Goal: Task Accomplishment & Management: Complete application form

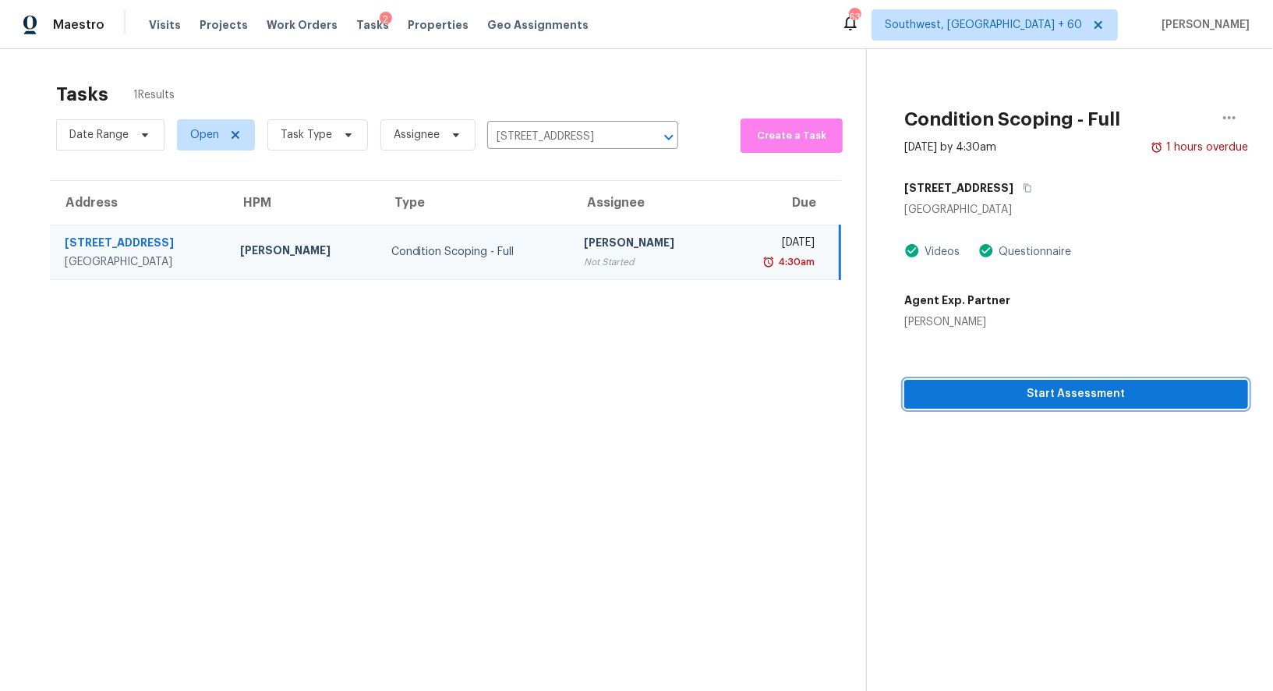
click at [1116, 395] on span "Start Assessment" at bounding box center [1076, 393] width 319 height 19
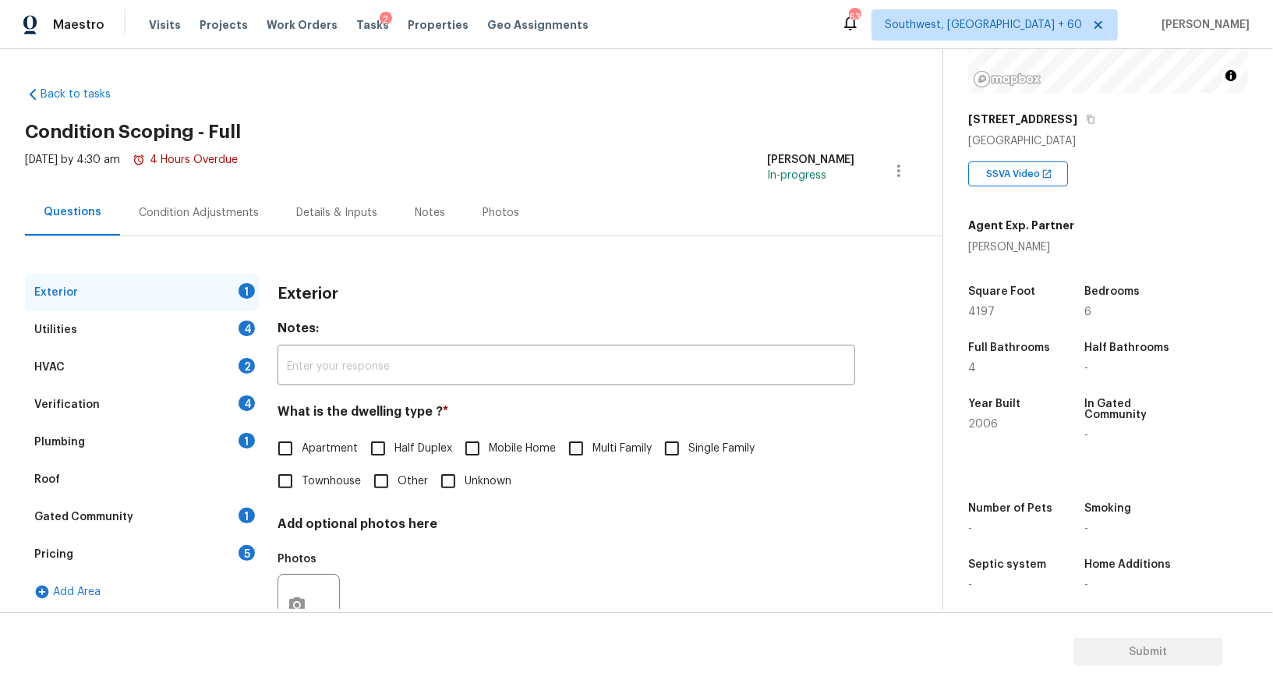
scroll to position [59, 0]
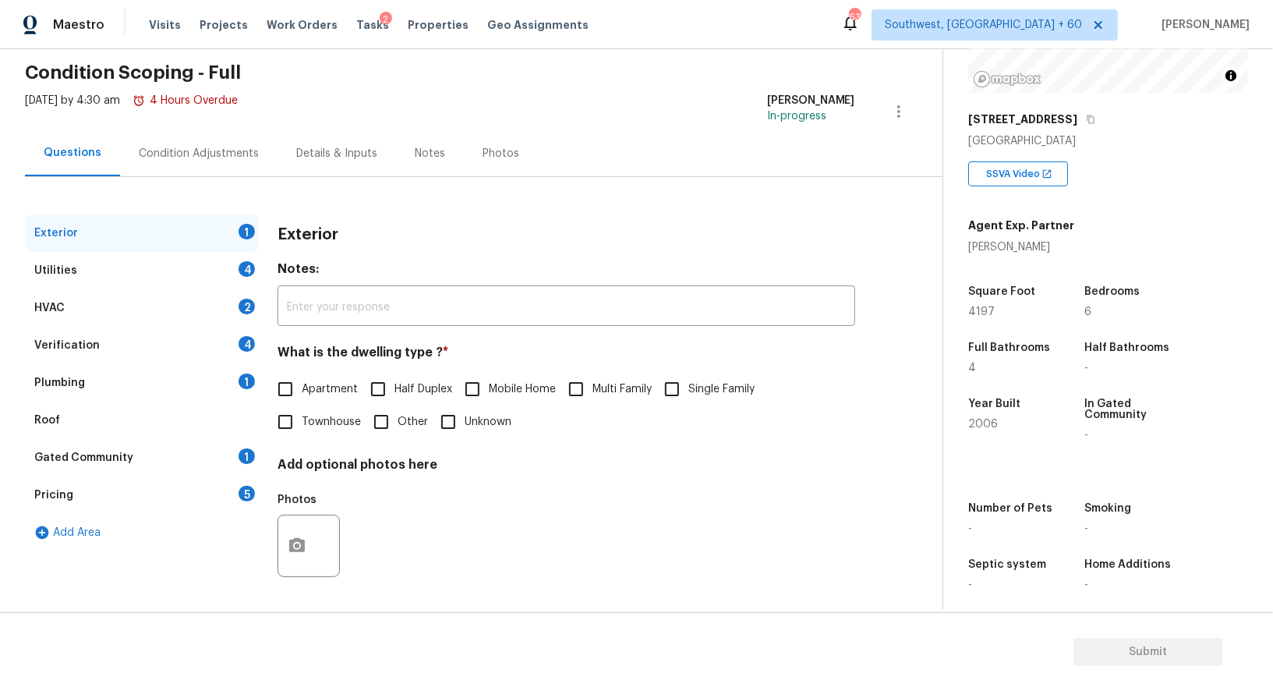
click at [676, 400] on input "Single Family" at bounding box center [672, 389] width 33 height 33
checkbox input "true"
click at [239, 269] on div "4" at bounding box center [247, 269] width 16 height 16
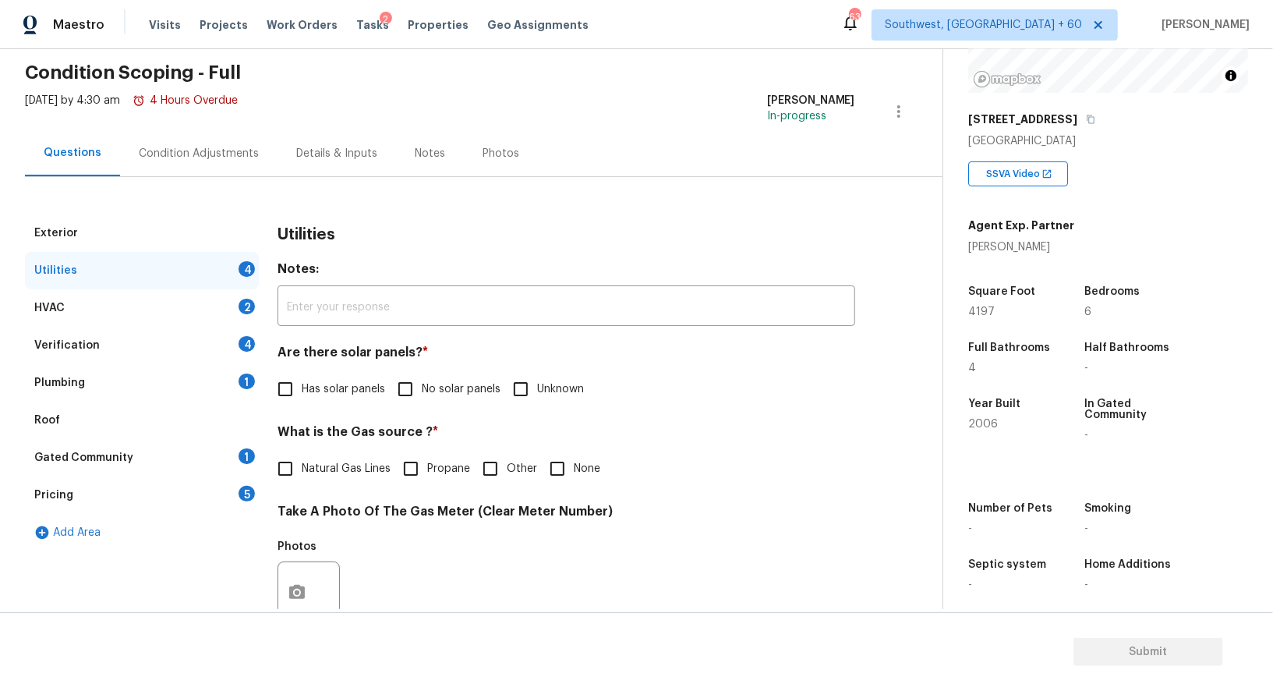
click at [471, 388] on span "No solar panels" at bounding box center [461, 389] width 79 height 16
click at [422, 388] on input "No solar panels" at bounding box center [405, 389] width 33 height 33
checkbox input "true"
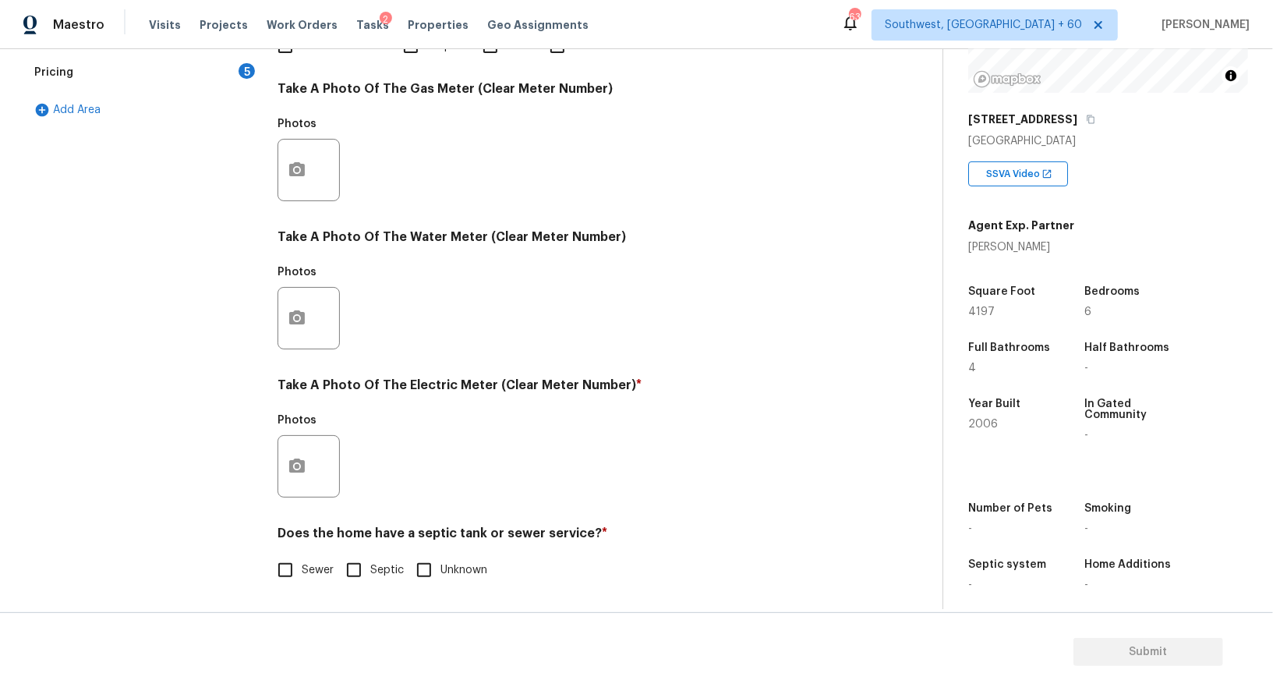
click at [291, 571] on input "Sewer" at bounding box center [285, 570] width 33 height 33
checkbox input "true"
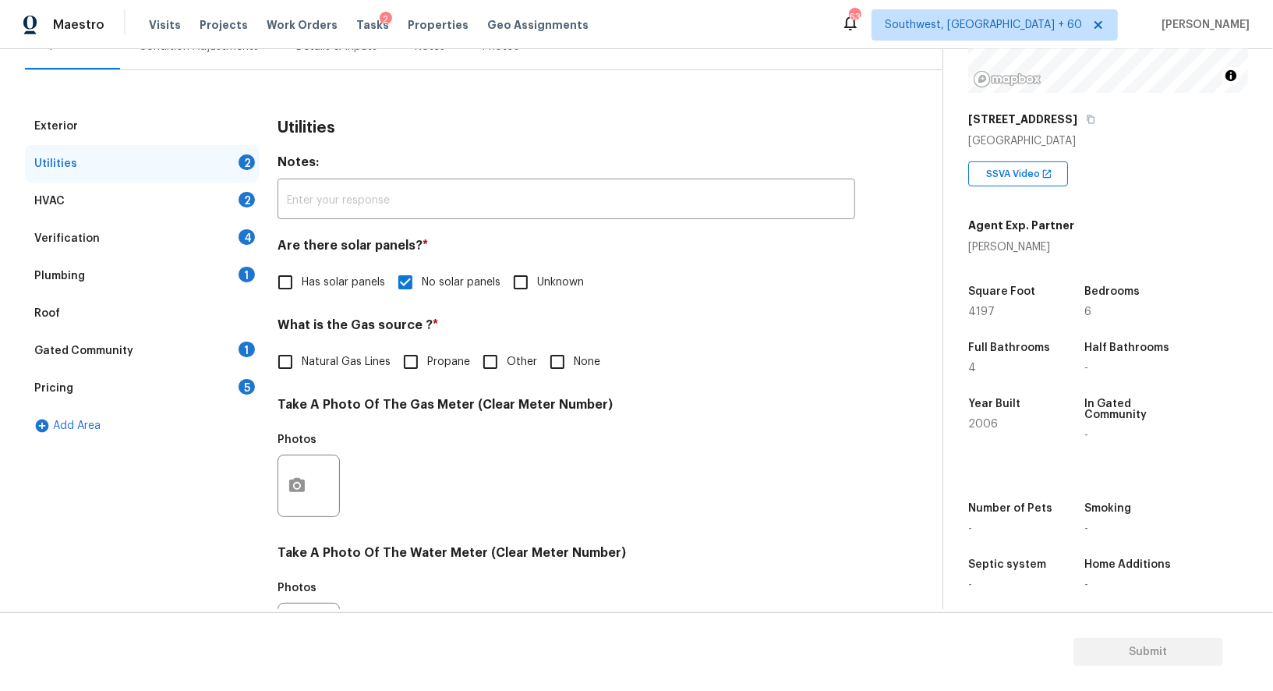
click at [220, 207] on div "HVAC 2" at bounding box center [142, 200] width 234 height 37
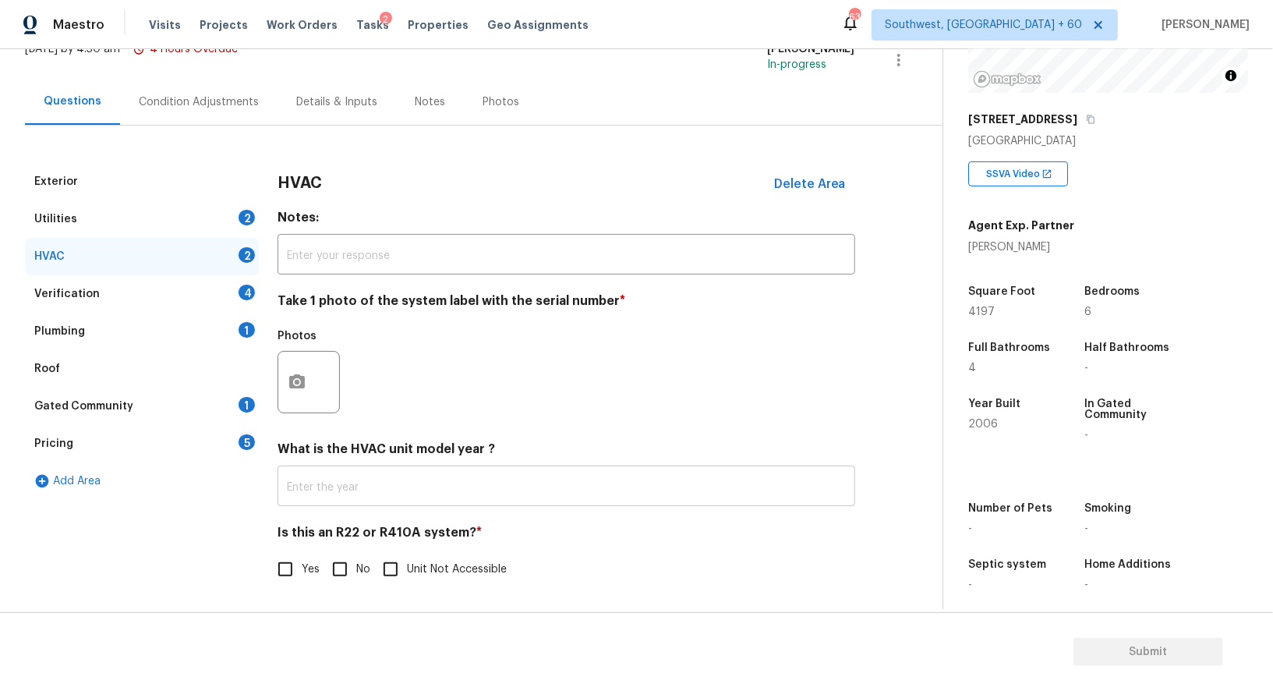
click at [389, 495] on input "text" at bounding box center [567, 487] width 578 height 37
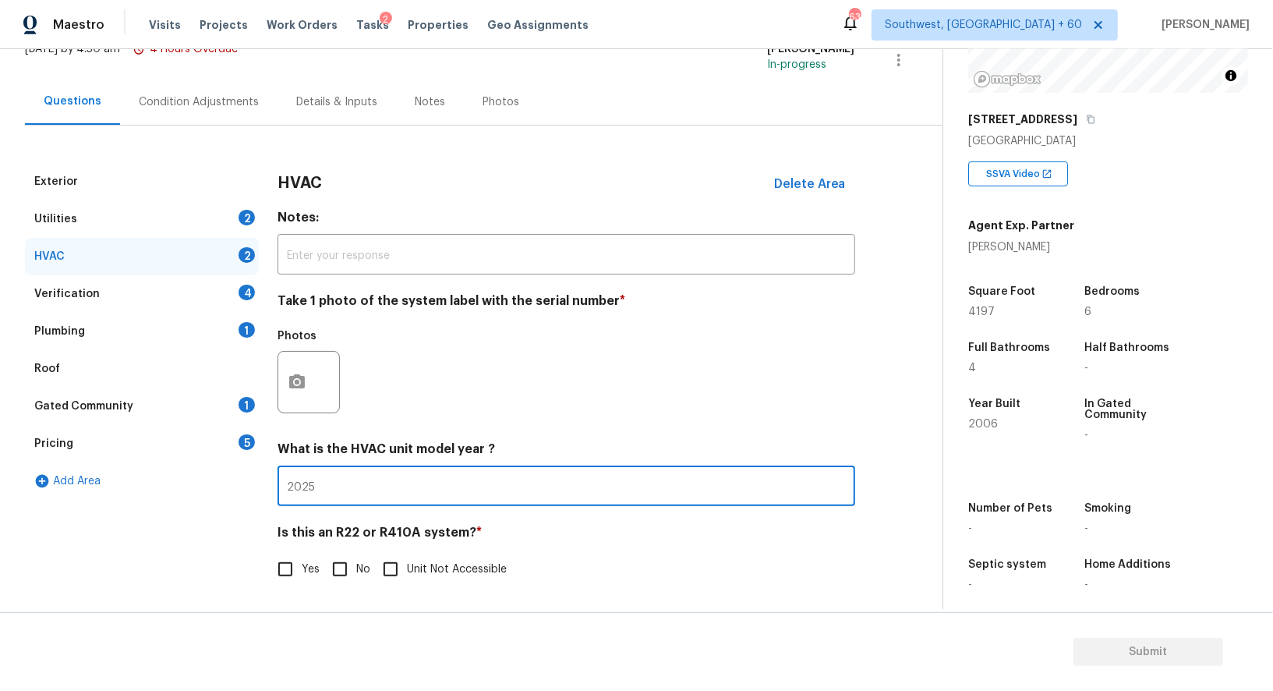
type input "2025"
click at [343, 575] on input "No" at bounding box center [340, 569] width 33 height 33
checkbox input "true"
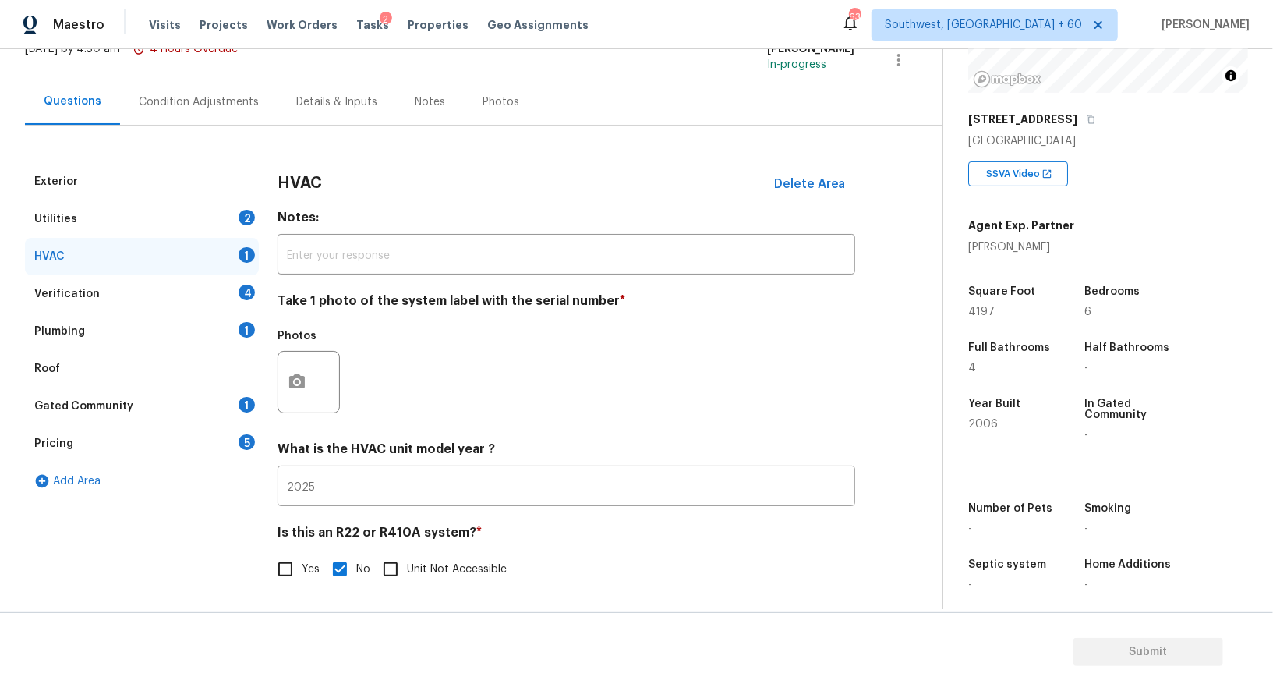
click at [189, 281] on div "Verification 4" at bounding box center [142, 293] width 234 height 37
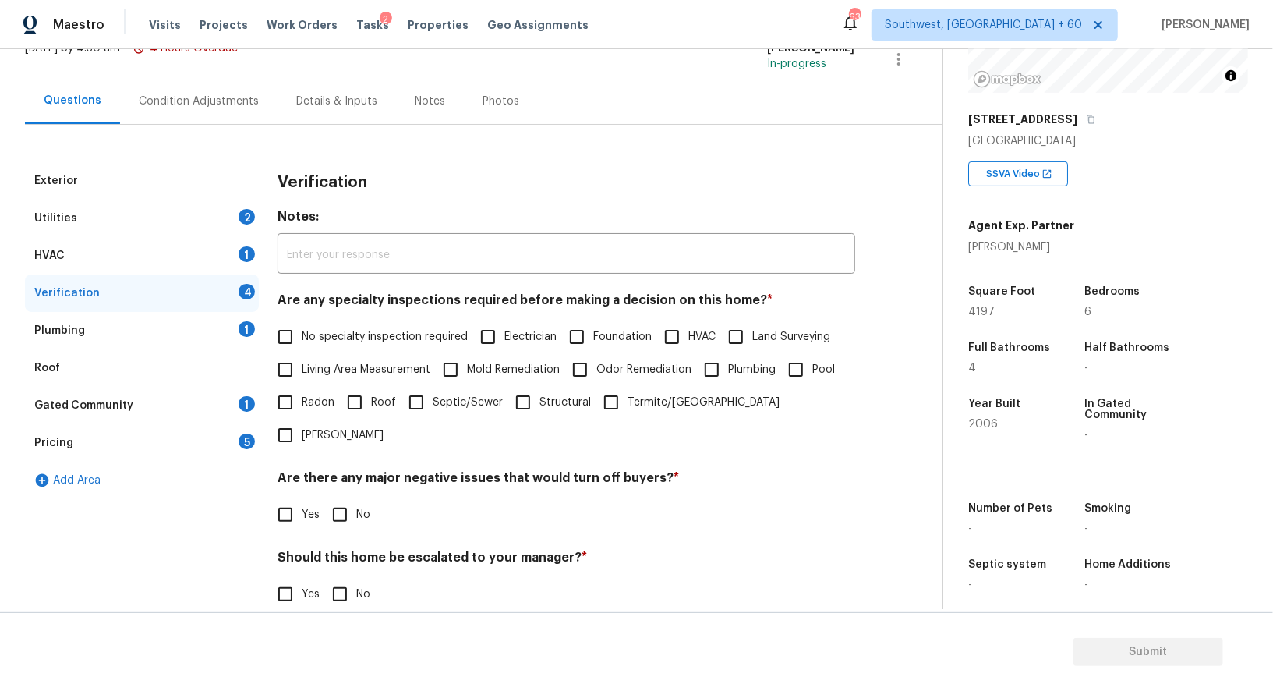
click at [338, 327] on label "No specialty inspection required" at bounding box center [368, 336] width 199 height 33
click at [302, 327] on input "No specialty inspection required" at bounding box center [285, 336] width 33 height 33
checkbox input "true"
click at [347, 504] on div "Verification Notes: ​ Are any specialty inspections required before making a de…" at bounding box center [567, 443] width 578 height 562
click at [345, 498] on input "No" at bounding box center [340, 514] width 33 height 33
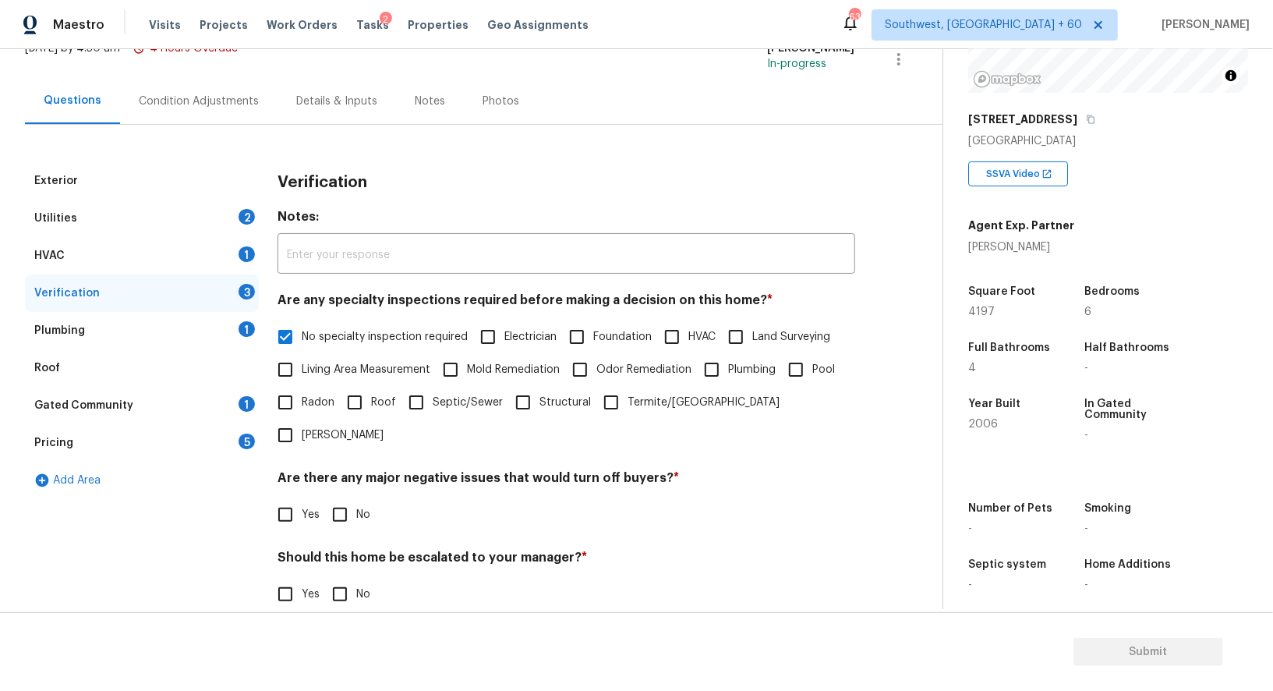
checkbox input "true"
click at [343, 579] on input "No" at bounding box center [340, 595] width 33 height 33
checkbox input "true"
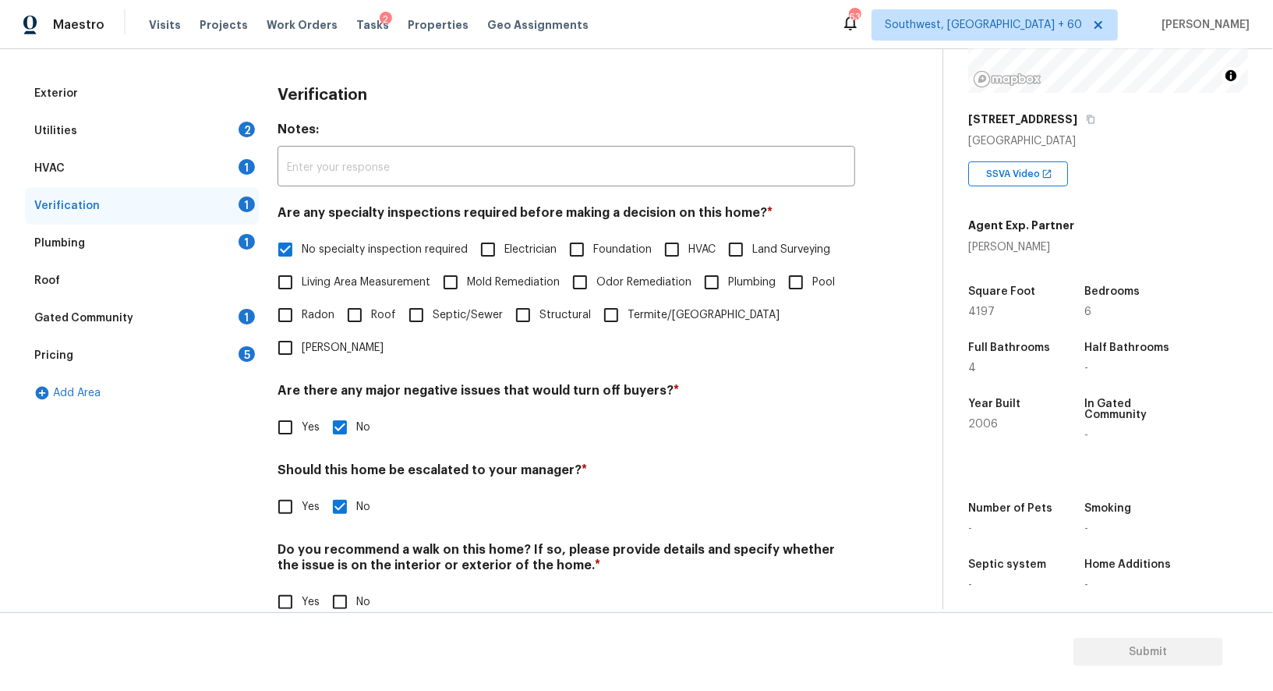
click at [343, 586] on input "No" at bounding box center [340, 602] width 33 height 33
checkbox input "true"
click at [182, 236] on div "Plumbing 1" at bounding box center [142, 243] width 234 height 37
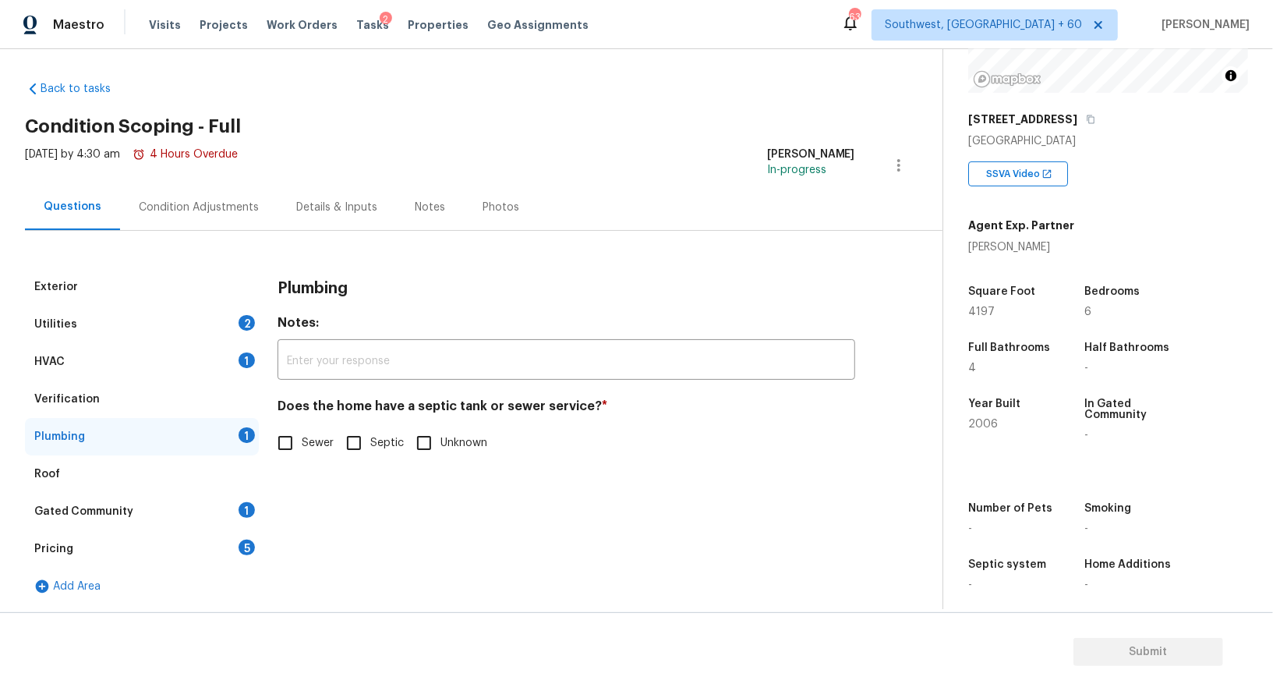
click at [300, 448] on input "Sewer" at bounding box center [285, 442] width 33 height 33
checkbox input "true"
click at [242, 500] on div "Gated Community 1" at bounding box center [142, 511] width 234 height 37
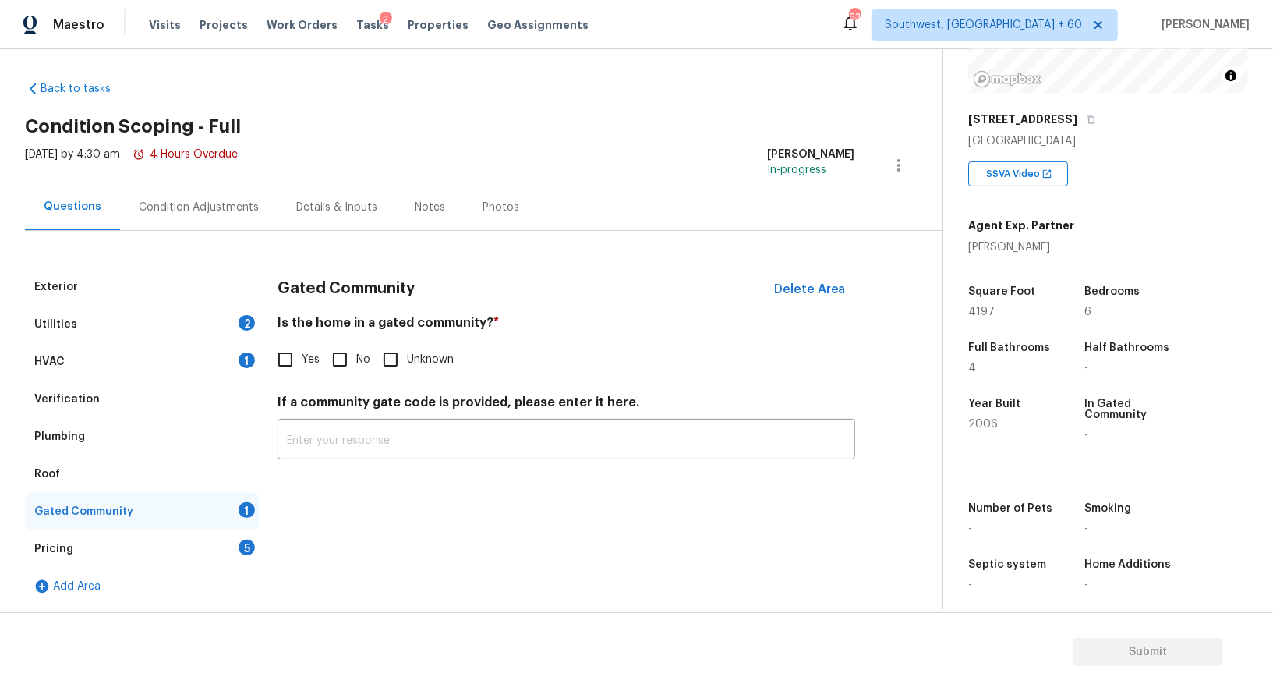
click at [336, 351] on input "No" at bounding box center [340, 359] width 33 height 33
checkbox input "true"
click at [216, 587] on div "Add Area" at bounding box center [142, 586] width 234 height 37
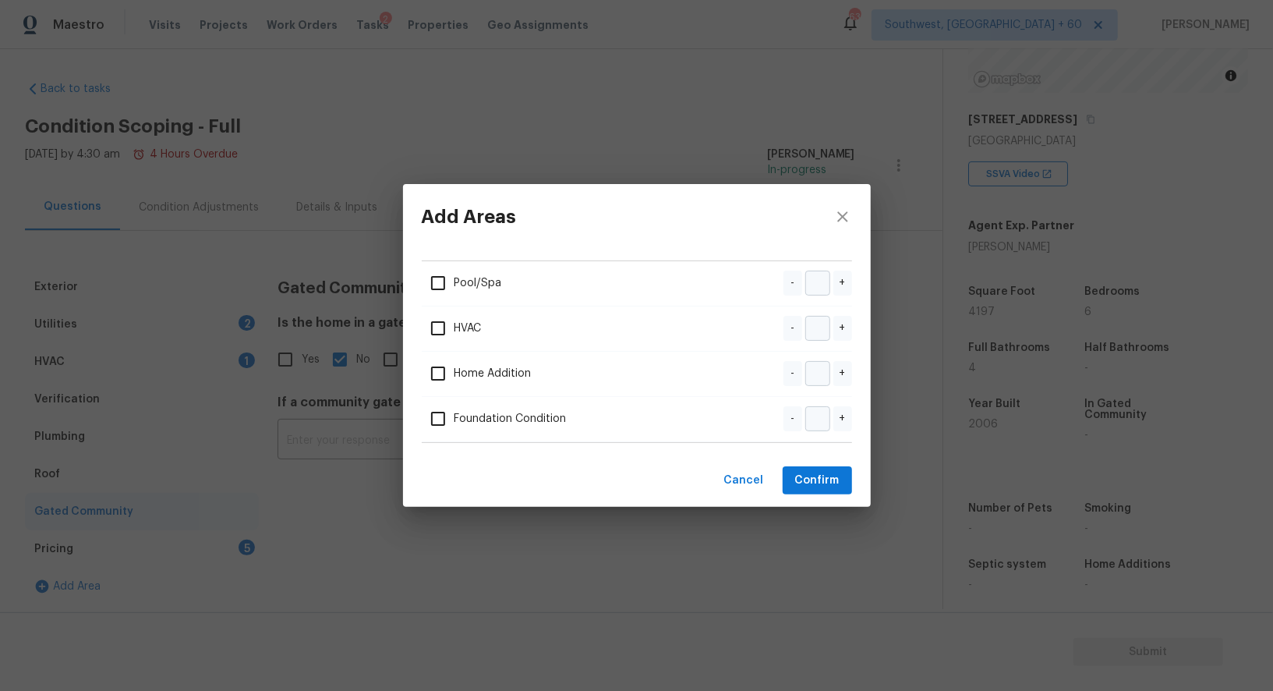
click at [228, 561] on div "Add Areas Pool/Spa - + HVAC - + Home Addition - + Foundation Condition - + Canc…" at bounding box center [636, 345] width 1273 height 691
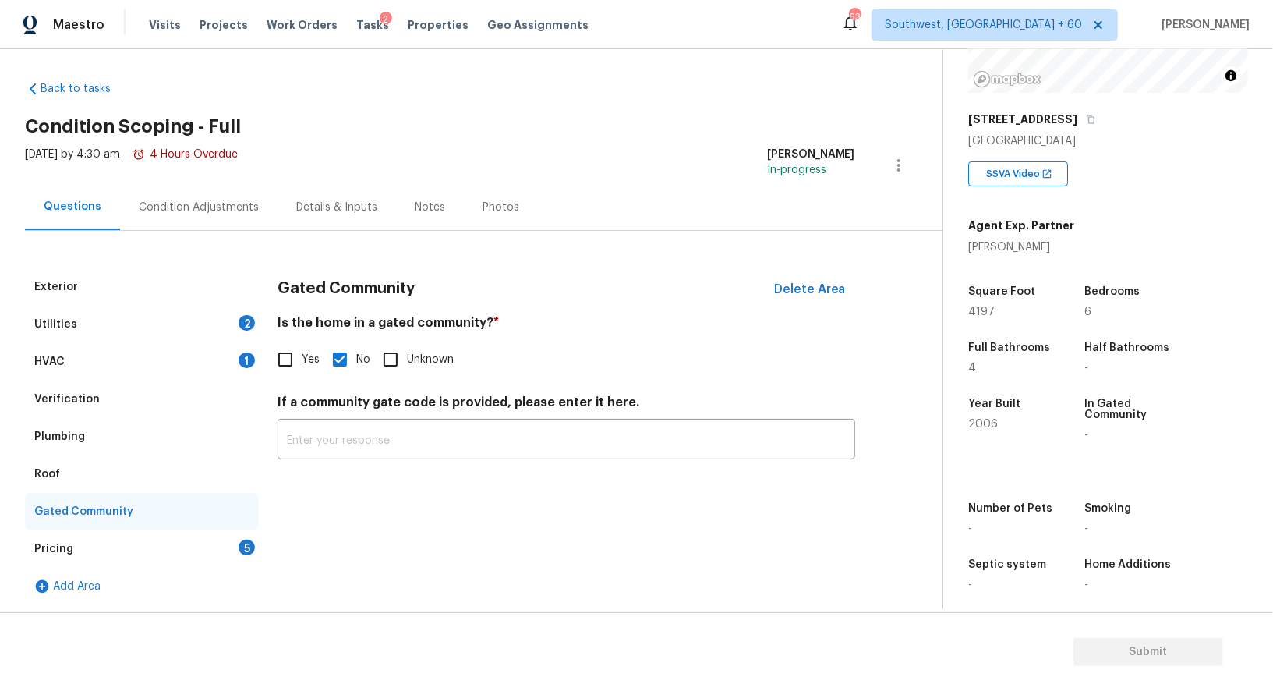
click at [240, 547] on div "5" at bounding box center [247, 548] width 16 height 16
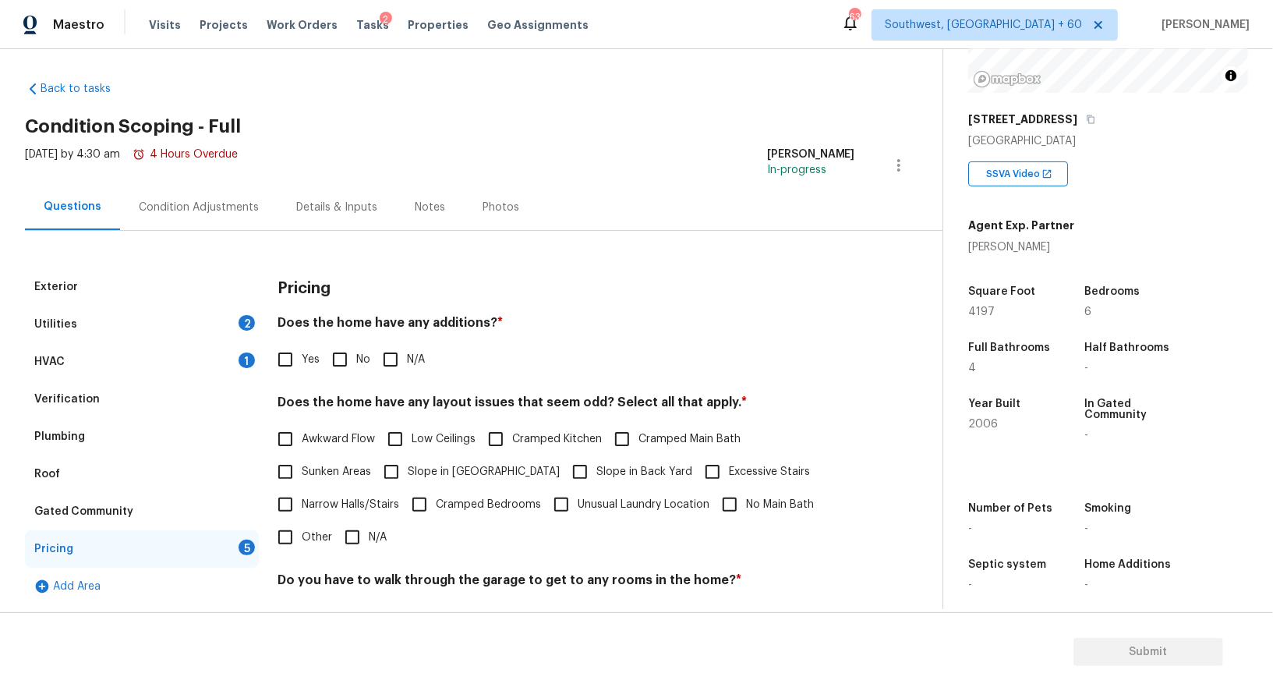
click at [328, 384] on div "Pricing Does the home have any additions? * Yes No N/A Does the home have any l…" at bounding box center [567, 539] width 578 height 543
click at [336, 362] on input "No" at bounding box center [340, 359] width 33 height 33
checkbox input "true"
click at [341, 536] on input "N/A" at bounding box center [352, 538] width 33 height 33
checkbox input "true"
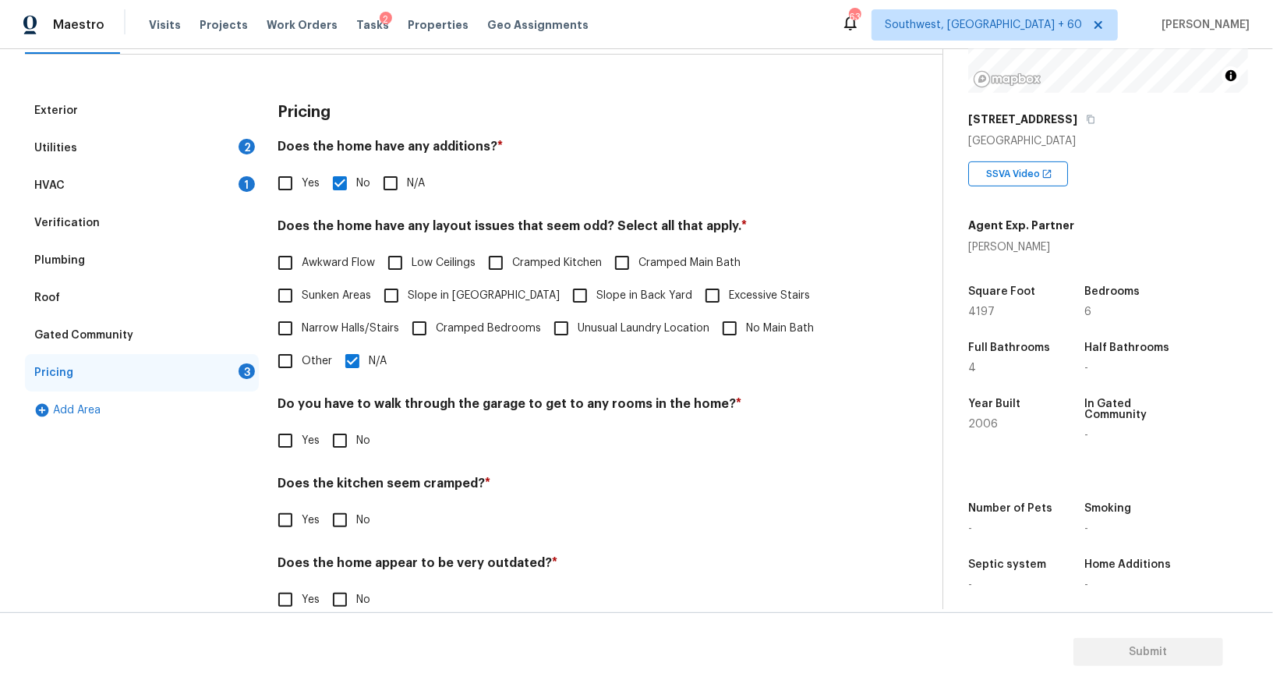
scroll to position [210, 0]
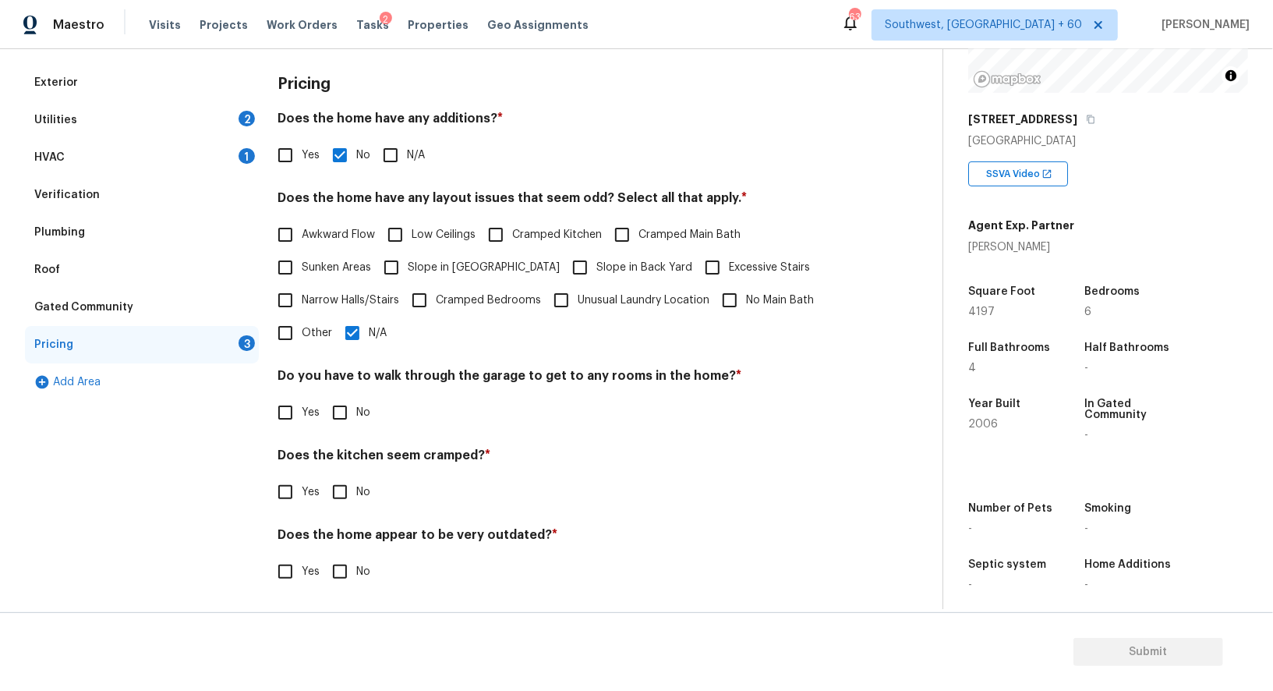
click at [352, 429] on div "Pricing Does the home have any additions? * Yes No N/A Does the home have any l…" at bounding box center [567, 335] width 578 height 543
click at [346, 416] on input "No" at bounding box center [340, 412] width 33 height 33
checkbox input "true"
click at [345, 496] on input "No" at bounding box center [340, 492] width 33 height 33
checkbox input "true"
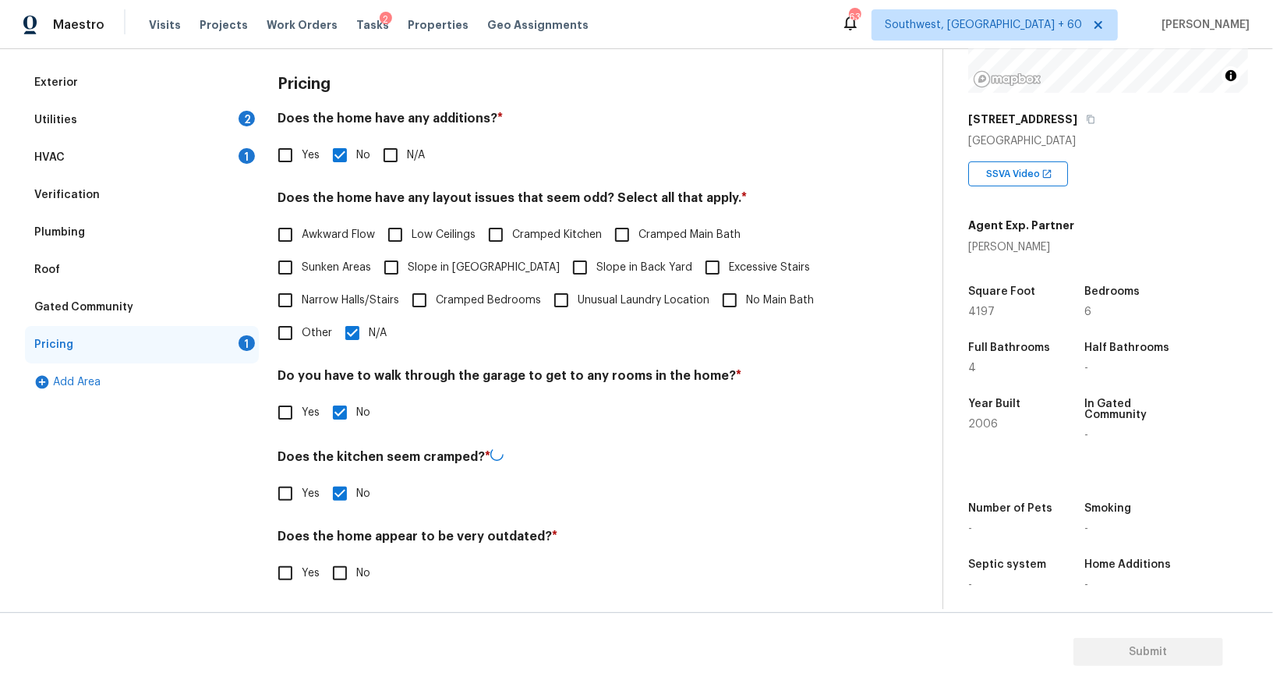
click at [346, 588] on div "Pricing Does the home have any additions? * Yes No N/A Does the home have any l…" at bounding box center [567, 336] width 578 height 544
click at [347, 561] on input "No" at bounding box center [340, 570] width 33 height 33
checkbox input "true"
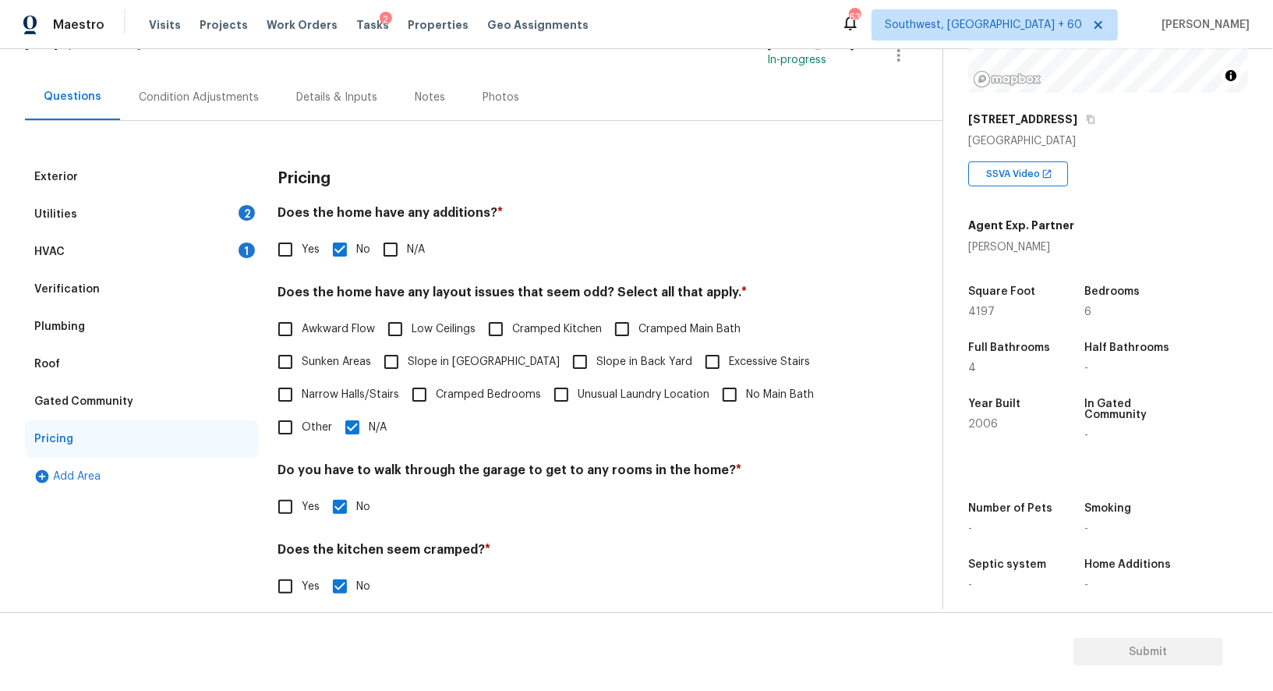
scroll to position [0, 0]
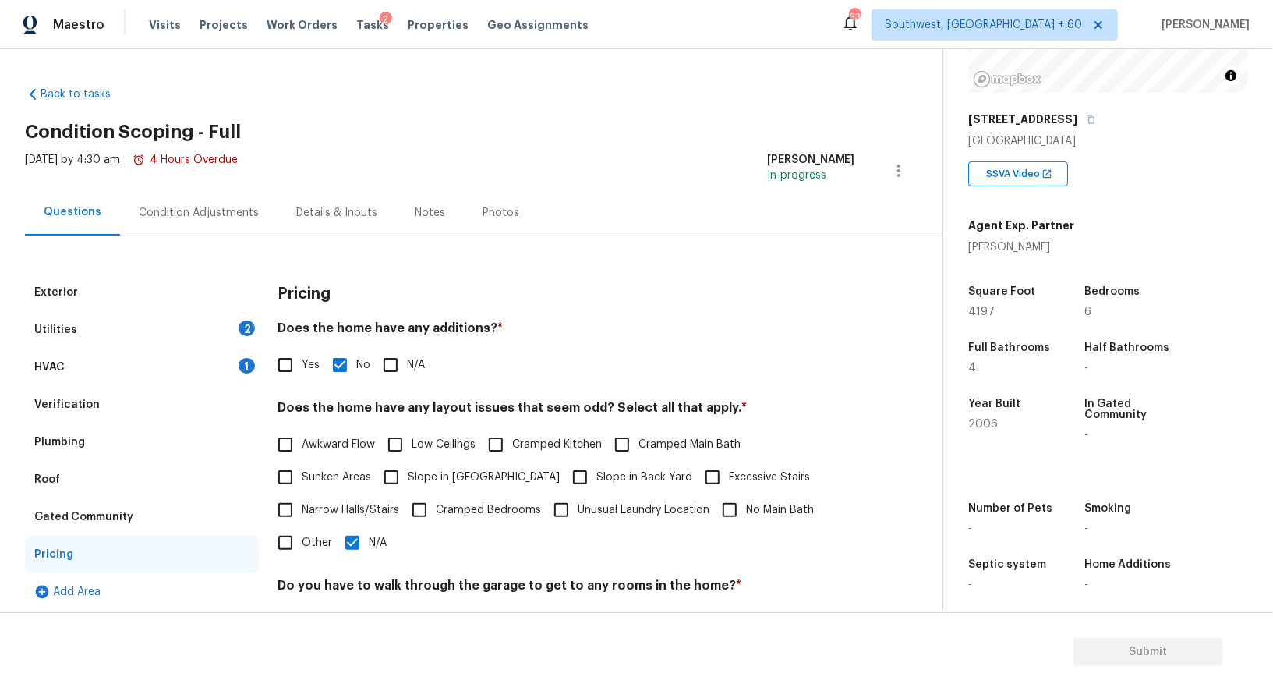
click at [184, 206] on div "Condition Adjustments" at bounding box center [199, 213] width 120 height 16
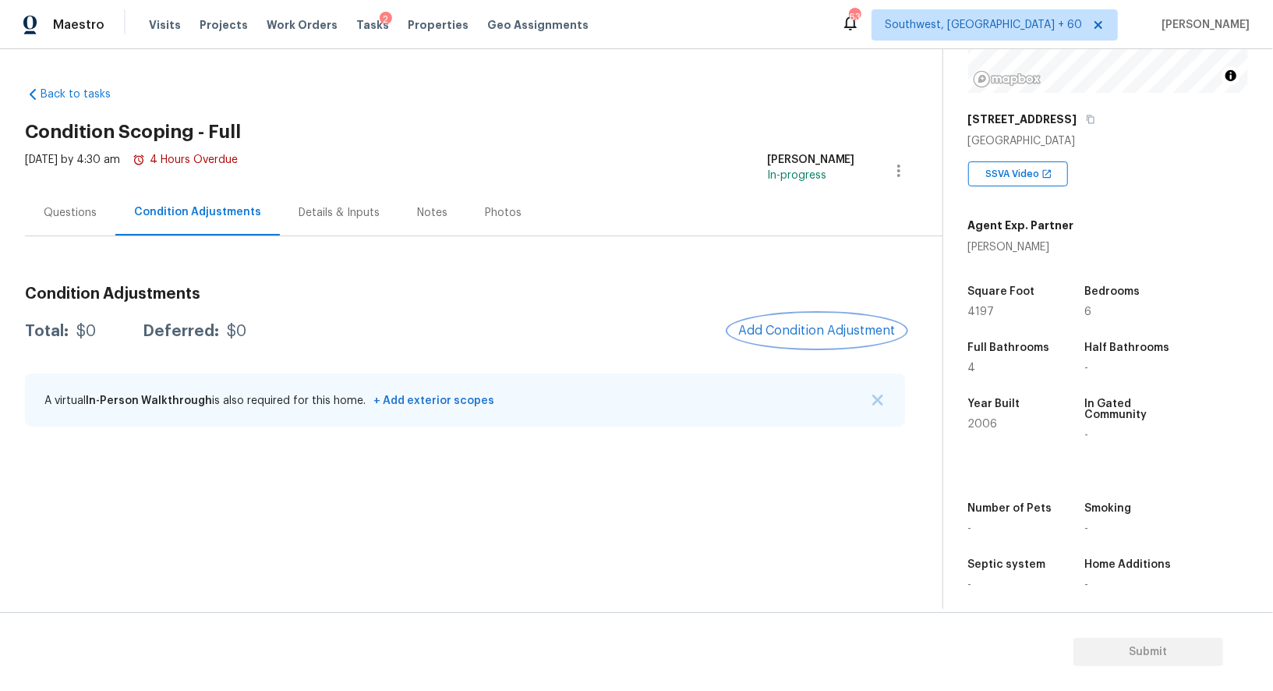
click at [785, 334] on span "Add Condition Adjustment" at bounding box center [816, 331] width 157 height 14
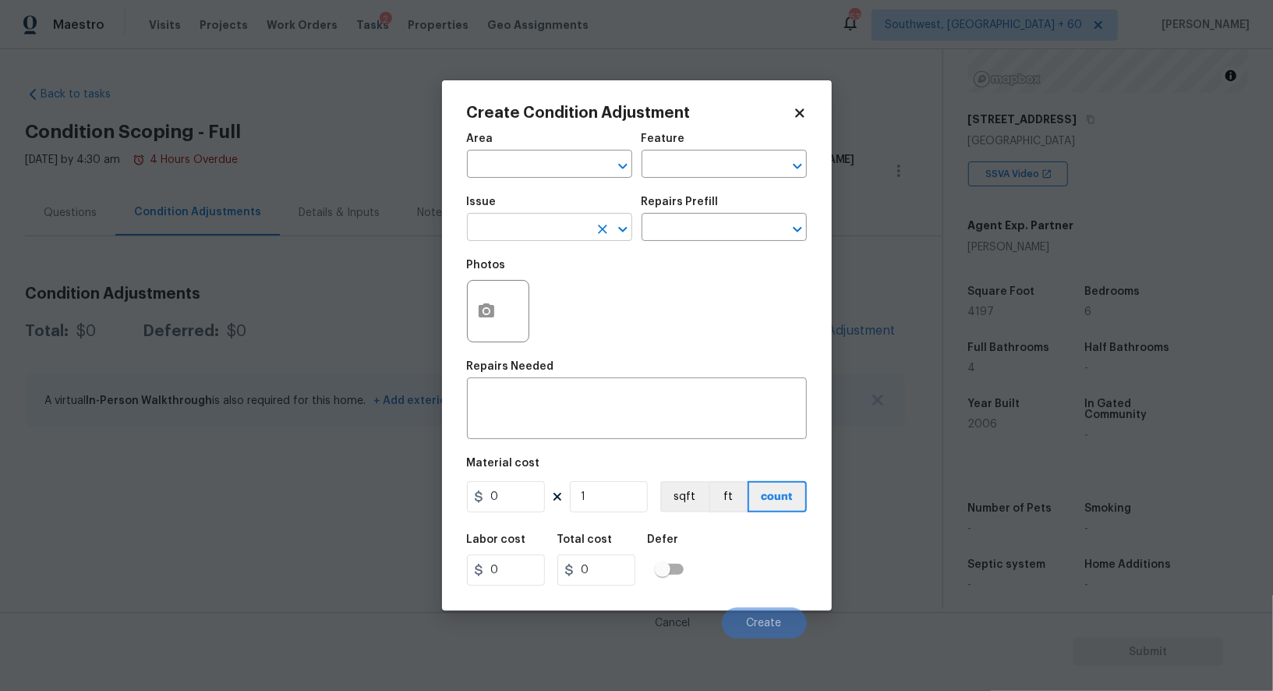
click at [511, 220] on input "text" at bounding box center [528, 229] width 122 height 24
click at [531, 288] on div "Other" at bounding box center [549, 271] width 165 height 37
click at [553, 293] on li "Landscape Package" at bounding box center [549, 303] width 165 height 26
type input "Landscape Package"
click at [717, 209] on div "Repairs Prefill" at bounding box center [724, 206] width 165 height 20
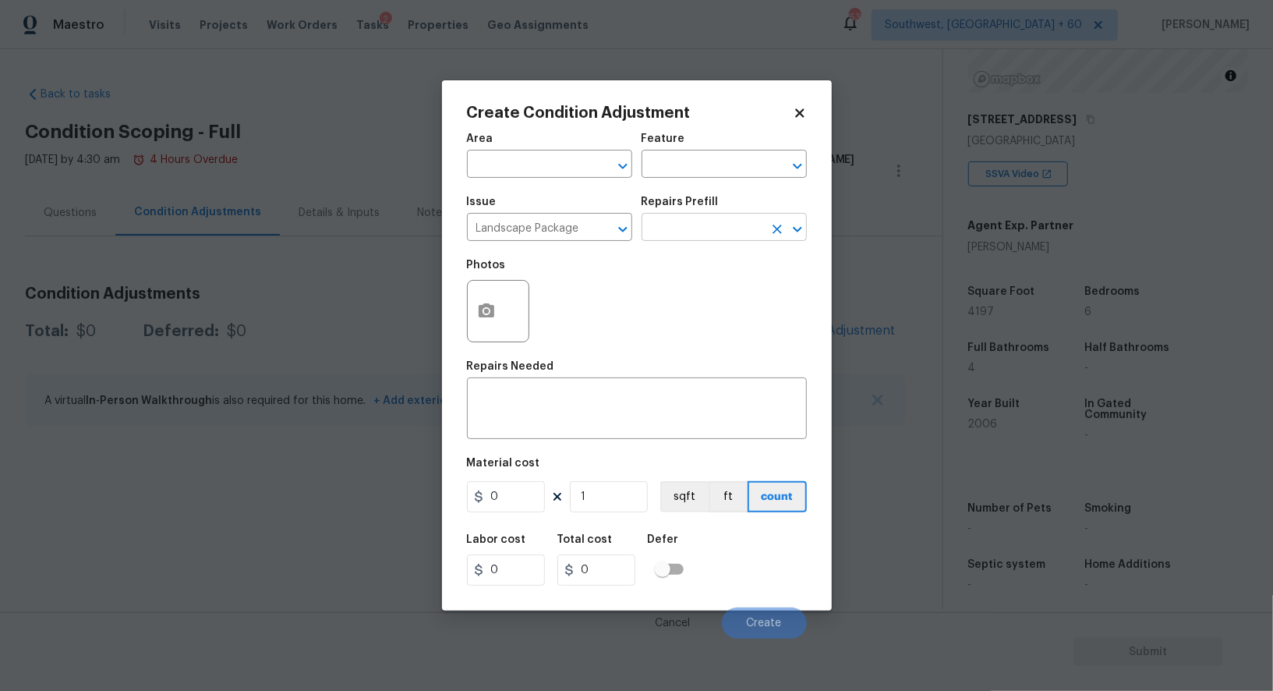
click at [713, 229] on input "text" at bounding box center [703, 229] width 122 height 24
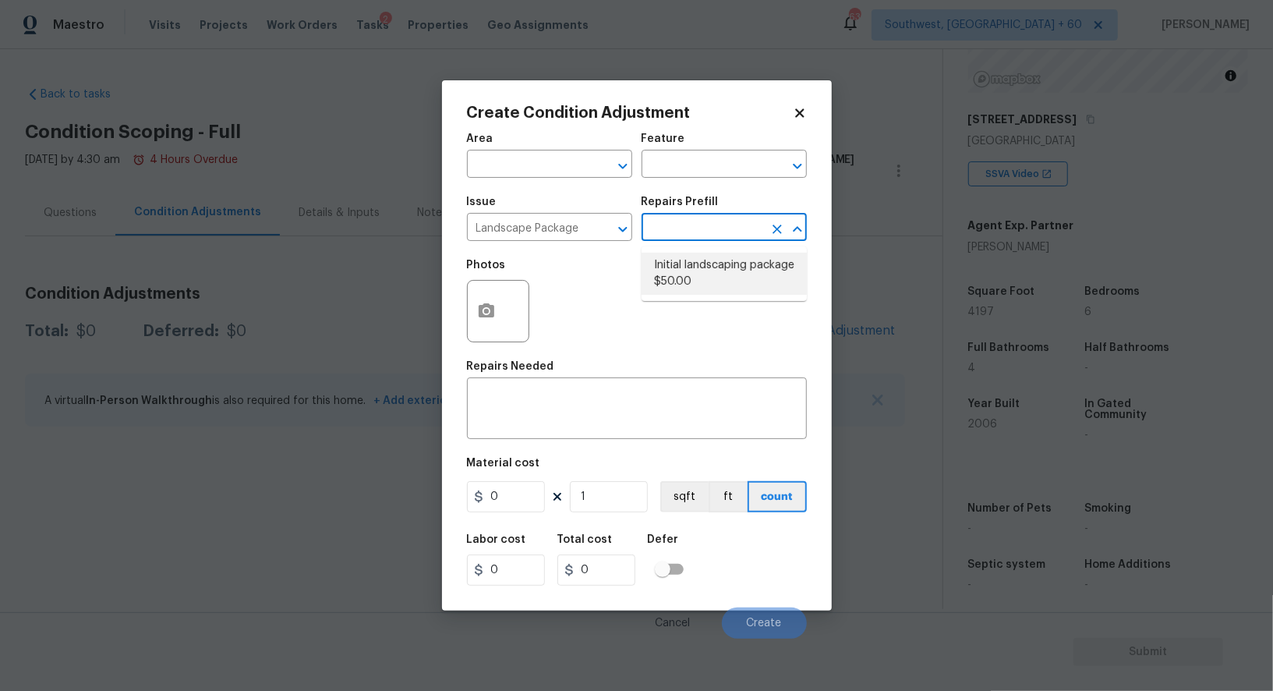
click at [717, 258] on li "Initial landscaping package $50.00" at bounding box center [724, 274] width 165 height 42
type input "Home Readiness Packages"
type textarea "Mowing of grass up to 6" in height. Mow, edge along driveways & sidewalks, trim…"
type input "50"
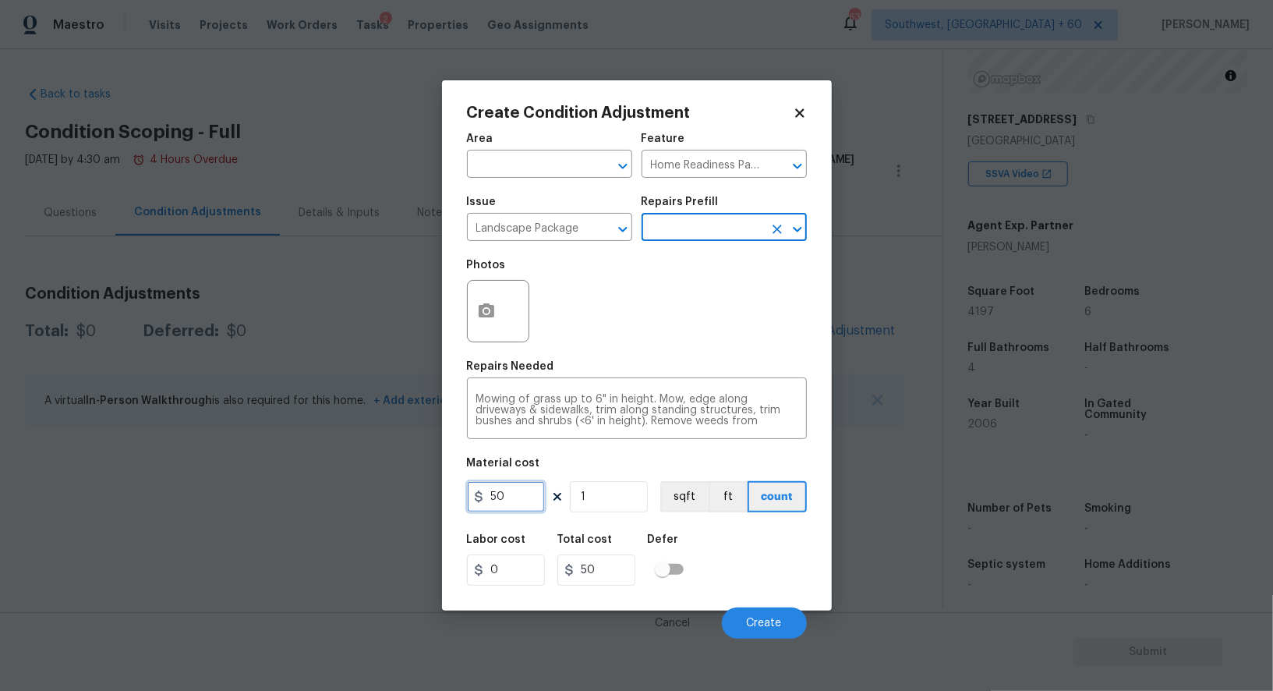
click at [526, 486] on input "50" at bounding box center [506, 496] width 78 height 31
type input "100"
click at [615, 578] on input "50" at bounding box center [596, 569] width 78 height 31
type input "100"
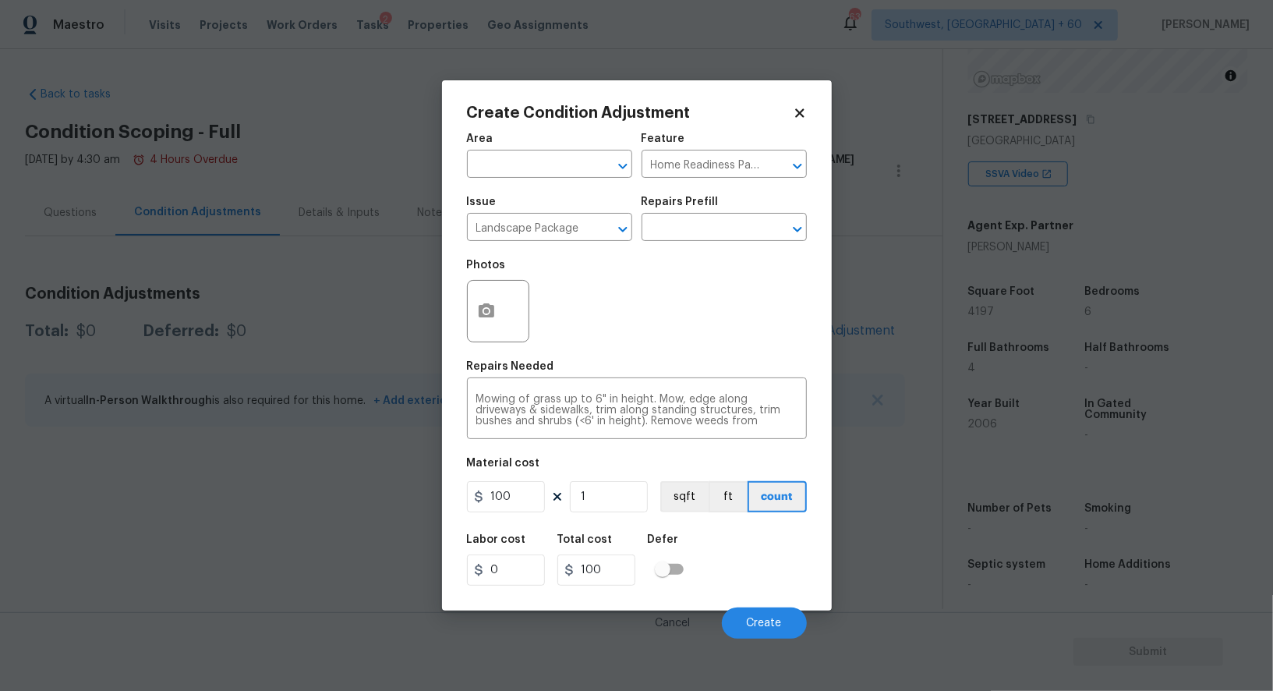
click at [456, 280] on div "Create Condition Adjustment Area ​ Feature Home Readiness Packages ​ Issue Land…" at bounding box center [637, 345] width 390 height 530
click at [474, 301] on button "button" at bounding box center [486, 311] width 37 height 61
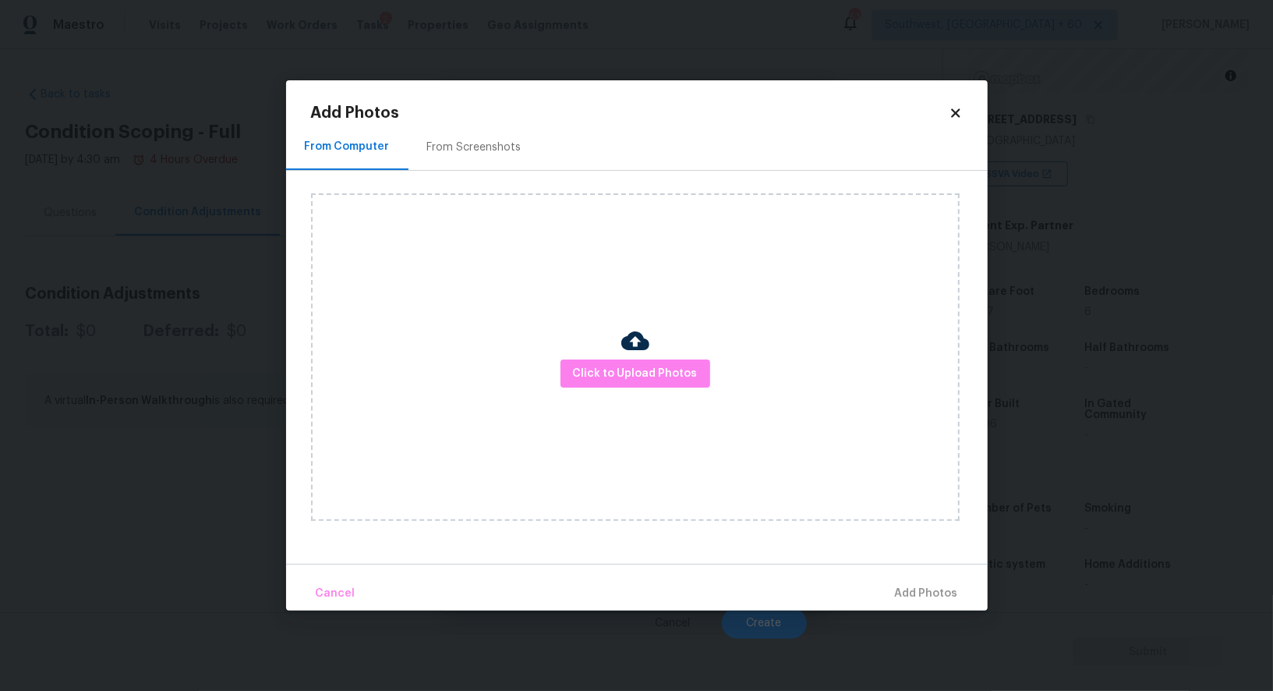
click at [475, 152] on div "From Screenshots" at bounding box center [474, 148] width 94 height 16
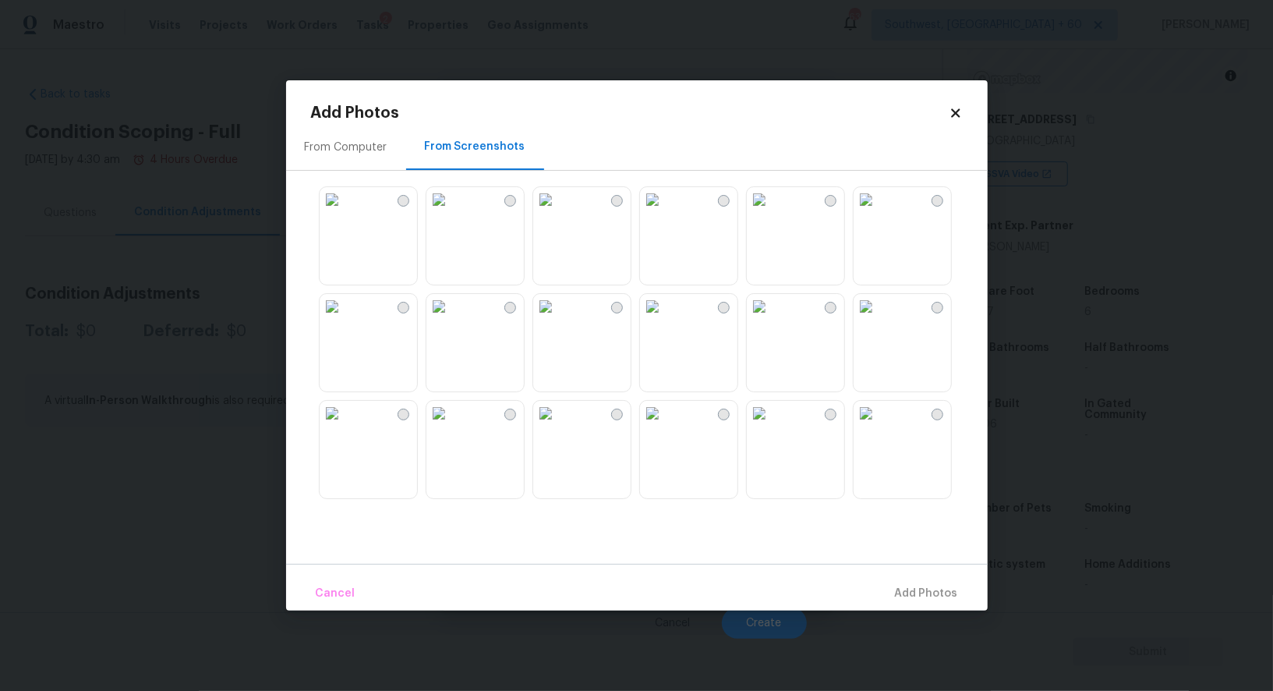
click at [451, 319] on img at bounding box center [438, 306] width 25 height 25
click at [909, 586] on span "Add 1 Photo(s)" at bounding box center [919, 593] width 77 height 19
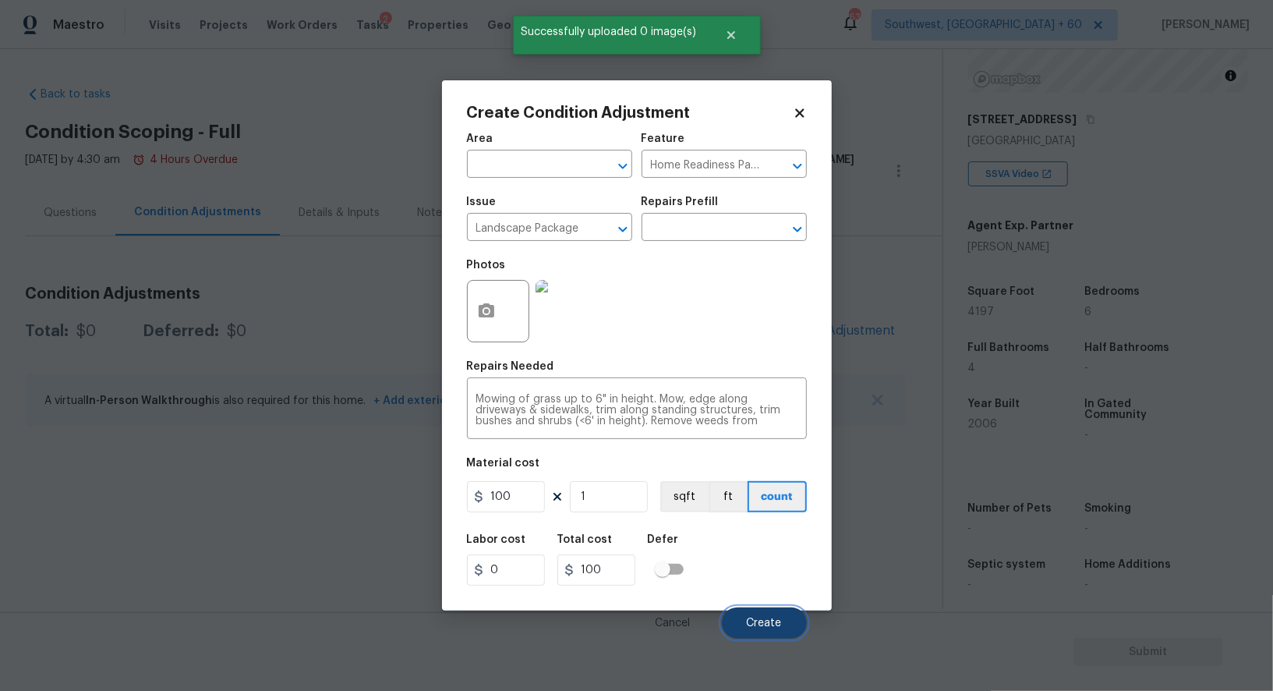
click at [776, 615] on button "Create" at bounding box center [764, 622] width 85 height 31
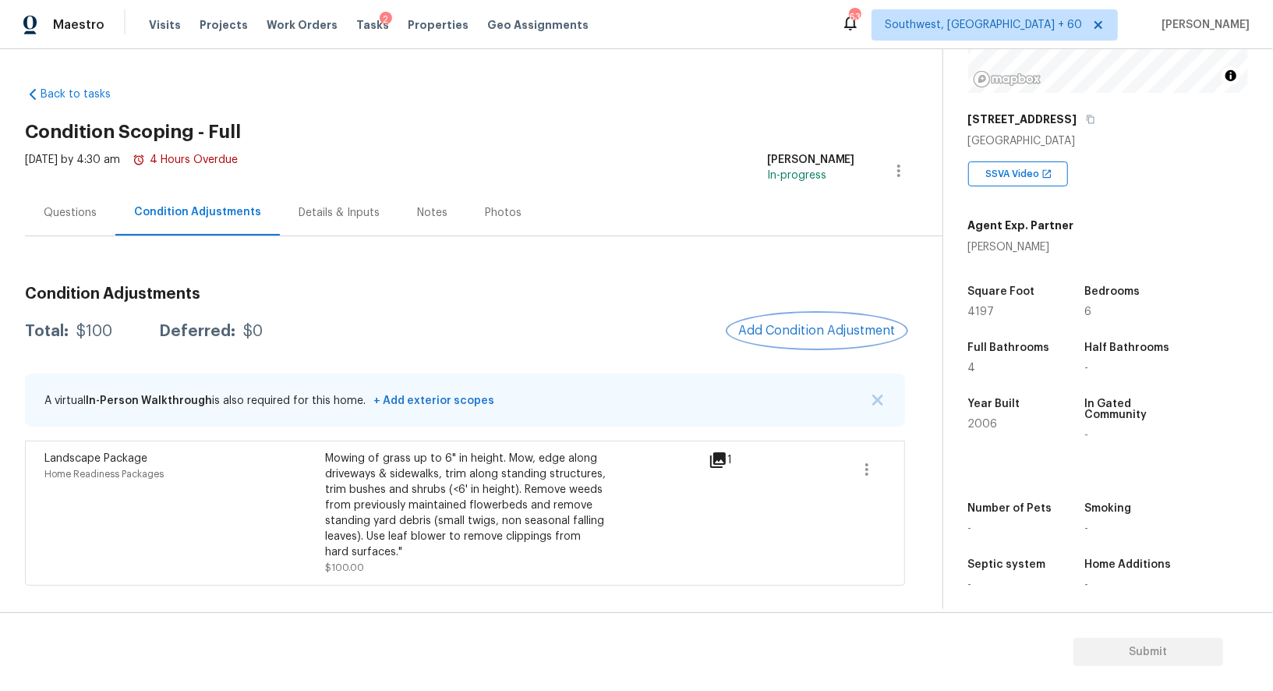
click at [785, 327] on span "Add Condition Adjustment" at bounding box center [816, 331] width 157 height 14
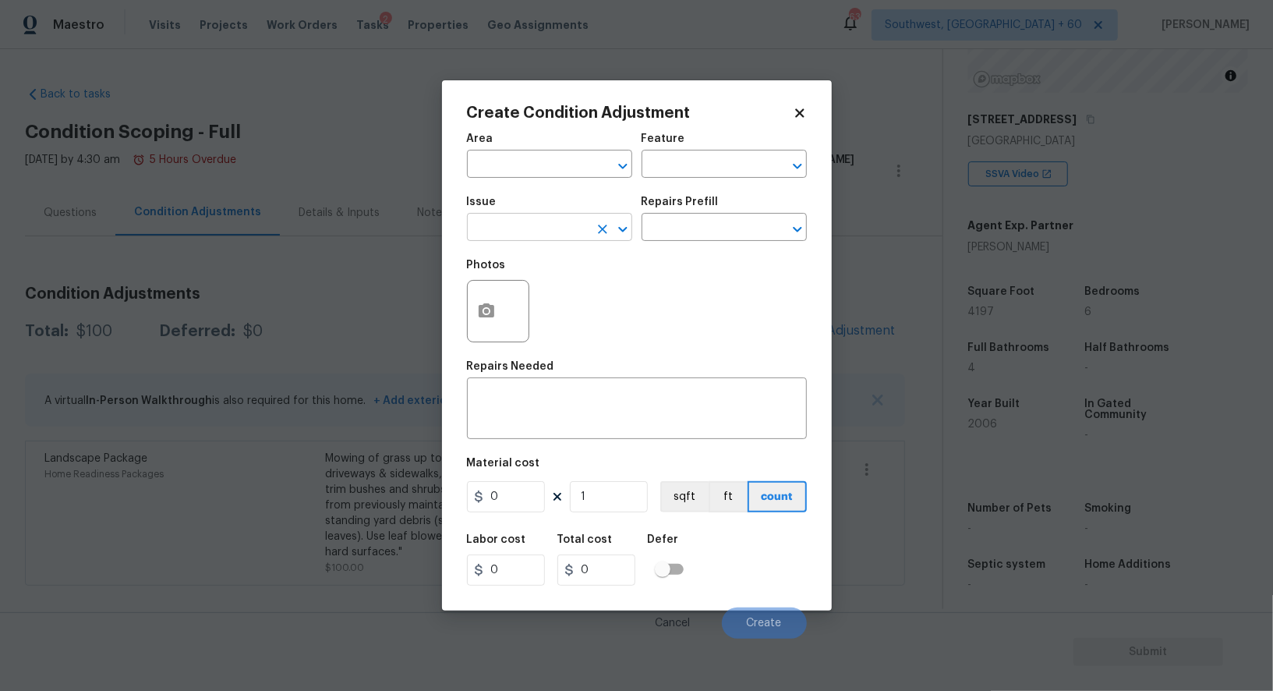
click at [494, 228] on input "text" at bounding box center [528, 229] width 122 height 24
click at [531, 300] on li "Fencing" at bounding box center [549, 303] width 165 height 26
type input "Fencing"
click at [551, 422] on textarea at bounding box center [636, 410] width 321 height 33
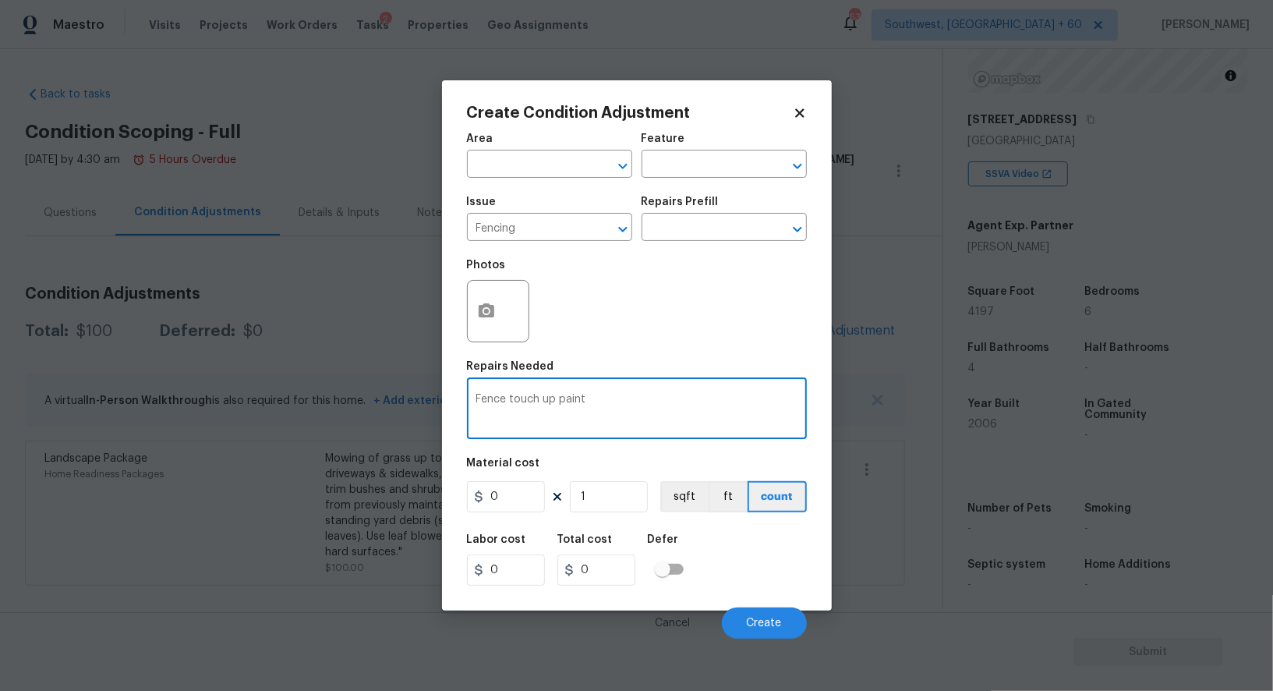
type textarea "Fence touch up paint"
click at [522, 490] on input "0" at bounding box center [506, 496] width 78 height 31
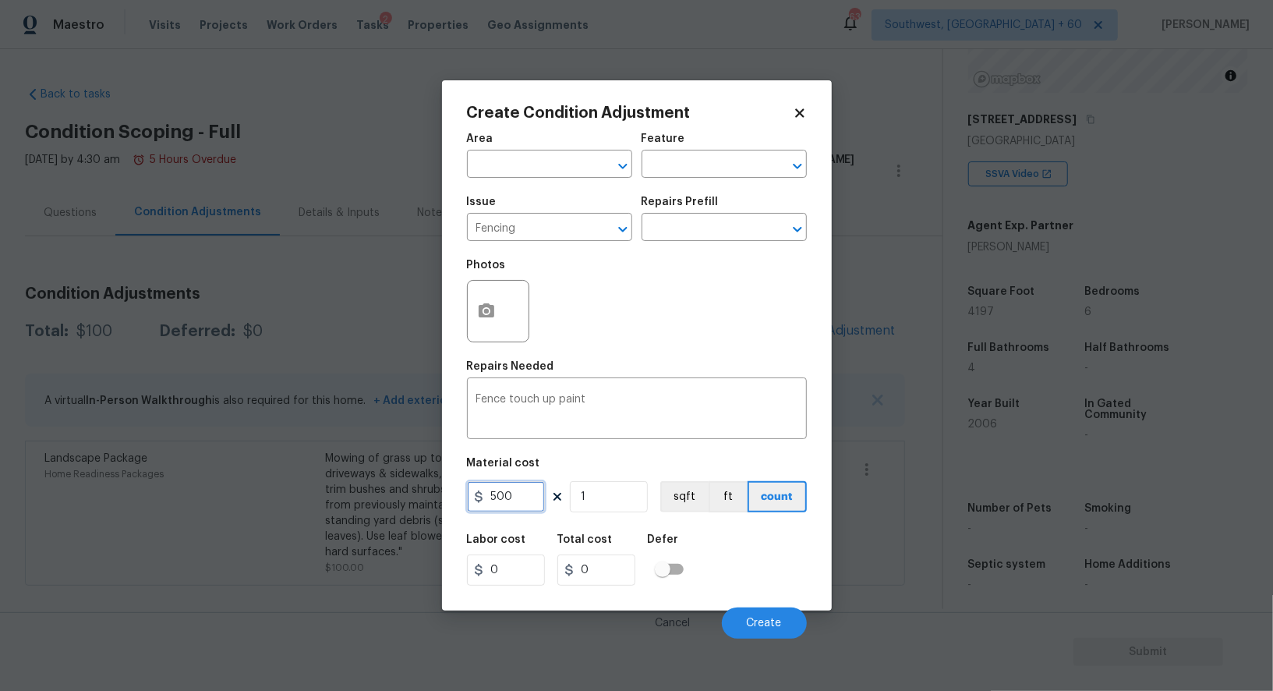
type input "500"
click at [628, 554] on div "Total cost" at bounding box center [602, 544] width 90 height 20
type input "500"
click at [476, 294] on button "button" at bounding box center [486, 311] width 37 height 61
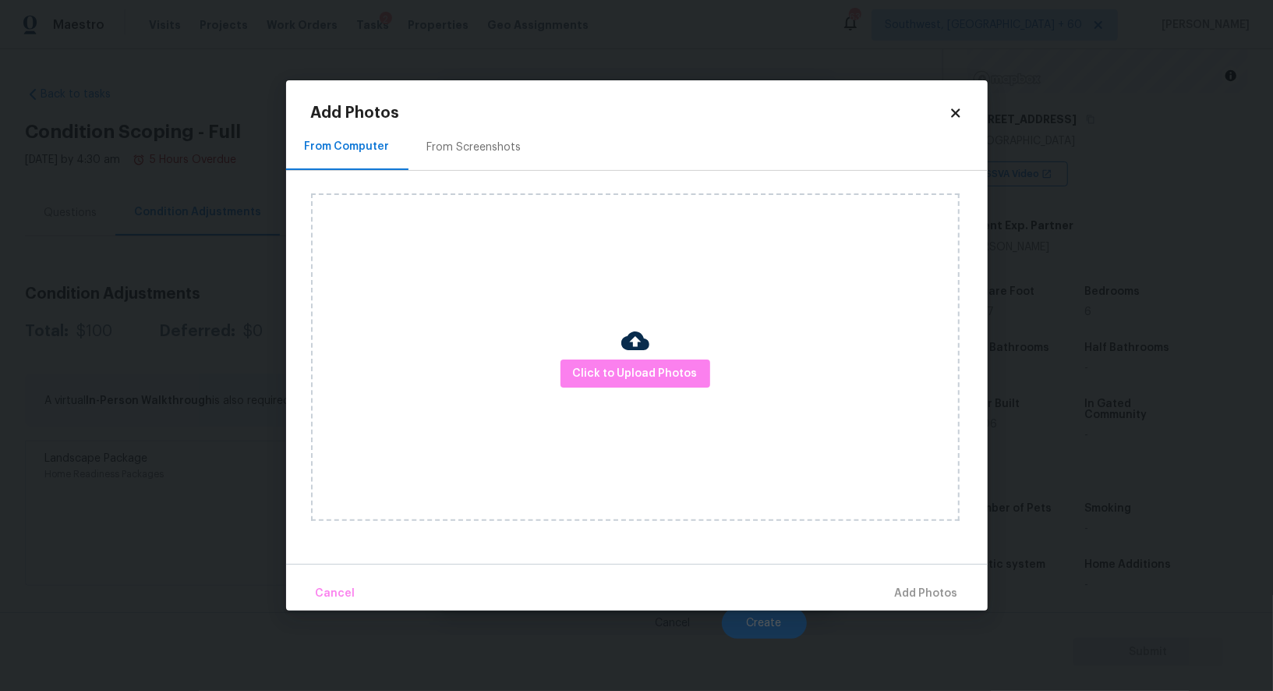
click at [484, 119] on h2 "Add Photos" at bounding box center [630, 113] width 638 height 16
click at [476, 154] on div "From Screenshots" at bounding box center [474, 148] width 94 height 16
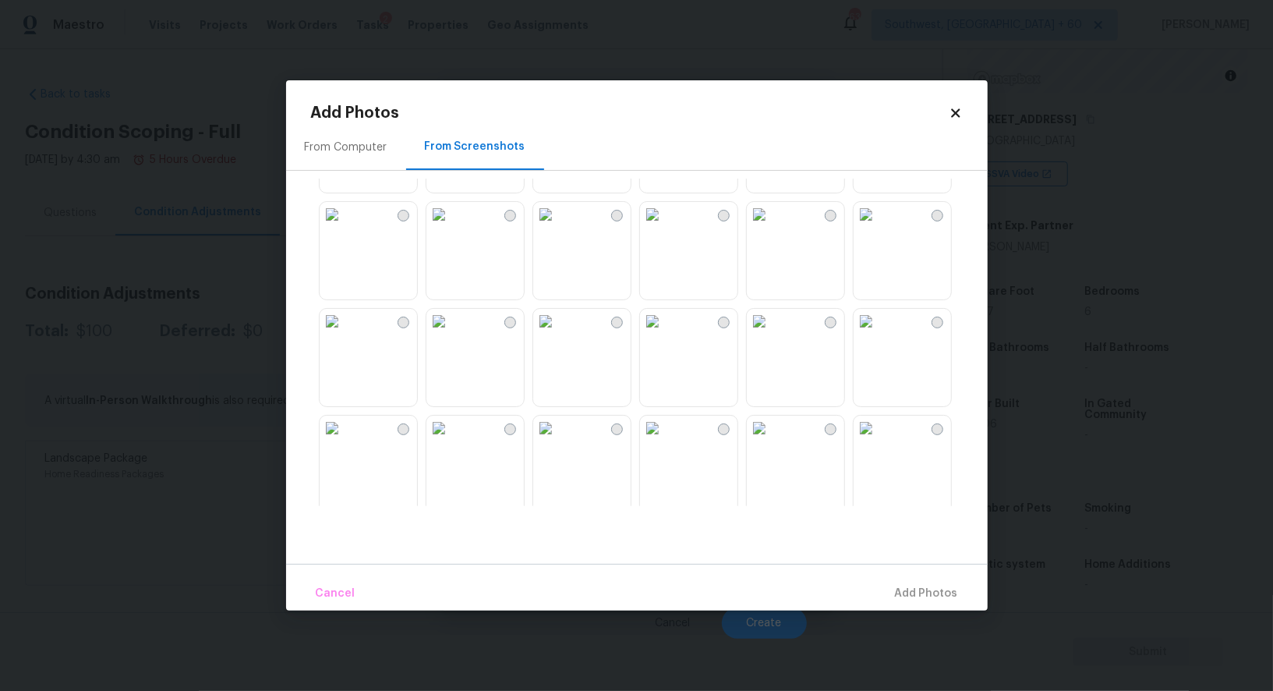
scroll to position [1370, 0]
click at [540, 338] on img at bounding box center [545, 325] width 25 height 25
click at [914, 589] on span "Add 1 Photo(s)" at bounding box center [919, 593] width 77 height 19
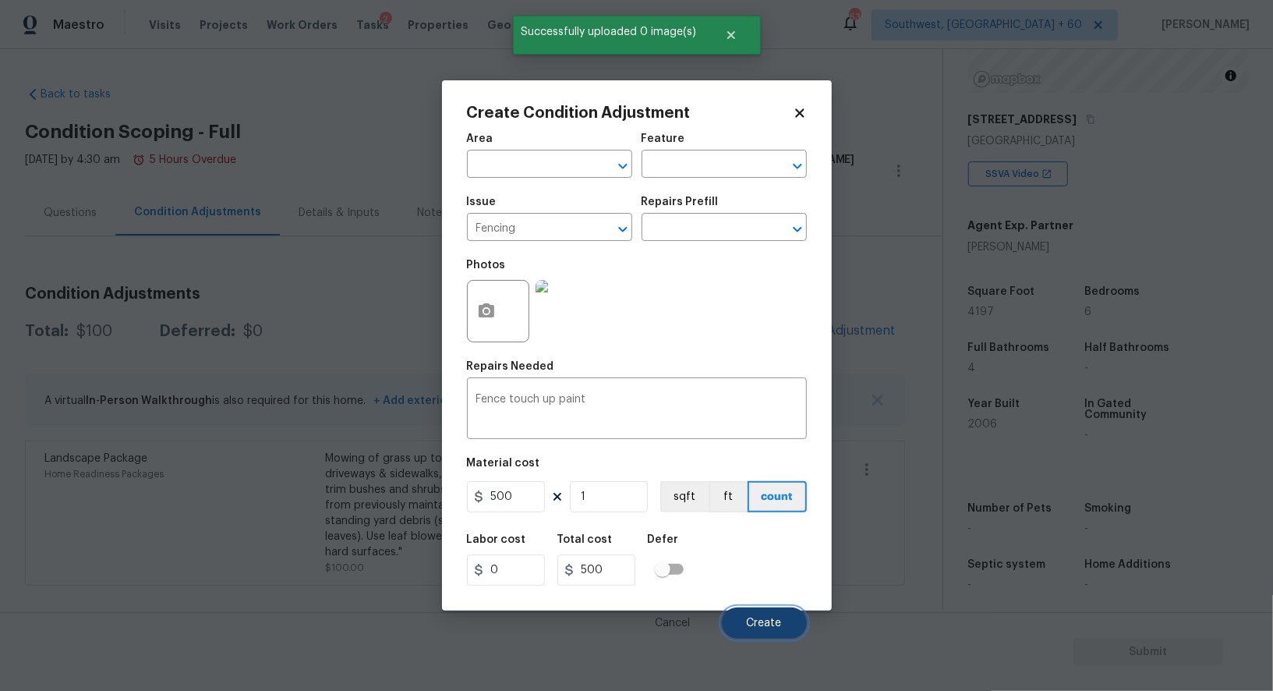
click at [763, 620] on span "Create" at bounding box center [764, 624] width 35 height 12
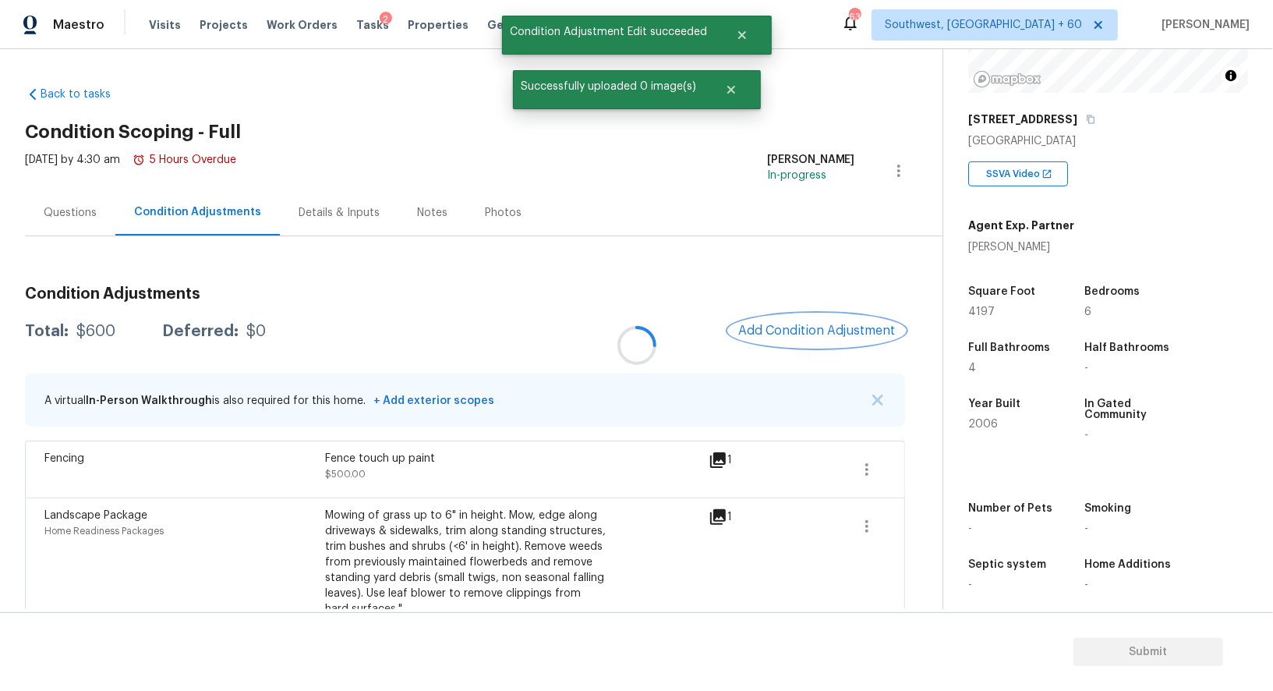
click at [820, 327] on span "Add Condition Adjustment" at bounding box center [816, 331] width 157 height 14
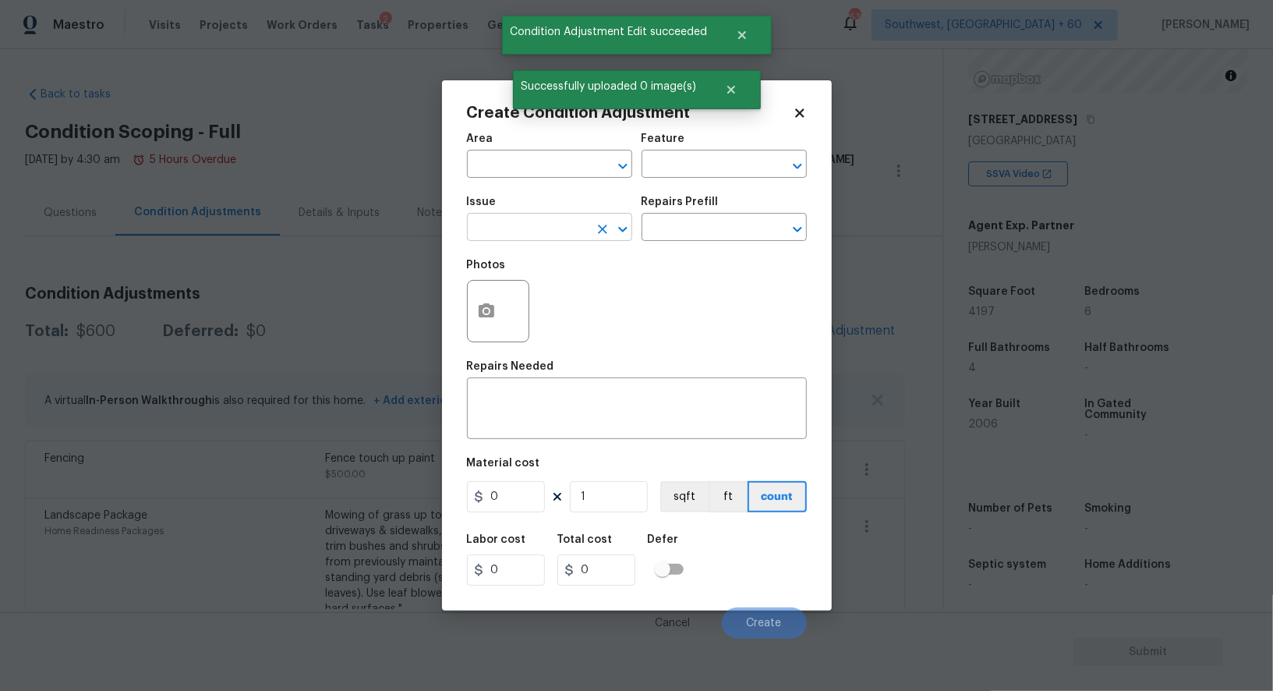
click at [560, 233] on input "text" at bounding box center [528, 229] width 122 height 24
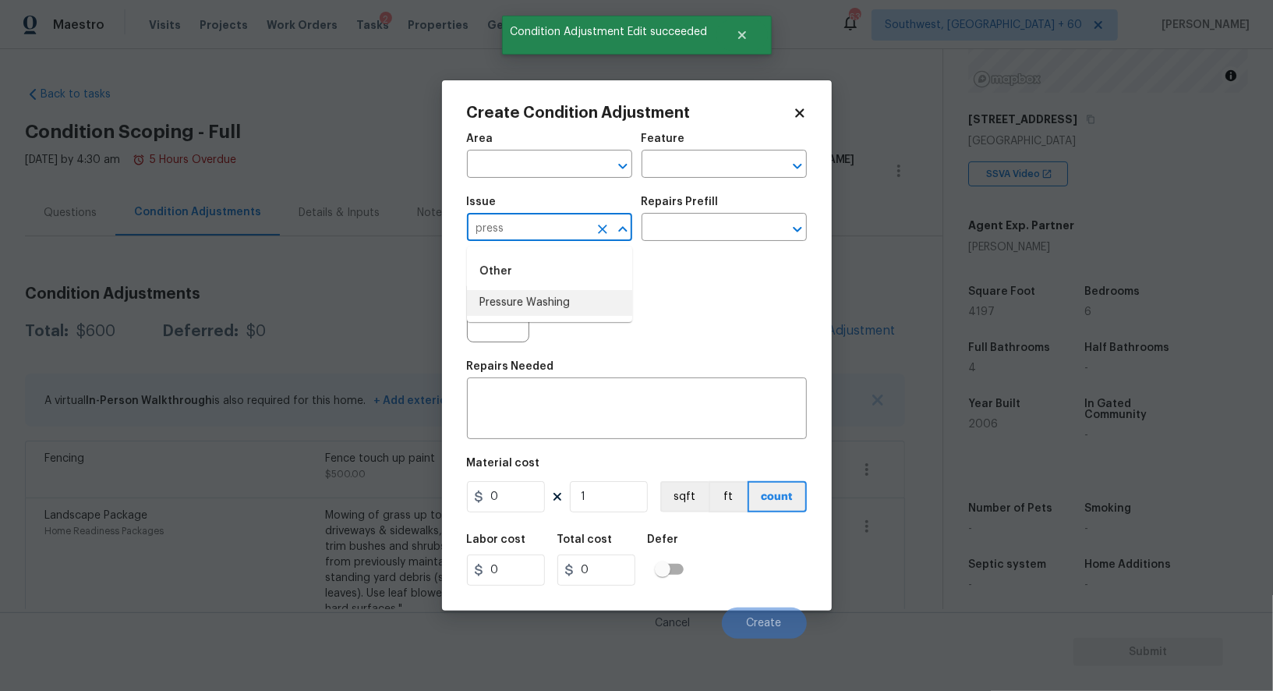
click at [571, 307] on li "Pressure Washing" at bounding box center [549, 303] width 165 height 26
type input "Pressure Washing"
click at [720, 228] on input "text" at bounding box center [703, 229] width 122 height 24
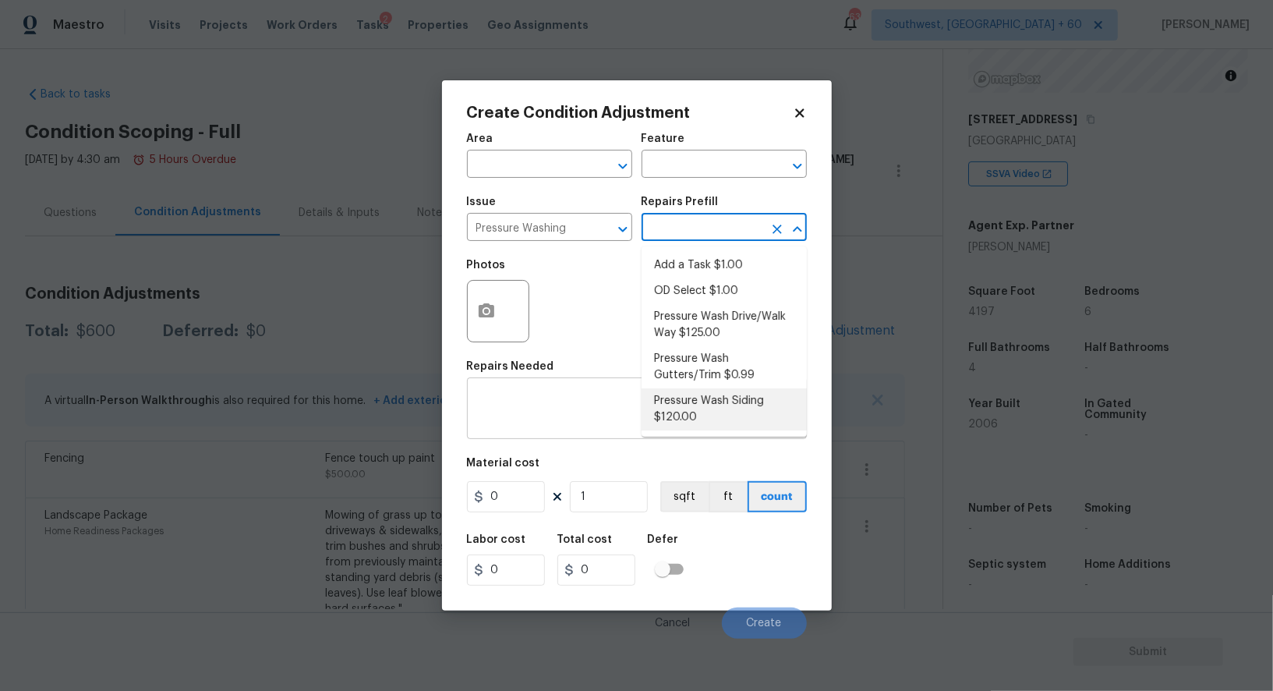
click at [568, 412] on textarea at bounding box center [636, 410] width 321 height 33
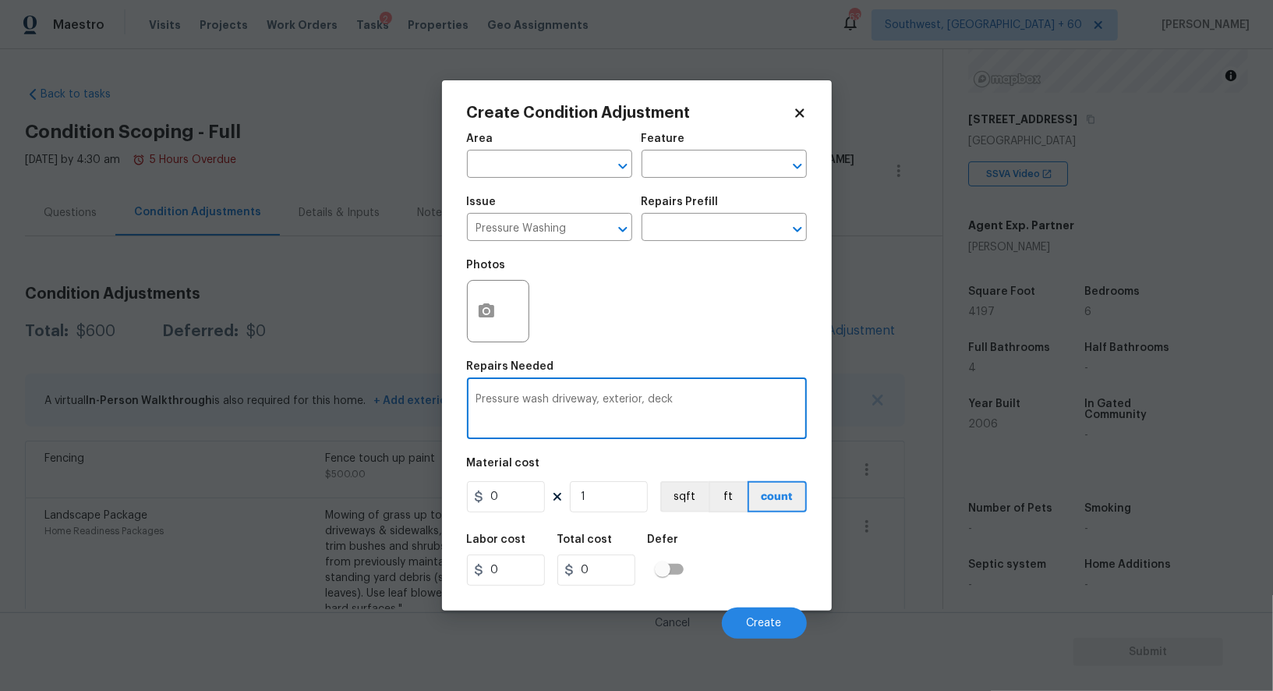
type textarea "Pressure wash driveway, exterior, deck"
click at [516, 505] on input "0" at bounding box center [506, 496] width 78 height 31
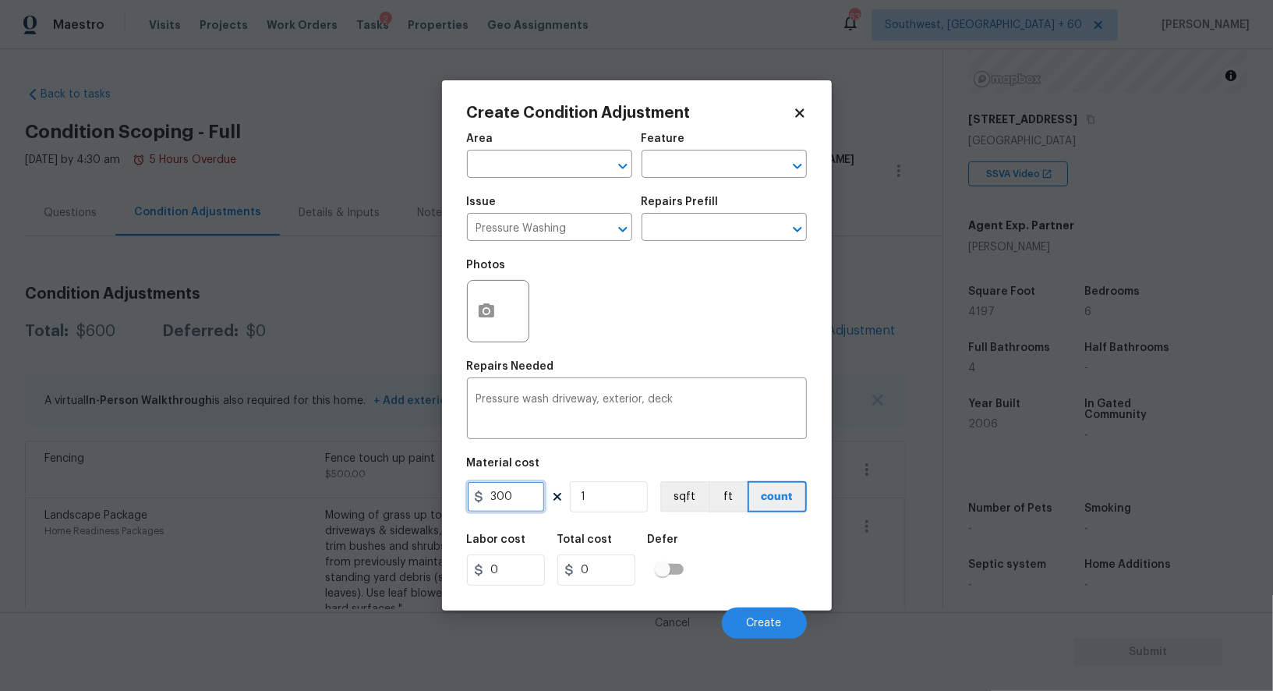
type input "300"
click at [571, 557] on input "0" at bounding box center [596, 569] width 78 height 31
type input "300"
click at [485, 306] on icon "button" at bounding box center [487, 310] width 16 height 14
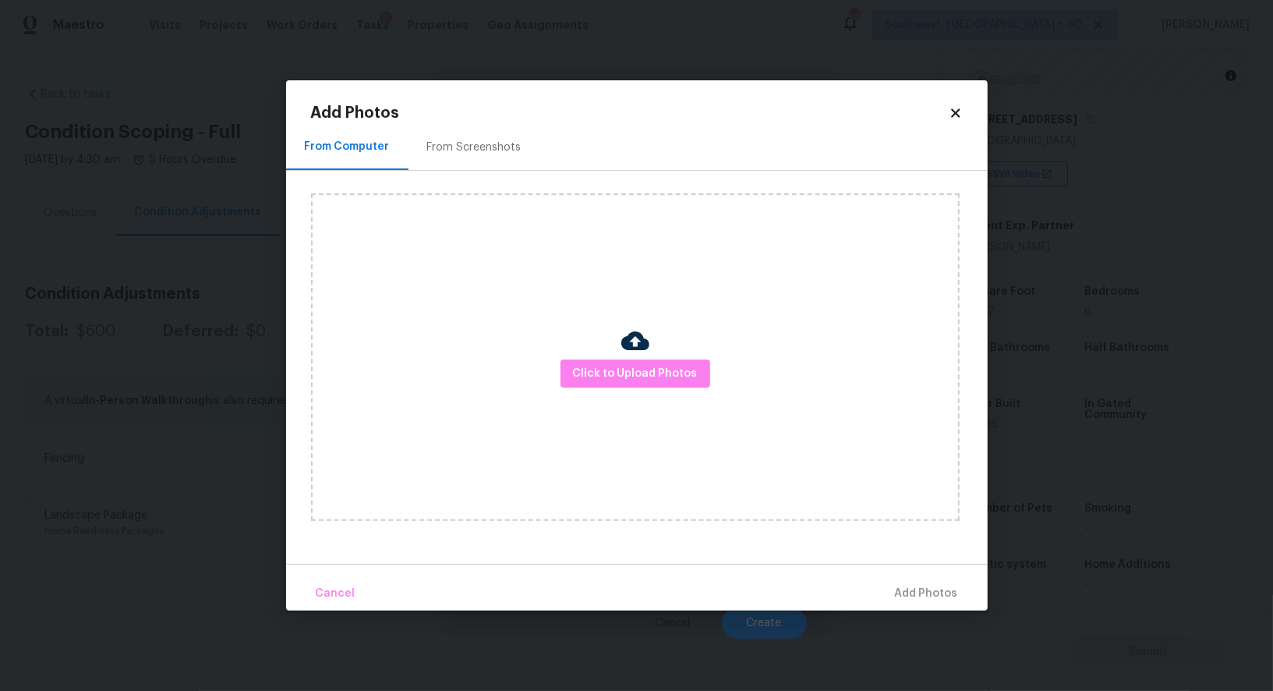
click at [497, 128] on div "From Screenshots" at bounding box center [475, 147] width 132 height 46
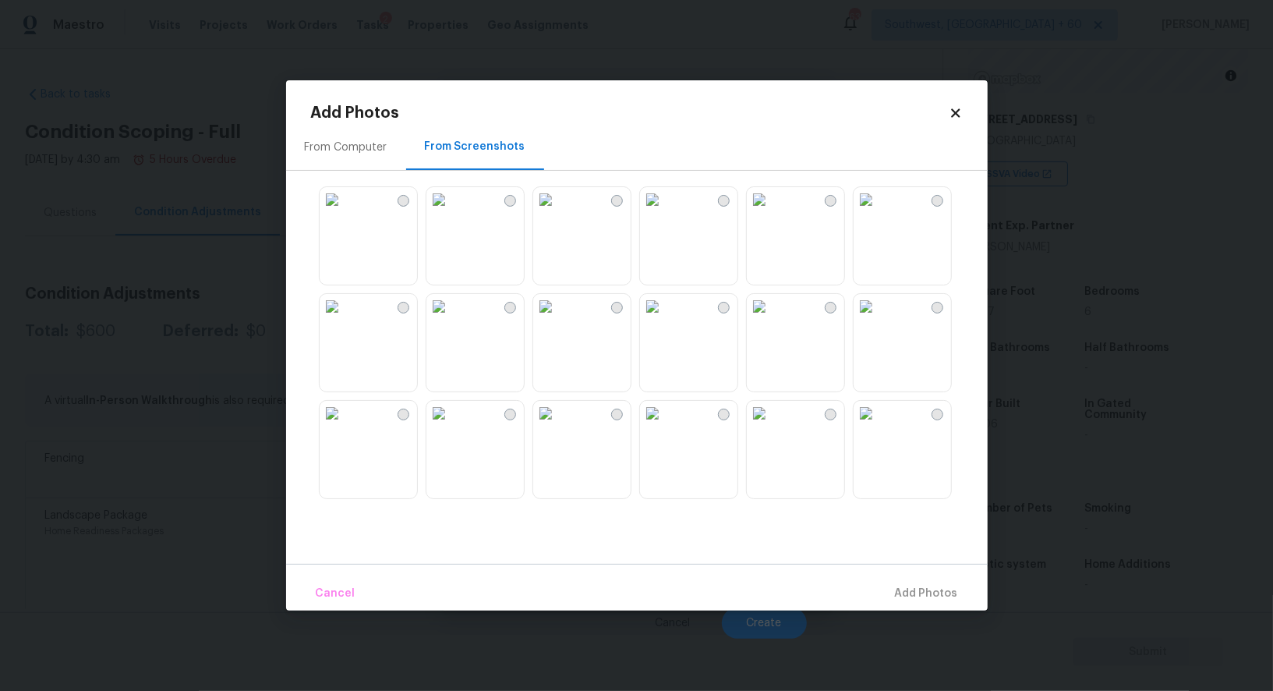
click at [451, 319] on img at bounding box center [438, 306] width 25 height 25
click at [909, 601] on span "Add 1 Photo(s)" at bounding box center [919, 593] width 77 height 19
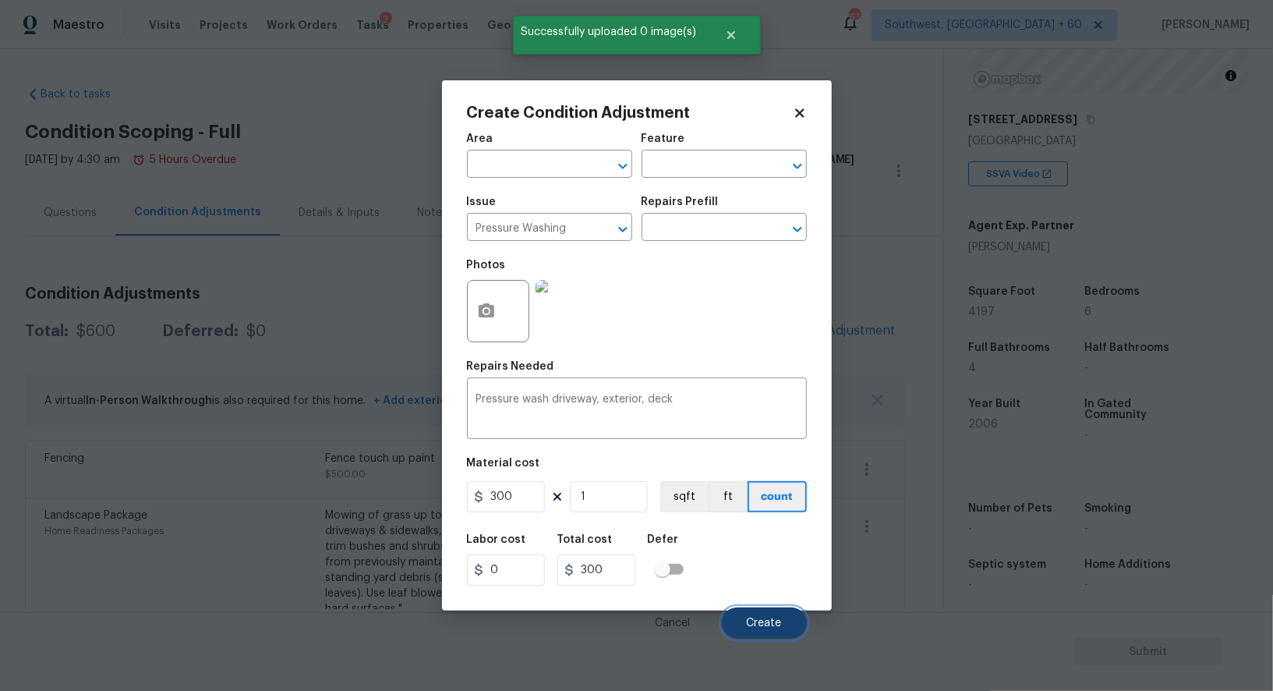
click at [734, 623] on button "Create" at bounding box center [764, 622] width 85 height 31
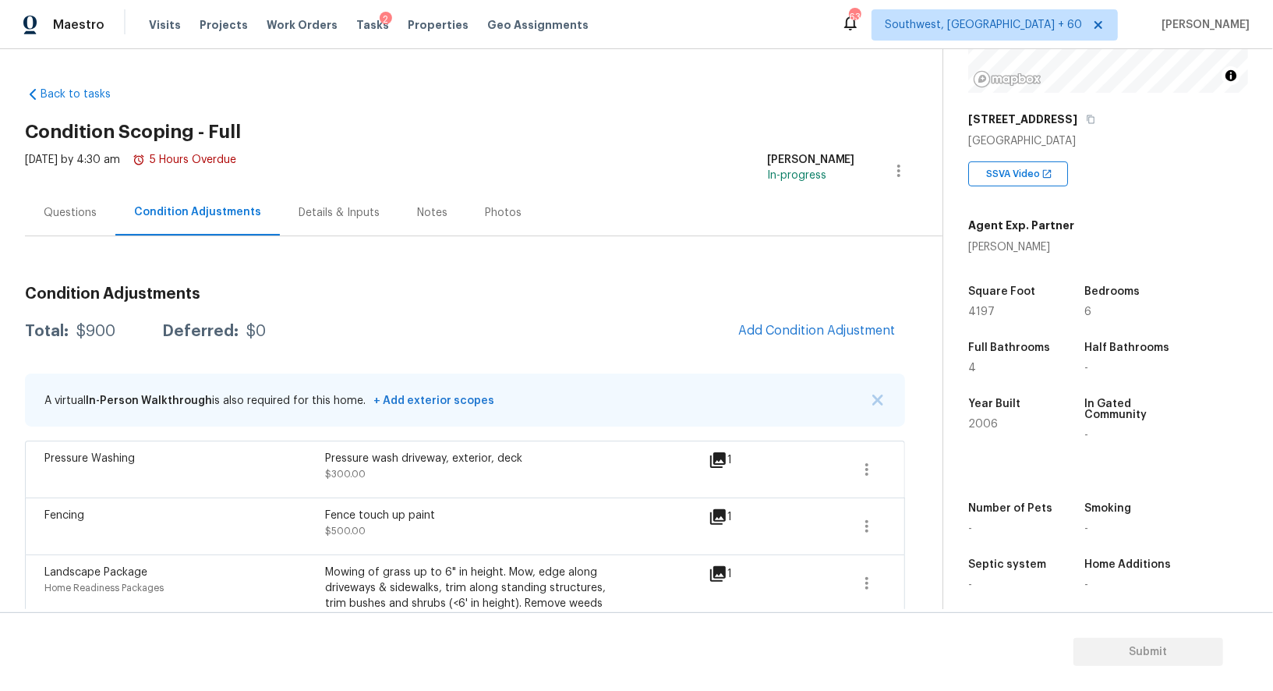
click at [810, 350] on div "Condition Adjustments Total: $900 Deferred: $0 Add Condition Adjustment A virtu…" at bounding box center [465, 487] width 880 height 426
click at [798, 333] on span "Add Condition Adjustment" at bounding box center [816, 331] width 157 height 14
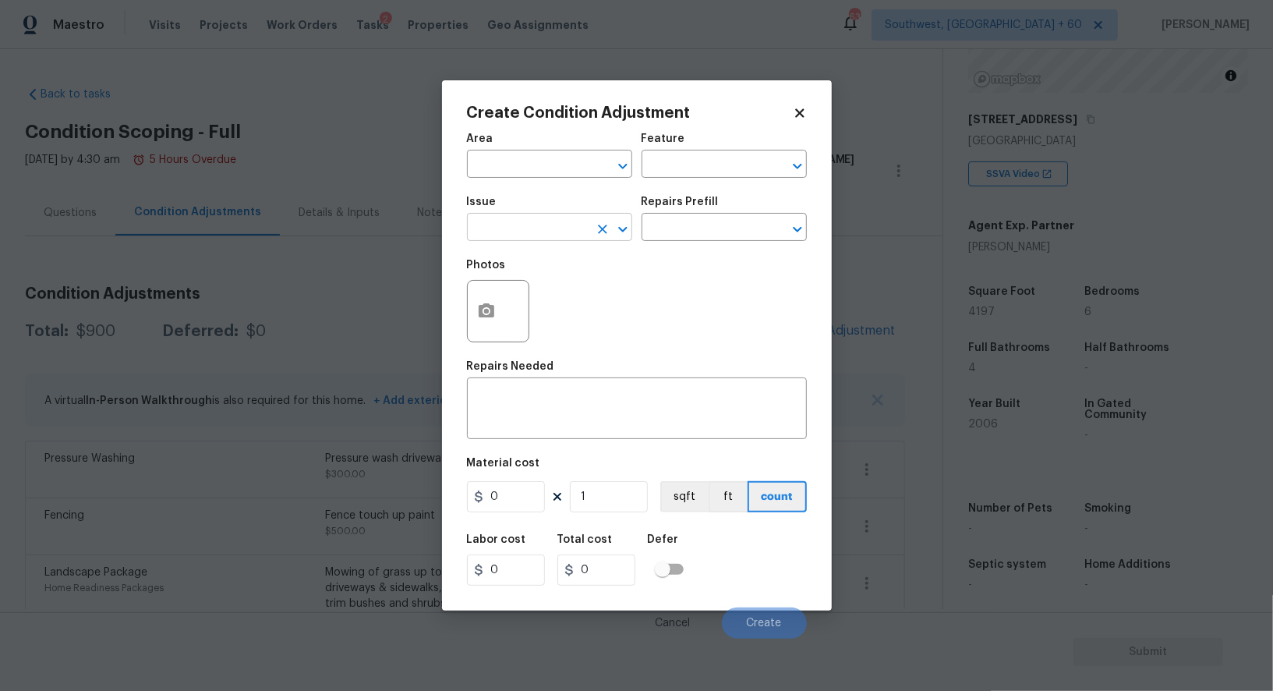
click at [522, 225] on input "text" at bounding box center [528, 229] width 122 height 24
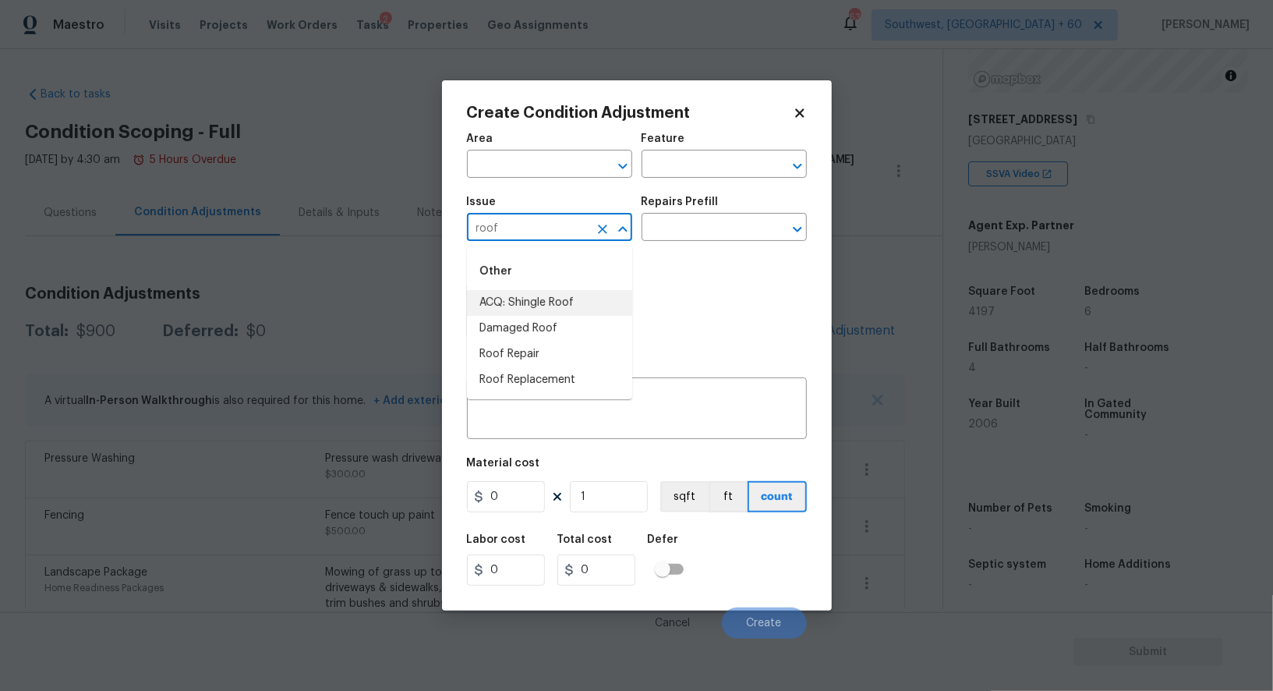
click at [537, 306] on li "ACQ: Shingle Roof" at bounding box center [549, 303] width 165 height 26
type input "ACQ: Shingle Roof"
click at [531, 423] on textarea at bounding box center [636, 410] width 321 height 33
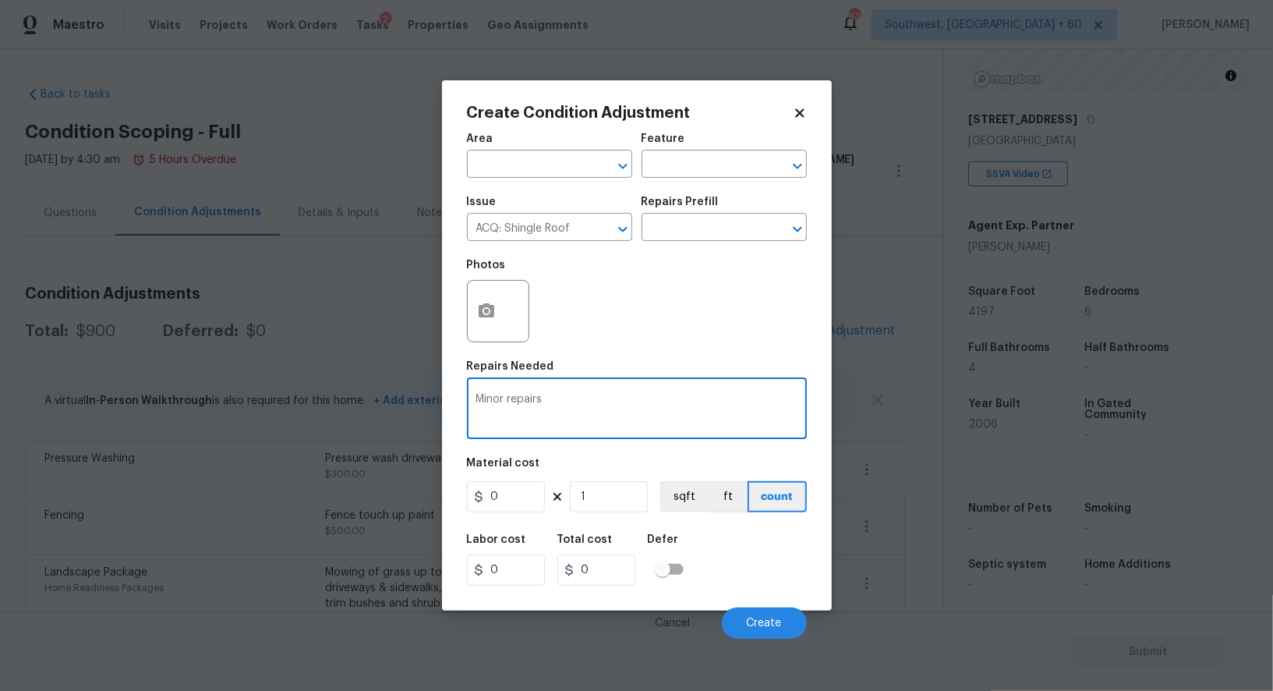
type textarea "Minor repairs"
click at [515, 492] on input "0" at bounding box center [506, 496] width 78 height 31
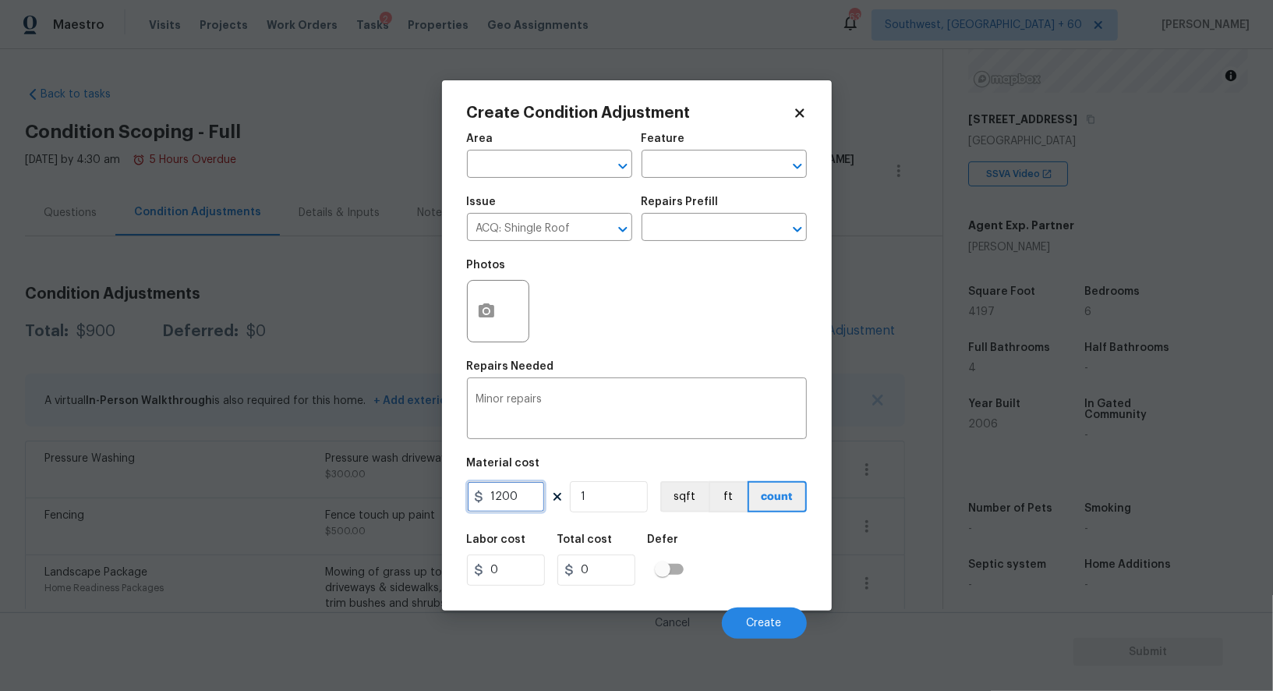
type input "1200"
click at [628, 592] on div "Labor cost 0 Total cost 0 Defer" at bounding box center [637, 560] width 340 height 70
type input "1200"
click at [490, 331] on button "button" at bounding box center [486, 311] width 37 height 61
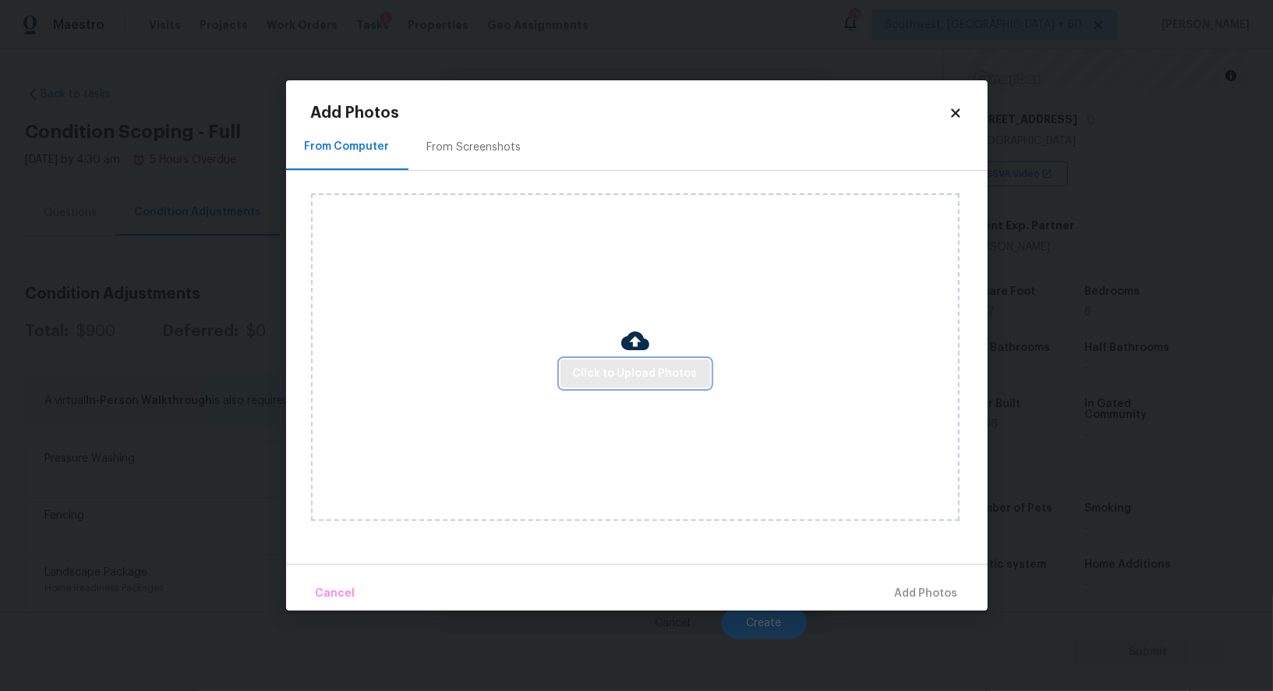
click at [589, 369] on span "Click to Upload Photos" at bounding box center [635, 373] width 125 height 19
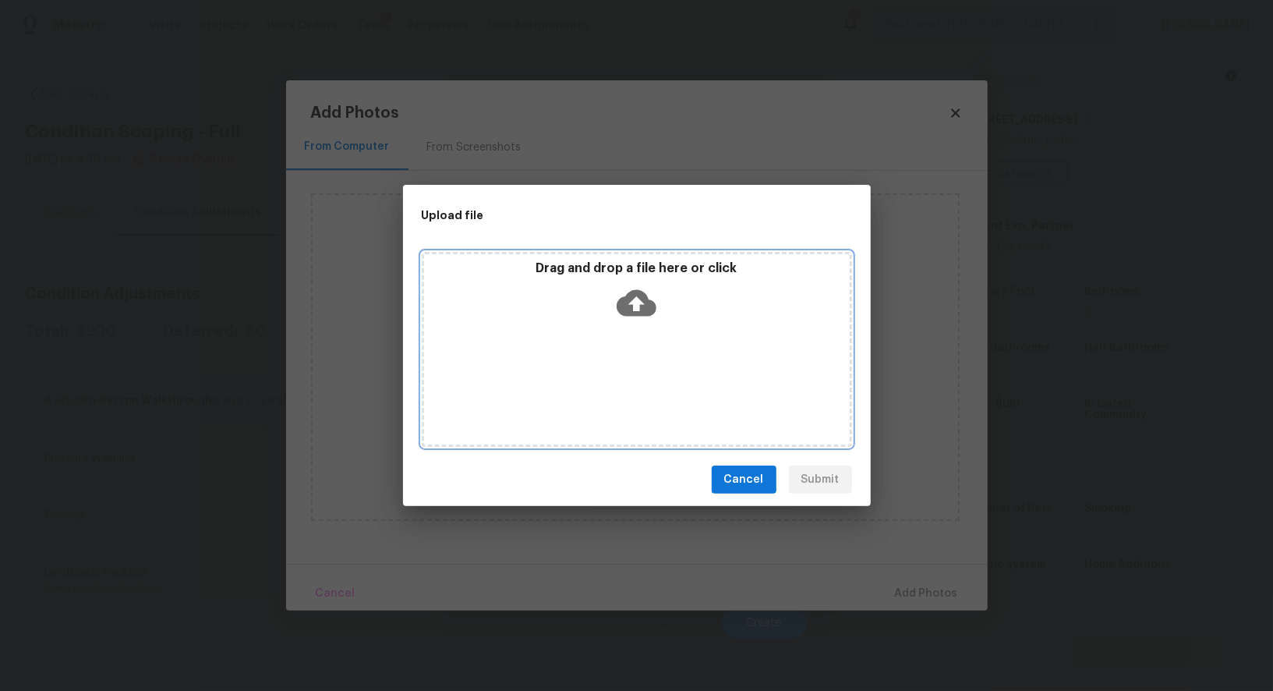
click at [623, 323] on div "Drag and drop a file here or click" at bounding box center [637, 293] width 426 height 67
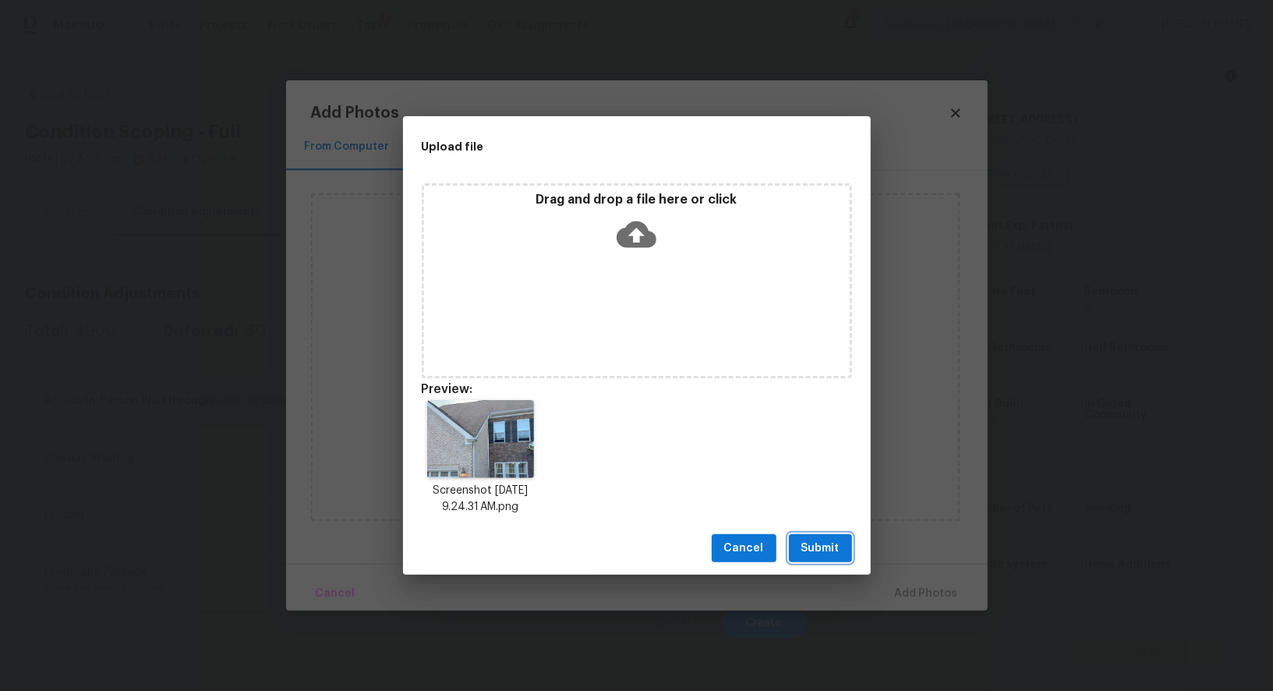
click at [818, 557] on span "Submit" at bounding box center [821, 548] width 38 height 19
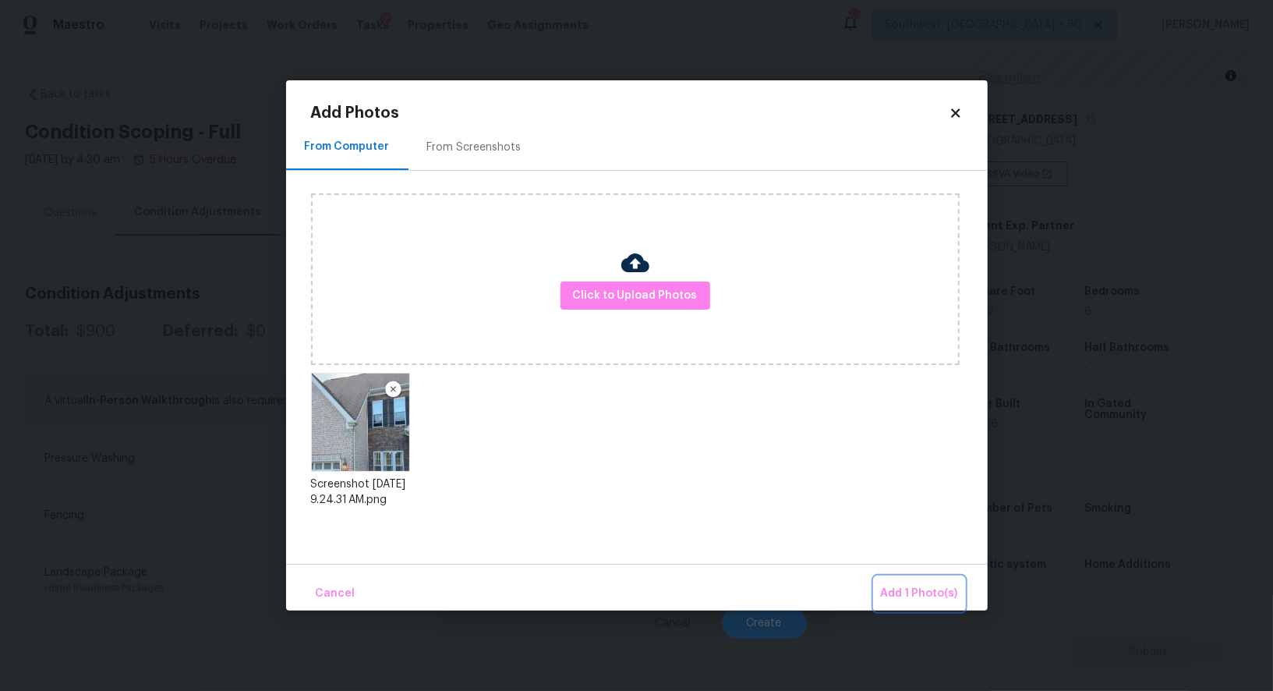
click at [924, 594] on span "Add 1 Photo(s)" at bounding box center [919, 593] width 77 height 19
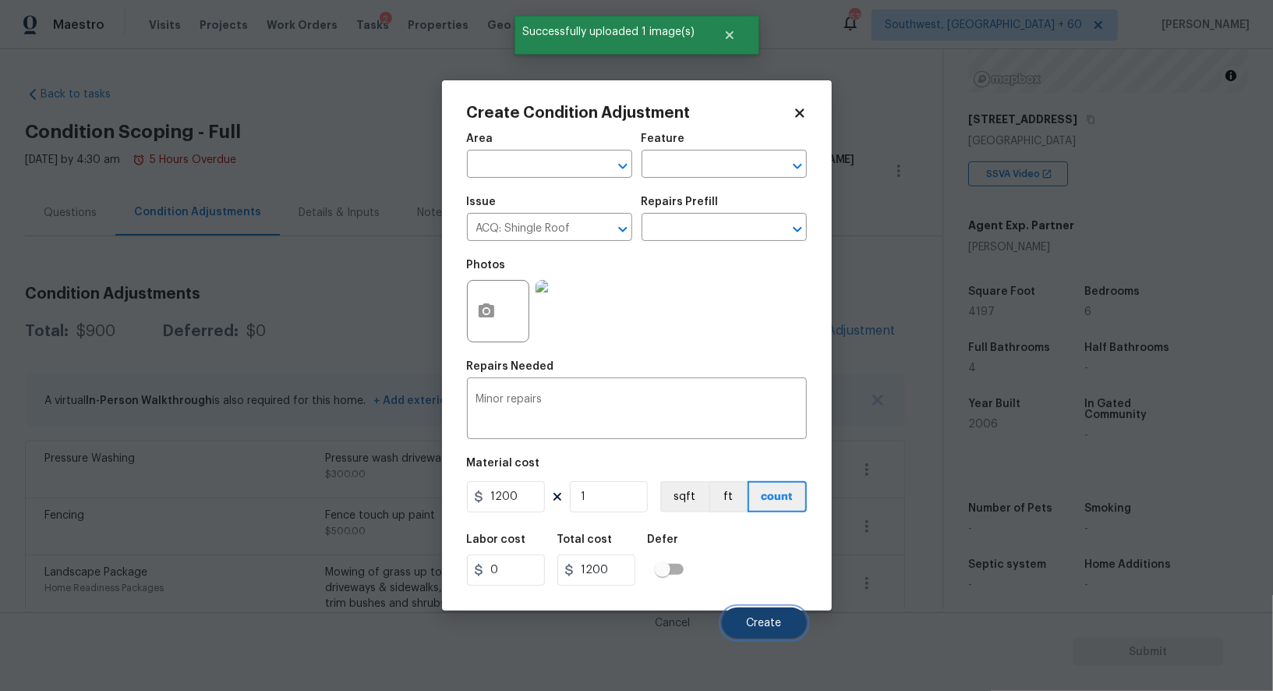
click at [762, 620] on span "Create" at bounding box center [764, 624] width 35 height 12
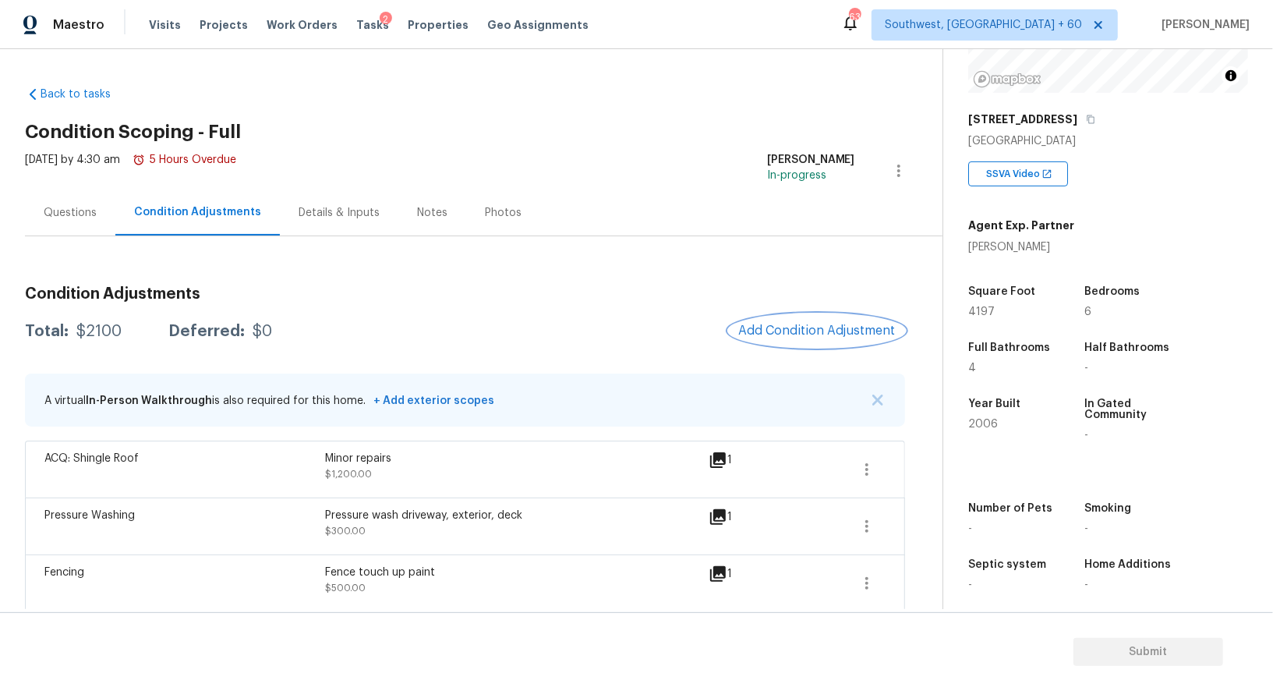
click at [816, 334] on span "Add Condition Adjustment" at bounding box center [816, 331] width 157 height 14
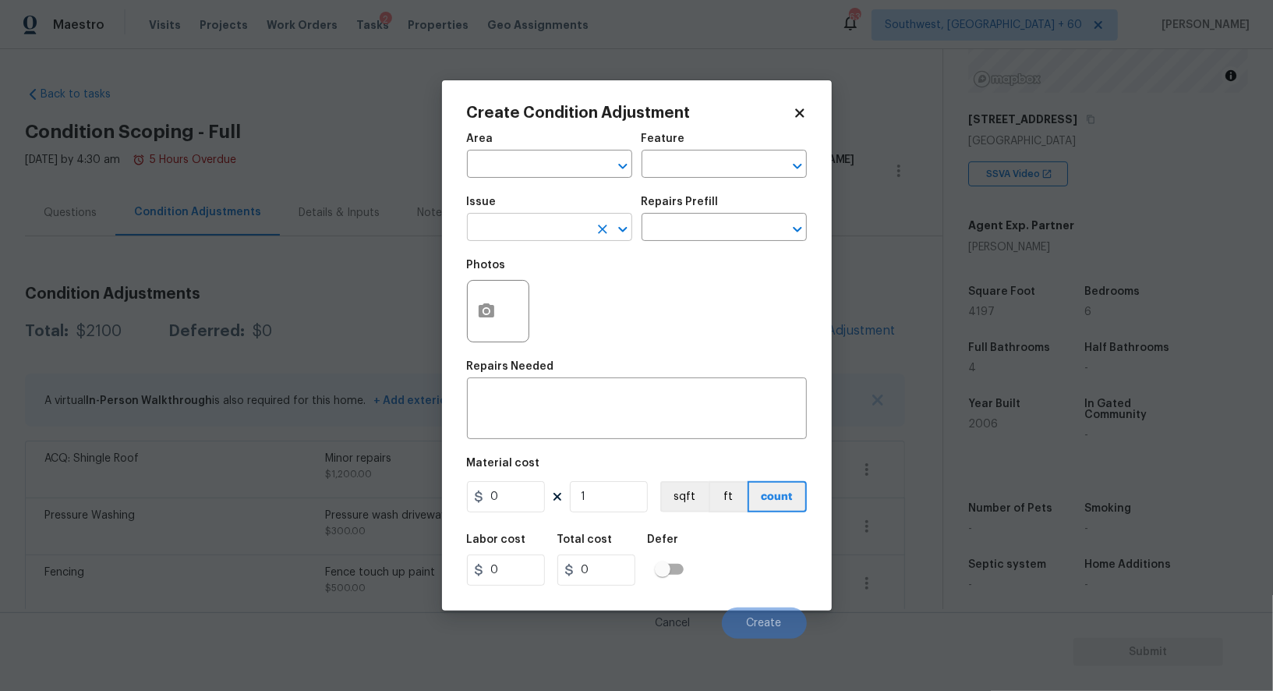
click at [529, 233] on input "text" at bounding box center [528, 229] width 122 height 24
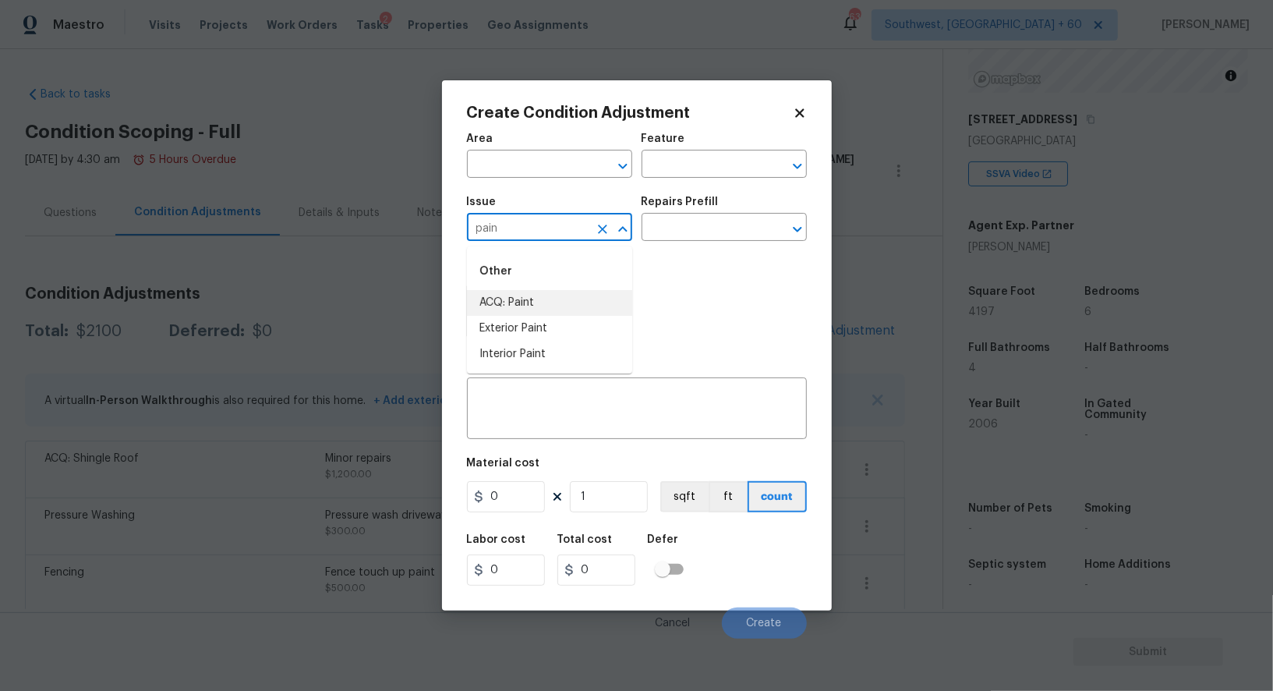
click at [526, 313] on li "ACQ: Paint" at bounding box center [549, 303] width 165 height 26
type input "ACQ: Paint"
click at [720, 225] on input "text" at bounding box center [703, 229] width 122 height 24
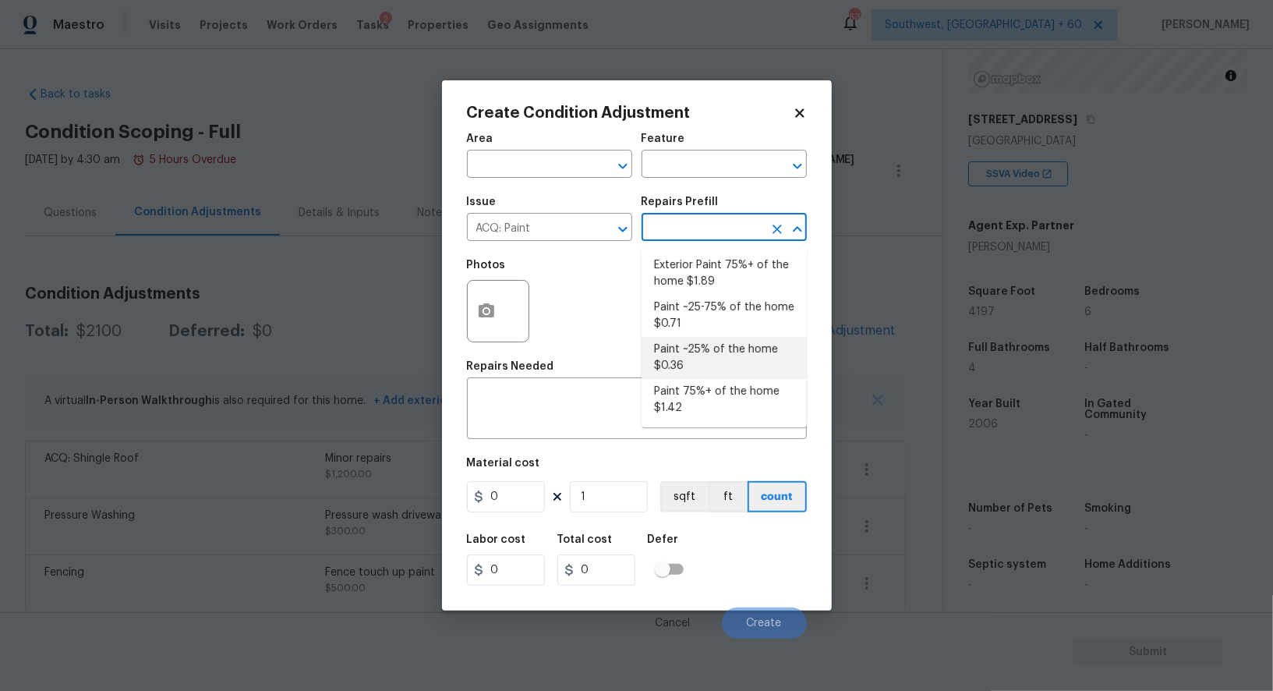
click at [715, 349] on li "Paint ~25% of the home $0.36" at bounding box center [724, 358] width 165 height 42
type input "Acquisition"
type textarea "Acquisition Scope: ~25% of the home needs interior paint"
type input "0.36"
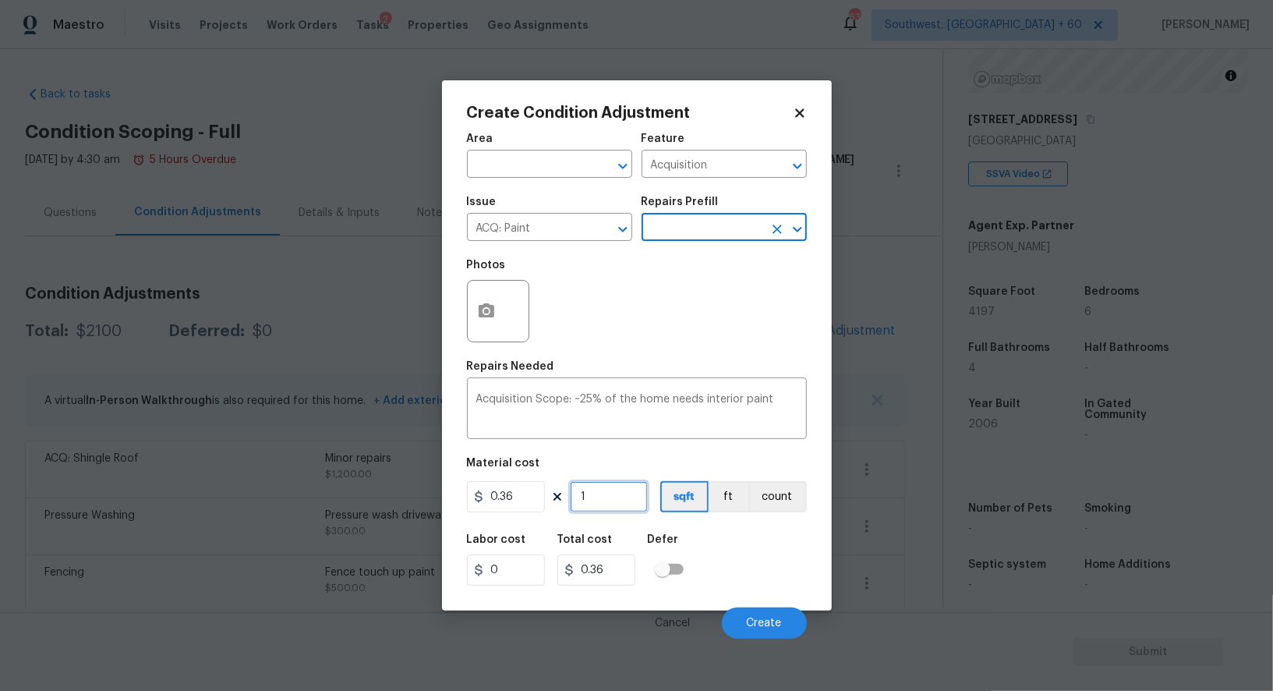
click at [617, 500] on input "1" at bounding box center [609, 496] width 78 height 31
type input "0"
type input "4"
type input "1.44"
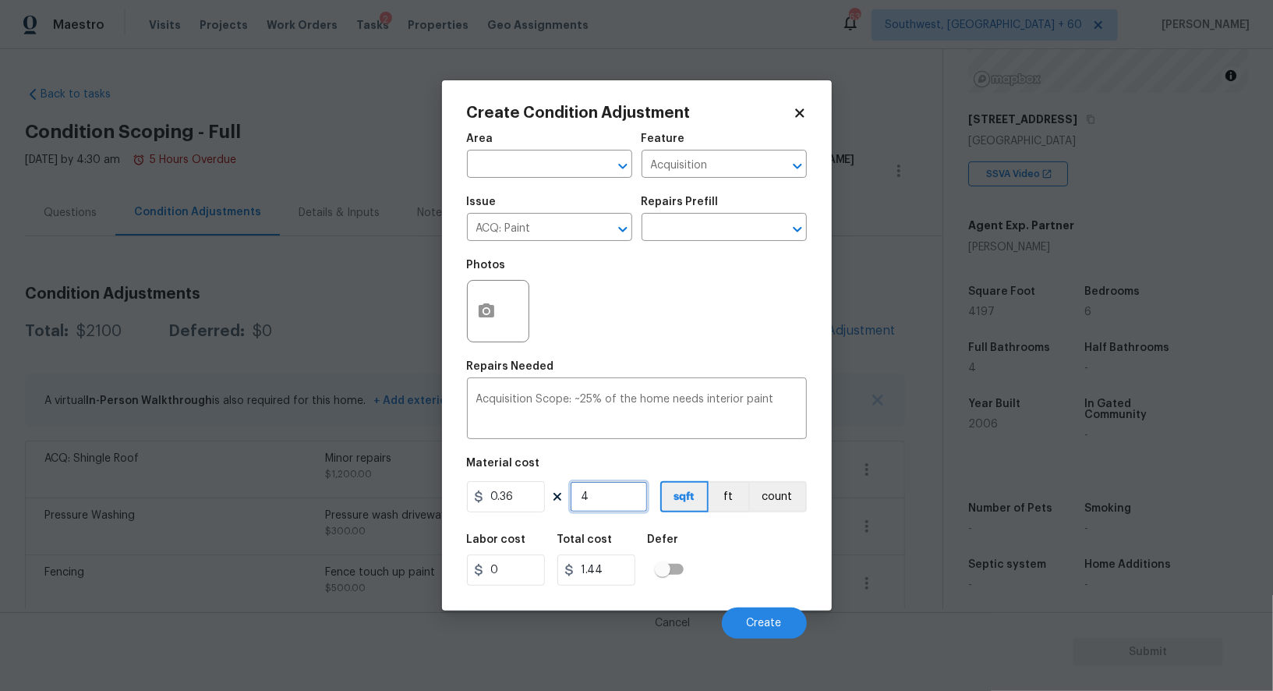
type input "41"
type input "14.76"
type input "419"
type input "150.84"
type input "4197"
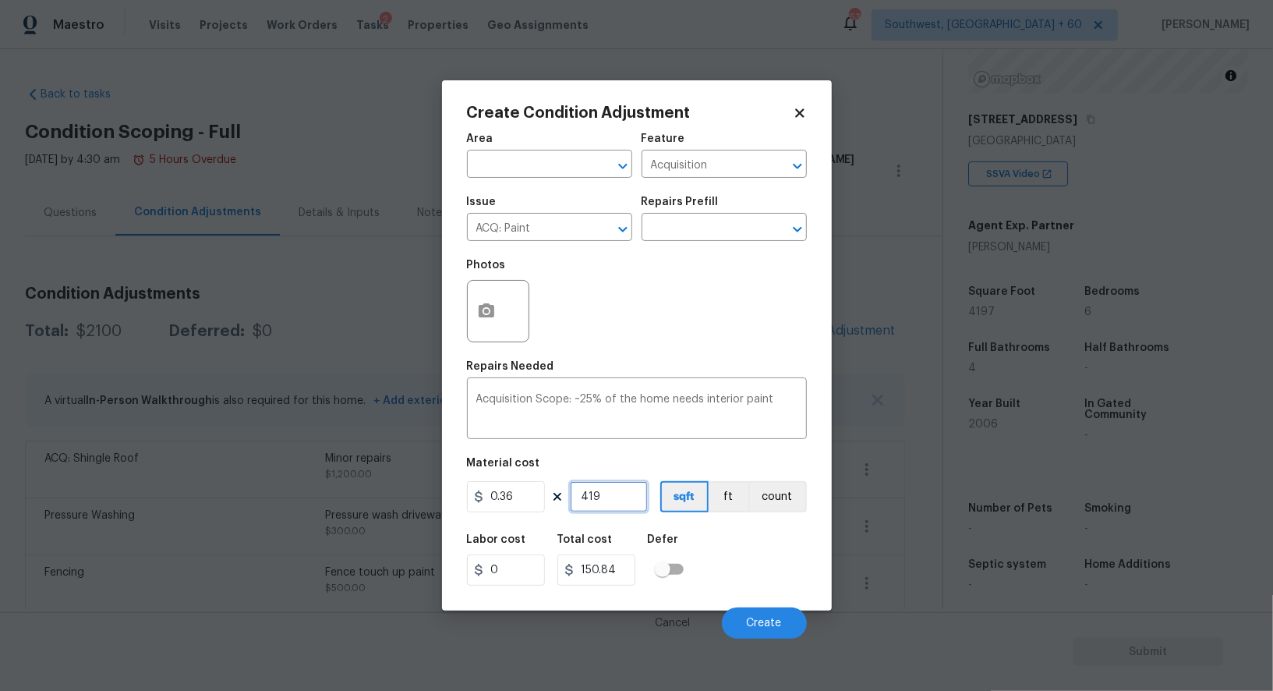
type input "1510.92"
type input "4197"
click at [625, 580] on input "1510.92" at bounding box center [596, 569] width 78 height 31
click at [763, 612] on button "Create" at bounding box center [764, 622] width 85 height 31
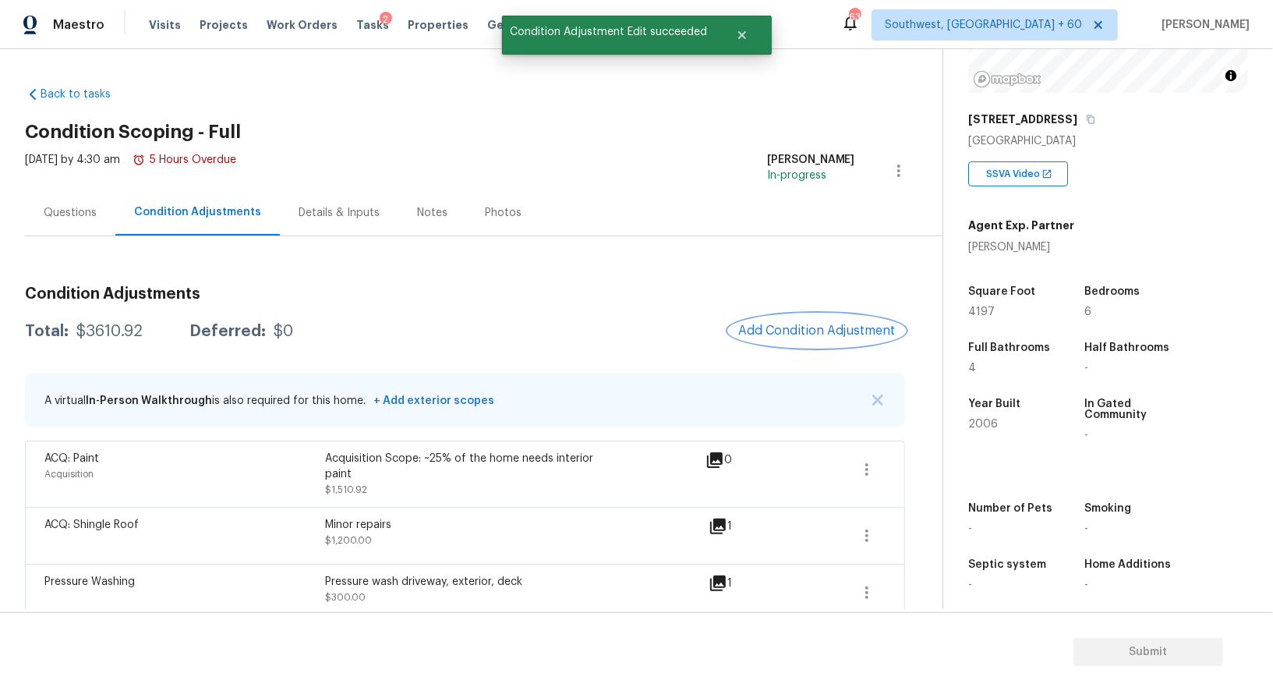
click at [819, 339] on button "Add Condition Adjustment" at bounding box center [817, 330] width 176 height 33
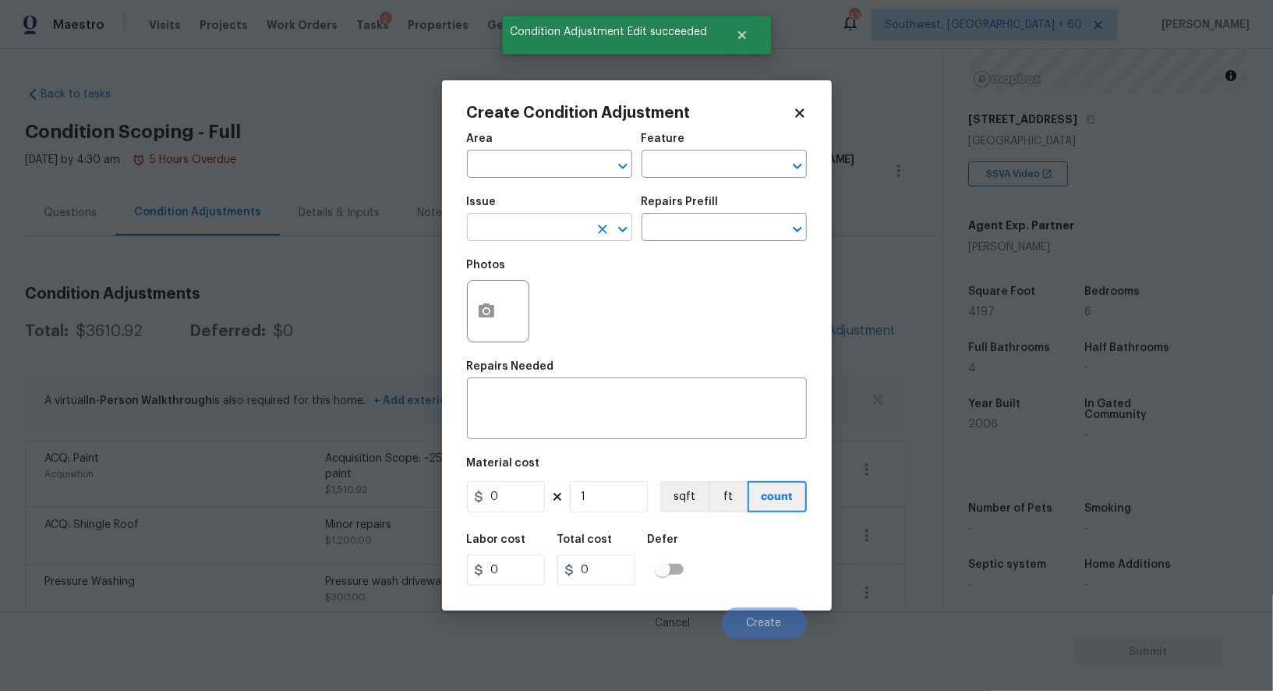
click at [527, 232] on input "text" at bounding box center [528, 229] width 122 height 24
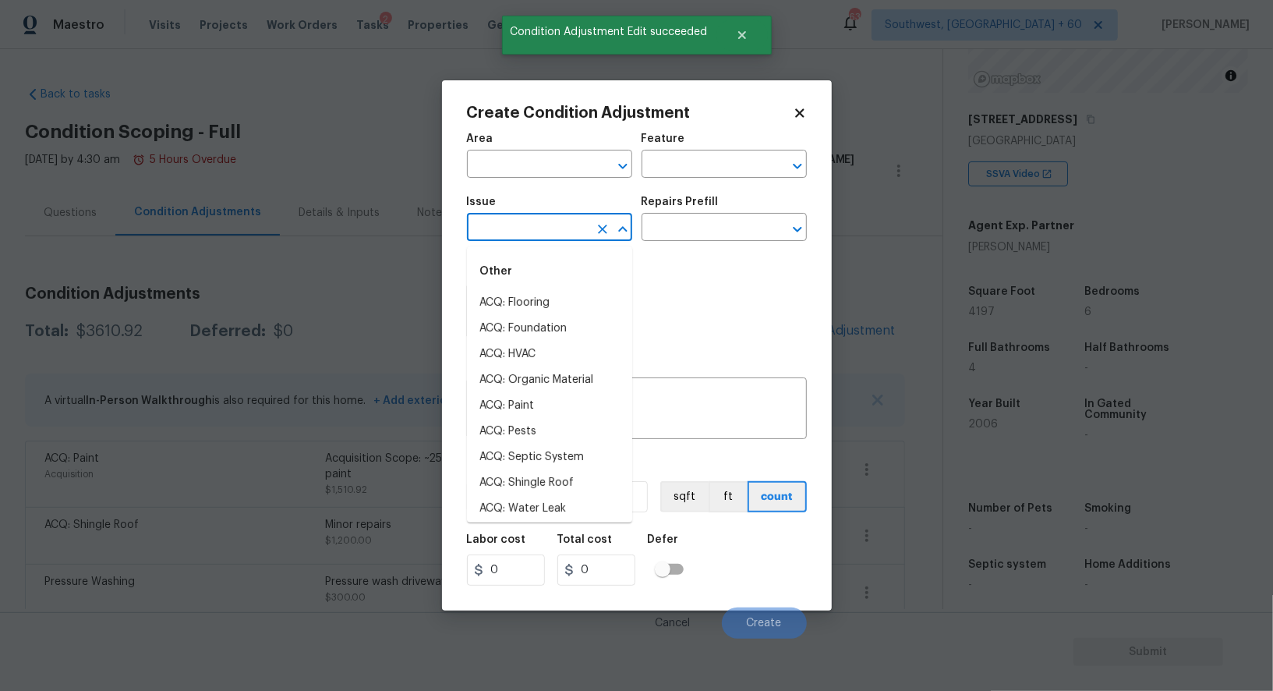
type input "l"
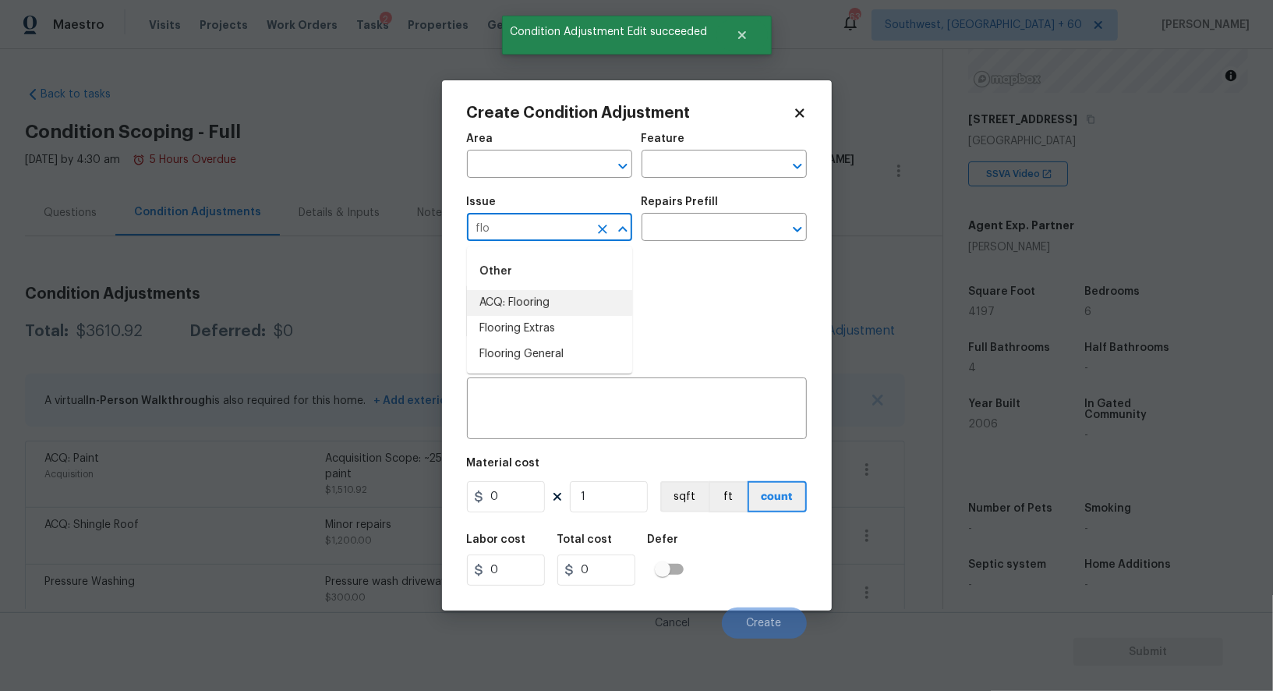
click at [526, 305] on li "ACQ: Flooring" at bounding box center [549, 303] width 165 height 26
type input "ACQ: Flooring"
click at [701, 219] on input "text" at bounding box center [703, 229] width 122 height 24
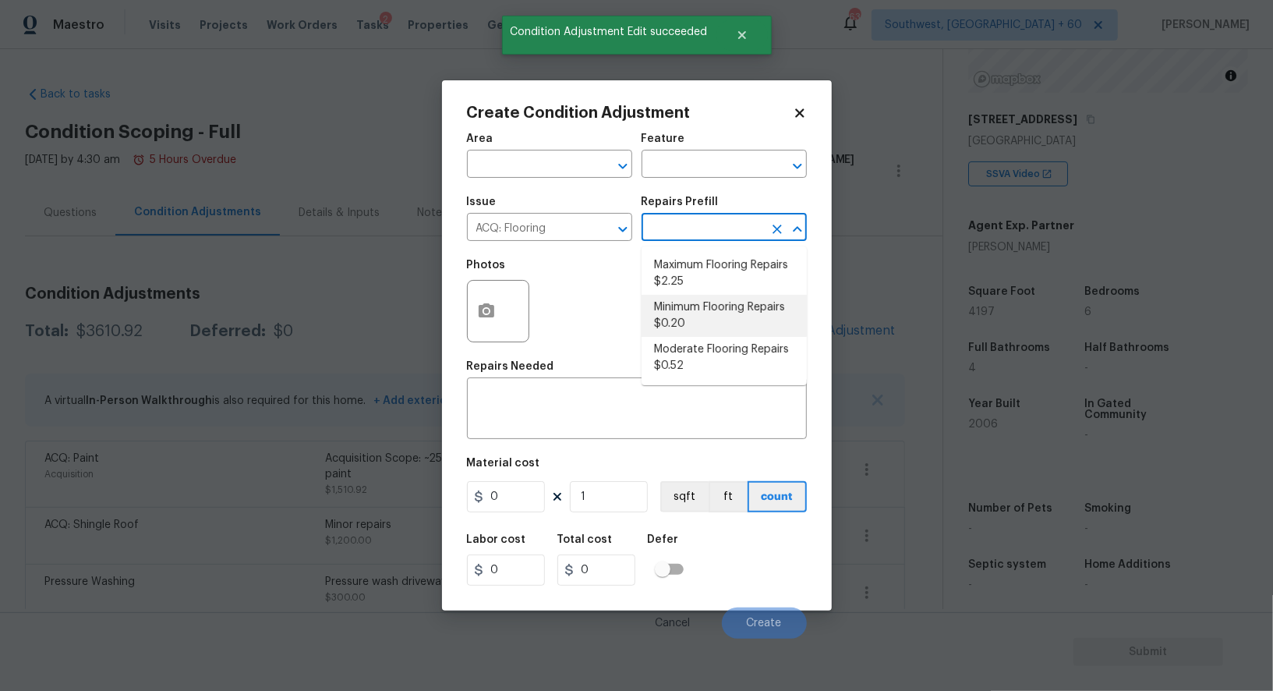
click at [703, 324] on li "Minimum Flooring Repairs $0.20" at bounding box center [724, 316] width 165 height 42
type input "Acquisition"
type textarea "Acquisition Scope: Minimum flooring repairs"
type input "0.2"
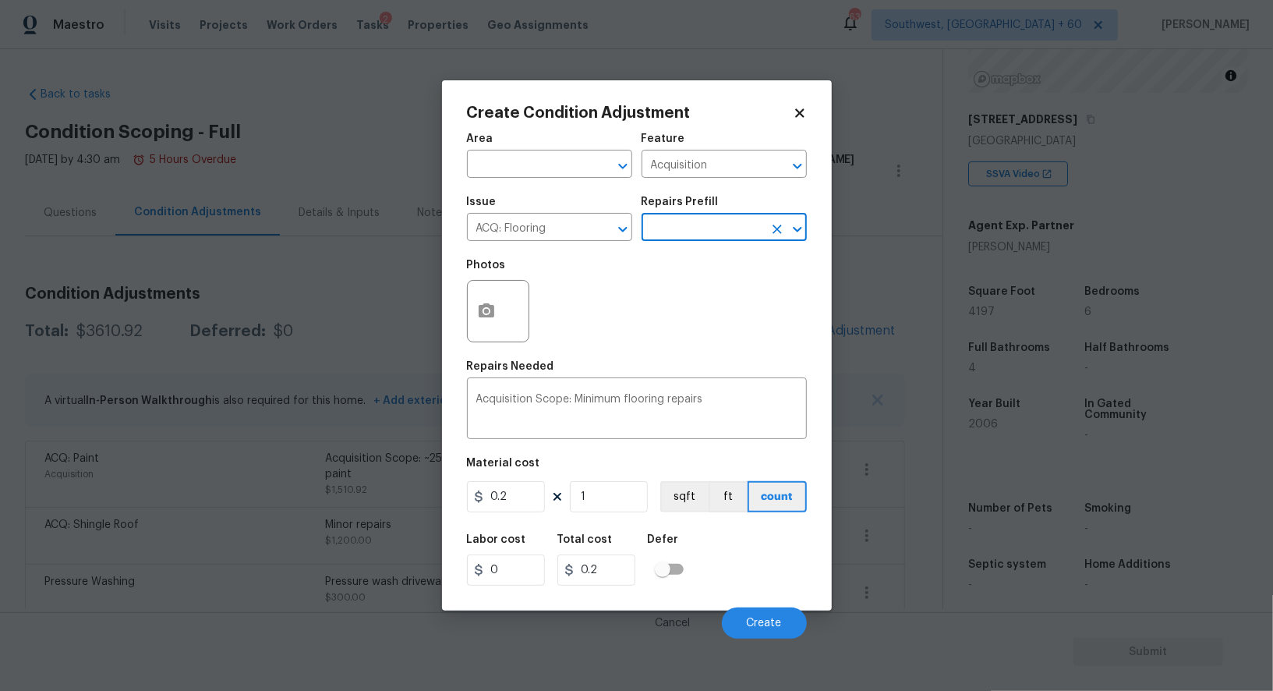
click at [617, 520] on div "Area ​ Feature Acquisition ​ Issue ACQ: Flooring ​ Repairs Prefill ​ Photos Rep…" at bounding box center [637, 381] width 340 height 515
click at [603, 502] on input "1" at bounding box center [609, 496] width 78 height 31
type input "0"
type input "4"
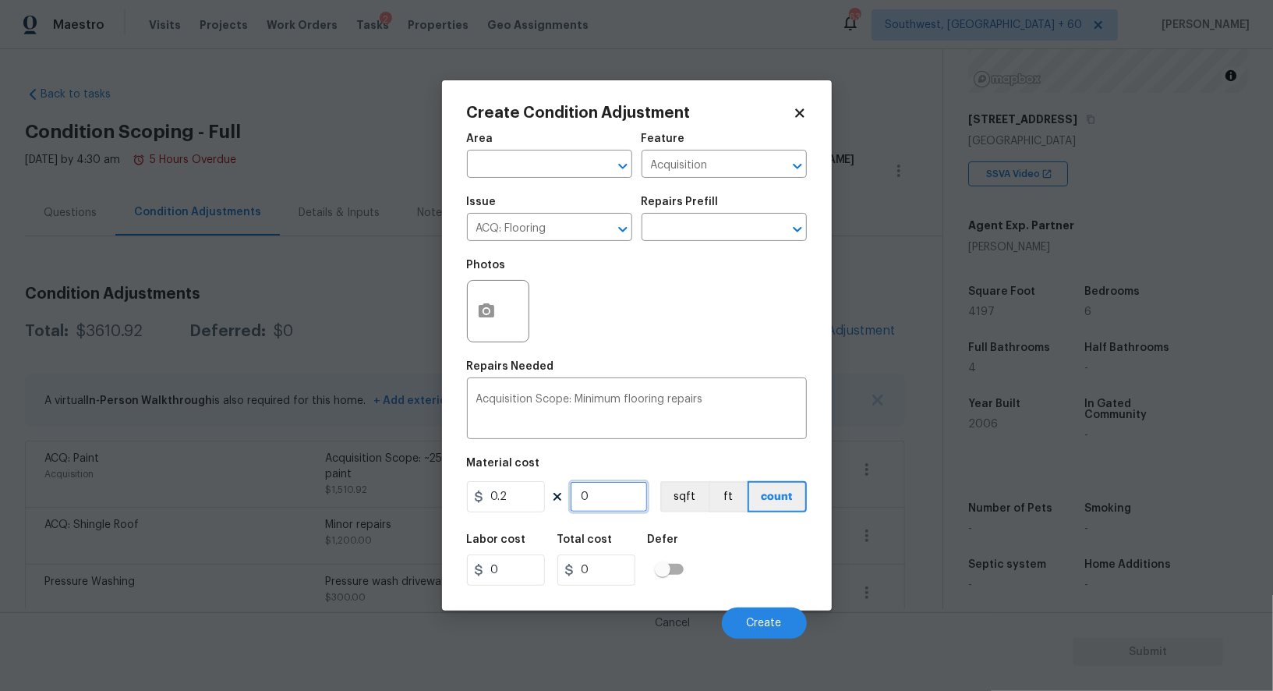
type input "0.8"
type input "41"
type input "8.2"
type input "419"
type input "83.8"
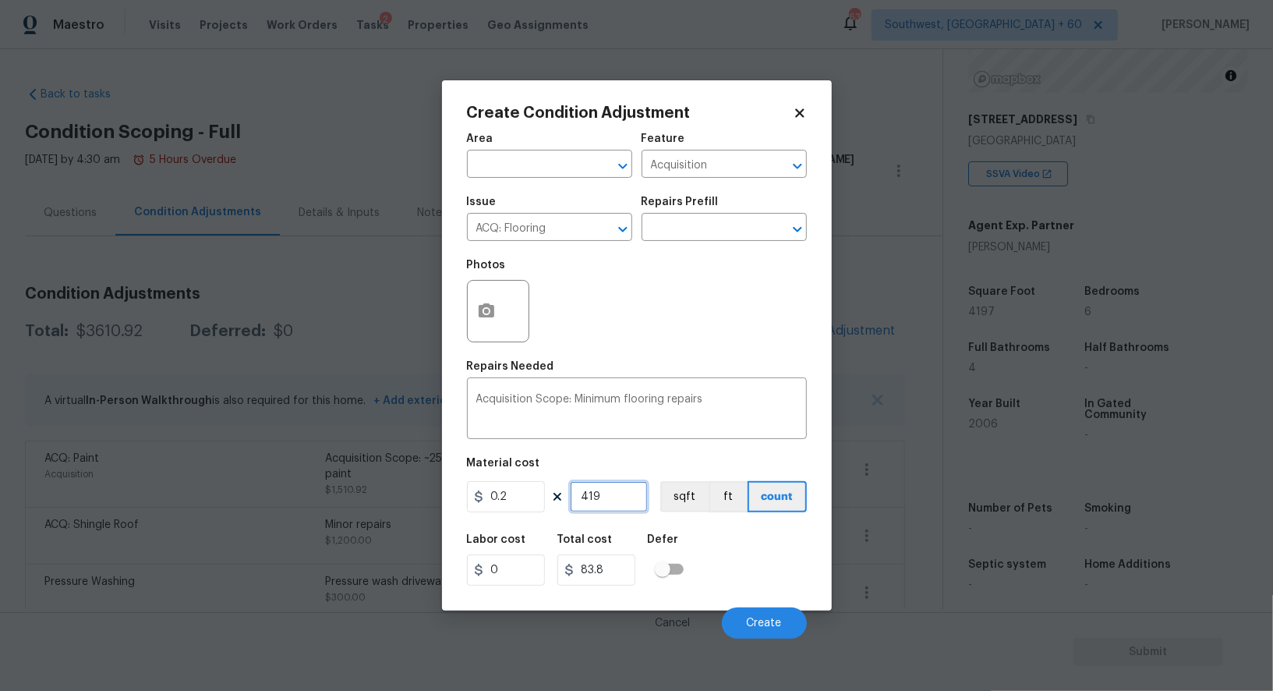
type input "4197"
type input "839.4"
type input "4197"
click at [618, 561] on input "839.4" at bounding box center [596, 569] width 78 height 31
click at [762, 614] on button "Create" at bounding box center [764, 622] width 85 height 31
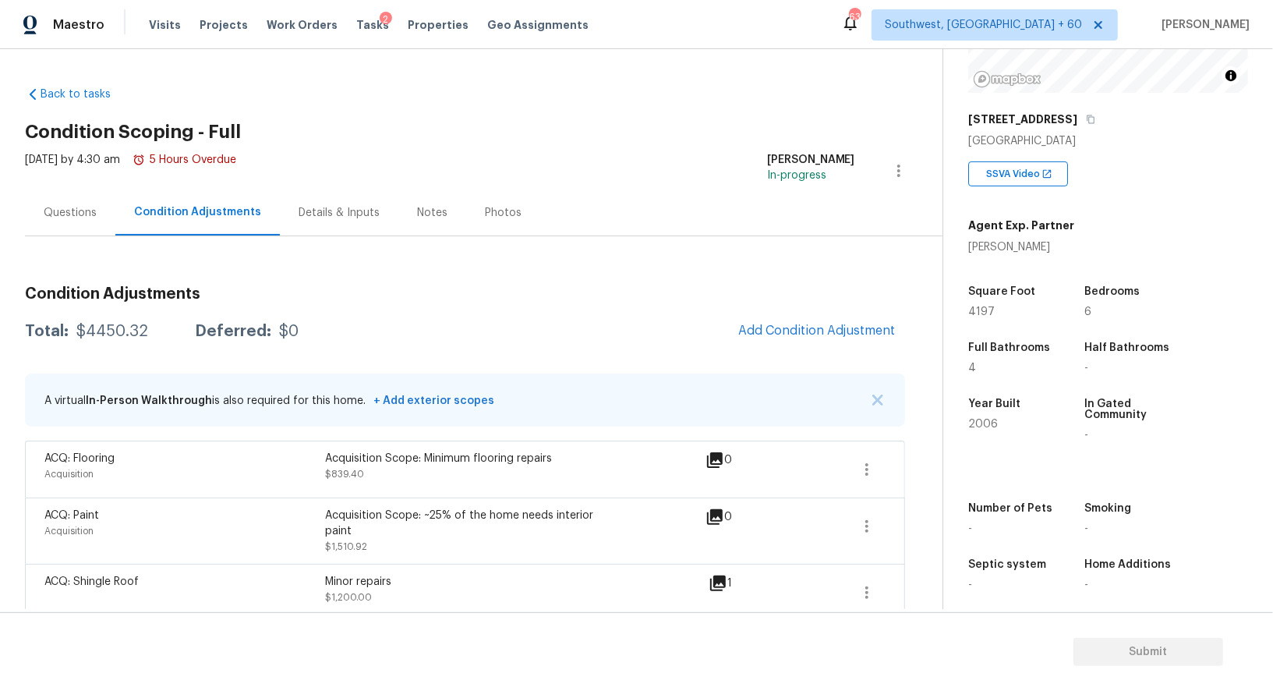
click at [826, 311] on div "Condition Adjustments Total: $4450.32 Deferred: $0 Add Condition Adjustment A v…" at bounding box center [465, 577] width 880 height 606
click at [797, 324] on span "Add Condition Adjustment" at bounding box center [816, 331] width 157 height 14
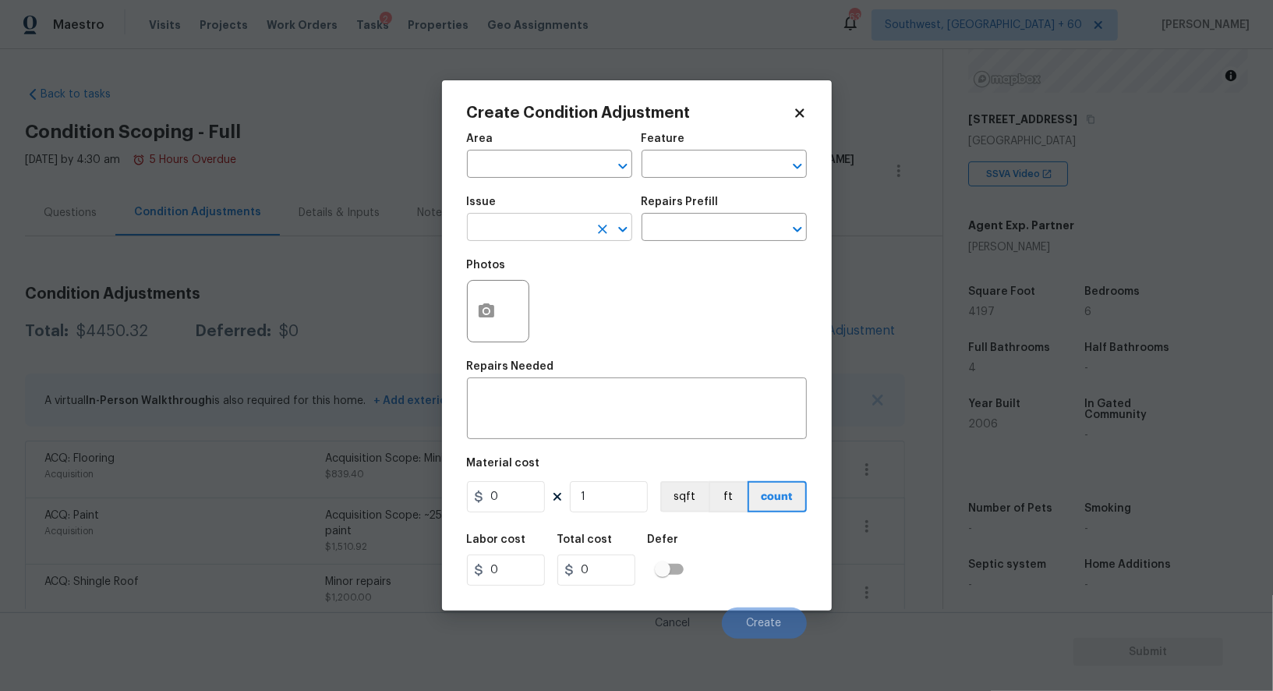
click at [527, 222] on input "text" at bounding box center [528, 229] width 122 height 24
click at [523, 296] on li "Decks and Patios" at bounding box center [549, 303] width 165 height 26
type input "Decks and Patios"
click at [575, 418] on textarea at bounding box center [636, 410] width 321 height 33
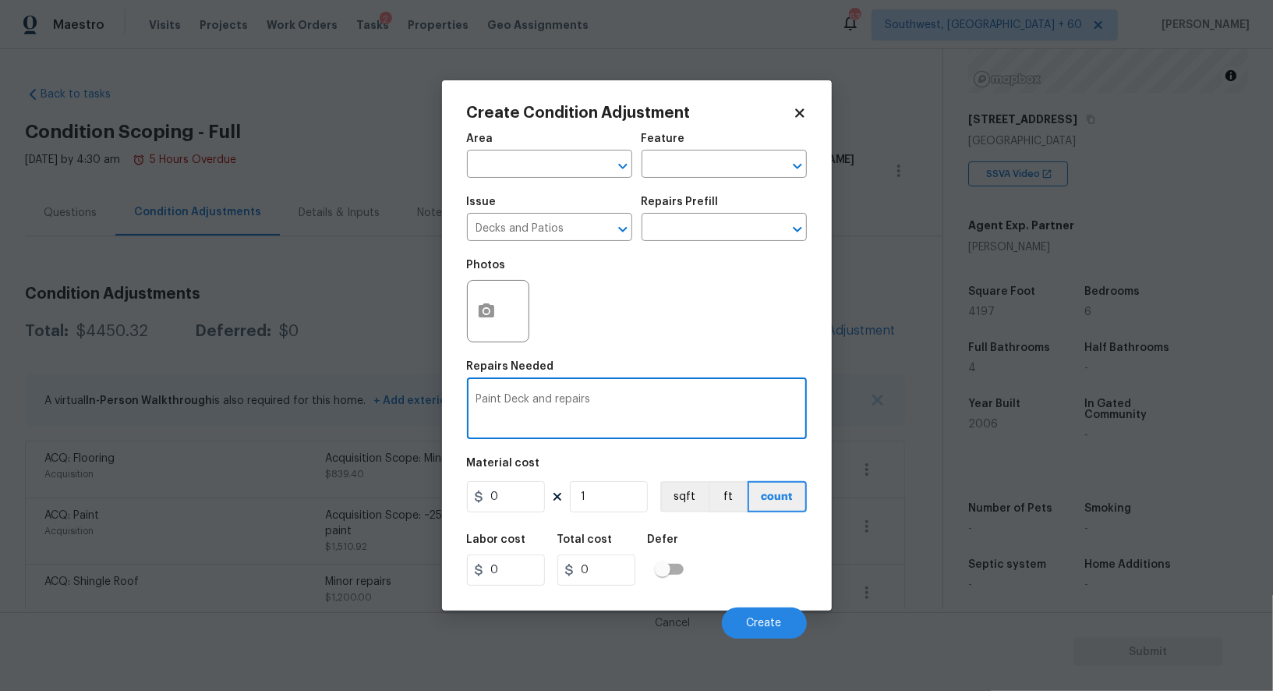
type textarea "Paint Deck and repairs"
click at [534, 490] on input "0" at bounding box center [506, 496] width 78 height 31
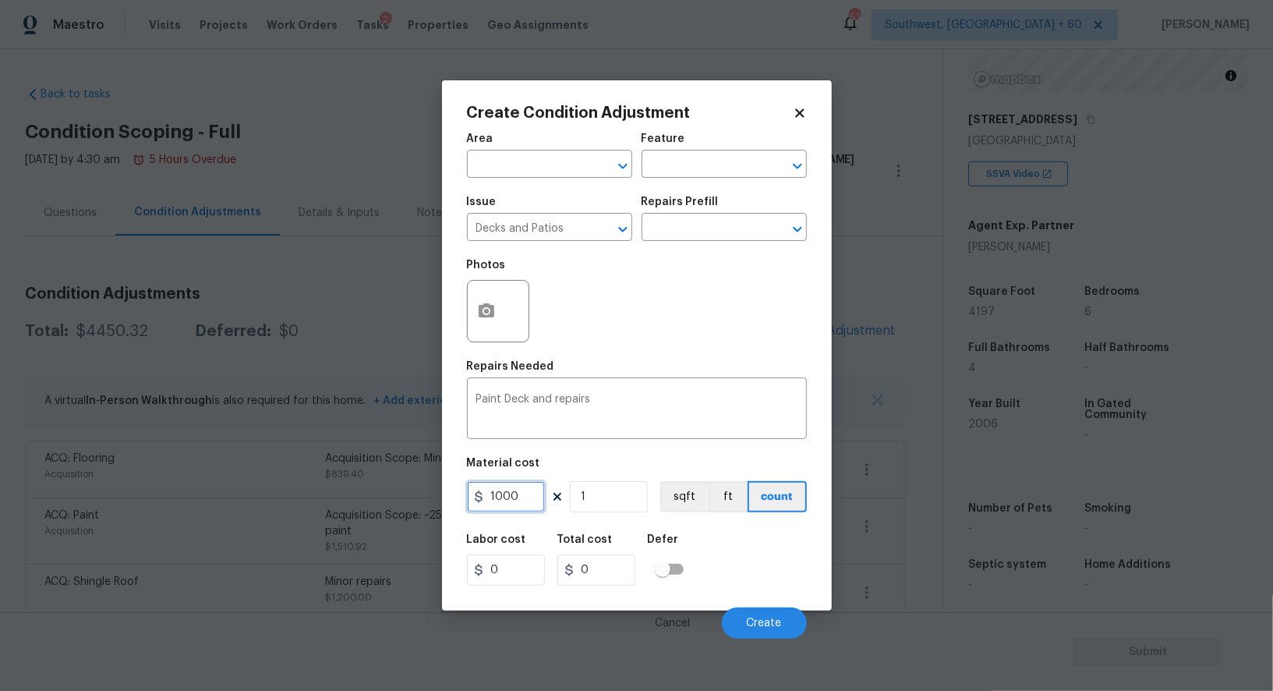
type input "1000"
click at [591, 532] on div "Labor cost 0 Total cost 0 Defer" at bounding box center [637, 560] width 340 height 70
type input "1000"
click at [489, 302] on button "button" at bounding box center [486, 311] width 37 height 61
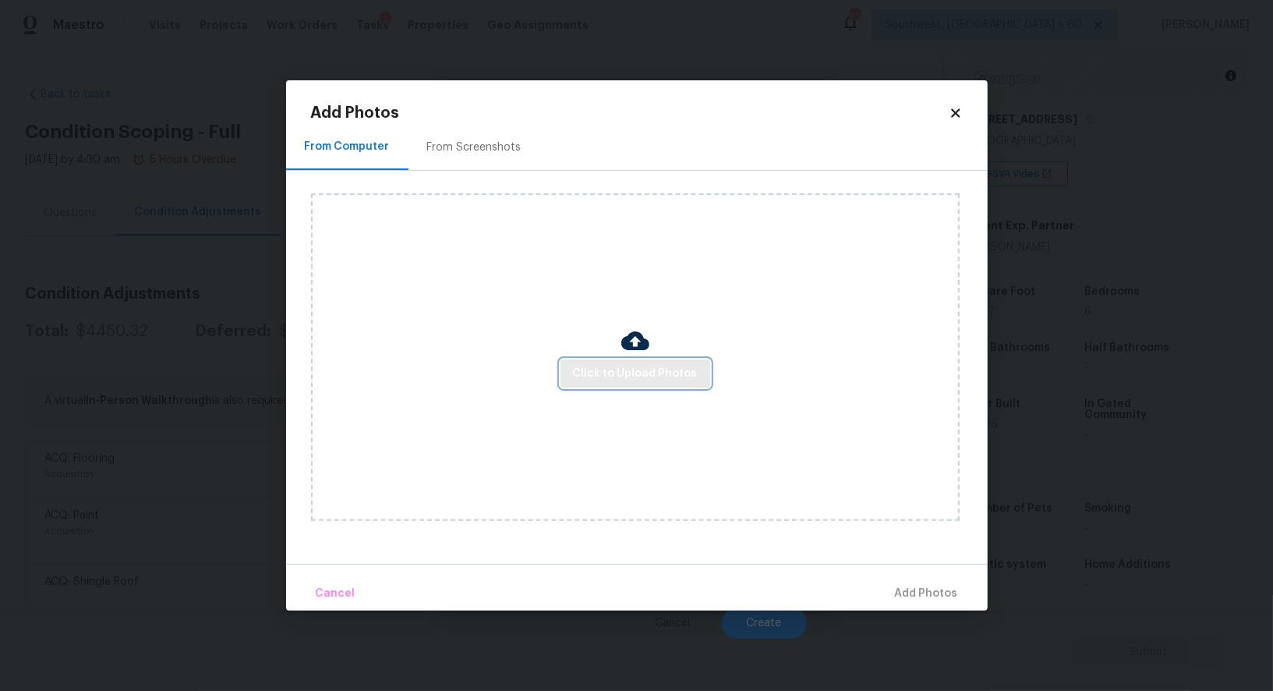
click at [631, 373] on span "Click to Upload Photos" at bounding box center [635, 373] width 125 height 19
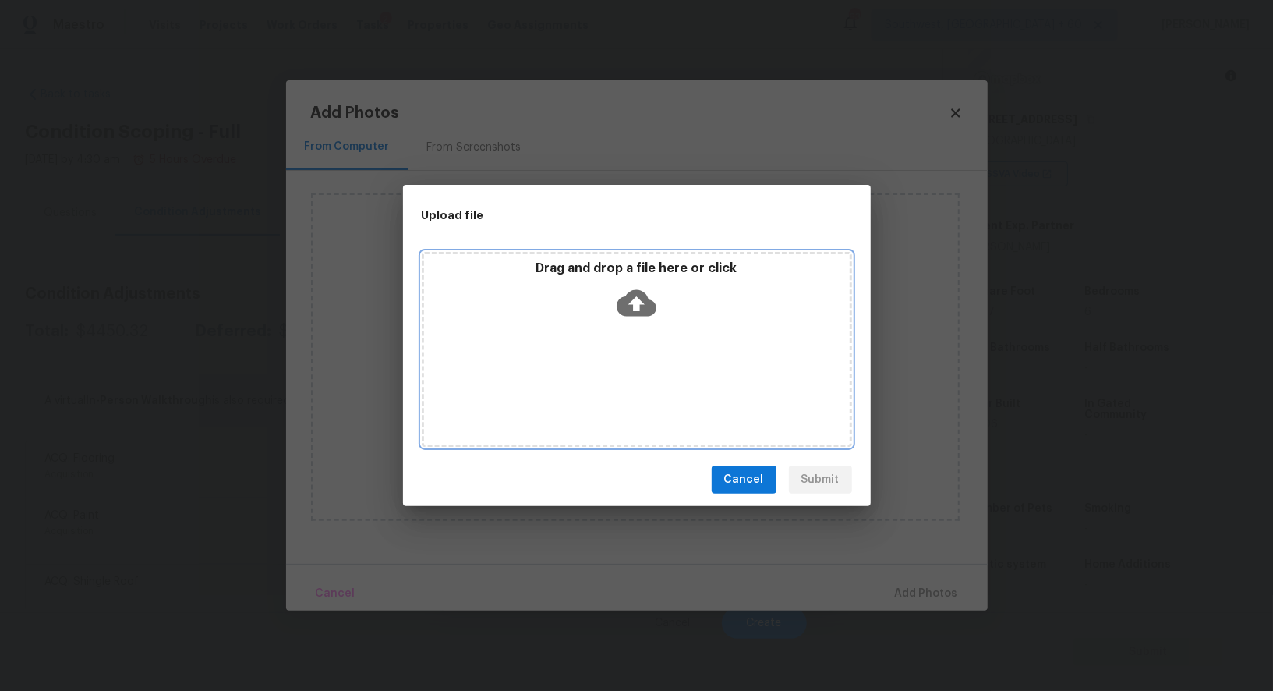
click at [635, 337] on div "Drag and drop a file here or click" at bounding box center [637, 349] width 430 height 195
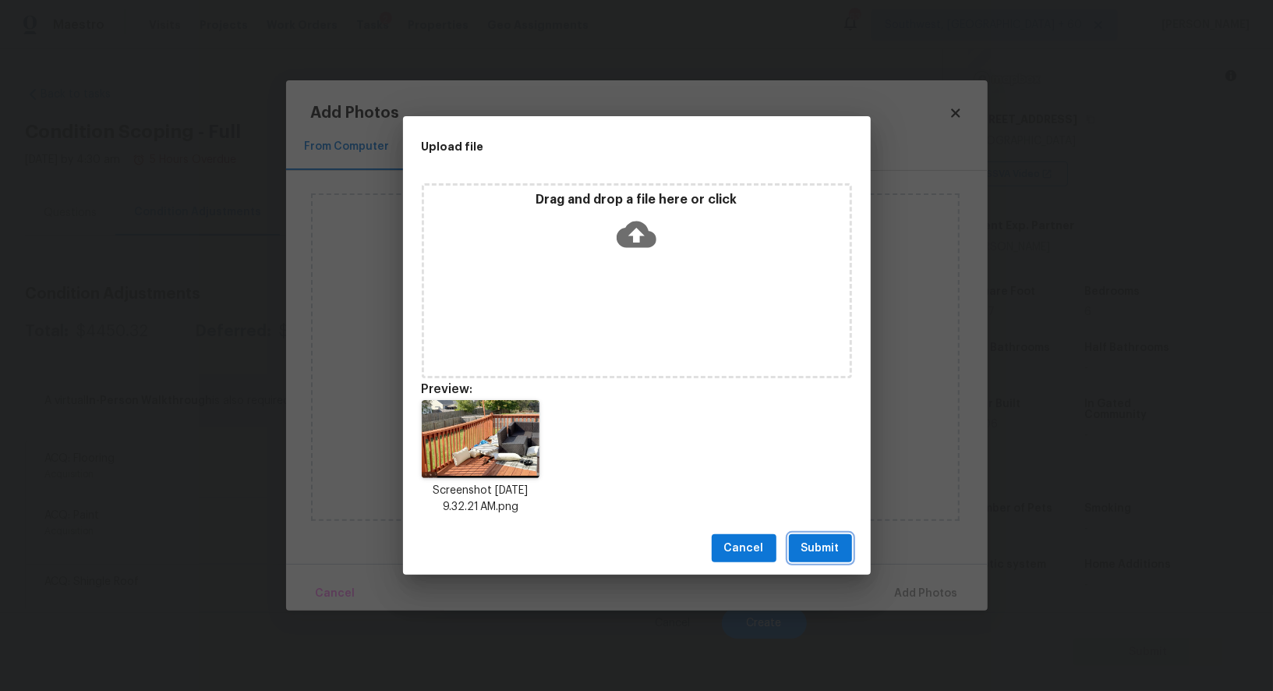
click at [812, 556] on span "Submit" at bounding box center [821, 548] width 38 height 19
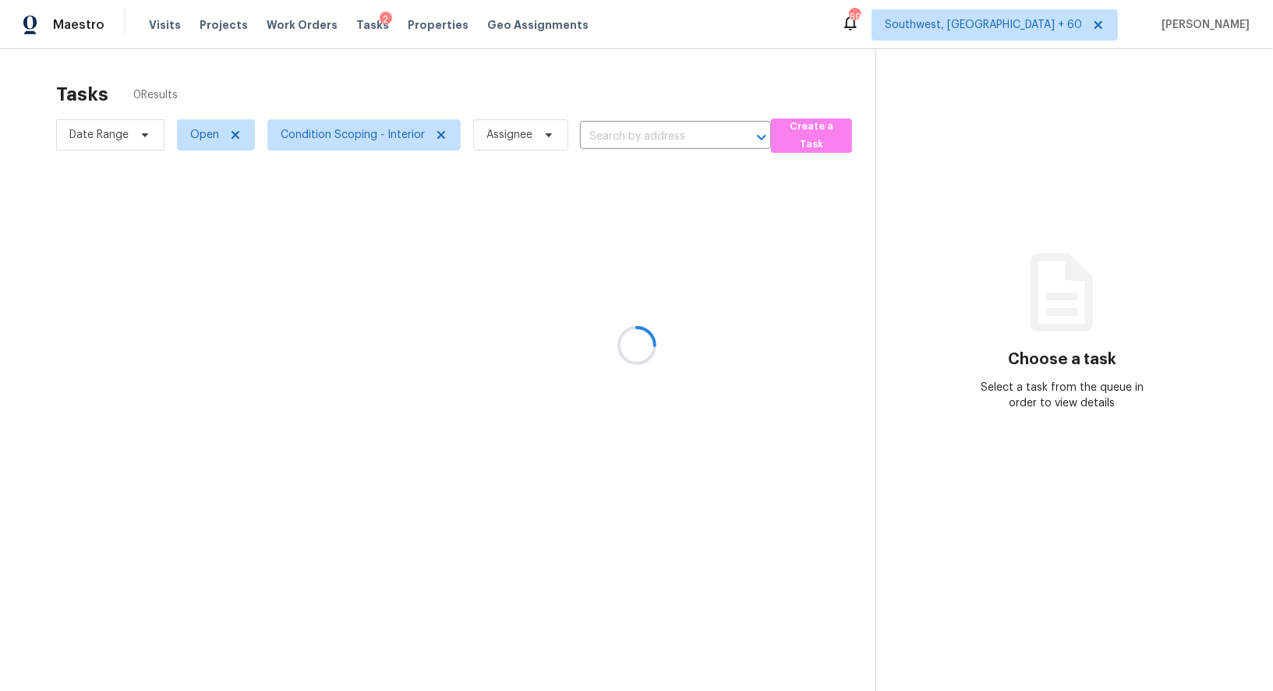
click at [996, 259] on div at bounding box center [636, 345] width 1273 height 691
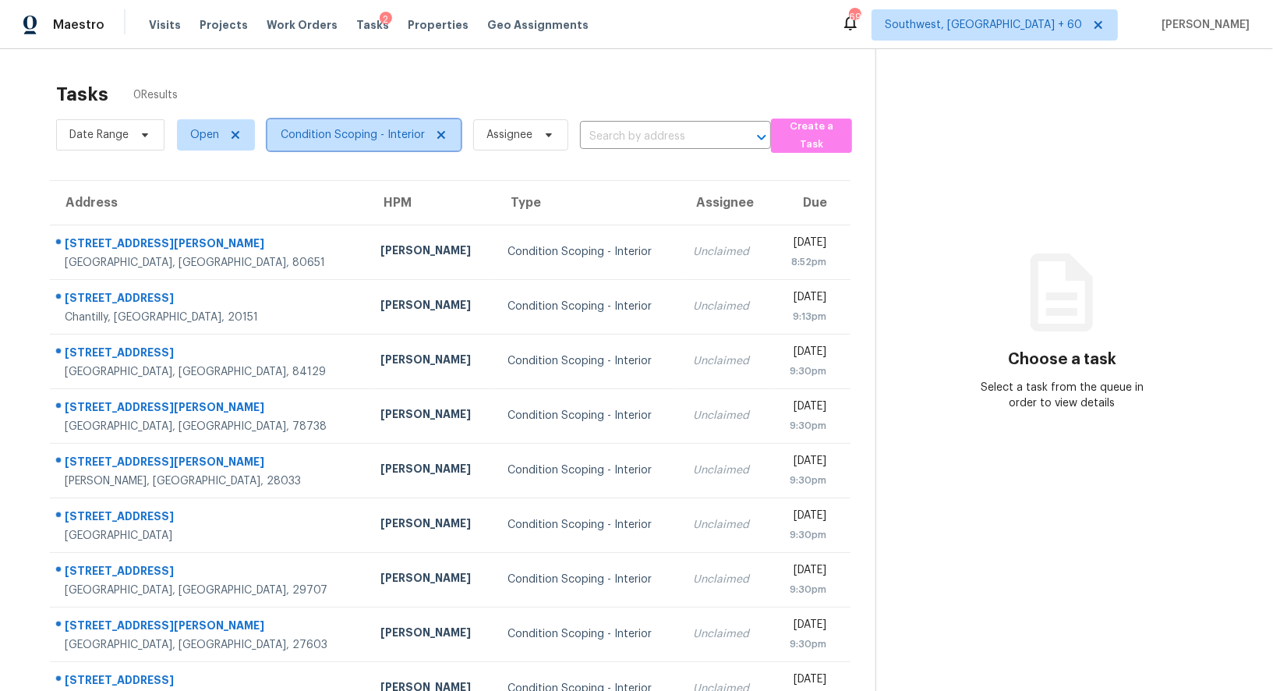
click at [364, 129] on span "Condition Scoping - Interior" at bounding box center [353, 135] width 144 height 16
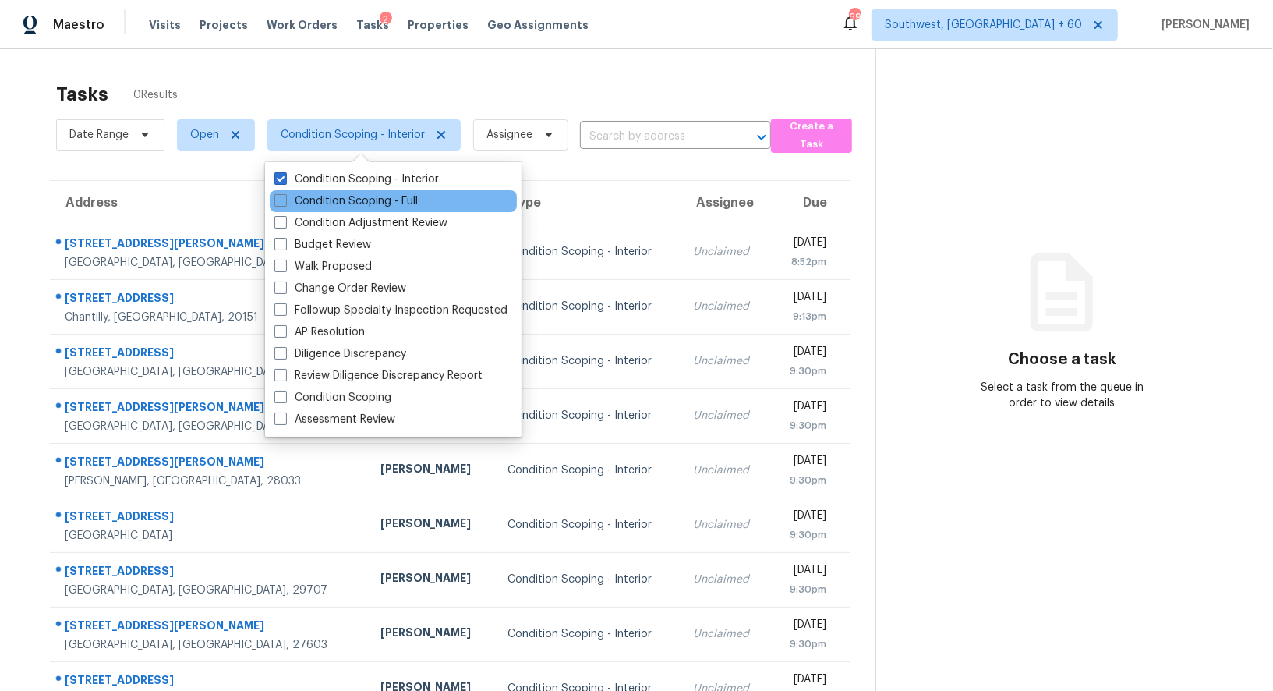
click at [355, 192] on div "Condition Scoping - Full" at bounding box center [393, 201] width 247 height 22
click at [364, 203] on label "Condition Scoping - Full" at bounding box center [345, 201] width 143 height 16
click at [285, 203] on input "Condition Scoping - Full" at bounding box center [279, 198] width 10 height 10
checkbox input "true"
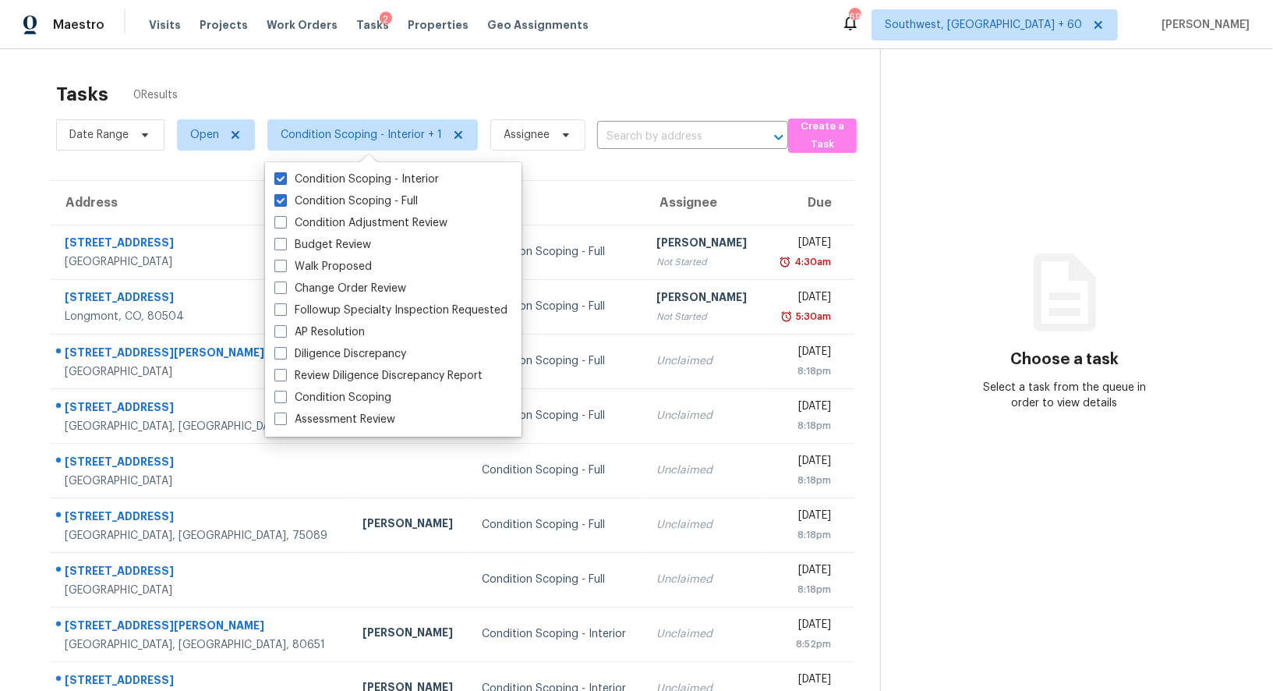
click at [561, 75] on div "Tasks 0 Results" at bounding box center [468, 94] width 824 height 41
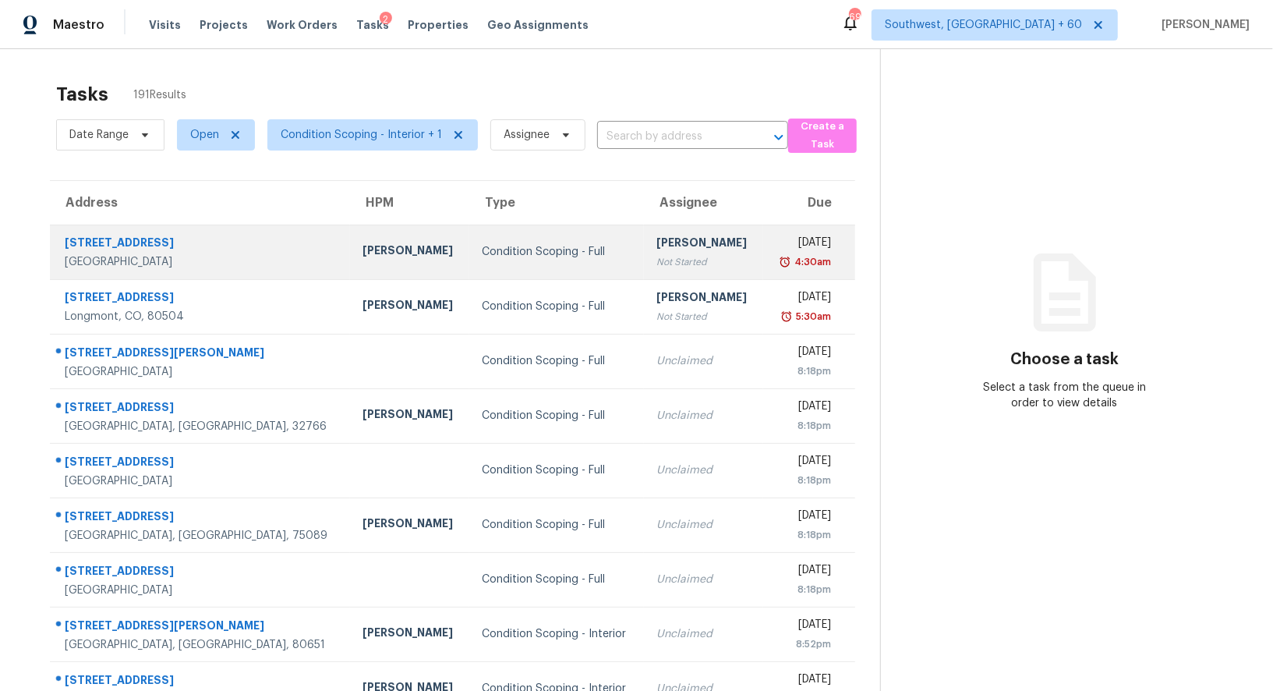
click at [657, 243] on div "[PERSON_NAME]" at bounding box center [704, 244] width 94 height 19
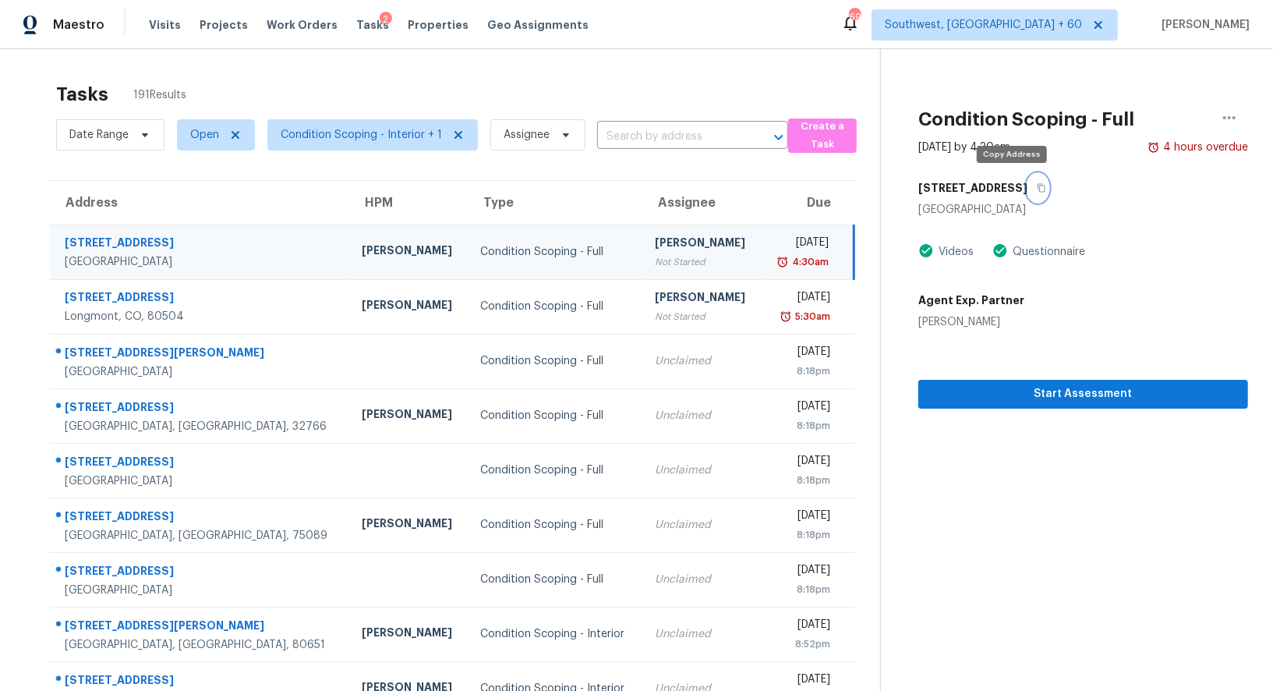
click at [1037, 188] on icon "button" at bounding box center [1041, 187] width 9 height 9
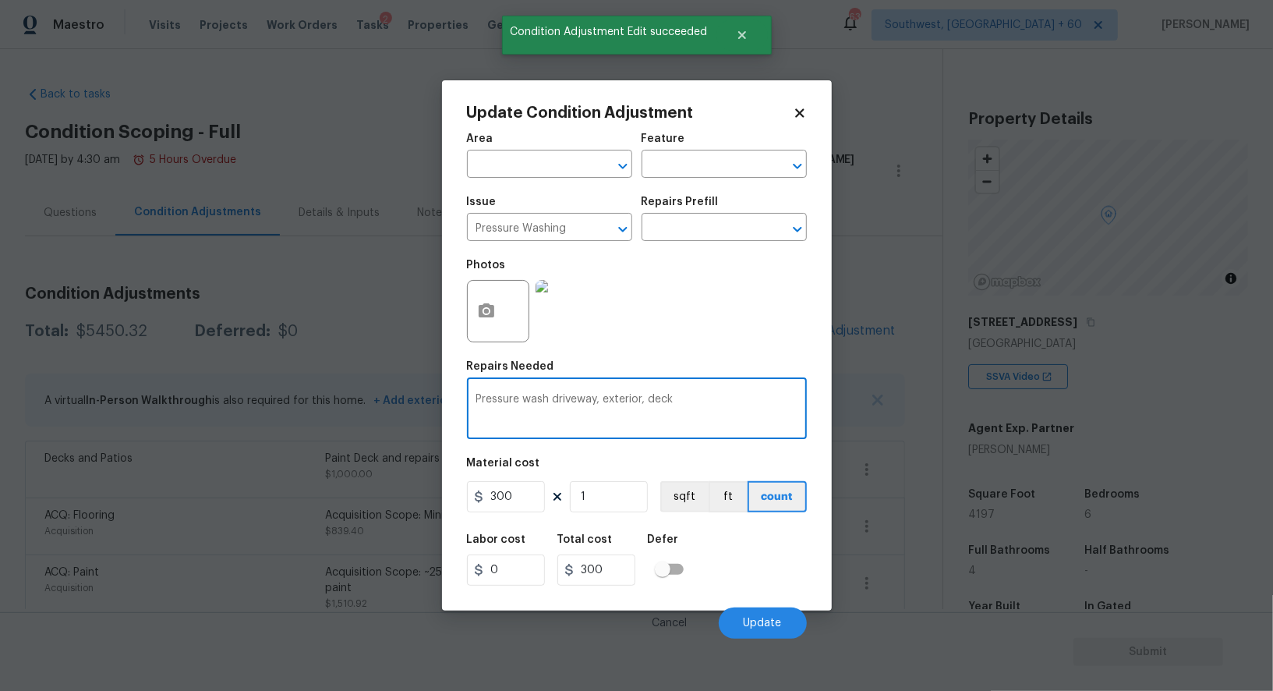
scroll to position [203, 0]
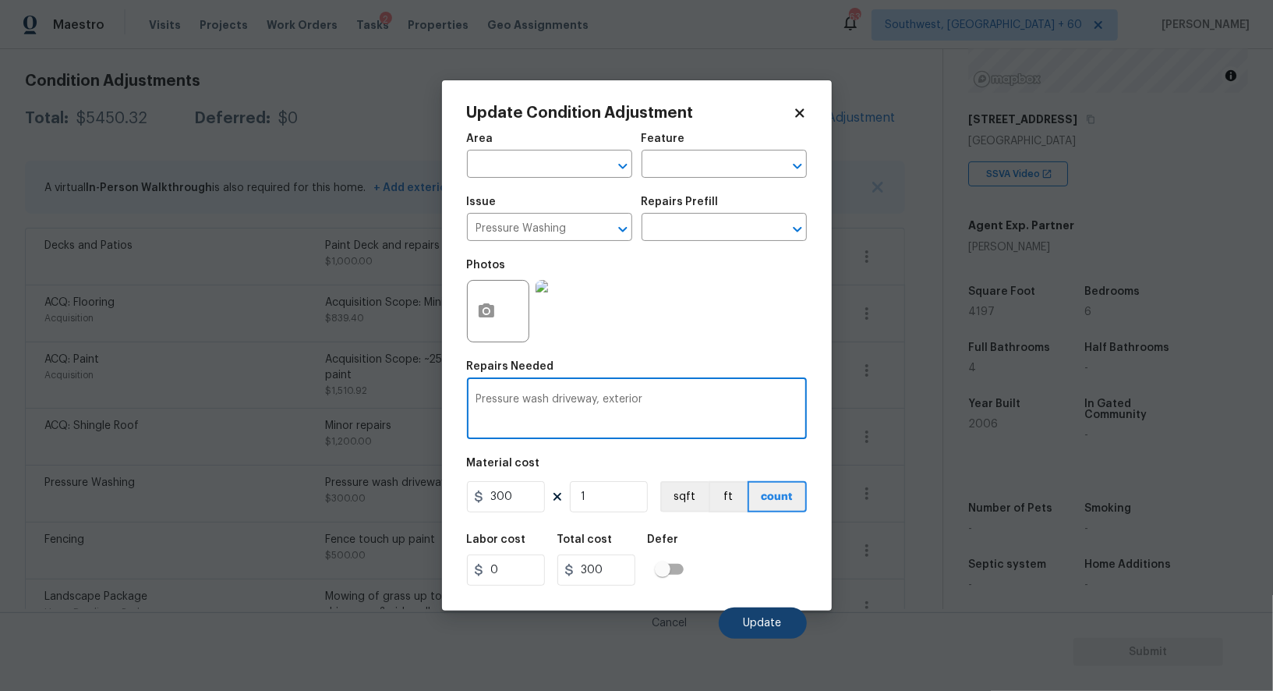
type textarea "Pressure wash driveway, exterior"
click at [743, 620] on button "Update" at bounding box center [763, 622] width 88 height 31
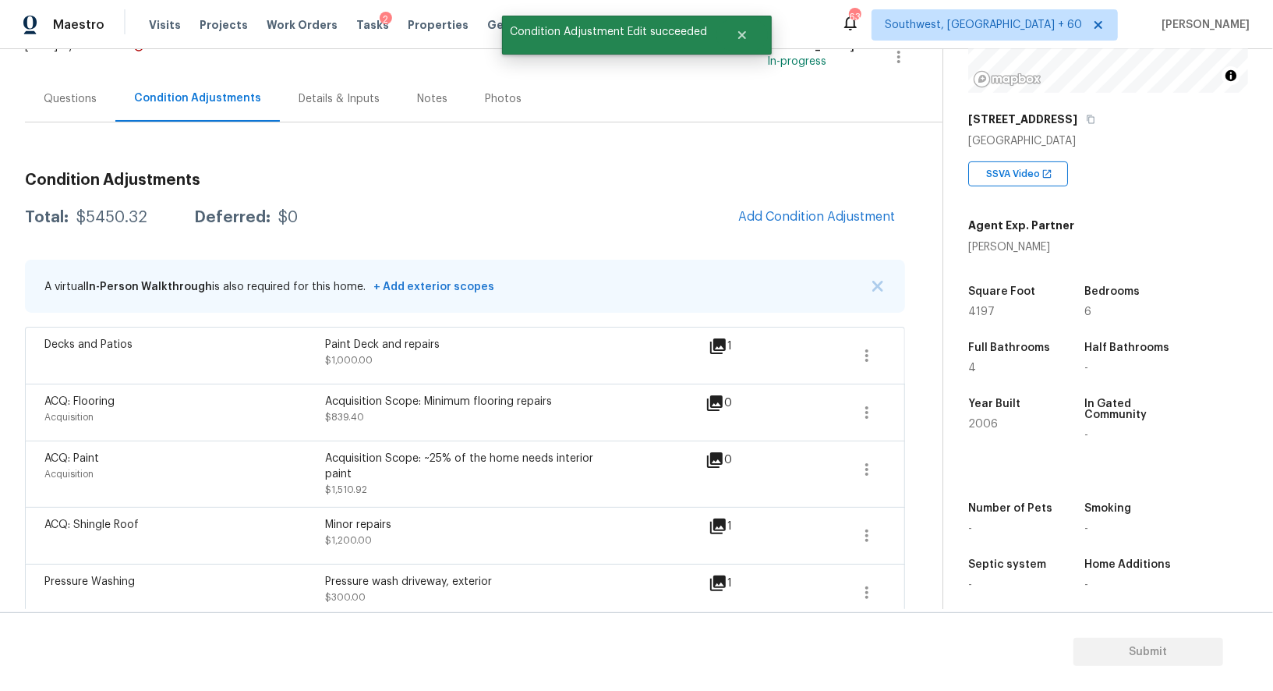
scroll to position [94, 0]
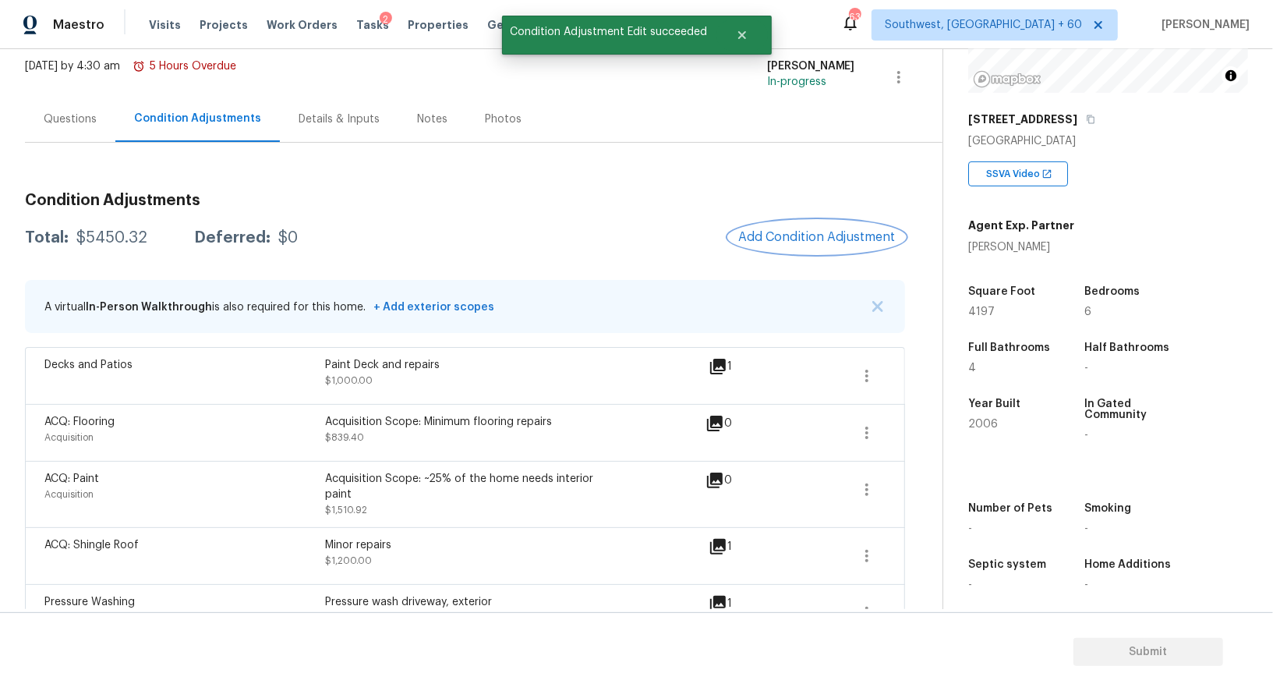
click at [823, 221] on button "Add Condition Adjustment" at bounding box center [817, 237] width 176 height 33
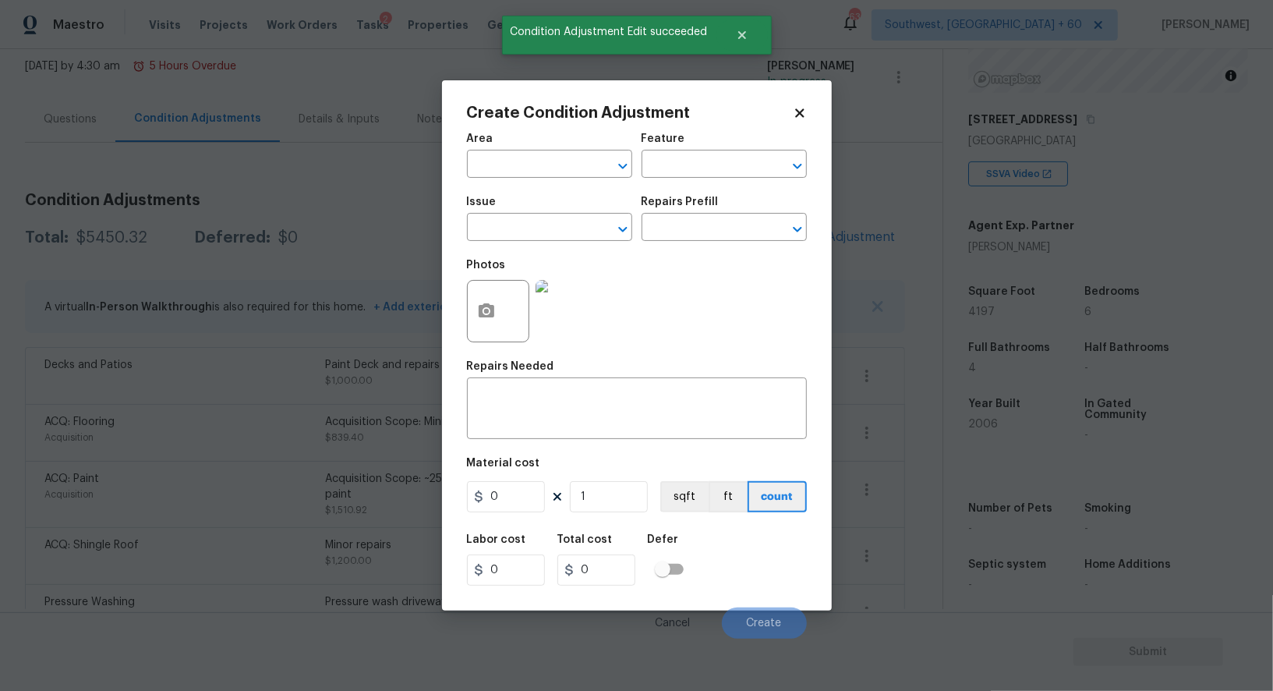
click at [504, 326] on div at bounding box center [498, 311] width 62 height 62
click at [480, 320] on icon "button" at bounding box center [486, 311] width 19 height 19
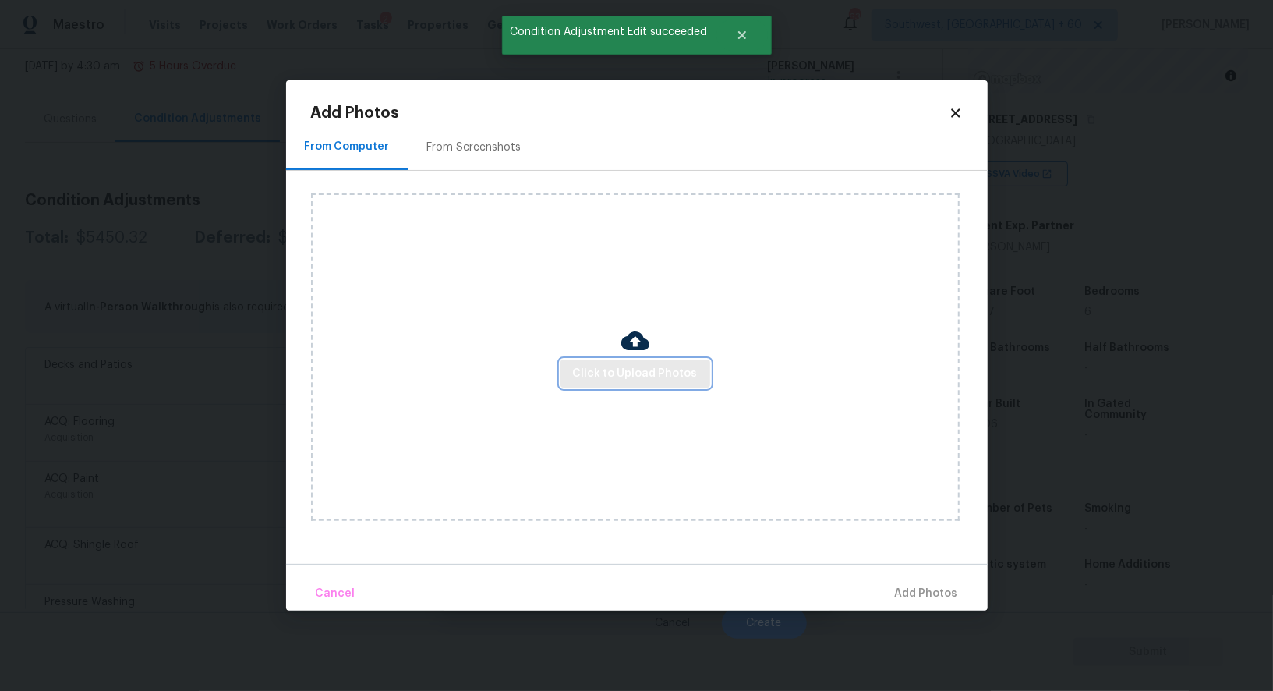
click at [603, 374] on span "Click to Upload Photos" at bounding box center [635, 373] width 125 height 19
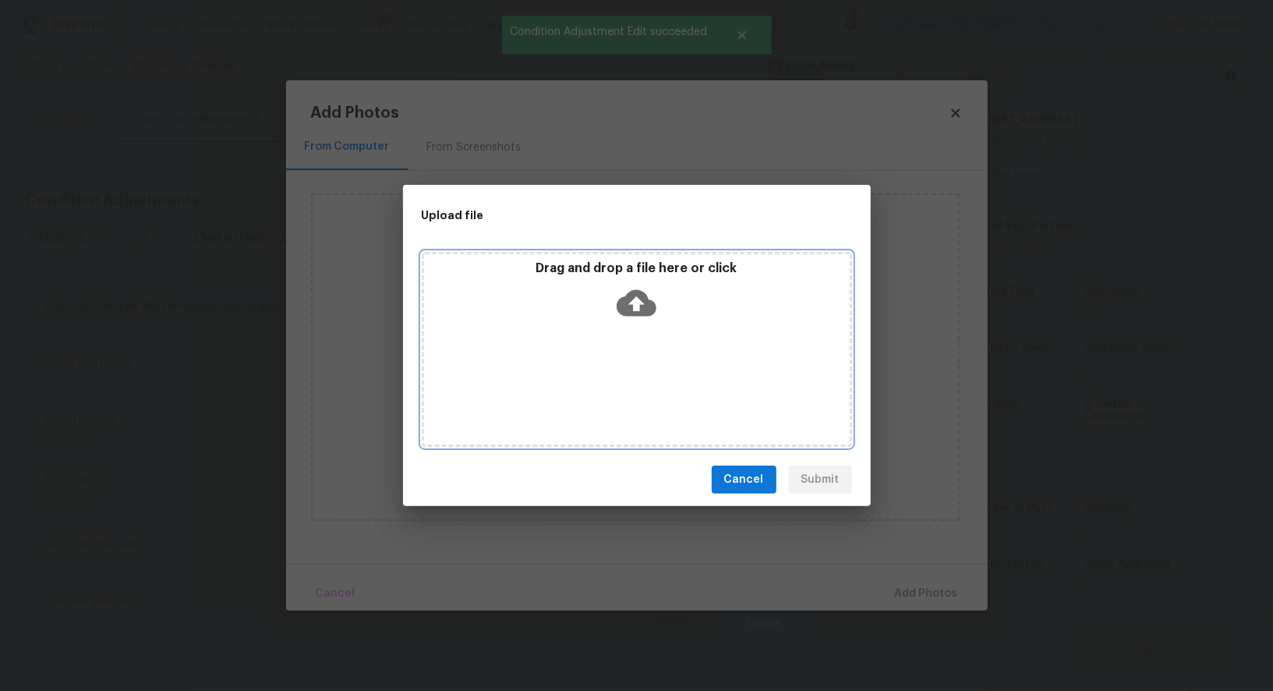
click at [636, 321] on icon at bounding box center [637, 303] width 40 height 40
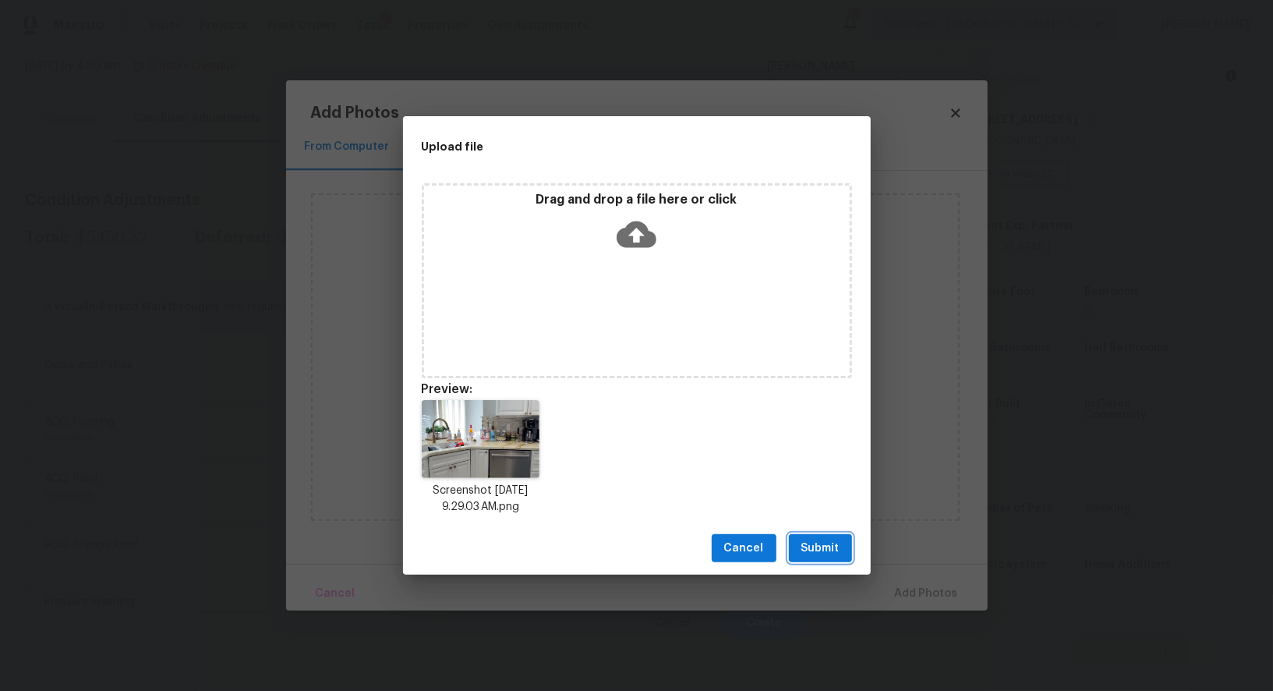
click at [833, 552] on span "Submit" at bounding box center [821, 548] width 38 height 19
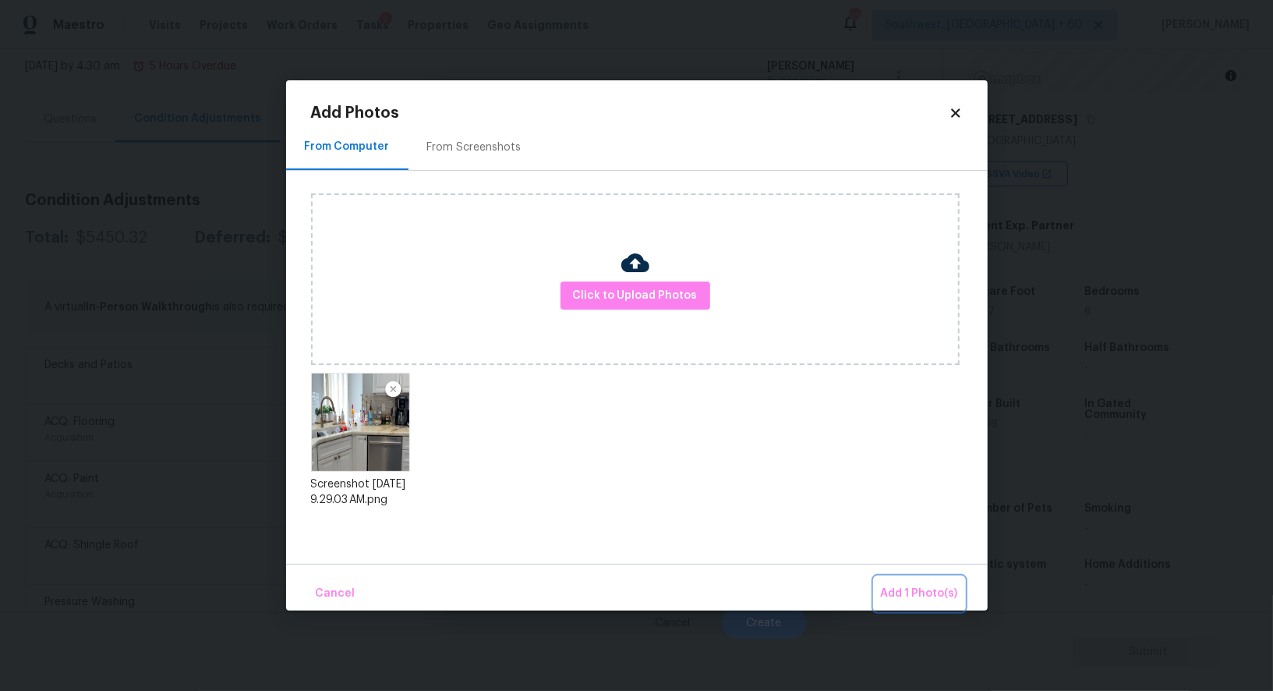
click at [919, 587] on span "Add 1 Photo(s)" at bounding box center [919, 593] width 77 height 19
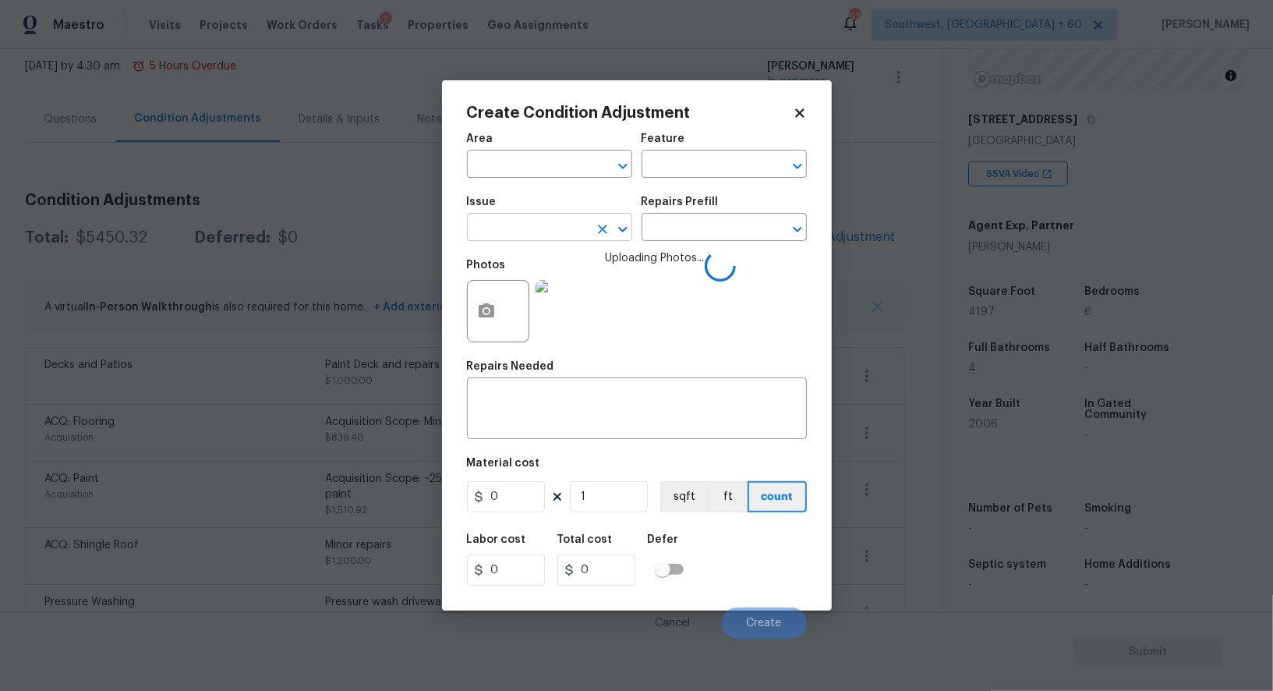
click at [556, 229] on input "text" at bounding box center [528, 229] width 122 height 24
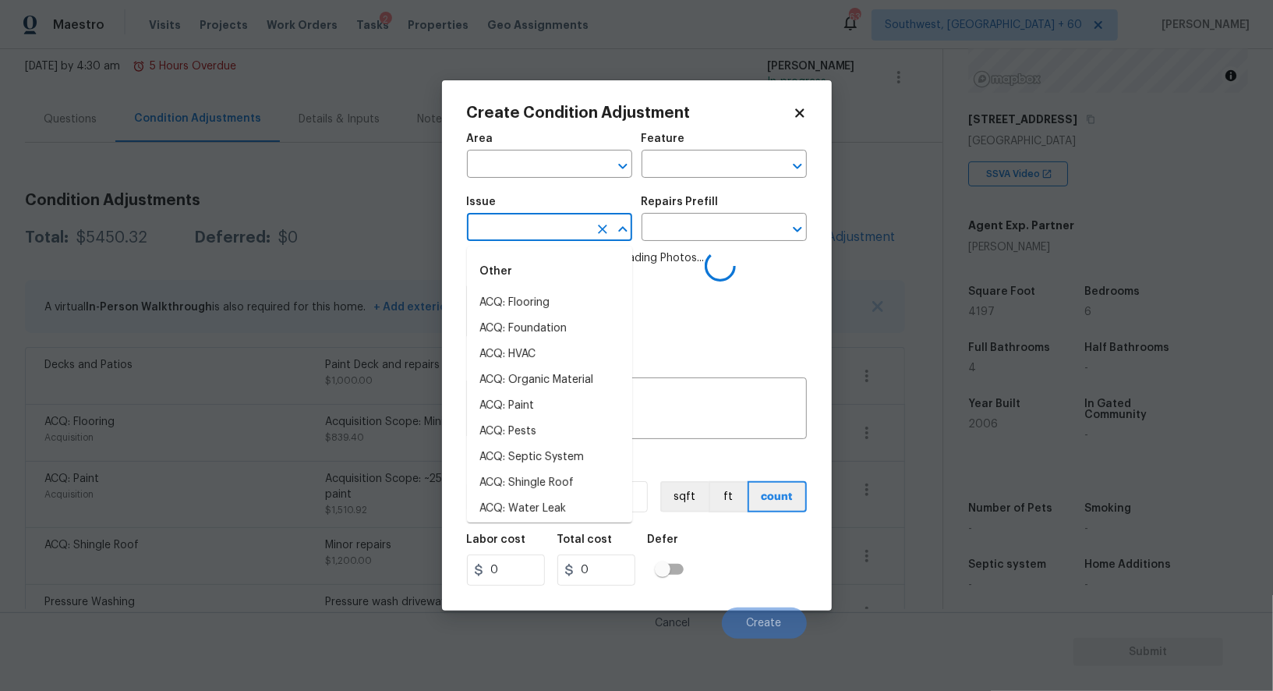
type input "i"
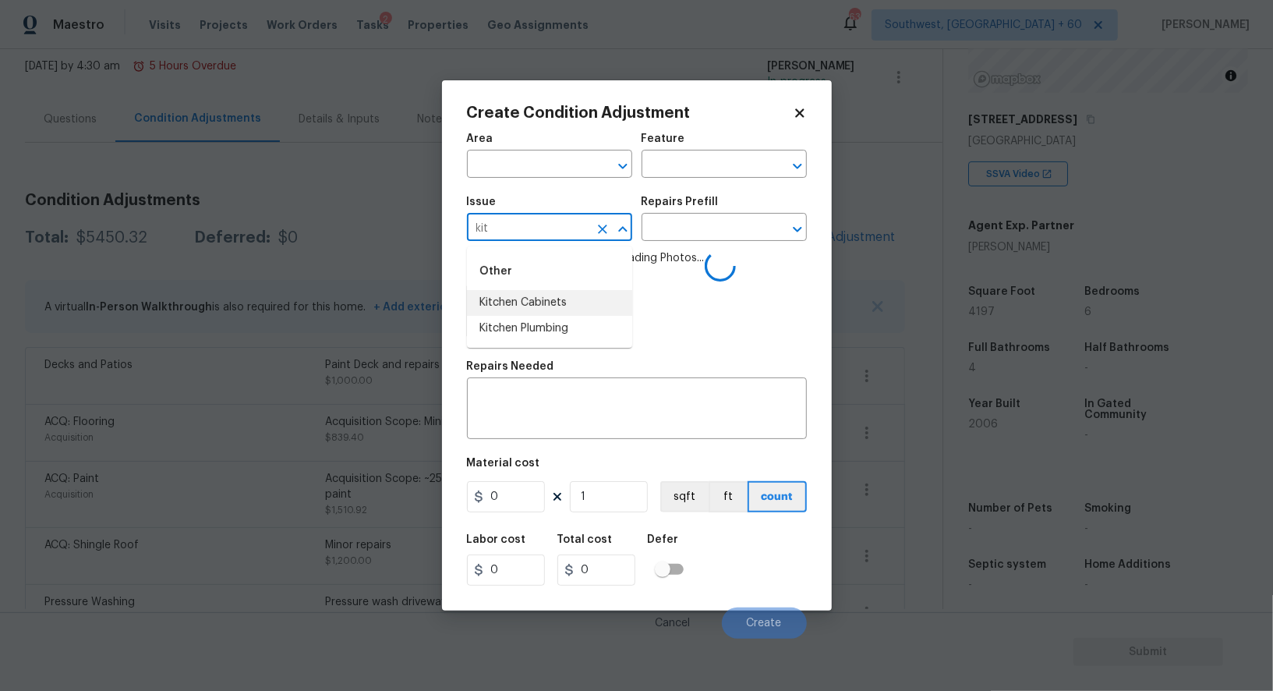
click at [538, 306] on li "Kitchen Cabinets" at bounding box center [549, 303] width 165 height 26
type input "Kitchen Cabinets"
click at [536, 410] on textarea at bounding box center [636, 410] width 321 height 33
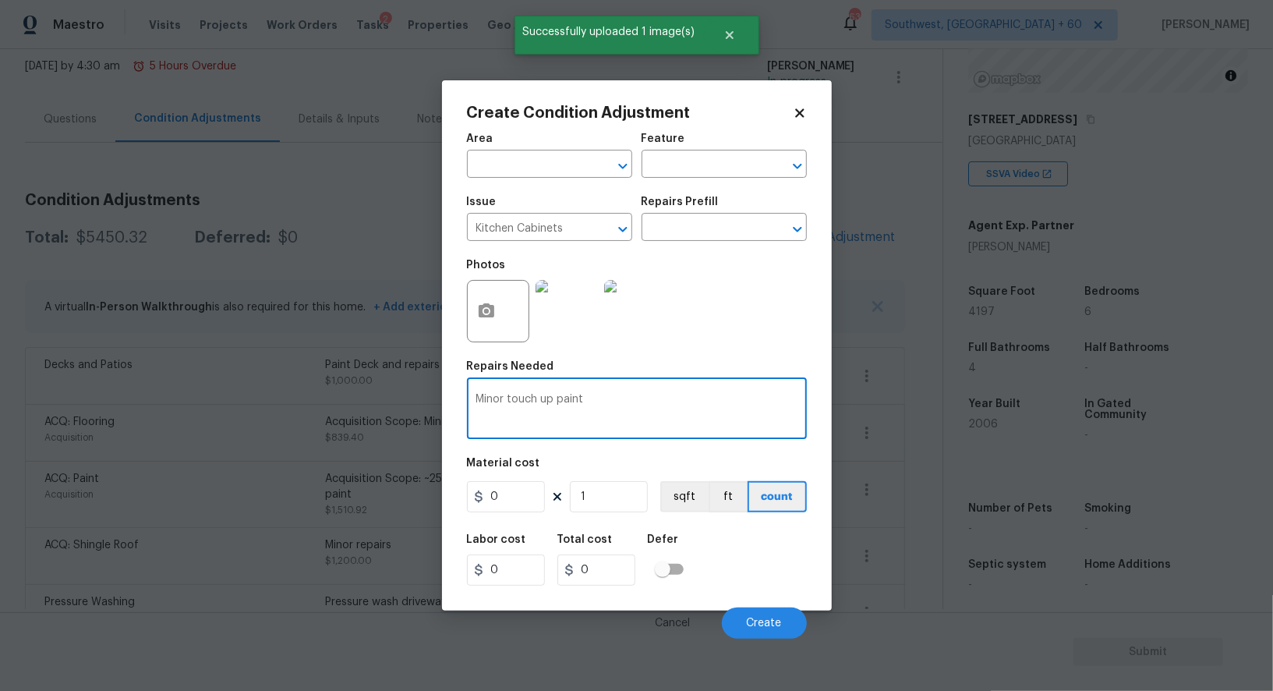
type textarea "Minor touch up paint"
click at [515, 511] on input "0" at bounding box center [506, 496] width 78 height 31
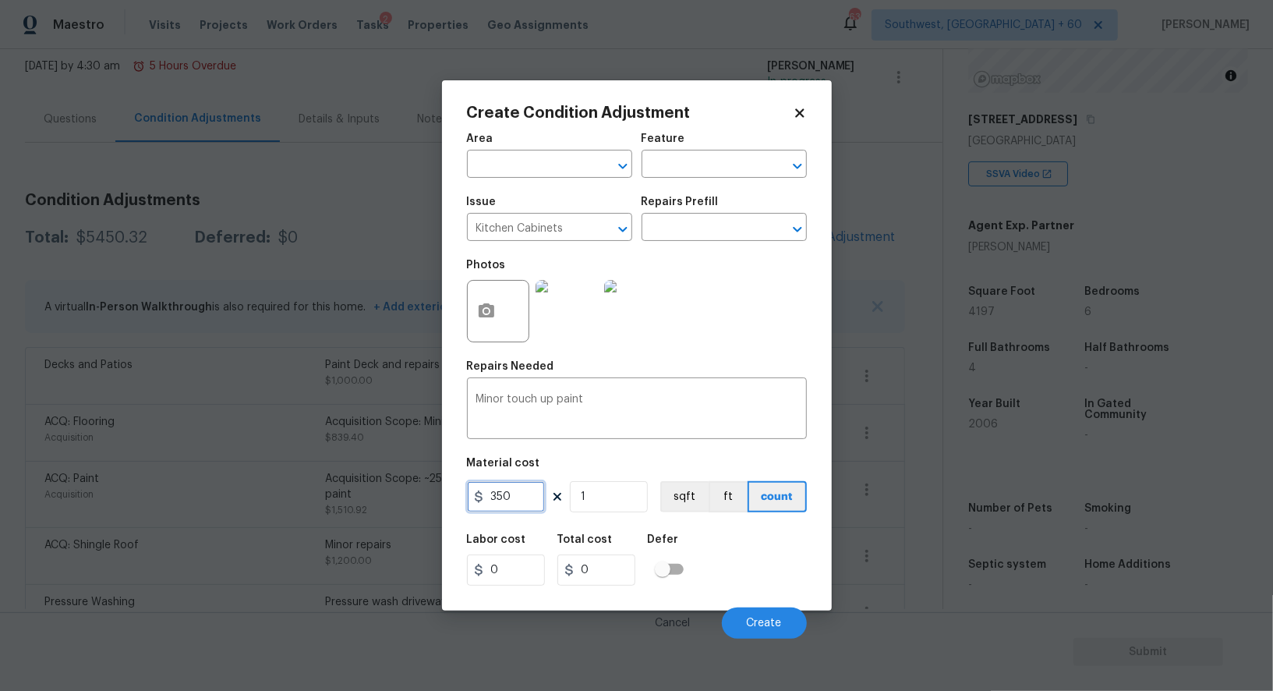
type input "350"
click at [580, 574] on input "0" at bounding box center [596, 569] width 78 height 31
type input "350"
click at [750, 627] on span "Create" at bounding box center [764, 624] width 35 height 12
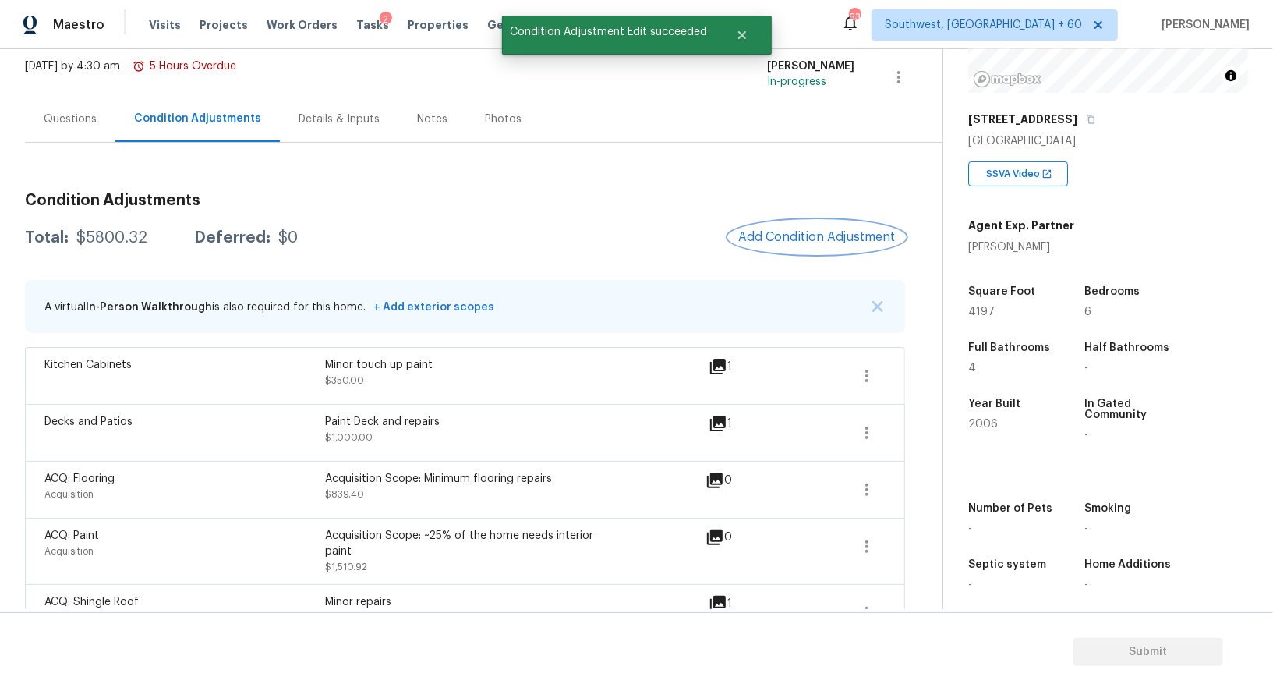
click at [837, 248] on button "Add Condition Adjustment" at bounding box center [817, 237] width 176 height 33
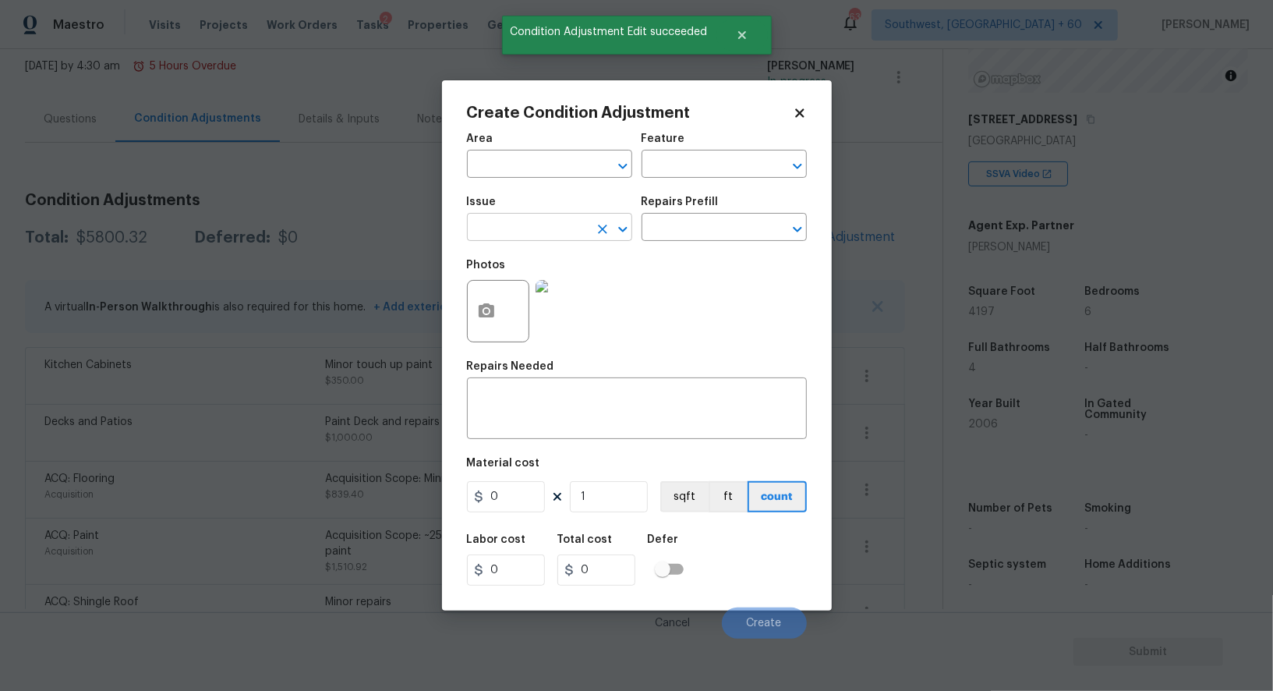
click at [526, 232] on input "text" at bounding box center [528, 229] width 122 height 24
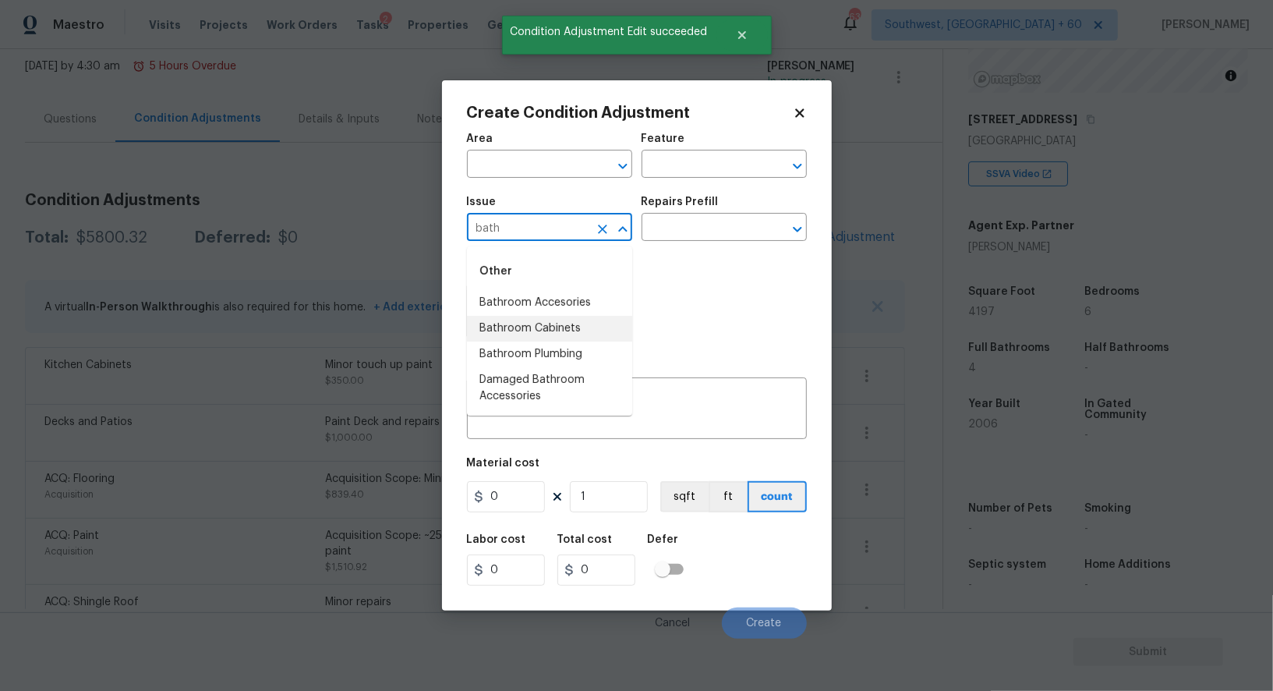
click at [536, 335] on li "Bathroom Cabinets" at bounding box center [549, 329] width 165 height 26
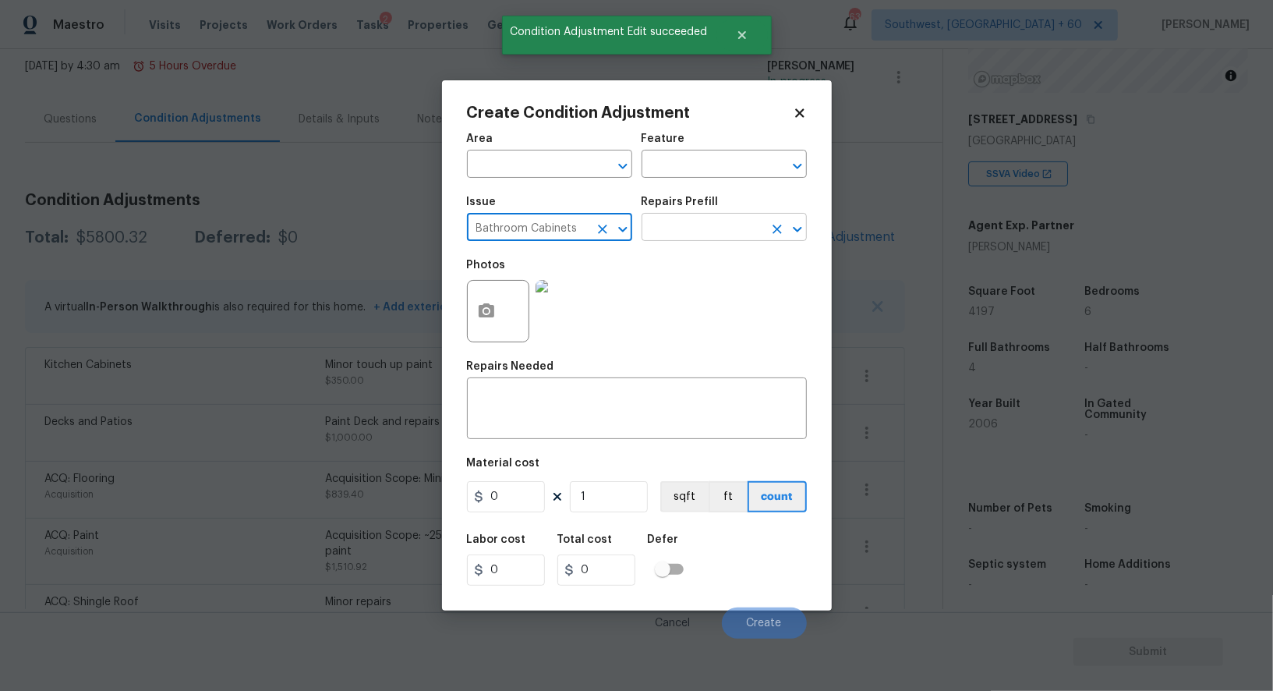
type input "Bathroom Cabinets"
click at [676, 235] on input "text" at bounding box center [703, 229] width 122 height 24
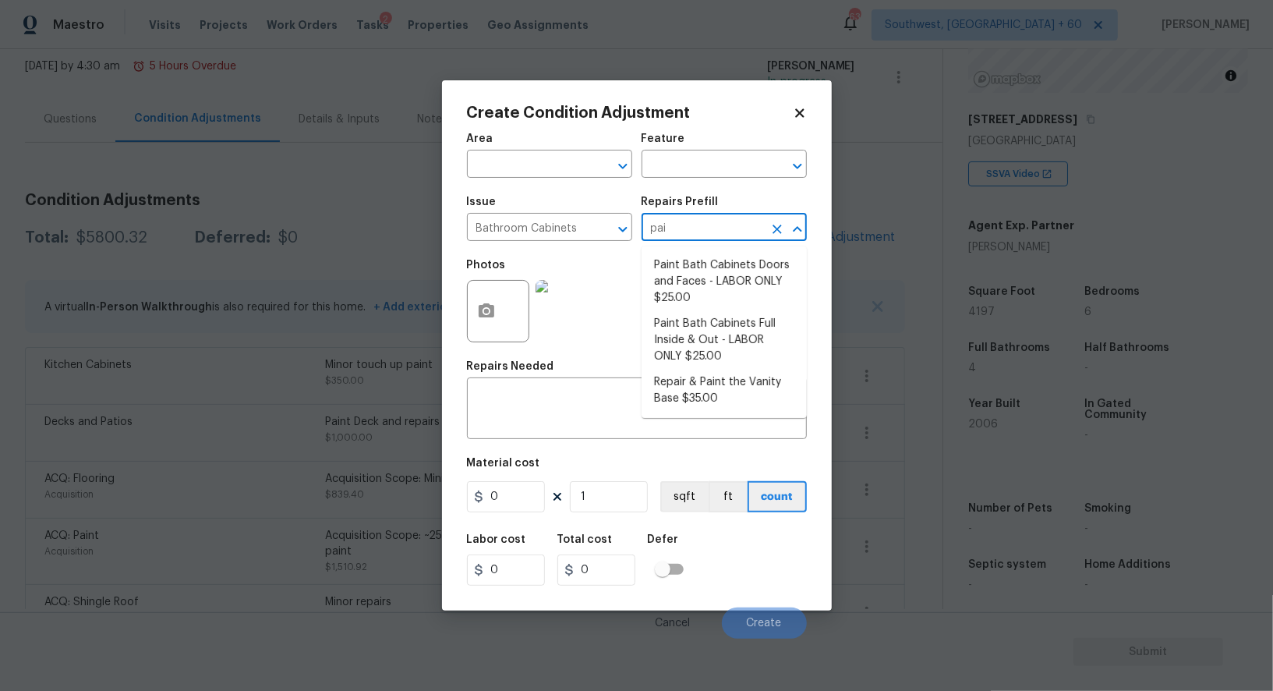
type input "pain"
click at [707, 271] on li "Paint Bath Cabinets Doors and Faces - LABOR ONLY $25.00" at bounding box center [724, 282] width 165 height 58
type input "Cabinets"
type textarea "Prep, sand, mask and apply 2 coats of paint to the bathroom cabinet doors and b…"
type input "25"
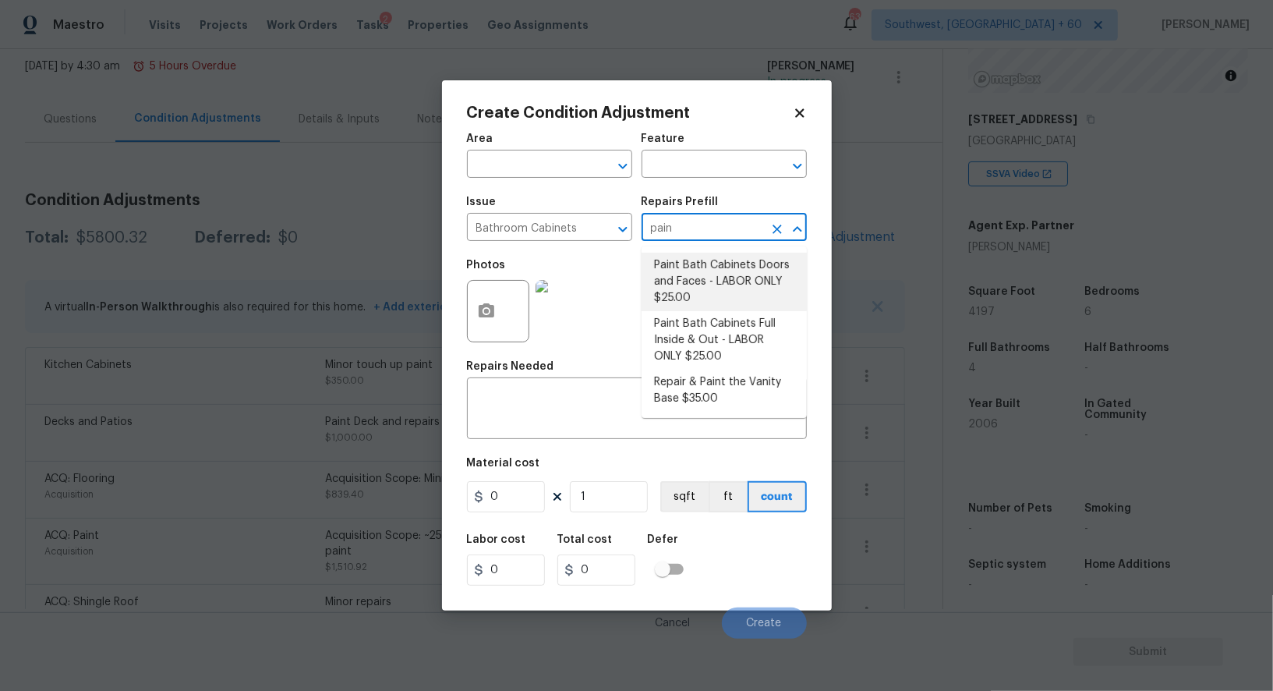
type input "25"
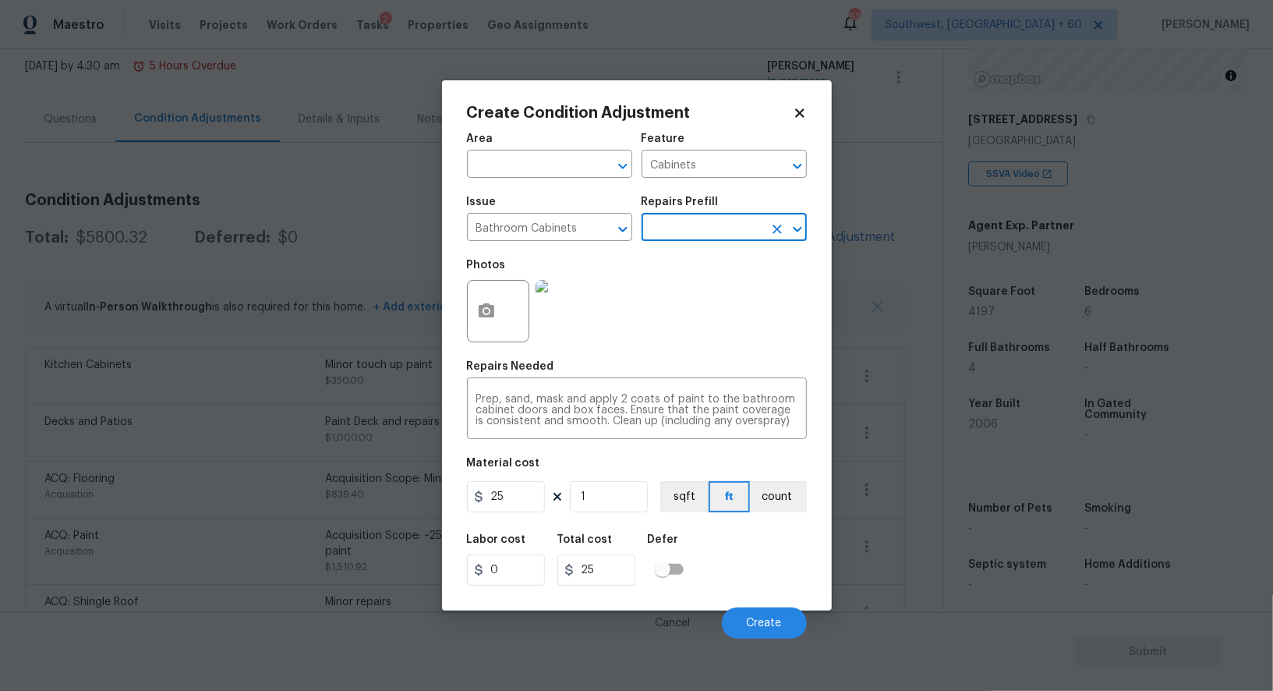
click at [505, 474] on div "Material cost" at bounding box center [637, 468] width 340 height 20
click at [515, 497] on input "25" at bounding box center [506, 496] width 78 height 31
type input "350"
click at [609, 566] on input "25" at bounding box center [596, 569] width 78 height 31
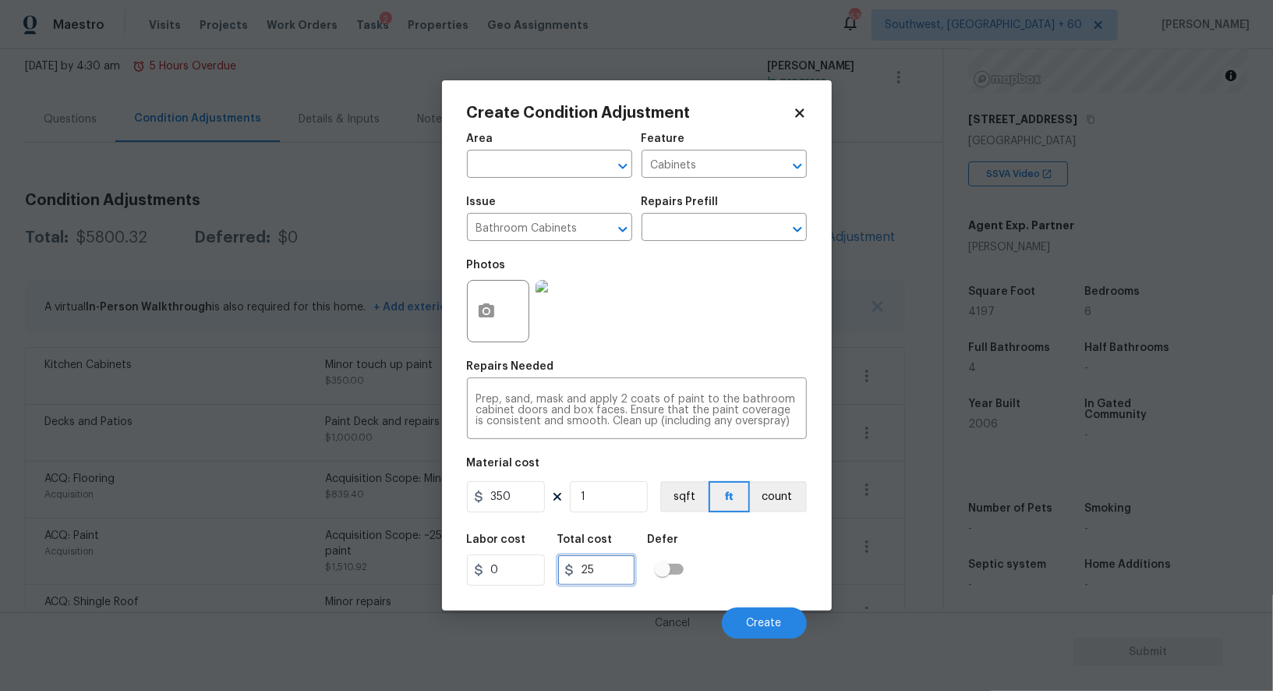
type input "350"
click at [476, 290] on button "button" at bounding box center [486, 311] width 37 height 61
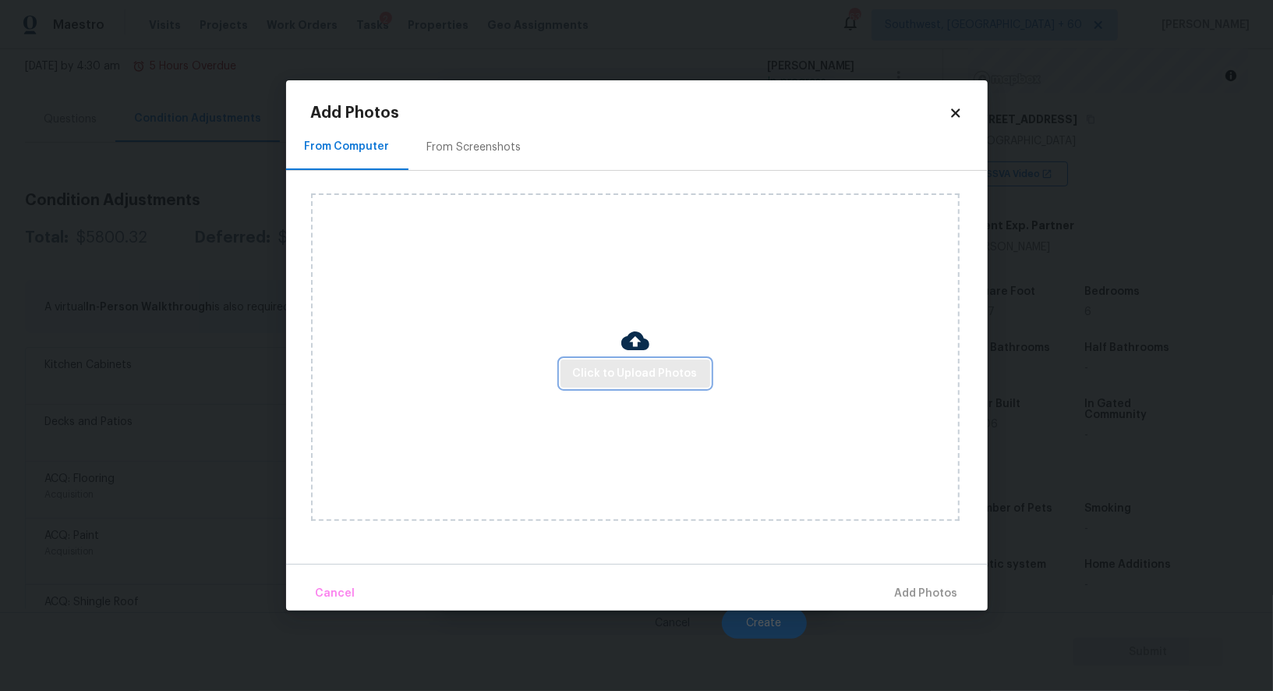
click at [609, 366] on span "Click to Upload Photos" at bounding box center [635, 373] width 125 height 19
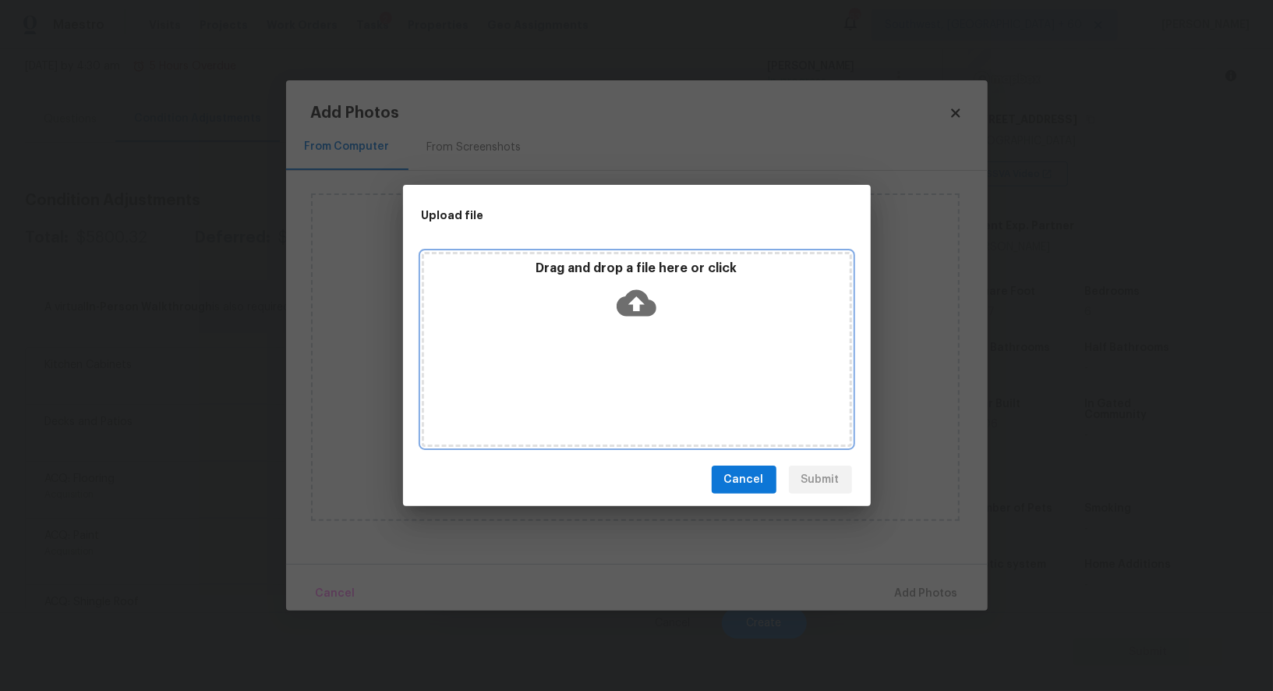
click at [642, 325] on div "Drag and drop a file here or click" at bounding box center [637, 293] width 426 height 67
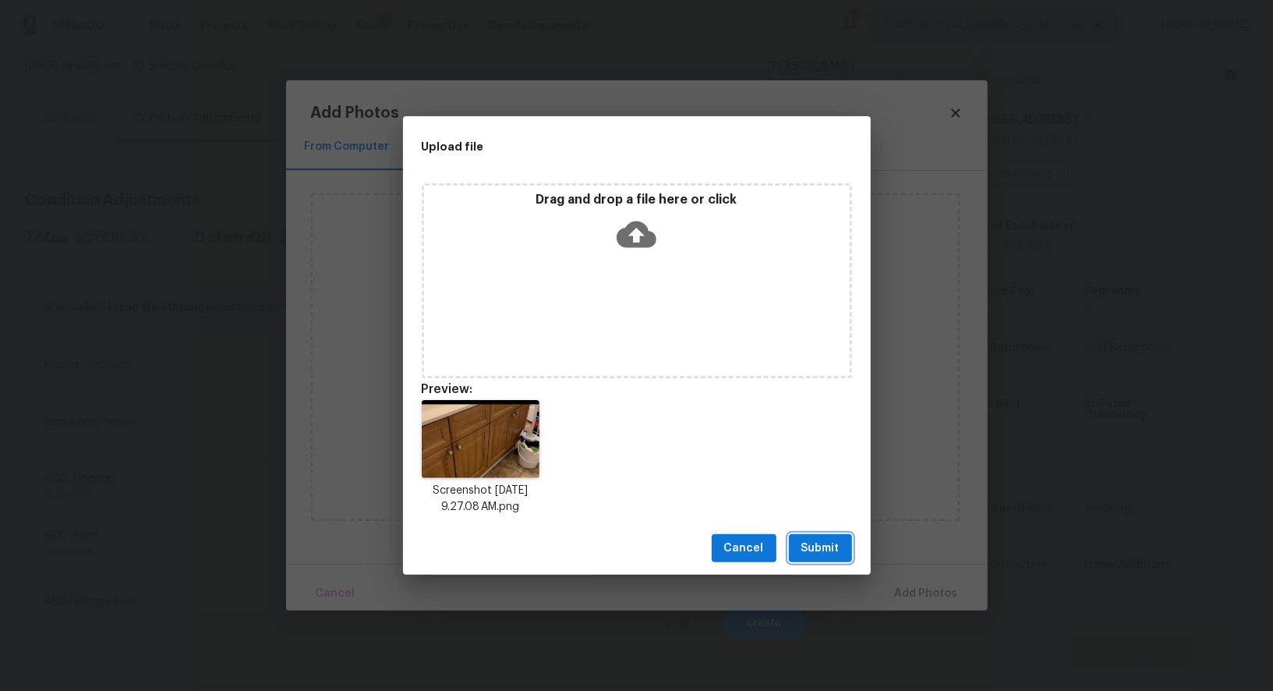
click at [821, 552] on span "Submit" at bounding box center [821, 548] width 38 height 19
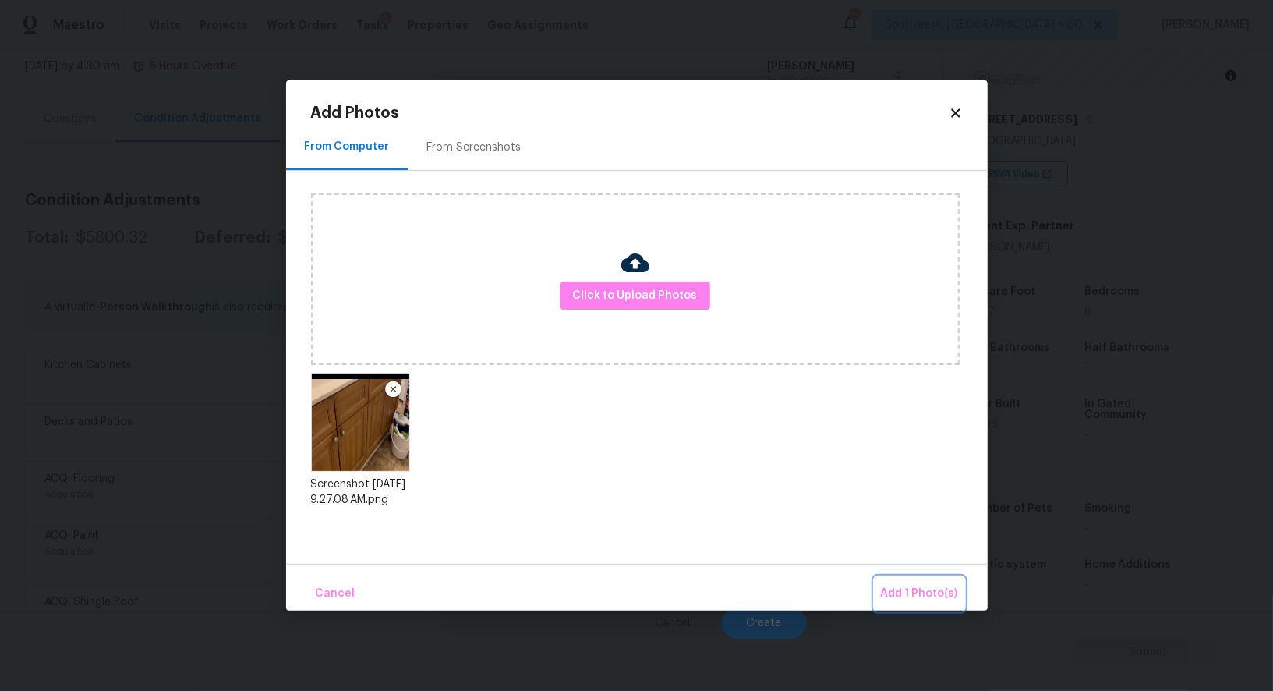
click at [909, 581] on button "Add 1 Photo(s)" at bounding box center [920, 594] width 90 height 34
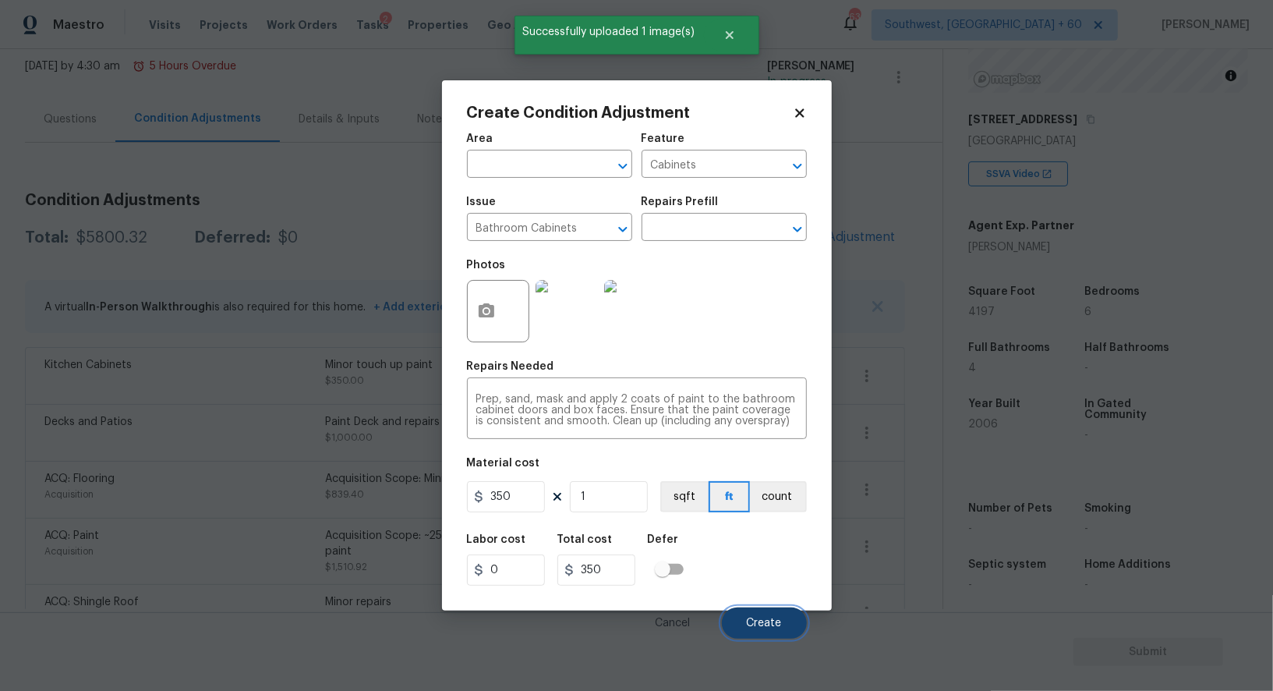
click at [761, 619] on span "Create" at bounding box center [764, 624] width 35 height 12
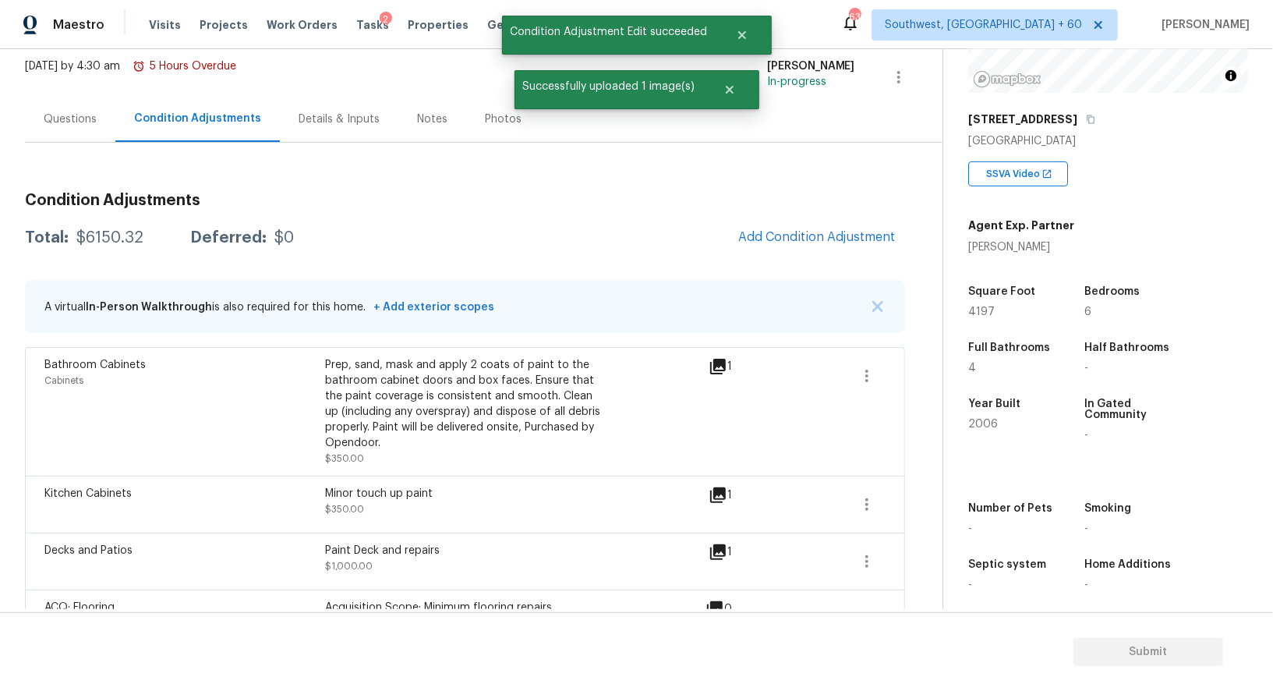
click at [917, 231] on div "Back to tasks Condition Scoping - Full Wed, Oct 01 2025 by 4:30 am 5 Hours Over…" at bounding box center [484, 507] width 918 height 1053
click at [839, 231] on span "Add Condition Adjustment" at bounding box center [816, 237] width 157 height 14
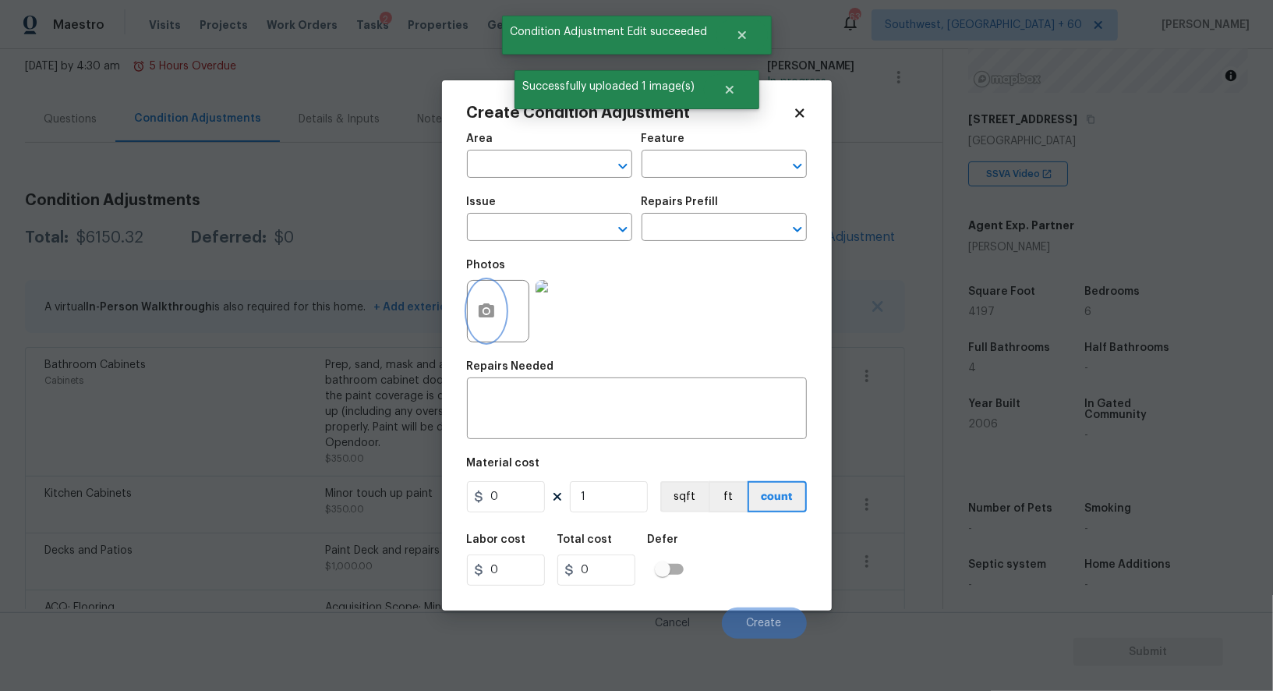
click at [502, 321] on button "button" at bounding box center [486, 311] width 37 height 61
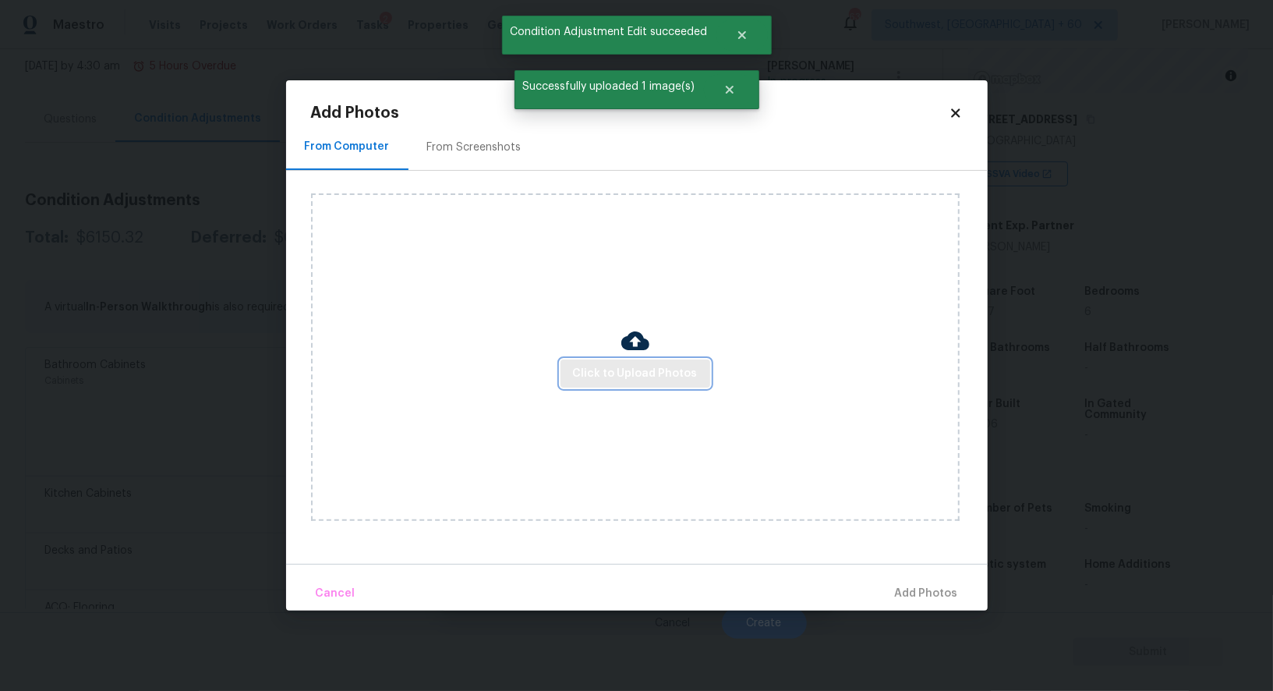
click at [602, 368] on span "Click to Upload Photos" at bounding box center [635, 373] width 125 height 19
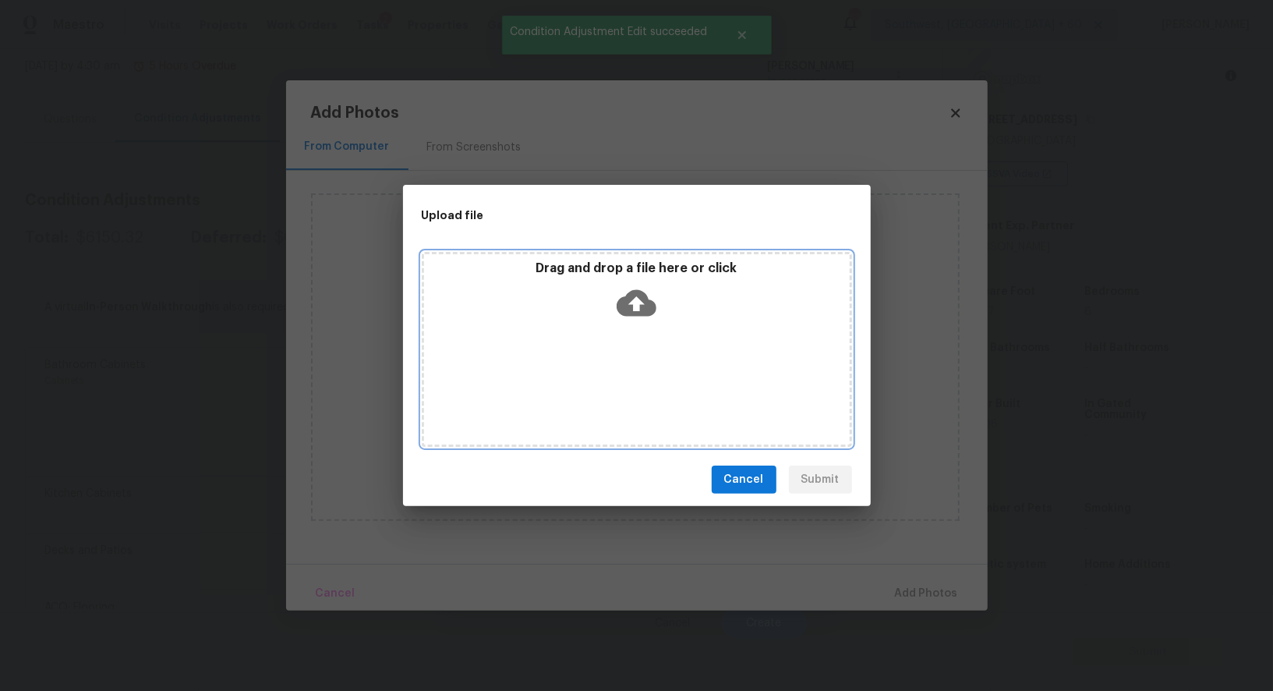
click at [633, 313] on icon at bounding box center [637, 303] width 40 height 27
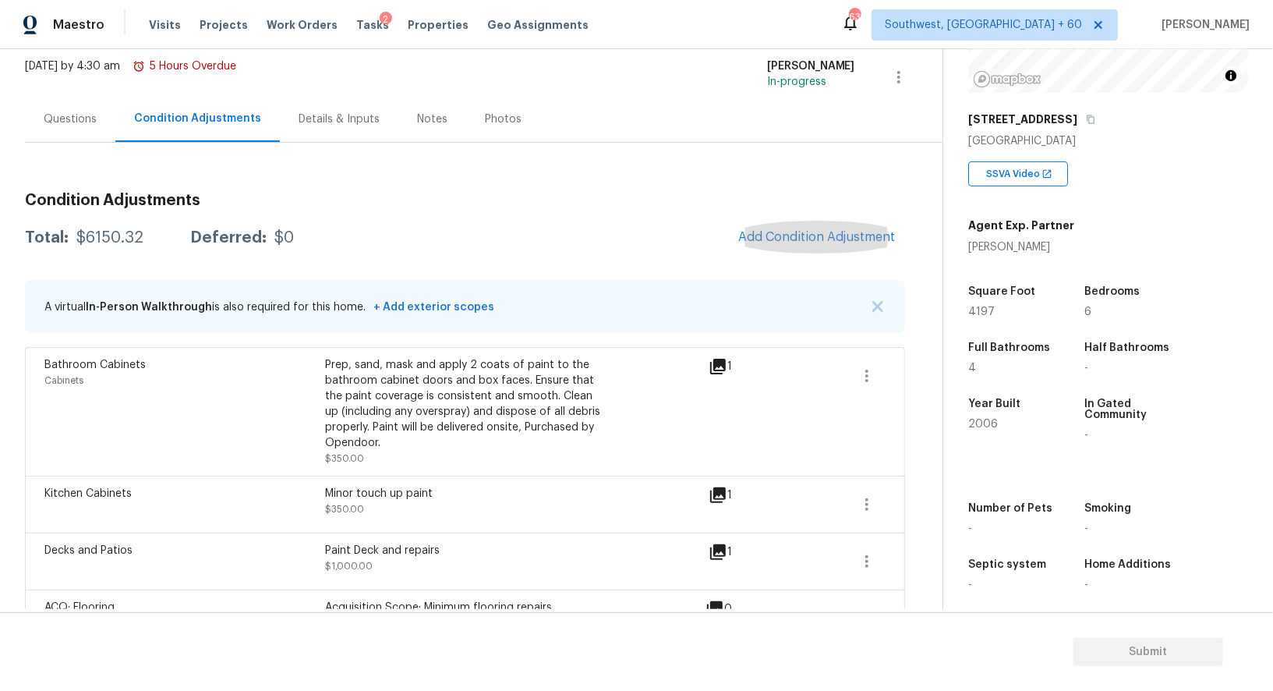
click at [80, 111] on div "Questions" at bounding box center [70, 119] width 53 height 16
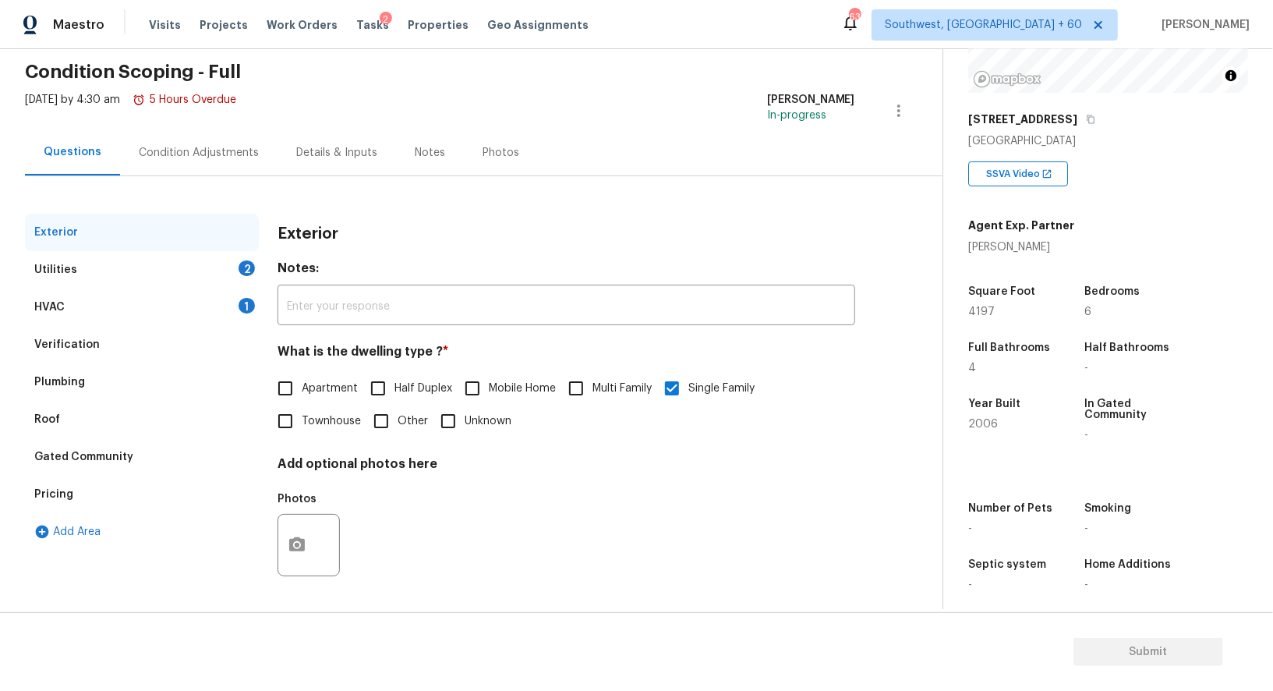
click at [102, 326] on div "Verification" at bounding box center [142, 344] width 234 height 37
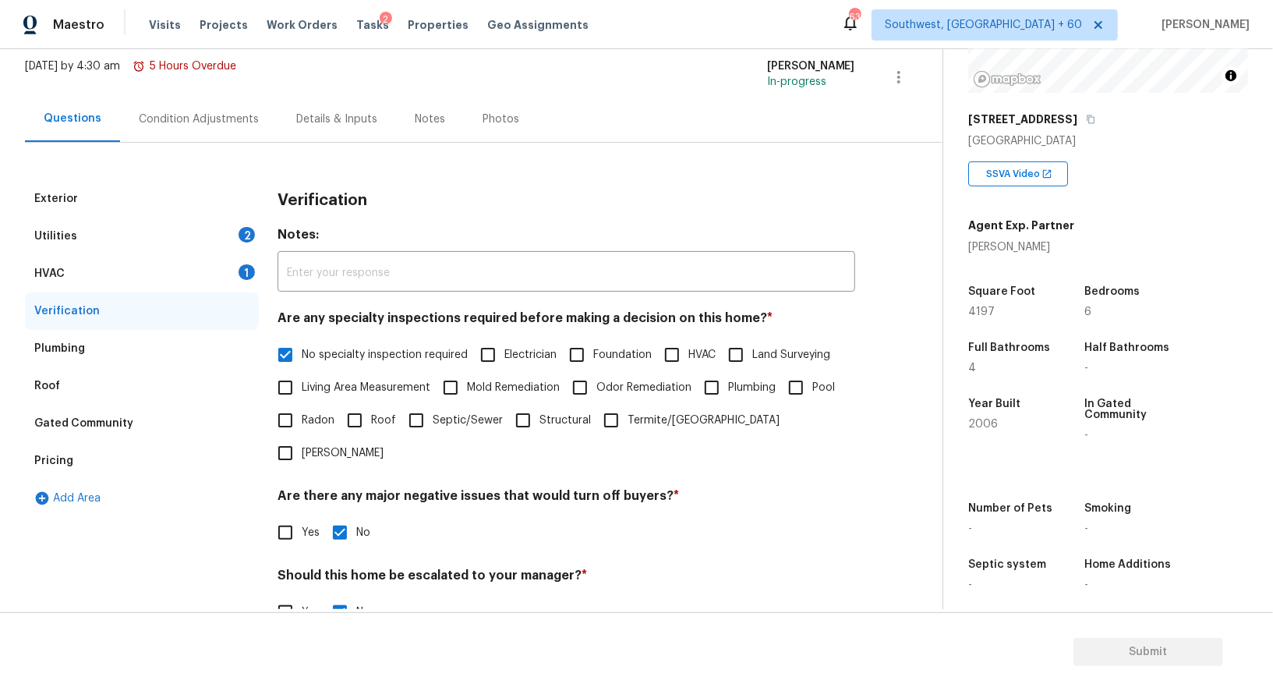
scroll to position [199, 0]
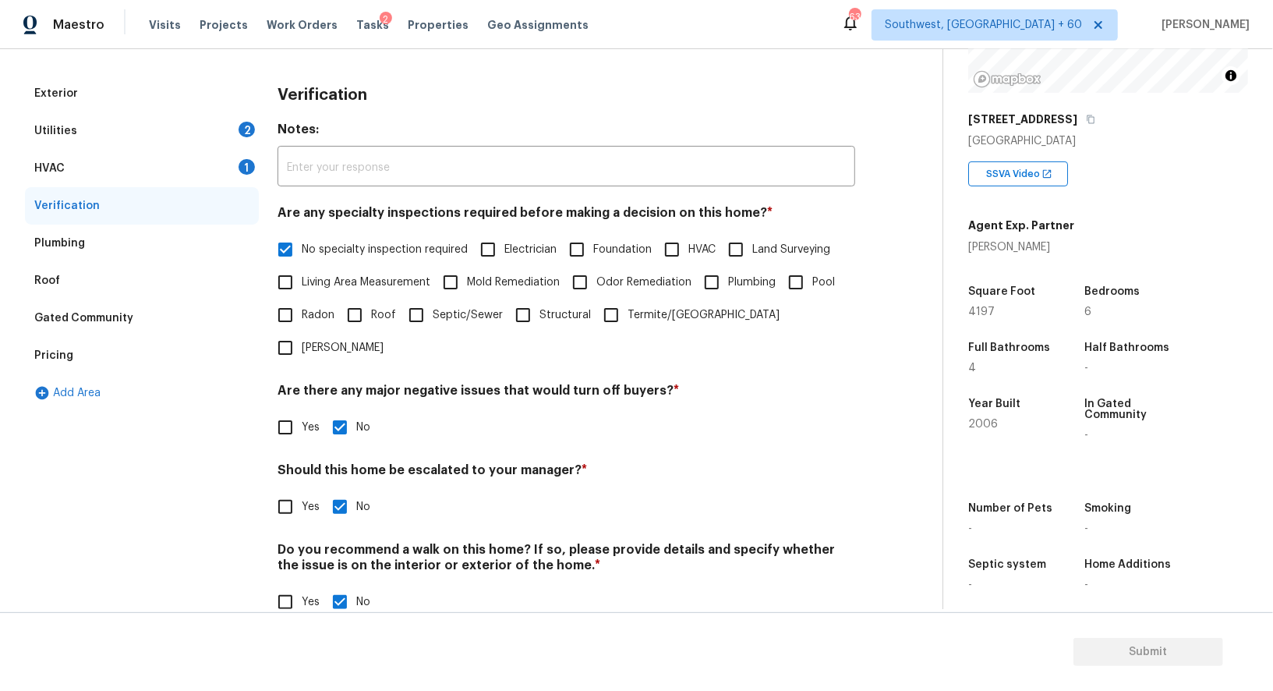
click at [285, 490] on input "Yes" at bounding box center [285, 506] width 33 height 33
checkbox input "true"
checkbox input "false"
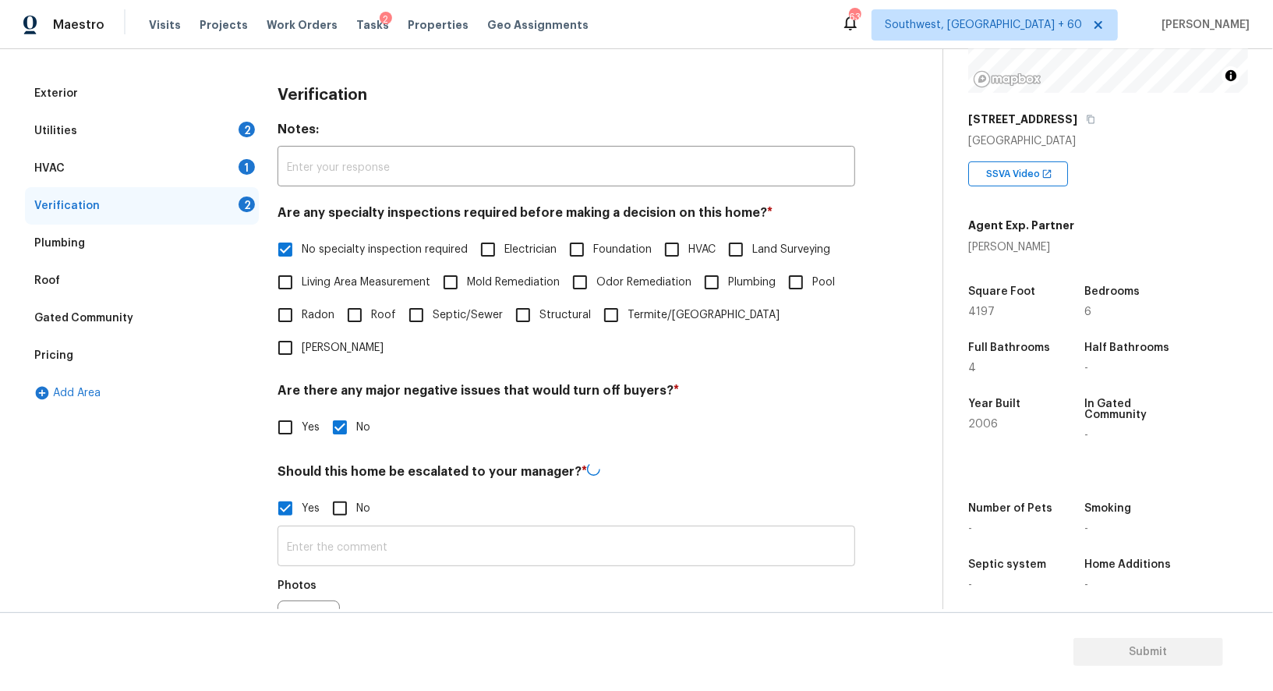
click at [343, 529] on input "text" at bounding box center [567, 547] width 578 height 37
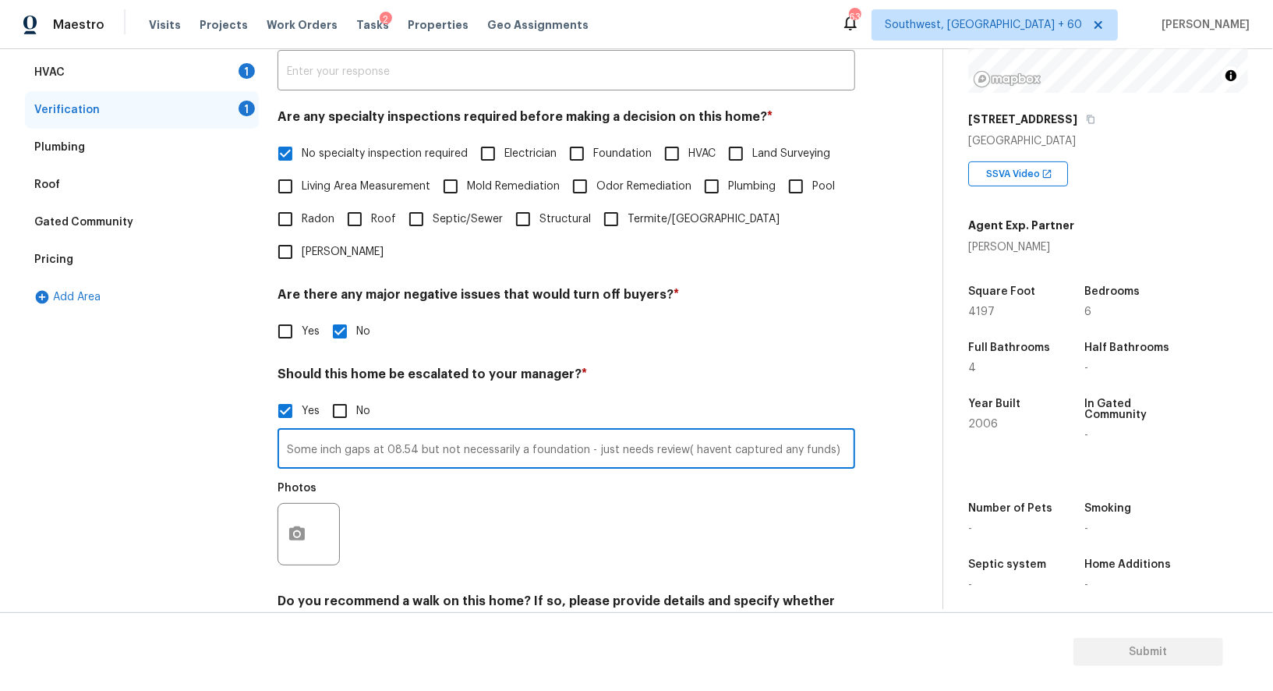
scroll to position [313, 0]
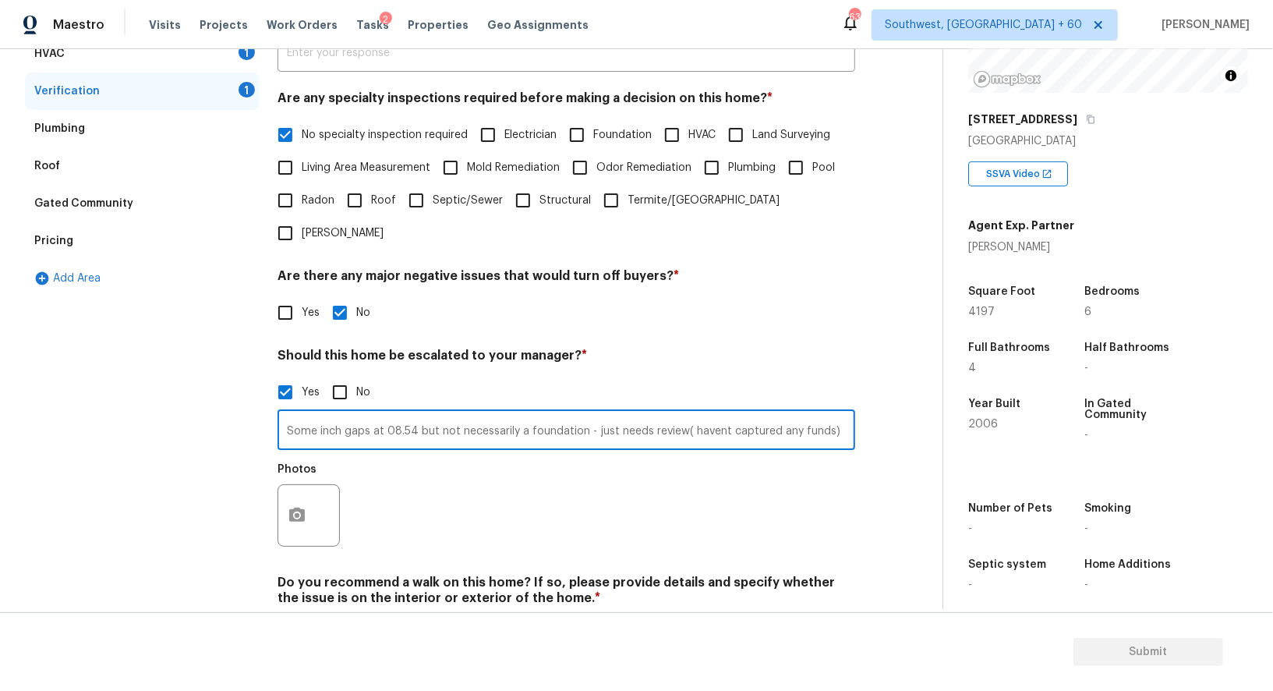
type input "Some inch gaps at 08.54 but not necessarily a foundation - just needs review( h…"
click at [273, 435] on div "Exterior Utilities 2 HVAC 1 Verification 1 Plumbing Roof Gated Community Pricin…" at bounding box center [465, 315] width 880 height 710
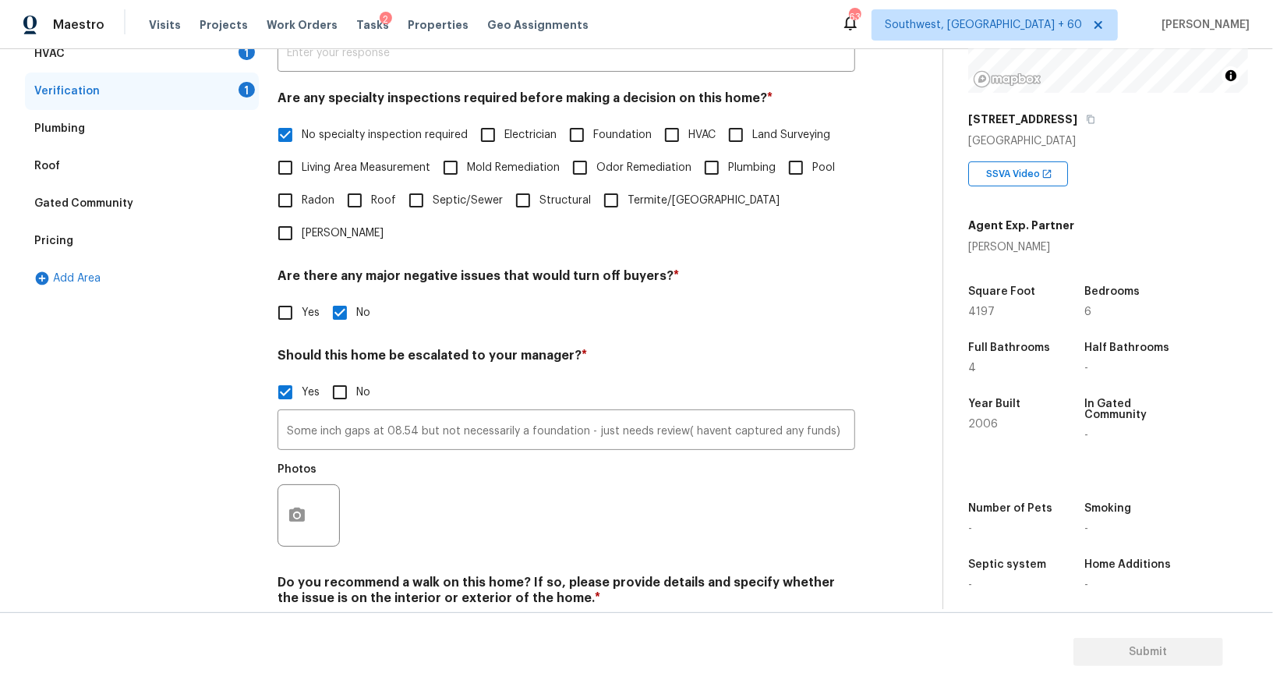
click at [280, 484] on div at bounding box center [309, 515] width 62 height 62
click at [320, 488] on div at bounding box center [309, 515] width 62 height 62
click at [313, 488] on button "button" at bounding box center [296, 515] width 37 height 61
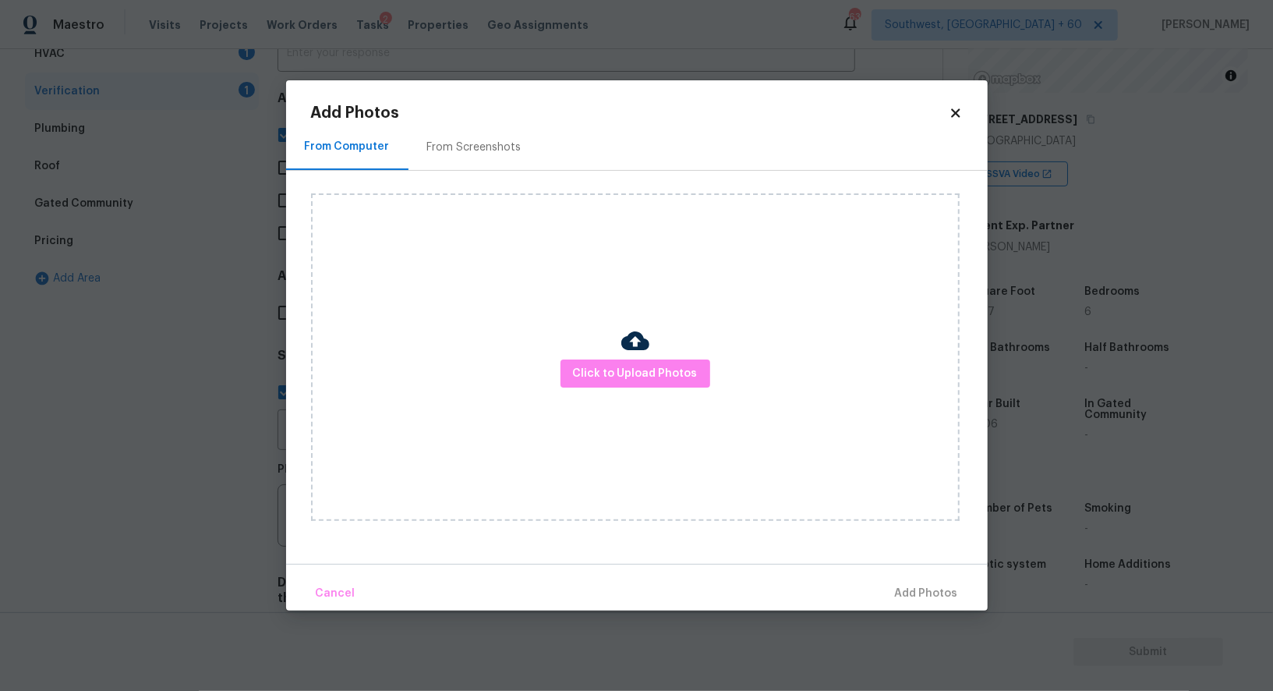
click at [612, 400] on div "Click to Upload Photos" at bounding box center [635, 356] width 649 height 327
click at [615, 390] on div "Click to Upload Photos" at bounding box center [635, 356] width 649 height 327
click at [634, 377] on span "Click to Upload Photos" at bounding box center [635, 373] width 125 height 19
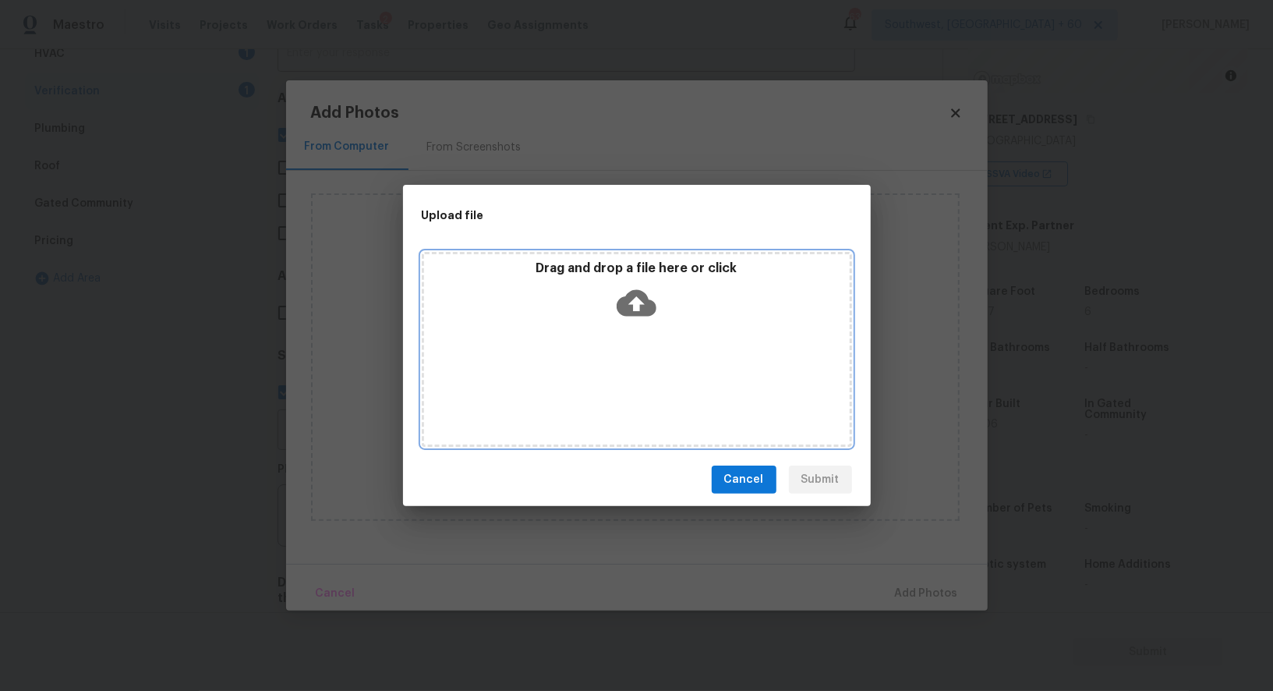
click at [638, 308] on icon at bounding box center [637, 303] width 40 height 40
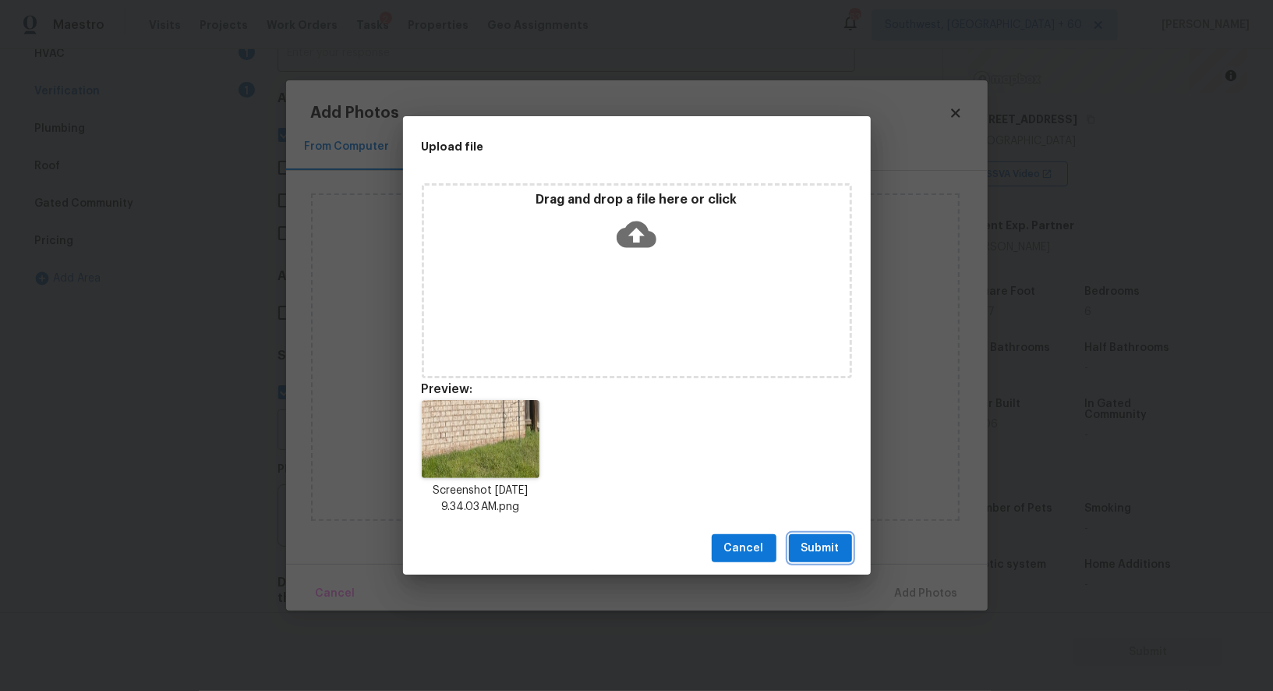
click at [847, 557] on button "Submit" at bounding box center [820, 548] width 63 height 29
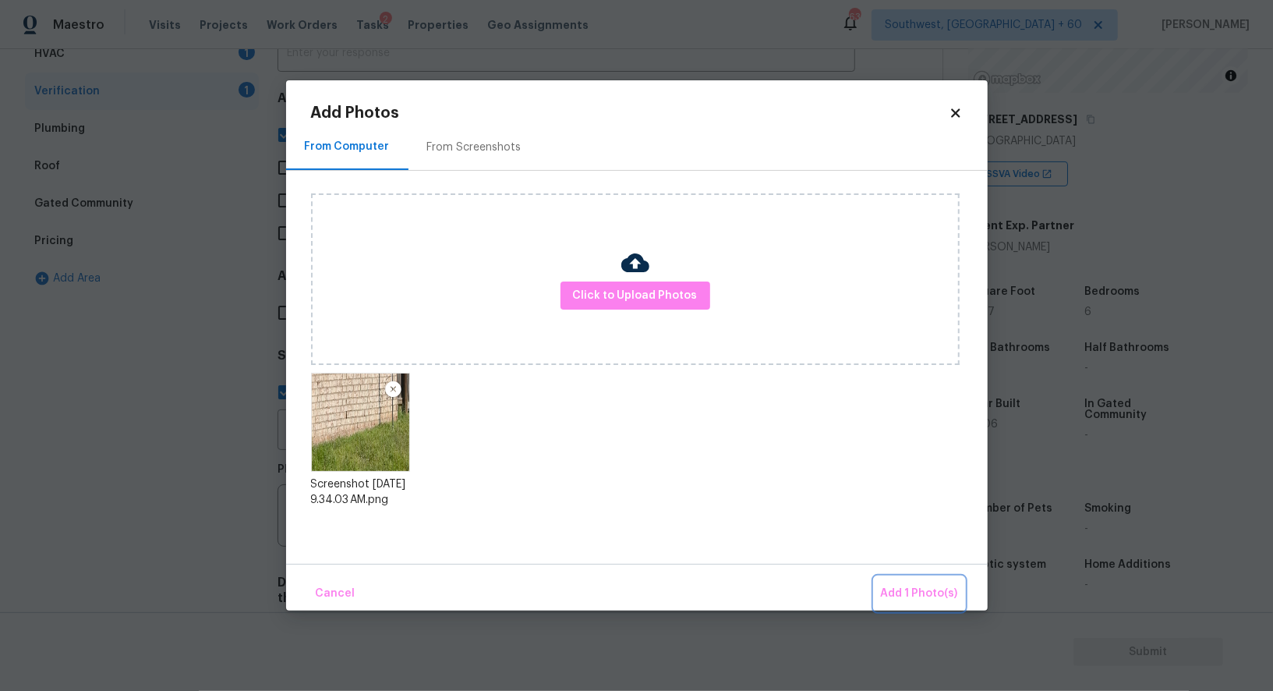
click at [909, 594] on span "Add 1 Photo(s)" at bounding box center [919, 593] width 77 height 19
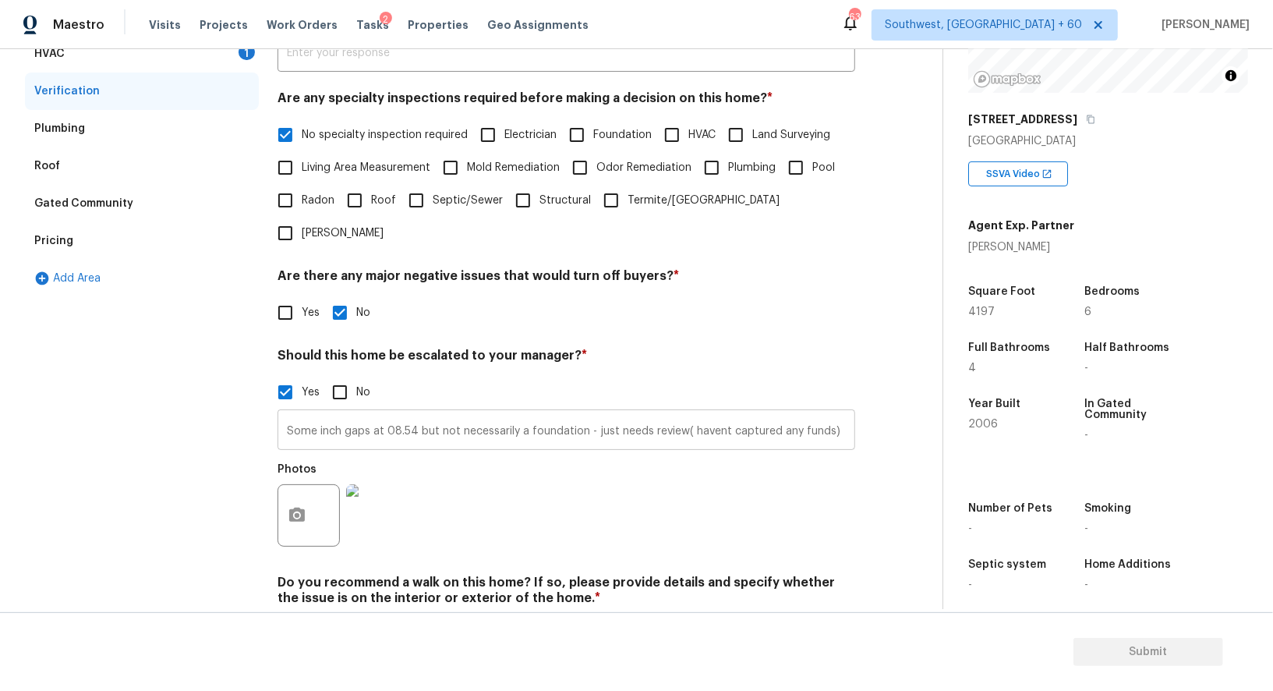
click at [414, 413] on input "Some inch gaps at 08.54 but not necessarily a foundation - just needs review( h…" at bounding box center [567, 431] width 578 height 37
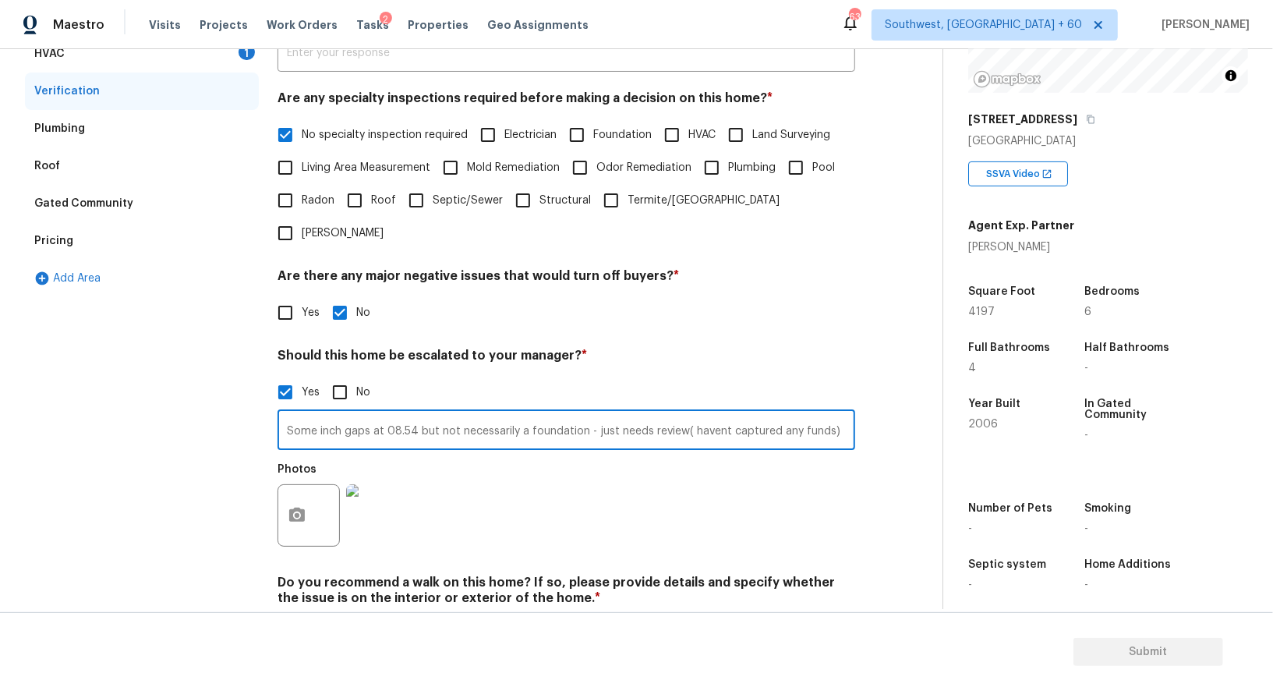
click at [414, 413] on input "Some inch gaps at 08.54 but not necessarily a foundation - just needs review( h…" at bounding box center [567, 431] width 578 height 37
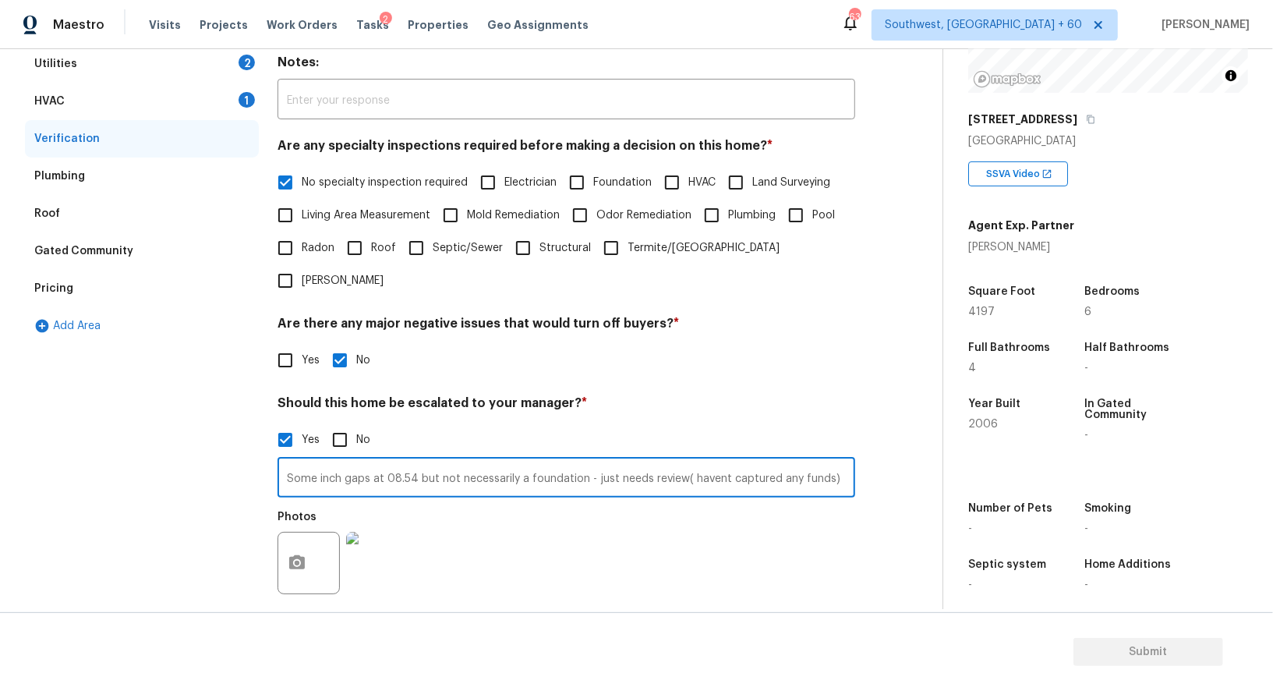
scroll to position [181, 0]
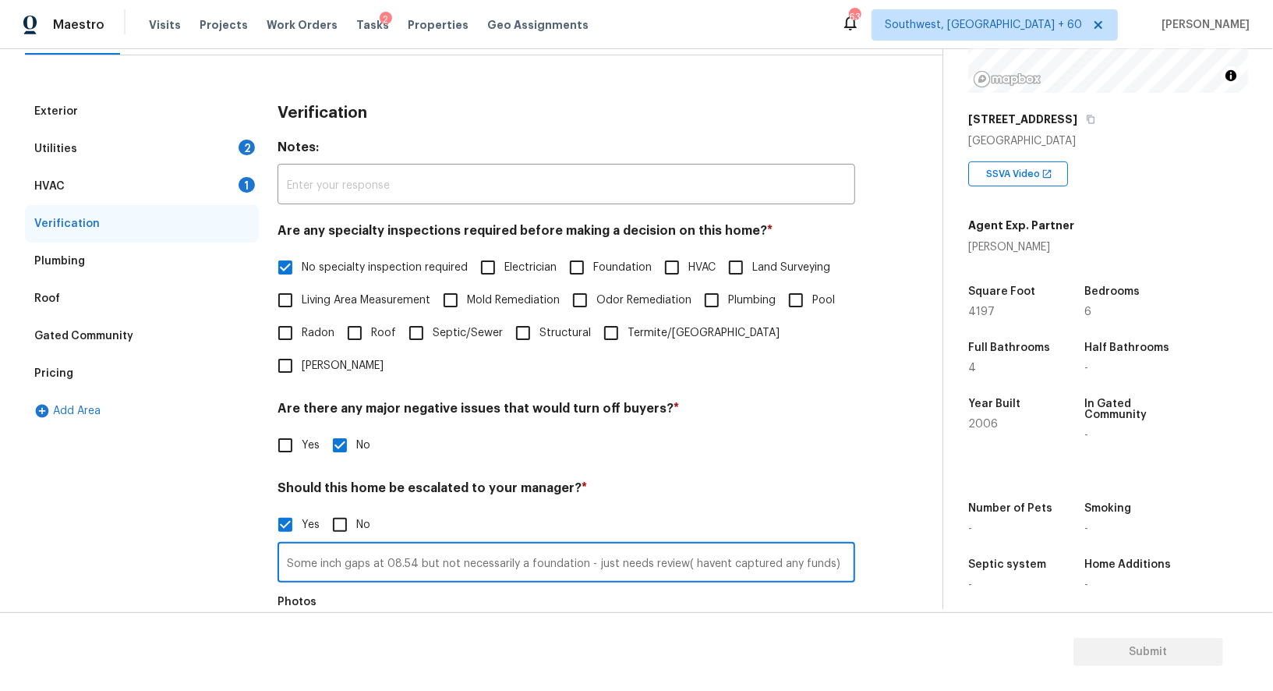
click at [225, 191] on div "HVAC 1" at bounding box center [142, 186] width 234 height 37
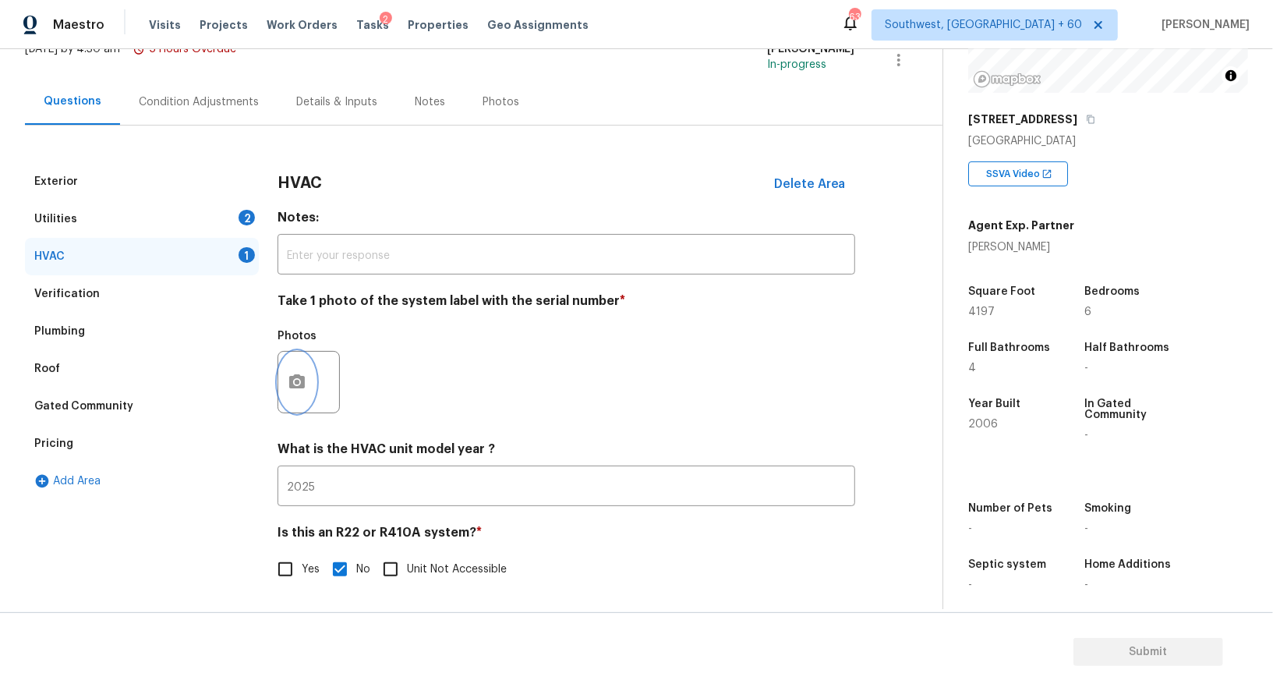
click at [296, 380] on circle "button" at bounding box center [297, 382] width 5 height 5
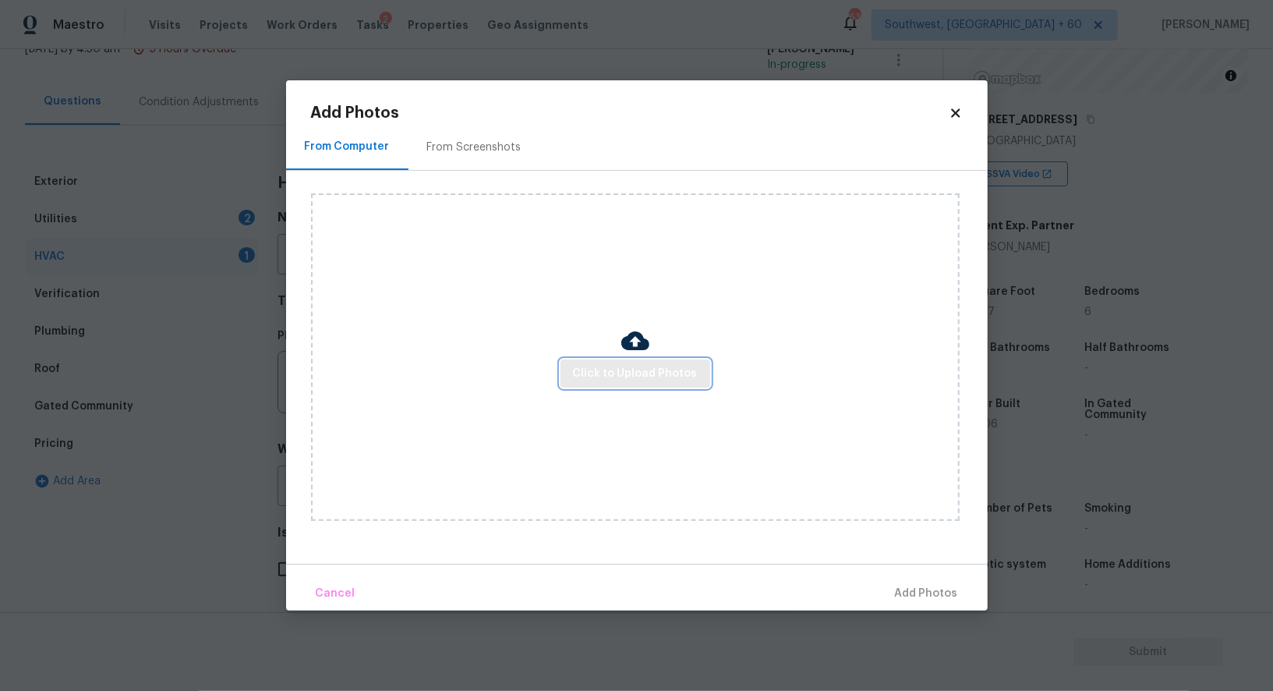
click at [660, 363] on button "Click to Upload Photos" at bounding box center [636, 373] width 150 height 29
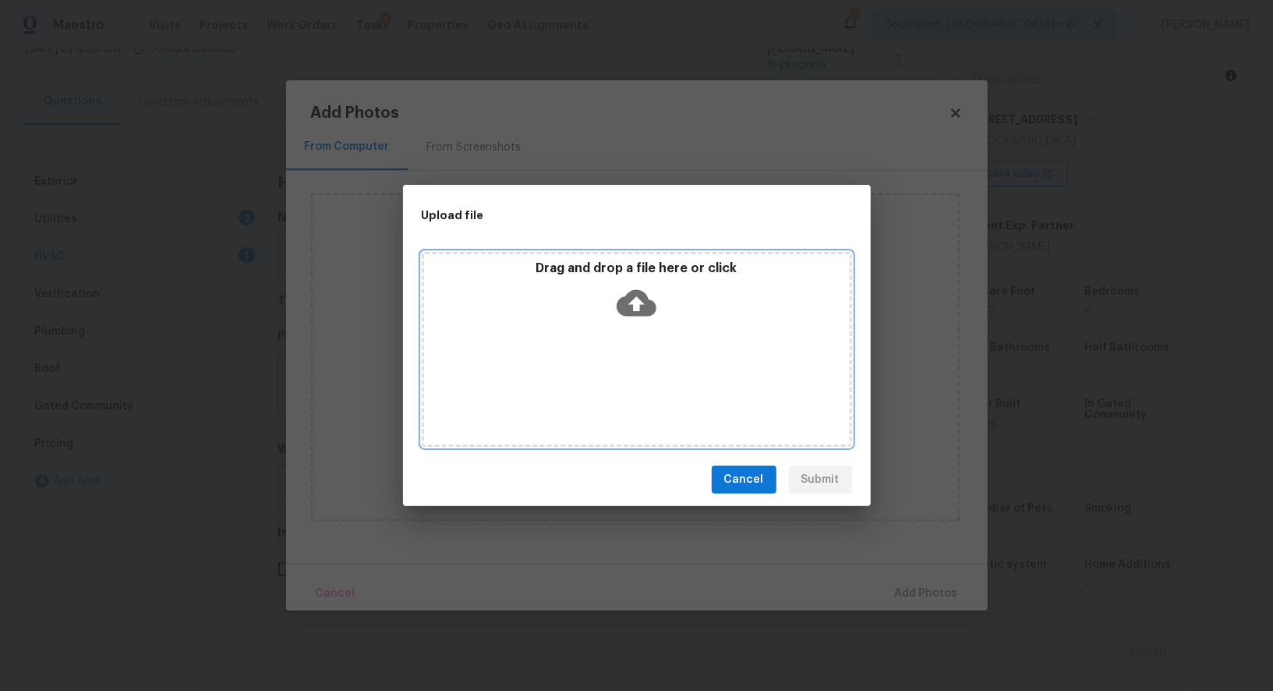
click at [644, 276] on div "Drag and drop a file here or click" at bounding box center [637, 293] width 426 height 67
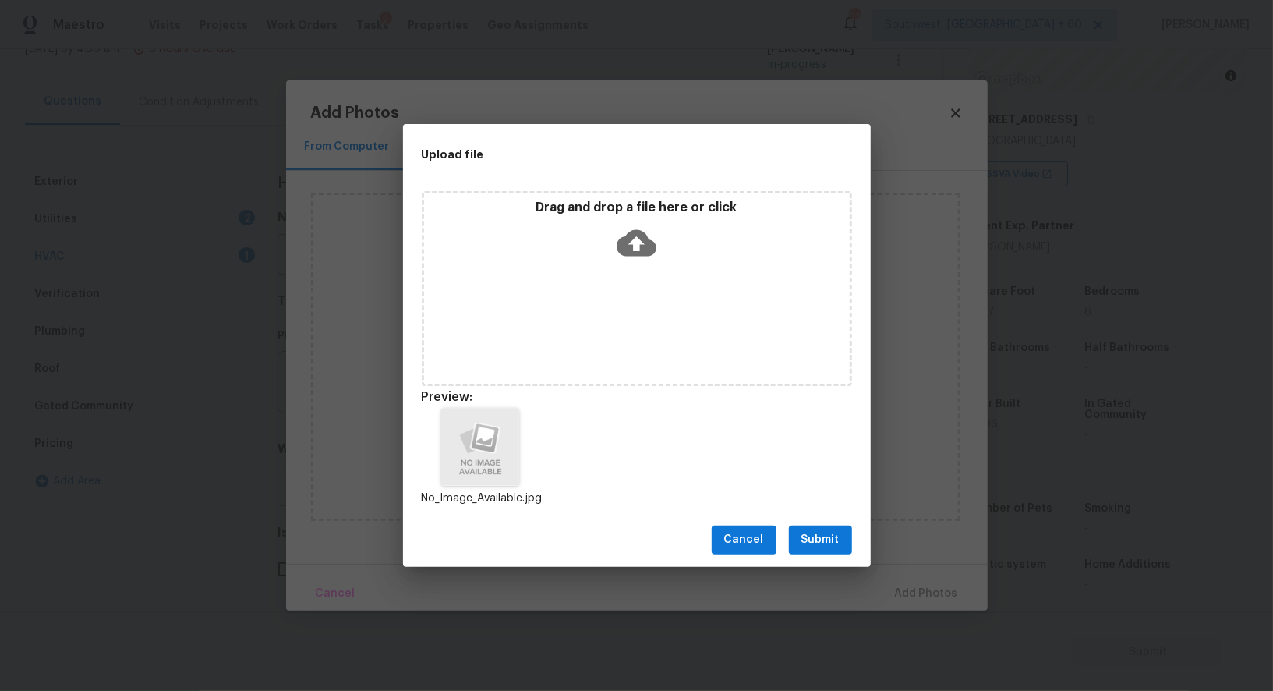
click at [819, 556] on div "Cancel Submit" at bounding box center [637, 540] width 468 height 54
click at [823, 543] on span "Submit" at bounding box center [821, 539] width 38 height 19
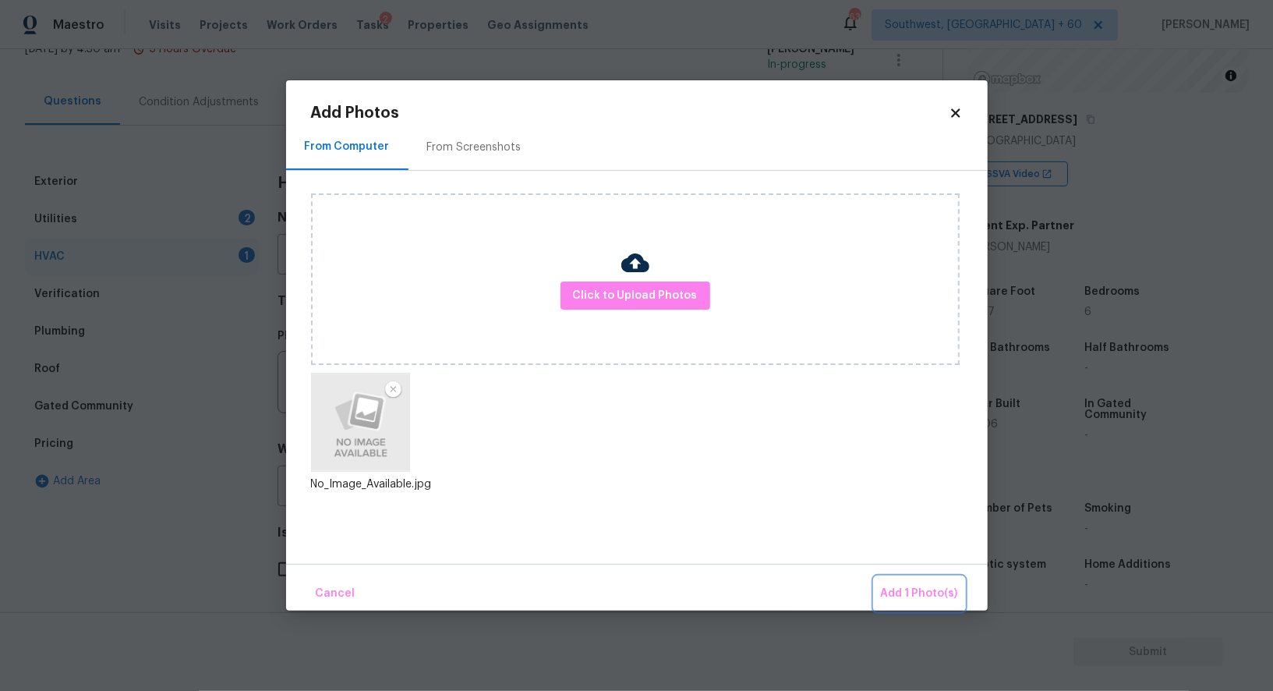
click at [919, 598] on span "Add 1 Photo(s)" at bounding box center [919, 593] width 77 height 19
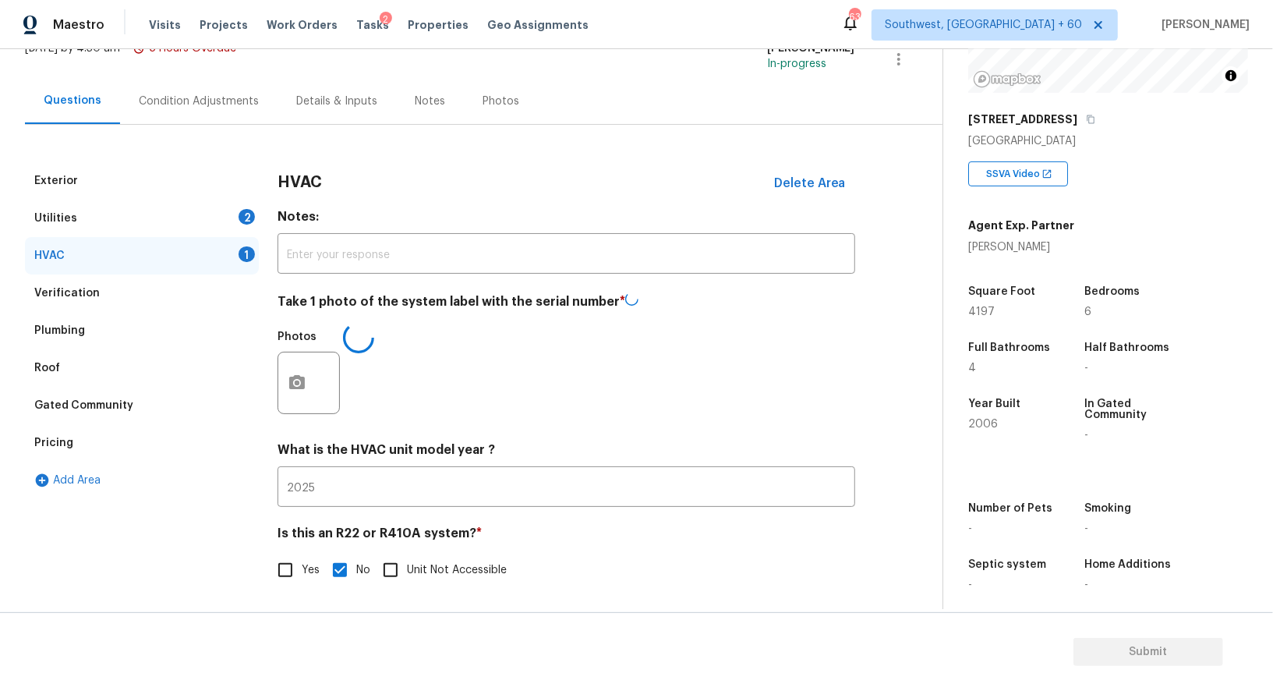
click at [253, 213] on div "2" at bounding box center [247, 217] width 16 height 16
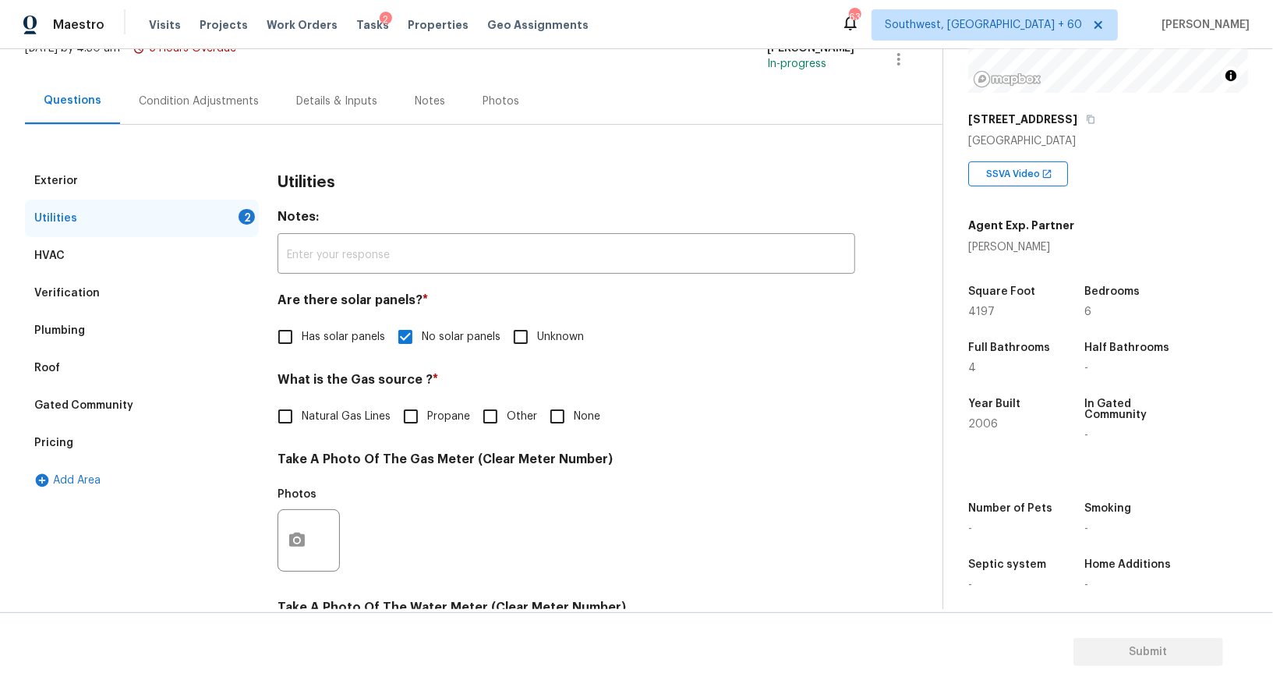
click at [546, 416] on input "None" at bounding box center [557, 416] width 33 height 33
checkbox input "true"
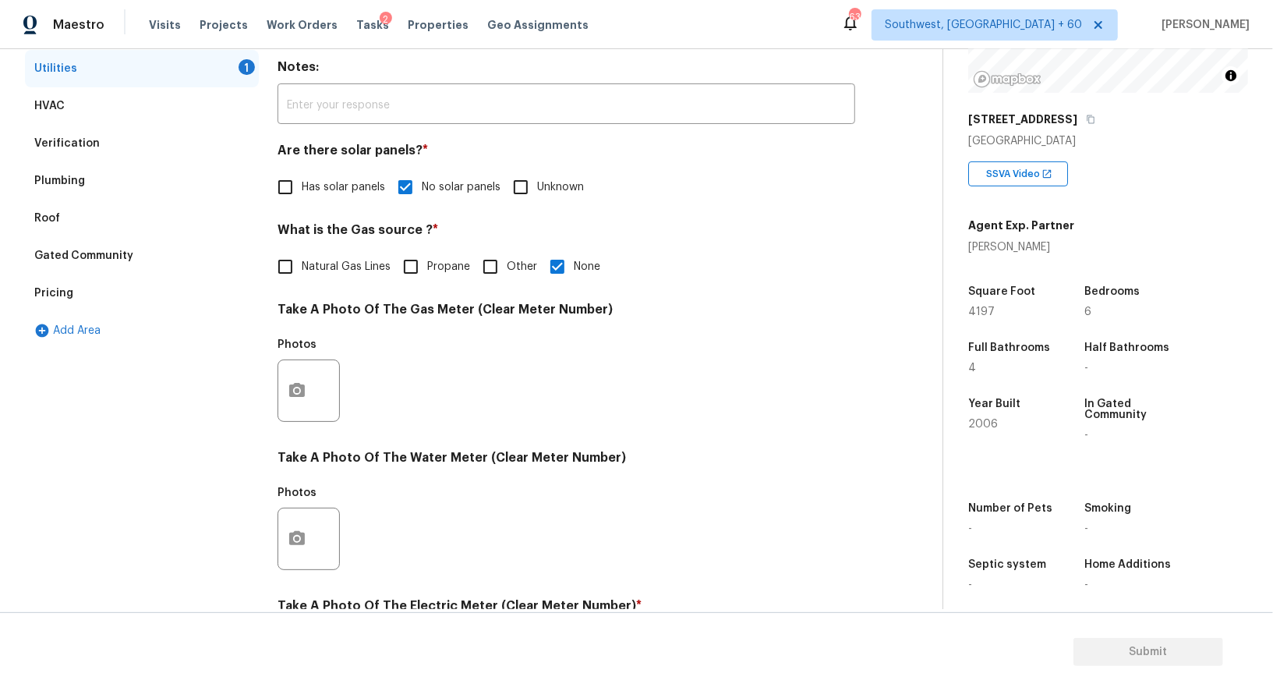
scroll to position [337, 0]
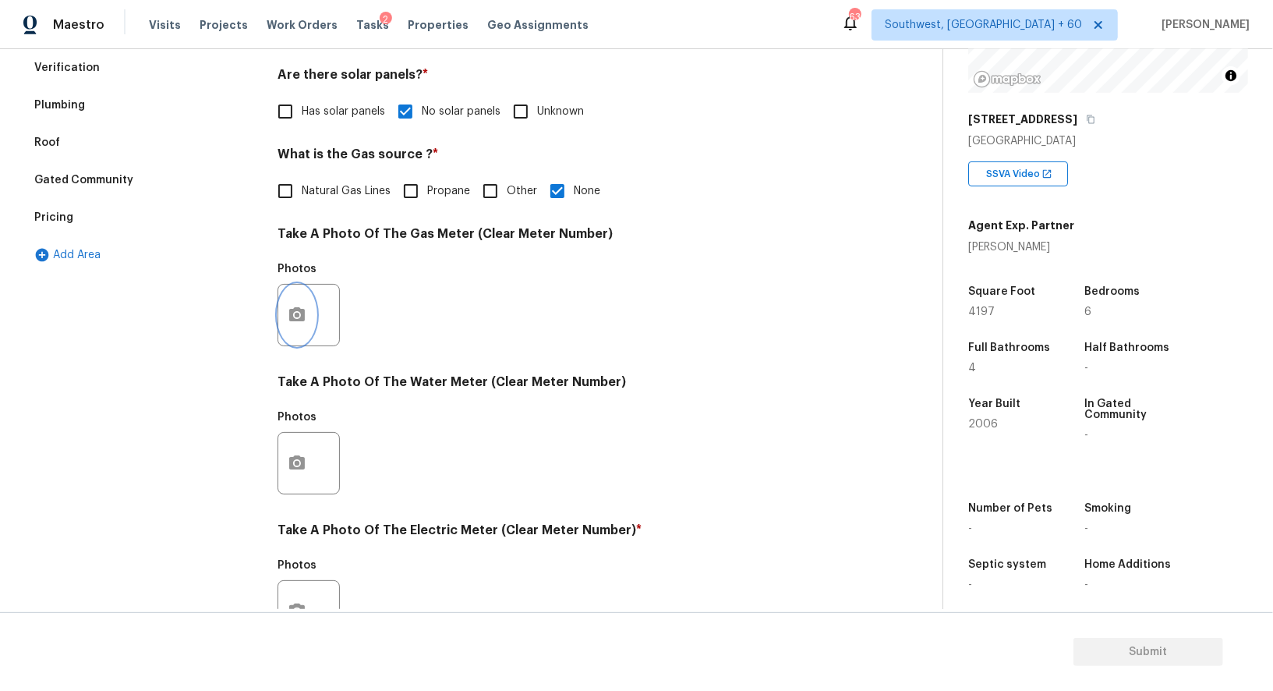
click at [297, 327] on button "button" at bounding box center [296, 315] width 37 height 61
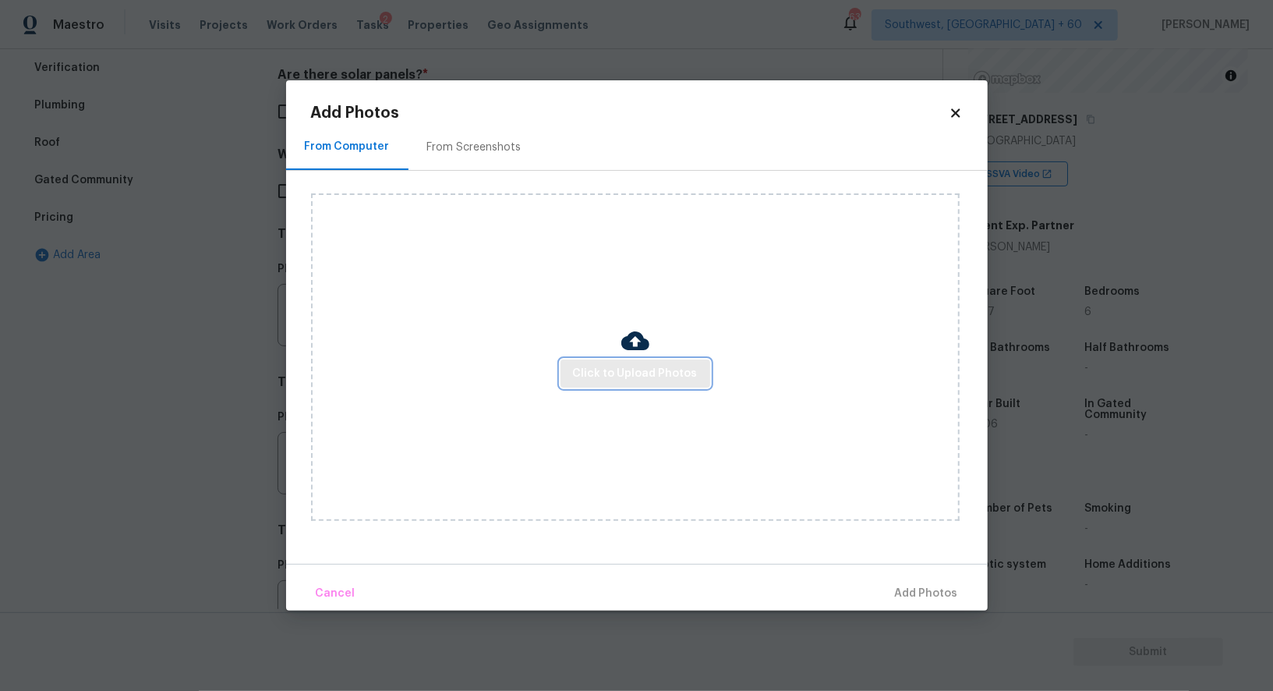
click at [639, 381] on span "Click to Upload Photos" at bounding box center [635, 373] width 125 height 19
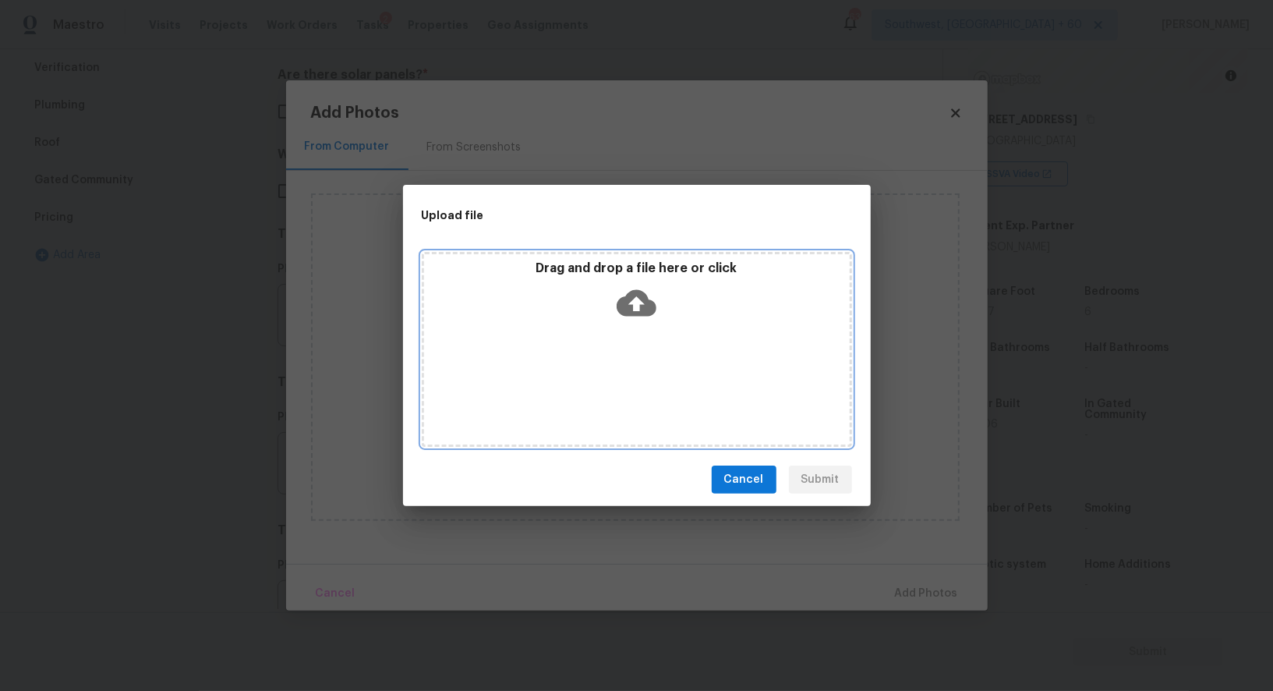
click at [638, 330] on div "Drag and drop a file here or click" at bounding box center [637, 349] width 430 height 195
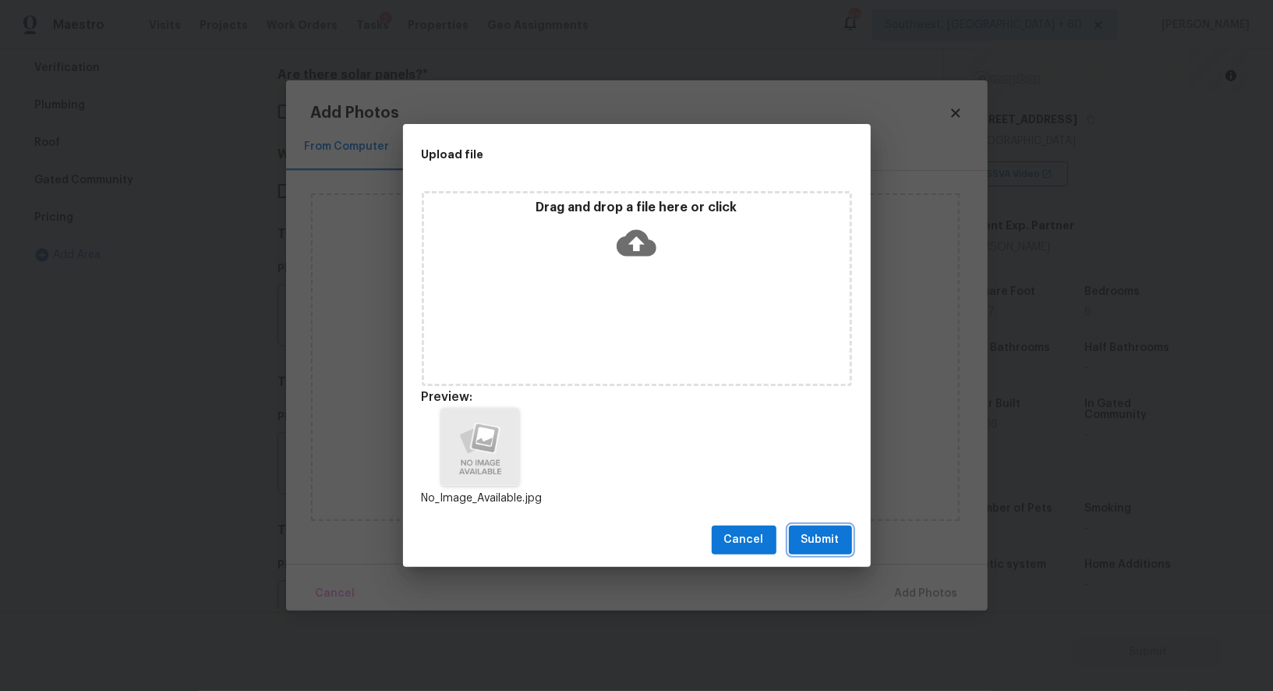
click at [830, 533] on span "Submit" at bounding box center [821, 539] width 38 height 19
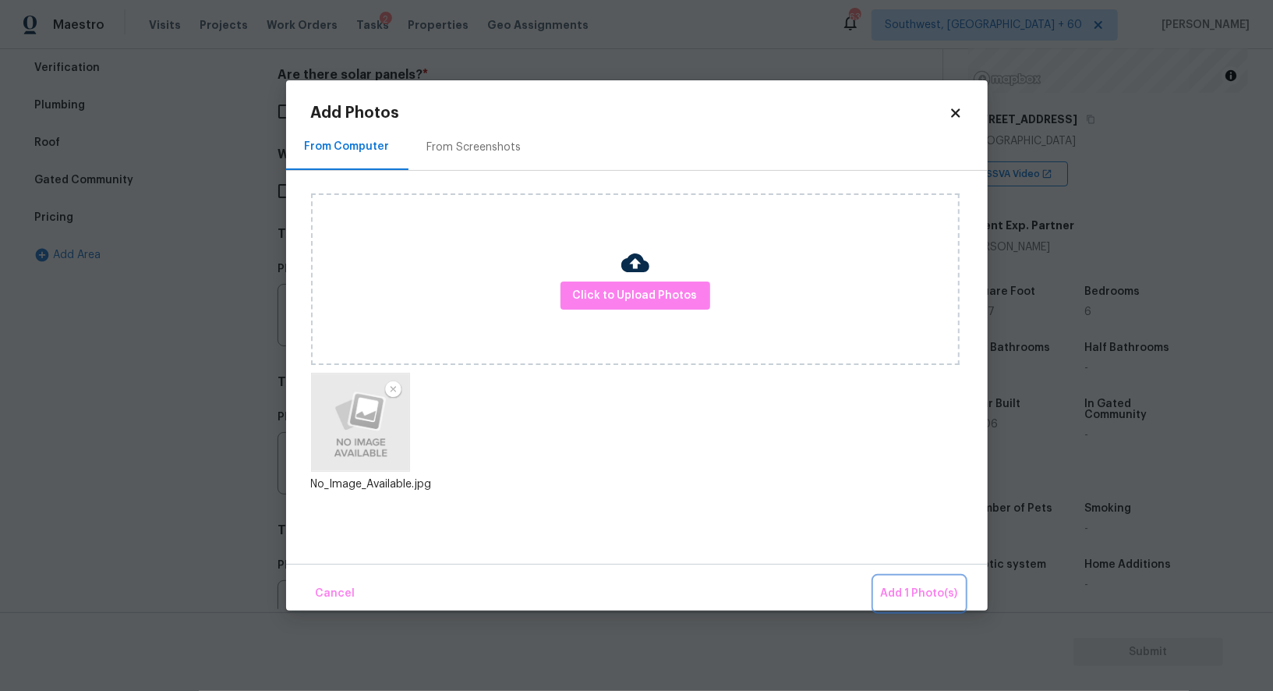
click at [925, 590] on span "Add 1 Photo(s)" at bounding box center [919, 593] width 77 height 19
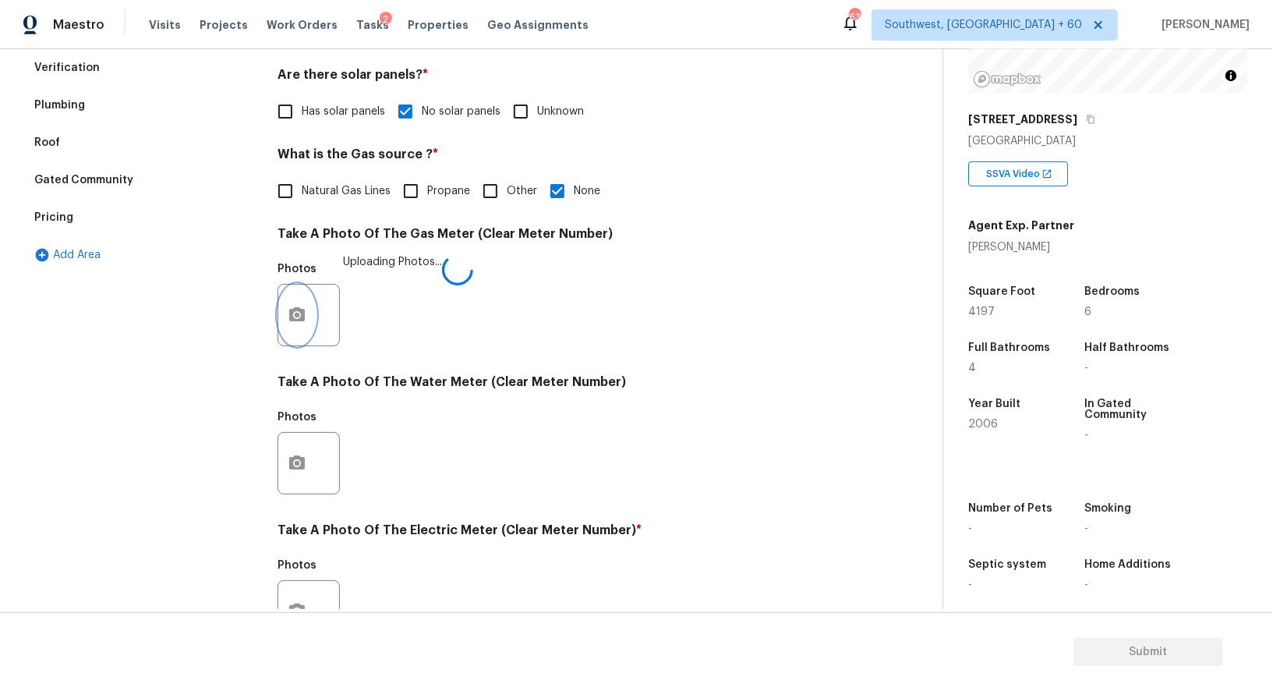
scroll to position [482, 0]
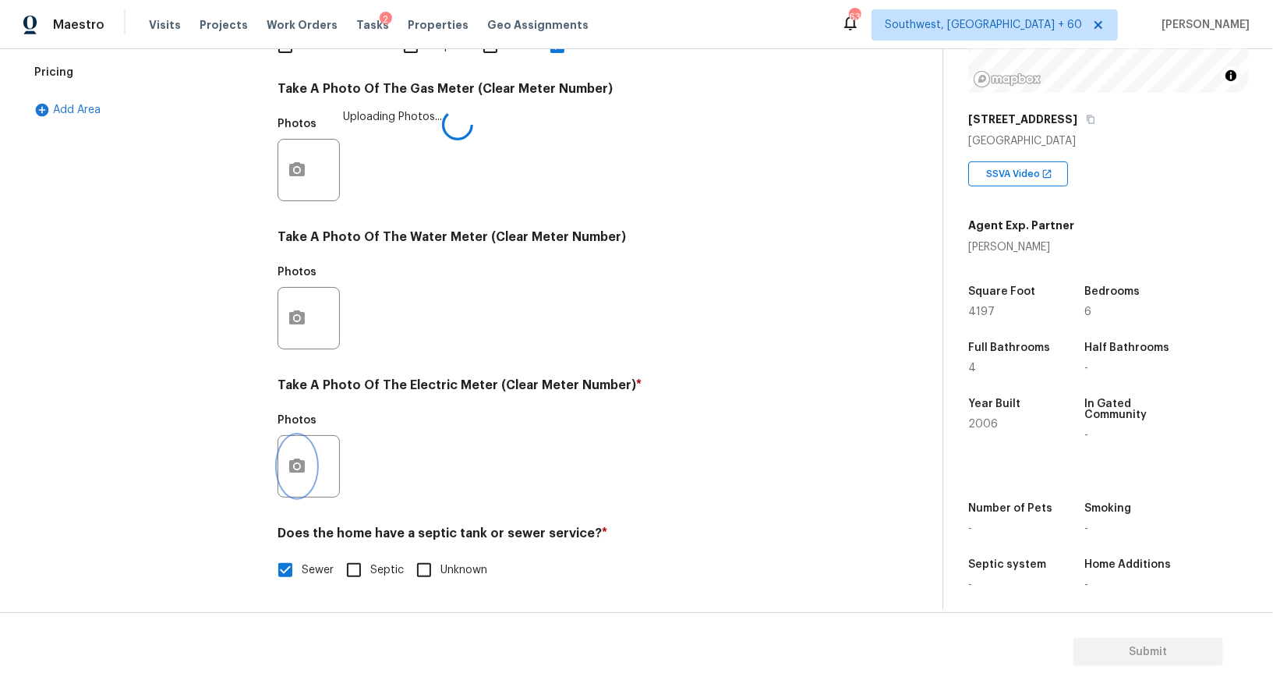
click at [302, 461] on icon "button" at bounding box center [297, 465] width 16 height 14
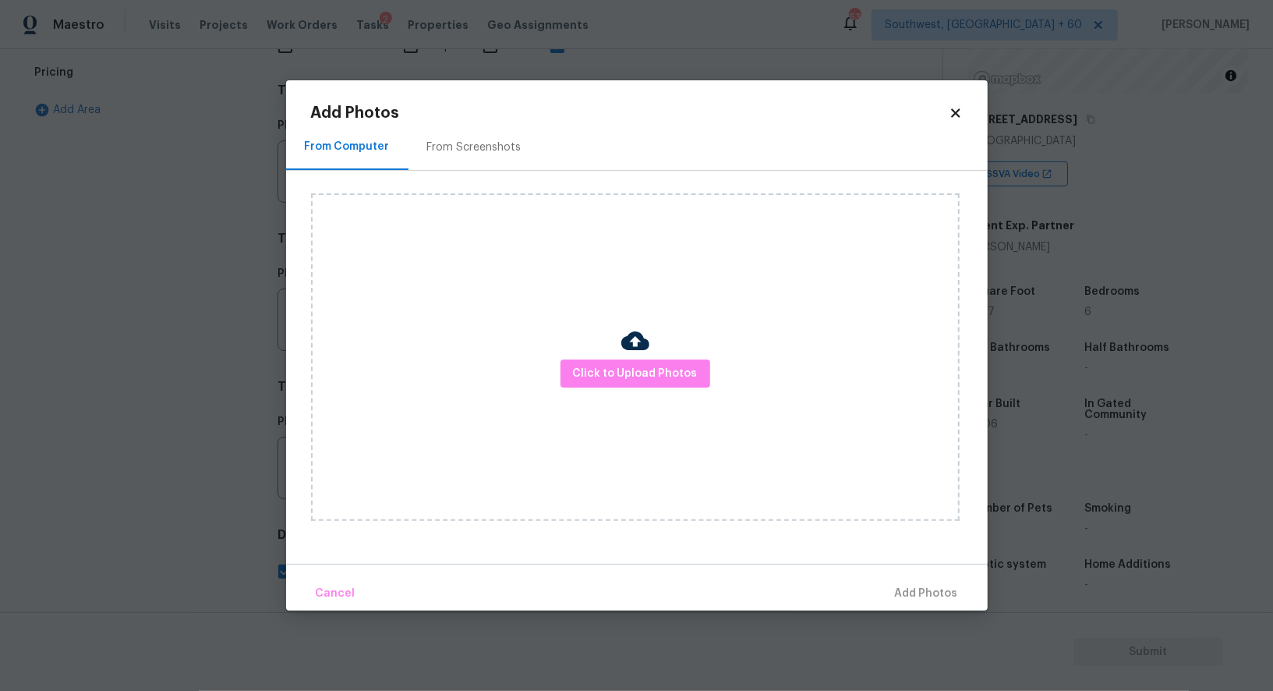
click at [664, 354] on div "Click to Upload Photos" at bounding box center [635, 356] width 649 height 327
click at [631, 376] on span "Click to Upload Photos" at bounding box center [635, 373] width 125 height 19
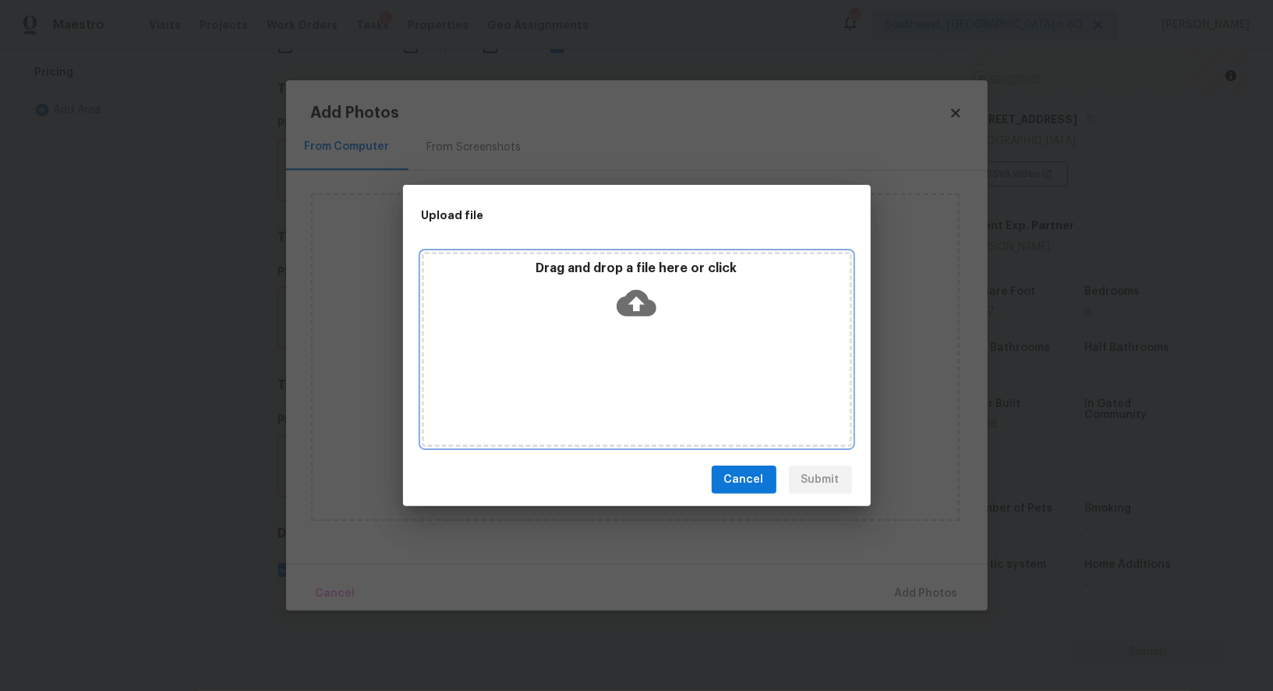
click at [646, 315] on icon at bounding box center [637, 303] width 40 height 27
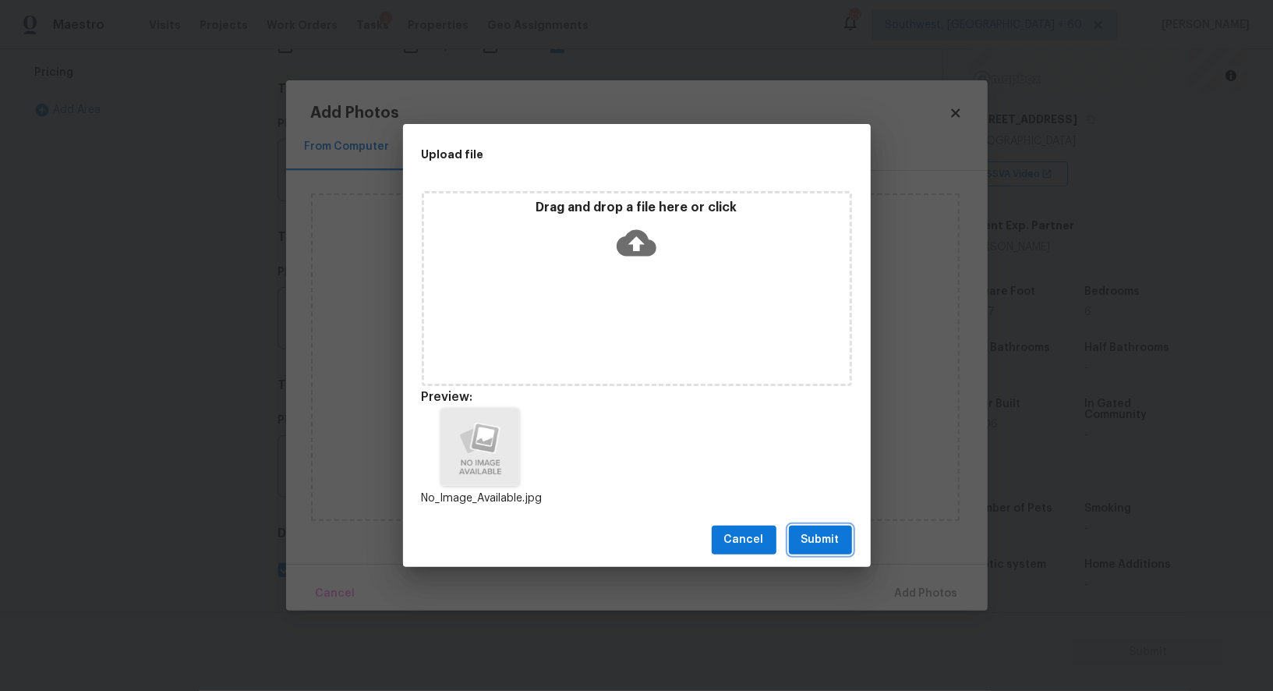
click at [816, 534] on span "Submit" at bounding box center [821, 539] width 38 height 19
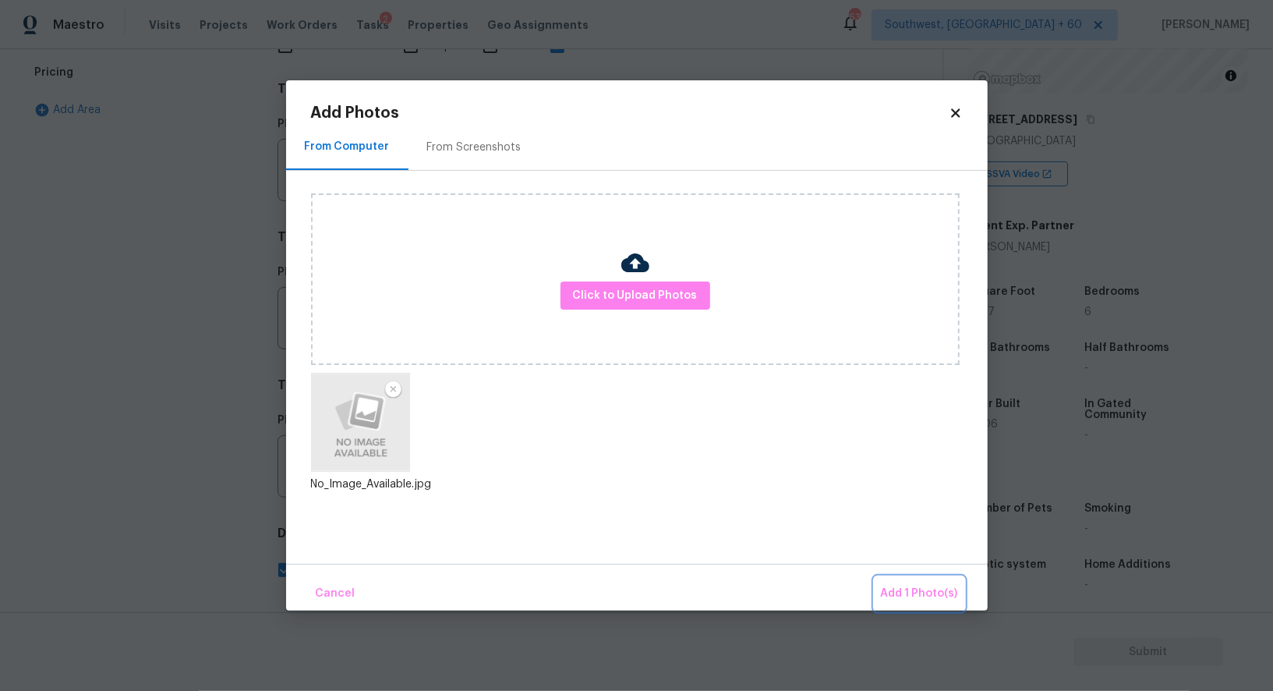
click at [924, 591] on span "Add 1 Photo(s)" at bounding box center [919, 593] width 77 height 19
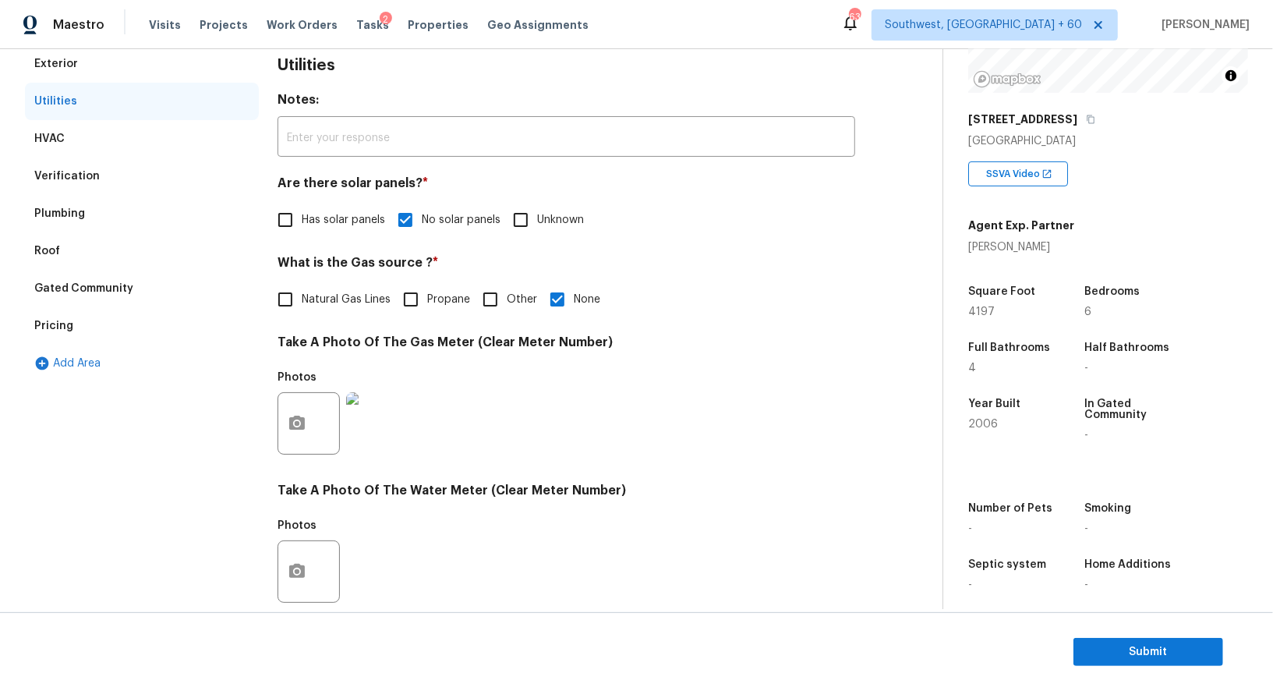
scroll to position [165, 0]
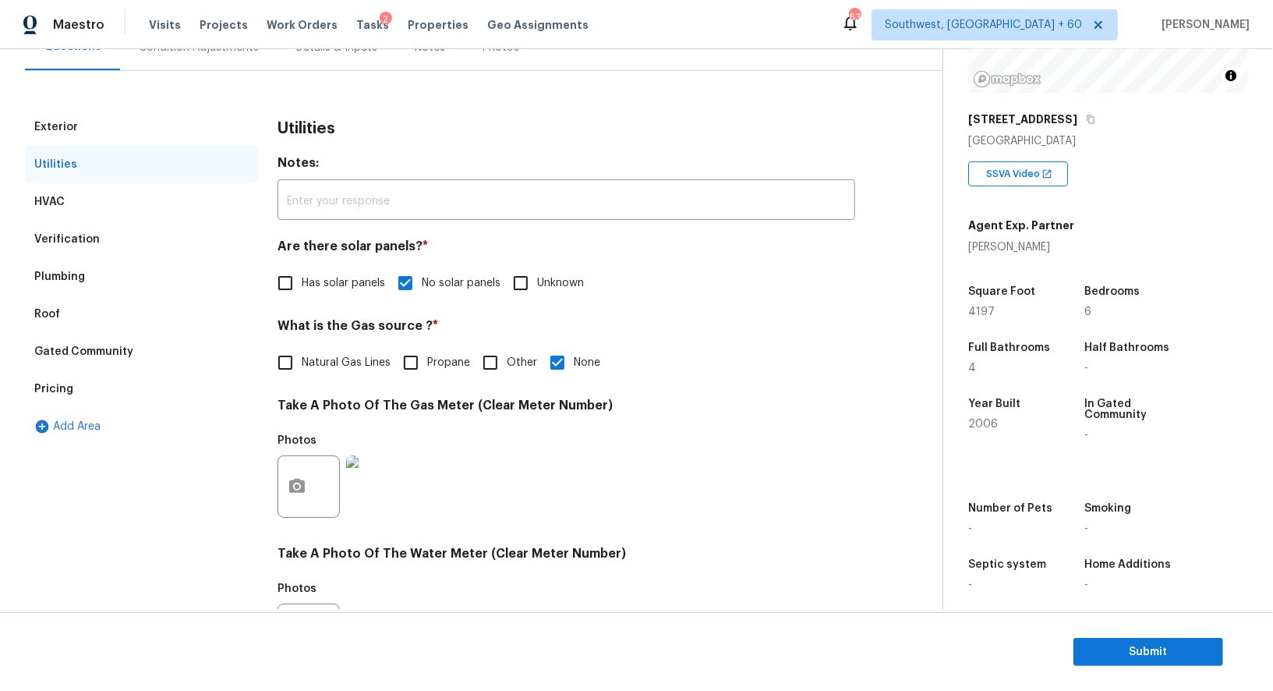
click at [75, 373] on div "Pricing" at bounding box center [142, 388] width 234 height 37
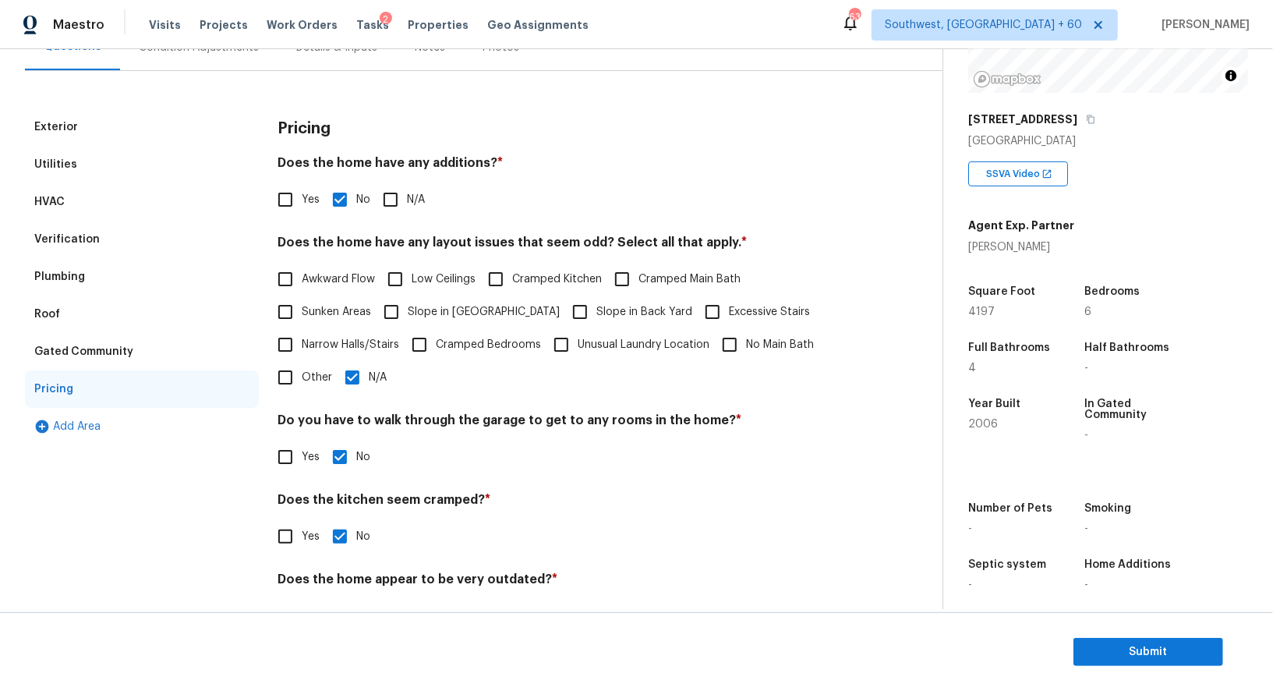
click at [441, 308] on span "Slope in [GEOGRAPHIC_DATA]" at bounding box center [484, 312] width 152 height 16
click at [408, 308] on input "Slope in [GEOGRAPHIC_DATA]" at bounding box center [391, 312] width 33 height 33
checkbox input "true"
click at [369, 384] on span "N/A" at bounding box center [378, 379] width 18 height 16
click at [369, 384] on input "N/A" at bounding box center [352, 379] width 33 height 33
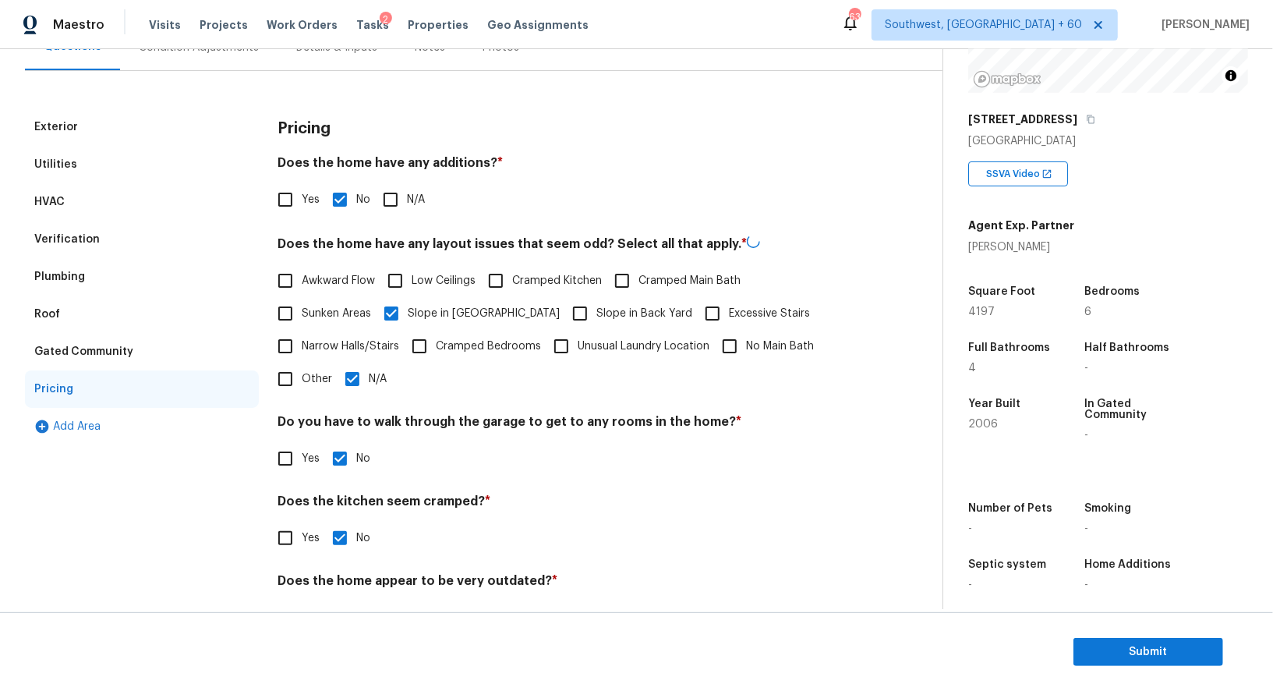
checkbox input "false"
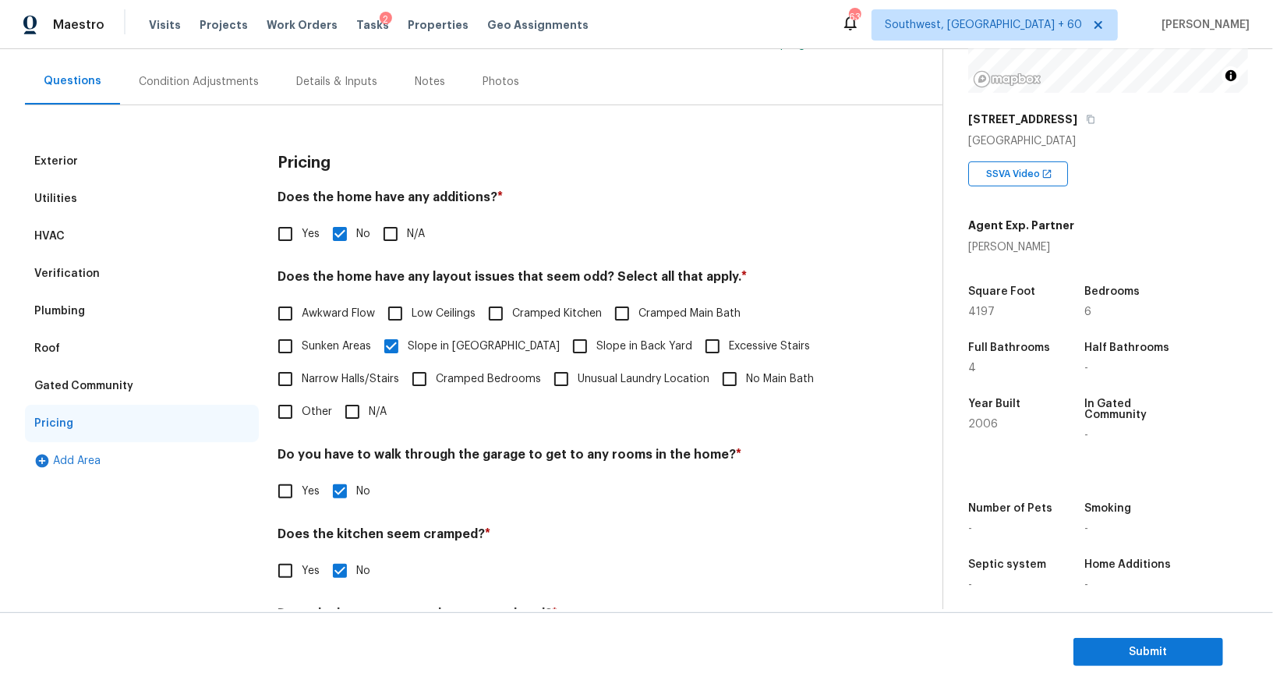
click at [205, 92] on div "Condition Adjustments" at bounding box center [198, 81] width 157 height 46
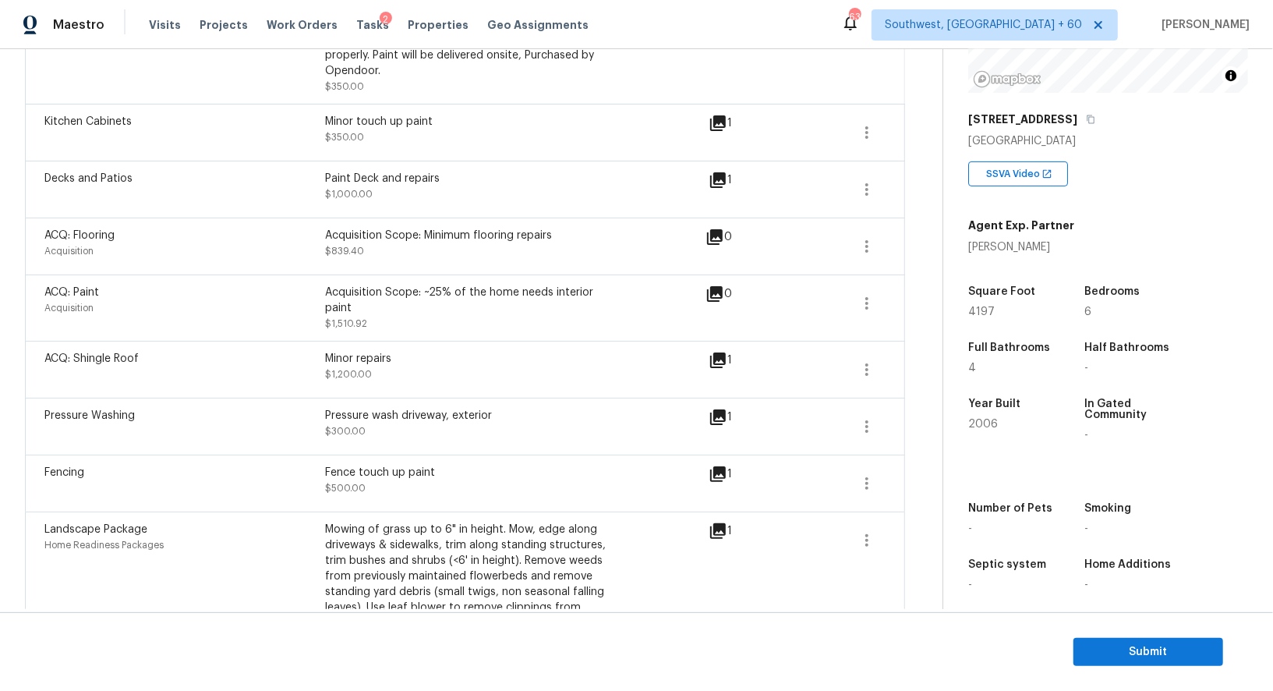
scroll to position [448, 0]
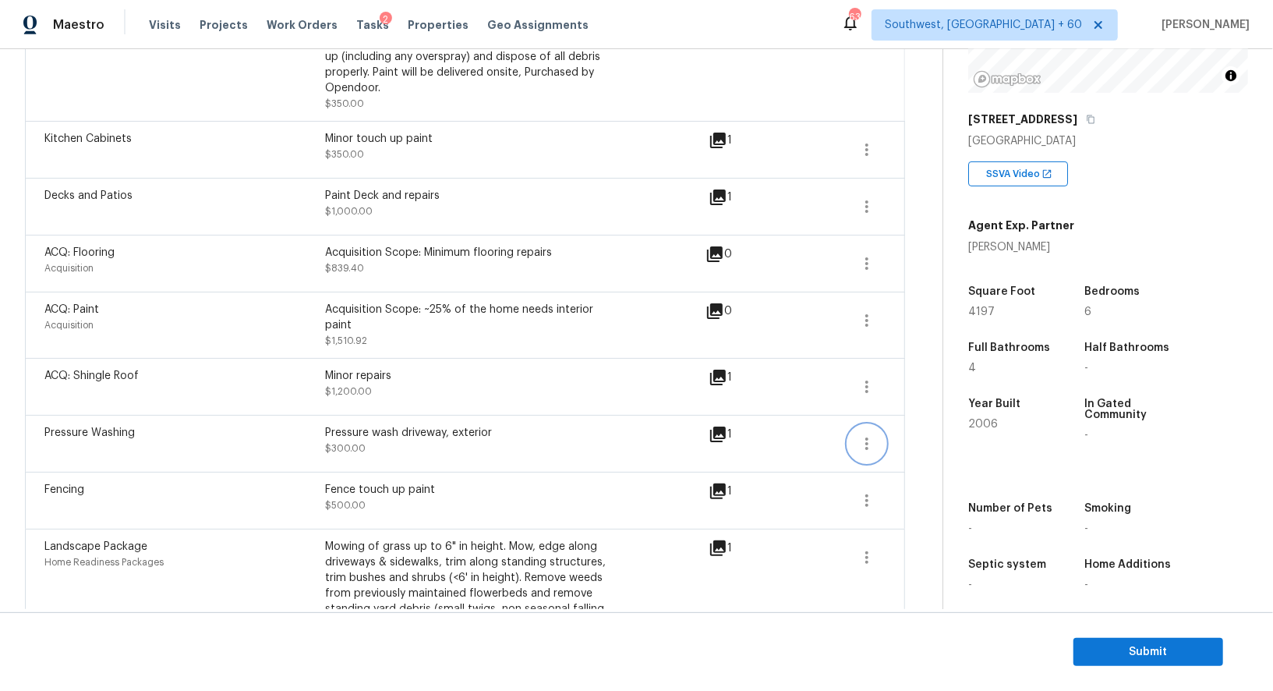
click at [860, 447] on icon "button" at bounding box center [867, 443] width 19 height 19
click at [929, 444] on div "Edit" at bounding box center [956, 438] width 122 height 16
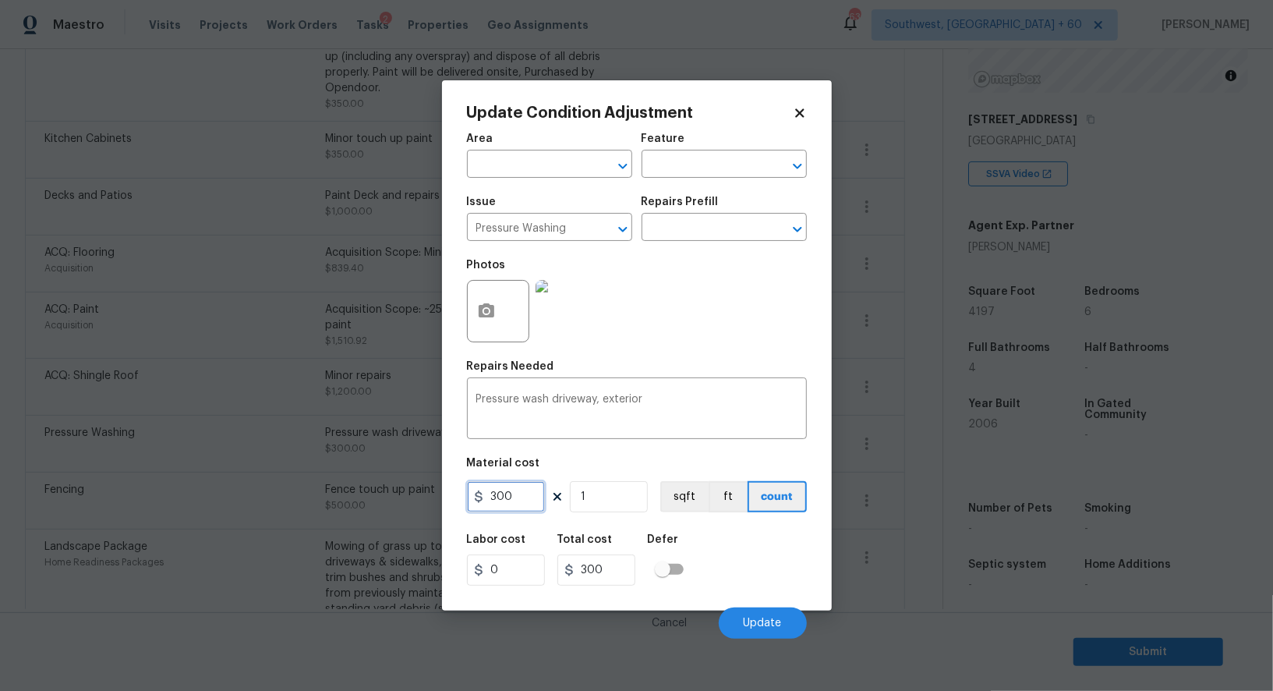
click at [516, 504] on input "300" at bounding box center [506, 496] width 78 height 31
type input "250"
click at [607, 562] on input "300" at bounding box center [596, 569] width 78 height 31
type input "250"
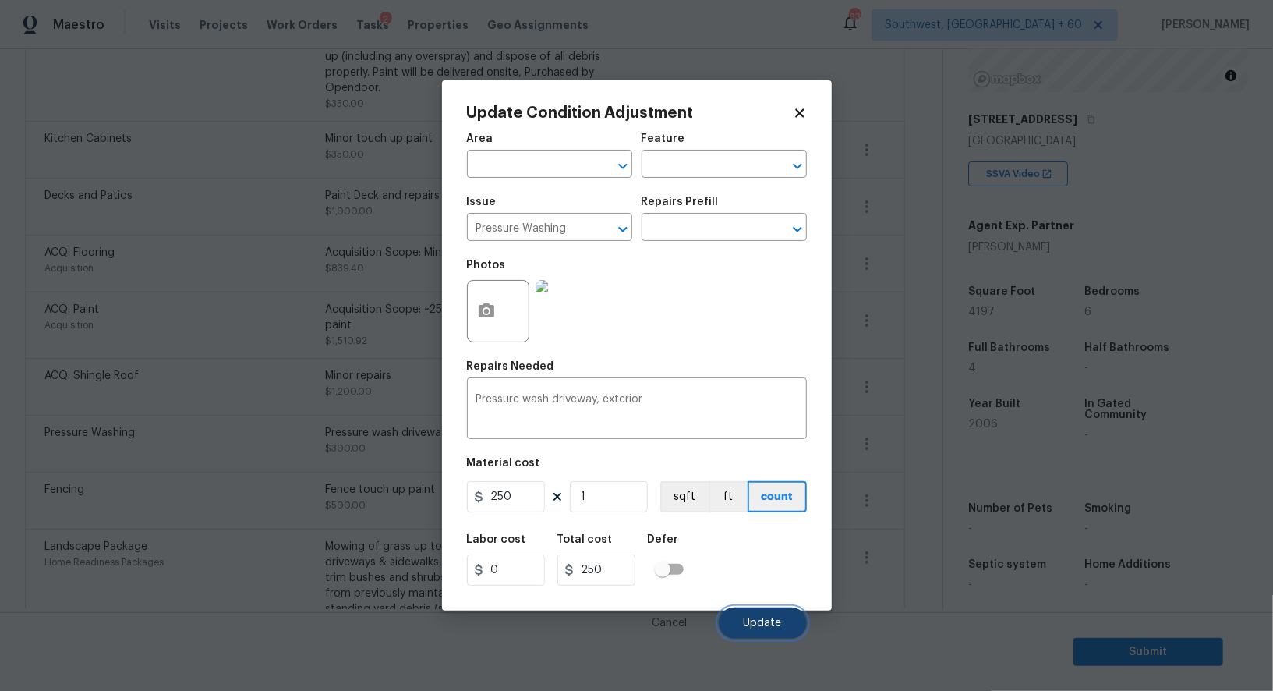
click at [763, 620] on span "Update" at bounding box center [763, 624] width 38 height 12
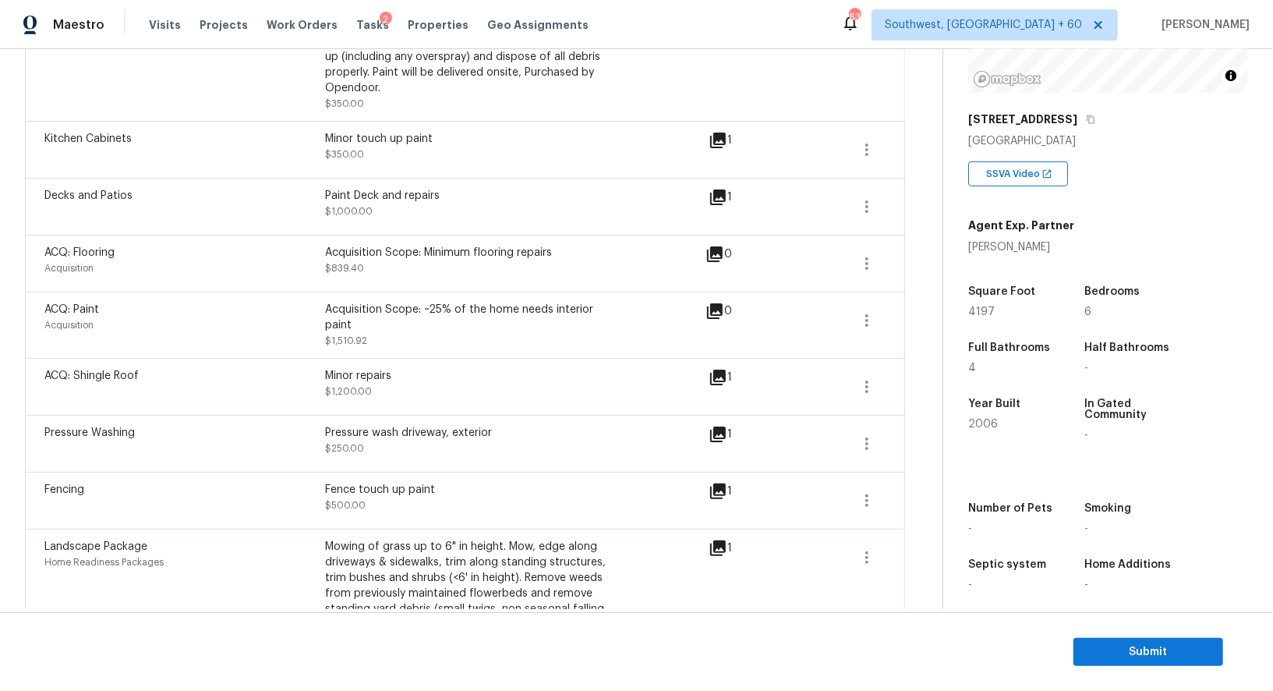
click at [716, 380] on icon at bounding box center [718, 377] width 19 height 19
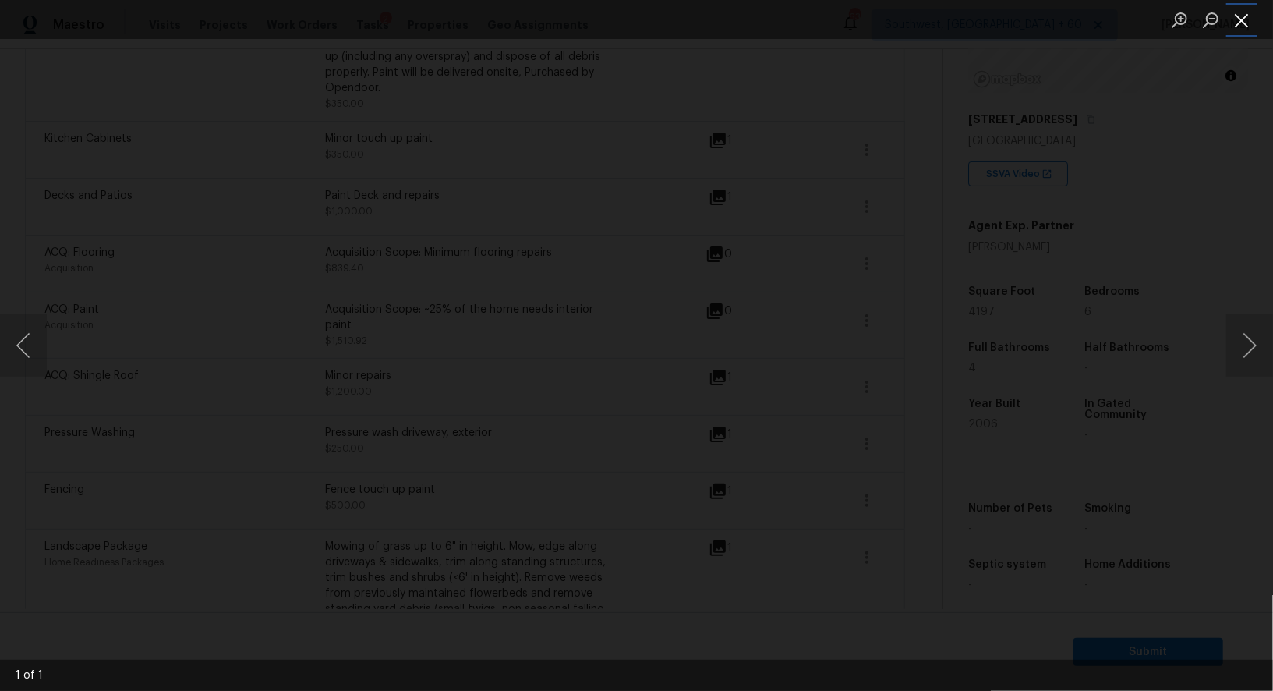
click at [1240, 20] on button "Close lightbox" at bounding box center [1241, 19] width 31 height 27
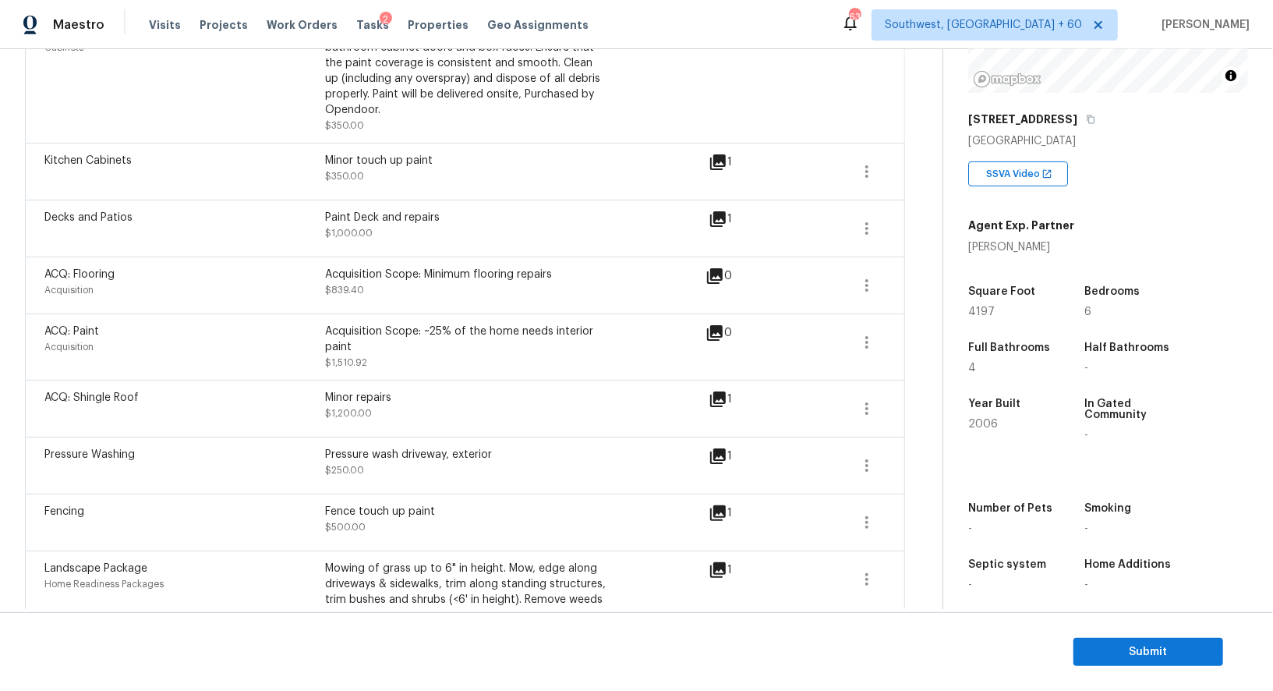
scroll to position [399, 0]
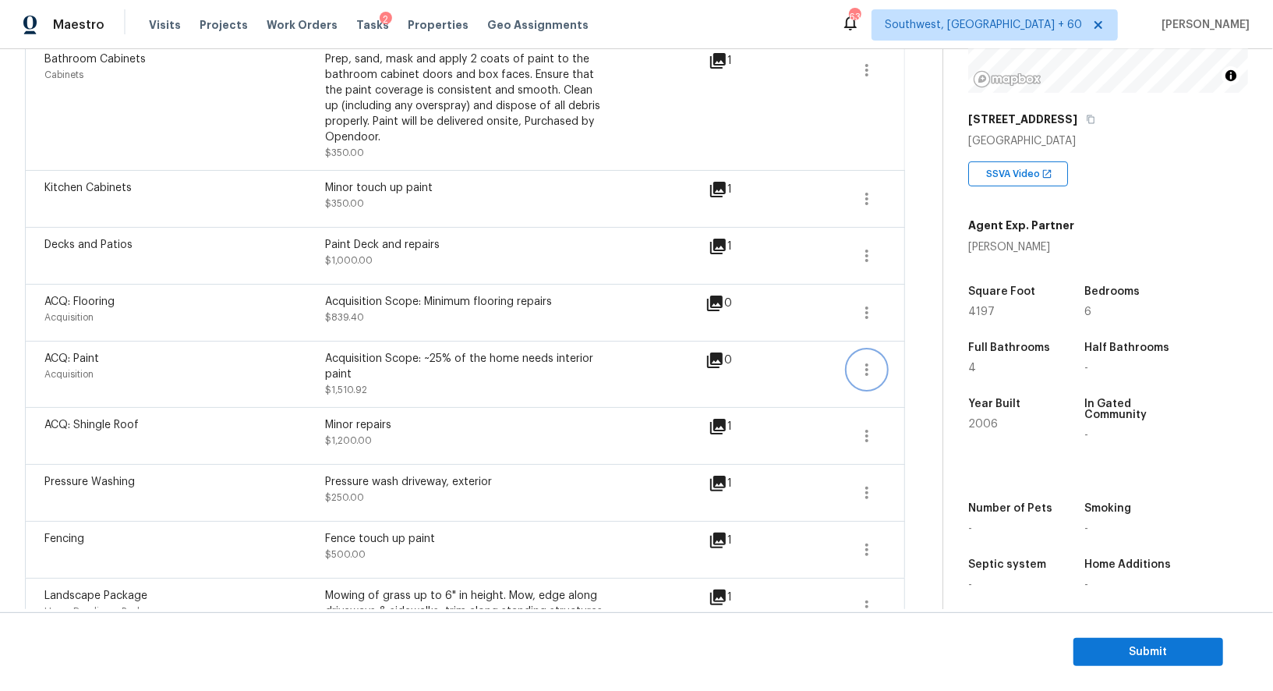
click at [860, 374] on icon "button" at bounding box center [867, 369] width 19 height 19
click at [922, 372] on div "Edit" at bounding box center [956, 365] width 122 height 16
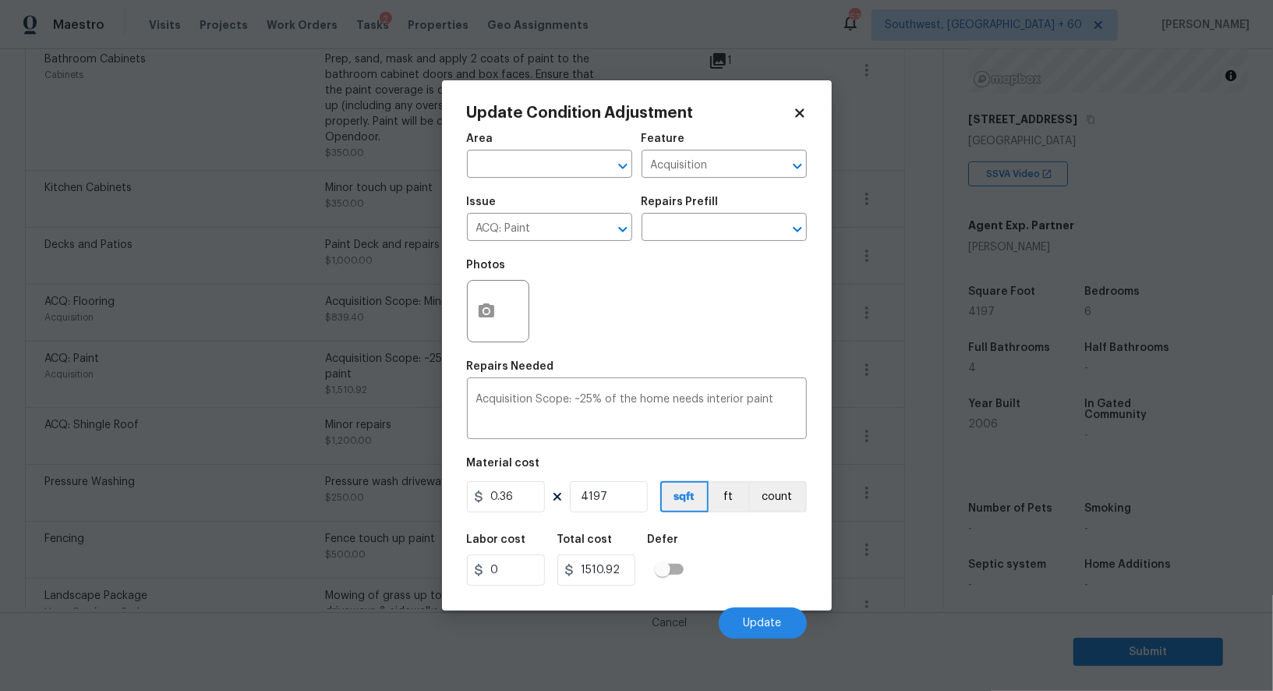
click at [915, 426] on body "Maestro Visits Projects Work Orders Tasks 2 Properties Geo Assignments 639 Sout…" at bounding box center [636, 345] width 1273 height 691
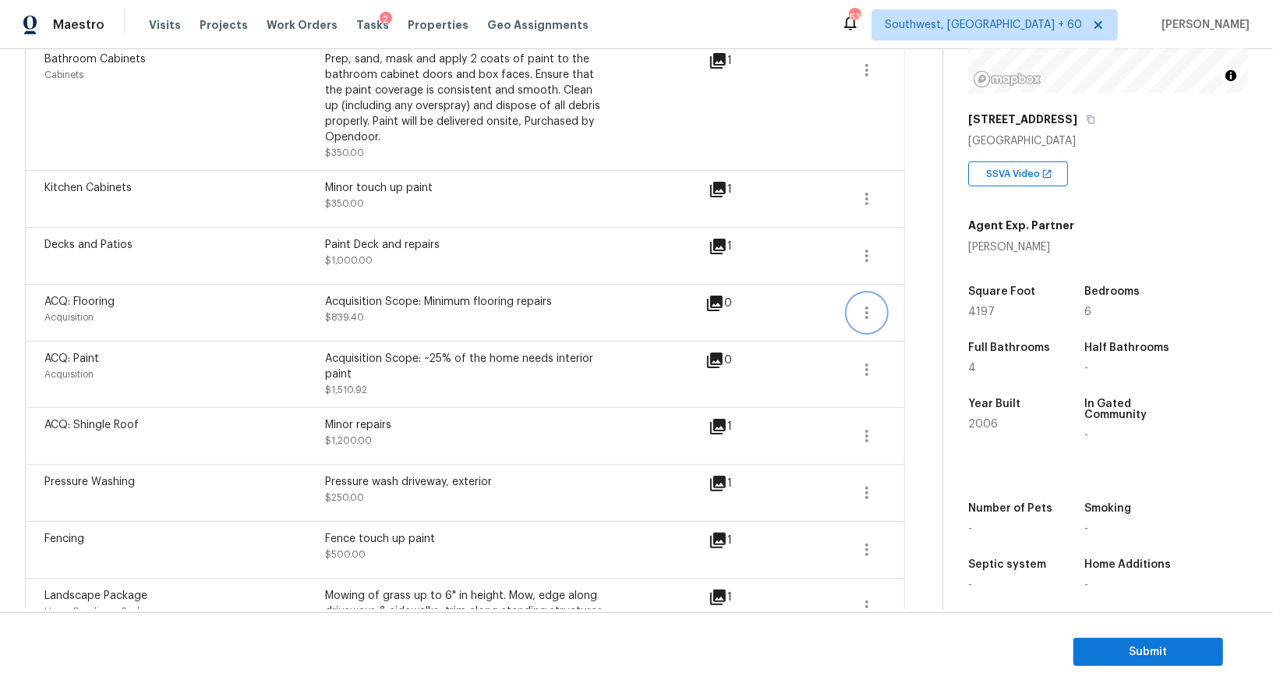
click at [865, 310] on icon "button" at bounding box center [867, 312] width 19 height 19
click at [968, 304] on div "Edit" at bounding box center [956, 308] width 122 height 16
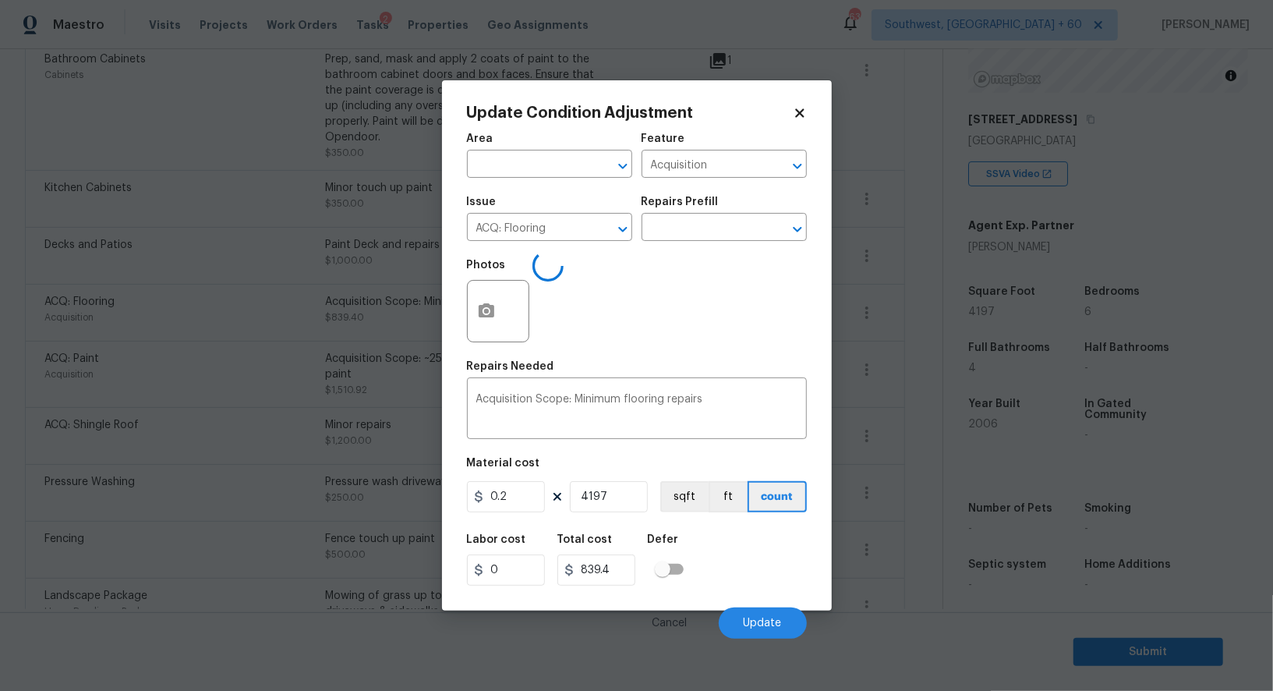
click at [938, 390] on body "Maestro Visits Projects Work Orders Tasks 2 Properties Geo Assignments 639 Sout…" at bounding box center [636, 345] width 1273 height 691
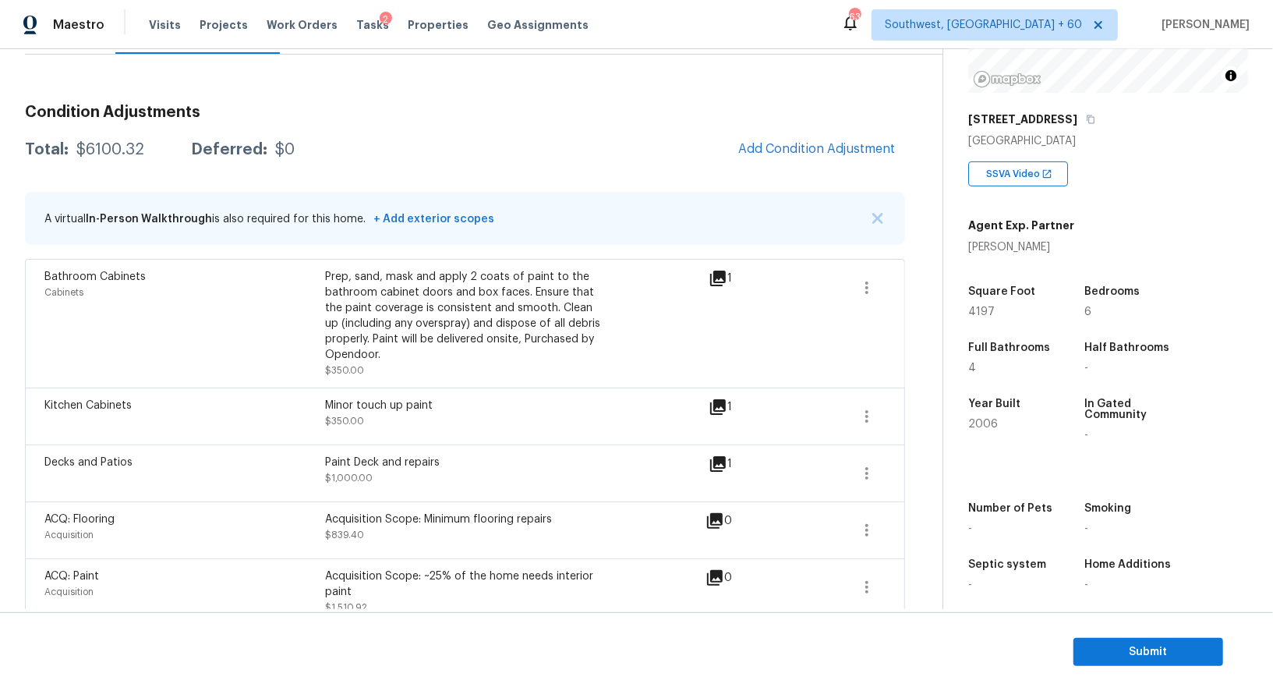
scroll to position [148, 0]
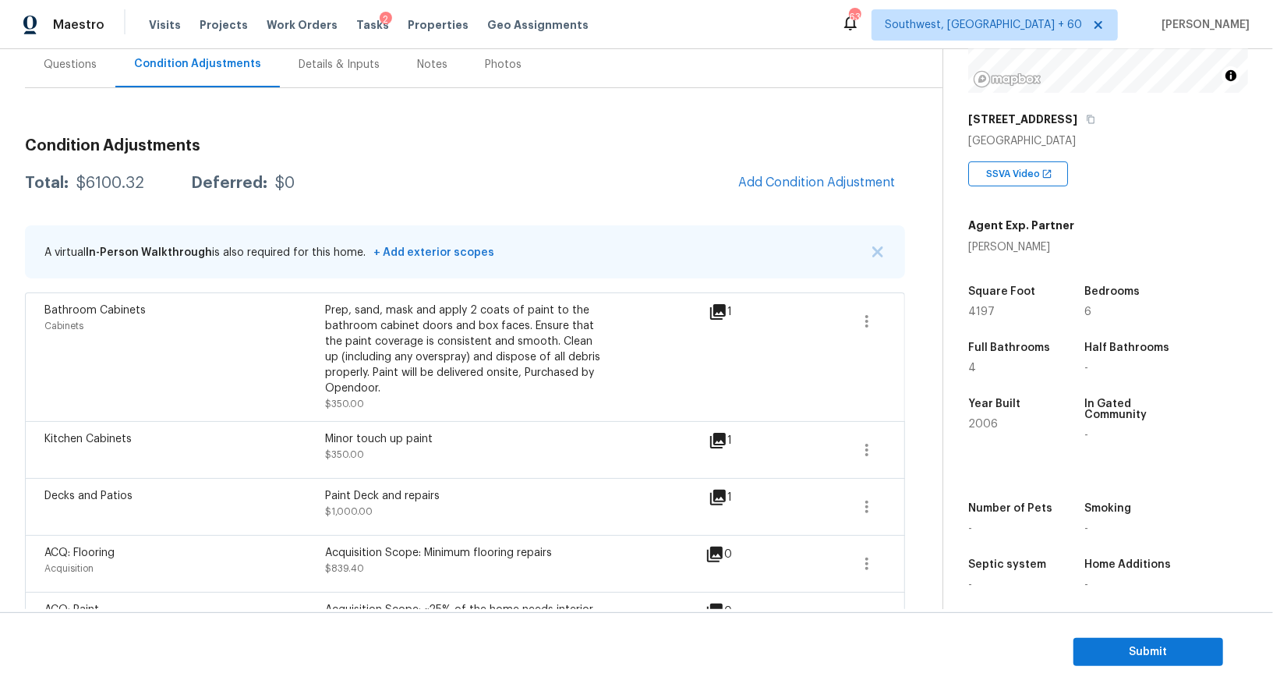
click at [97, 183] on div "$6100.32" at bounding box center [110, 183] width 68 height 16
copy div "$6100.32"
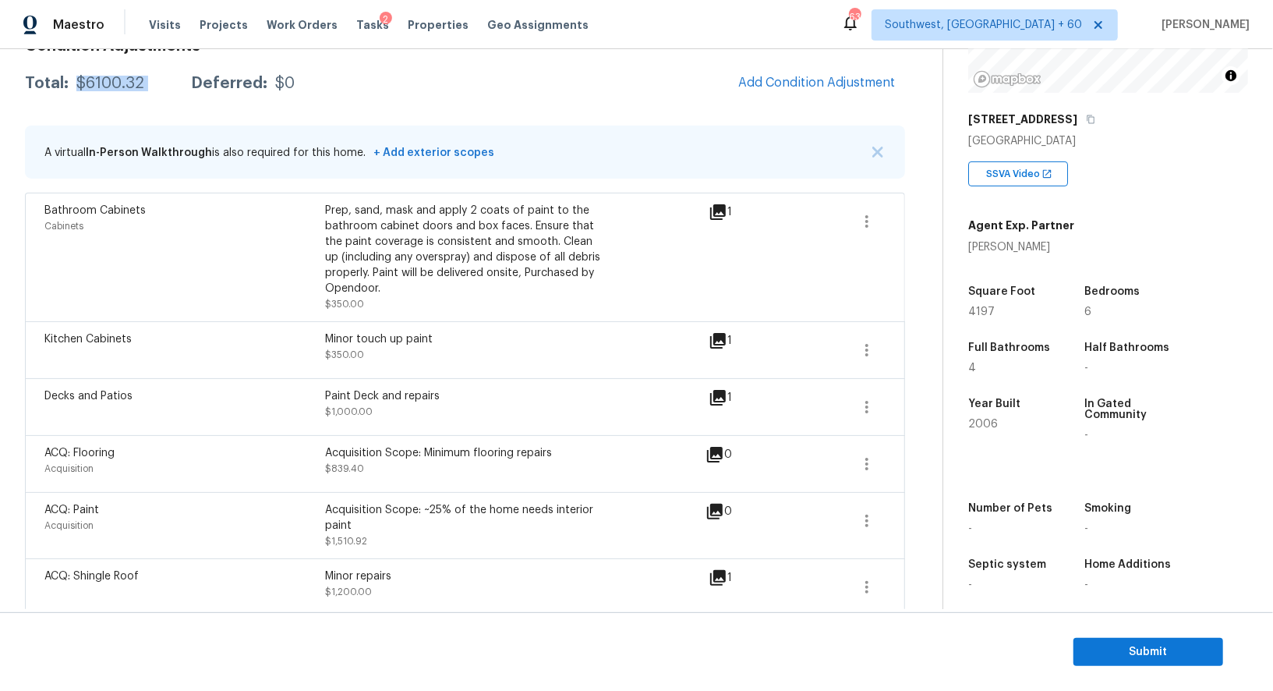
scroll to position [221, 0]
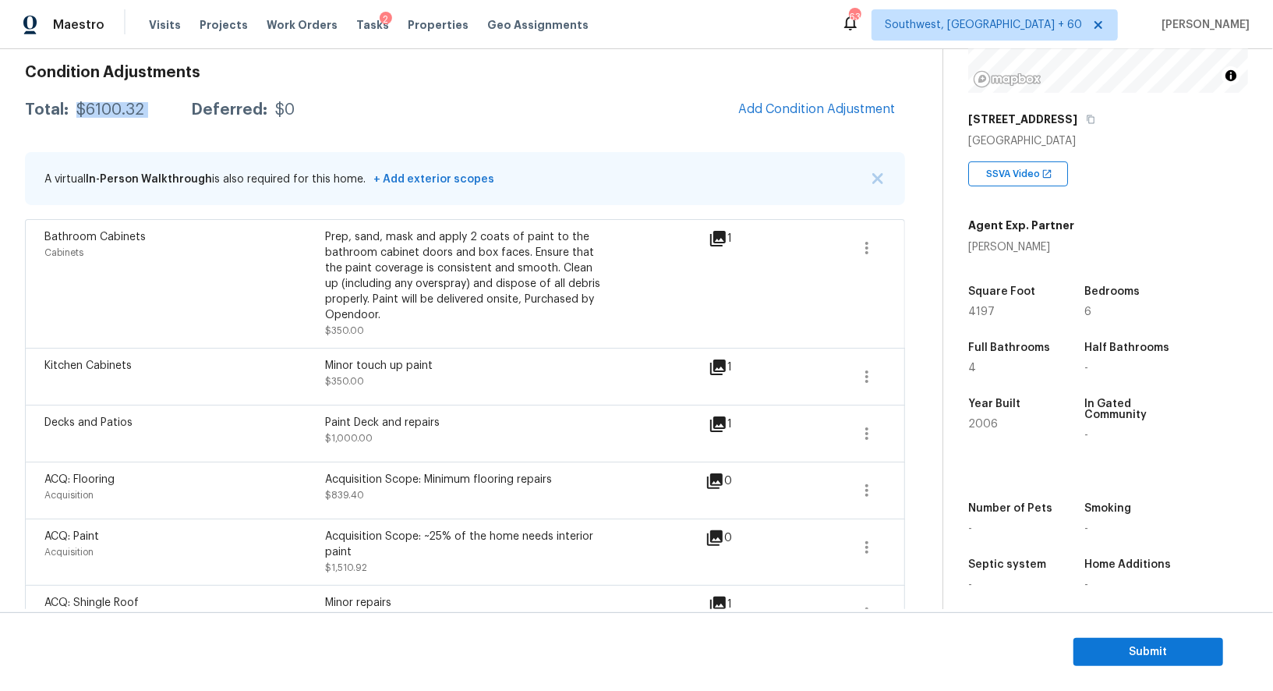
click at [845, 433] on div "Decks and Patios Paint Deck and repairs $1,000.00 1" at bounding box center [464, 433] width 841 height 37
click at [867, 432] on icon "button" at bounding box center [866, 433] width 3 height 12
click at [918, 432] on div "Edit" at bounding box center [956, 429] width 122 height 16
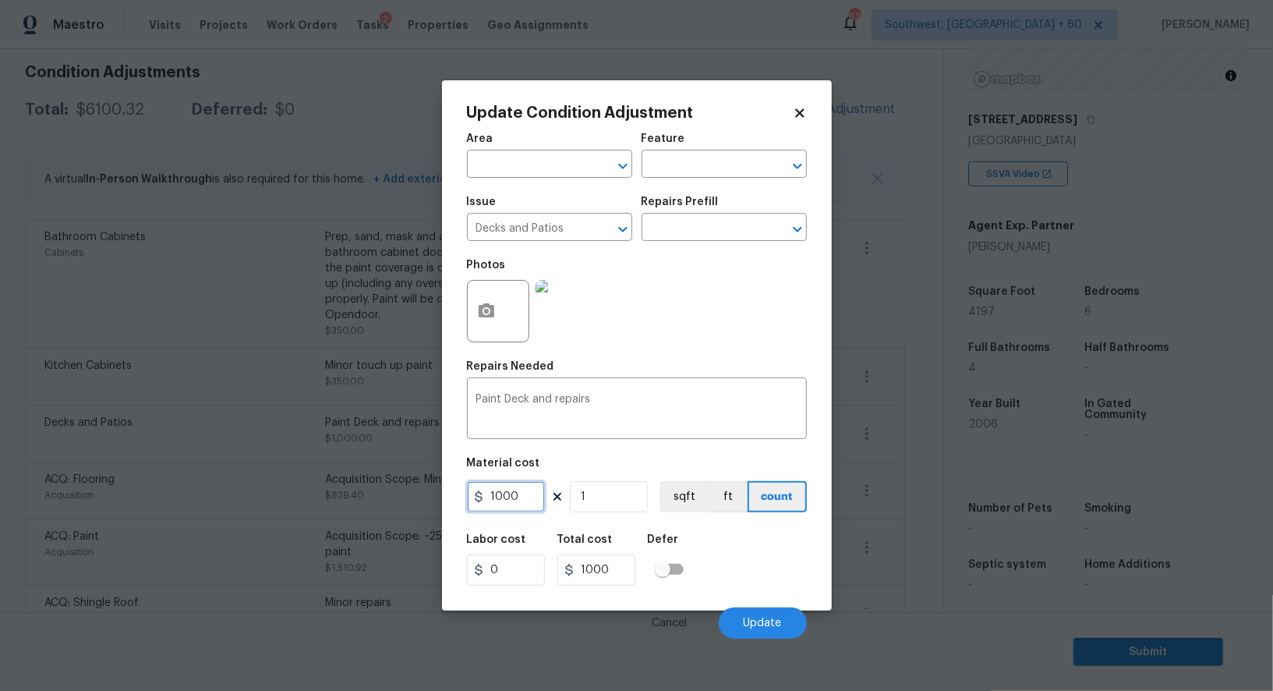
click at [528, 497] on input "1000" at bounding box center [506, 496] width 78 height 31
type input "1200"
click at [633, 572] on input "1000" at bounding box center [596, 569] width 78 height 31
type input "1200"
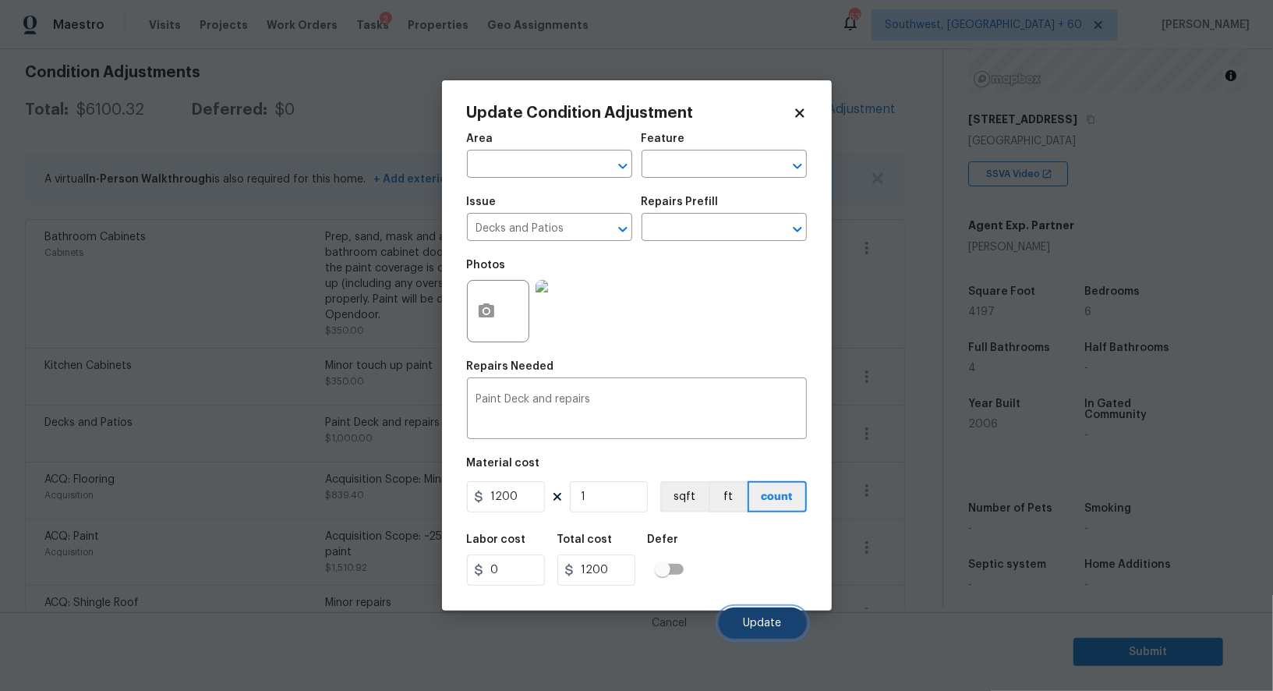
click at [756, 614] on button "Update" at bounding box center [763, 622] width 88 height 31
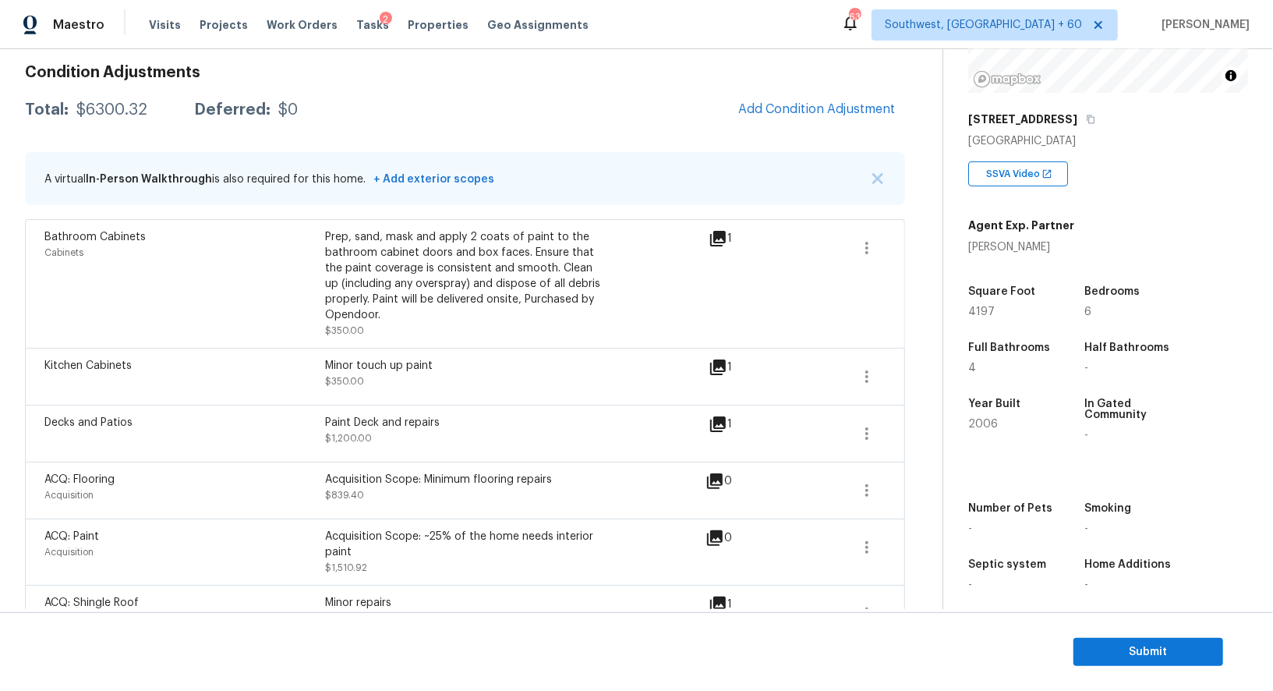
scroll to position [203, 0]
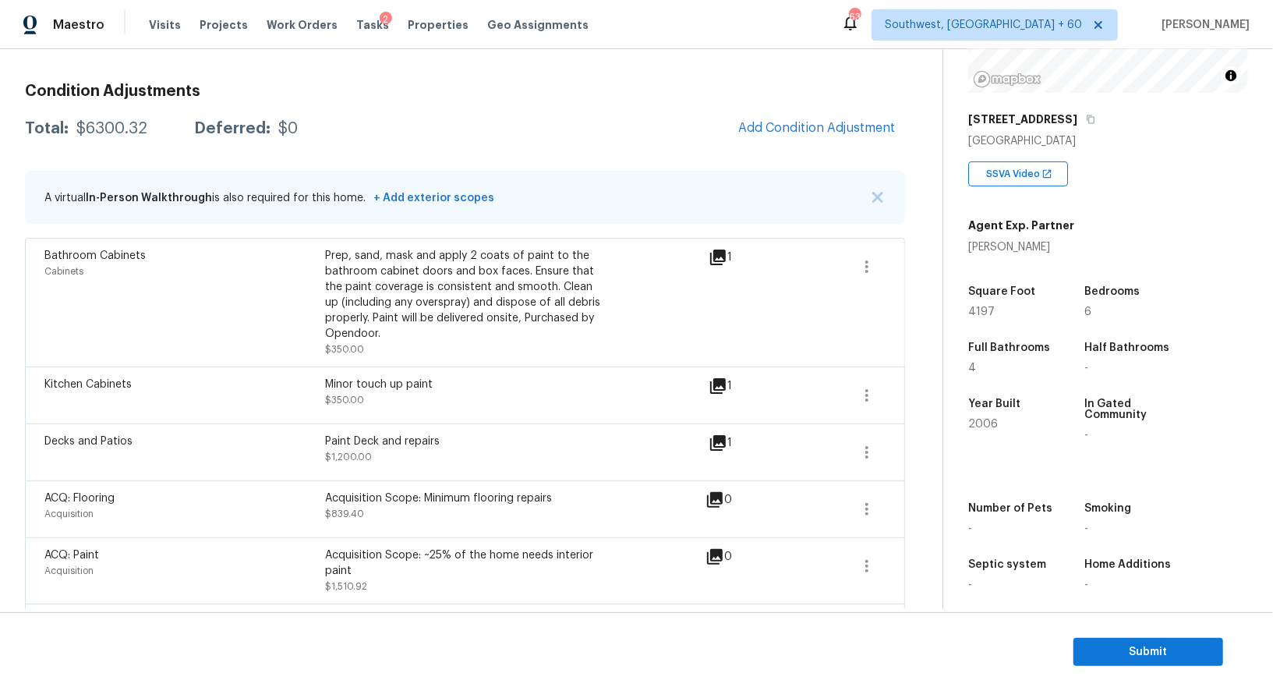
click at [842, 446] on div "Decks and Patios Paint Deck and repairs $1,200.00 1" at bounding box center [464, 452] width 841 height 37
click at [879, 456] on button "button" at bounding box center [866, 452] width 37 height 37
click at [927, 451] on div "Edit" at bounding box center [956, 449] width 122 height 16
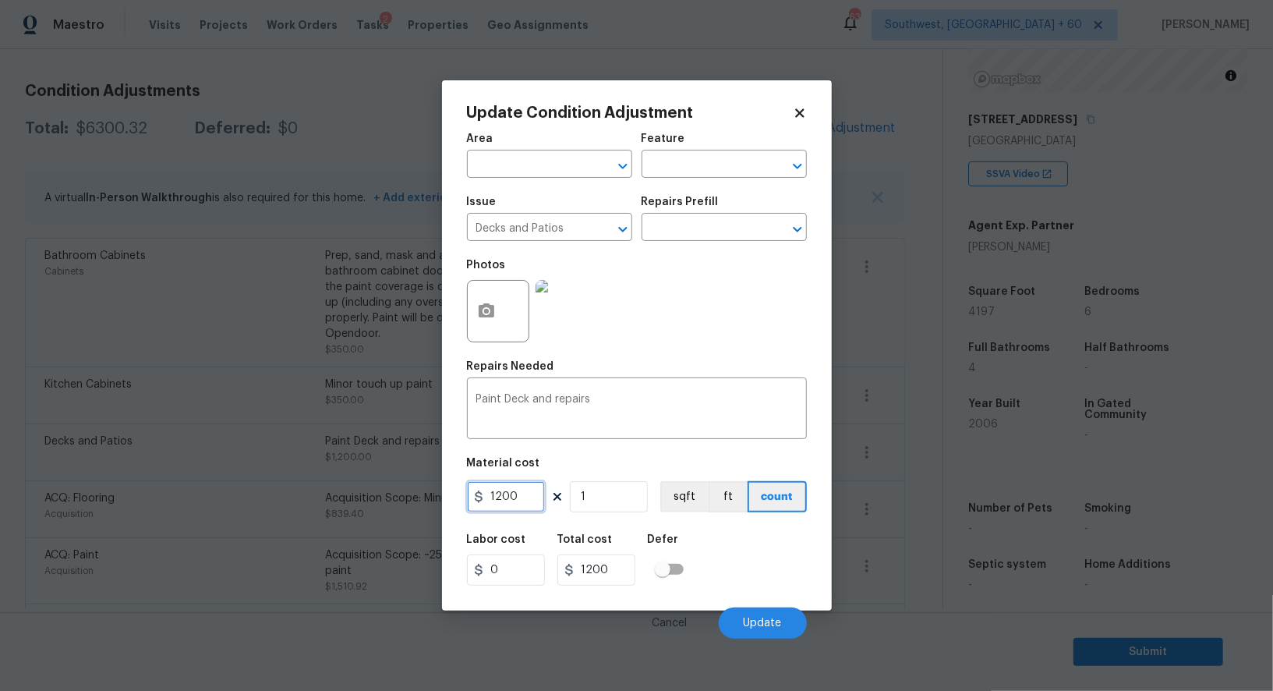
click at [515, 497] on input "1200" at bounding box center [506, 496] width 78 height 31
type input "1500"
click at [610, 581] on input "1200" at bounding box center [596, 569] width 78 height 31
type input "1500"
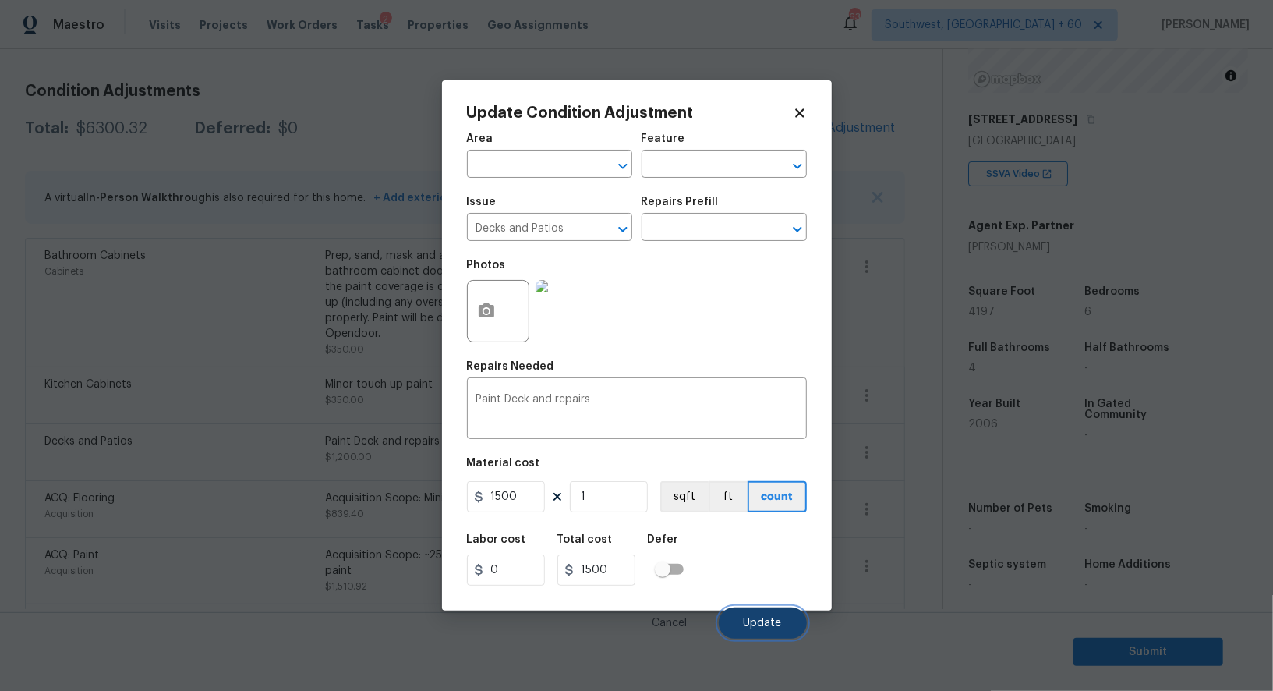
click at [766, 618] on button "Update" at bounding box center [763, 622] width 88 height 31
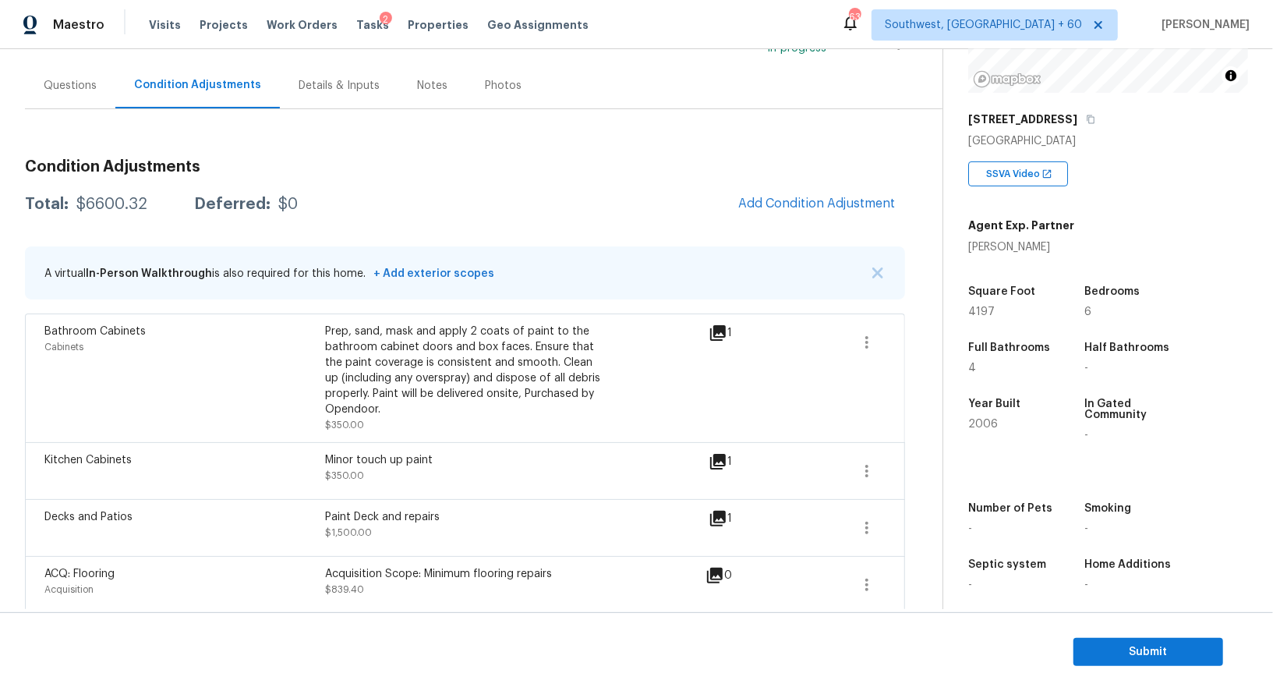
scroll to position [120, 0]
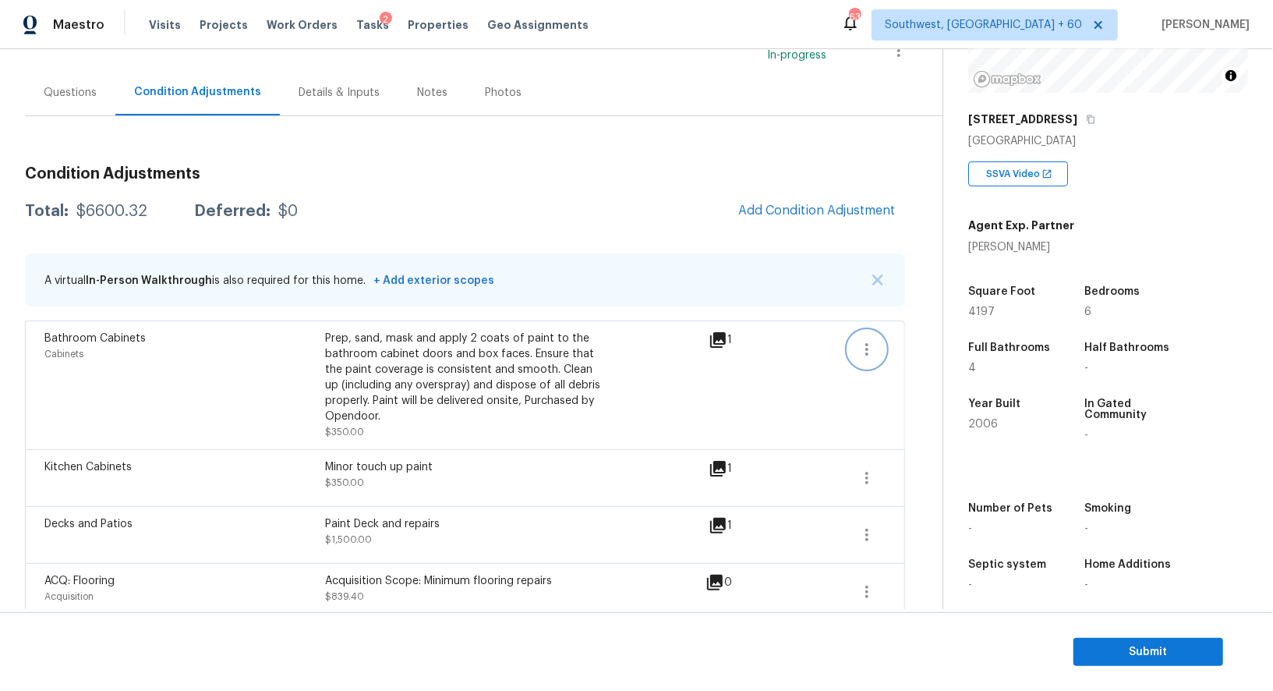
click at [848, 346] on button "button" at bounding box center [866, 349] width 37 height 37
click at [918, 348] on div "Edit" at bounding box center [956, 346] width 122 height 16
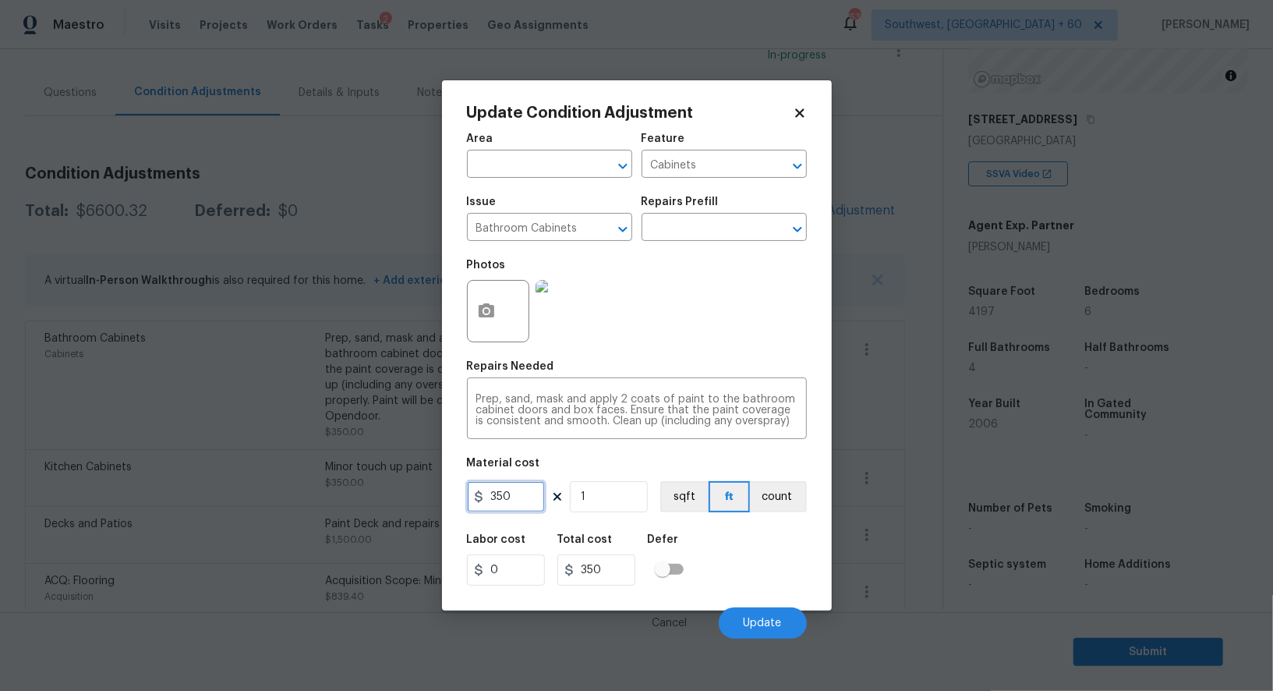
click at [530, 496] on input "350" at bounding box center [506, 496] width 78 height 31
type input "300"
click at [633, 587] on div "Labor cost 0 Total cost 350 Defer" at bounding box center [637, 560] width 340 height 70
type input "300"
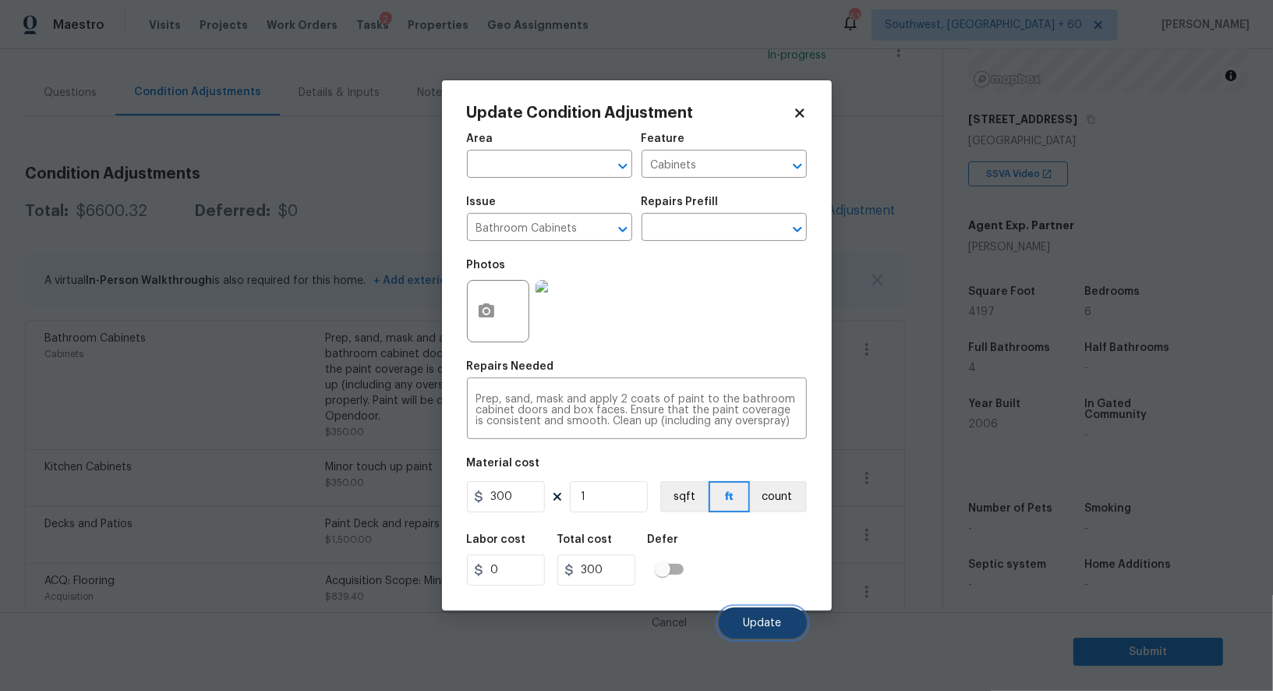
click at [738, 618] on button "Update" at bounding box center [763, 622] width 88 height 31
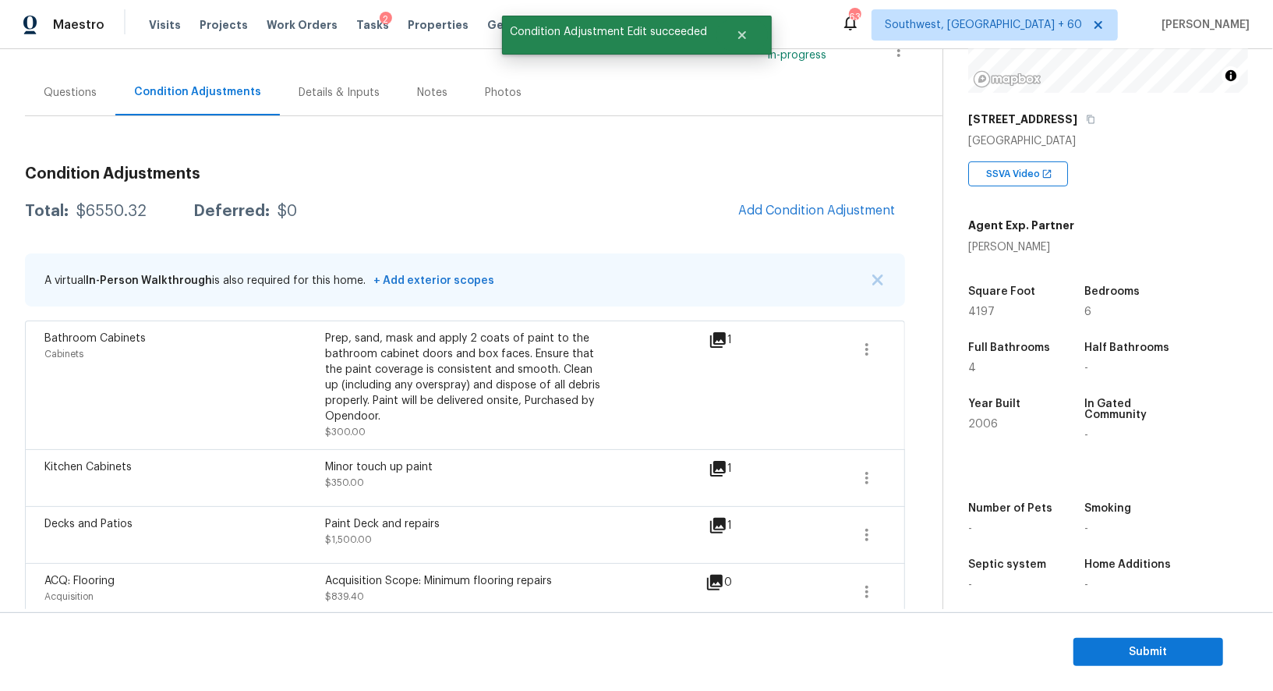
click at [39, 87] on div "Questions" at bounding box center [70, 92] width 90 height 46
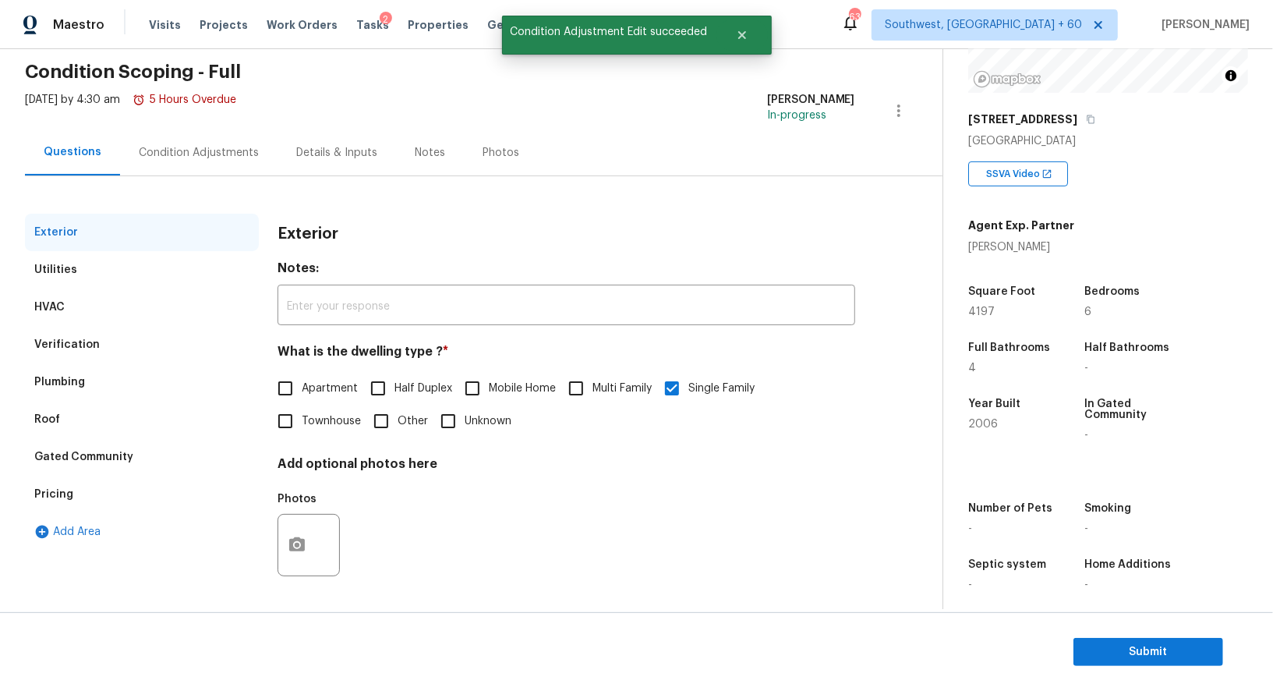
scroll to position [60, 0]
click at [1152, 651] on span "Submit" at bounding box center [1148, 651] width 125 height 19
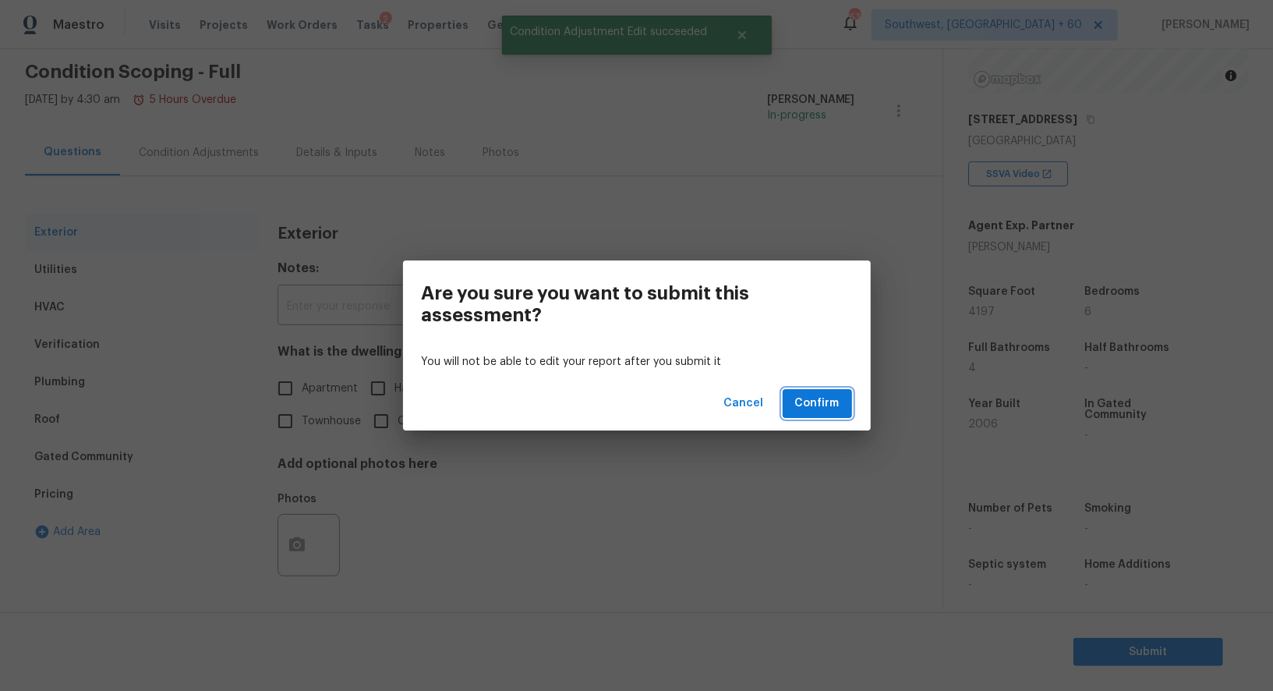
click at [830, 393] on button "Confirm" at bounding box center [817, 403] width 69 height 29
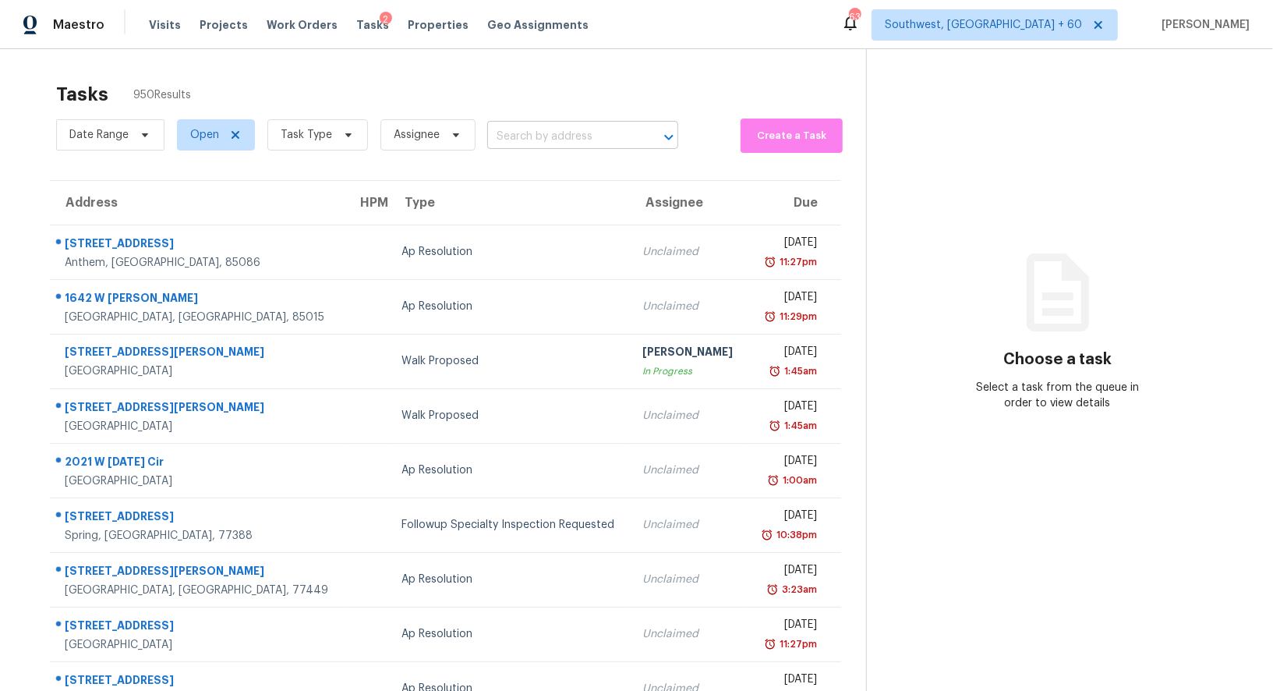
click at [544, 147] on input "text" at bounding box center [560, 137] width 147 height 24
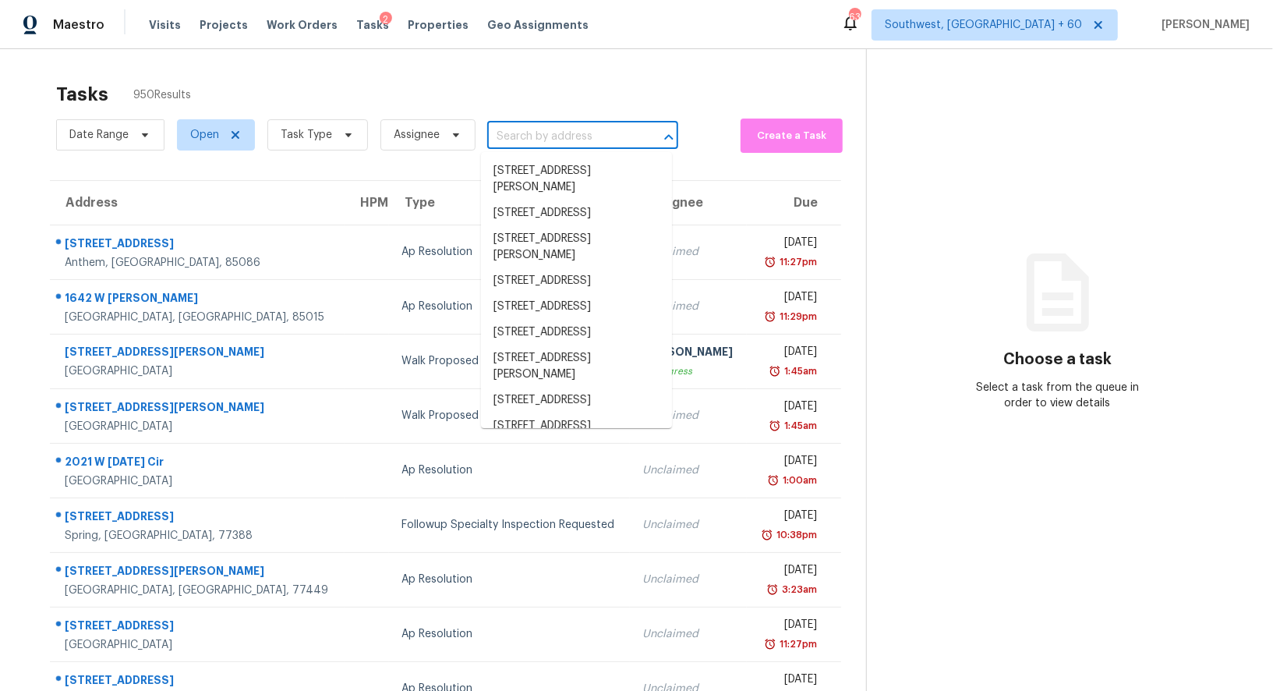
paste input "2210 Summitview Dr Longmont, CO, 80504"
type input "2210 Summitview Dr Longmont, CO, 80504"
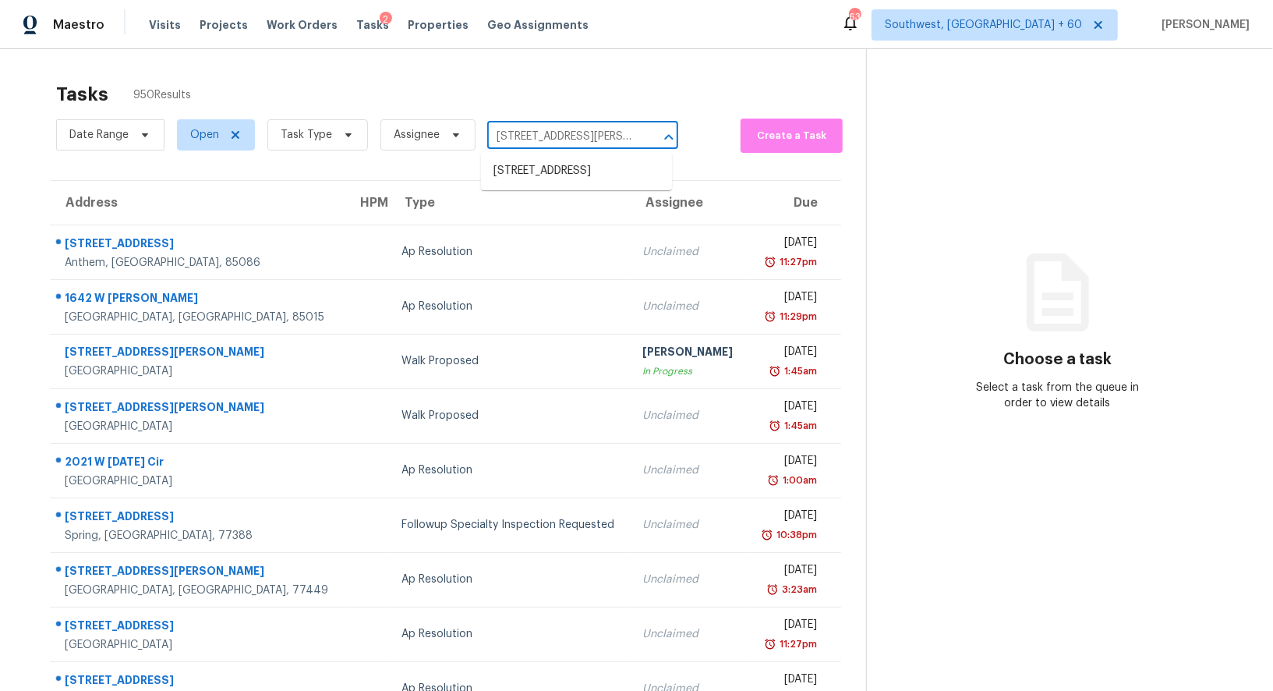
scroll to position [0, 83]
click at [552, 158] on li "2210 Summitview Dr, Longmont, CO 80504" at bounding box center [576, 171] width 191 height 26
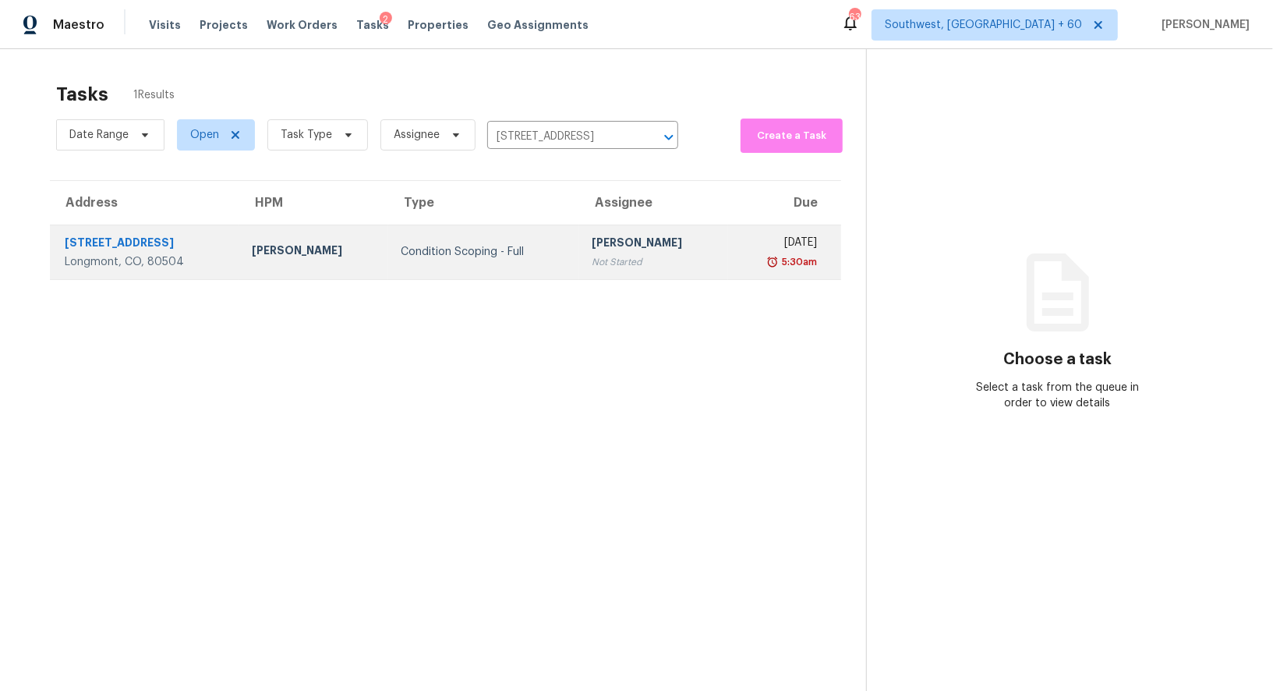
click at [533, 253] on div "Condition Scoping - Full" at bounding box center [484, 252] width 166 height 16
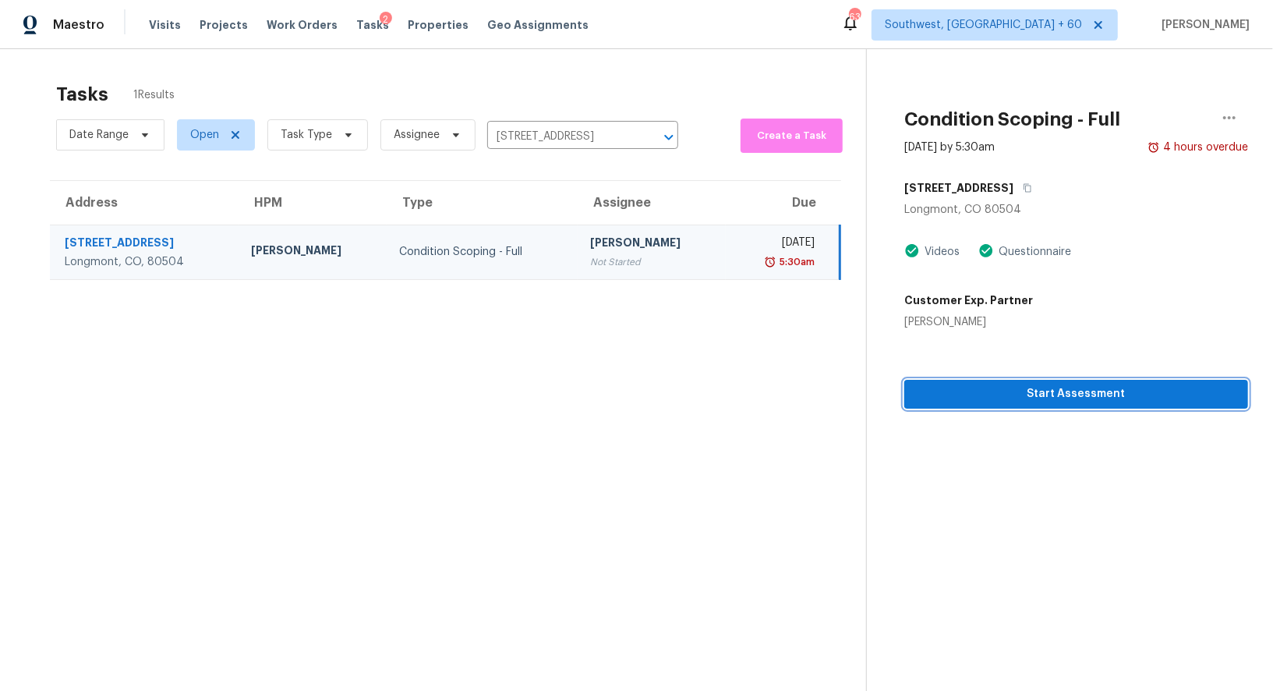
click at [1095, 396] on span "Start Assessment" at bounding box center [1076, 393] width 319 height 19
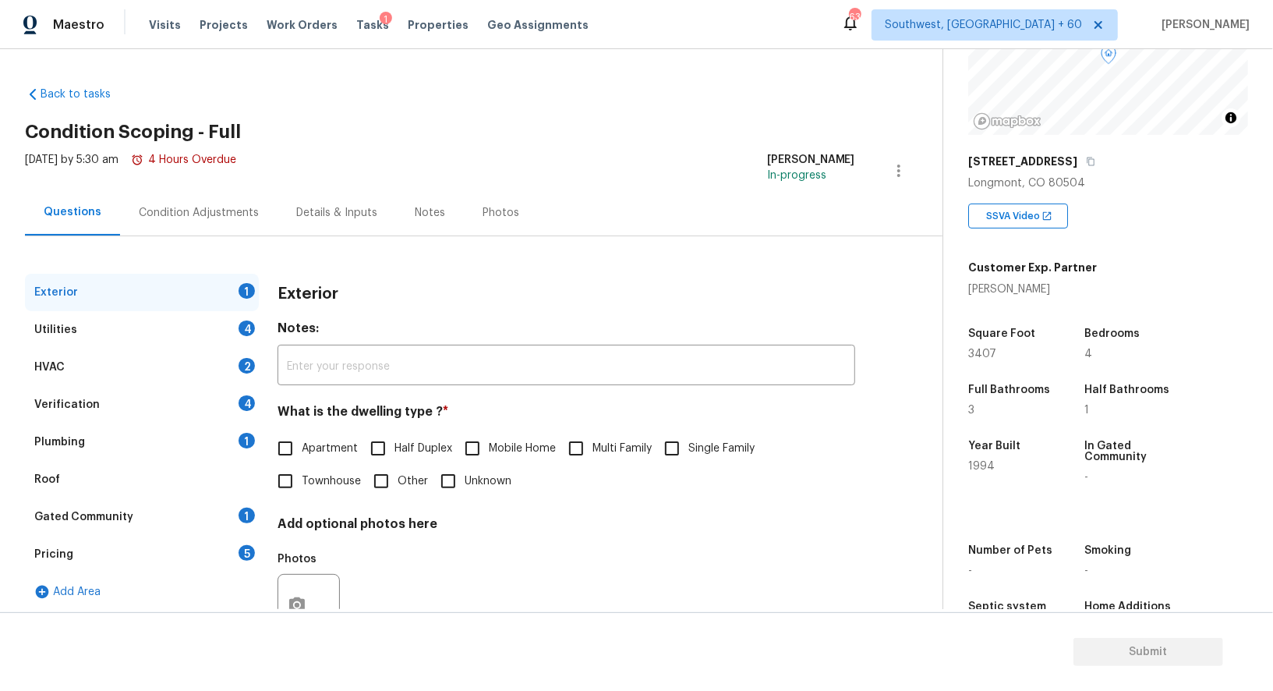
scroll to position [165, 0]
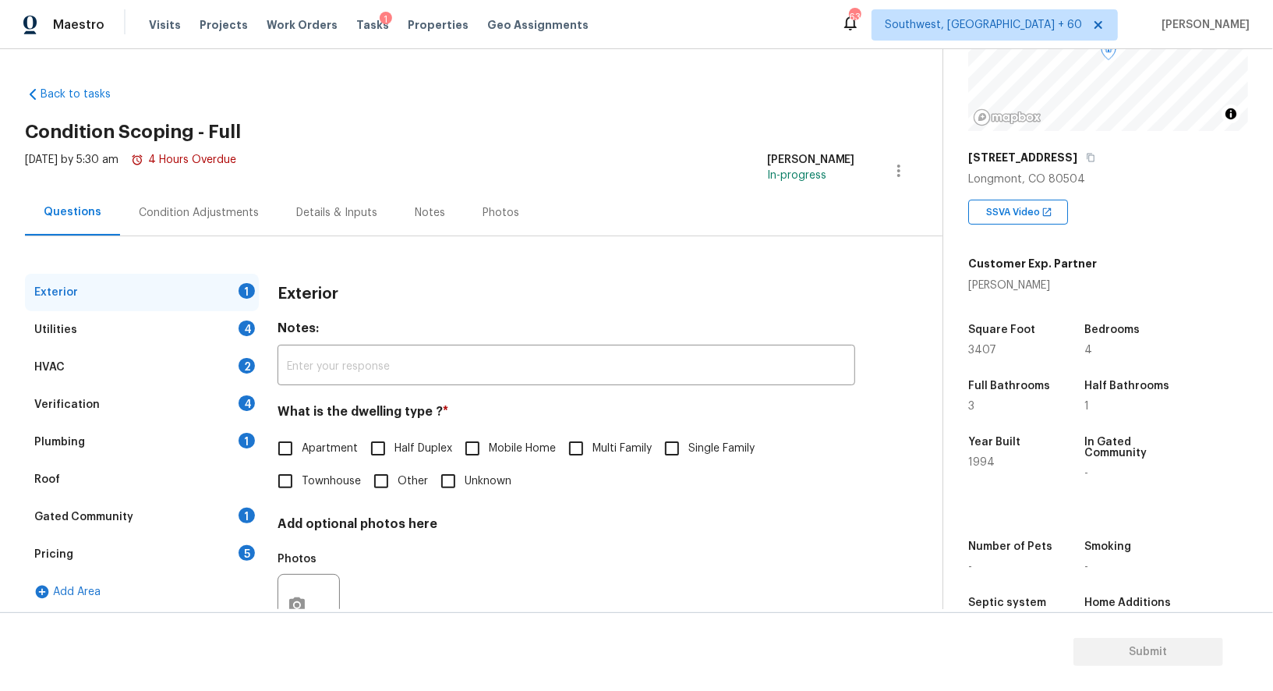
click at [699, 448] on span "Single Family" at bounding box center [721, 449] width 66 height 16
click at [688, 448] on input "Single Family" at bounding box center [672, 448] width 33 height 33
checkbox input "true"
click at [252, 327] on div "4" at bounding box center [247, 328] width 16 height 16
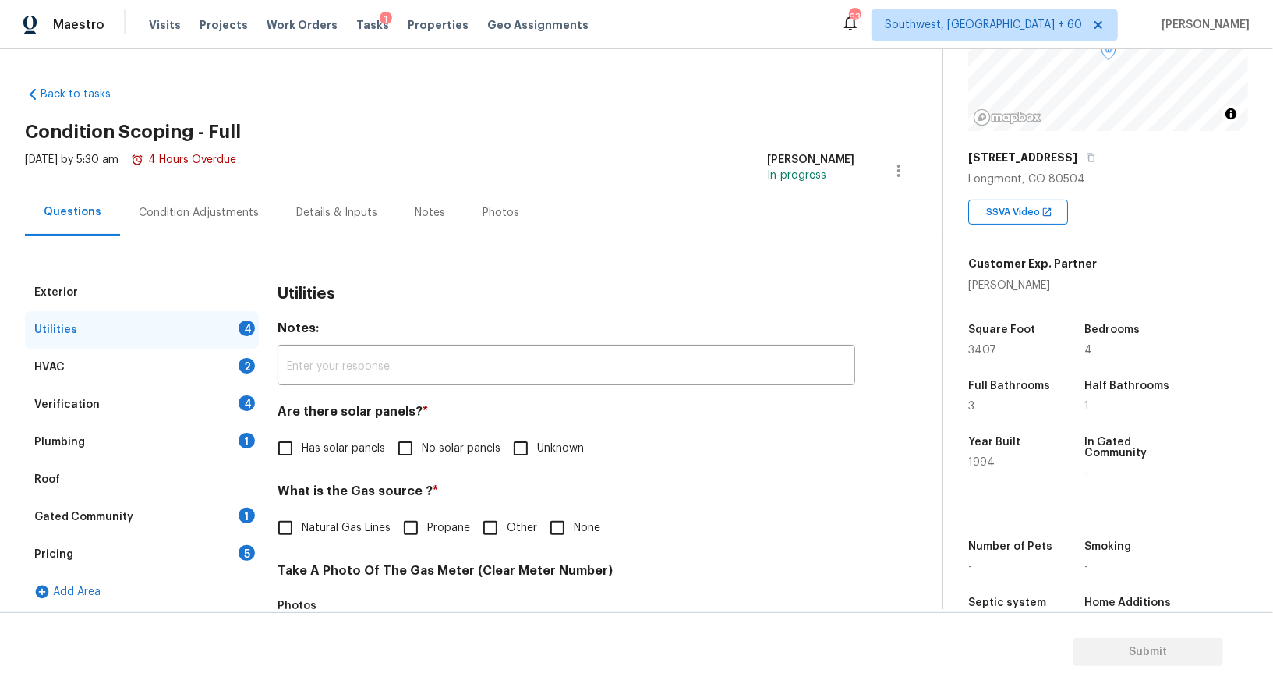
click at [437, 438] on label "No solar panels" at bounding box center [444, 448] width 111 height 33
click at [422, 438] on input "No solar panels" at bounding box center [405, 448] width 33 height 33
checkbox input "true"
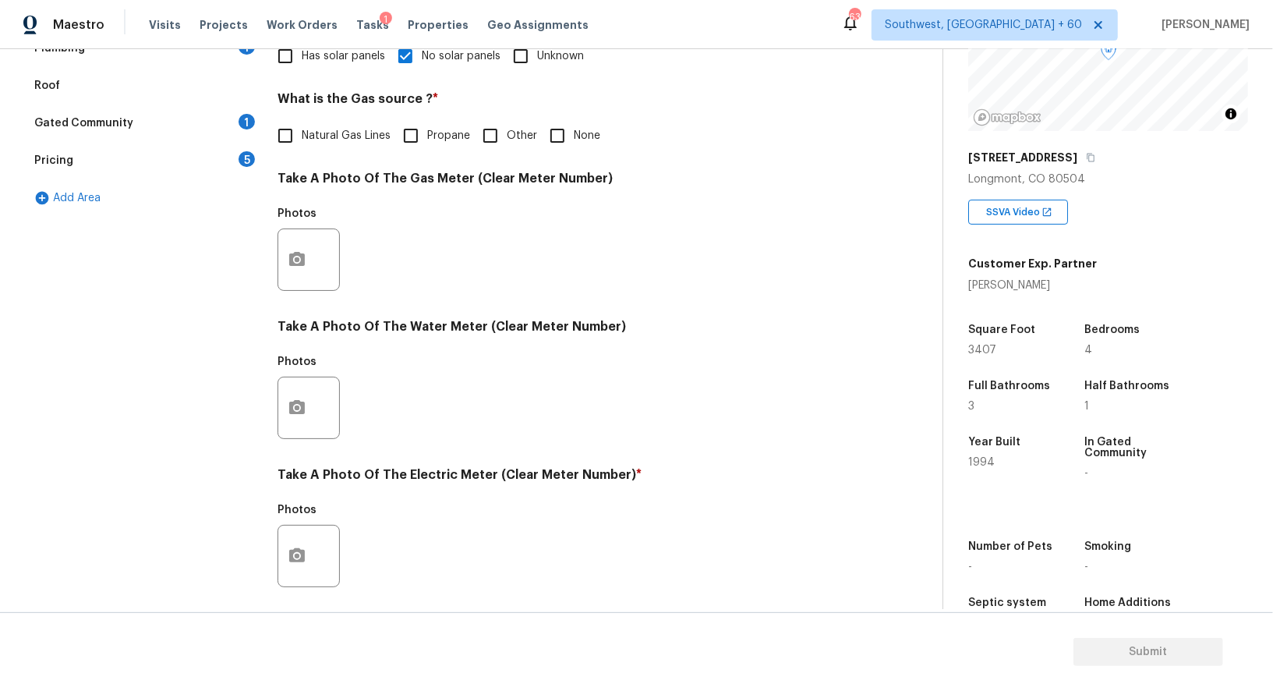
scroll to position [482, 0]
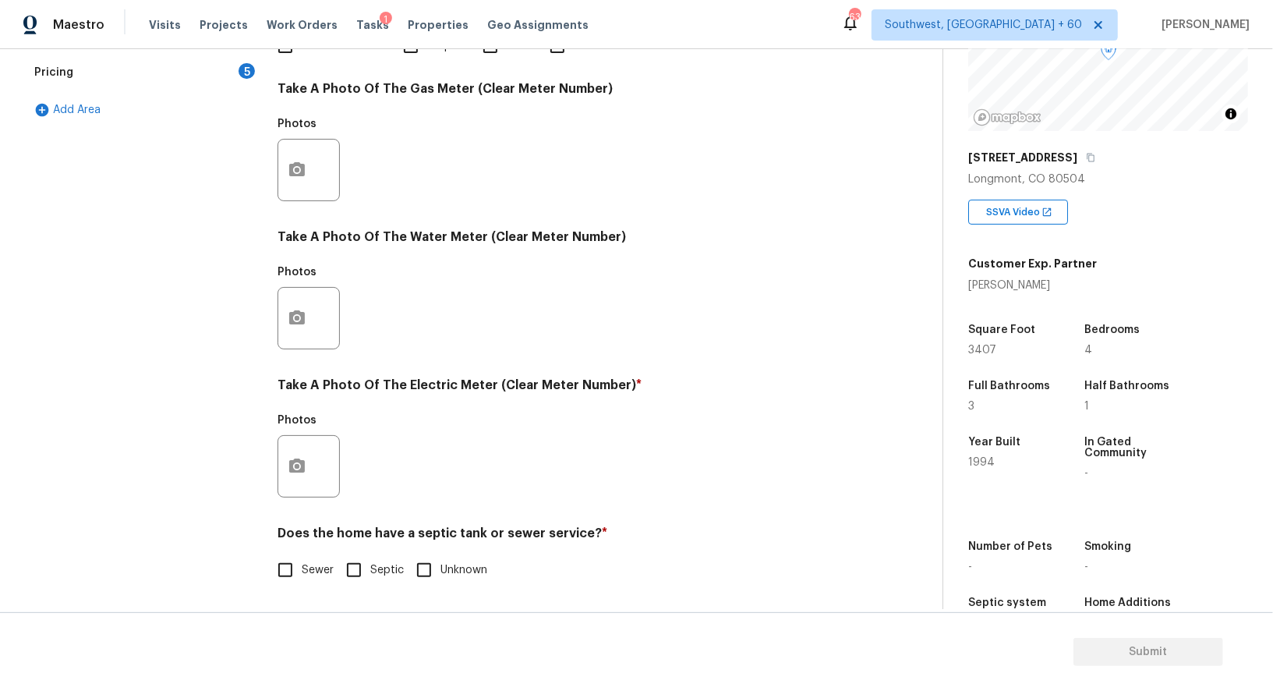
click at [302, 551] on div "Does the home have a septic tank or sewer service? * Sewer Septic Unknown" at bounding box center [567, 556] width 578 height 61
click at [288, 576] on input "Sewer" at bounding box center [285, 570] width 33 height 33
checkbox input "true"
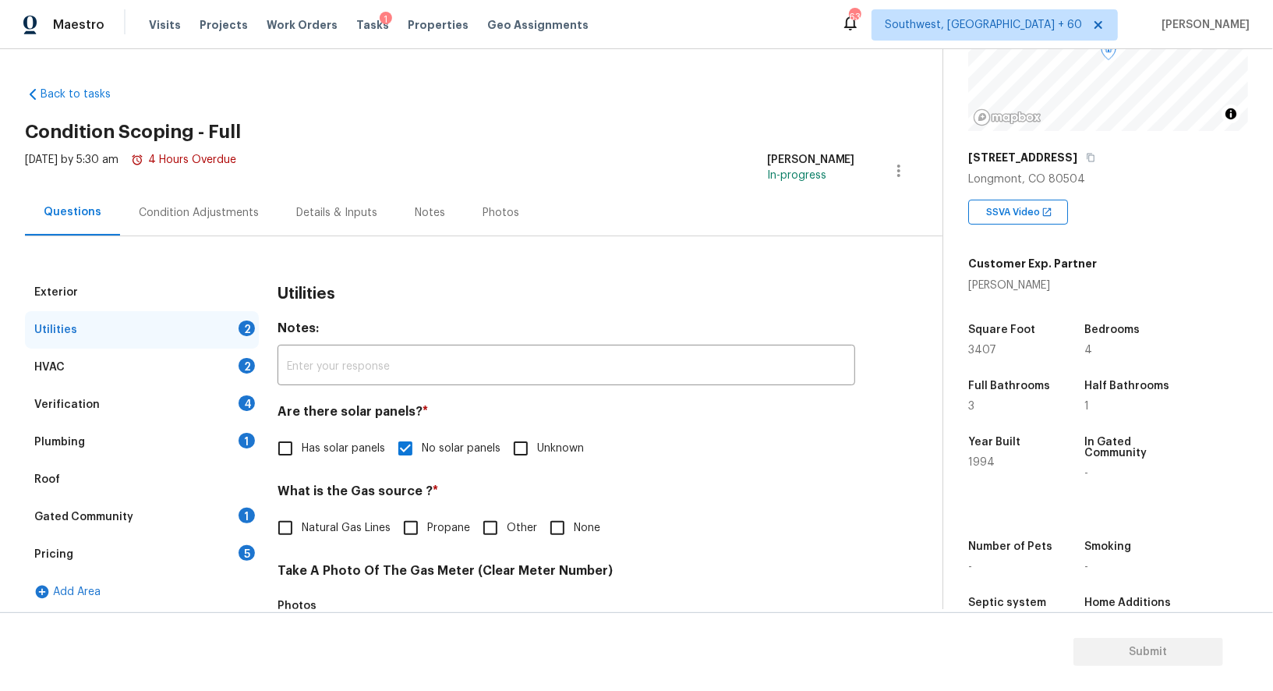
click at [219, 360] on div "HVAC 2" at bounding box center [142, 367] width 234 height 37
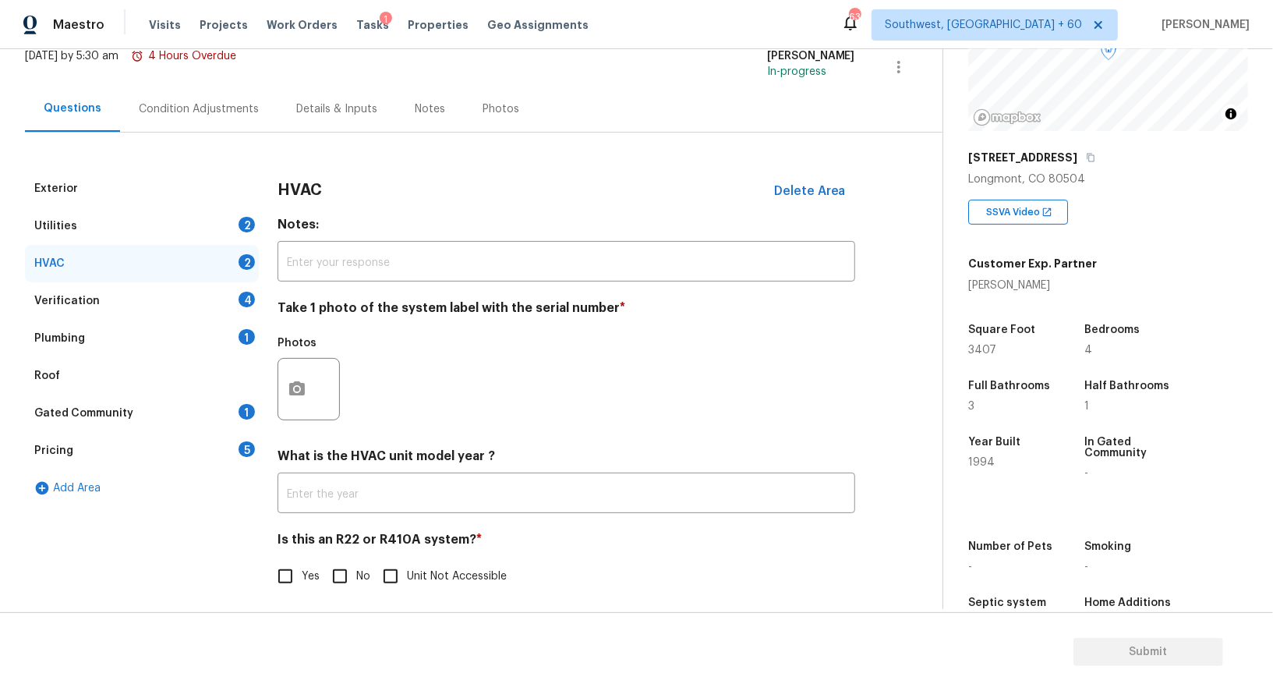
scroll to position [111, 0]
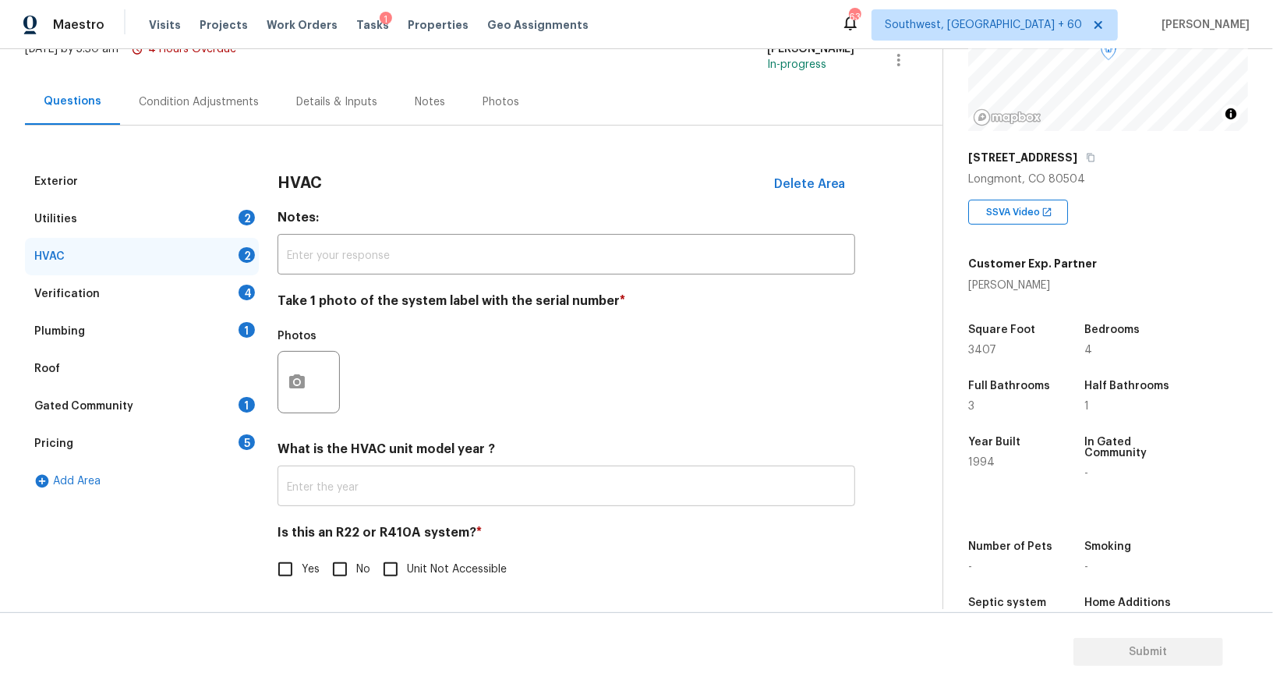
click at [388, 480] on input "text" at bounding box center [567, 487] width 578 height 37
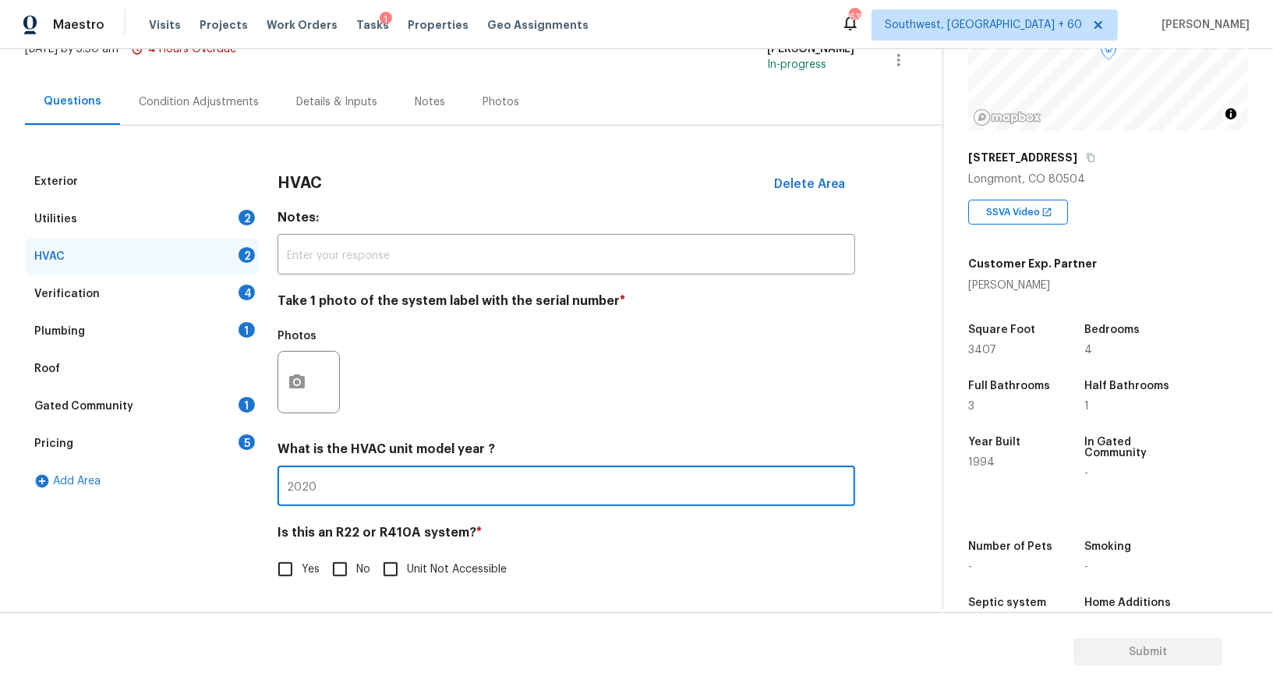
type input "2020"
click at [334, 571] on input "No" at bounding box center [340, 569] width 33 height 33
checkbox input "true"
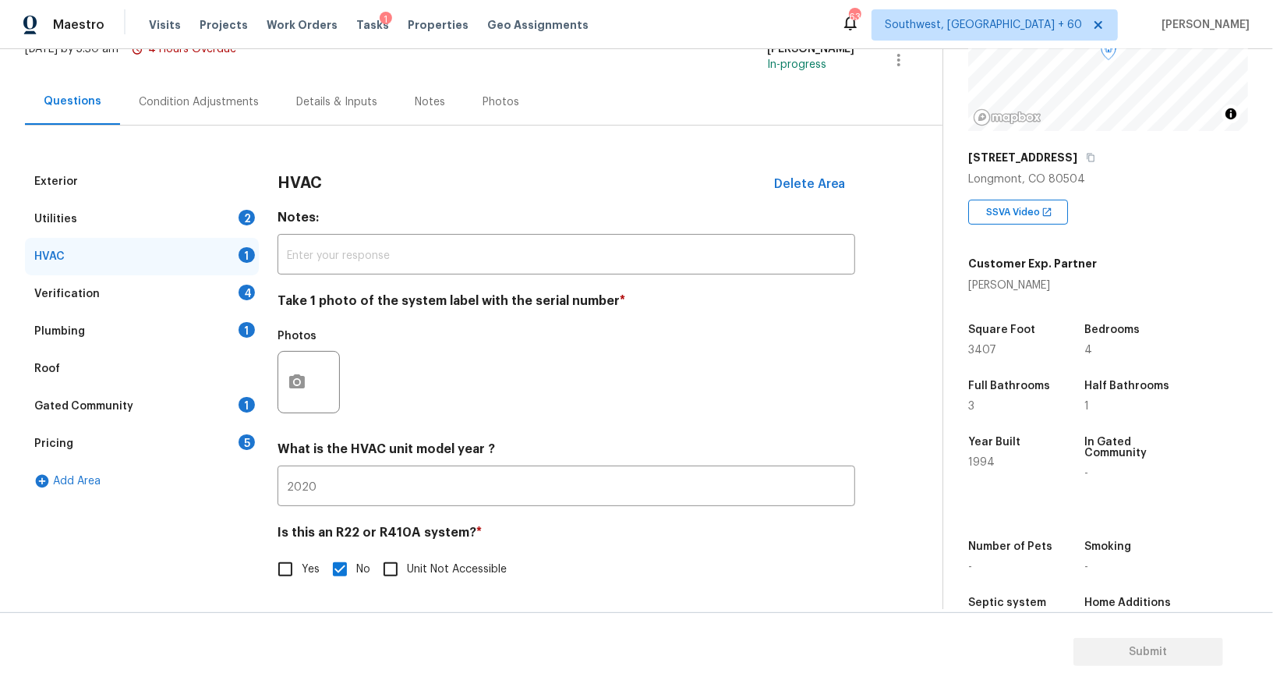
click at [224, 286] on div "Verification 4" at bounding box center [142, 293] width 234 height 37
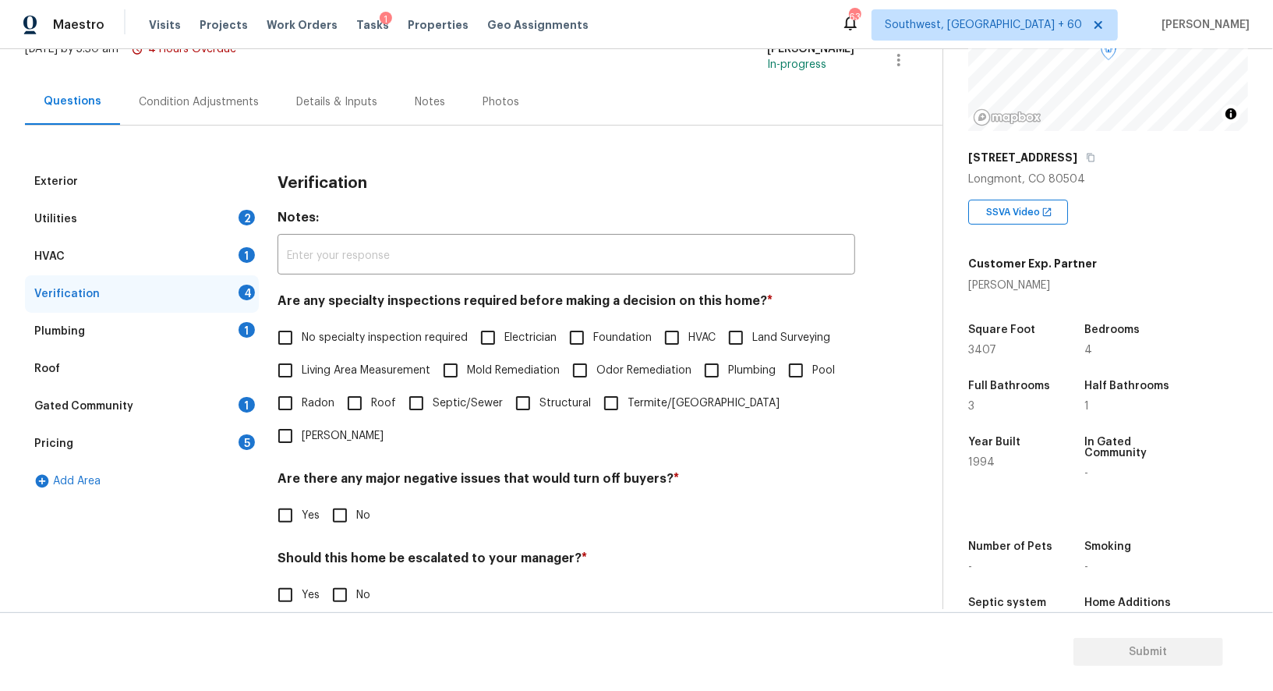
click at [325, 338] on span "No specialty inspection required" at bounding box center [385, 338] width 166 height 16
click at [302, 338] on input "No specialty inspection required" at bounding box center [285, 337] width 33 height 33
checkbox input "true"
click at [324, 501] on input "No" at bounding box center [340, 517] width 33 height 33
checkbox input "true"
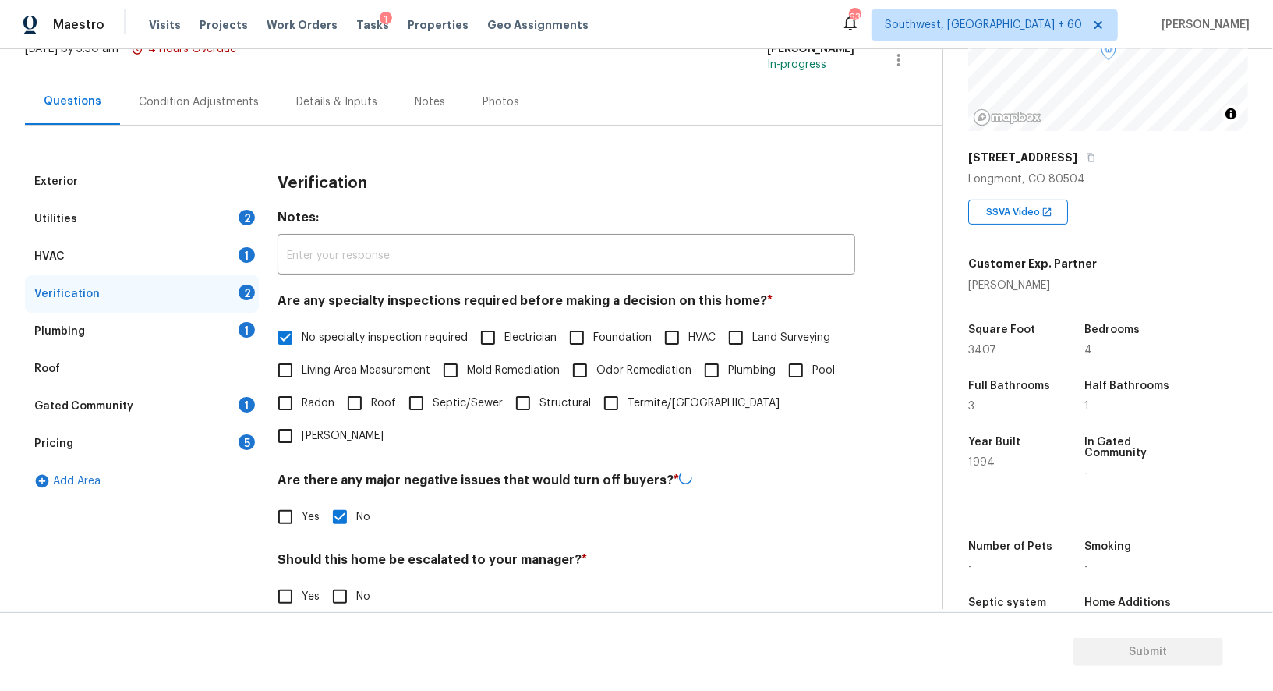
click at [349, 580] on input "No" at bounding box center [340, 596] width 33 height 33
checkbox input "true"
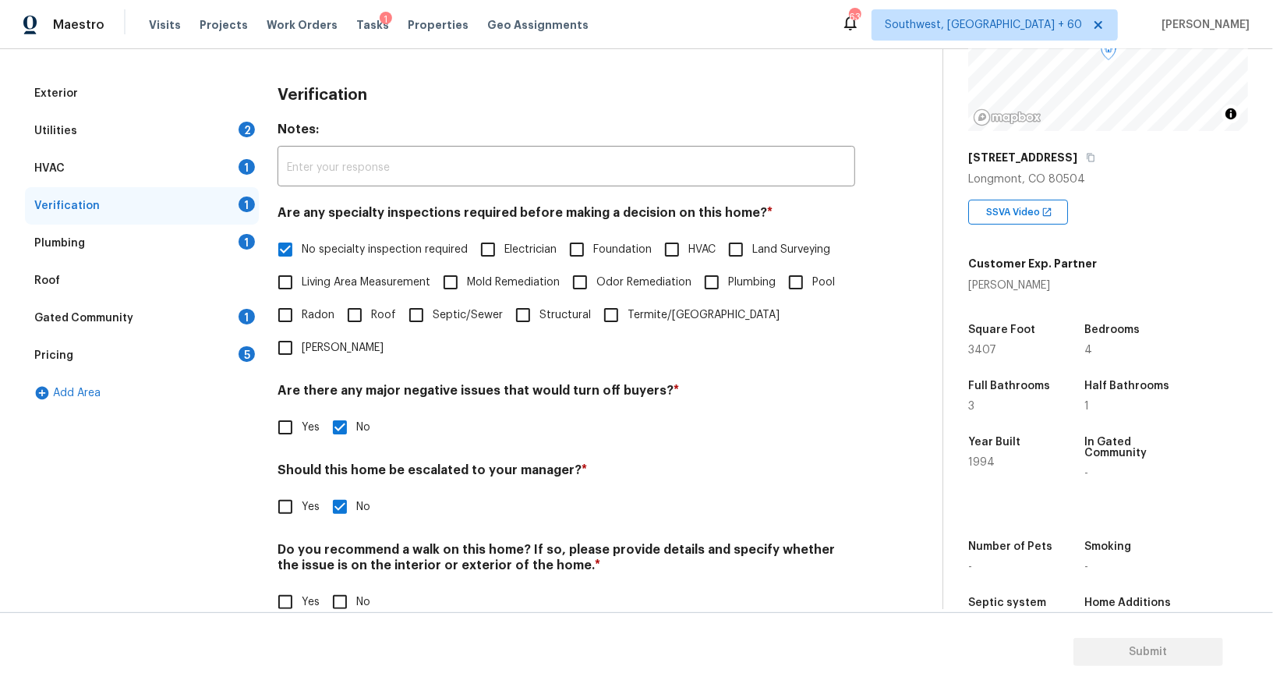
click at [338, 586] on input "No" at bounding box center [340, 602] width 33 height 33
checkbox input "true"
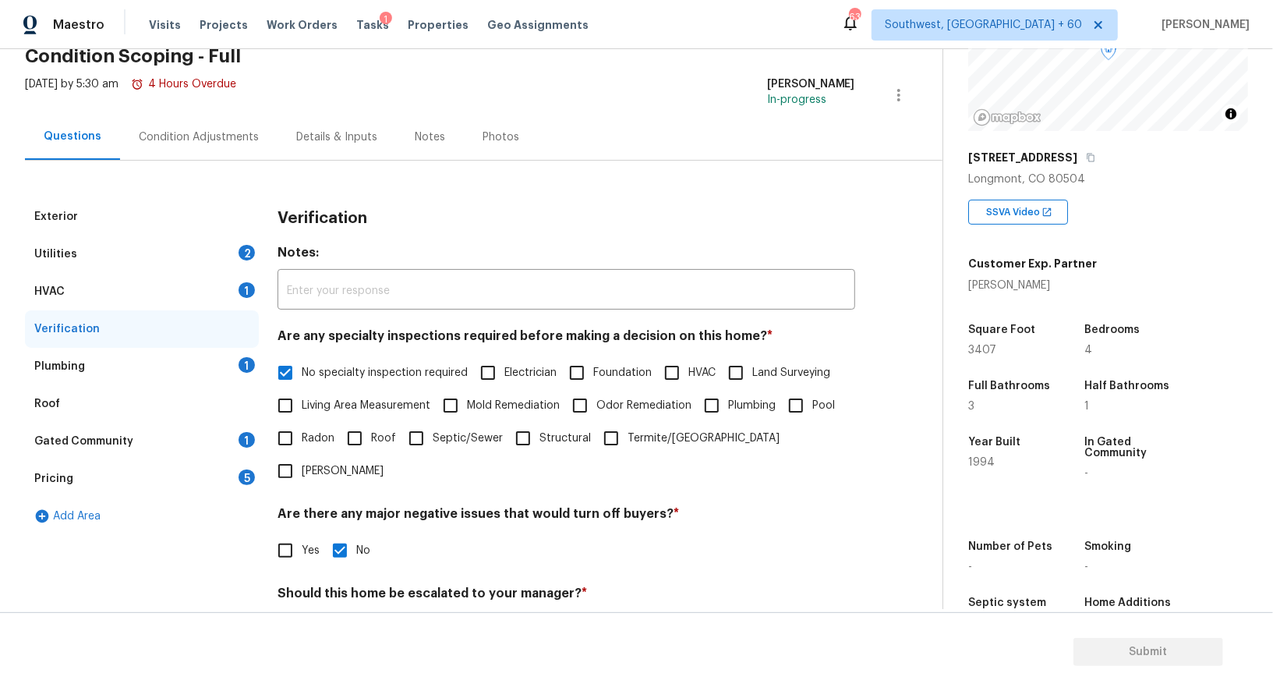
click at [214, 370] on div "Plumbing 1" at bounding box center [142, 366] width 234 height 37
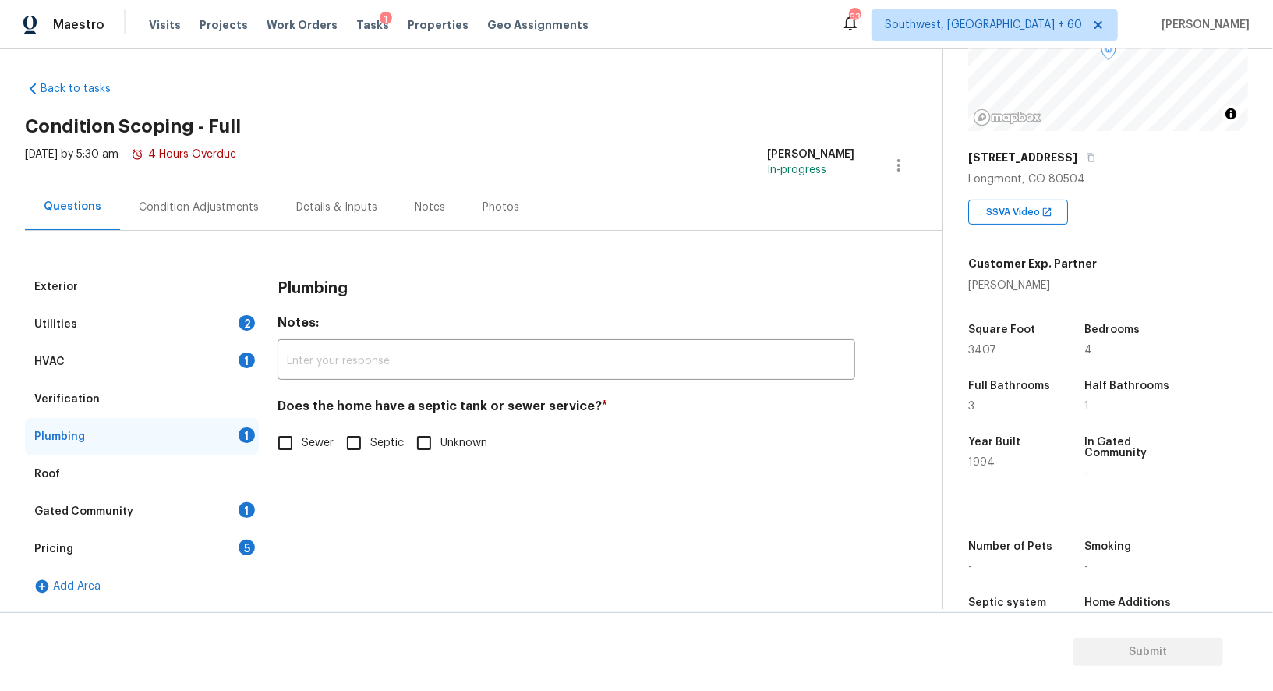
click at [307, 455] on label "Sewer" at bounding box center [301, 442] width 65 height 33
click at [302, 455] on input "Sewer" at bounding box center [285, 442] width 33 height 33
checkbox input "true"
click at [207, 522] on div "Gated Community 1" at bounding box center [142, 511] width 234 height 37
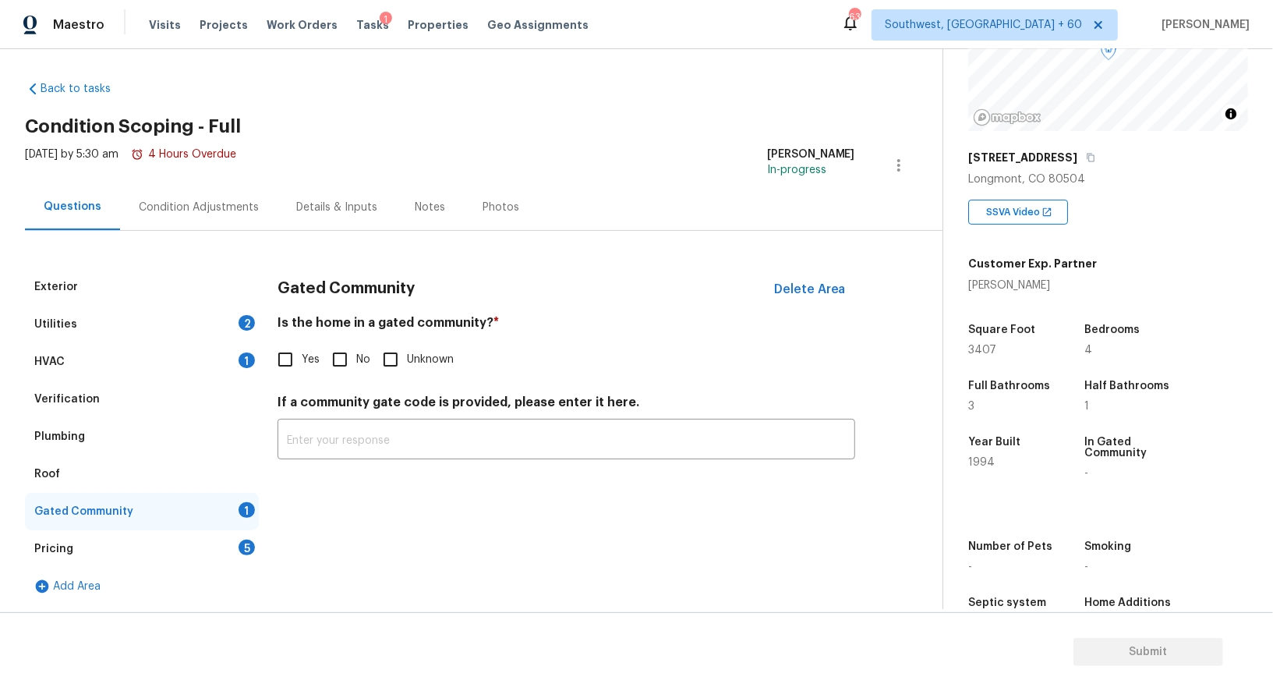
click at [346, 351] on input "No" at bounding box center [340, 359] width 33 height 33
checkbox input "true"
click at [211, 553] on div "Pricing 5" at bounding box center [142, 548] width 234 height 37
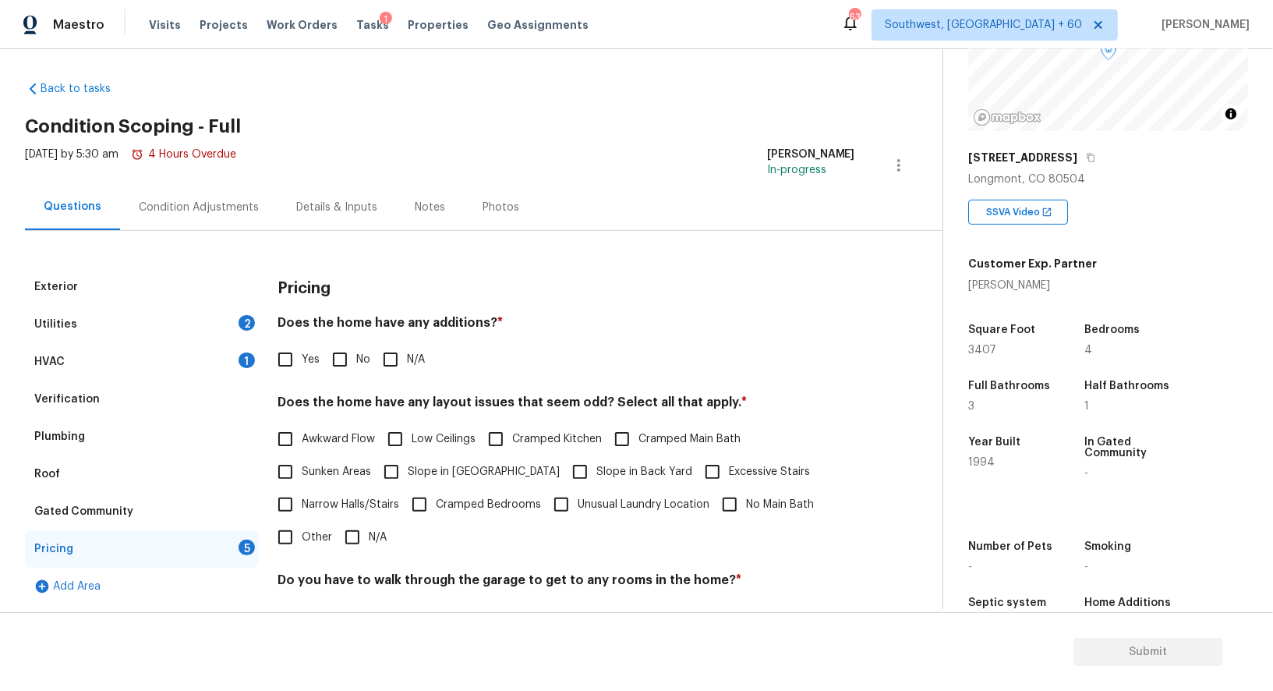
click at [346, 352] on input "No" at bounding box center [340, 359] width 33 height 33
checkbox input "true"
click at [361, 530] on input "N/A" at bounding box center [352, 537] width 33 height 33
checkbox input "true"
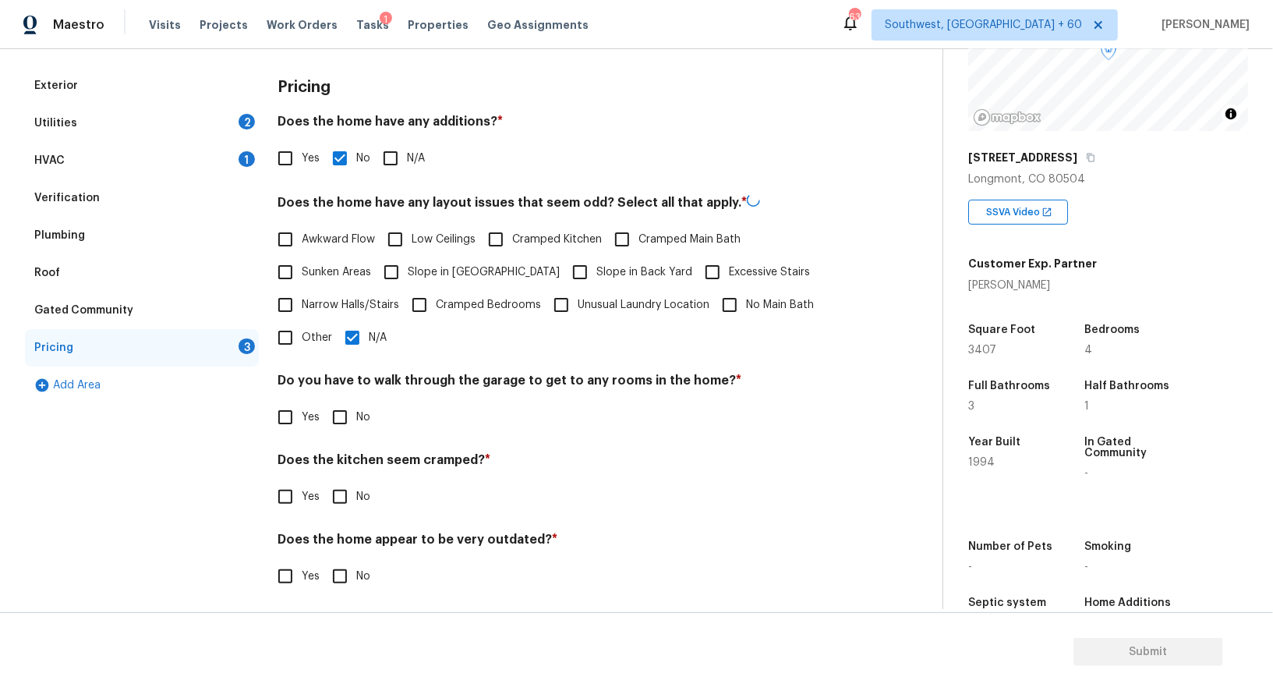
scroll to position [211, 0]
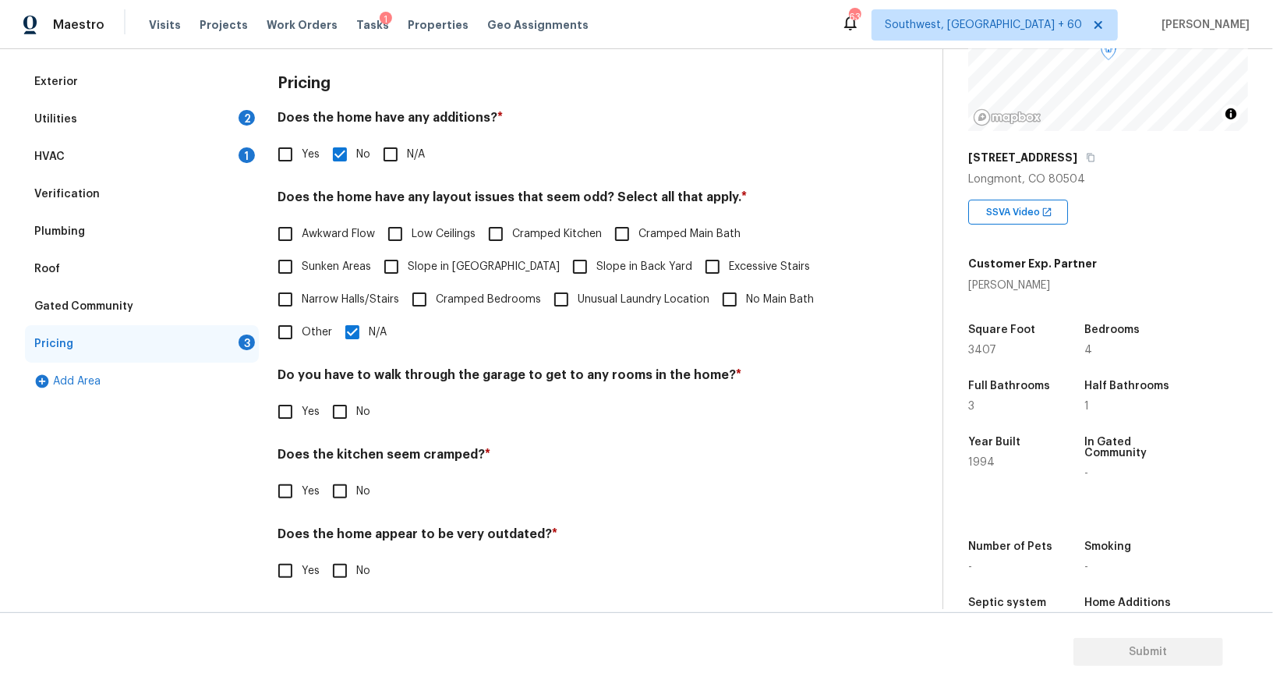
click at [348, 403] on input "No" at bounding box center [340, 411] width 33 height 33
checkbox input "true"
click at [340, 493] on input "No" at bounding box center [340, 492] width 33 height 33
checkbox input "true"
click at [339, 572] on input "No" at bounding box center [340, 572] width 33 height 33
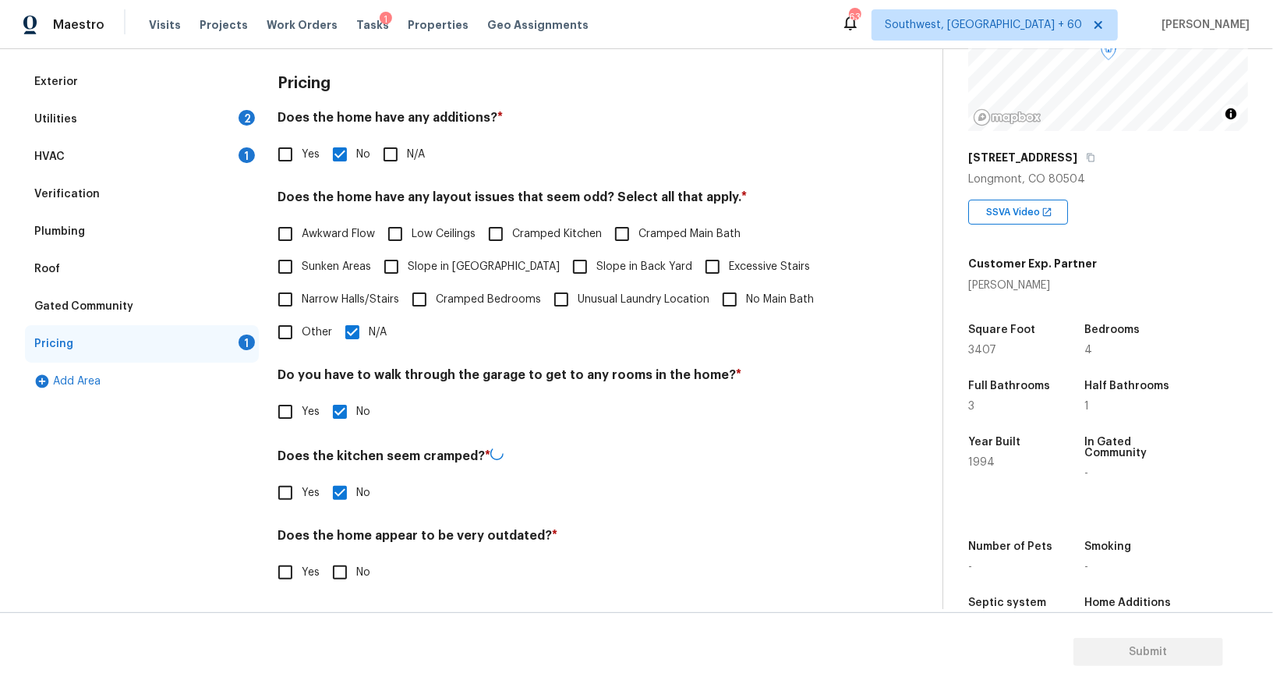
checkbox input "true"
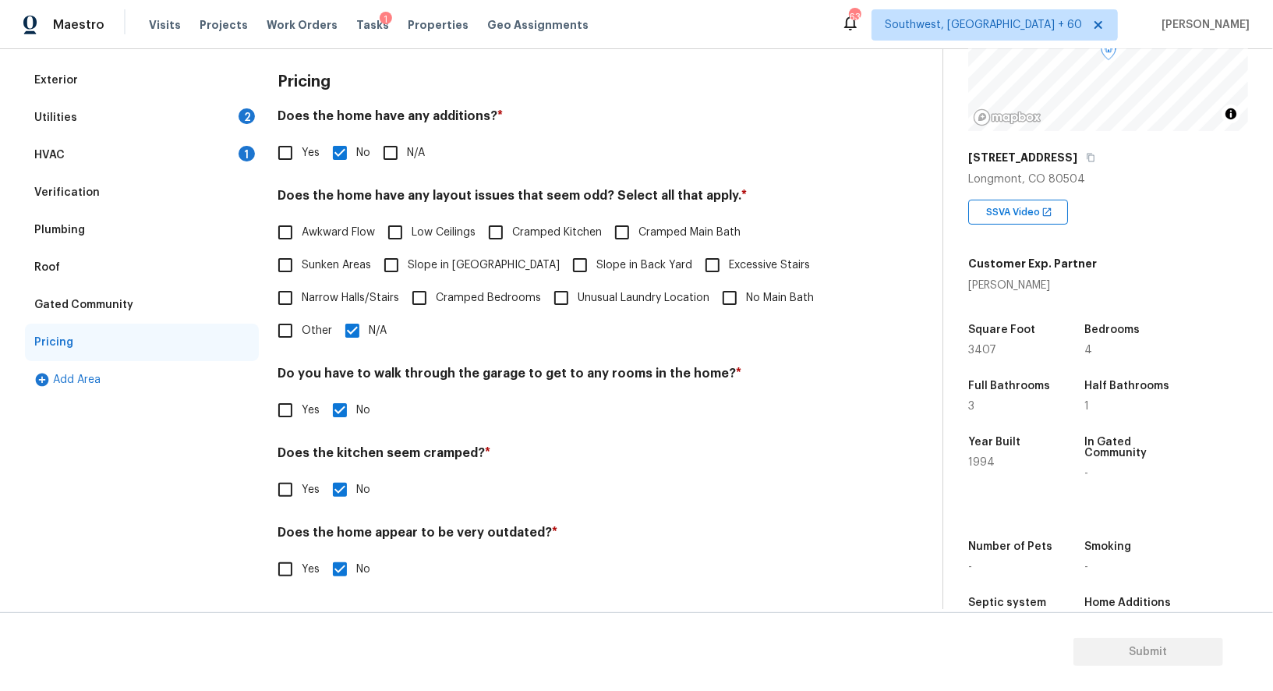
scroll to position [0, 0]
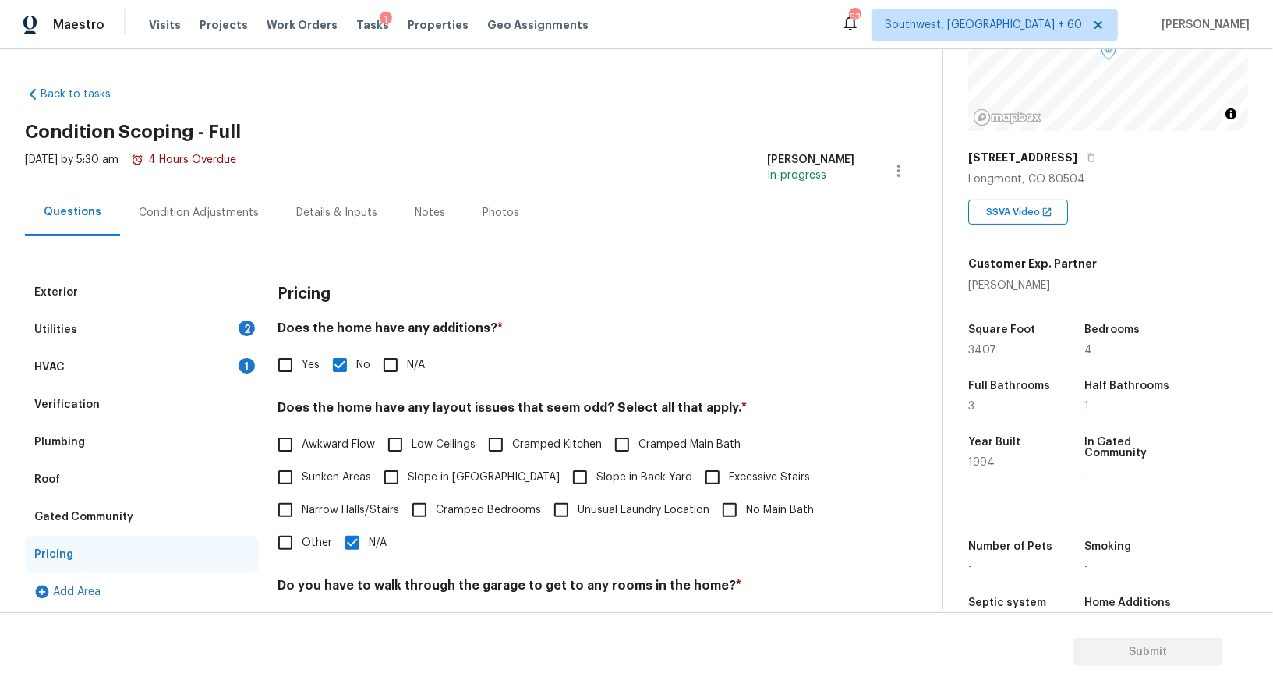
click at [170, 186] on div "Wed, Oct 01 2025 by 5:30 am 4 Hours Overdue" at bounding box center [130, 170] width 211 height 37
click at [208, 220] on div "Condition Adjustments" at bounding box center [198, 212] width 157 height 46
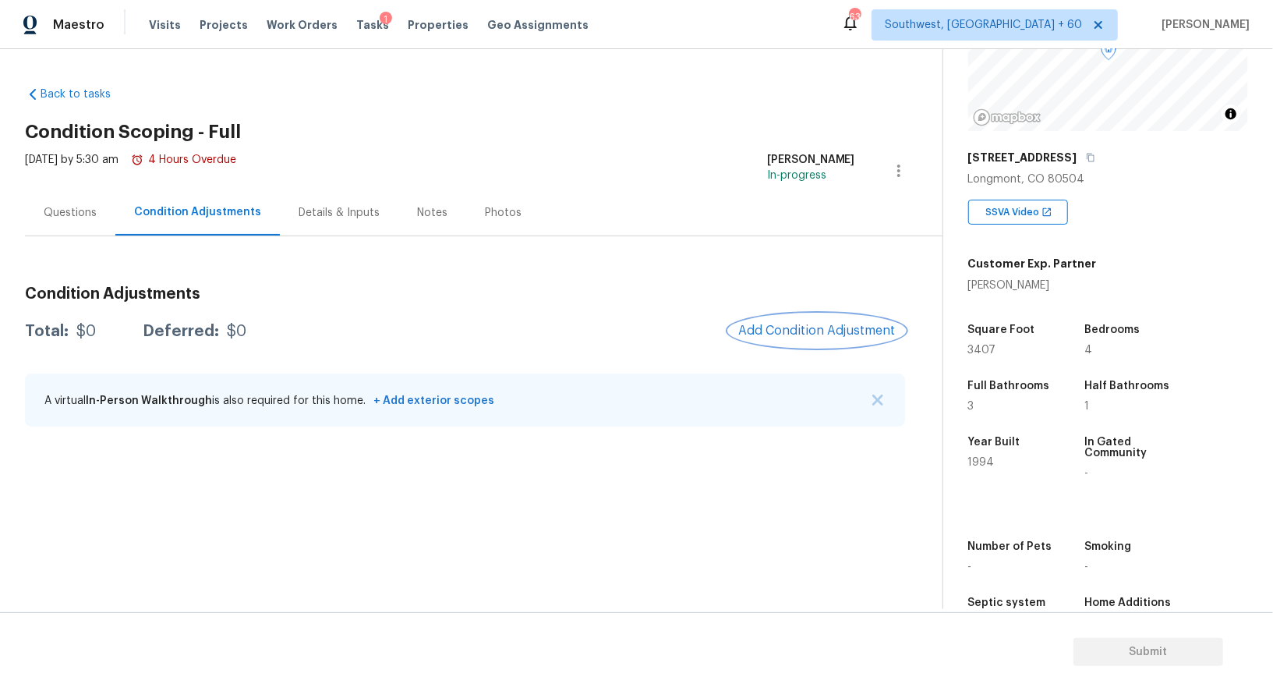
click at [817, 325] on span "Add Condition Adjustment" at bounding box center [816, 331] width 157 height 14
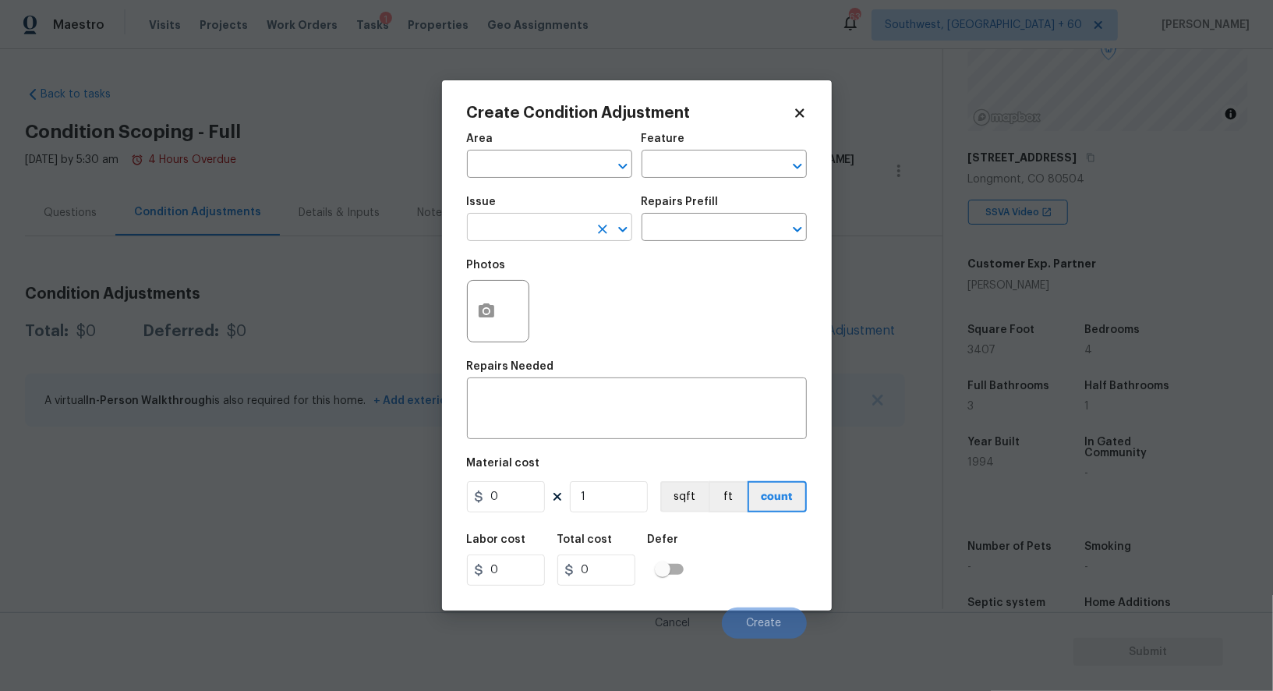
click at [538, 237] on input "text" at bounding box center [528, 229] width 122 height 24
click at [570, 296] on li "Landscape Package" at bounding box center [549, 303] width 165 height 26
type input "Landscape Package"
click at [720, 221] on input "text" at bounding box center [703, 229] width 122 height 24
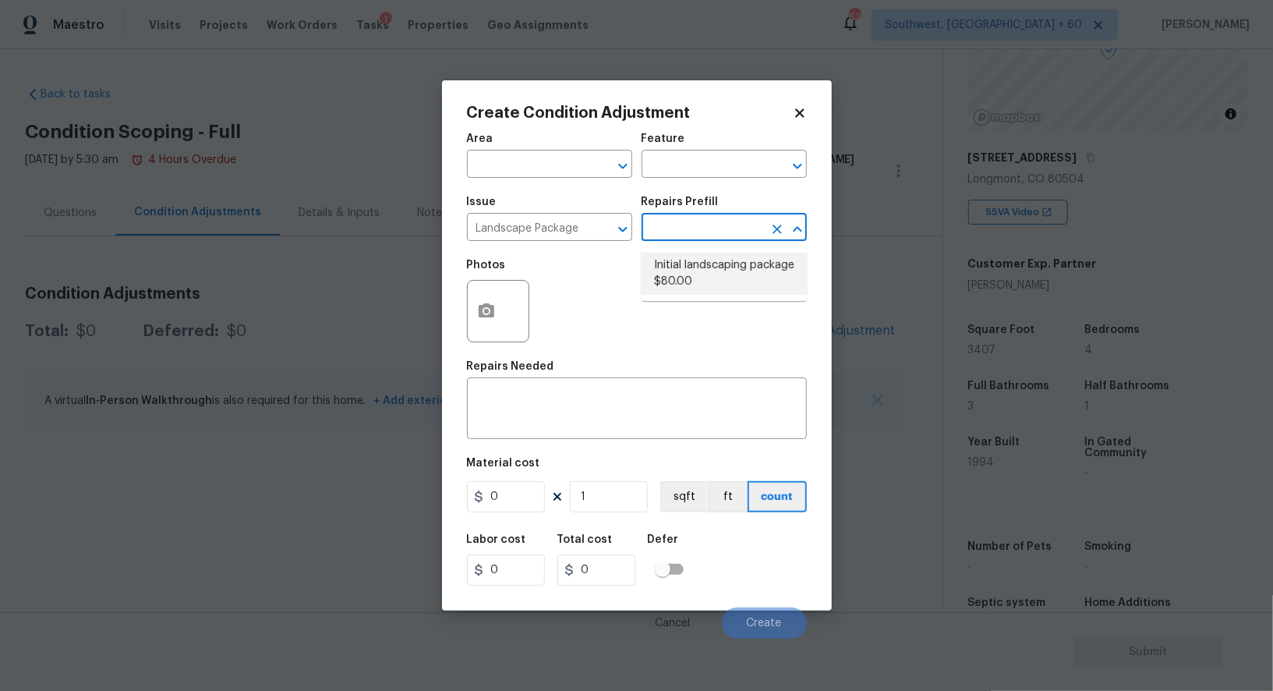
click at [716, 278] on li "Initial landscaping package $80.00" at bounding box center [724, 274] width 165 height 42
type input "Home Readiness Packages"
type textarea "Mowing of grass up to 6" in height. Mow, edge along driveways & sidewalks, trim…"
type input "80"
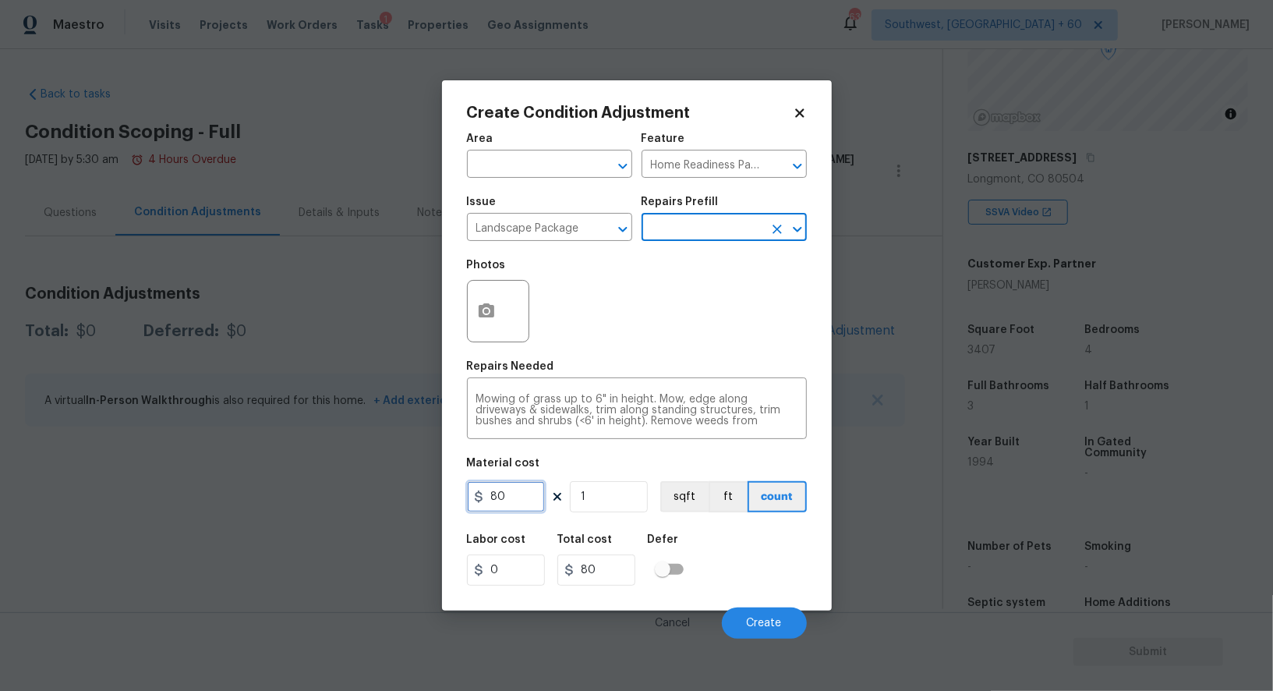
click at [525, 494] on input "80" at bounding box center [506, 496] width 78 height 31
type input "300"
click at [607, 577] on input "80" at bounding box center [596, 569] width 78 height 31
type input "300"
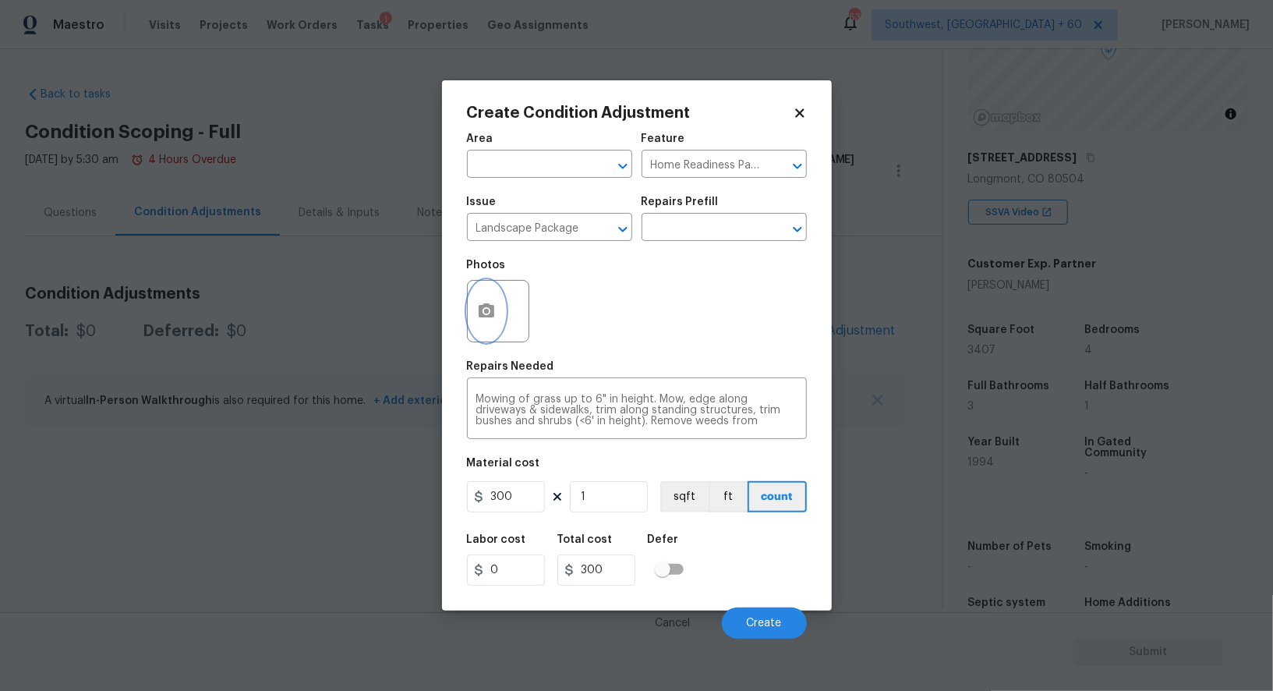
click at [480, 299] on button "button" at bounding box center [486, 311] width 37 height 61
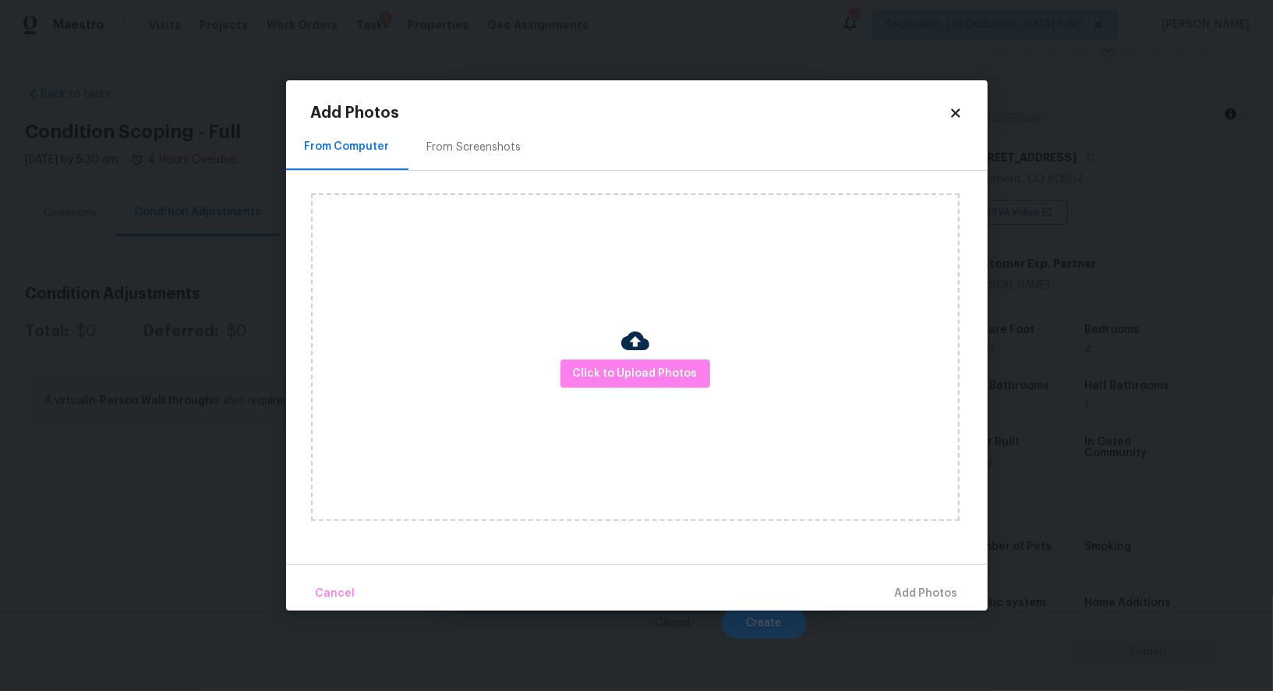
click at [484, 143] on div "From Screenshots" at bounding box center [474, 148] width 94 height 16
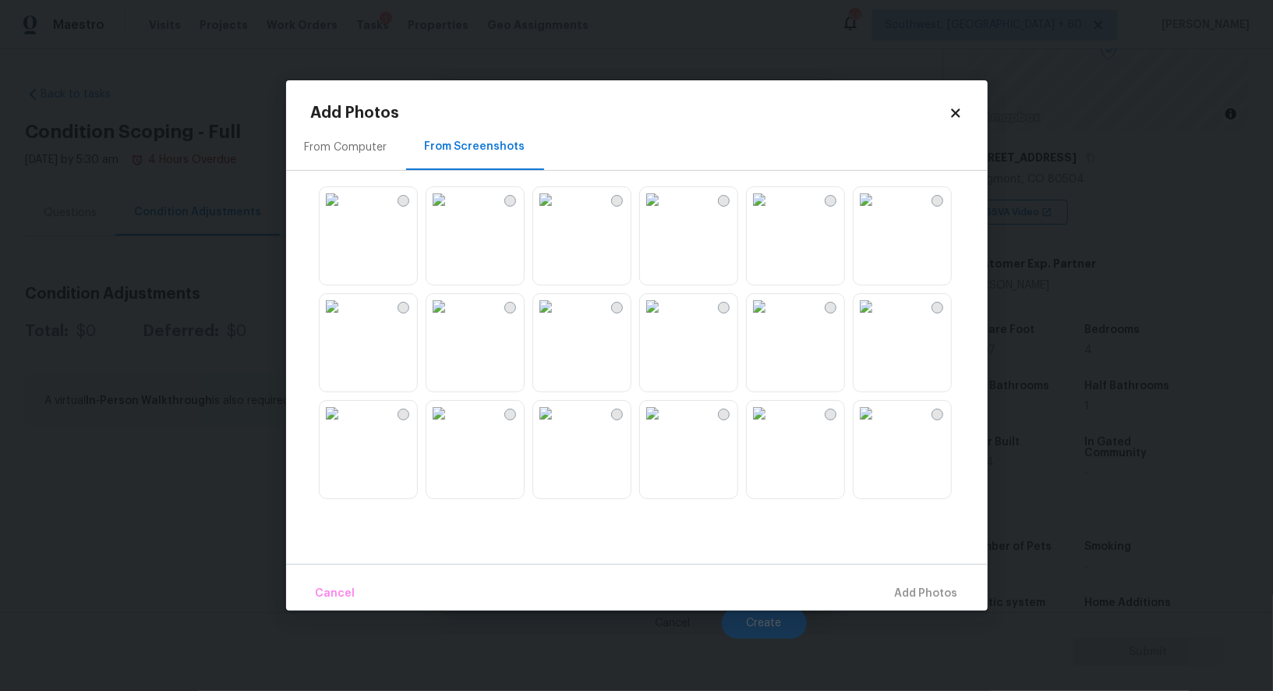
click at [772, 212] on img at bounding box center [759, 199] width 25 height 25
click at [558, 319] on img at bounding box center [545, 306] width 25 height 25
click at [910, 585] on span "Add 2 Photo(s)" at bounding box center [919, 593] width 80 height 19
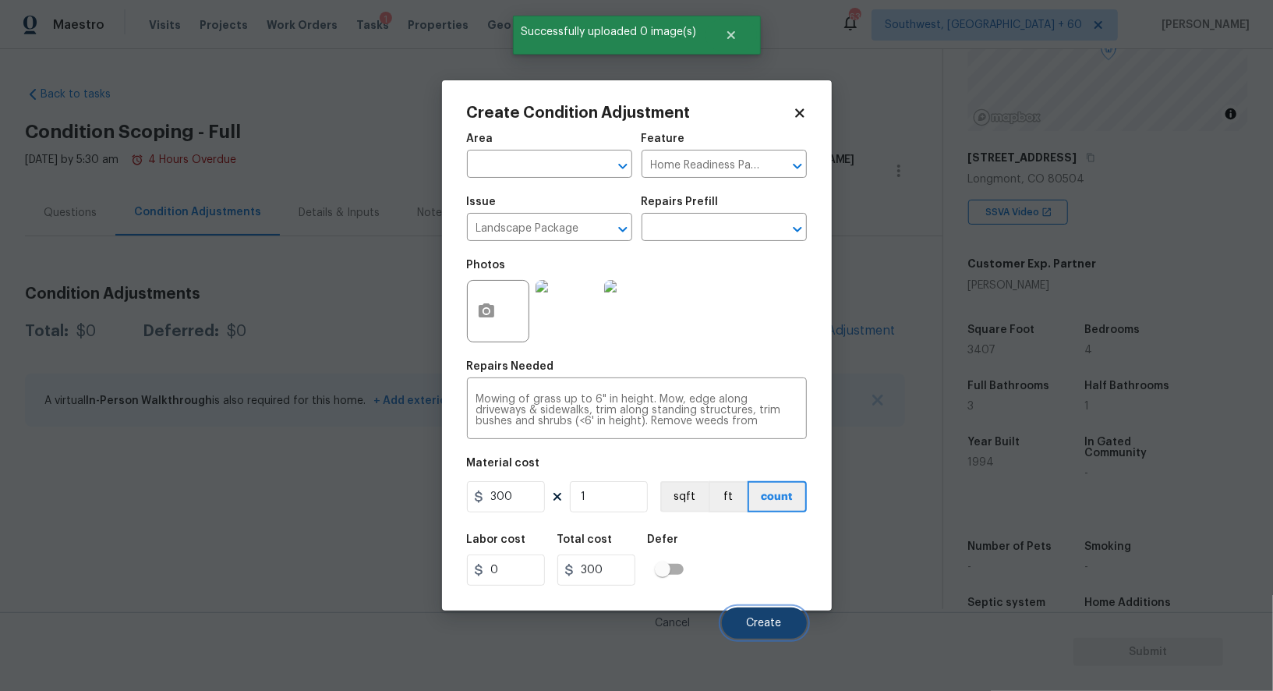
click at [765, 623] on span "Create" at bounding box center [764, 624] width 35 height 12
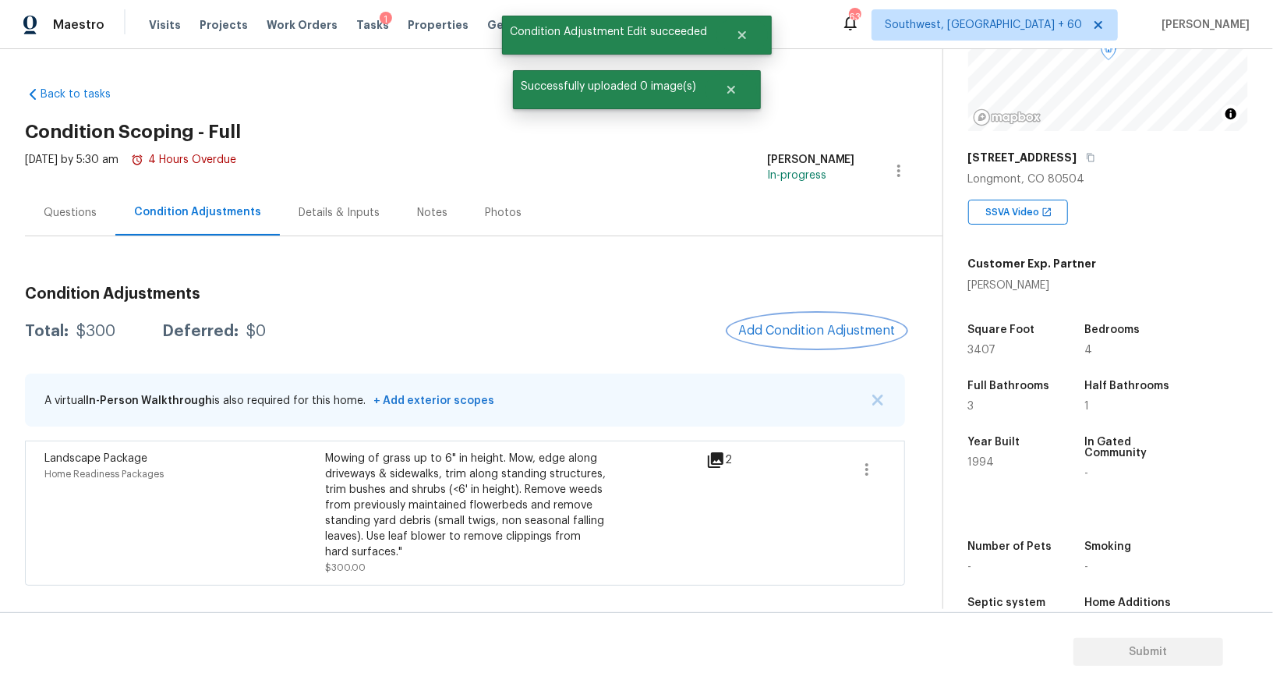
click at [819, 326] on span "Add Condition Adjustment" at bounding box center [816, 331] width 157 height 14
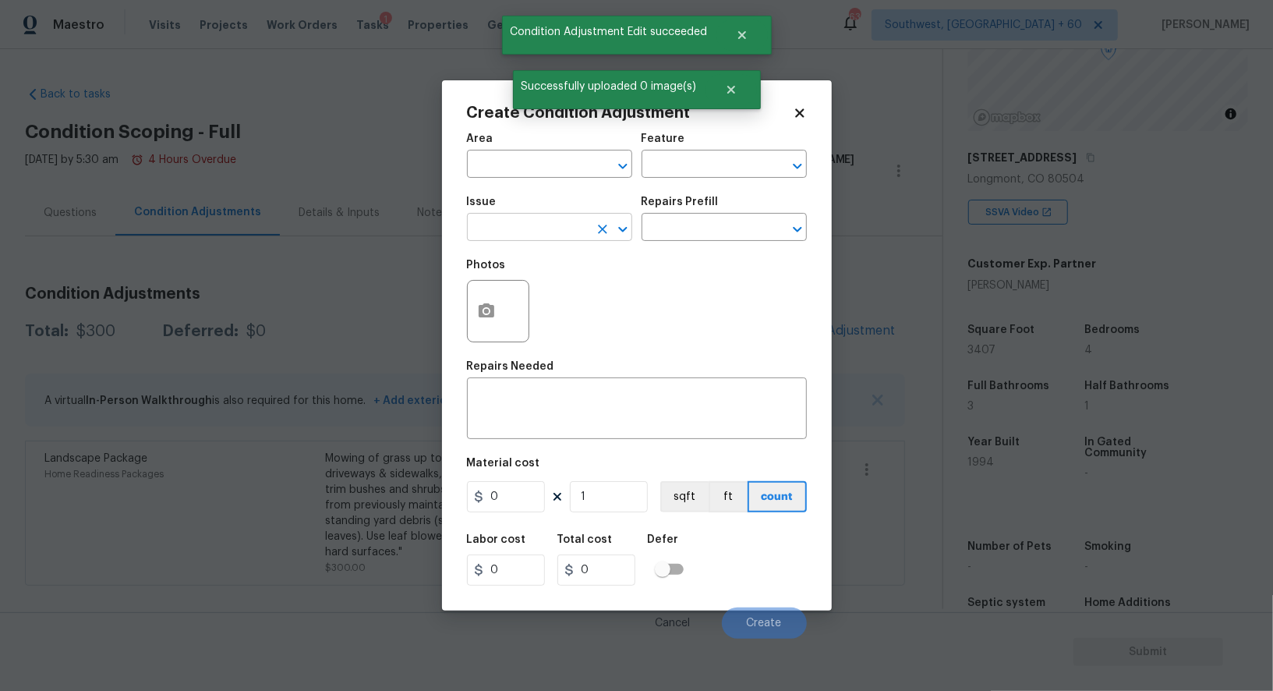
click at [552, 241] on input "text" at bounding box center [528, 229] width 122 height 24
click at [554, 306] on li "Pressure Washing" at bounding box center [549, 303] width 165 height 26
type input "Pressure Washing"
click at [687, 237] on input "text" at bounding box center [703, 229] width 122 height 24
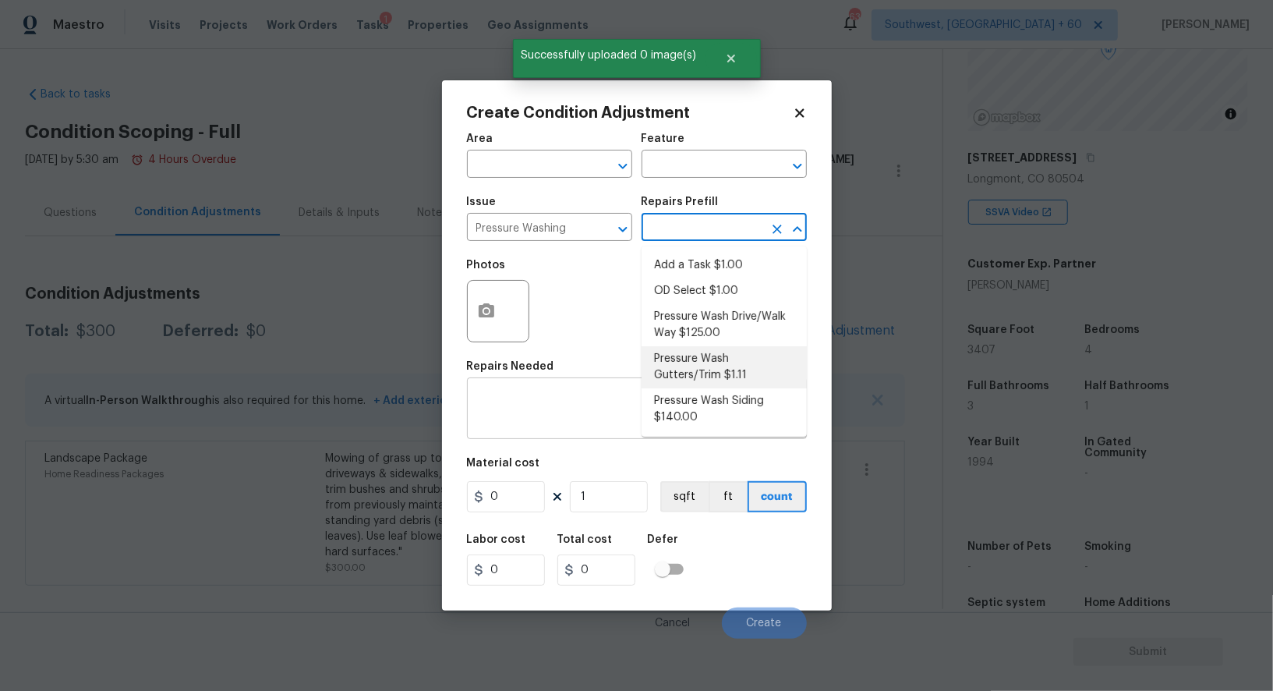
click at [531, 405] on textarea at bounding box center [636, 410] width 321 height 33
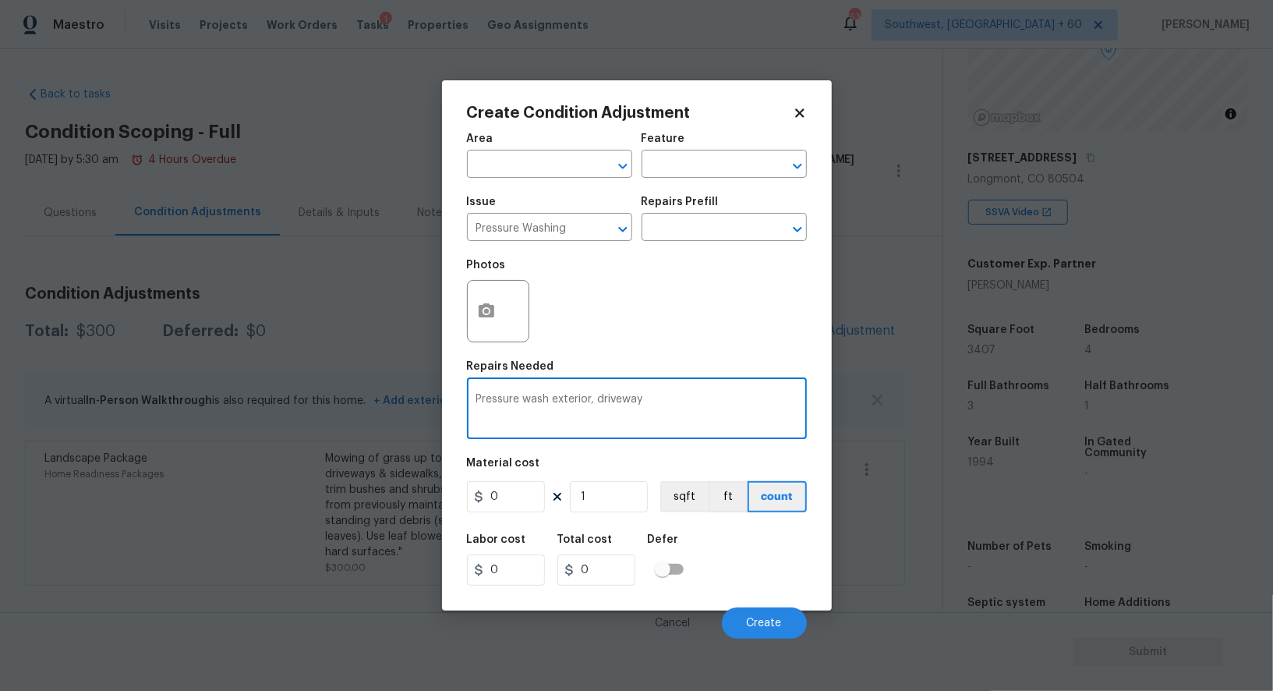
type textarea "Pressure wash exterior, driveway"
click at [520, 504] on input "0" at bounding box center [506, 496] width 78 height 31
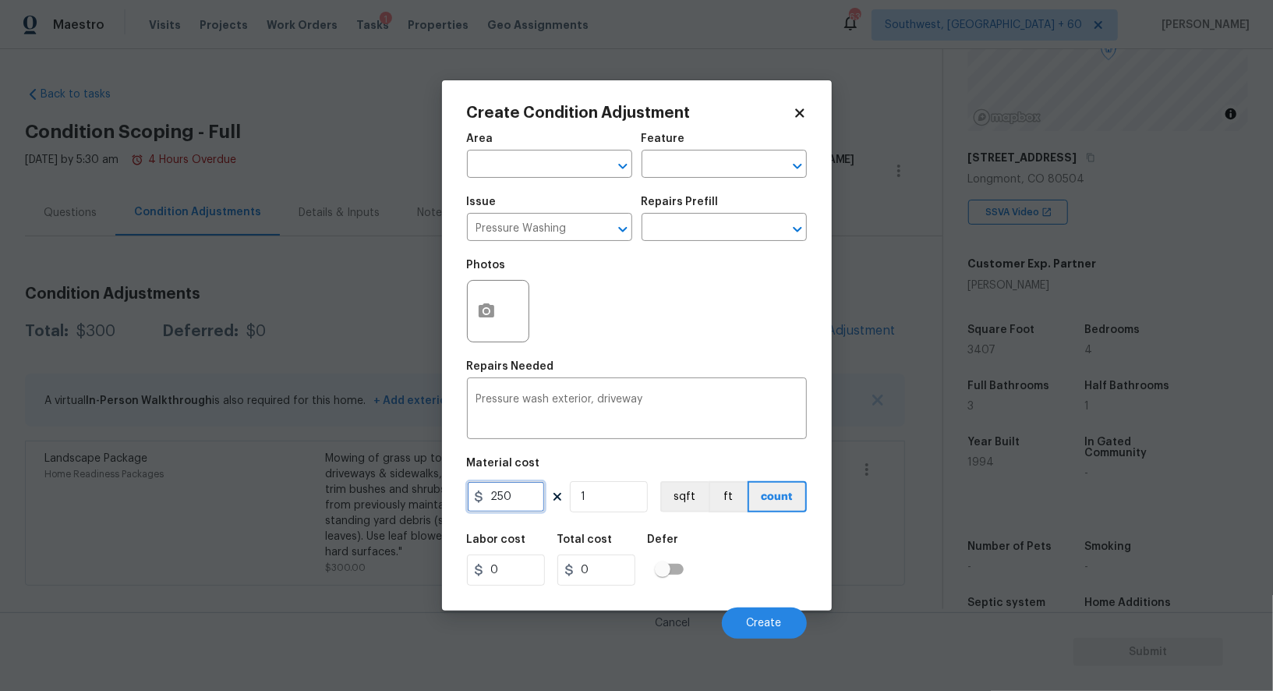
type input "250"
click at [617, 575] on input "0" at bounding box center [596, 569] width 78 height 31
type input "250"
click at [481, 327] on button "button" at bounding box center [486, 311] width 37 height 61
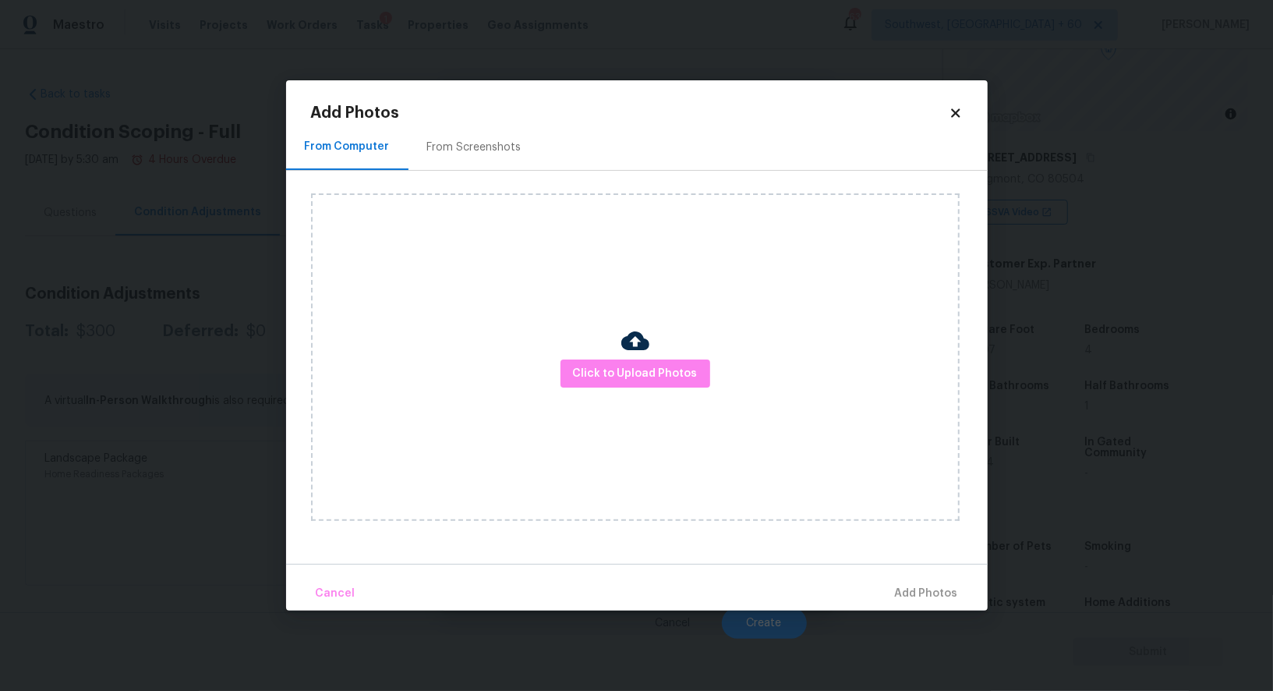
click at [462, 136] on div "From Screenshots" at bounding box center [475, 147] width 132 height 46
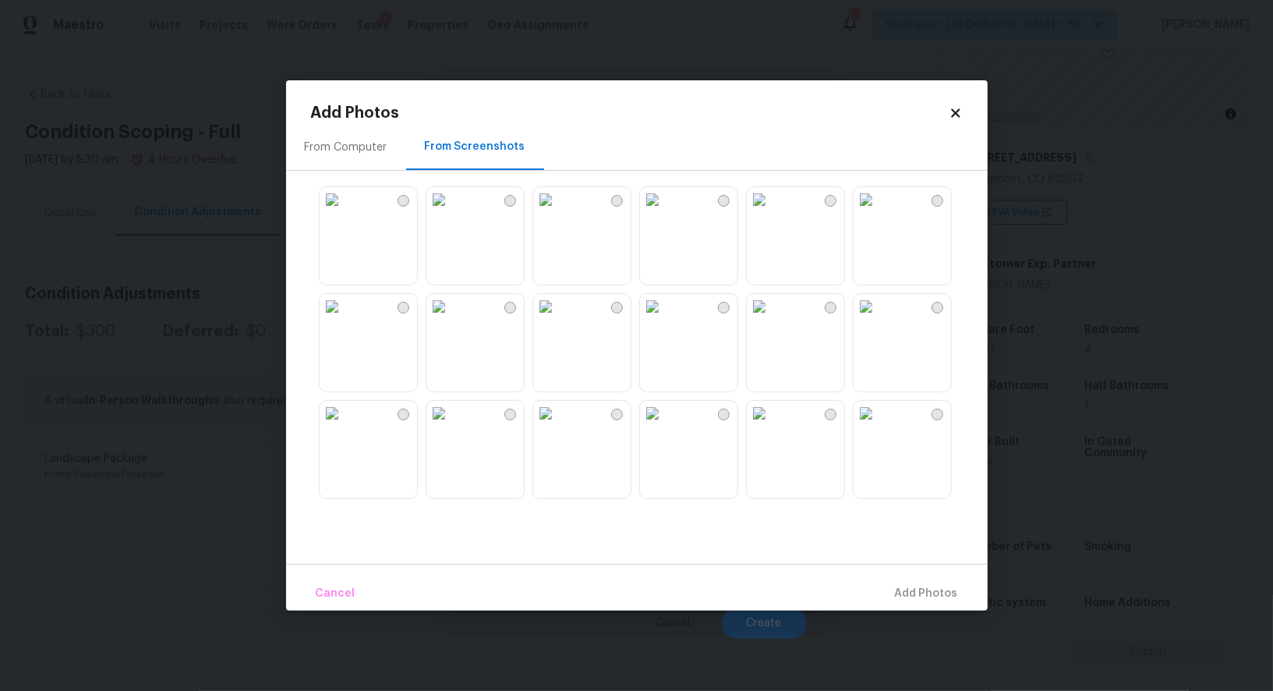
click at [558, 319] on img at bounding box center [545, 306] width 25 height 25
click at [918, 591] on span "Add 1 Photo(s)" at bounding box center [919, 593] width 77 height 19
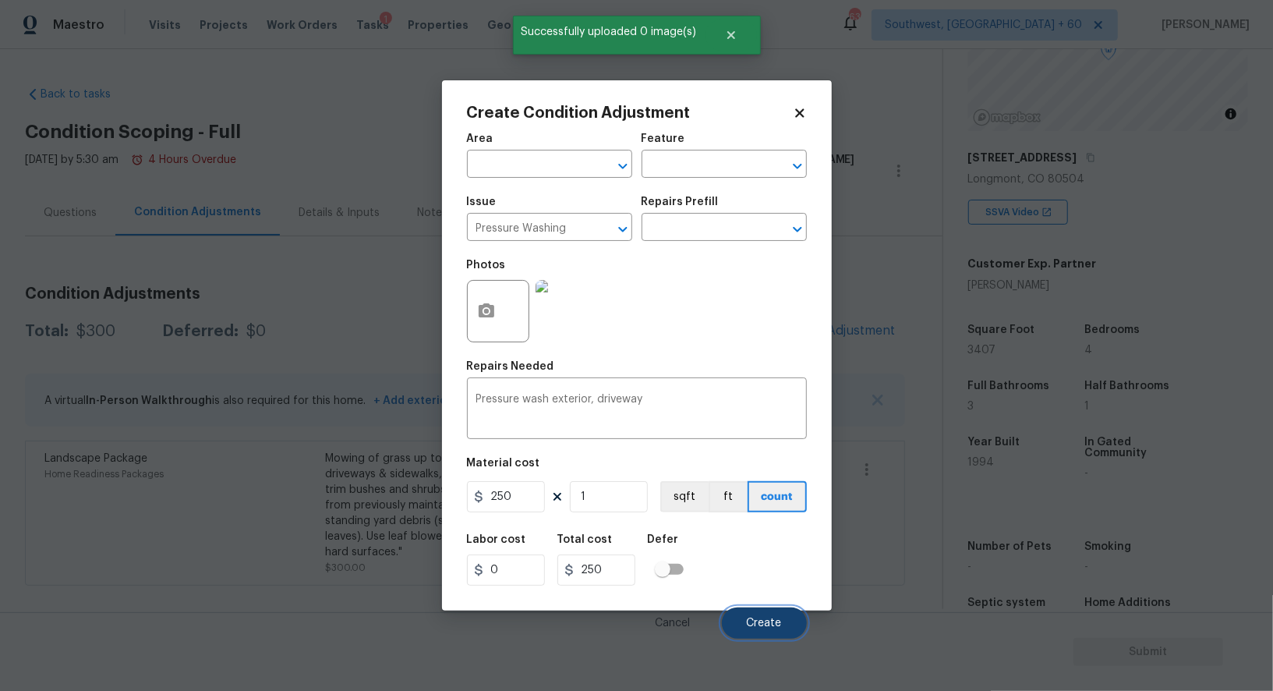
click at [781, 615] on button "Create" at bounding box center [764, 622] width 85 height 31
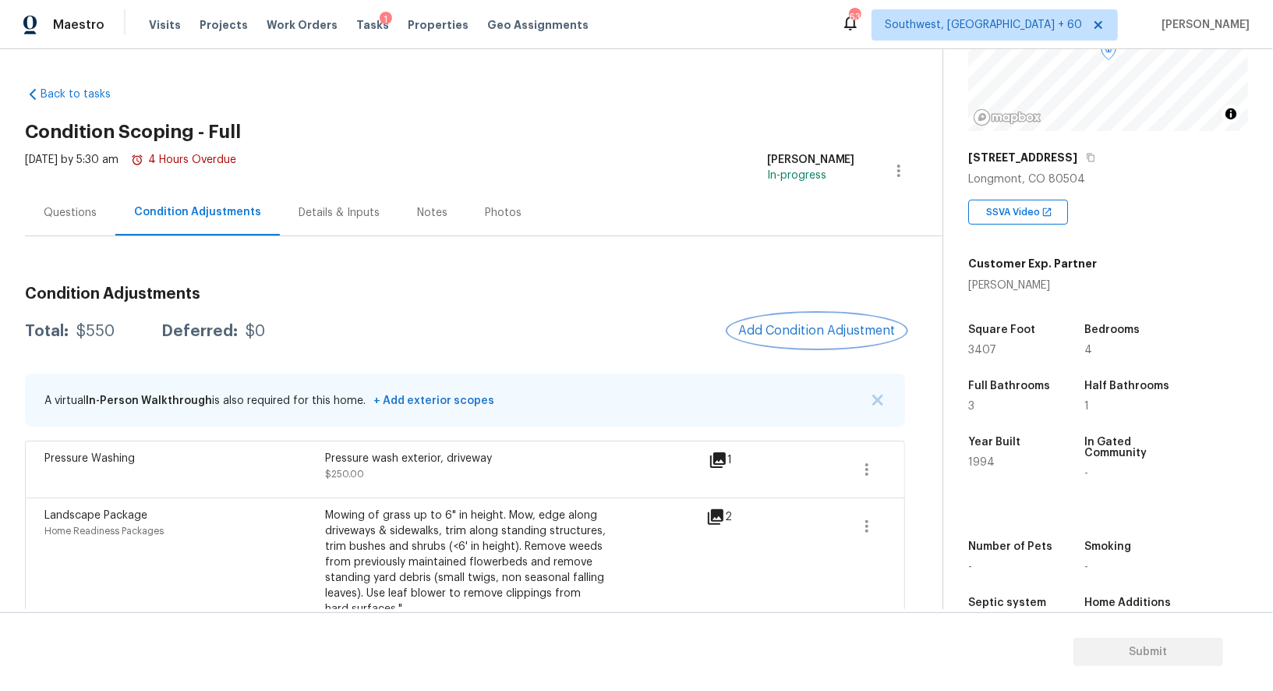
click at [827, 317] on button "Add Condition Adjustment" at bounding box center [817, 330] width 176 height 33
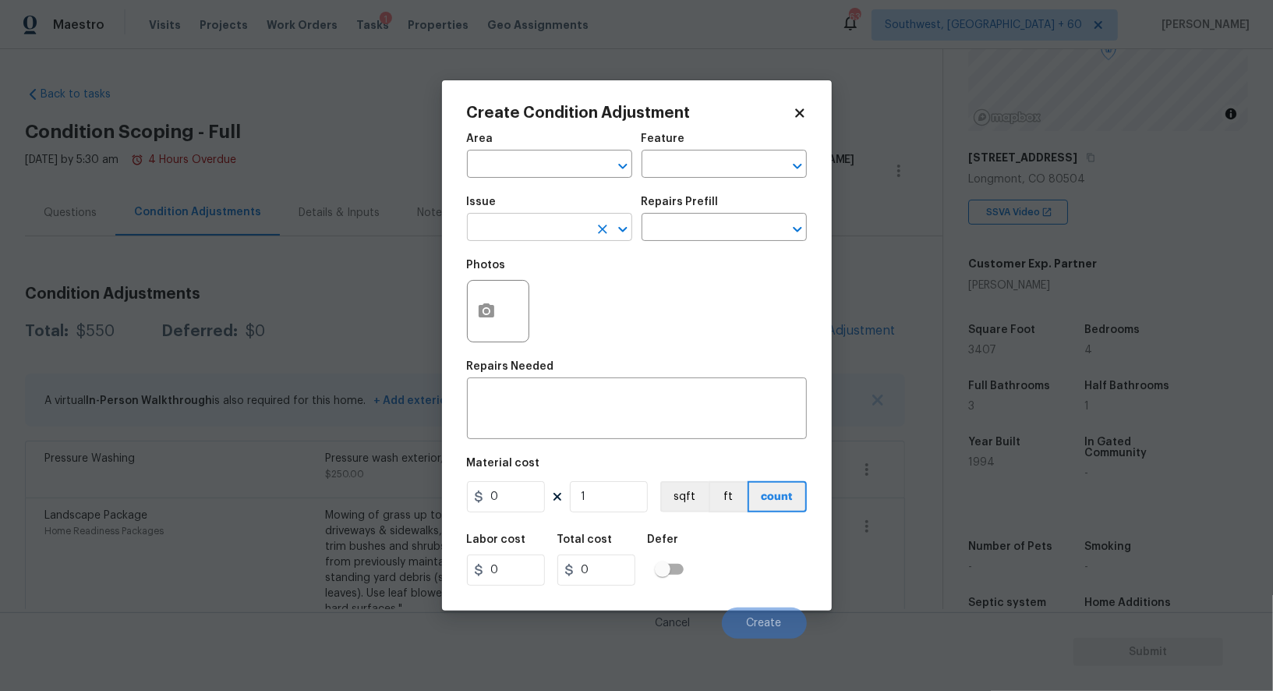
click at [537, 232] on input "text" at bounding box center [528, 229] width 122 height 24
click at [568, 308] on li "Decks and Patios" at bounding box center [549, 303] width 165 height 26
type input "Decks and Patios"
click at [544, 426] on textarea at bounding box center [636, 410] width 321 height 33
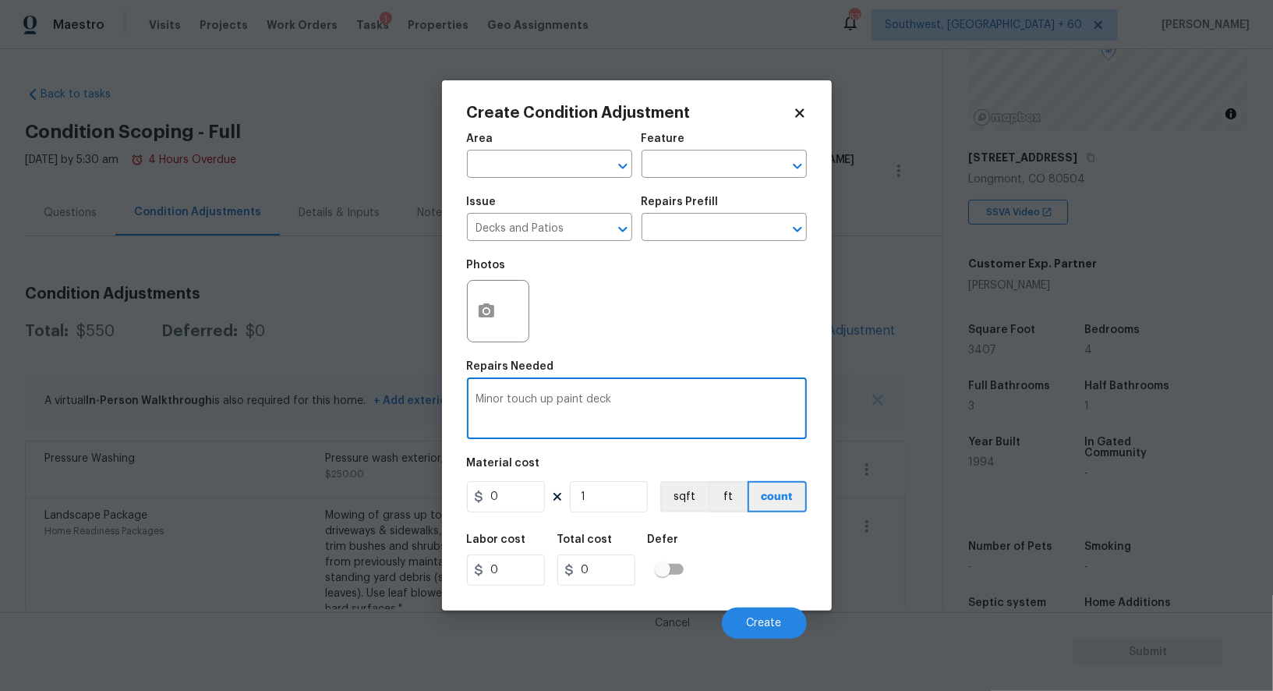
type textarea "Minor touch up paint deck"
click at [513, 497] on input "0" at bounding box center [506, 496] width 78 height 31
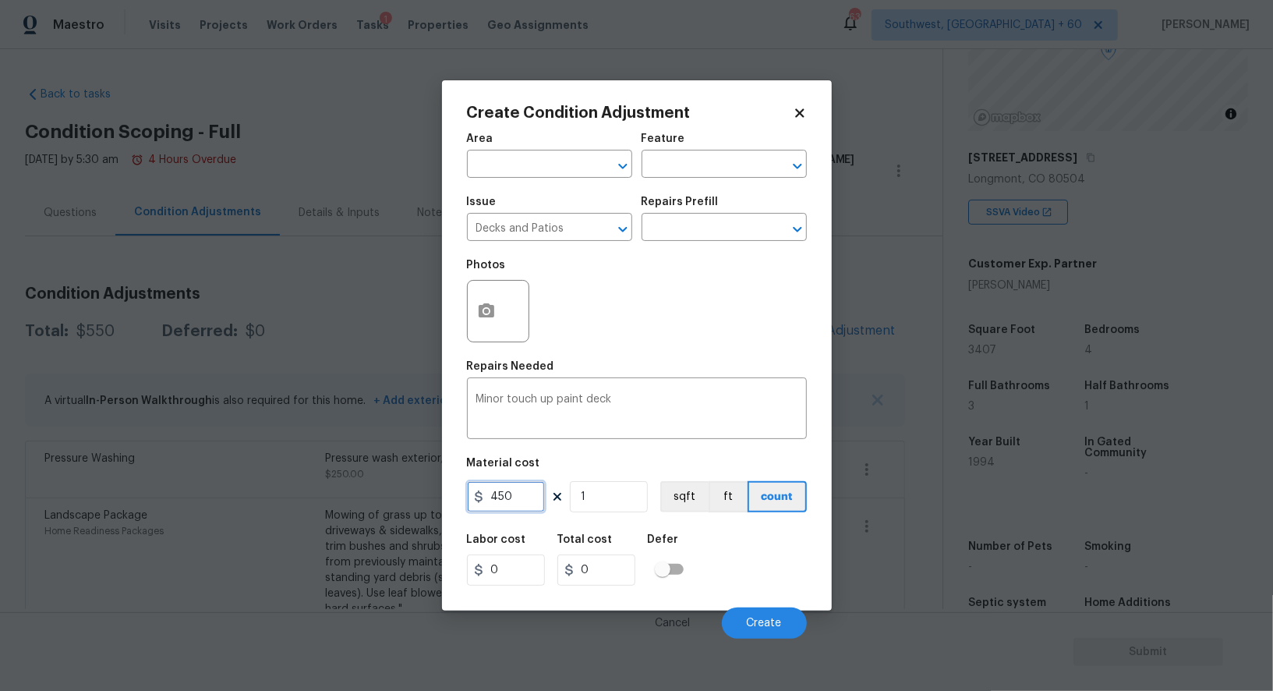
type input "450"
click at [607, 576] on input "0" at bounding box center [596, 569] width 78 height 31
type input "450"
click at [487, 317] on icon "button" at bounding box center [487, 310] width 16 height 14
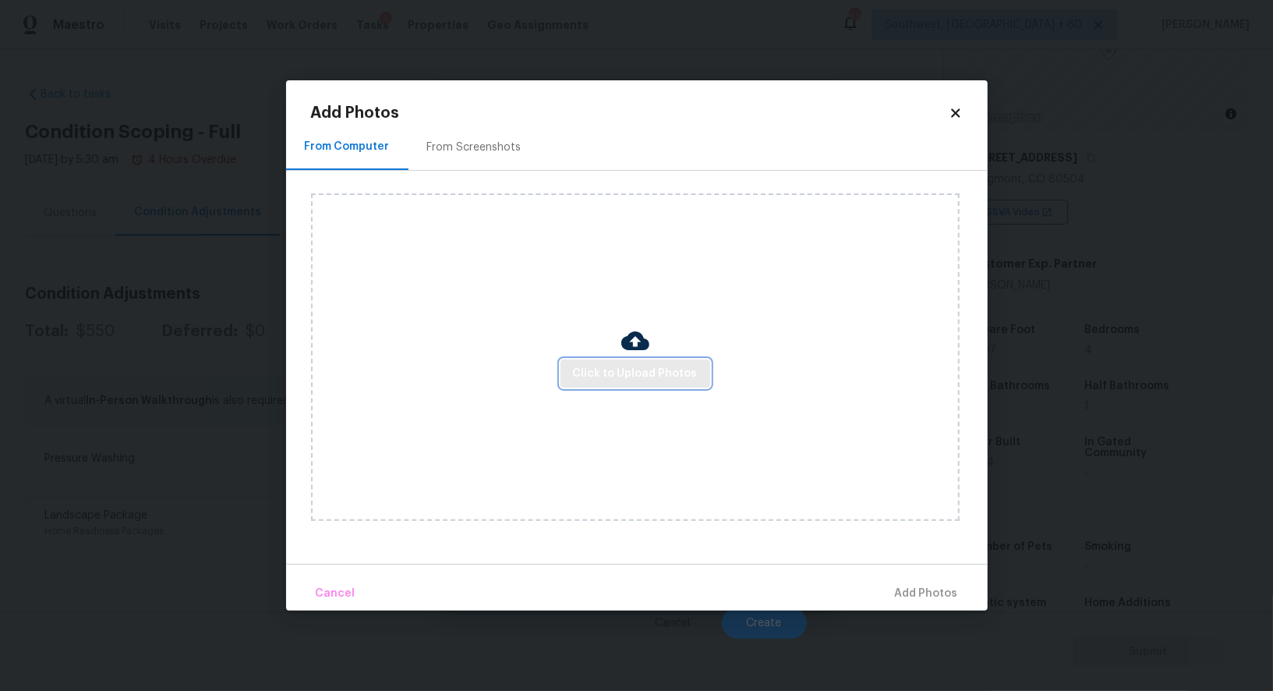
click at [621, 371] on span "Click to Upload Photos" at bounding box center [635, 373] width 125 height 19
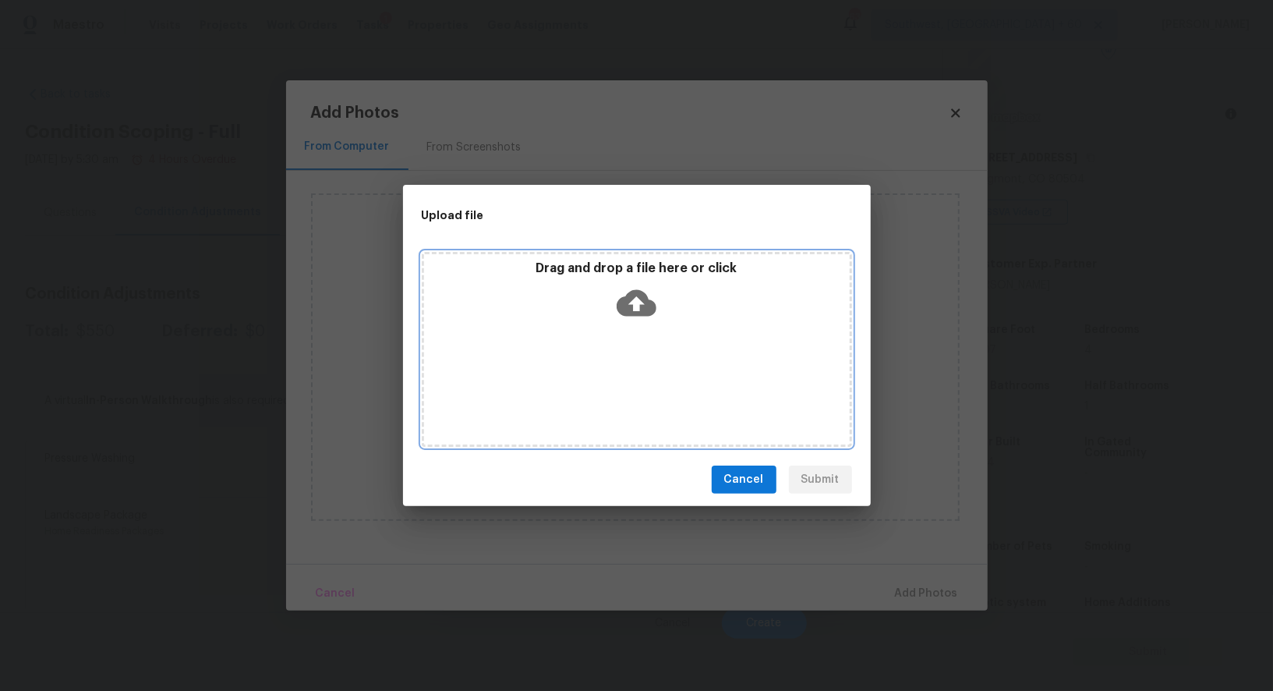
click at [634, 328] on div "Drag and drop a file here or click" at bounding box center [637, 349] width 430 height 195
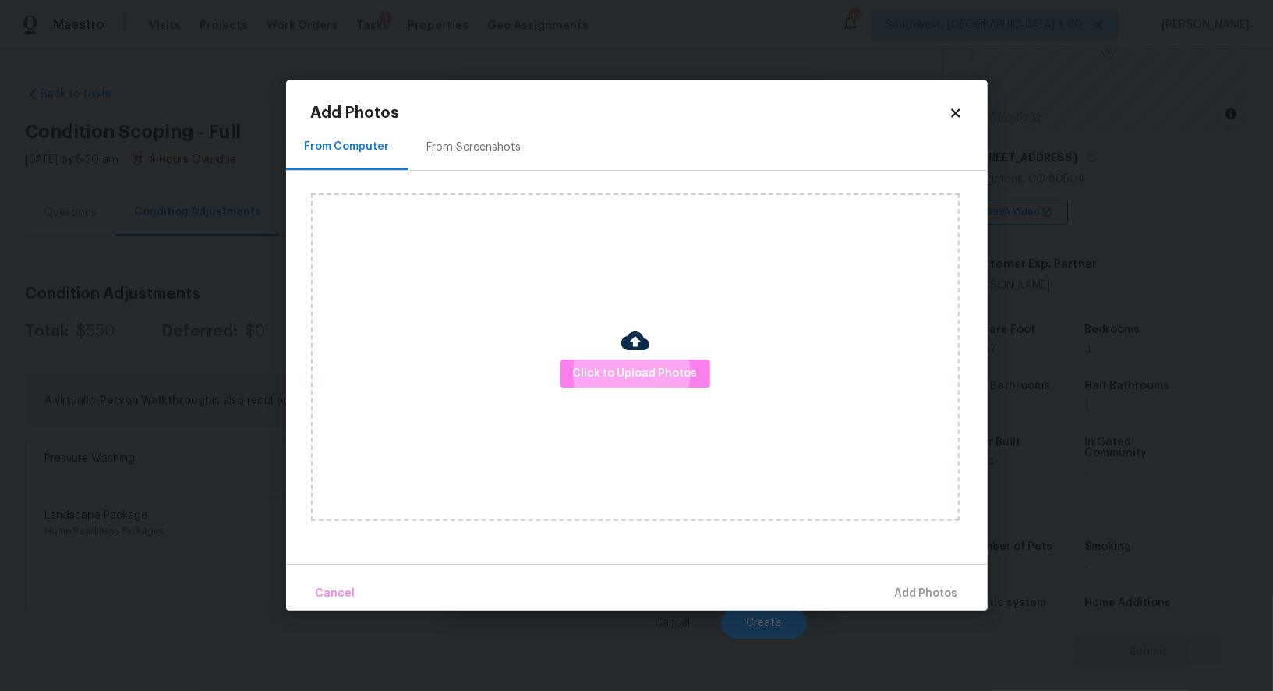
click at [448, 147] on div "From Screenshots" at bounding box center [474, 148] width 94 height 16
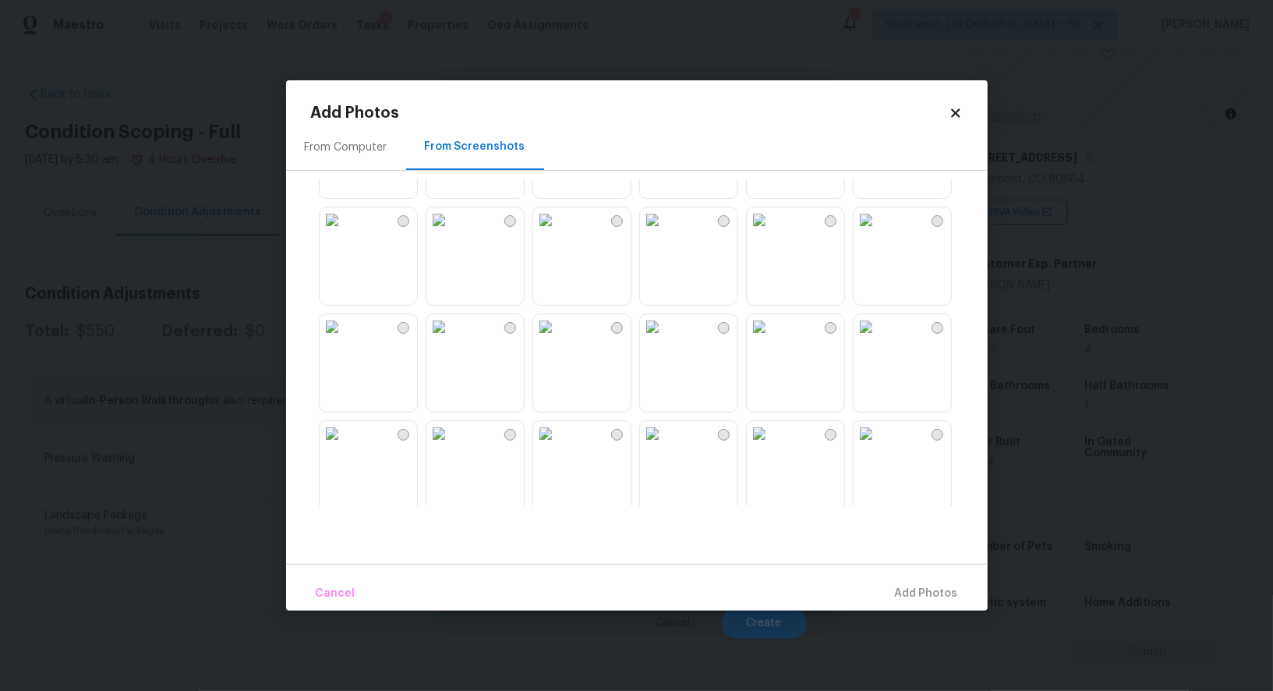
scroll to position [1236, 0]
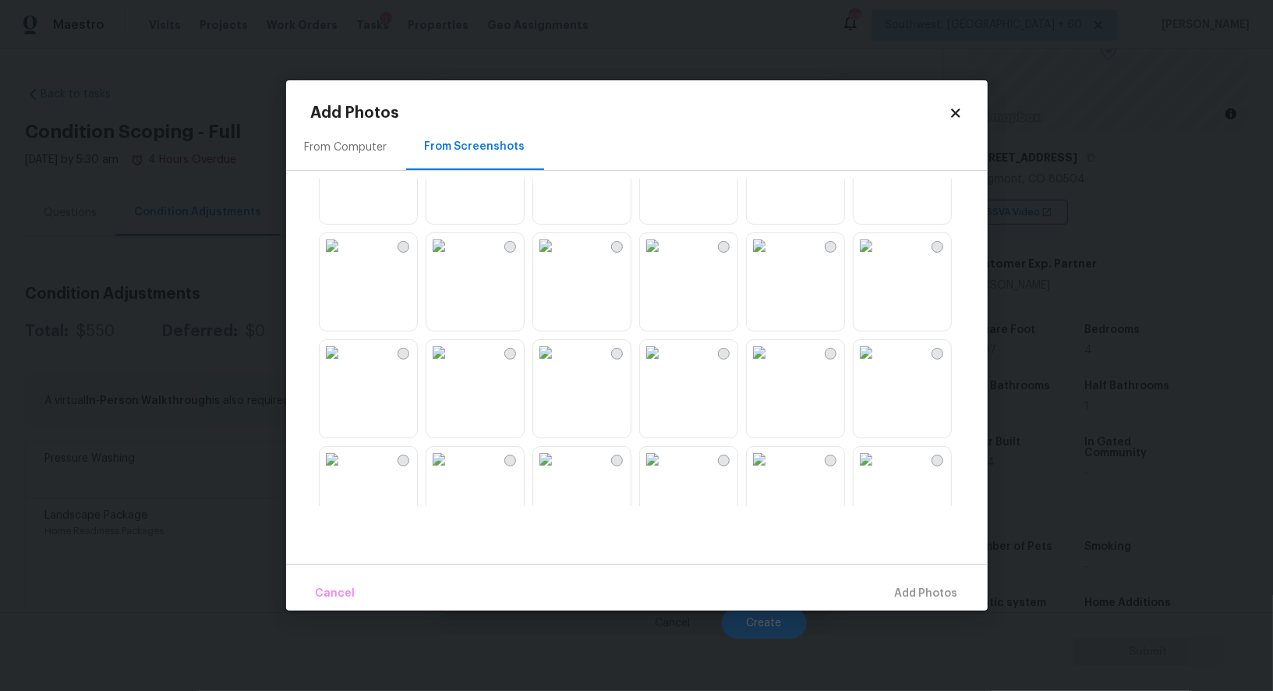
click at [879, 258] on img at bounding box center [866, 245] width 25 height 25
click at [906, 588] on span "Add 1 Photo(s)" at bounding box center [919, 593] width 77 height 19
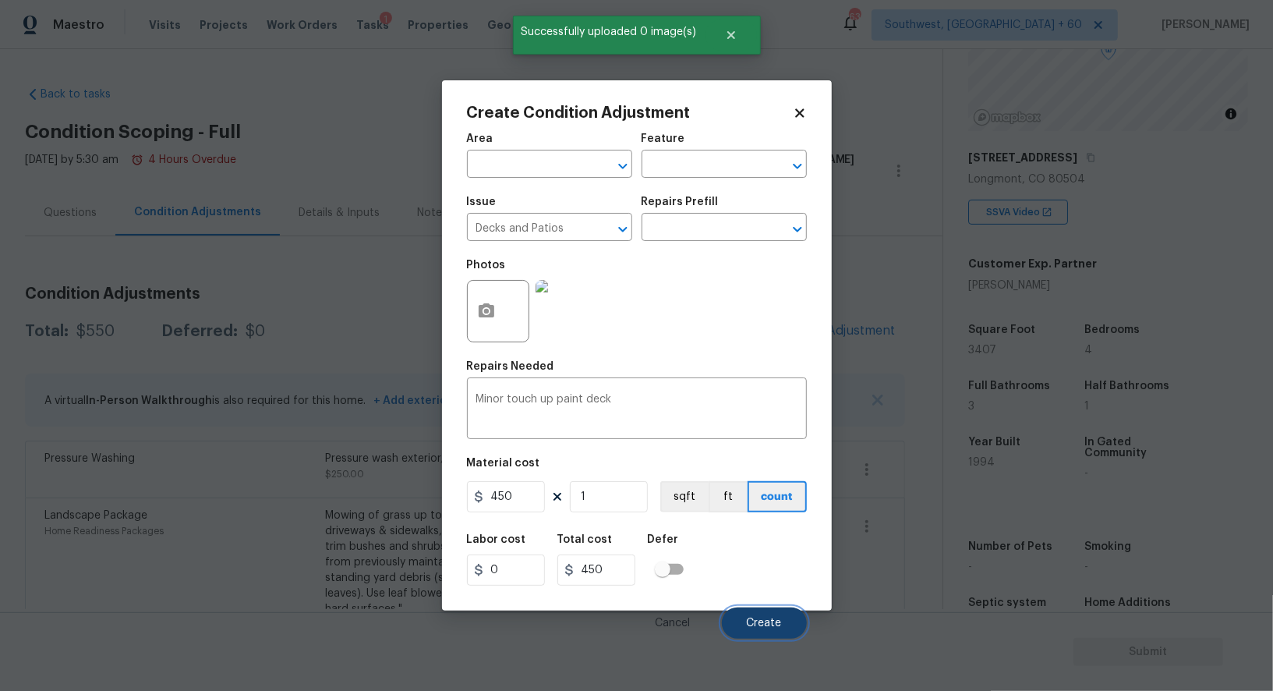
click at [780, 620] on span "Create" at bounding box center [764, 624] width 35 height 12
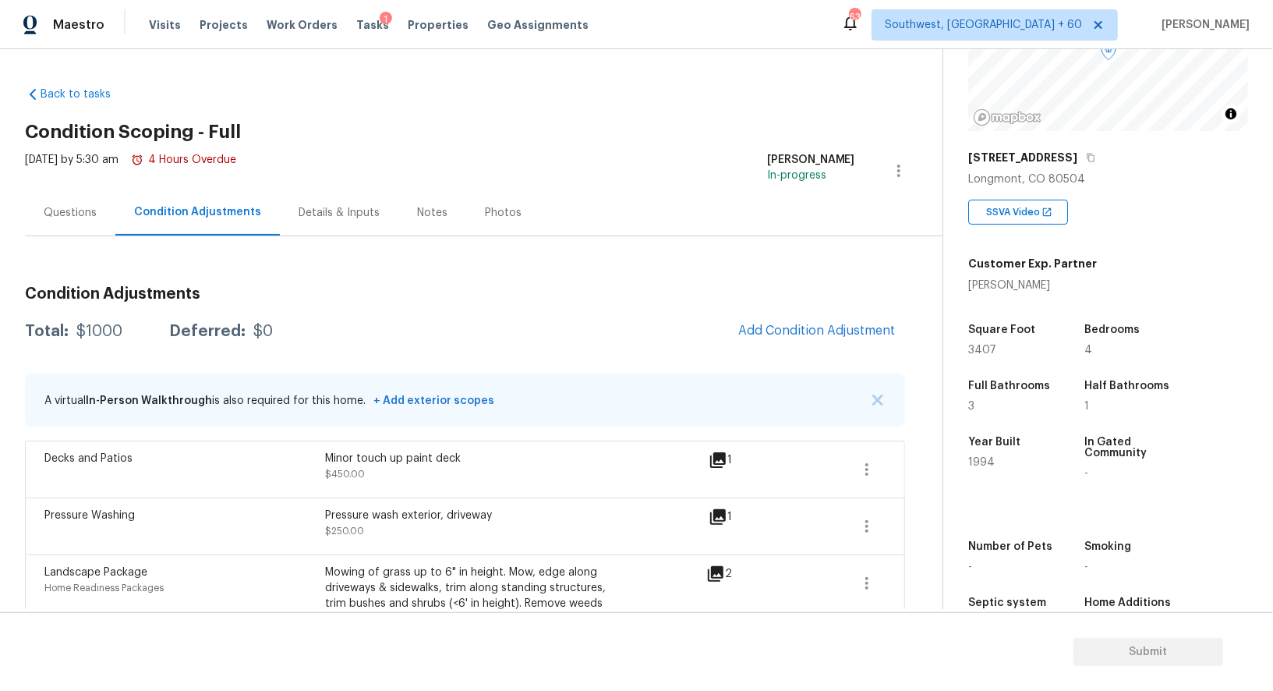
click at [494, 399] on div "A virtual In-Person Walkthrough is also required for this home. + Add exterior …" at bounding box center [465, 399] width 880 height 53
click at [874, 469] on icon "button" at bounding box center [867, 469] width 19 height 19
click at [928, 457] on link "Edit" at bounding box center [956, 465] width 133 height 23
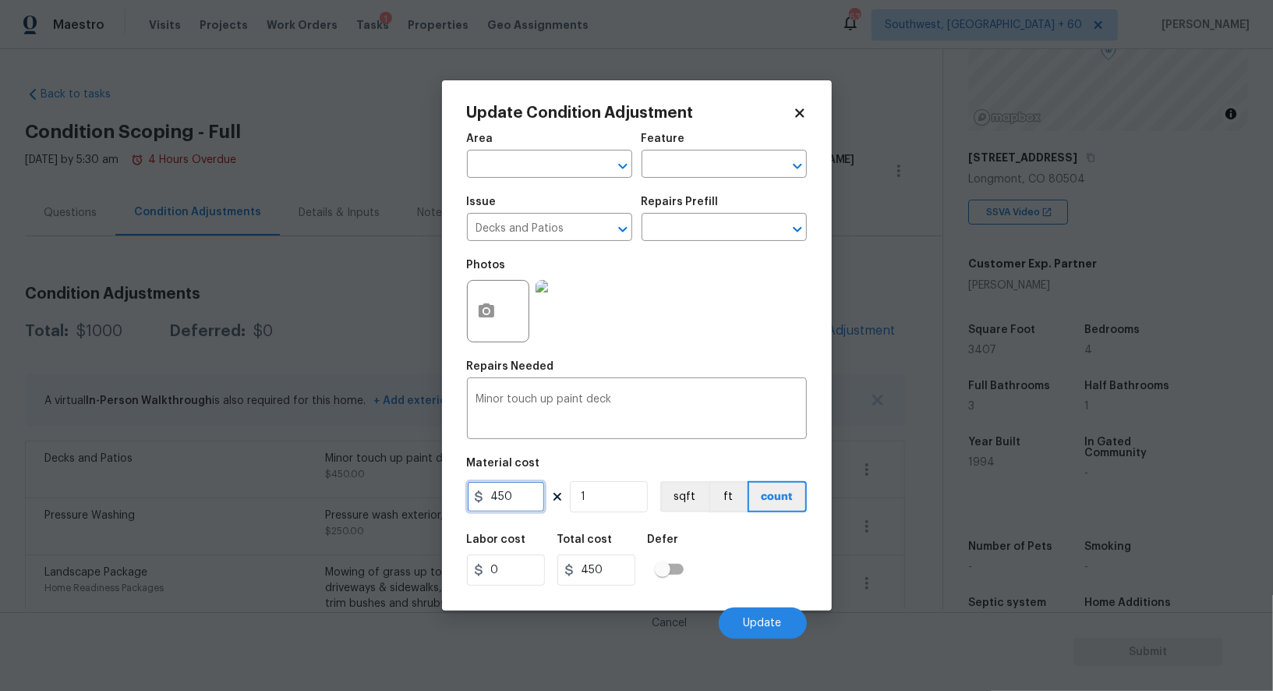
click at [488, 504] on input "450" at bounding box center [506, 496] width 78 height 31
type input "1200"
click at [632, 575] on input "450" at bounding box center [596, 569] width 78 height 31
type input "1200"
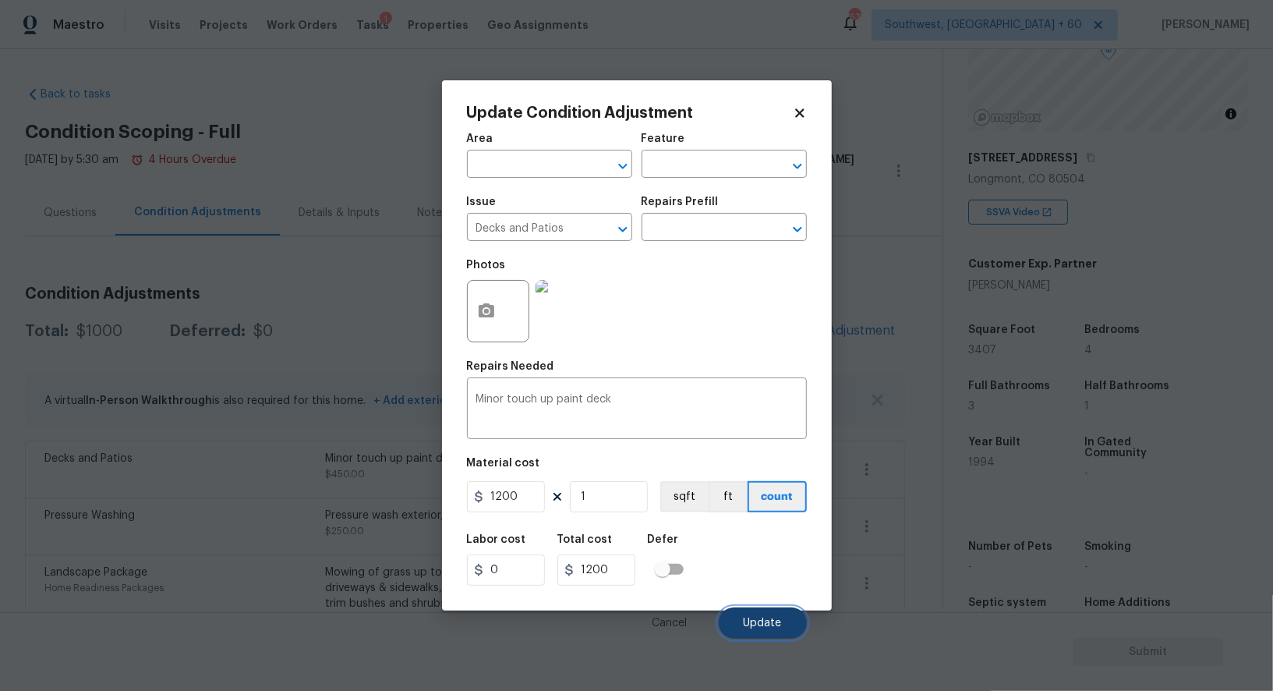
click at [777, 618] on button "Update" at bounding box center [763, 622] width 88 height 31
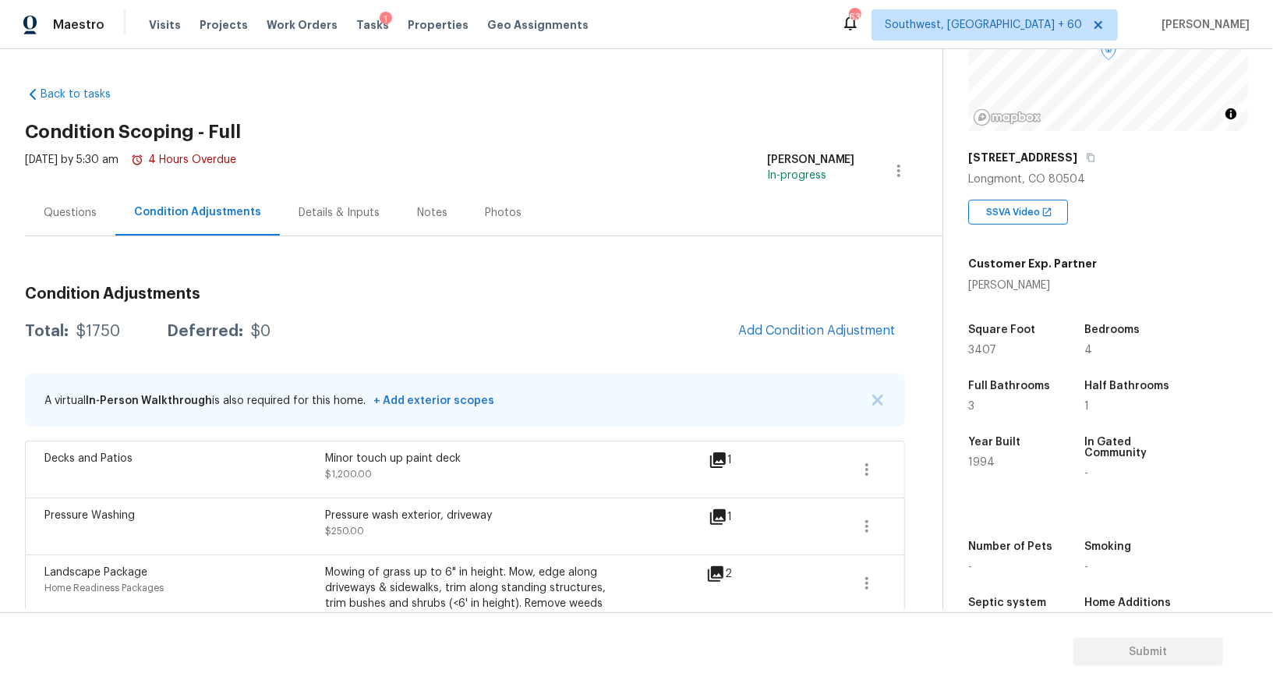
click at [826, 310] on div "Condition Adjustments Total: $1750 Deferred: $0 Add Condition Adjustment A virt…" at bounding box center [465, 487] width 880 height 426
click at [832, 329] on span "Add Condition Adjustment" at bounding box center [816, 331] width 157 height 14
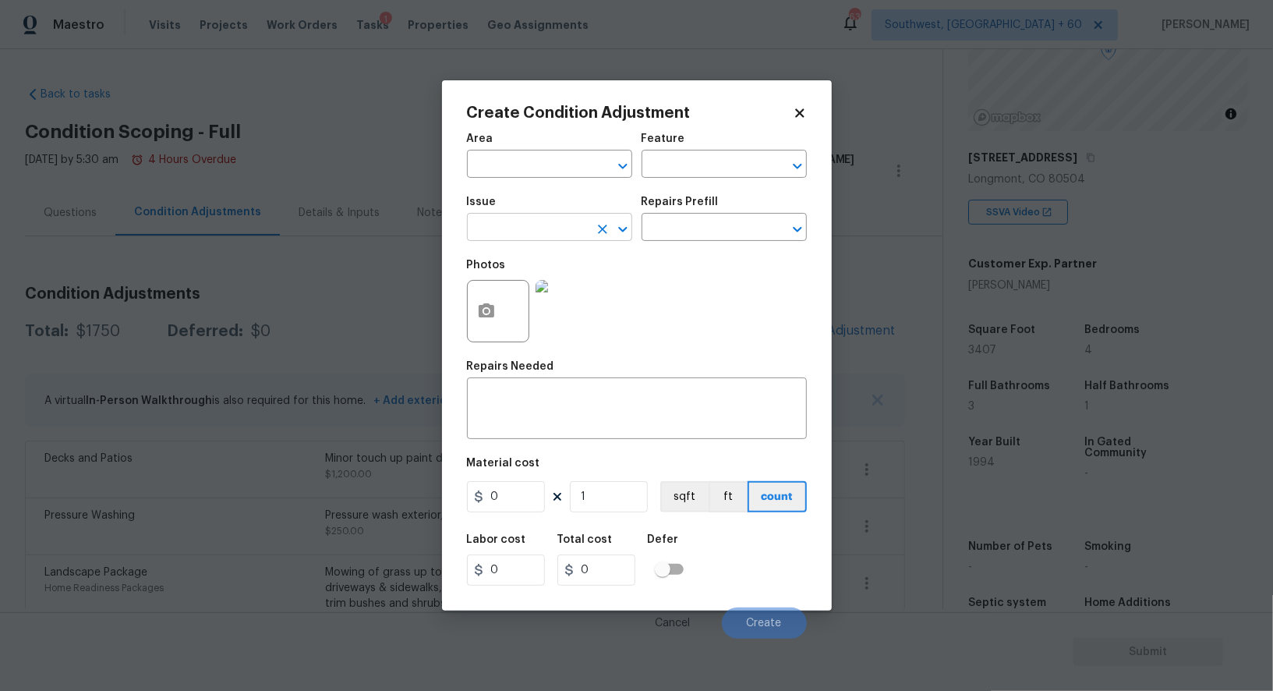
click at [487, 235] on input "text" at bounding box center [528, 229] width 122 height 24
click at [541, 297] on li "Fencing" at bounding box center [549, 303] width 165 height 26
type input "Fencing"
click at [561, 412] on textarea at bounding box center [636, 410] width 321 height 33
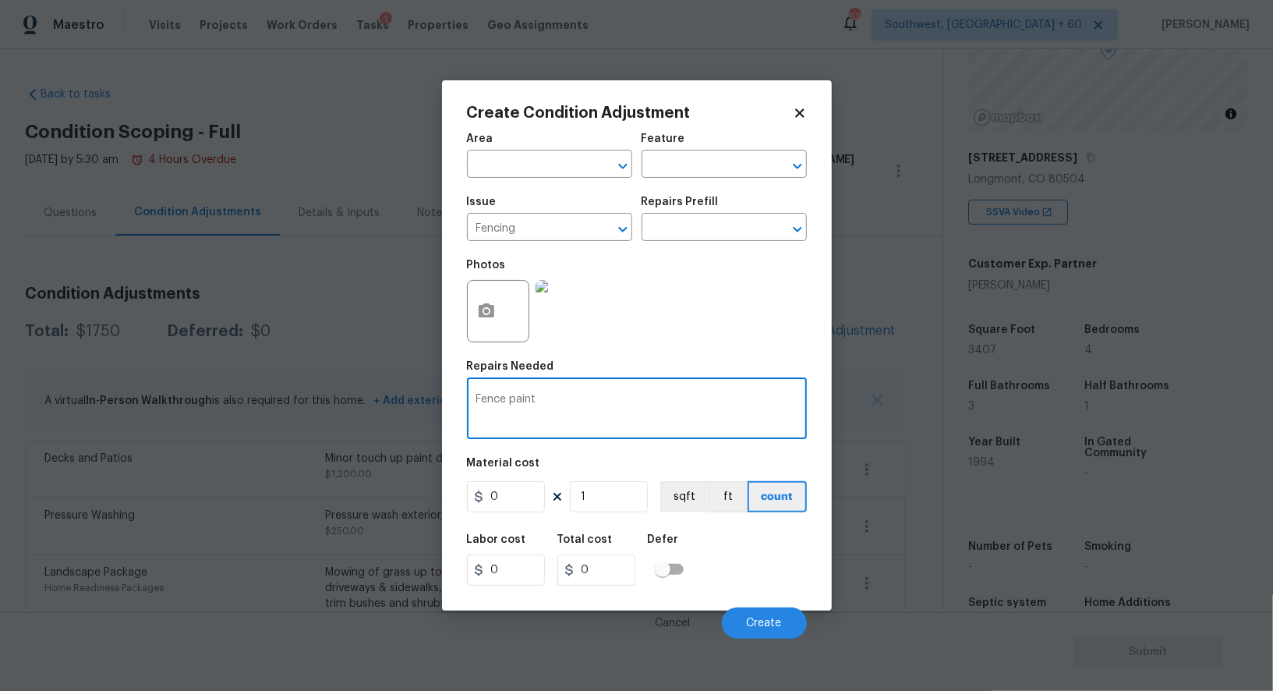
type textarea "Fence paint"
click at [521, 501] on input "0" at bounding box center [506, 496] width 78 height 31
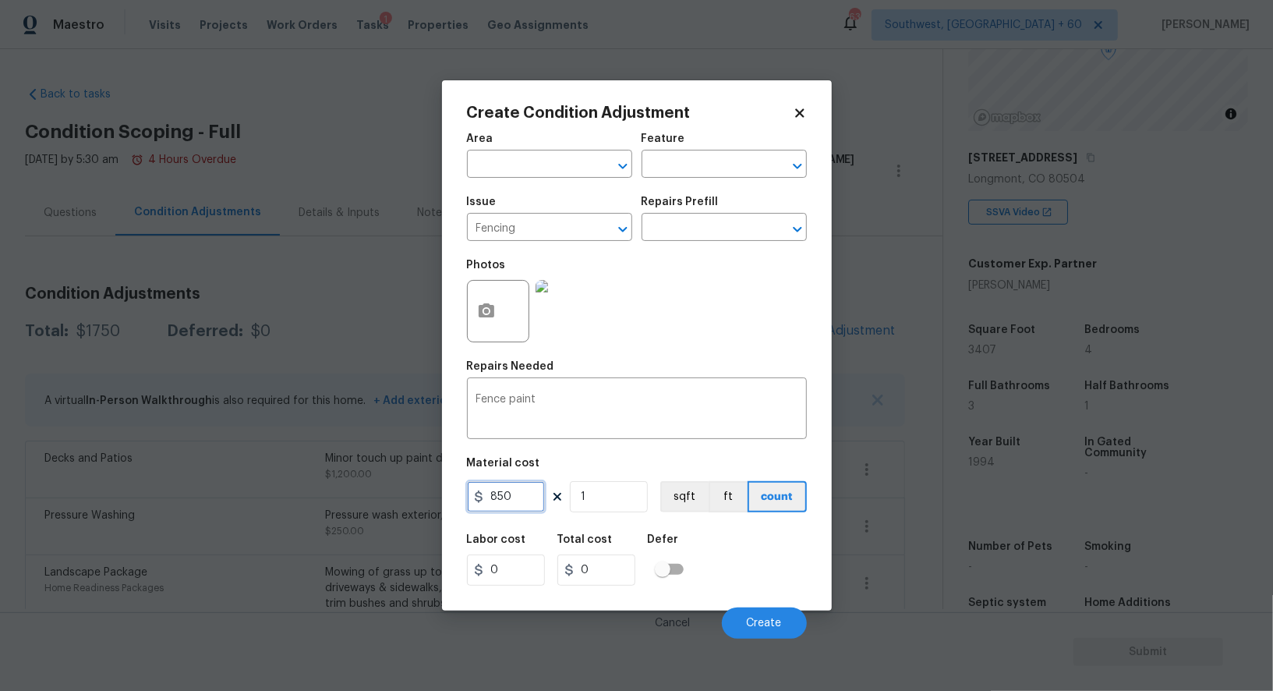
type input "850"
click at [638, 575] on div "0" at bounding box center [602, 569] width 90 height 31
type input "850"
click at [771, 639] on button "Create" at bounding box center [764, 622] width 85 height 31
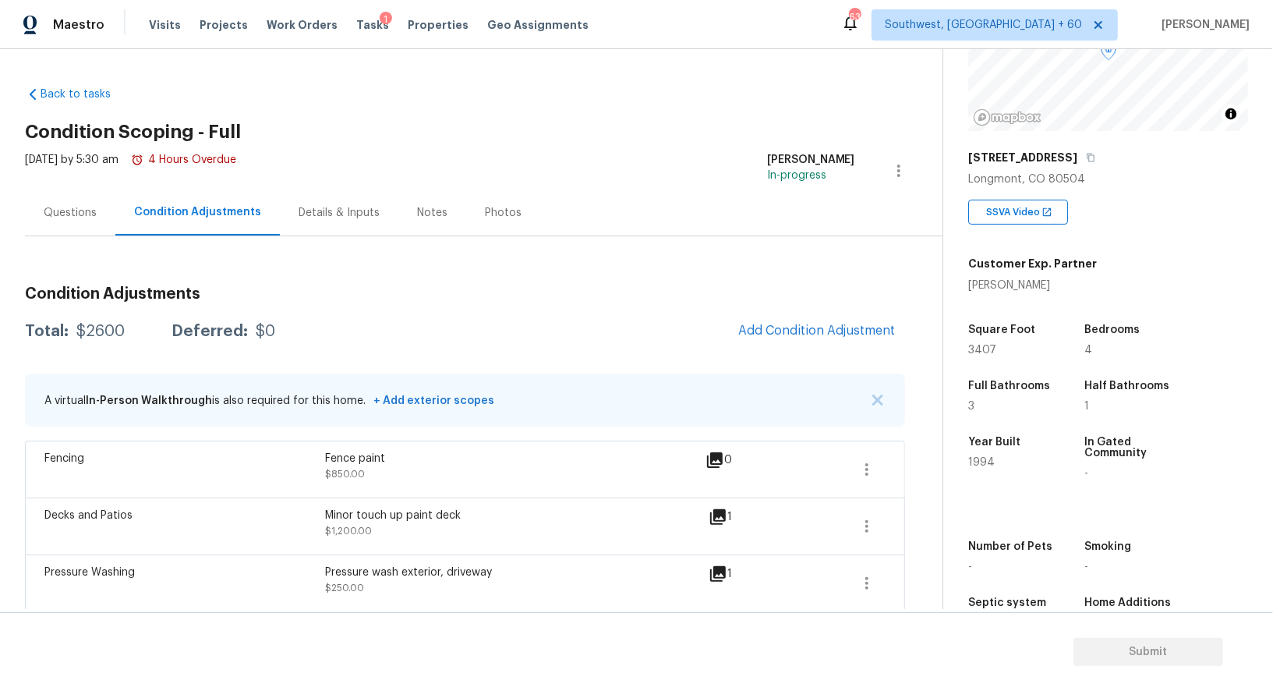
click at [63, 207] on div "Questions" at bounding box center [70, 213] width 53 height 16
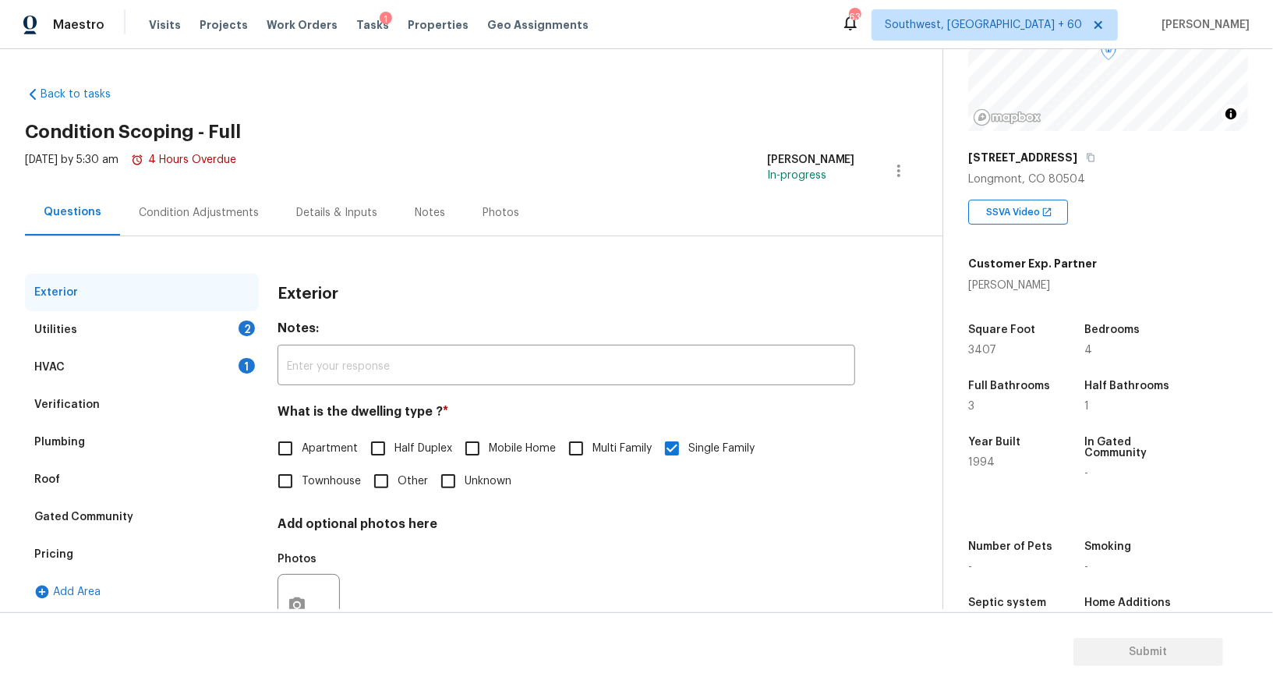
click at [68, 417] on div "Verification" at bounding box center [142, 404] width 234 height 37
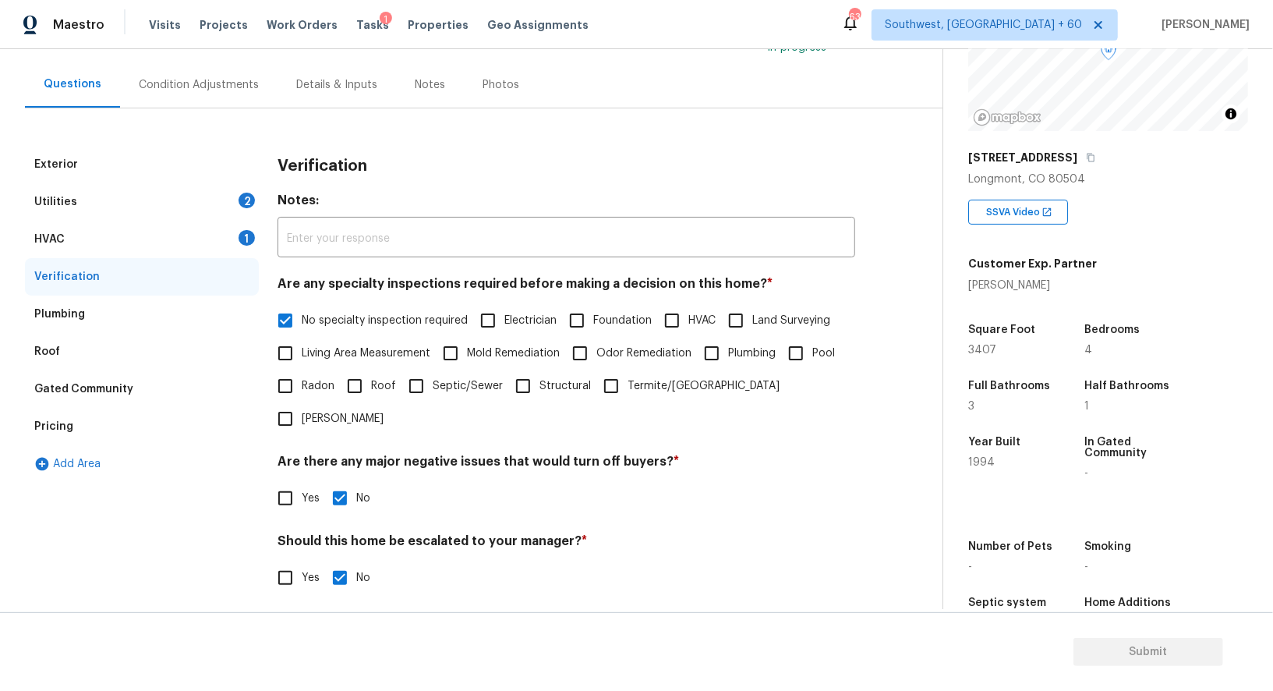
scroll to position [199, 0]
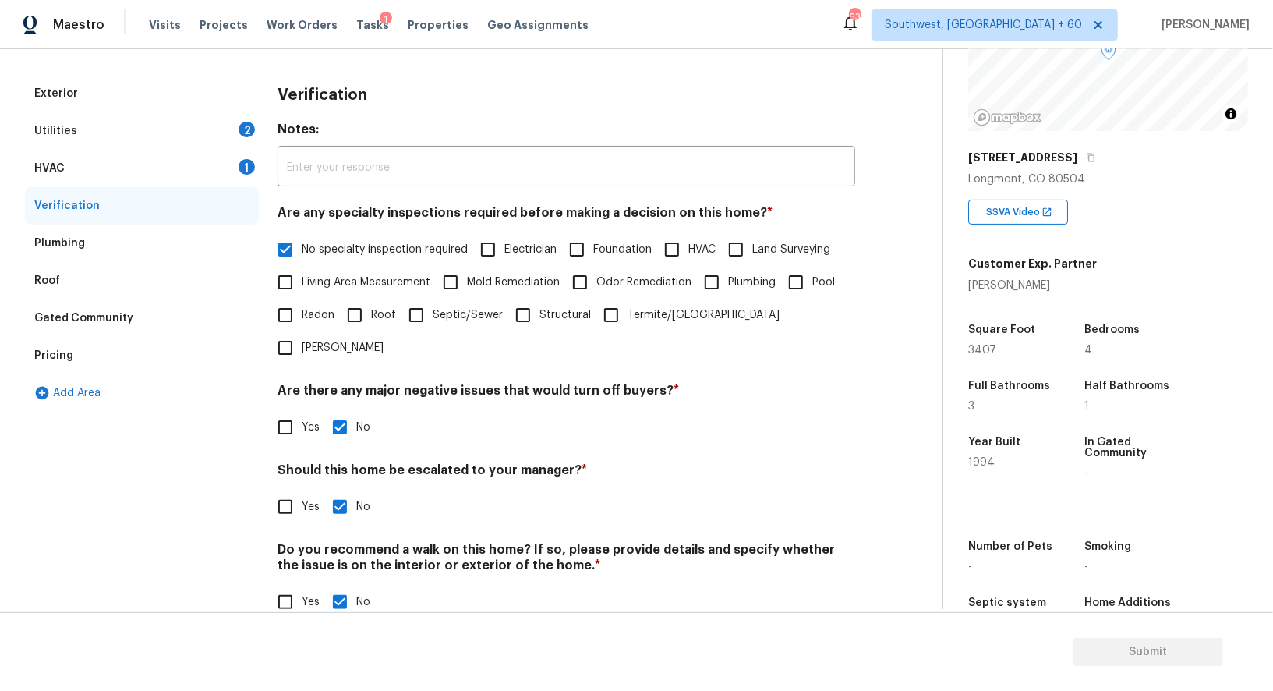
click at [293, 490] on input "Yes" at bounding box center [285, 506] width 33 height 33
checkbox input "true"
checkbox input "false"
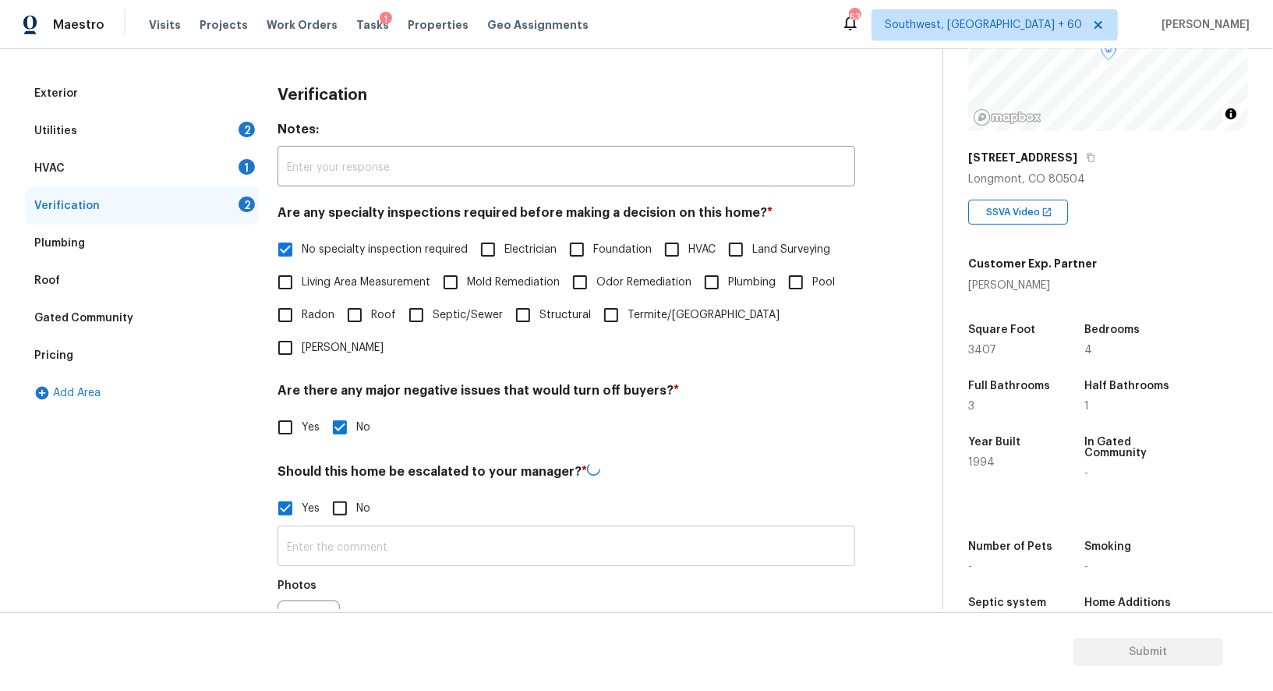
click at [313, 529] on input "text" at bounding box center [567, 547] width 578 height 37
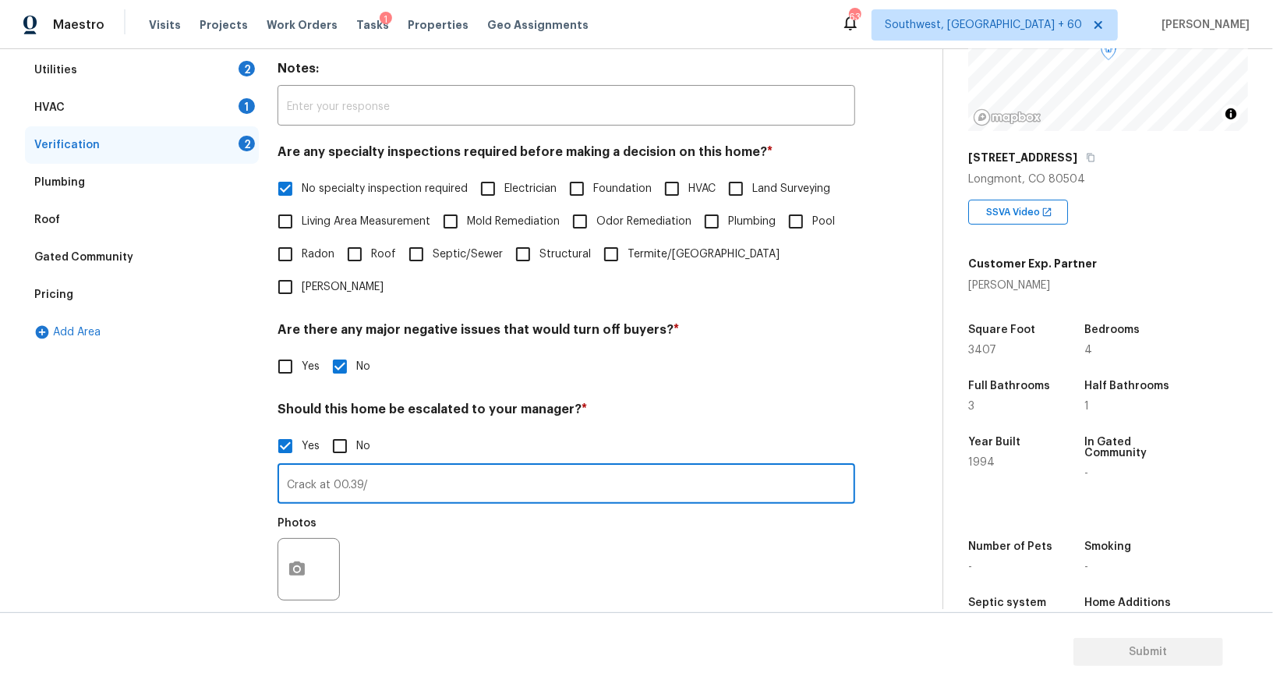
scroll to position [340, 0]
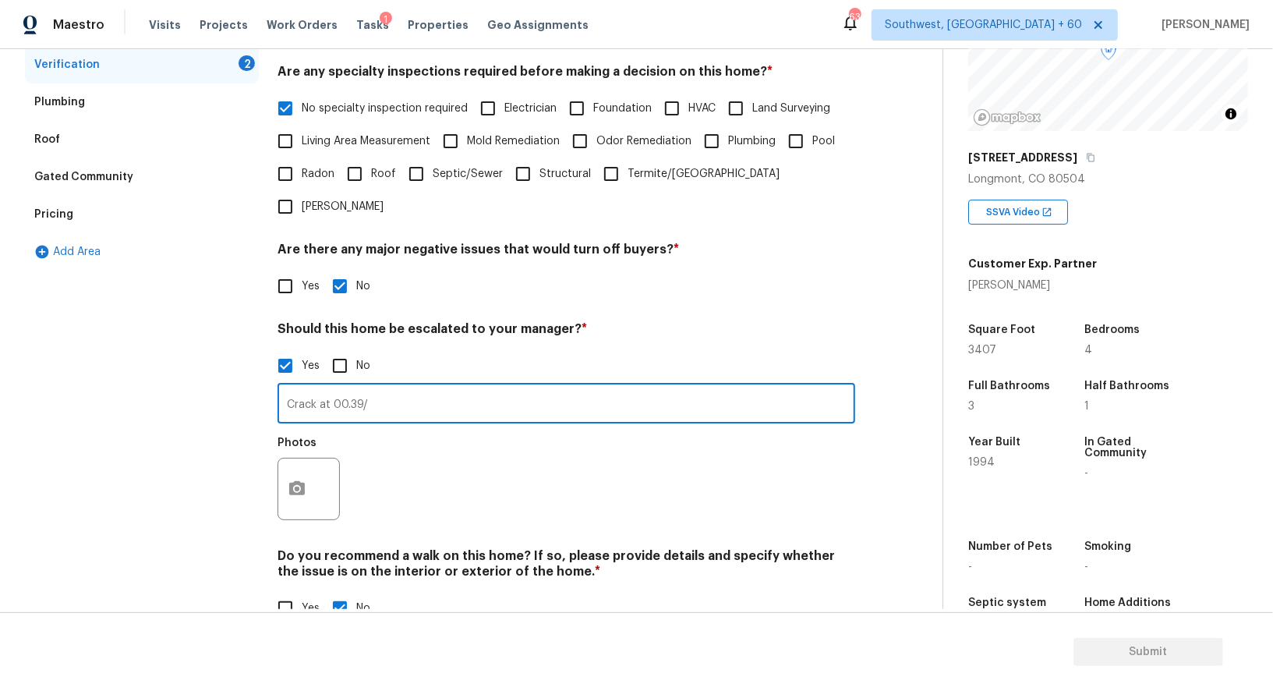
type input "Crack at 00.39/"
click at [285, 458] on button "button" at bounding box center [296, 488] width 37 height 61
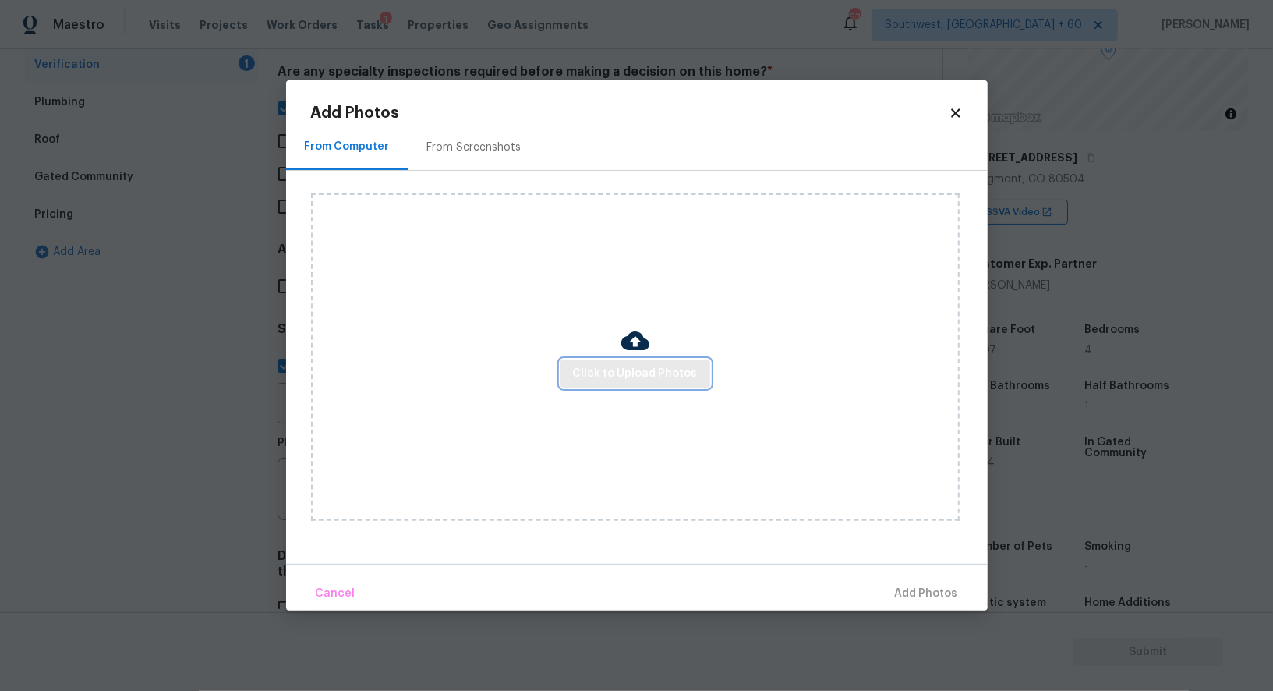
click at [642, 363] on button "Click to Upload Photos" at bounding box center [636, 373] width 150 height 29
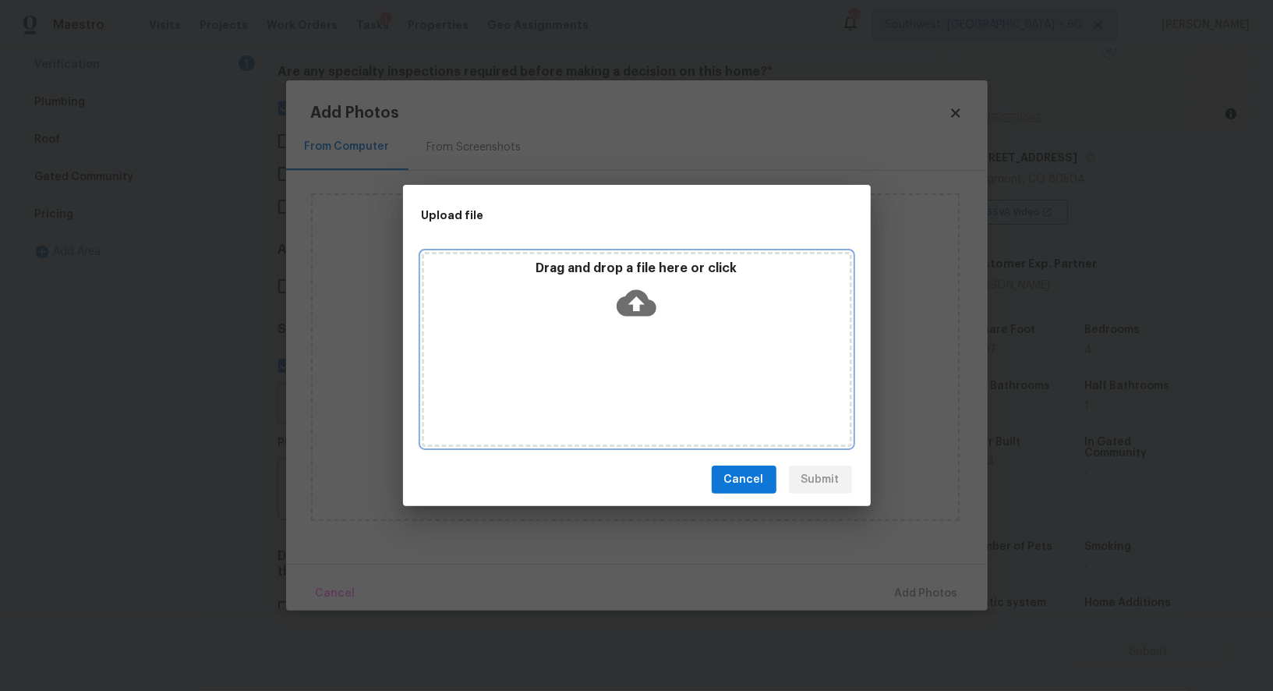
click at [640, 313] on icon at bounding box center [637, 303] width 40 height 27
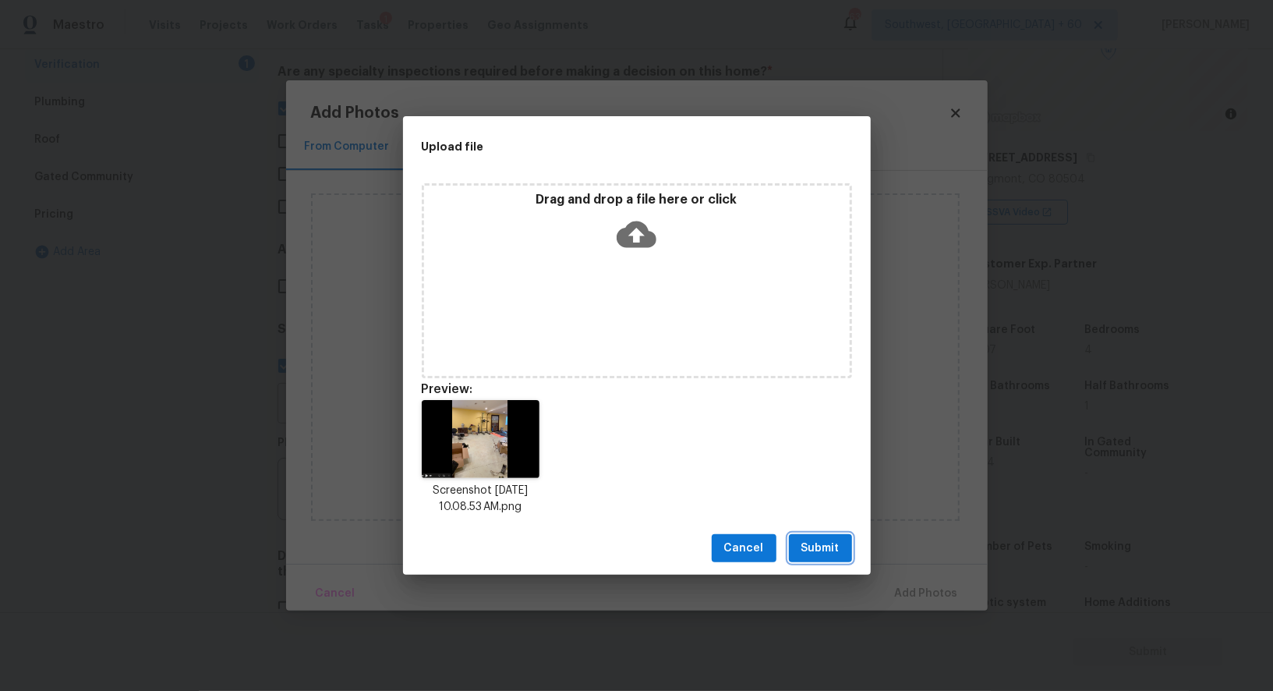
click at [826, 561] on button "Submit" at bounding box center [820, 548] width 63 height 29
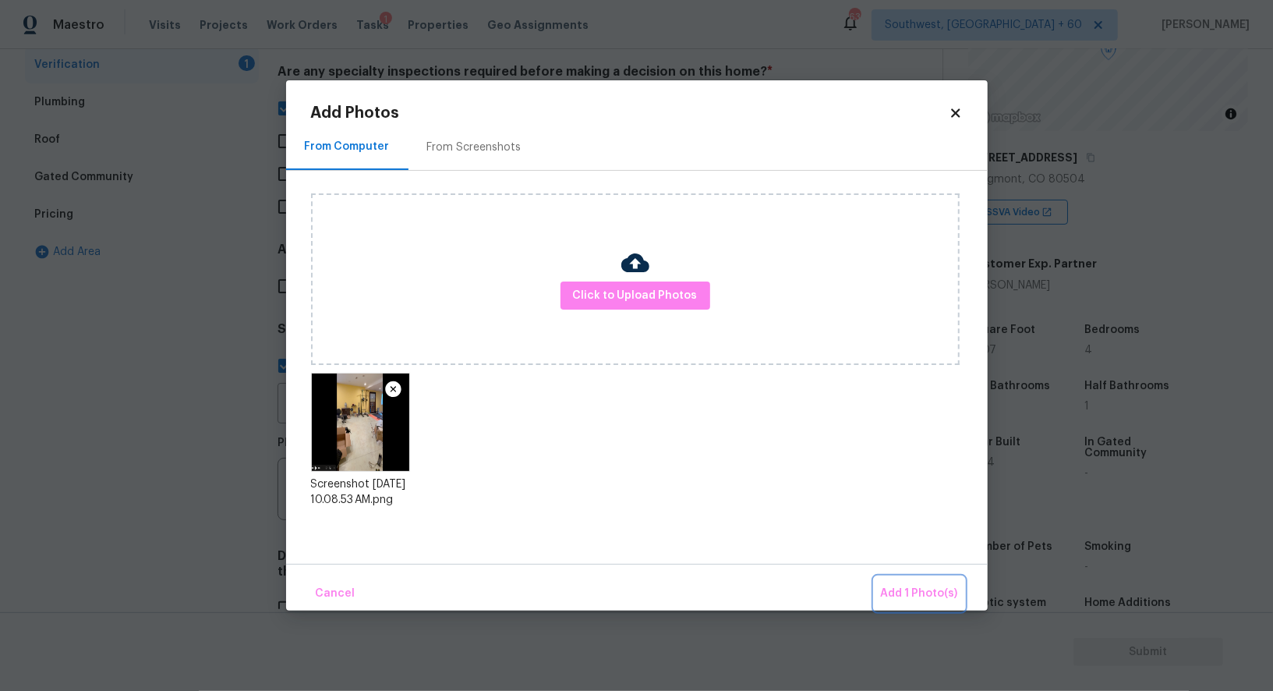
click at [924, 586] on span "Add 1 Photo(s)" at bounding box center [919, 593] width 77 height 19
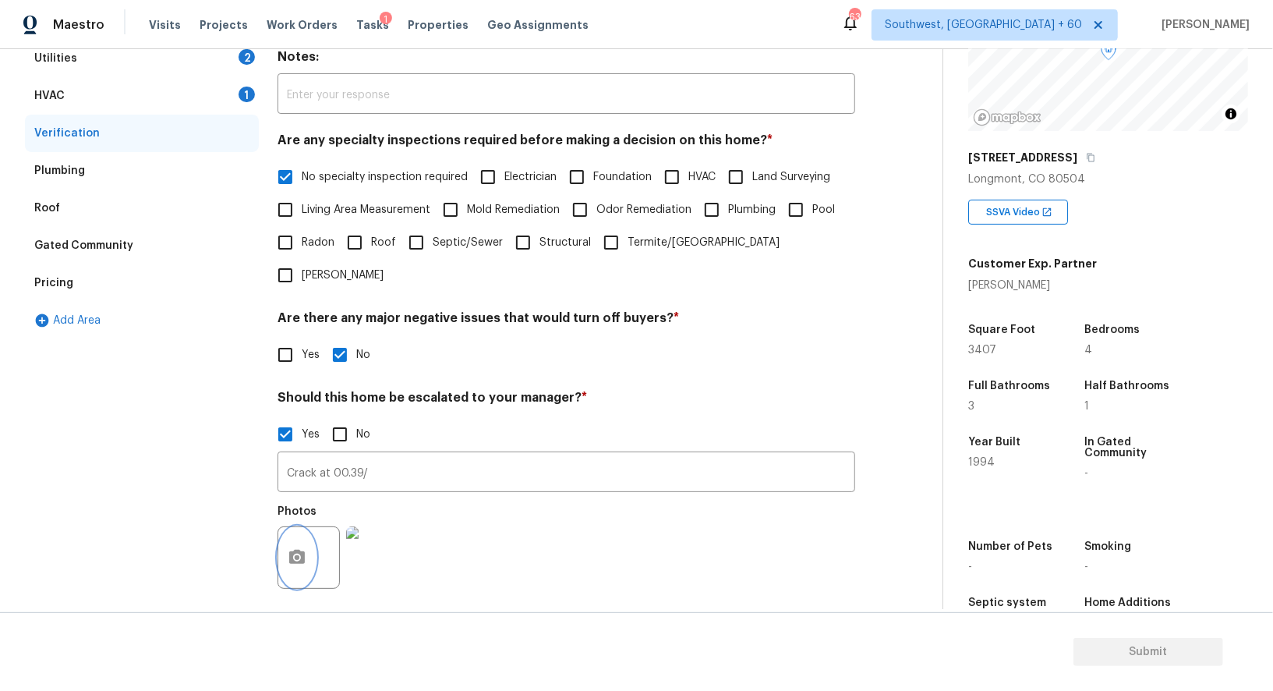
scroll to position [270, 0]
click at [85, 290] on div "Pricing" at bounding box center [142, 284] width 234 height 37
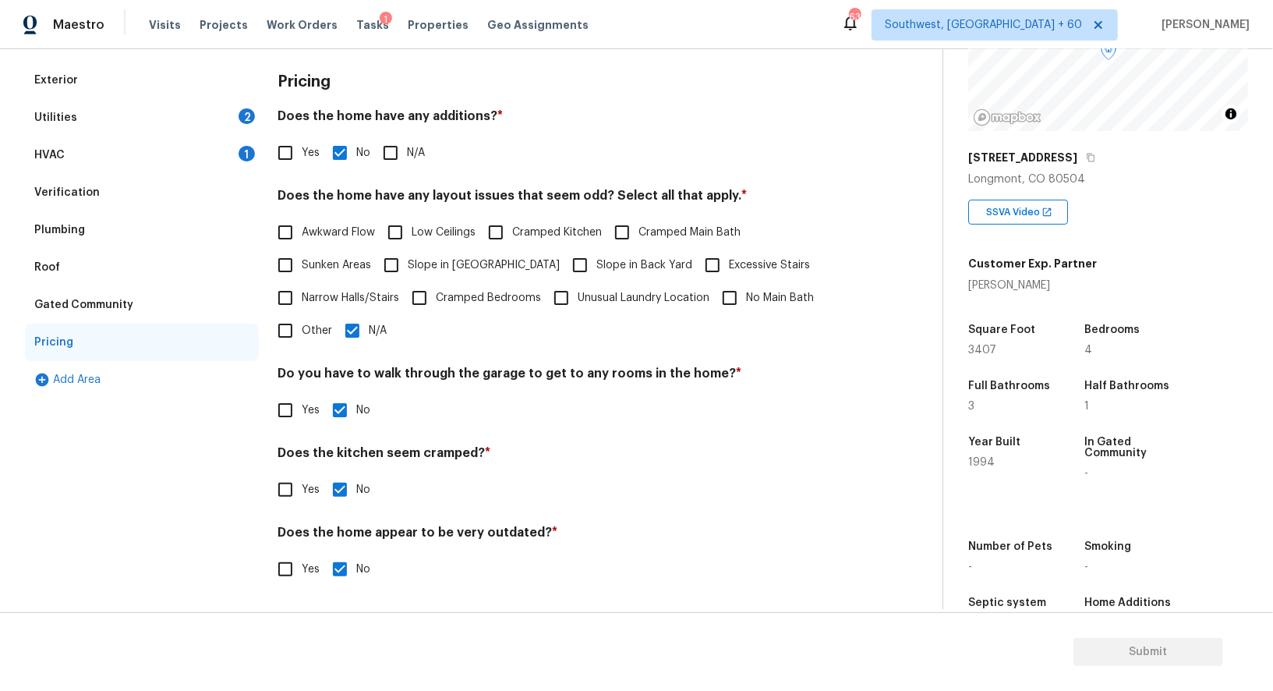
scroll to position [211, 0]
click at [366, 263] on span "Sunken Areas" at bounding box center [336, 267] width 69 height 16
click at [302, 263] on input "Sunken Areas" at bounding box center [285, 266] width 33 height 33
checkbox input "true"
click at [364, 344] on input "N/A" at bounding box center [352, 332] width 33 height 33
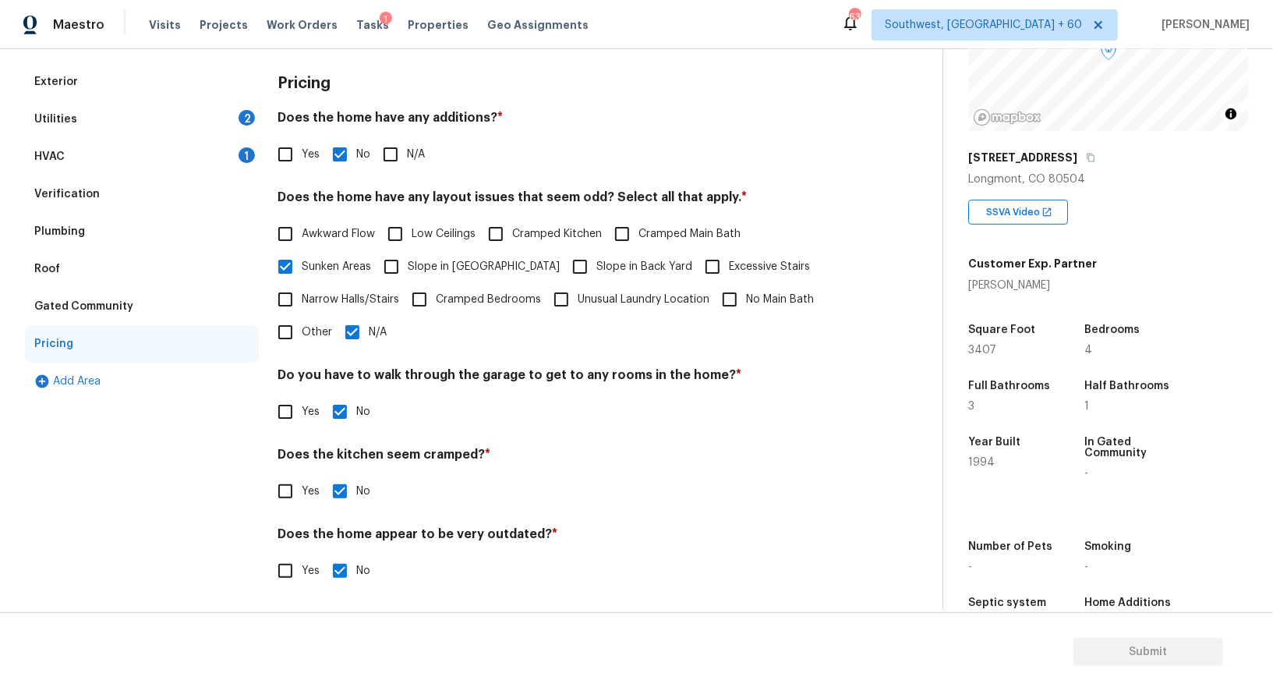
checkbox input "false"
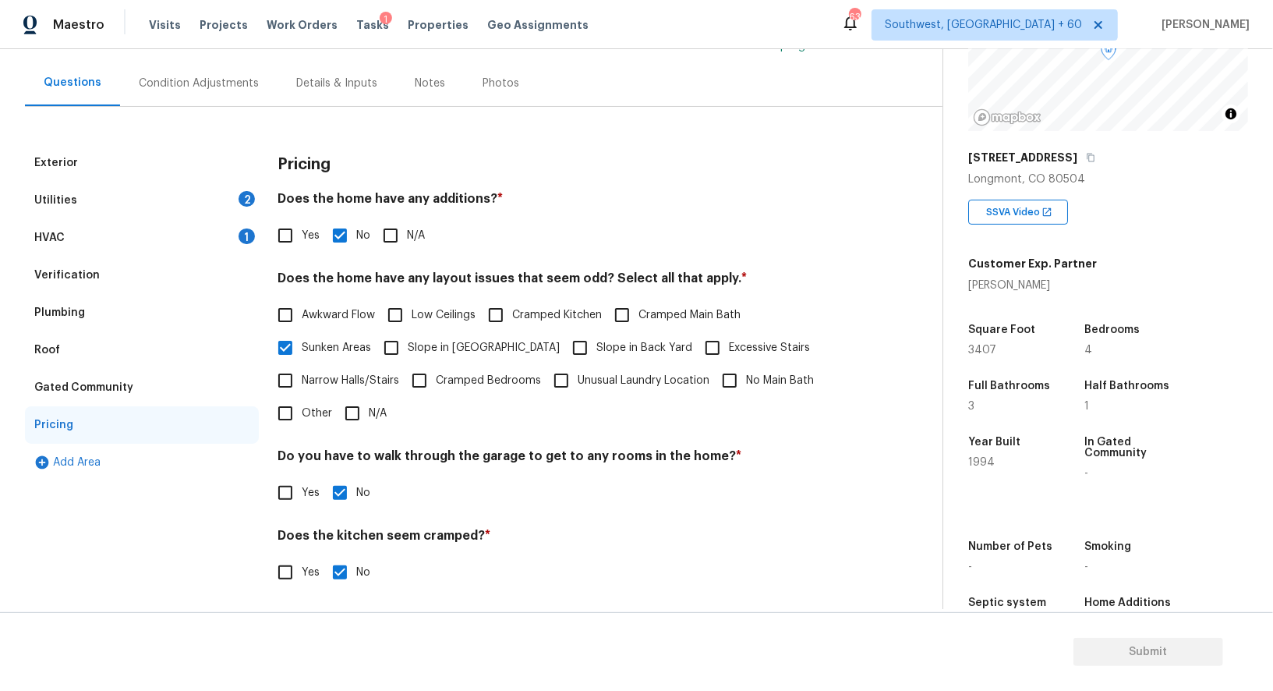
click at [226, 228] on div "HVAC 1" at bounding box center [142, 237] width 234 height 37
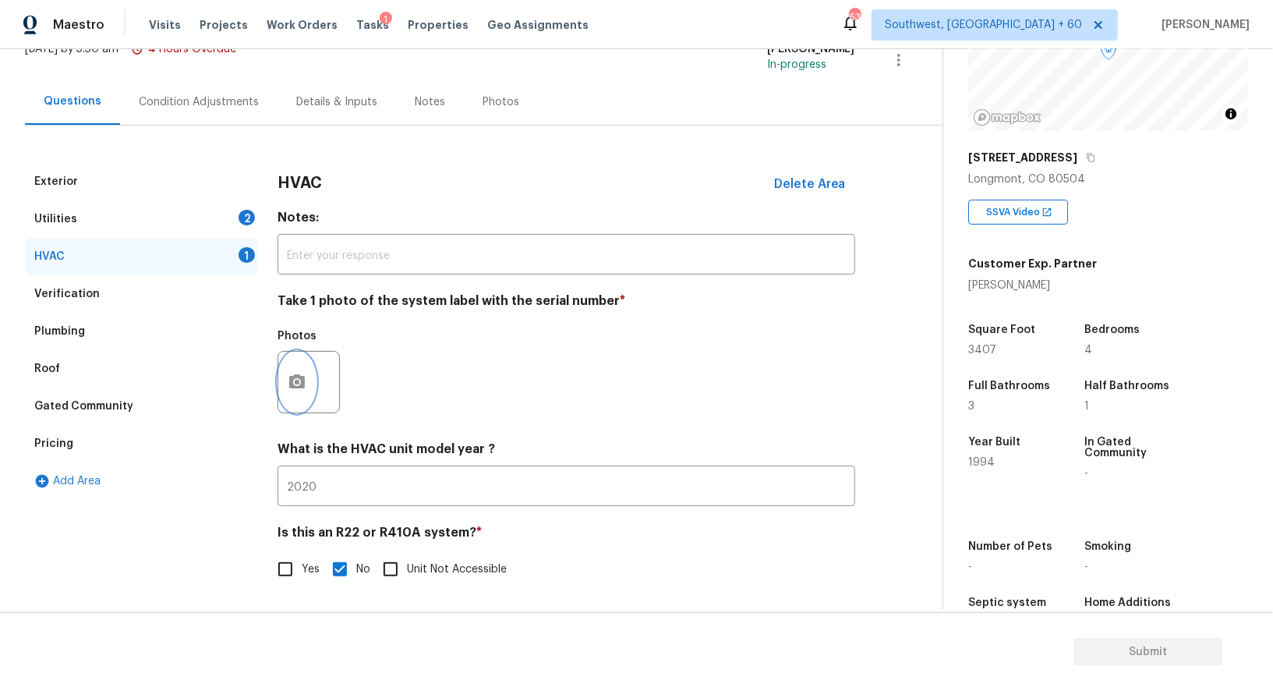
click at [289, 383] on icon "button" at bounding box center [297, 381] width 16 height 14
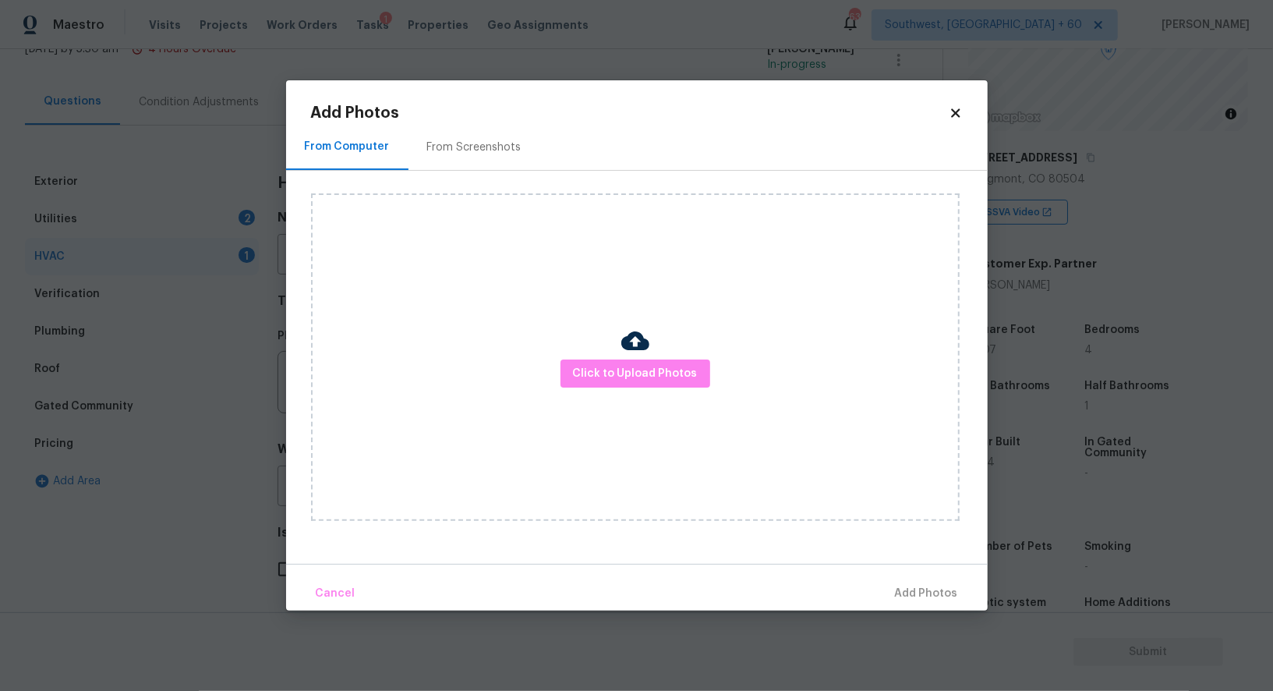
click at [685, 349] on div "Click to Upload Photos" at bounding box center [635, 356] width 649 height 327
click at [618, 383] on button "Click to Upload Photos" at bounding box center [636, 373] width 150 height 29
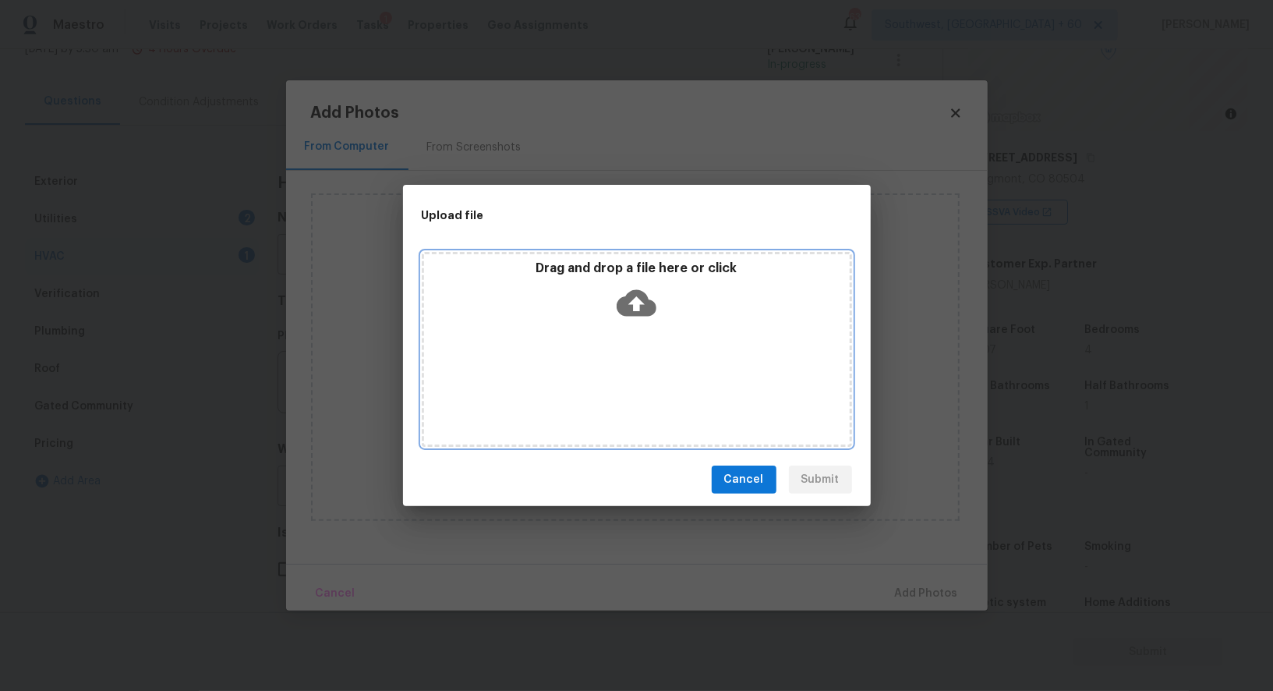
click at [644, 292] on icon at bounding box center [637, 303] width 40 height 27
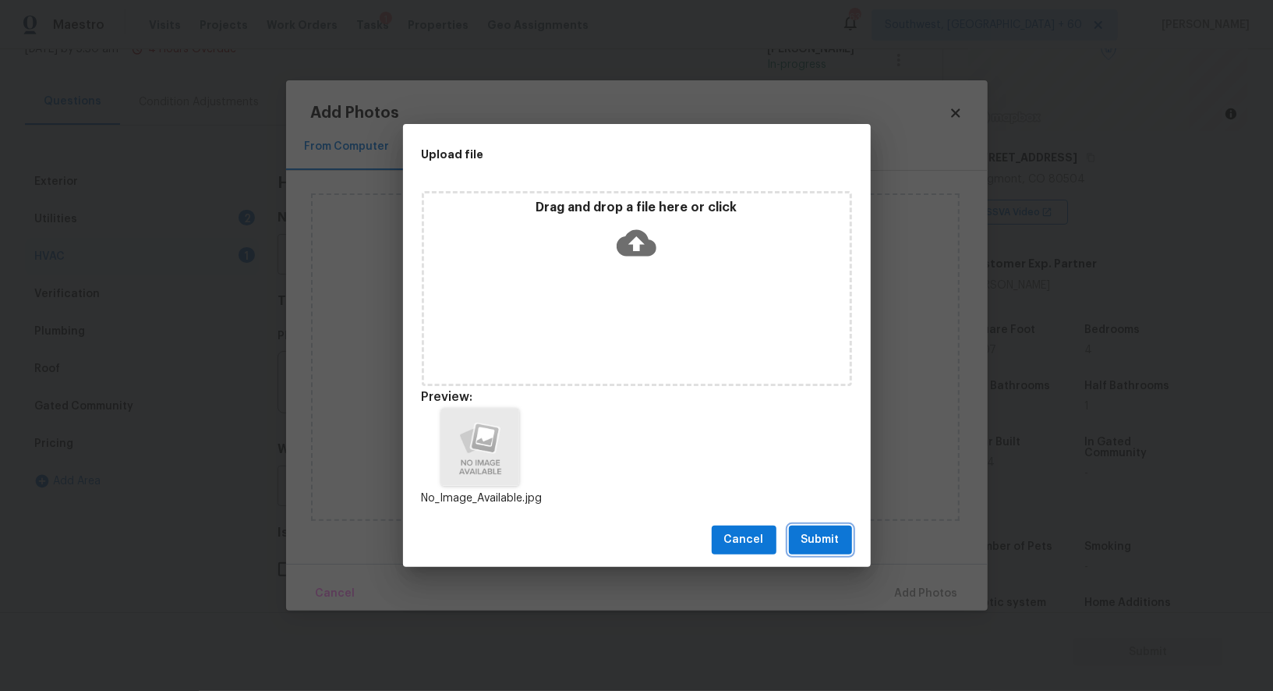
click at [804, 550] on button "Submit" at bounding box center [820, 540] width 63 height 29
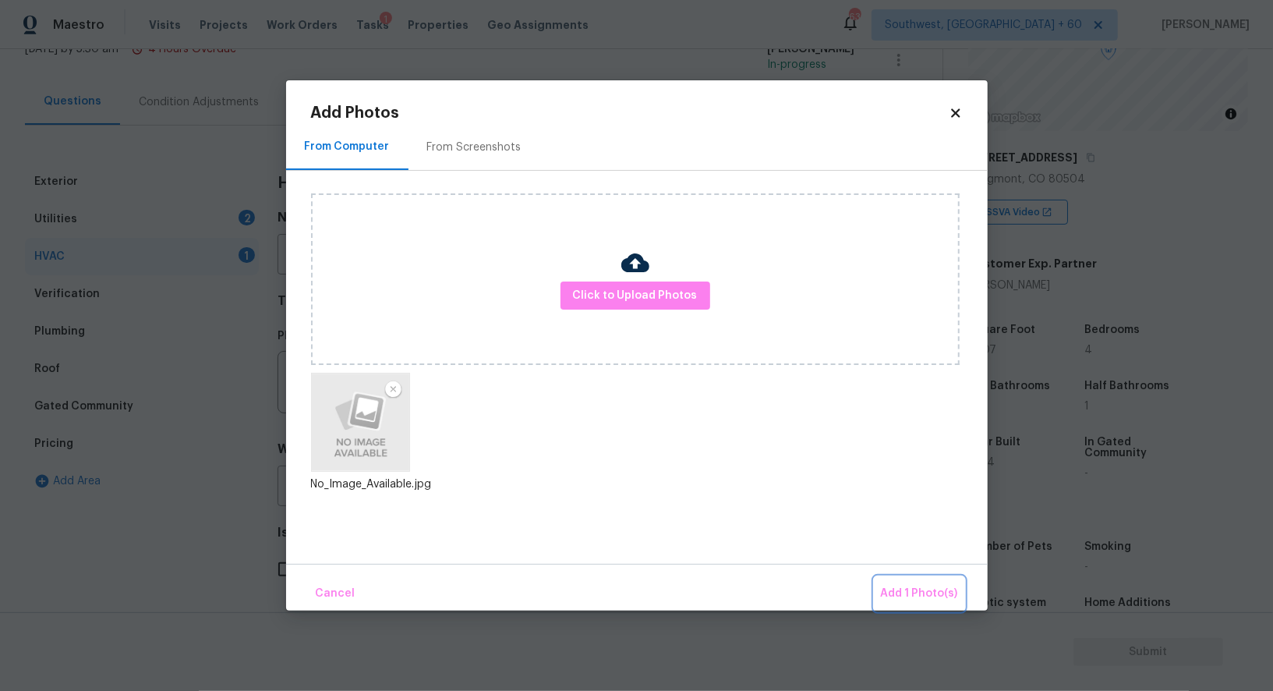
click at [932, 579] on button "Add 1 Photo(s)" at bounding box center [920, 594] width 90 height 34
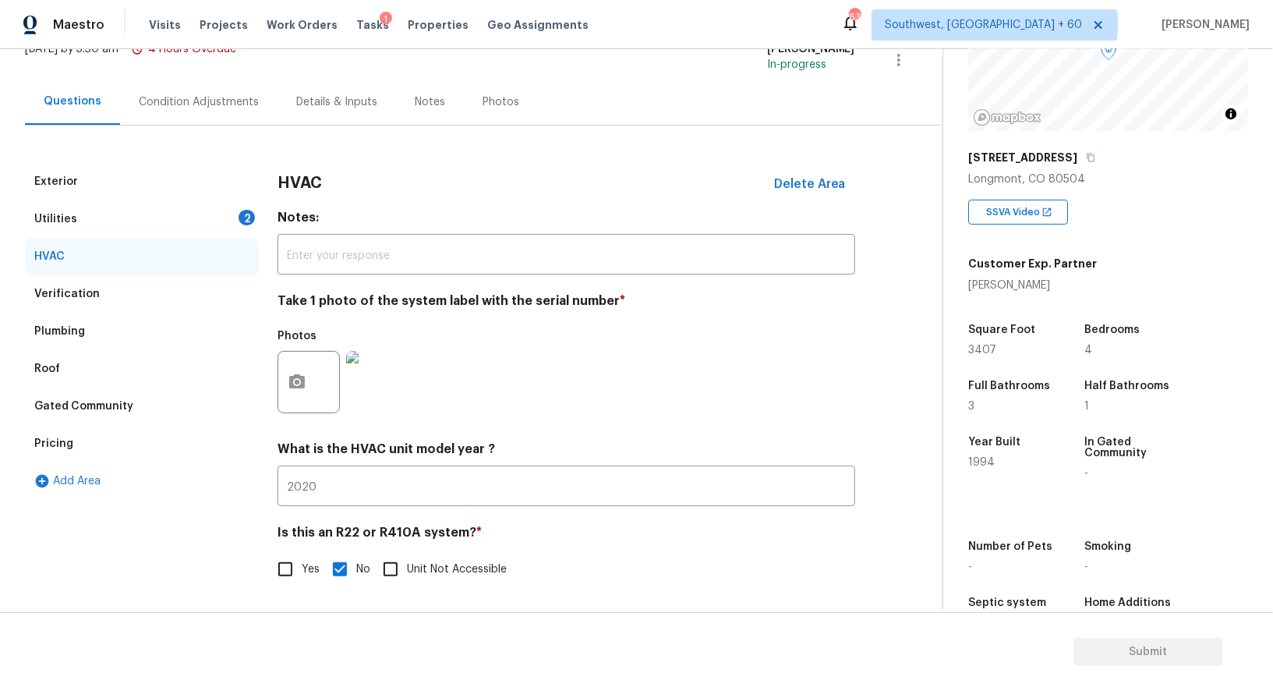
click at [184, 211] on div "Utilities 2" at bounding box center [142, 218] width 234 height 37
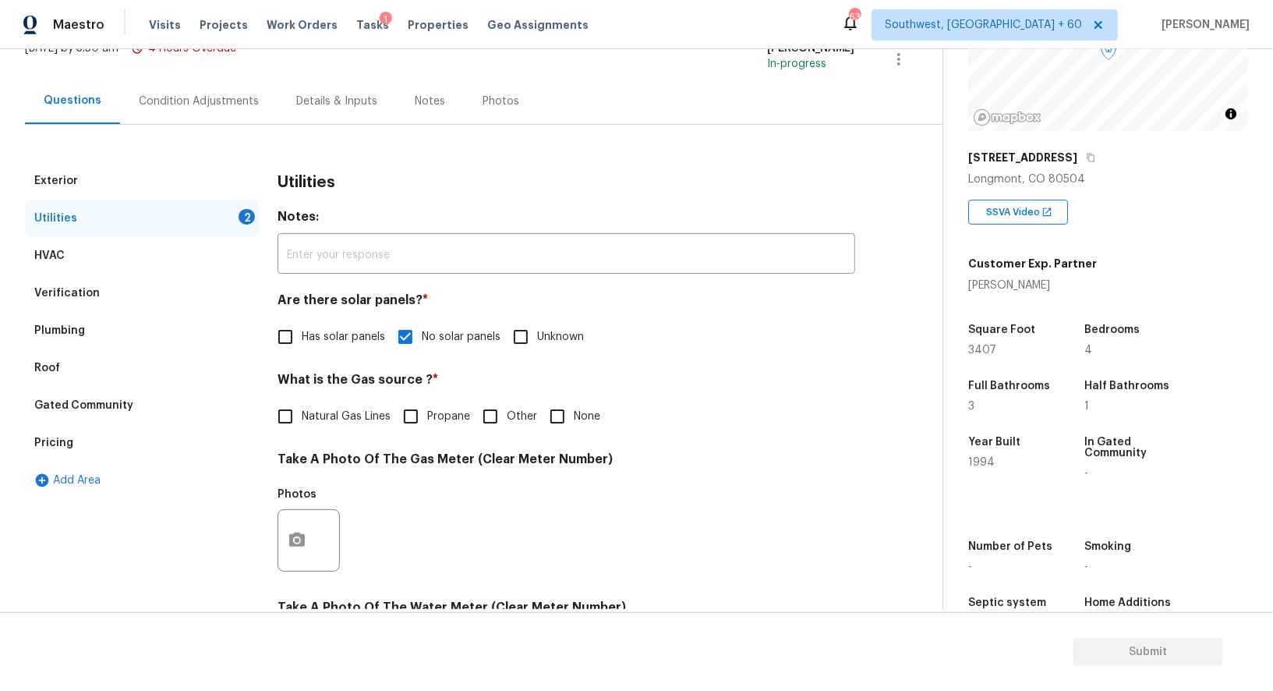
click at [340, 419] on span "Natural Gas Lines" at bounding box center [346, 417] width 89 height 16
click at [302, 419] on input "Natural Gas Lines" at bounding box center [285, 416] width 33 height 33
checkbox input "true"
click at [306, 508] on div "Photos" at bounding box center [310, 500] width 65 height 20
click at [292, 539] on icon "button" at bounding box center [297, 540] width 16 height 14
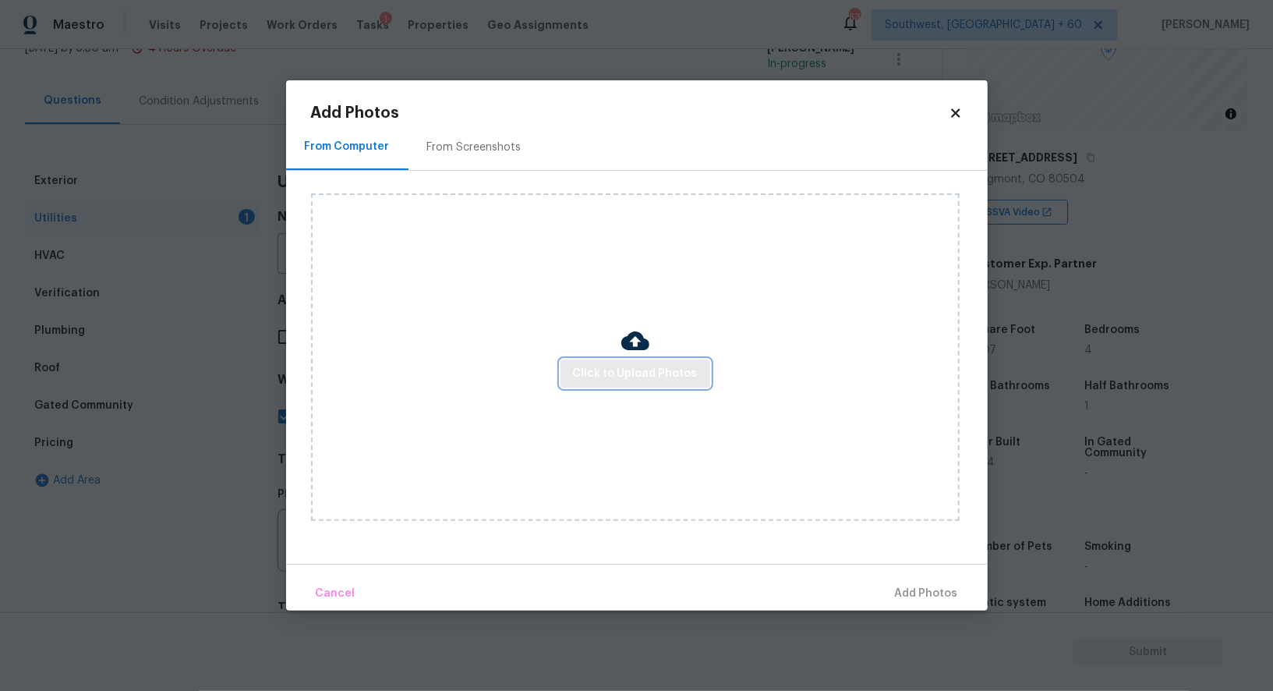
click at [664, 377] on span "Click to Upload Photos" at bounding box center [635, 373] width 125 height 19
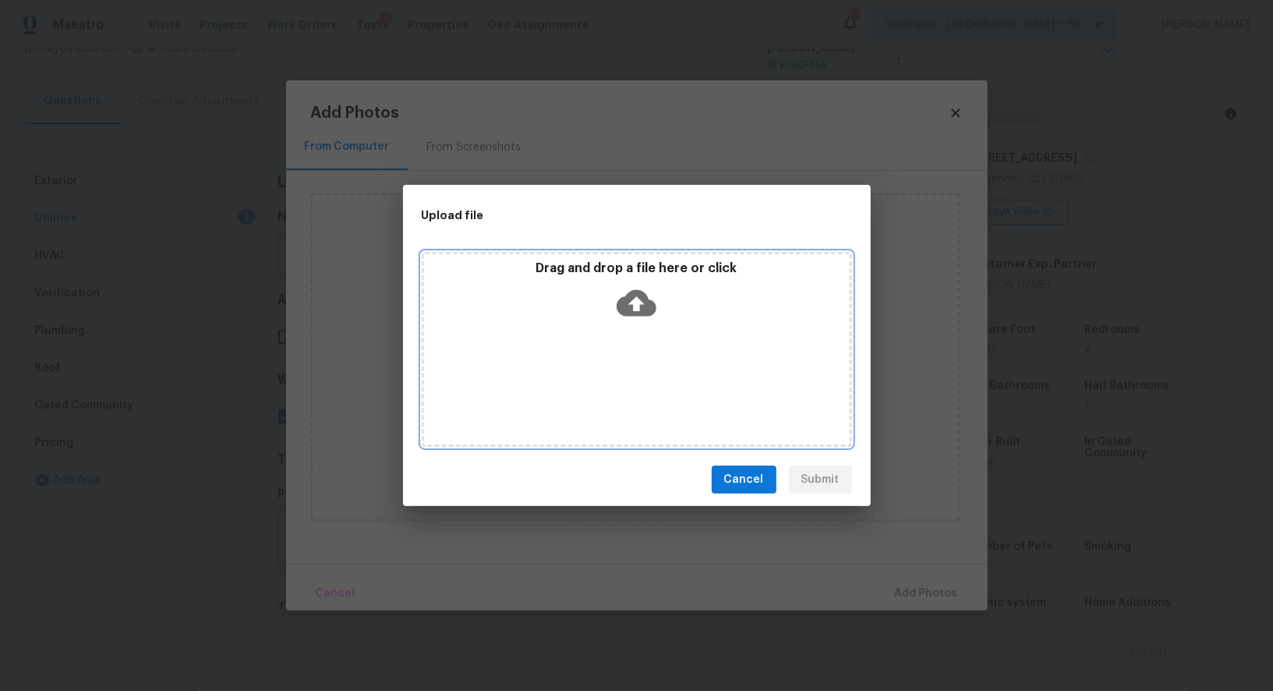
click at [628, 300] on icon at bounding box center [637, 303] width 40 height 27
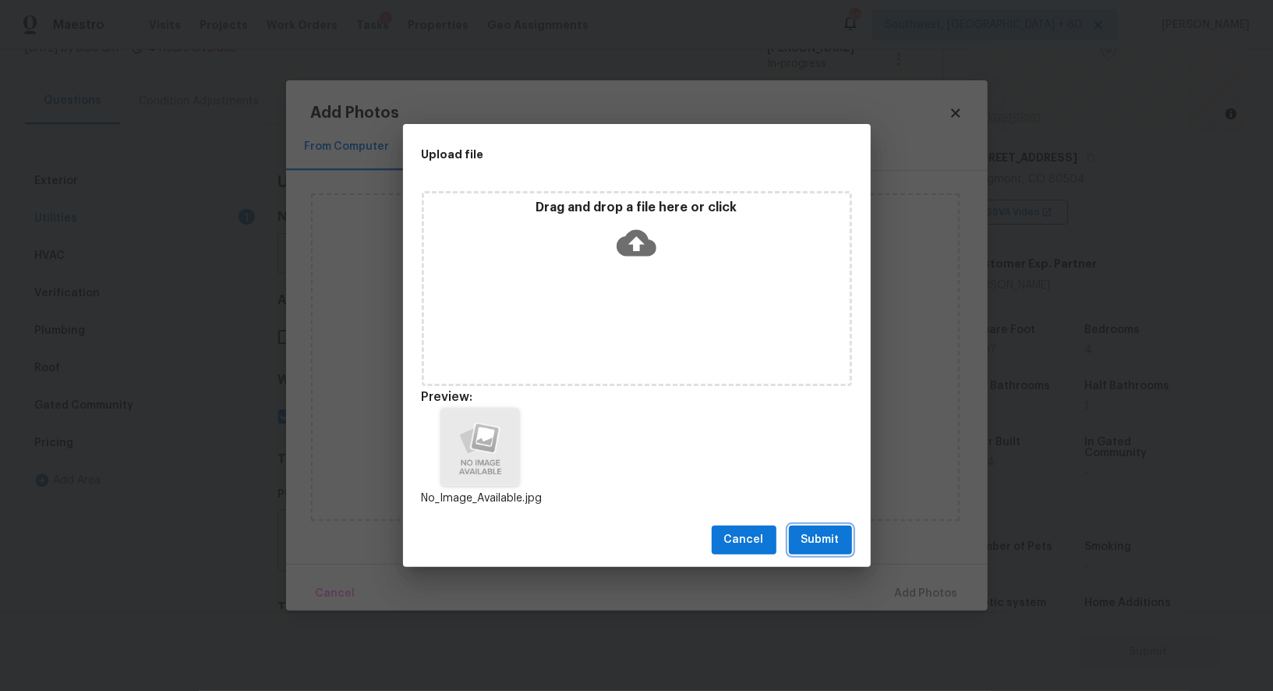
click at [828, 540] on span "Submit" at bounding box center [821, 539] width 38 height 19
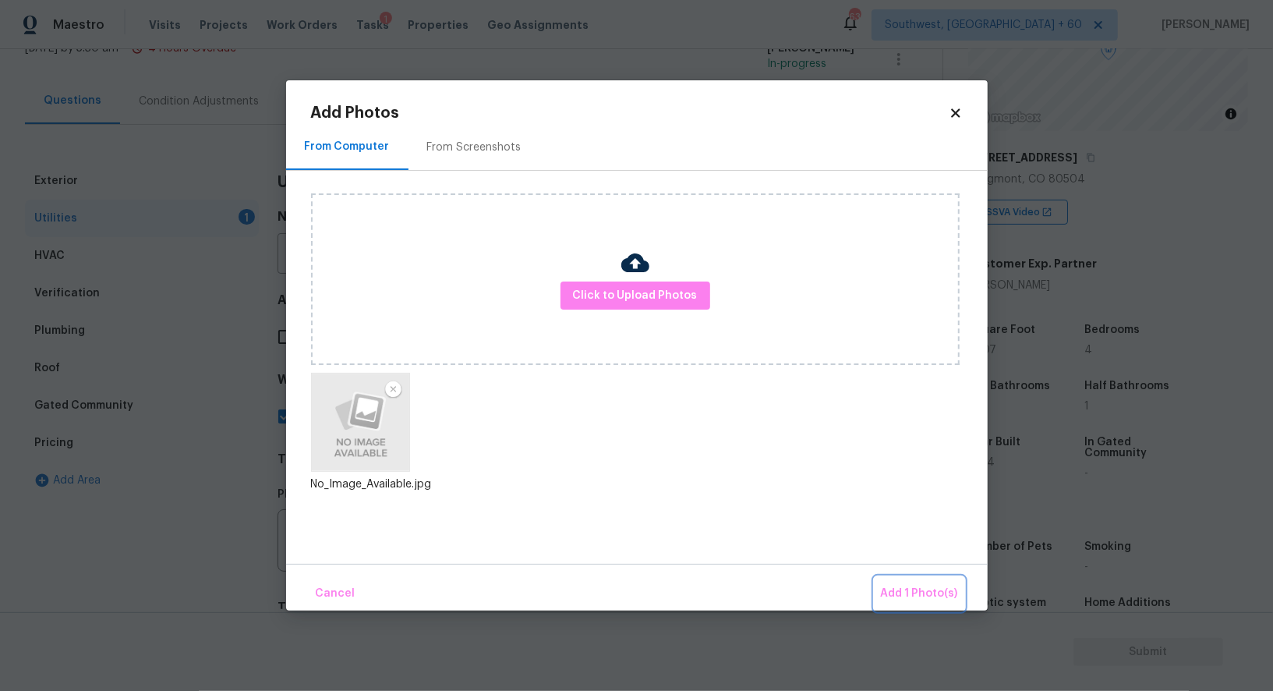
click at [916, 579] on button "Add 1 Photo(s)" at bounding box center [920, 594] width 90 height 34
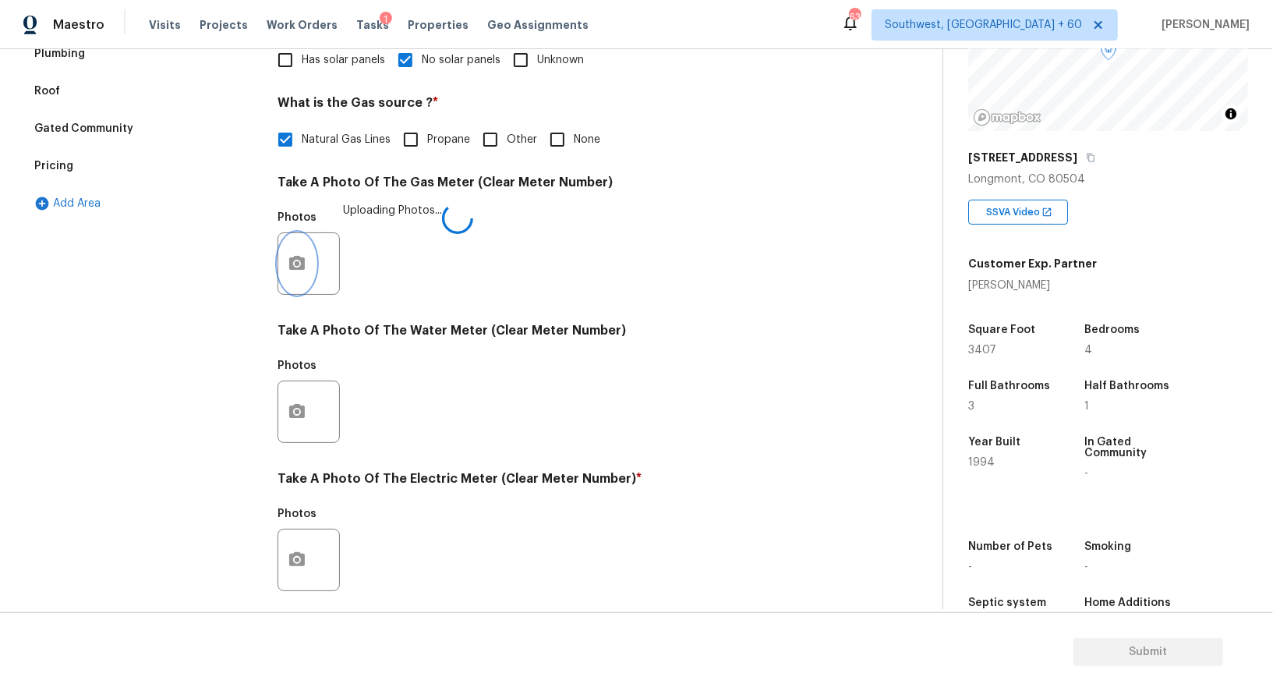
scroll to position [462, 0]
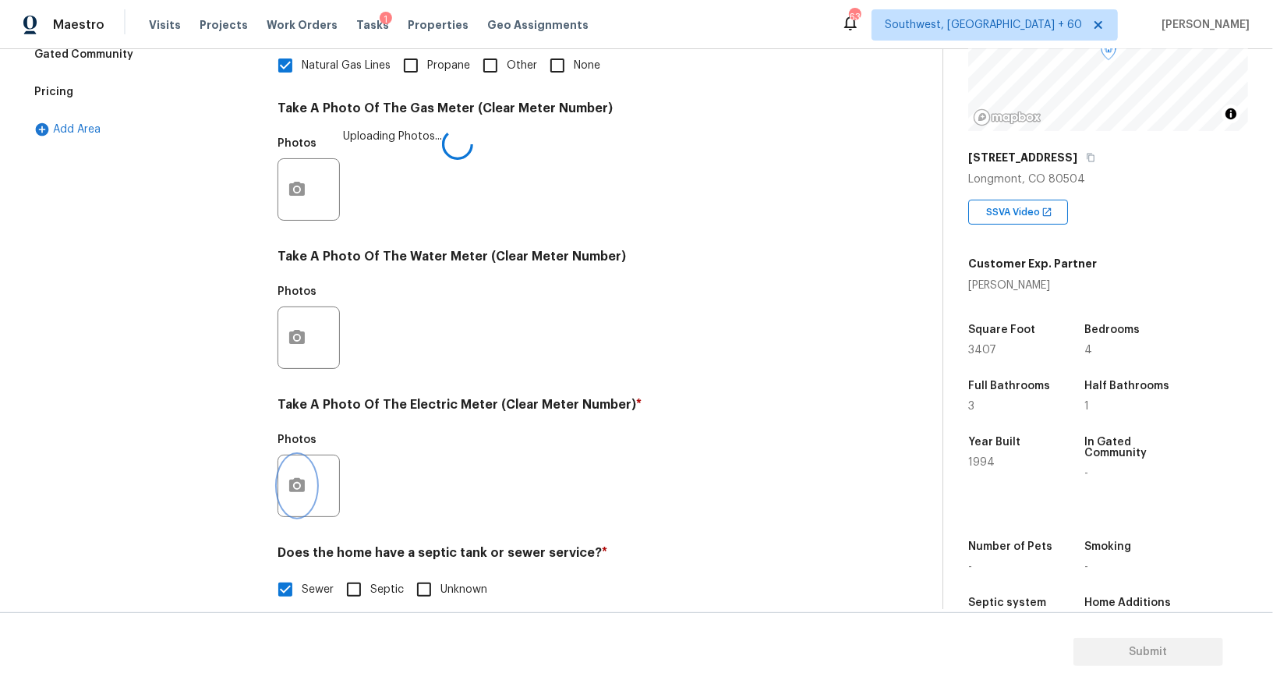
click at [302, 499] on button "button" at bounding box center [296, 485] width 37 height 61
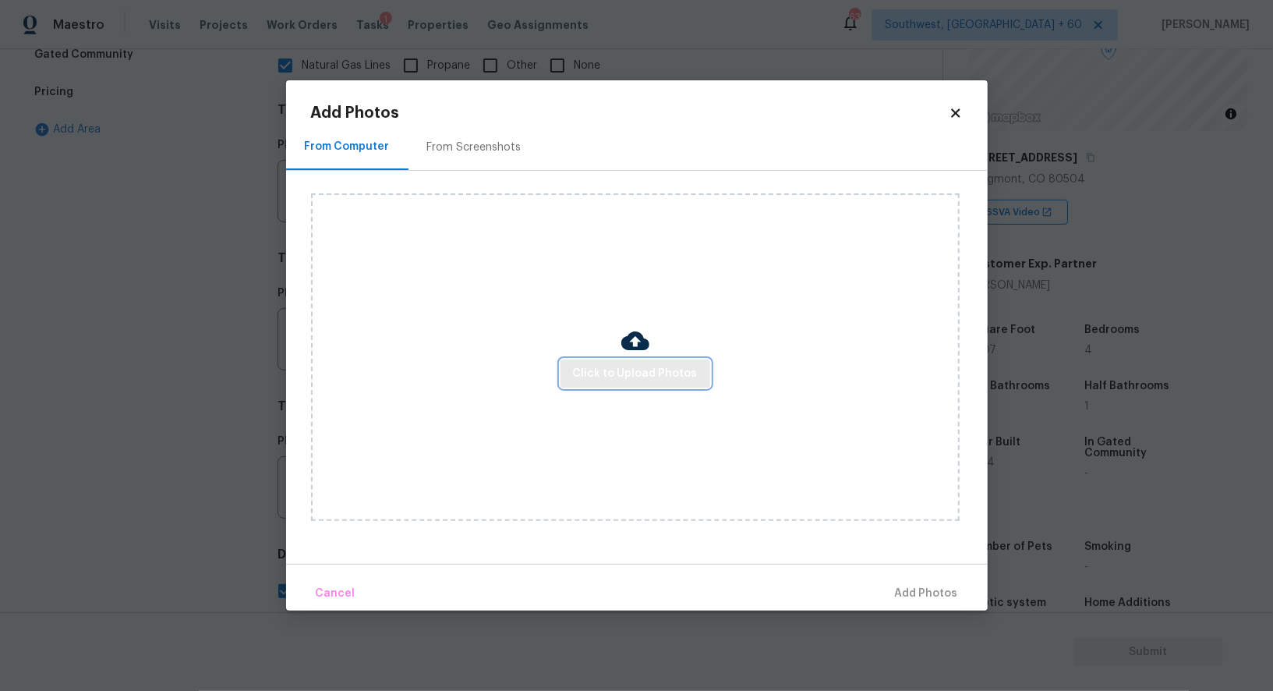
click at [619, 380] on span "Click to Upload Photos" at bounding box center [635, 373] width 125 height 19
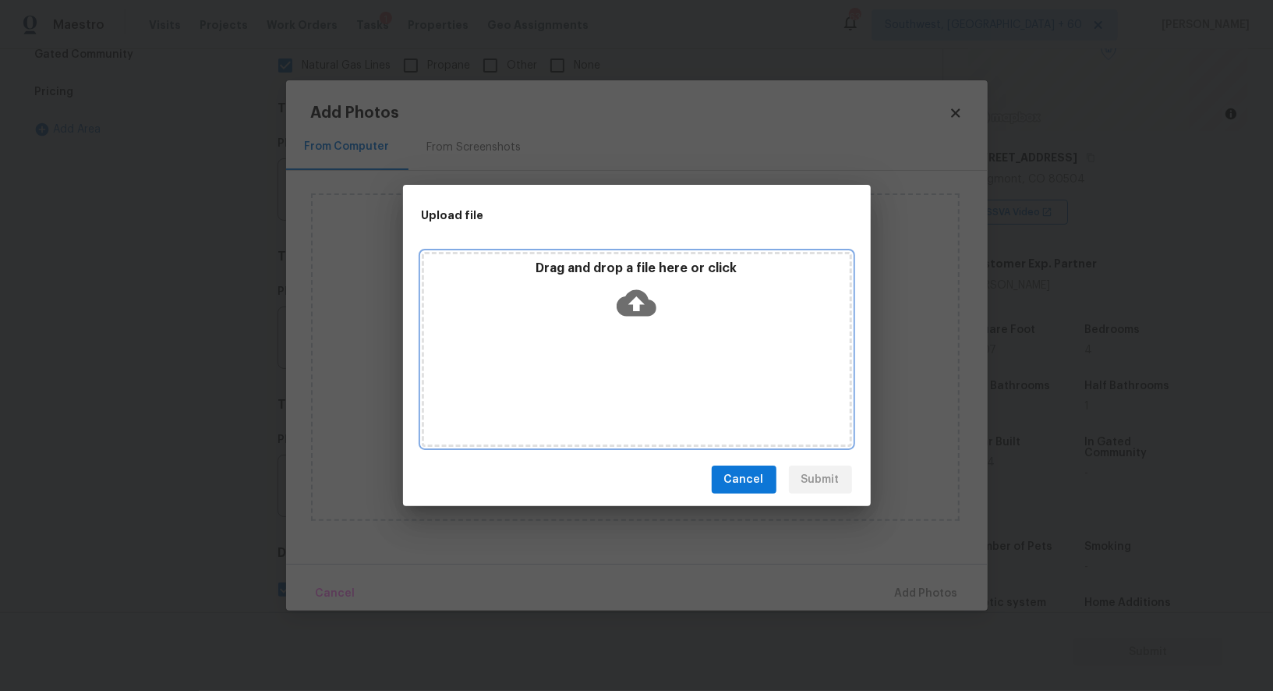
click at [624, 322] on icon at bounding box center [637, 303] width 40 height 40
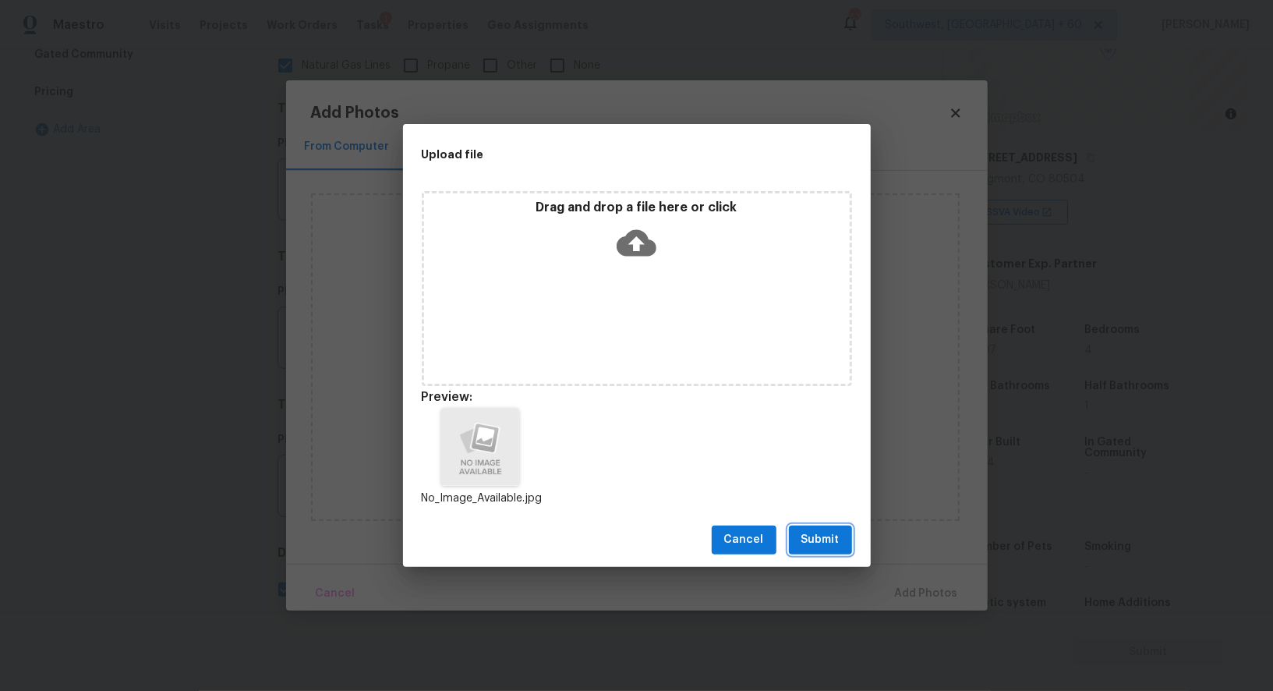
click at [842, 527] on button "Submit" at bounding box center [820, 540] width 63 height 29
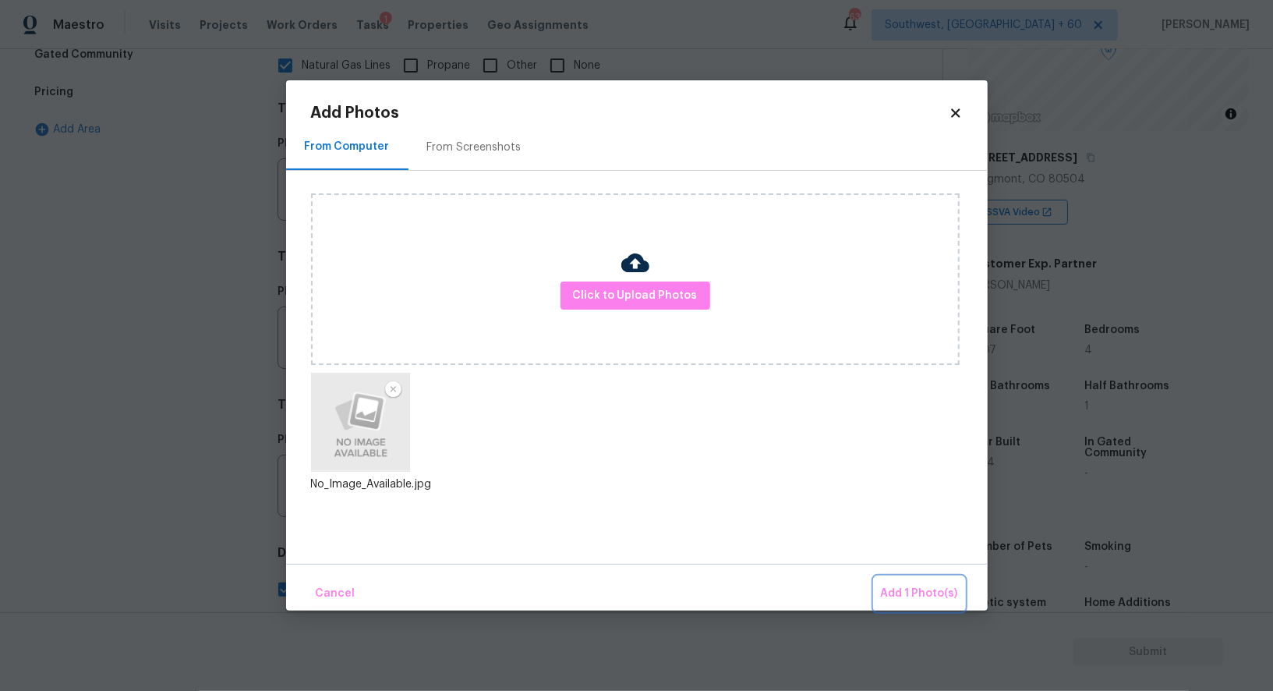
click at [906, 590] on span "Add 1 Photo(s)" at bounding box center [919, 593] width 77 height 19
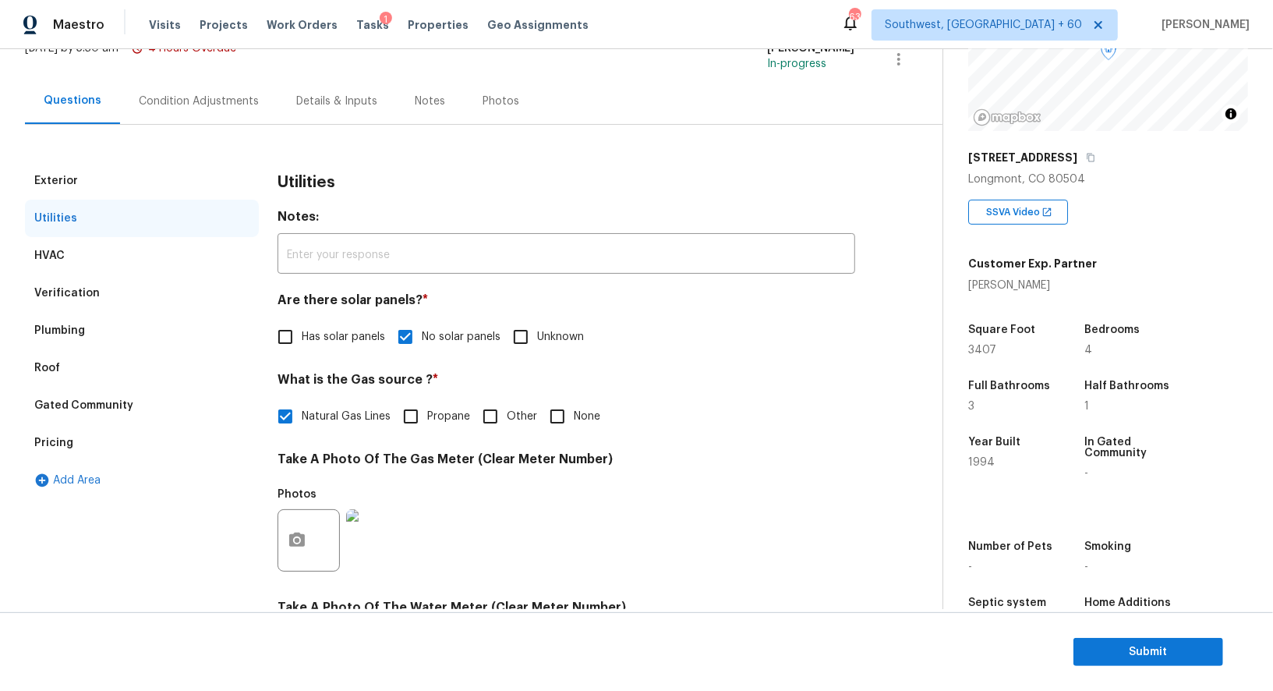
scroll to position [51, 0]
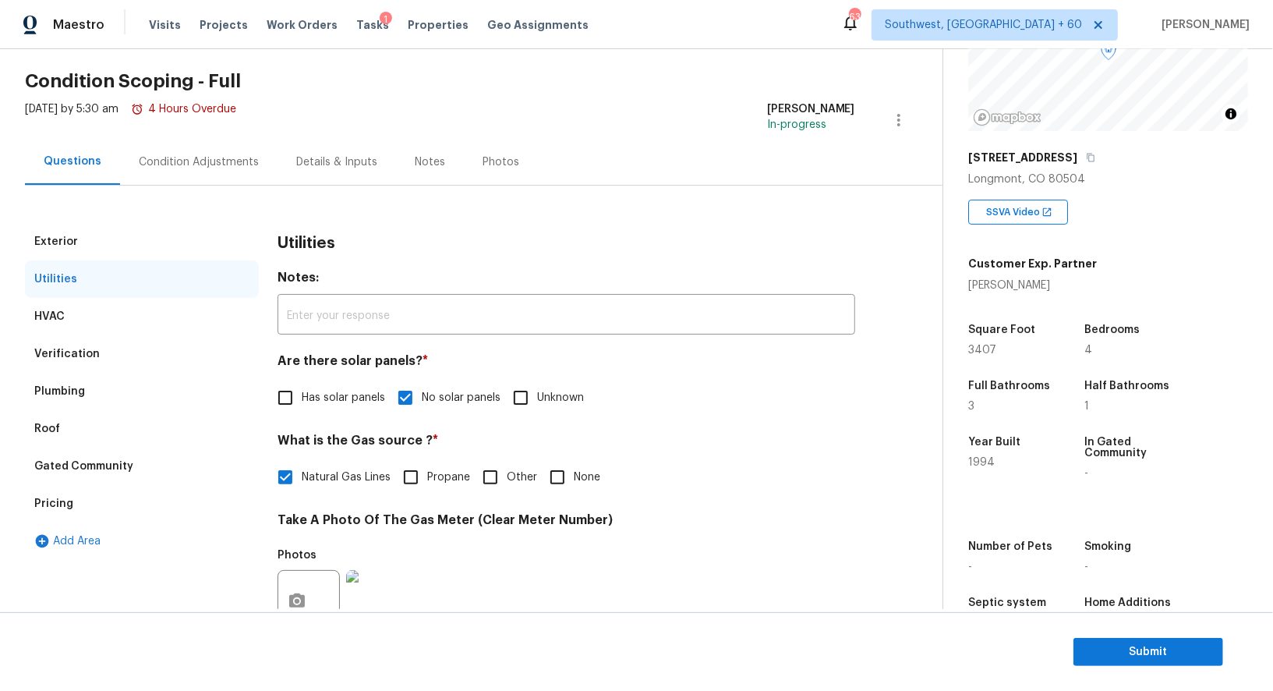
click at [216, 151] on div "Condition Adjustments" at bounding box center [198, 162] width 157 height 46
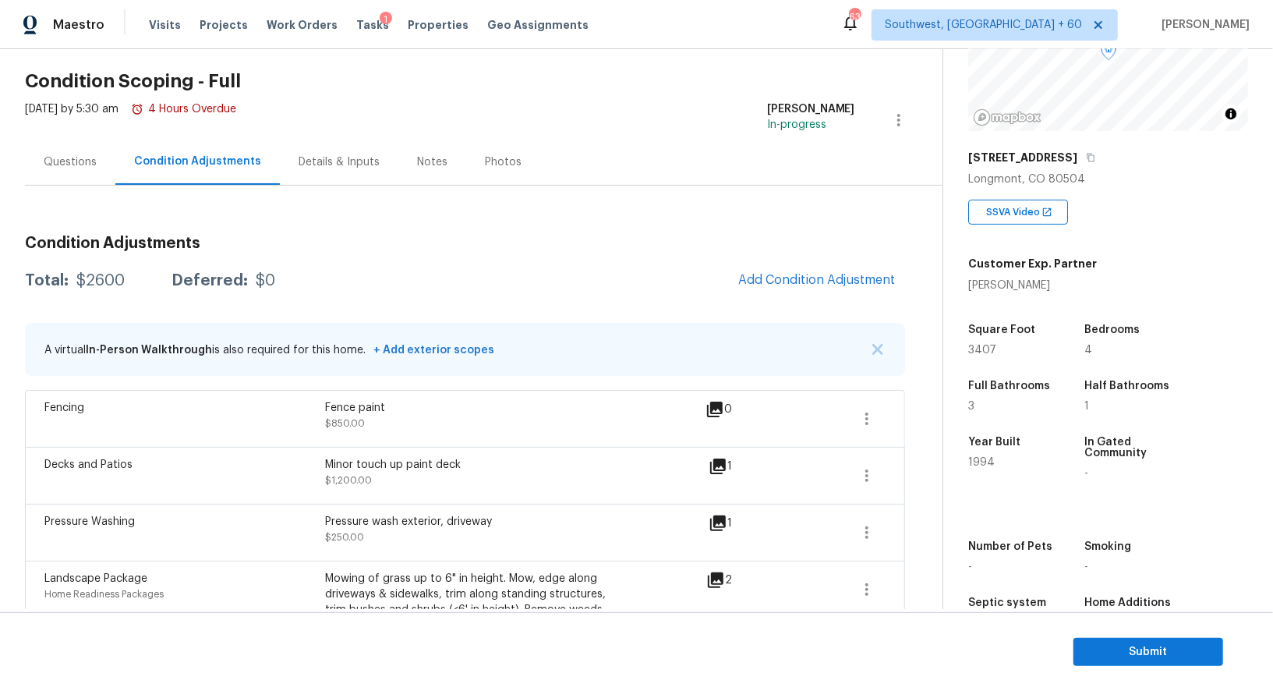
scroll to position [150, 0]
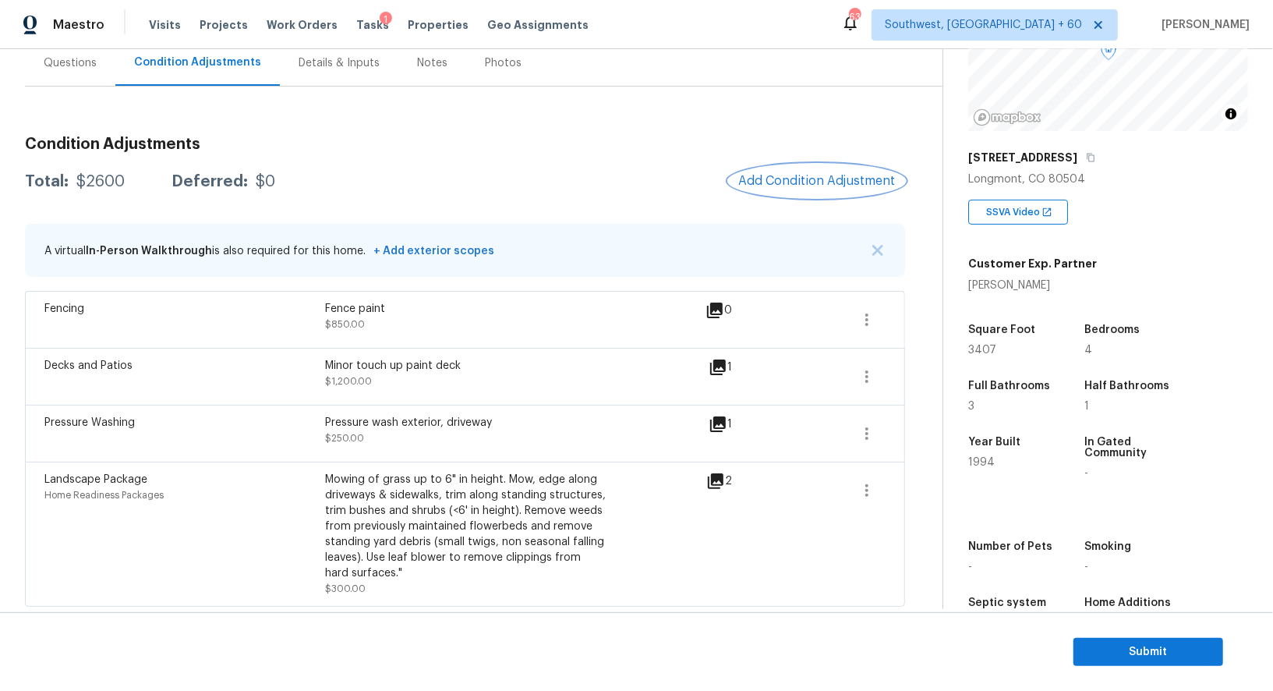
click at [826, 170] on button "Add Condition Adjustment" at bounding box center [817, 181] width 176 height 33
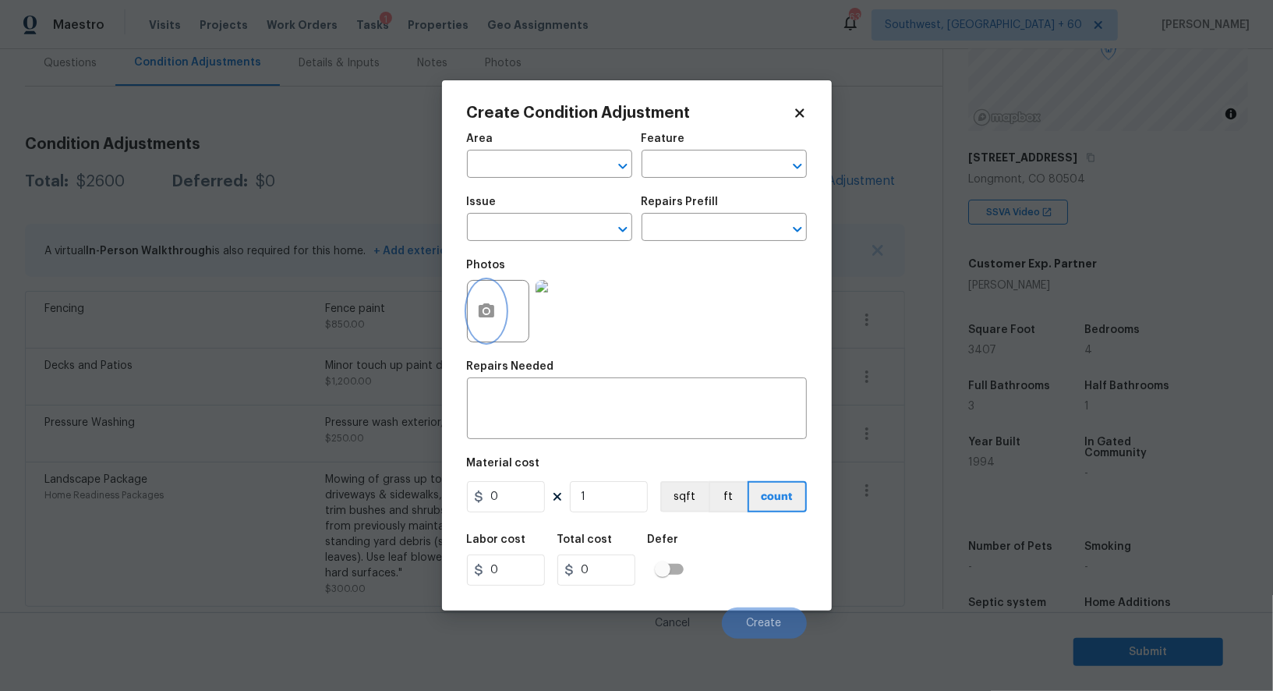
click at [482, 317] on icon "button" at bounding box center [487, 310] width 16 height 14
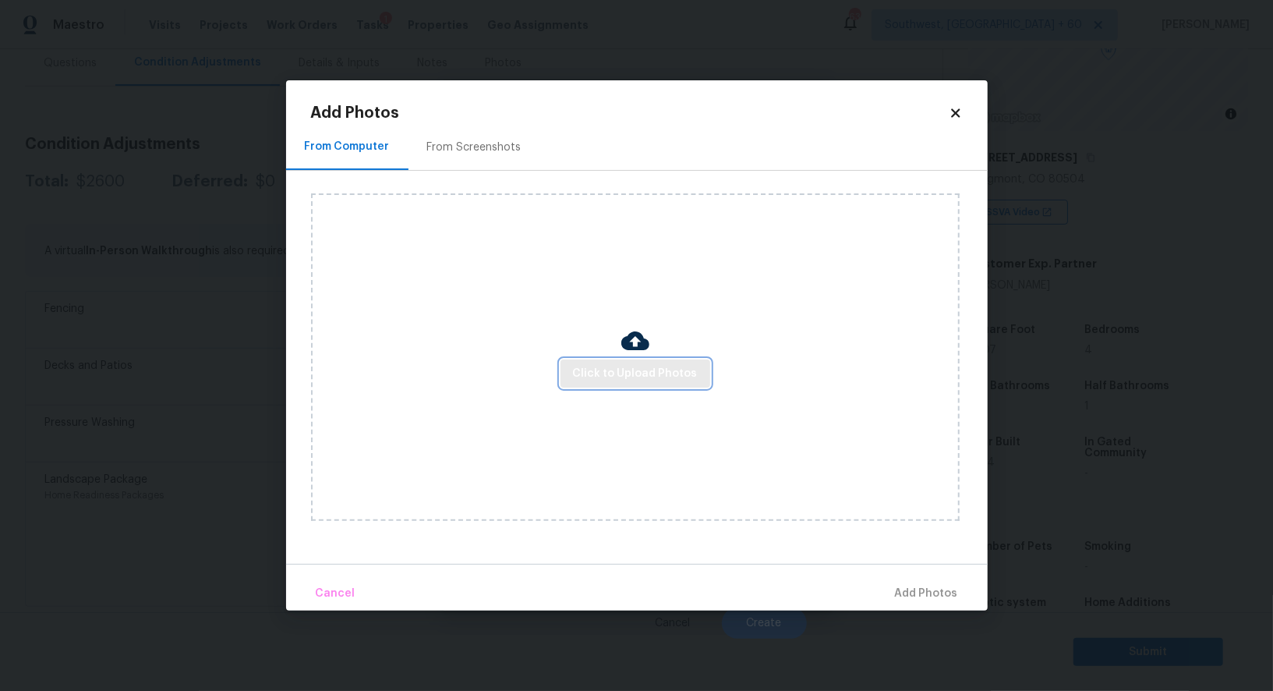
click at [622, 373] on span "Click to Upload Photos" at bounding box center [635, 373] width 125 height 19
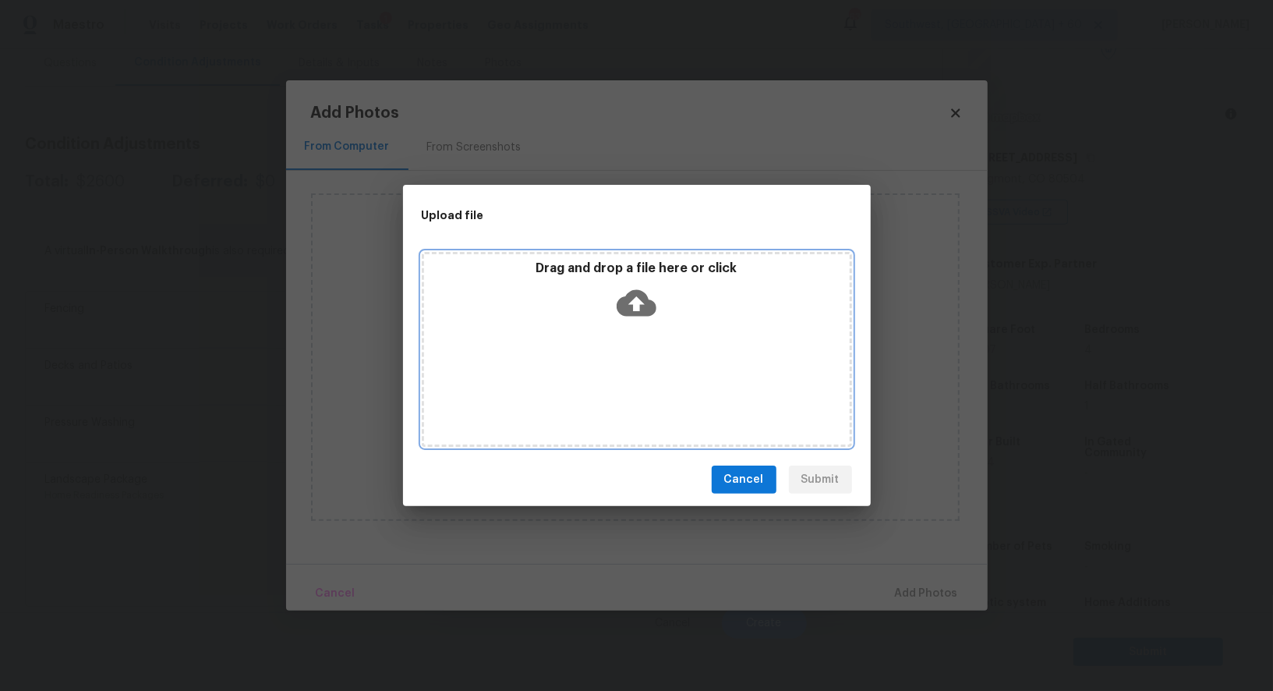
click at [632, 308] on icon at bounding box center [637, 303] width 40 height 27
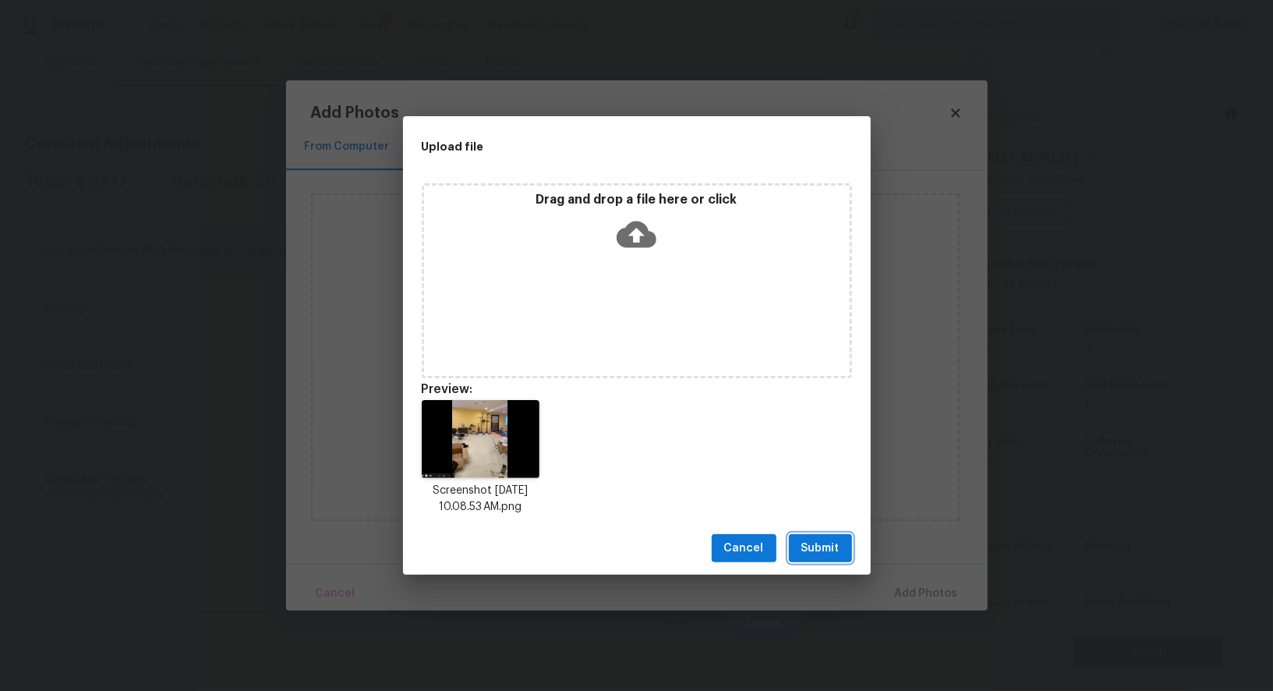
click at [821, 547] on span "Submit" at bounding box center [821, 548] width 38 height 19
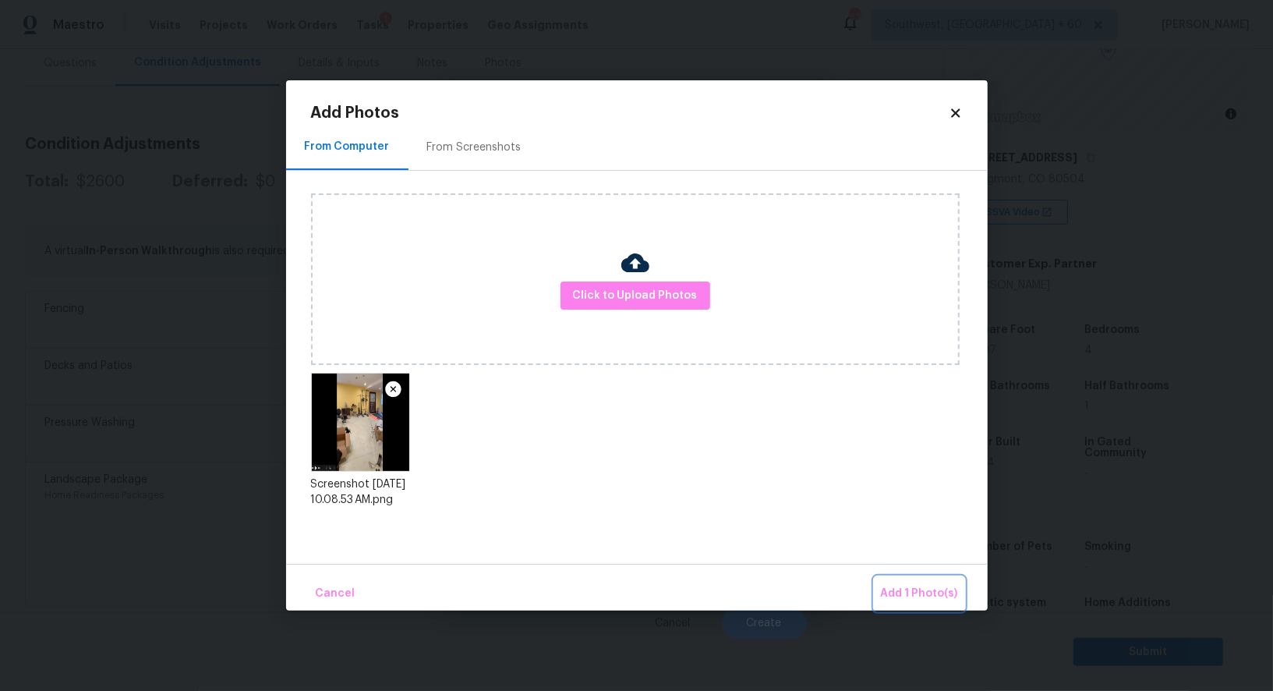
click at [891, 577] on button "Add 1 Photo(s)" at bounding box center [920, 594] width 90 height 34
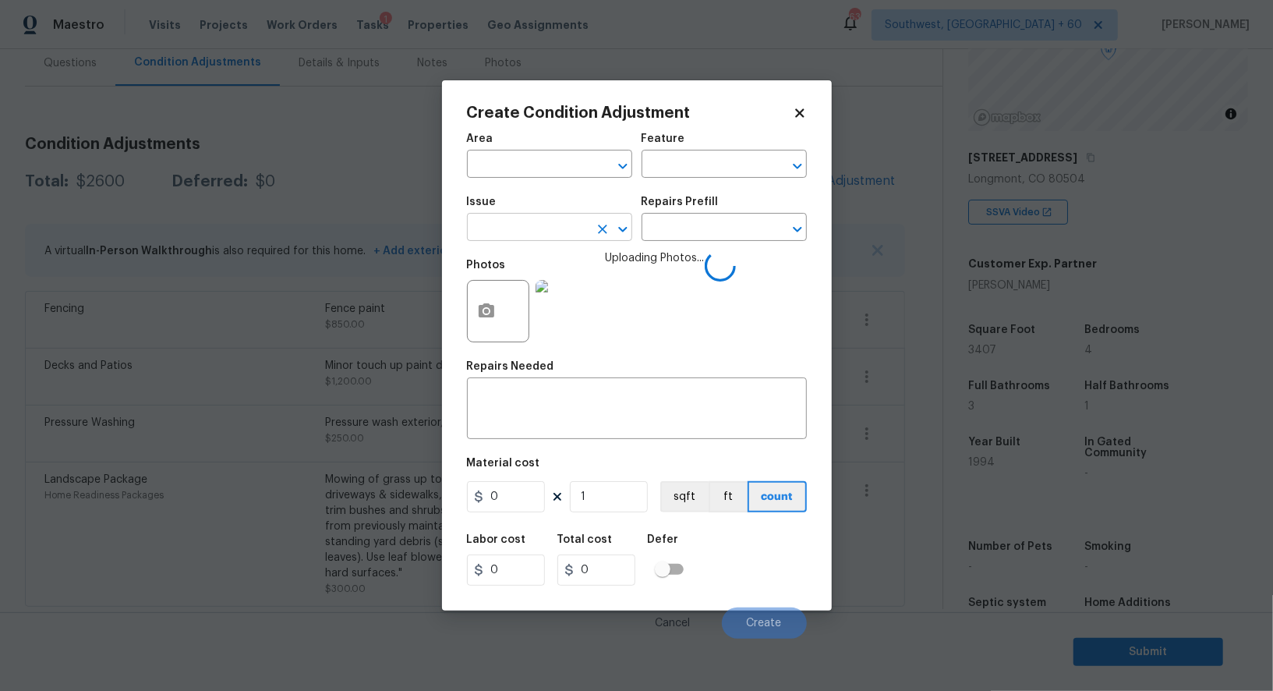
click at [487, 232] on input "text" at bounding box center [528, 229] width 122 height 24
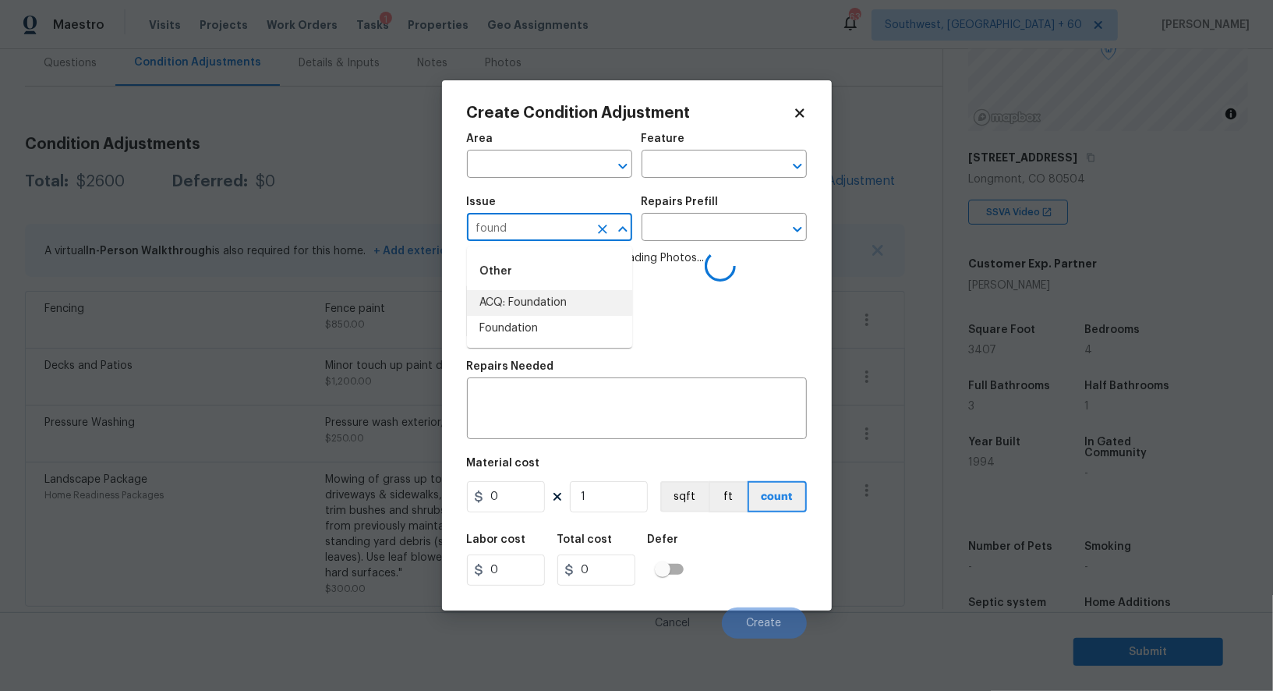
click at [514, 301] on li "ACQ: Foundation" at bounding box center [549, 303] width 165 height 26
type input "ACQ: Foundation"
click at [720, 215] on div "Repairs Prefill" at bounding box center [724, 206] width 165 height 20
click at [716, 231] on input "text" at bounding box center [703, 229] width 122 height 24
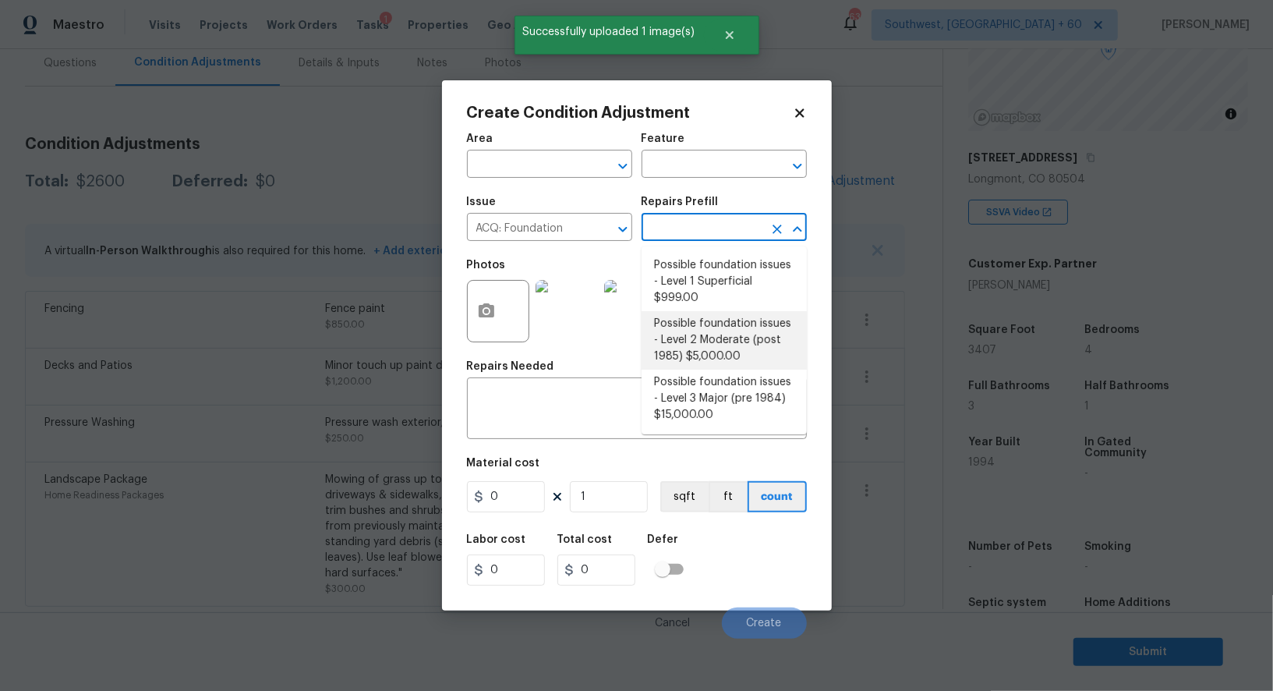
click at [693, 340] on li "Possible foundation issues - Level 2 Moderate (post 1985) $5,000.00" at bounding box center [724, 340] width 165 height 58
type input "Acquisition"
type textarea "Possible foundation issues - Level 2 Moderate: Disclaimer: This is NOT a techni…"
type input "5000"
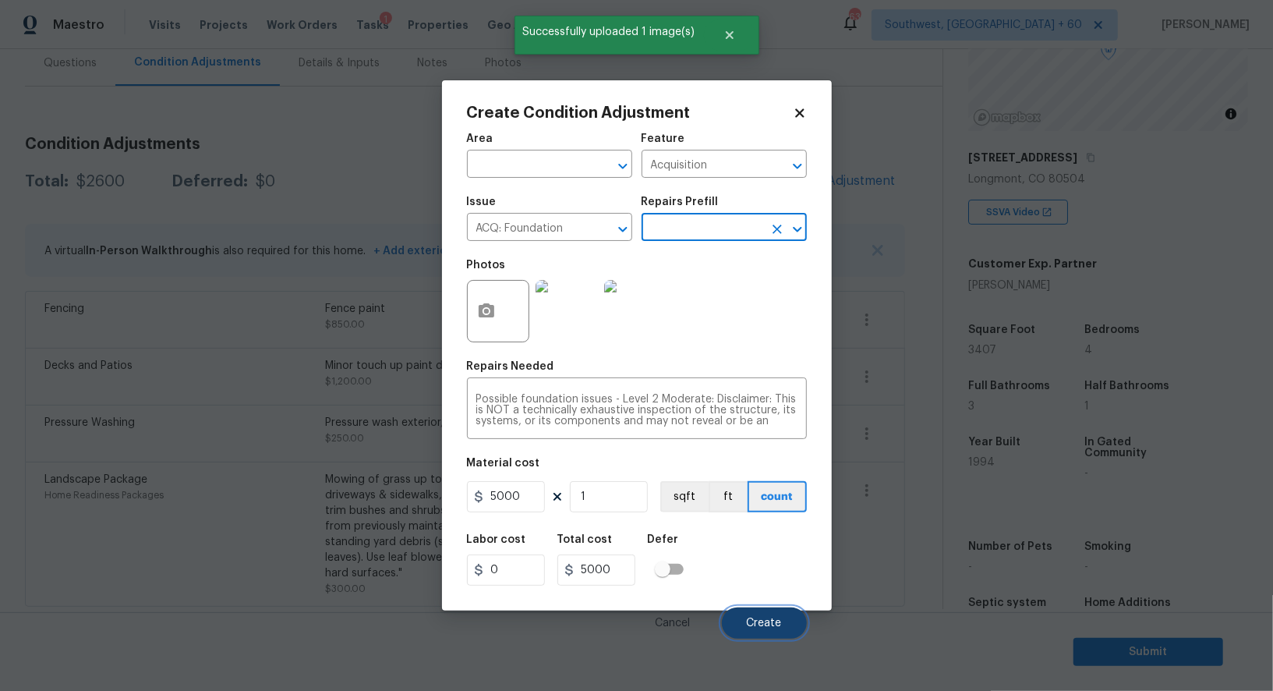
click at [775, 628] on span "Create" at bounding box center [764, 624] width 35 height 12
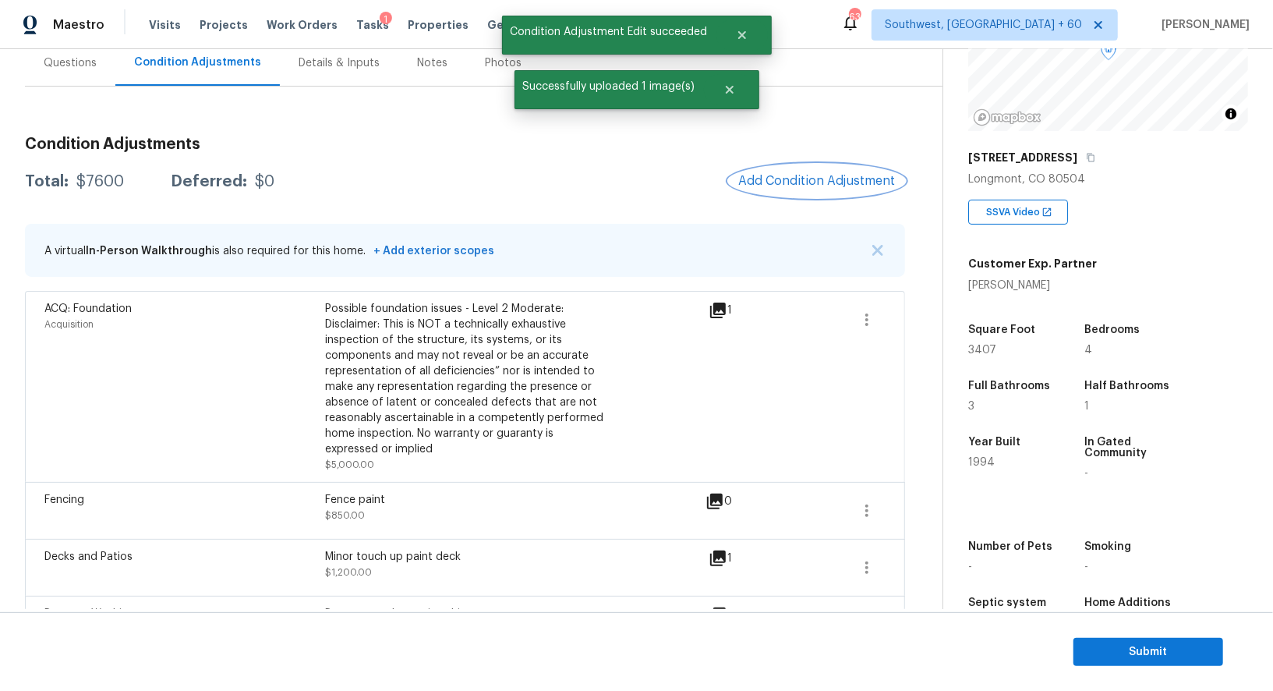
click at [837, 179] on span "Add Condition Adjustment" at bounding box center [816, 181] width 157 height 14
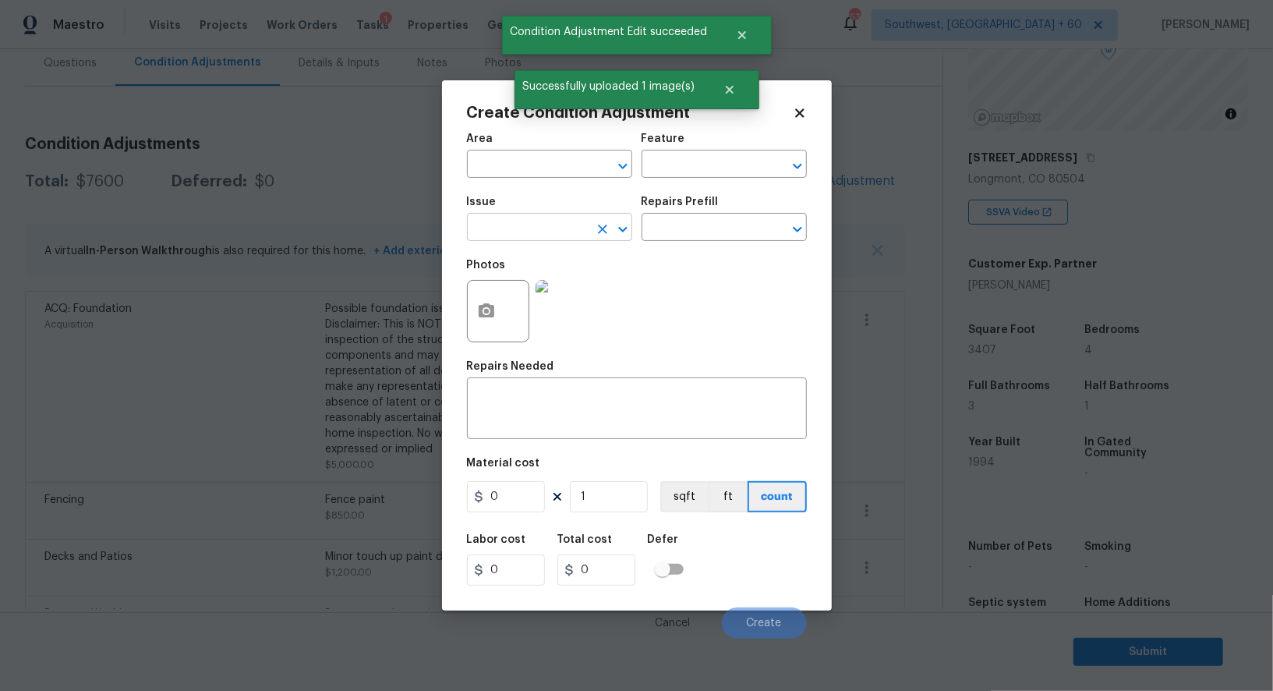
click at [547, 227] on input "text" at bounding box center [528, 229] width 122 height 24
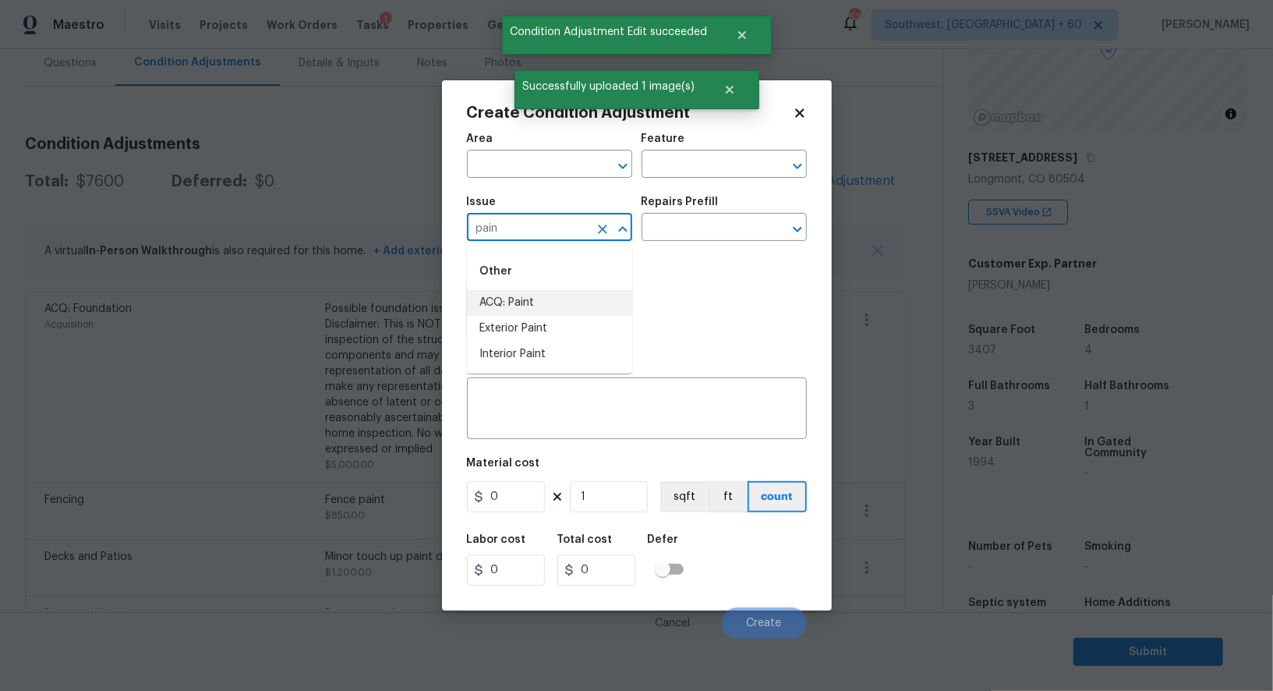
click at [536, 302] on li "ACQ: Paint" at bounding box center [549, 303] width 165 height 26
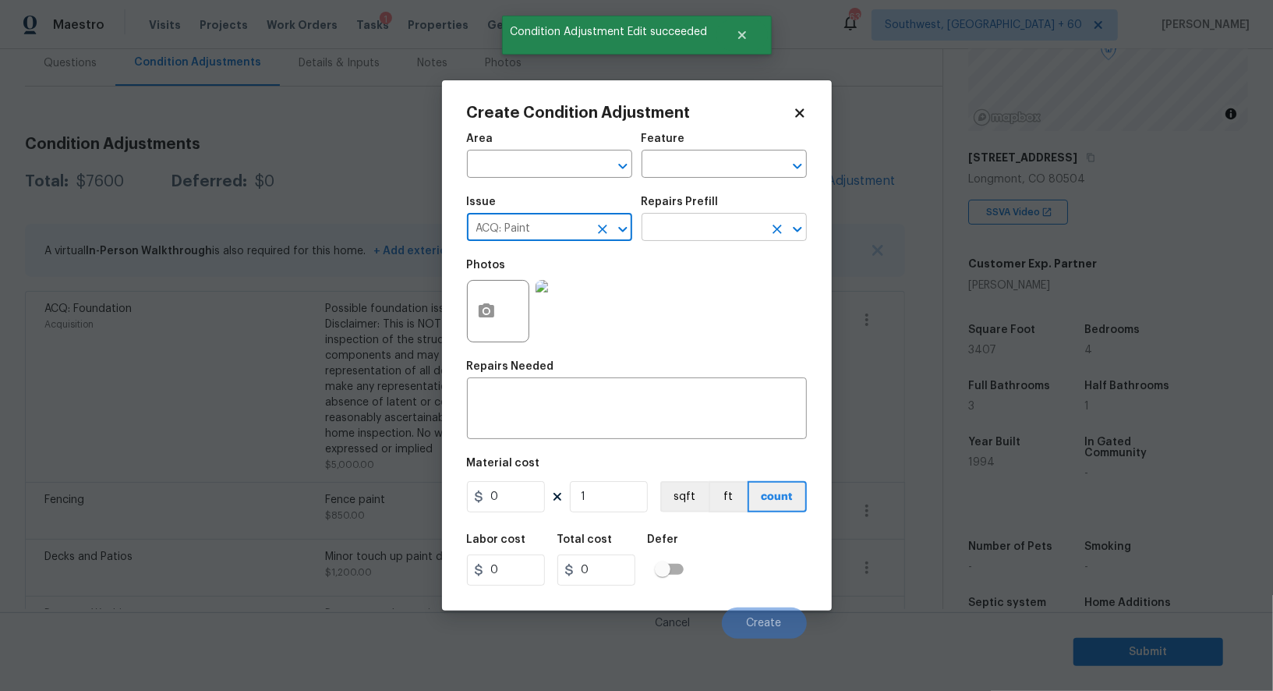
type input "ACQ: Paint"
click at [685, 239] on input "text" at bounding box center [703, 229] width 122 height 24
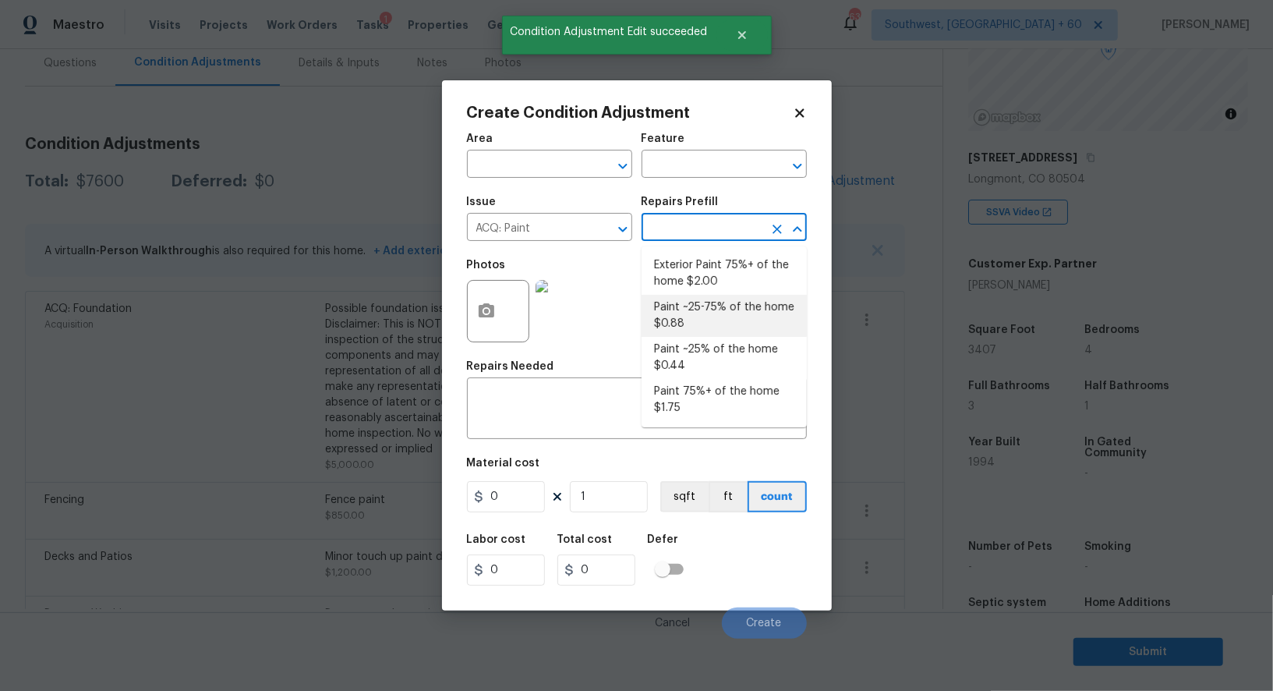
click at [692, 327] on li "Paint ~25-75% of the home $0.88" at bounding box center [724, 316] width 165 height 42
type input "Acquisition"
type textarea "Acquisition Scope: ~25 - 75% of the home needs interior paint"
type input "0.88"
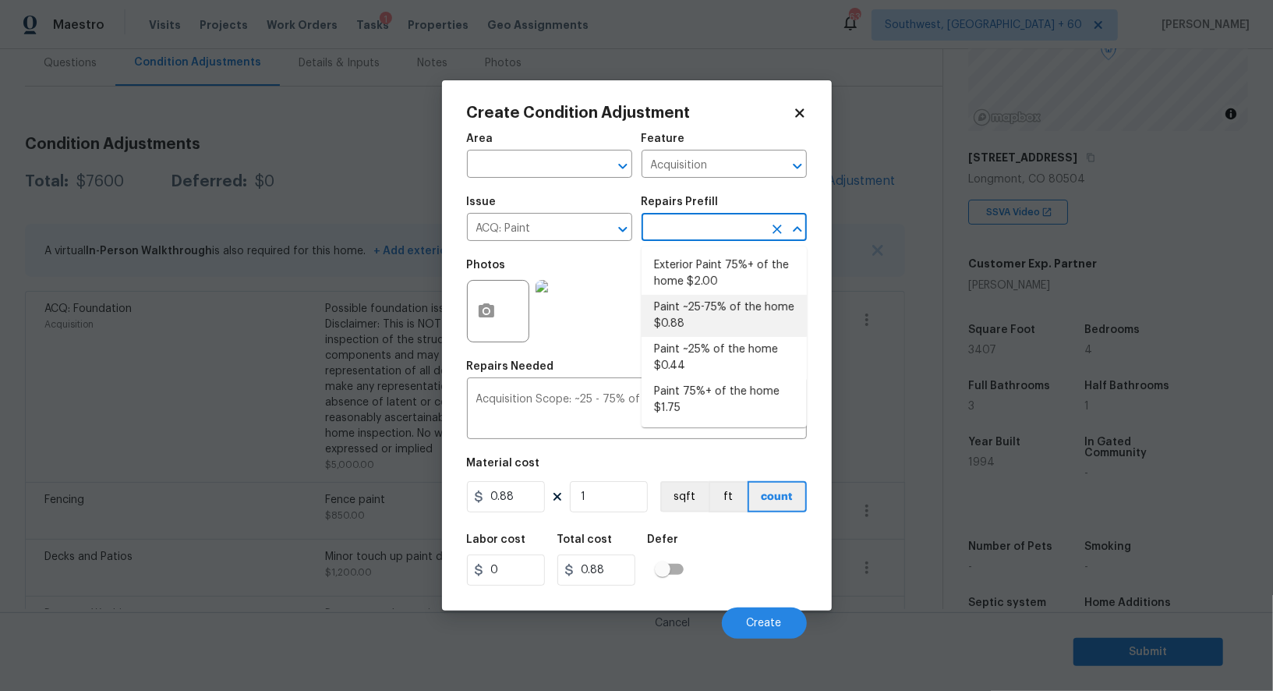
click at [708, 334] on li "Paint ~25-75% of the home $0.88" at bounding box center [724, 316] width 165 height 42
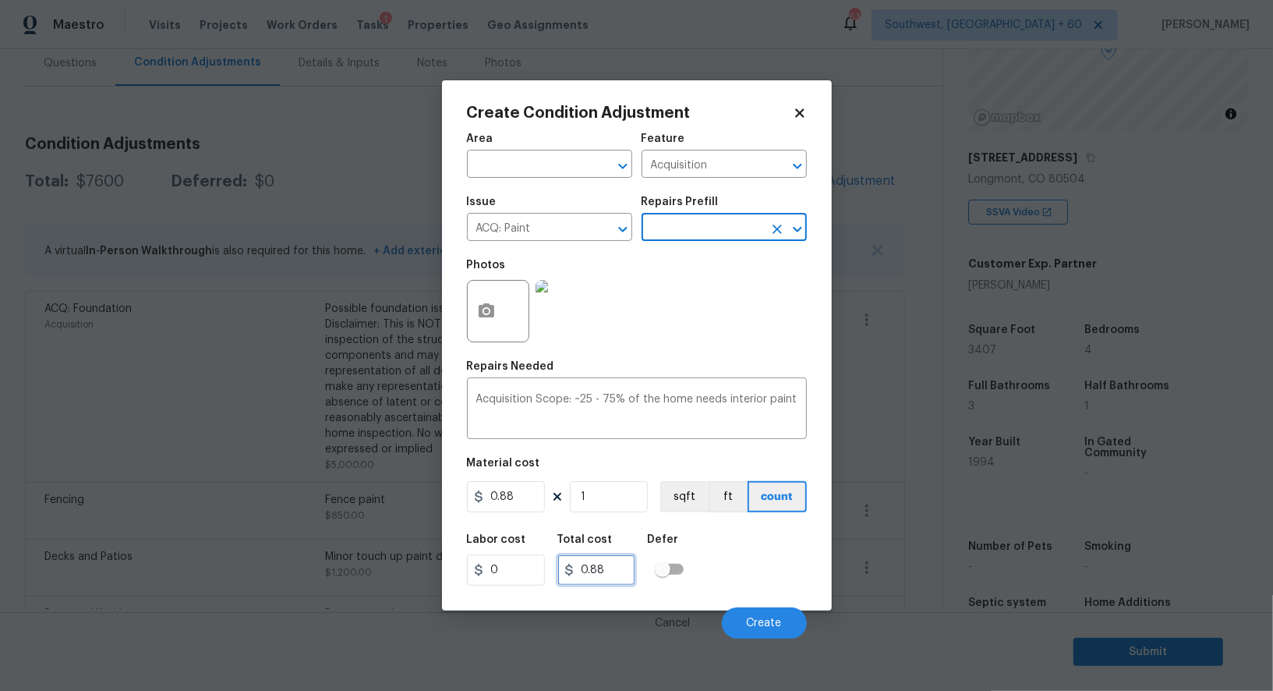
click at [570, 561] on input "0.88" at bounding box center [596, 569] width 78 height 31
click at [603, 497] on input "1" at bounding box center [609, 496] width 78 height 31
type input "0"
type input "3"
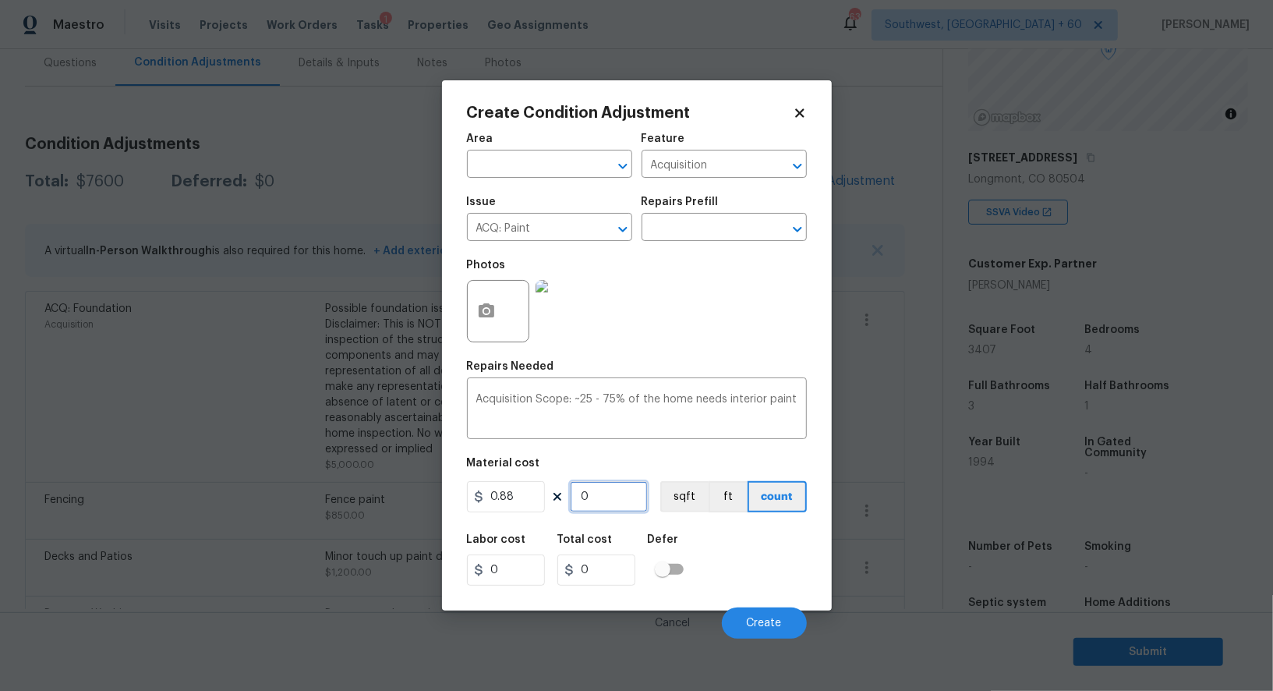
type input "2.64"
type input "34"
type input "29.92"
type input "340"
type input "299.2"
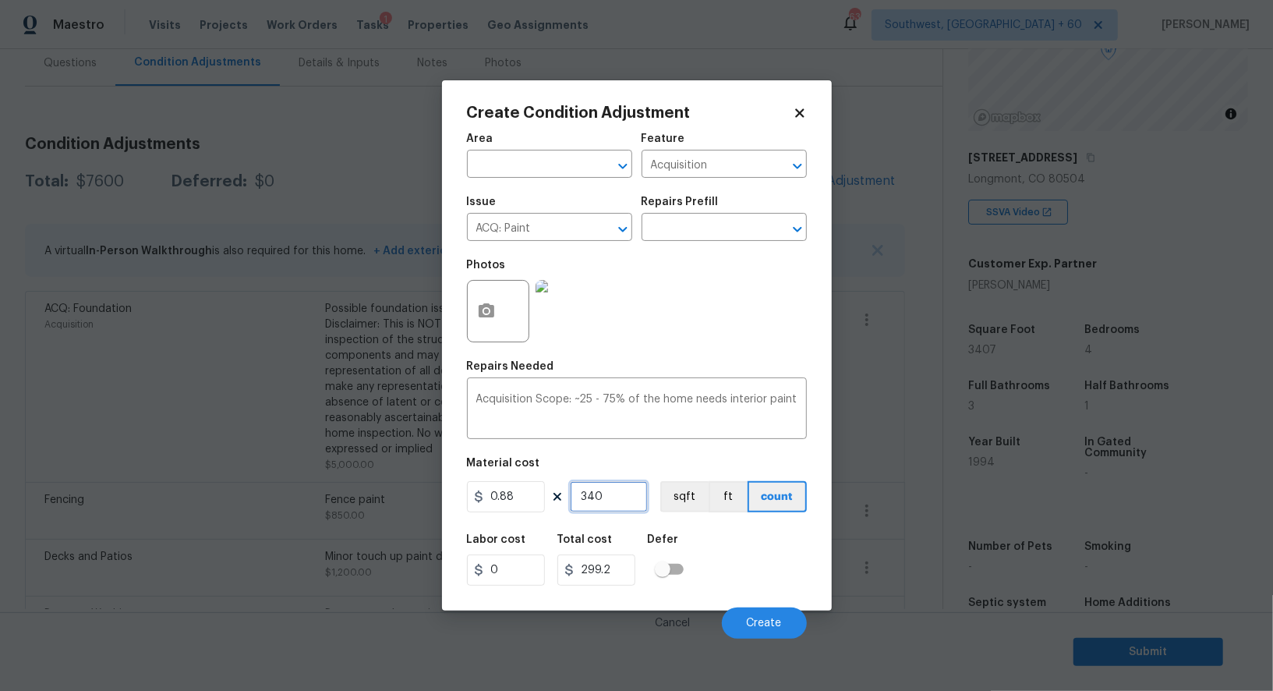
type input "3407"
type input "2998.16"
type input "3407"
click at [621, 577] on input "2998.16" at bounding box center [596, 569] width 78 height 31
click at [498, 307] on button "button" at bounding box center [486, 311] width 37 height 61
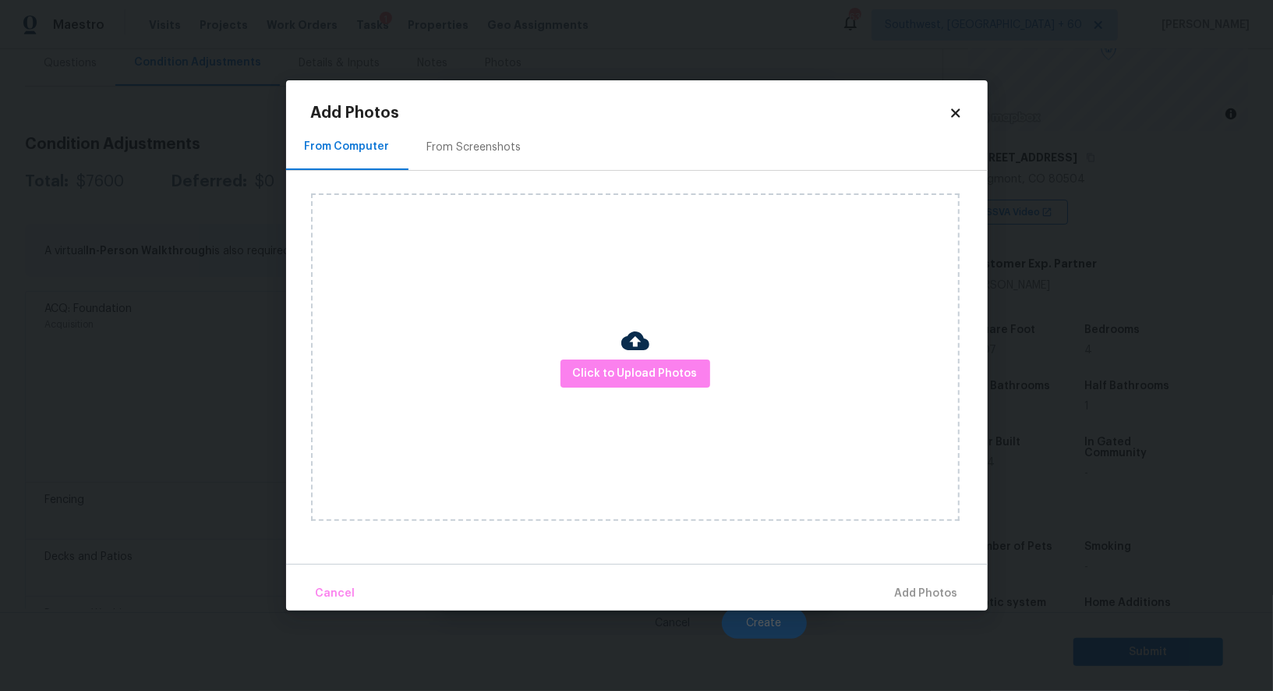
click at [480, 124] on div "From Screenshots" at bounding box center [475, 147] width 132 height 46
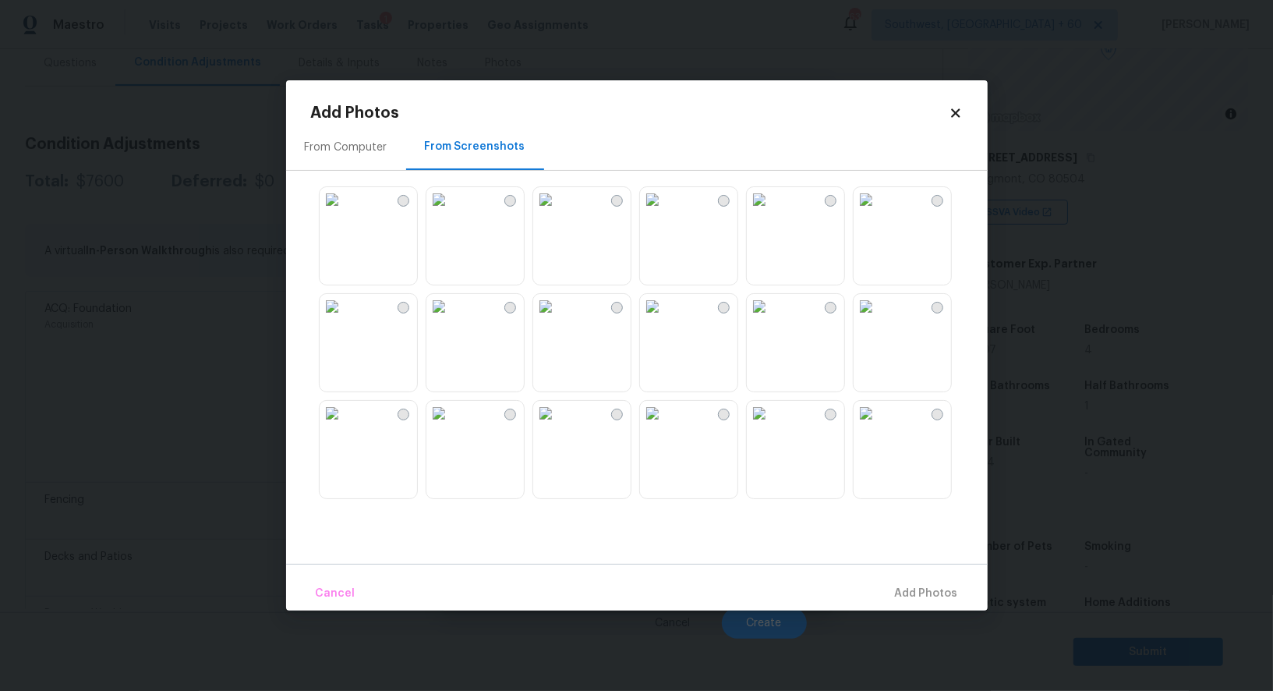
click at [665, 212] on img at bounding box center [652, 199] width 25 height 25
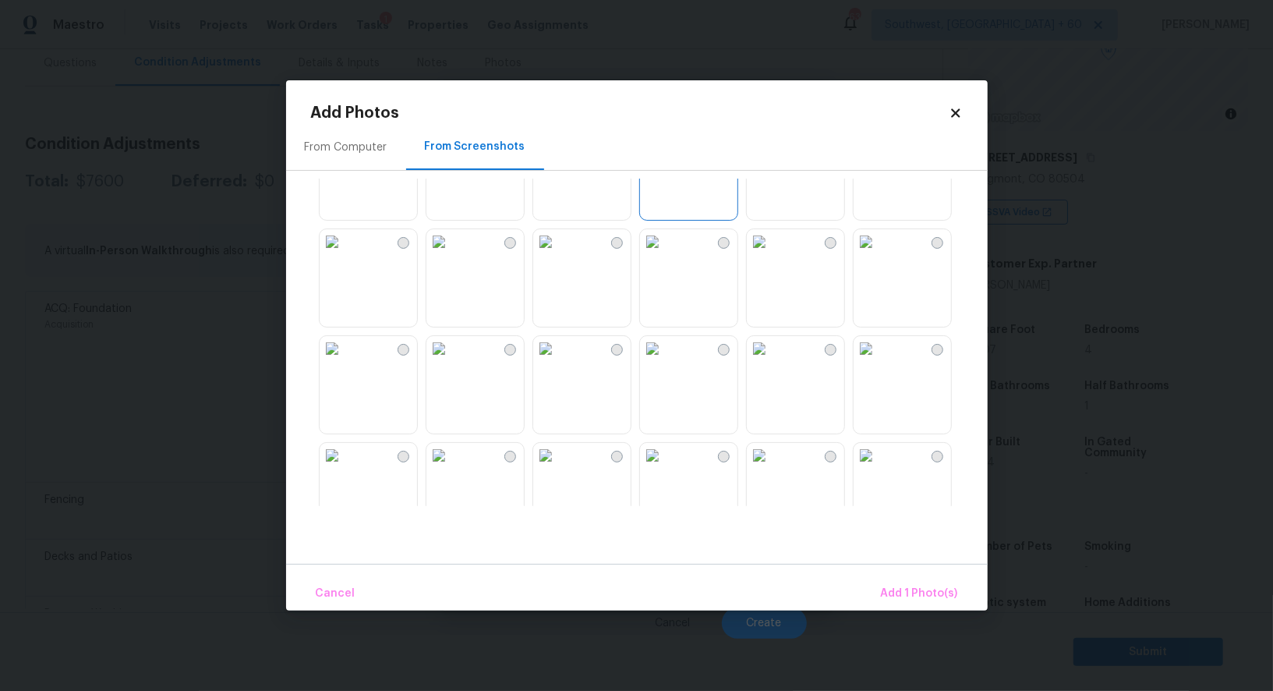
scroll to position [72, 0]
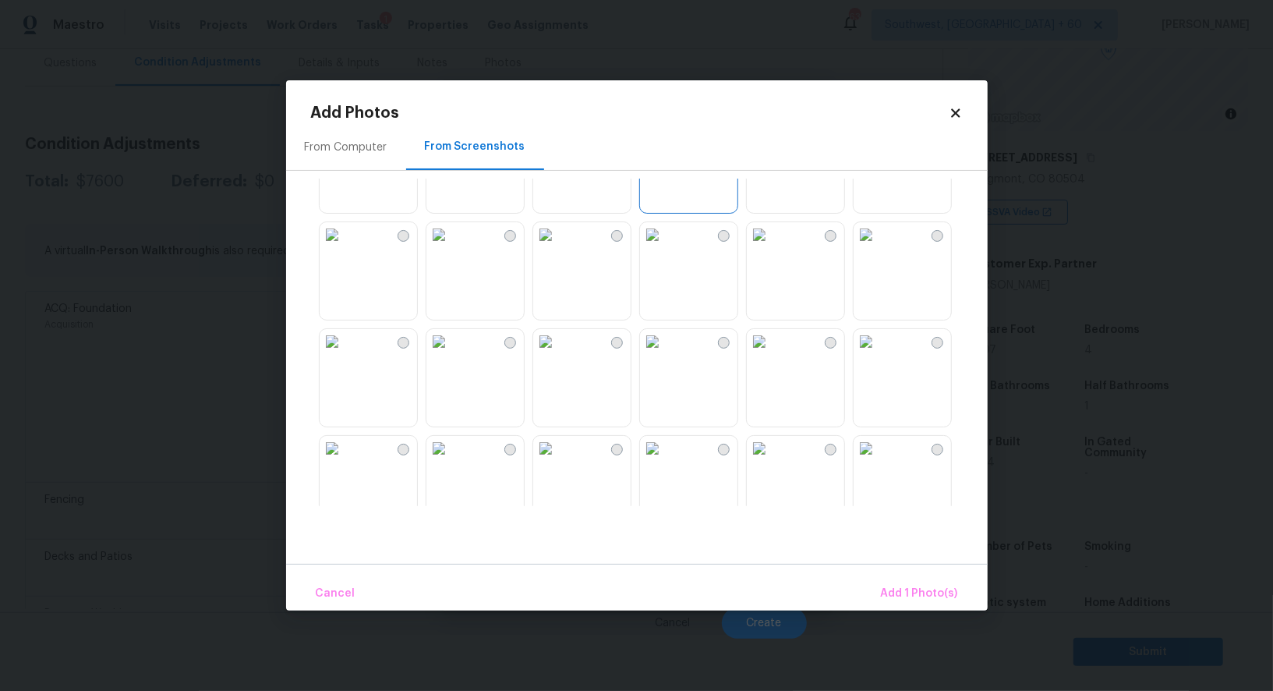
click at [879, 354] on img at bounding box center [866, 341] width 25 height 25
click at [909, 593] on span "Add 2 Photo(s)" at bounding box center [919, 593] width 80 height 19
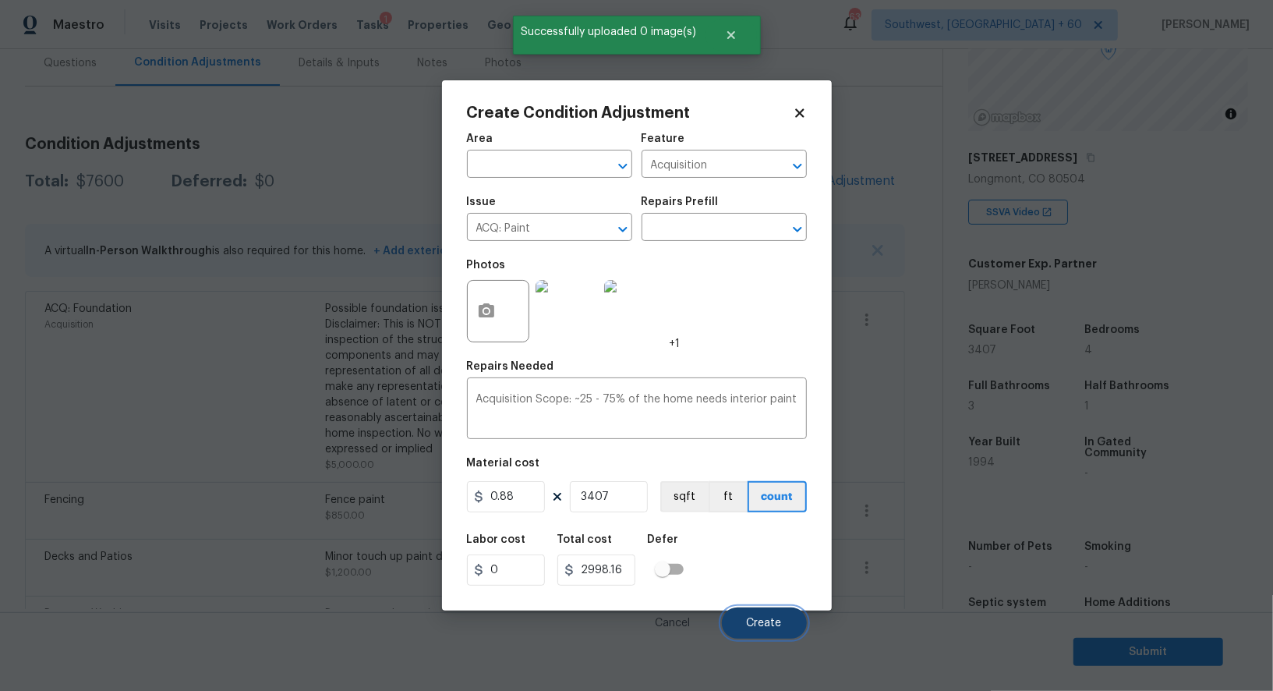
click at [759, 625] on span "Create" at bounding box center [764, 624] width 35 height 12
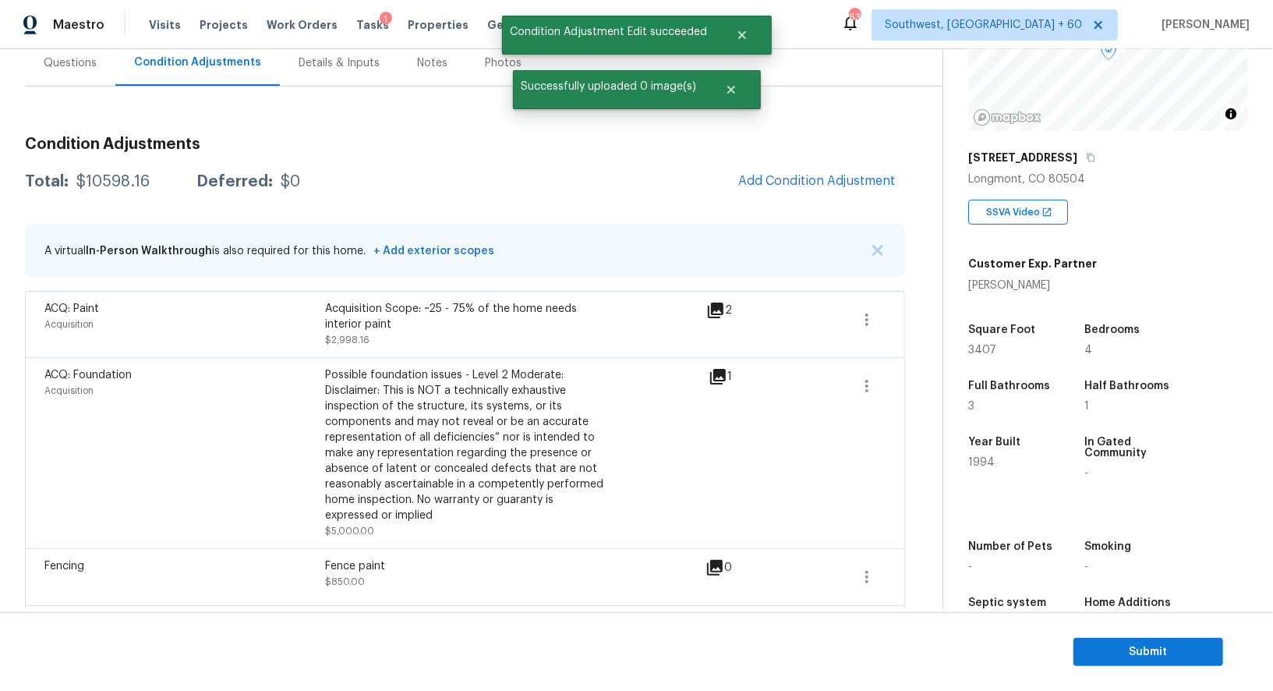
click at [847, 200] on div "Condition Adjustments Total: $10598.16 Deferred: $0 Add Condition Adjustment A …" at bounding box center [465, 494] width 880 height 740
click at [847, 193] on button "Add Condition Adjustment" at bounding box center [817, 181] width 176 height 33
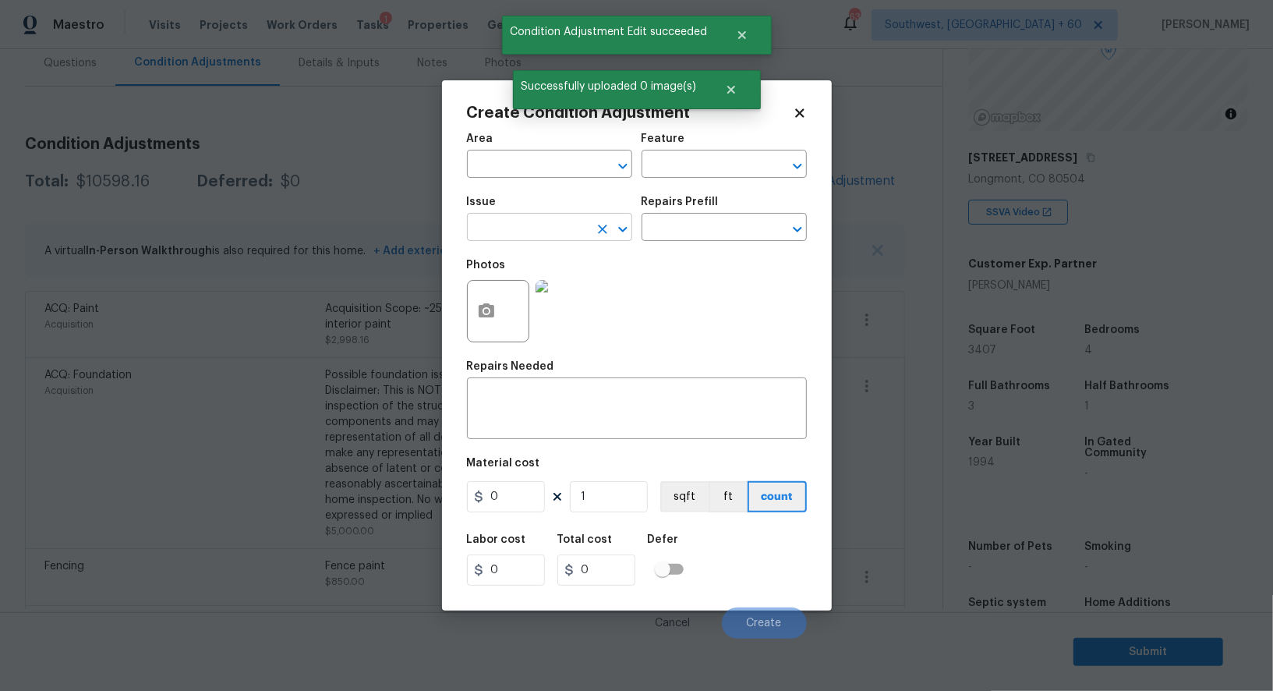
click at [521, 219] on input "text" at bounding box center [528, 229] width 122 height 24
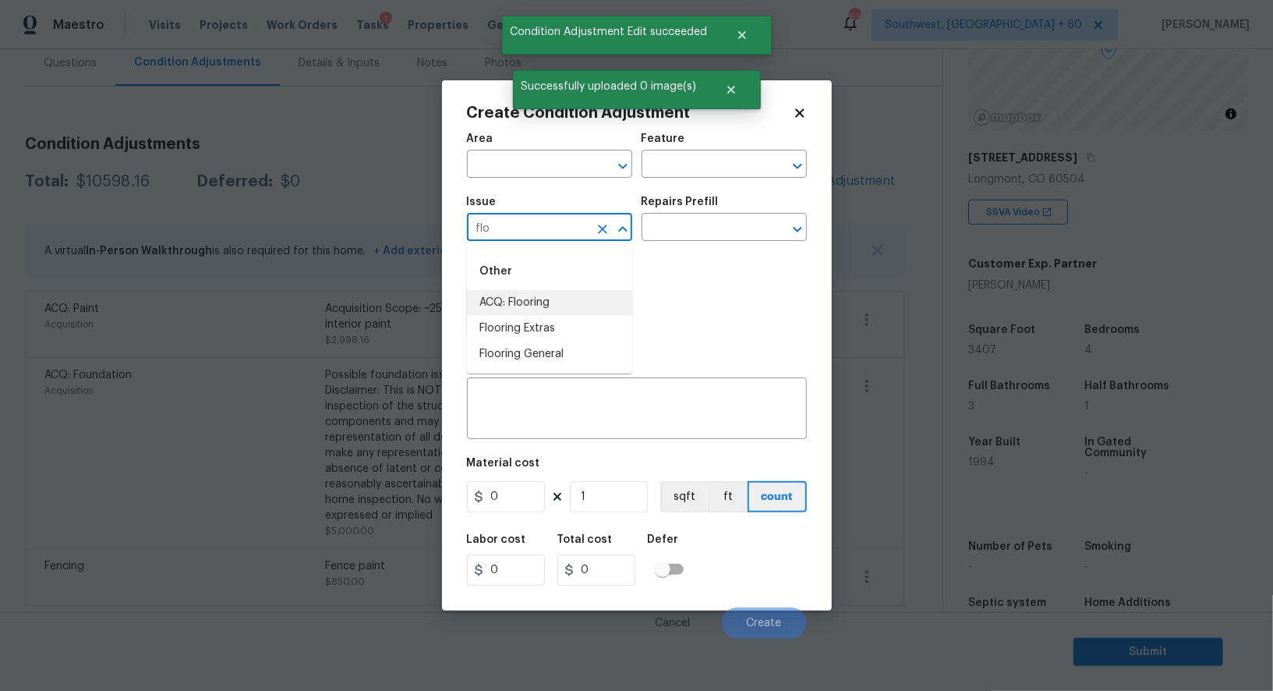
click at [517, 300] on li "ACQ: Flooring" at bounding box center [549, 303] width 165 height 26
type input "ACQ: Flooring"
click at [695, 239] on input "text" at bounding box center [703, 229] width 122 height 24
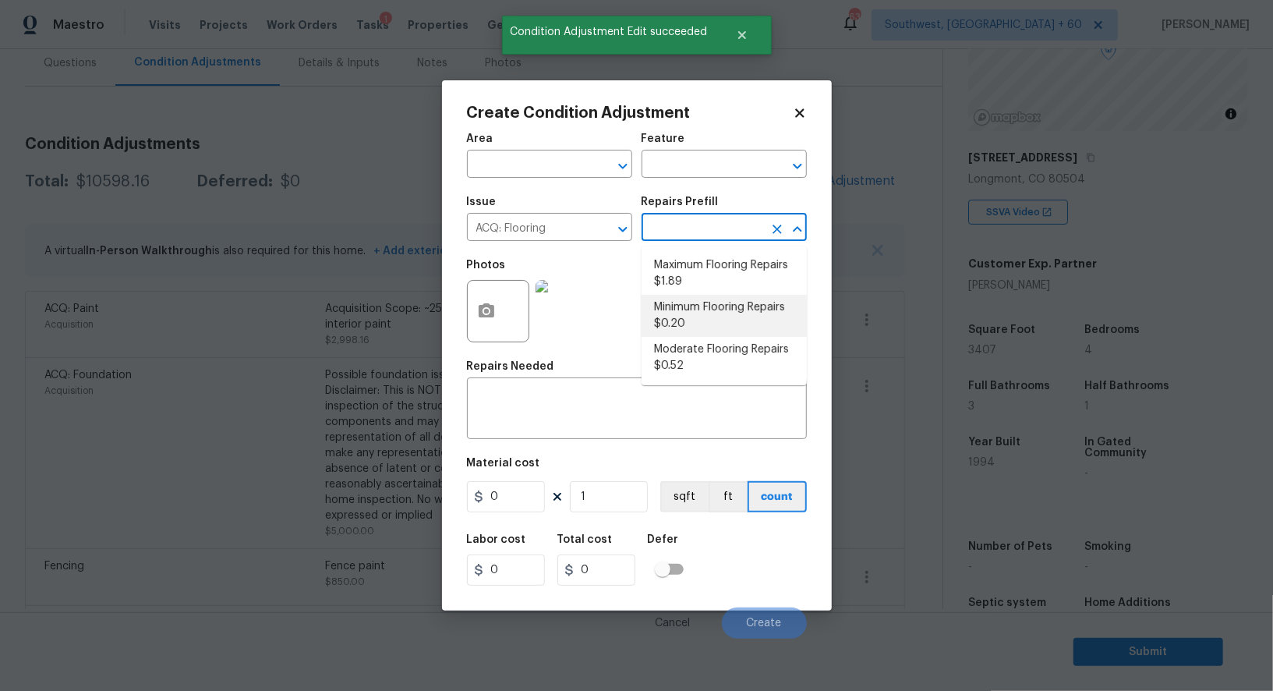
click at [701, 313] on li "Minimum Flooring Repairs $0.20" at bounding box center [724, 316] width 165 height 42
type input "Acquisition"
type textarea "Acquisition Scope: Minimum flooring repairs"
type input "0.2"
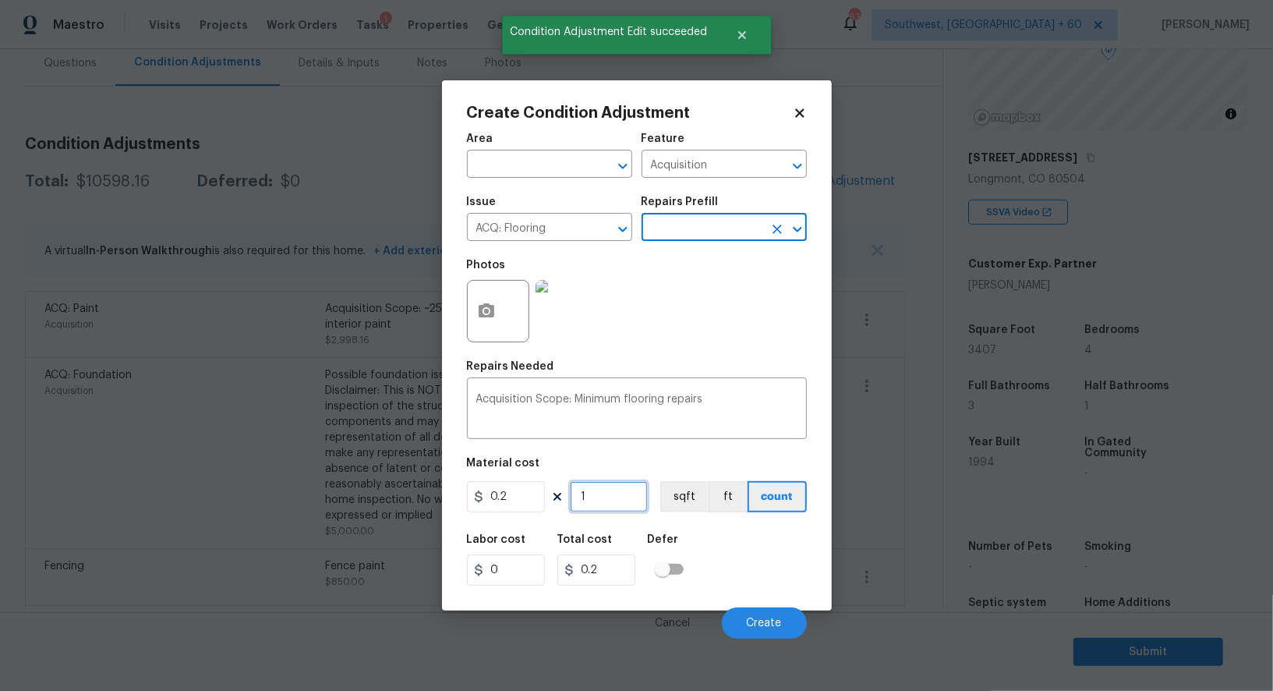
click at [601, 504] on input "1" at bounding box center [609, 496] width 78 height 31
type input "0"
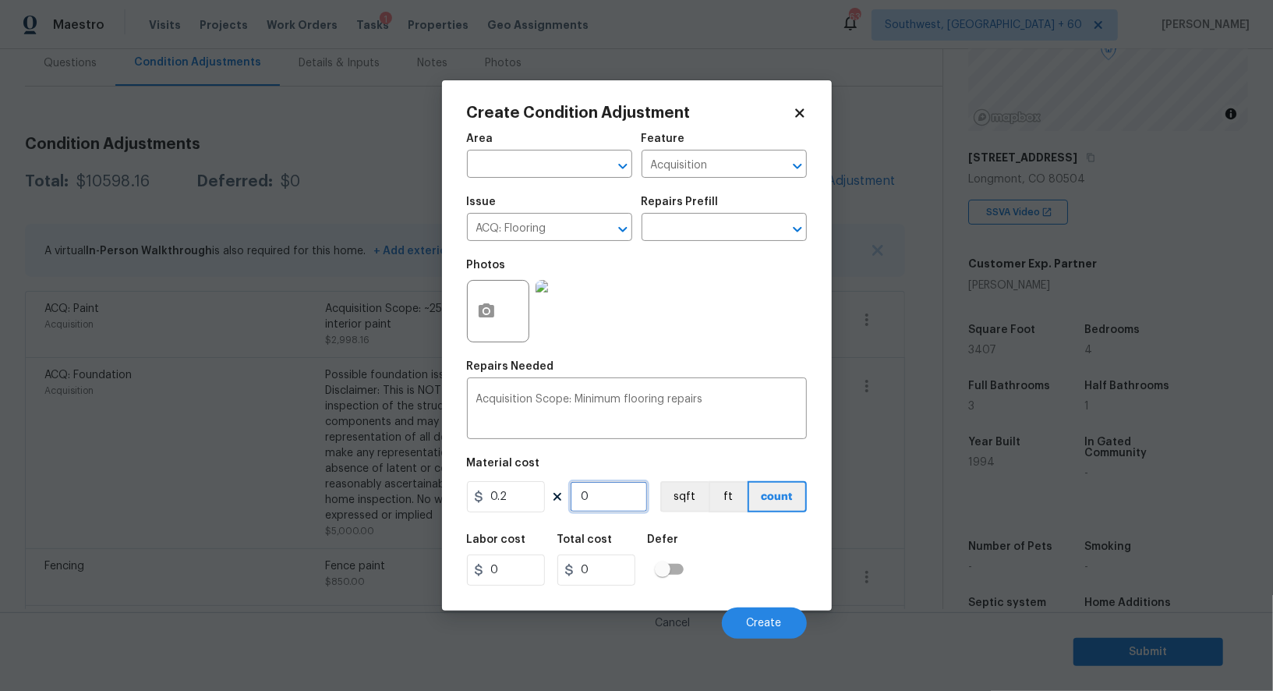
type input "3"
type input "0.6"
type input "34"
type input "6.8"
type input "340"
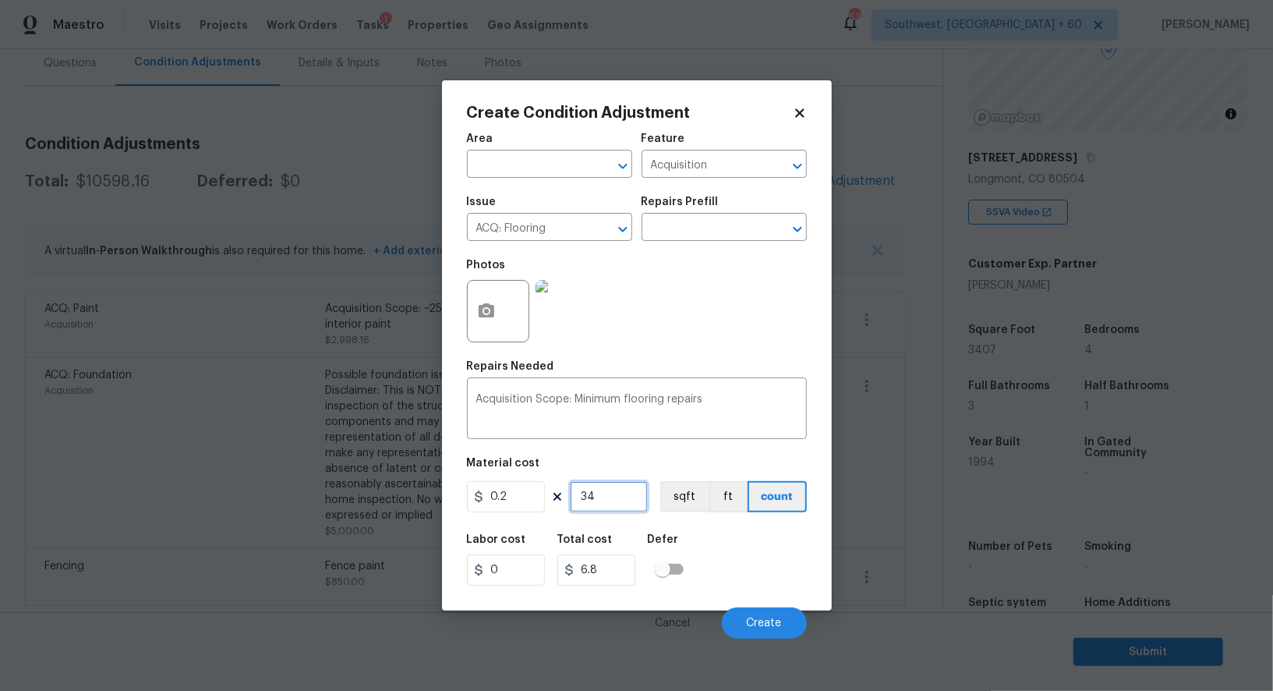
type input "68"
type input "3407"
type input "681.4"
type input "3407"
click at [618, 568] on input "681.4" at bounding box center [596, 569] width 78 height 31
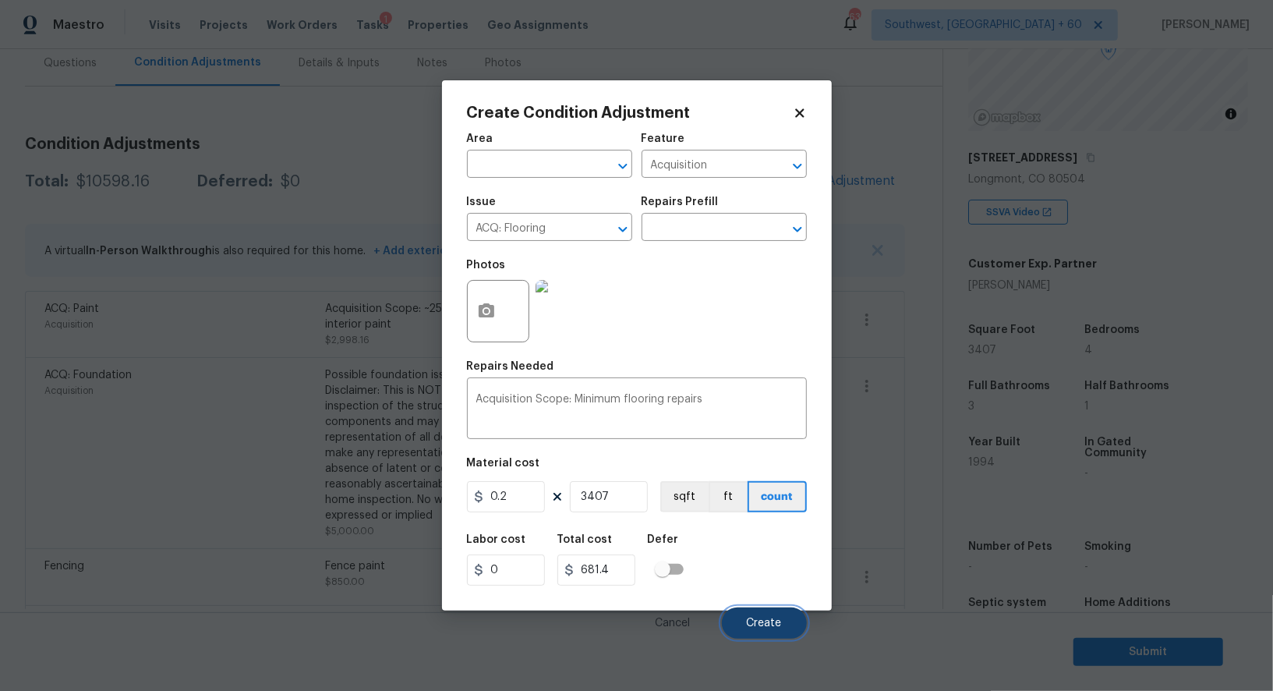
click at [752, 626] on span "Create" at bounding box center [764, 624] width 35 height 12
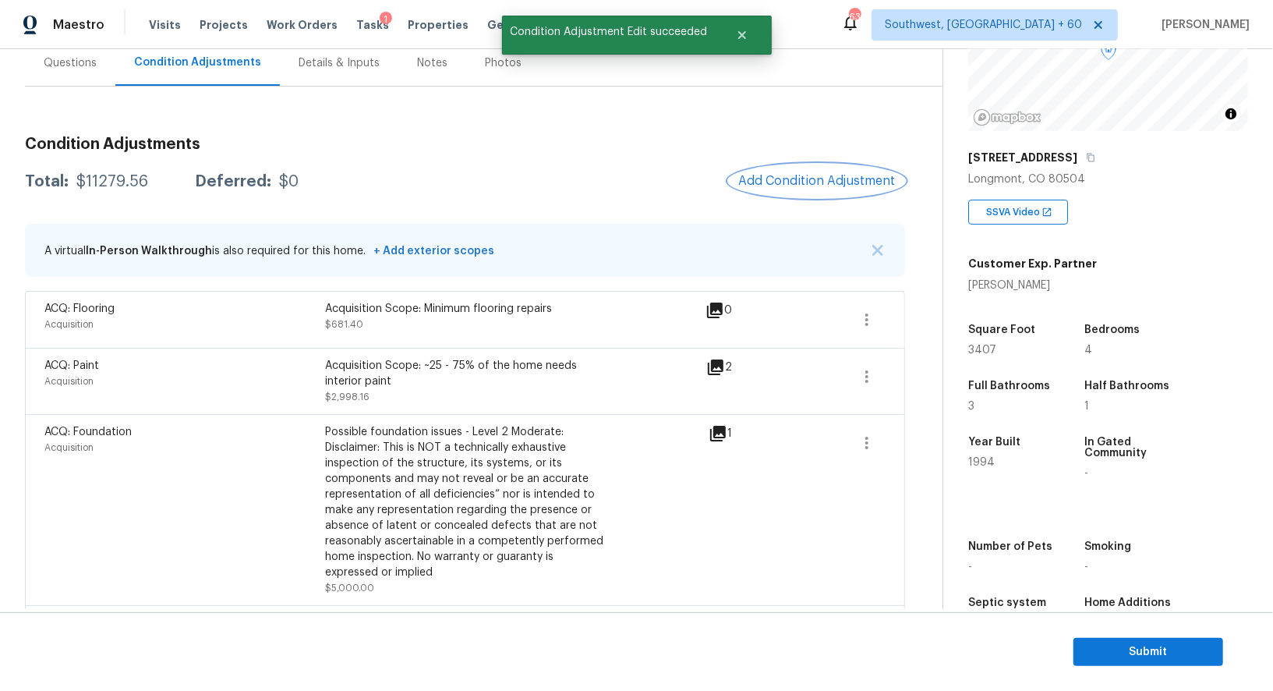
click at [838, 184] on span "Add Condition Adjustment" at bounding box center [816, 181] width 157 height 14
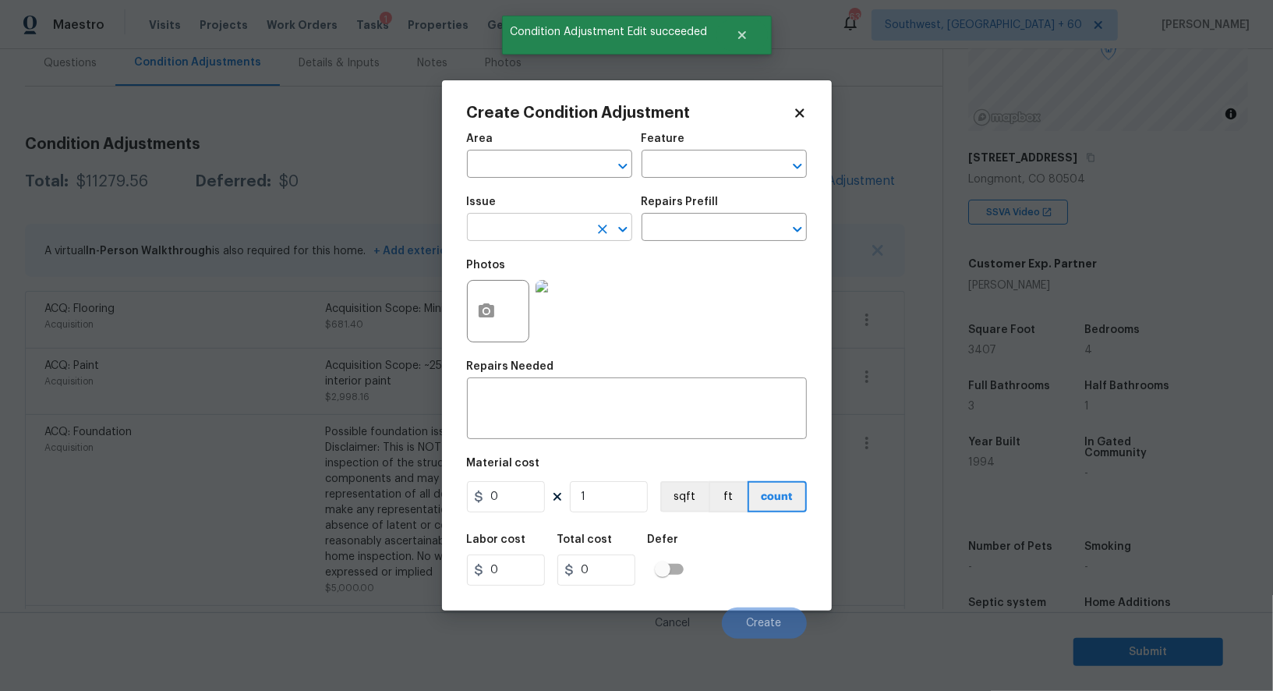
click at [511, 236] on input "text" at bounding box center [528, 229] width 122 height 24
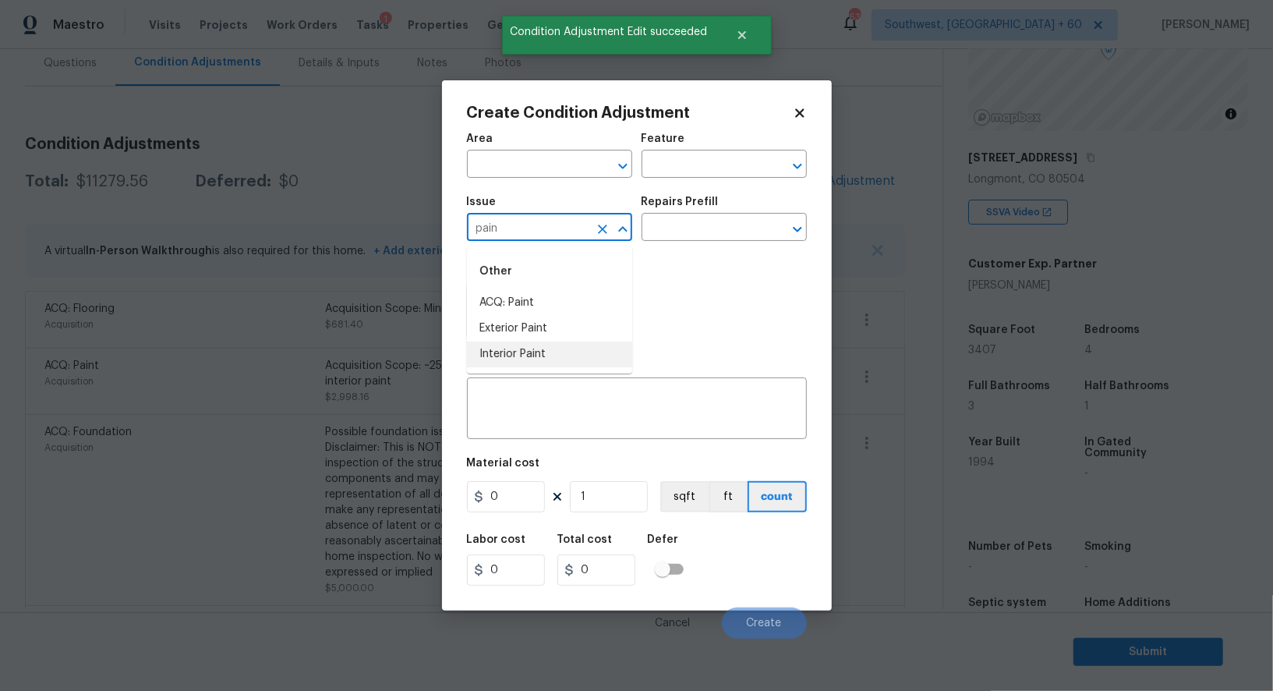
click at [534, 361] on li "Interior Paint" at bounding box center [549, 355] width 165 height 26
type input "Interior Paint"
click at [704, 240] on input "text" at bounding box center [703, 229] width 122 height 24
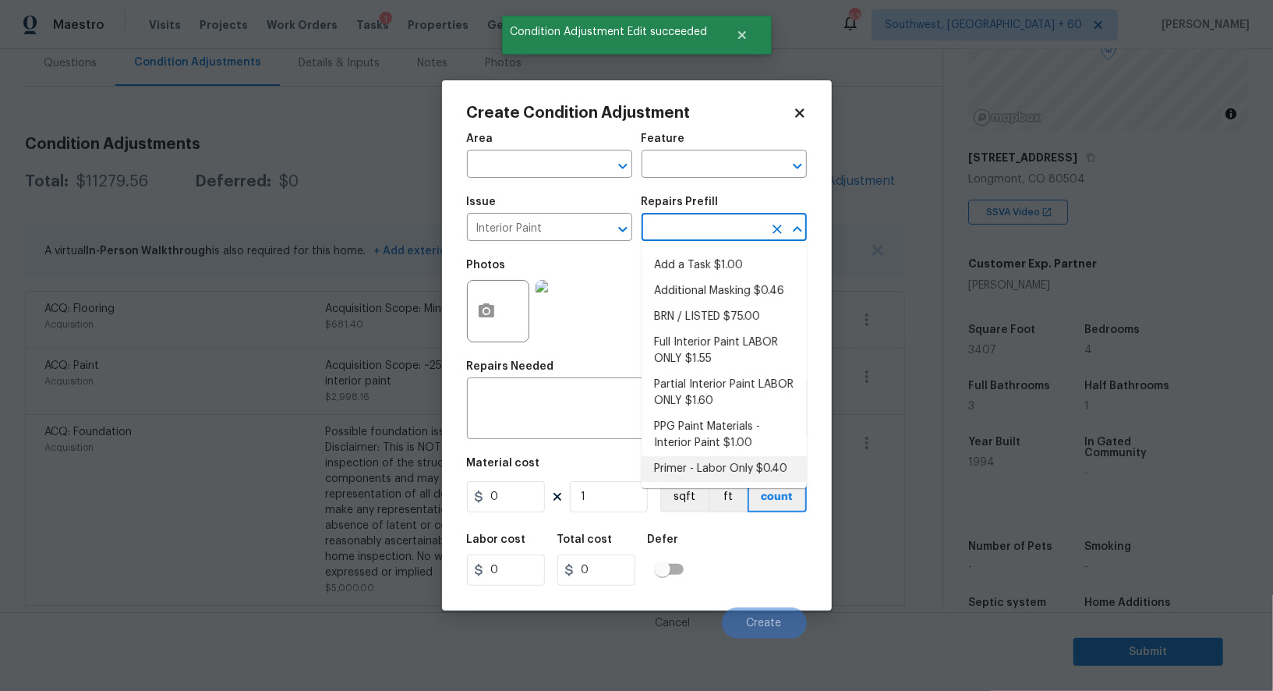
click at [703, 456] on li "Primer - Labor Only $0.40" at bounding box center [724, 469] width 165 height 26
type input "Overall Paint"
type textarea "Interior primer - PRIMER PROVIDED BY OPENDOOR - All nails, screws, drywall anch…"
type input "0.4"
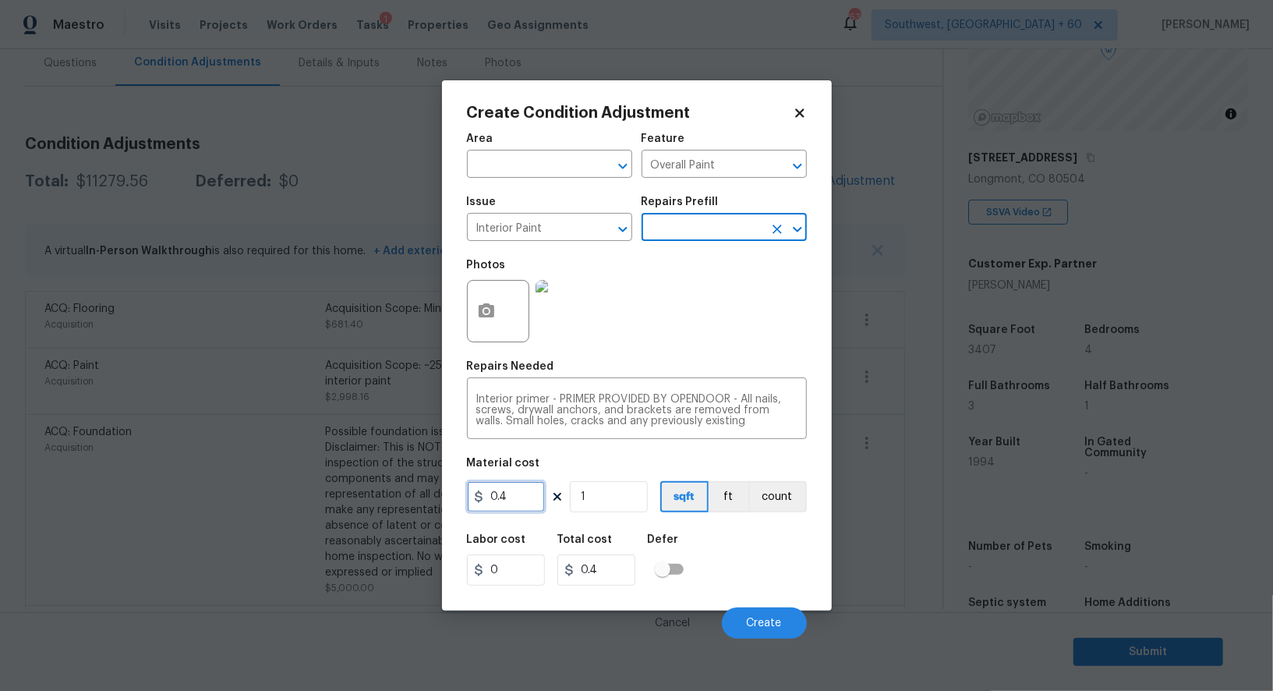
click at [495, 503] on input "0.4" at bounding box center [506, 496] width 78 height 31
type input "500"
click at [616, 567] on input "0.4" at bounding box center [596, 569] width 78 height 31
type input "500"
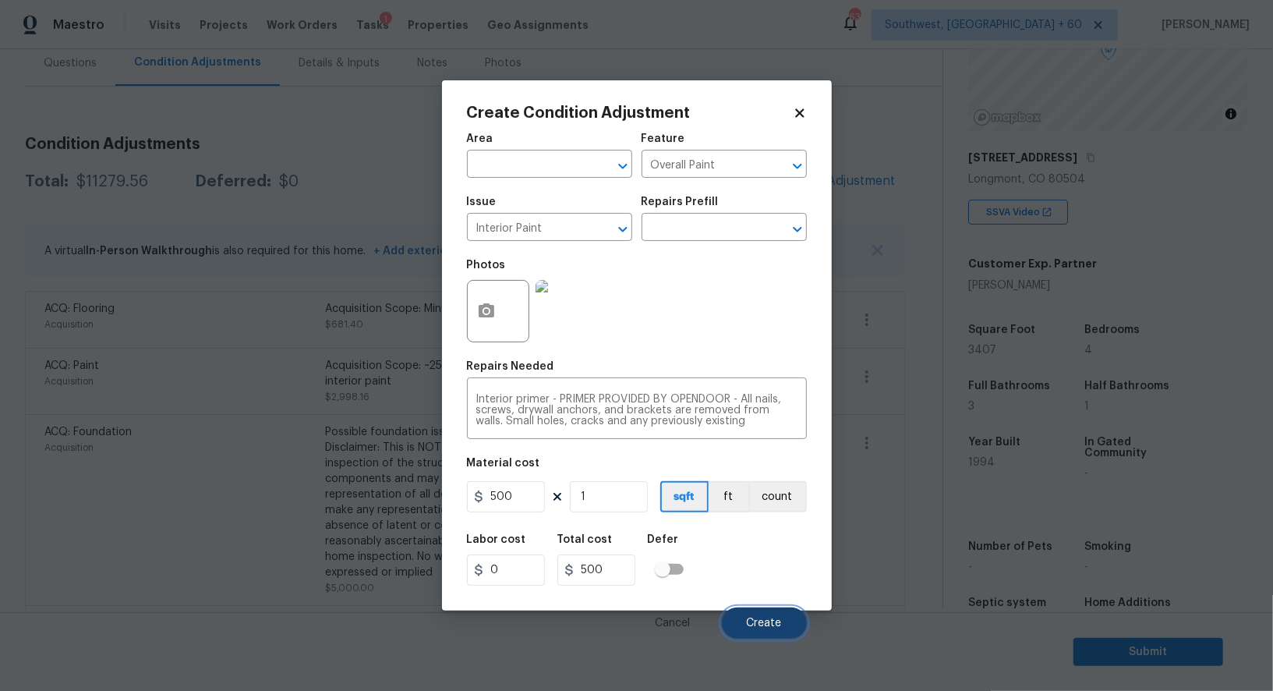
click at [759, 629] on span "Create" at bounding box center [764, 624] width 35 height 12
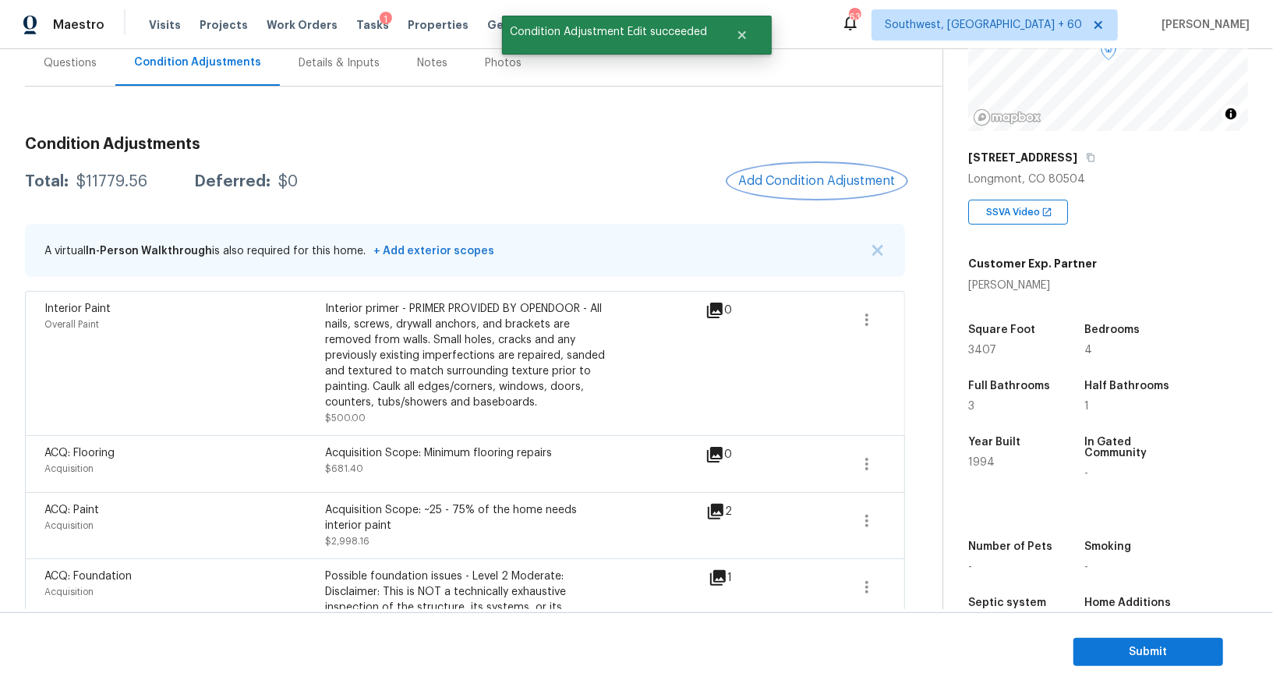
click at [840, 177] on span "Add Condition Adjustment" at bounding box center [816, 181] width 157 height 14
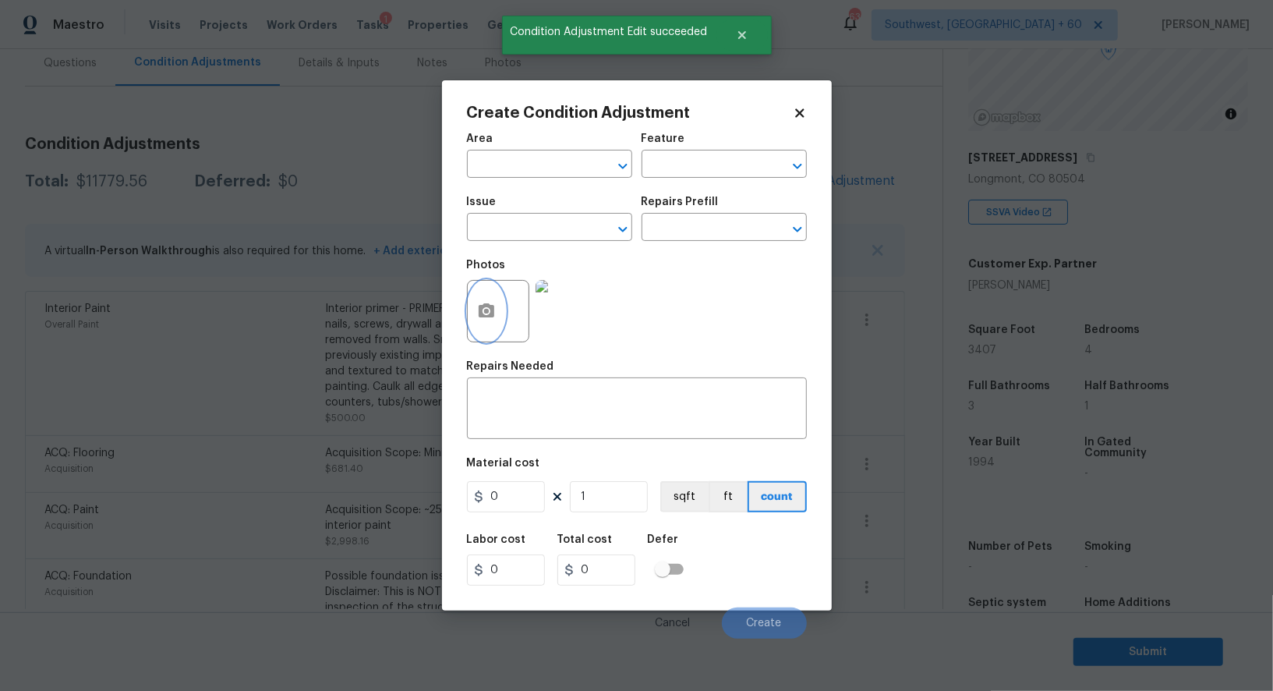
click at [487, 322] on button "button" at bounding box center [486, 311] width 37 height 61
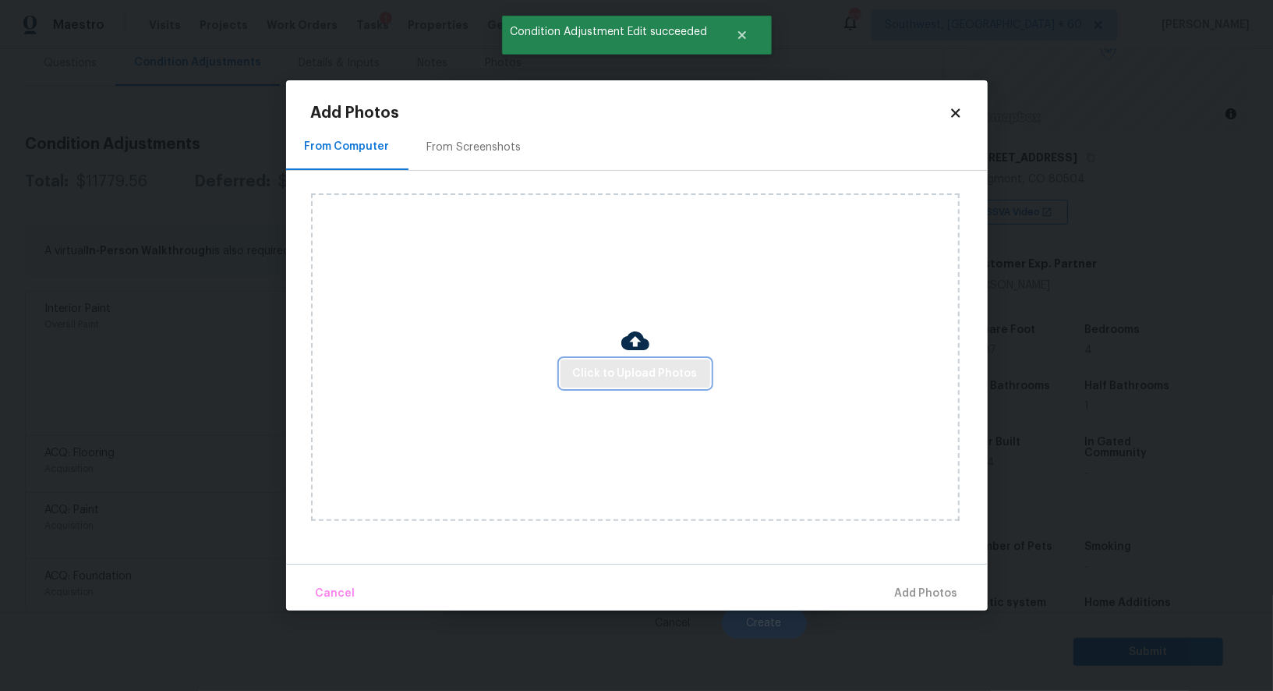
click at [616, 379] on span "Click to Upload Photos" at bounding box center [635, 373] width 125 height 19
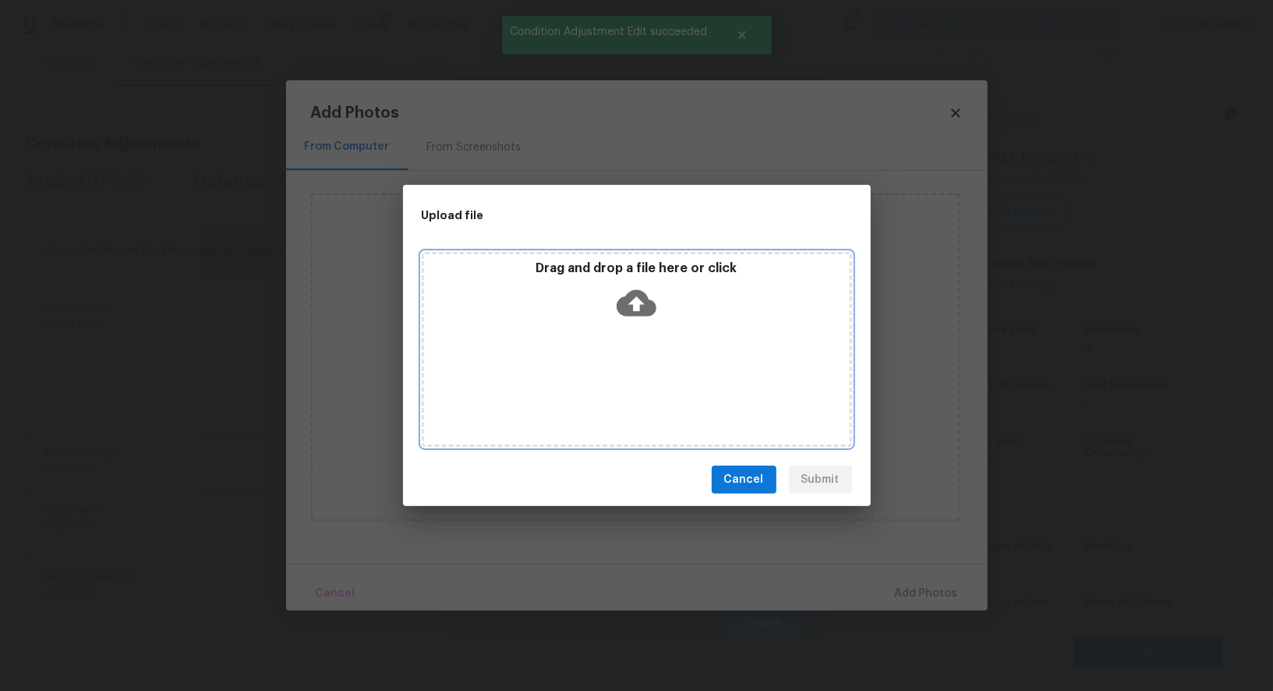
click at [642, 309] on icon at bounding box center [637, 303] width 40 height 27
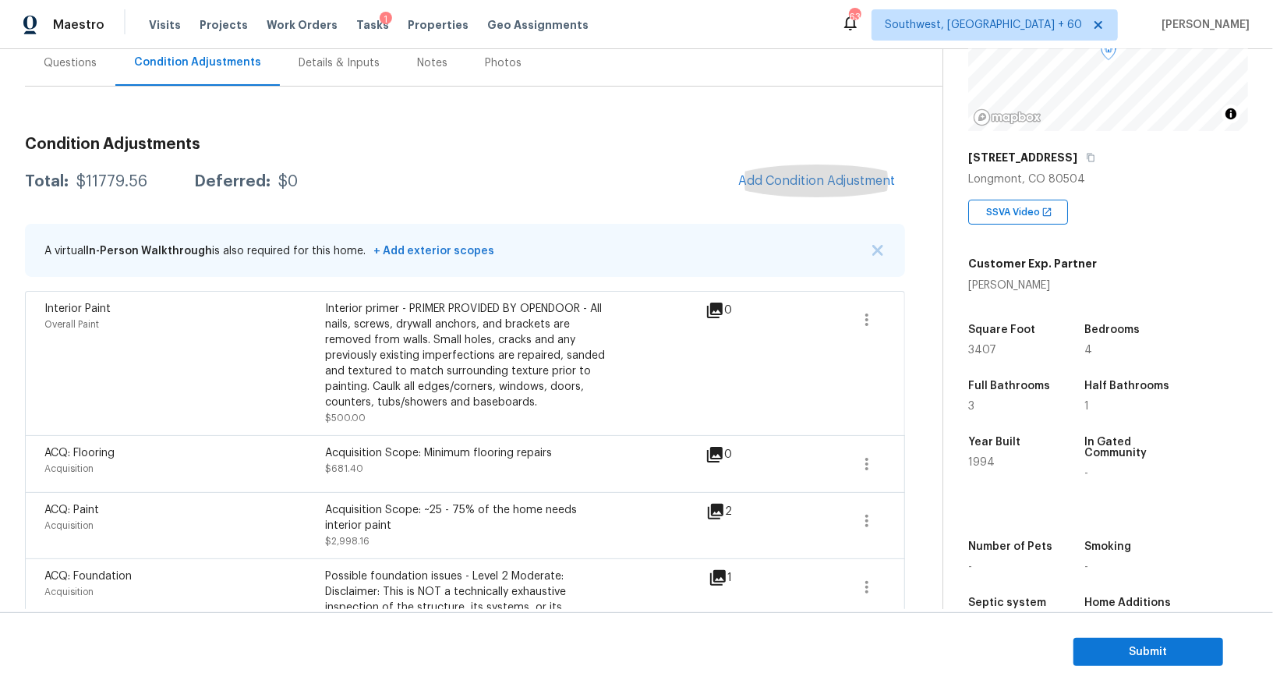
click at [75, 83] on div "Questions" at bounding box center [70, 63] width 90 height 46
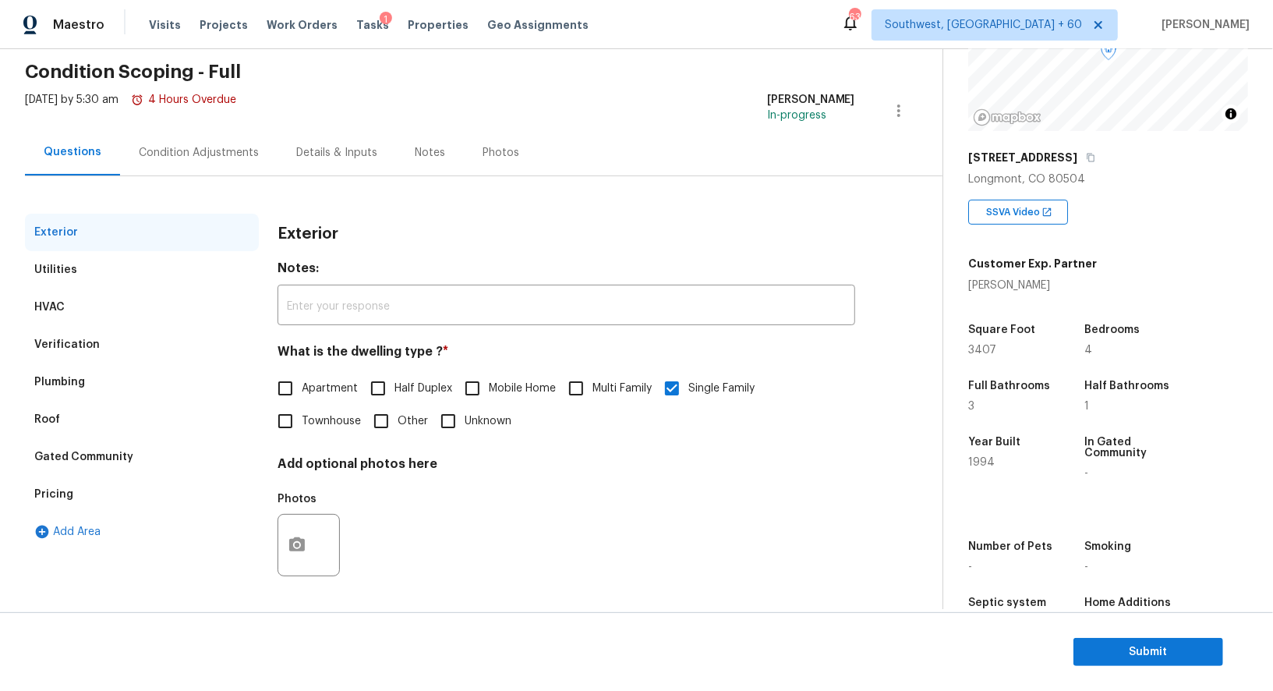
click at [139, 327] on div "Verification" at bounding box center [142, 344] width 234 height 37
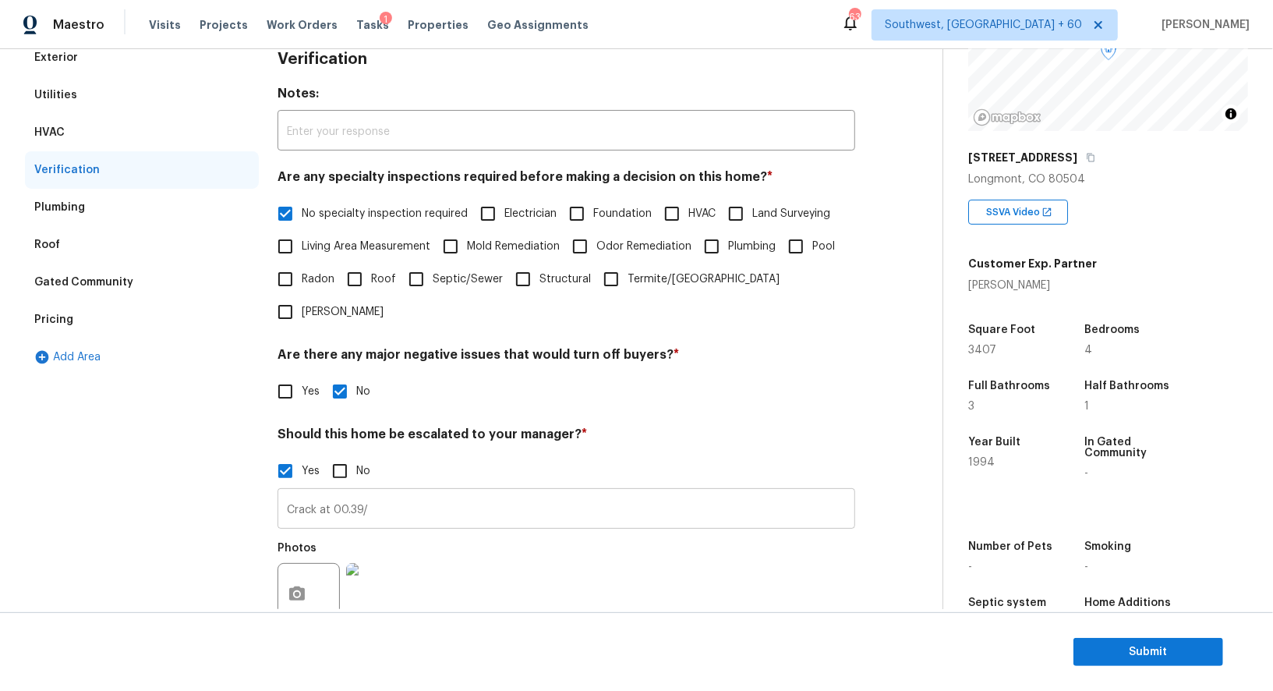
scroll to position [246, 0]
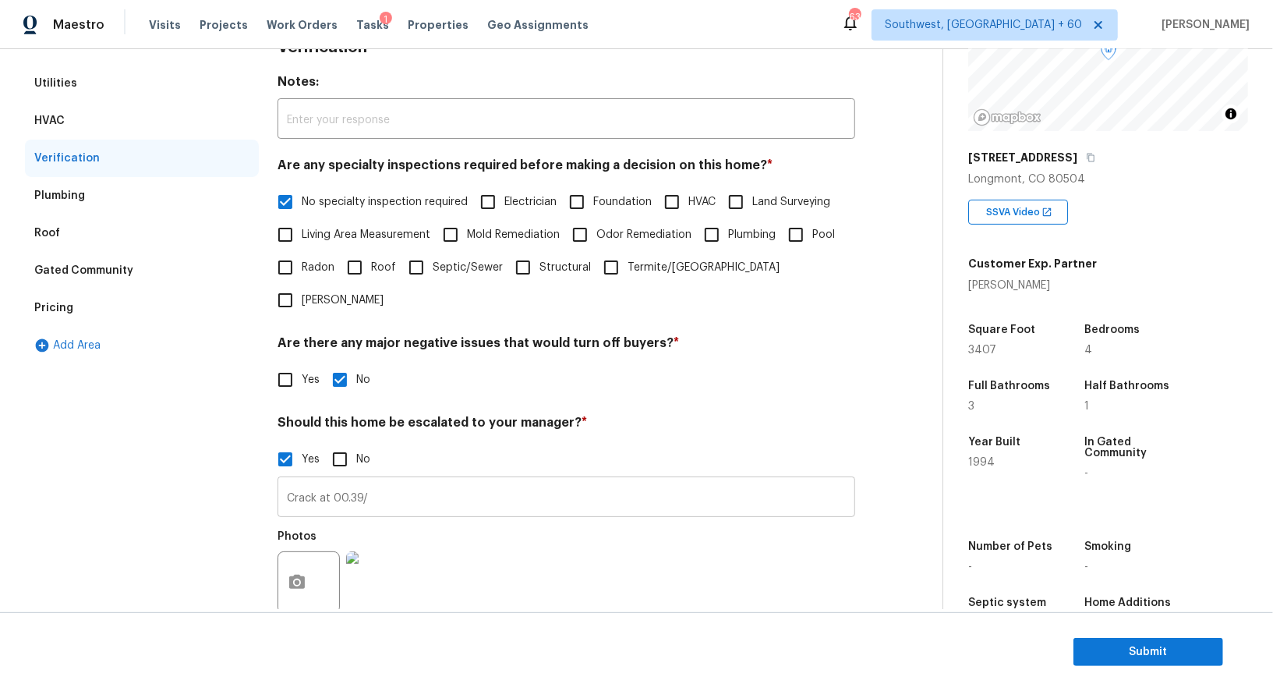
click at [371, 480] on input "Crack at 00.39/" at bounding box center [567, 498] width 578 height 37
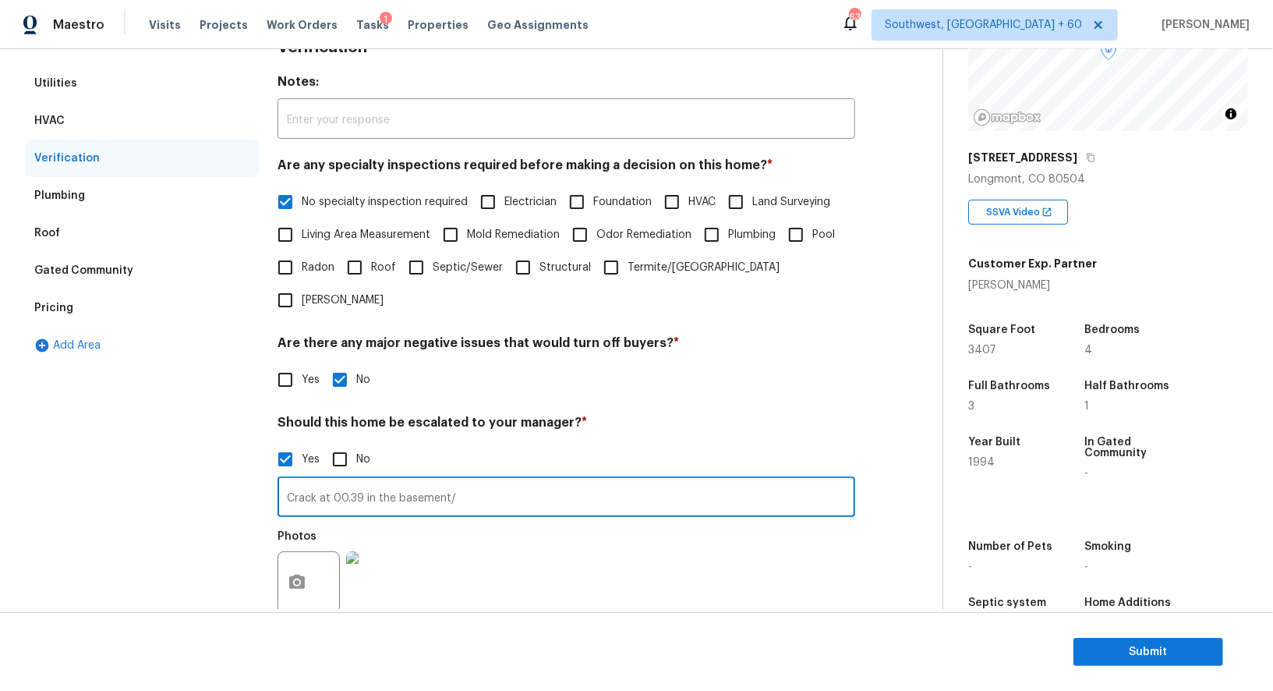
click at [390, 480] on input "Crack at 00.39 in the basement/" at bounding box center [567, 498] width 578 height 37
type input "Crack at 00.39 in the basement/"
click at [90, 298] on div "Pricing" at bounding box center [142, 307] width 234 height 37
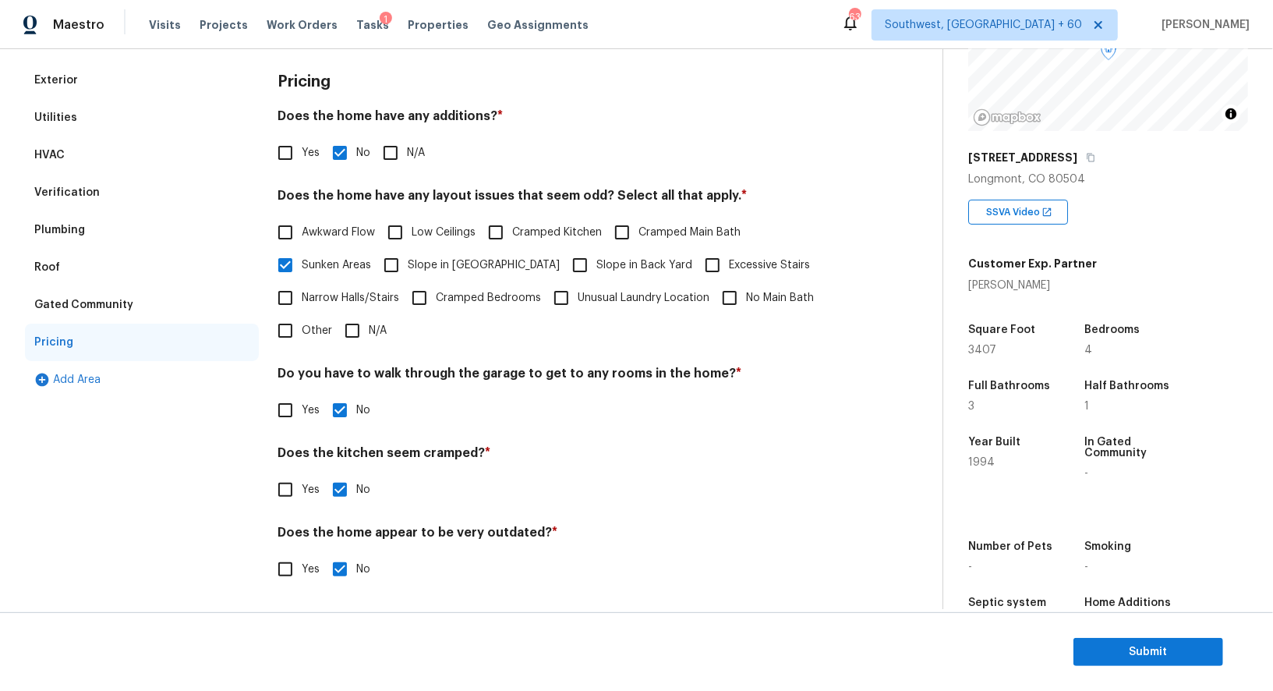
scroll to position [211, 0]
click at [473, 255] on label "Slope in [GEOGRAPHIC_DATA]" at bounding box center [467, 266] width 185 height 33
click at [408, 255] on input "Slope in [GEOGRAPHIC_DATA]" at bounding box center [391, 266] width 33 height 33
checkbox input "true"
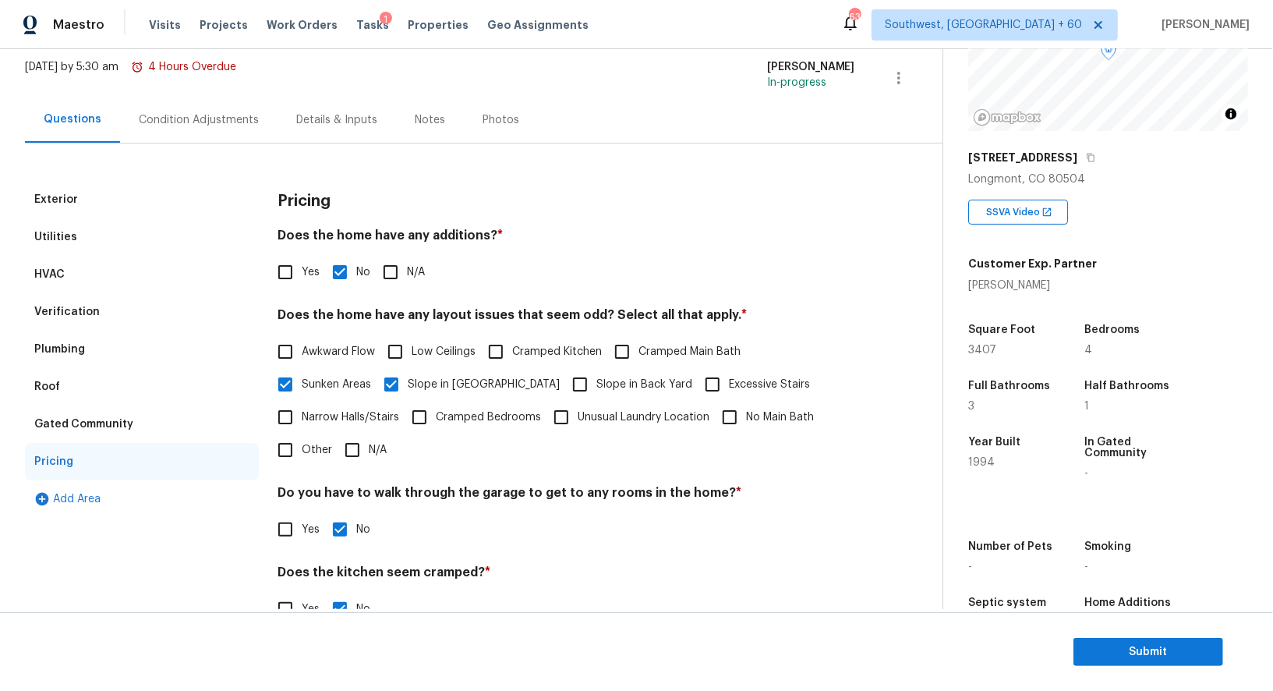
scroll to position [85, 0]
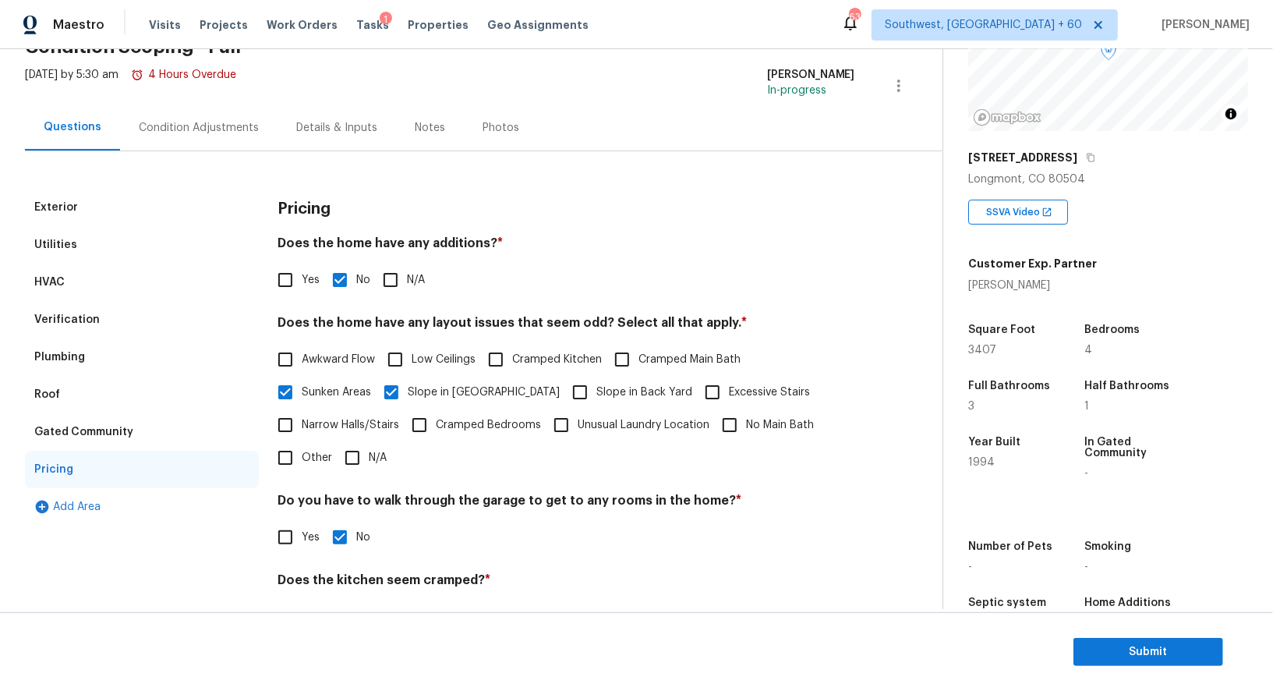
click at [193, 129] on div "Condition Adjustments" at bounding box center [199, 128] width 120 height 16
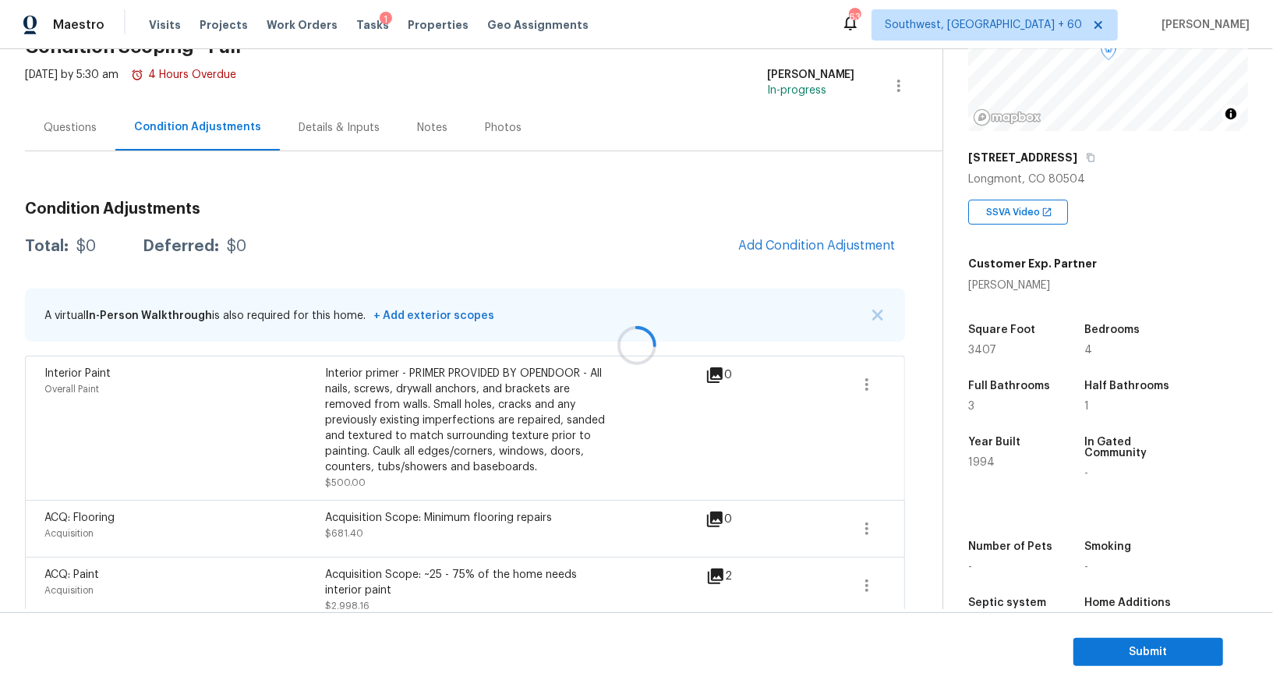
click at [193, 129] on div at bounding box center [636, 345] width 1273 height 691
click at [89, 246] on div "$11779.56" at bounding box center [111, 247] width 71 height 16
copy div "$11779.56"
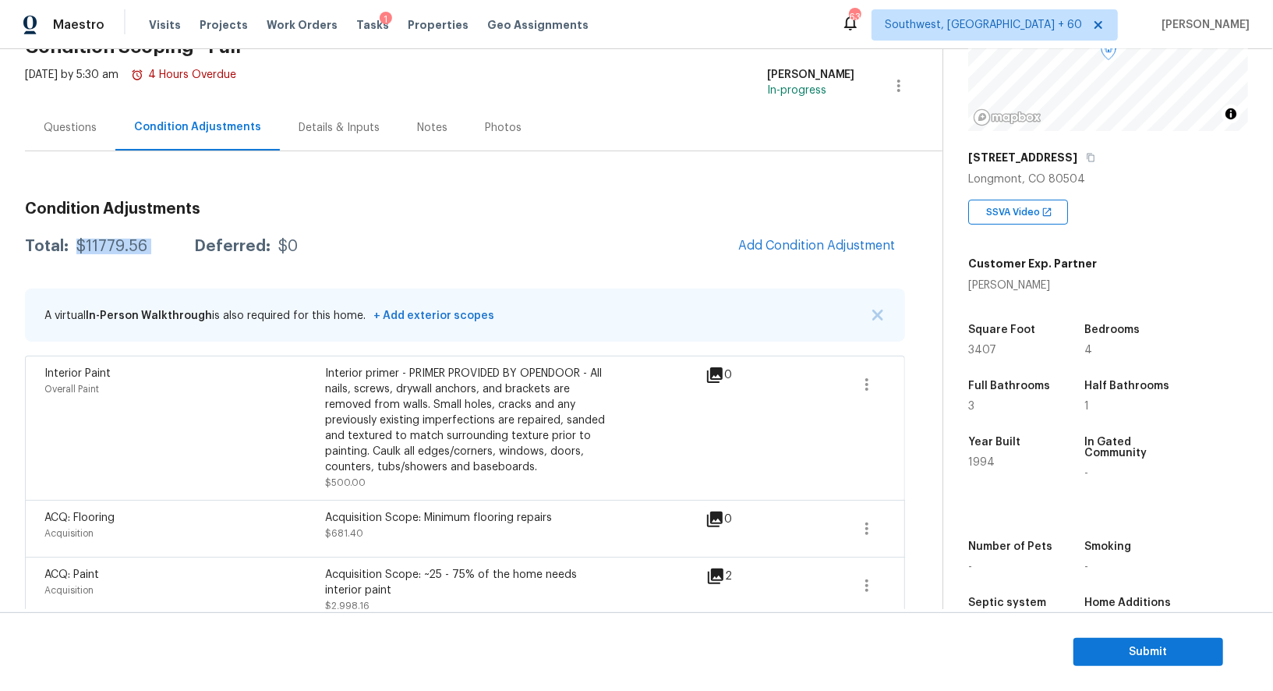
scroll to position [608, 0]
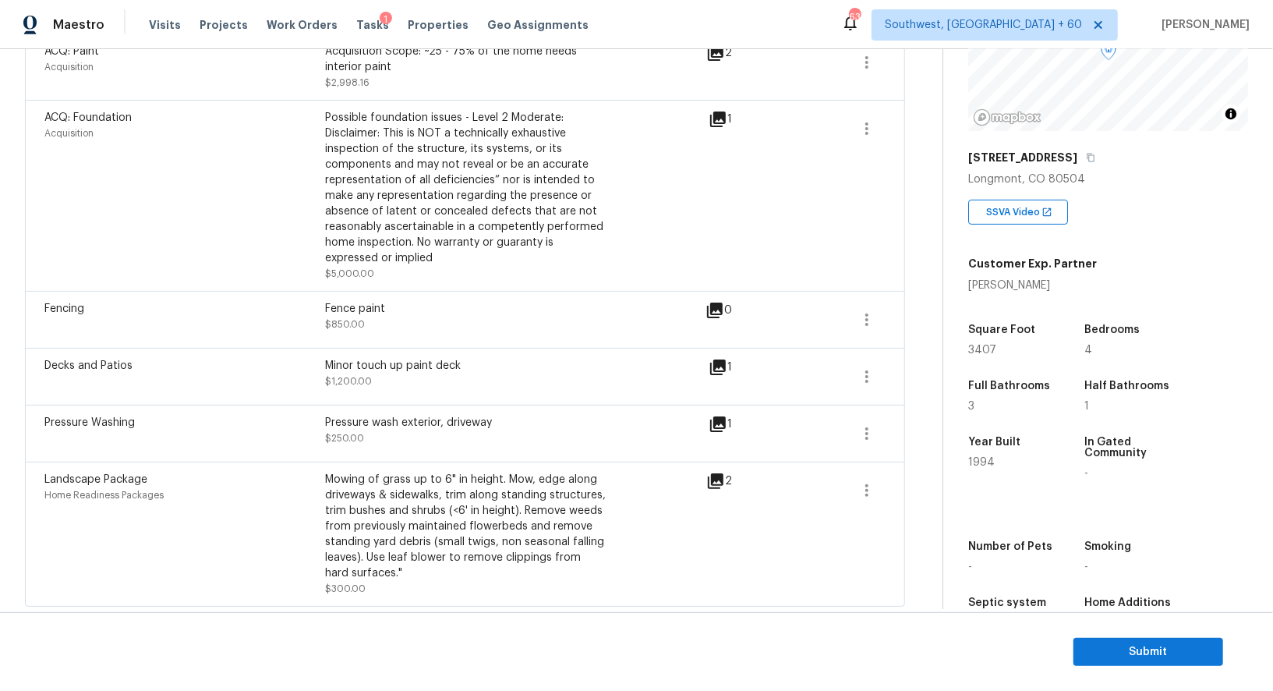
click at [868, 469] on div "Landscape Package Home Readiness Packages Mowing of grass up to 6" in height. M…" at bounding box center [465, 534] width 880 height 145
click at [919, 478] on div "Back to tasks Condition Scoping - Full Wed, Oct 01 2025 by 5:30 am 4 Hours Over…" at bounding box center [484, 38] width 918 height 1145
click at [862, 489] on icon "button" at bounding box center [867, 490] width 19 height 19
click at [922, 479] on div "Edit" at bounding box center [956, 486] width 122 height 16
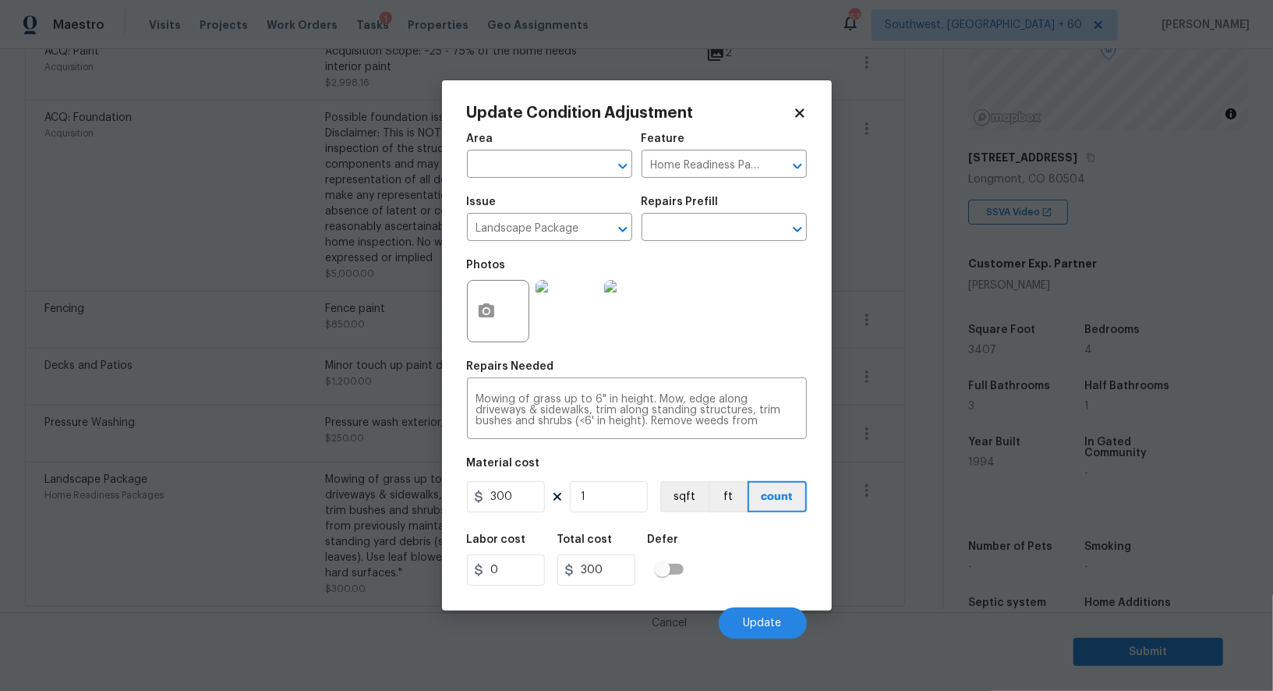
click at [933, 578] on body "Maestro Visits Projects Work Orders Tasks 1 Properties Geo Assignments 639 Sout…" at bounding box center [636, 345] width 1273 height 691
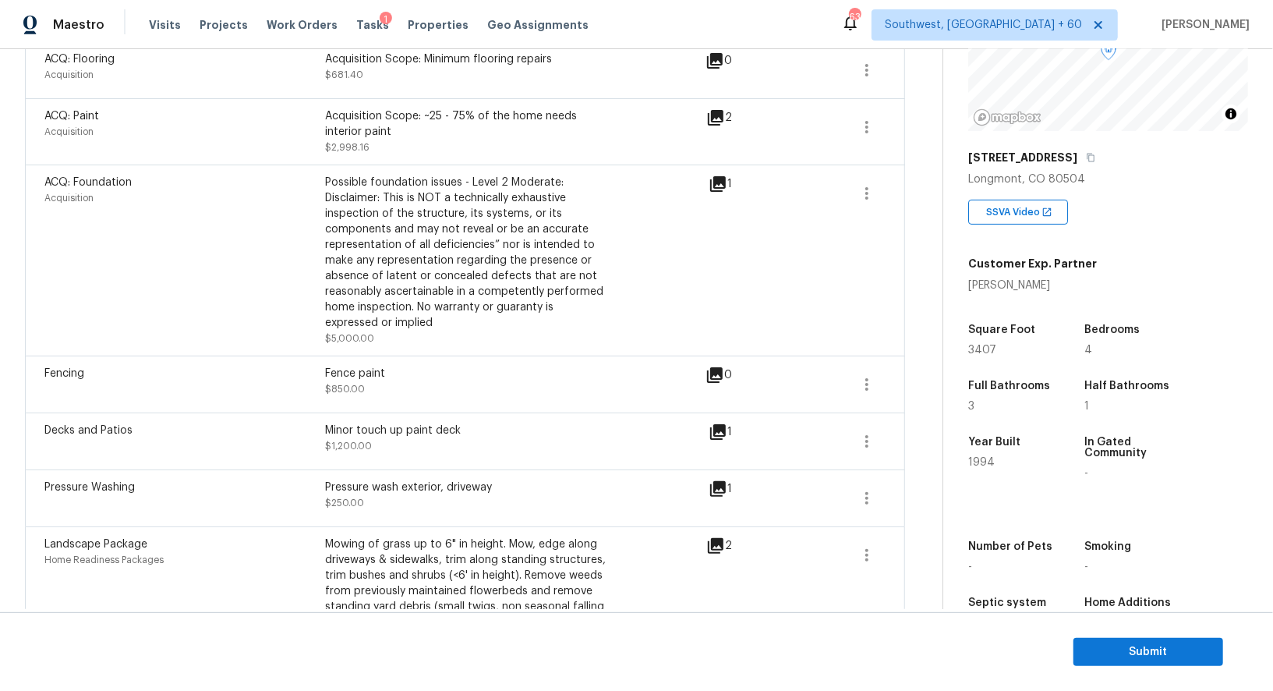
scroll to position [540, 0]
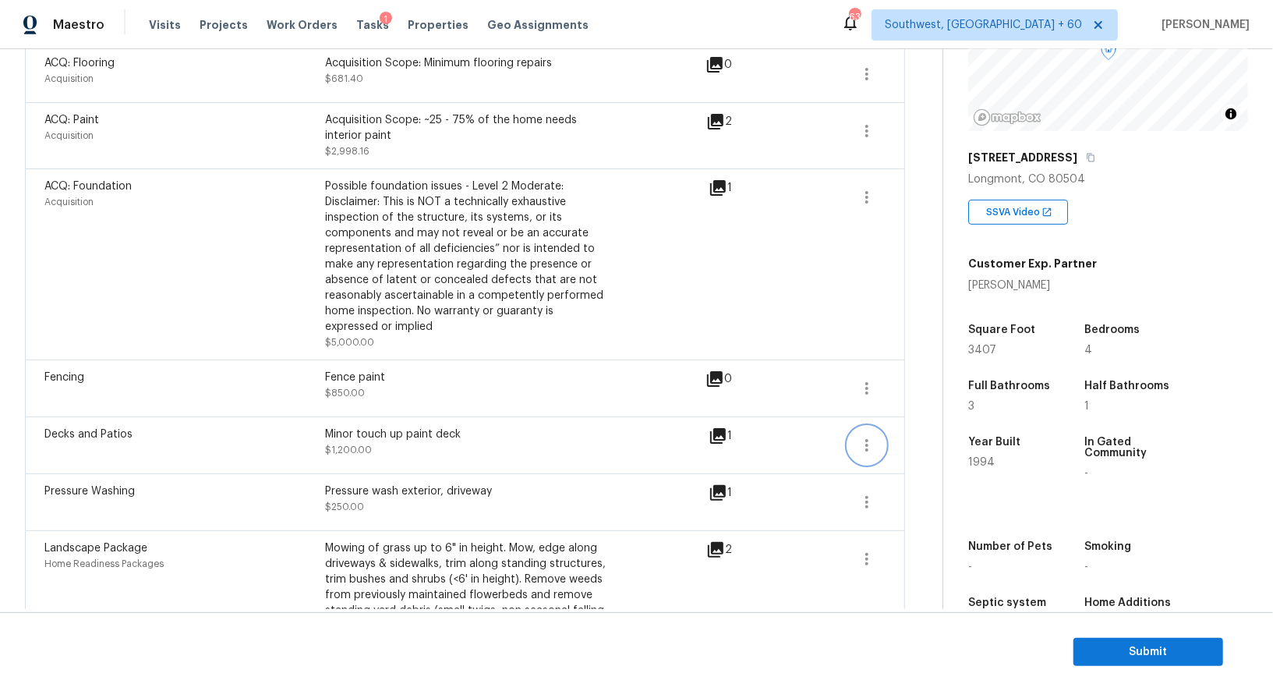
click at [879, 437] on button "button" at bounding box center [866, 444] width 37 height 37
click at [920, 437] on div "Edit" at bounding box center [956, 441] width 122 height 16
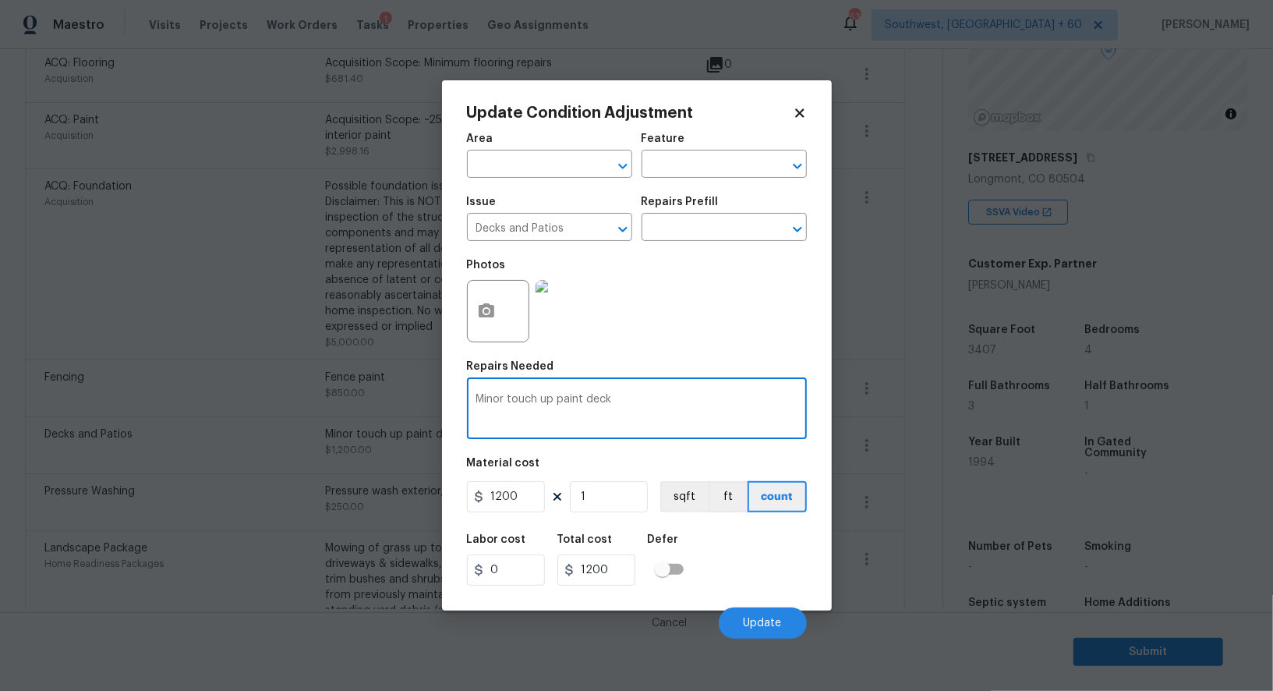
drag, startPoint x: 556, startPoint y: 403, endPoint x: 436, endPoint y: 402, distance: 120.1
click at [436, 402] on div "Update Condition Adjustment Area ​ Feature ​ Issue Decks and Patios ​ Repairs P…" at bounding box center [636, 345] width 1273 height 691
click at [603, 418] on textarea "paint deck" at bounding box center [636, 410] width 321 height 33
type textarea "paint deck and minor repairs"
click at [746, 623] on span "Update" at bounding box center [763, 624] width 38 height 12
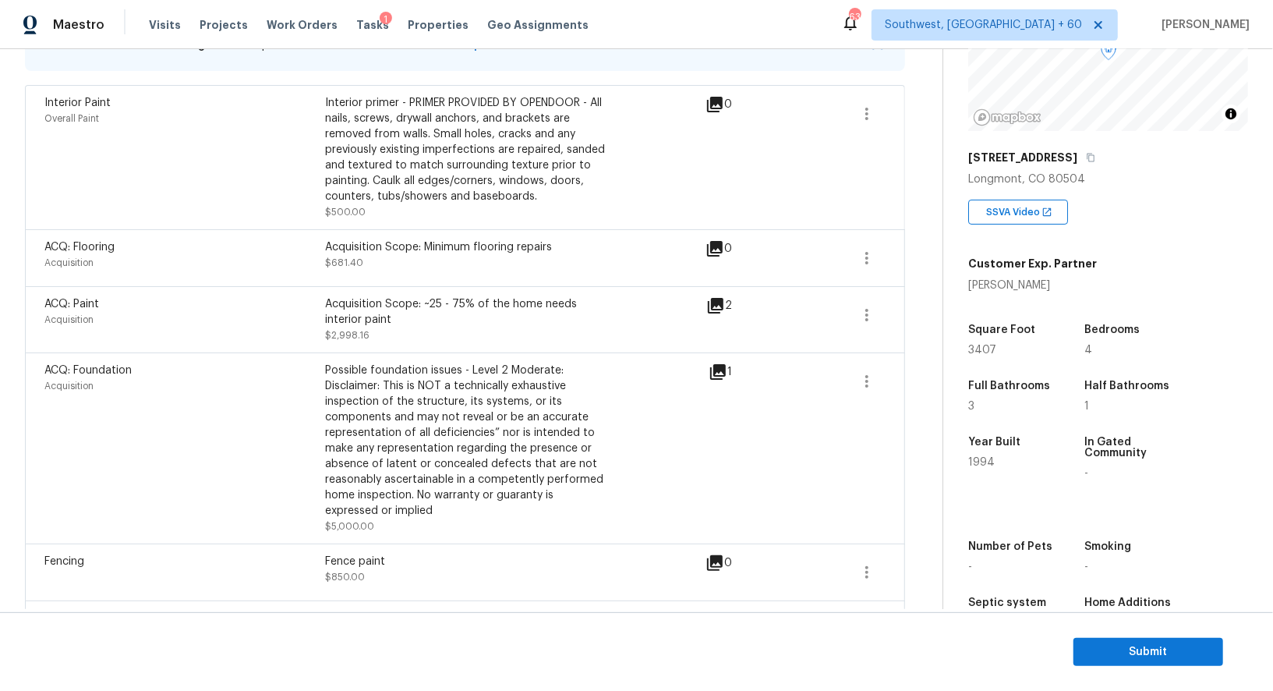
scroll to position [292, 0]
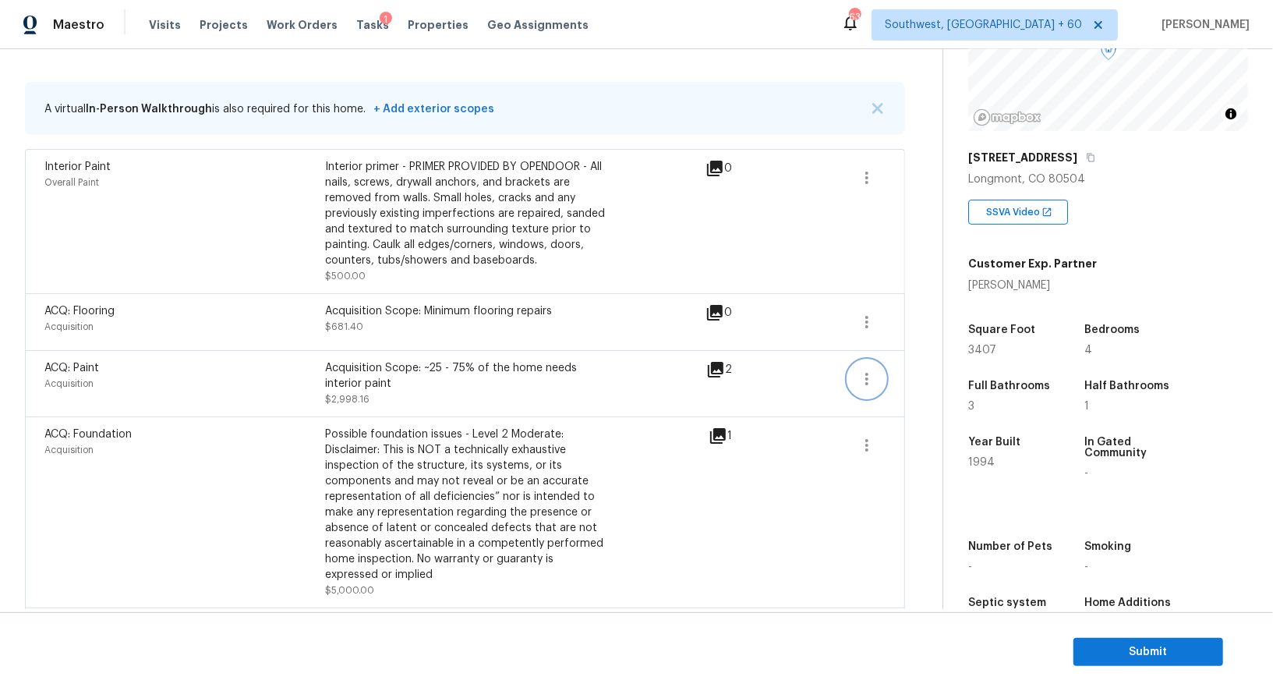
click at [855, 370] on button "button" at bounding box center [866, 378] width 37 height 37
click at [918, 372] on div "Edit" at bounding box center [956, 374] width 122 height 16
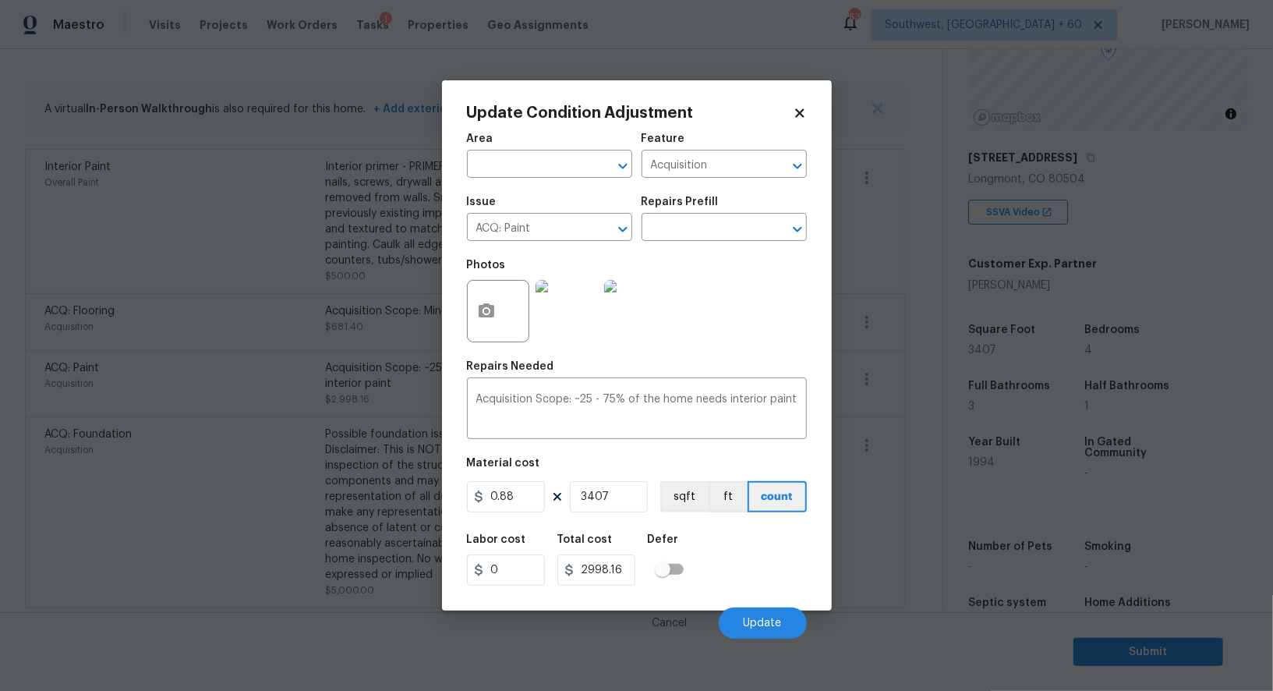
click at [915, 434] on body "Maestro Visits Projects Work Orders Tasks 1 Properties Geo Assignments 639 Sout…" at bounding box center [636, 345] width 1273 height 691
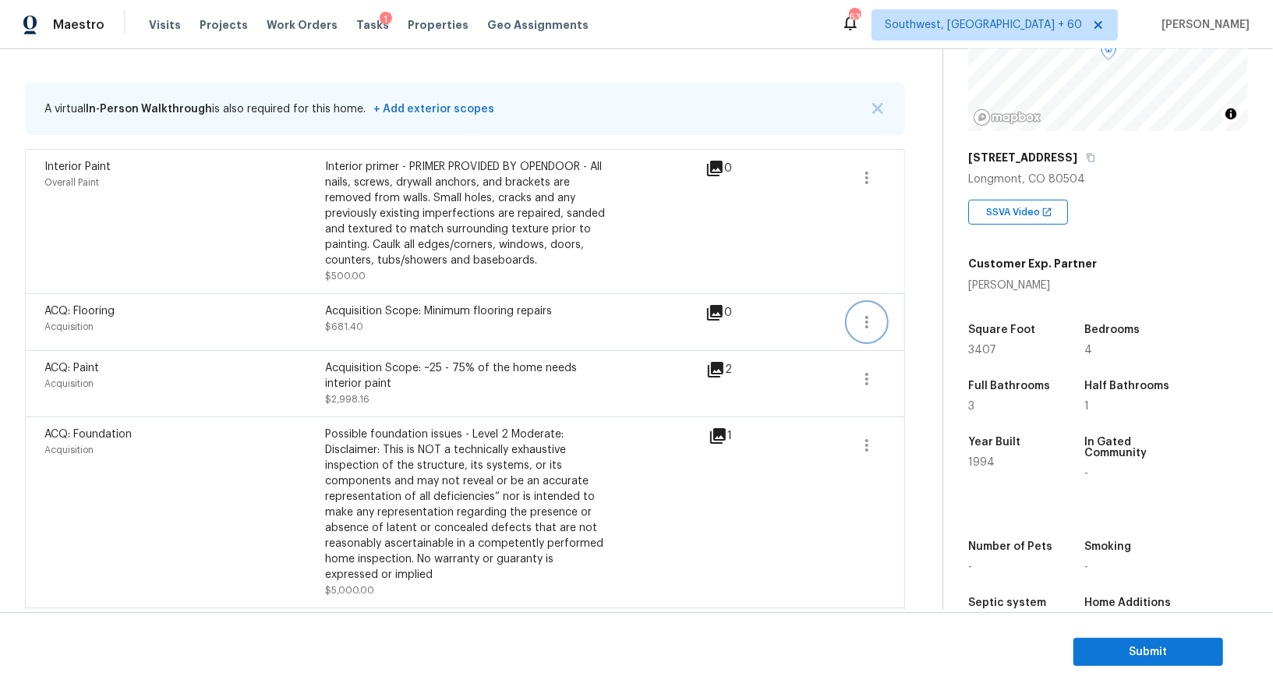
click at [880, 310] on button "button" at bounding box center [866, 321] width 37 height 37
click at [911, 312] on div "Edit" at bounding box center [956, 318] width 122 height 16
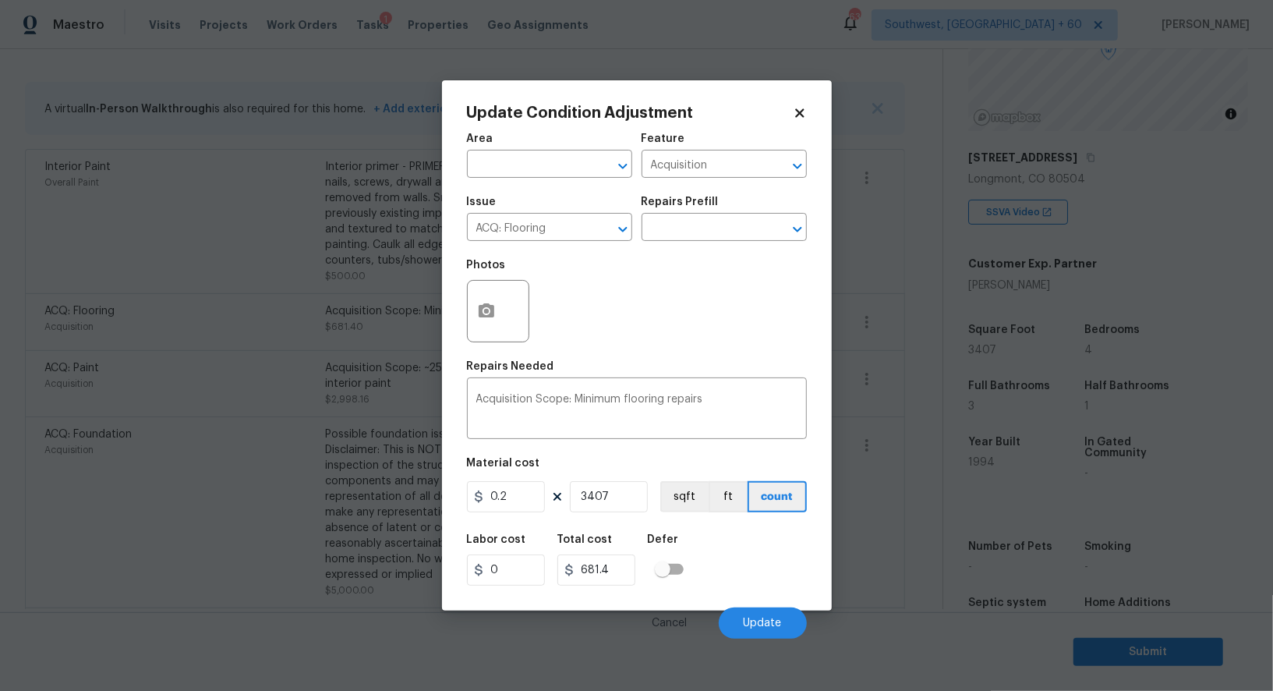
click at [908, 389] on body "Maestro Visits Projects Work Orders Tasks 1 Properties Geo Assignments 639 Sout…" at bounding box center [636, 345] width 1273 height 691
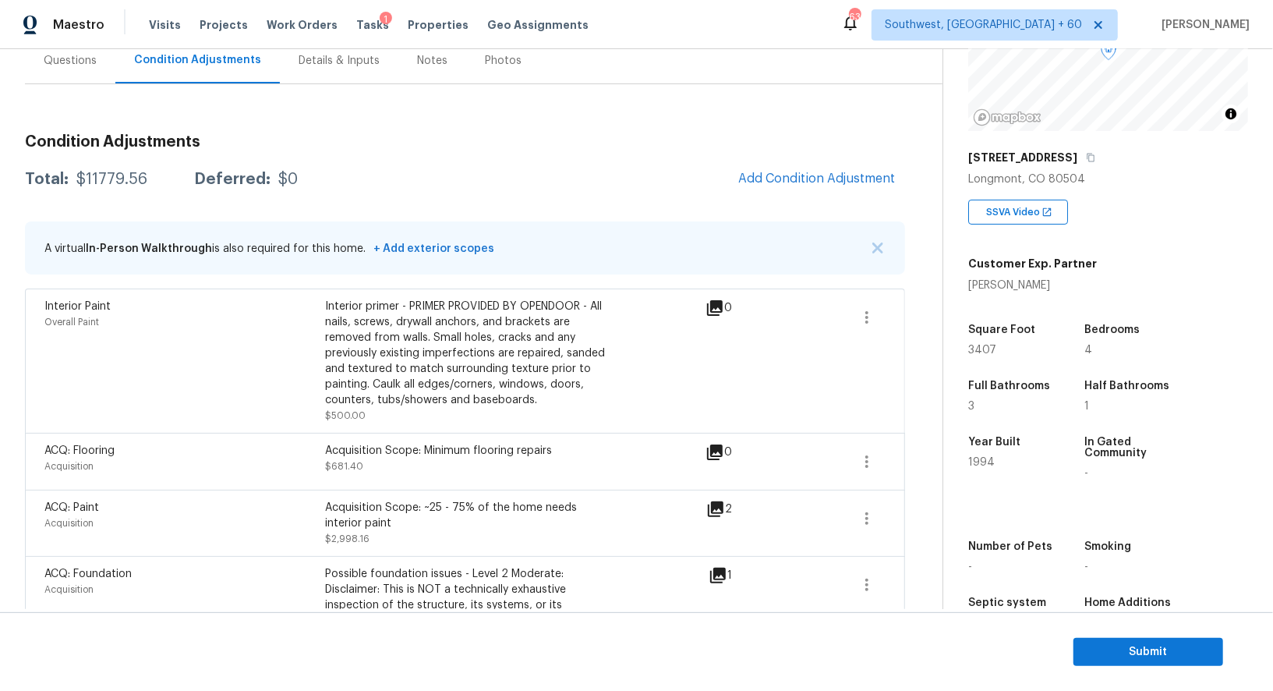
scroll to position [144, 0]
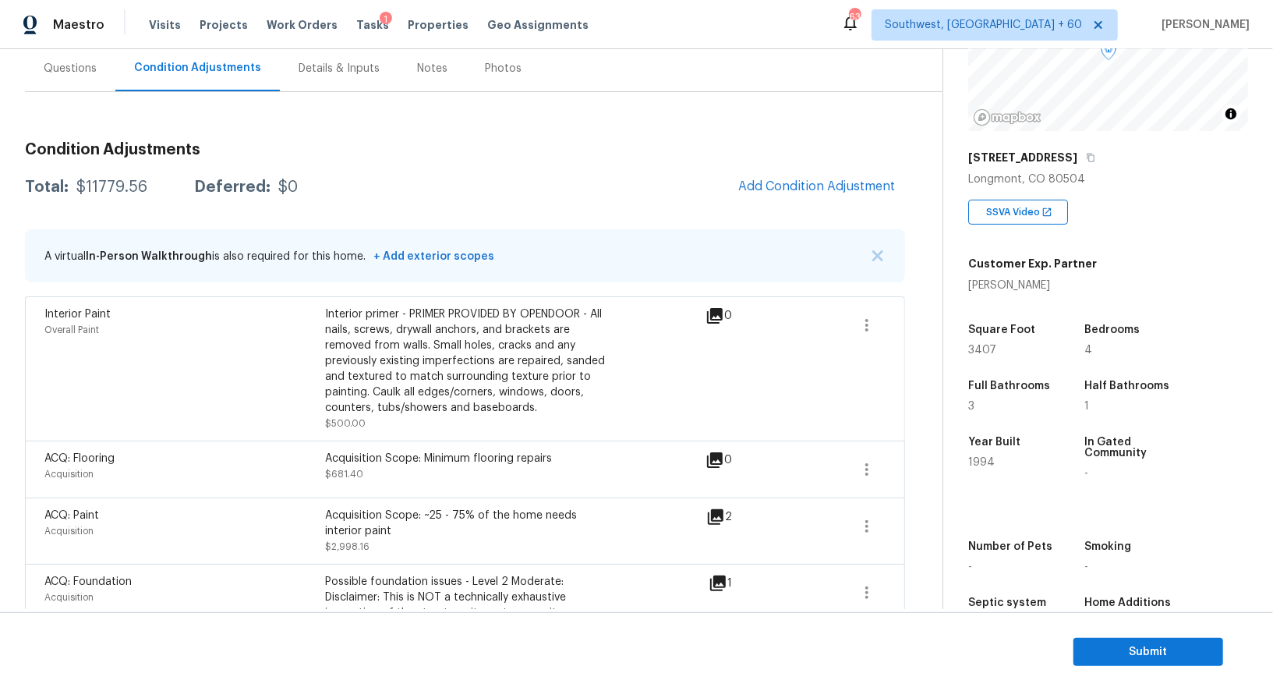
click at [761, 229] on div "A virtual In-Person Walkthrough is also required for this home. + Add exterior …" at bounding box center [465, 255] width 880 height 53
click at [775, 203] on div "Condition Adjustments Total: $11779.56 Deferred: $0 Add Condition Adjustment A …" at bounding box center [465, 599] width 880 height 941
click at [775, 192] on span "Add Condition Adjustment" at bounding box center [816, 186] width 157 height 14
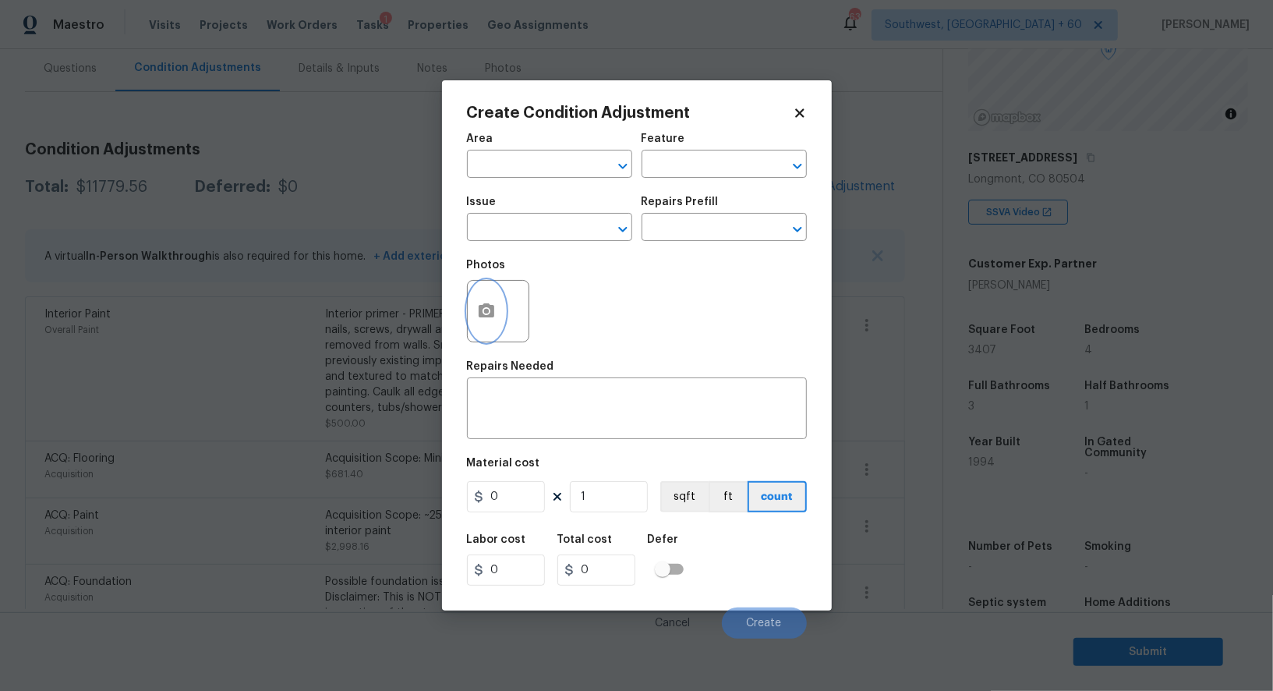
click at [483, 317] on icon "button" at bounding box center [487, 310] width 16 height 14
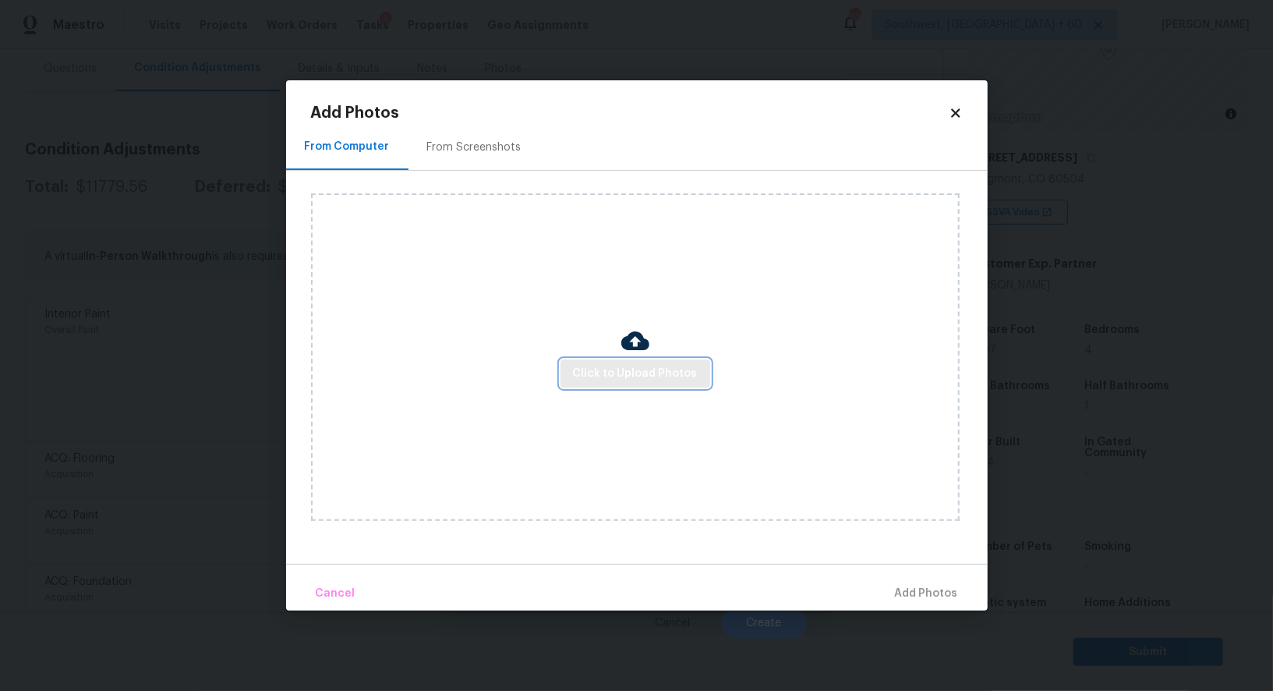
click at [607, 371] on span "Click to Upload Photos" at bounding box center [635, 373] width 125 height 19
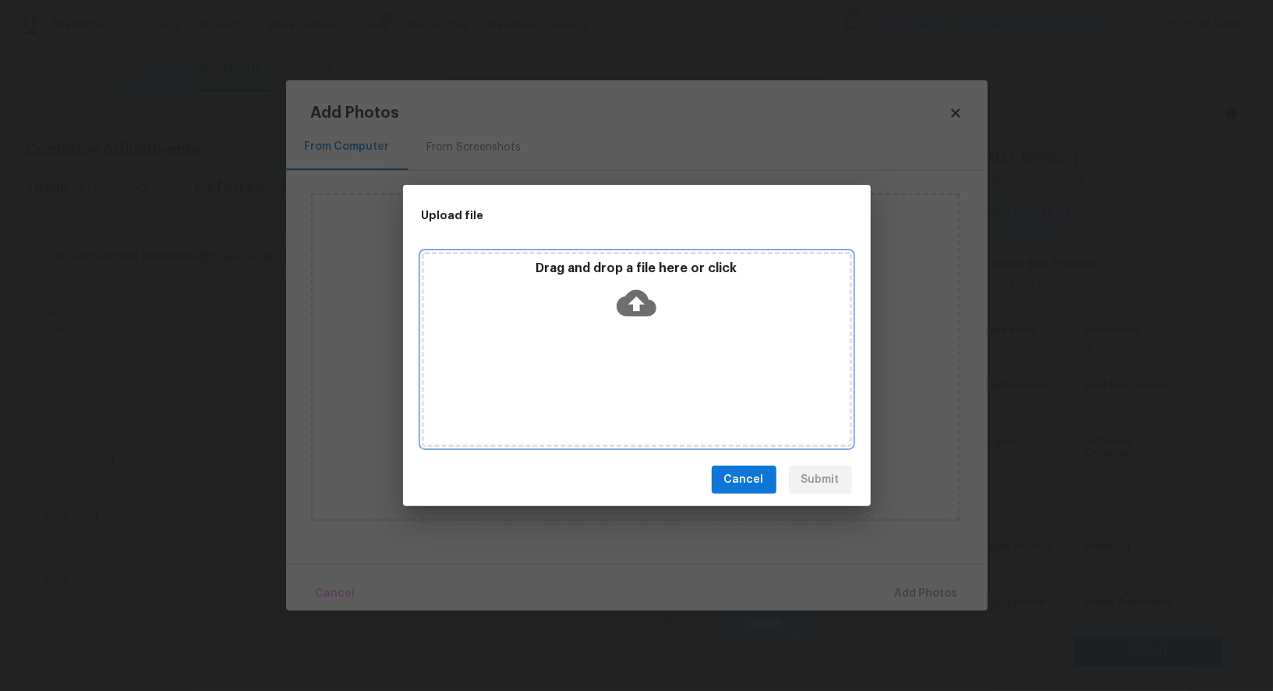
click at [625, 325] on div "Drag and drop a file here or click" at bounding box center [637, 293] width 426 height 67
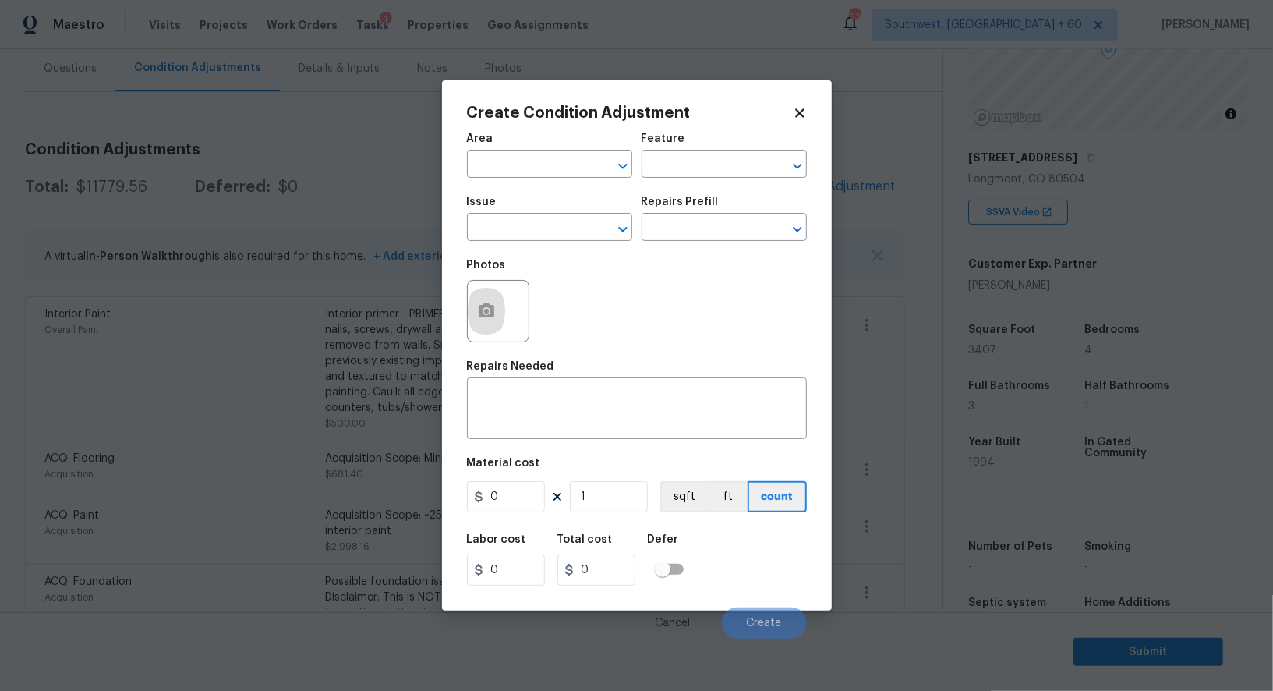
click at [376, 161] on body "Maestro Visits Projects Work Orders Tasks 1 Properties Geo Assignments 639 Sout…" at bounding box center [636, 345] width 1273 height 691
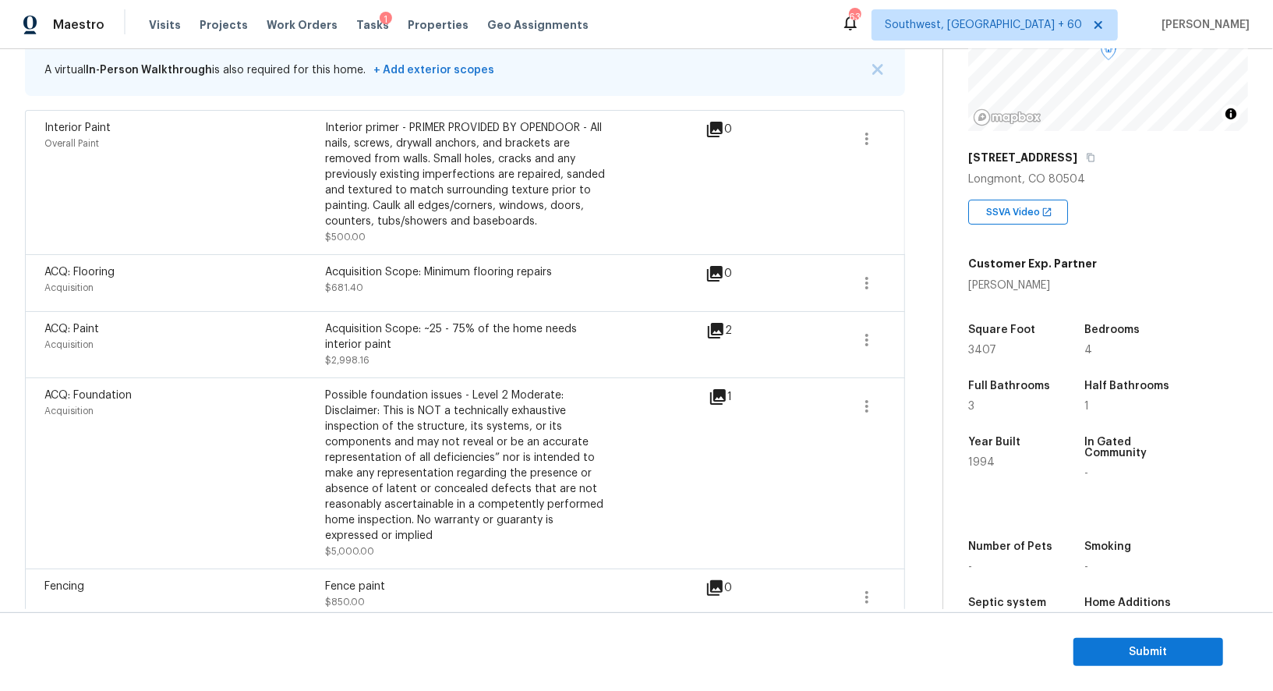
scroll to position [321, 0]
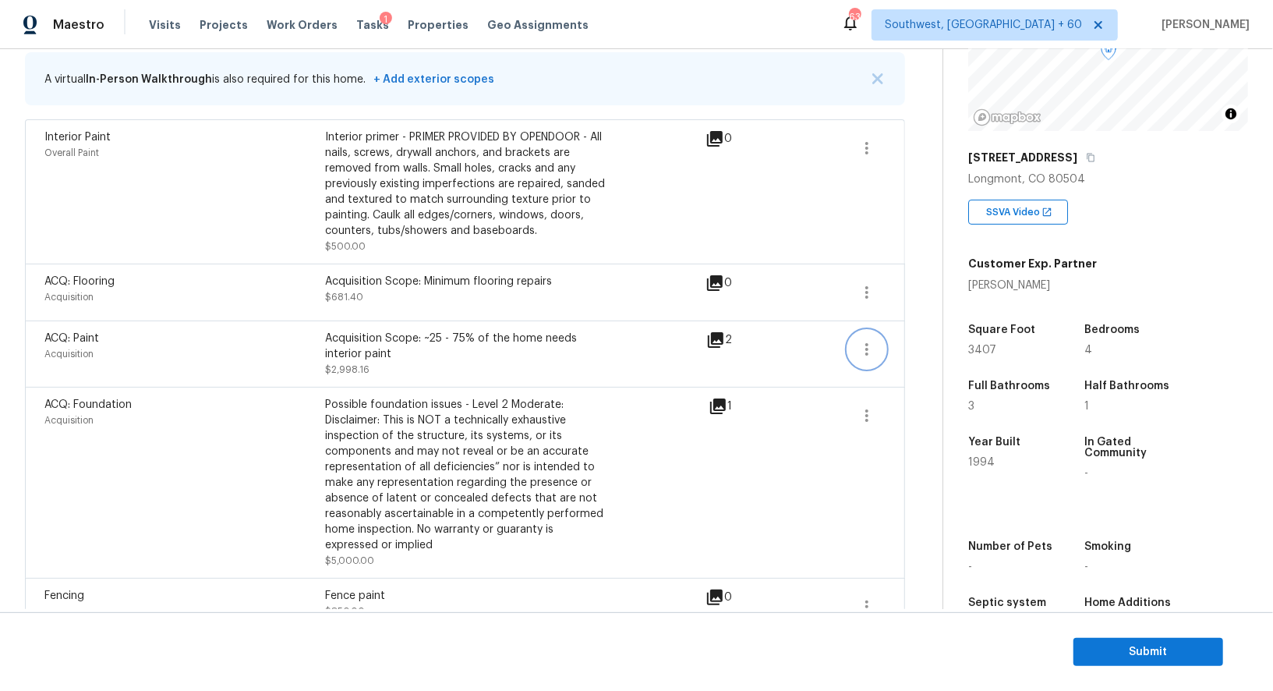
click at [867, 347] on icon "button" at bounding box center [866, 349] width 3 height 12
click at [906, 340] on div "Edit" at bounding box center [956, 345] width 122 height 16
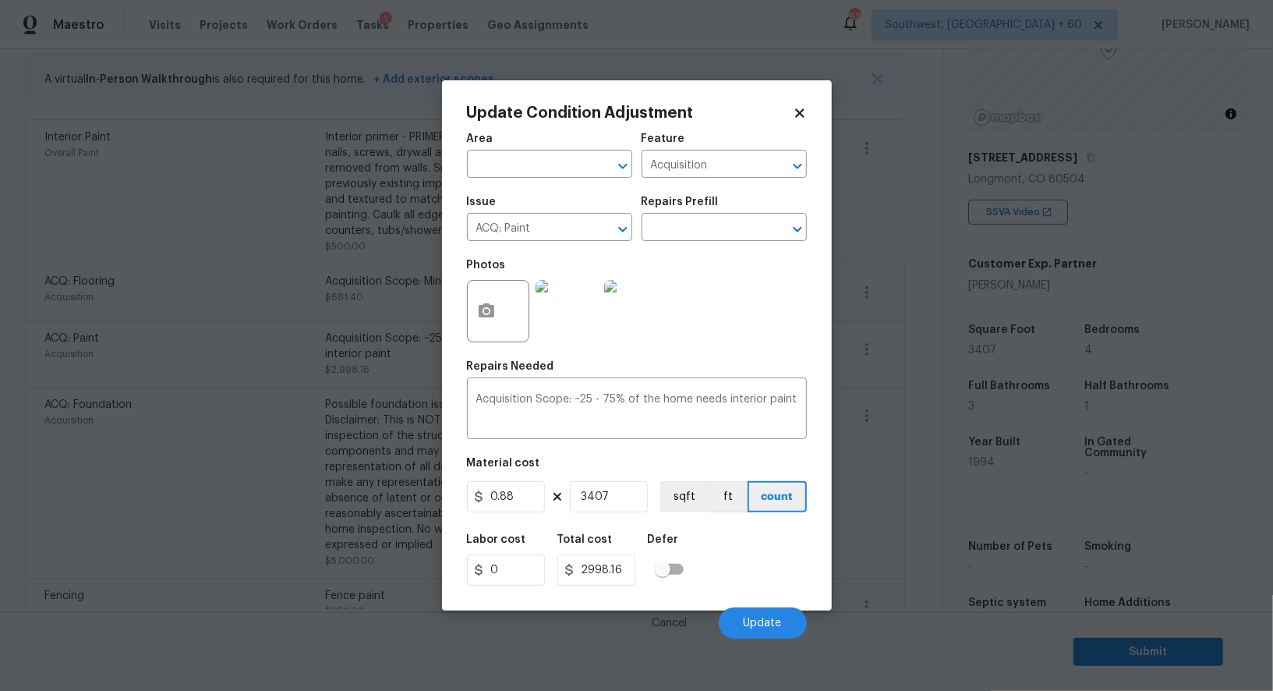
click at [905, 419] on body "Maestro Visits Projects Work Orders Tasks 1 Properties Geo Assignments 639 Sout…" at bounding box center [636, 345] width 1273 height 691
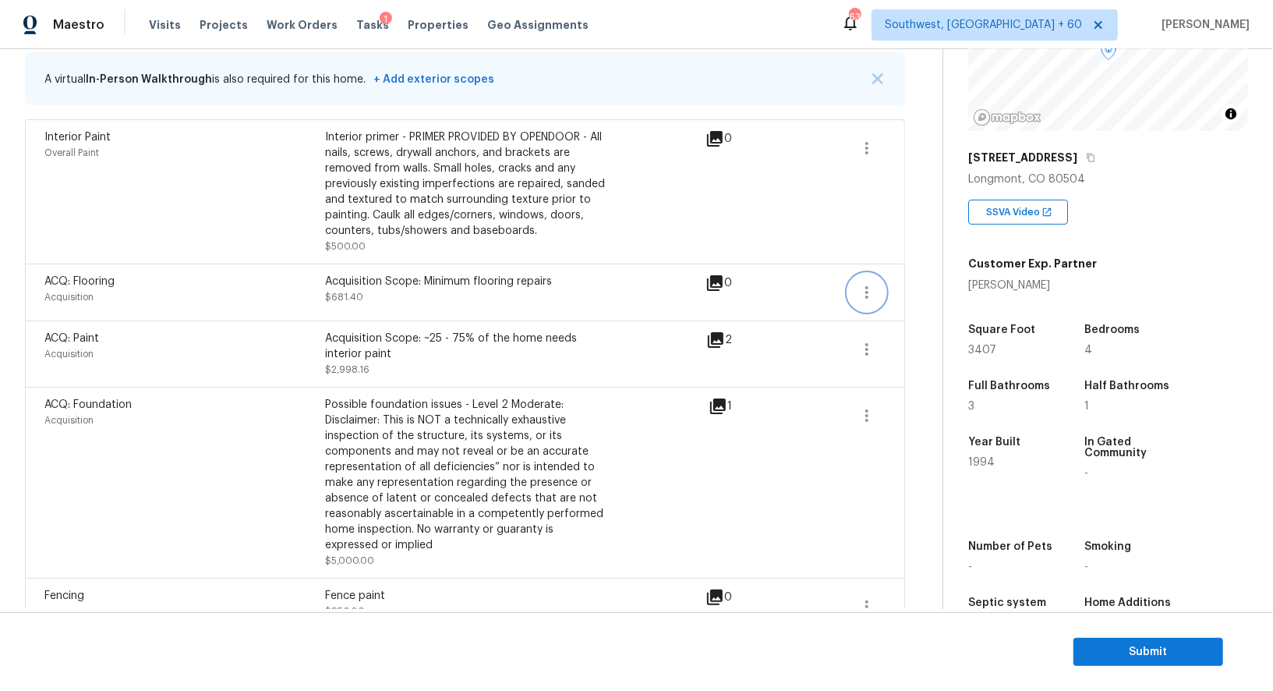
click at [871, 302] on button "button" at bounding box center [866, 292] width 37 height 37
click at [914, 283] on div "Edit" at bounding box center [956, 289] width 122 height 16
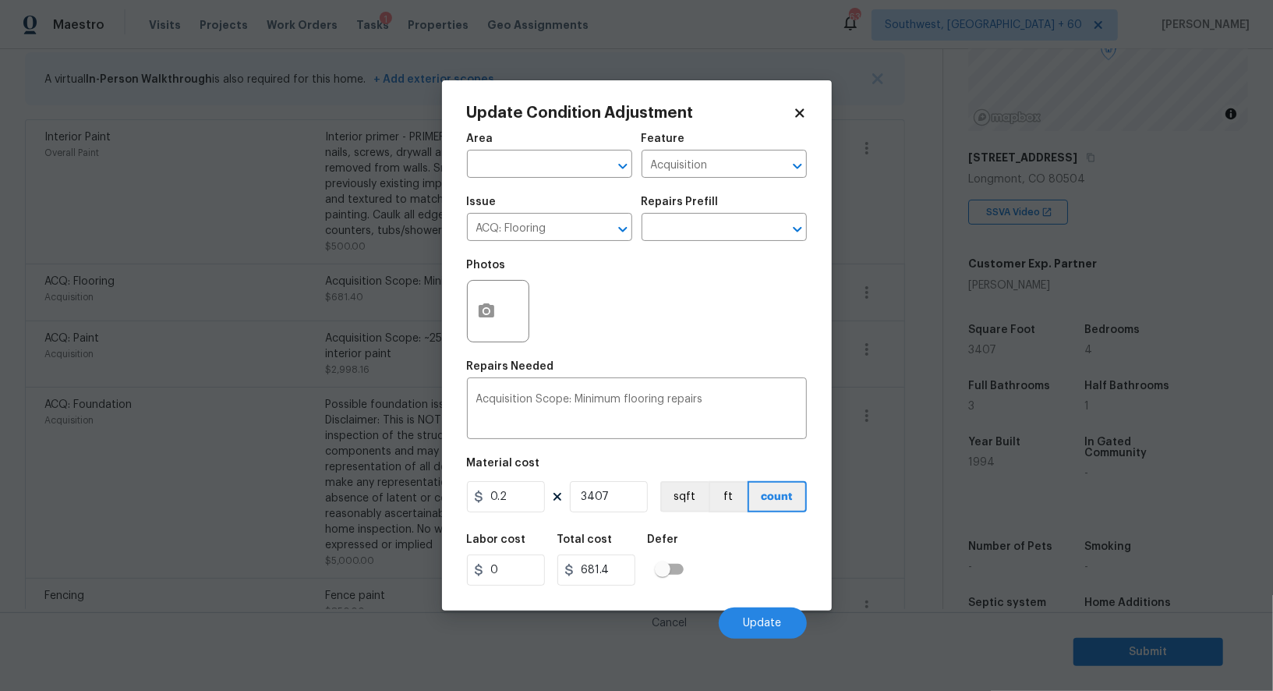
click at [902, 407] on body "Maestro Visits Projects Work Orders Tasks 1 Properties Geo Assignments 639 Sout…" at bounding box center [636, 345] width 1273 height 691
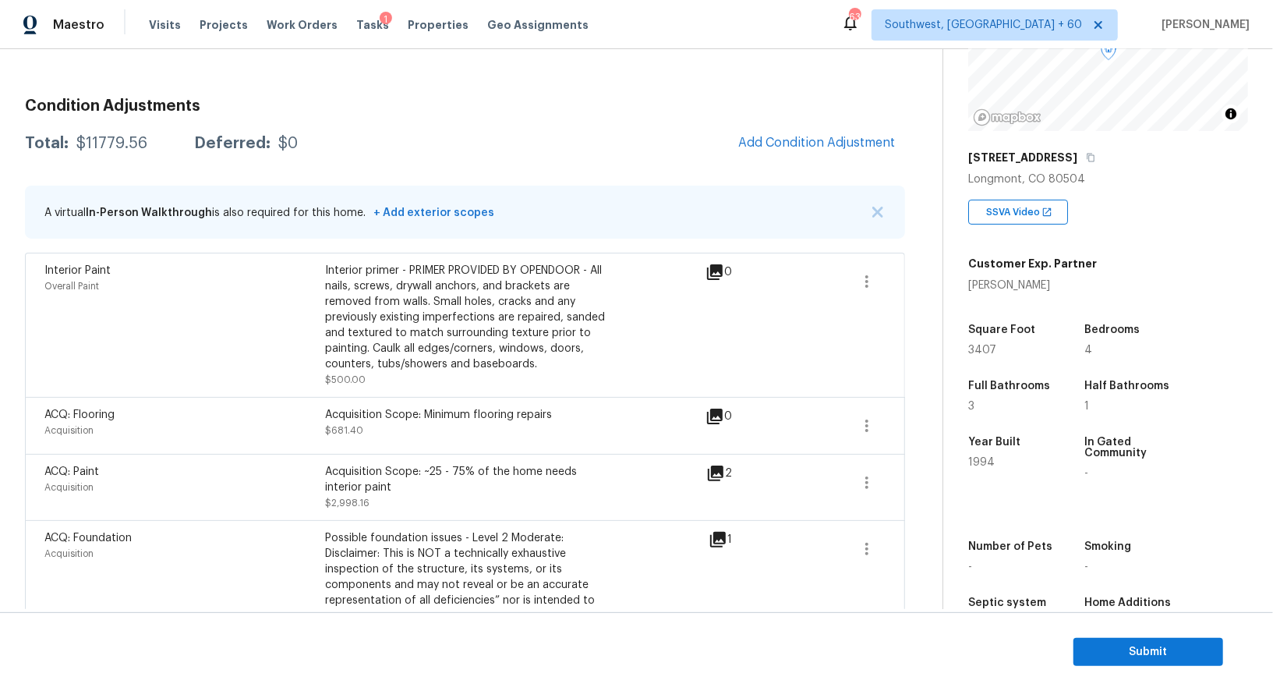
scroll to position [173, 0]
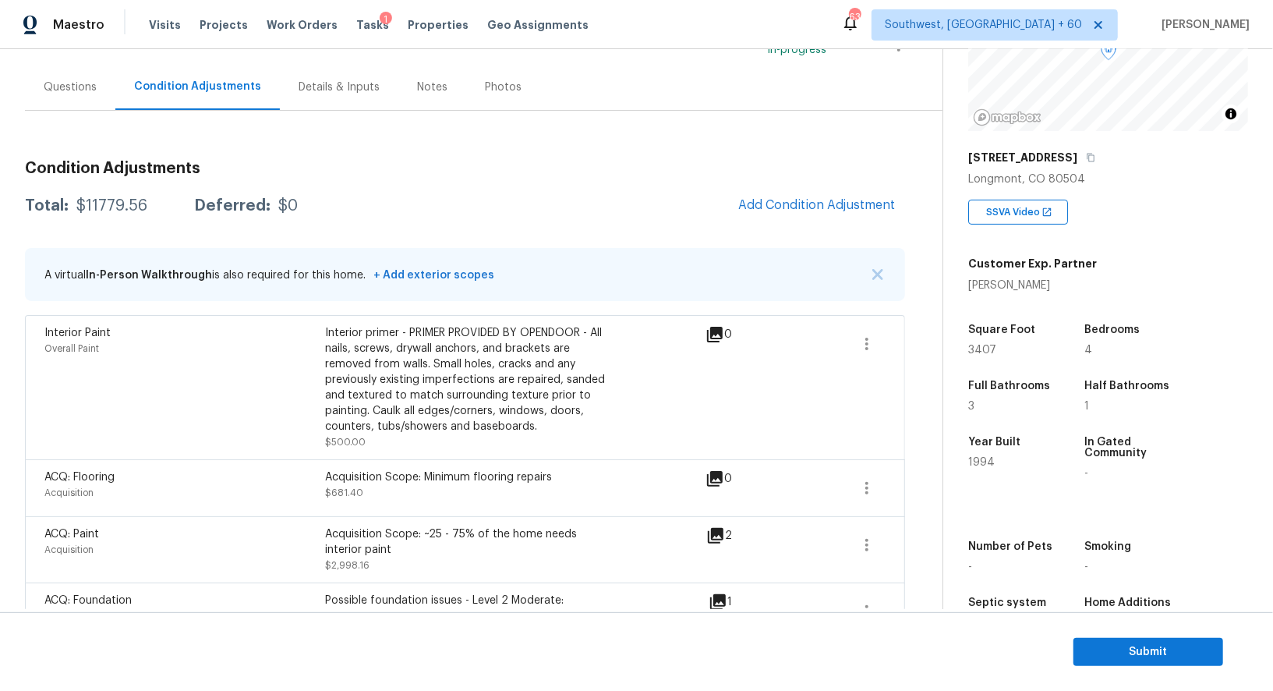
click at [65, 97] on div "Questions" at bounding box center [70, 87] width 90 height 46
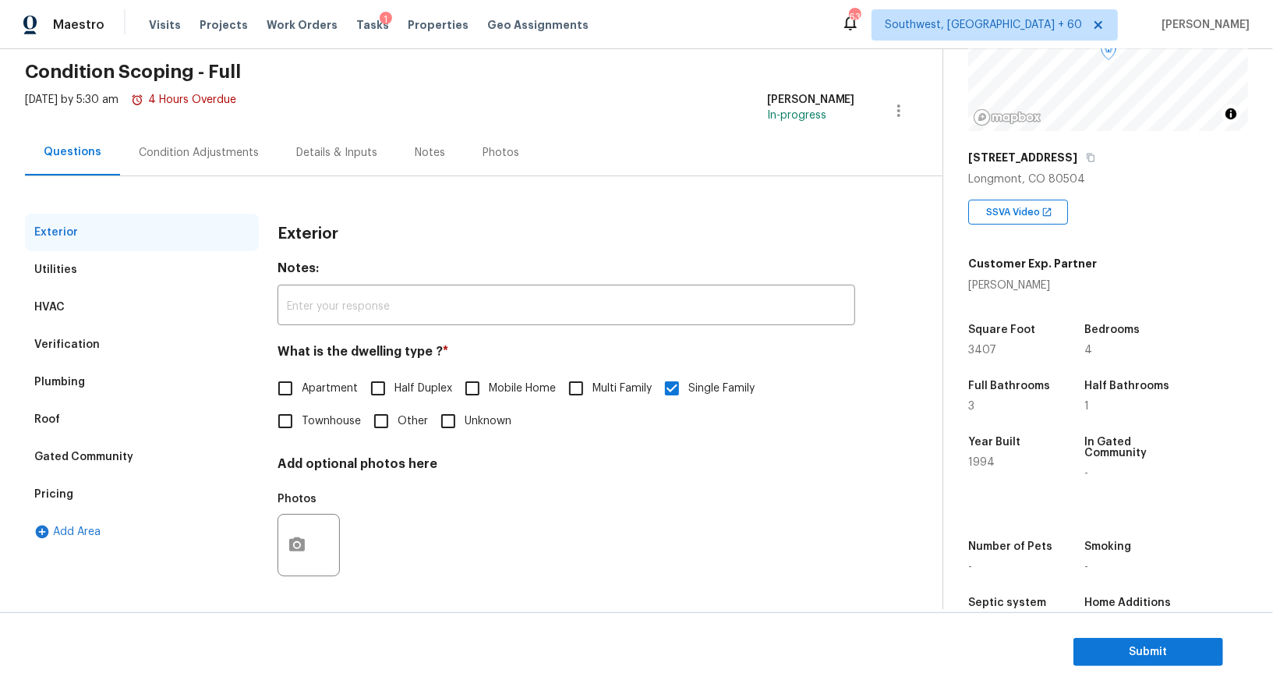
click at [188, 143] on div "Condition Adjustments" at bounding box center [198, 152] width 157 height 46
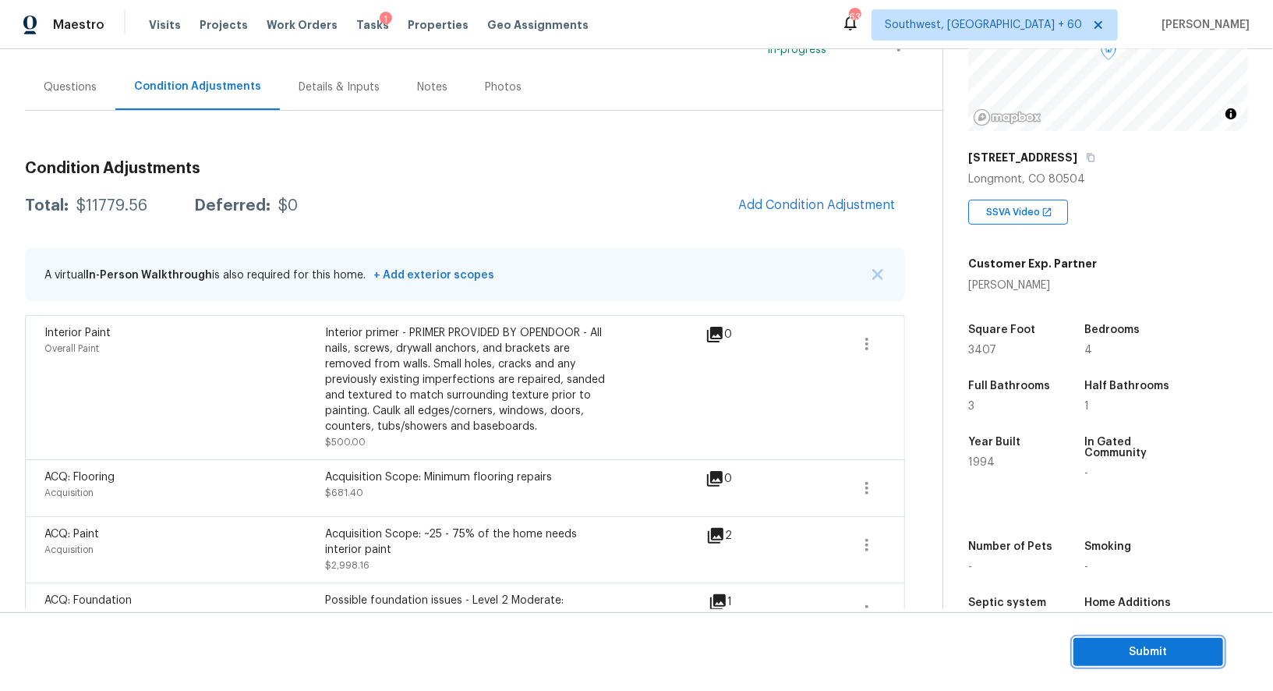
click at [1174, 648] on span "Submit" at bounding box center [1148, 651] width 125 height 19
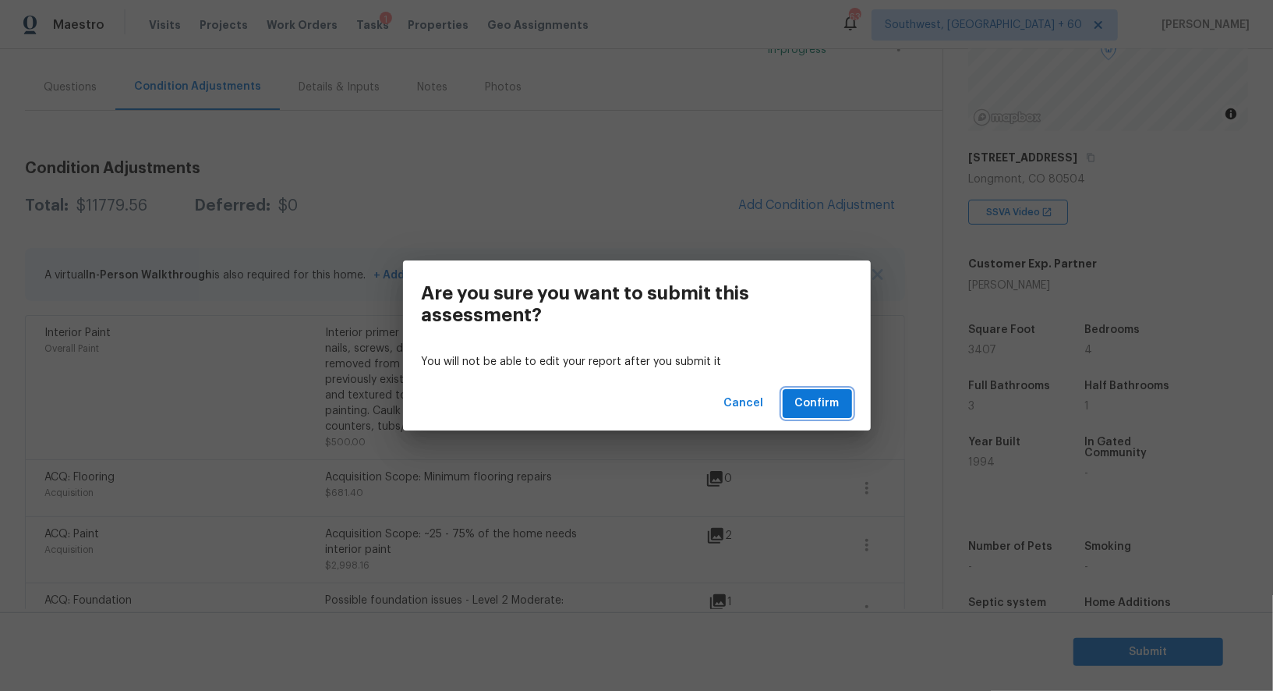
click at [819, 399] on span "Confirm" at bounding box center [817, 403] width 44 height 19
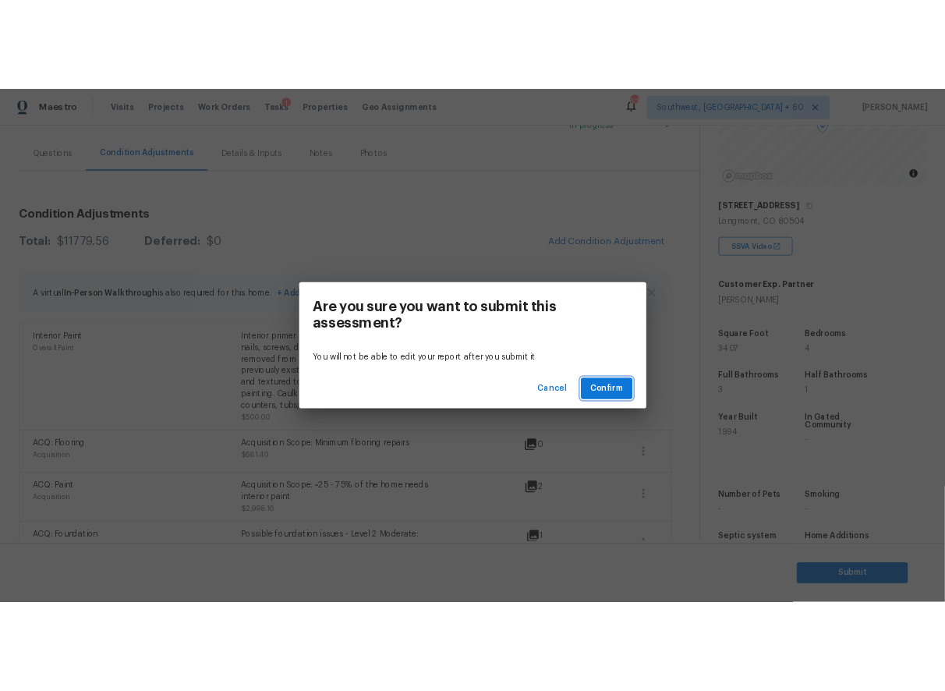
scroll to position [0, 0]
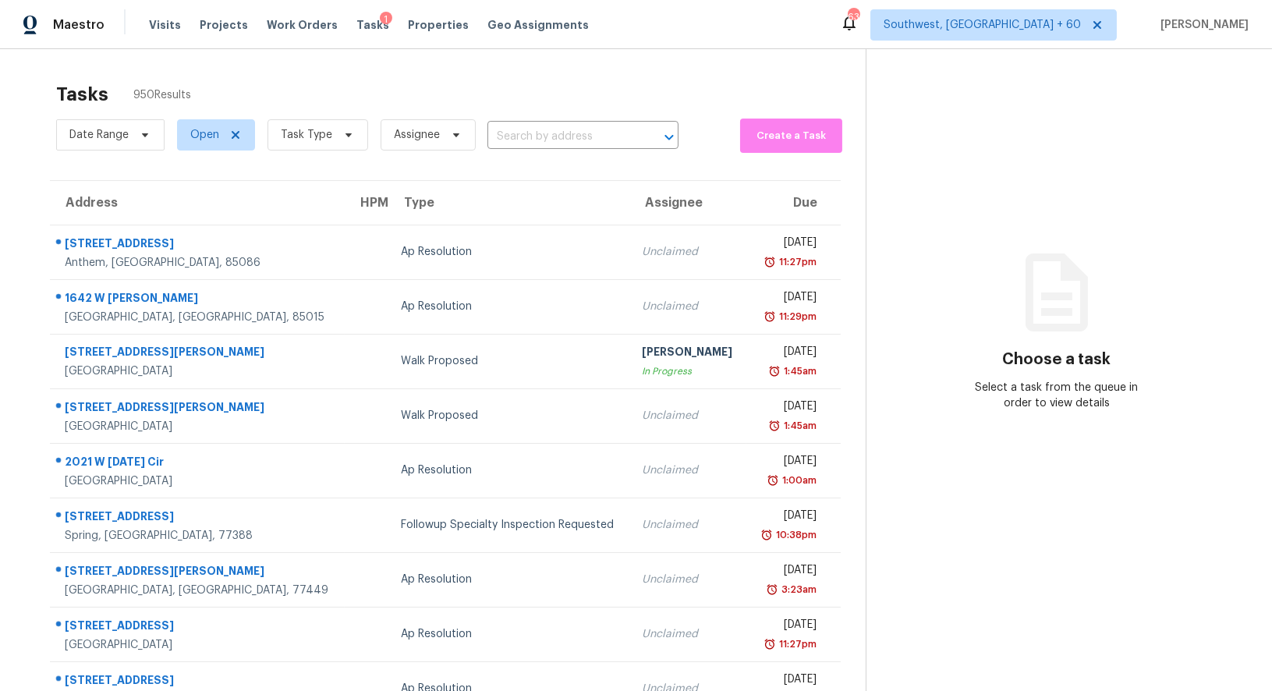
click at [1256, 11] on div "Maestro Visits Projects Work Orders Tasks 1 Properties Geo Assignments 639 Sout…" at bounding box center [636, 24] width 1272 height 49
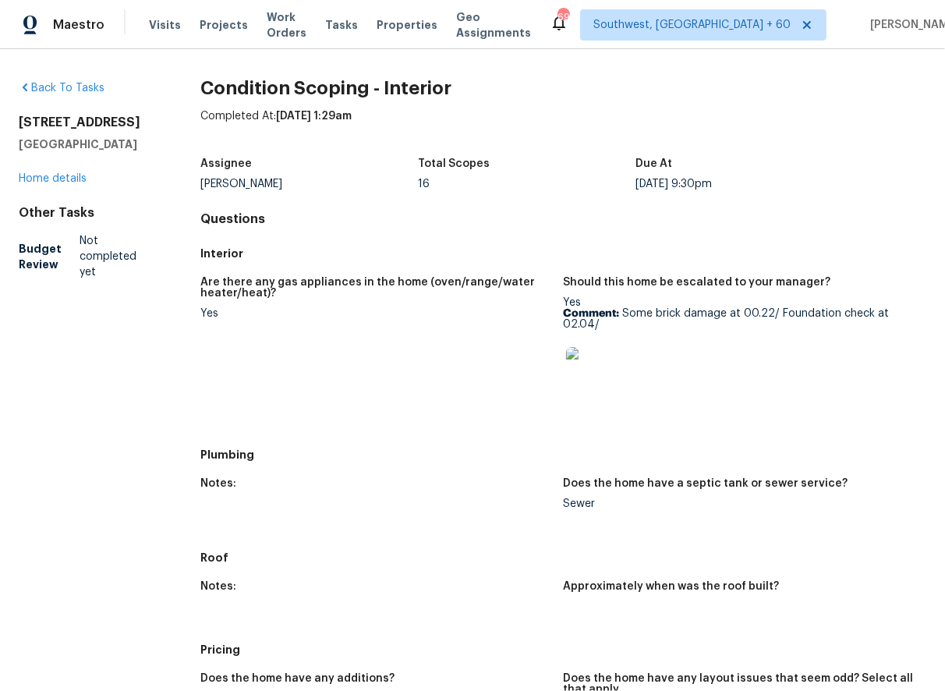
click at [102, 86] on div "Back To Tasks" at bounding box center [85, 88] width 132 height 16
click at [84, 87] on link "Back To Tasks" at bounding box center [62, 88] width 86 height 11
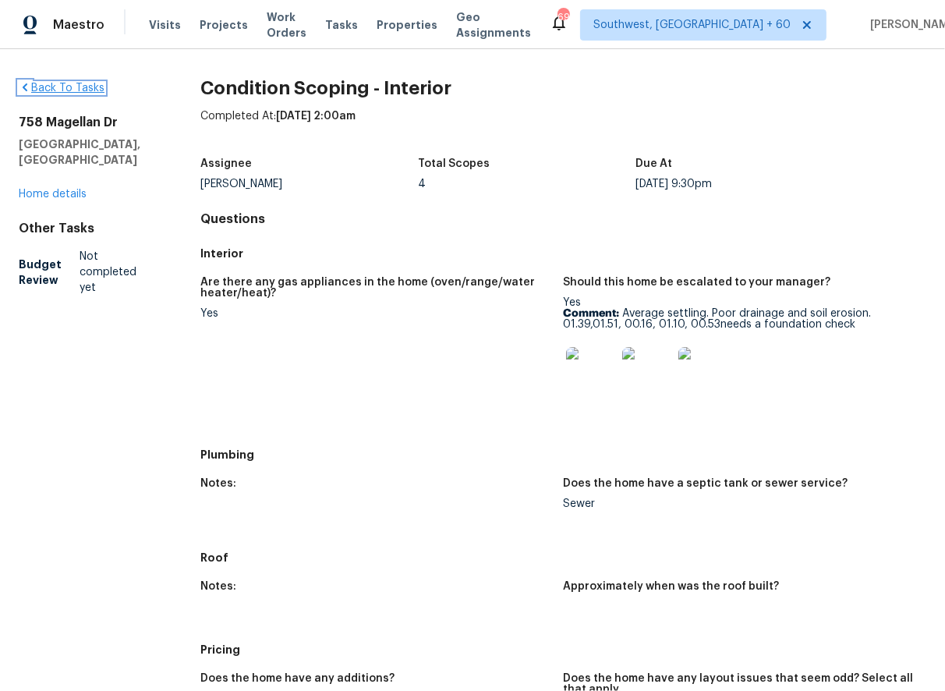
click at [59, 90] on link "Back To Tasks" at bounding box center [62, 88] width 86 height 11
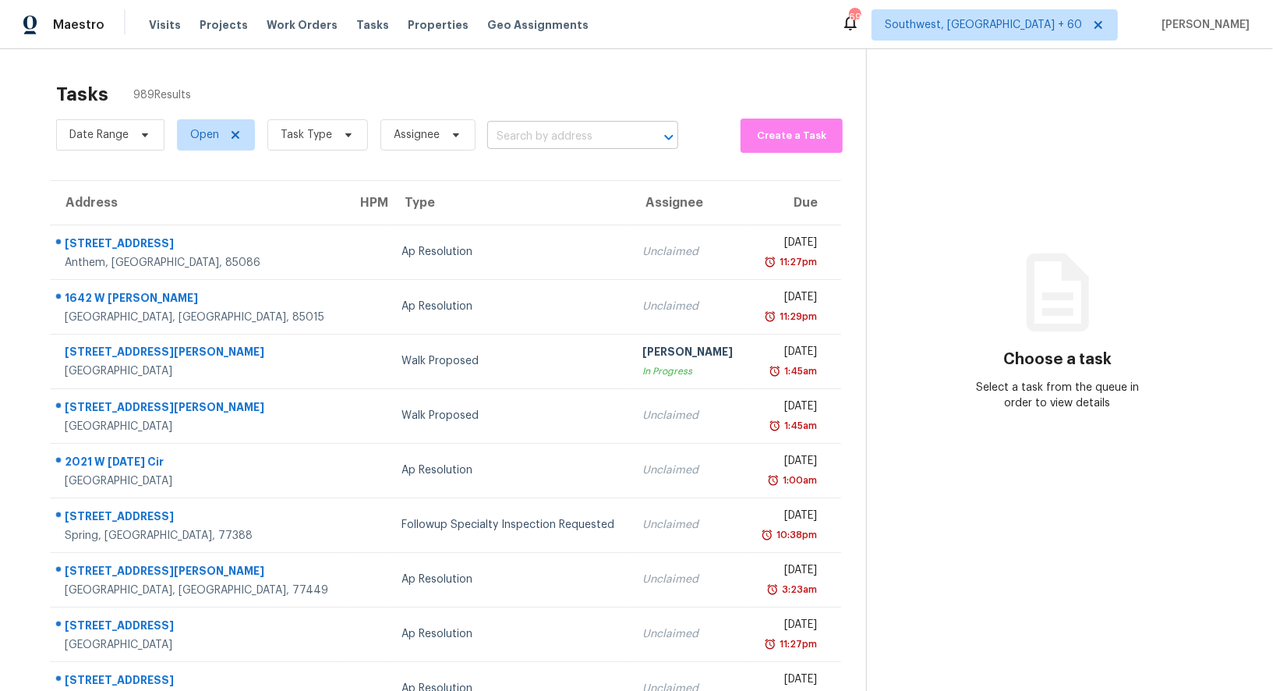
click at [581, 144] on input "text" at bounding box center [560, 137] width 147 height 24
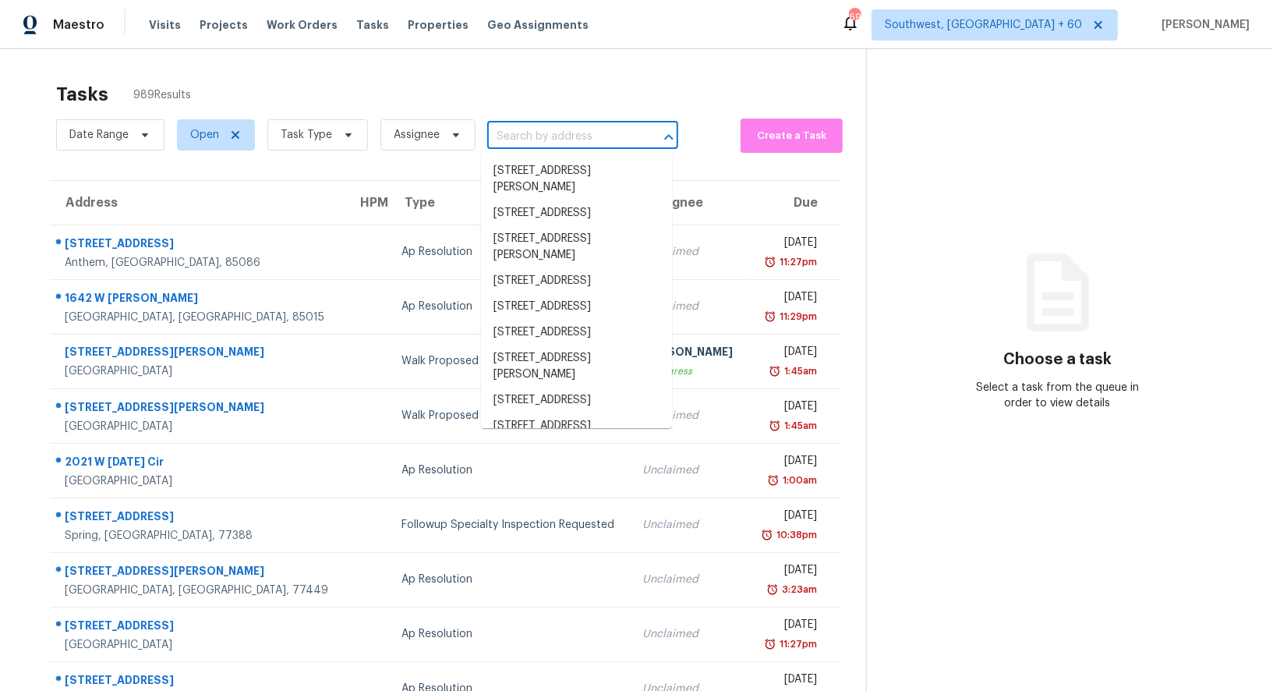
paste input "[STREET_ADDRESS]"
type input "[STREET_ADDRESS]"
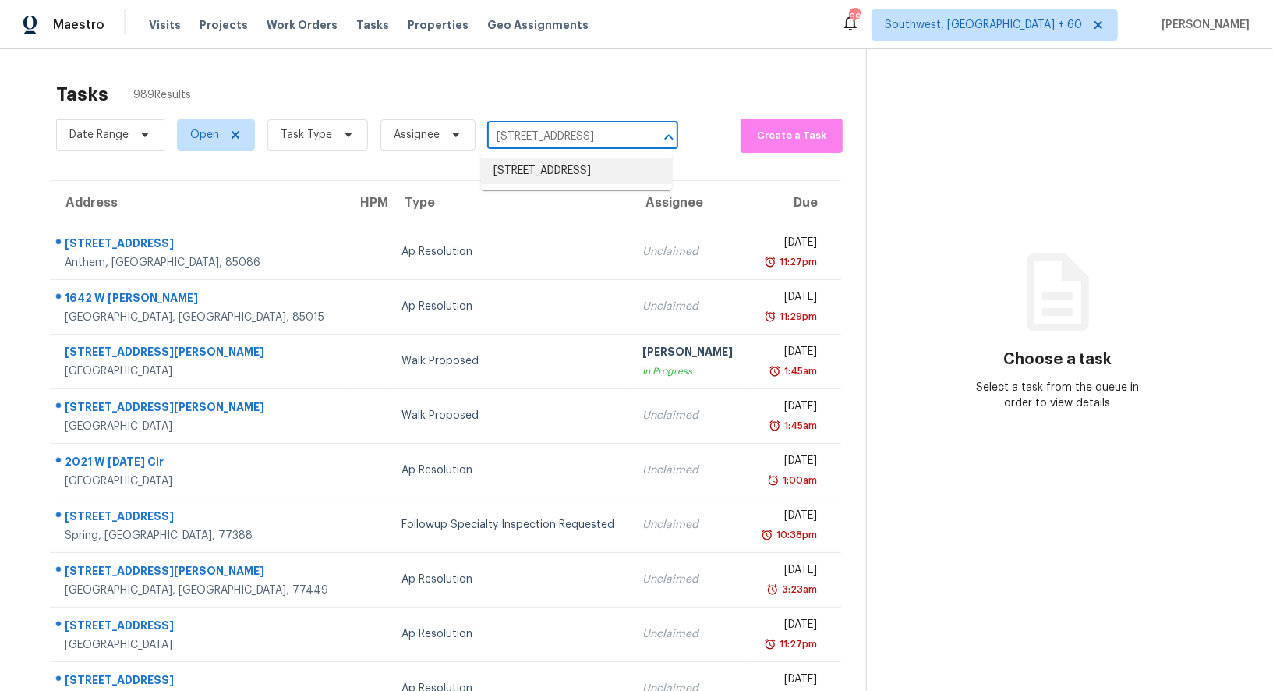
click at [564, 168] on li "[STREET_ADDRESS]" at bounding box center [576, 171] width 191 height 26
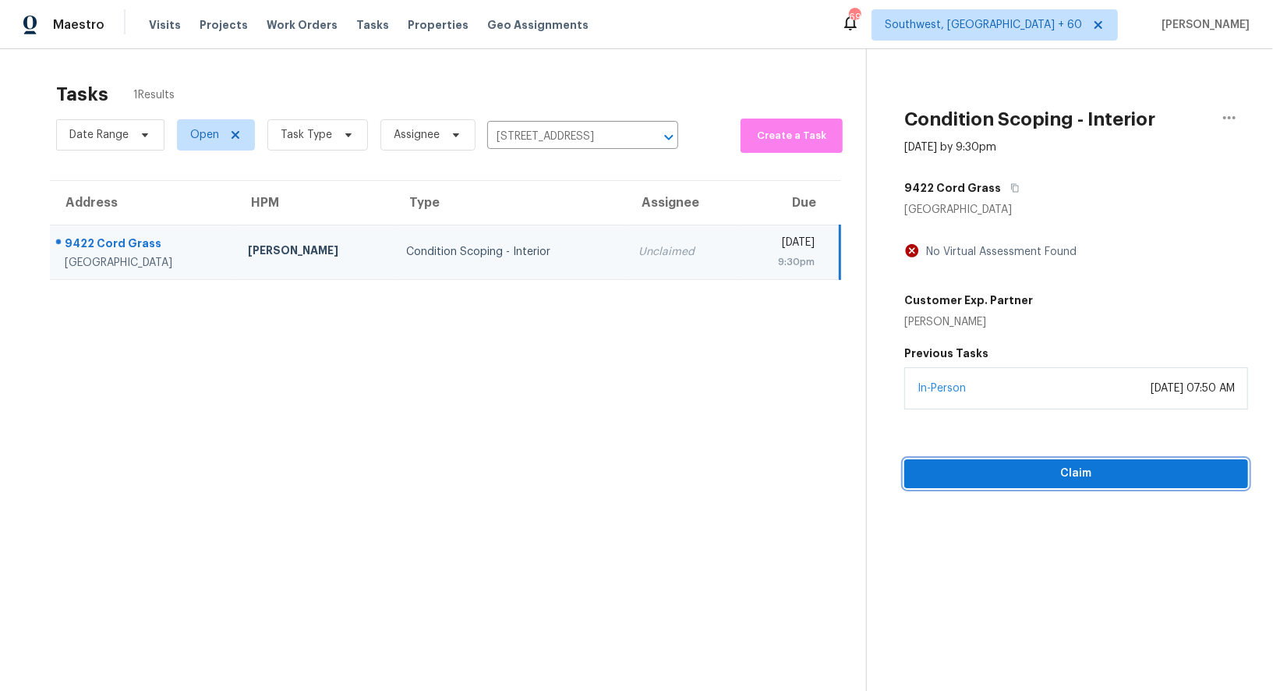
click at [944, 468] on span "Claim" at bounding box center [1076, 473] width 319 height 19
click at [944, 468] on span "Start Assessment" at bounding box center [1076, 473] width 319 height 19
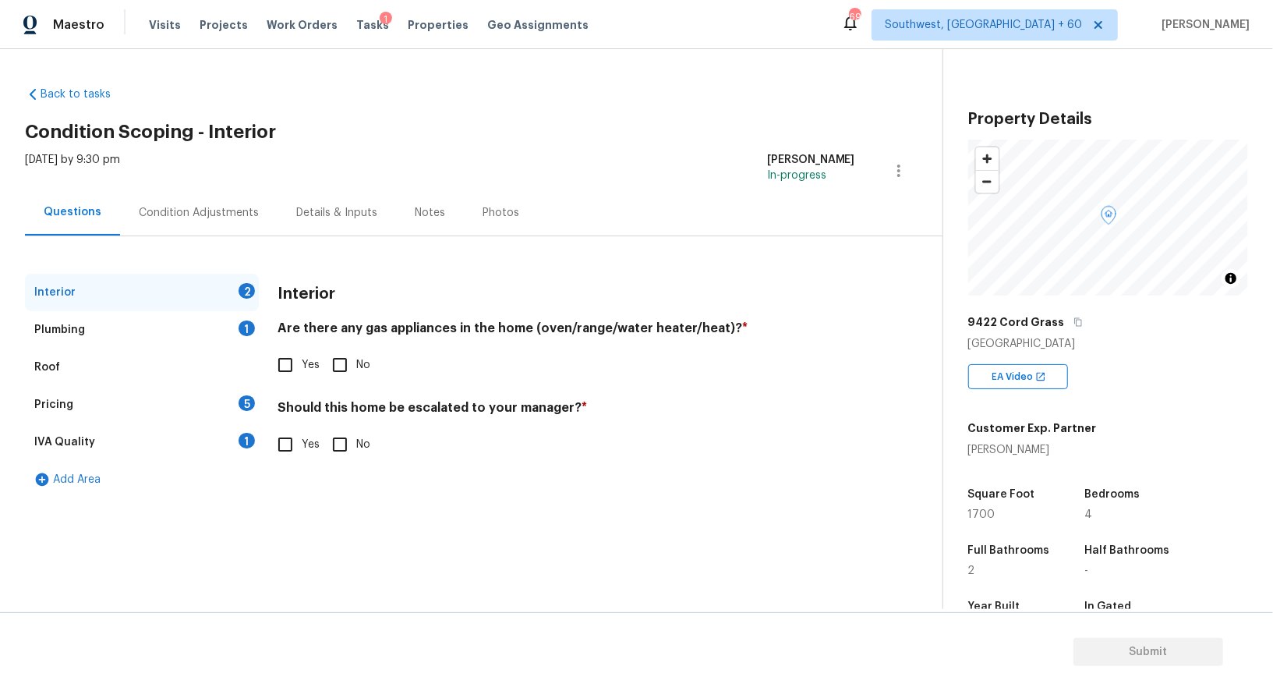
scroll to position [114, 0]
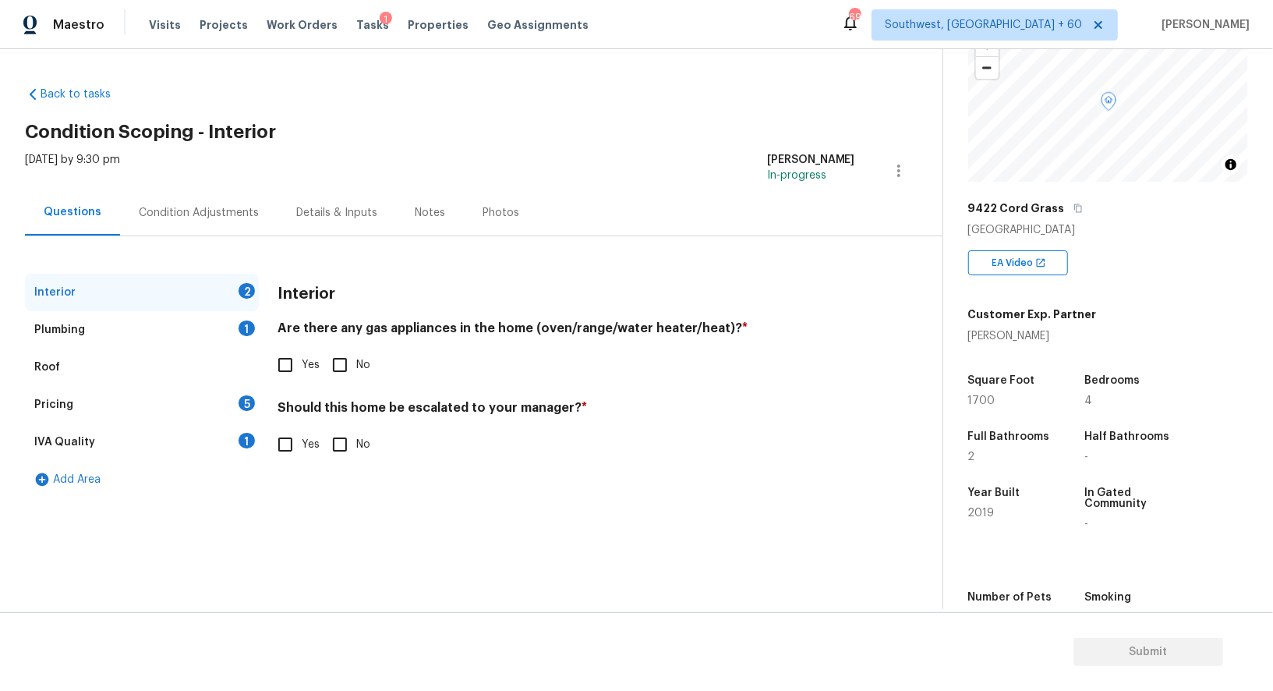
click at [288, 370] on input "Yes" at bounding box center [285, 365] width 33 height 33
checkbox input "true"
click at [347, 438] on input "No" at bounding box center [340, 444] width 33 height 33
checkbox input "true"
click at [234, 342] on div "Plumbing 1" at bounding box center [142, 329] width 234 height 37
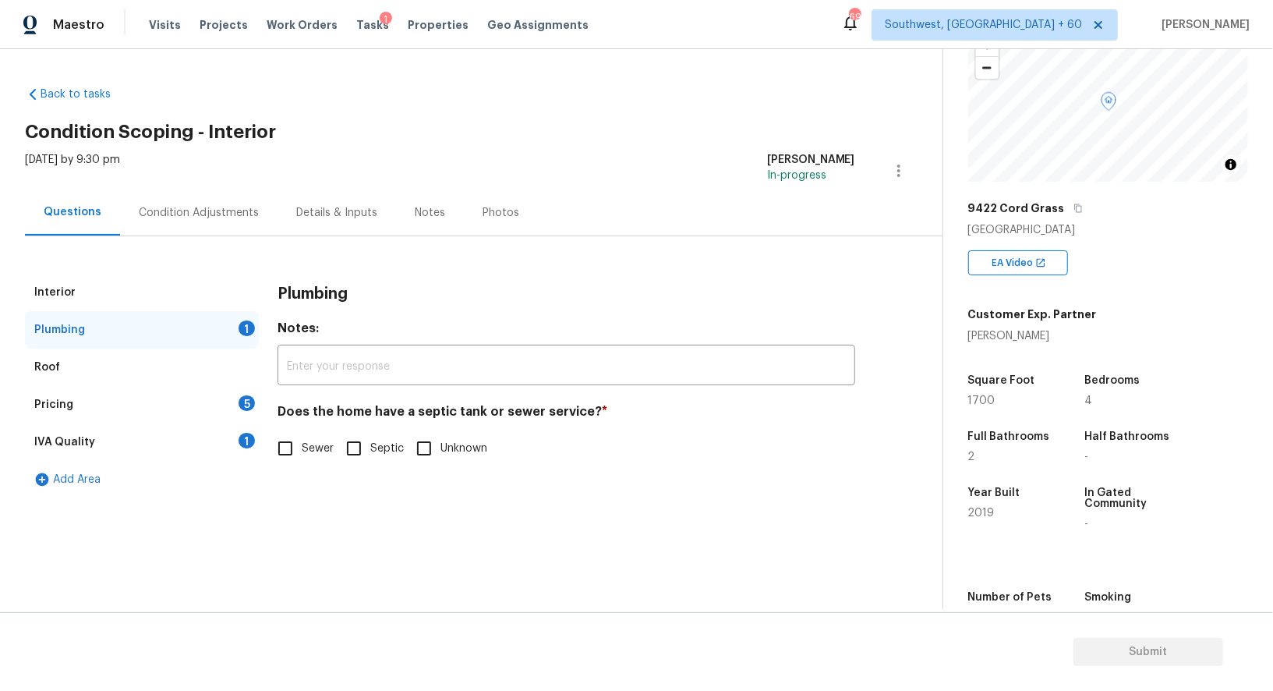
click at [290, 457] on input "Sewer" at bounding box center [285, 448] width 33 height 33
checkbox input "true"
click at [236, 442] on div "IVA Quality 1" at bounding box center [142, 441] width 234 height 37
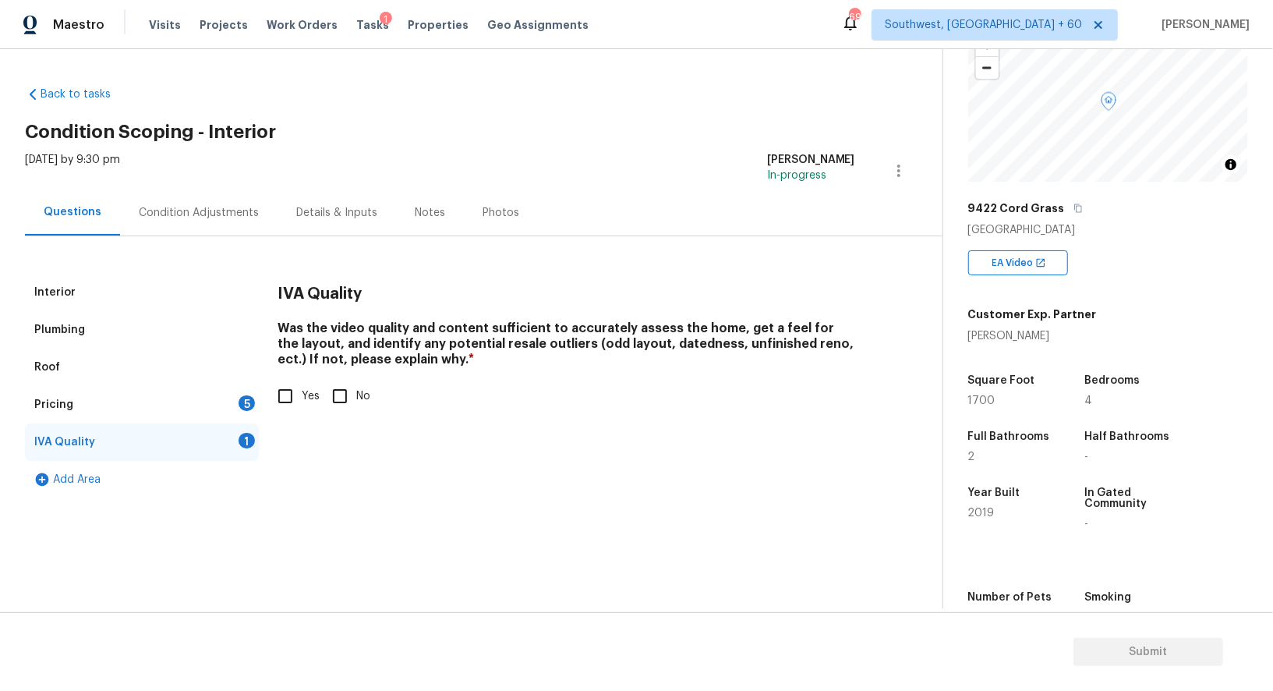
click at [285, 395] on input "Yes" at bounding box center [285, 396] width 33 height 33
checkbox input "true"
click at [237, 402] on div "Pricing 5" at bounding box center [142, 404] width 234 height 37
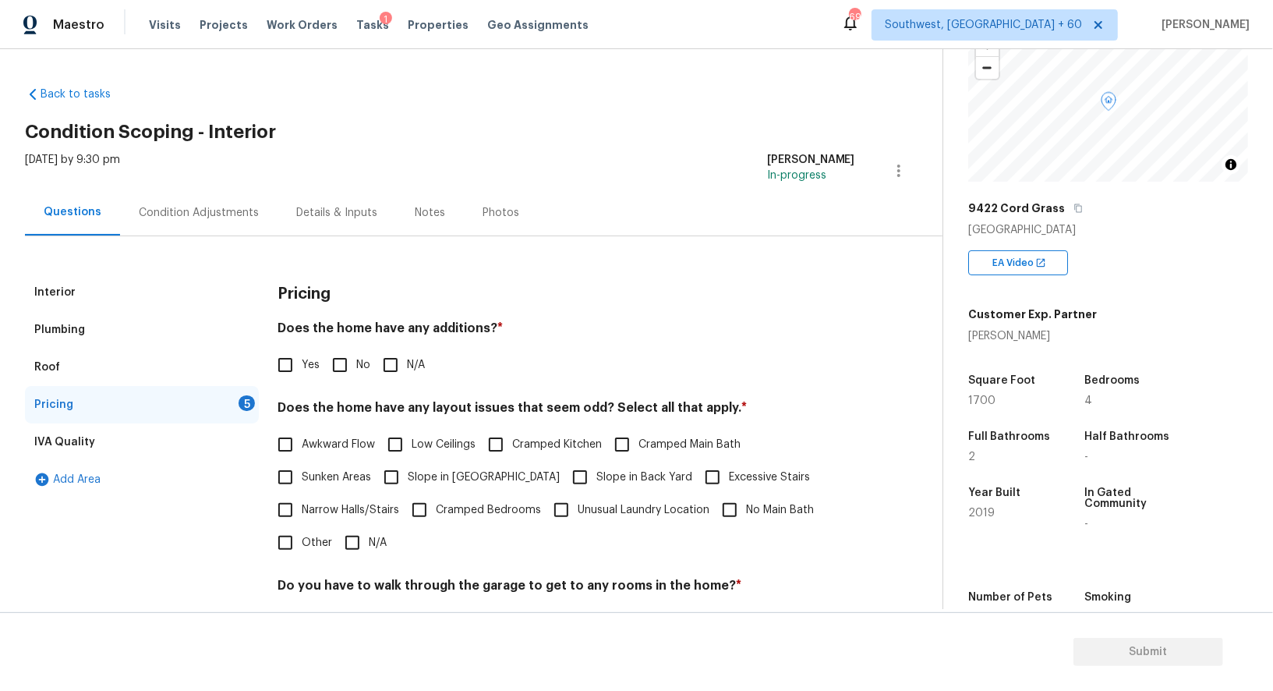
click at [334, 373] on input "No" at bounding box center [340, 365] width 33 height 33
checkbox input "true"
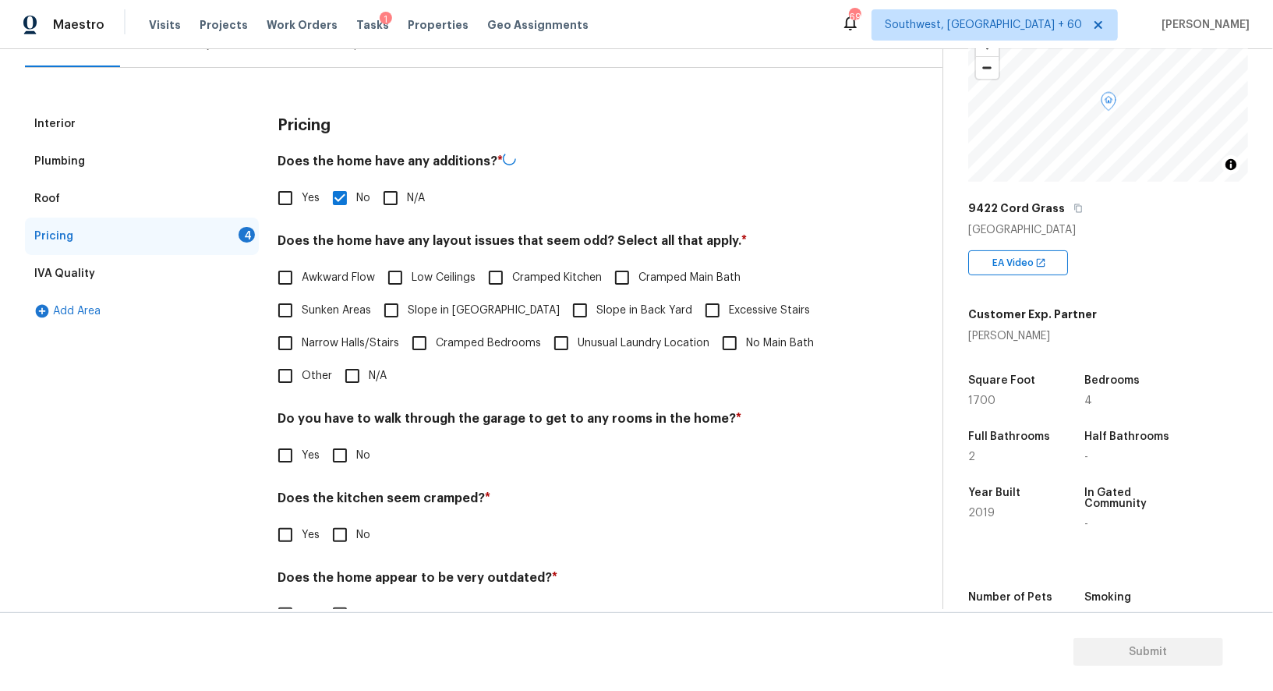
scroll to position [173, 0]
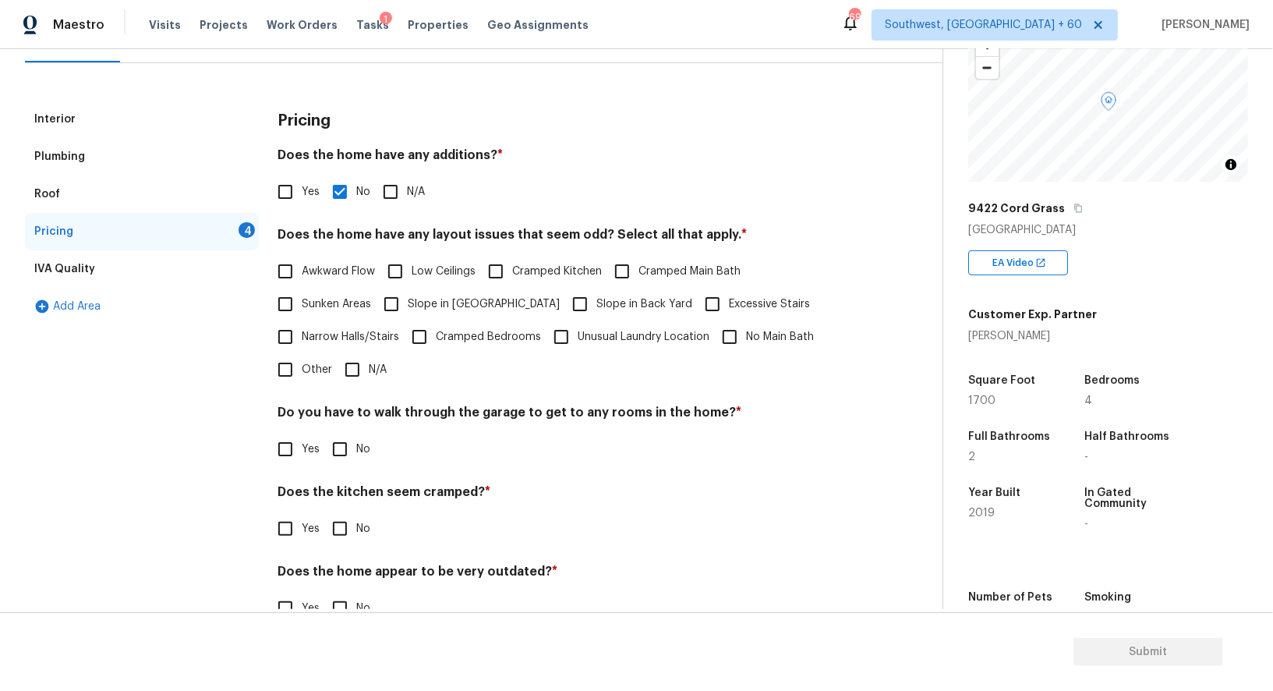
click at [352, 369] on input "N/A" at bounding box center [352, 369] width 33 height 33
checkbox input "true"
click at [347, 461] on input "No" at bounding box center [340, 450] width 33 height 33
checkbox input "true"
click at [347, 524] on input "No" at bounding box center [340, 528] width 33 height 33
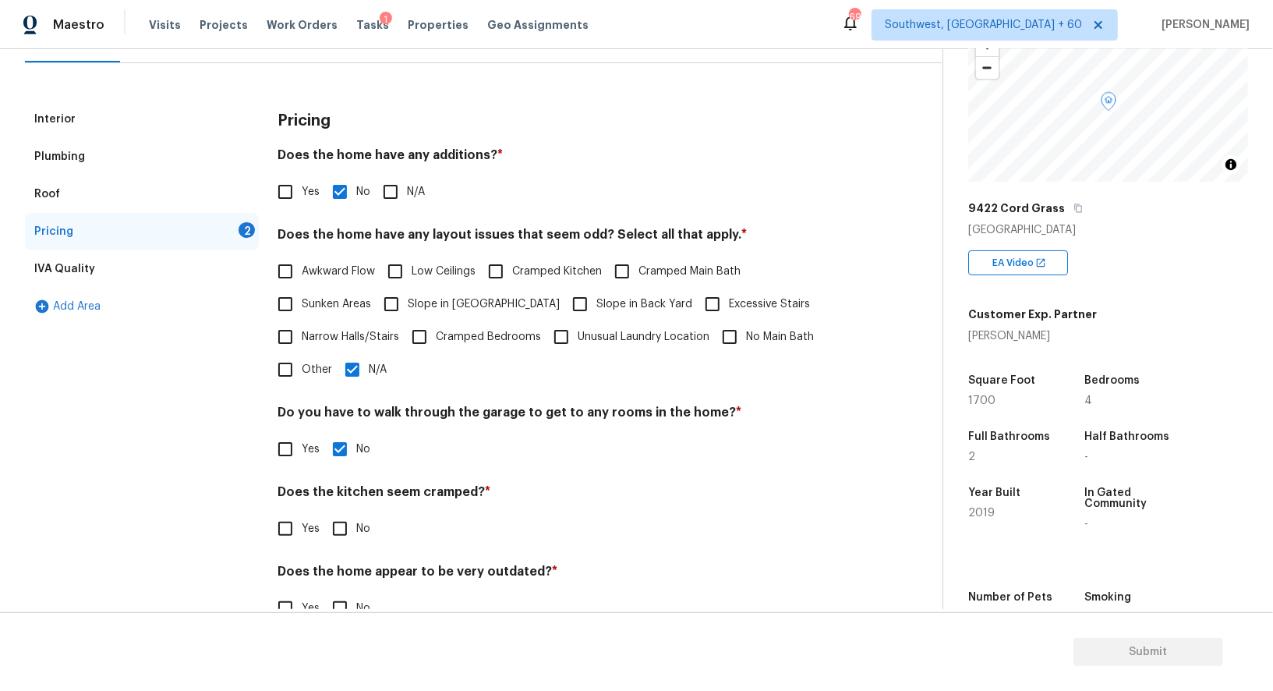
checkbox input "true"
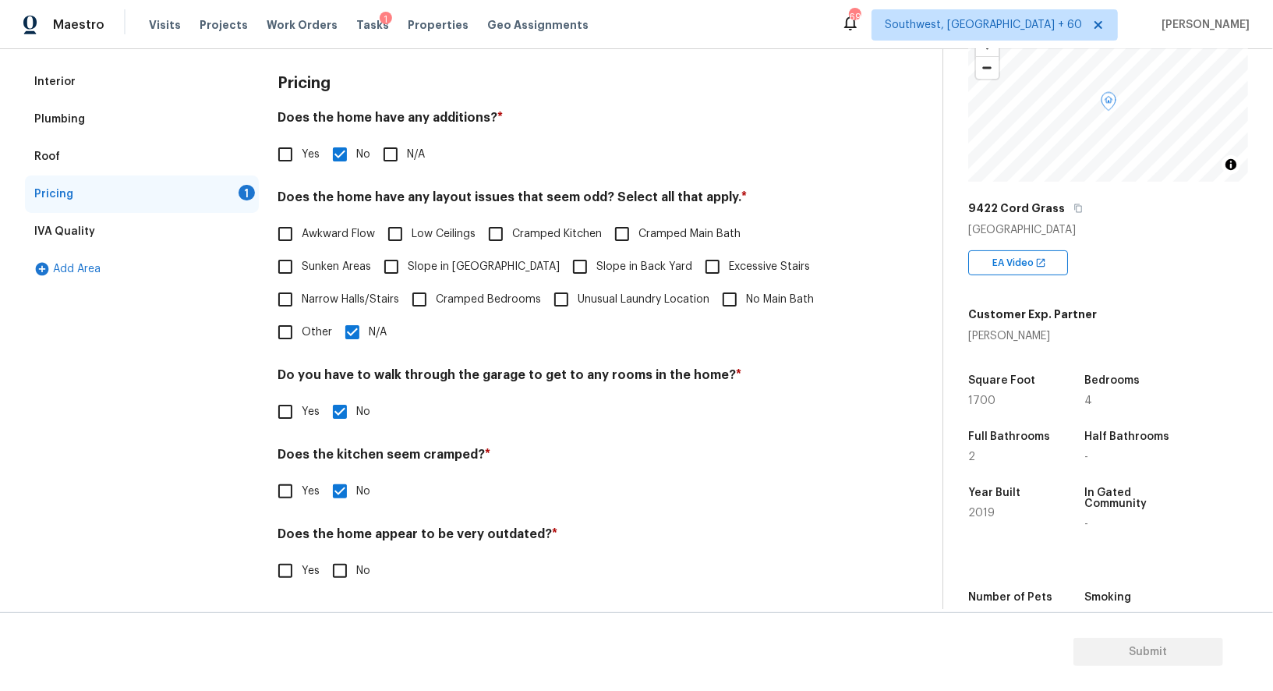
click at [347, 575] on input "No" at bounding box center [340, 570] width 33 height 33
checkbox input "true"
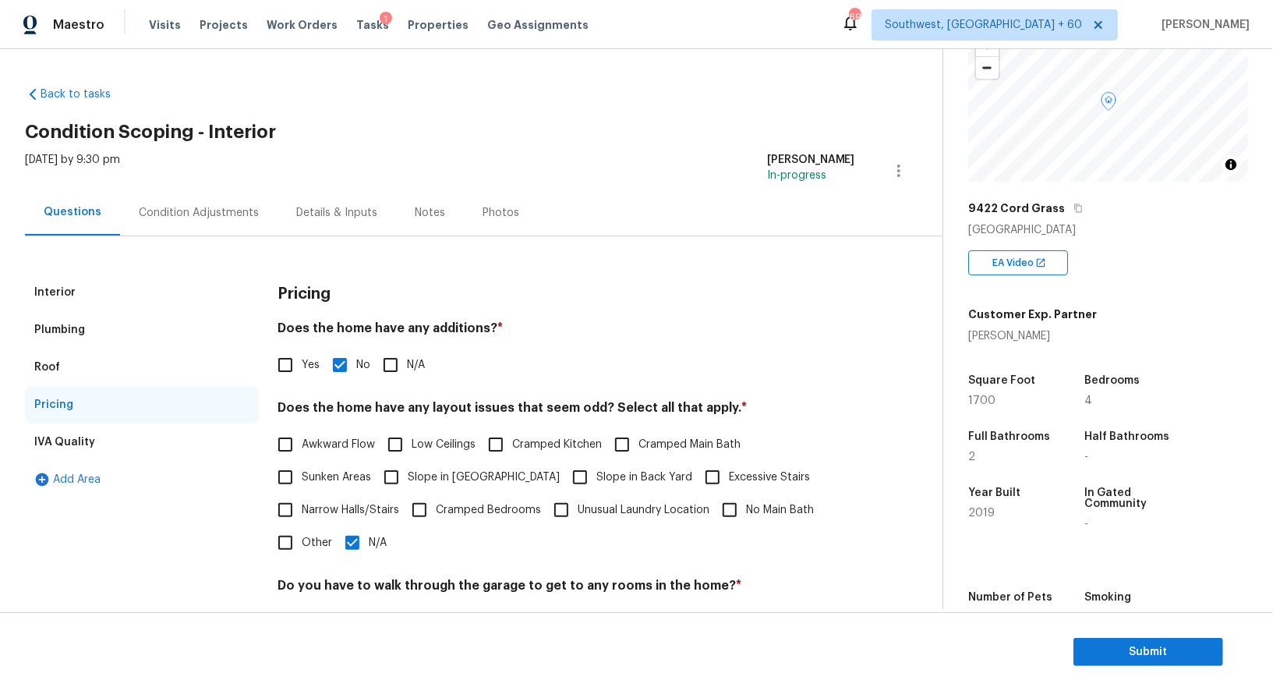
click at [225, 222] on div "Condition Adjustments" at bounding box center [198, 212] width 157 height 46
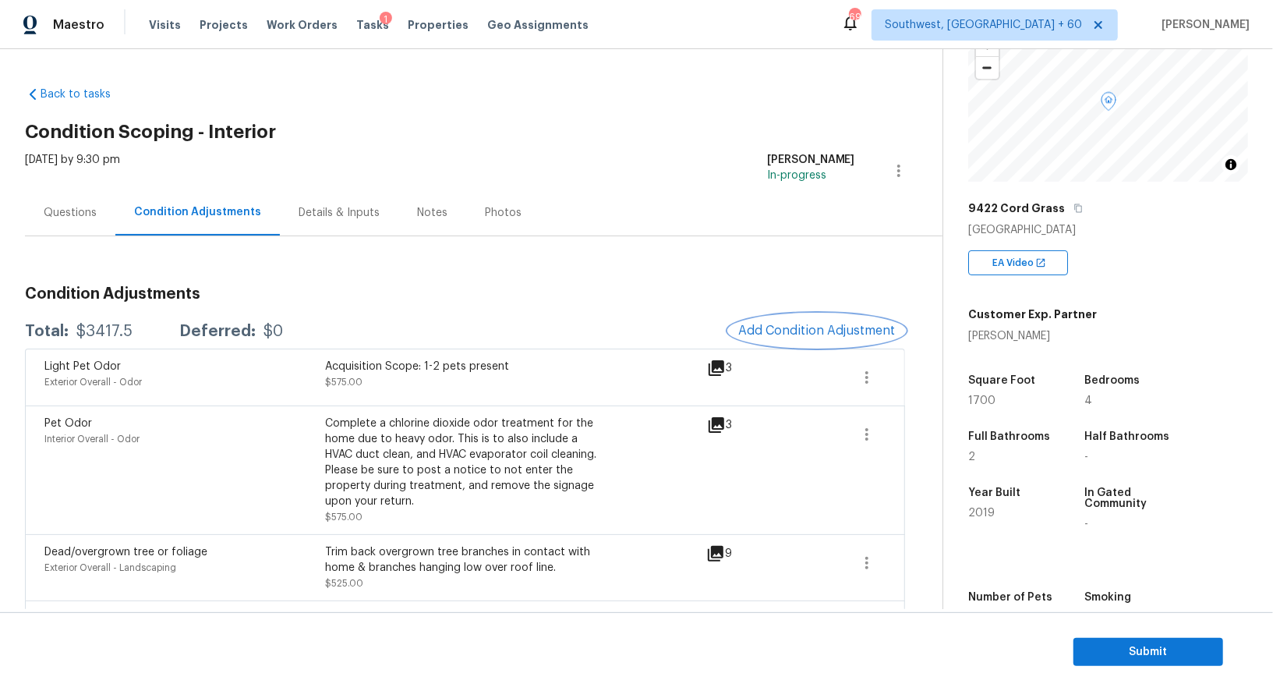
click at [802, 324] on span "Add Condition Adjustment" at bounding box center [816, 331] width 157 height 14
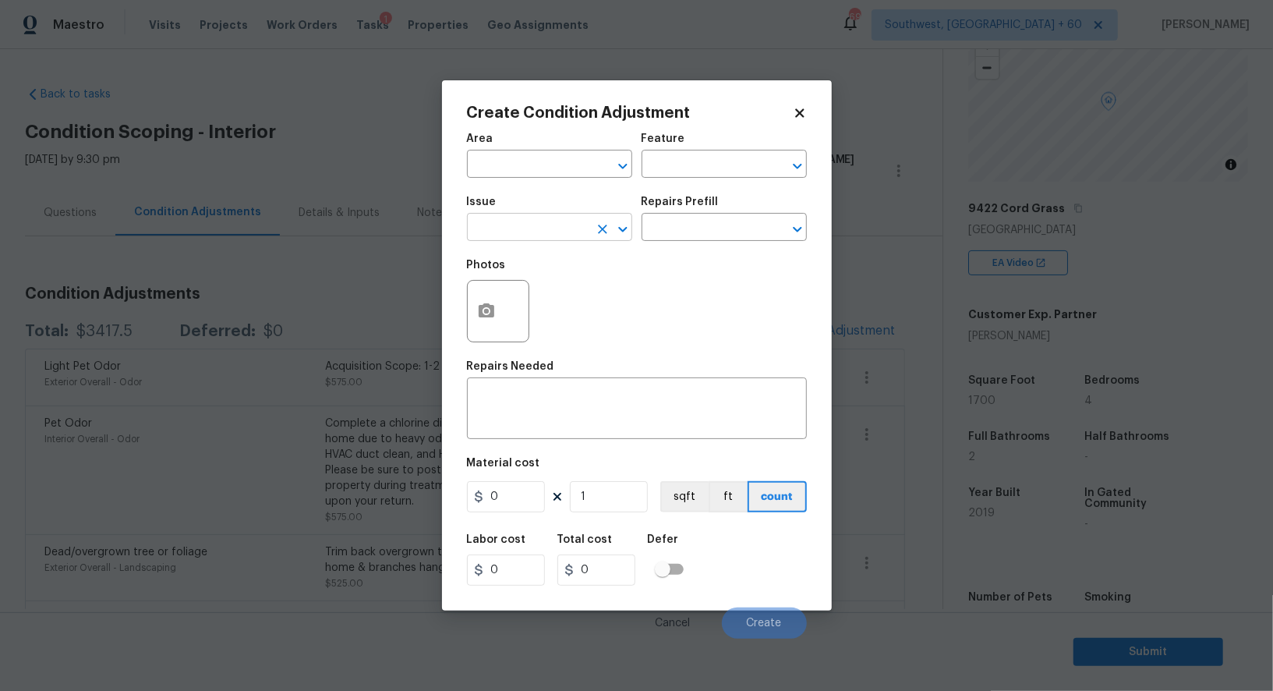
click at [533, 237] on input "text" at bounding box center [528, 229] width 122 height 24
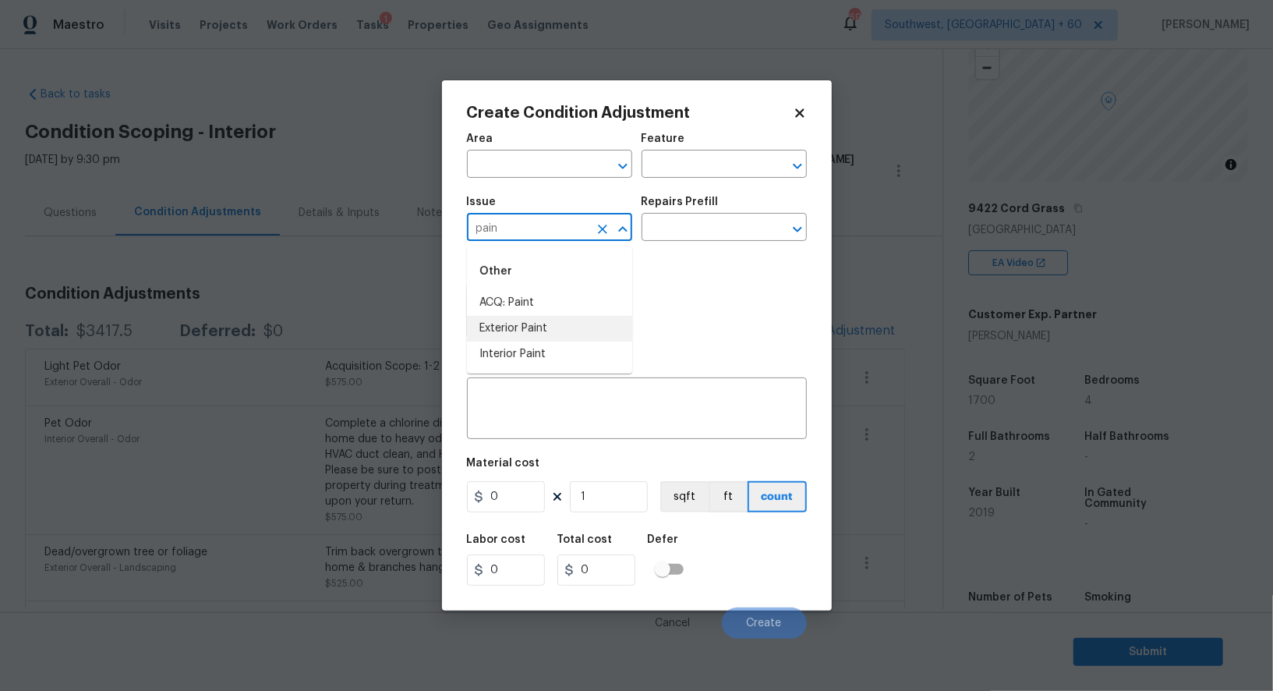
click at [535, 316] on li "Exterior Paint" at bounding box center [549, 329] width 165 height 26
click at [559, 239] on input "Exterior Paint" at bounding box center [528, 229] width 122 height 24
click at [527, 299] on li "ACQ: Paint" at bounding box center [549, 303] width 165 height 26
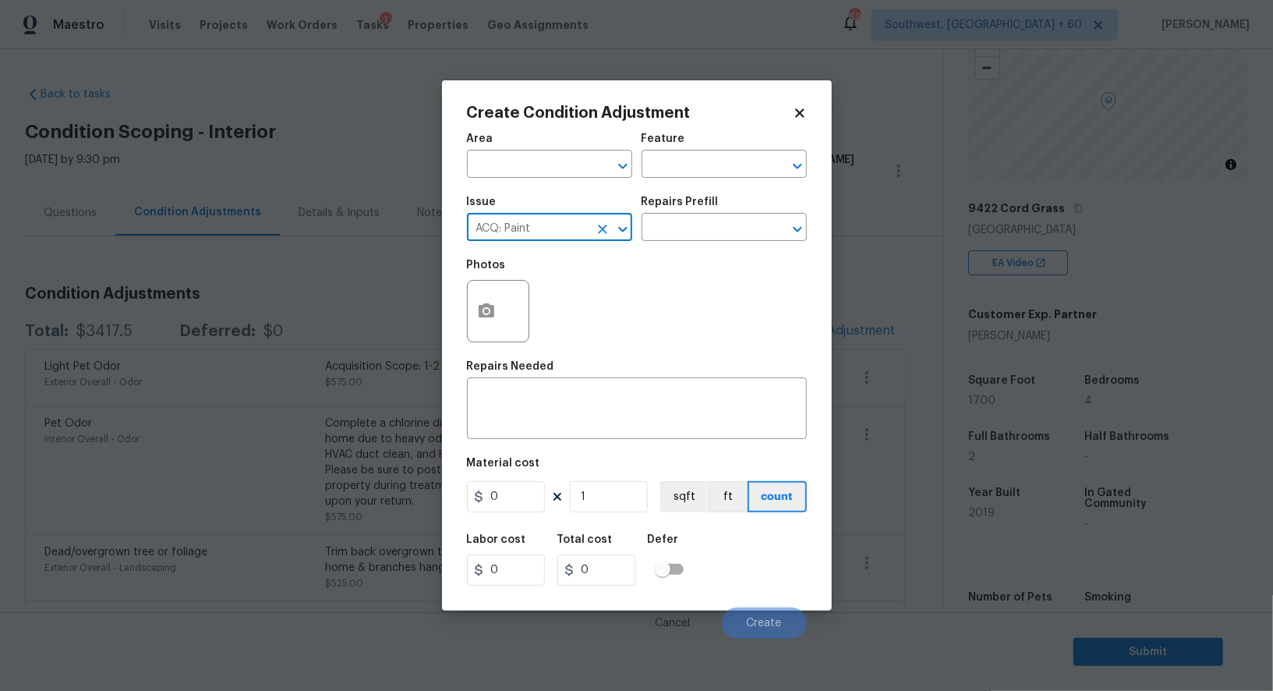
type input "ACQ: Paint"
click at [671, 250] on div "Issue ACQ: Paint ​ Repairs Prefill ​" at bounding box center [637, 218] width 340 height 63
click at [688, 227] on input "text" at bounding box center [703, 229] width 122 height 24
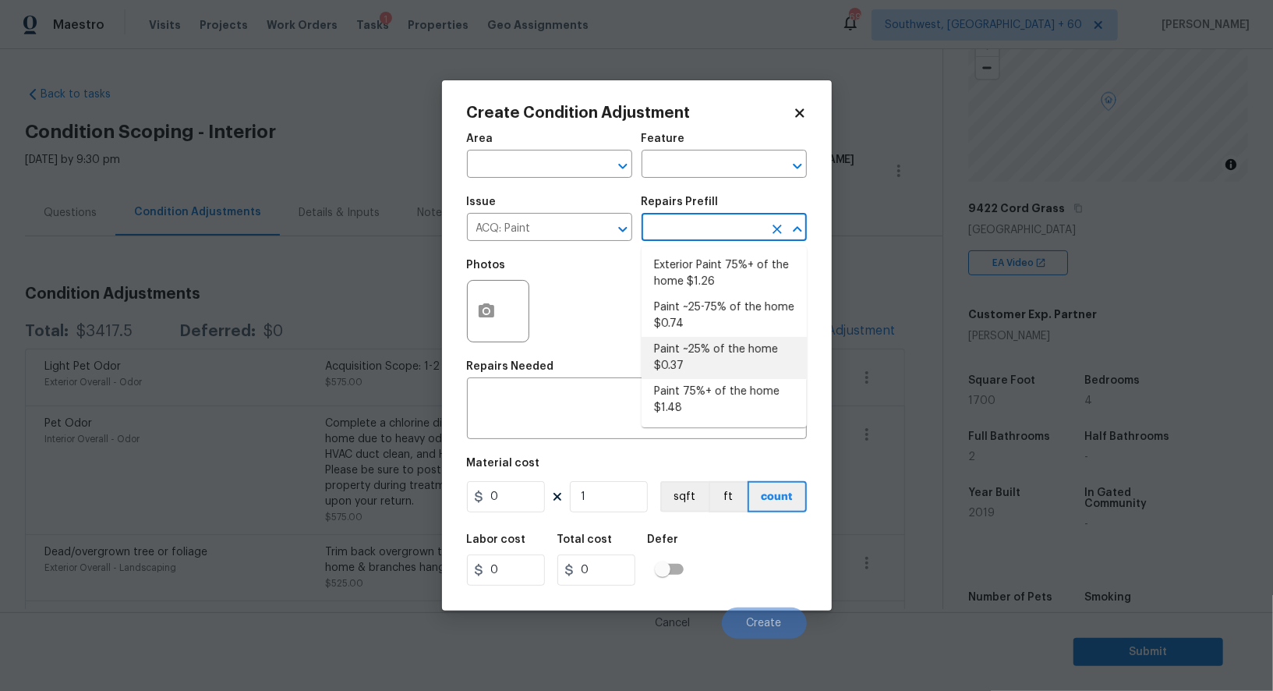
click at [696, 362] on li "Paint ~25% of the home $0.37" at bounding box center [724, 358] width 165 height 42
type input "Acquisition"
type textarea "Acquisition Scope: ~25% of the home needs interior paint"
type input "0.37"
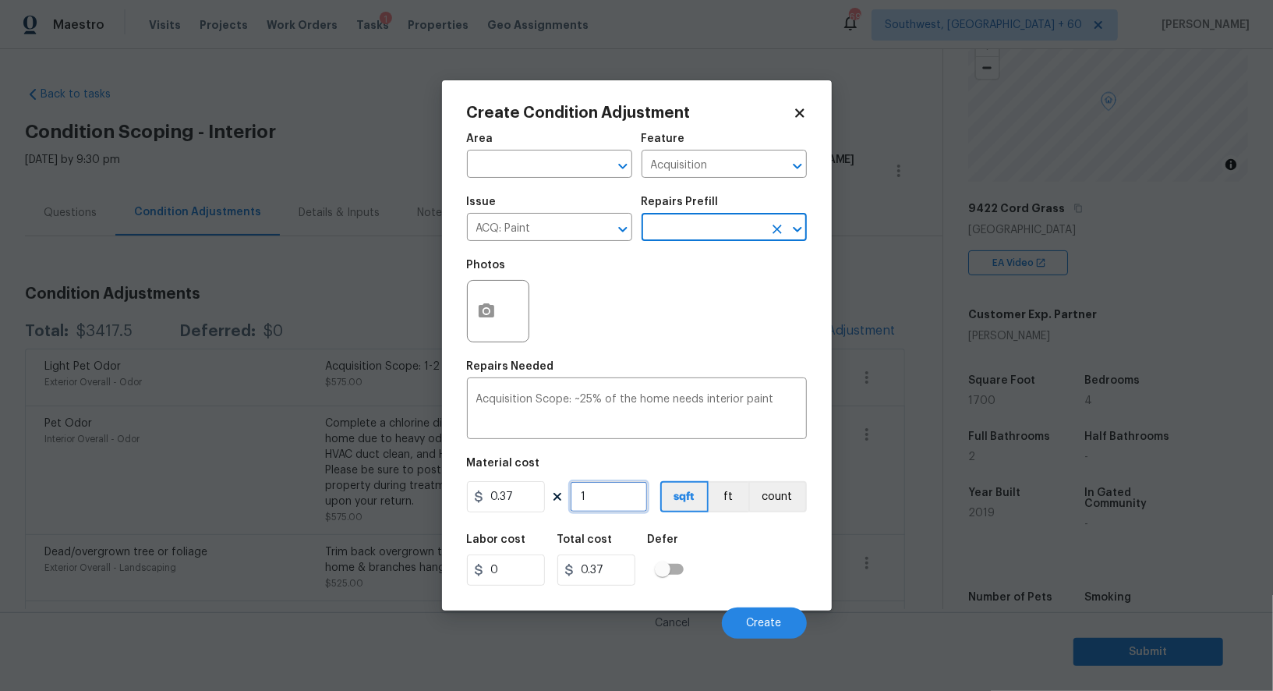
click at [605, 498] on input "1" at bounding box center [609, 496] width 78 height 31
type input "0"
type input "1"
type input "0.37"
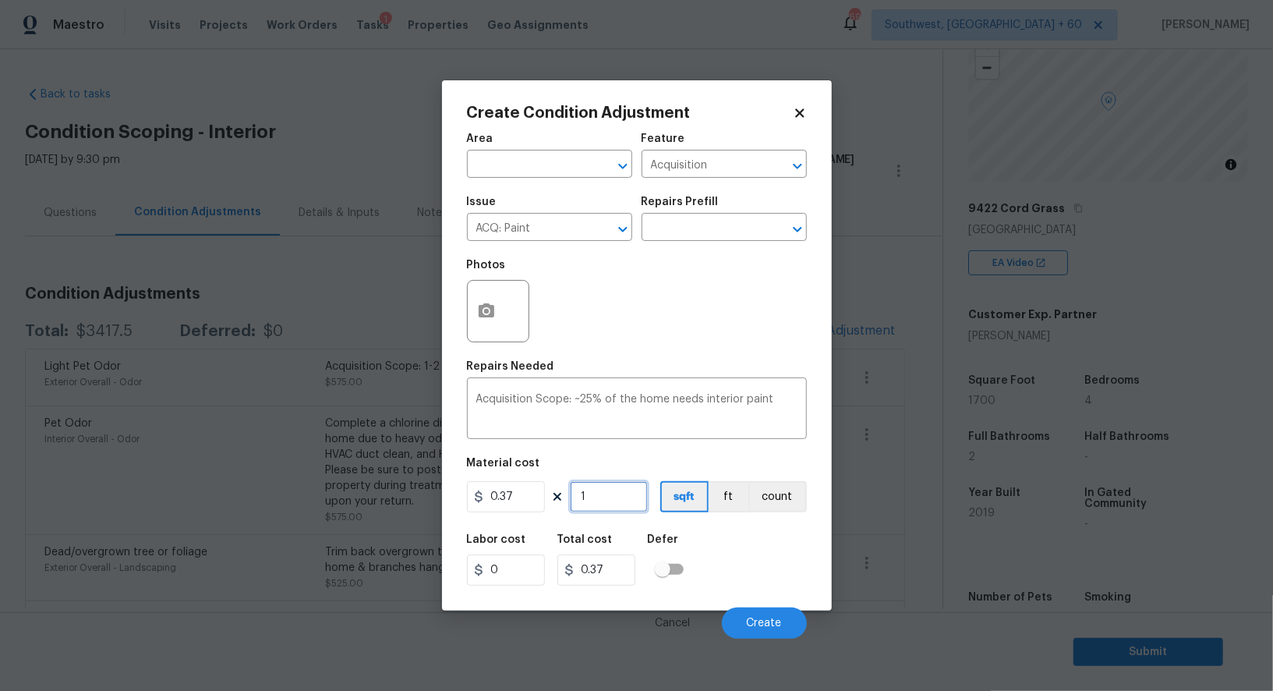
type input "17"
type input "6.29"
type input "170"
type input "62.9"
type input "1700"
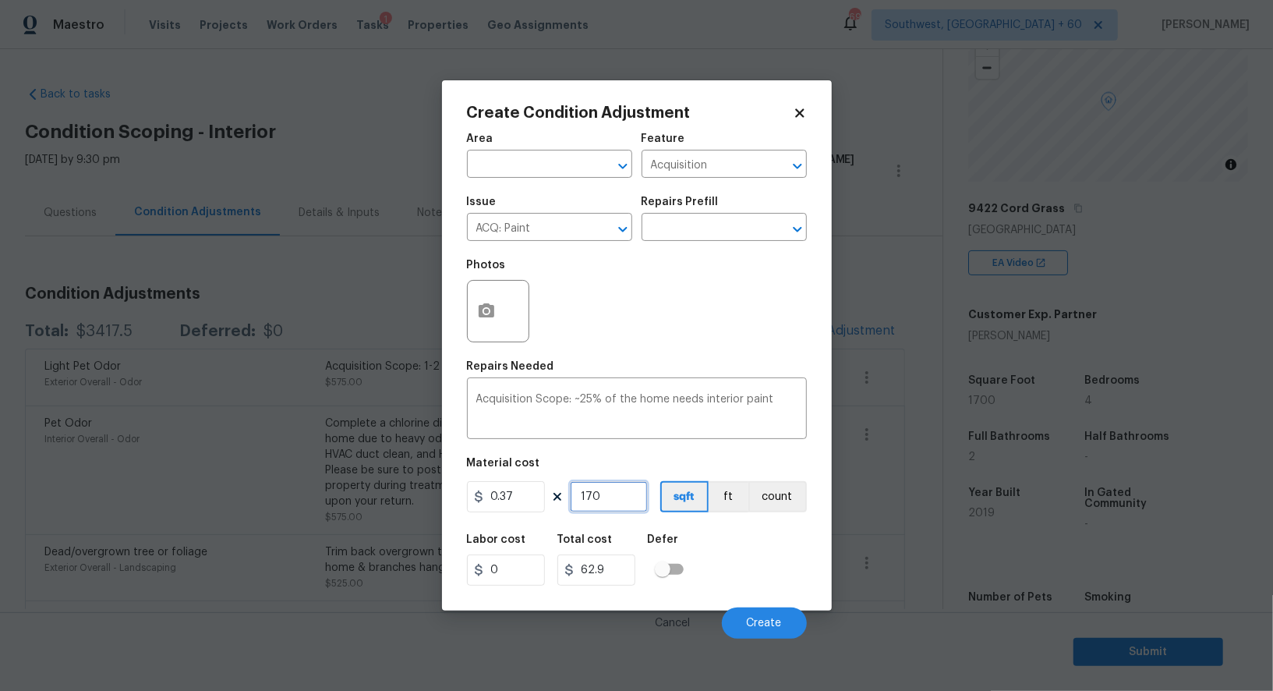
type input "629"
type input "1700"
click at [602, 577] on input "629" at bounding box center [596, 569] width 78 height 31
click at [766, 625] on span "Create" at bounding box center [764, 624] width 35 height 12
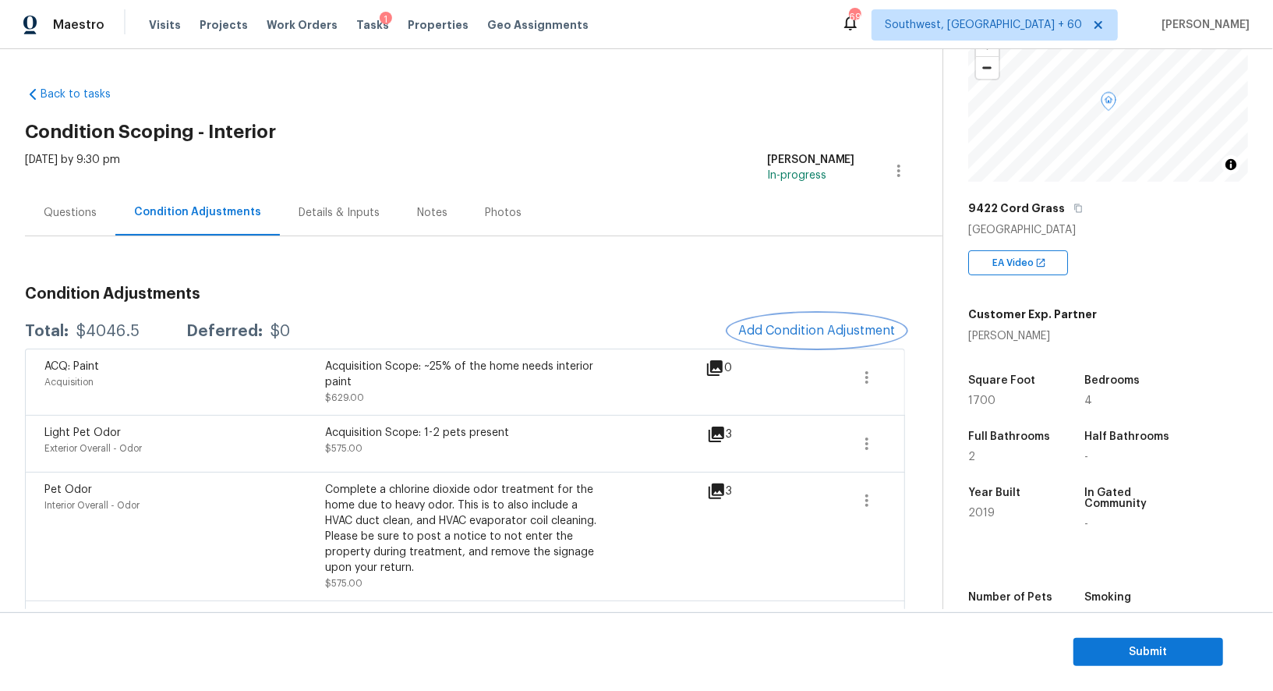
click at [819, 331] on span "Add Condition Adjustment" at bounding box center [816, 331] width 157 height 14
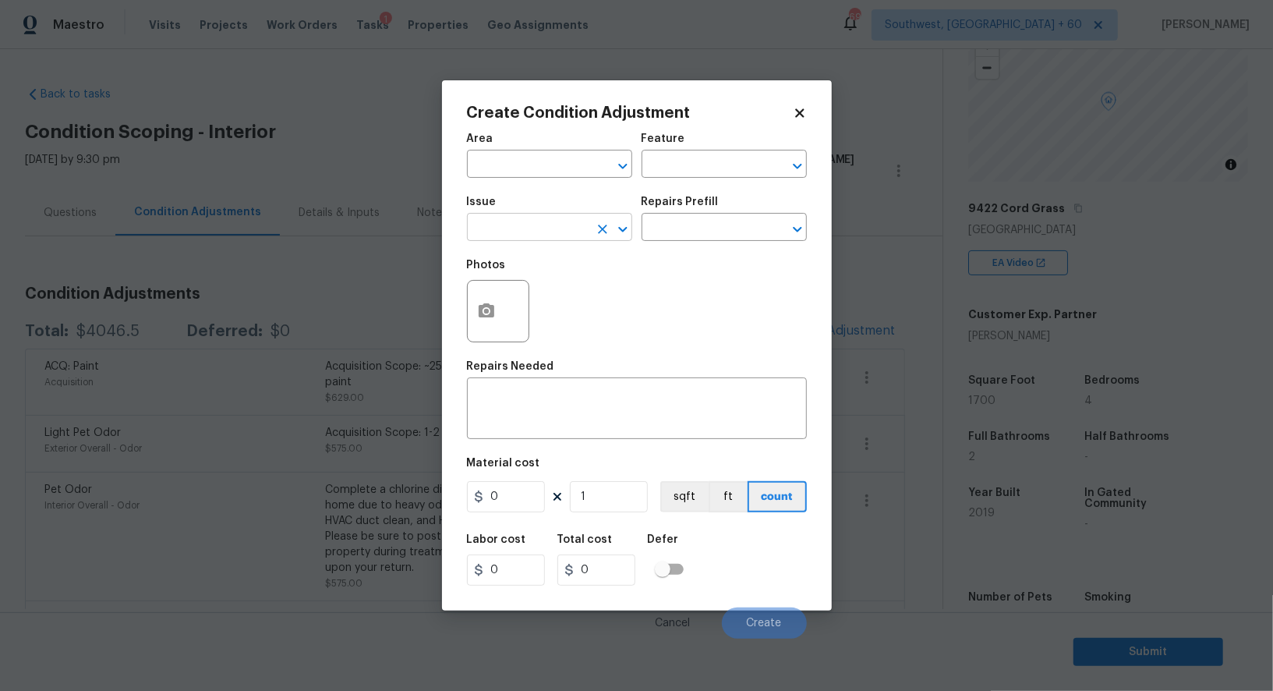
click at [574, 222] on input "text" at bounding box center [528, 229] width 122 height 24
click at [552, 287] on div "Other" at bounding box center [549, 271] width 165 height 37
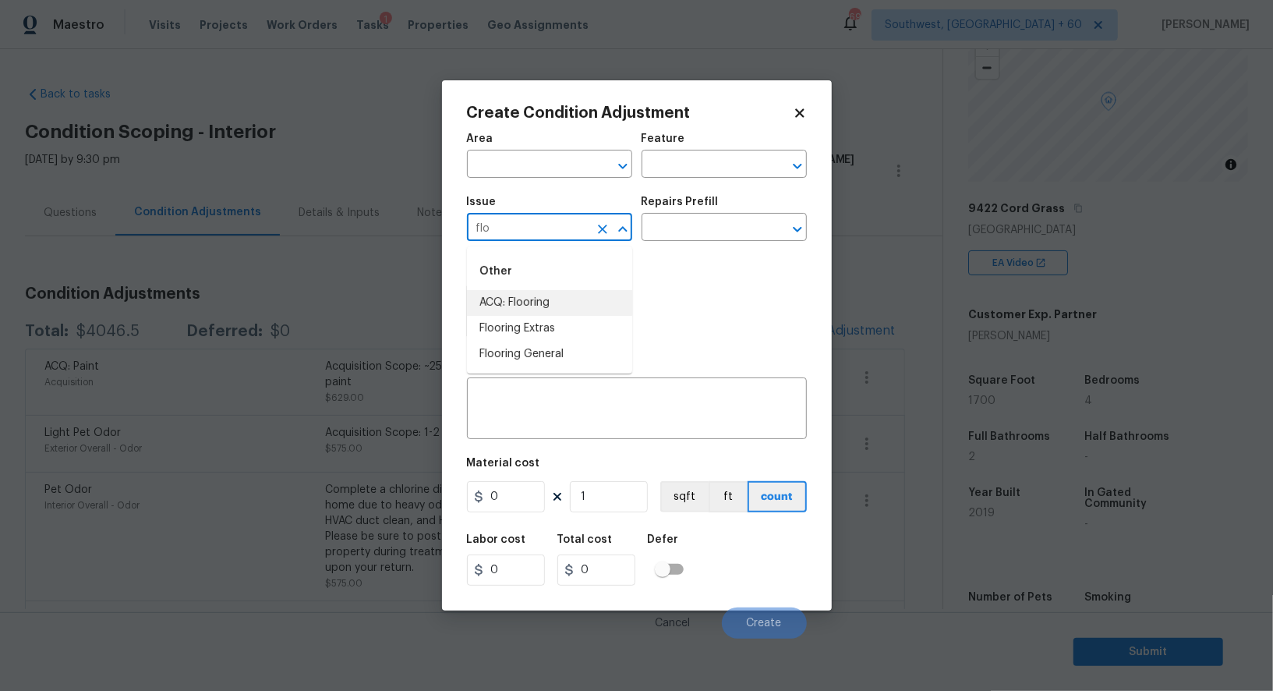
click at [543, 304] on li "ACQ: Flooring" at bounding box center [549, 303] width 165 height 26
type input "ACQ: Flooring"
click at [726, 207] on div "Repairs Prefill" at bounding box center [724, 206] width 165 height 20
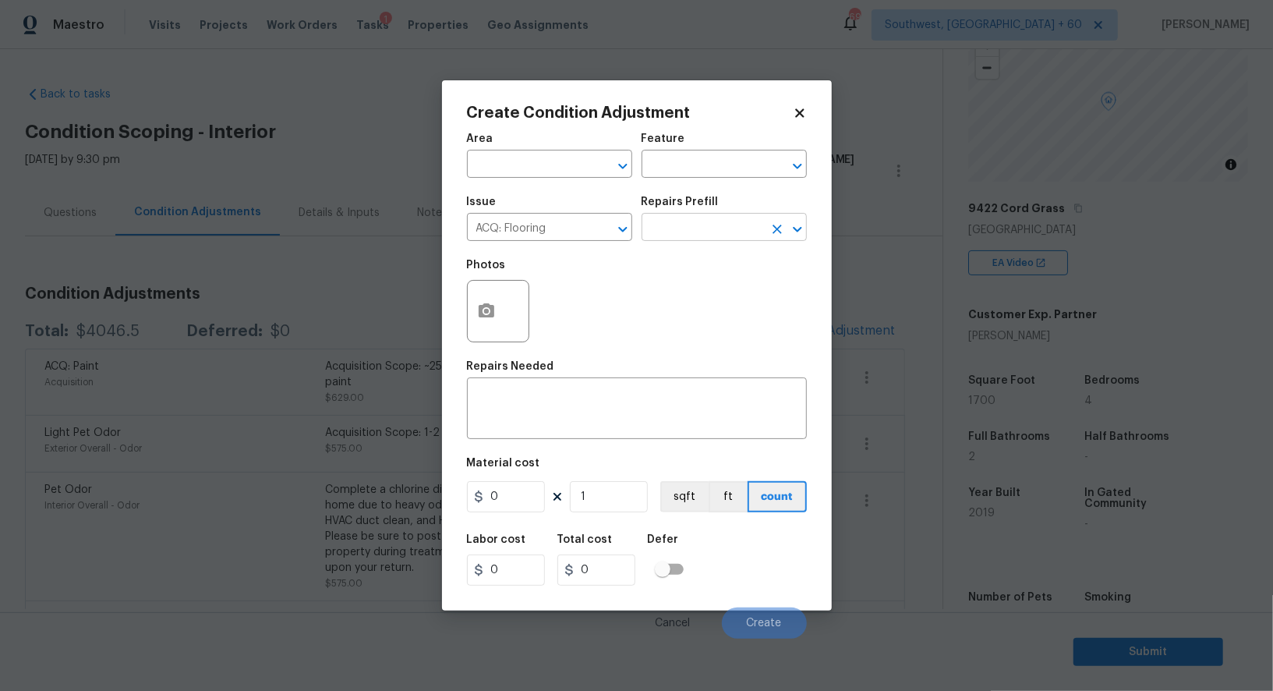
click at [715, 232] on input "text" at bounding box center [703, 229] width 122 height 24
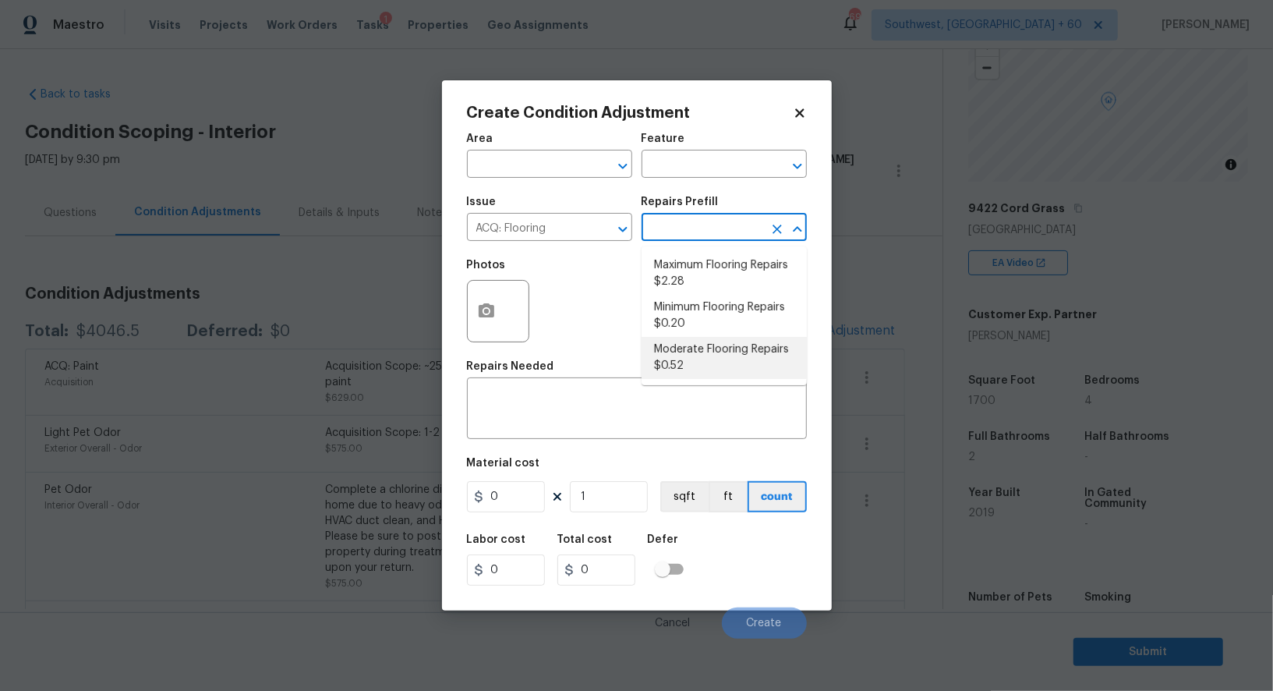
click at [711, 359] on li "Moderate Flooring Repairs $0.52" at bounding box center [724, 358] width 165 height 42
type input "Acquisition"
type textarea "Acquisition Scope: Moderate flooring repairs"
type input "0.52"
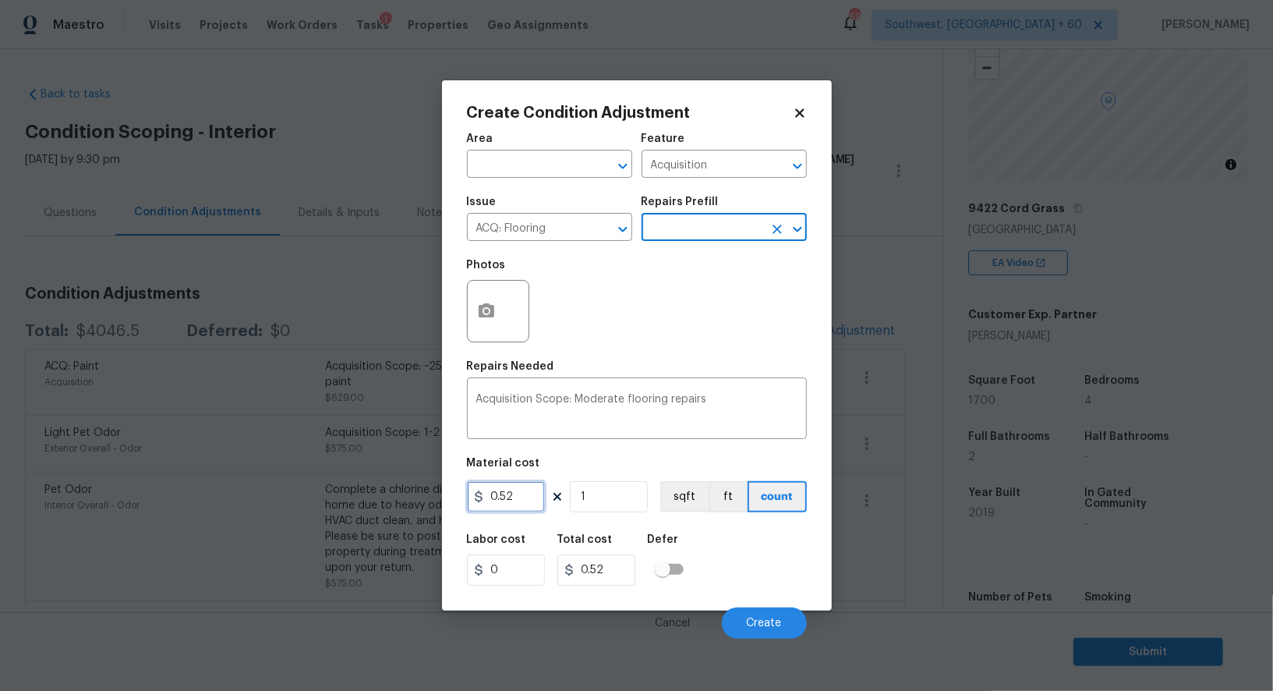
click at [524, 501] on input "0.52" at bounding box center [506, 496] width 78 height 31
type input "0.85"
click at [615, 496] on input "1" at bounding box center [609, 496] width 78 height 31
type input "0"
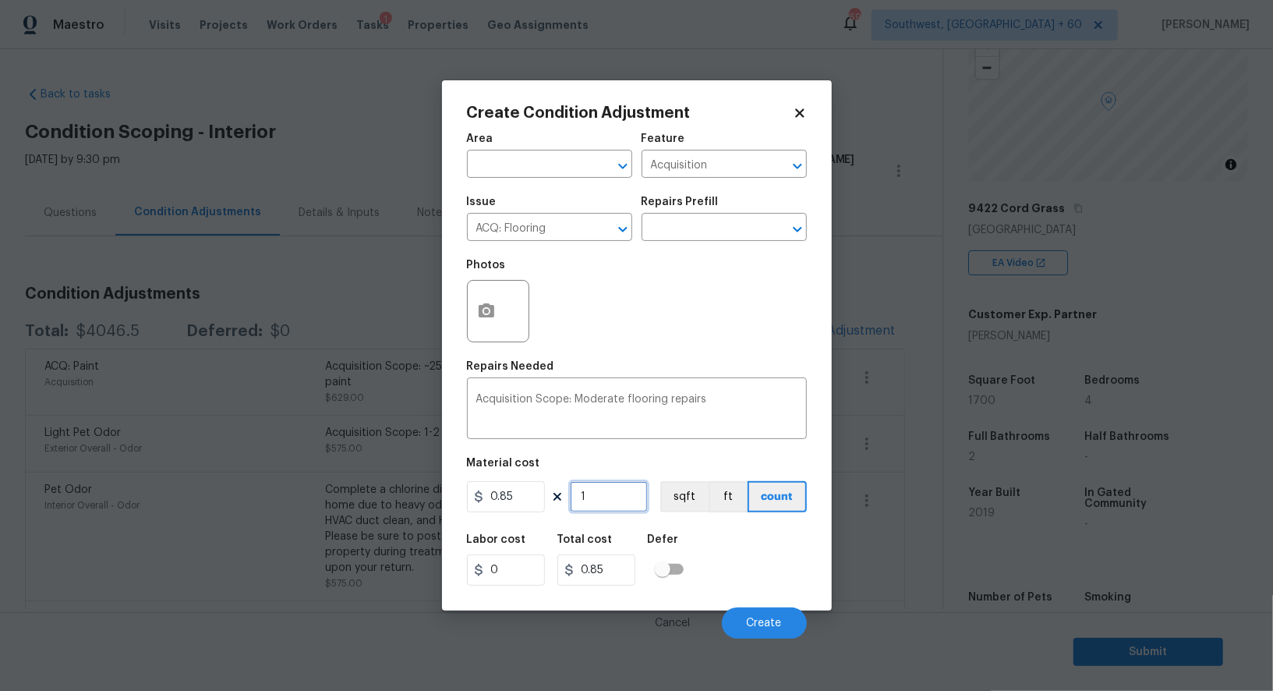
type input "0"
type input "1"
type input "0.85"
type input "17"
type input "14.45"
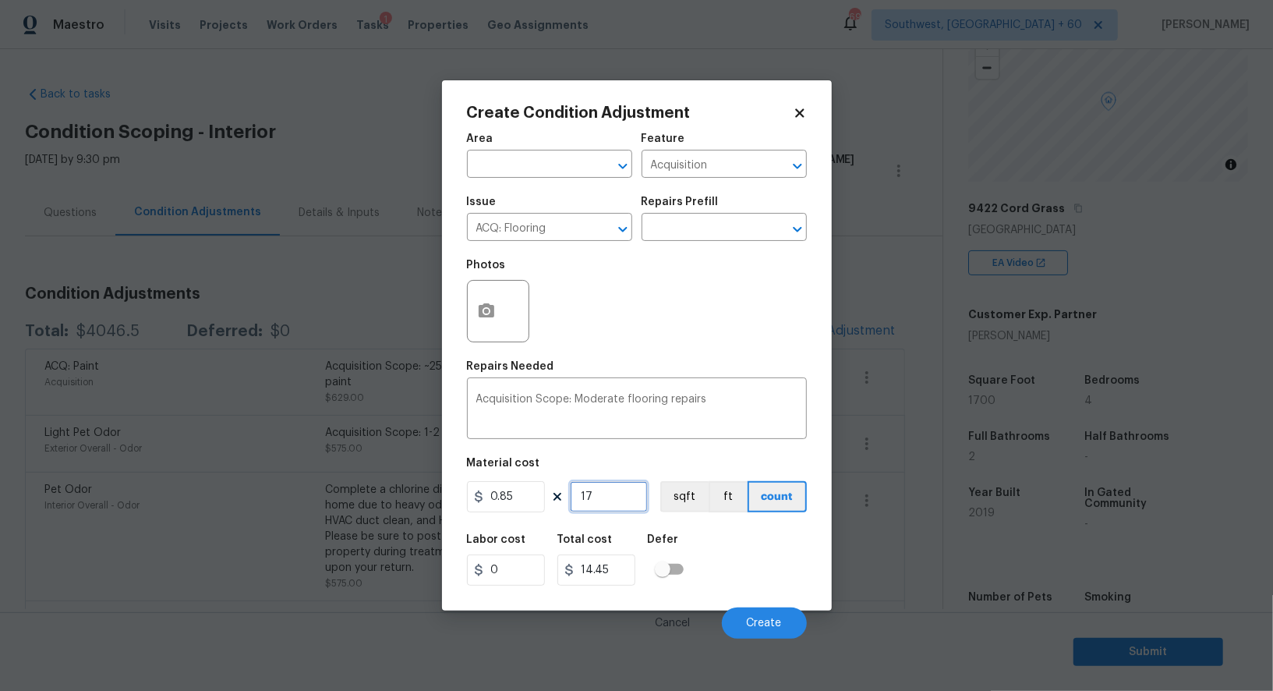
type input "170"
type input "144.5"
type input "1700"
type input "1445"
type input "1700"
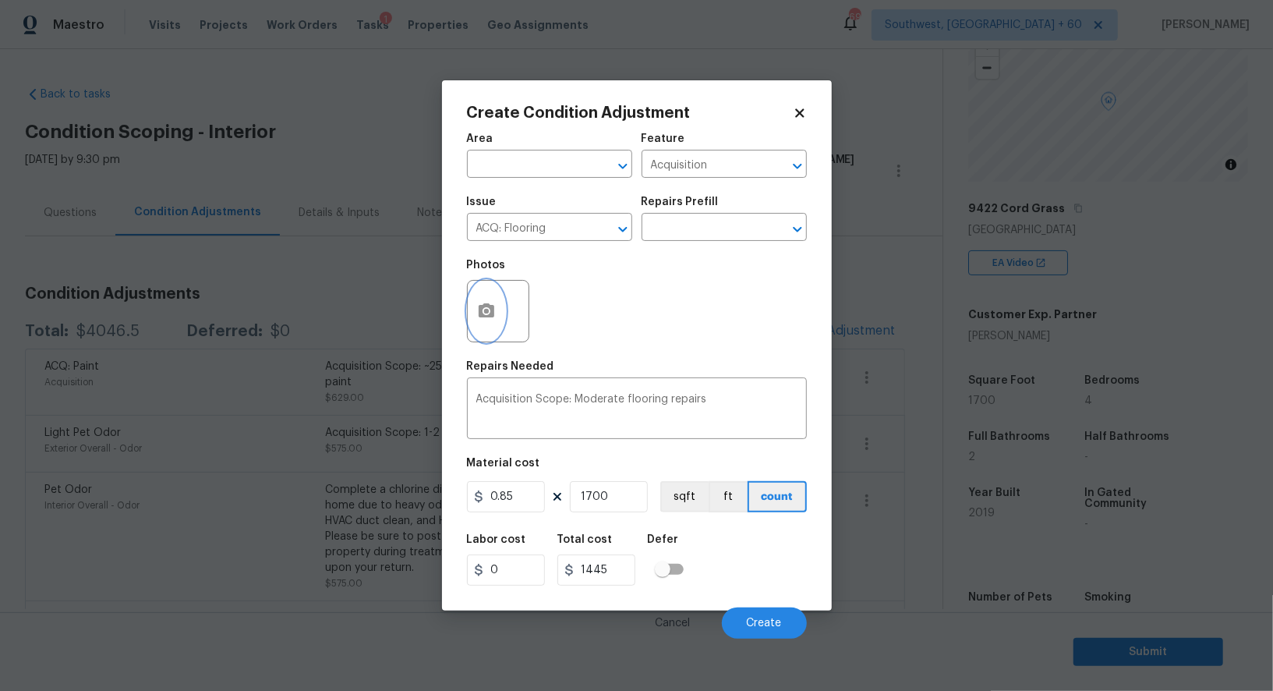
click at [481, 307] on icon "button" at bounding box center [487, 310] width 16 height 14
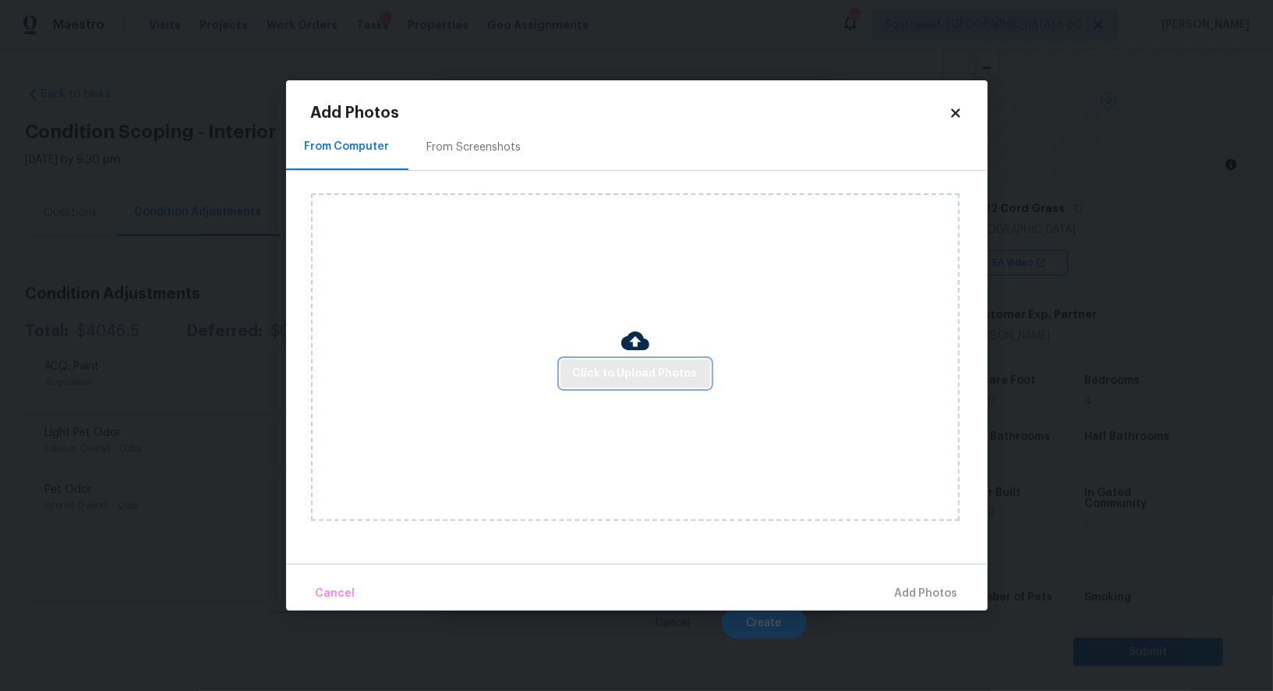
click at [625, 368] on span "Click to Upload Photos" at bounding box center [635, 373] width 125 height 19
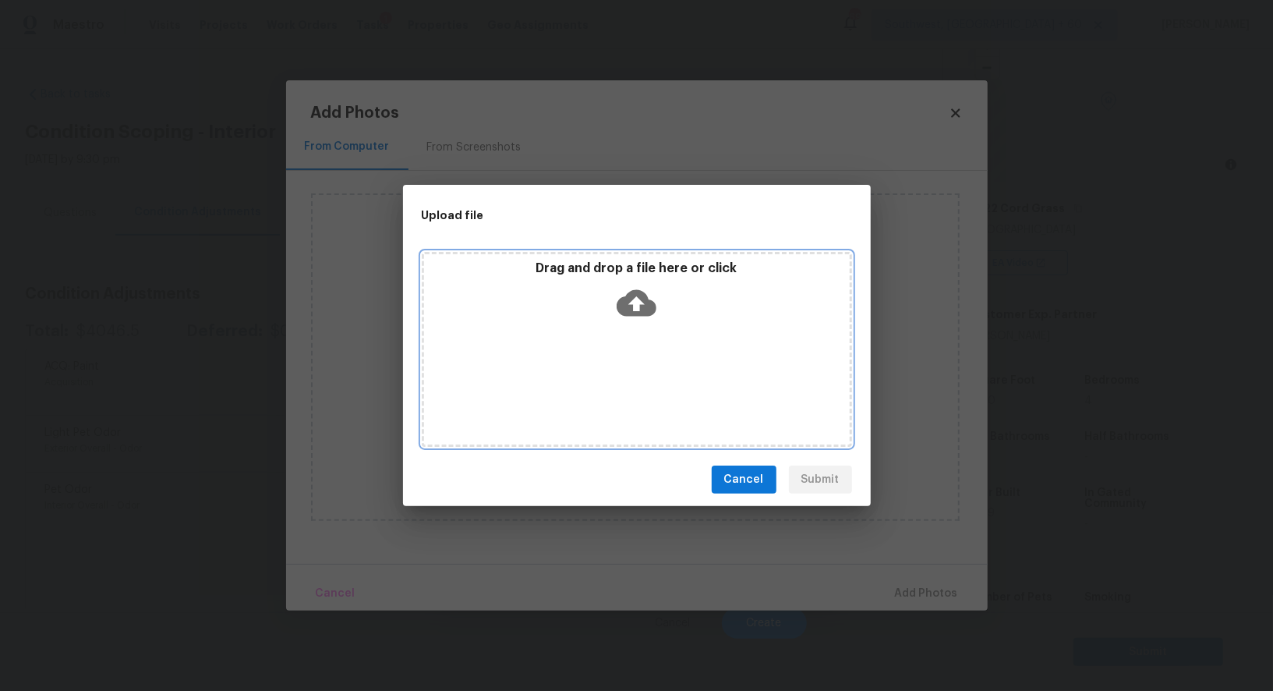
click at [639, 313] on icon at bounding box center [637, 303] width 40 height 27
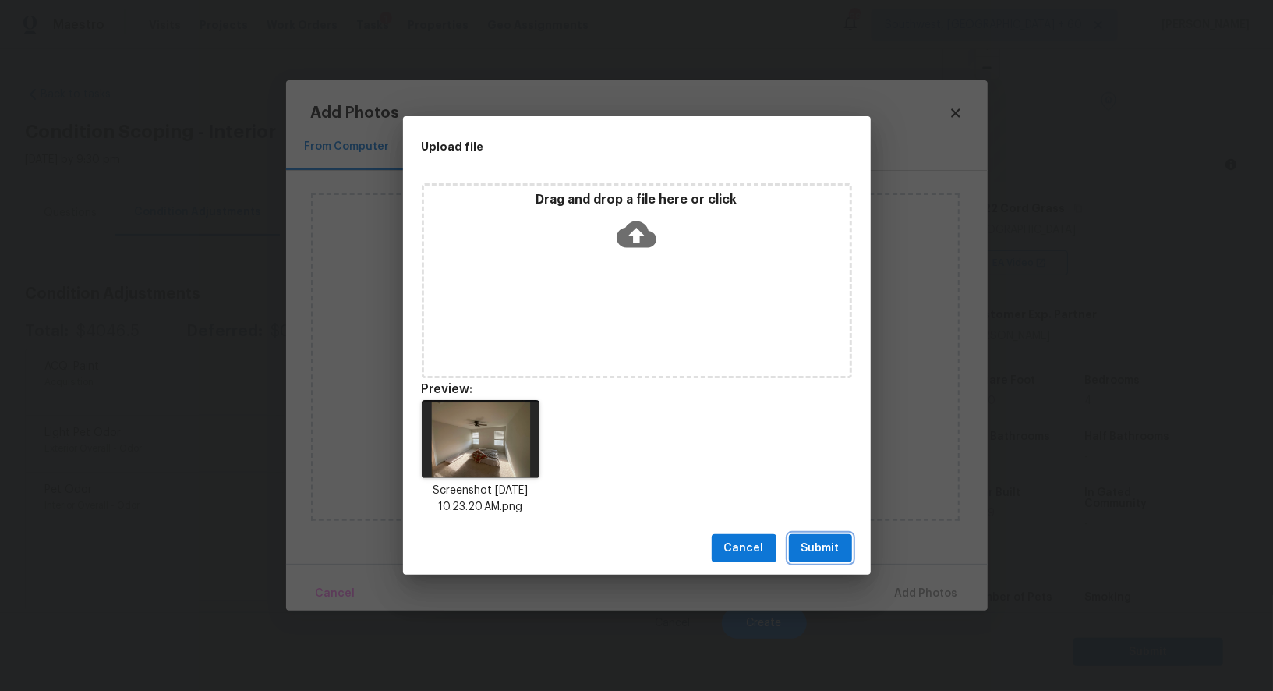
click at [816, 547] on span "Submit" at bounding box center [821, 548] width 38 height 19
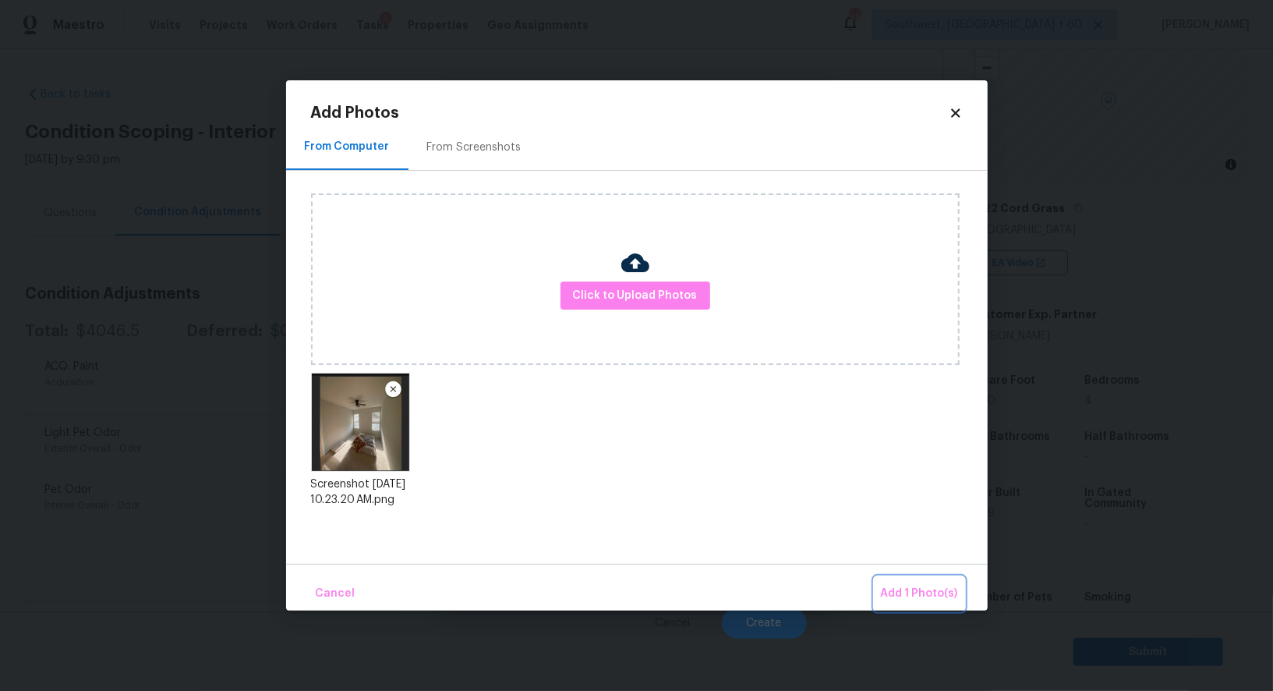
click at [918, 592] on span "Add 1 Photo(s)" at bounding box center [919, 593] width 77 height 19
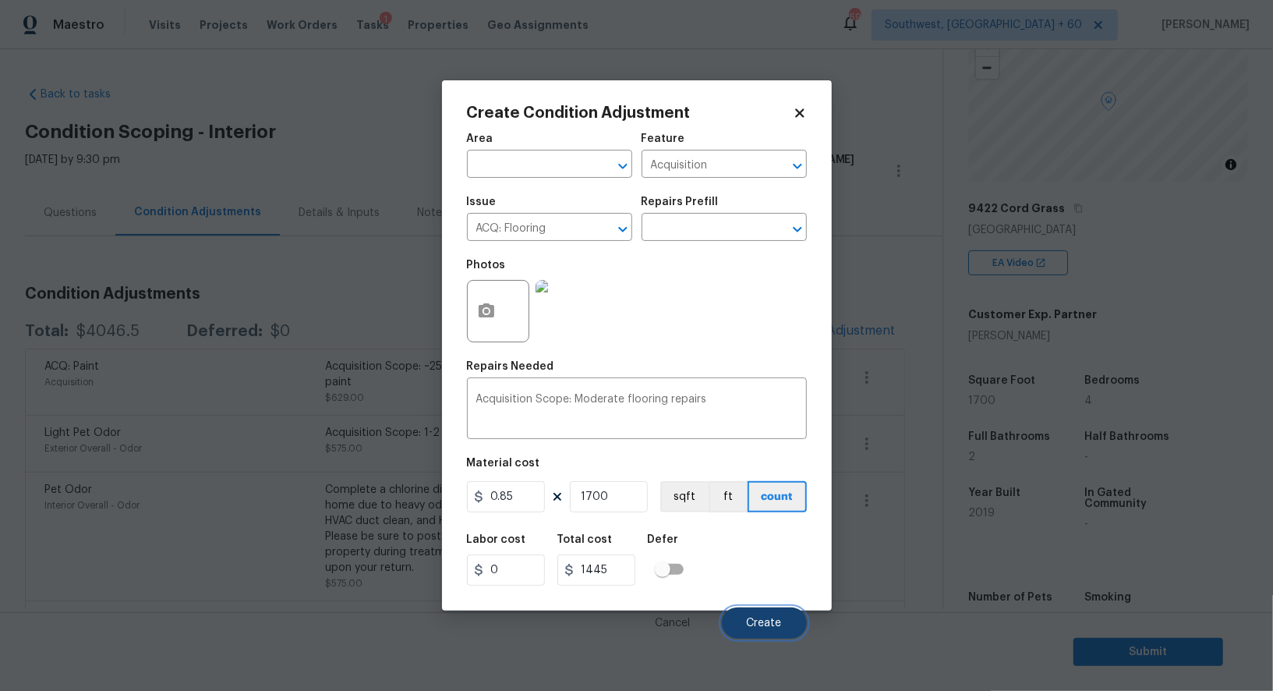
click at [766, 629] on span "Create" at bounding box center [764, 624] width 35 height 12
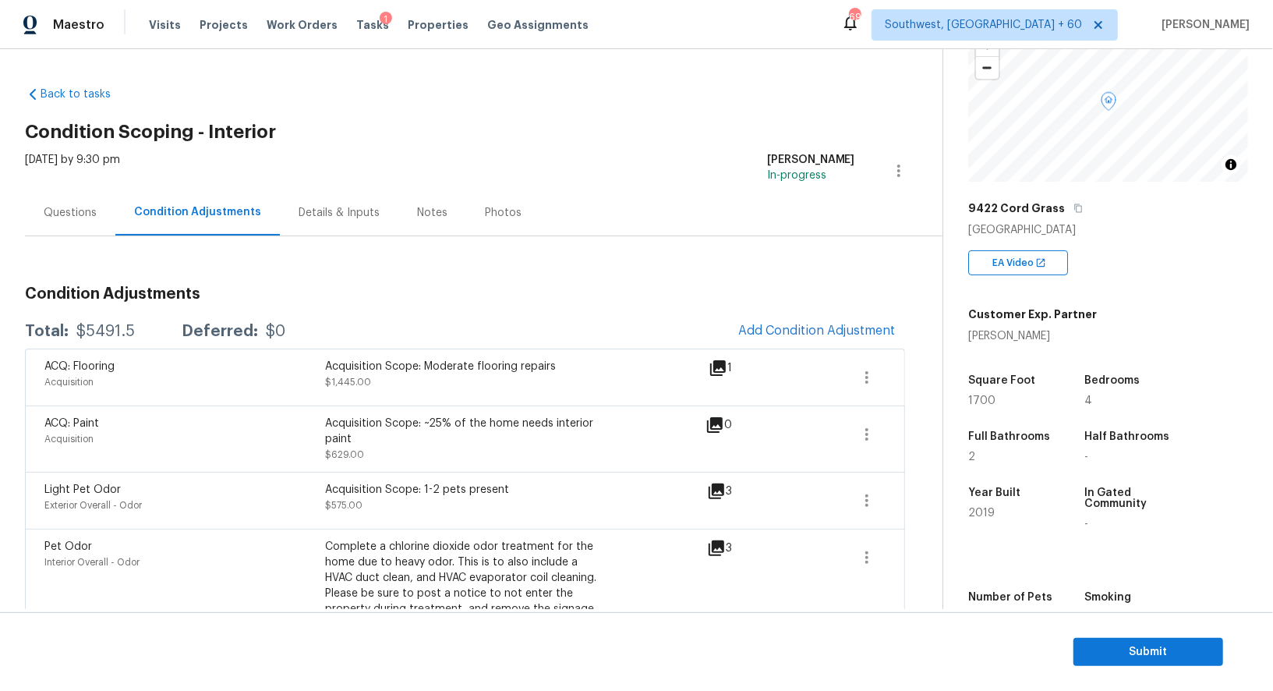
click at [60, 213] on div "Questions" at bounding box center [70, 213] width 53 height 16
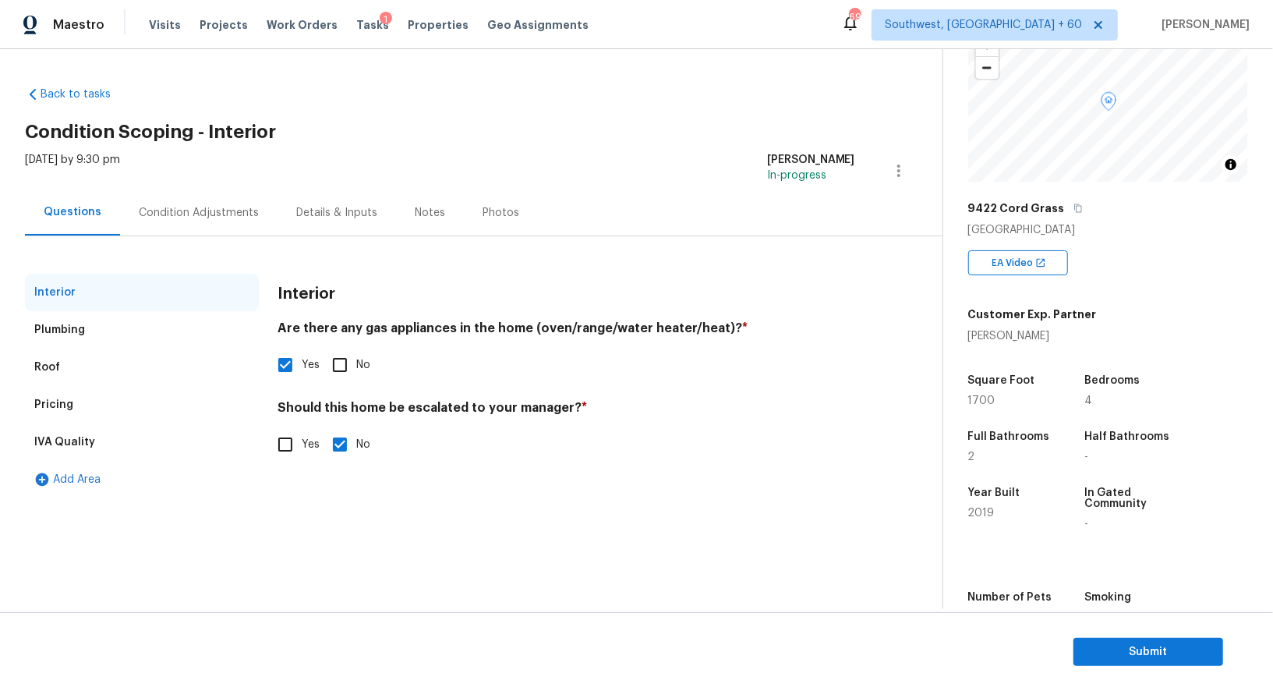
click at [287, 446] on input "Yes" at bounding box center [285, 444] width 33 height 33
checkbox input "true"
checkbox input "false"
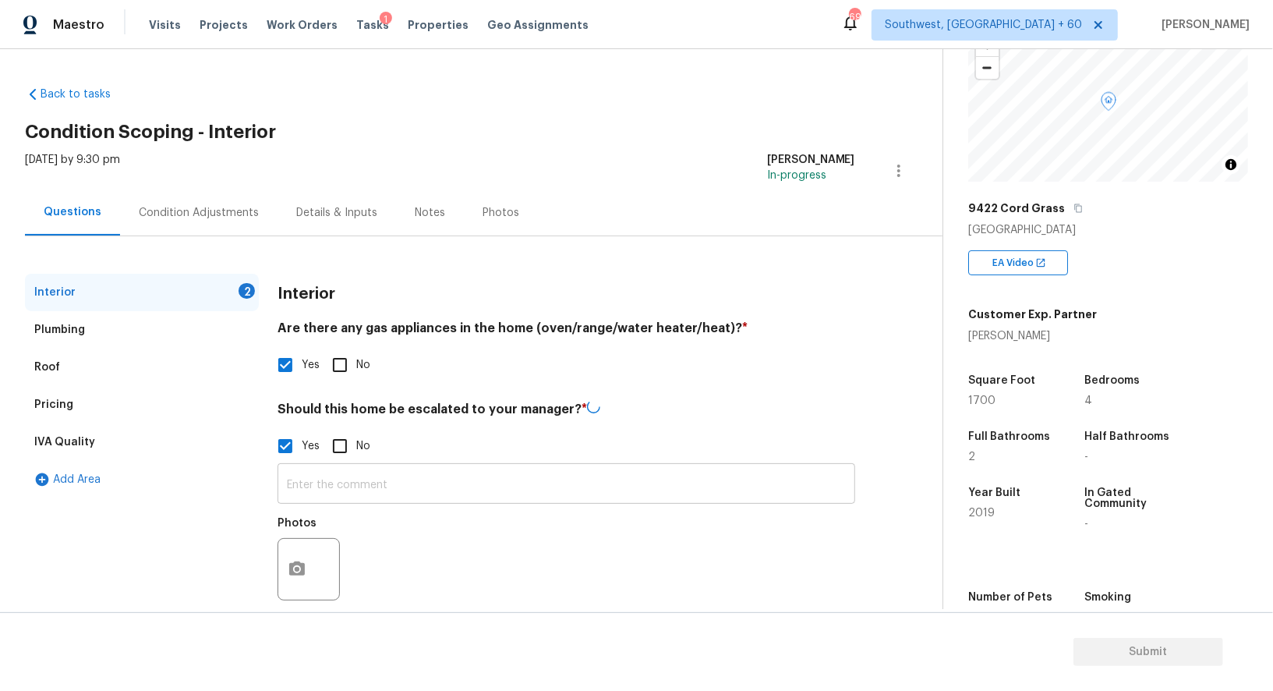
click at [323, 478] on input "text" at bounding box center [567, 485] width 578 height 37
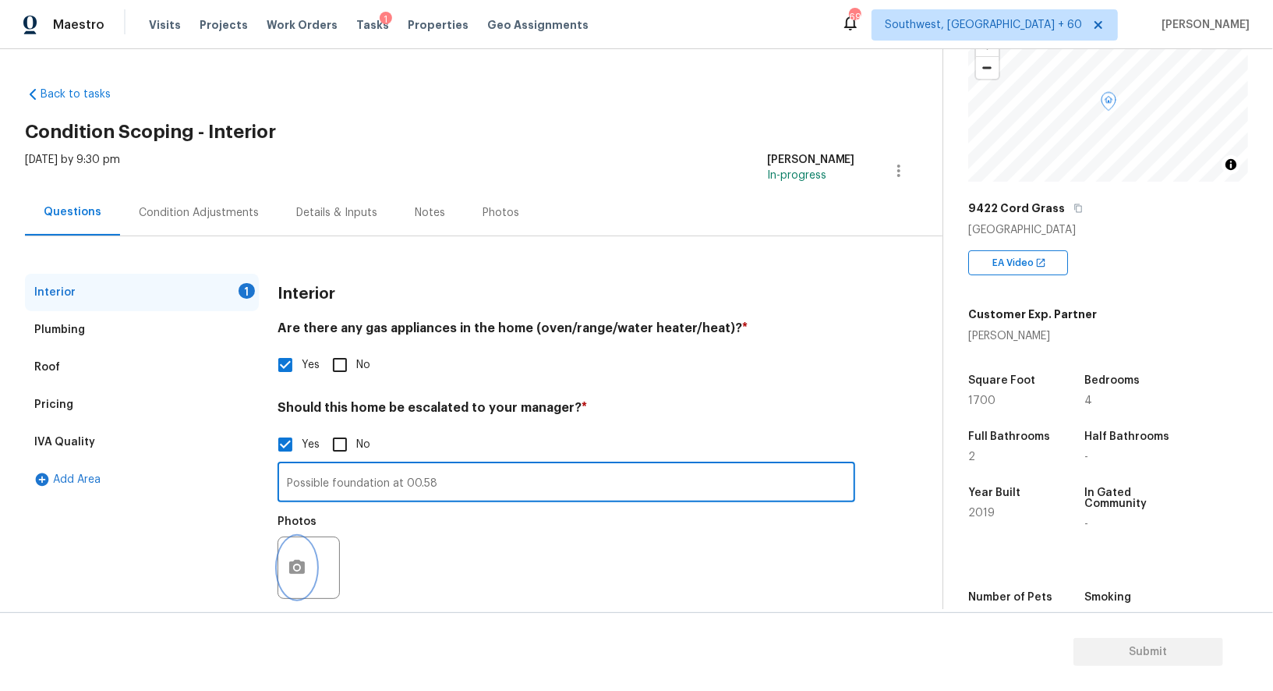
click at [296, 569] on circle "button" at bounding box center [297, 567] width 5 height 5
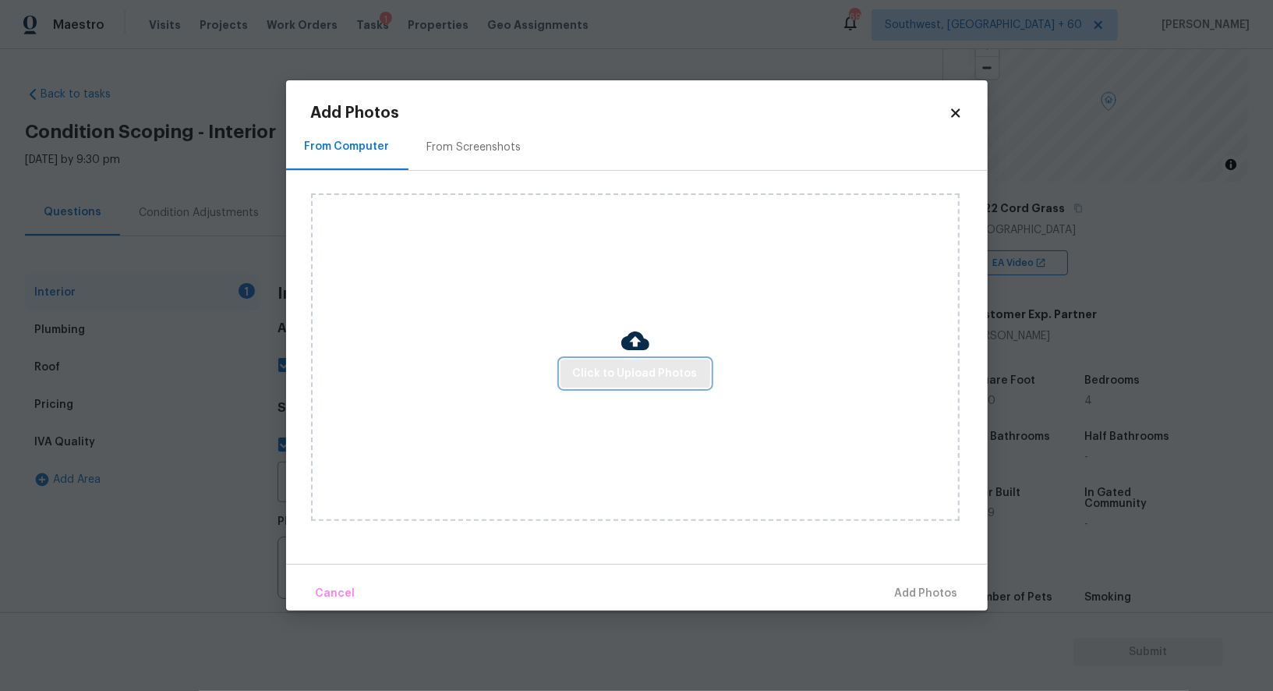
click at [615, 365] on span "Click to Upload Photos" at bounding box center [635, 373] width 125 height 19
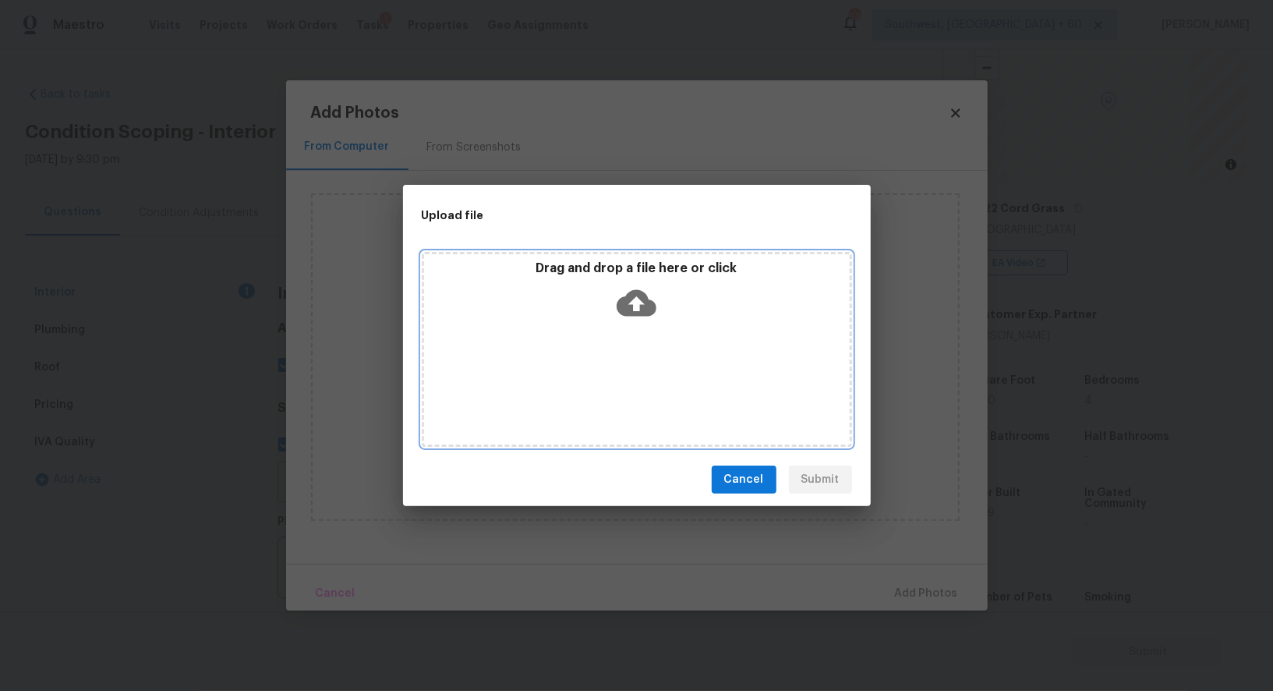
click at [638, 310] on icon at bounding box center [637, 303] width 40 height 27
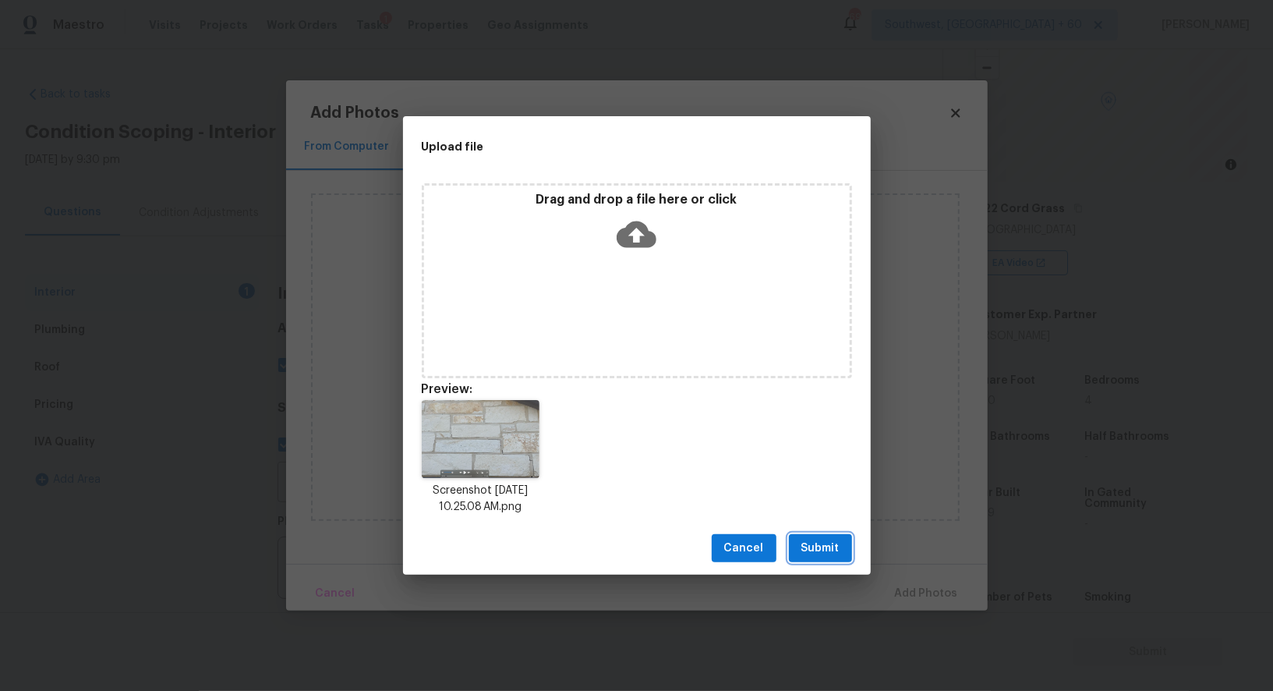
click at [844, 550] on button "Submit" at bounding box center [820, 548] width 63 height 29
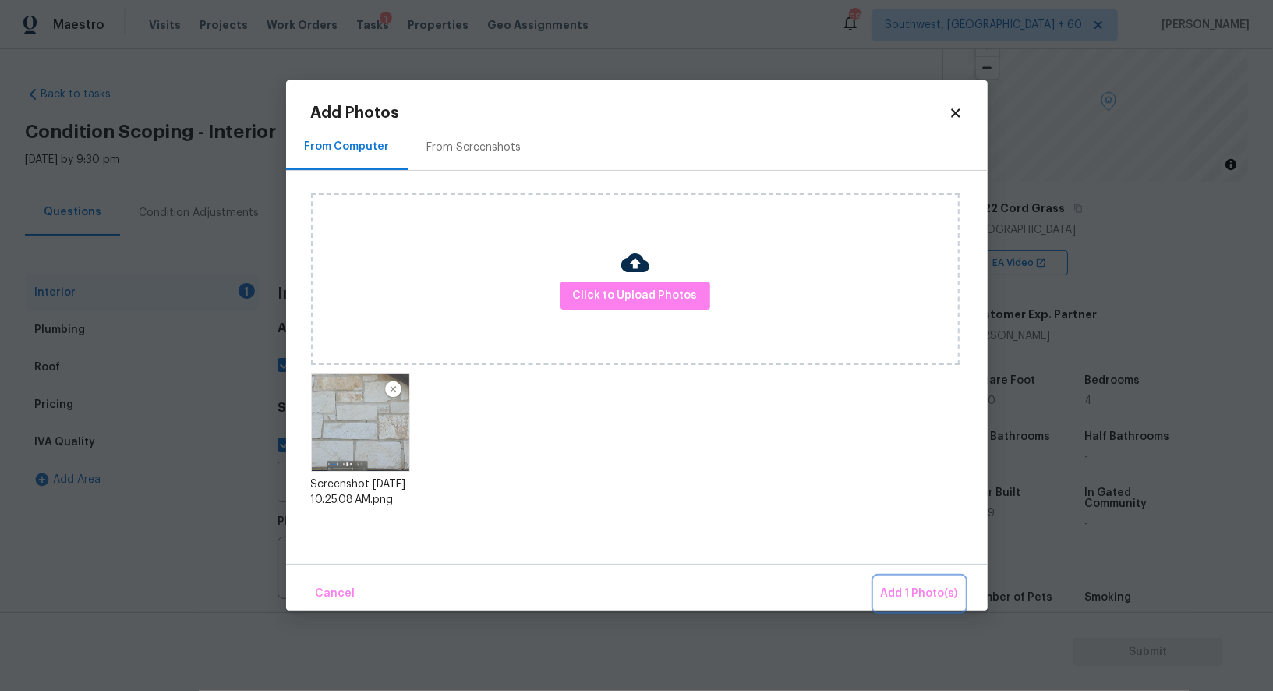
click at [929, 596] on span "Add 1 Photo(s)" at bounding box center [919, 593] width 77 height 19
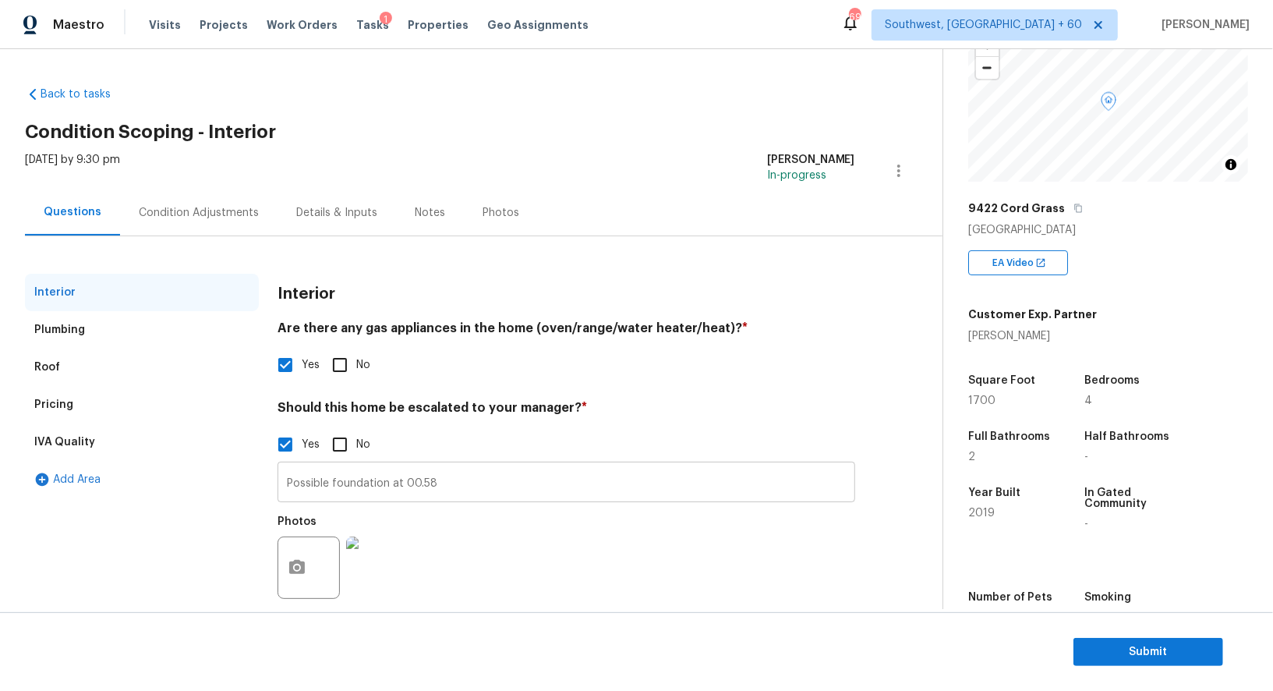
click at [436, 476] on input "Possible foundation at 00.58" at bounding box center [567, 483] width 578 height 37
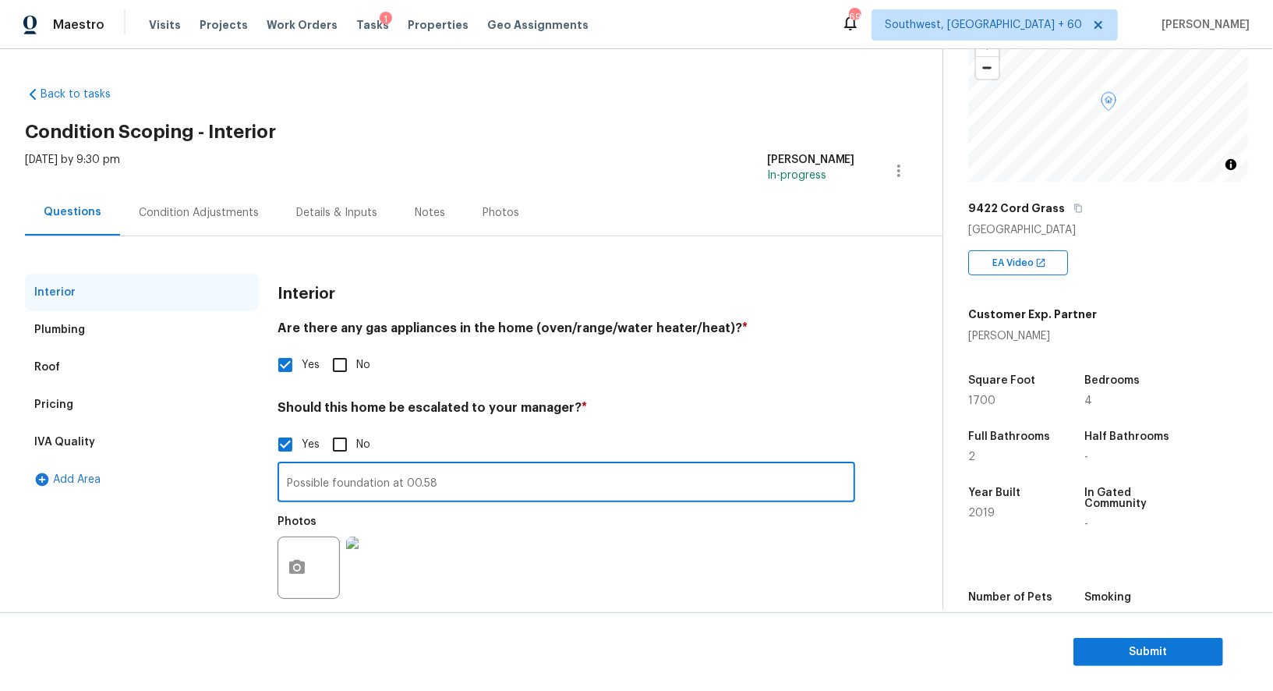
click at [436, 476] on input "Possible foundation at 00.58" at bounding box center [567, 483] width 578 height 37
click at [439, 483] on input "Possible foundation at 00.58" at bounding box center [567, 483] width 578 height 37
click at [490, 477] on input "Possible foundation at 00.58, hpm has added a morter repairs, i have still adde…" at bounding box center [567, 483] width 578 height 37
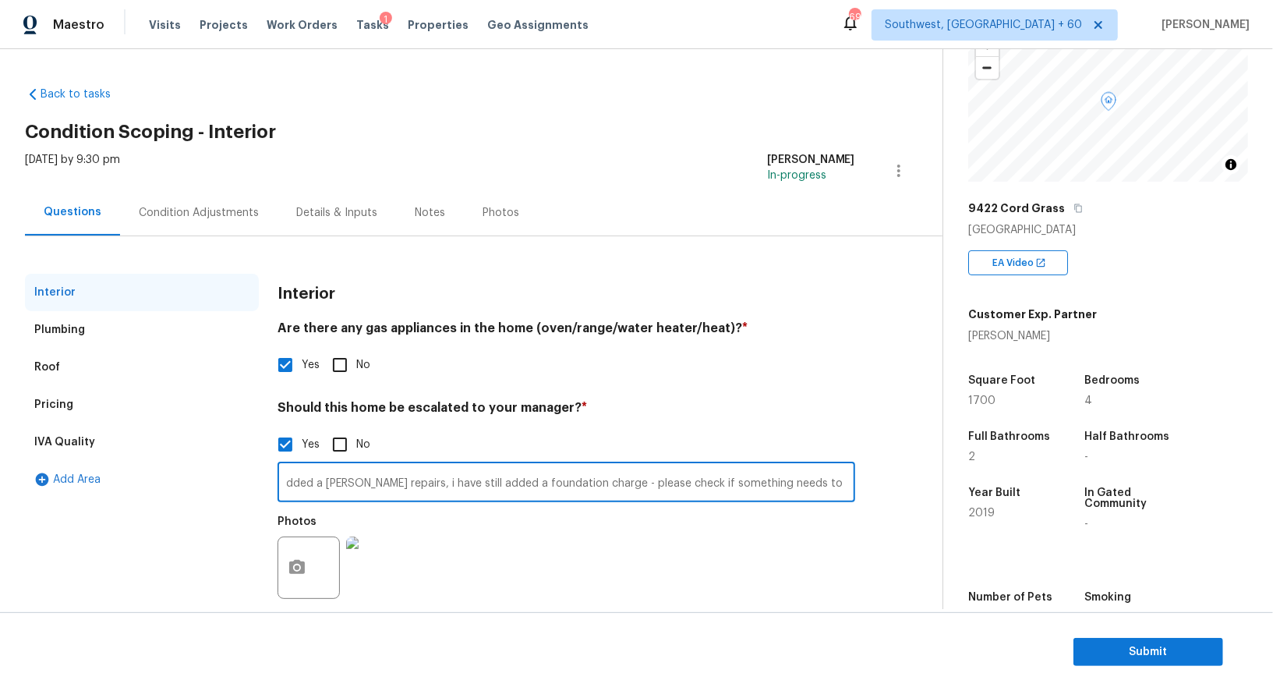
click at [490, 477] on input "Possible foundation at 00.58, hpm has added a morter repairs, i have still adde…" at bounding box center [567, 483] width 578 height 37
type input "Possible foundation at 00.58, hpm has added a morter repairs, i have still adde…"
click at [213, 213] on div "Condition Adjustments" at bounding box center [199, 213] width 120 height 16
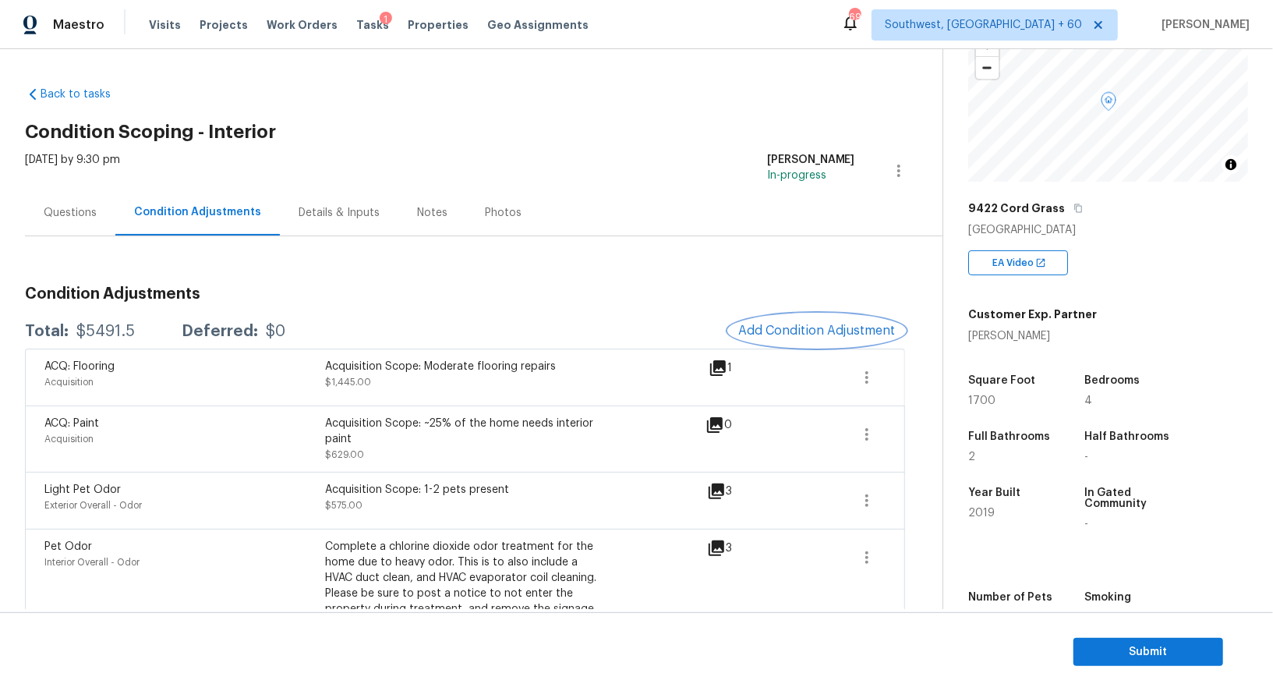
click at [816, 343] on button "Add Condition Adjustment" at bounding box center [817, 330] width 176 height 33
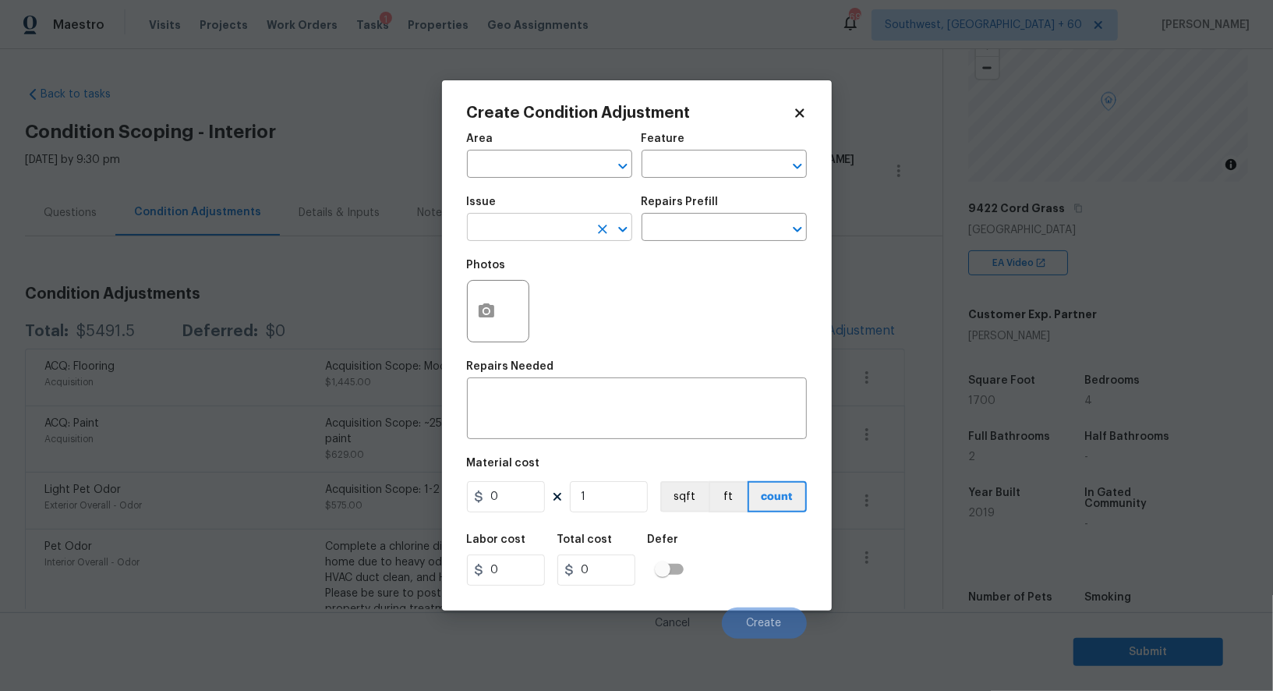
click at [551, 235] on input "text" at bounding box center [528, 229] width 122 height 24
click at [554, 296] on li "ACQ: Foundation" at bounding box center [549, 303] width 165 height 26
type input "ACQ: Foundation"
click at [697, 221] on input "text" at bounding box center [703, 229] width 122 height 24
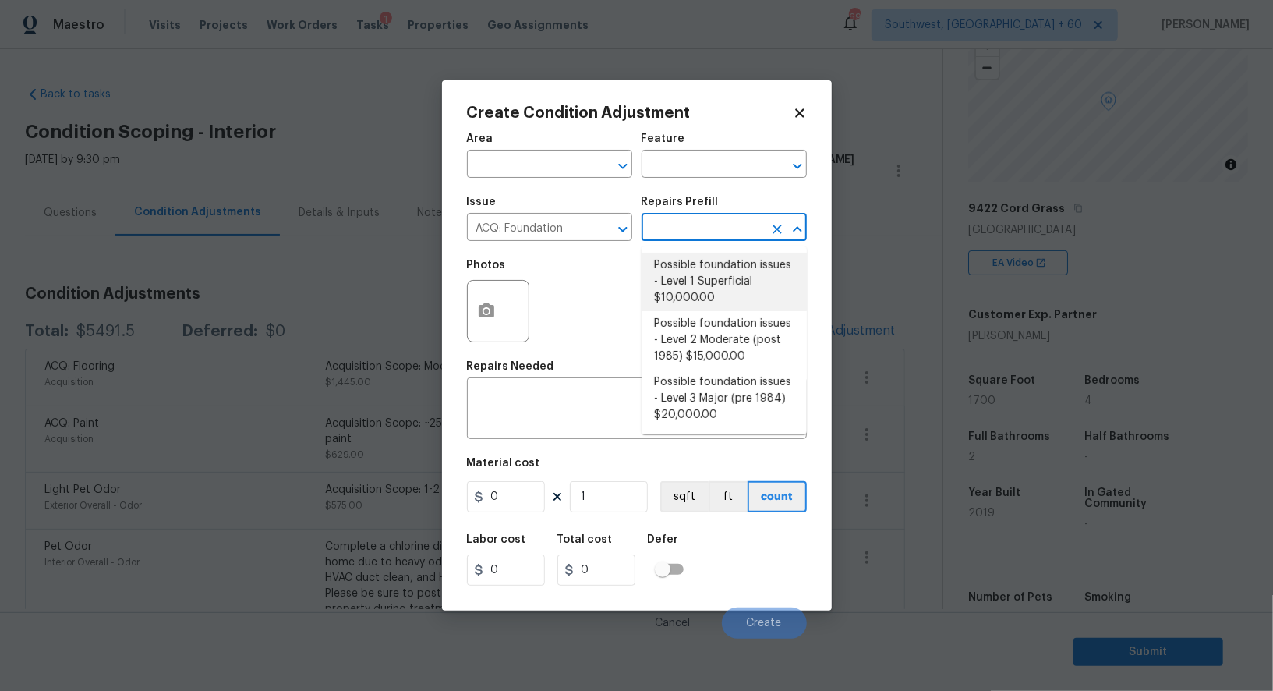
click at [700, 292] on li "Possible foundation issues - Level 1 Superficial $10,000.00" at bounding box center [724, 282] width 165 height 58
type input "Acquisition"
type textarea "Possible foundation issues - Level 1 - Superficial. Disclaimer: This is NOT a t…"
type input "10000"
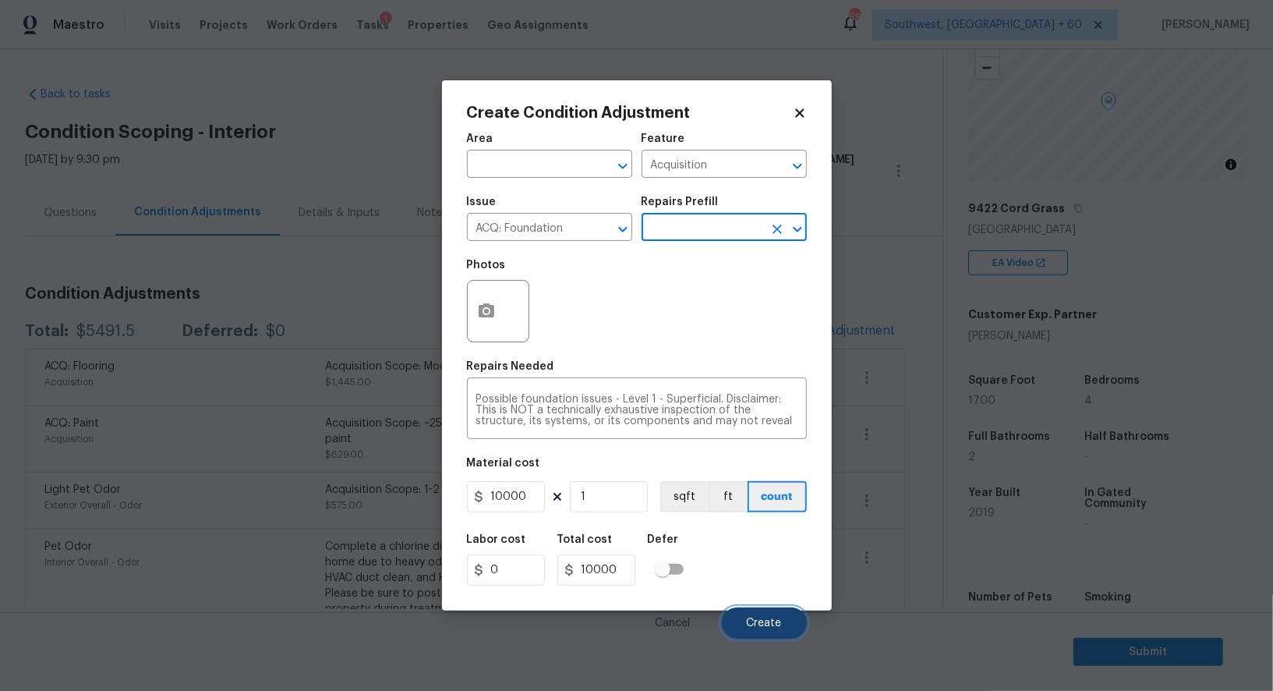
click at [757, 626] on span "Create" at bounding box center [764, 624] width 35 height 12
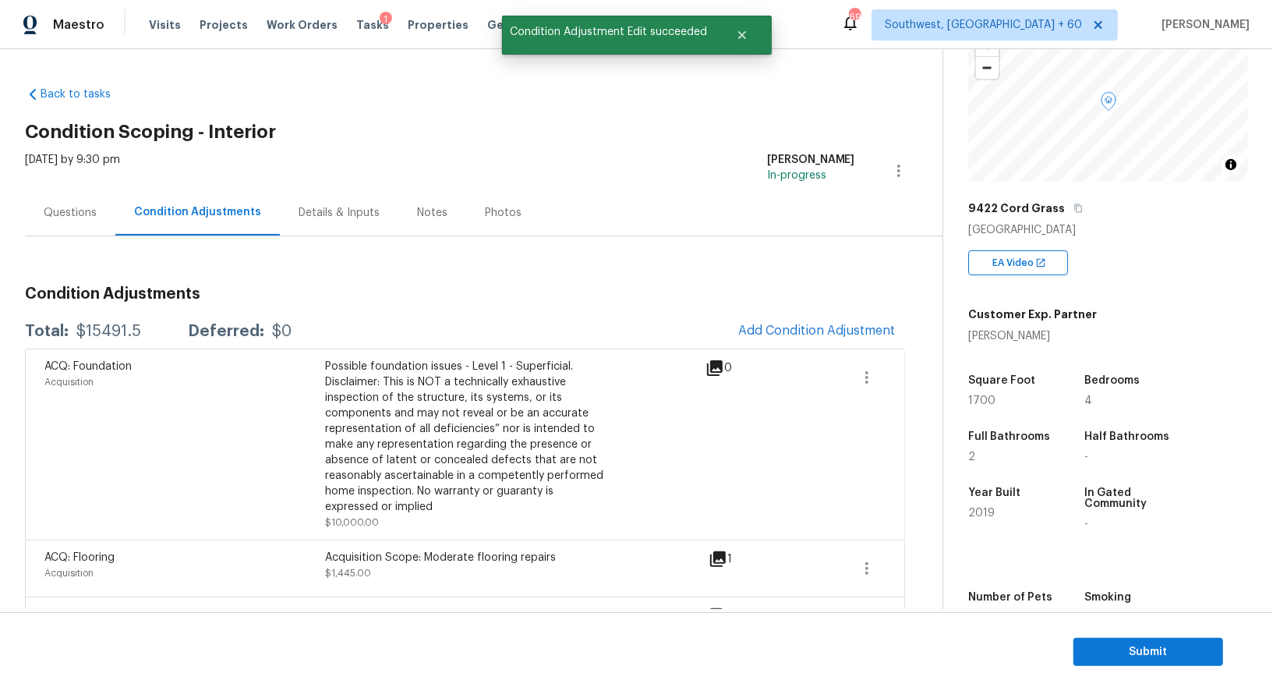
click at [94, 337] on div "$15491.5" at bounding box center [108, 332] width 65 height 16
copy div "$15491.5"
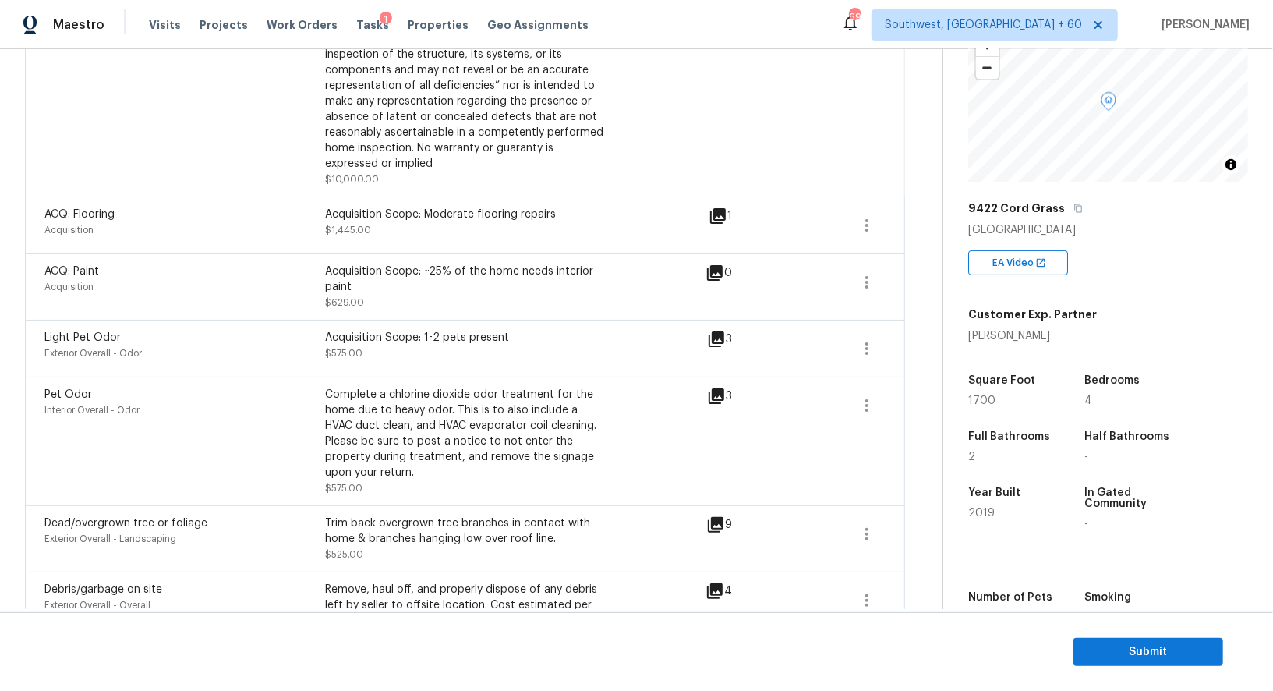
scroll to position [411, 0]
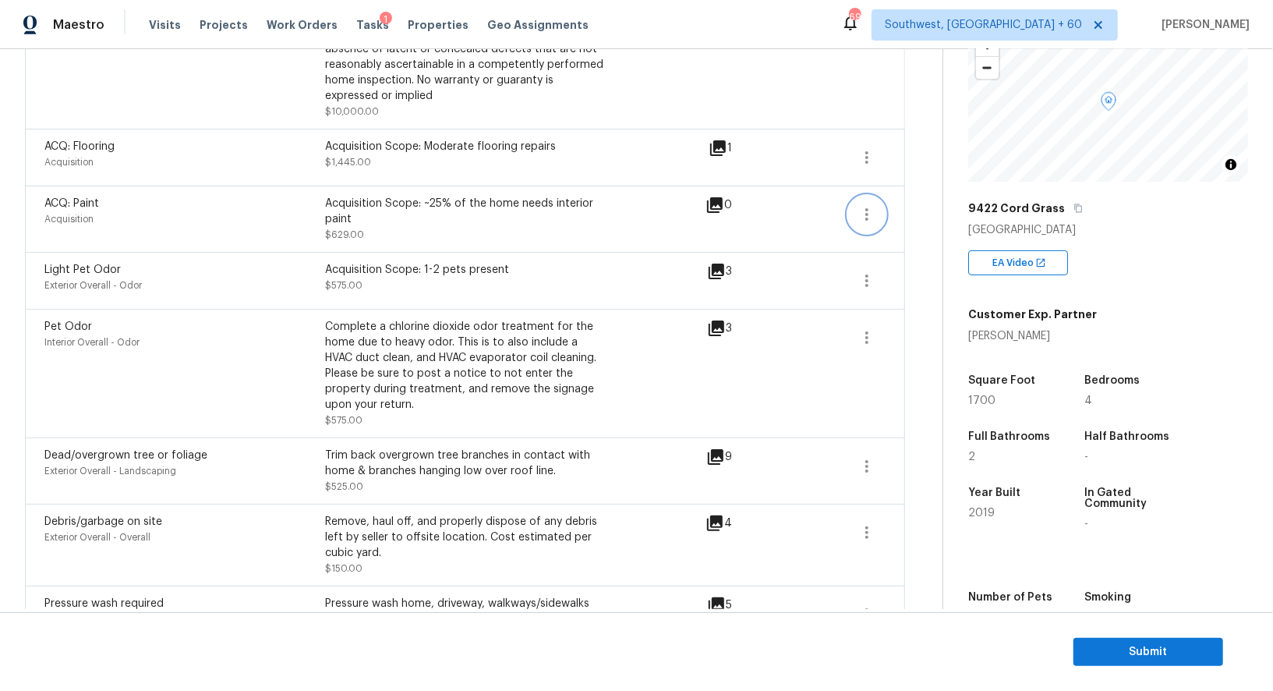
click at [869, 205] on icon "button" at bounding box center [867, 214] width 19 height 19
click at [938, 212] on div "Edit" at bounding box center [956, 210] width 122 height 16
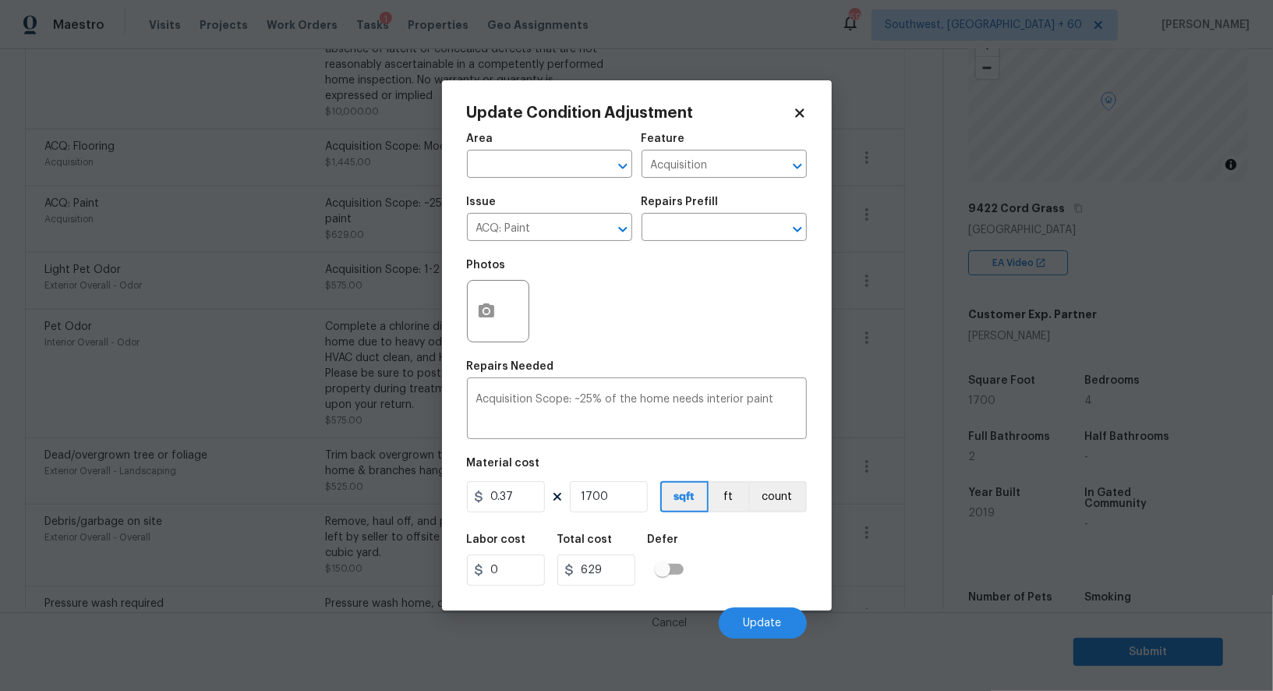
click at [901, 367] on body "Maestro Visits Projects Work Orders Tasks 1 Properties Geo Assignments 698 Sout…" at bounding box center [636, 345] width 1273 height 691
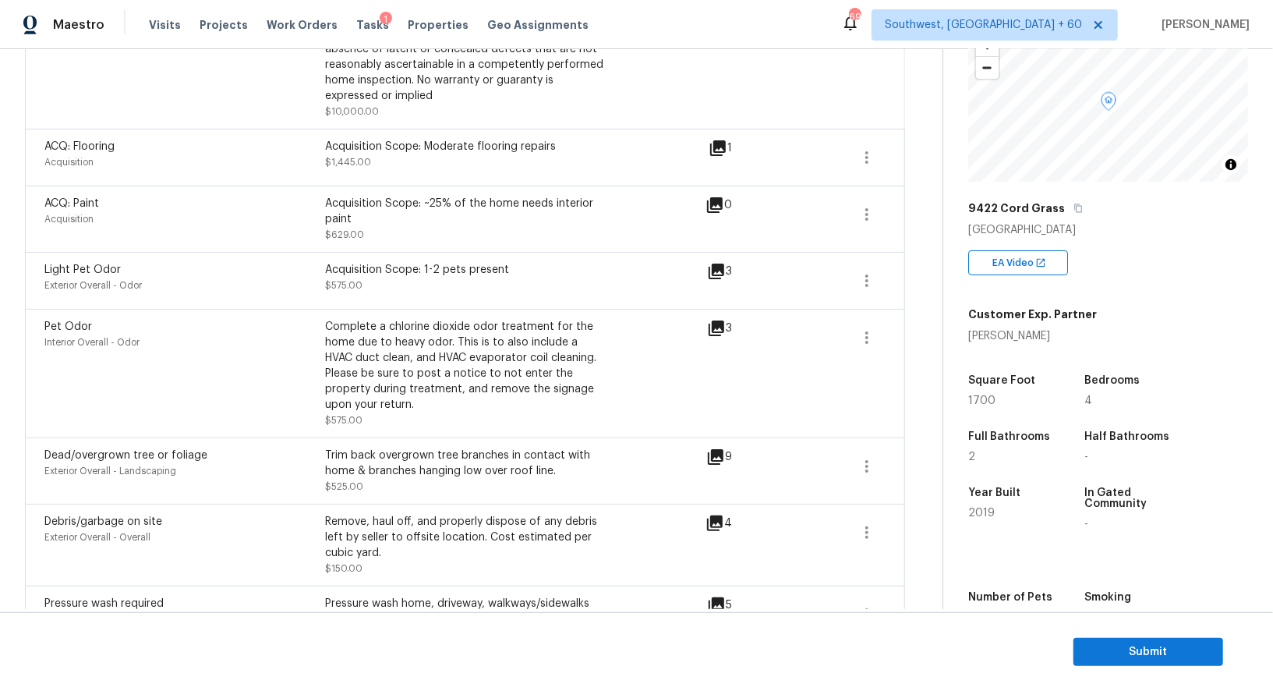
scroll to position [320, 0]
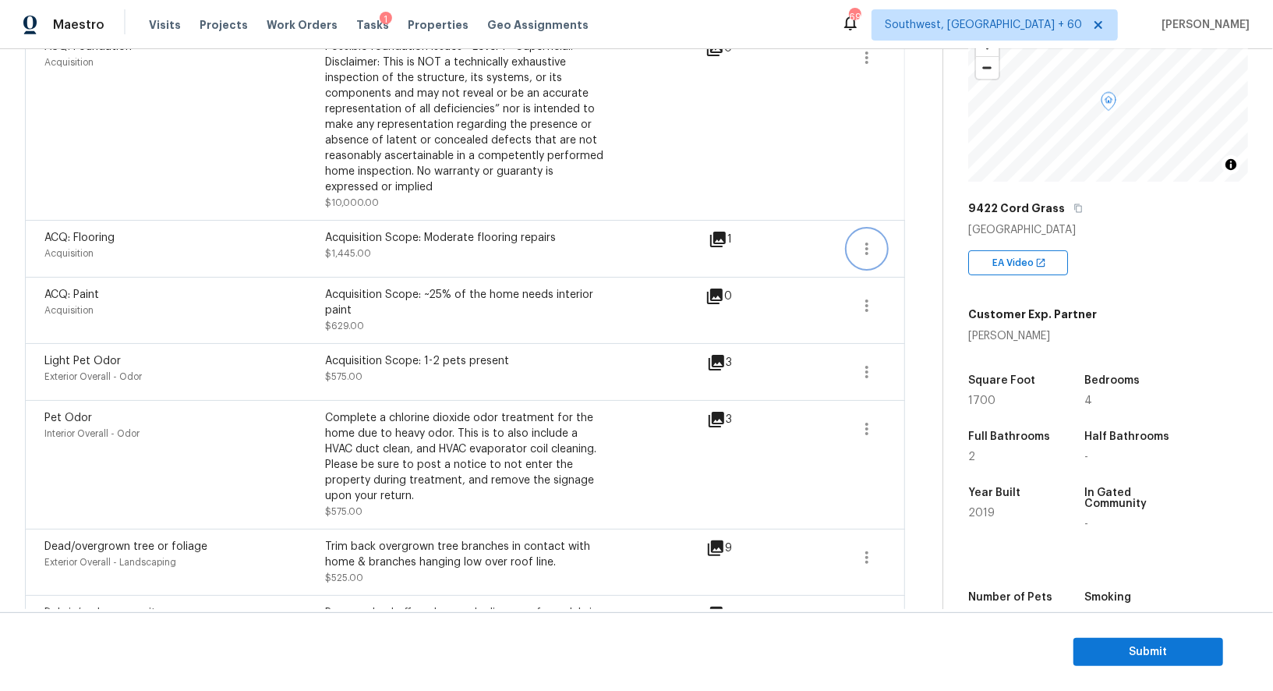
click at [876, 253] on button "button" at bounding box center [866, 248] width 37 height 37
click at [915, 246] on div "Edit" at bounding box center [956, 245] width 122 height 16
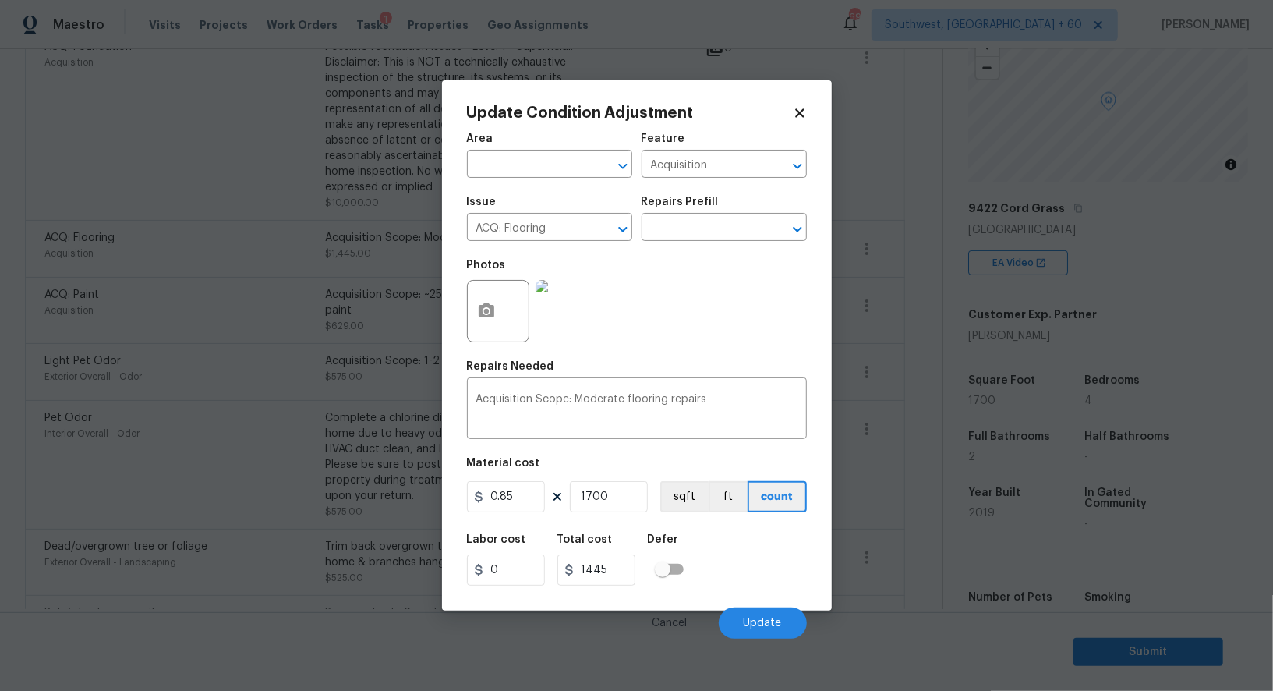
click at [876, 372] on body "Maestro Visits Projects Work Orders Tasks 1 Properties Geo Assignments 698 Sout…" at bounding box center [636, 345] width 1273 height 691
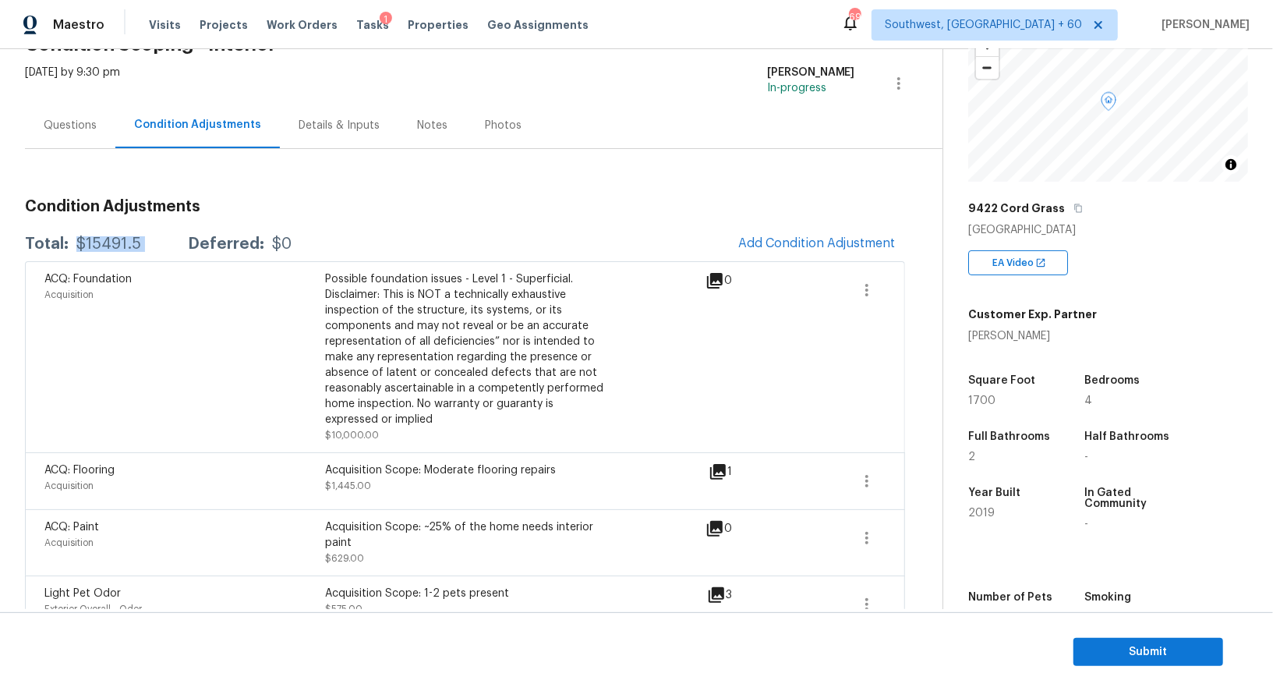
scroll to position [82, 0]
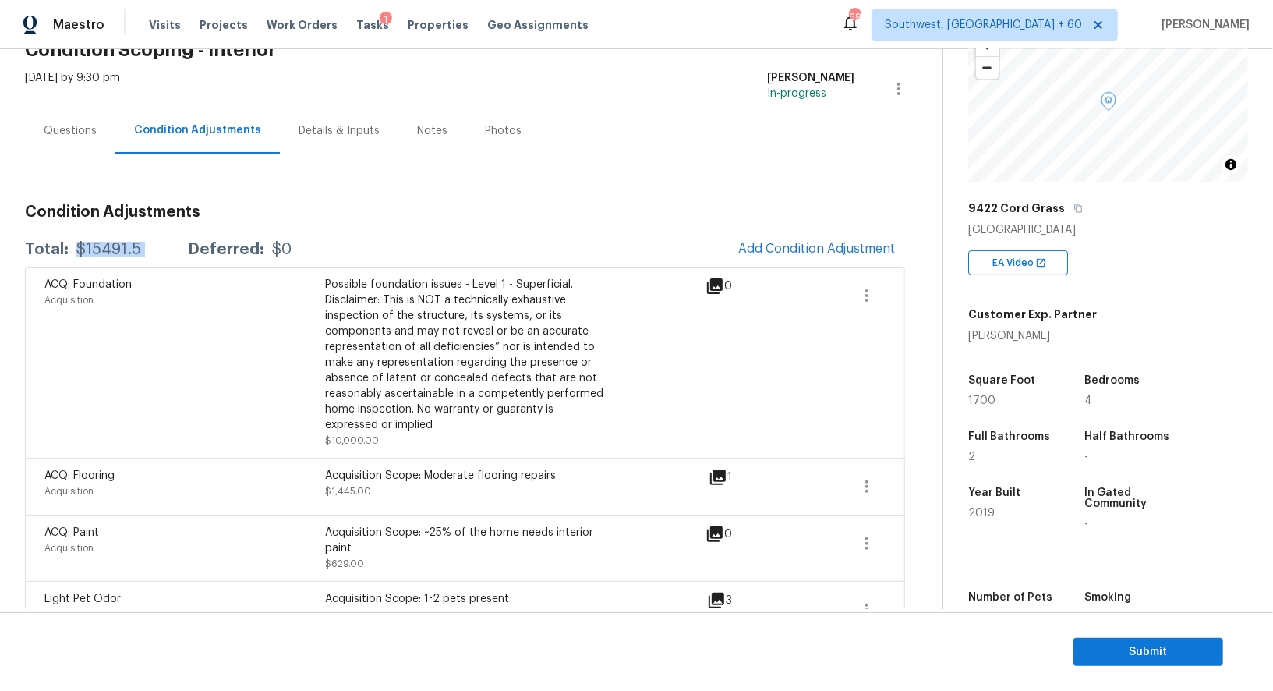
click at [80, 120] on div "Questions" at bounding box center [70, 131] width 90 height 46
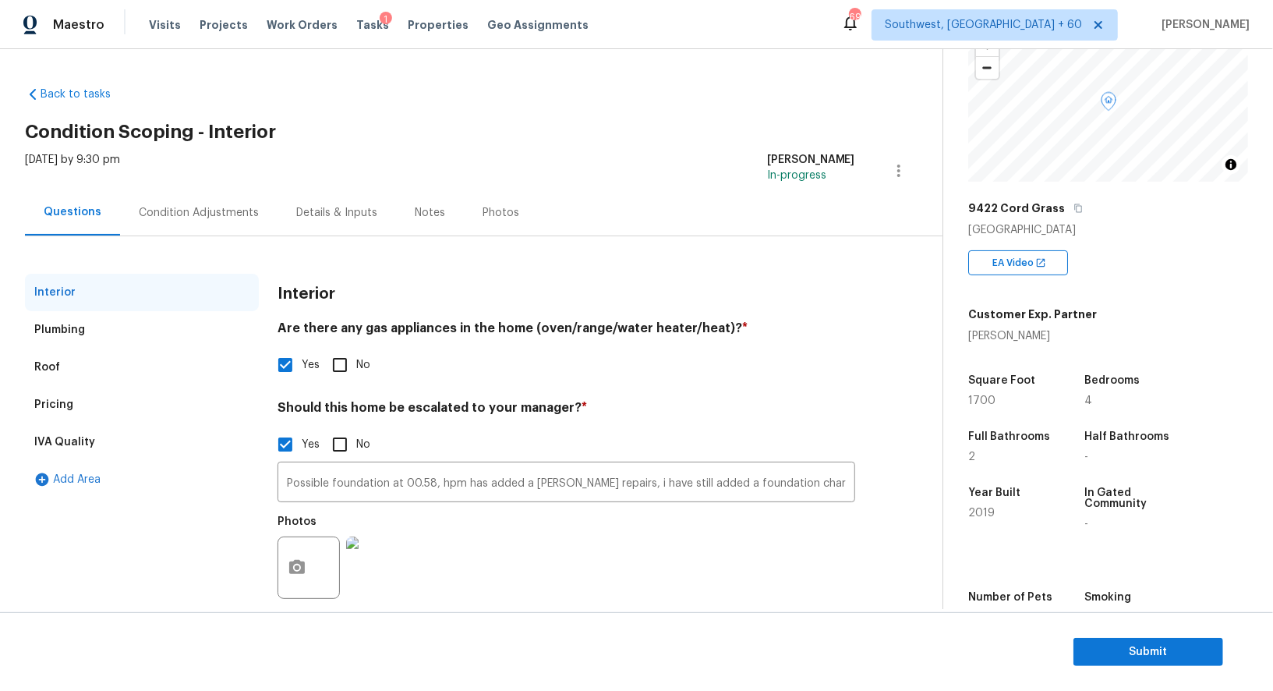
click at [122, 395] on div "Pricing" at bounding box center [142, 404] width 234 height 37
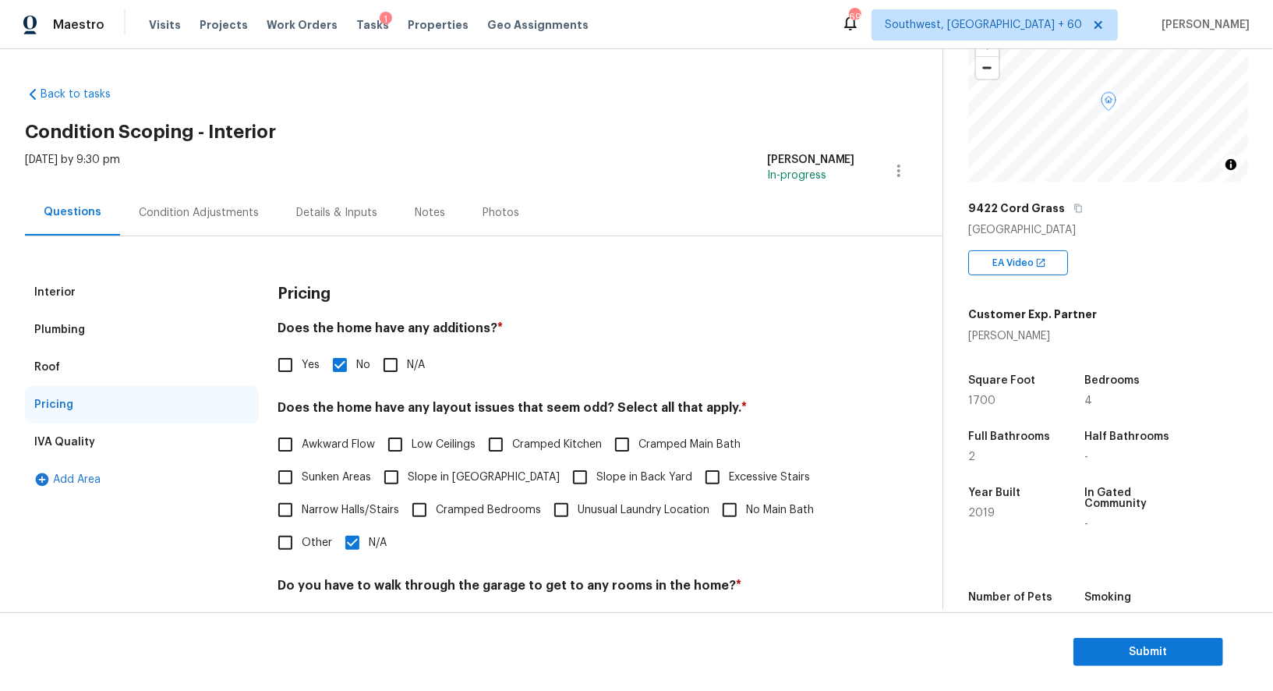
click at [426, 462] on label "Slope in Front Yard" at bounding box center [467, 477] width 185 height 33
click at [408, 462] on input "Slope in Front Yard" at bounding box center [391, 477] width 33 height 33
checkbox input "true"
click at [349, 530] on input "N/A" at bounding box center [352, 544] width 33 height 33
checkbox input "false"
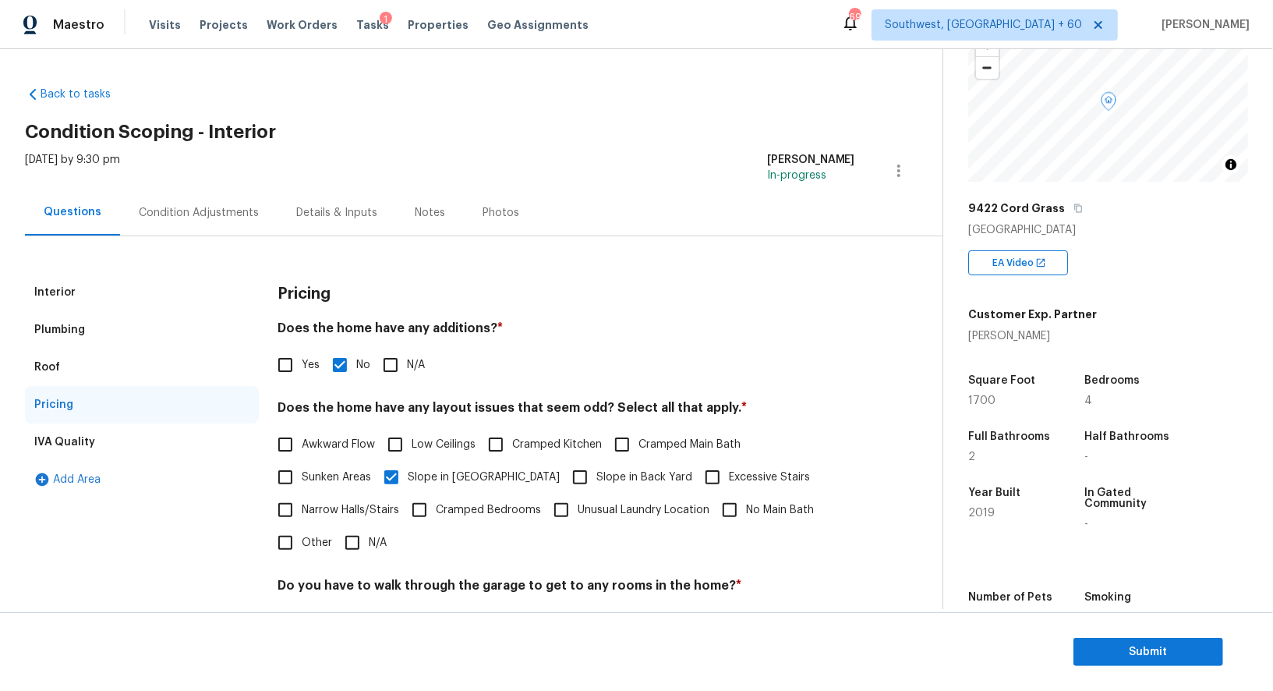
click at [253, 198] on div "Condition Adjustments" at bounding box center [198, 212] width 157 height 46
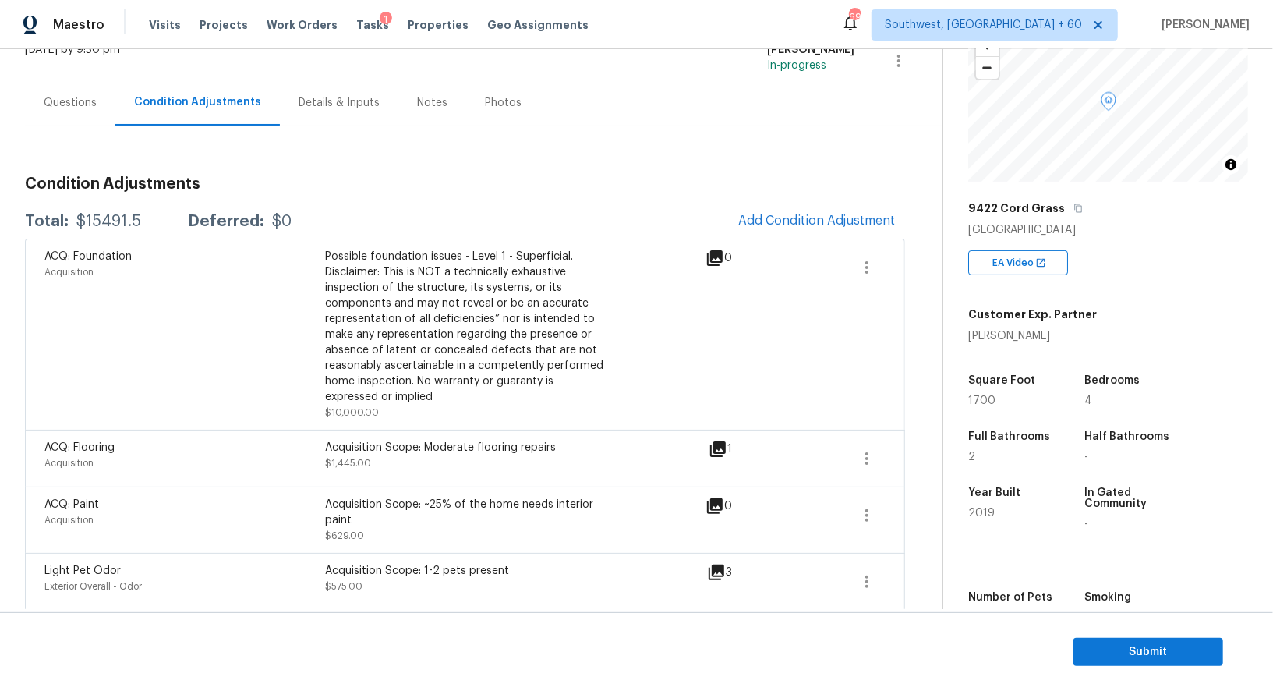
scroll to position [114, 0]
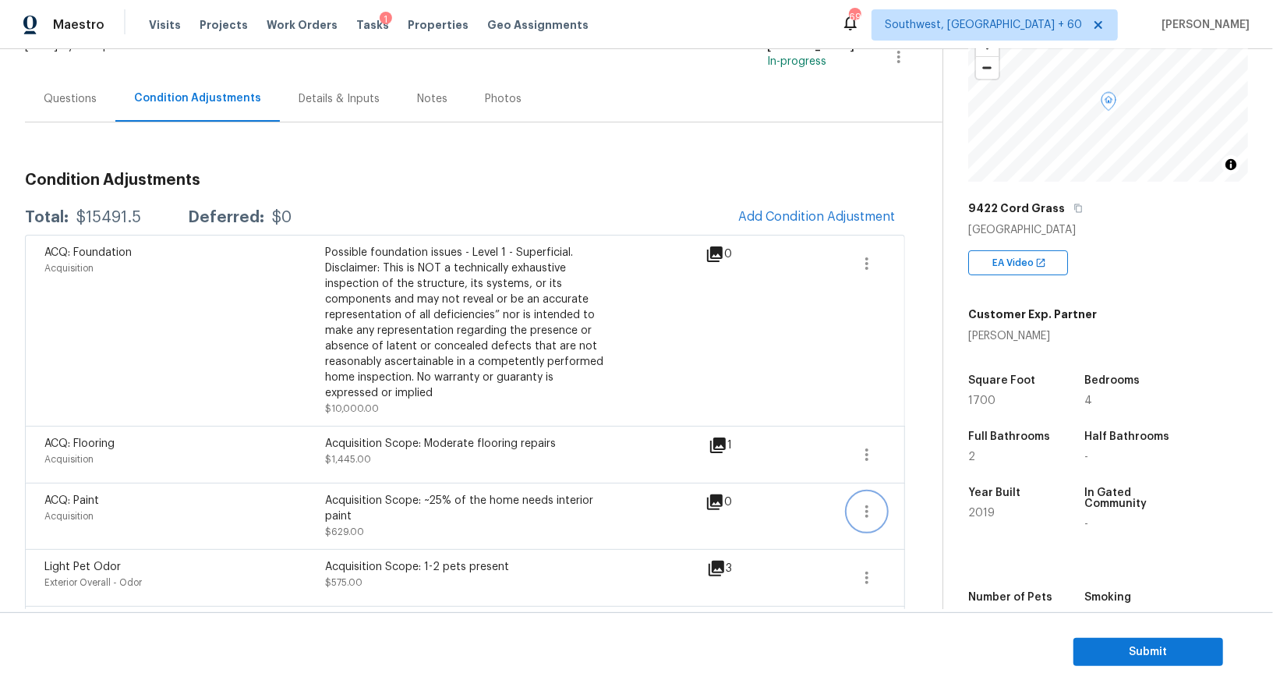
click at [864, 512] on icon "button" at bounding box center [867, 511] width 19 height 19
click at [937, 499] on div "Edit" at bounding box center [956, 507] width 122 height 16
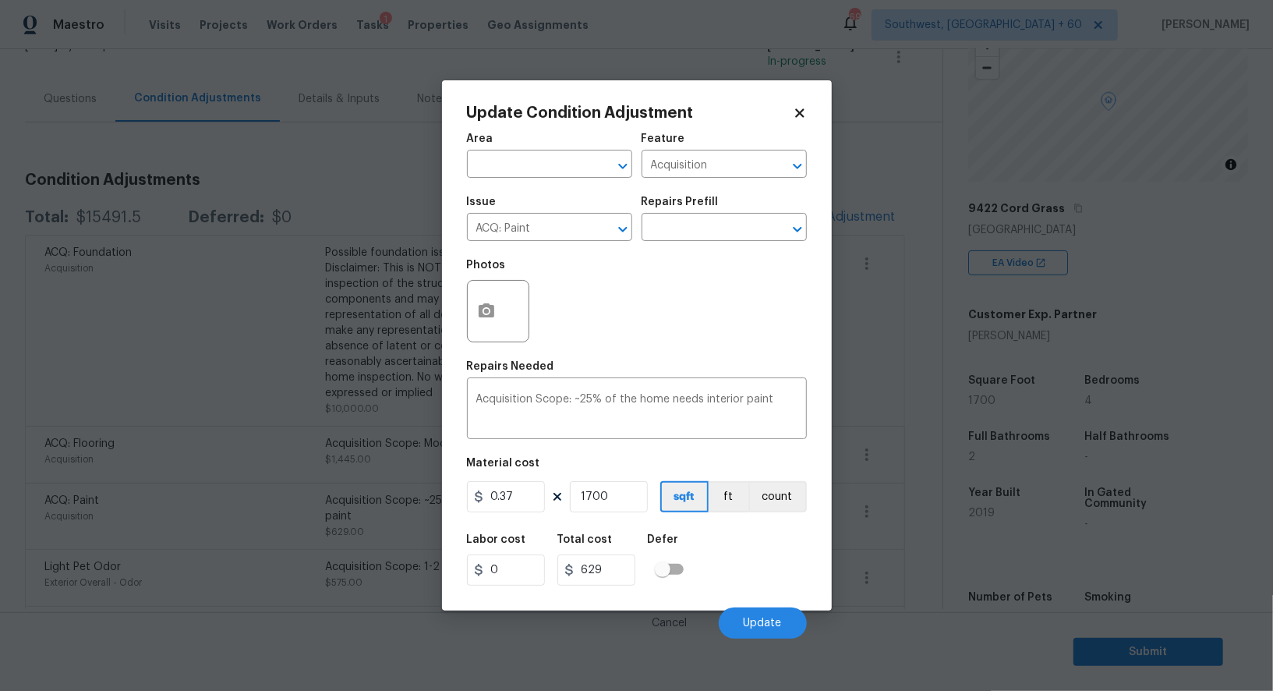
click at [922, 538] on body "Maestro Visits Projects Work Orders Tasks 1 Properties Geo Assignments 698 Sout…" at bounding box center [636, 345] width 1273 height 691
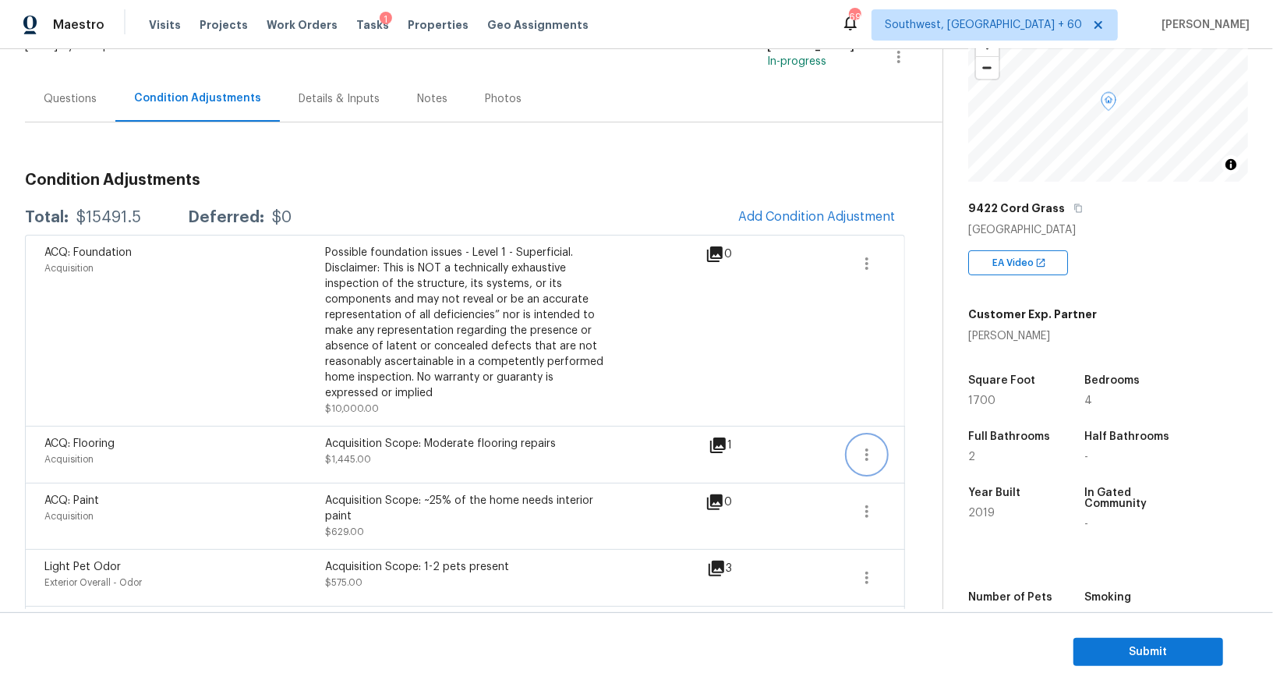
click at [865, 443] on button "button" at bounding box center [866, 454] width 37 height 37
click at [913, 441] on link "Edit" at bounding box center [956, 450] width 133 height 23
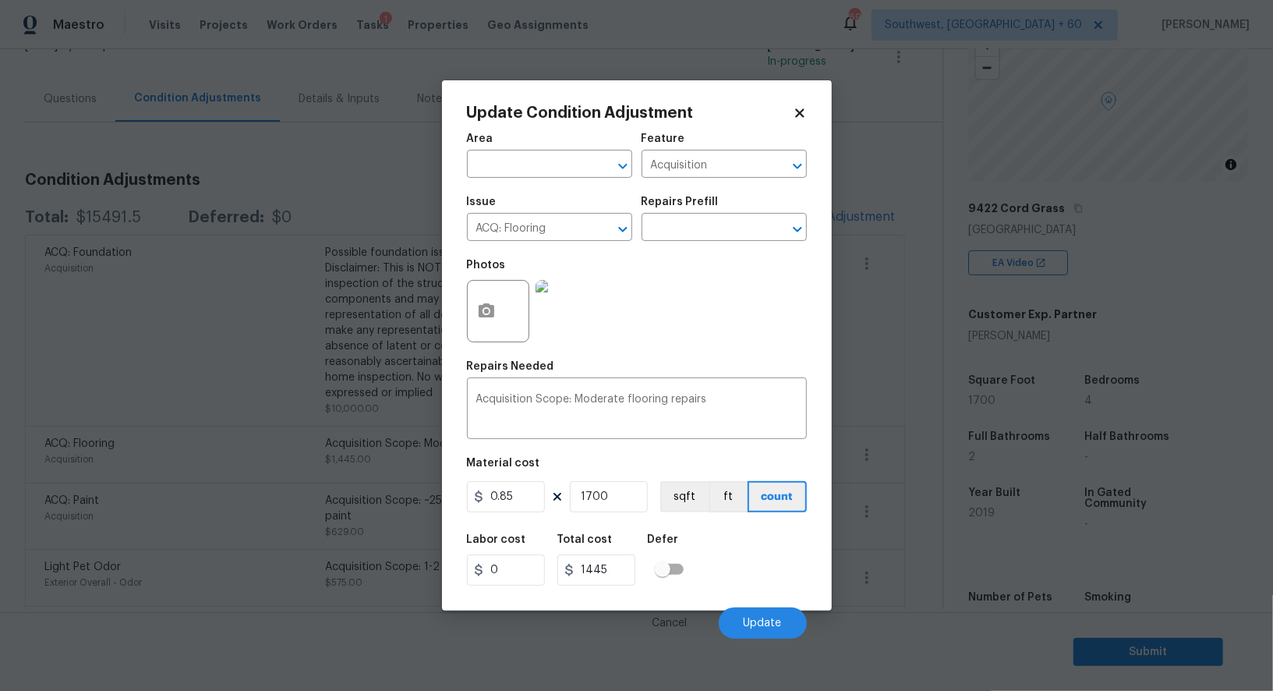
click at [913, 491] on body "Maestro Visits Projects Work Orders Tasks 1 Properties Geo Assignments 698 Sout…" at bounding box center [636, 345] width 1273 height 691
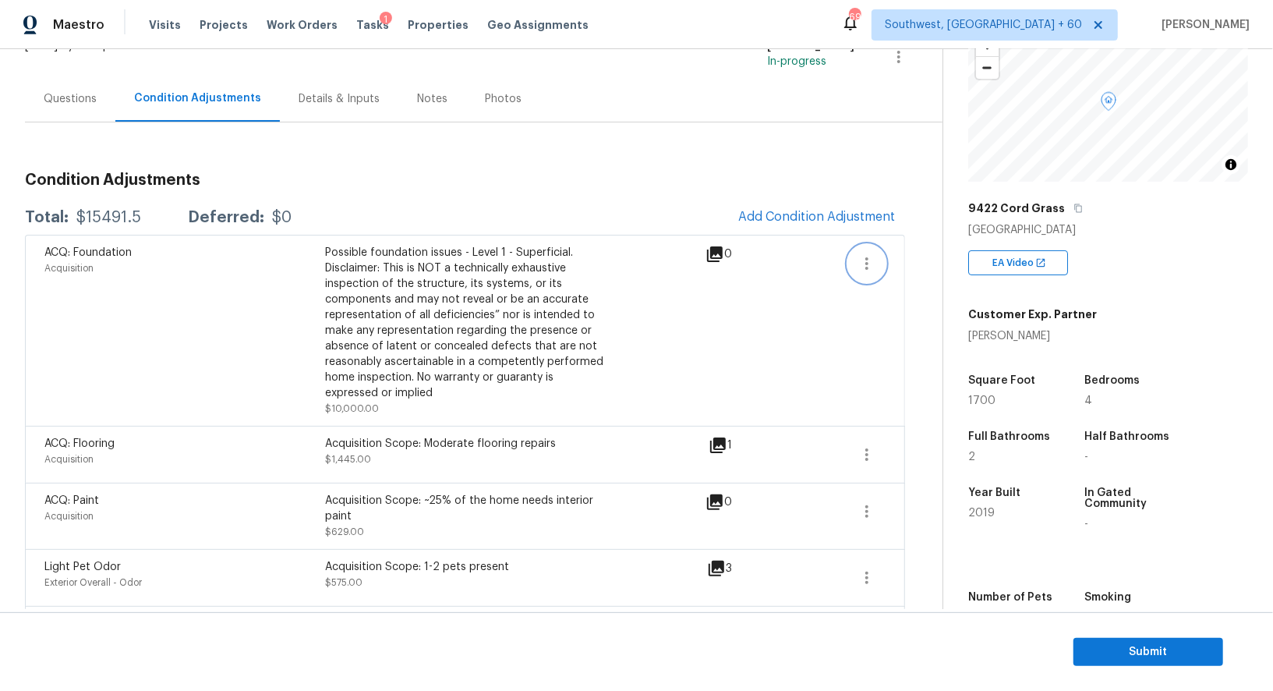
click at [869, 250] on button "button" at bounding box center [866, 263] width 37 height 37
click at [926, 262] on div "Edit" at bounding box center [956, 259] width 122 height 16
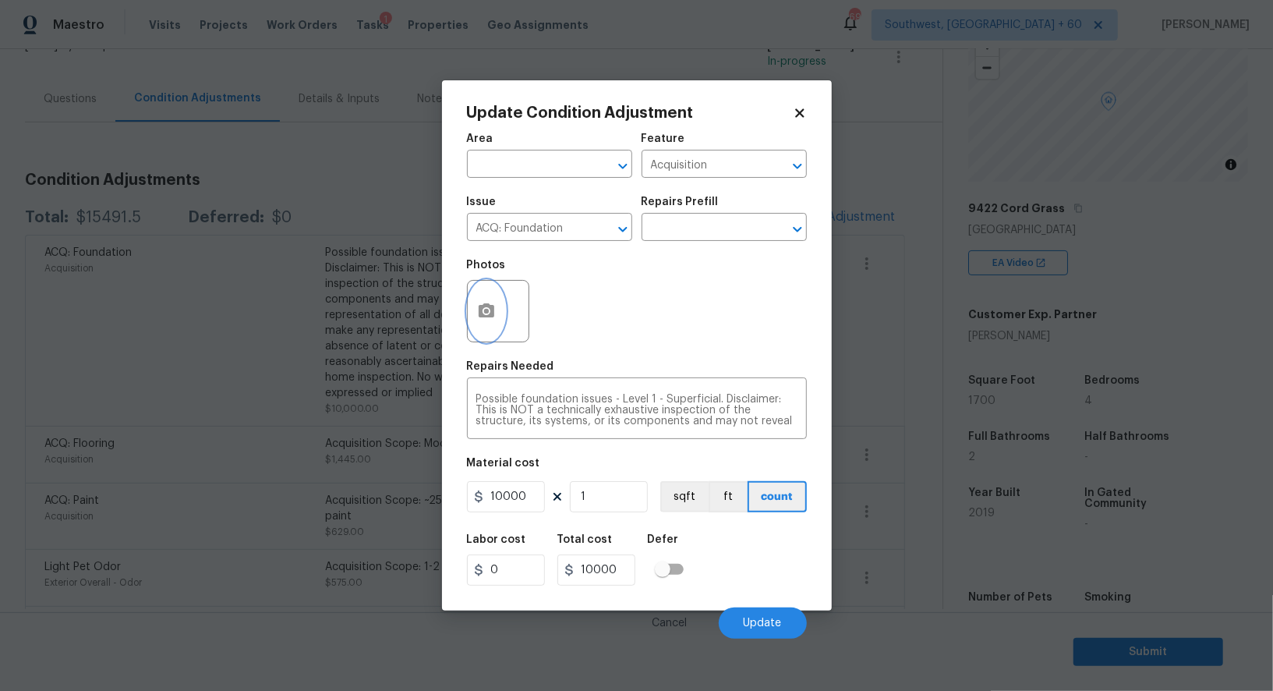
click at [480, 313] on icon "button" at bounding box center [487, 310] width 16 height 14
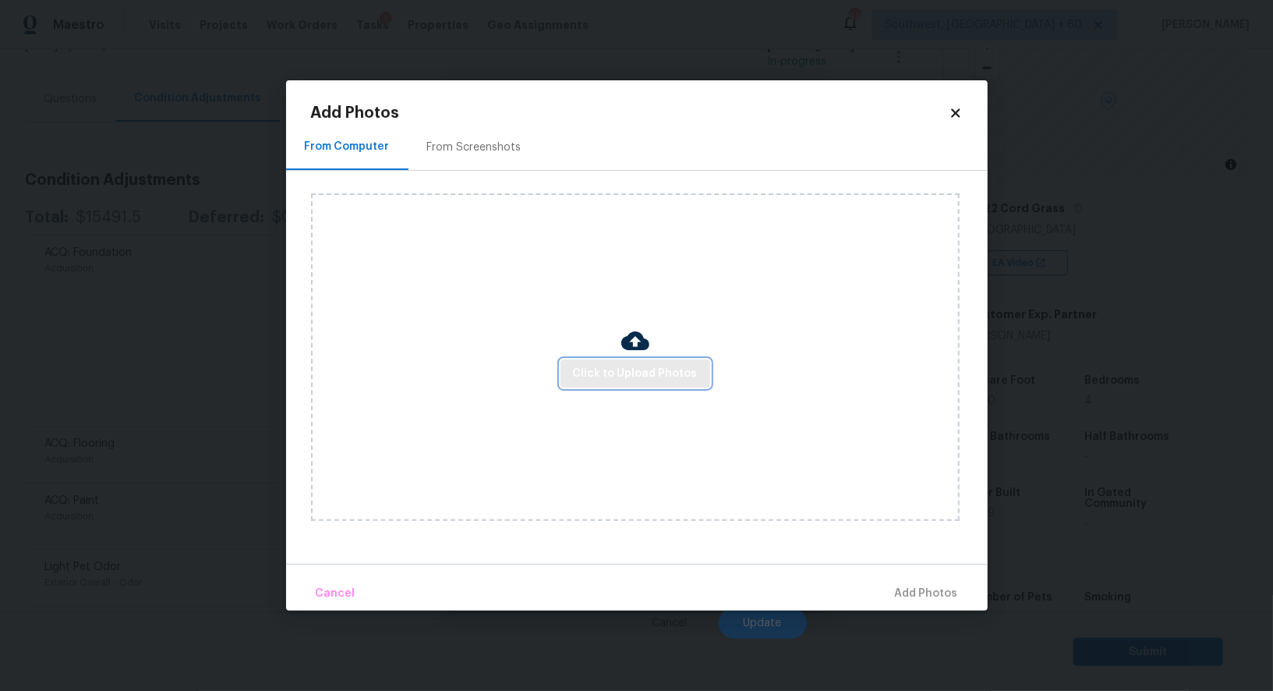
click at [633, 365] on span "Click to Upload Photos" at bounding box center [635, 373] width 125 height 19
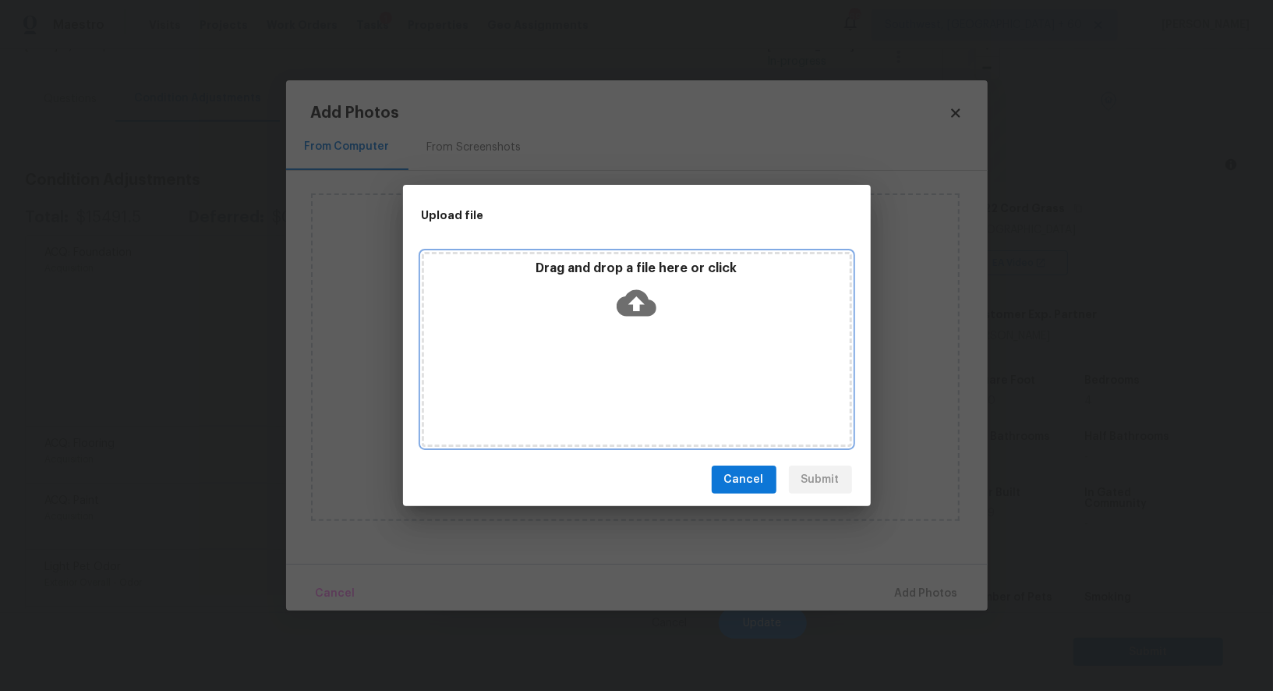
click at [646, 303] on icon at bounding box center [637, 303] width 40 height 27
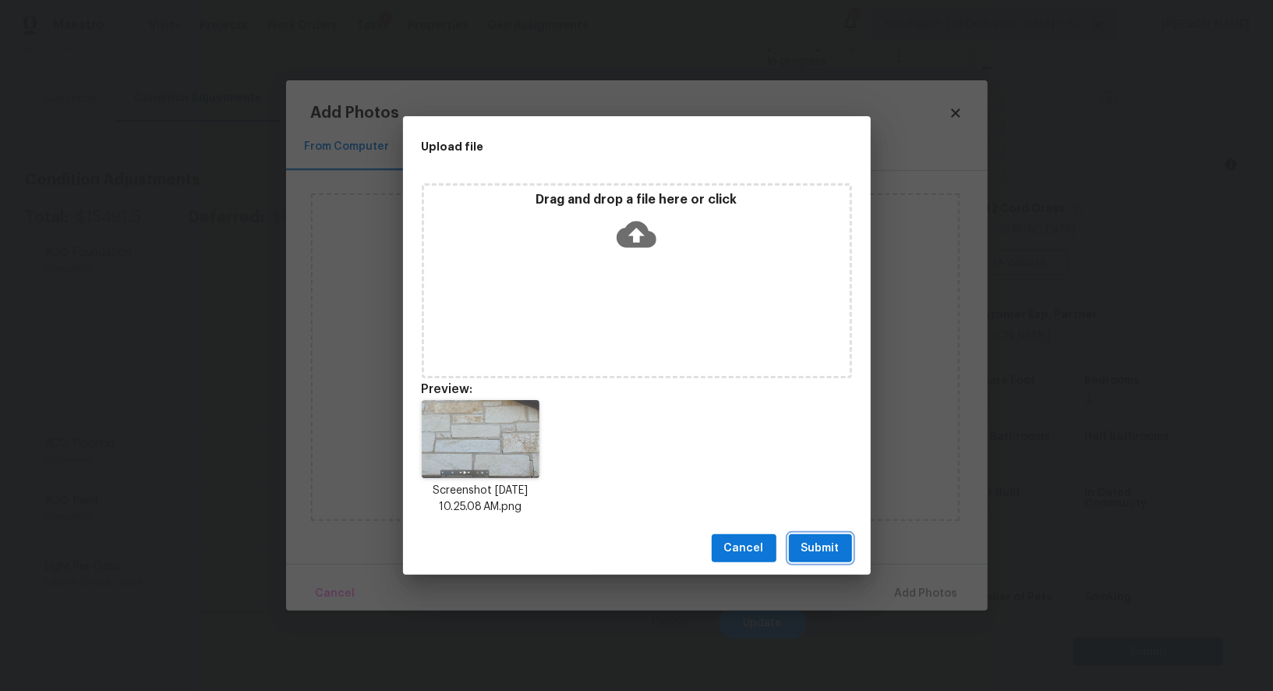
click at [816, 546] on span "Submit" at bounding box center [821, 548] width 38 height 19
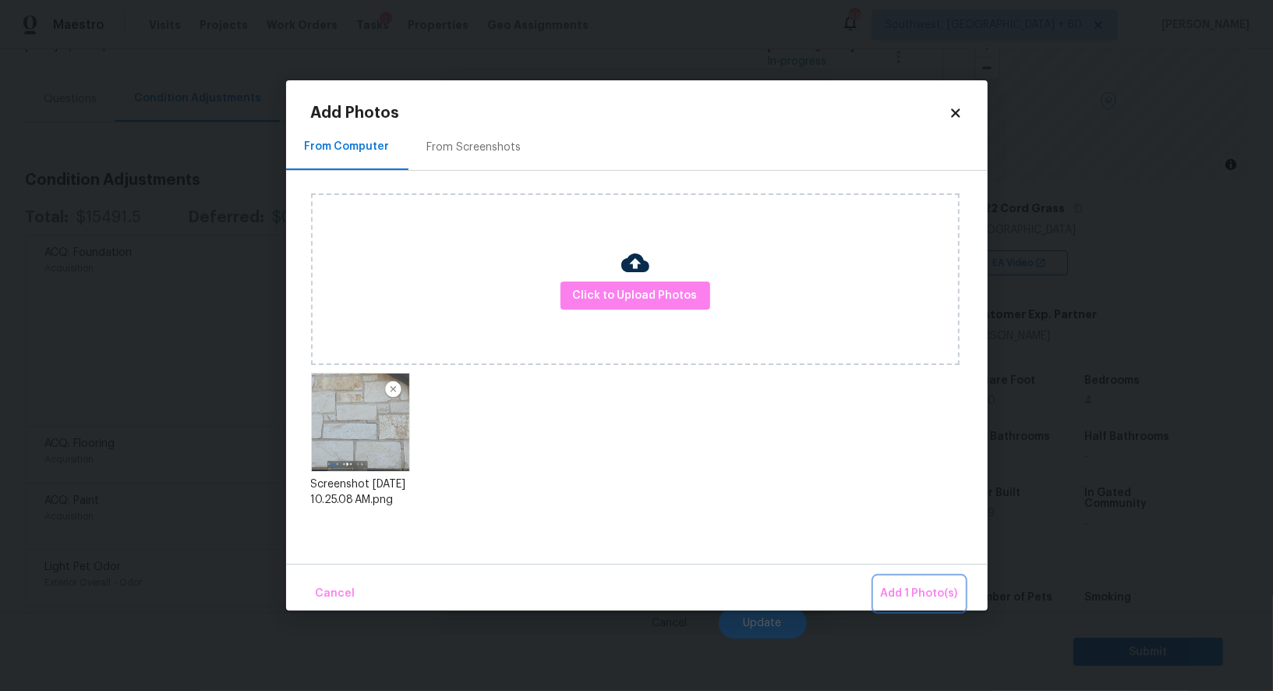
click at [908, 588] on span "Add 1 Photo(s)" at bounding box center [919, 593] width 77 height 19
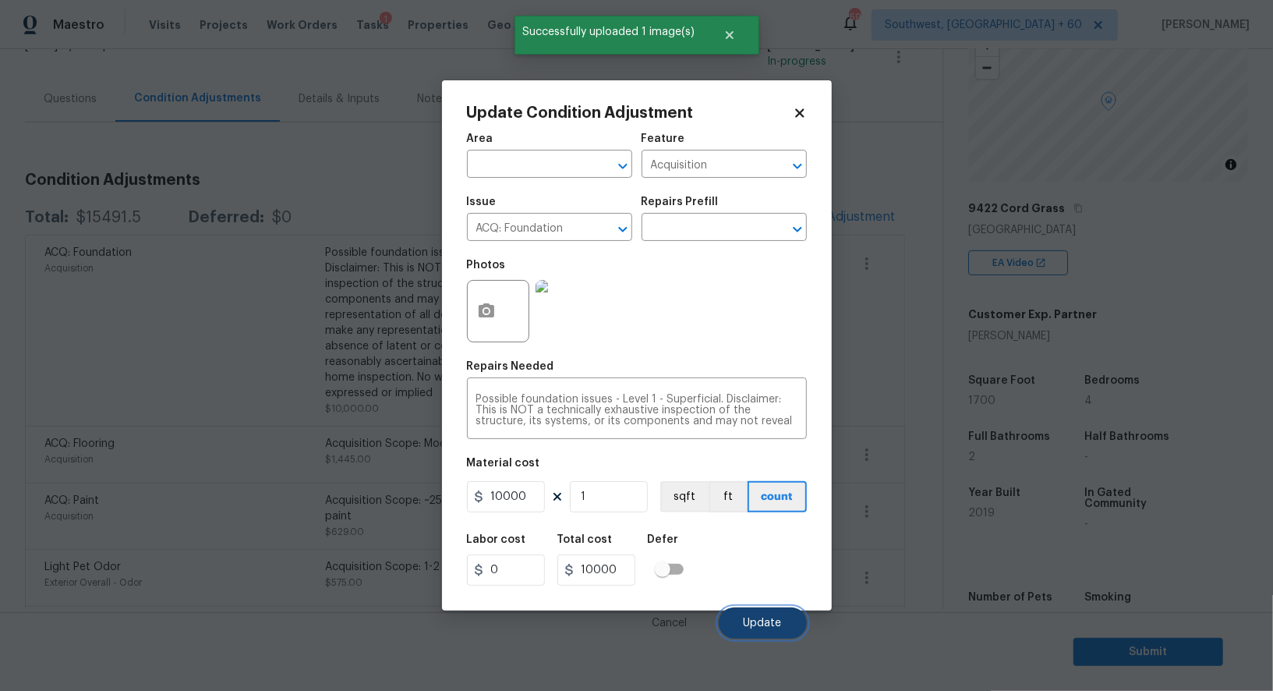
click at [766, 615] on button "Update" at bounding box center [763, 622] width 88 height 31
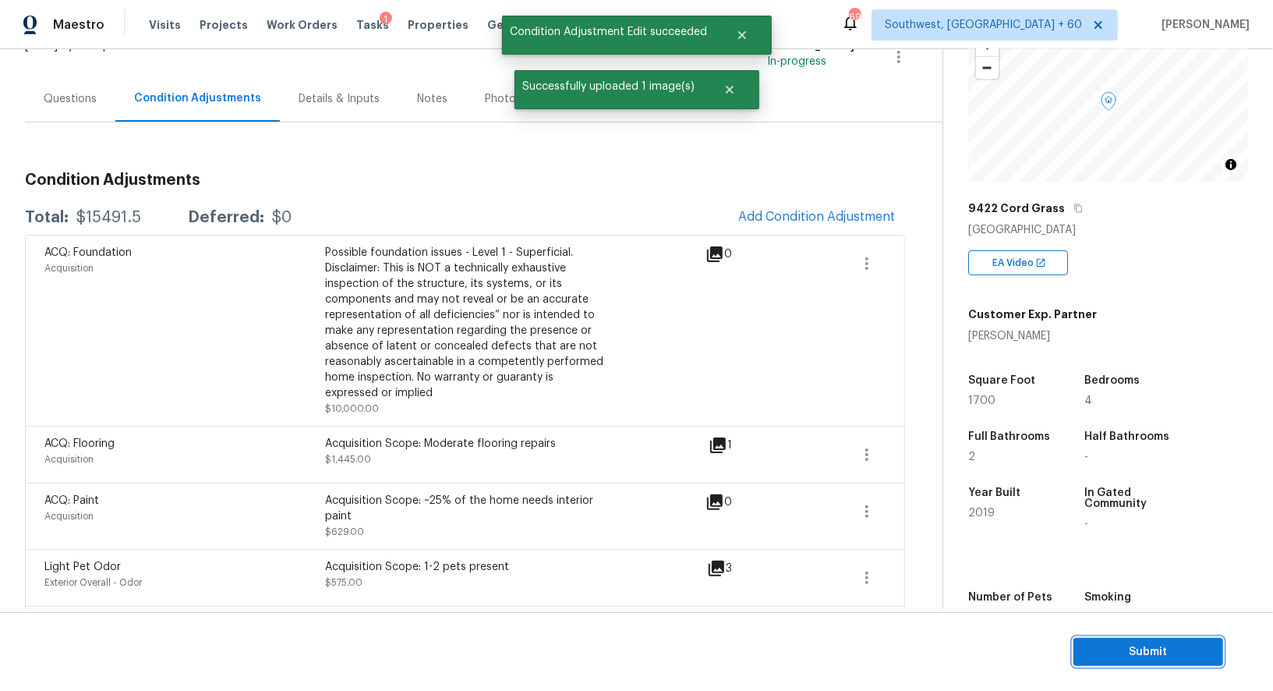
click at [944, 660] on span "Submit" at bounding box center [1148, 651] width 125 height 19
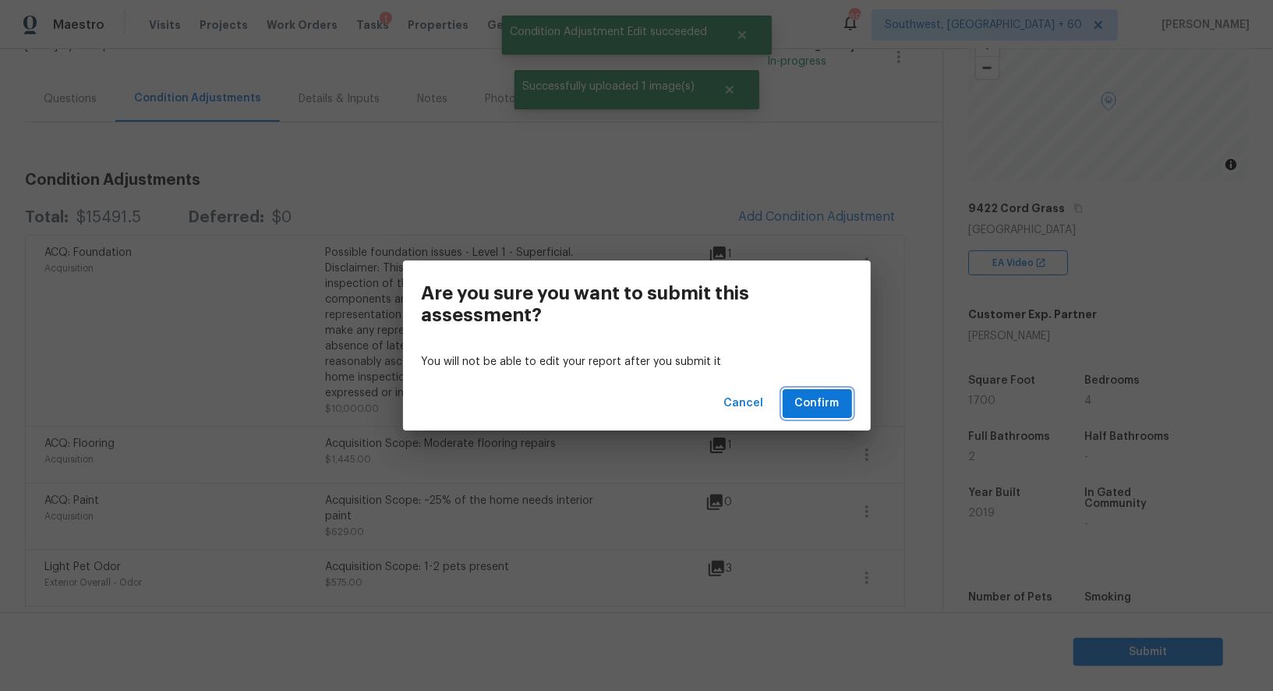
click at [798, 409] on span "Confirm" at bounding box center [817, 403] width 44 height 19
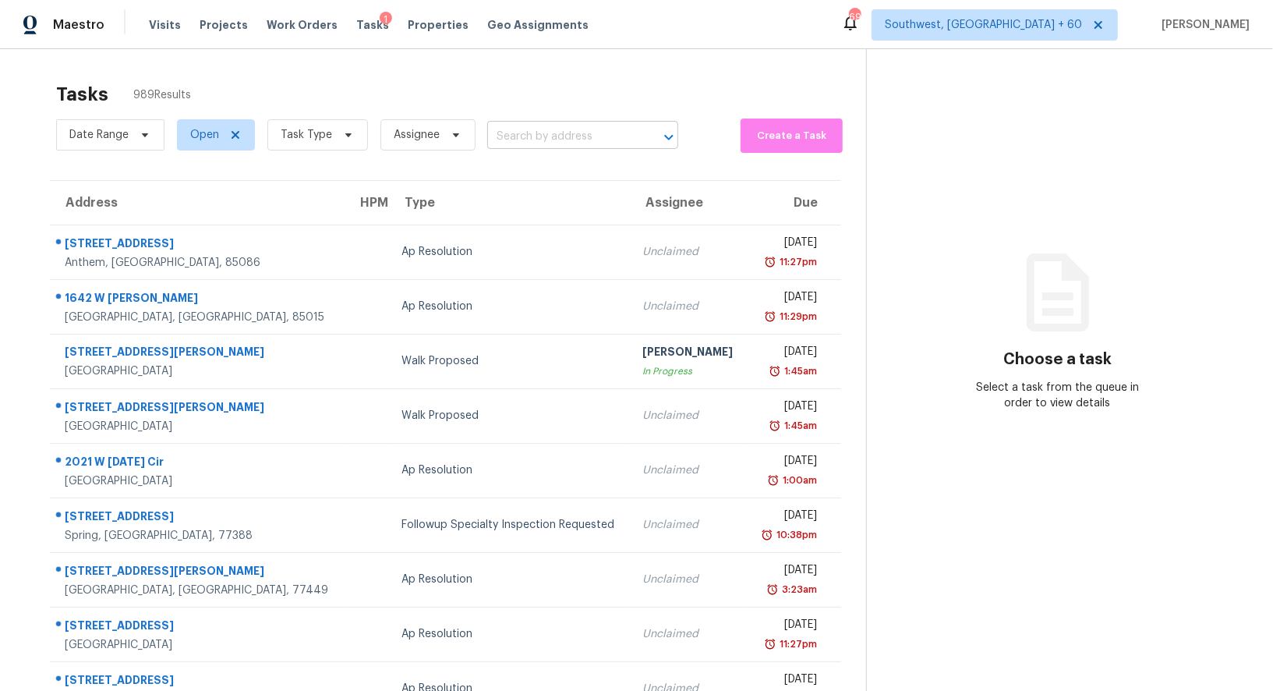
click at [524, 146] on input "text" at bounding box center [560, 137] width 147 height 24
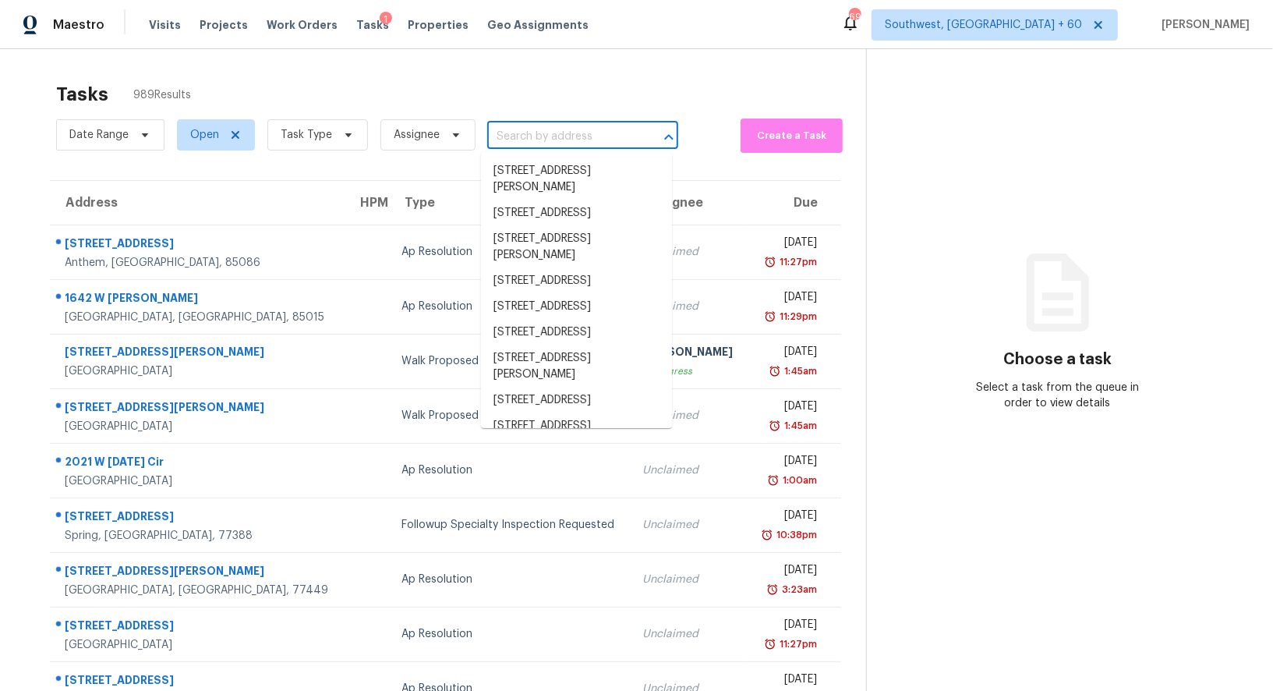
click at [524, 146] on input "text" at bounding box center [560, 137] width 147 height 24
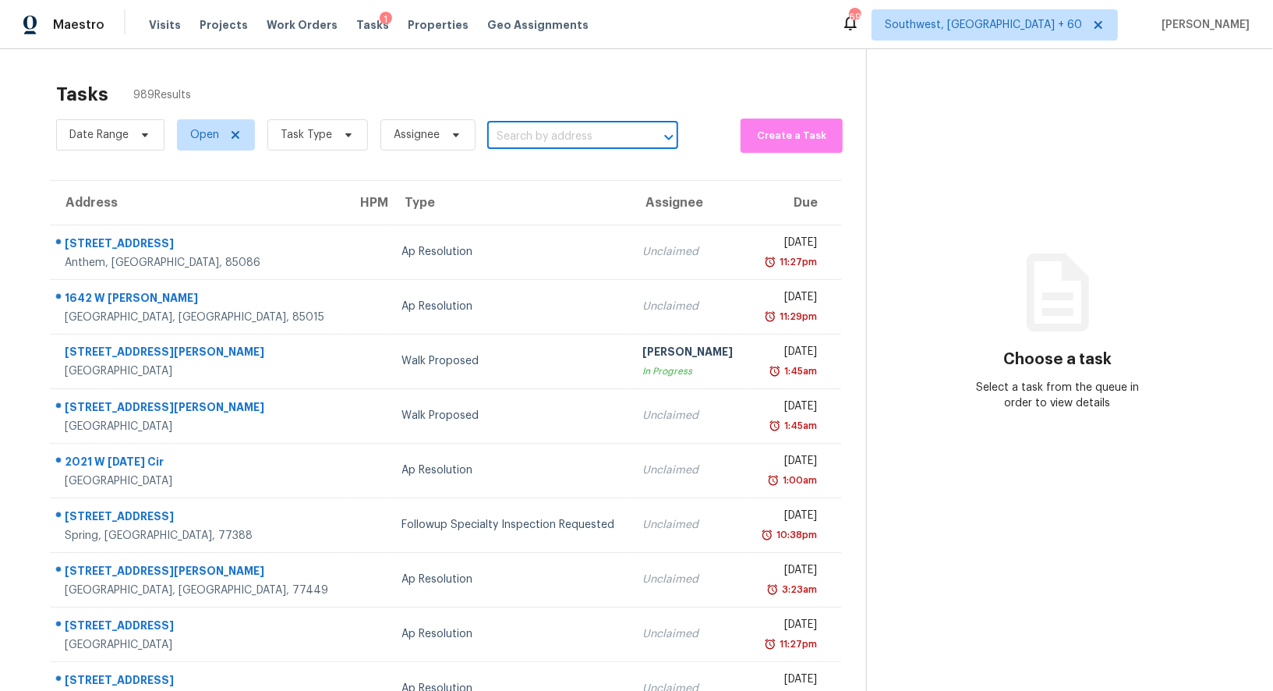
paste input "[STREET_ADDRESS]"
type input "[STREET_ADDRESS]"
click at [556, 165] on li "[STREET_ADDRESS]" at bounding box center [576, 171] width 191 height 26
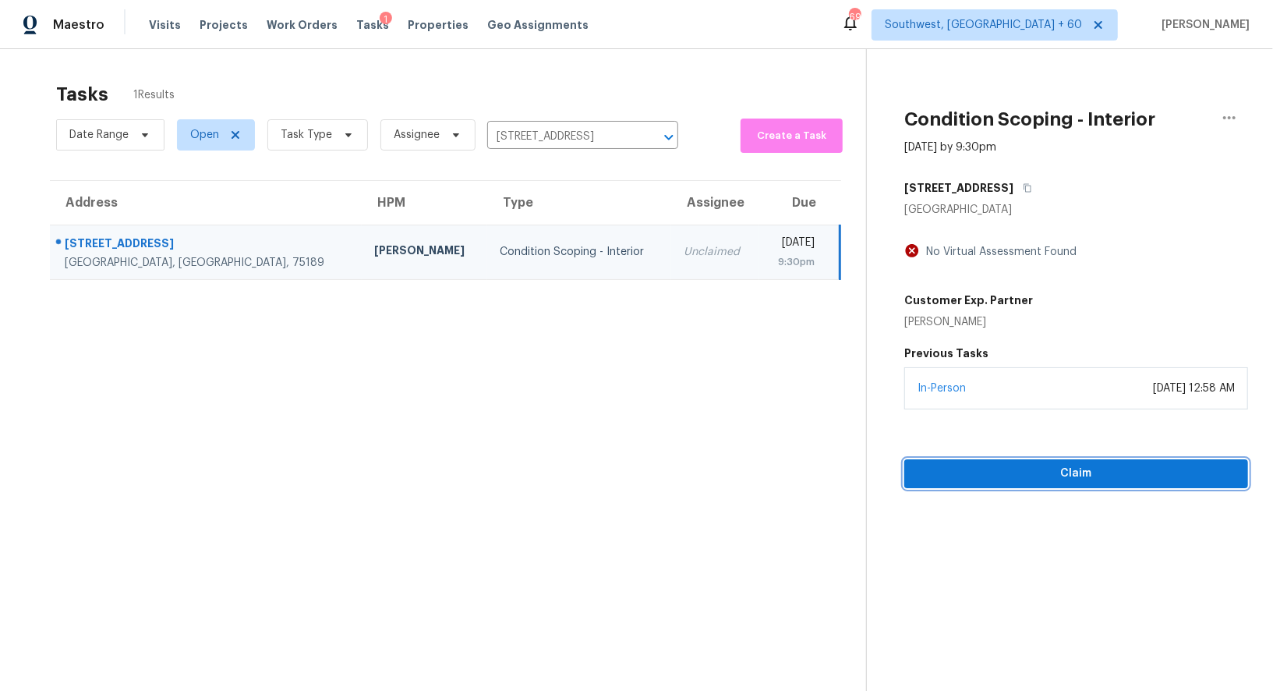
click at [944, 466] on span "Claim" at bounding box center [1076, 473] width 319 height 19
click at [944, 469] on span "Start Assessment" at bounding box center [1076, 473] width 319 height 19
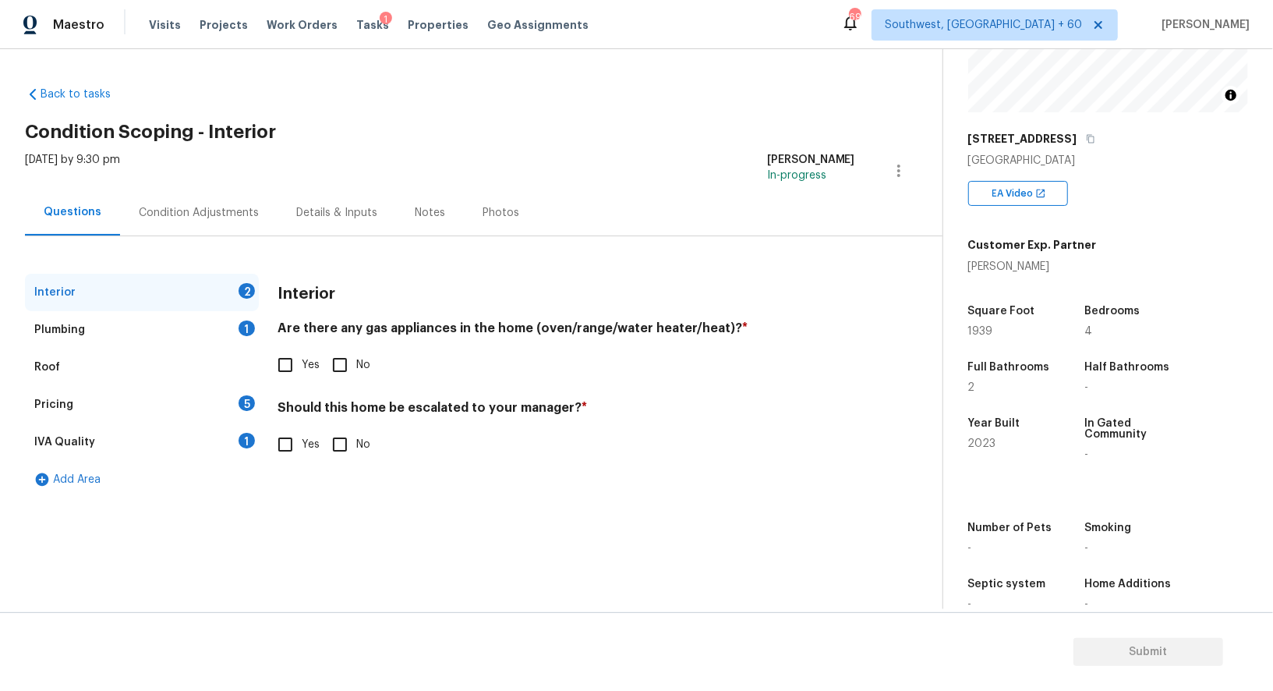
scroll to position [214, 0]
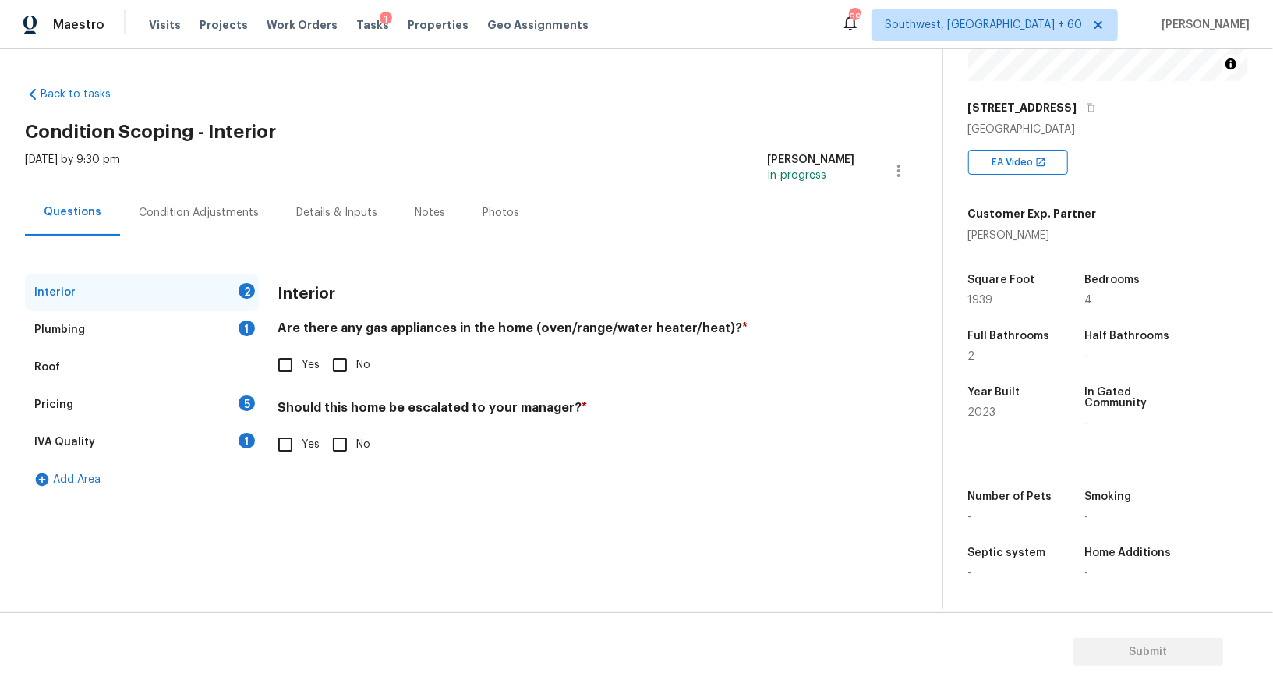
click at [286, 376] on input "Yes" at bounding box center [285, 365] width 33 height 33
checkbox input "true"
click at [333, 444] on input "No" at bounding box center [340, 446] width 33 height 33
checkbox input "true"
click at [219, 349] on div "Roof" at bounding box center [142, 367] width 234 height 37
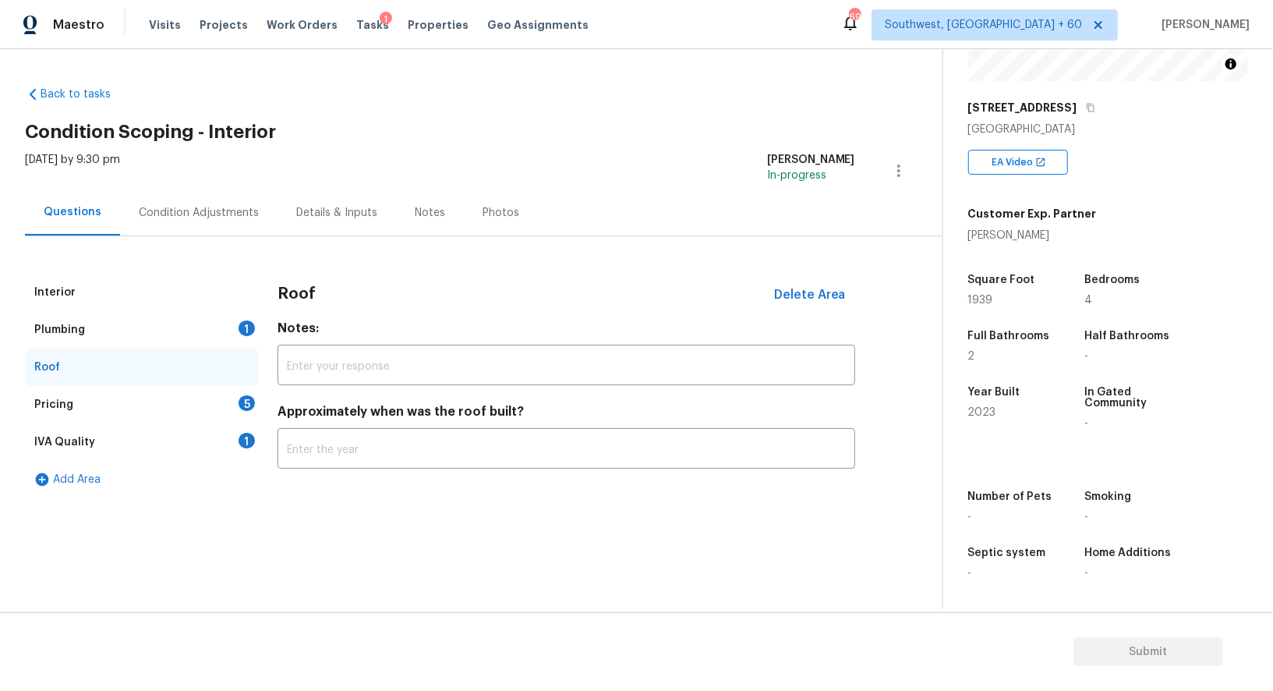
click at [238, 336] on div "Plumbing 1" at bounding box center [142, 329] width 234 height 37
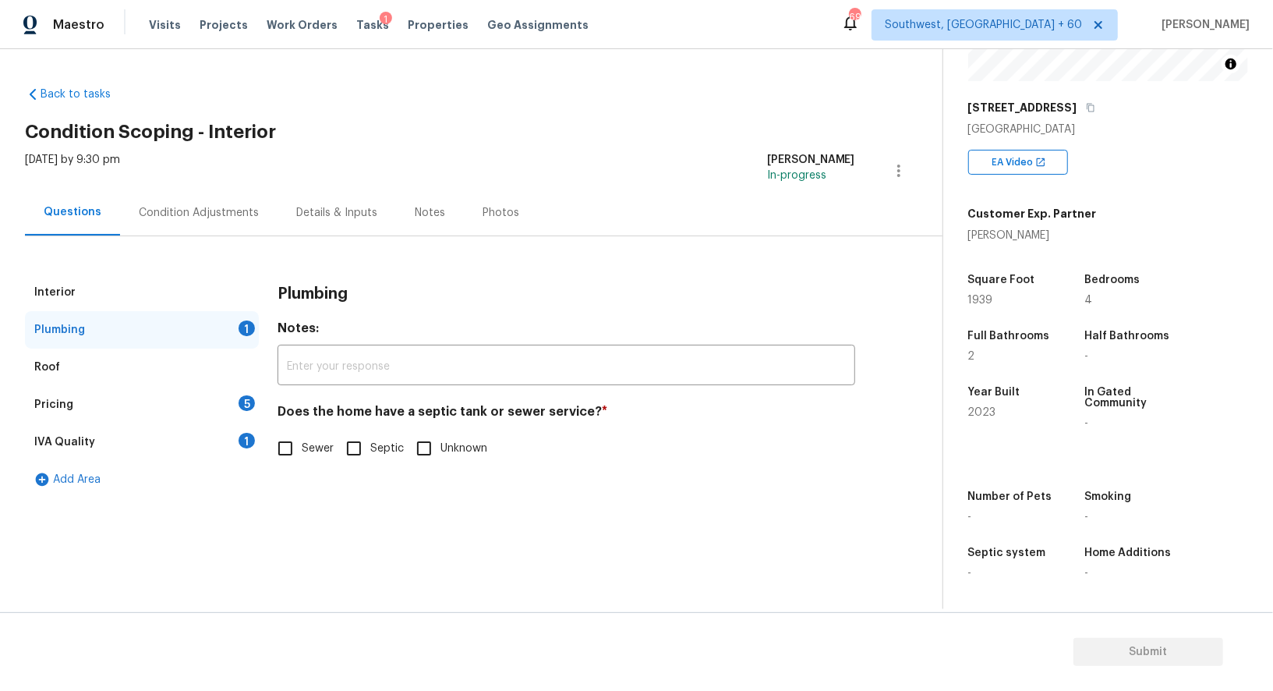
click at [299, 462] on input "Sewer" at bounding box center [285, 448] width 33 height 33
checkbox input "true"
click at [238, 445] on div "IVA Quality 1" at bounding box center [142, 441] width 234 height 37
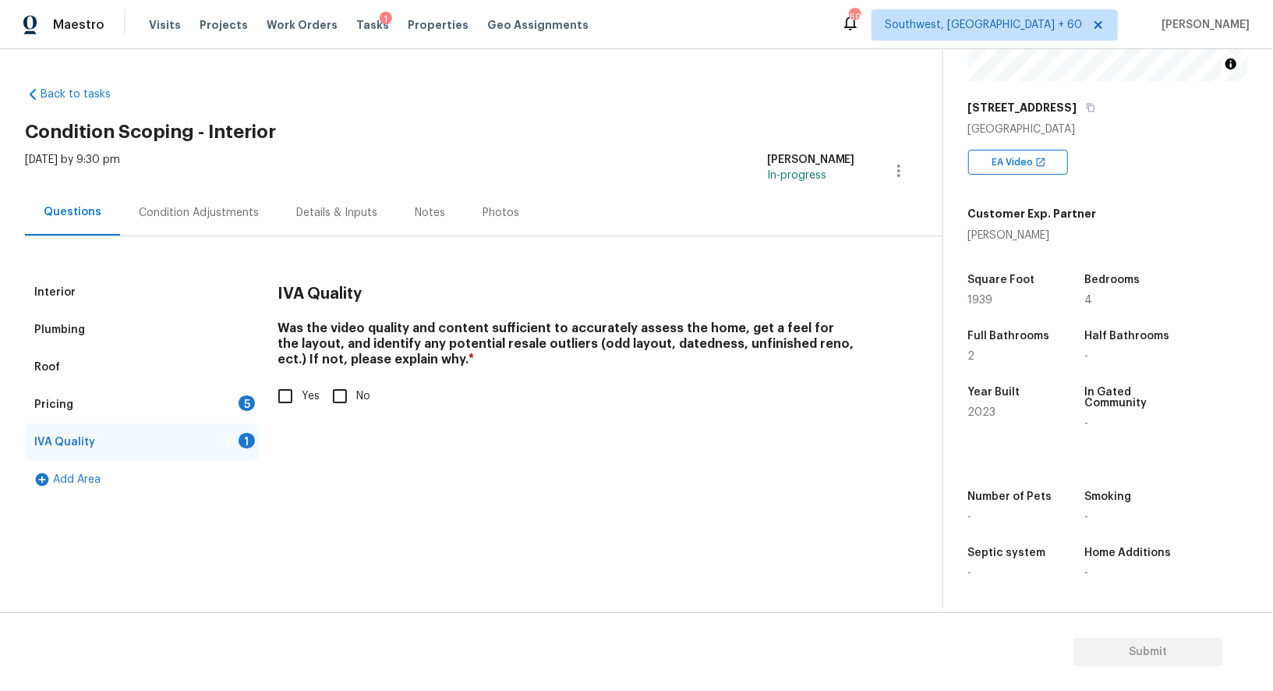
click at [303, 389] on span "Yes" at bounding box center [311, 396] width 18 height 16
click at [302, 389] on input "Yes" at bounding box center [285, 396] width 33 height 33
checkbox input "true"
click at [250, 392] on div "Pricing 5" at bounding box center [142, 404] width 234 height 37
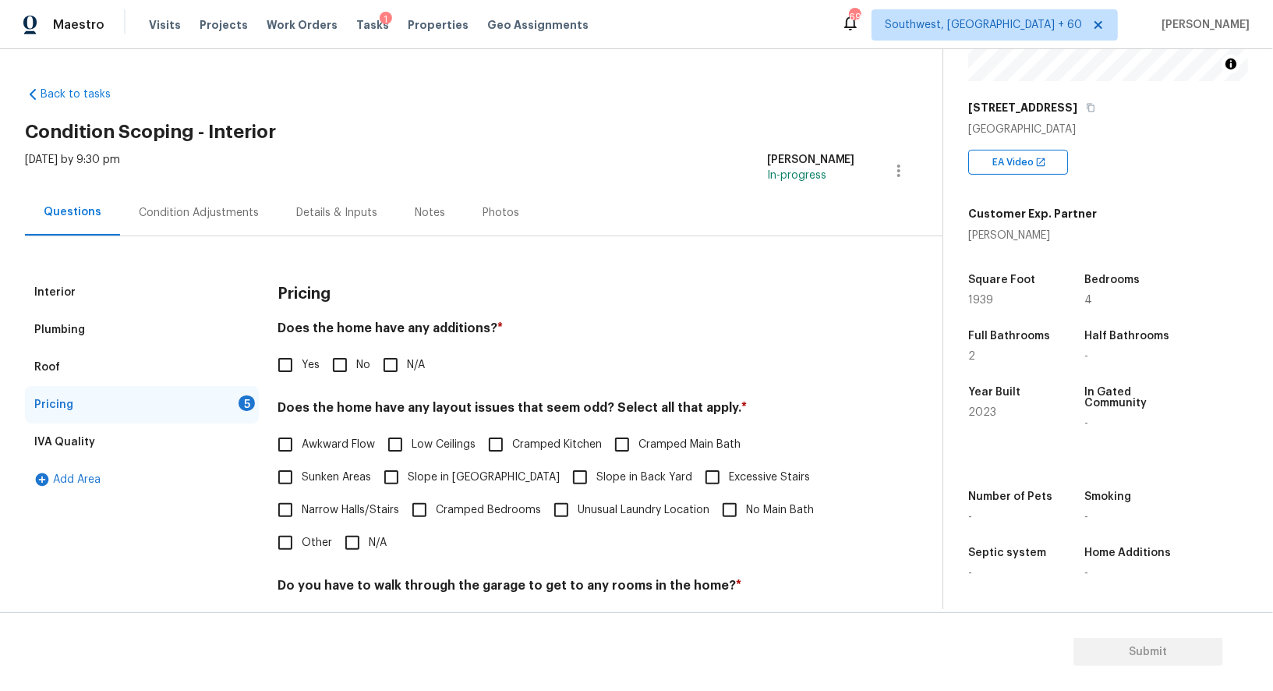
click at [345, 359] on input "No" at bounding box center [340, 365] width 33 height 33
checkbox input "true"
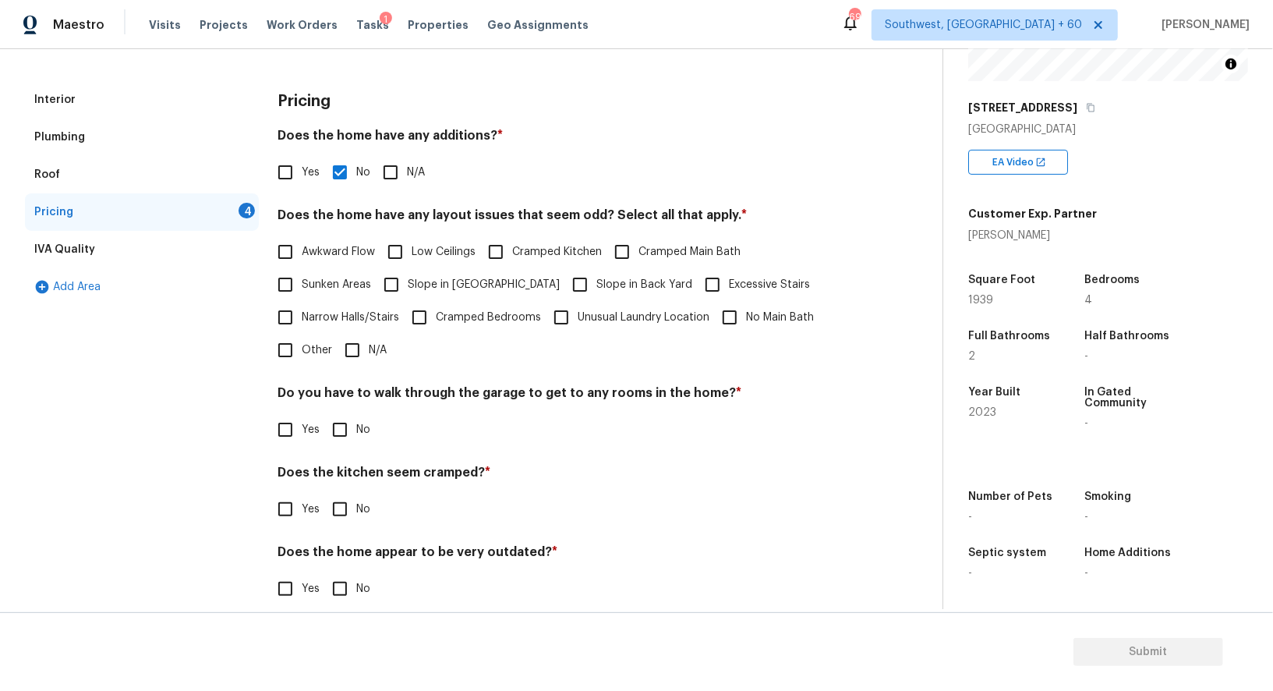
scroll to position [211, 0]
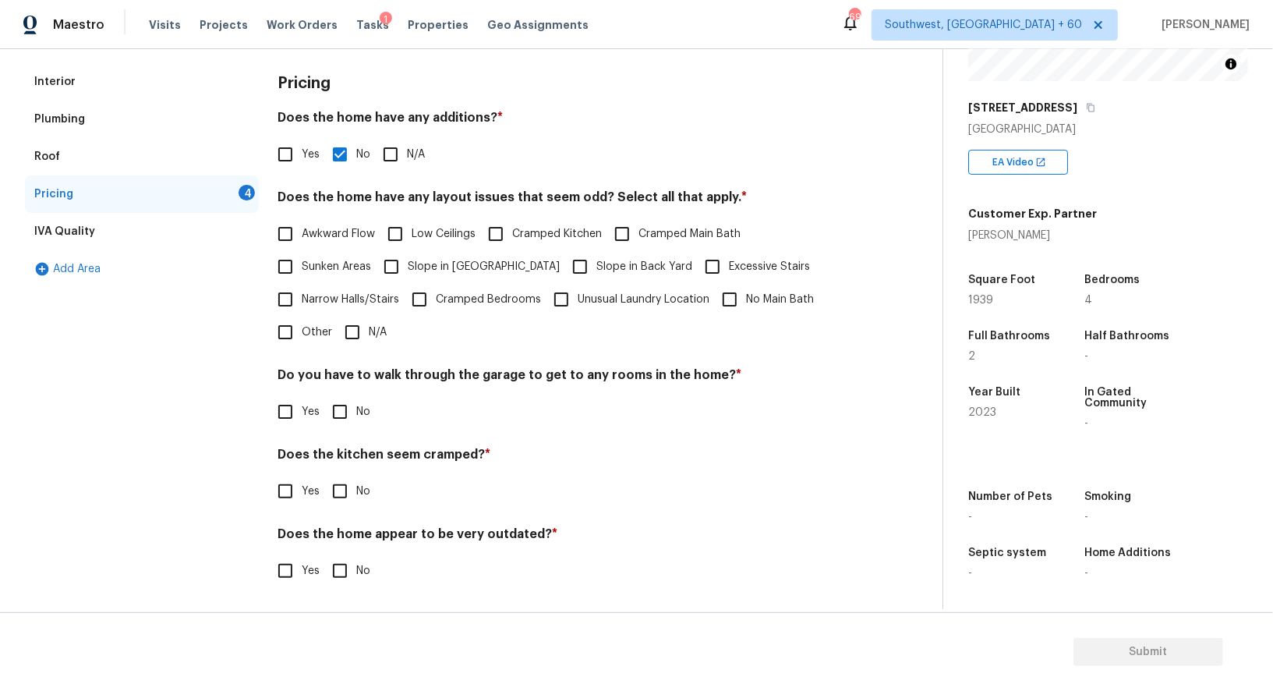
click at [351, 340] on input "N/A" at bounding box center [352, 332] width 33 height 33
checkbox input "true"
click at [342, 409] on input "No" at bounding box center [340, 413] width 33 height 33
checkbox input "true"
click at [344, 503] on input "No" at bounding box center [340, 492] width 33 height 33
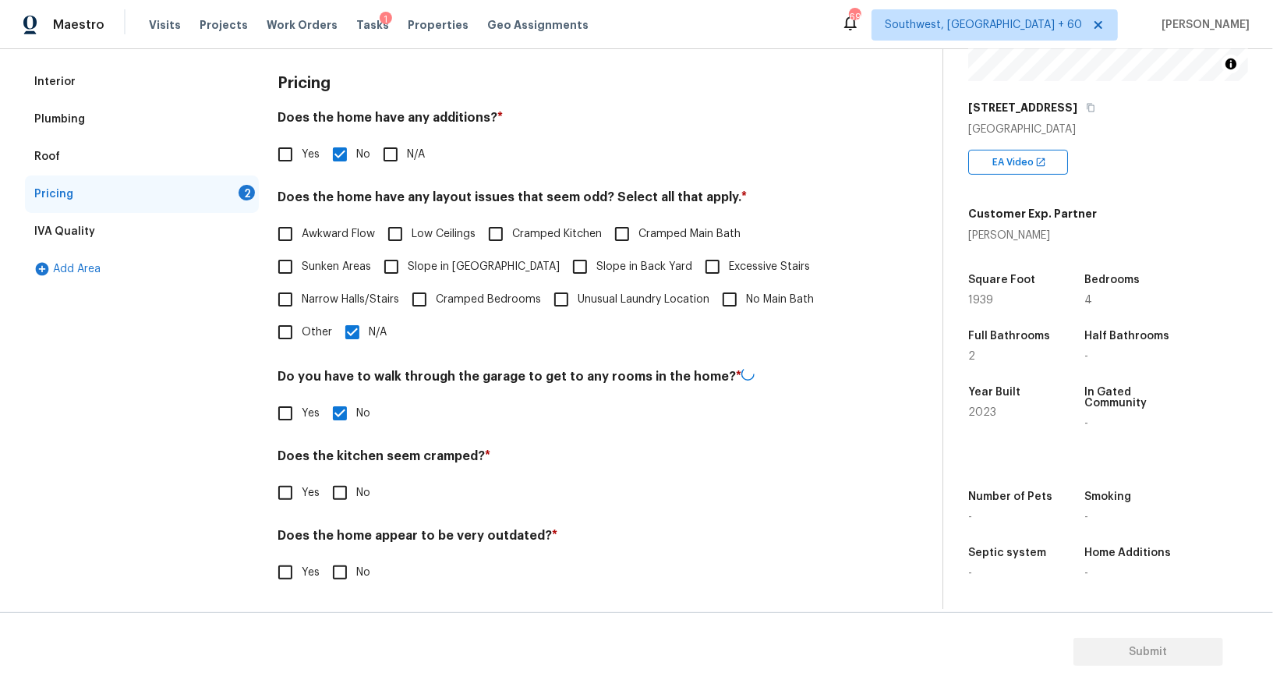
checkbox input "true"
click at [344, 577] on input "No" at bounding box center [340, 572] width 33 height 33
checkbox input "true"
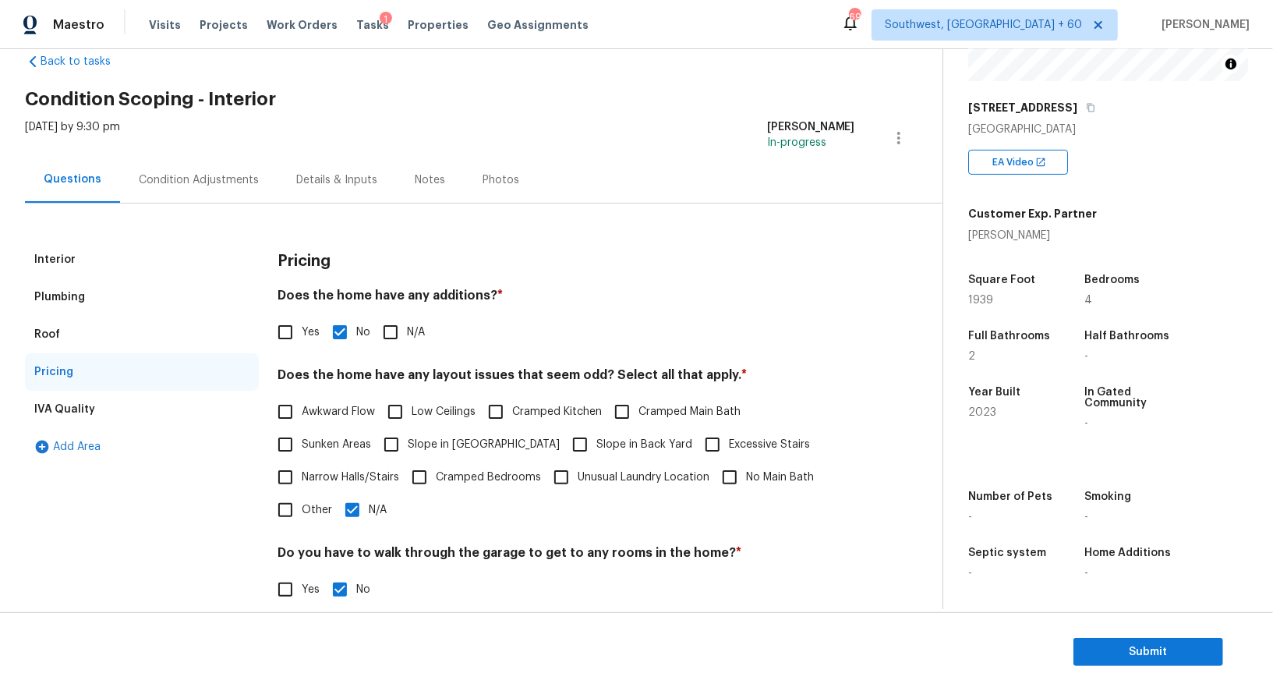
scroll to position [0, 0]
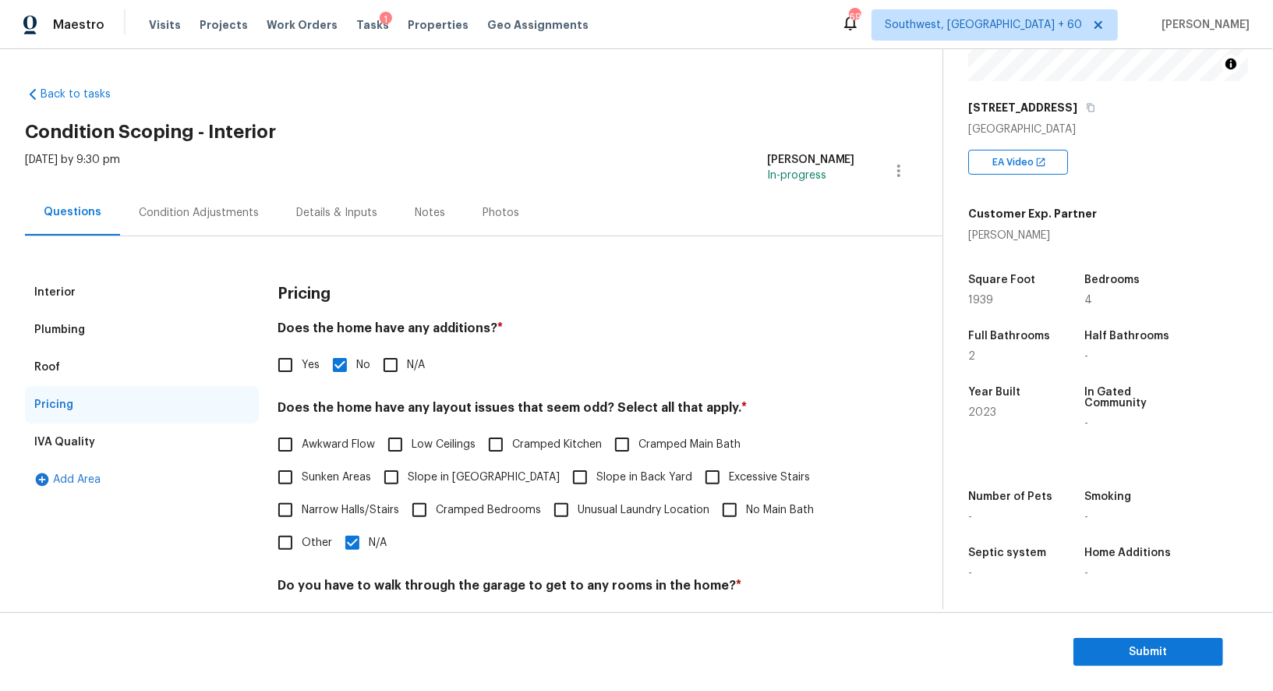
click at [203, 240] on div "Interior Plumbing Roof Pricing IVA Quality Add Area Pricing Does the home have …" at bounding box center [465, 526] width 880 height 580
click at [215, 205] on div "Condition Adjustments" at bounding box center [199, 213] width 120 height 16
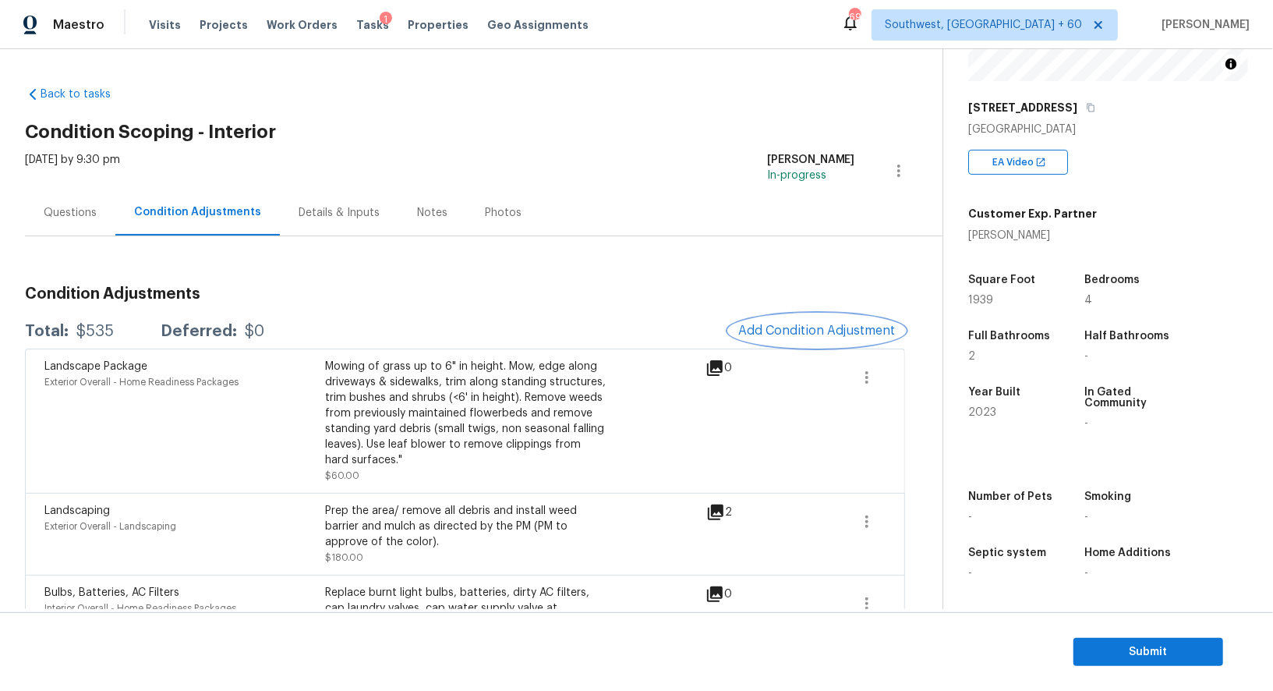
click at [828, 325] on span "Add Condition Adjustment" at bounding box center [816, 331] width 157 height 14
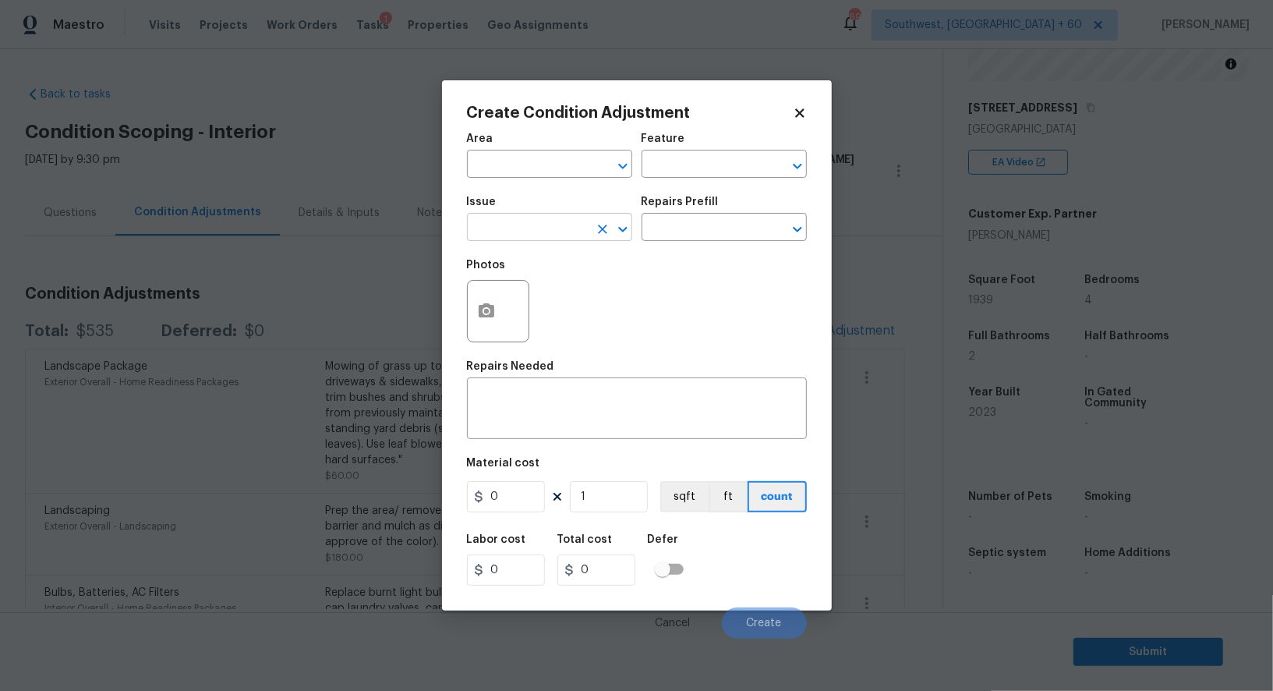
click at [540, 230] on input "text" at bounding box center [528, 229] width 122 height 24
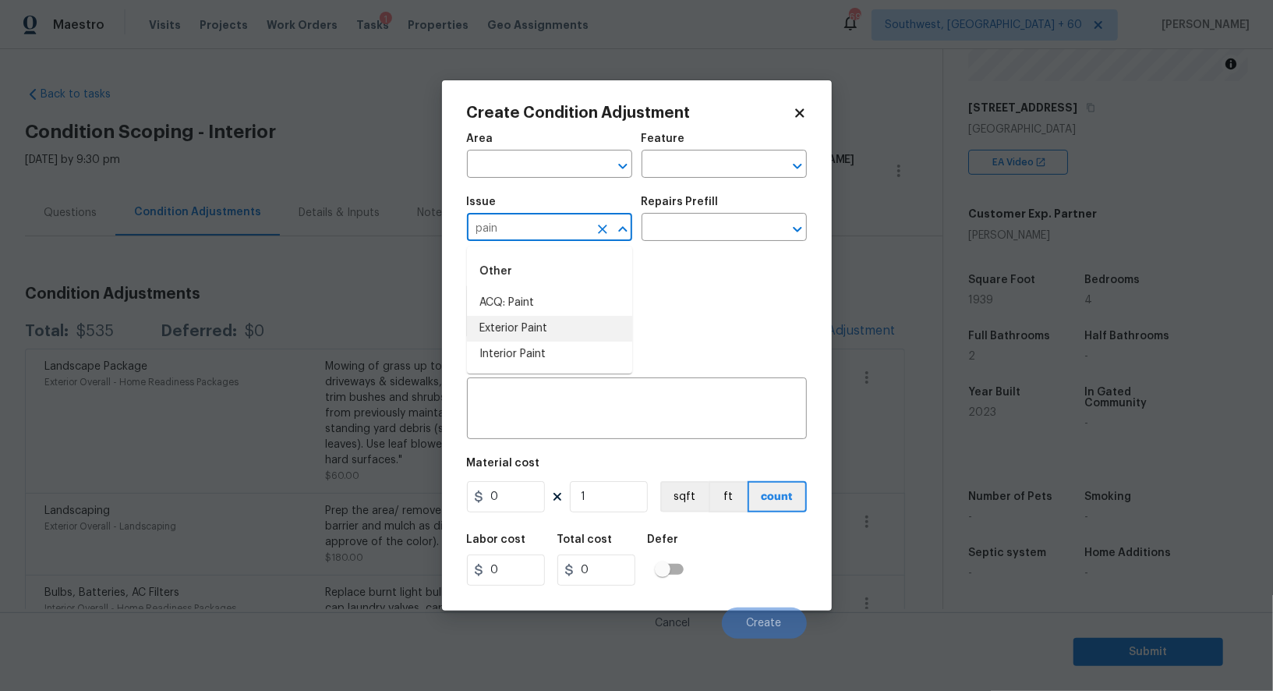
click at [526, 306] on li "ACQ: Paint" at bounding box center [549, 303] width 165 height 26
type input "ACQ: Paint"
click at [695, 239] on input "text" at bounding box center [703, 229] width 122 height 24
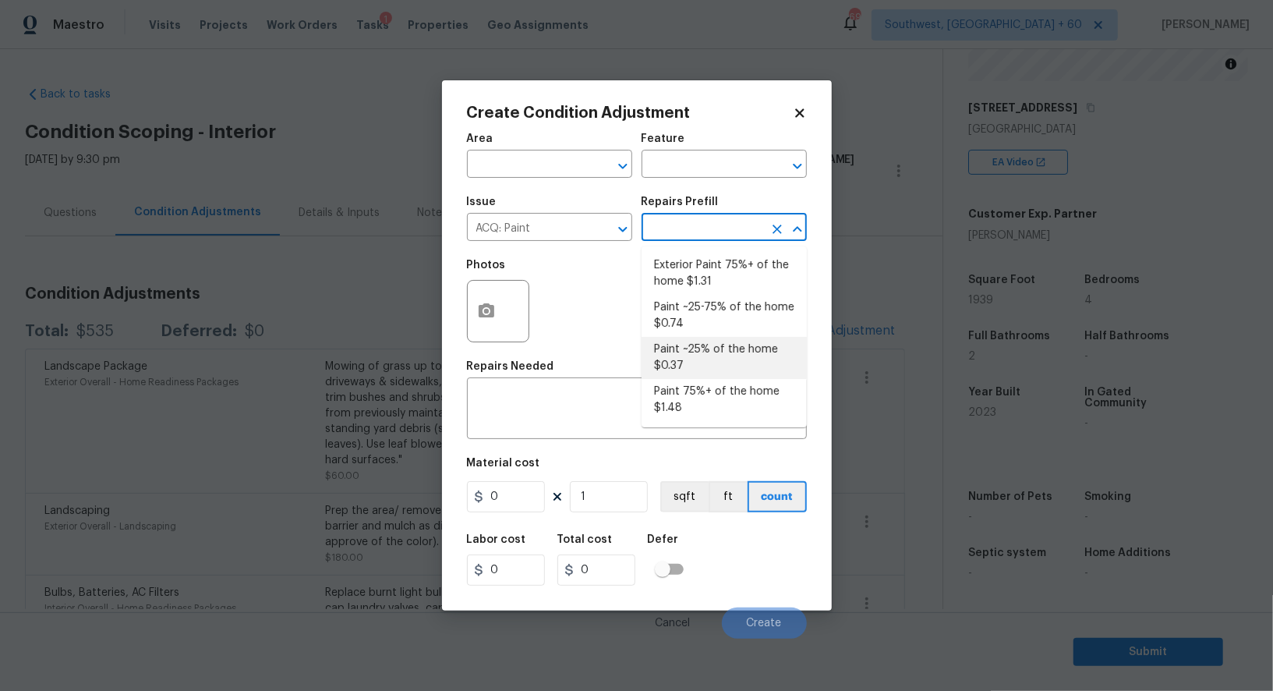
click at [692, 366] on li "Paint ~25% of the home $0.37" at bounding box center [724, 358] width 165 height 42
type input "Acquisition"
type textarea "Acquisition Scope: ~25% of the home needs interior paint"
type input "0.37"
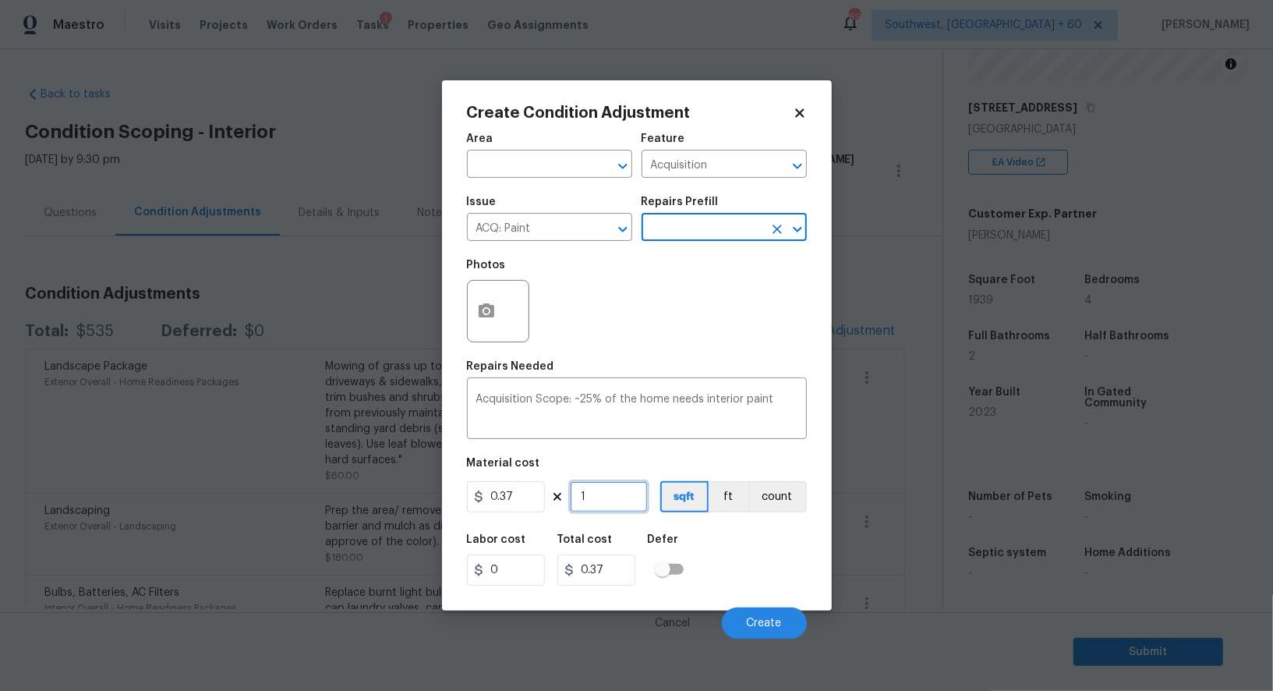
click at [607, 504] on input "1" at bounding box center [609, 496] width 78 height 31
type input "0"
type input "1"
type input "0.37"
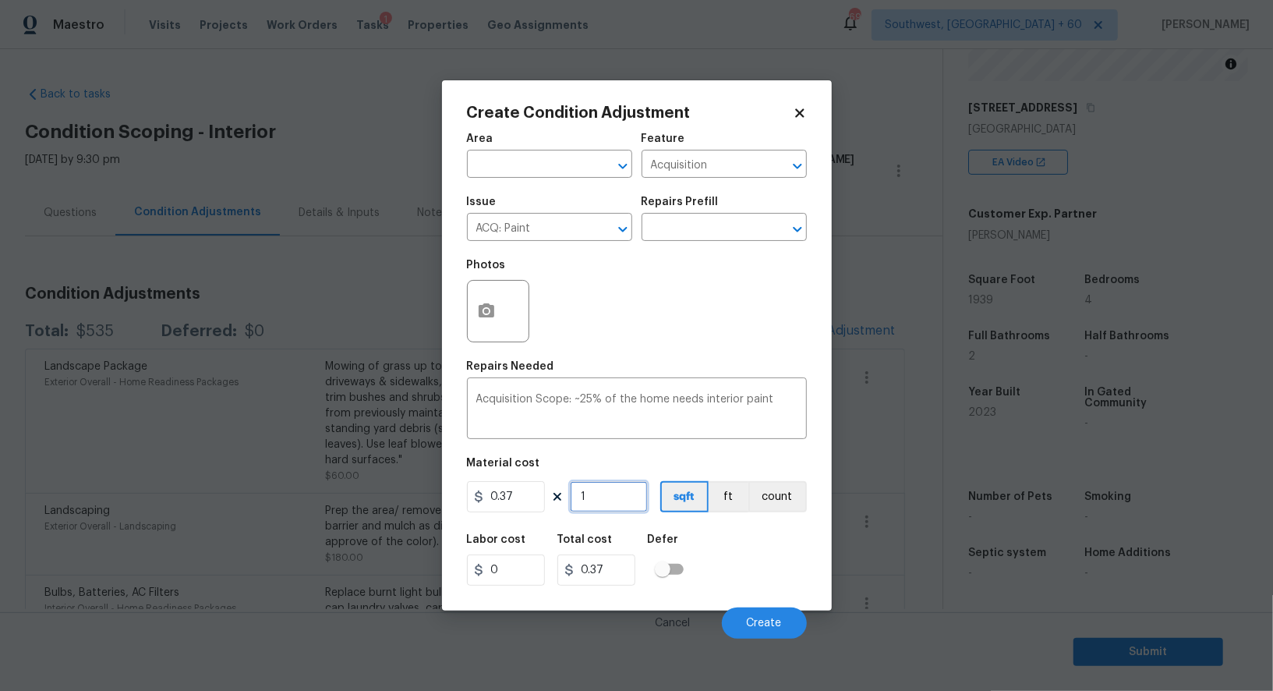
type input "19"
type input "7.03"
type input "193"
type input "71.41"
type input "1939"
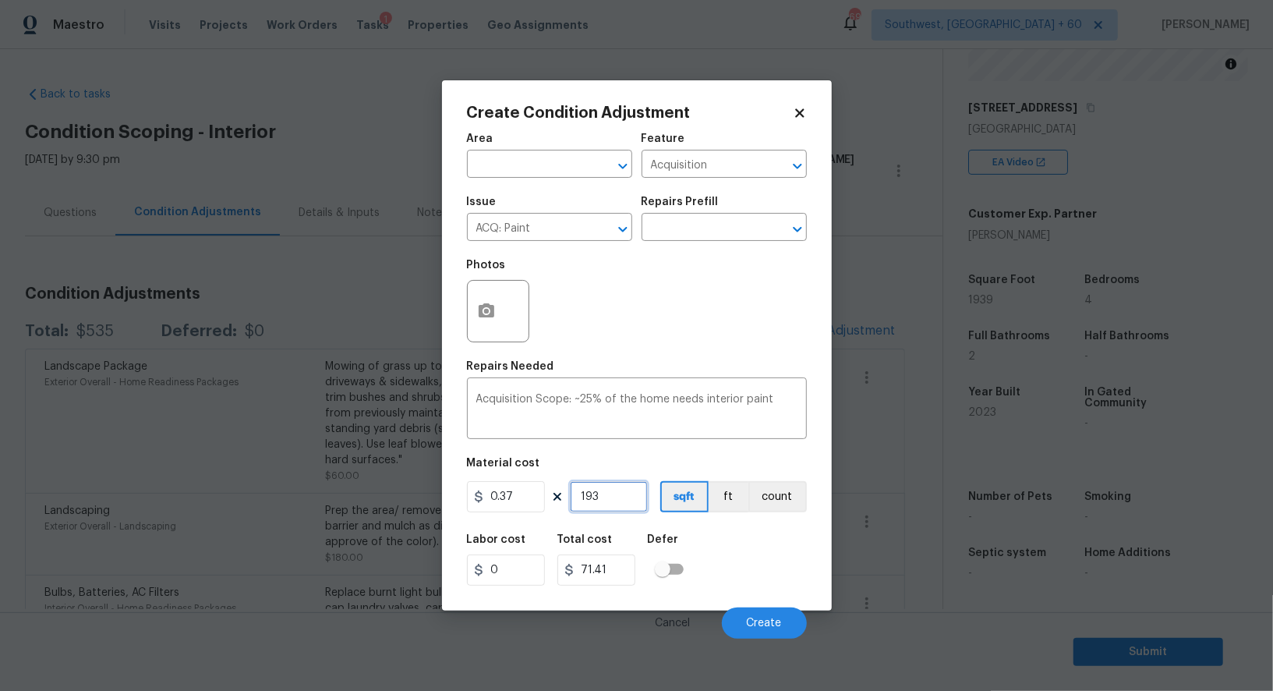
type input "717.43"
type input "1939"
click at [627, 596] on div "Cancel Create" at bounding box center [637, 617] width 340 height 44
click at [627, 575] on input "717.43" at bounding box center [596, 569] width 78 height 31
click at [760, 622] on span "Create" at bounding box center [764, 624] width 35 height 12
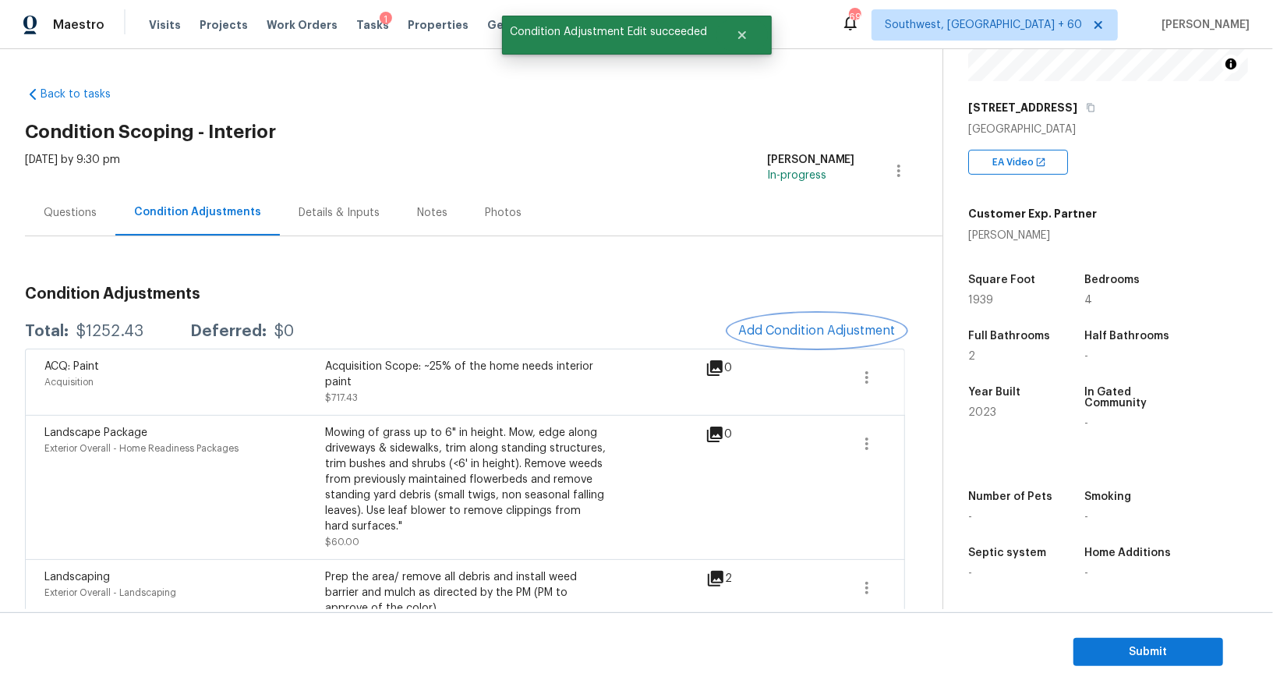
click at [839, 324] on span "Add Condition Adjustment" at bounding box center [816, 331] width 157 height 14
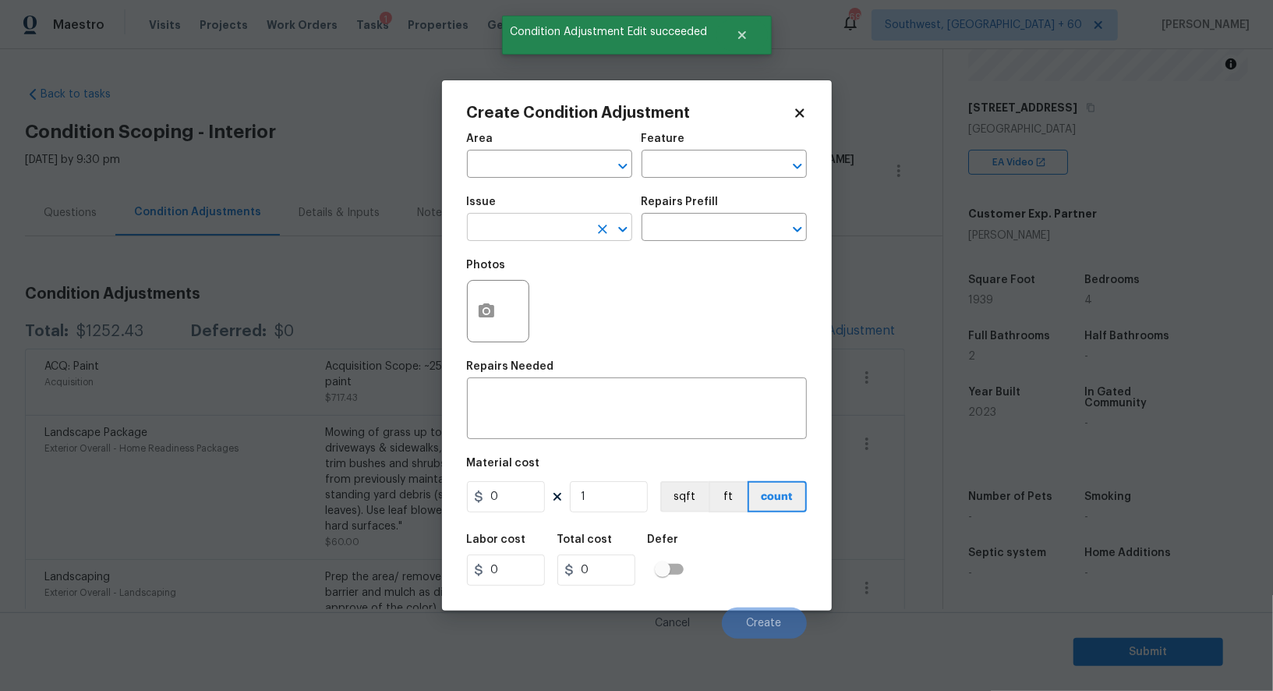
click at [575, 236] on input "text" at bounding box center [528, 229] width 122 height 24
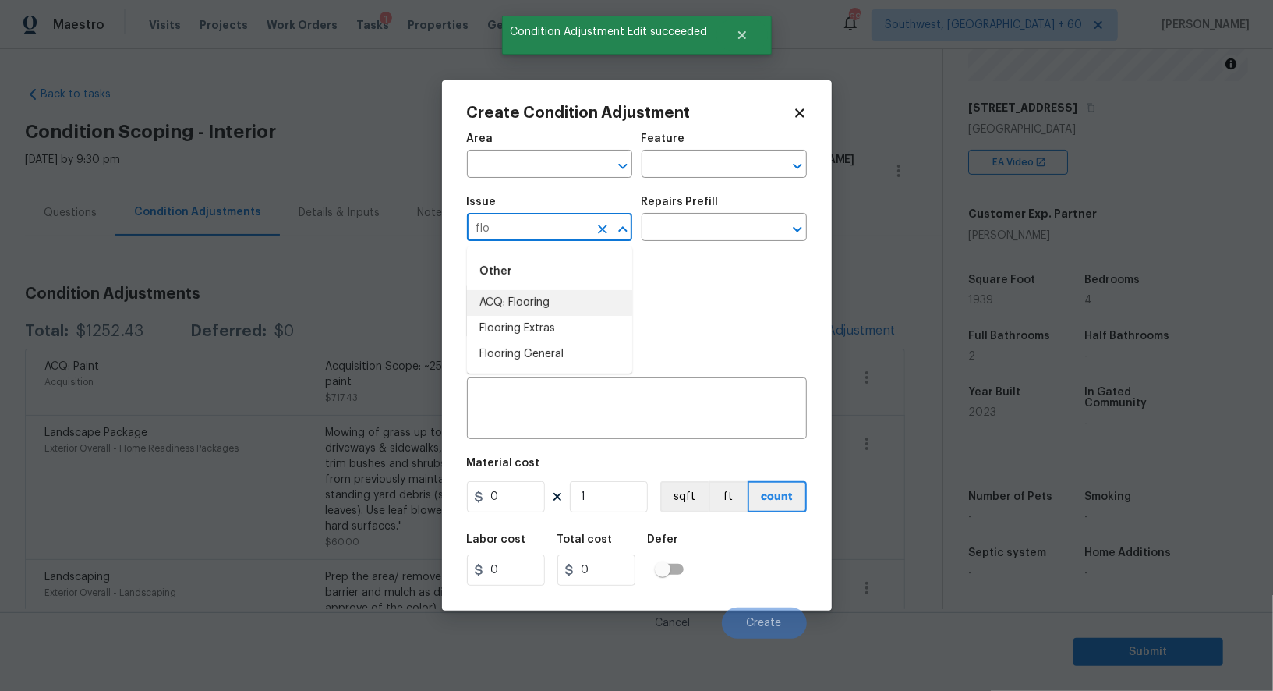
click at [546, 300] on li "ACQ: Flooring" at bounding box center [549, 303] width 165 height 26
type input "ACQ: Flooring"
click at [711, 231] on input "text" at bounding box center [703, 229] width 122 height 24
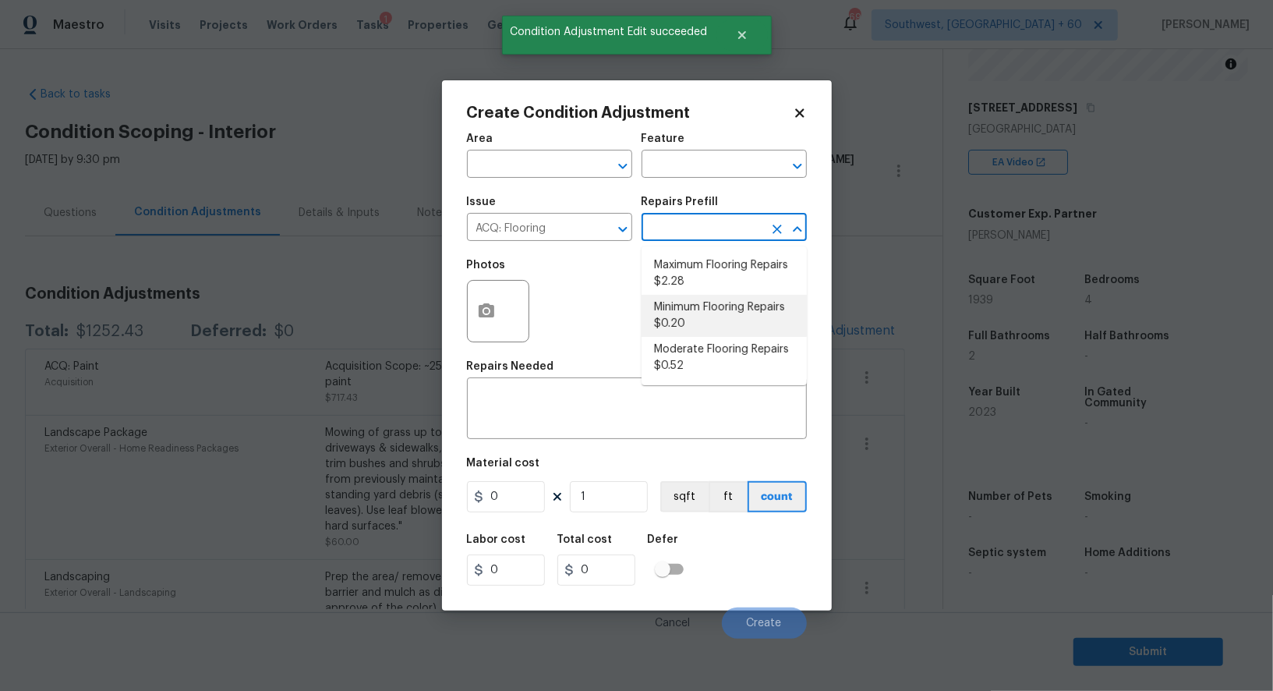
click at [697, 312] on li "Minimum Flooring Repairs $0.20" at bounding box center [724, 316] width 165 height 42
type input "Acquisition"
type textarea "Acquisition Scope: Minimum flooring repairs"
type input "0.2"
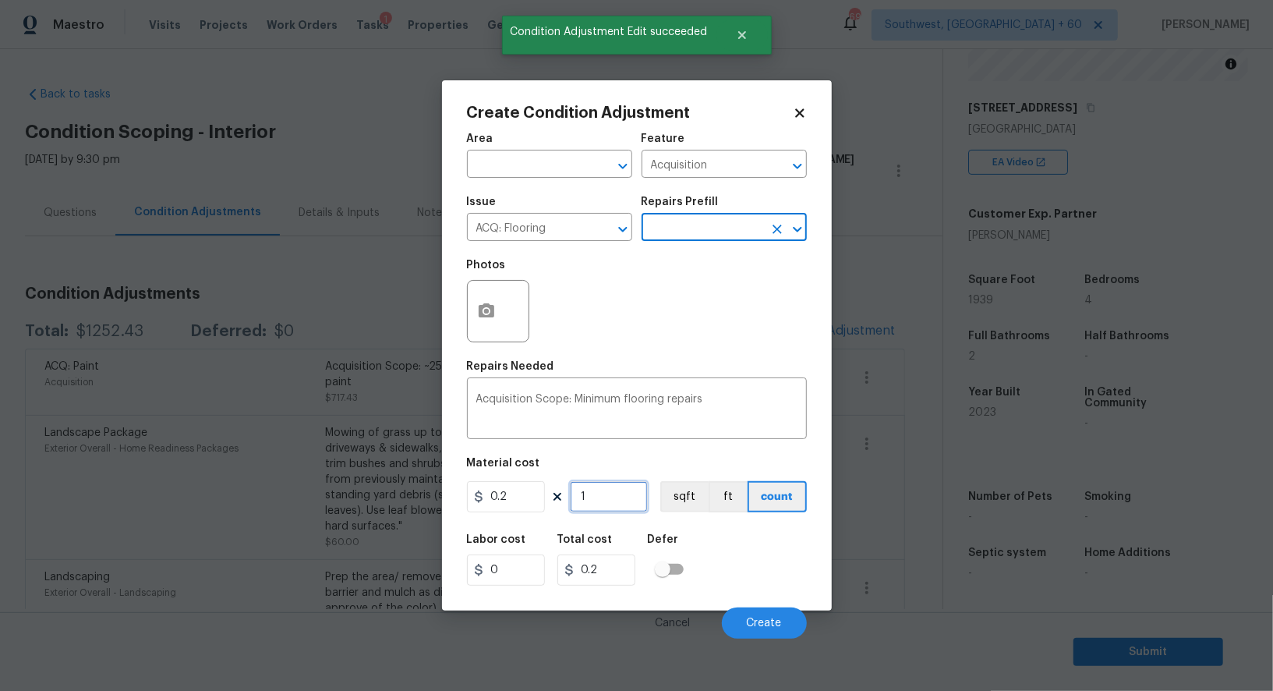
click at [630, 493] on input "1" at bounding box center [609, 496] width 78 height 31
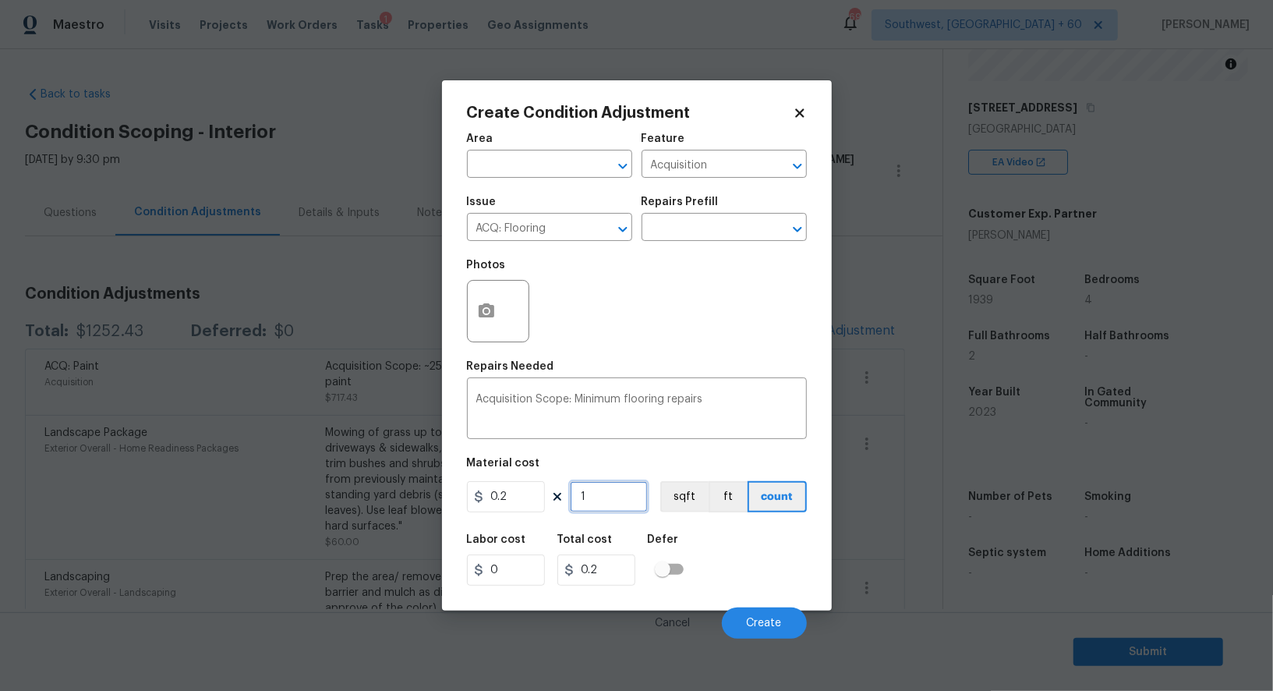
type input "19"
type input "3.8"
type input "199"
type input "39.8"
type input "1993"
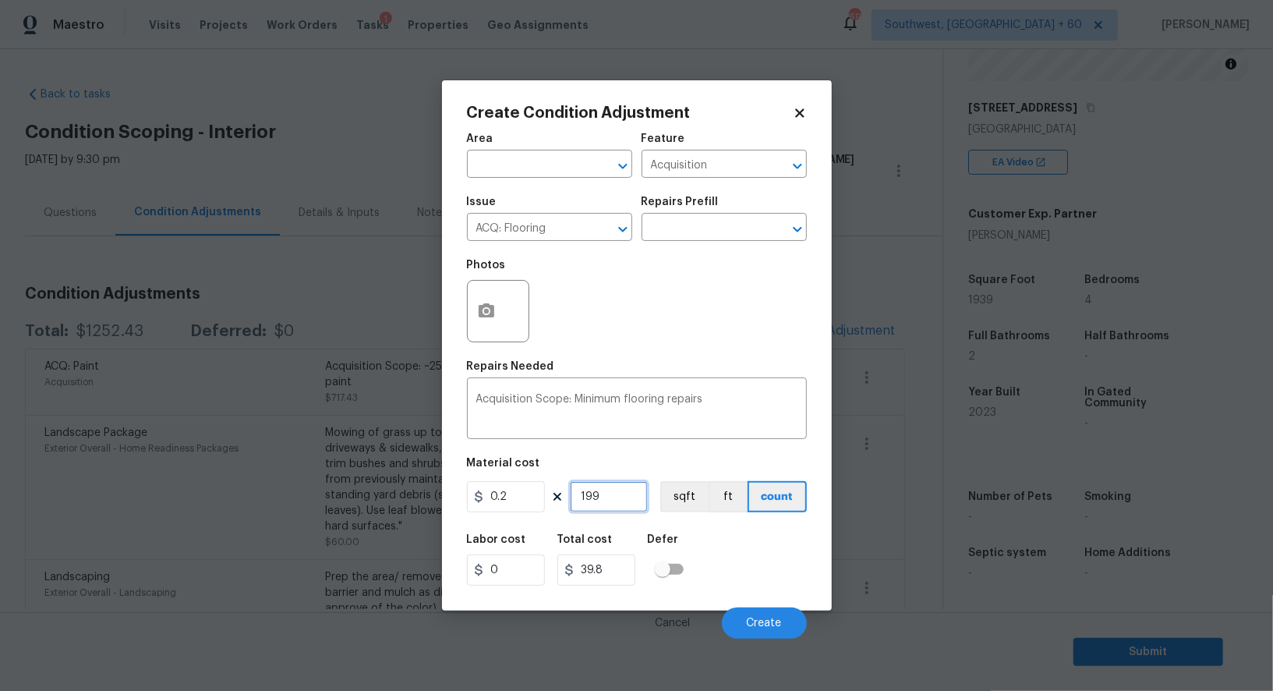
type input "398.6"
type input "199"
type input "39.8"
type input "19"
type input "3.8"
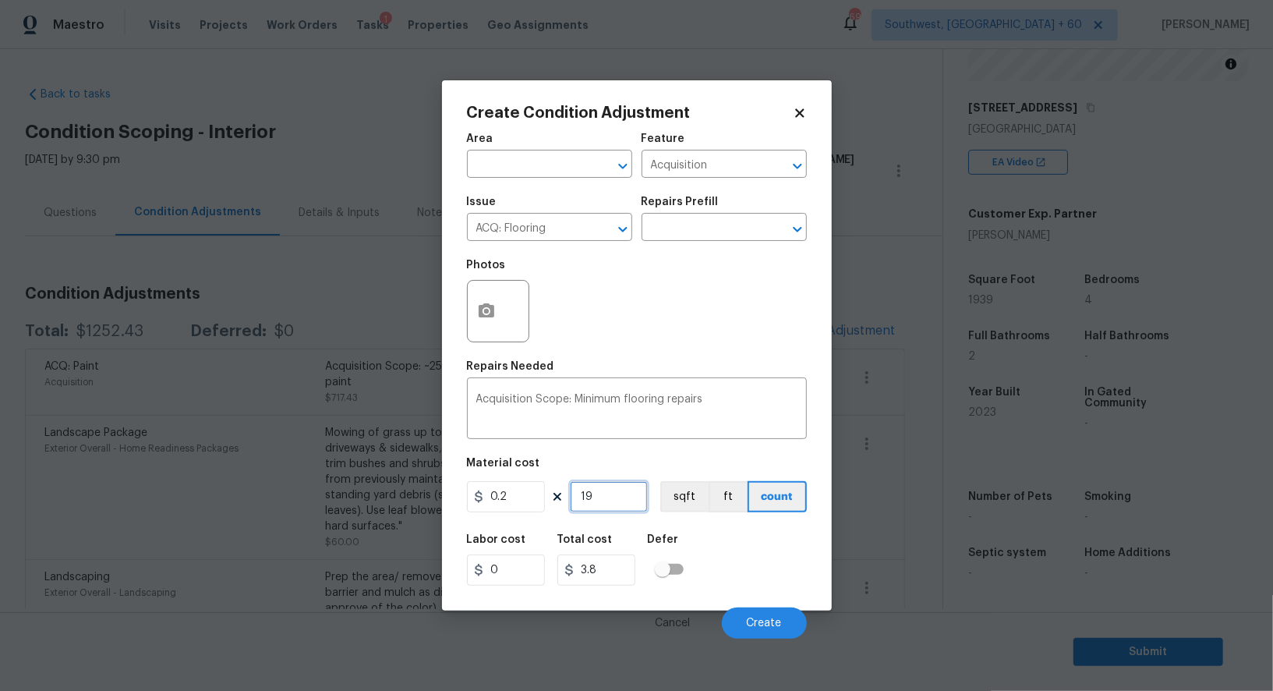
type input "193"
type input "38.6"
type input "1939"
type input "387.8"
type input "1939"
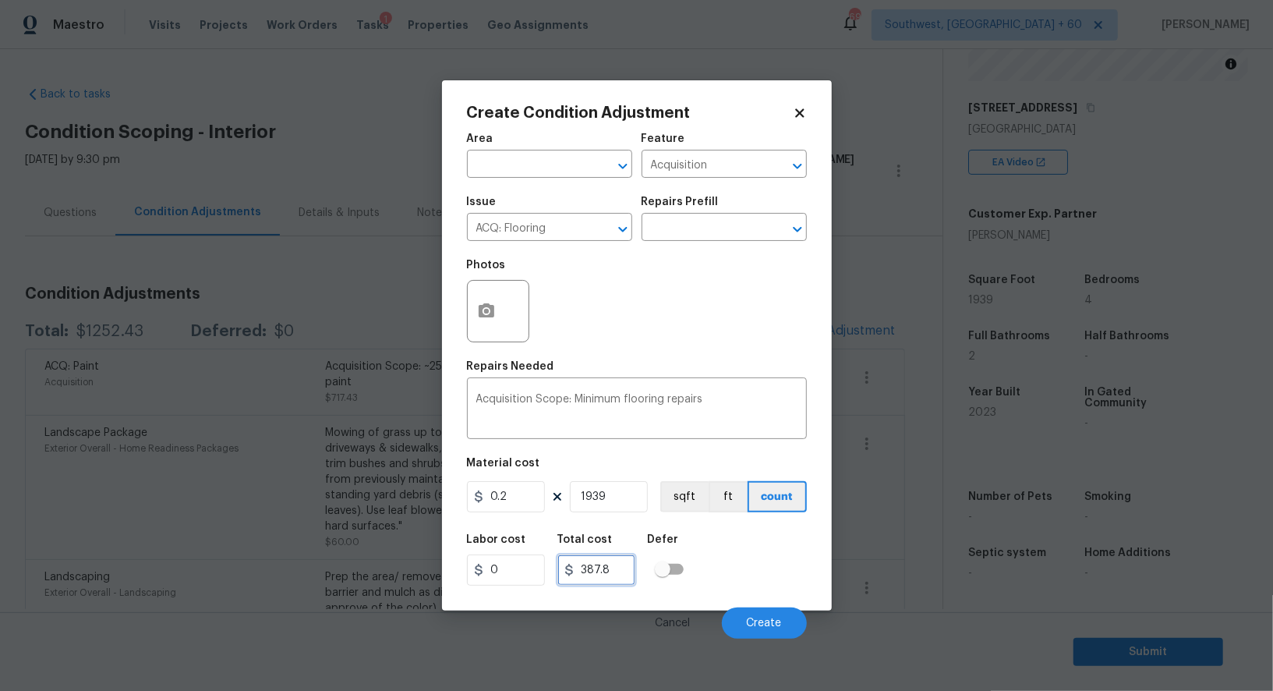
click at [622, 572] on input "387.8" at bounding box center [596, 569] width 78 height 31
click at [751, 624] on span "Create" at bounding box center [764, 624] width 35 height 12
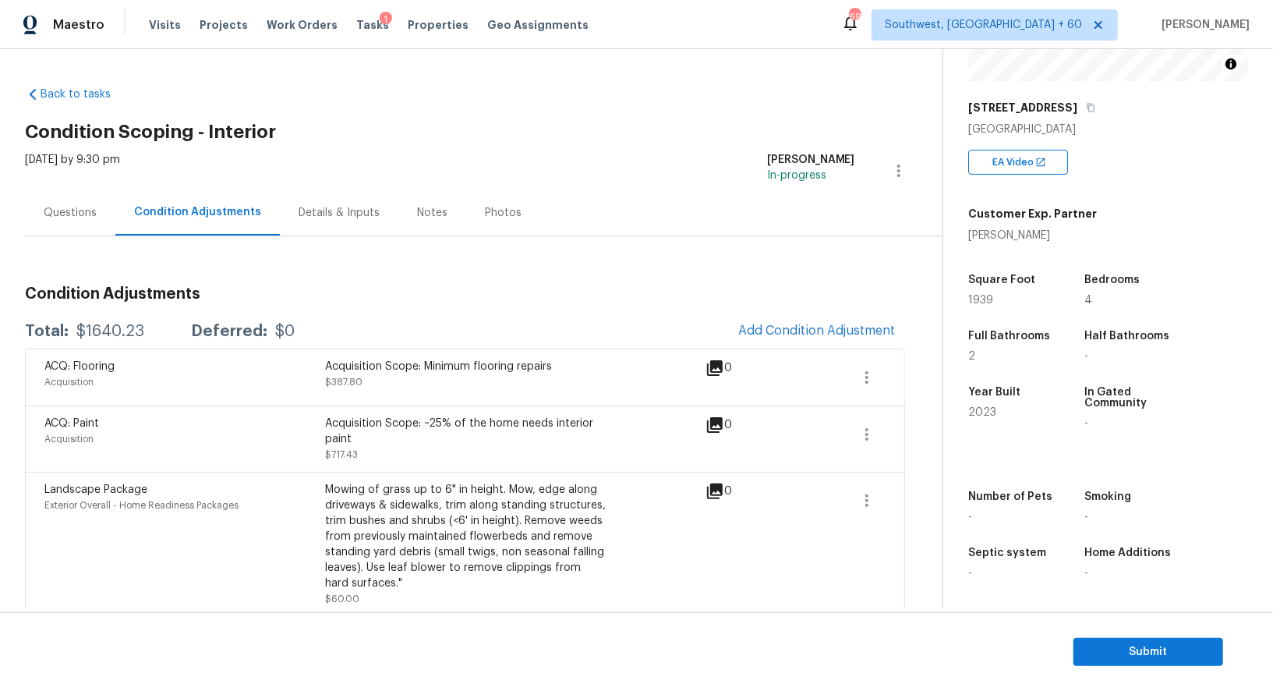
scroll to position [33, 0]
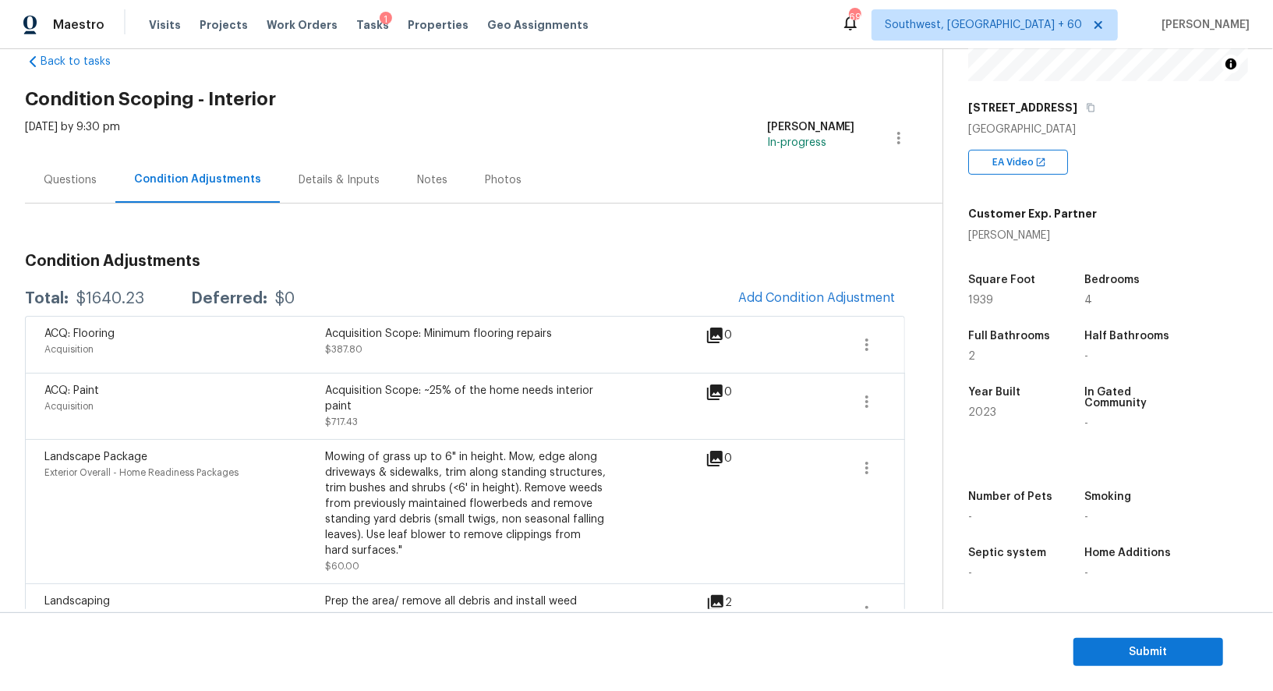
click at [77, 217] on div "Condition Adjustments Total: $1640.23 Deferred: $0 Add Condition Adjustment ACQ…" at bounding box center [465, 703] width 880 height 1000
click at [80, 178] on div "Questions" at bounding box center [70, 180] width 53 height 16
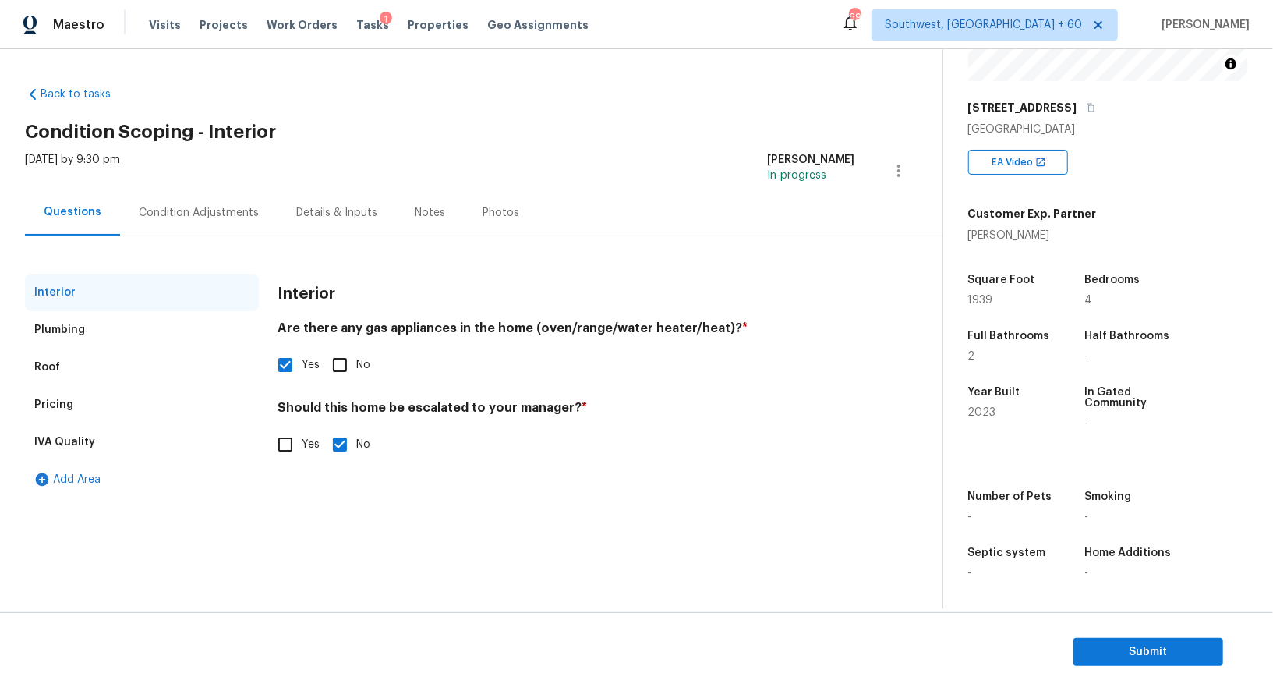
click at [180, 216] on div "Condition Adjustments" at bounding box center [199, 213] width 120 height 16
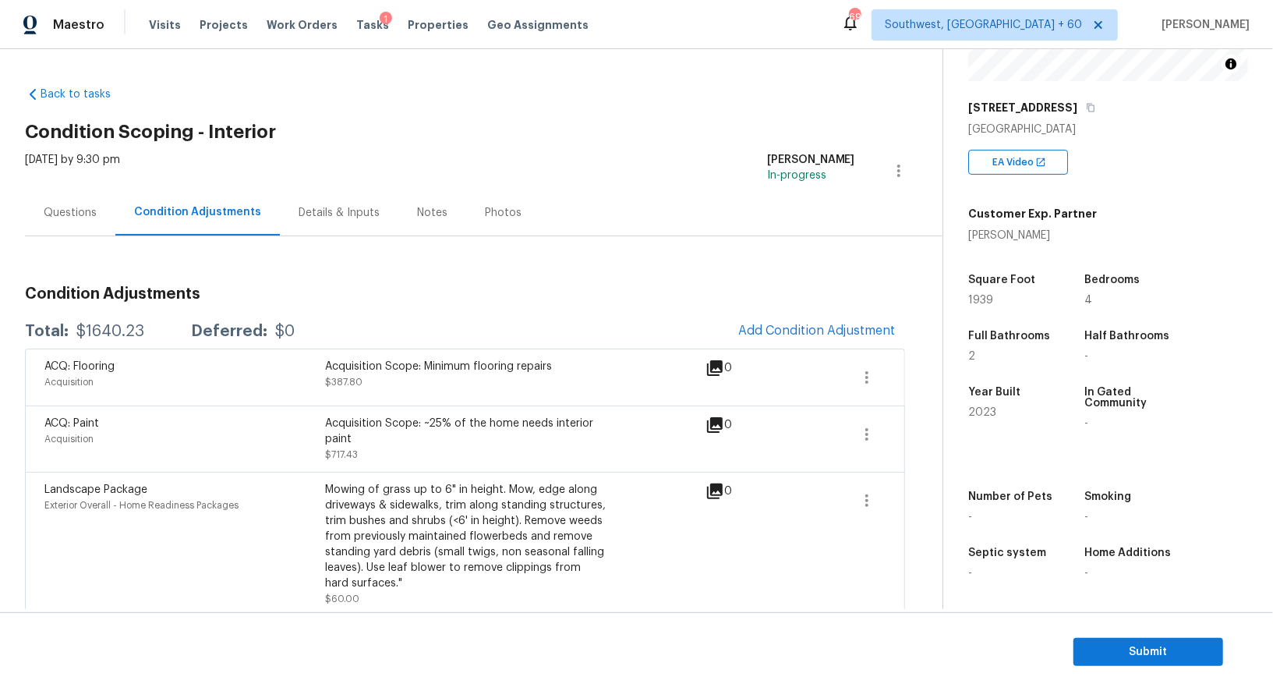
click at [106, 317] on div "Total: $1640.23 Deferred: $0 Add Condition Adjustment" at bounding box center [465, 331] width 880 height 34
copy div "$1640.23"
click at [800, 332] on span "Add Condition Adjustment" at bounding box center [816, 331] width 157 height 14
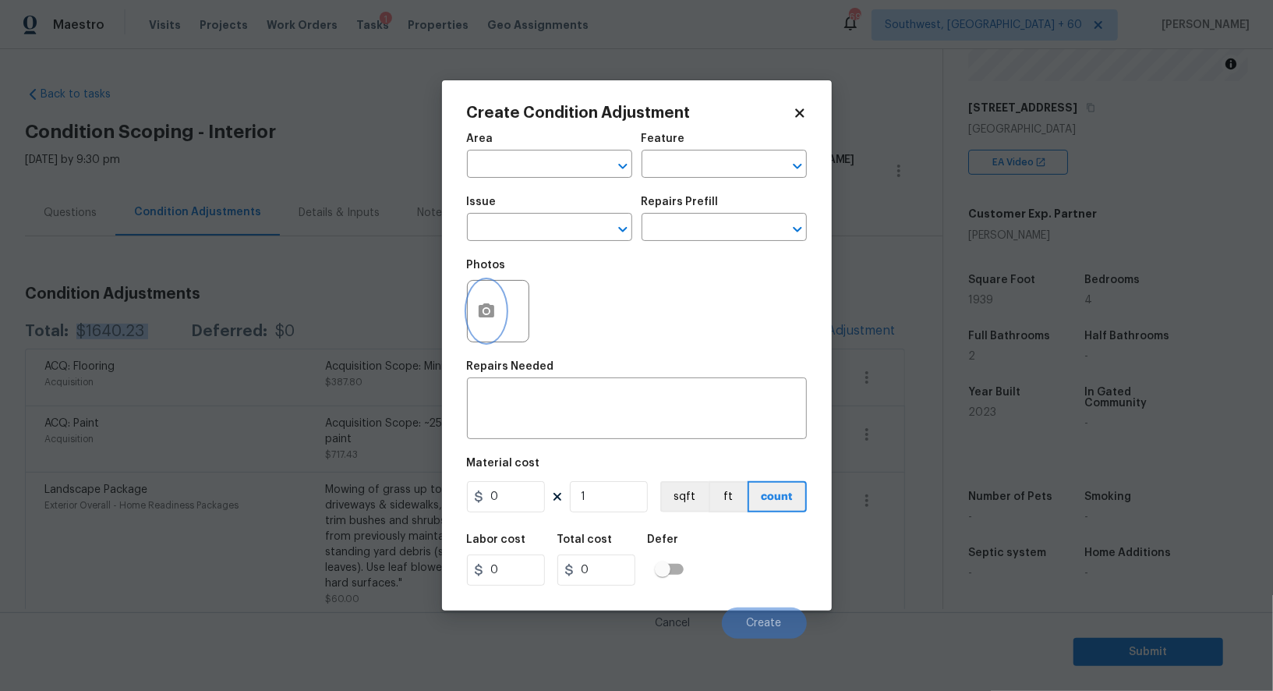
click at [500, 307] on button "button" at bounding box center [486, 311] width 37 height 61
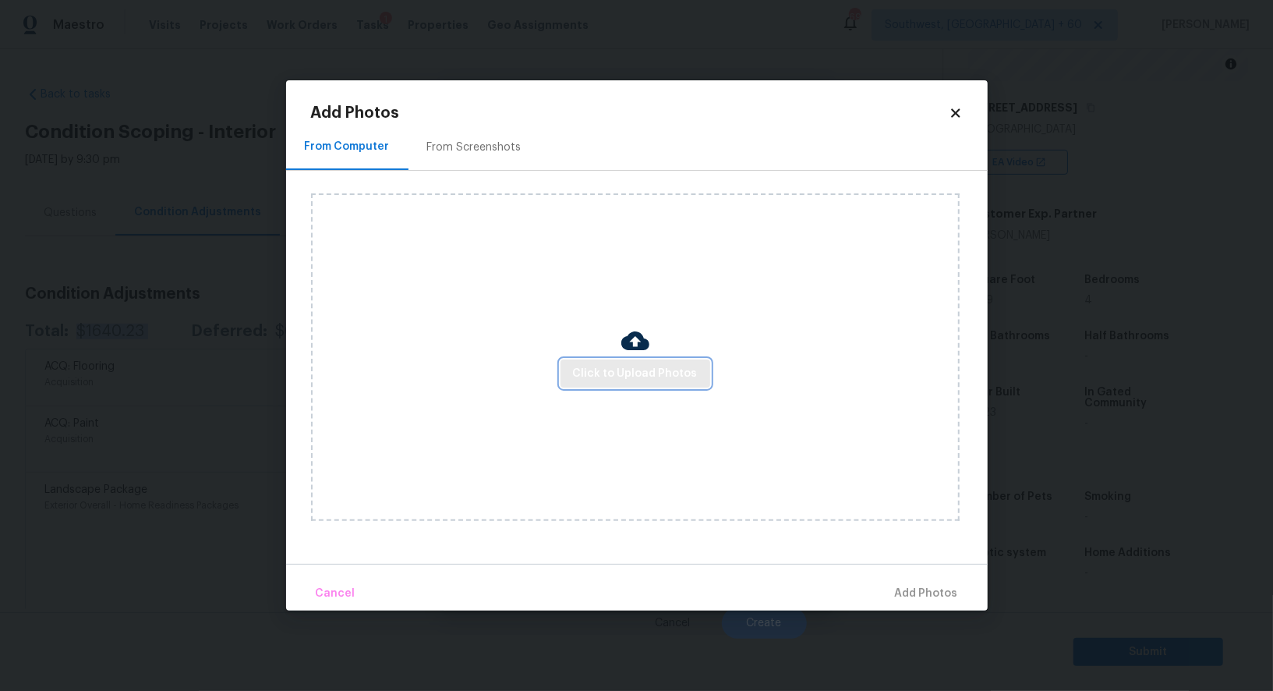
click at [620, 373] on span "Click to Upload Photos" at bounding box center [635, 373] width 125 height 19
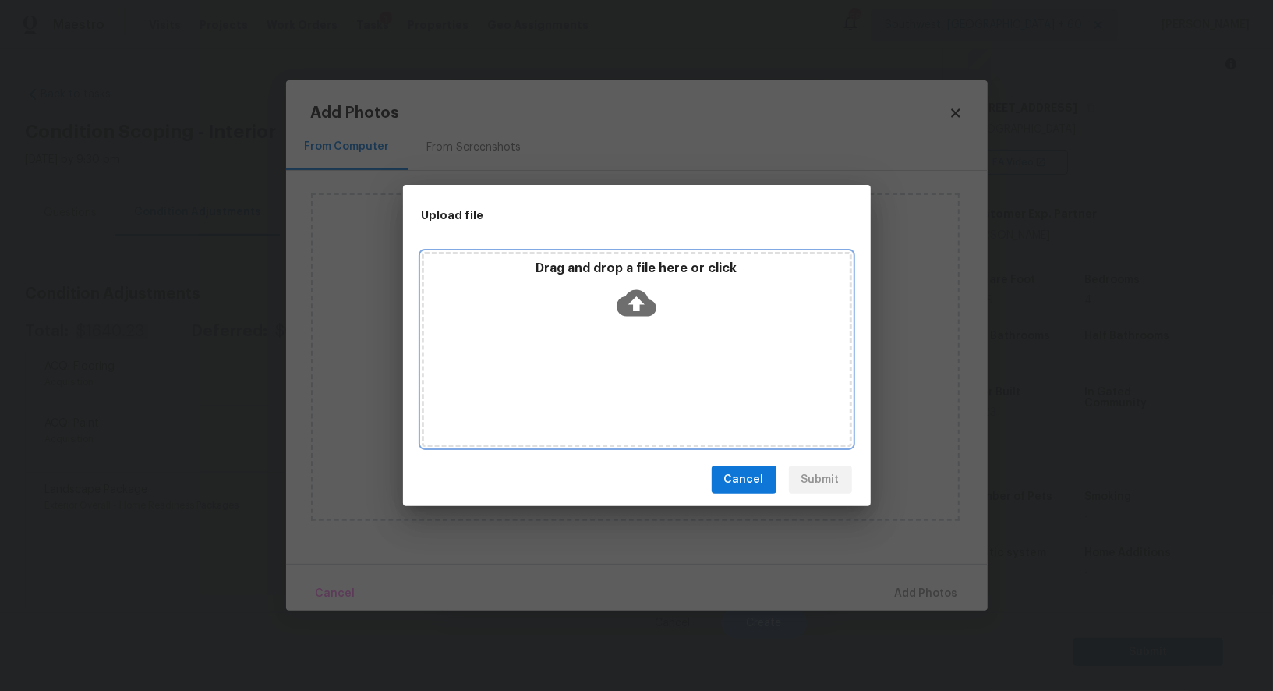
click at [629, 331] on div "Drag and drop a file here or click" at bounding box center [637, 349] width 430 height 195
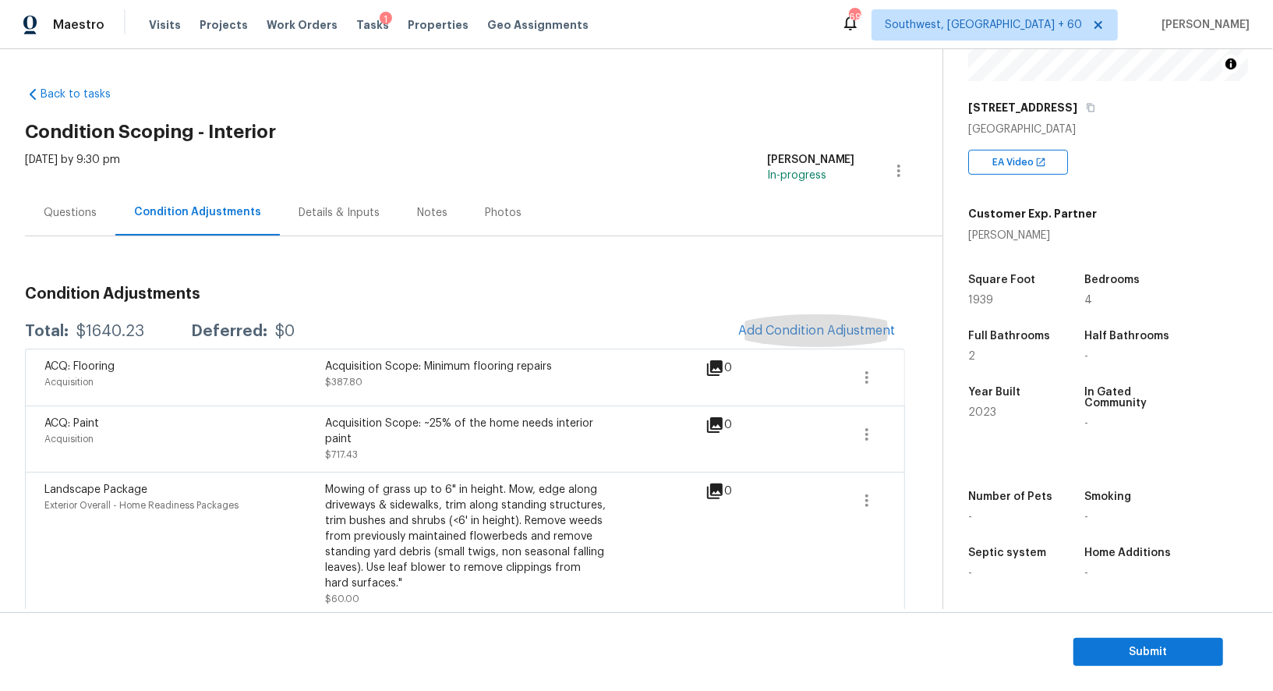
click at [103, 332] on div "$1640.23" at bounding box center [110, 332] width 68 height 16
copy div "$1640.23"
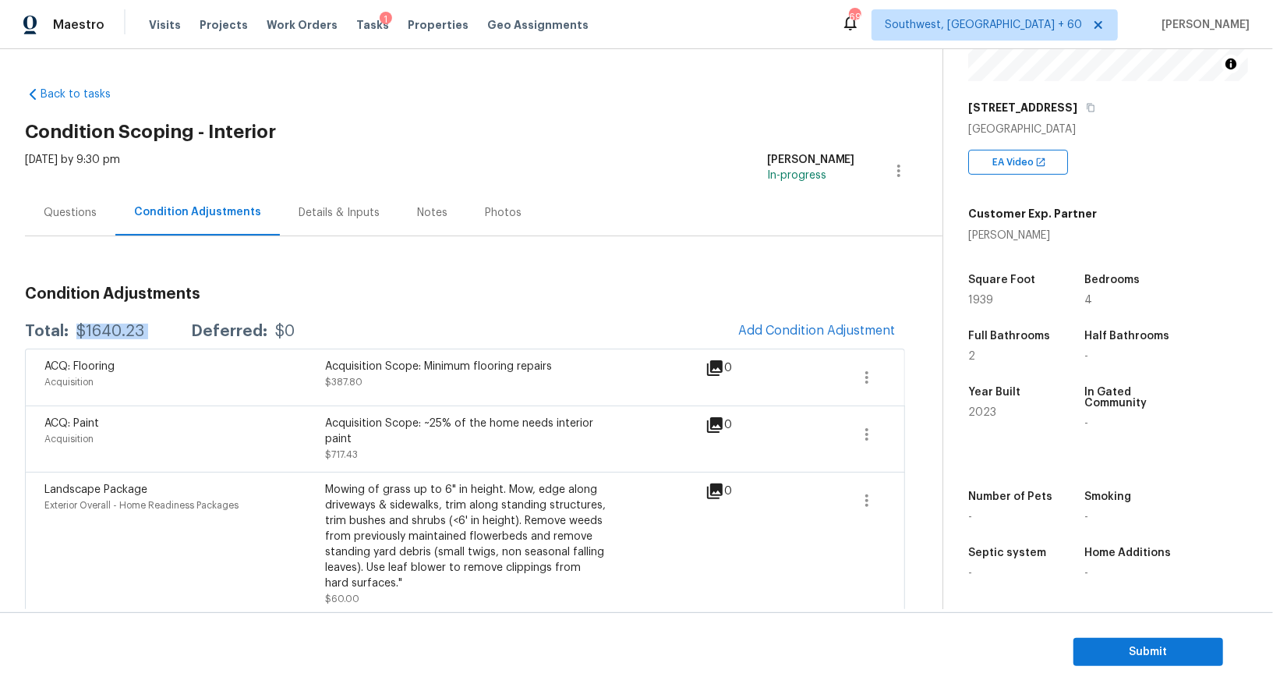
click at [54, 226] on div "Questions" at bounding box center [70, 212] width 90 height 46
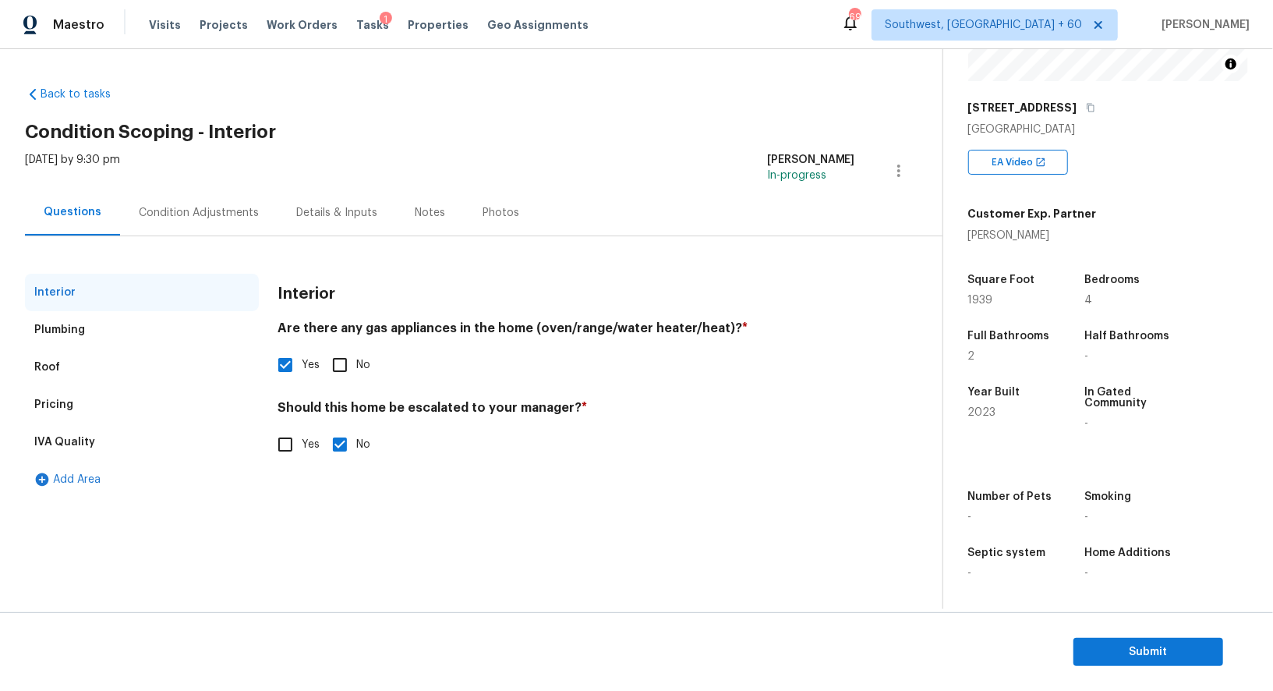
click at [96, 401] on div "Pricing" at bounding box center [142, 404] width 234 height 37
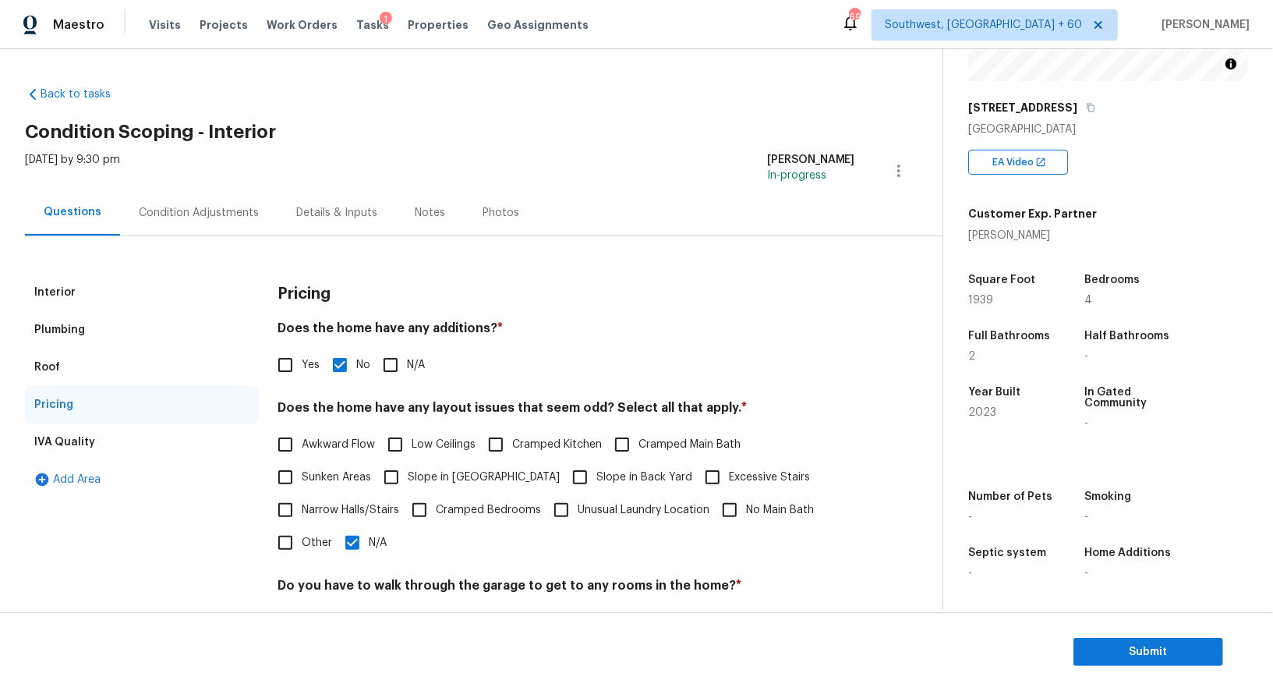
scroll to position [211, 0]
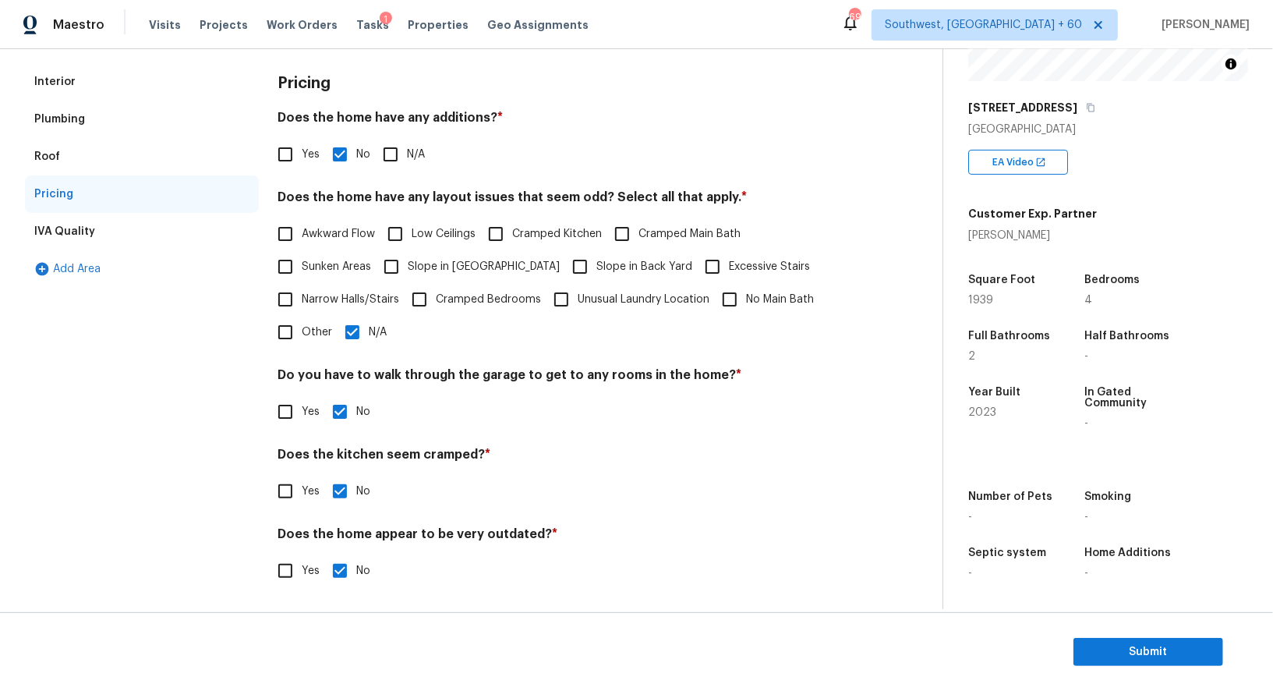
click at [291, 335] on input "Other" at bounding box center [285, 332] width 33 height 33
checkbox input "true"
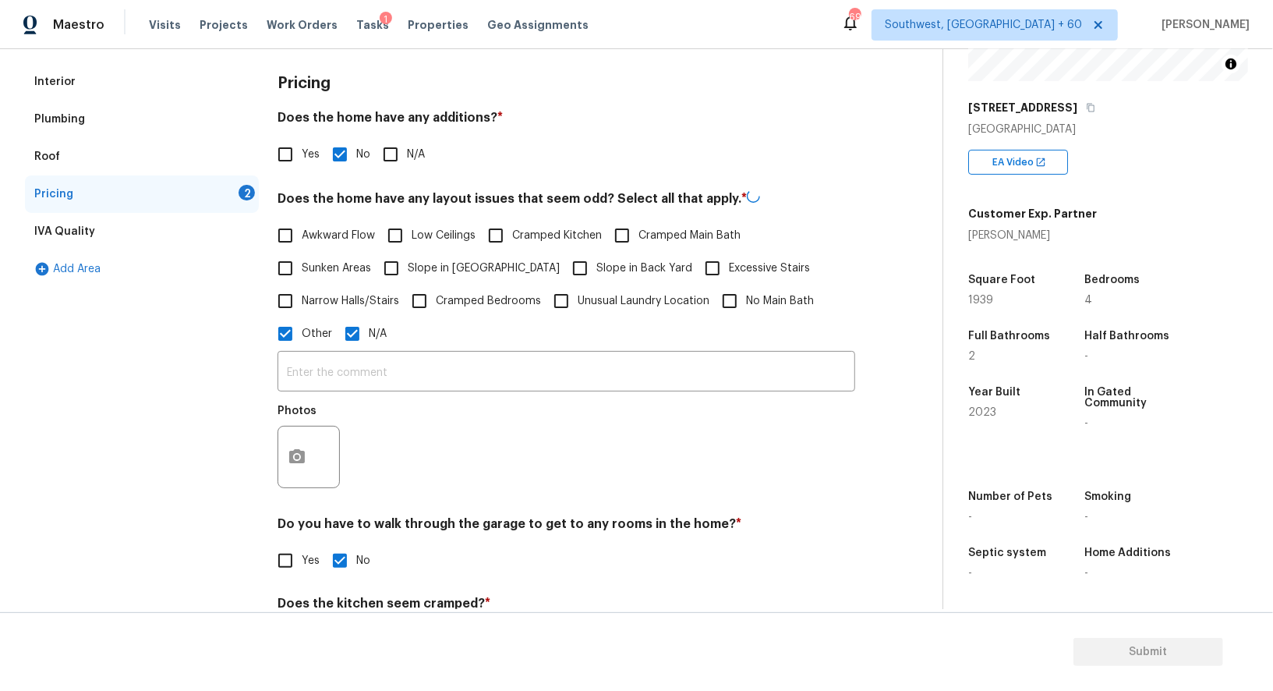
click at [389, 324] on div "Awkward Flow Low Ceilings Cramped Kitchen Cramped Main Bath Sunken Areas Slope …" at bounding box center [567, 284] width 578 height 131
click at [357, 338] on input "N/A" at bounding box center [352, 332] width 33 height 33
checkbox input "false"
click at [357, 377] on input "text" at bounding box center [567, 373] width 578 height 37
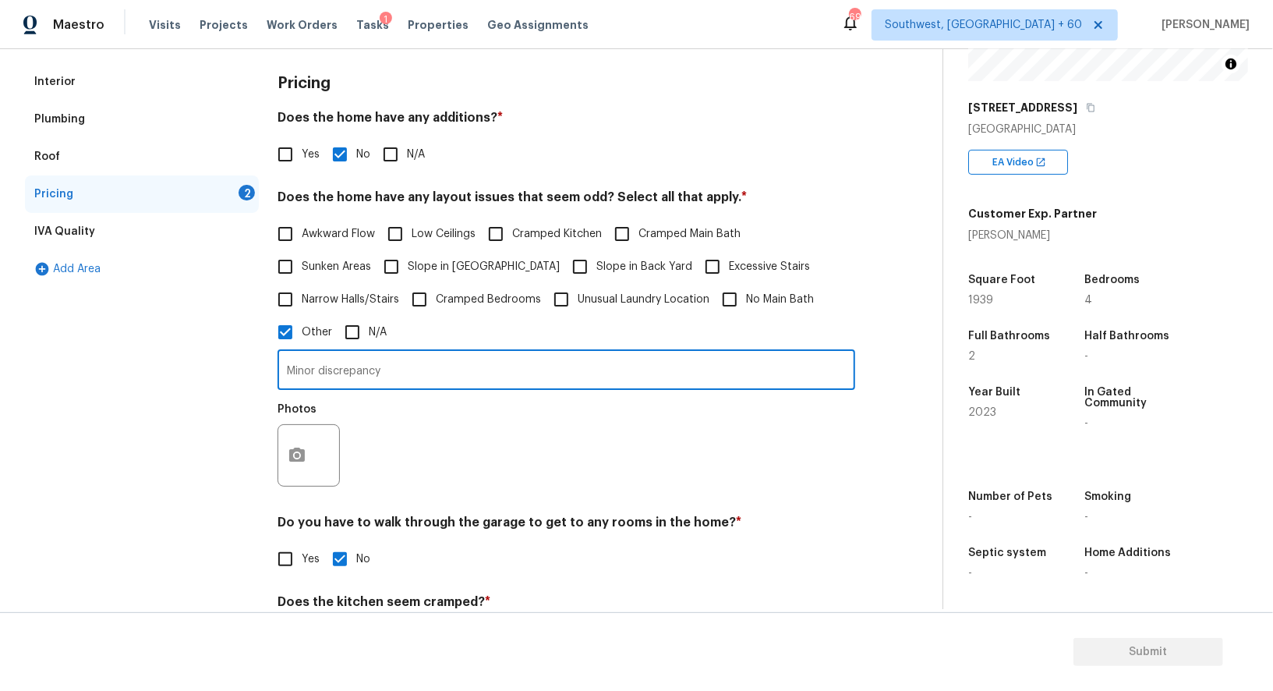
click at [317, 367] on input "Minor discrepancy" at bounding box center [567, 371] width 578 height 37
type input "Minor sqft discrepancy"
click at [303, 463] on icon "button" at bounding box center [297, 455] width 19 height 19
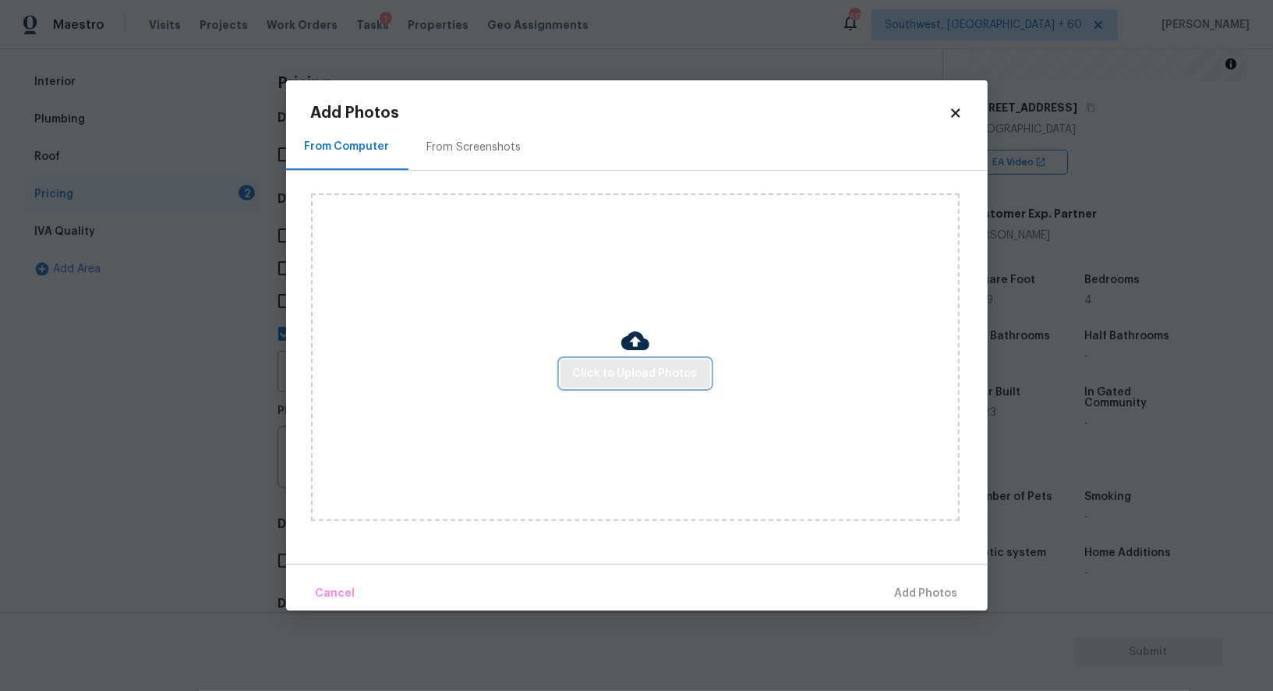
click at [609, 384] on button "Click to Upload Photos" at bounding box center [636, 373] width 150 height 29
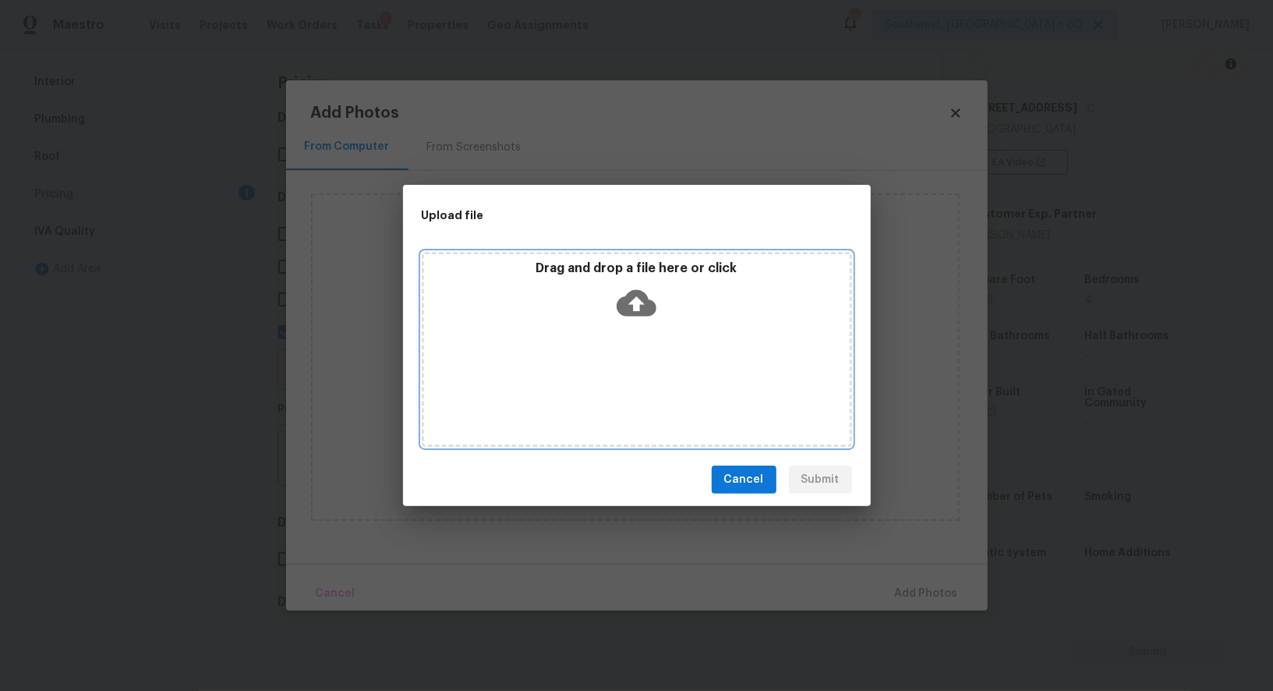
click at [635, 320] on icon at bounding box center [637, 303] width 40 height 40
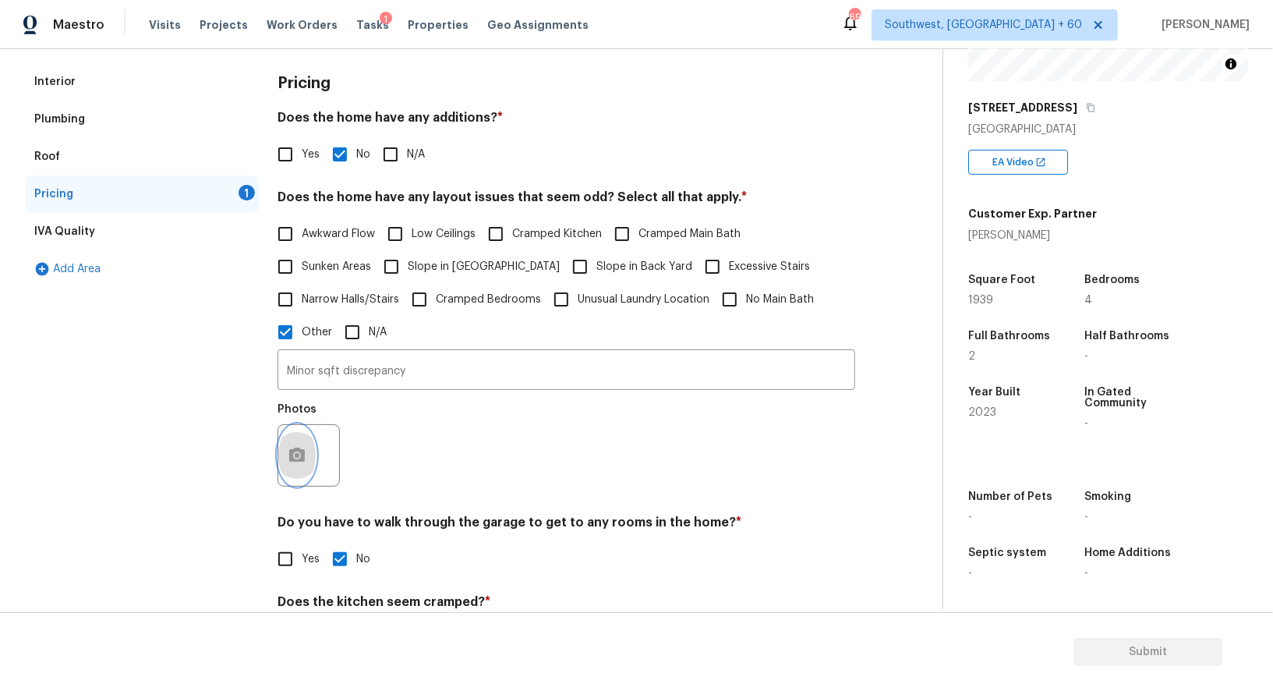
click at [302, 447] on icon "button" at bounding box center [297, 455] width 19 height 19
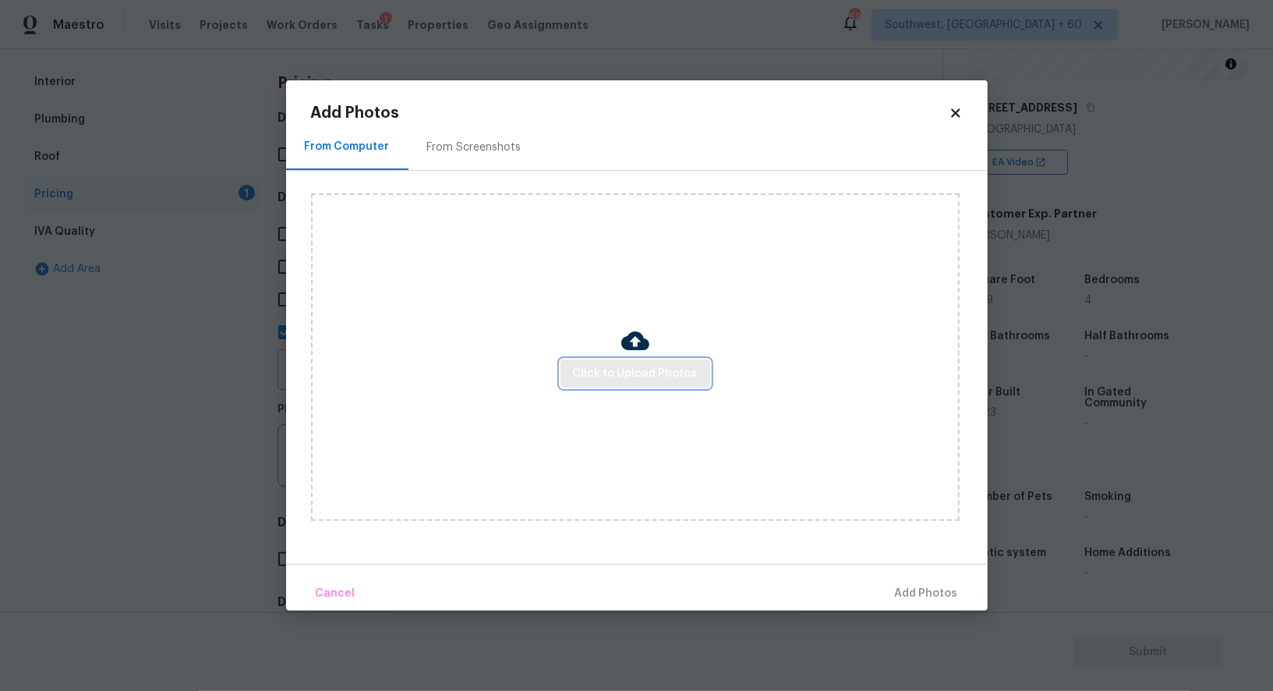
click at [620, 376] on span "Click to Upload Photos" at bounding box center [635, 373] width 125 height 19
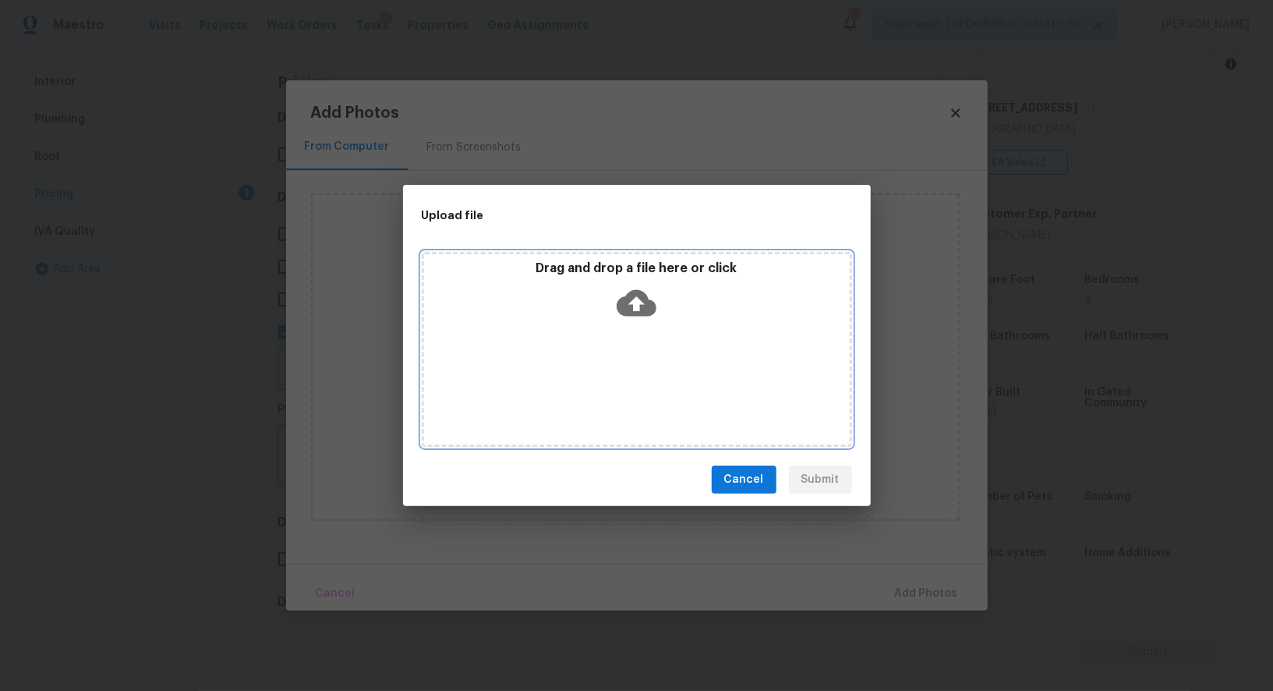
click at [645, 317] on icon at bounding box center [637, 303] width 40 height 40
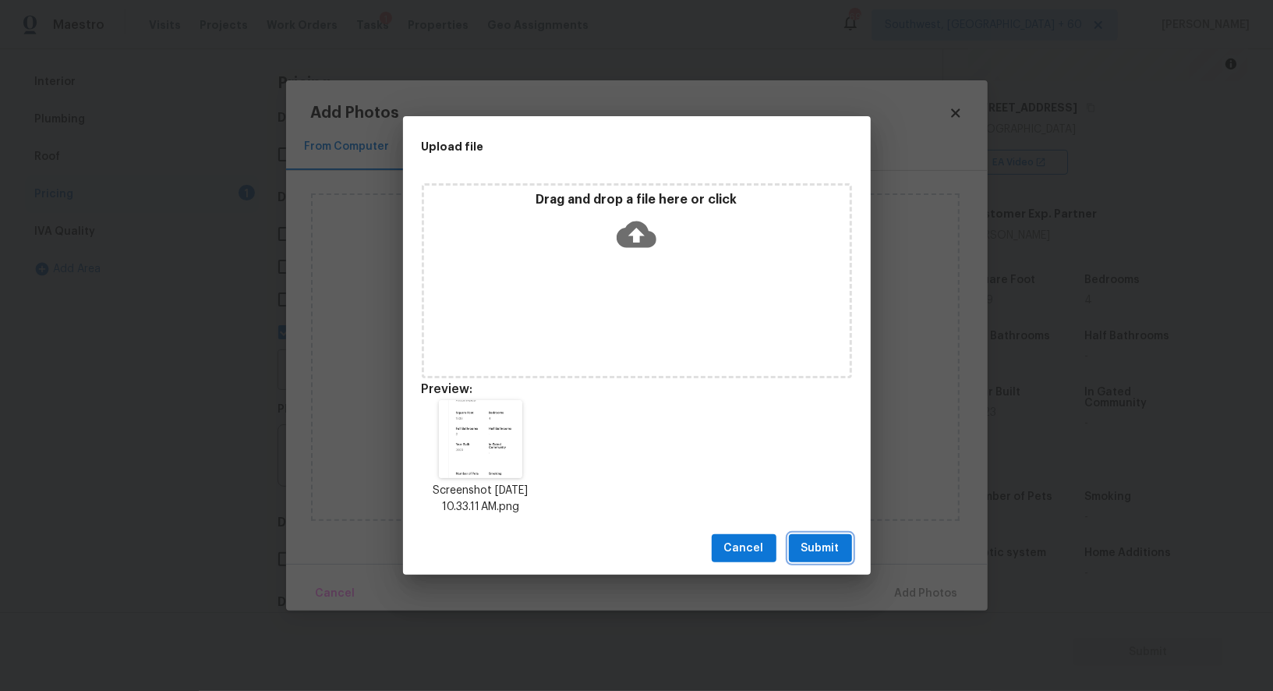
click at [847, 550] on button "Submit" at bounding box center [820, 548] width 63 height 29
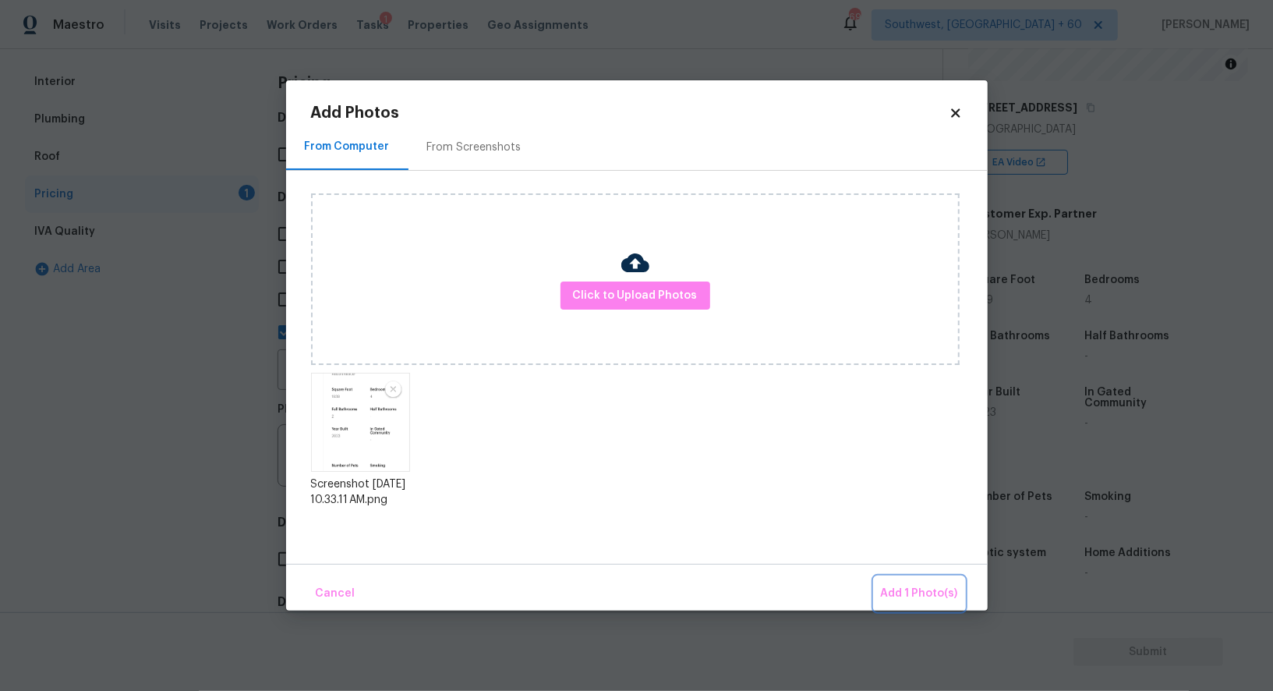
click at [917, 595] on span "Add 1 Photo(s)" at bounding box center [919, 593] width 77 height 19
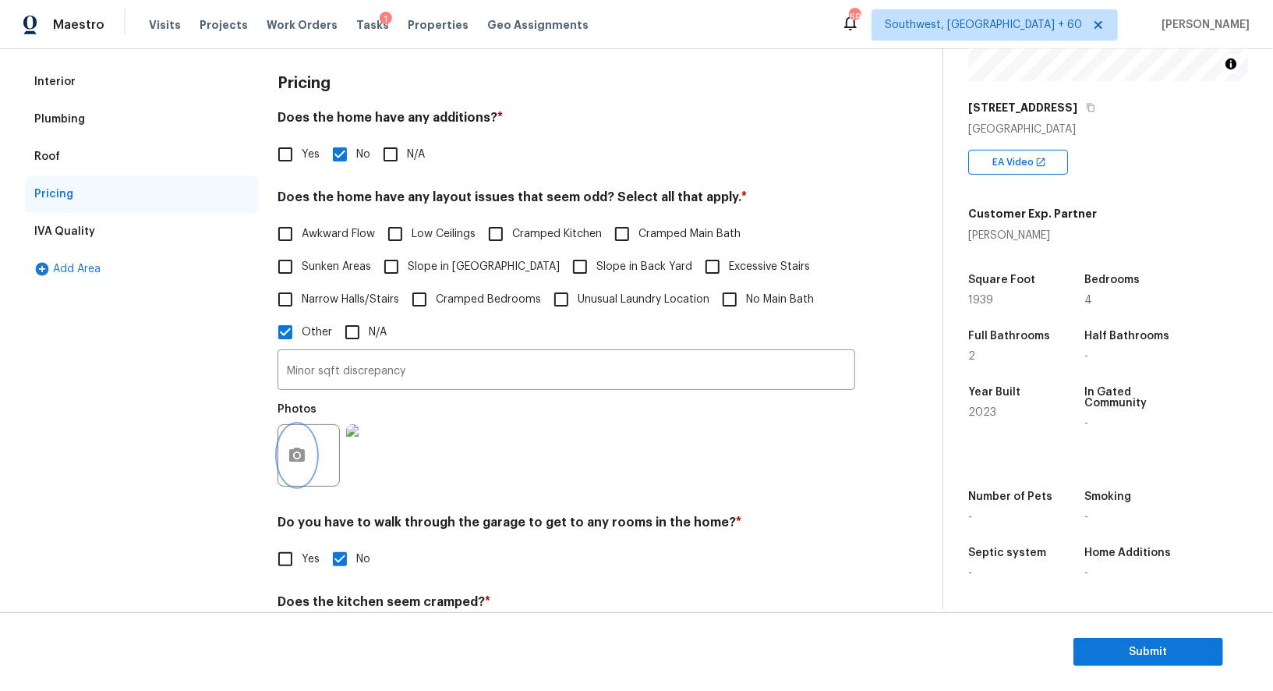
scroll to position [0, 0]
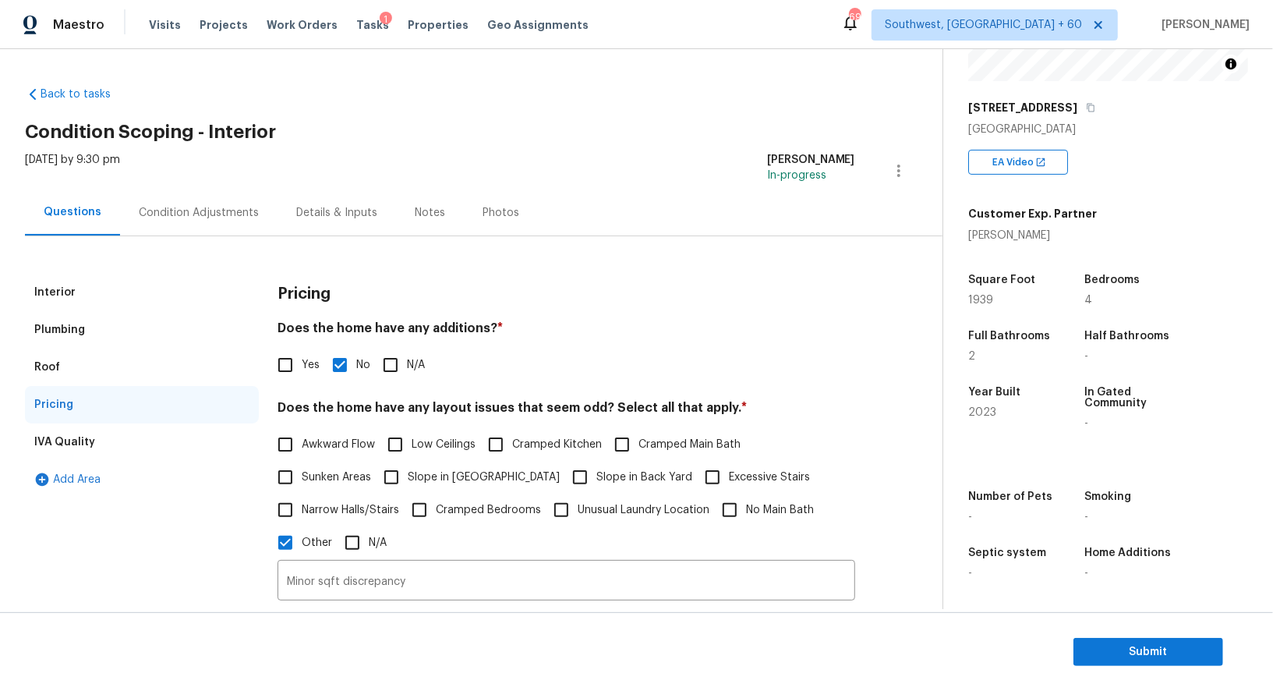
click at [176, 234] on div "Condition Adjustments" at bounding box center [198, 212] width 157 height 46
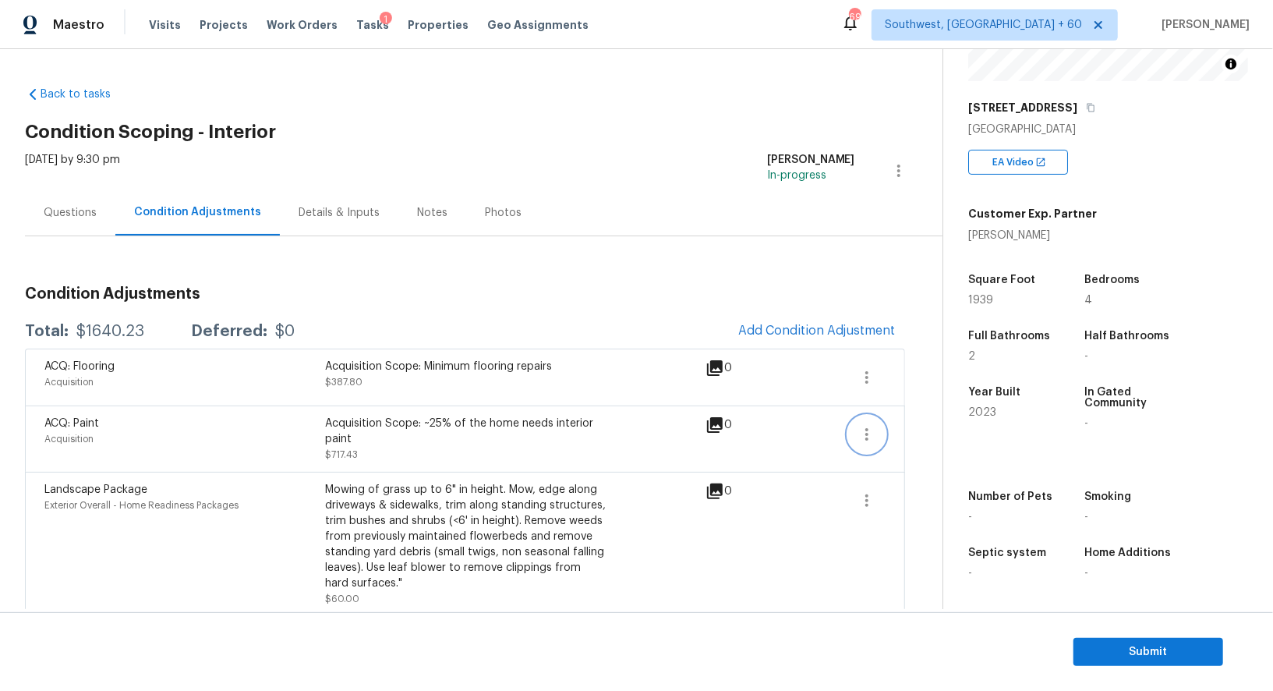
click at [861, 431] on icon "button" at bounding box center [867, 434] width 19 height 19
click at [944, 423] on div "Edit" at bounding box center [956, 431] width 122 height 16
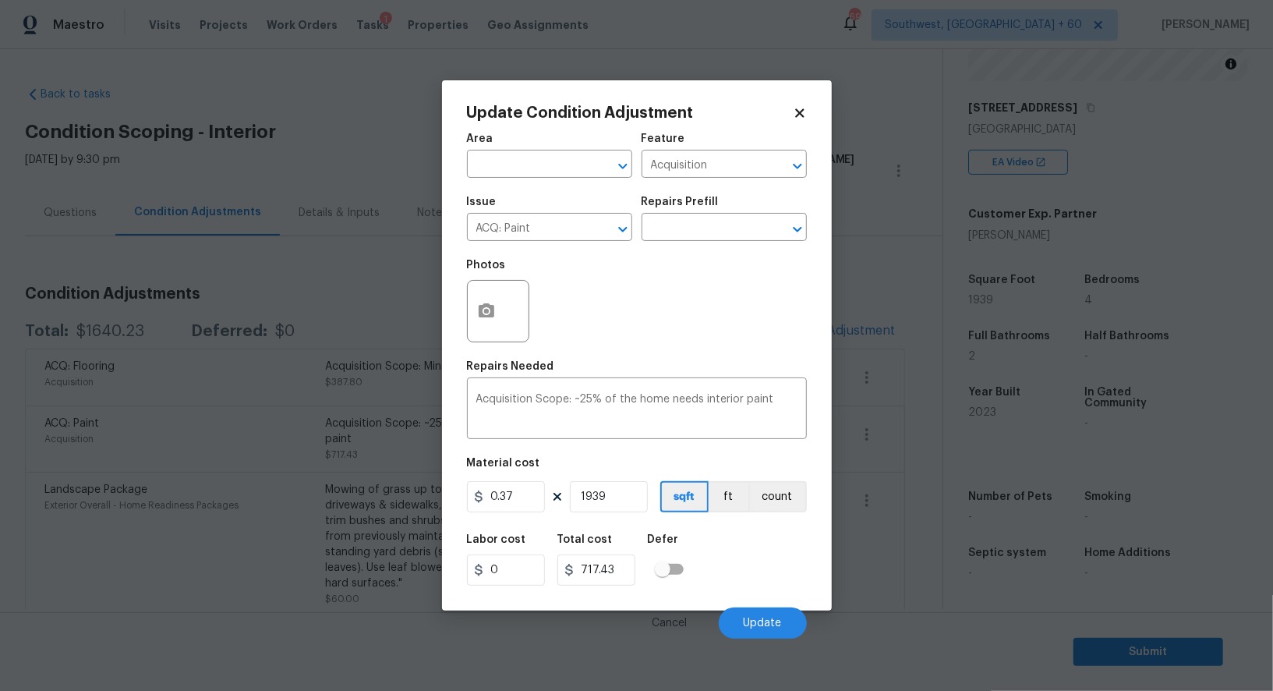
click at [919, 499] on body "Maestro Visits Projects Work Orders Tasks 1 Properties Geo Assignments 698 Sout…" at bounding box center [636, 345] width 1273 height 691
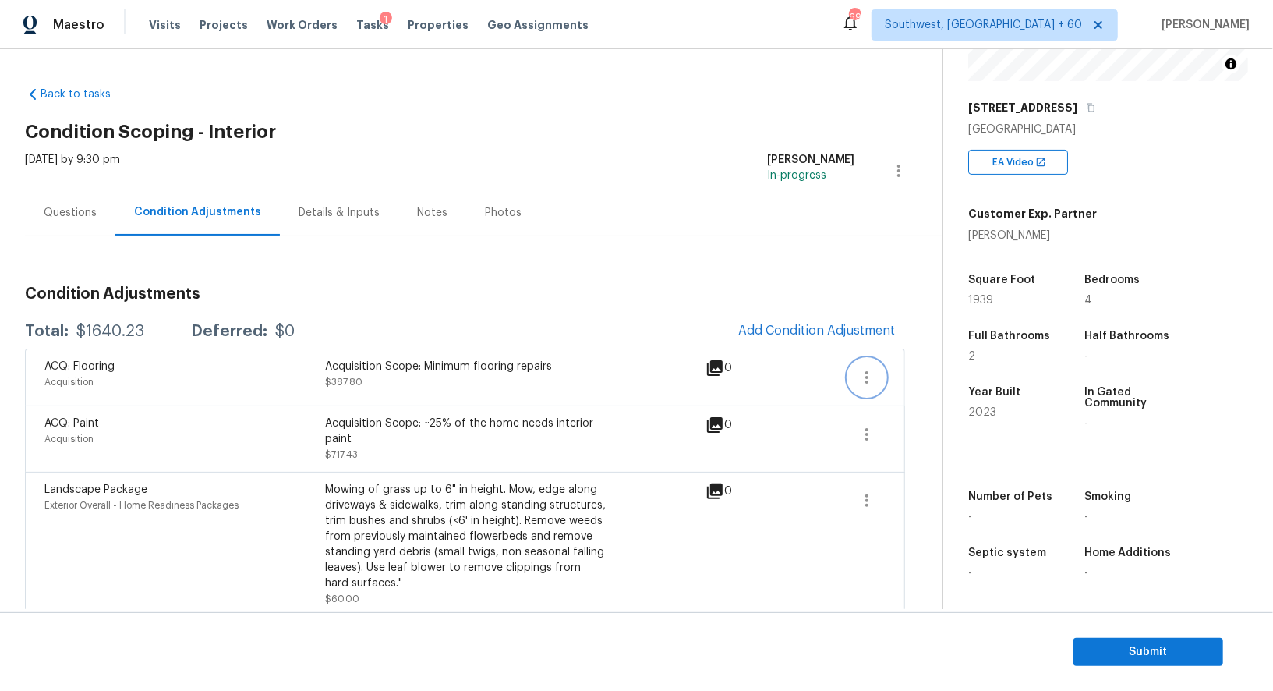
click at [885, 374] on button "button" at bounding box center [866, 377] width 37 height 37
click at [918, 370] on div "Edit" at bounding box center [956, 374] width 122 height 16
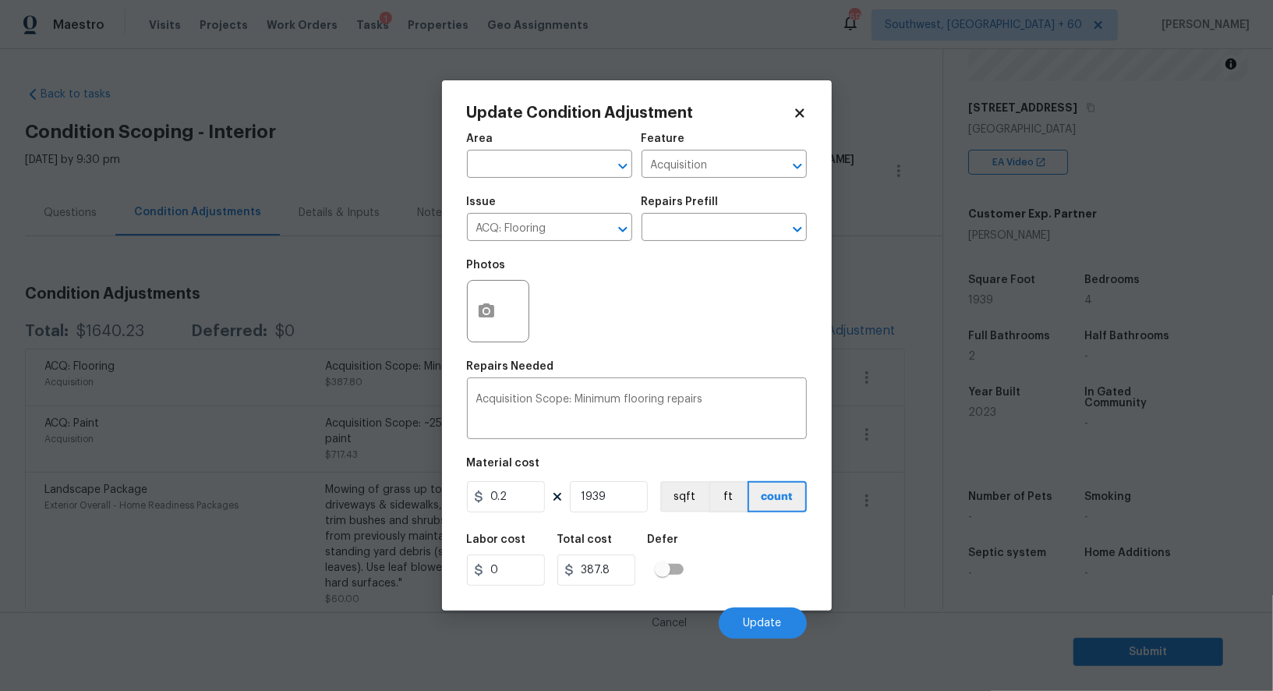
click at [905, 444] on body "Maestro Visits Projects Work Orders Tasks 1 Properties Geo Assignments 698 Sout…" at bounding box center [636, 345] width 1273 height 691
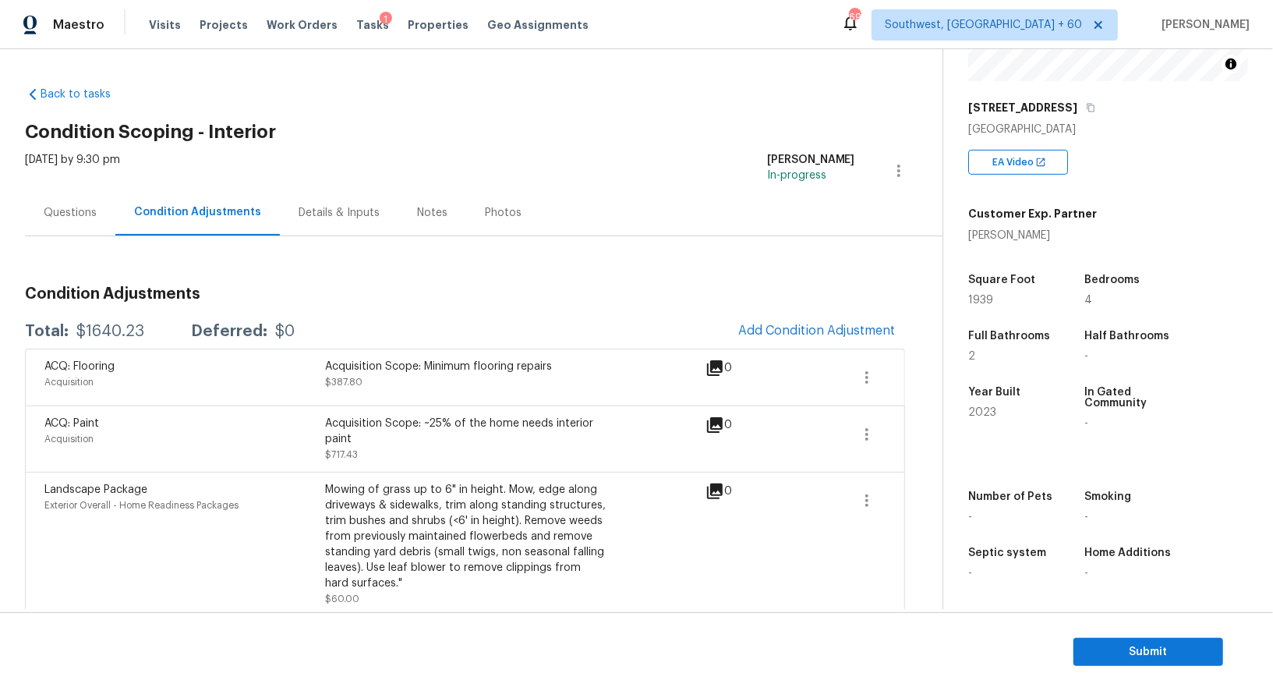
click at [68, 218] on div "Questions" at bounding box center [70, 213] width 53 height 16
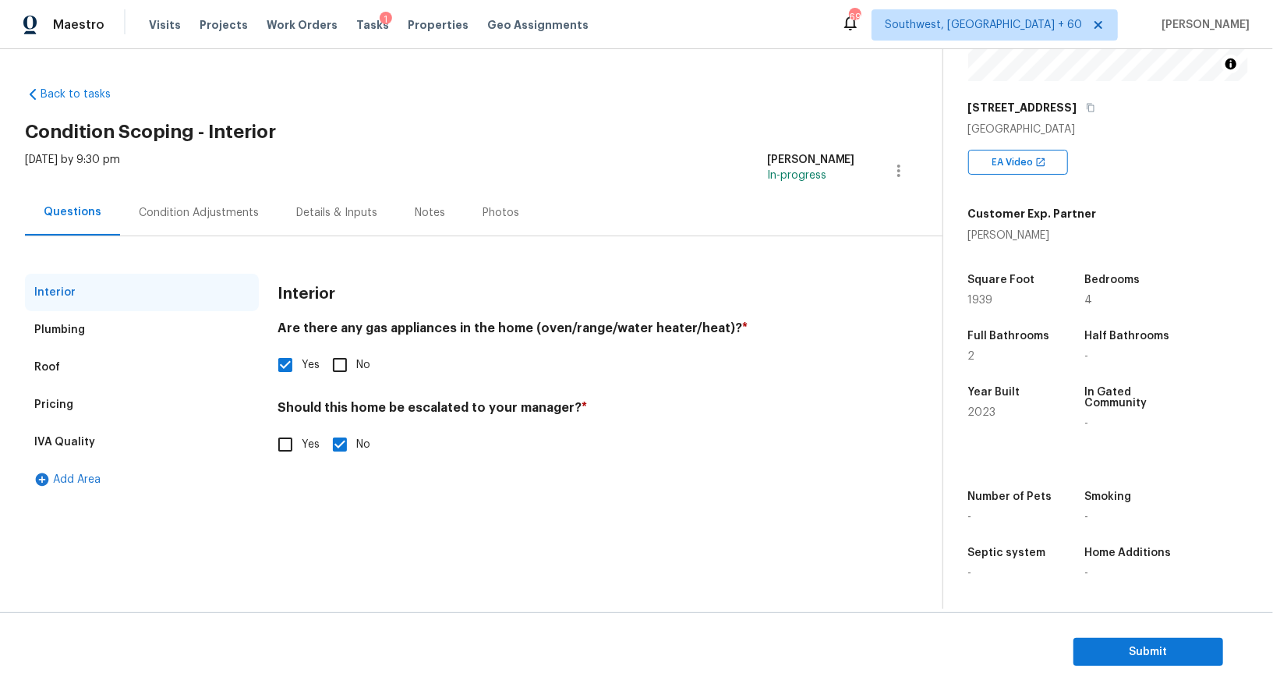
click at [96, 381] on div "Roof" at bounding box center [142, 367] width 234 height 37
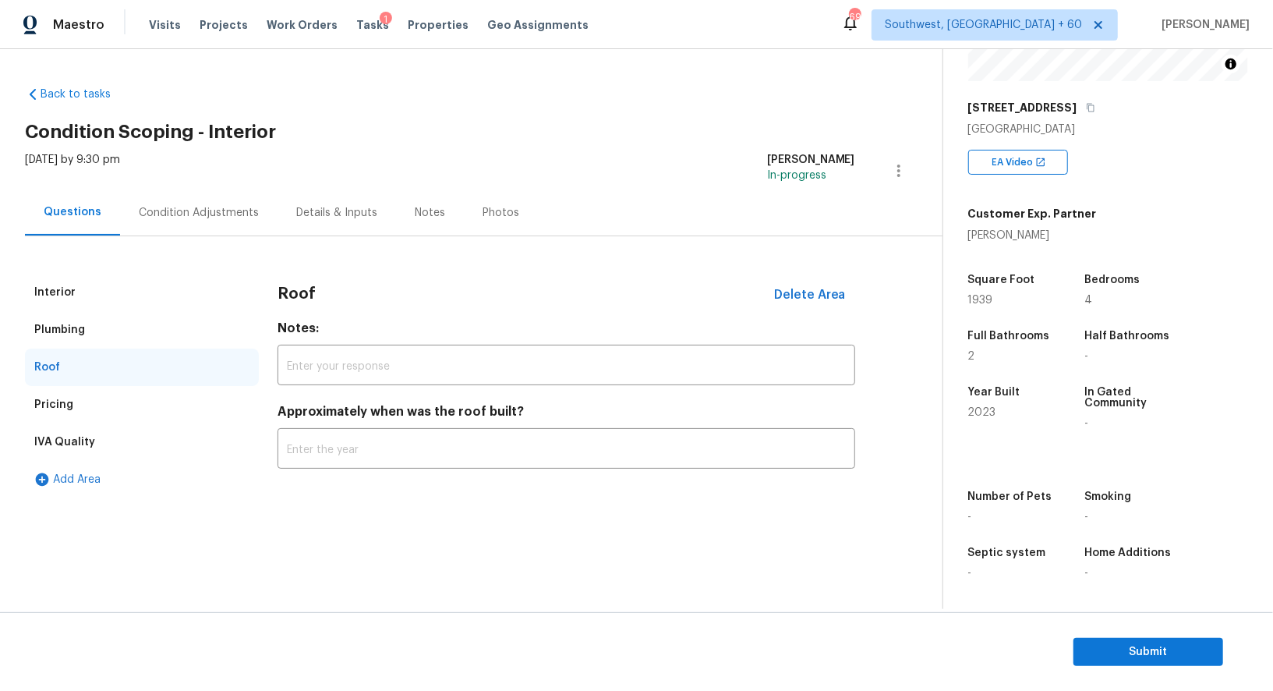
click at [96, 398] on div "Pricing" at bounding box center [142, 404] width 234 height 37
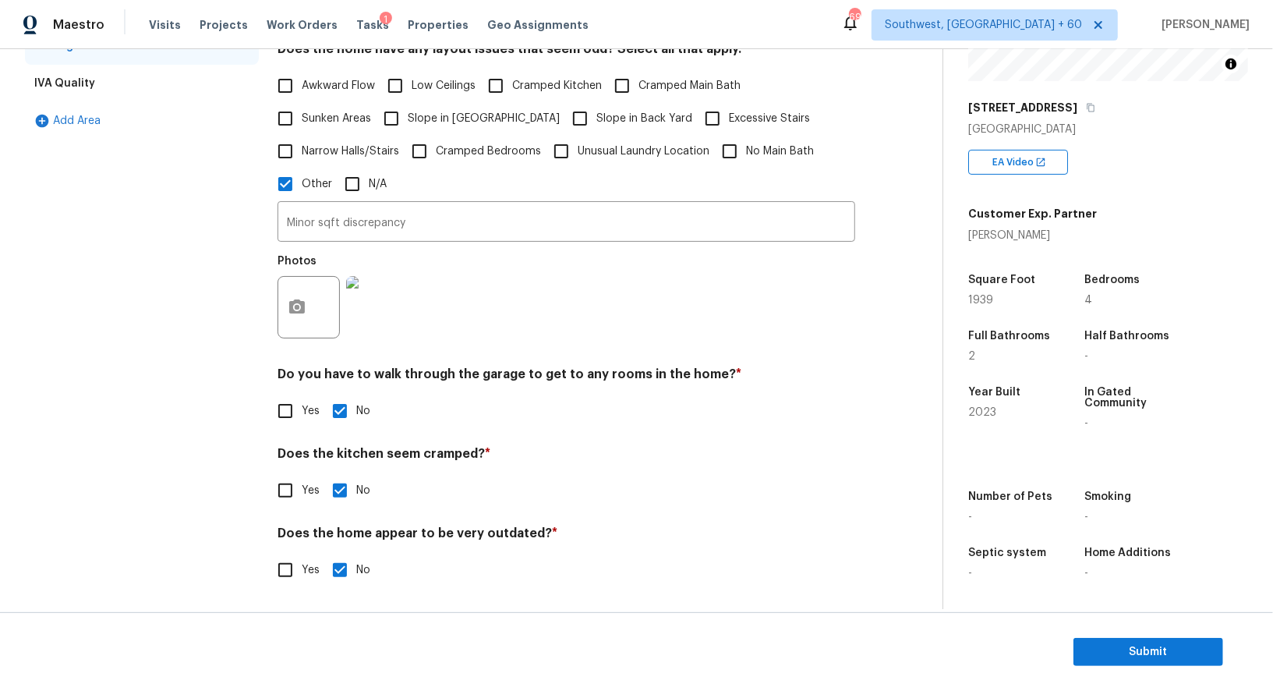
scroll to position [226, 0]
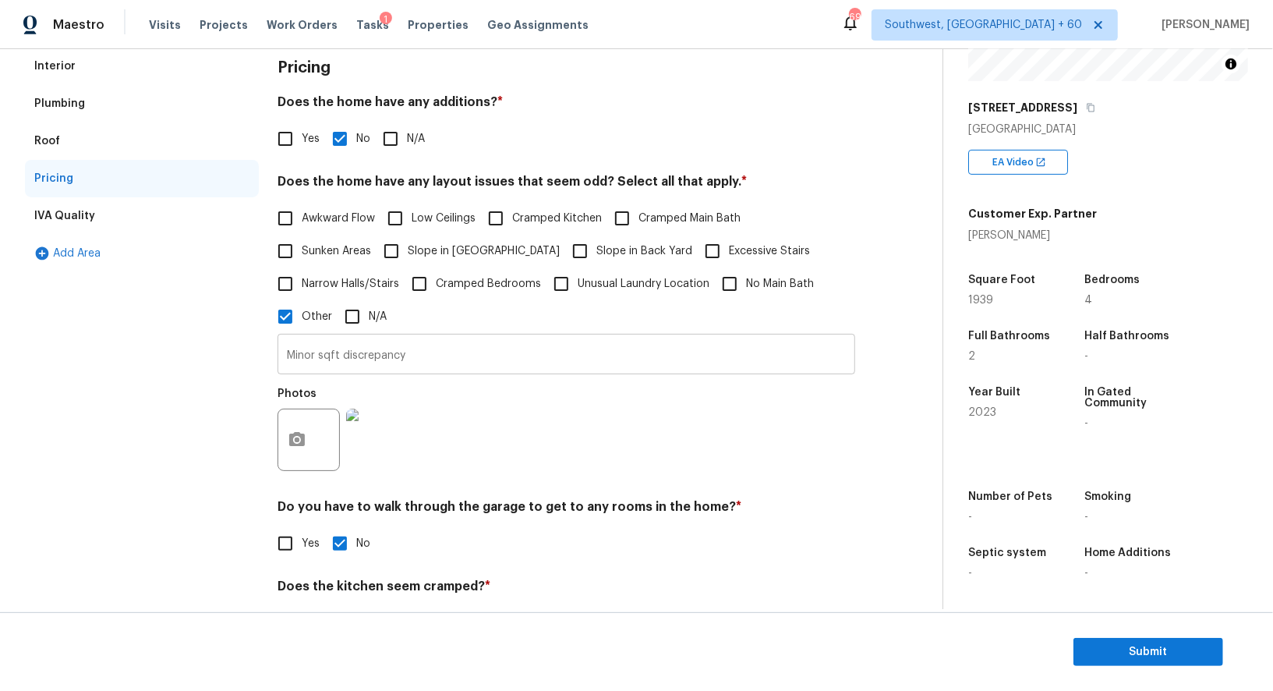
click at [388, 341] on input "Minor sqft discrepancy" at bounding box center [567, 356] width 578 height 37
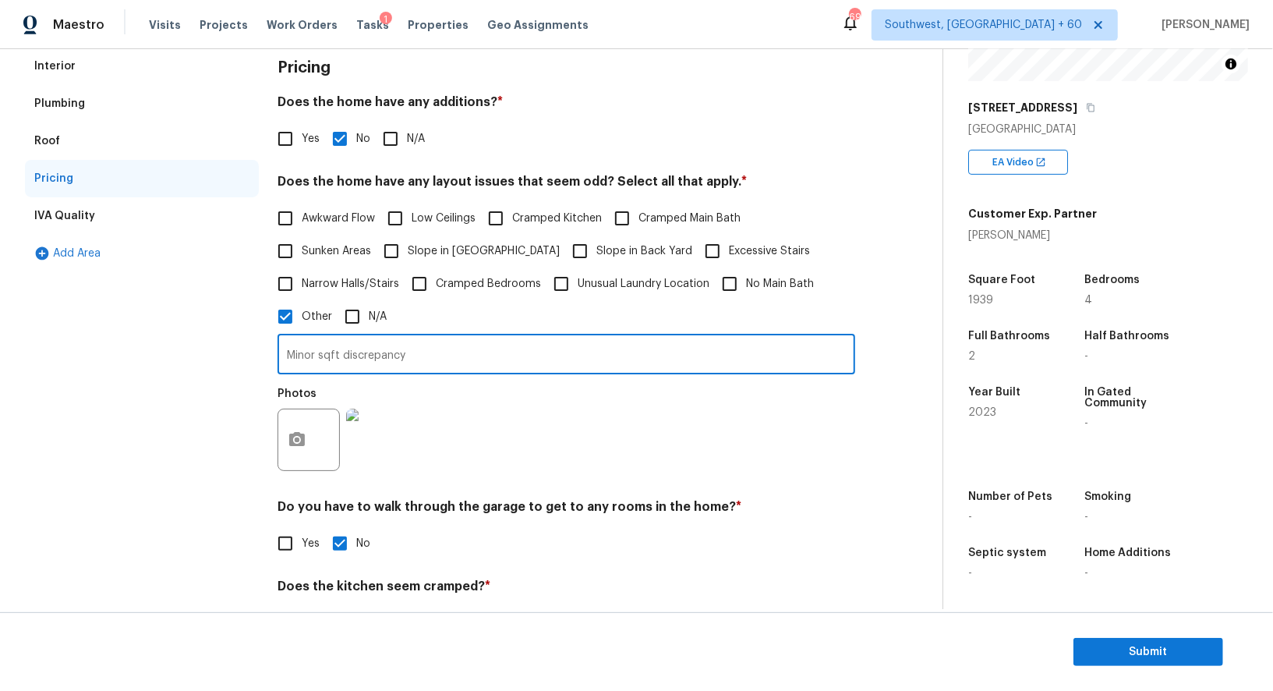
click at [388, 341] on input "Minor sqft discrepancy" at bounding box center [567, 356] width 578 height 37
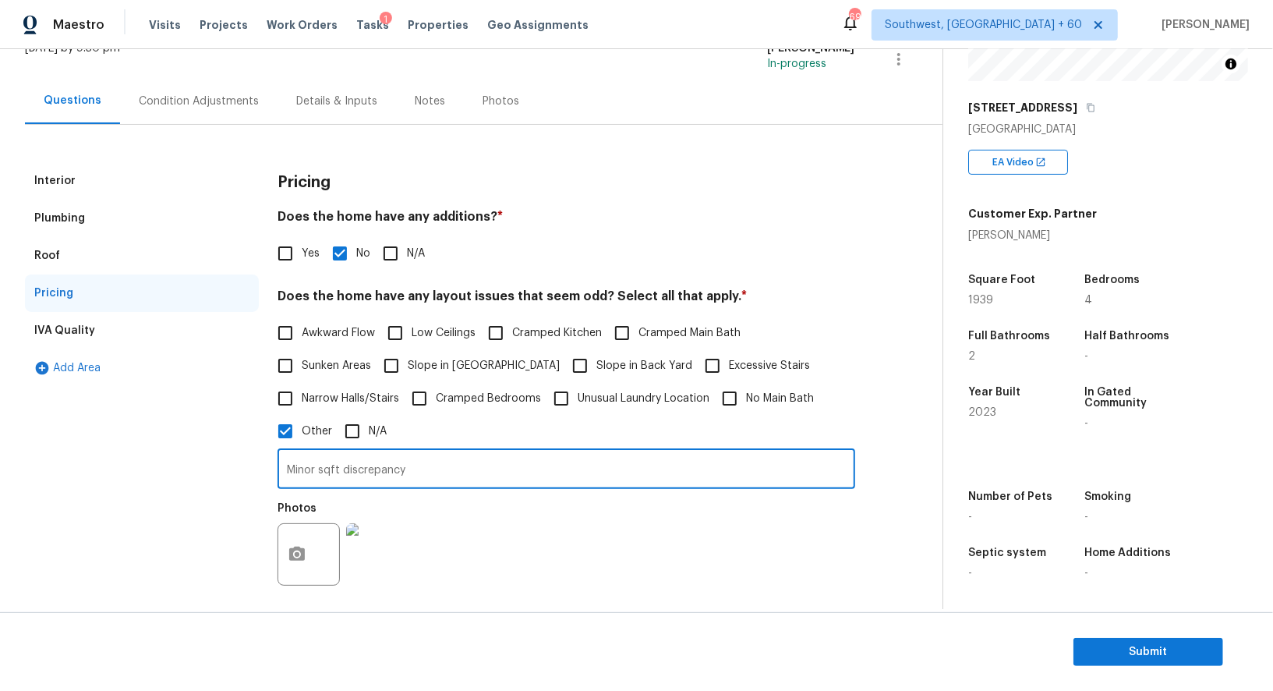
scroll to position [0, 0]
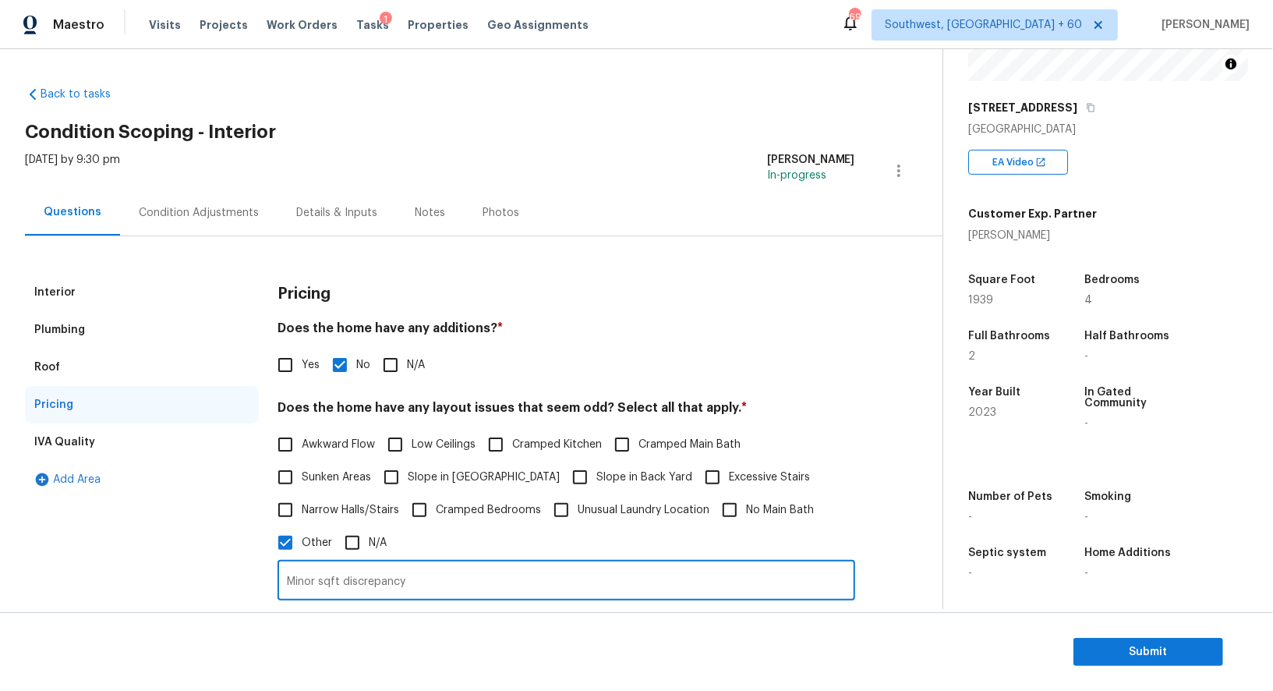
click at [157, 233] on div "Condition Adjustments" at bounding box center [198, 212] width 157 height 46
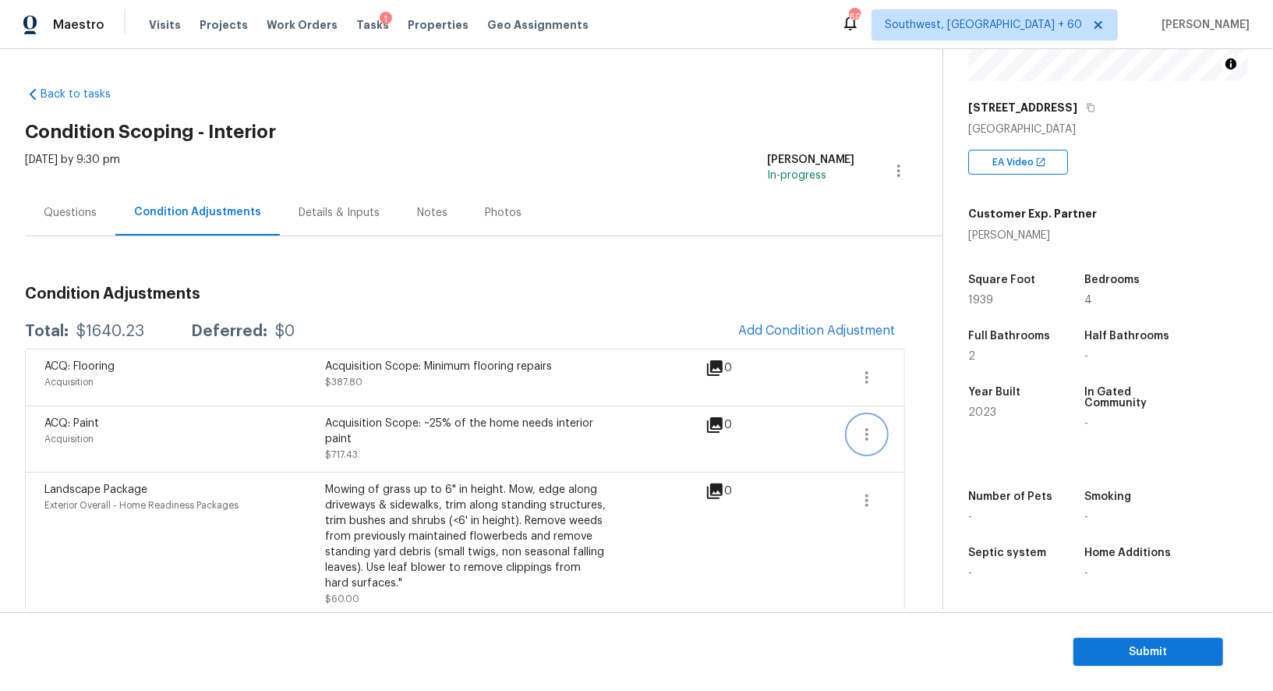
click at [866, 437] on icon "button" at bounding box center [866, 434] width 3 height 12
click at [944, 427] on div "Edit" at bounding box center [956, 430] width 122 height 16
click at [878, 372] on button "button" at bounding box center [866, 377] width 37 height 37
click at [926, 363] on link "Edit" at bounding box center [956, 373] width 133 height 23
click at [944, 649] on span "Submit" at bounding box center [1148, 651] width 125 height 19
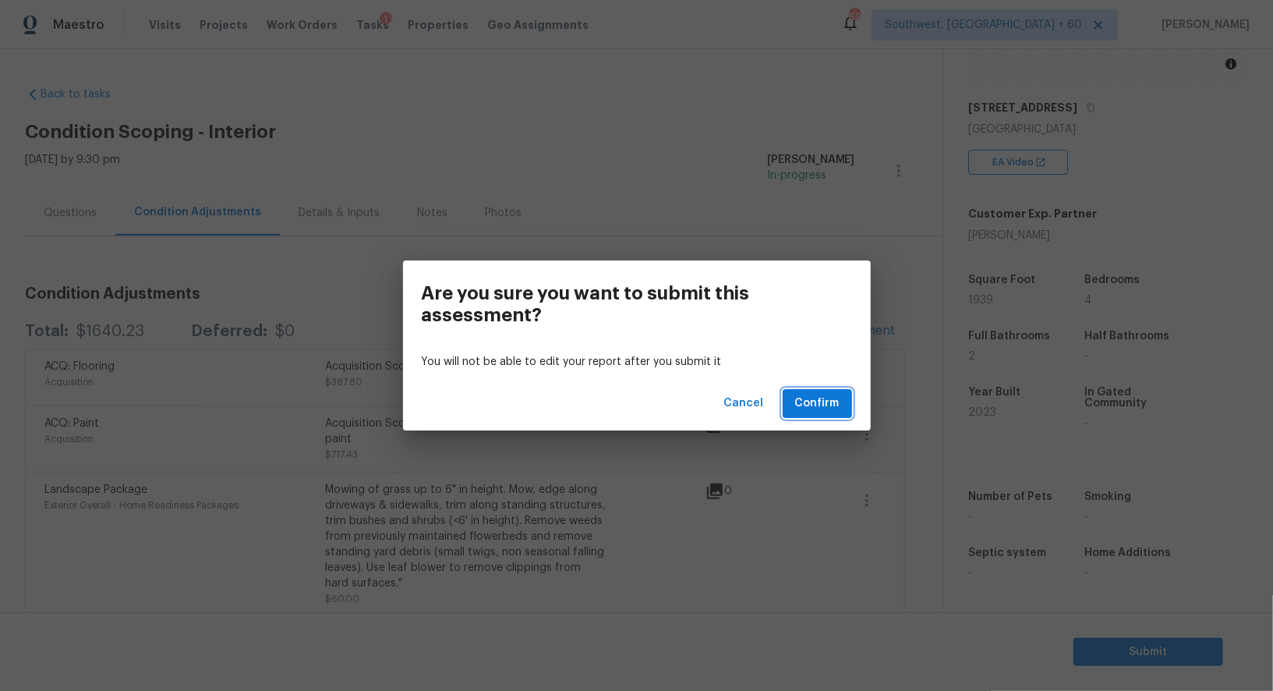
click at [833, 412] on span "Confirm" at bounding box center [817, 403] width 44 height 19
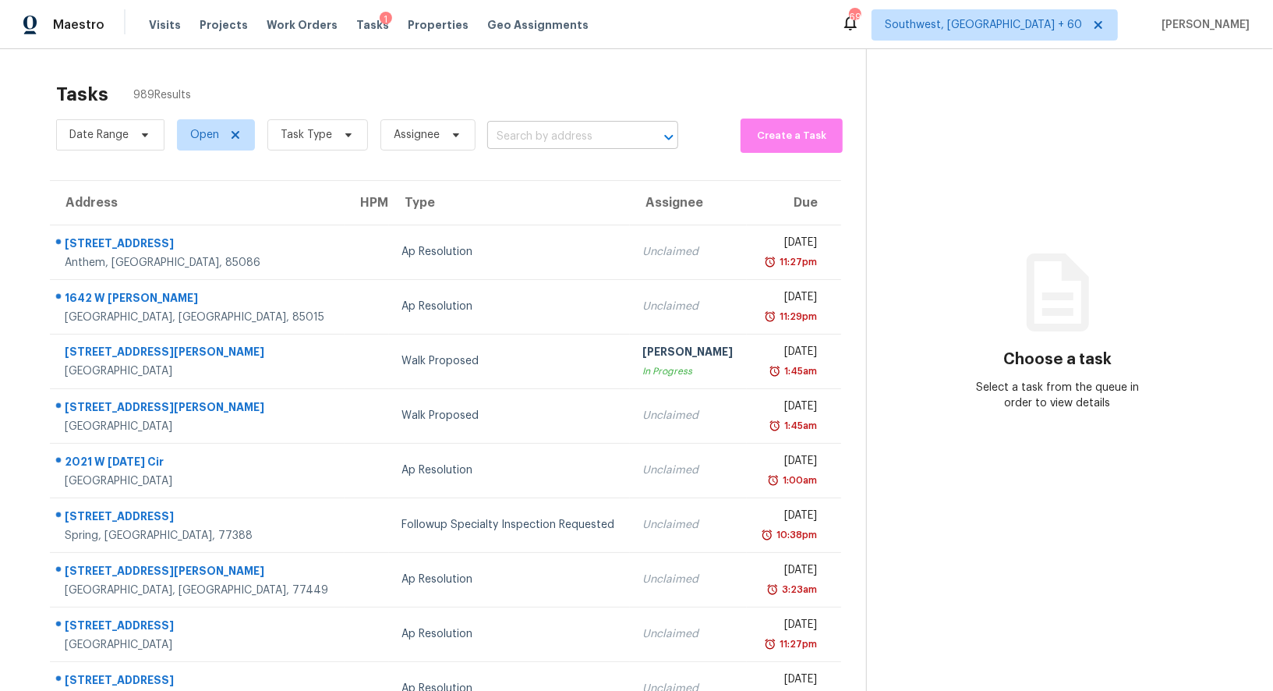
click at [524, 126] on input "text" at bounding box center [560, 137] width 147 height 24
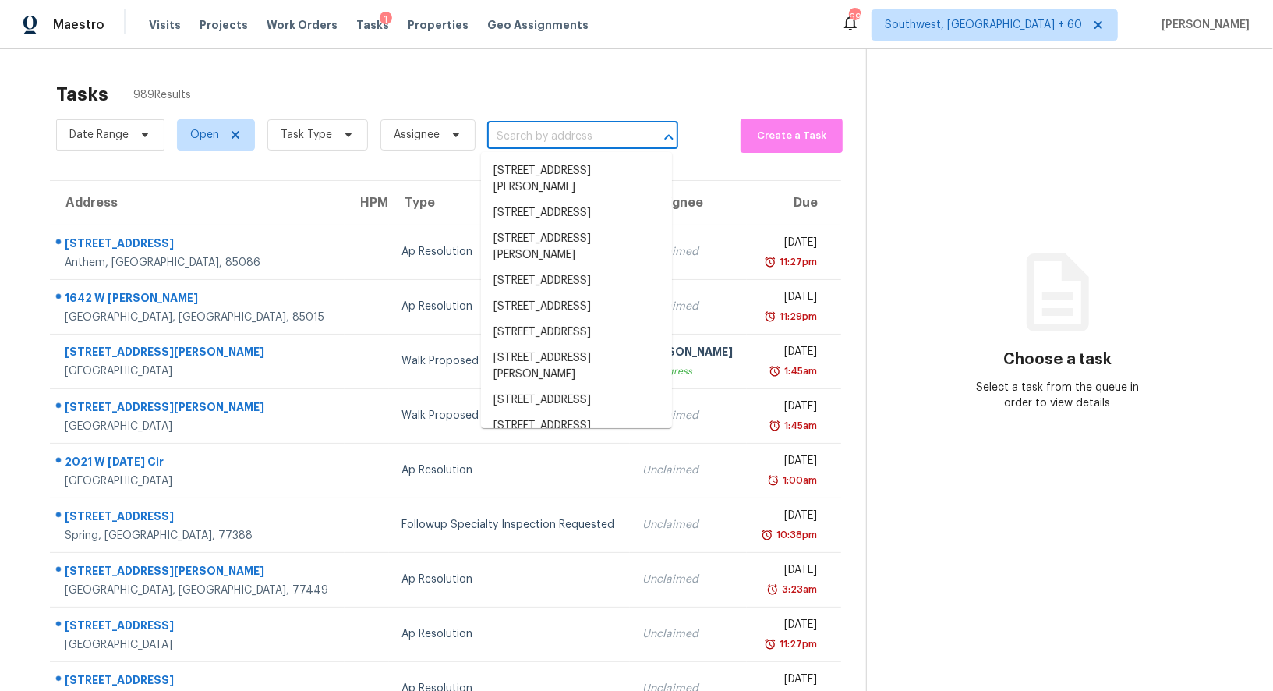
paste input "165 Winterberry St, Mooresville, NC 28117"
type input "165 Winterberry St, Mooresville, NC 28117"
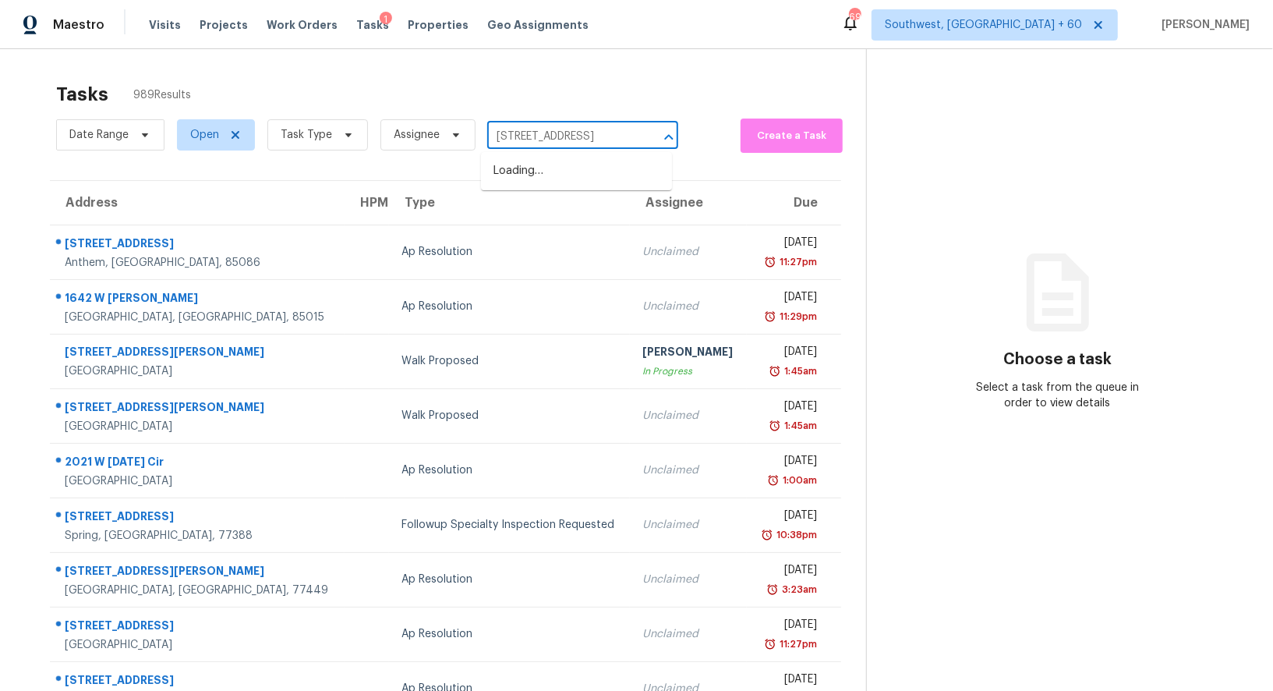
scroll to position [0, 72]
click at [555, 184] on li "165 Winterberry St, Mooresville, NC 28117" at bounding box center [576, 171] width 191 height 26
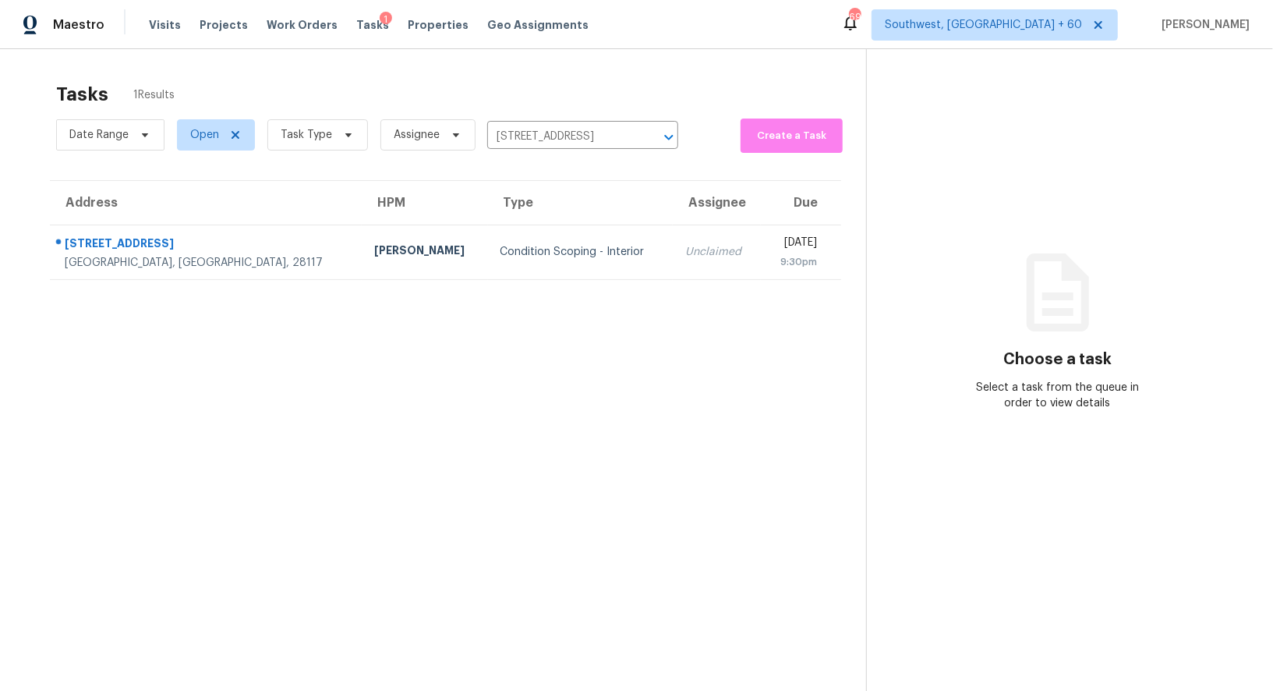
click at [555, 255] on td "Condition Scoping - Interior" at bounding box center [580, 252] width 185 height 55
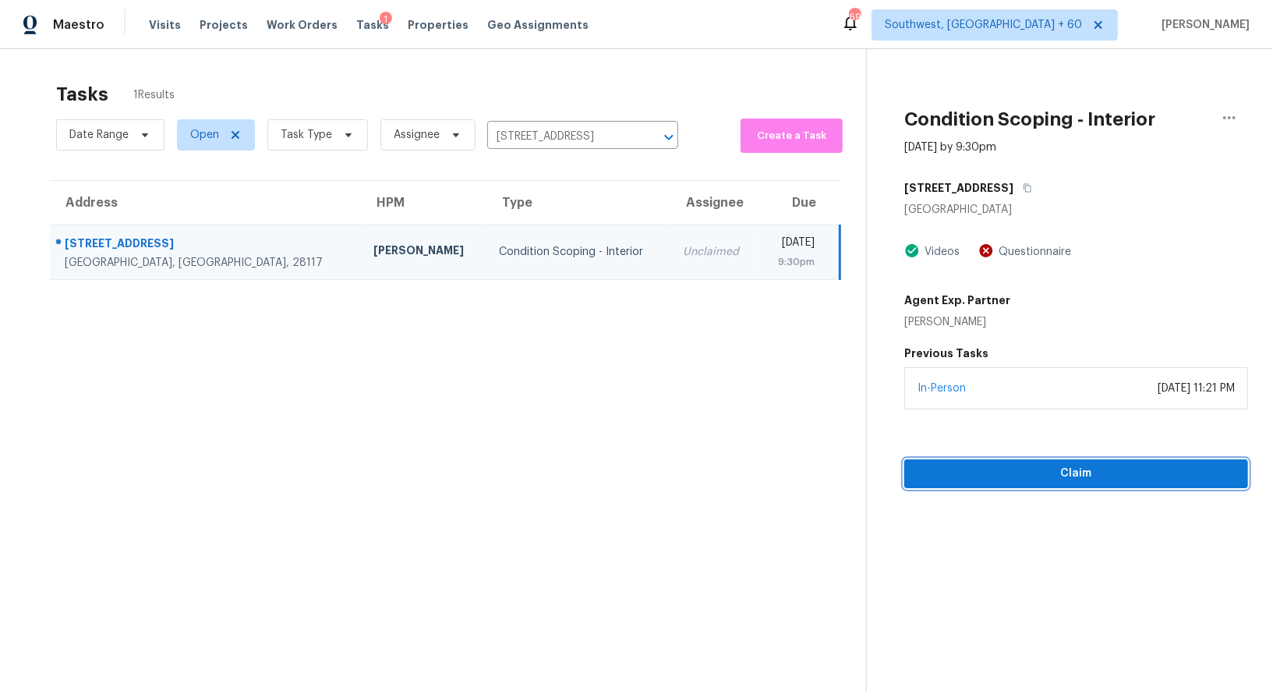
click at [944, 479] on span "Claim" at bounding box center [1076, 473] width 319 height 19
click at [944, 464] on span "Start Assessment" at bounding box center [1076, 473] width 319 height 19
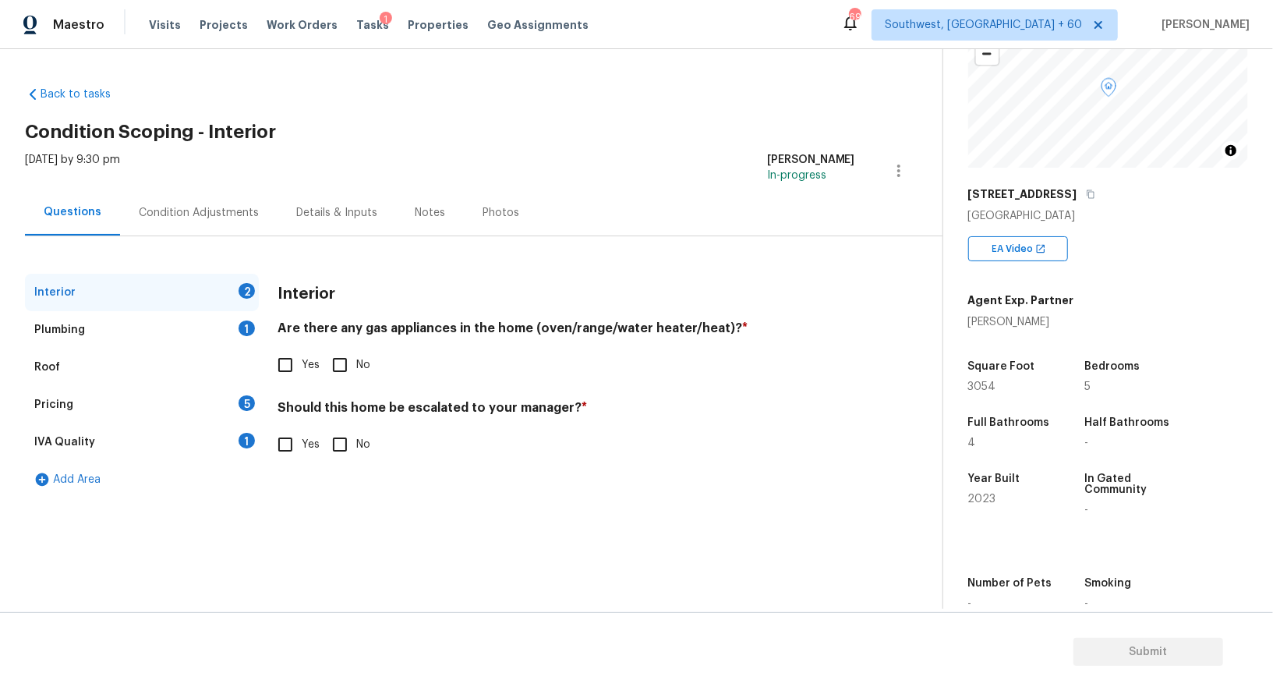
scroll to position [158, 0]
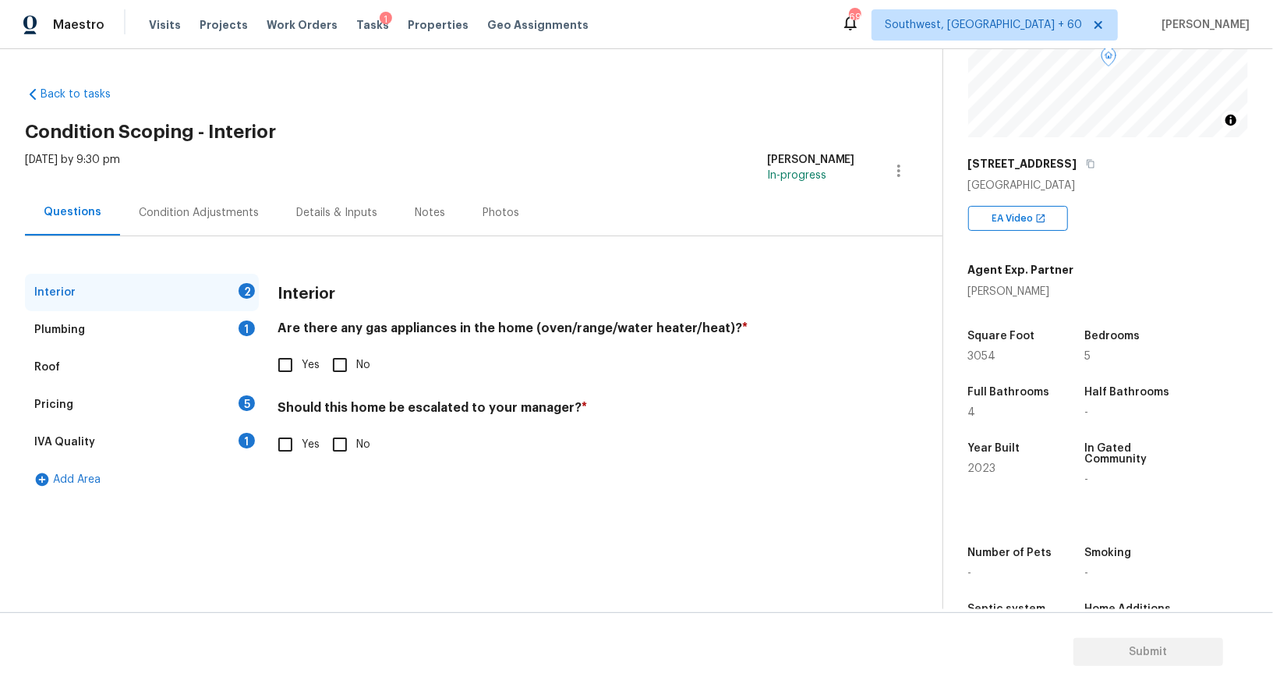
click at [296, 358] on input "Yes" at bounding box center [285, 365] width 33 height 33
checkbox input "true"
click at [349, 458] on input "No" at bounding box center [340, 444] width 33 height 33
checkbox input "true"
click at [246, 351] on div "Roof" at bounding box center [142, 367] width 234 height 37
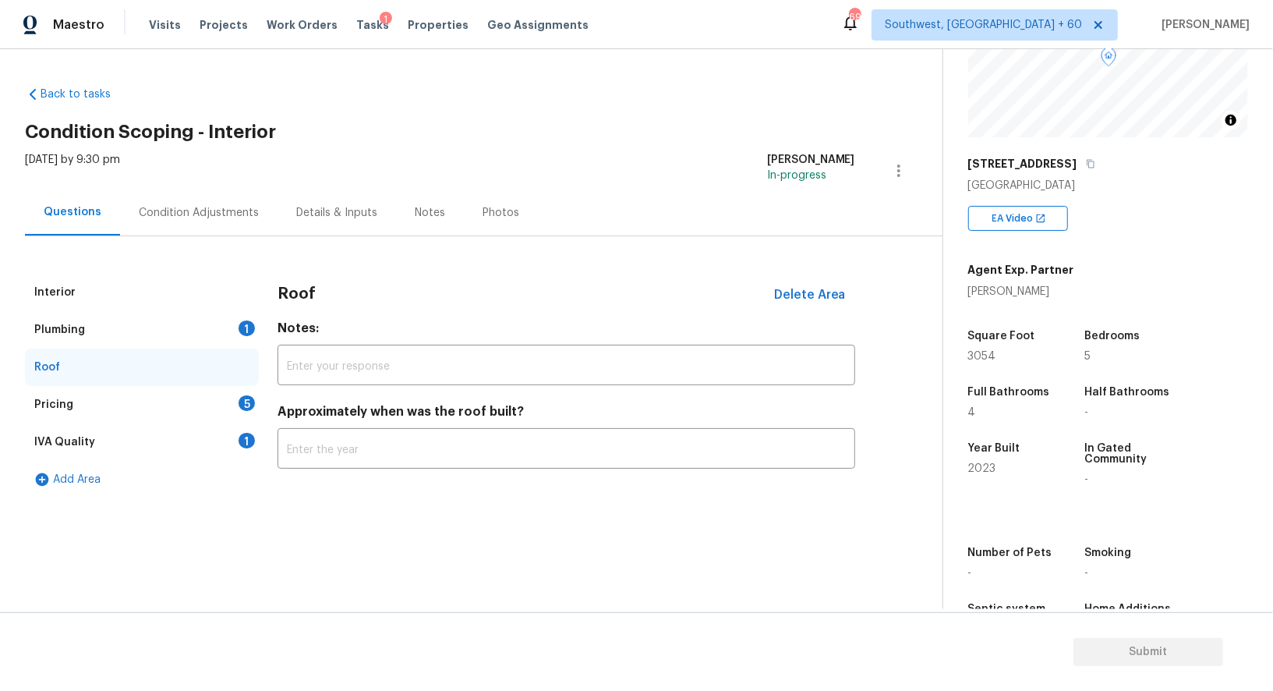
click at [243, 338] on div "Plumbing 1" at bounding box center [142, 329] width 234 height 37
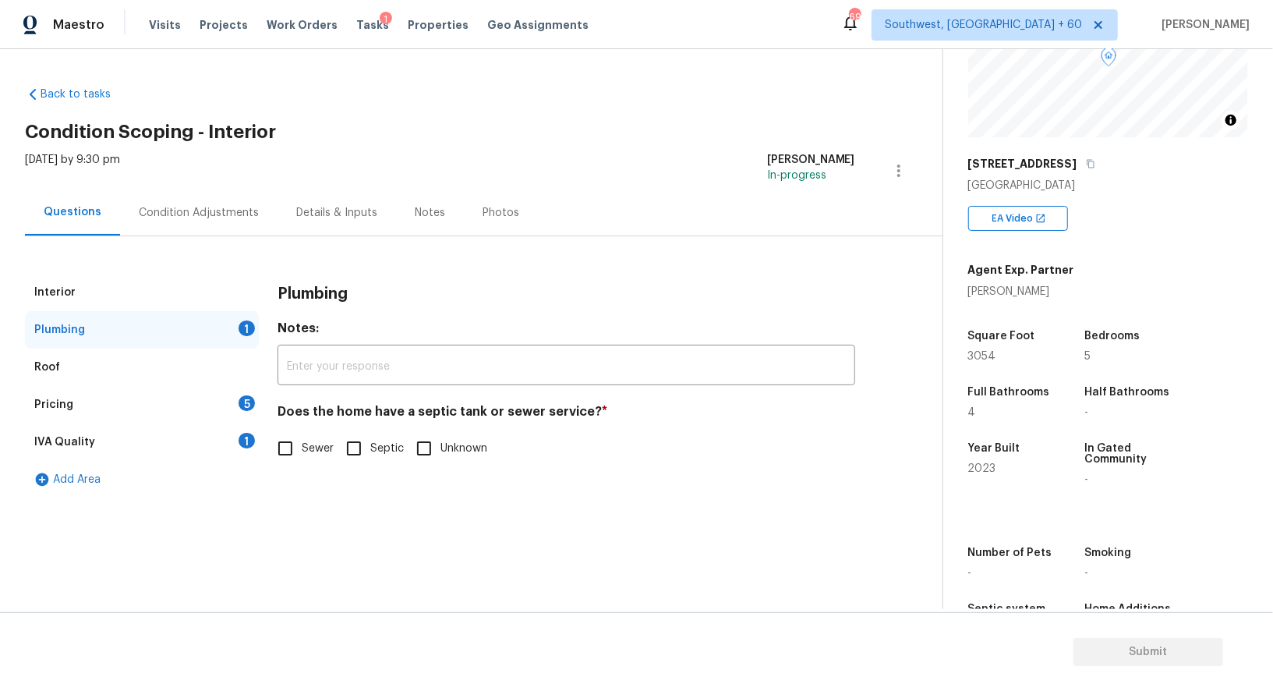
click at [303, 437] on label "Sewer" at bounding box center [301, 448] width 65 height 33
click at [302, 437] on input "Sewer" at bounding box center [285, 448] width 33 height 33
checkbox input "true"
click at [242, 436] on div "1" at bounding box center [247, 441] width 16 height 16
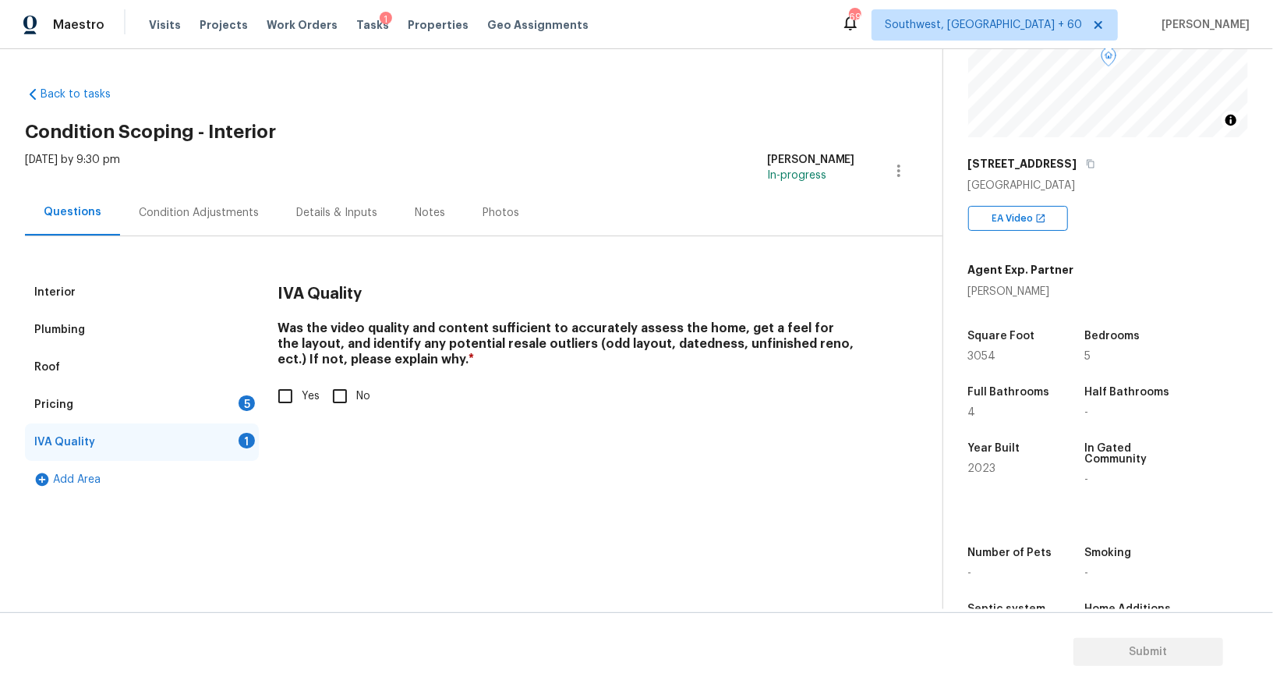
click at [287, 396] on input "Yes" at bounding box center [285, 396] width 33 height 33
checkbox input "true"
click at [251, 397] on div "5" at bounding box center [247, 403] width 16 height 16
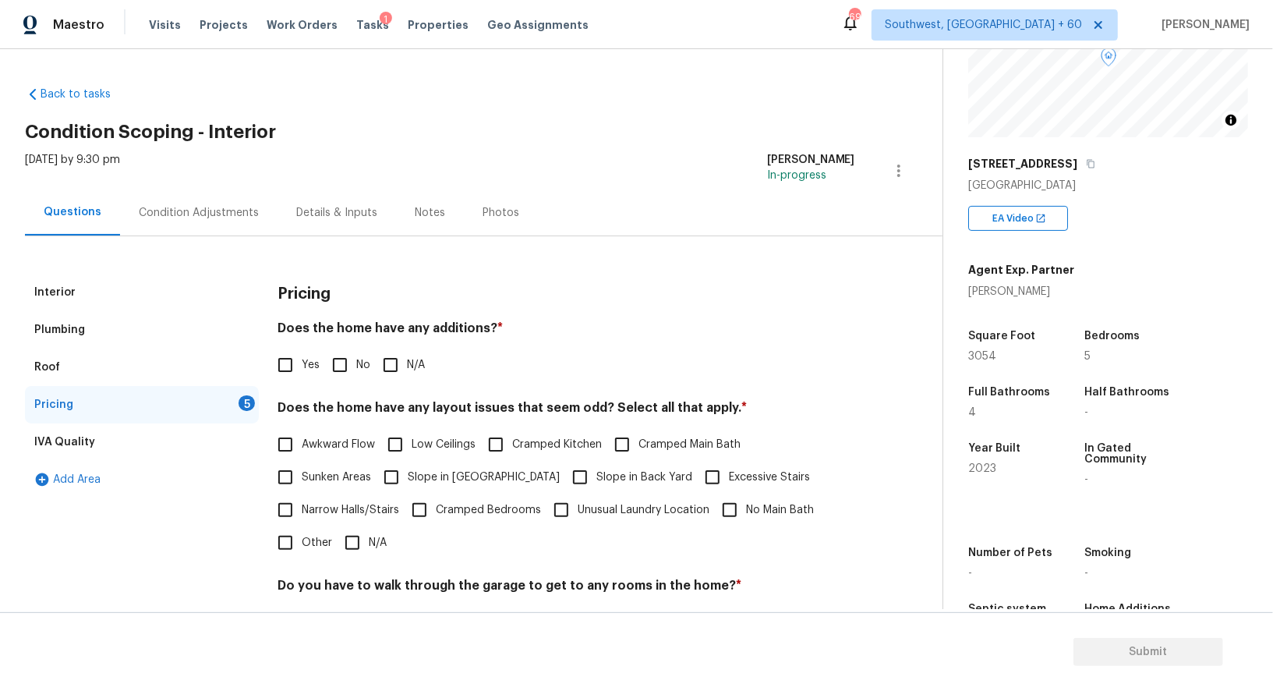
click at [333, 375] on input "No" at bounding box center [340, 365] width 33 height 33
checkbox input "true"
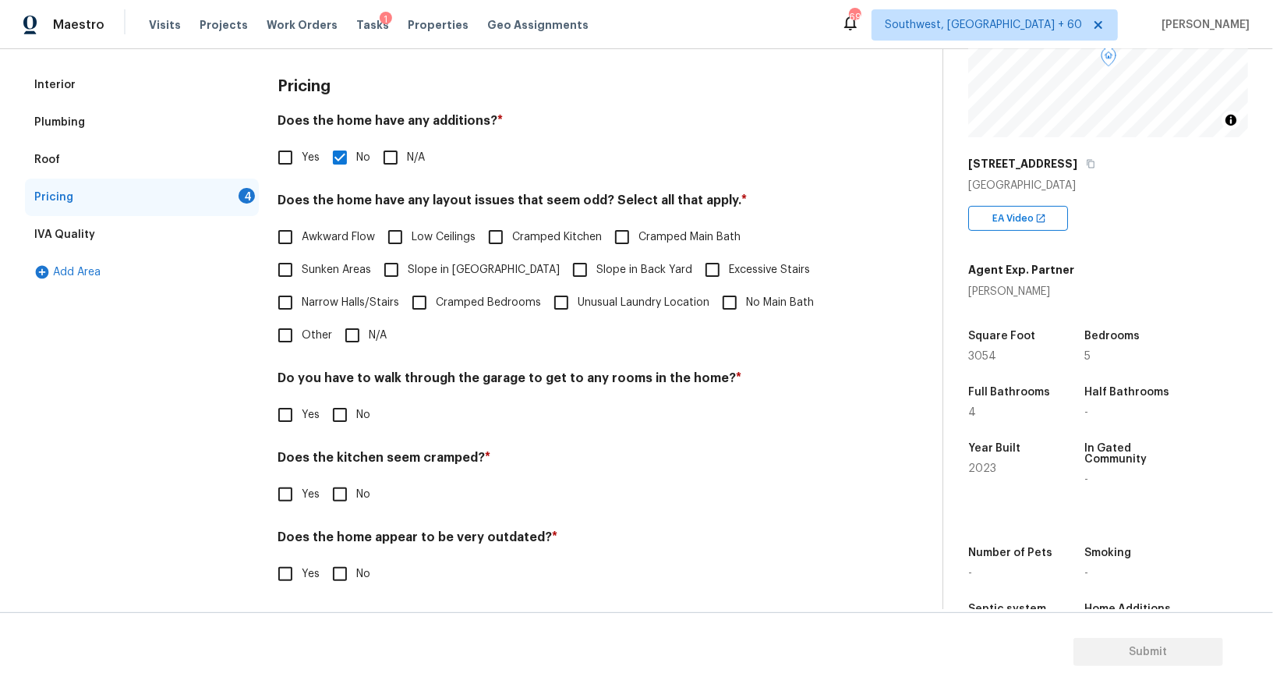
scroll to position [211, 0]
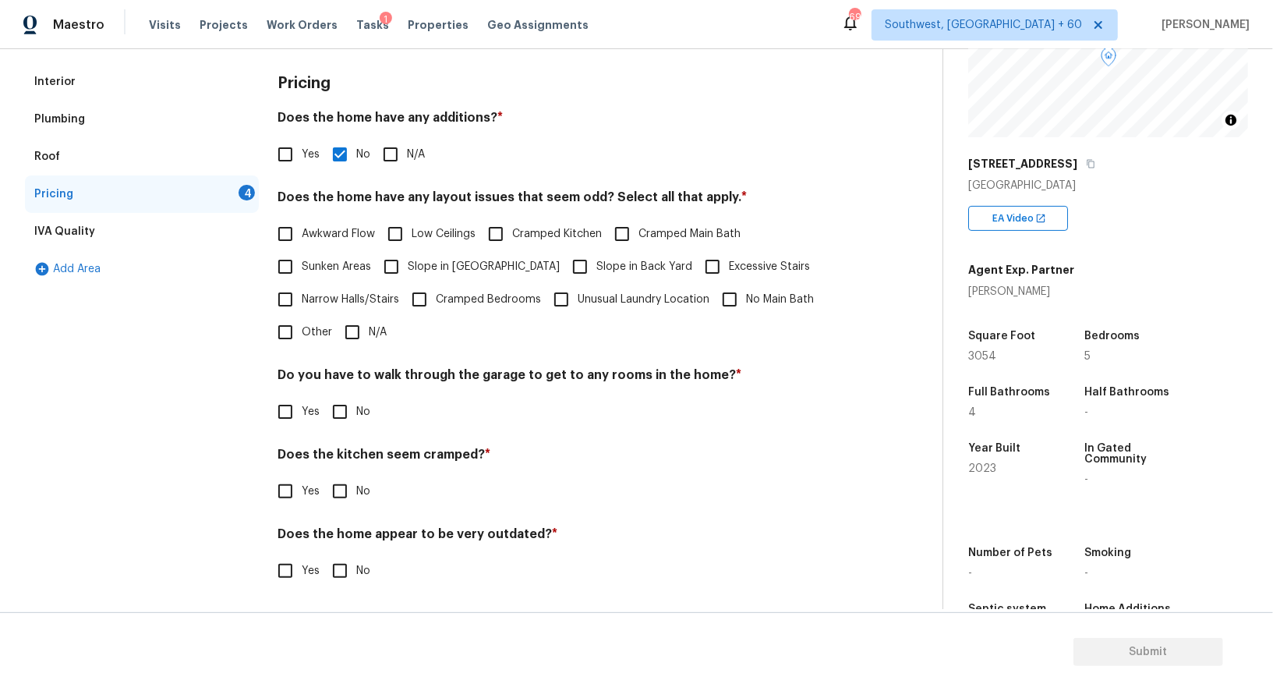
click at [358, 324] on input "N/A" at bounding box center [352, 332] width 33 height 33
checkbox input "true"
click at [344, 391] on div "Do you have to walk through the garage to get to any rooms in the home? * Yes No" at bounding box center [567, 399] width 578 height 61
click at [342, 407] on input "No" at bounding box center [340, 411] width 33 height 33
checkbox input "true"
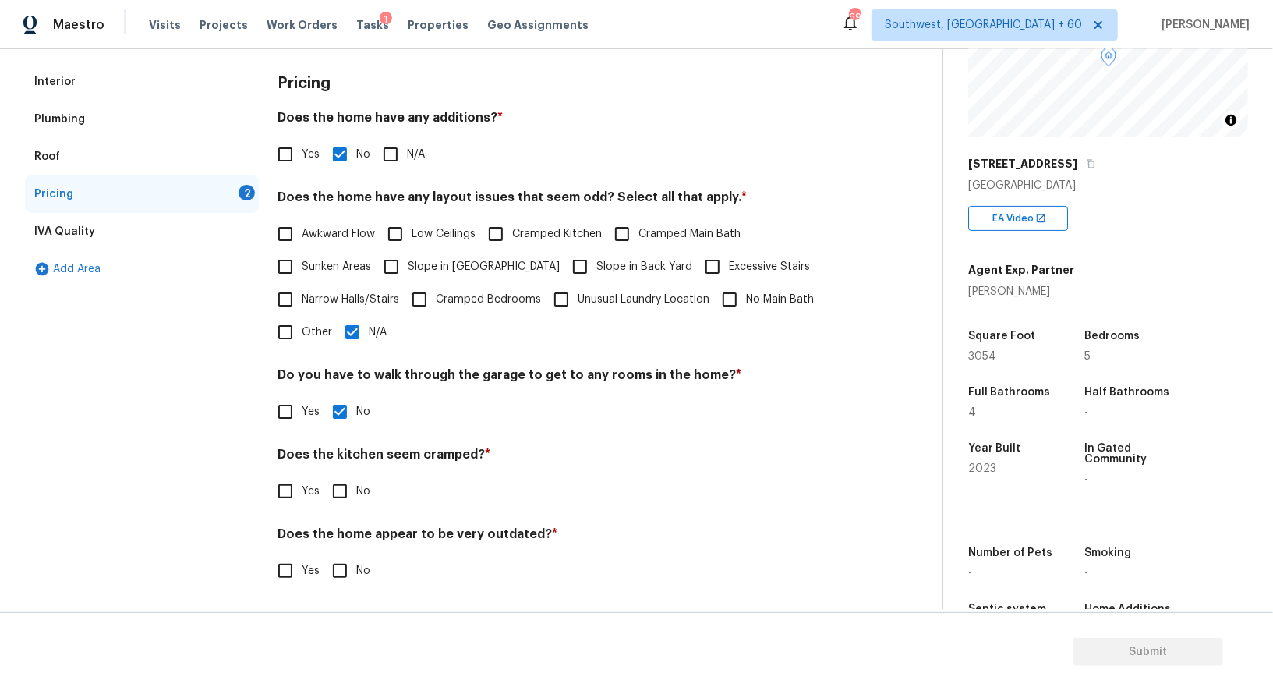
click at [341, 485] on input "No" at bounding box center [340, 491] width 33 height 33
checkbox input "true"
click at [337, 569] on input "No" at bounding box center [340, 572] width 33 height 33
checkbox input "true"
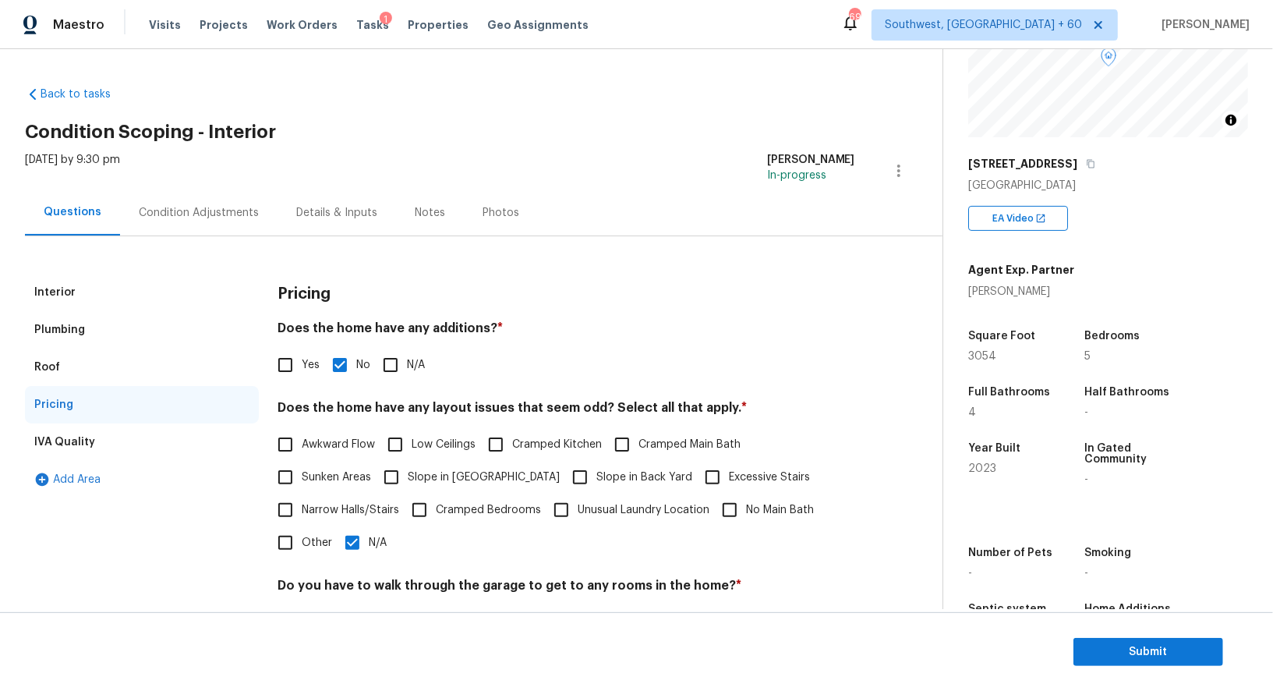
click at [250, 225] on div "Condition Adjustments" at bounding box center [198, 212] width 157 height 46
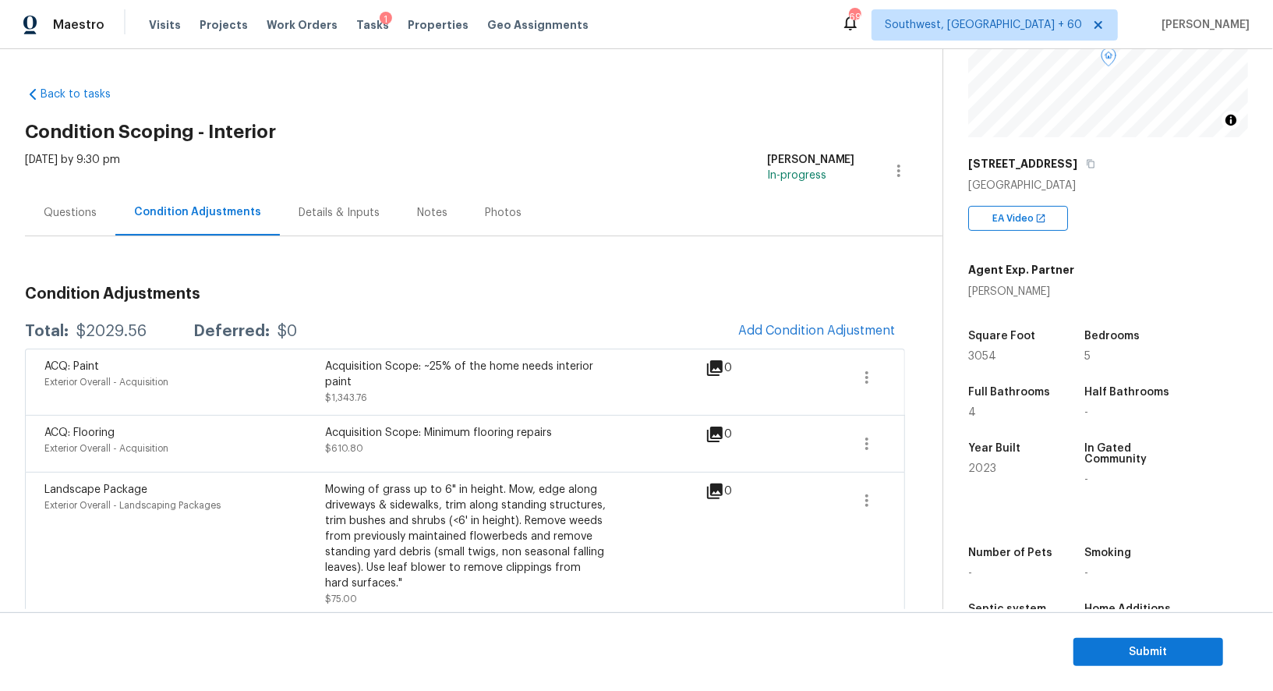
click at [69, 222] on div "Questions" at bounding box center [70, 212] width 90 height 46
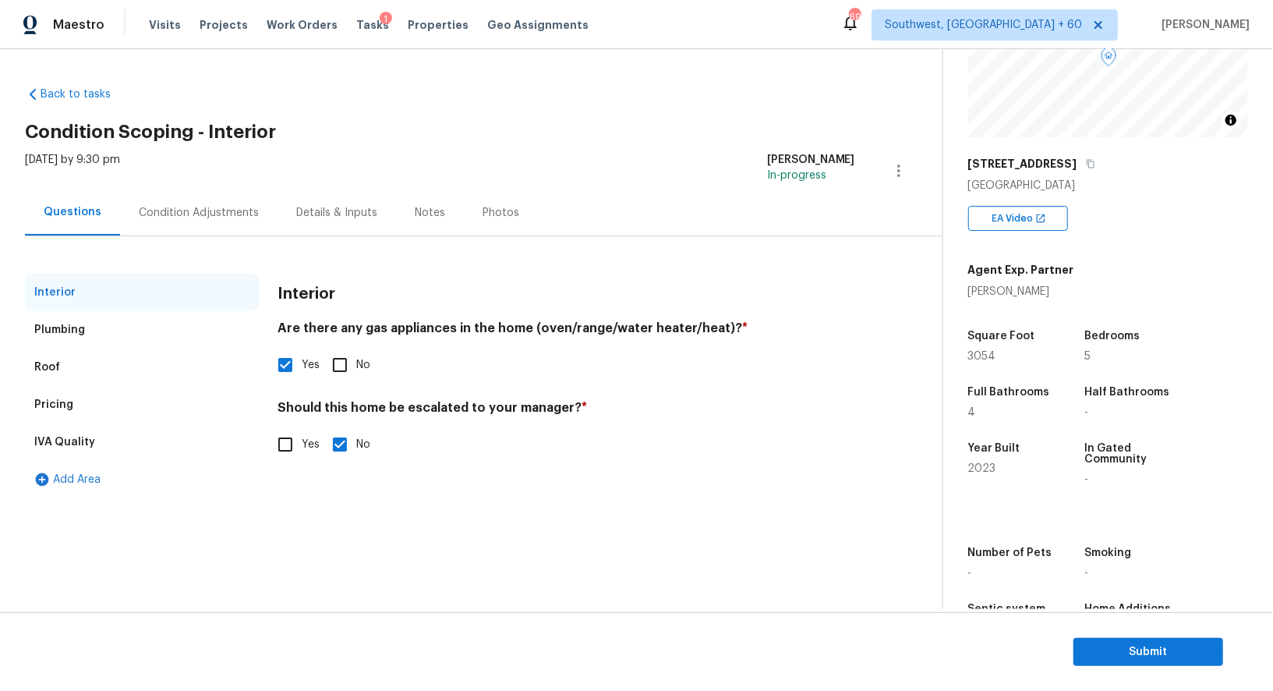
click at [65, 423] on div "IVA Quality" at bounding box center [142, 441] width 234 height 37
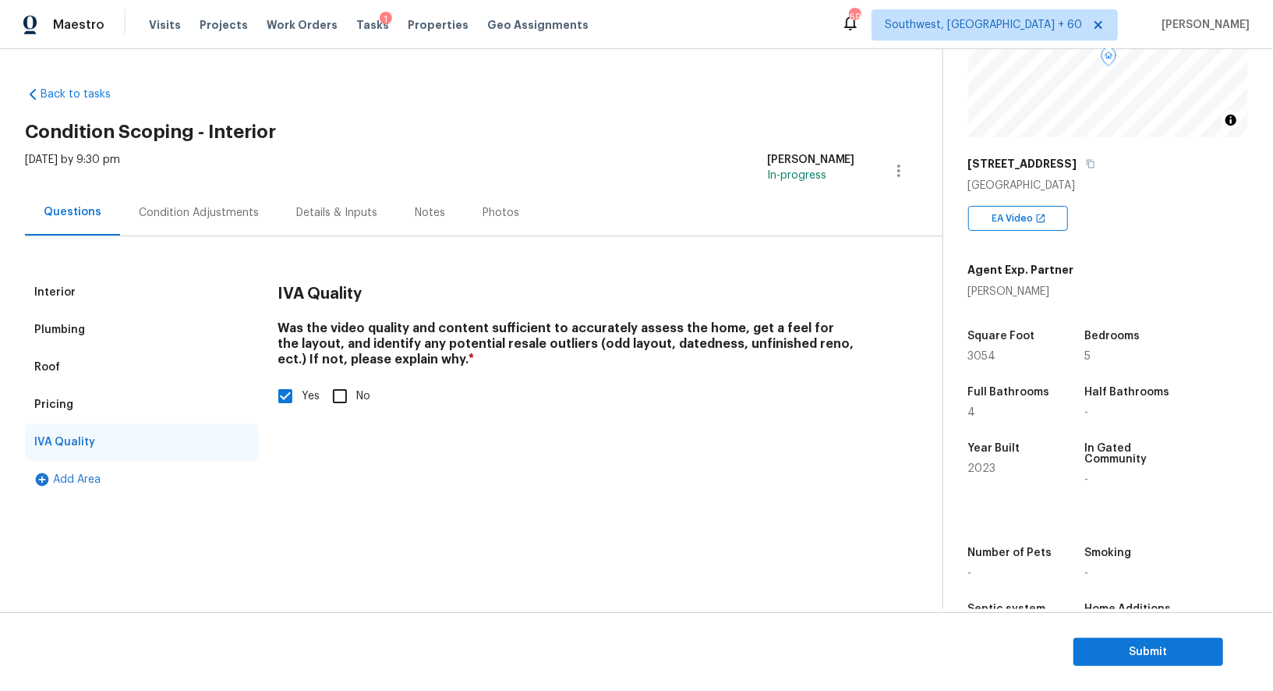
click at [80, 408] on div "Pricing" at bounding box center [142, 404] width 234 height 37
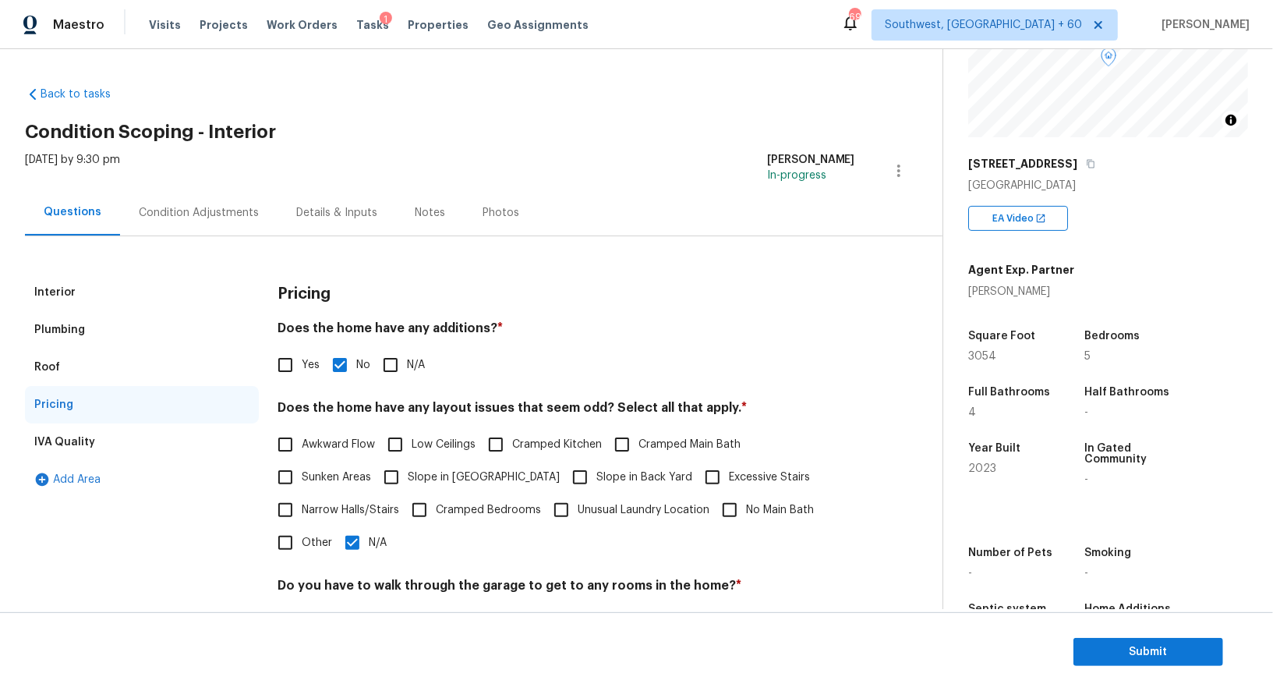
click at [430, 479] on span "Slope in Front Yard" at bounding box center [484, 477] width 152 height 16
click at [408, 479] on input "Slope in Front Yard" at bounding box center [391, 477] width 33 height 33
checkbox input "true"
click at [596, 478] on span "Slope in Back Yard" at bounding box center [644, 479] width 96 height 16
click at [582, 478] on input "Slope in Back Yard" at bounding box center [580, 478] width 33 height 33
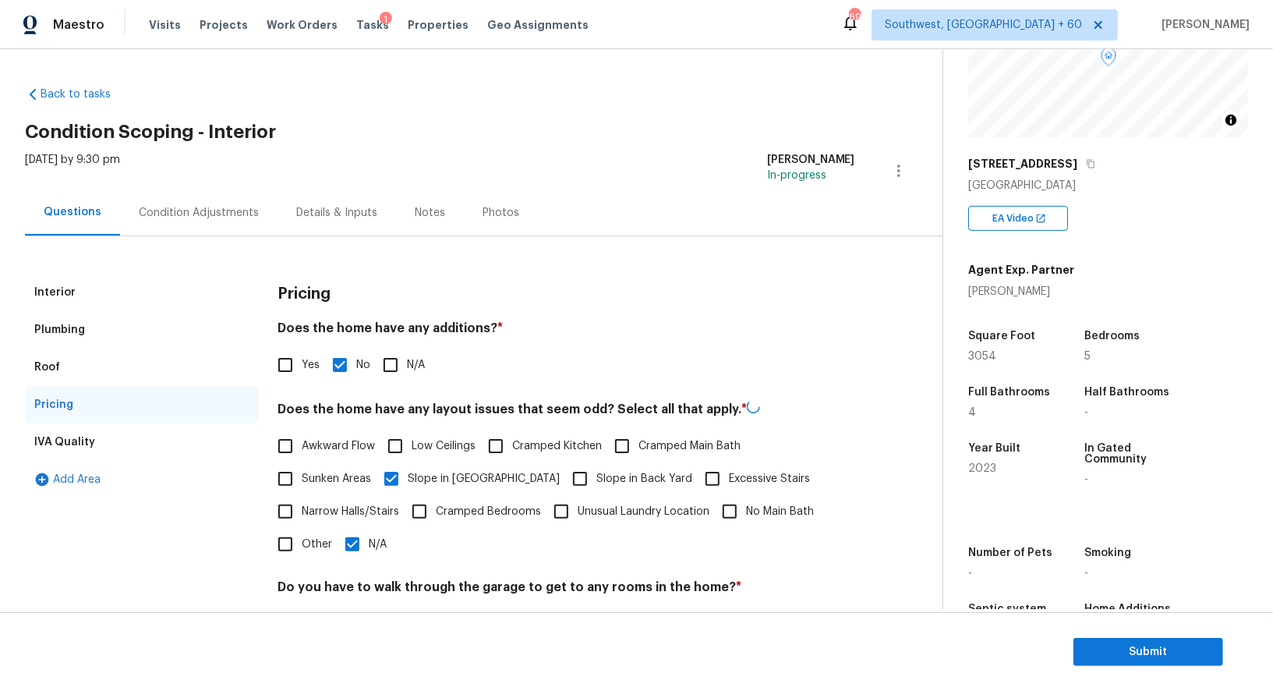
checkbox input "true"
click at [370, 540] on span "N/A" at bounding box center [378, 544] width 18 height 16
click at [369, 540] on input "N/A" at bounding box center [352, 544] width 33 height 33
checkbox input "false"
click at [211, 250] on div "Interior Plumbing Roof Pricing IVA Quality Add Area Pricing Does the home have …" at bounding box center [465, 526] width 880 height 580
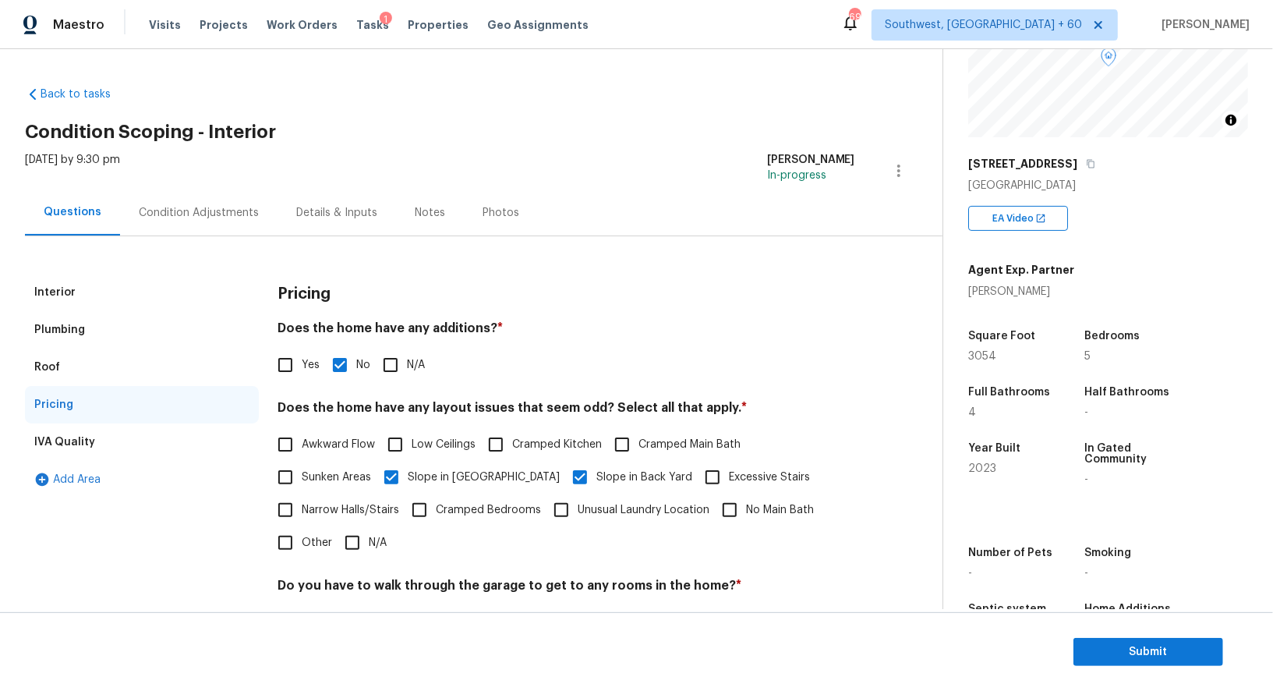
click at [224, 211] on div "Condition Adjustments" at bounding box center [199, 213] width 120 height 16
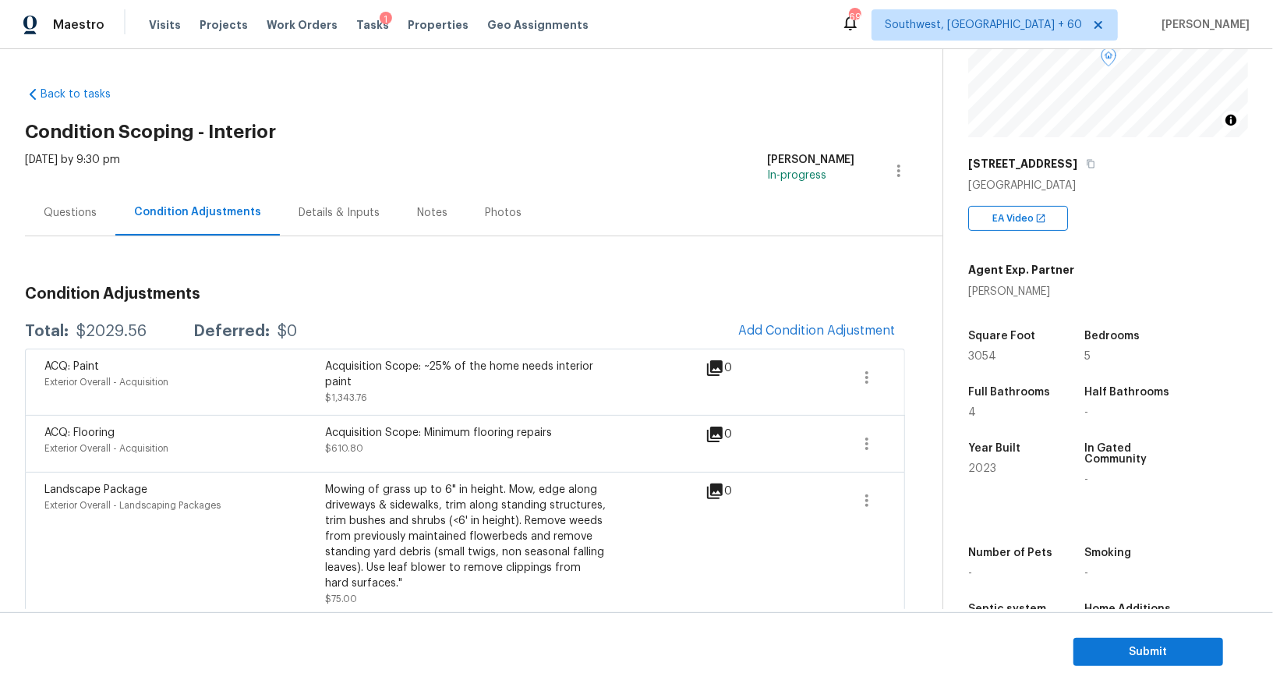
click at [849, 347] on span "Add Condition Adjustment" at bounding box center [817, 331] width 176 height 34
click at [832, 331] on span "Add Condition Adjustment" at bounding box center [816, 331] width 157 height 14
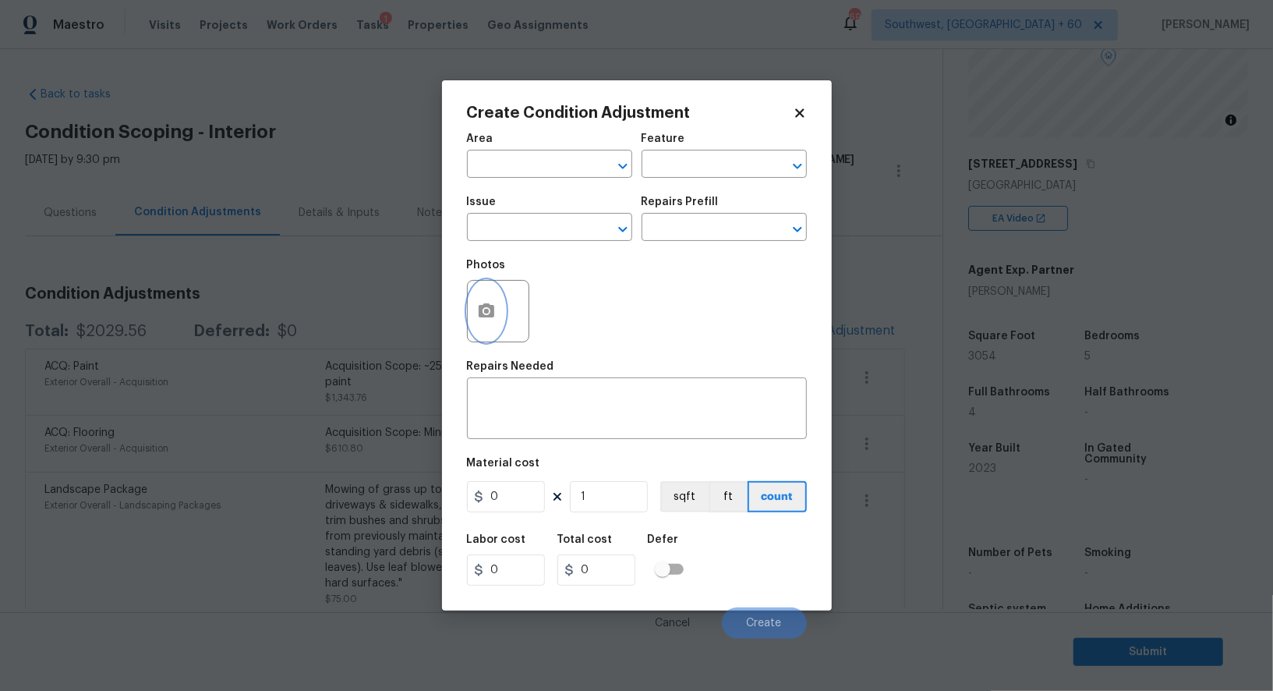
click at [493, 319] on icon "button" at bounding box center [486, 311] width 19 height 19
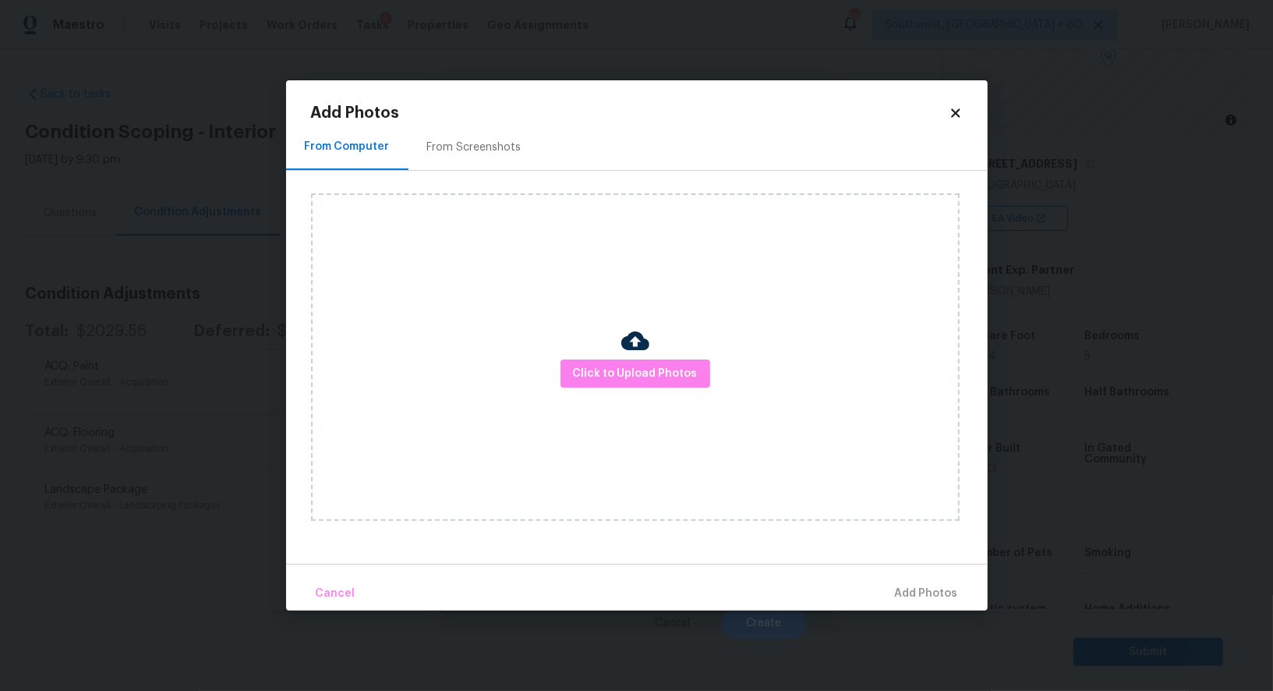
click at [640, 394] on div "Click to Upload Photos" at bounding box center [635, 356] width 649 height 327
click at [642, 373] on span "Click to Upload Photos" at bounding box center [635, 373] width 125 height 19
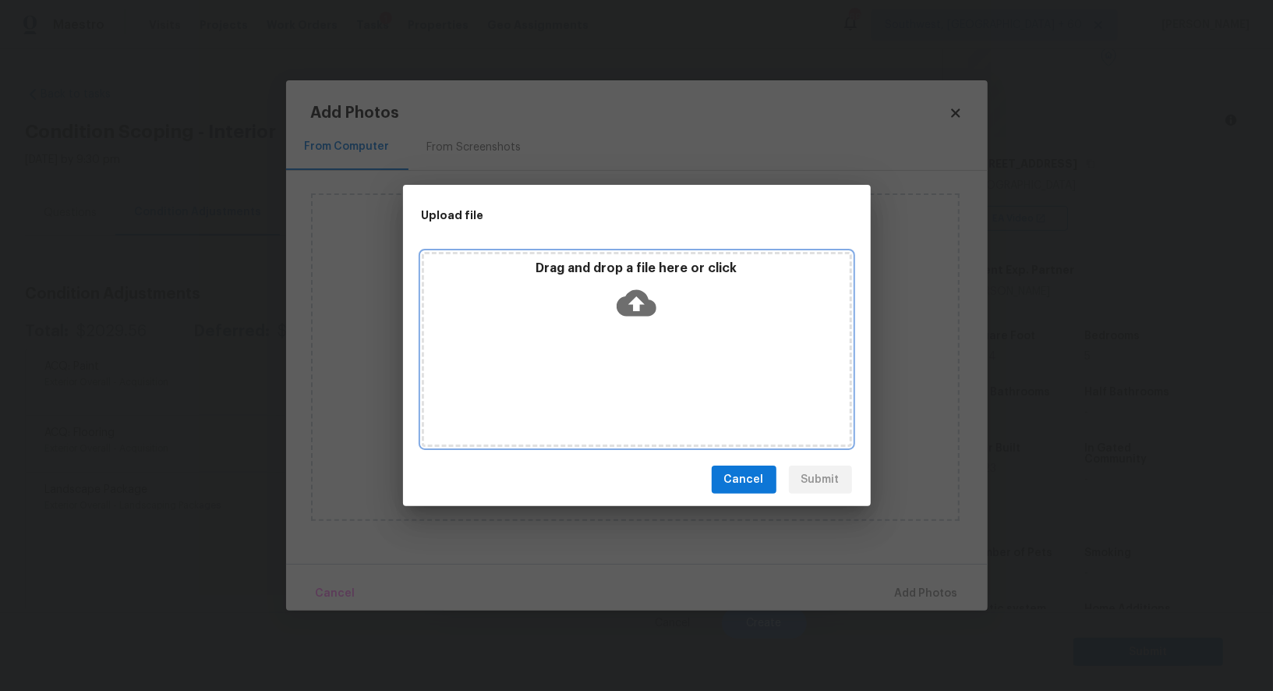
click at [640, 298] on icon at bounding box center [637, 303] width 40 height 27
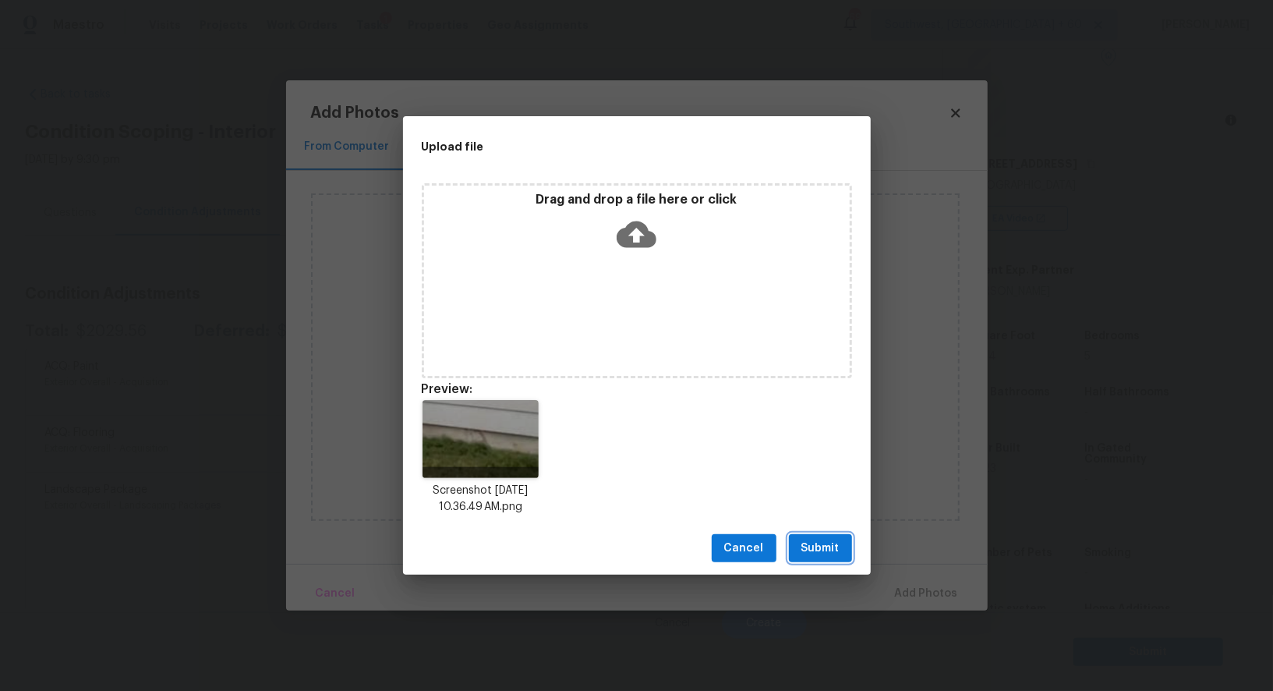
click at [804, 539] on span "Submit" at bounding box center [821, 548] width 38 height 19
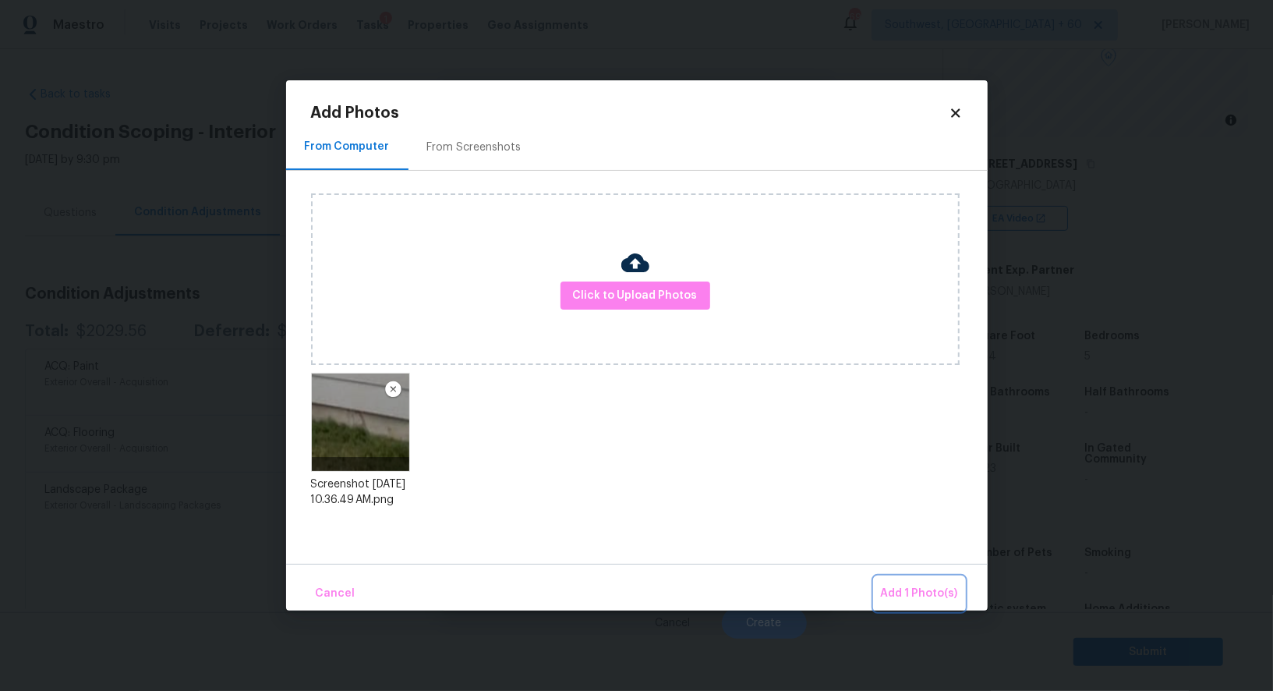
click at [924, 600] on span "Add 1 Photo(s)" at bounding box center [919, 593] width 77 height 19
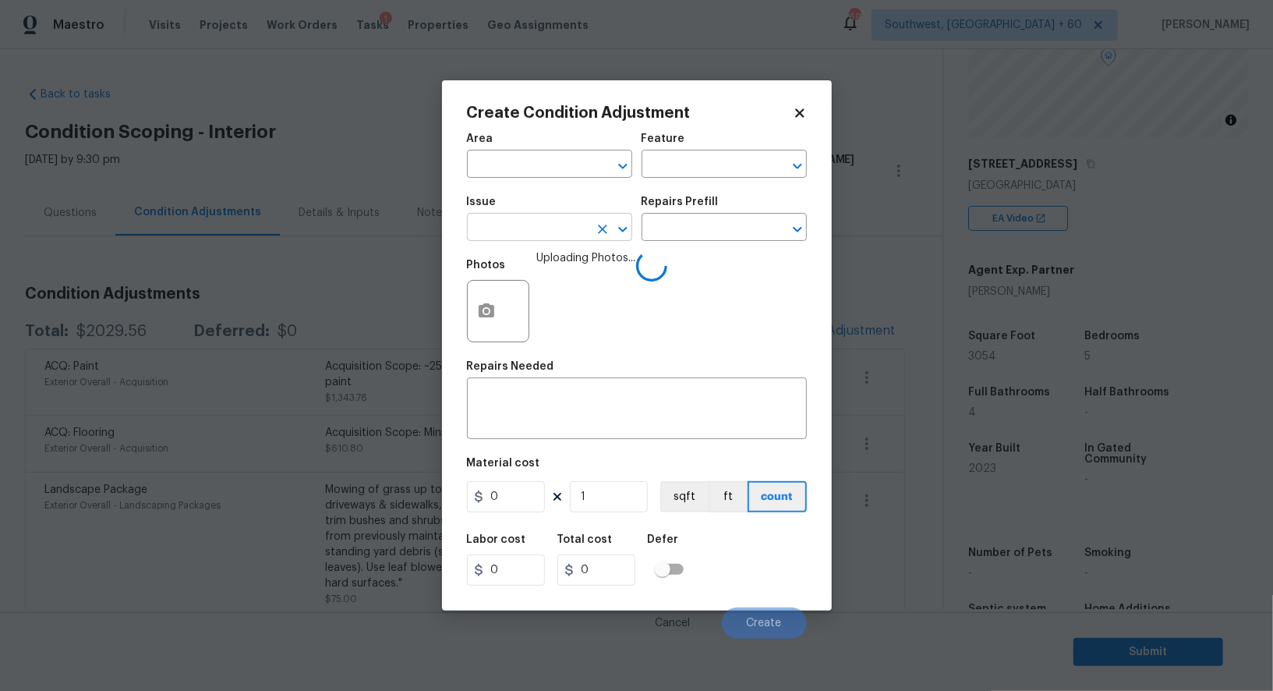
click at [547, 219] on input "text" at bounding box center [528, 229] width 122 height 24
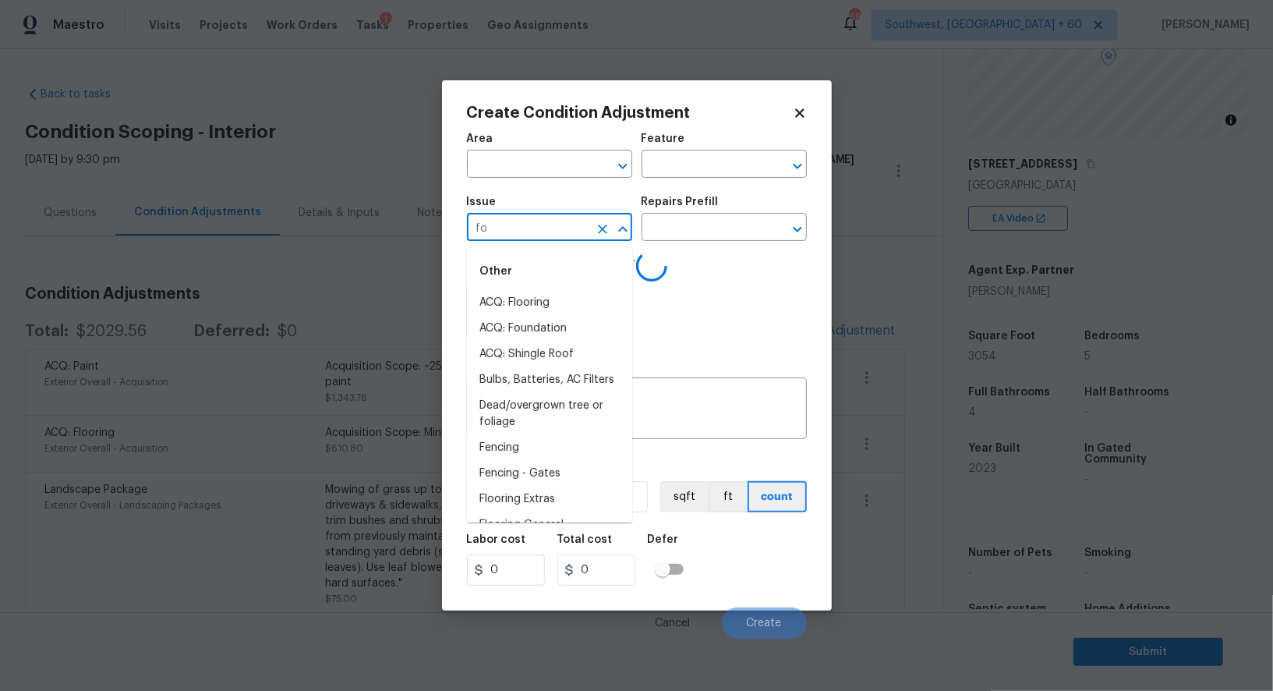
type input "fou"
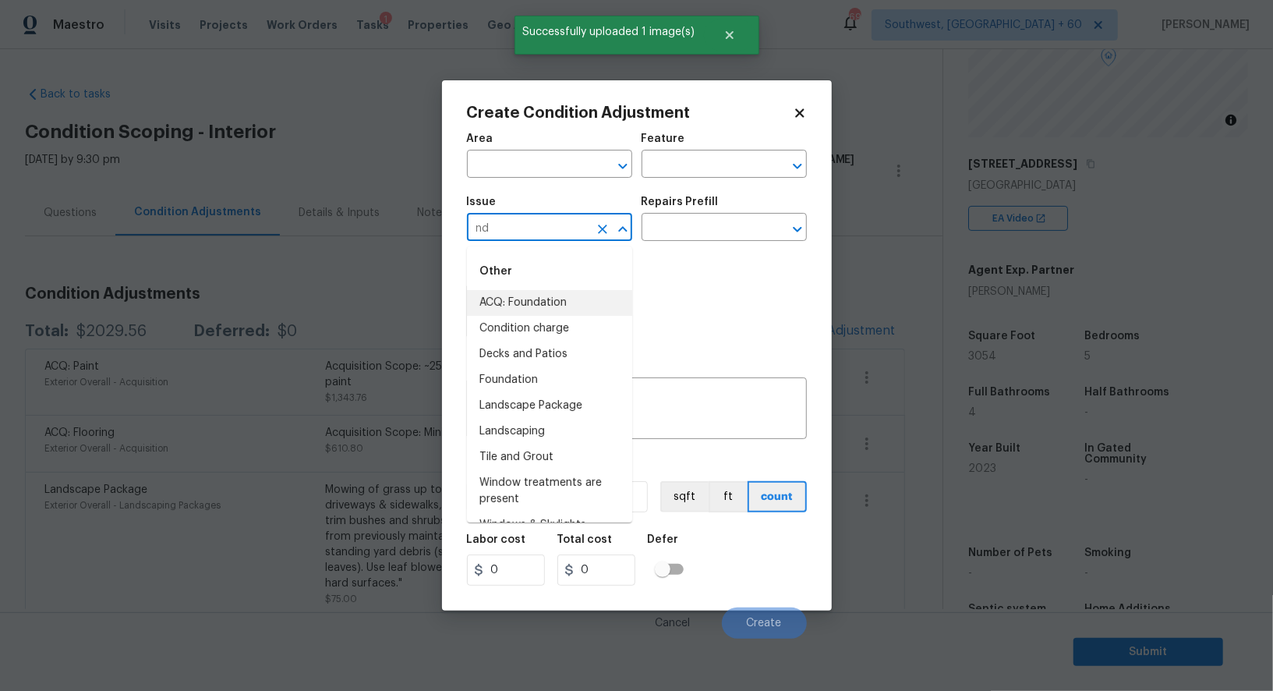
type input "nd"
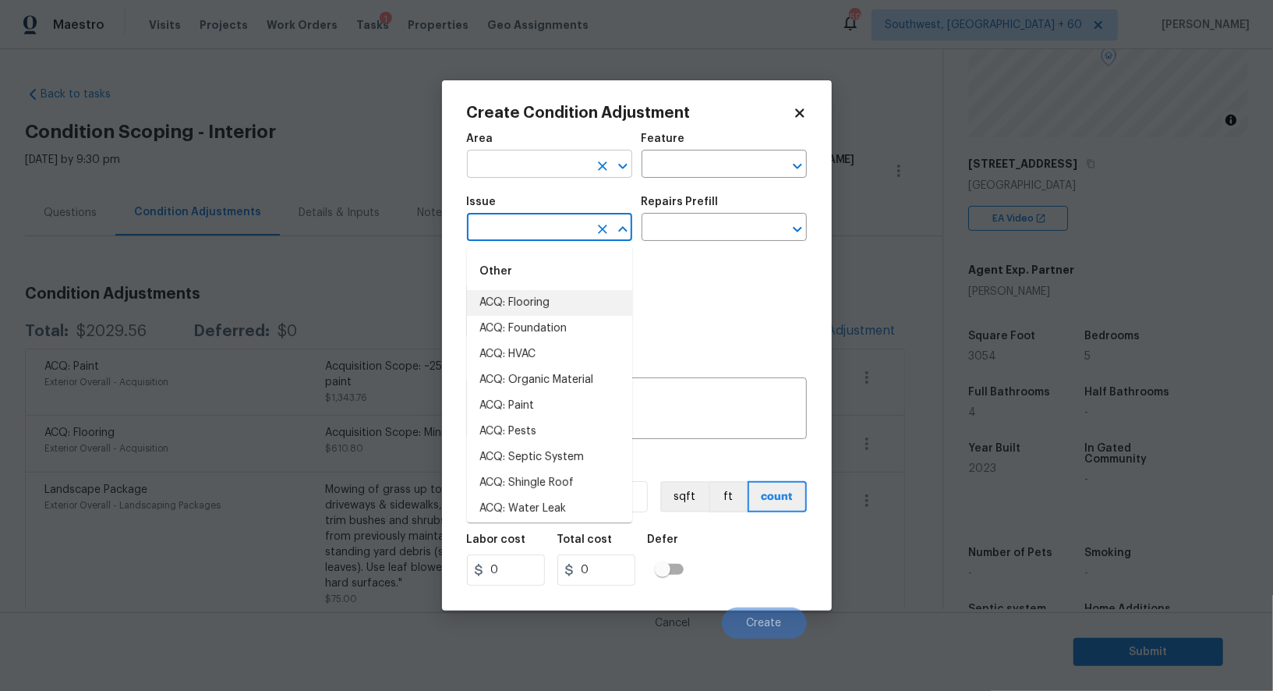
click at [542, 162] on input "text" at bounding box center [528, 166] width 122 height 24
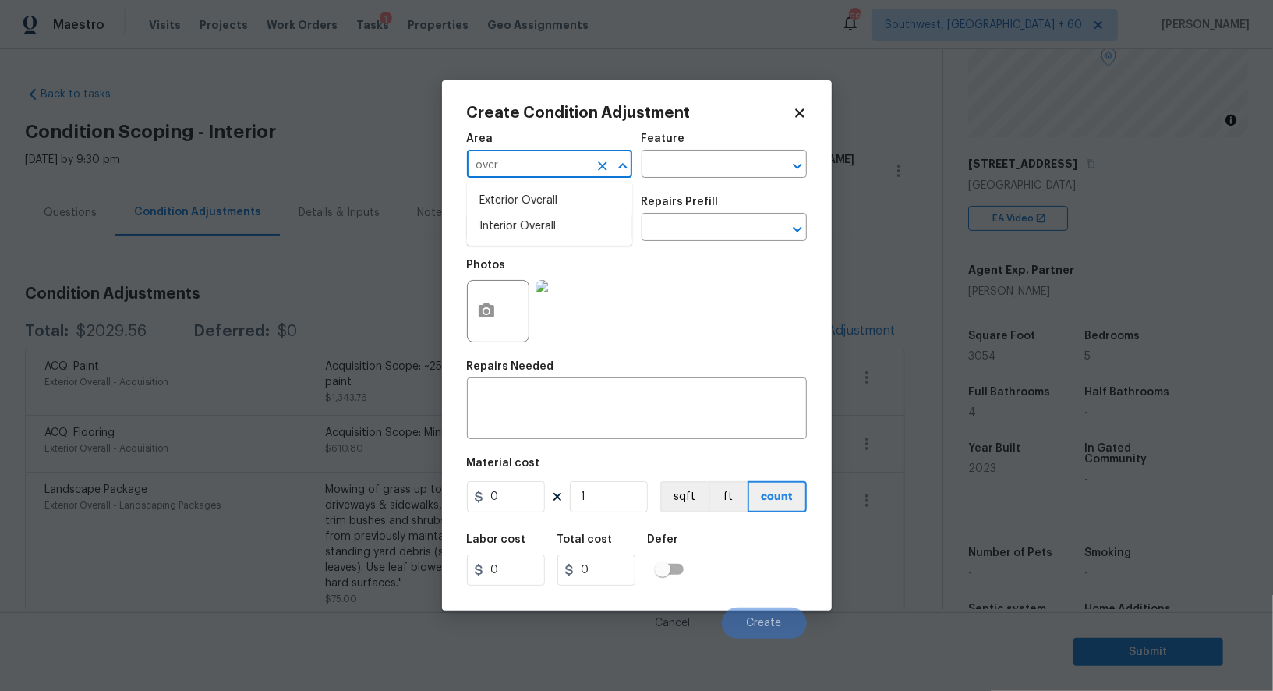
click at [547, 191] on li "Exterior Overall" at bounding box center [549, 201] width 165 height 26
type input "Exterior Overall"
click at [565, 412] on textarea at bounding box center [636, 410] width 321 height 33
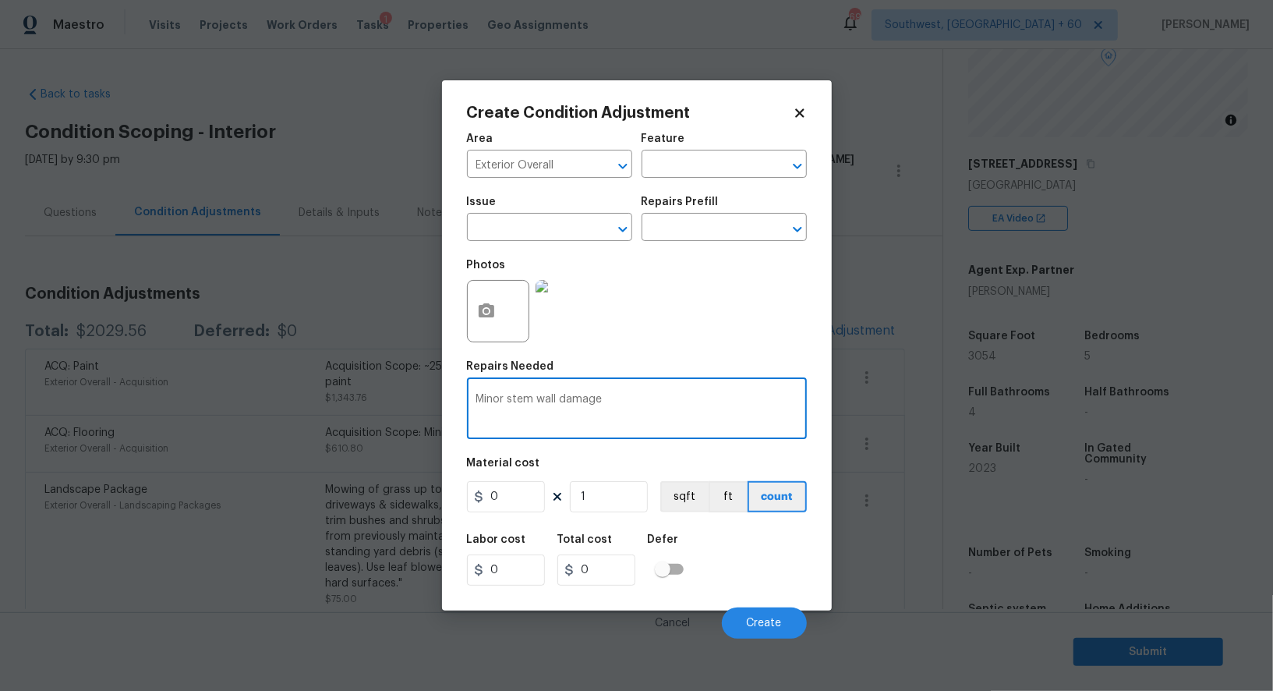
type textarea "Minor stem wall damage"
click at [511, 500] on input "0" at bounding box center [506, 496] width 78 height 31
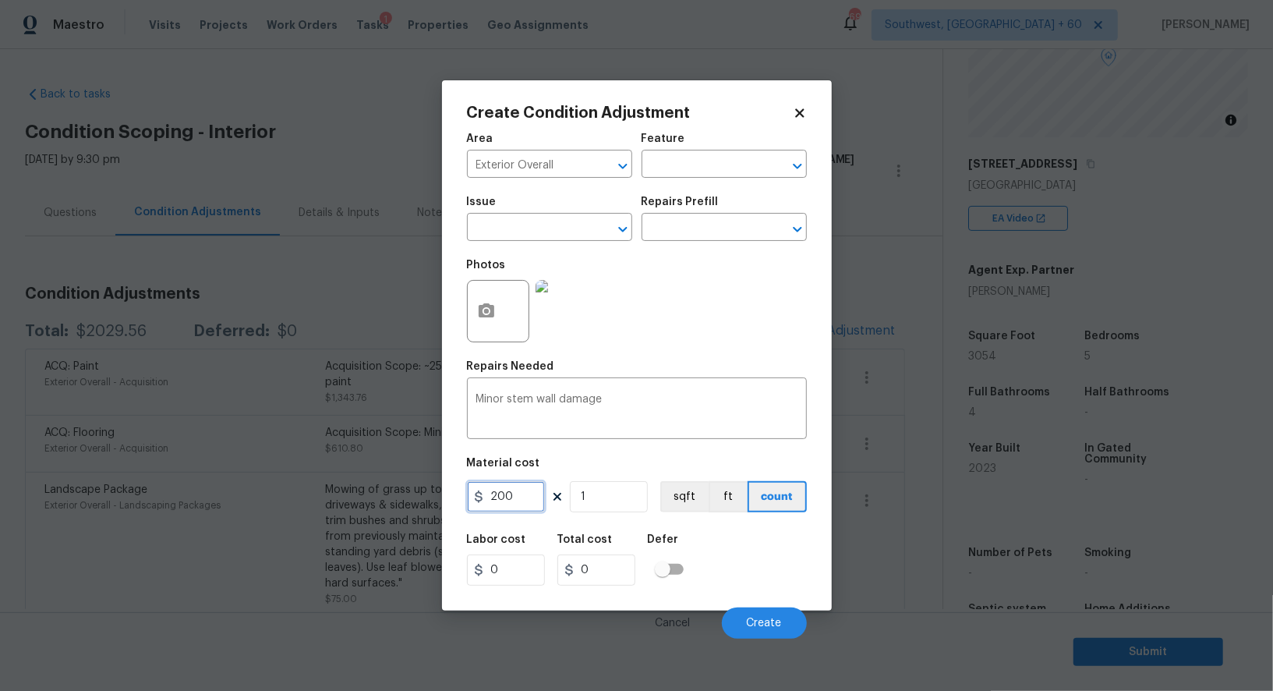
type input "200"
click at [615, 561] on input "0" at bounding box center [596, 569] width 78 height 31
type input "200"
click at [768, 622] on span "Create" at bounding box center [764, 624] width 35 height 12
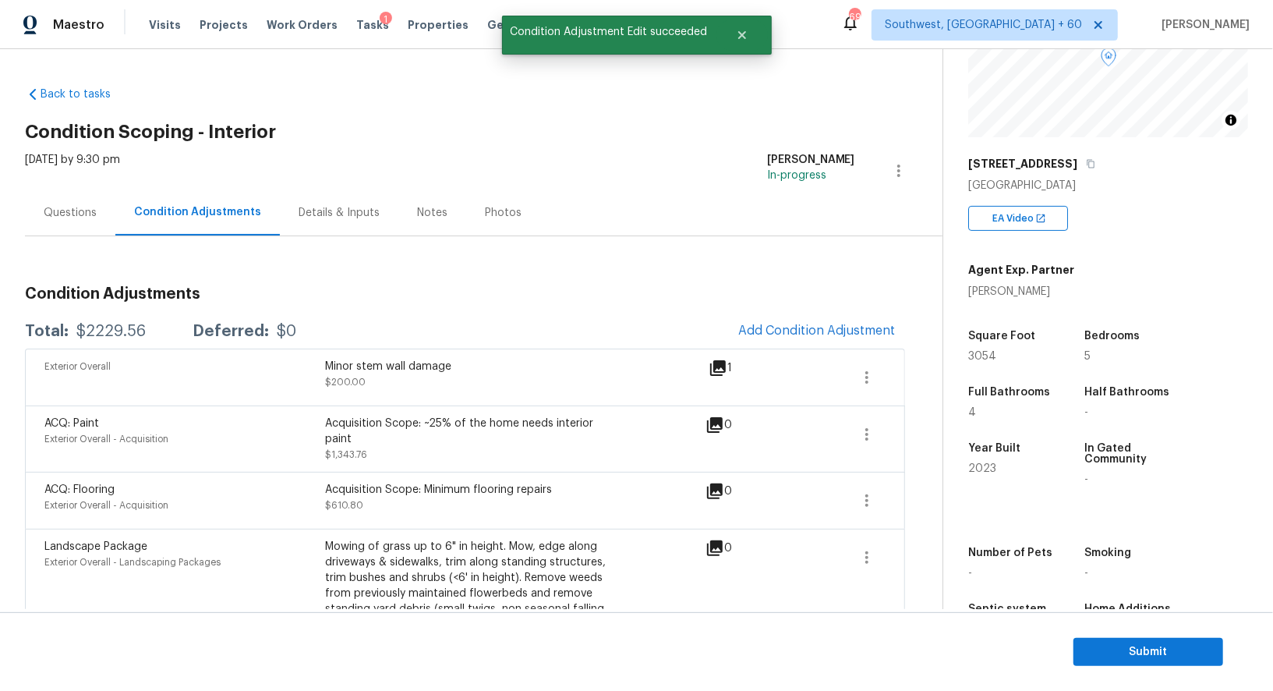
click at [104, 337] on div "$2229.56" at bounding box center [110, 332] width 69 height 16
copy div "$2229.56"
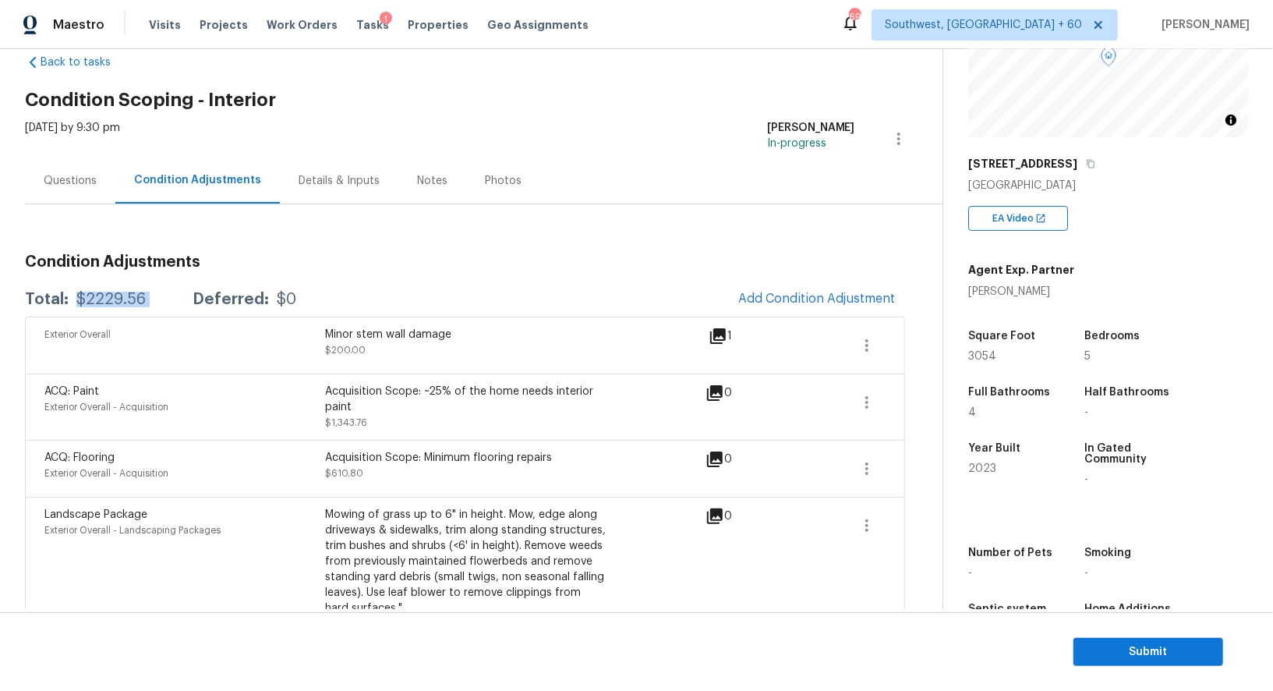
scroll to position [49, 0]
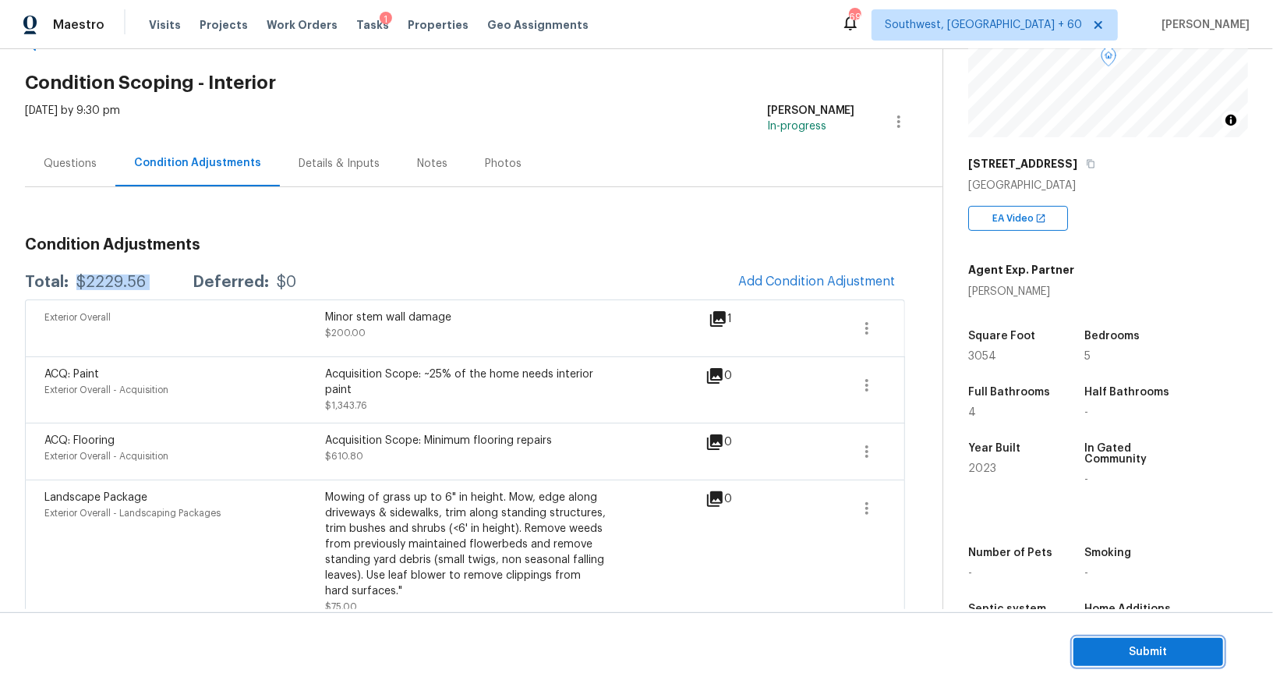
click at [944, 651] on span "Submit" at bounding box center [1148, 651] width 125 height 19
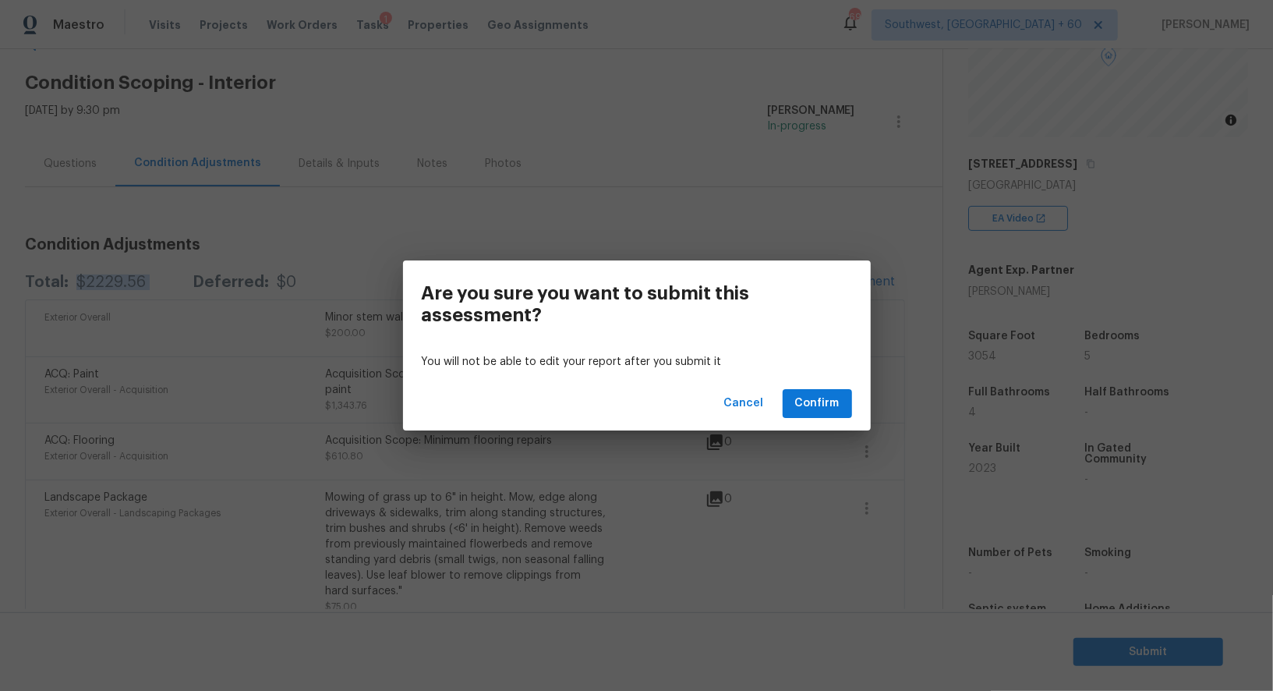
click at [843, 419] on div "Cancel Confirm" at bounding box center [637, 404] width 468 height 54
click at [828, 397] on span "Confirm" at bounding box center [817, 403] width 44 height 19
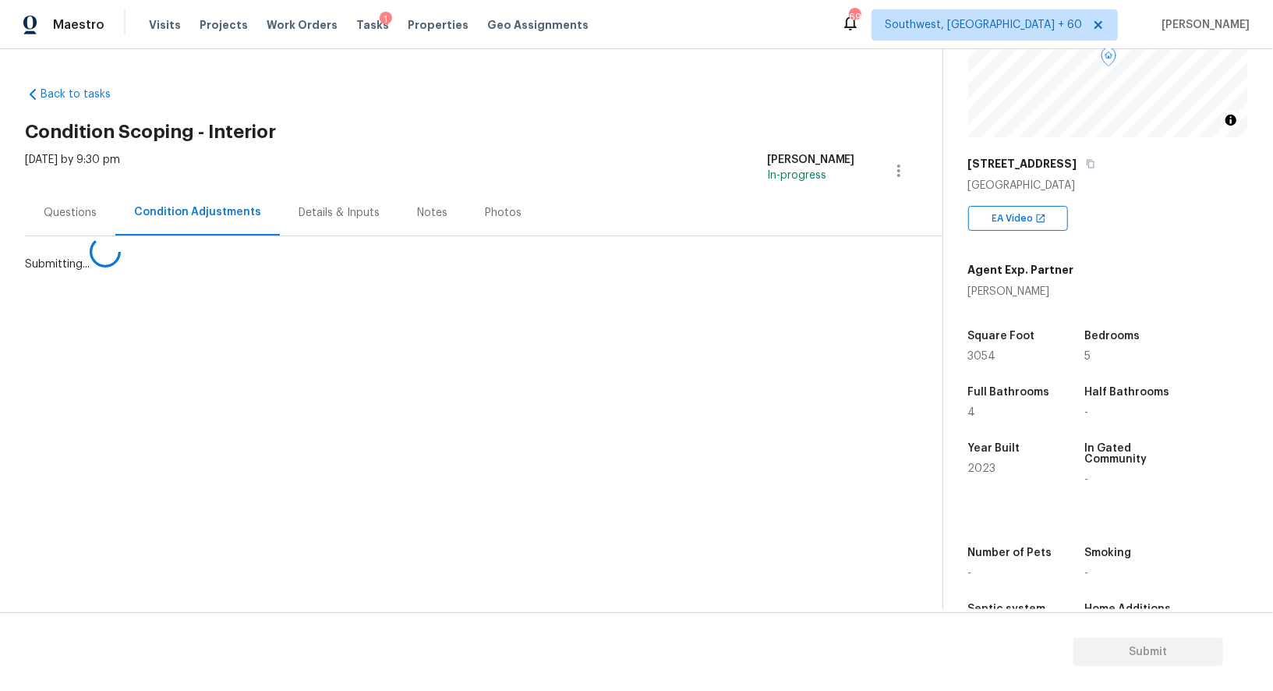
scroll to position [0, 0]
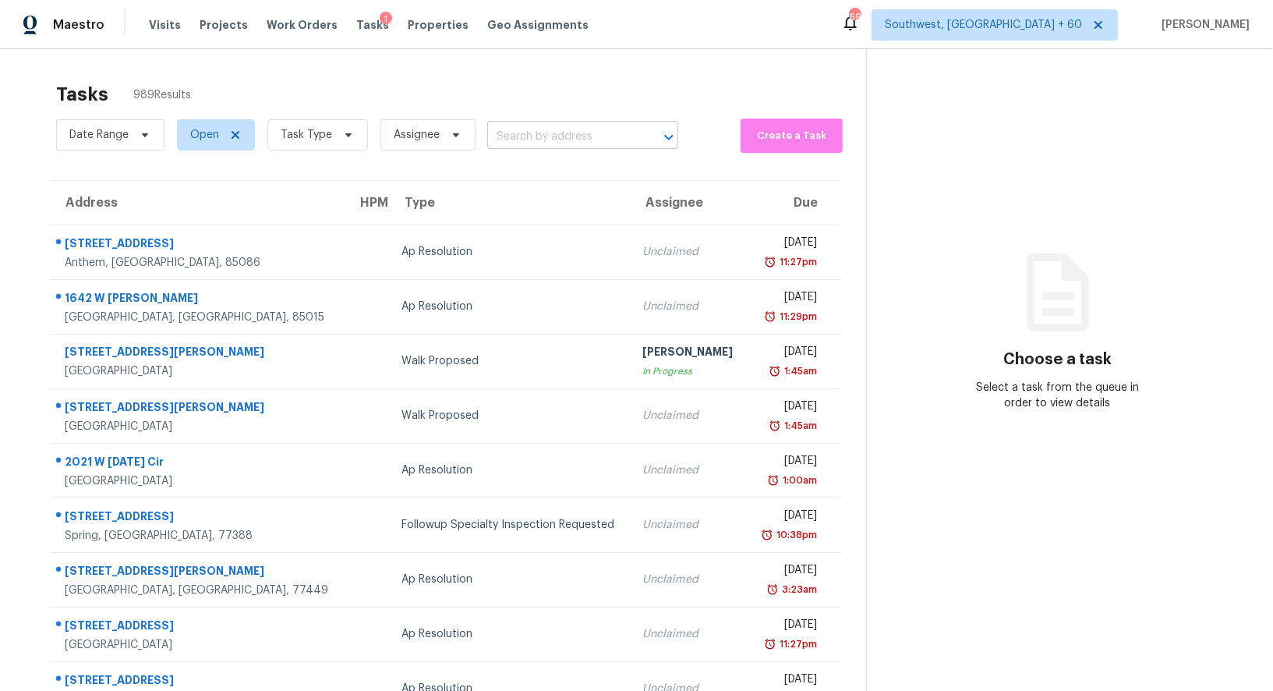
click at [533, 130] on input "text" at bounding box center [560, 137] width 147 height 24
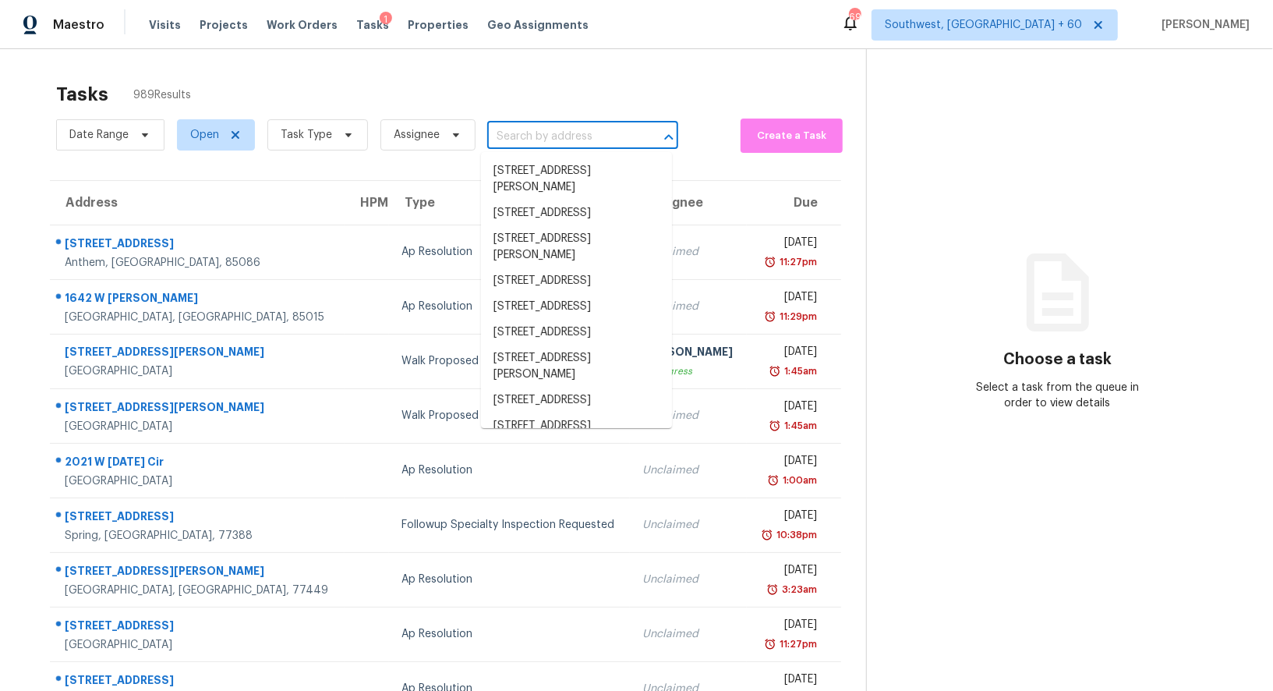
paste input "3677 Sebastopol Rd, Santa Rosa, CA 95407"
type input "3677 Sebastopol Rd, Santa Rosa, CA 95407"
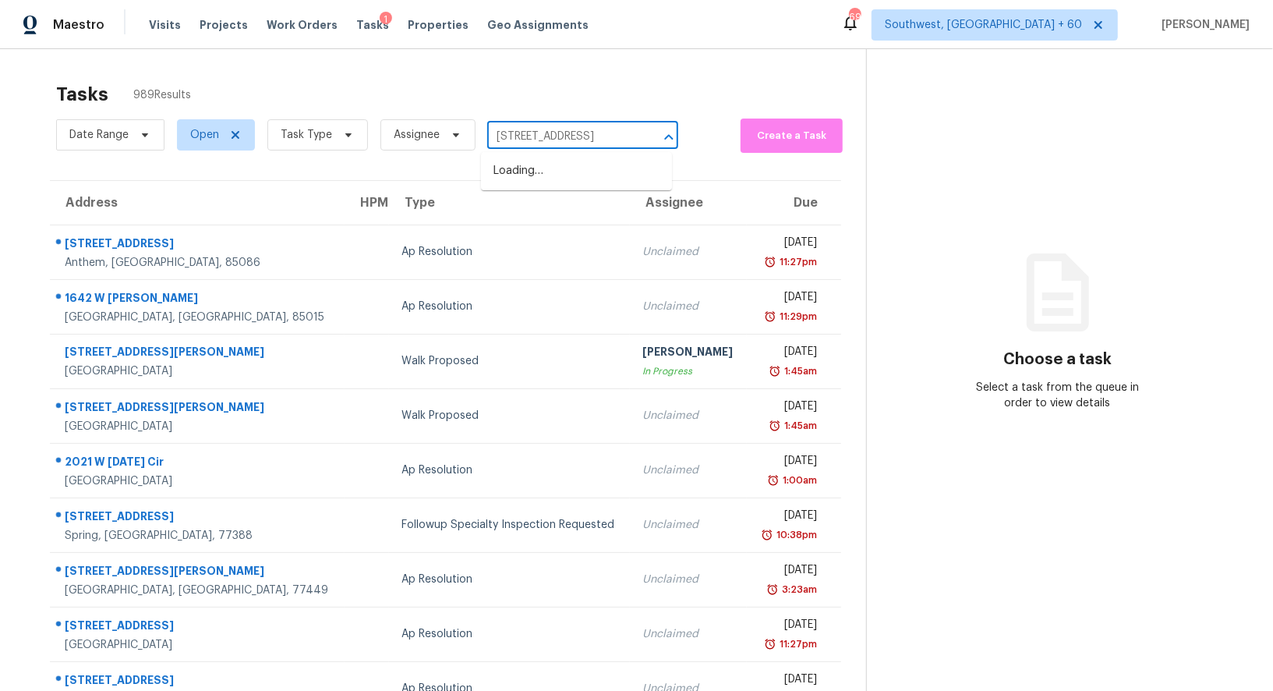
scroll to position [0, 82]
click at [571, 166] on li "3677 Sebastopol Rd, Santa Rosa, CA 95407" at bounding box center [576, 171] width 191 height 26
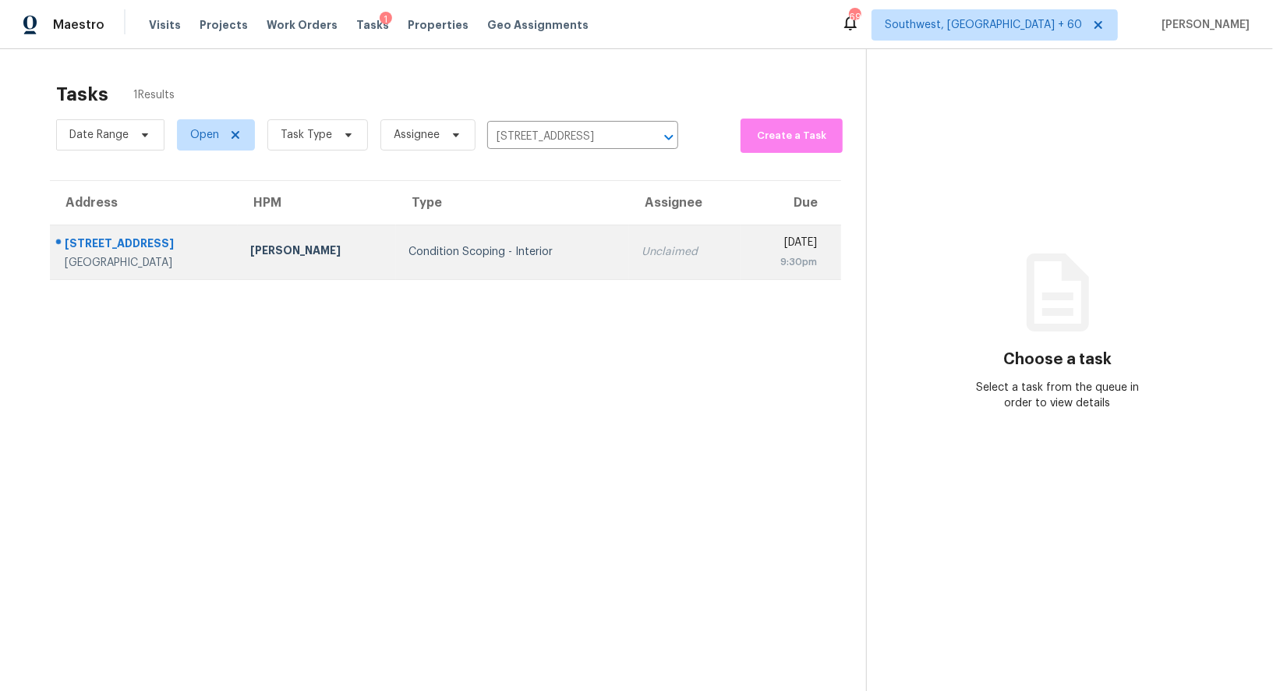
click at [560, 248] on div "Condition Scoping - Interior" at bounding box center [512, 252] width 207 height 16
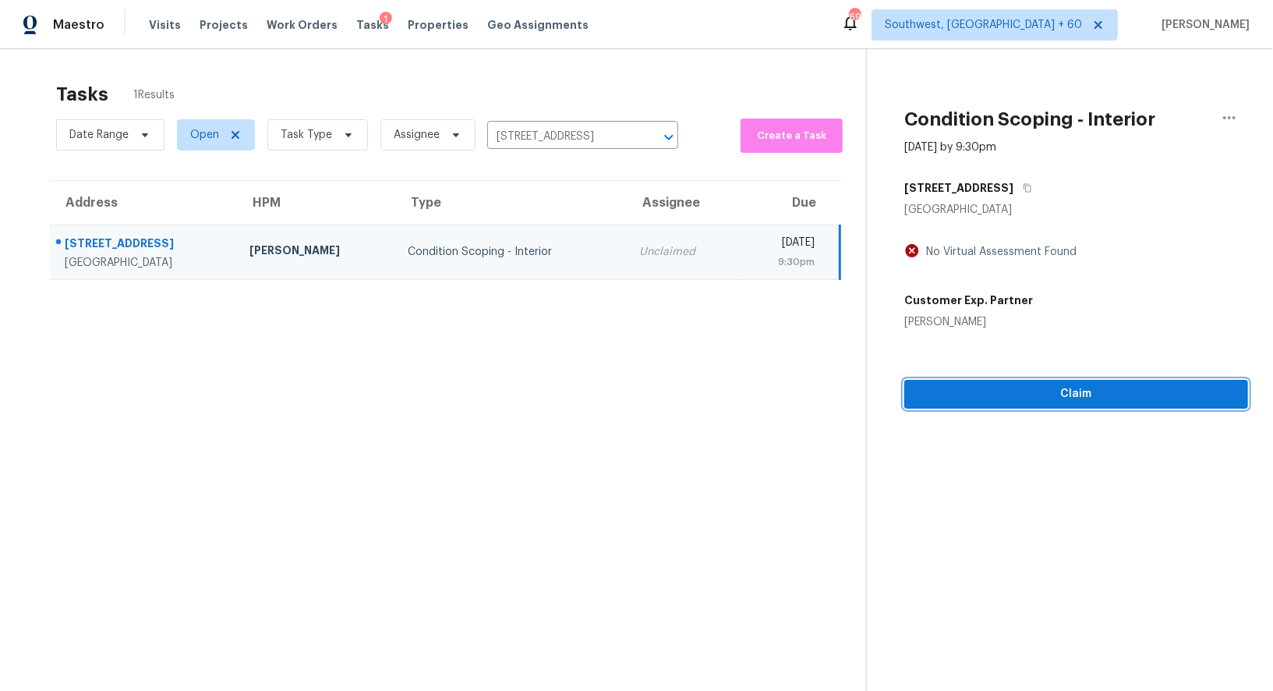
click at [944, 393] on span "Claim" at bounding box center [1076, 393] width 319 height 19
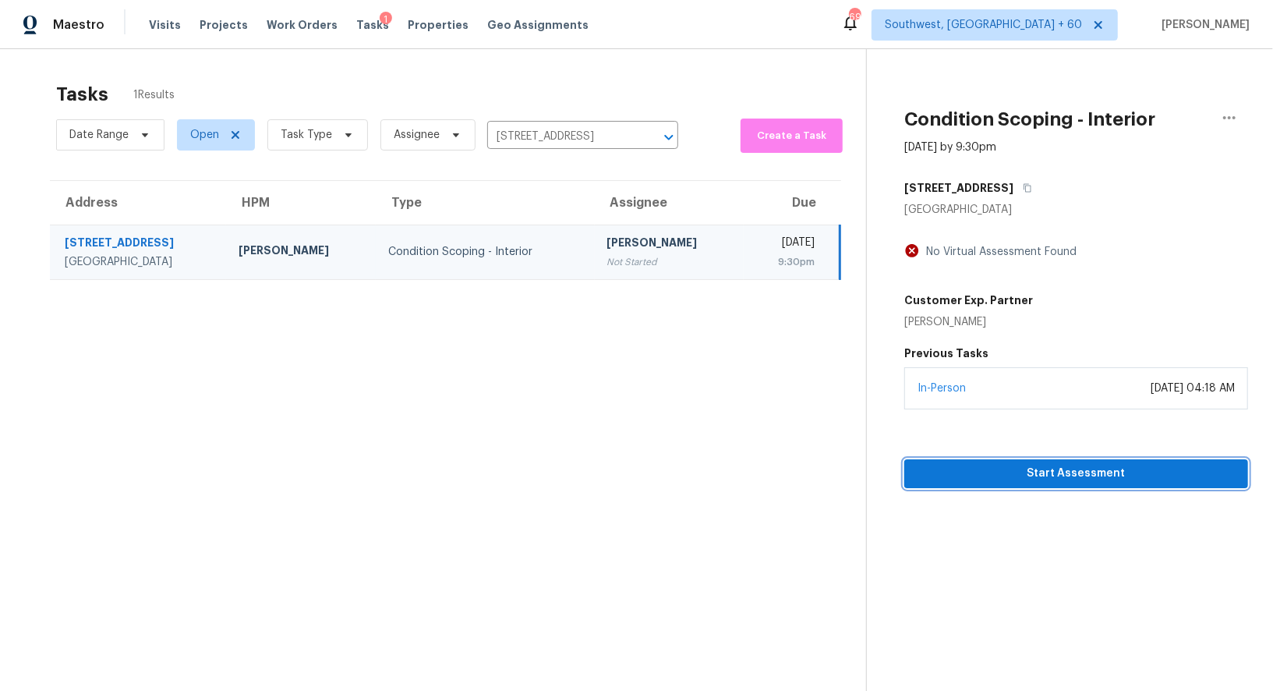
click at [944, 467] on span "Start Assessment" at bounding box center [1076, 473] width 319 height 19
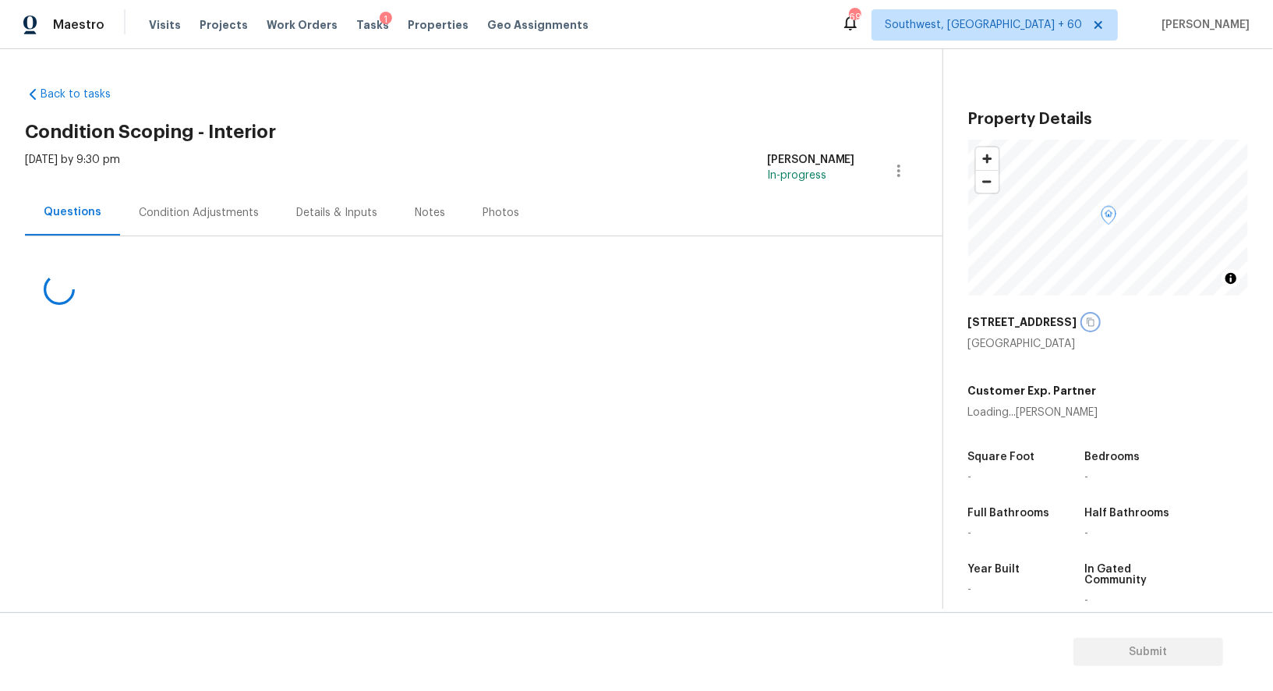
click at [944, 322] on icon "button" at bounding box center [1090, 321] width 9 height 9
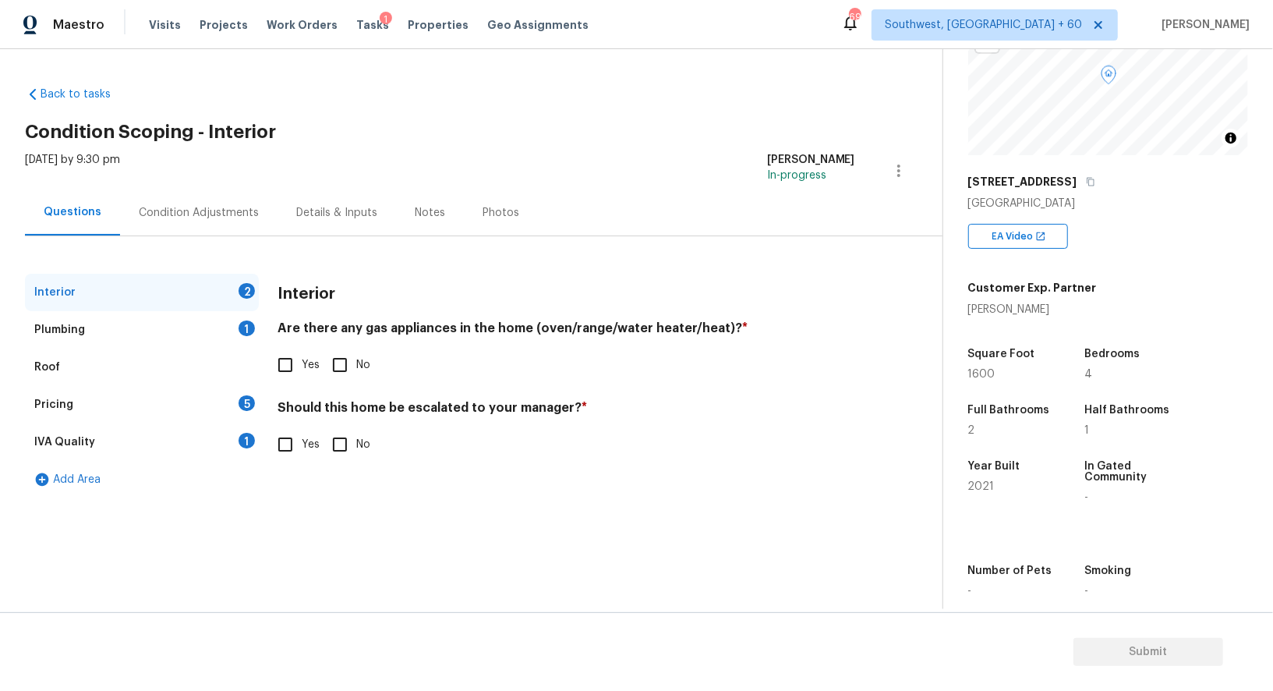
scroll to position [169, 0]
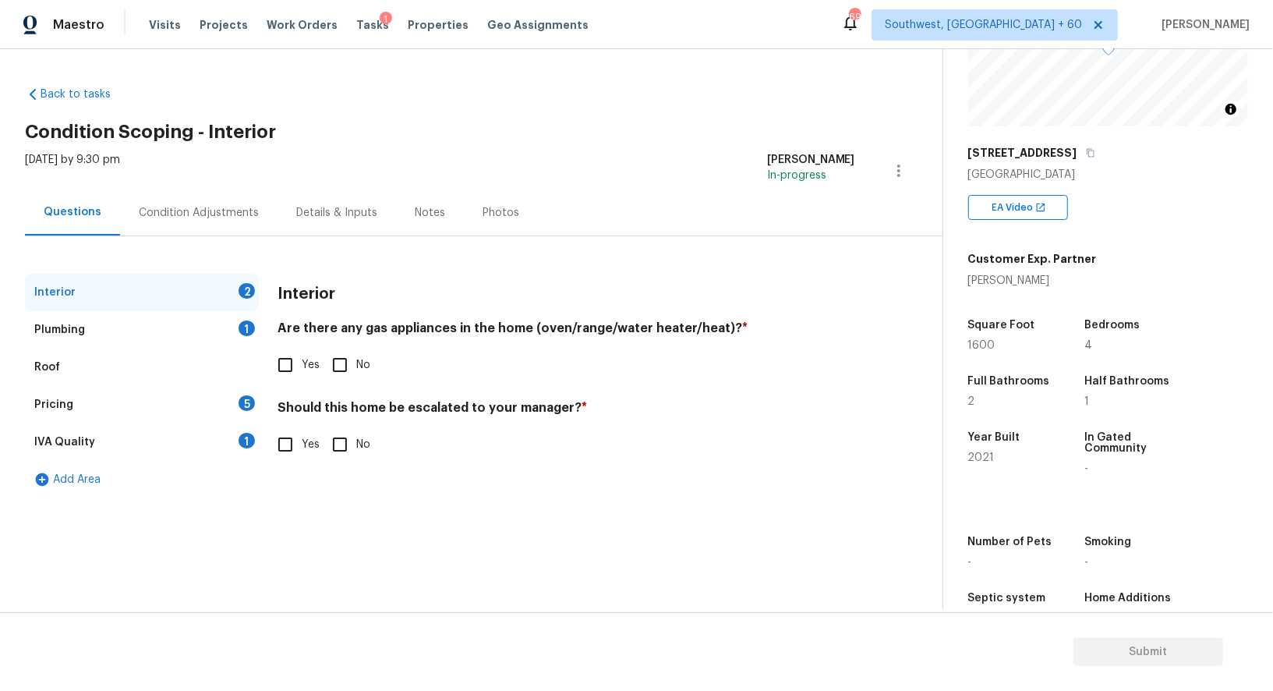
click at [286, 353] on input "Yes" at bounding box center [285, 365] width 33 height 33
checkbox input "true"
click at [358, 453] on label "No" at bounding box center [347, 444] width 47 height 33
click at [356, 453] on input "No" at bounding box center [340, 444] width 33 height 33
checkbox input "true"
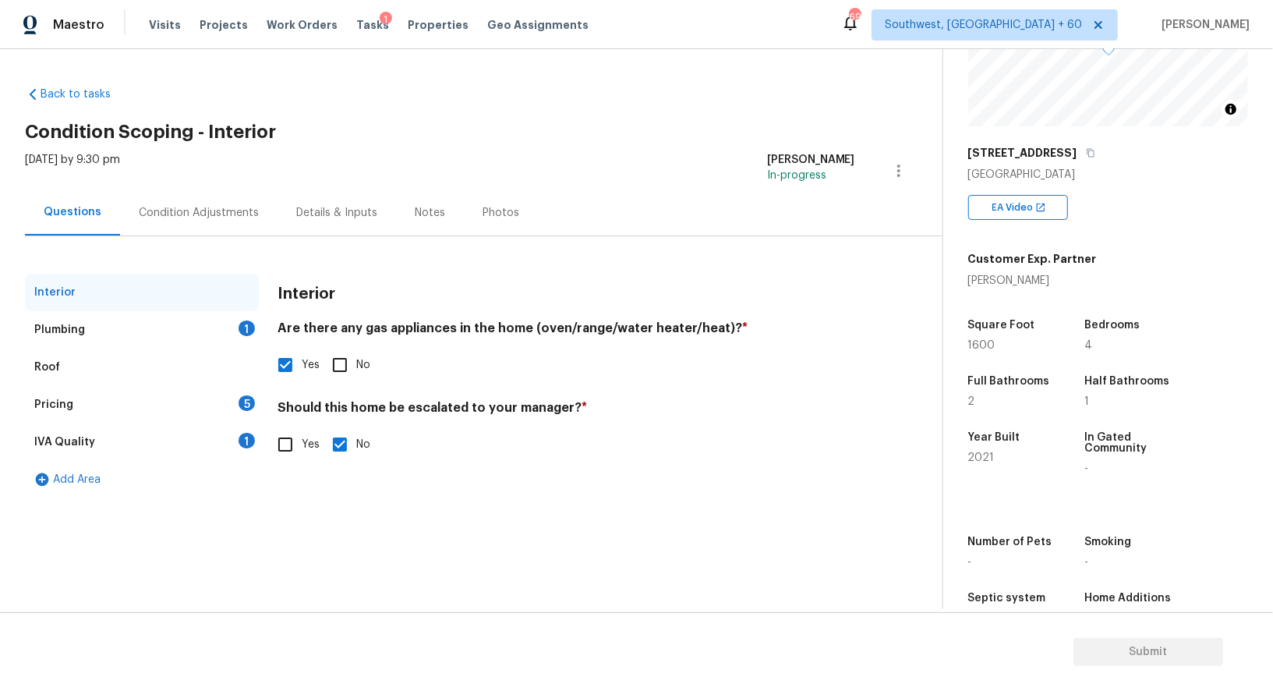
click at [241, 313] on div "Plumbing 1" at bounding box center [142, 329] width 234 height 37
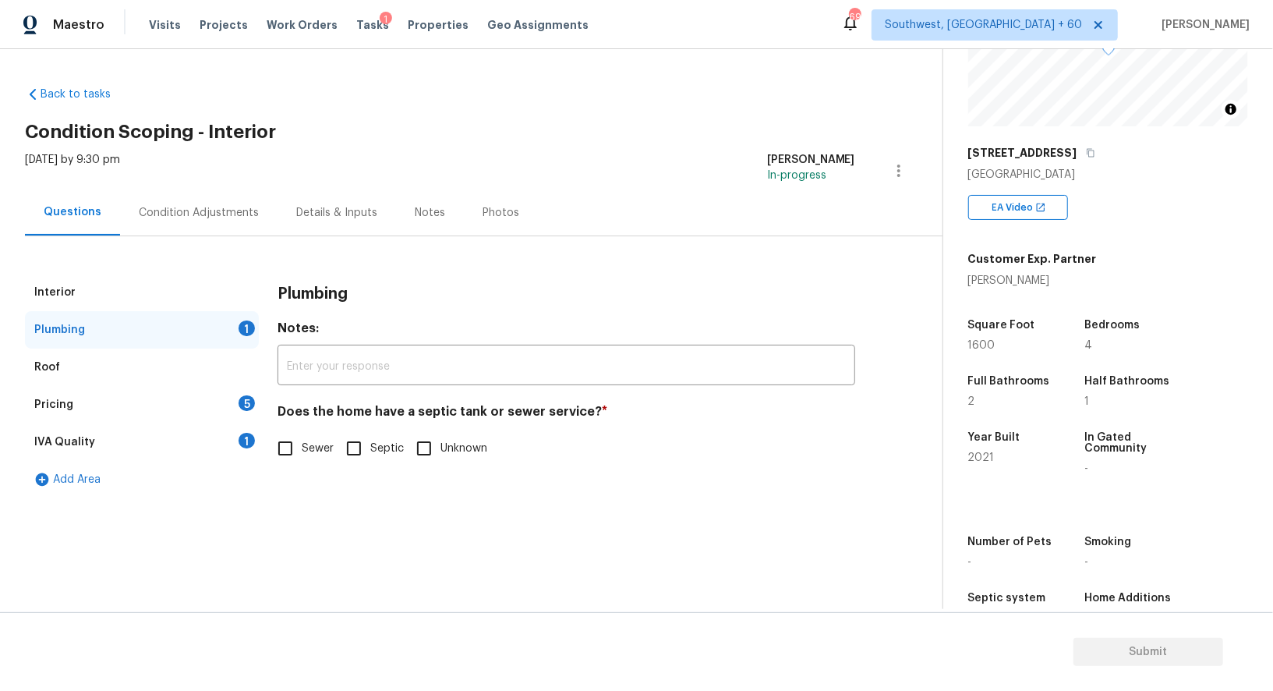
click at [294, 441] on input "Sewer" at bounding box center [285, 448] width 33 height 33
checkbox input "true"
click at [213, 441] on div "IVA Quality 1" at bounding box center [142, 441] width 234 height 37
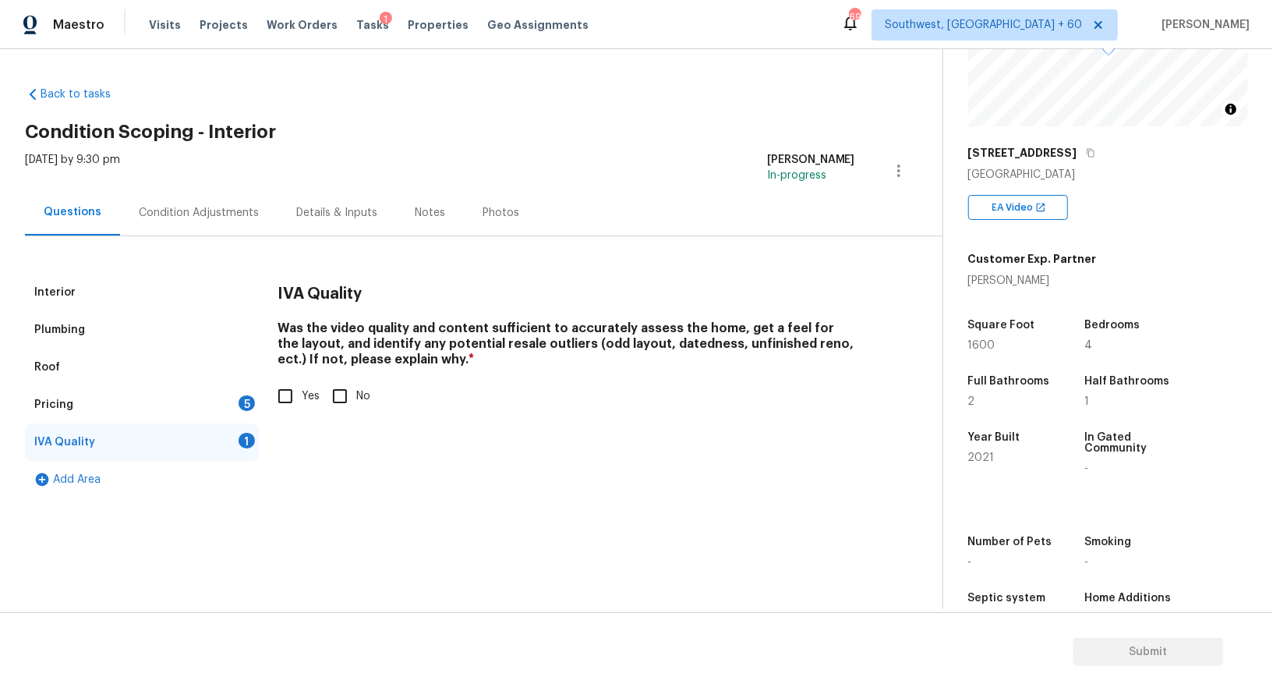
click at [283, 410] on input "Yes" at bounding box center [285, 396] width 33 height 33
checkbox input "true"
click at [243, 402] on div "5" at bounding box center [247, 403] width 16 height 16
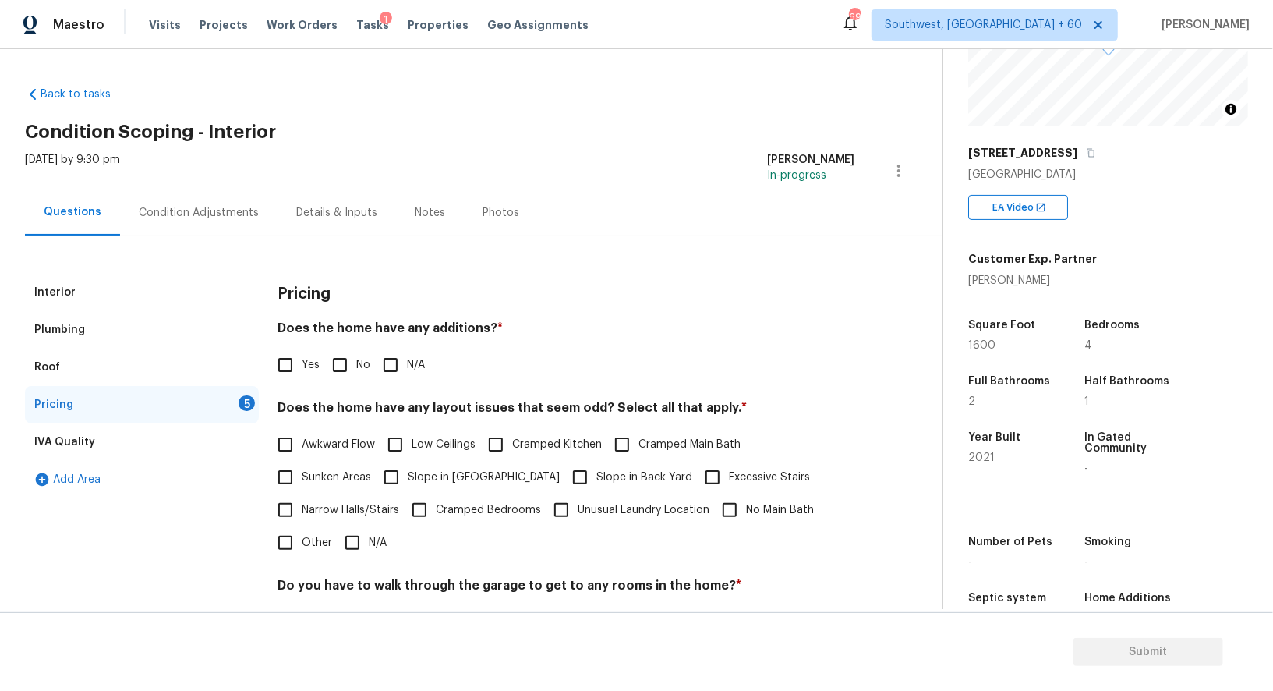
click at [345, 371] on input "No" at bounding box center [340, 365] width 33 height 33
checkbox input "true"
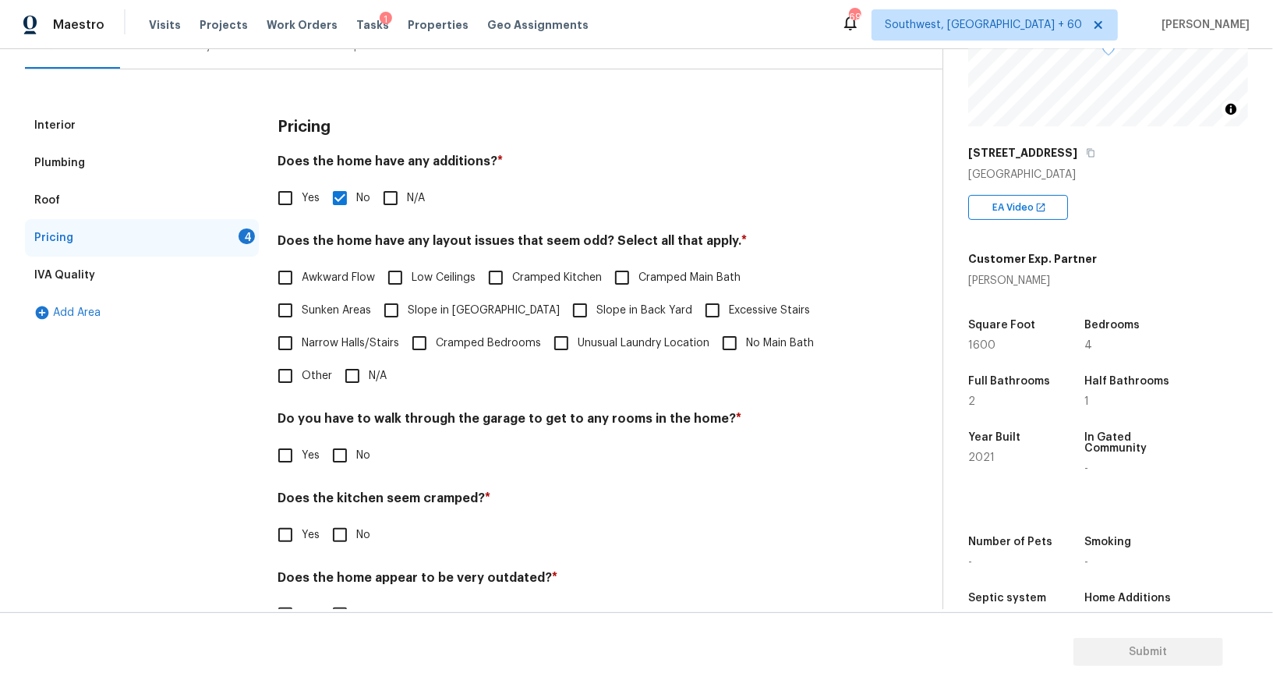
scroll to position [196, 0]
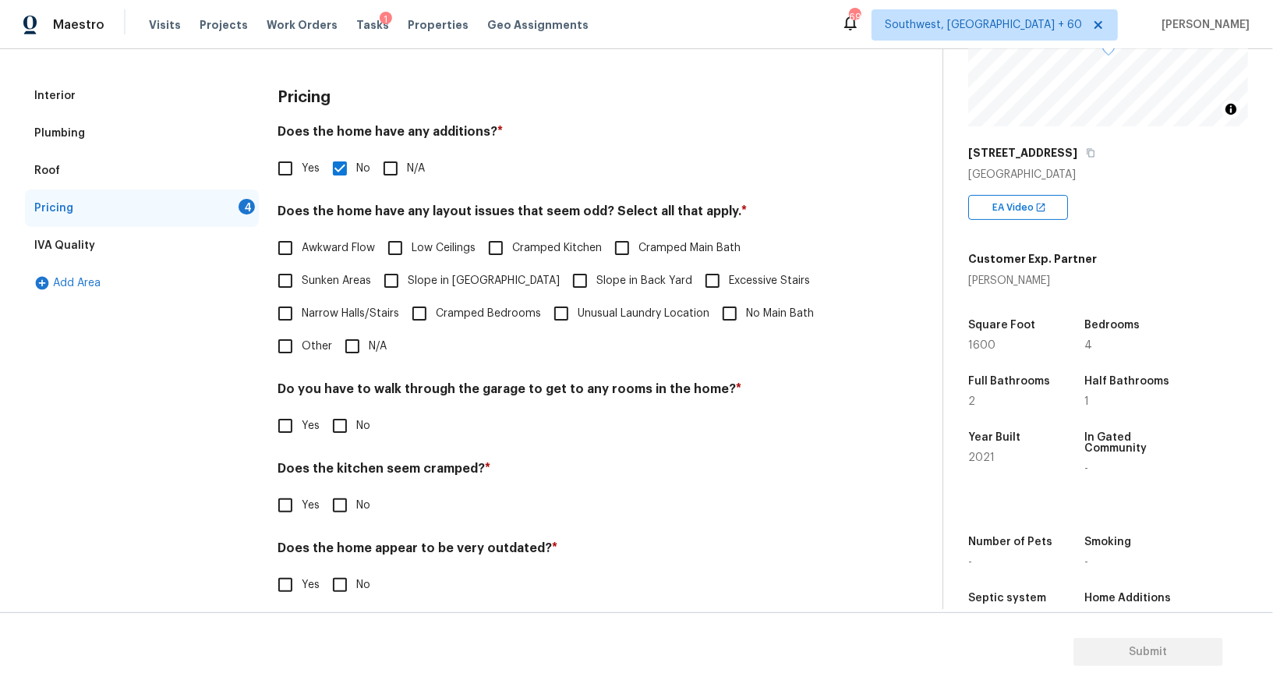
click at [349, 350] on input "N/A" at bounding box center [352, 346] width 33 height 33
checkbox input "true"
click at [345, 428] on input "No" at bounding box center [340, 427] width 33 height 33
checkbox input "true"
click at [342, 511] on input "No" at bounding box center [340, 506] width 33 height 33
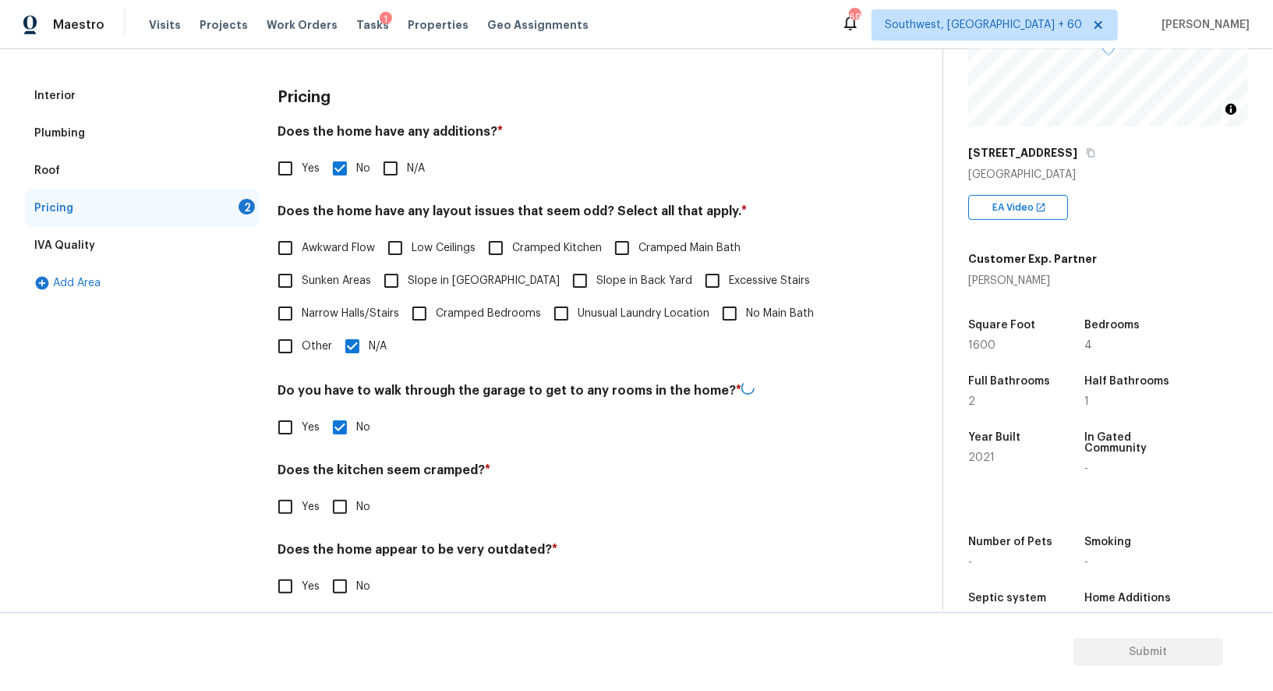
checkbox input "true"
click at [345, 581] on input "No" at bounding box center [340, 586] width 33 height 33
checkbox input "true"
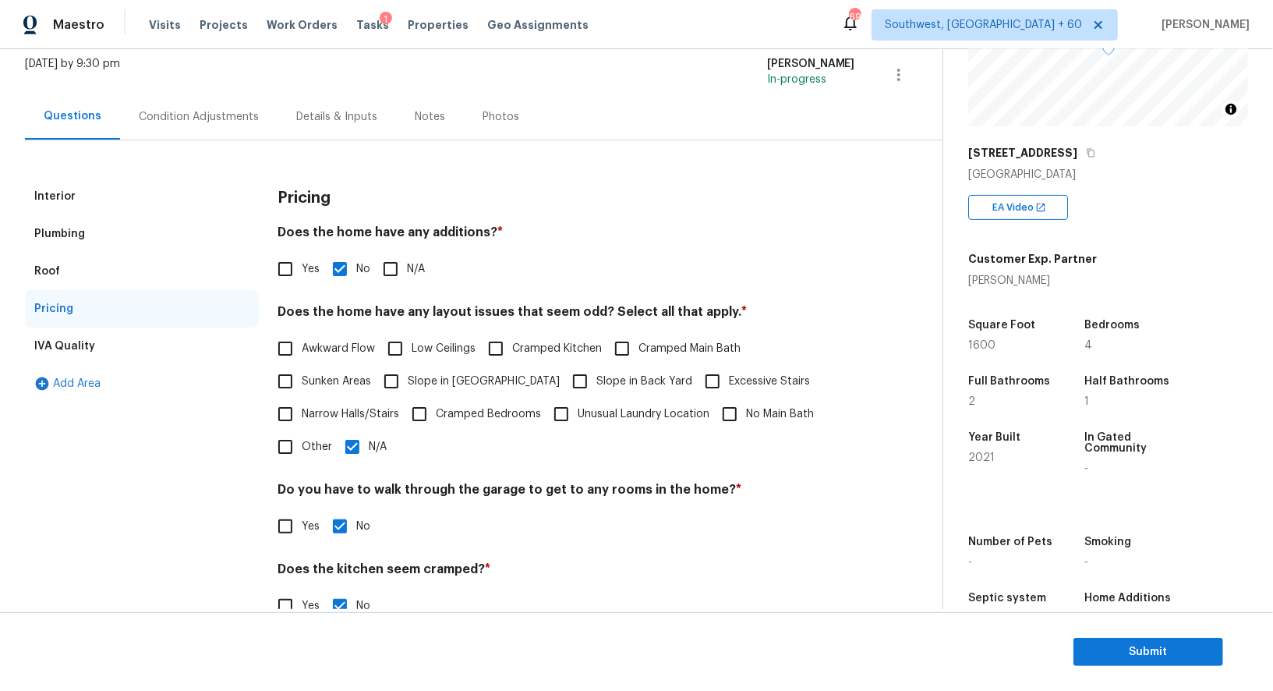
scroll to position [0, 0]
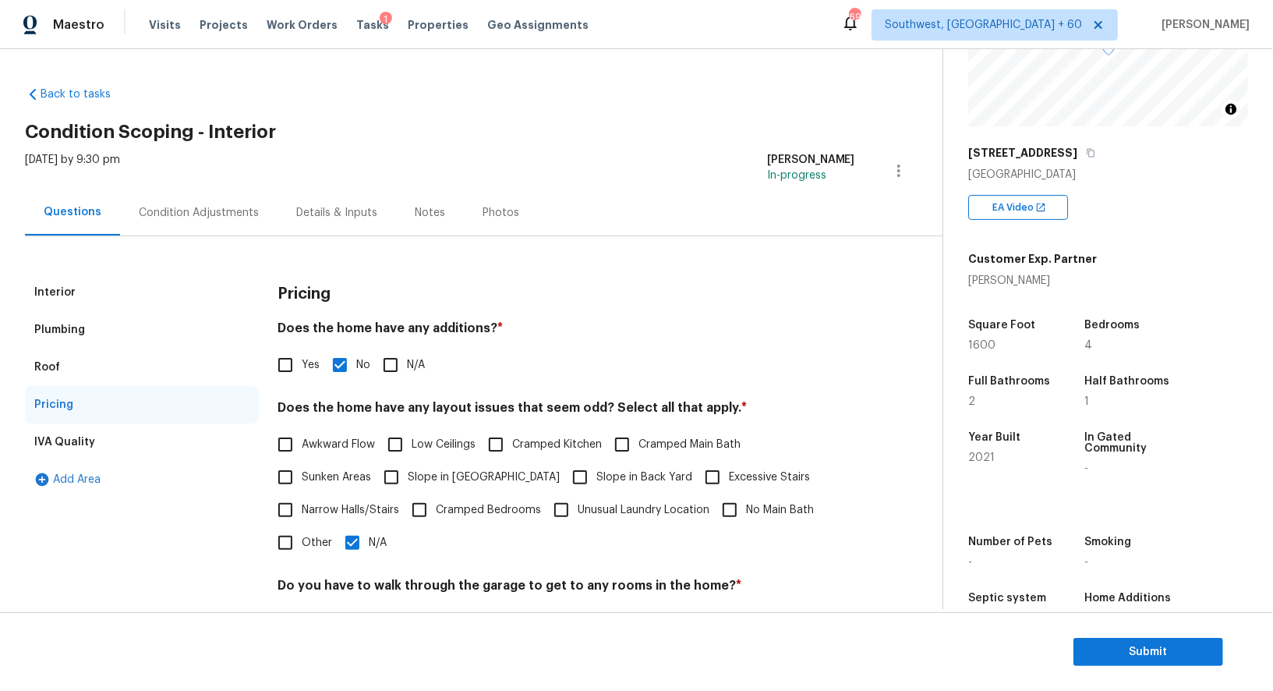
click at [207, 209] on div "Condition Adjustments" at bounding box center [199, 213] width 120 height 16
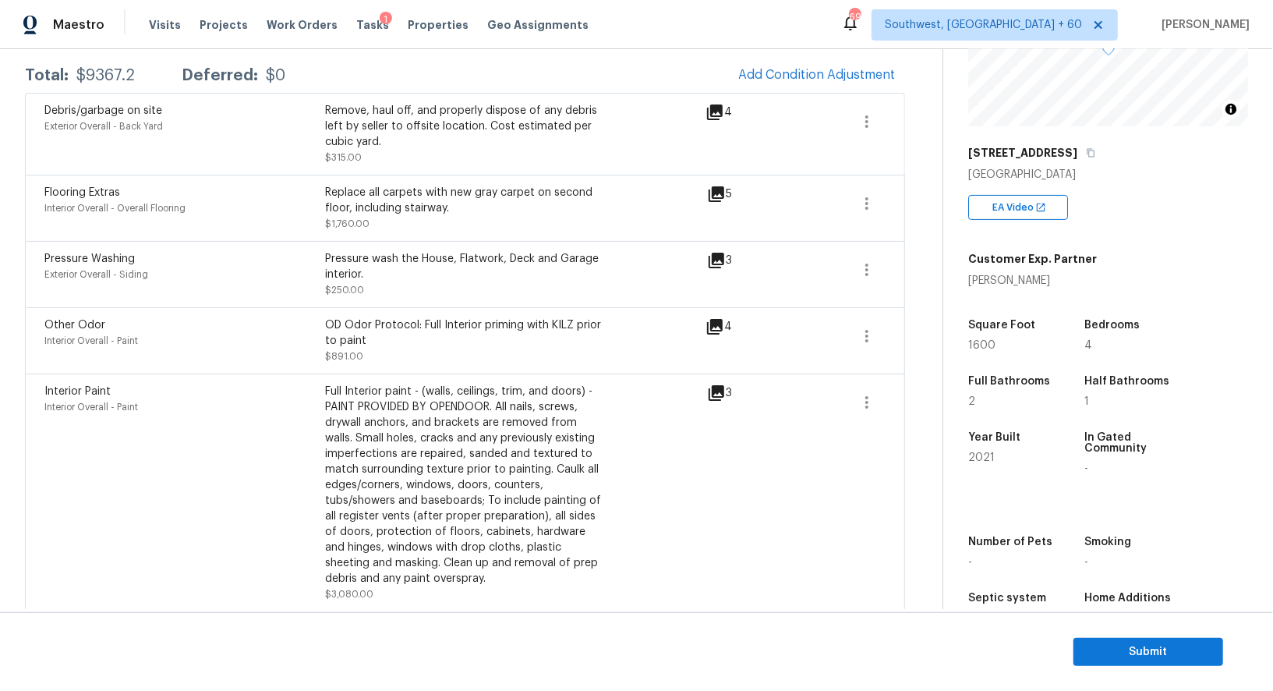
scroll to position [162, 0]
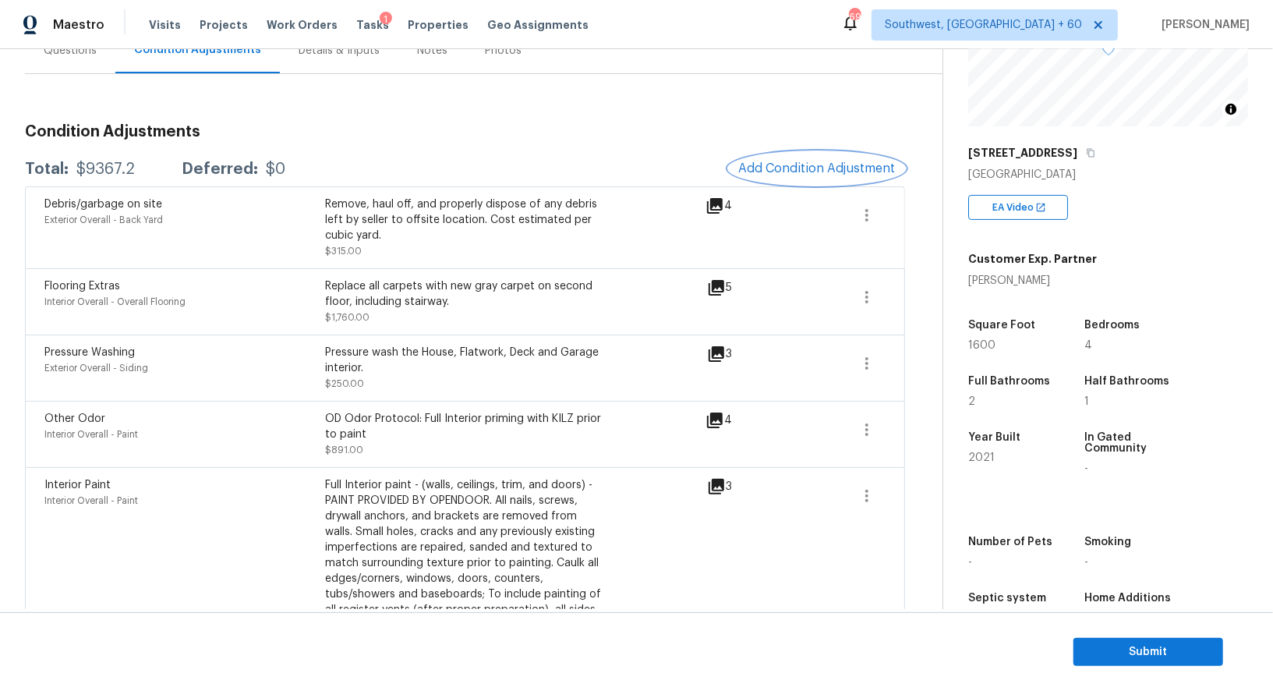
click at [837, 161] on span "Add Condition Adjustment" at bounding box center [816, 168] width 157 height 14
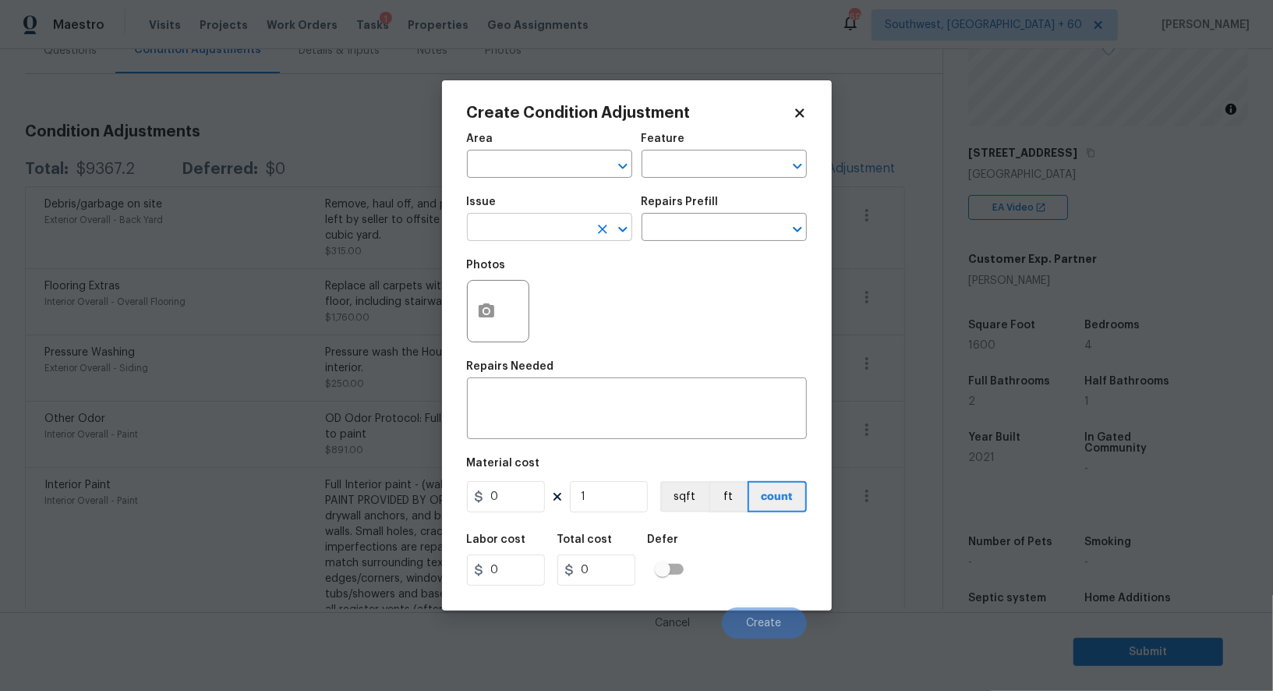
click at [566, 223] on input "text" at bounding box center [528, 229] width 122 height 24
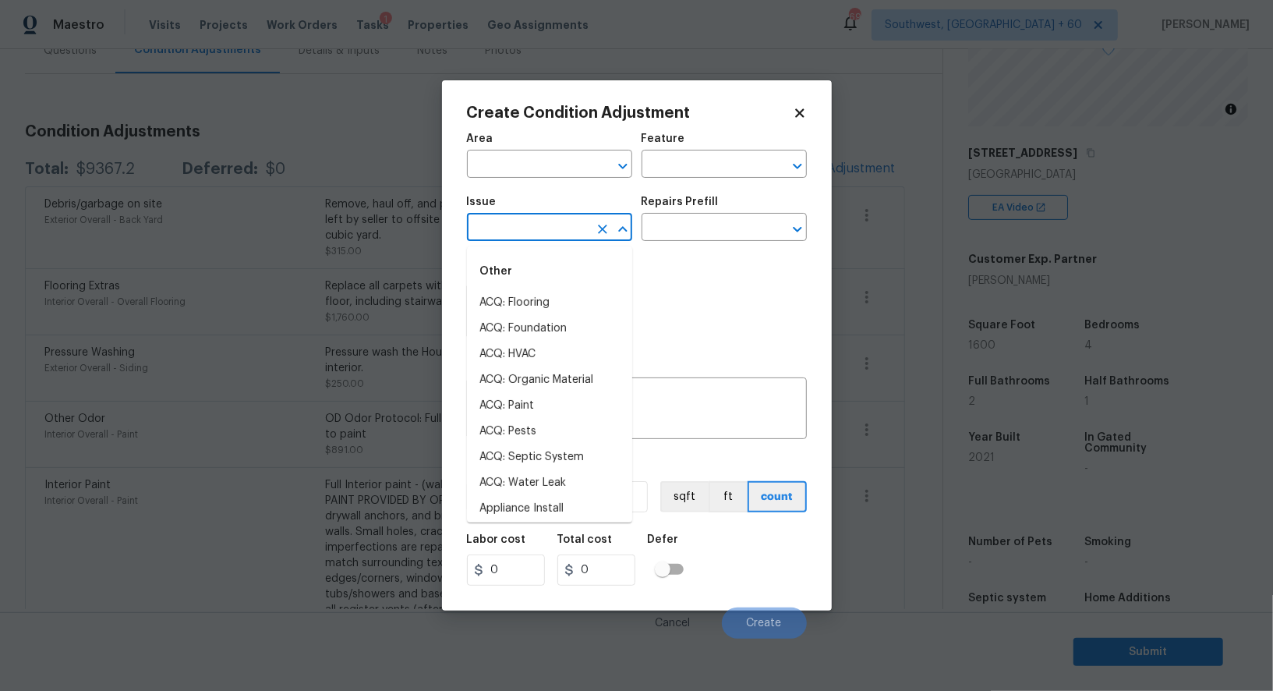
type input "o"
type input "d"
click at [511, 292] on li "Light Pet Odor" at bounding box center [549, 303] width 165 height 26
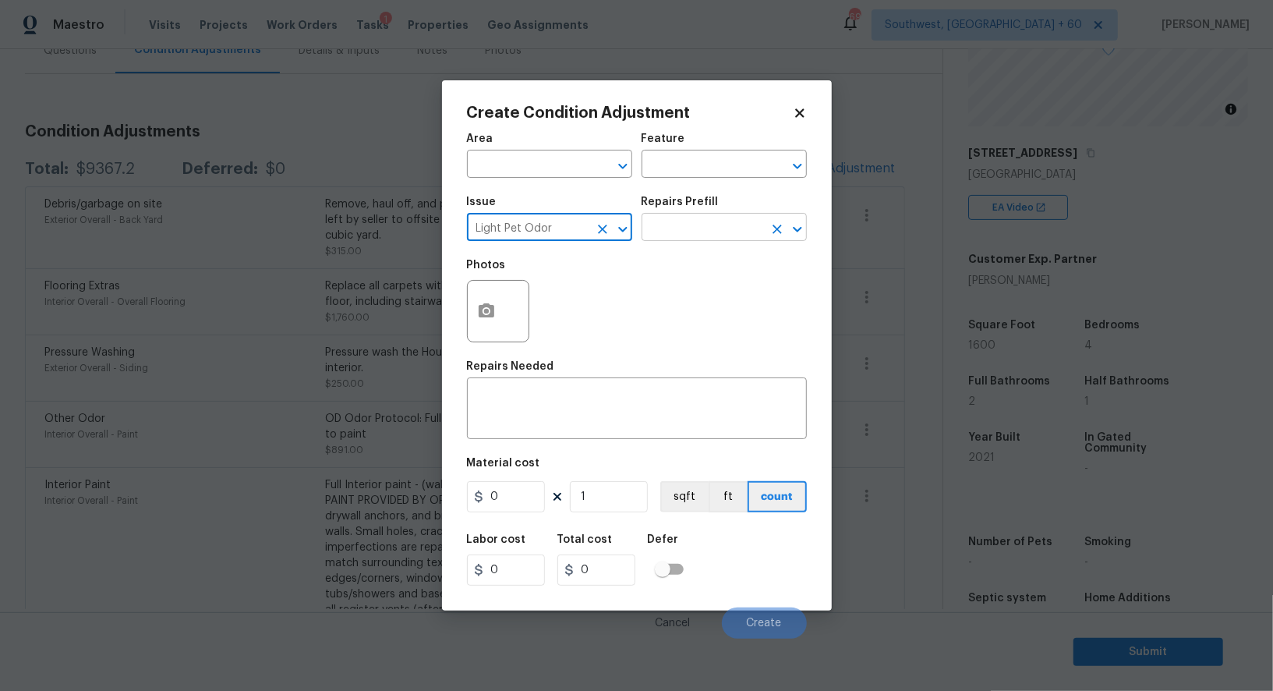
type input "Light Pet Odor"
click at [703, 221] on input "text" at bounding box center [703, 229] width 122 height 24
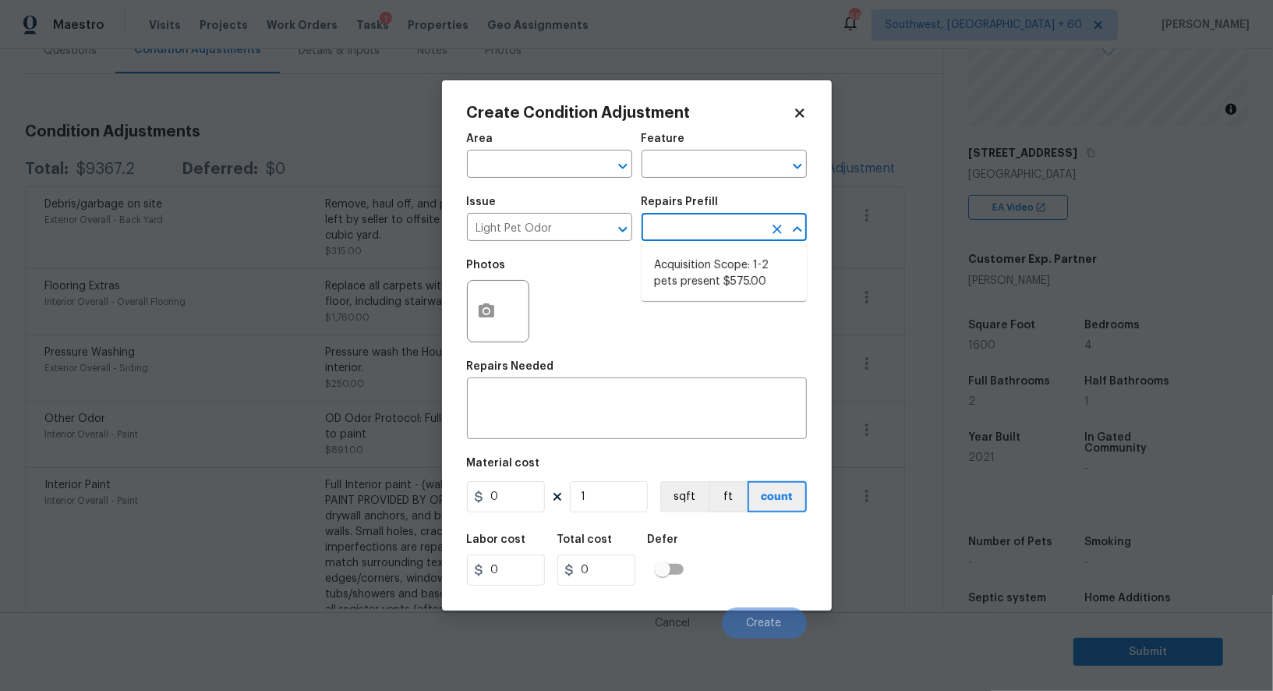
click at [703, 258] on li "Acquisition Scope: 1-2 pets present $575.00" at bounding box center [724, 274] width 165 height 42
type textarea "Acquisition Scope: 1-2 pets present"
type input "575"
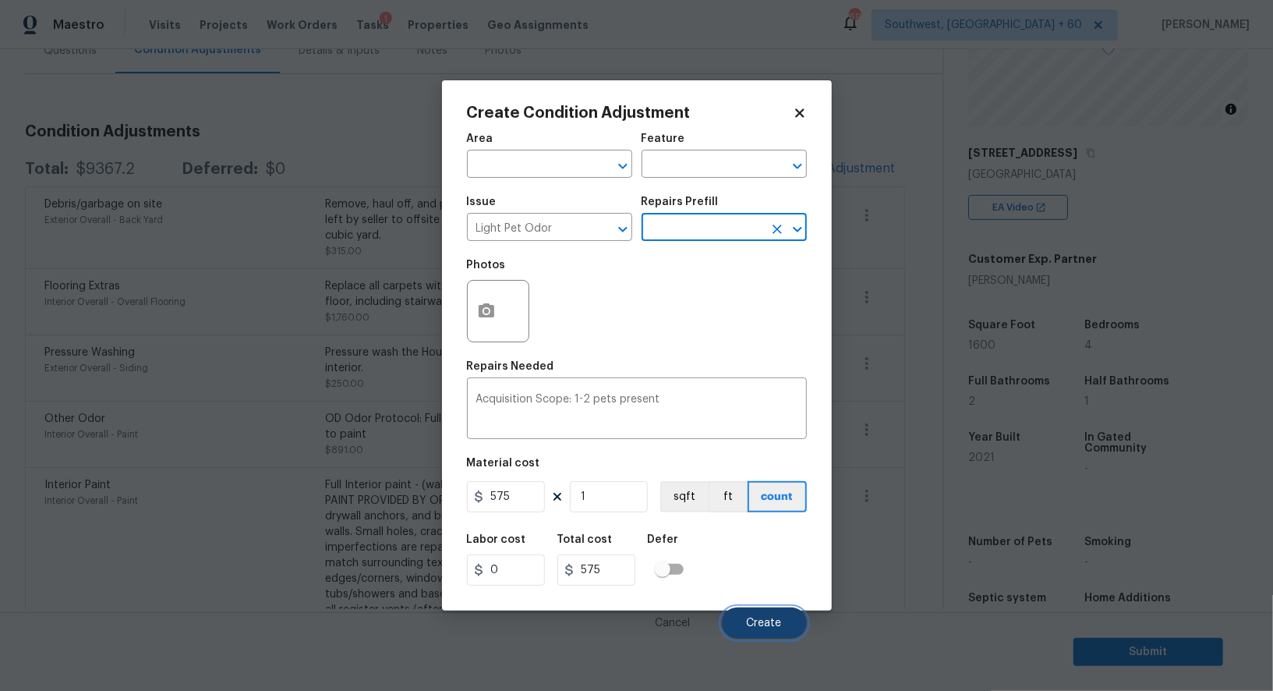
click at [771, 620] on span "Create" at bounding box center [764, 624] width 35 height 12
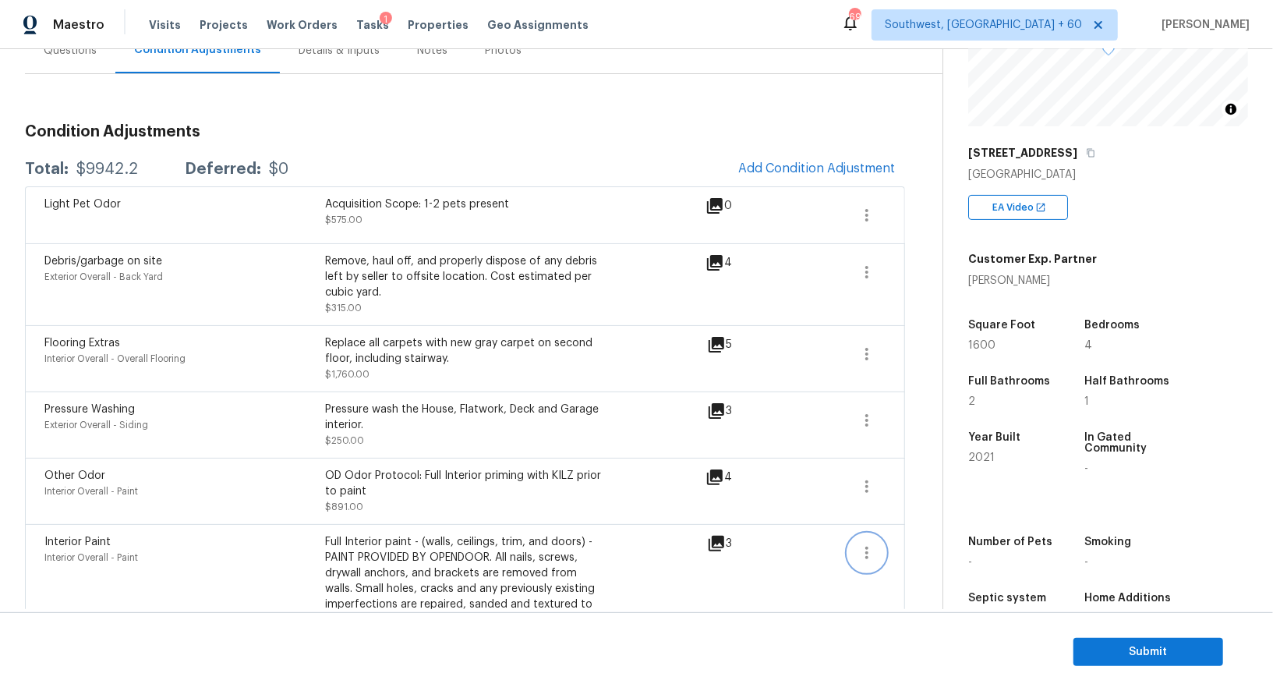
click at [853, 554] on button "button" at bounding box center [866, 552] width 37 height 37
click at [928, 544] on div "Edit" at bounding box center [956, 548] width 122 height 16
click at [855, 352] on button "button" at bounding box center [866, 353] width 37 height 37
click at [931, 352] on div "Edit" at bounding box center [956, 350] width 122 height 16
click at [119, 170] on div "$9942.2" at bounding box center [107, 169] width 62 height 16
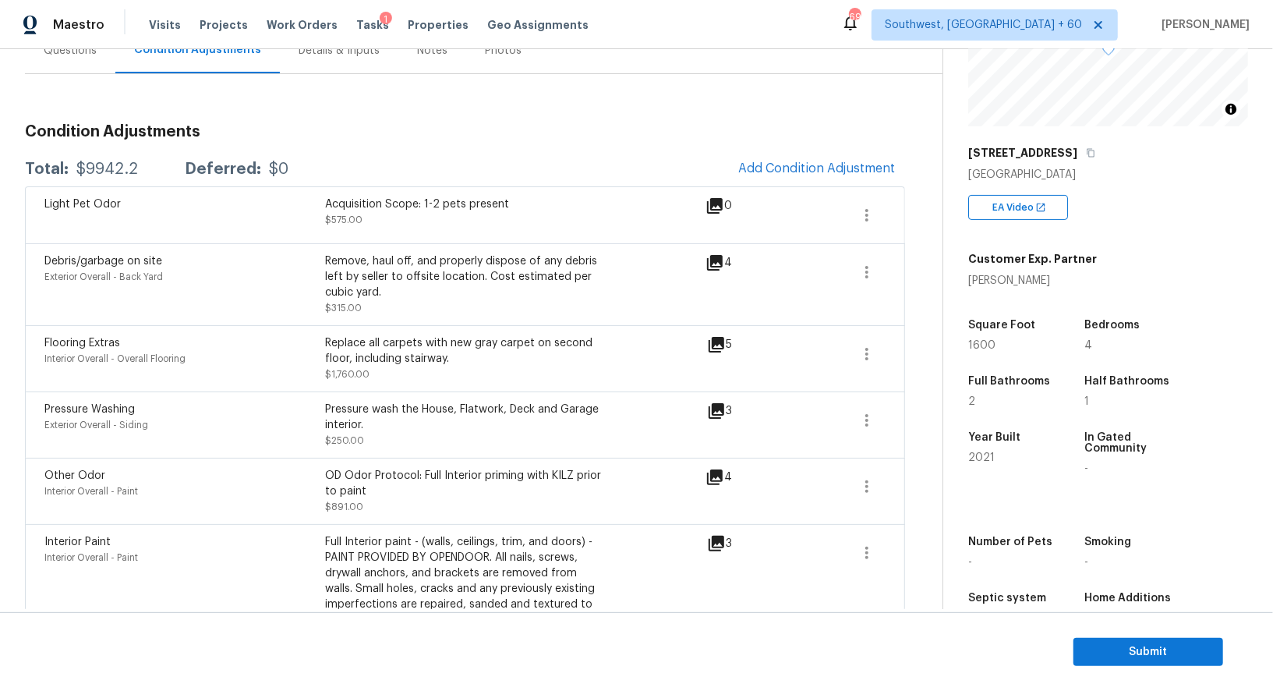
click at [119, 170] on div "$9942.2" at bounding box center [107, 169] width 62 height 16
copy div "$9942.2"
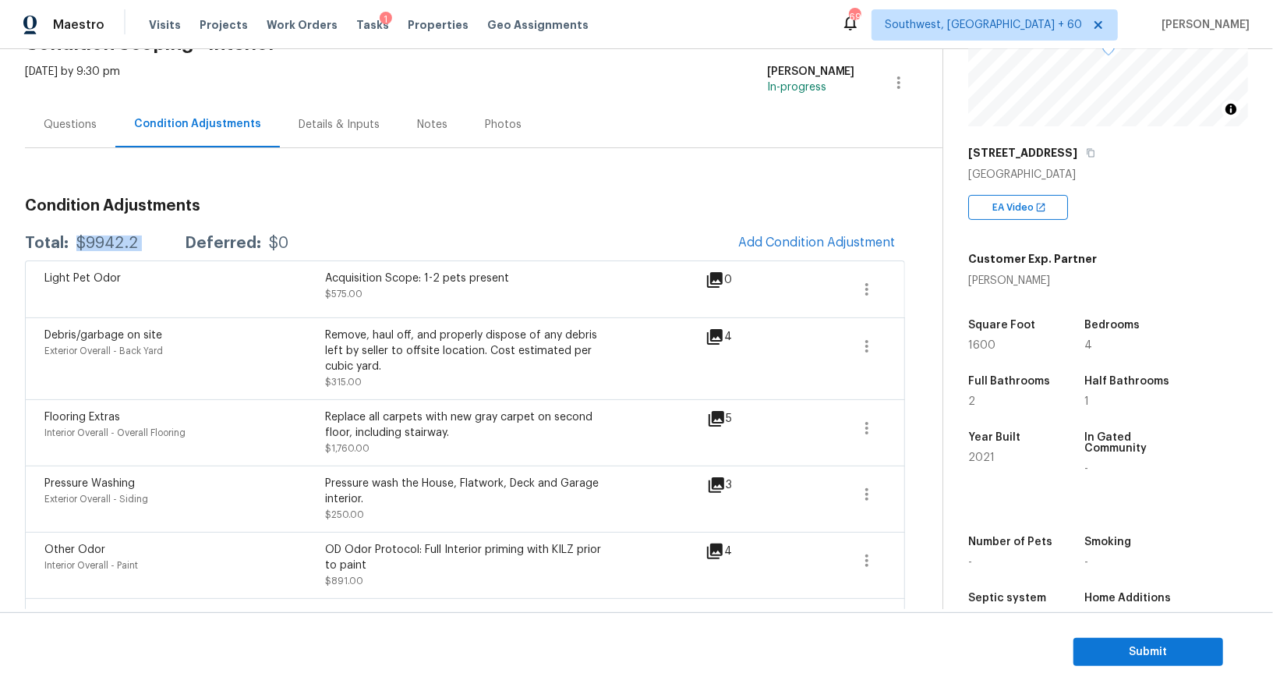
scroll to position [64, 0]
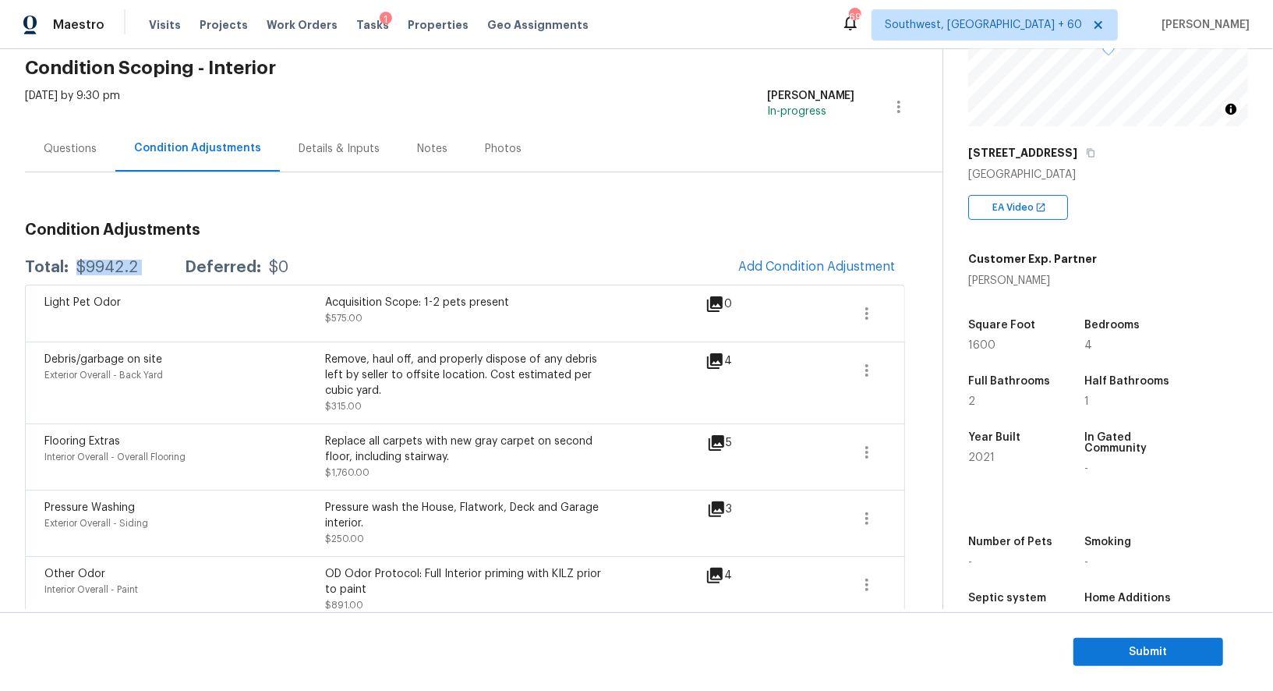
click at [752, 285] on div "Light Pet Odor Acquisition Scope: 1-2 pets present $575.00 0" at bounding box center [465, 313] width 880 height 57
click at [753, 270] on span "Add Condition Adjustment" at bounding box center [816, 267] width 157 height 14
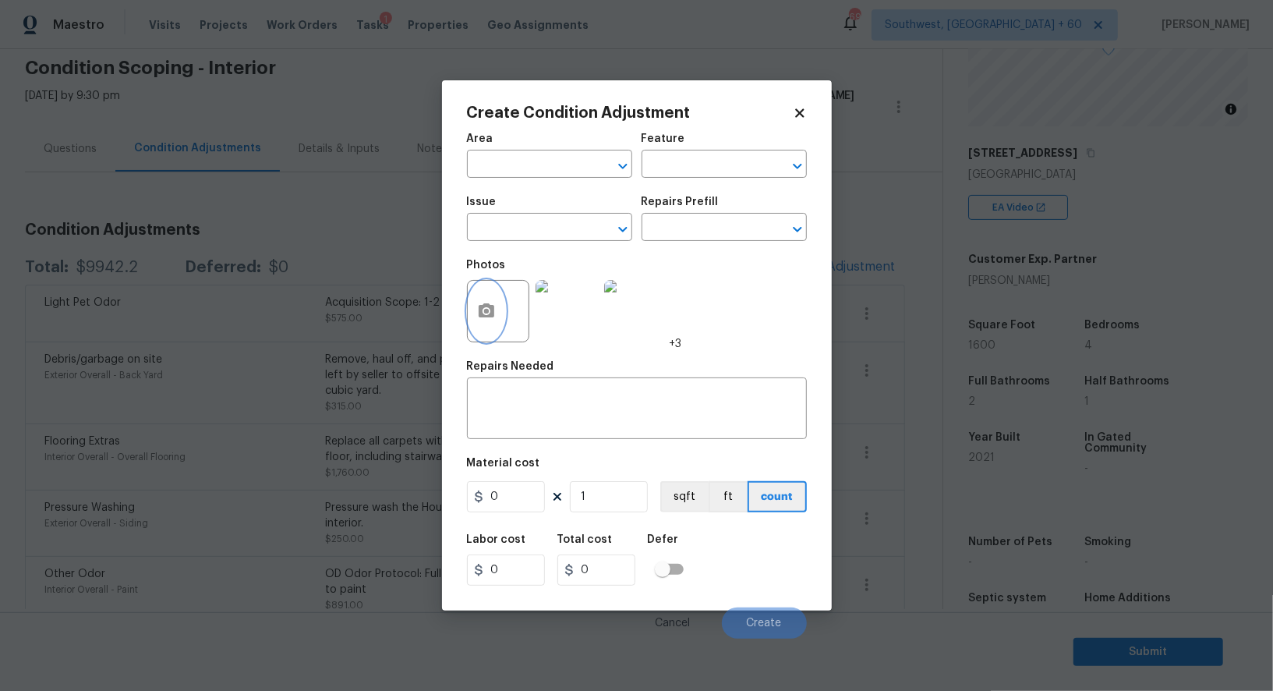
click at [476, 314] on button "button" at bounding box center [486, 311] width 37 height 61
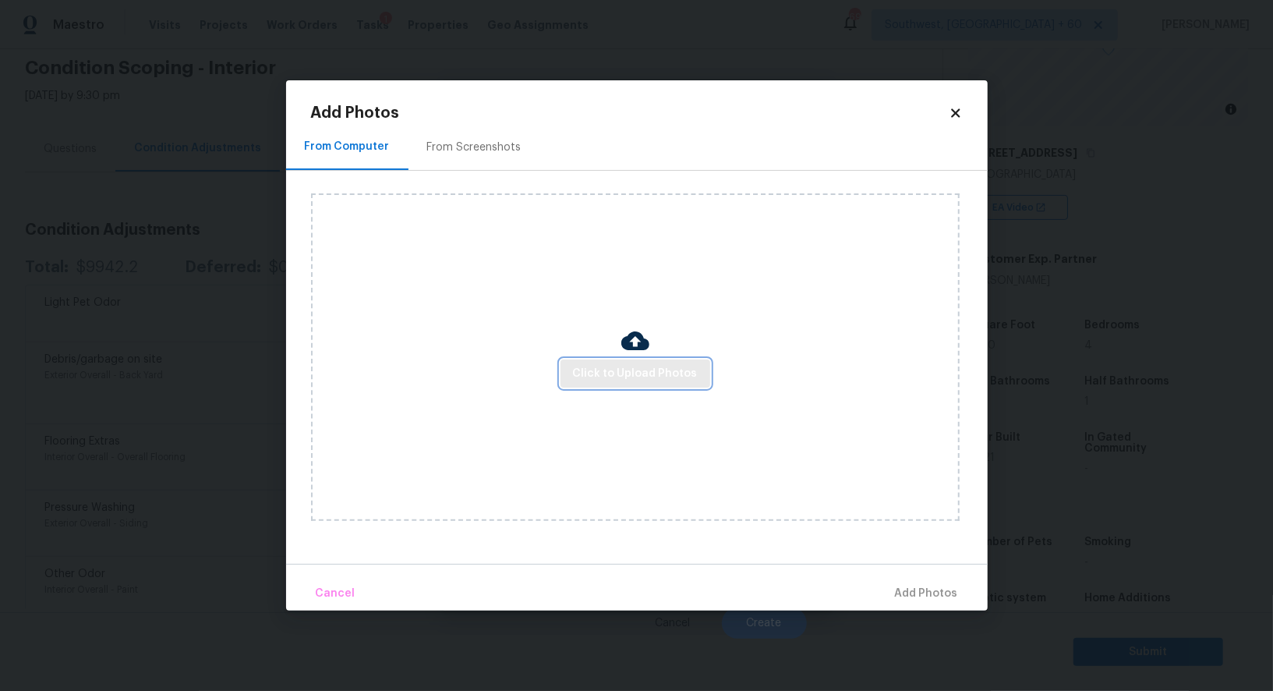
click at [614, 373] on span "Click to Upload Photos" at bounding box center [635, 373] width 125 height 19
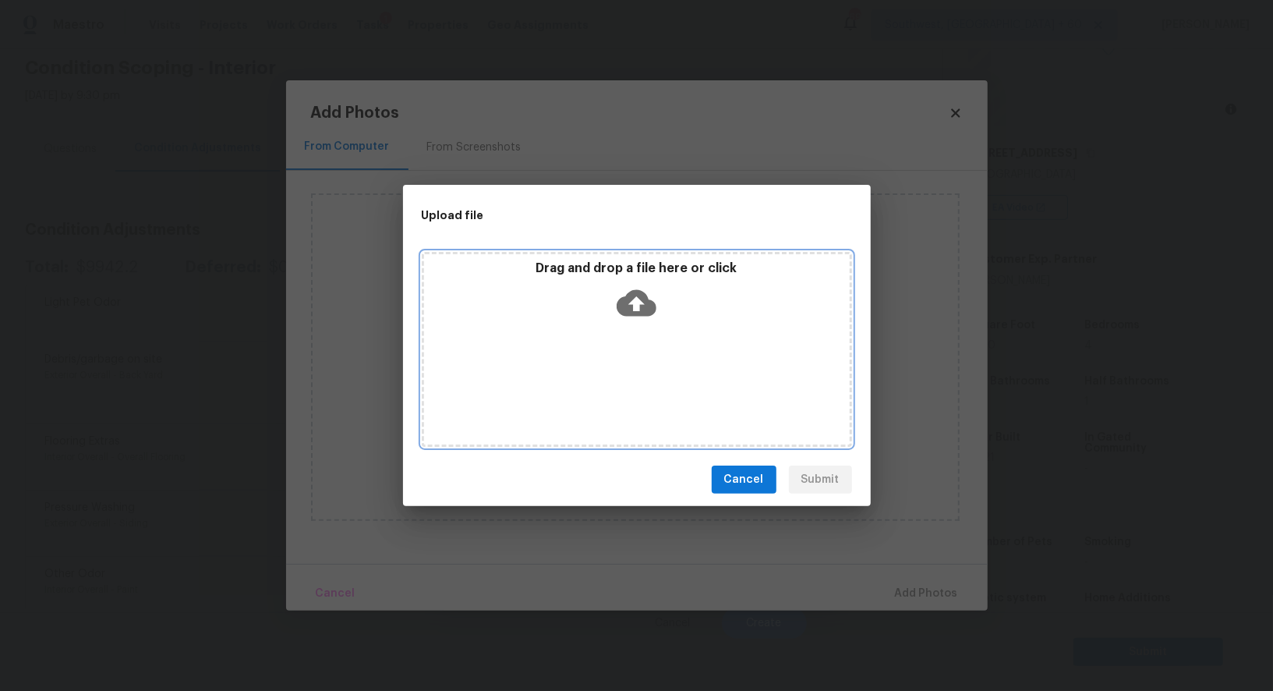
click at [640, 308] on icon at bounding box center [637, 303] width 40 height 27
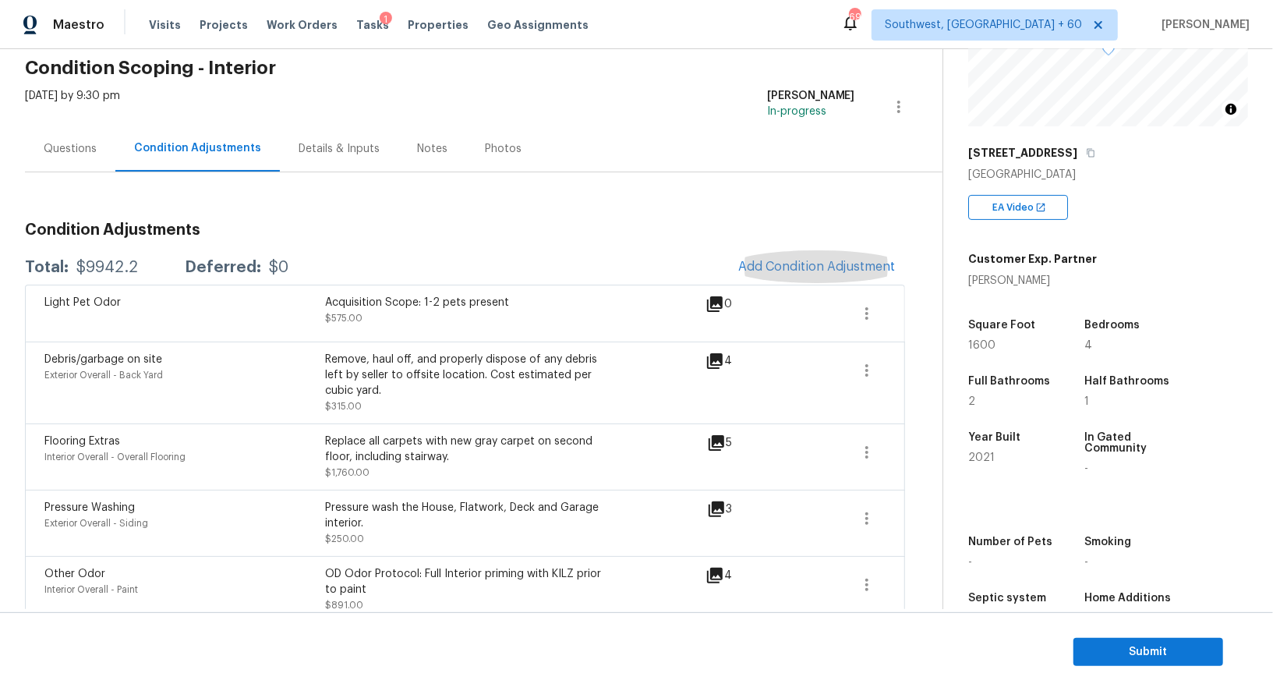
click at [88, 145] on div "Questions" at bounding box center [70, 149] width 53 height 16
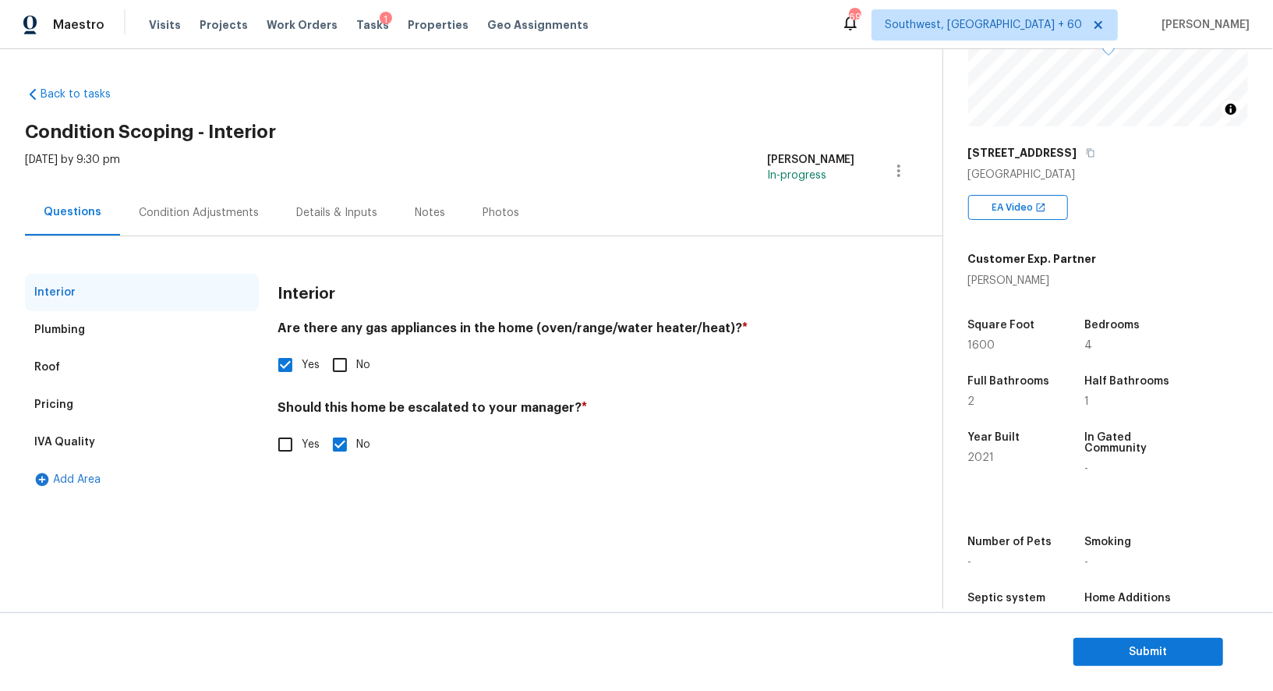
click at [206, 216] on div "Condition Adjustments" at bounding box center [199, 213] width 120 height 16
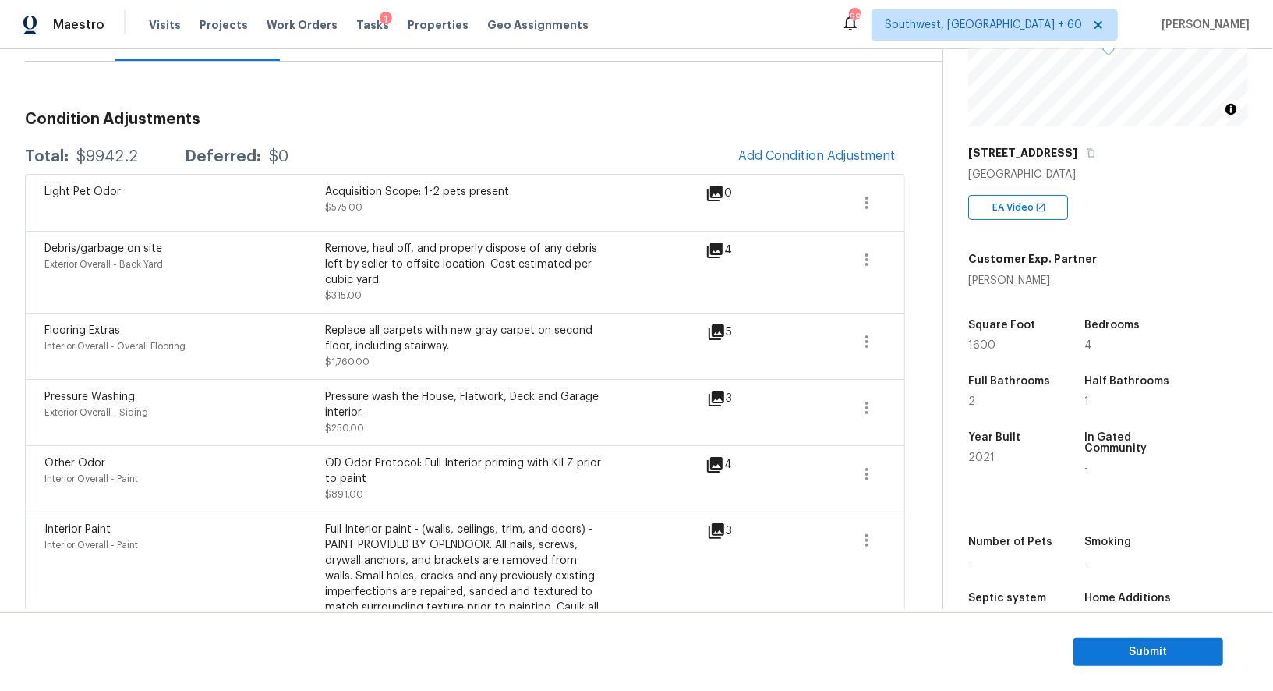
scroll to position [175, 0]
click at [944, 649] on span "Submit" at bounding box center [1148, 651] width 125 height 19
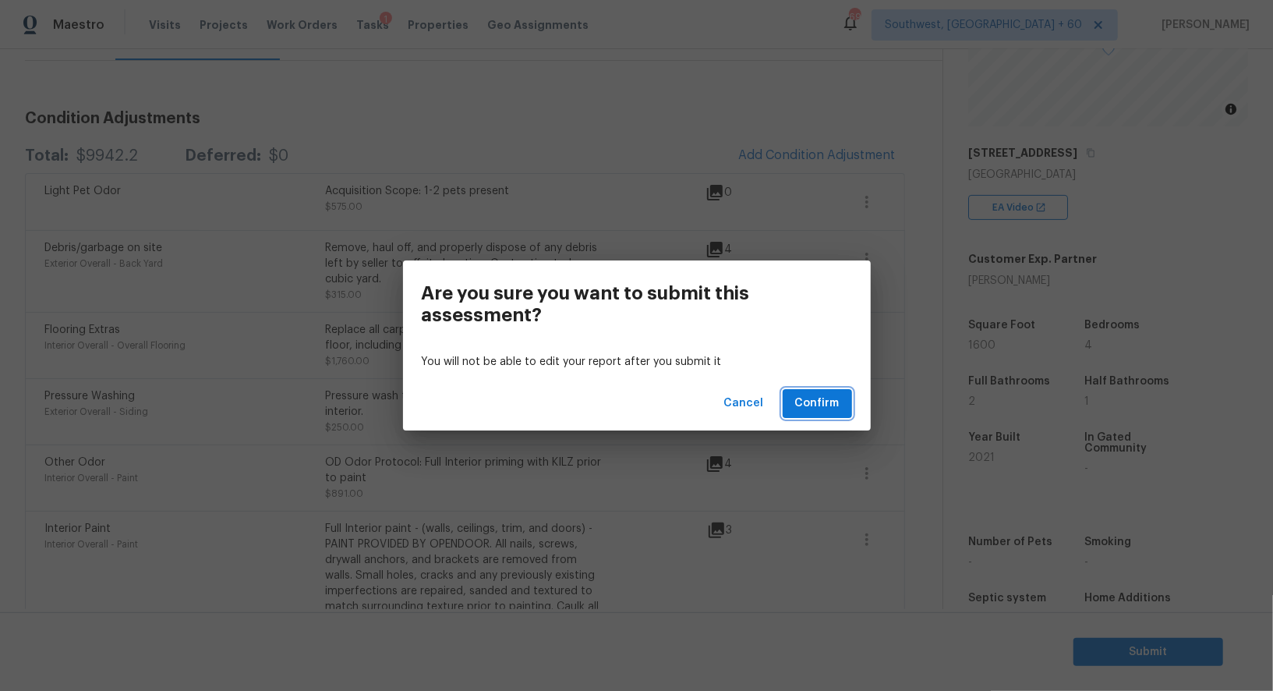
click at [815, 406] on span "Confirm" at bounding box center [817, 403] width 44 height 19
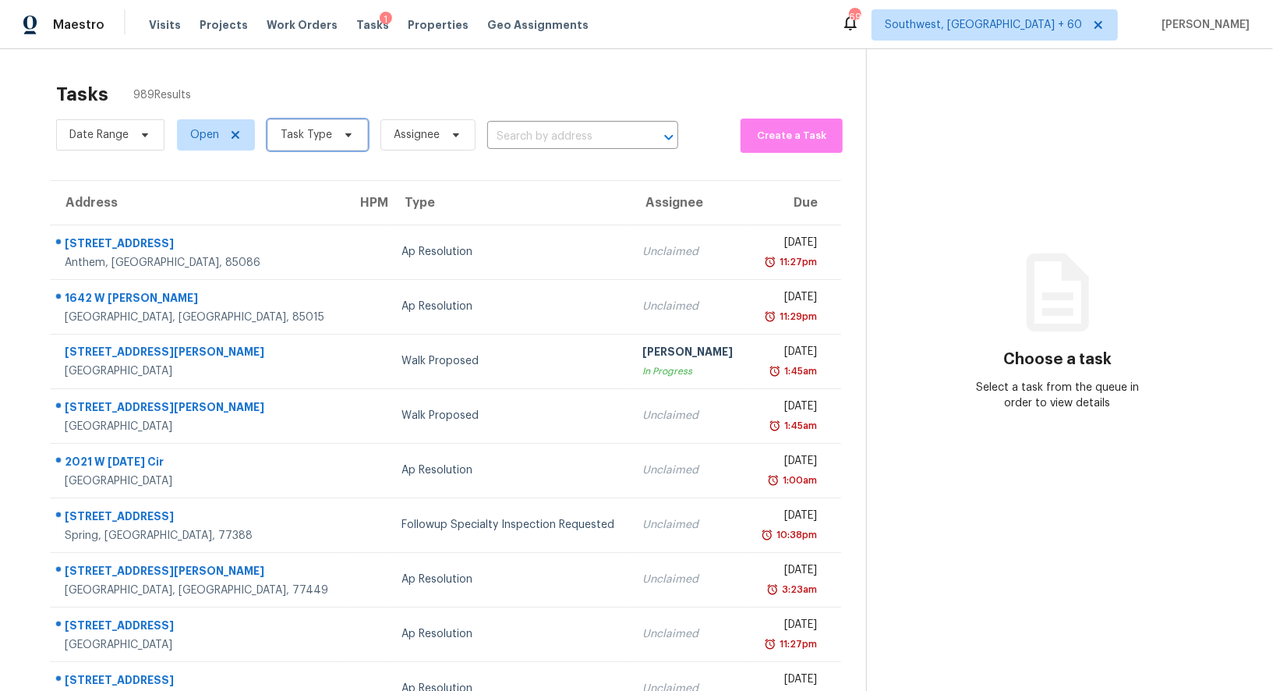
click at [296, 128] on span "Task Type" at bounding box center [306, 135] width 51 height 16
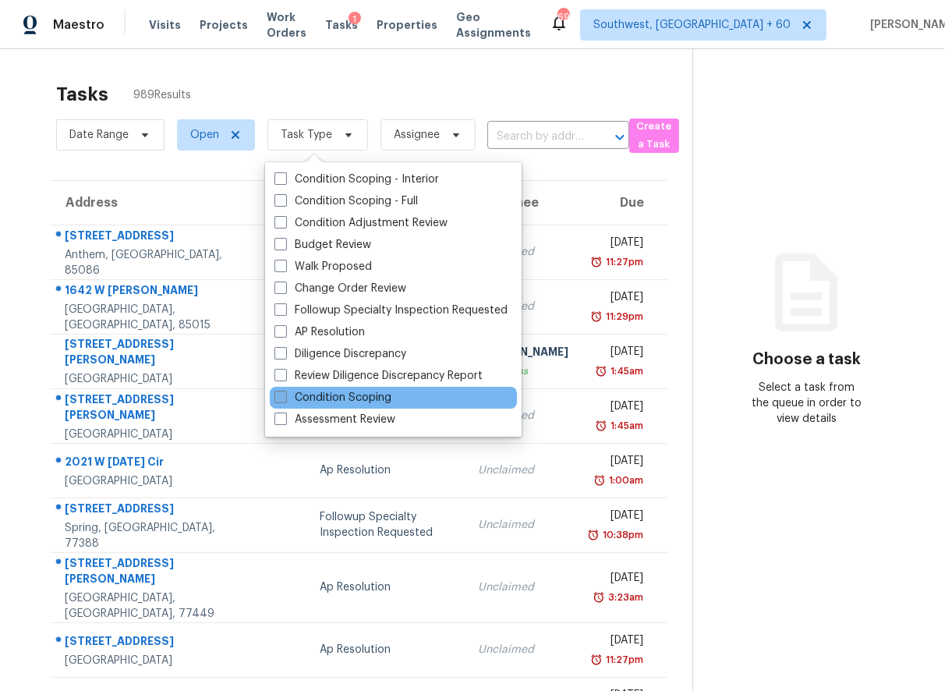
click at [356, 398] on label "Condition Scoping" at bounding box center [332, 398] width 117 height 16
click at [285, 398] on input "Condition Scoping" at bounding box center [279, 395] width 10 height 10
checkbox input "true"
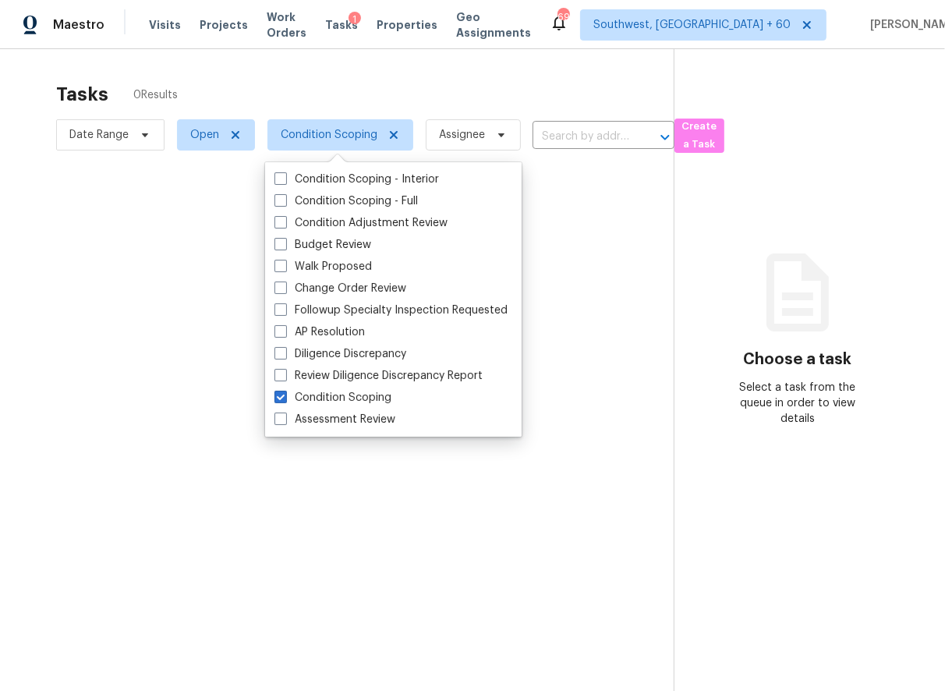
click at [481, 82] on div at bounding box center [472, 345] width 945 height 691
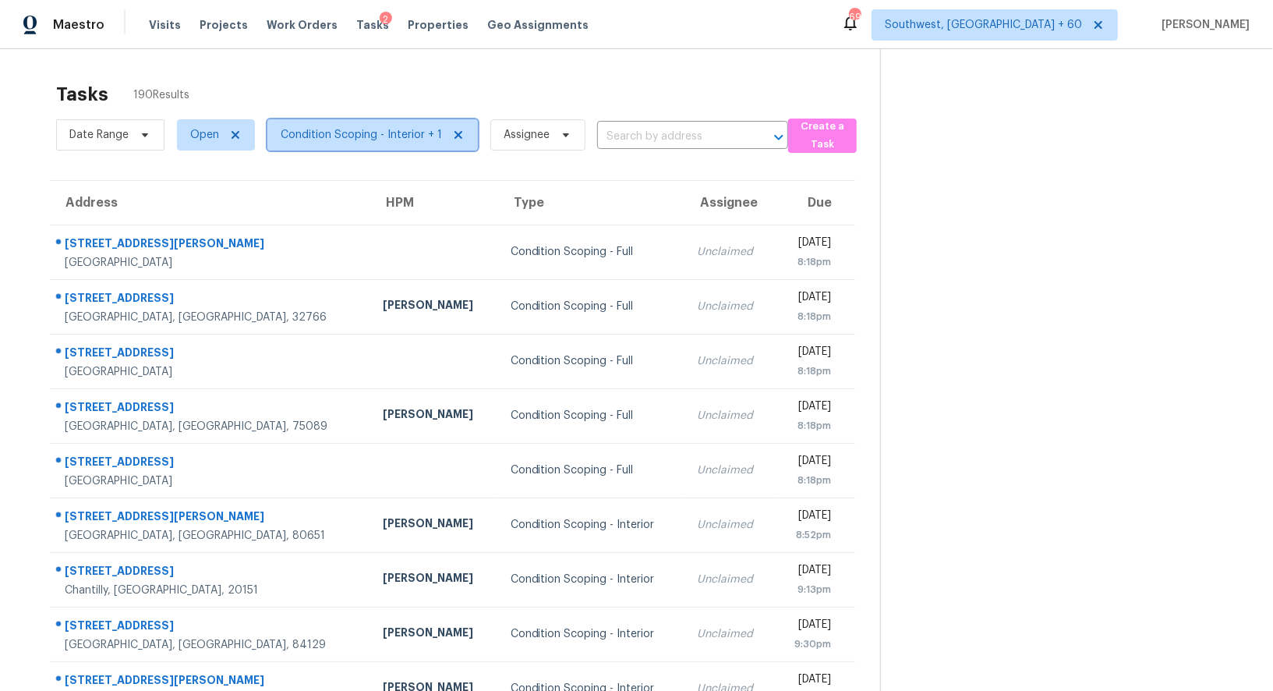
click at [359, 140] on span "Condition Scoping - Interior + 1" at bounding box center [361, 135] width 161 height 16
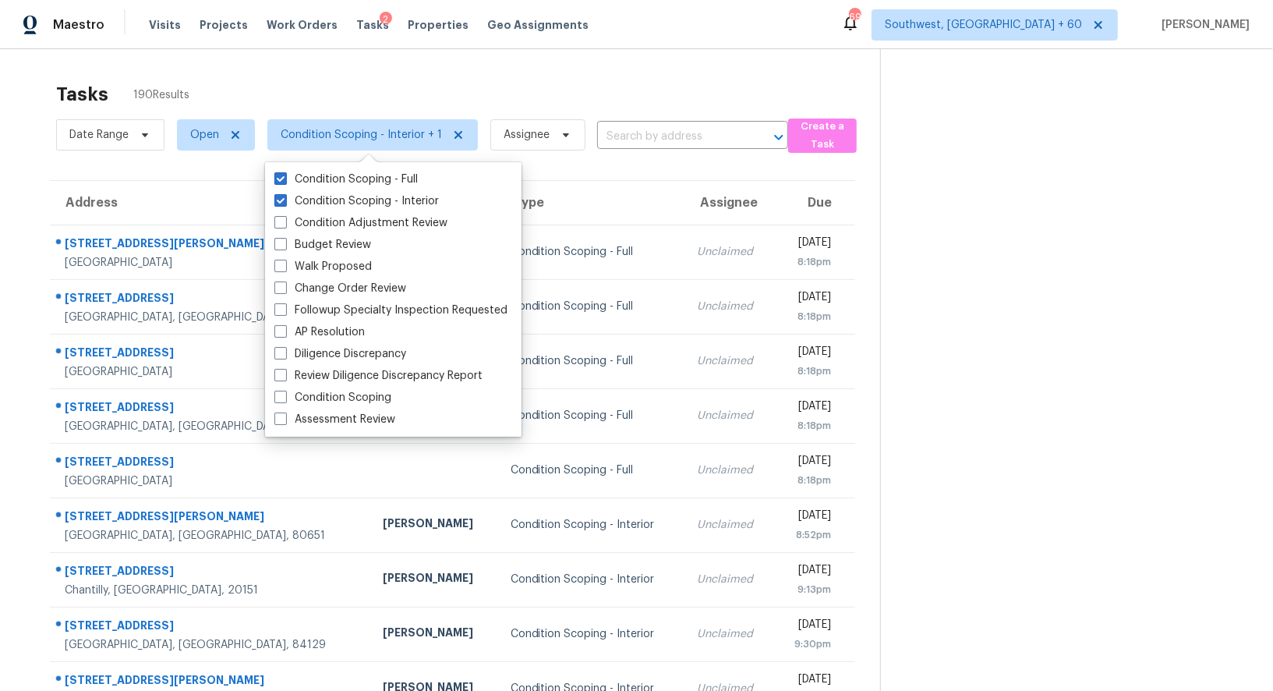
click at [489, 85] on div "Tasks 190 Results" at bounding box center [468, 94] width 824 height 41
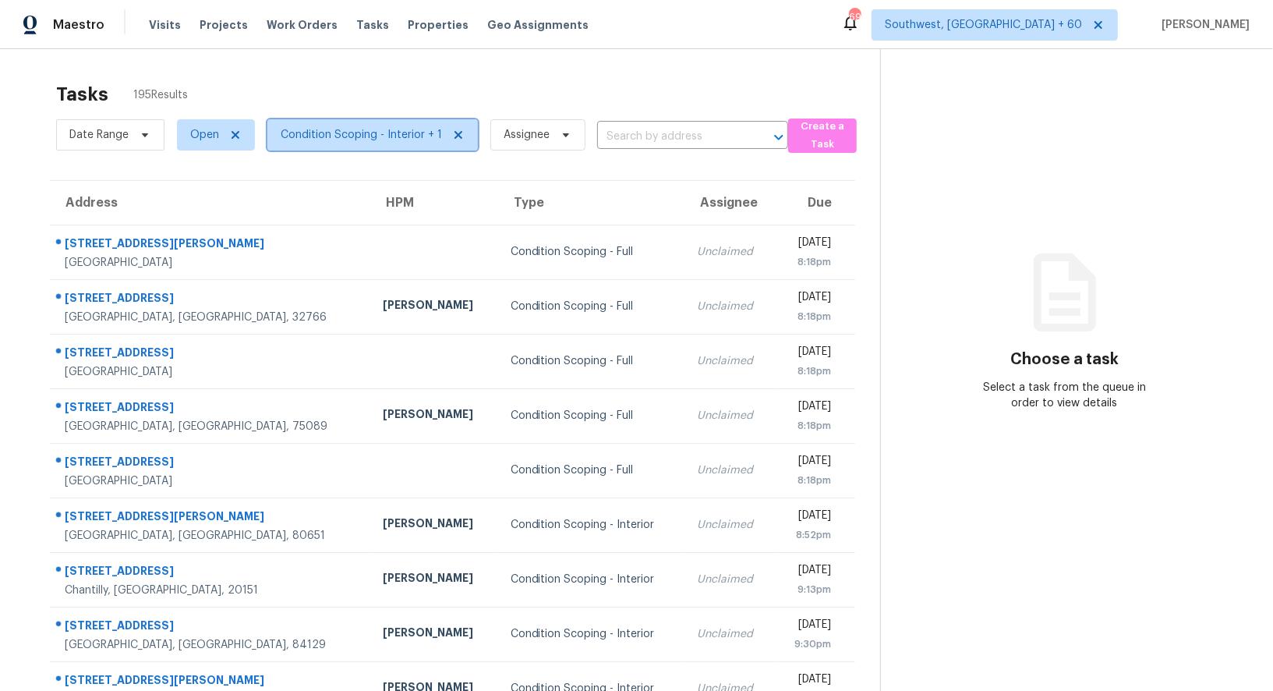
click at [406, 140] on span "Condition Scoping - Interior + 1" at bounding box center [361, 135] width 161 height 16
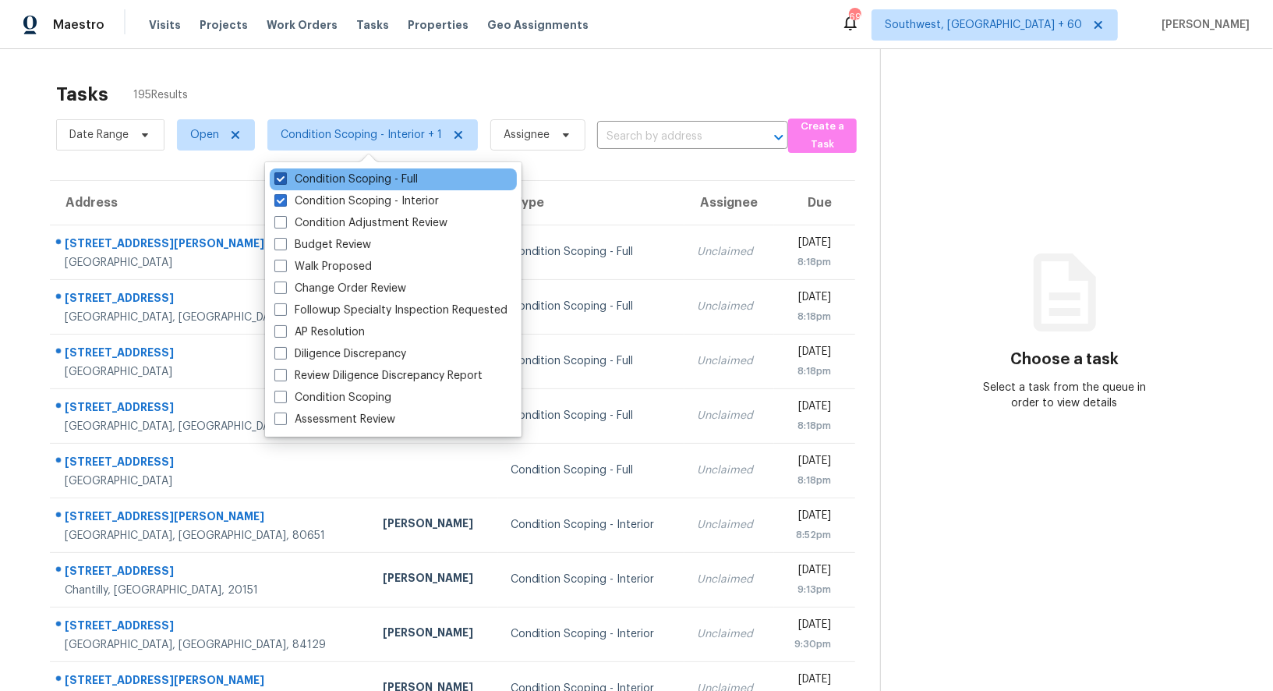
click at [391, 177] on label "Condition Scoping - Full" at bounding box center [345, 180] width 143 height 16
click at [285, 177] on input "Condition Scoping - Full" at bounding box center [279, 177] width 10 height 10
checkbox input "false"
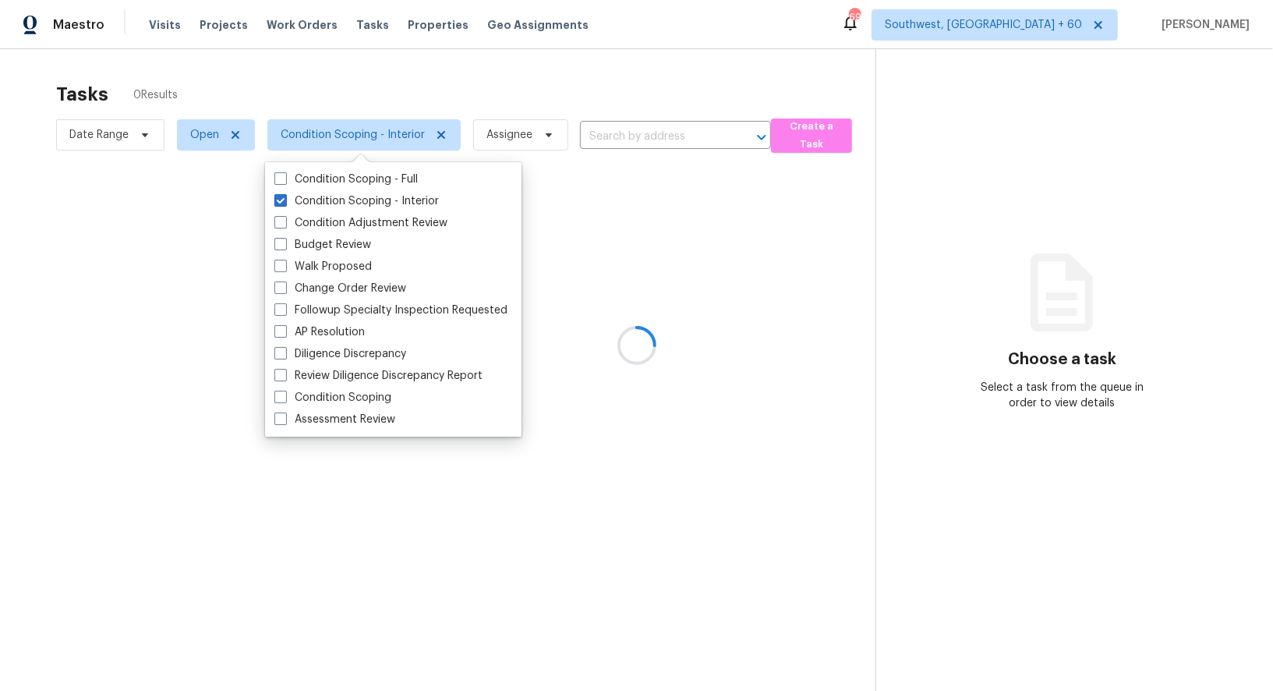
click at [539, 84] on div at bounding box center [636, 345] width 1273 height 691
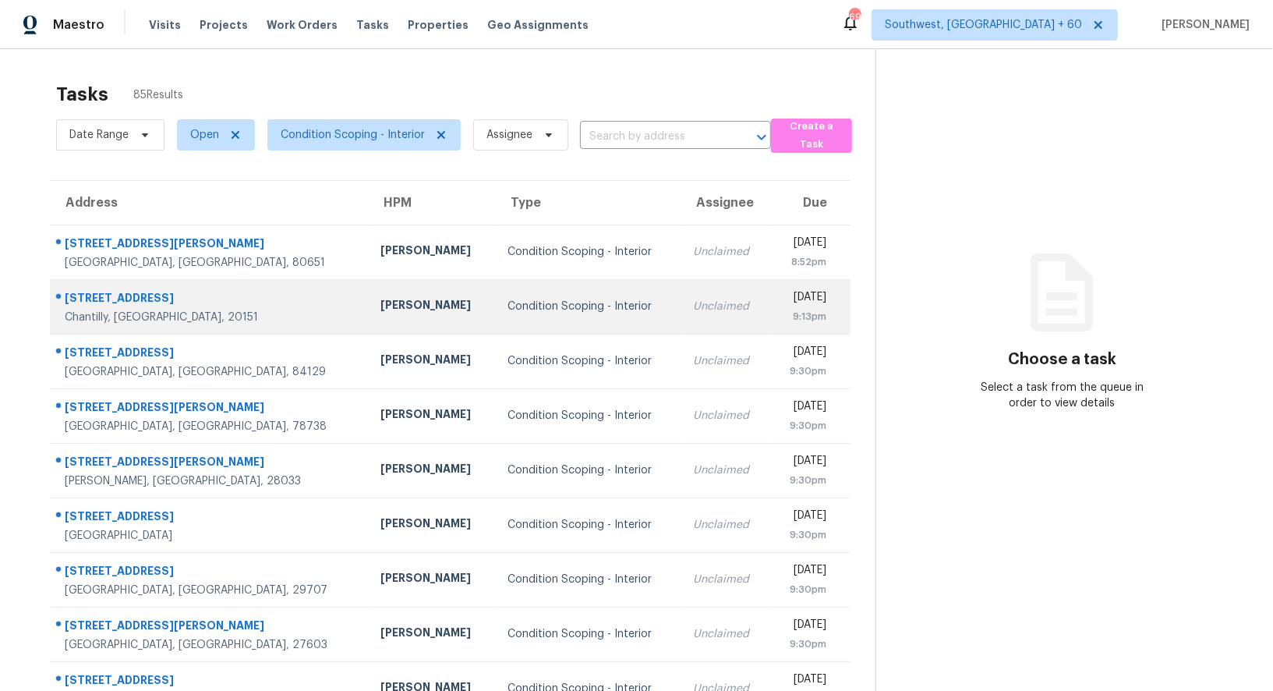
click at [681, 331] on td "Unclaimed" at bounding box center [725, 306] width 89 height 55
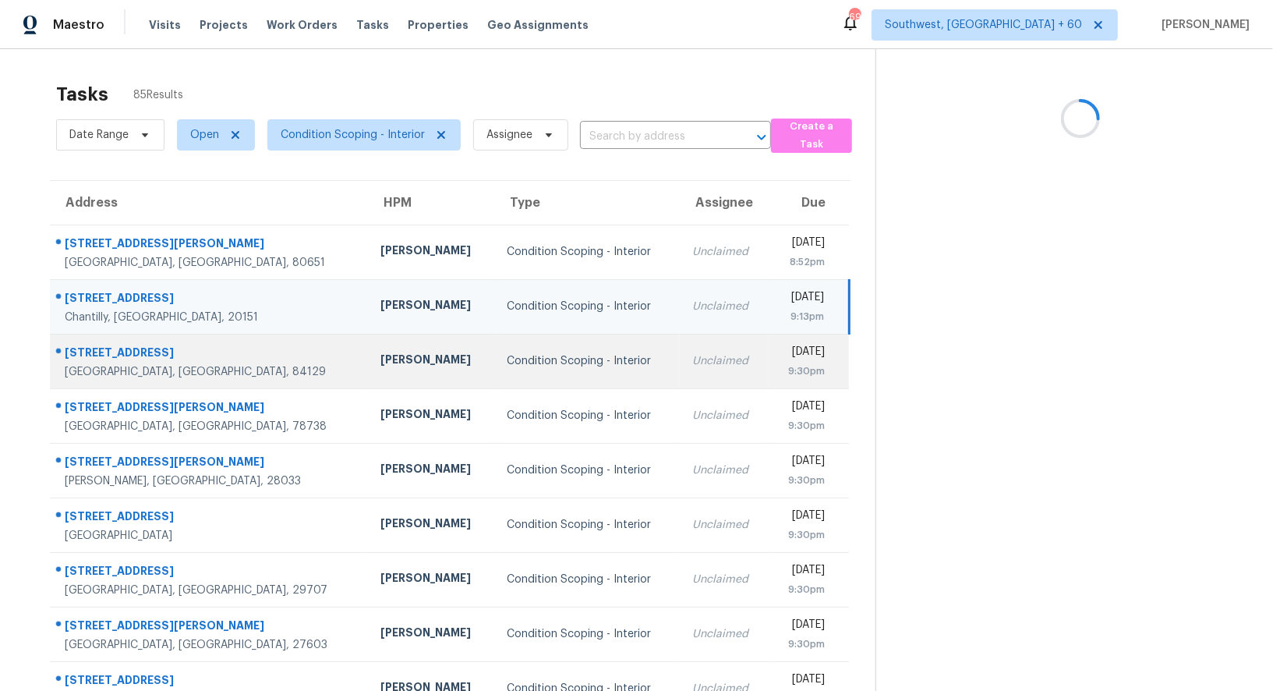
click at [680, 351] on td "Unclaimed" at bounding box center [724, 361] width 89 height 55
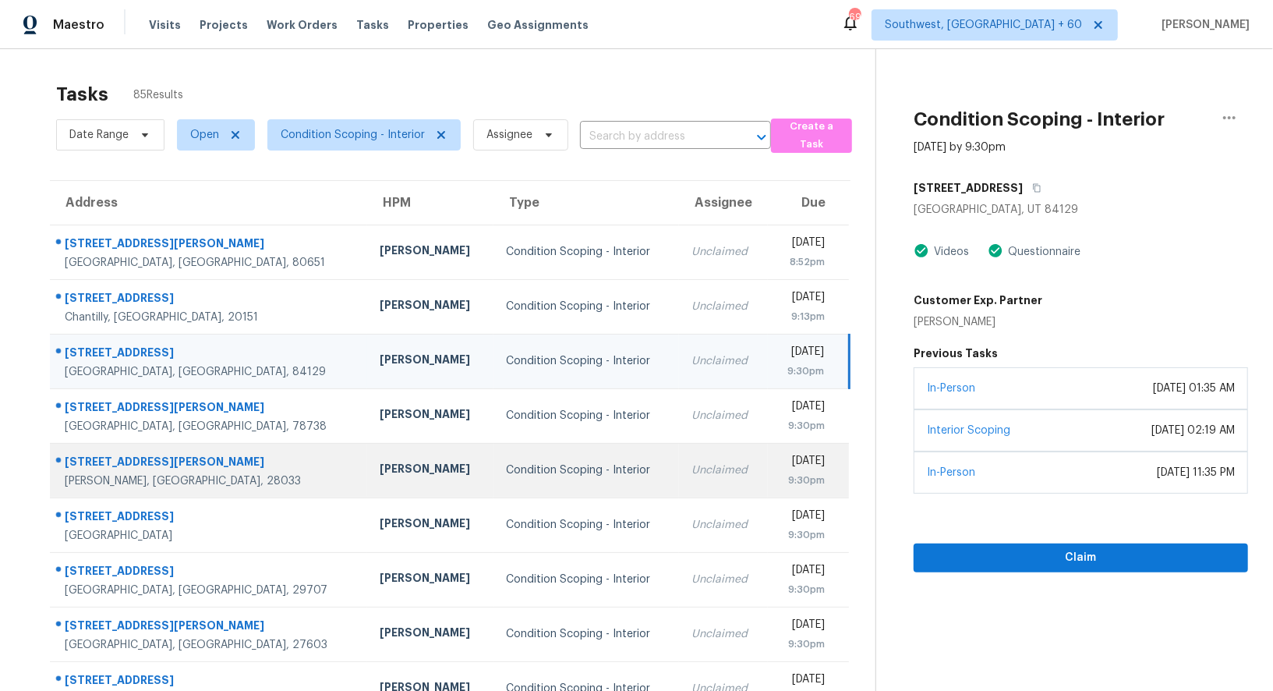
scroll to position [119, 0]
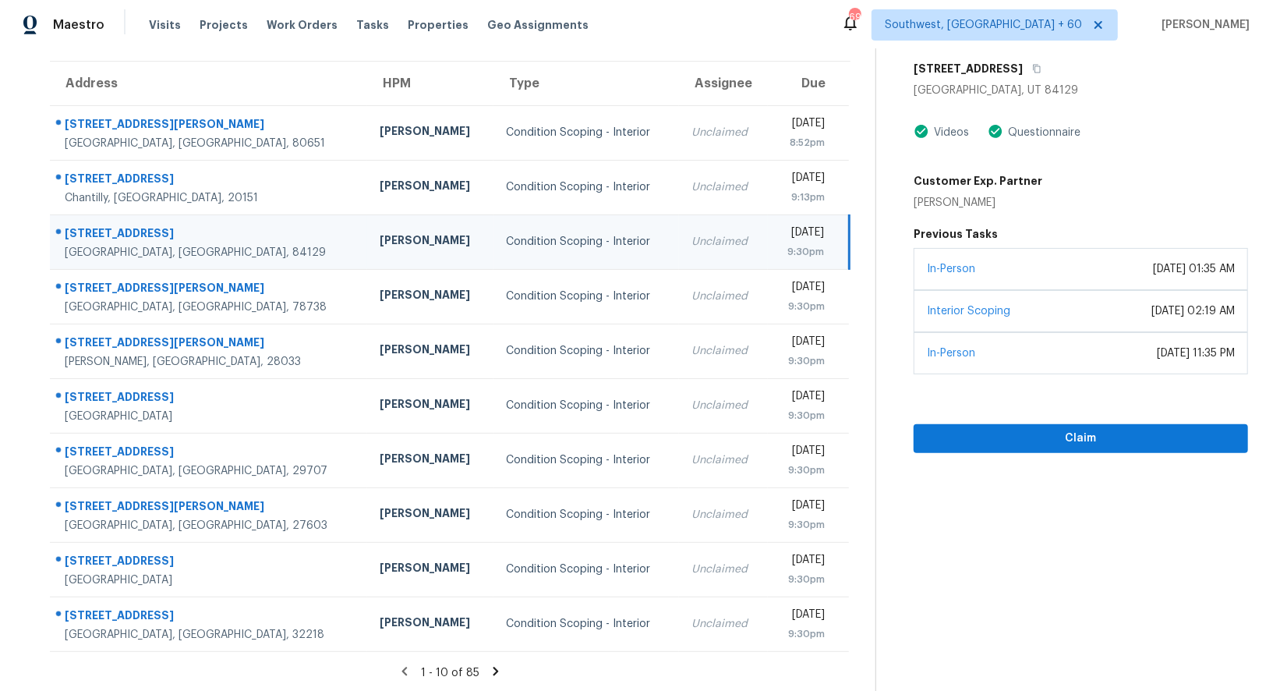
click at [494, 668] on icon at bounding box center [496, 671] width 5 height 9
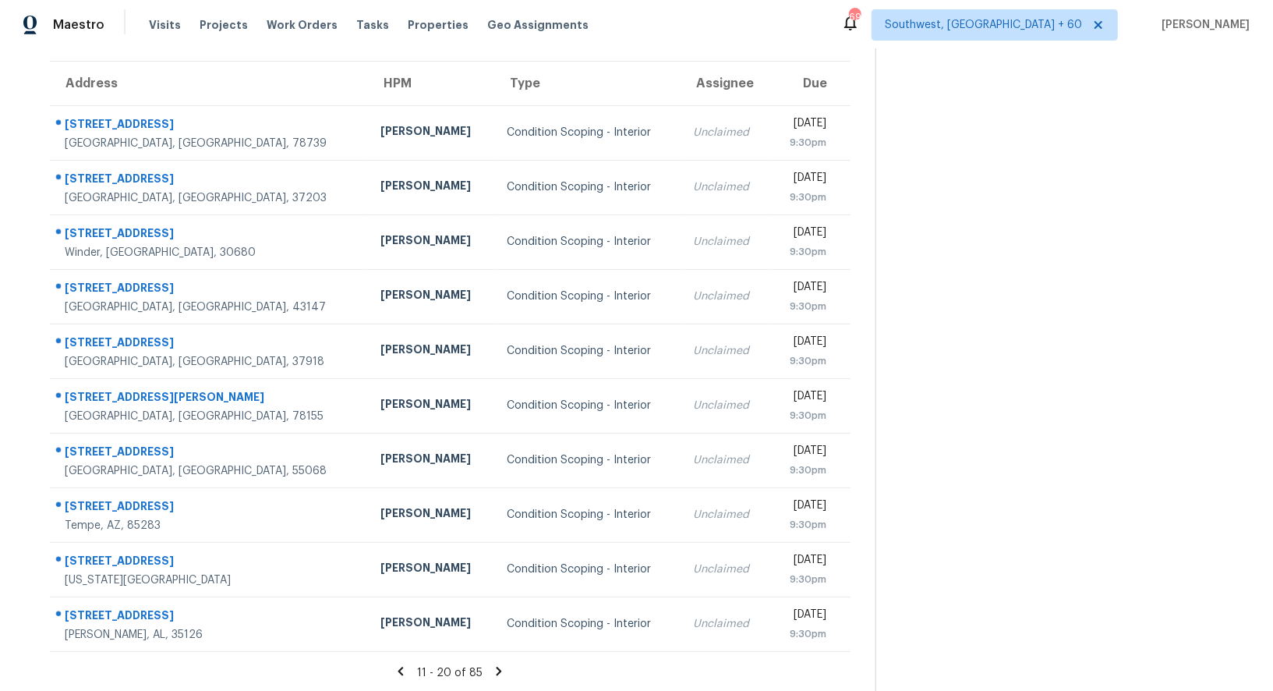
click at [493, 668] on icon at bounding box center [499, 671] width 14 height 14
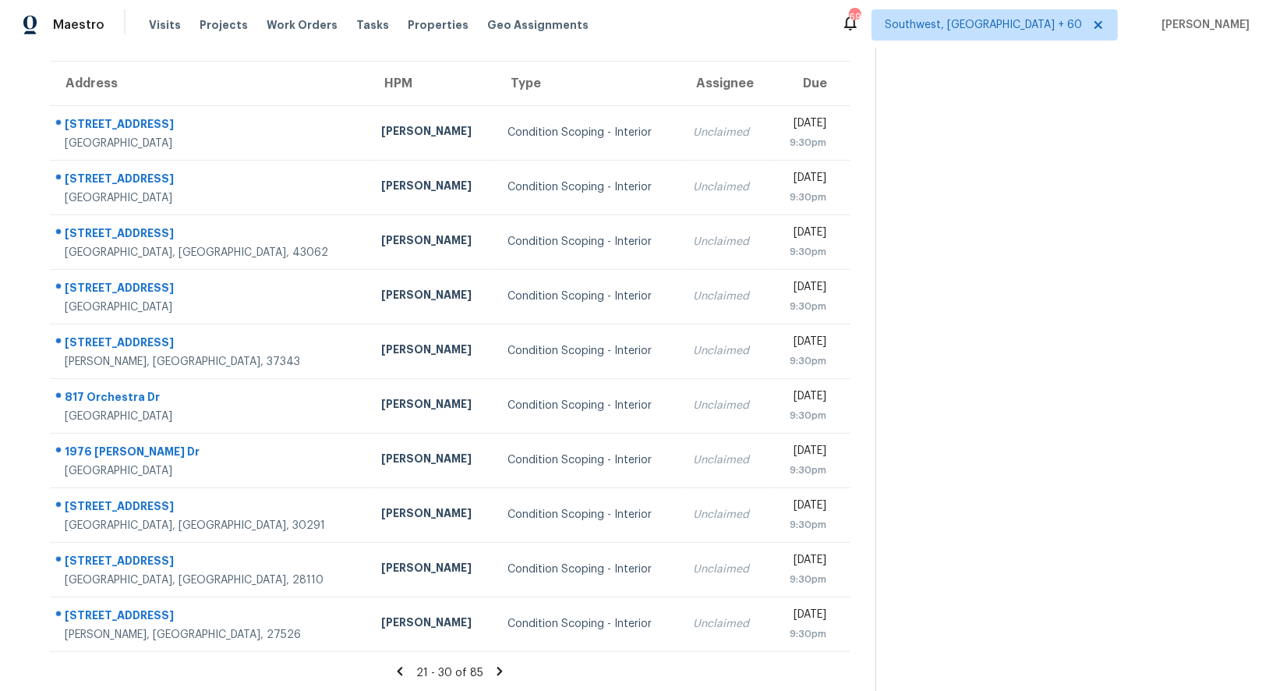
click at [493, 668] on icon at bounding box center [500, 671] width 14 height 14
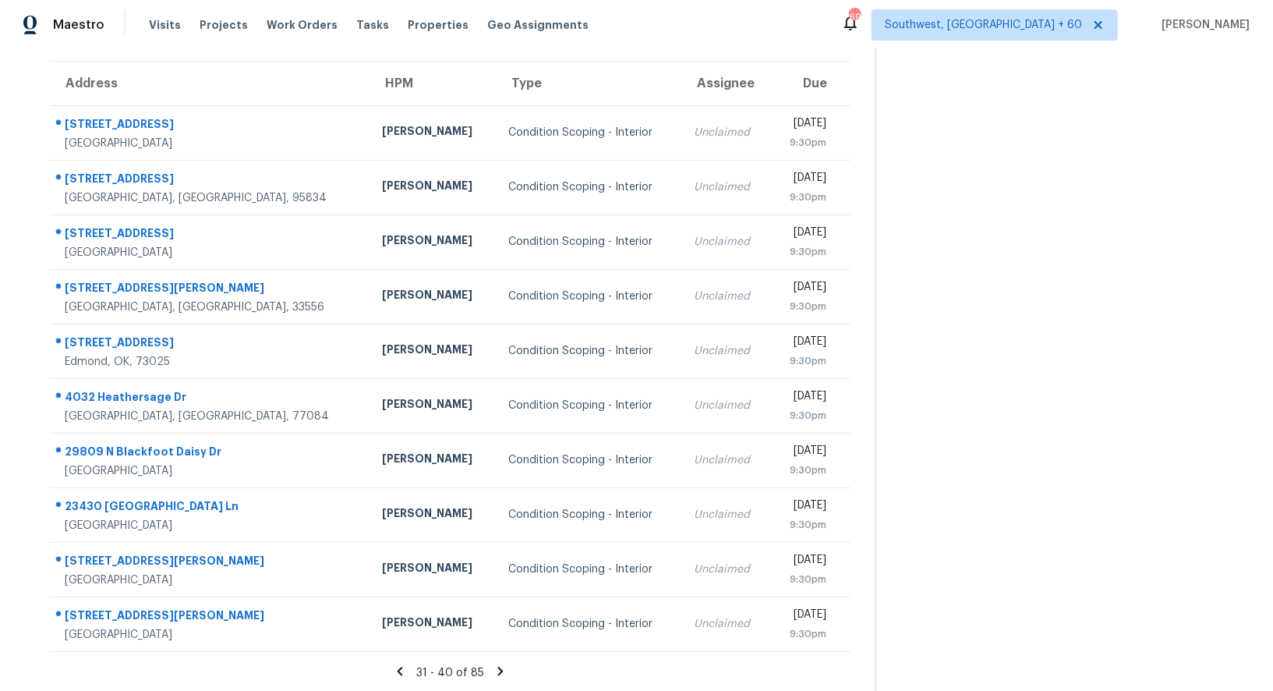
click at [494, 668] on icon at bounding box center [501, 671] width 14 height 14
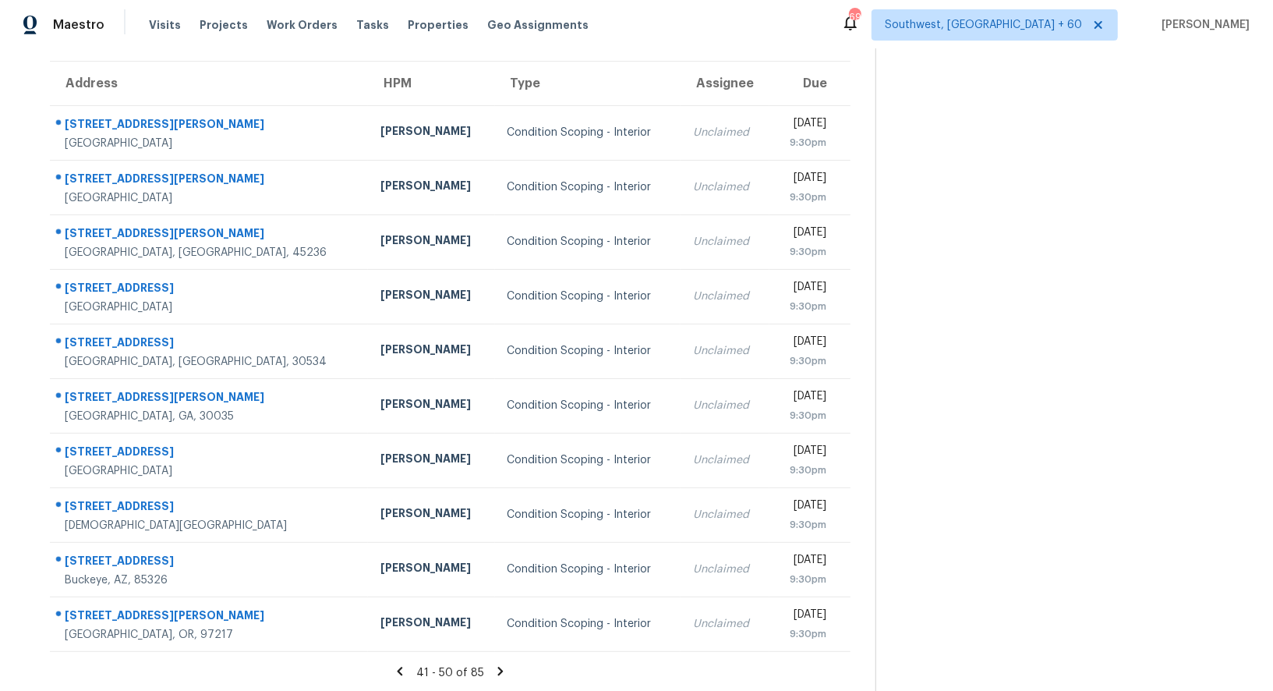
click at [494, 668] on icon at bounding box center [501, 671] width 14 height 14
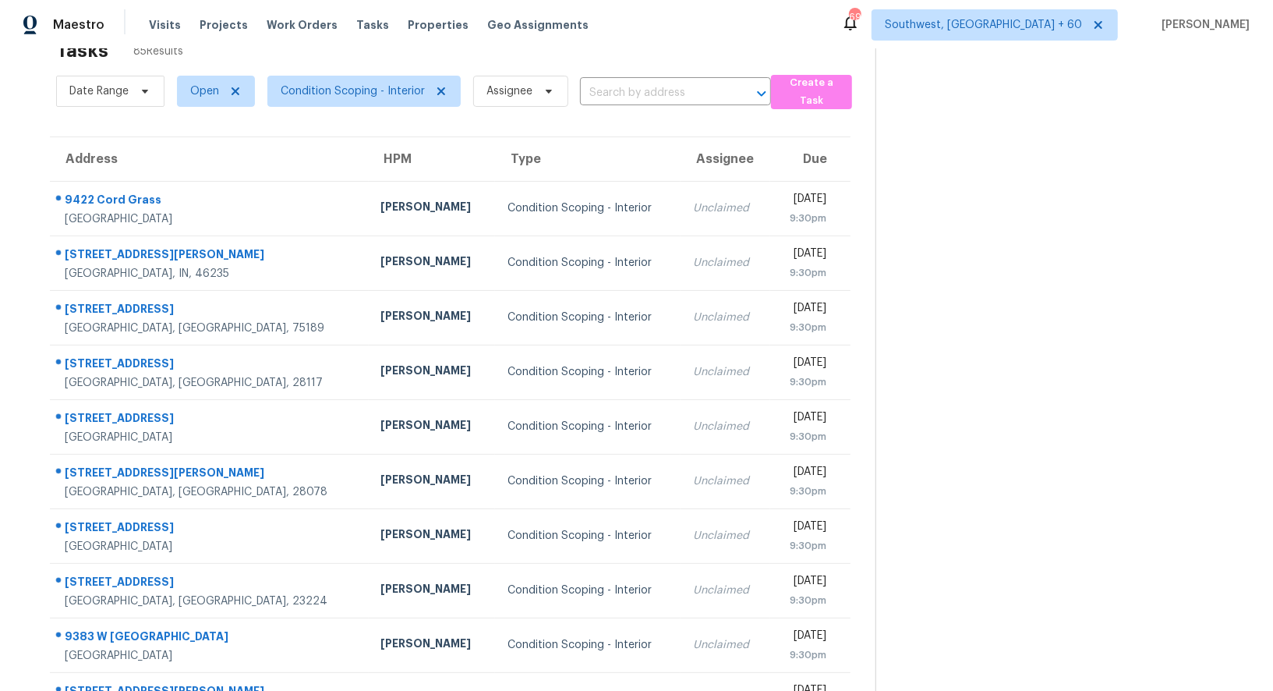
scroll to position [0, 0]
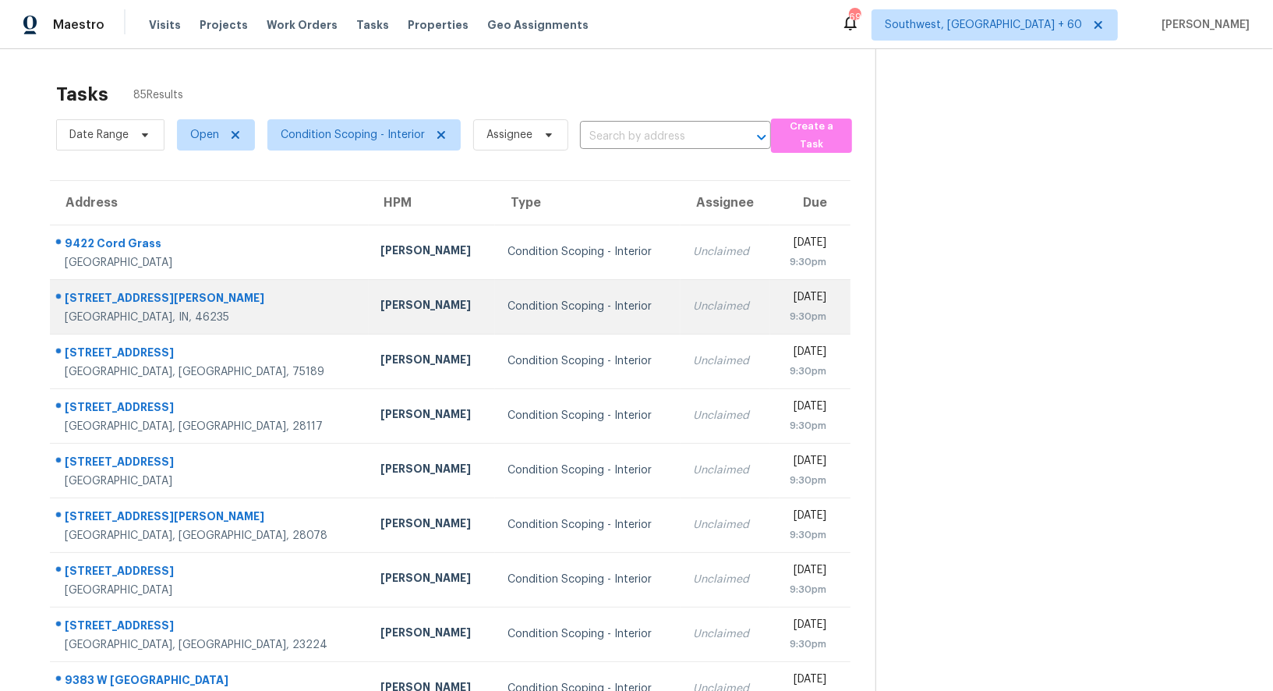
click at [582, 279] on td "Condition Scoping - Interior" at bounding box center [588, 306] width 186 height 55
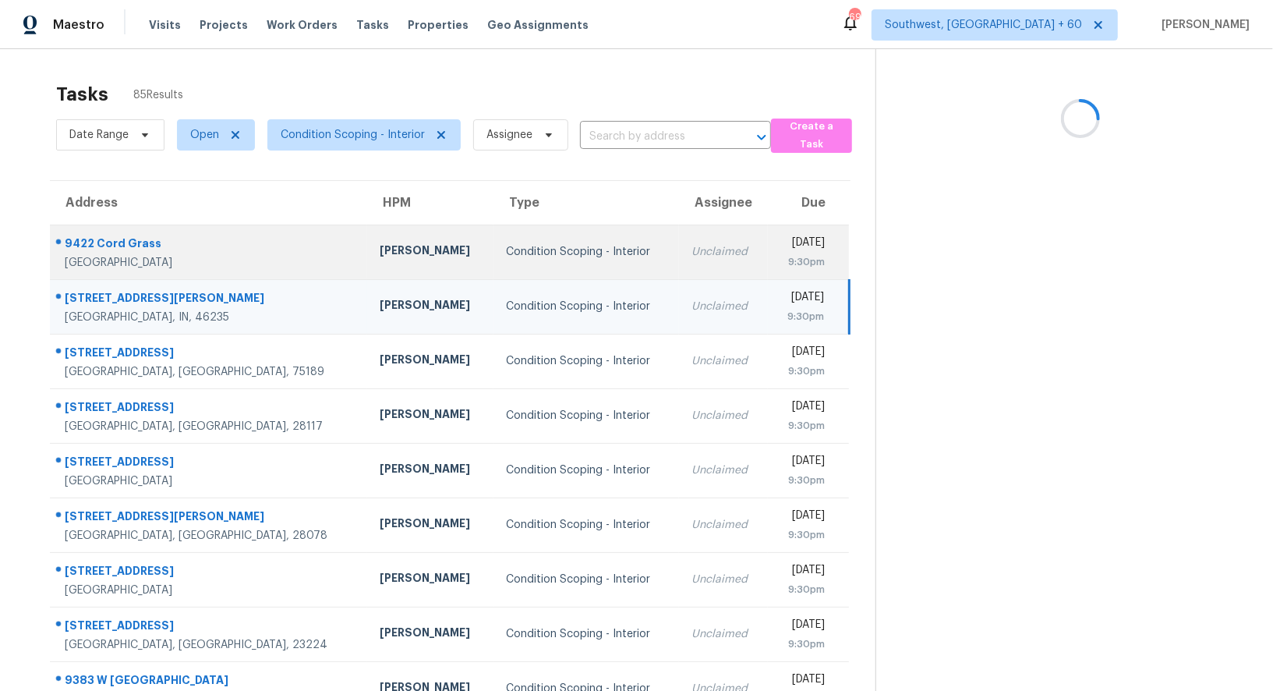
click at [692, 258] on div "Unclaimed" at bounding box center [724, 252] width 64 height 16
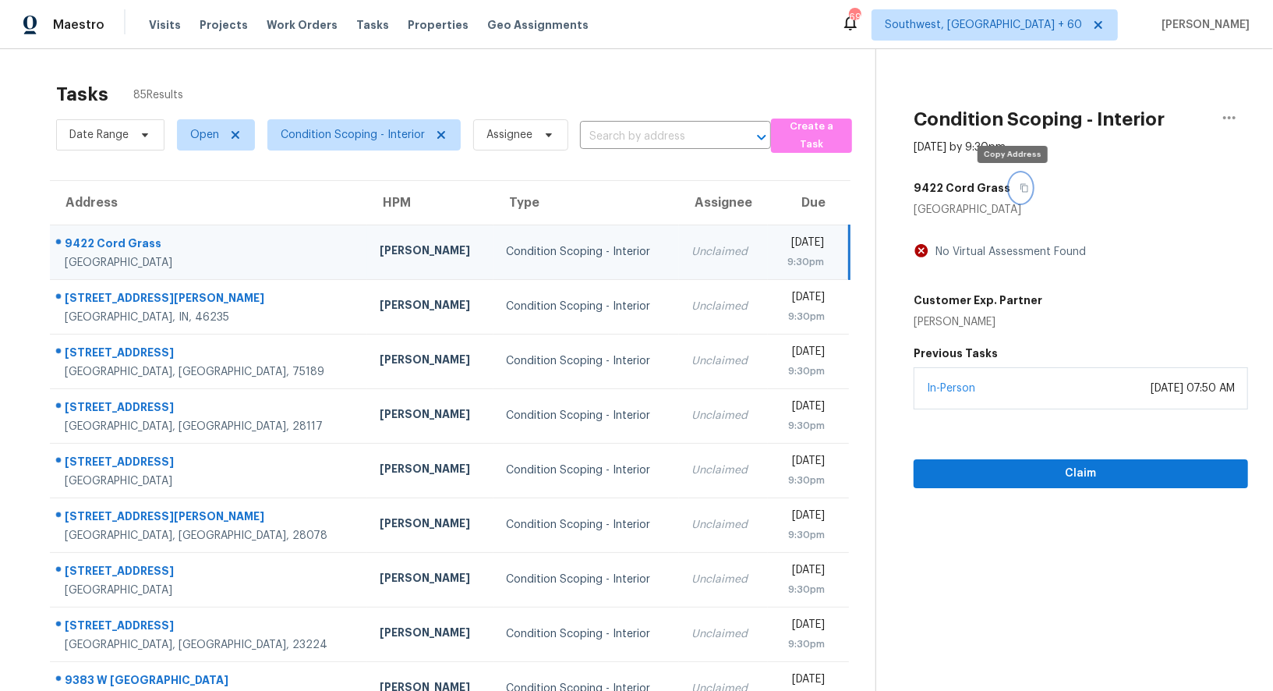
click at [1021, 184] on icon "button" at bounding box center [1025, 188] width 8 height 9
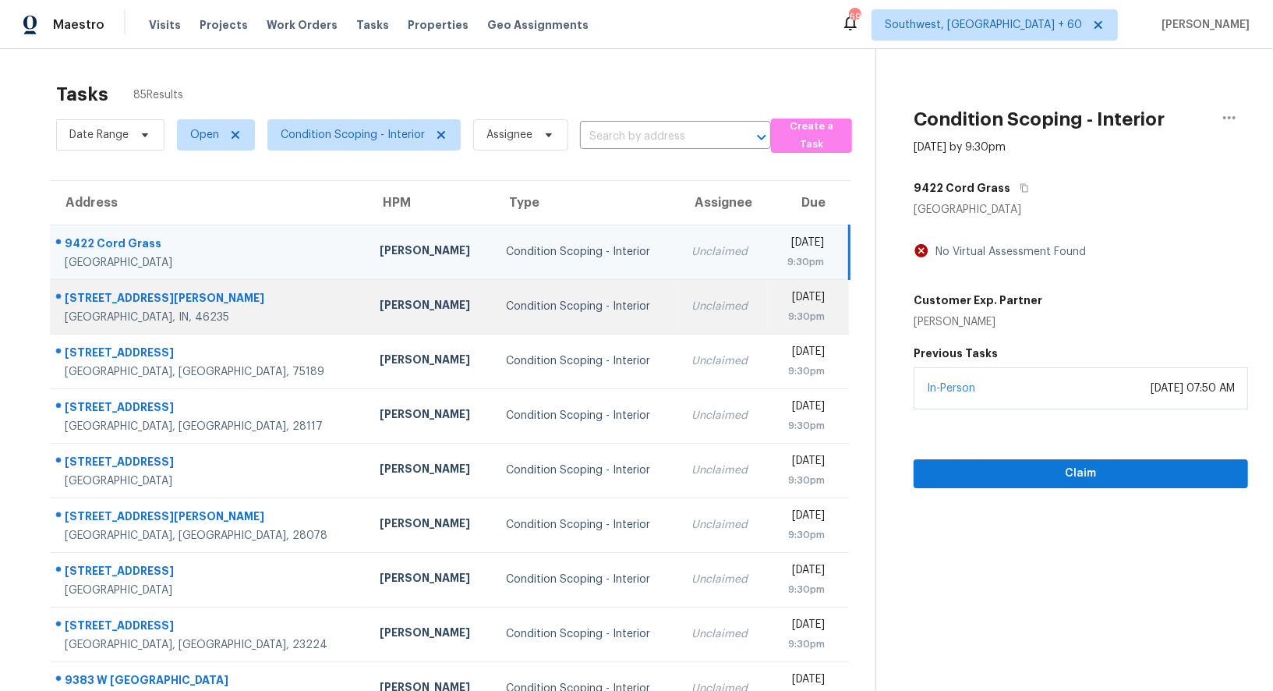
click at [679, 331] on td "Unclaimed" at bounding box center [723, 306] width 89 height 55
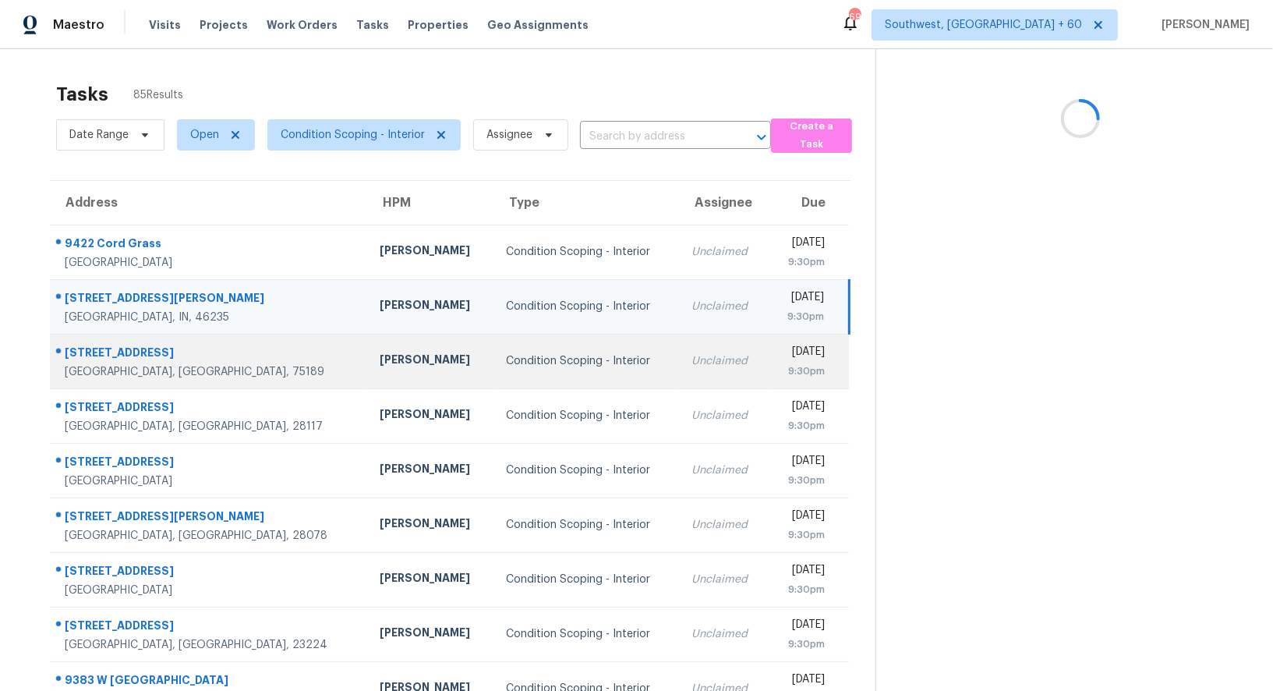
click at [692, 362] on div "Unclaimed" at bounding box center [724, 361] width 64 height 16
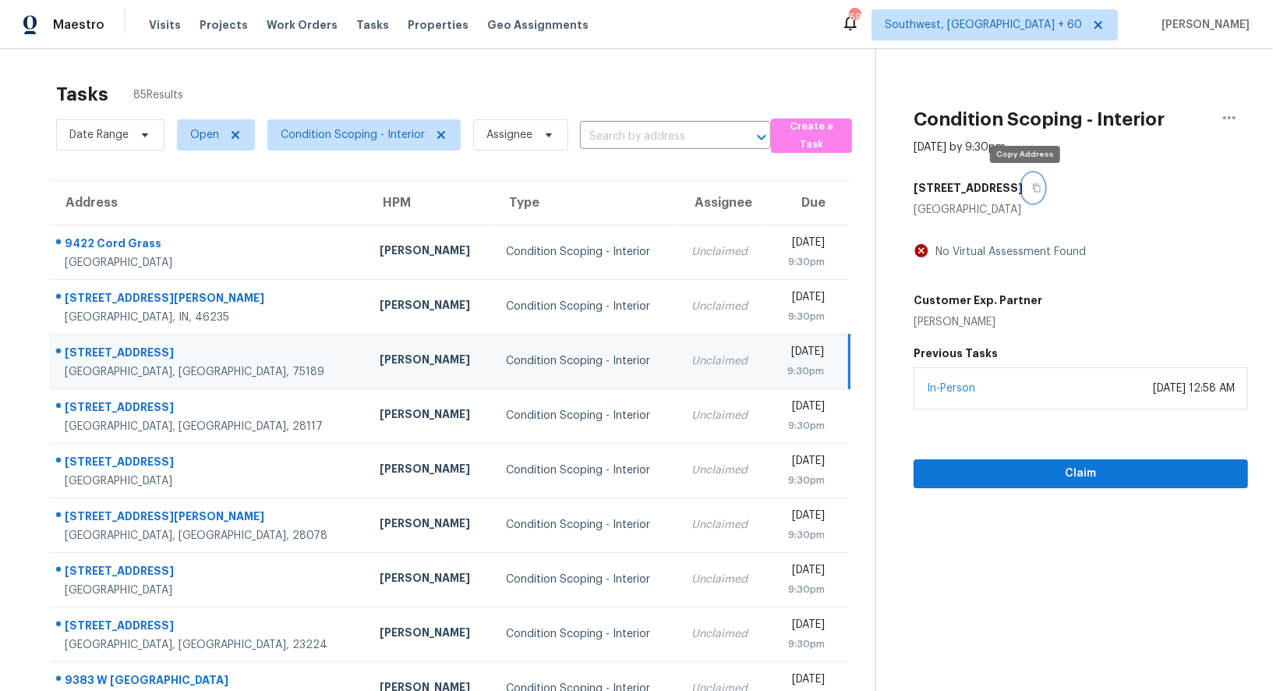
click at [1032, 183] on icon "button" at bounding box center [1036, 187] width 9 height 9
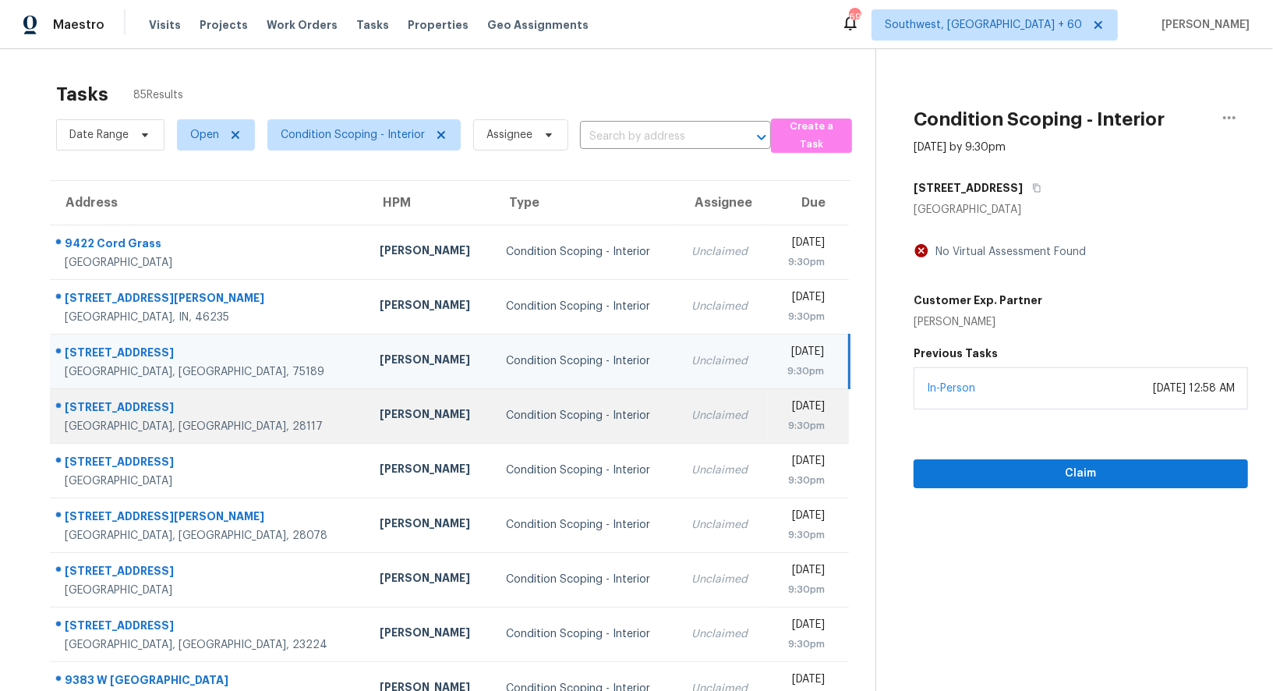
click at [679, 434] on td "Unclaimed" at bounding box center [723, 415] width 89 height 55
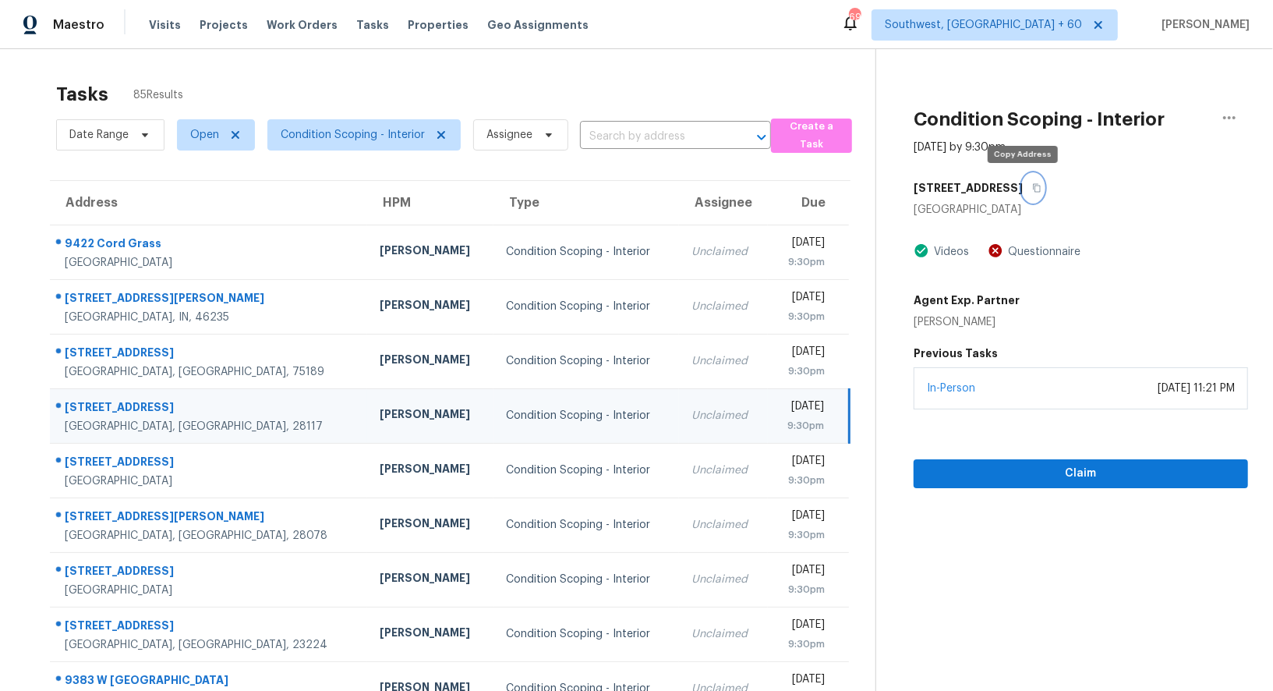
click at [1032, 186] on icon "button" at bounding box center [1036, 187] width 9 height 9
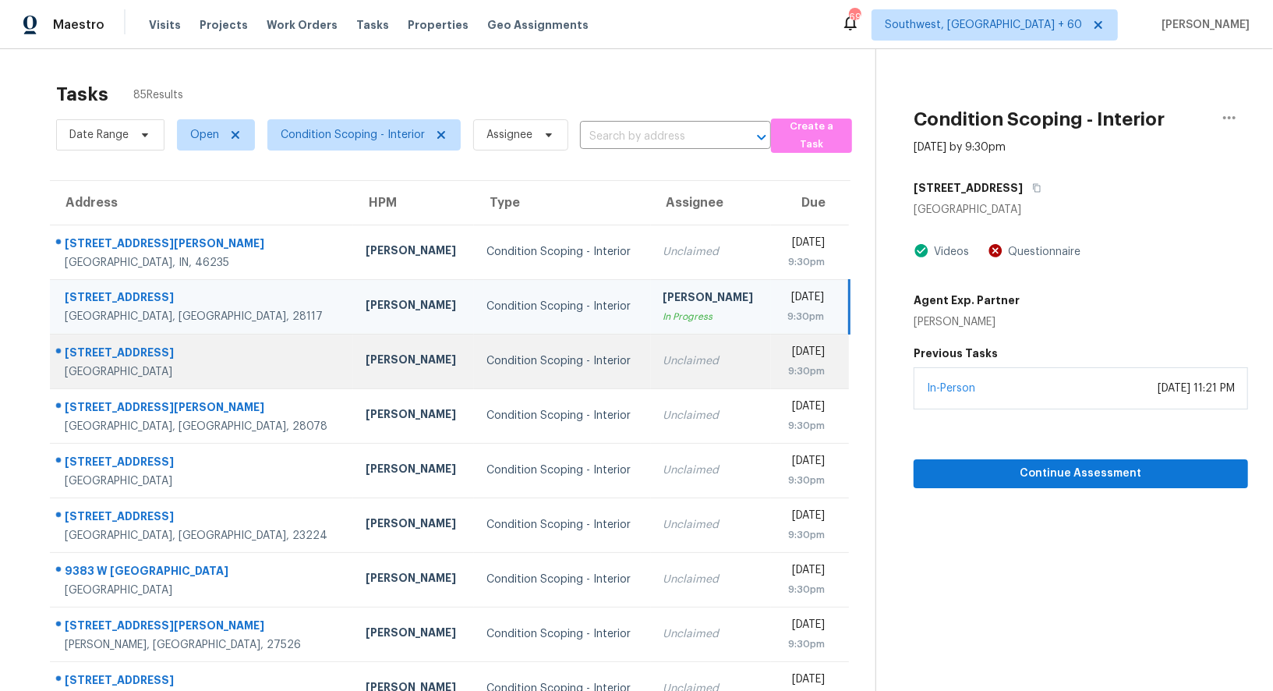
click at [664, 357] on div "Unclaimed" at bounding box center [712, 361] width 96 height 16
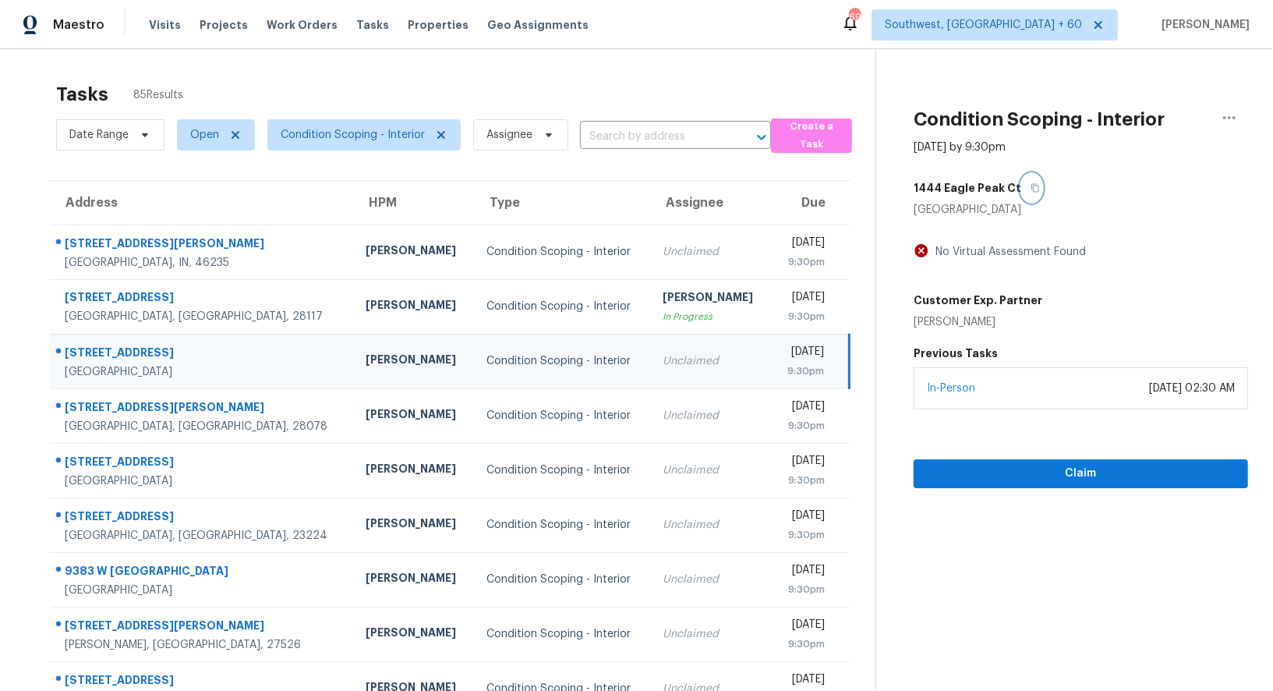
click at [1031, 182] on button "button" at bounding box center [1031, 188] width 21 height 28
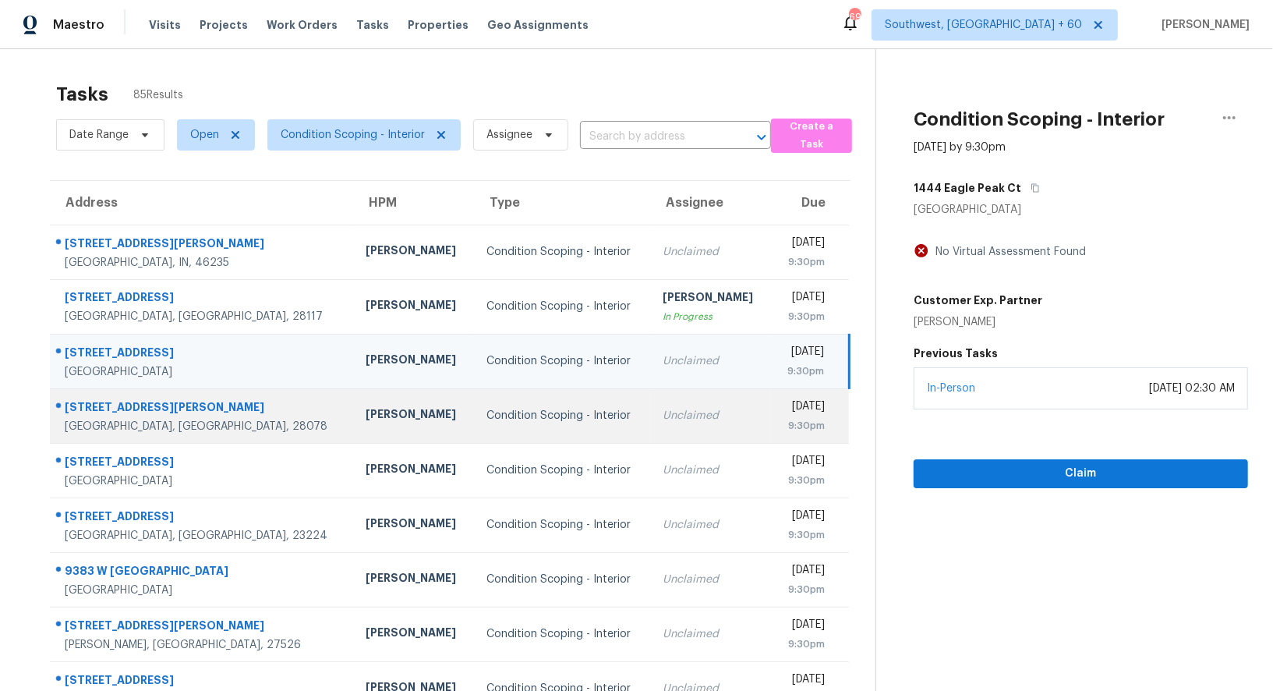
click at [553, 423] on td "Condition Scoping - Interior" at bounding box center [562, 415] width 177 height 55
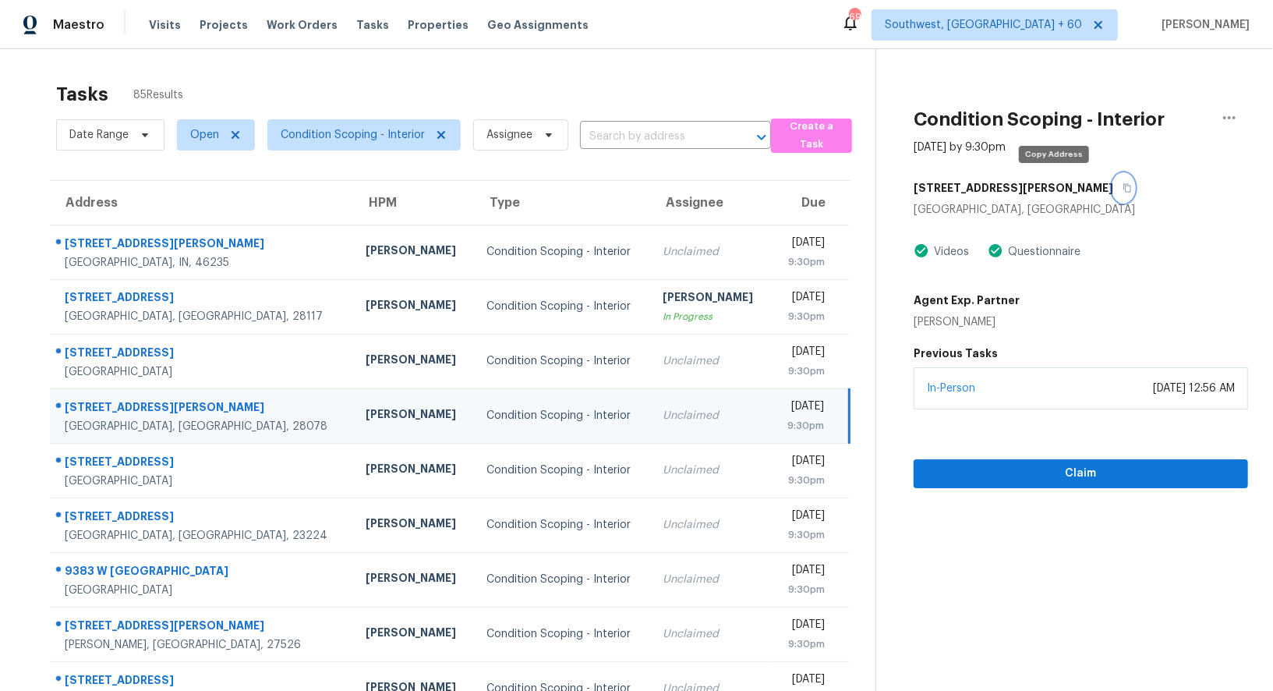
click at [1123, 189] on icon "button" at bounding box center [1127, 187] width 9 height 9
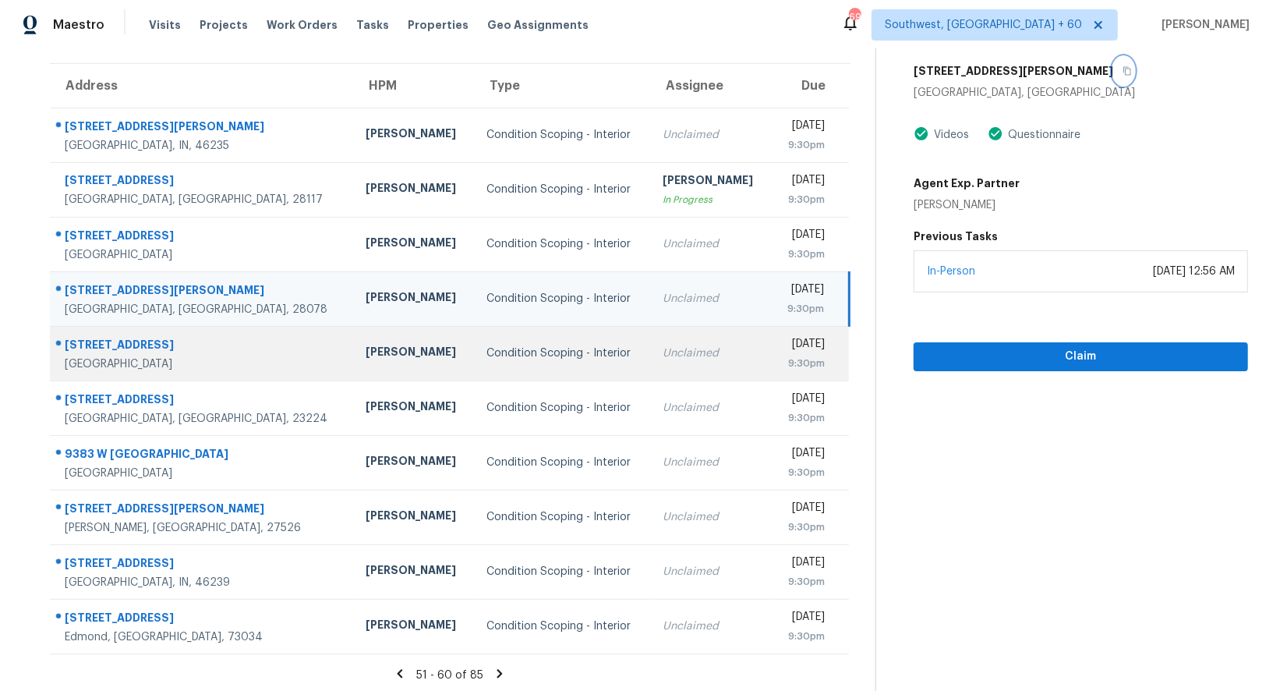
scroll to position [119, 0]
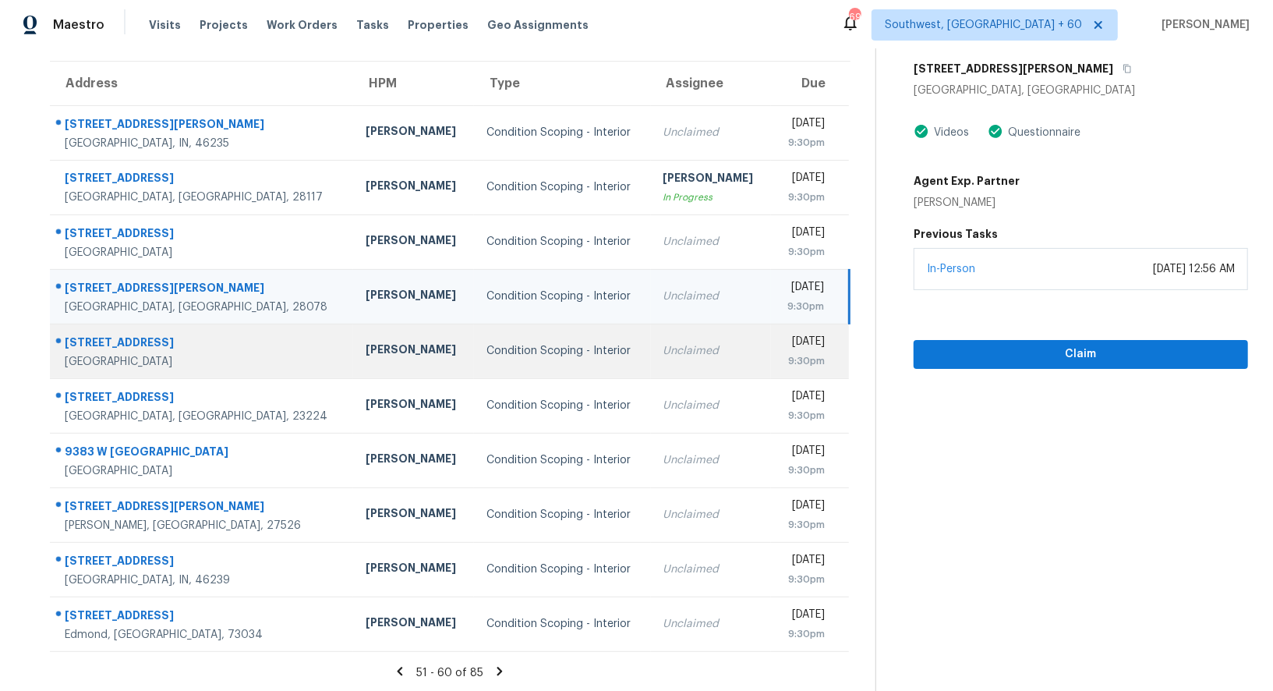
click at [651, 362] on td "Unclaimed" at bounding box center [711, 351] width 121 height 55
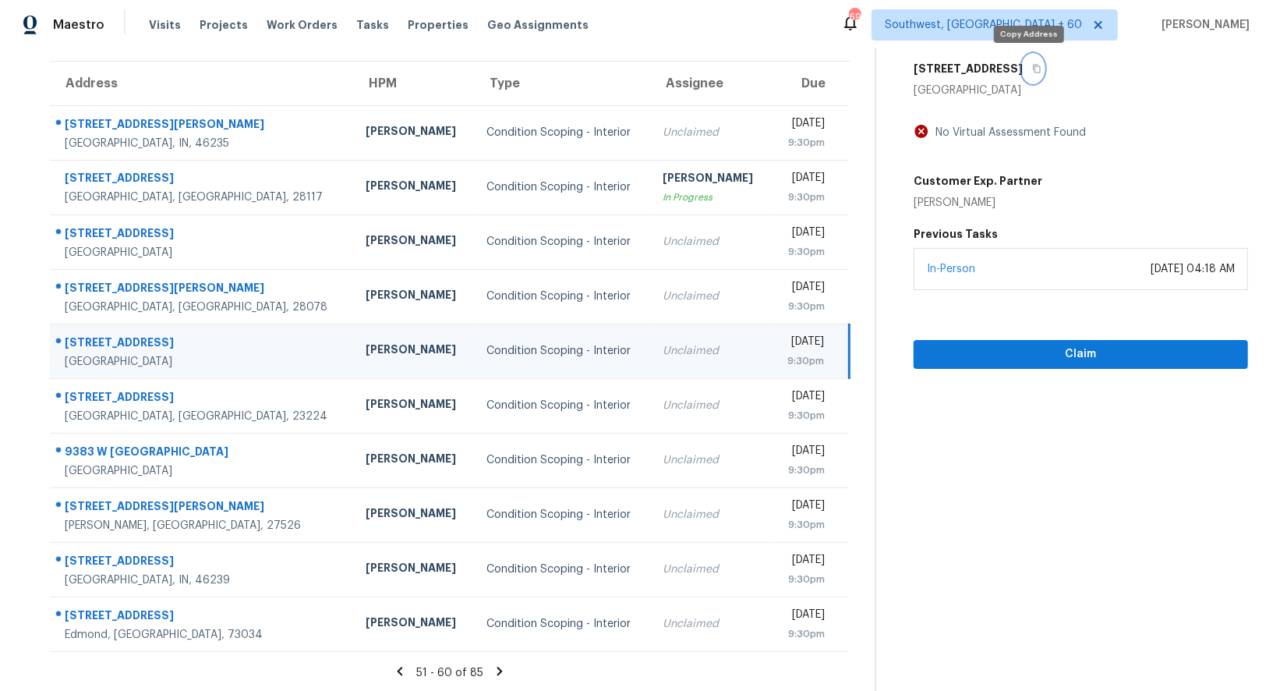
click at [1033, 68] on icon "button" at bounding box center [1037, 69] width 8 height 9
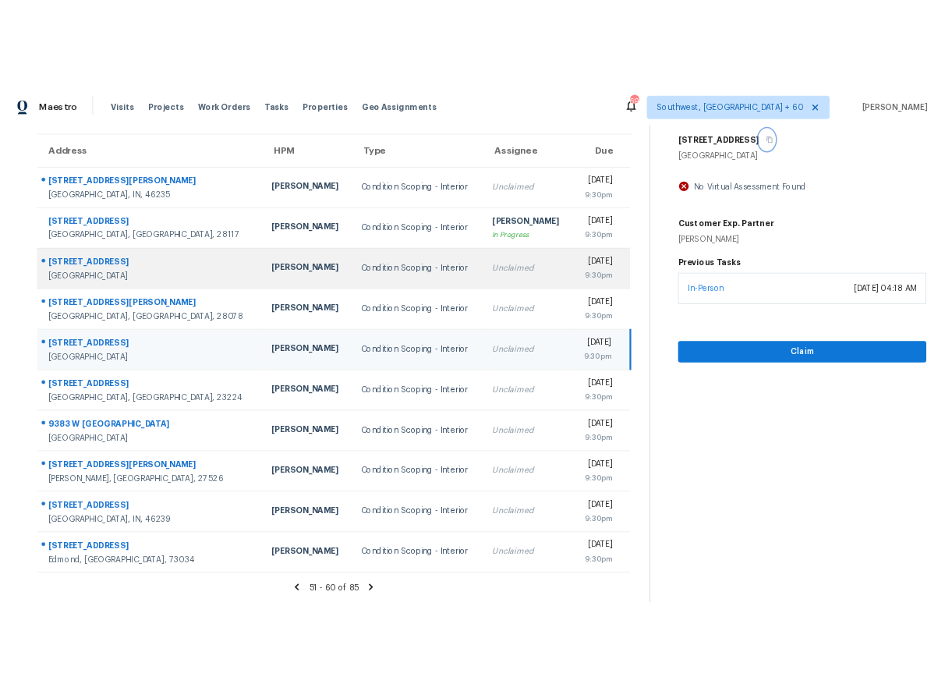
scroll to position [0, 0]
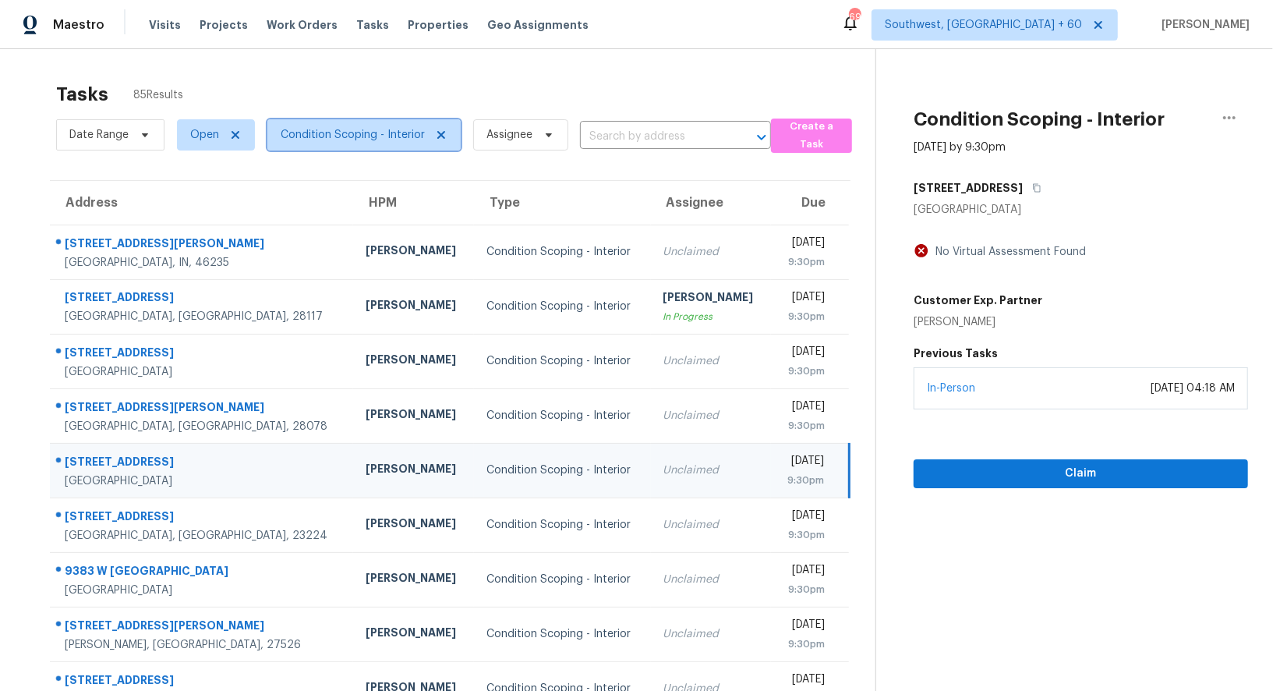
click at [381, 134] on span "Condition Scoping - Interior" at bounding box center [353, 135] width 144 height 16
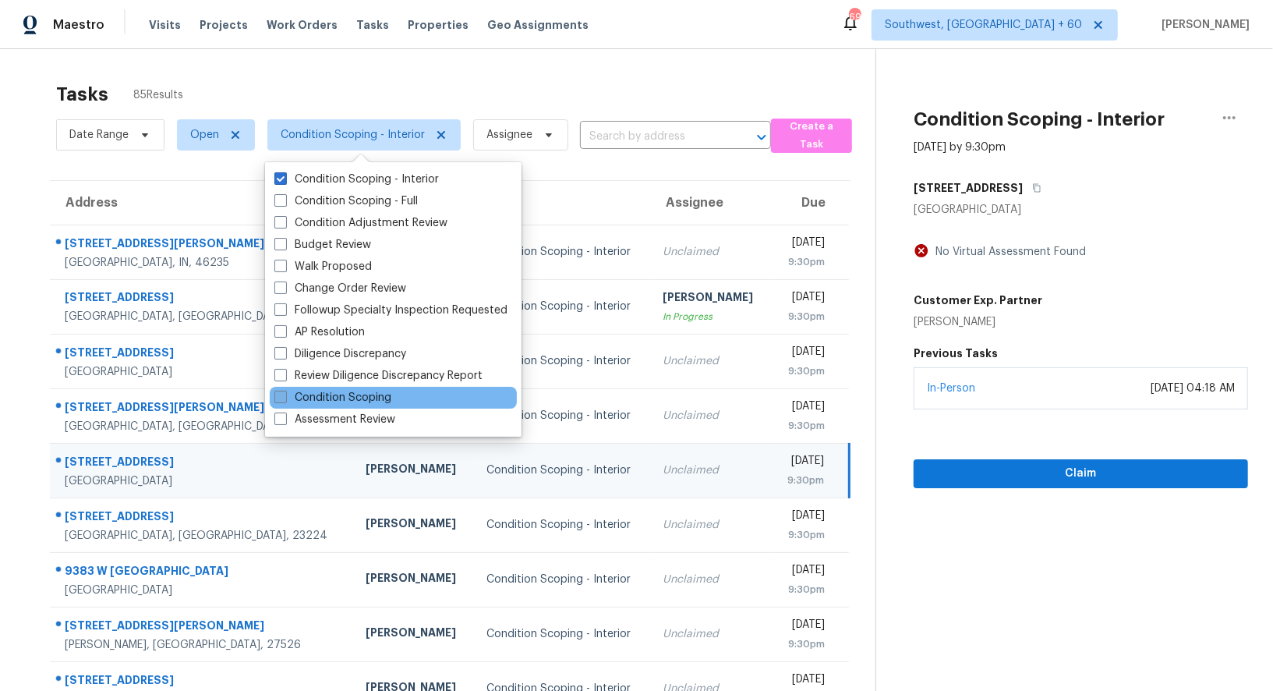
click at [341, 402] on label "Condition Scoping" at bounding box center [332, 398] width 117 height 16
click at [285, 400] on input "Condition Scoping" at bounding box center [279, 395] width 10 height 10
checkbox input "true"
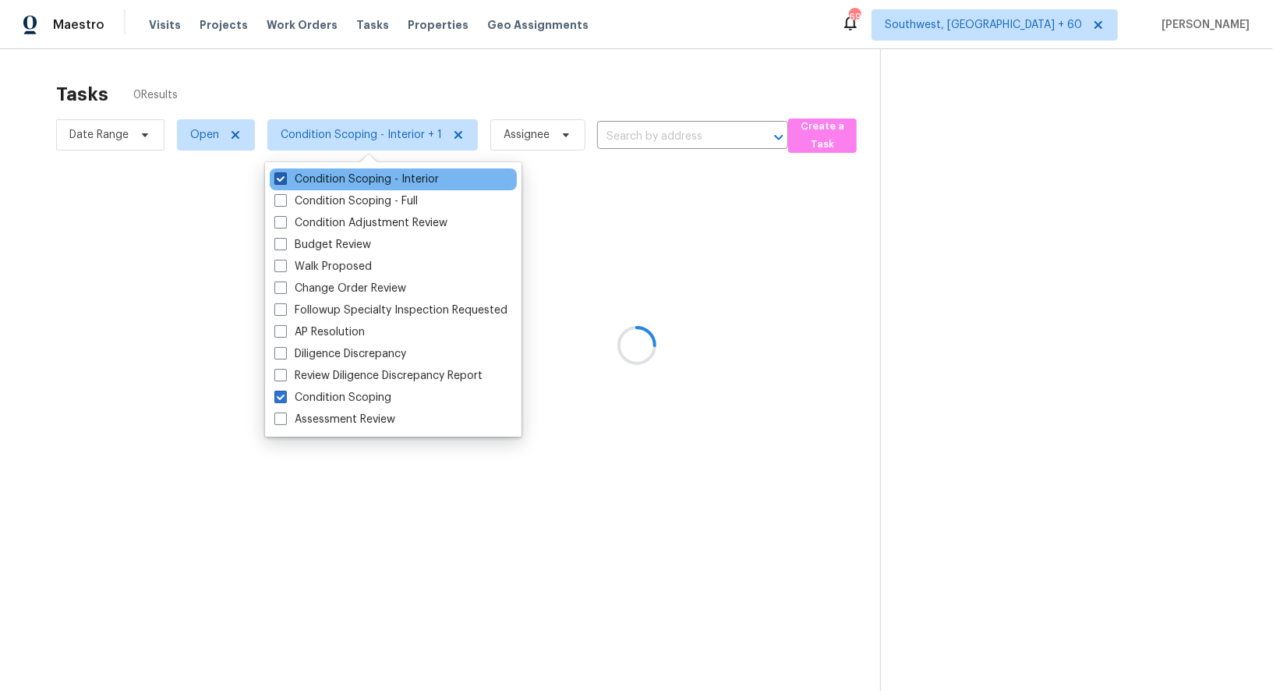
click at [334, 176] on label "Condition Scoping - Interior" at bounding box center [356, 180] width 165 height 16
click at [285, 176] on input "Condition Scoping - Interior" at bounding box center [279, 177] width 10 height 10
checkbox input "false"
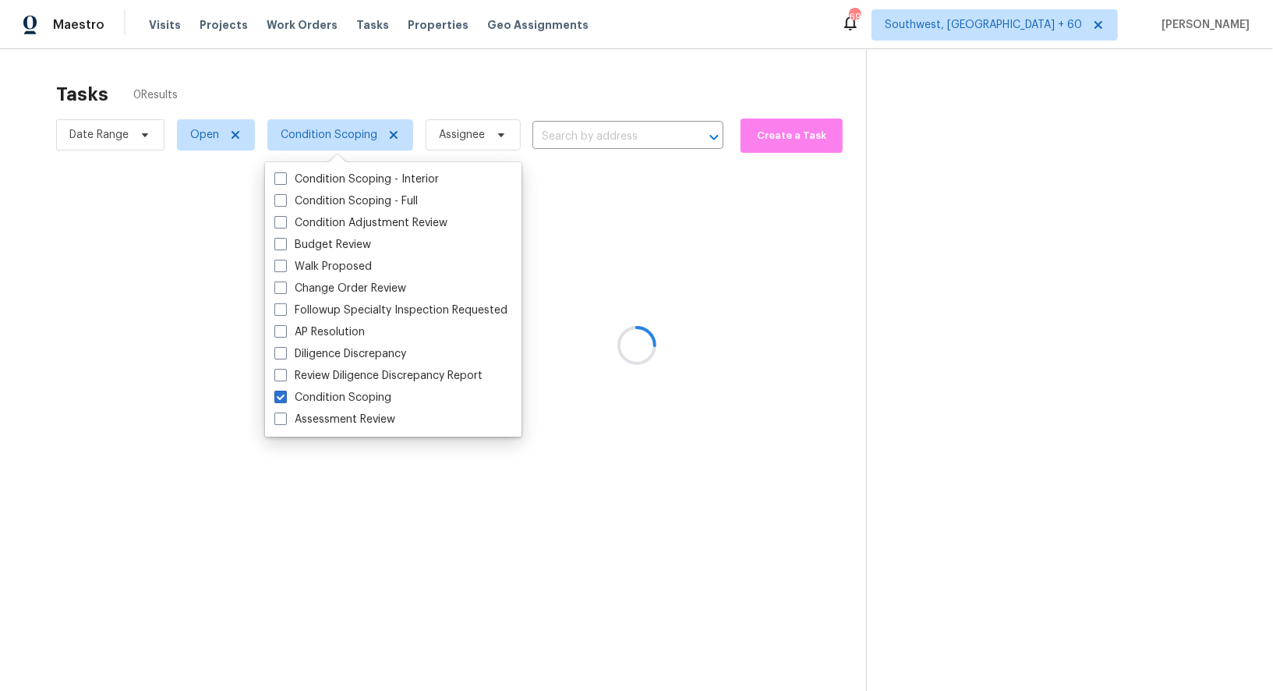
click at [543, 90] on div at bounding box center [636, 345] width 1273 height 691
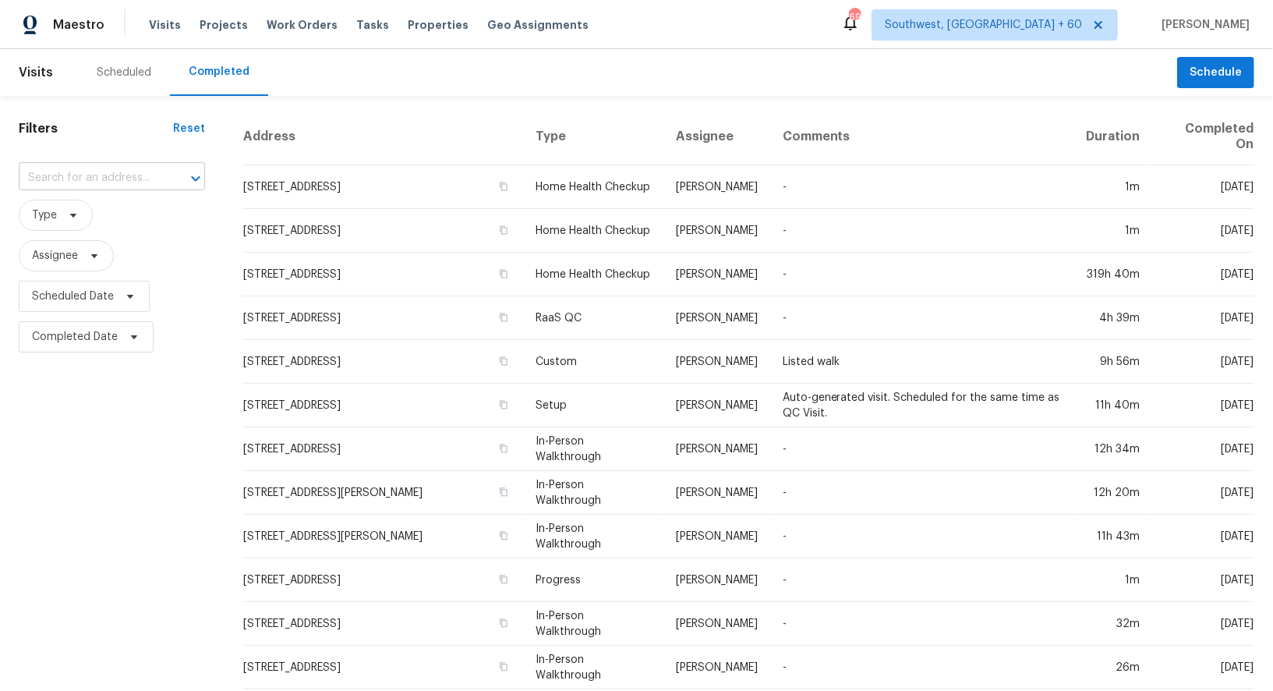
click at [123, 182] on input "text" at bounding box center [90, 178] width 143 height 24
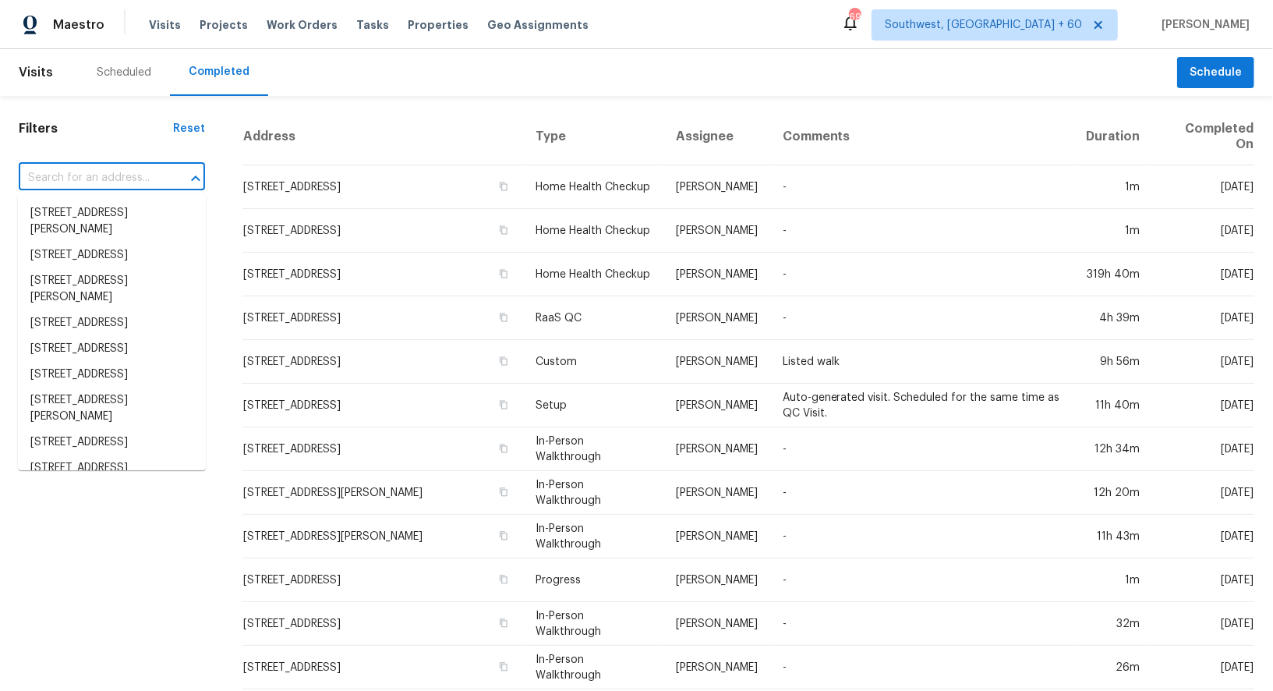
paste input "[STREET_ADDRESS]"
type input "[STREET_ADDRESS]"
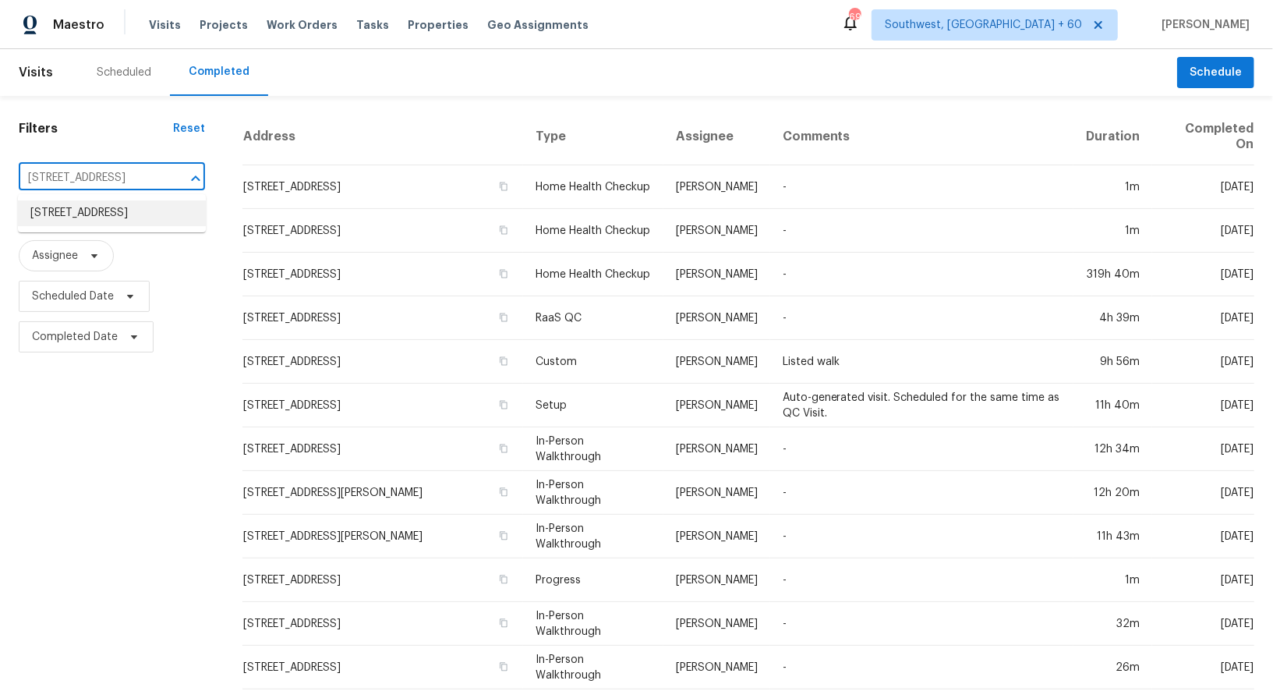
click at [131, 225] on li "[STREET_ADDRESS]" at bounding box center [112, 213] width 188 height 26
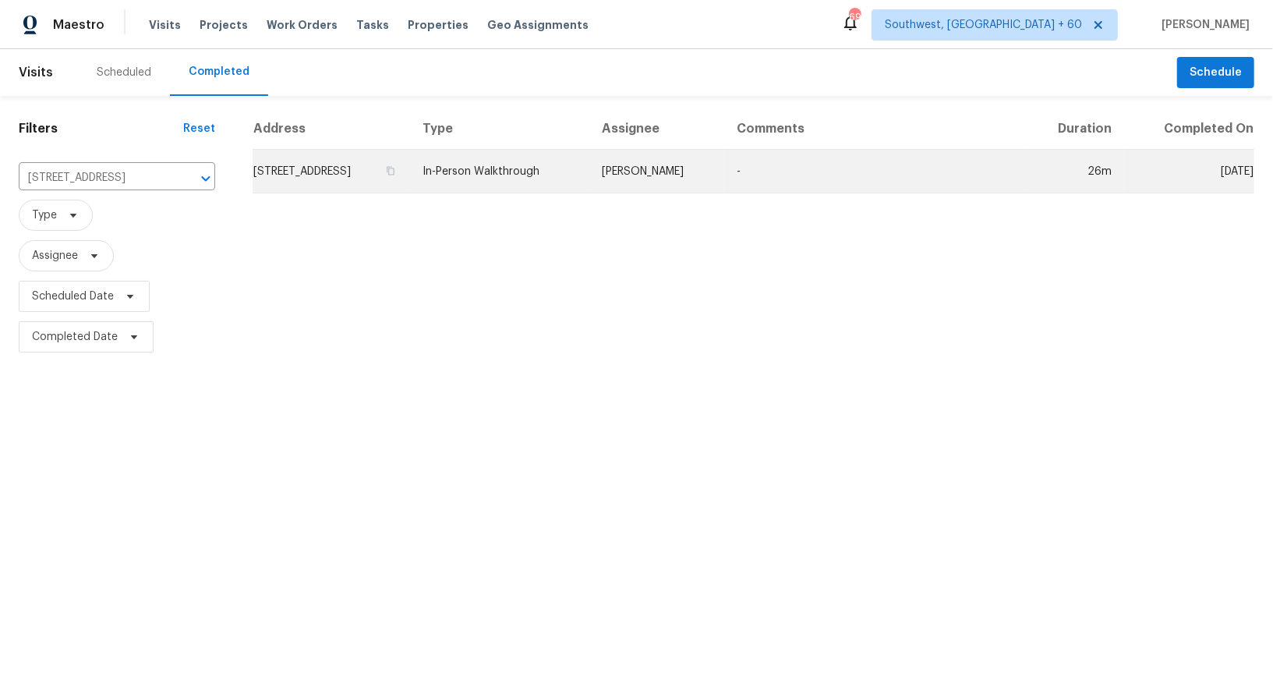
click at [348, 172] on td "[STREET_ADDRESS]" at bounding box center [331, 172] width 157 height 44
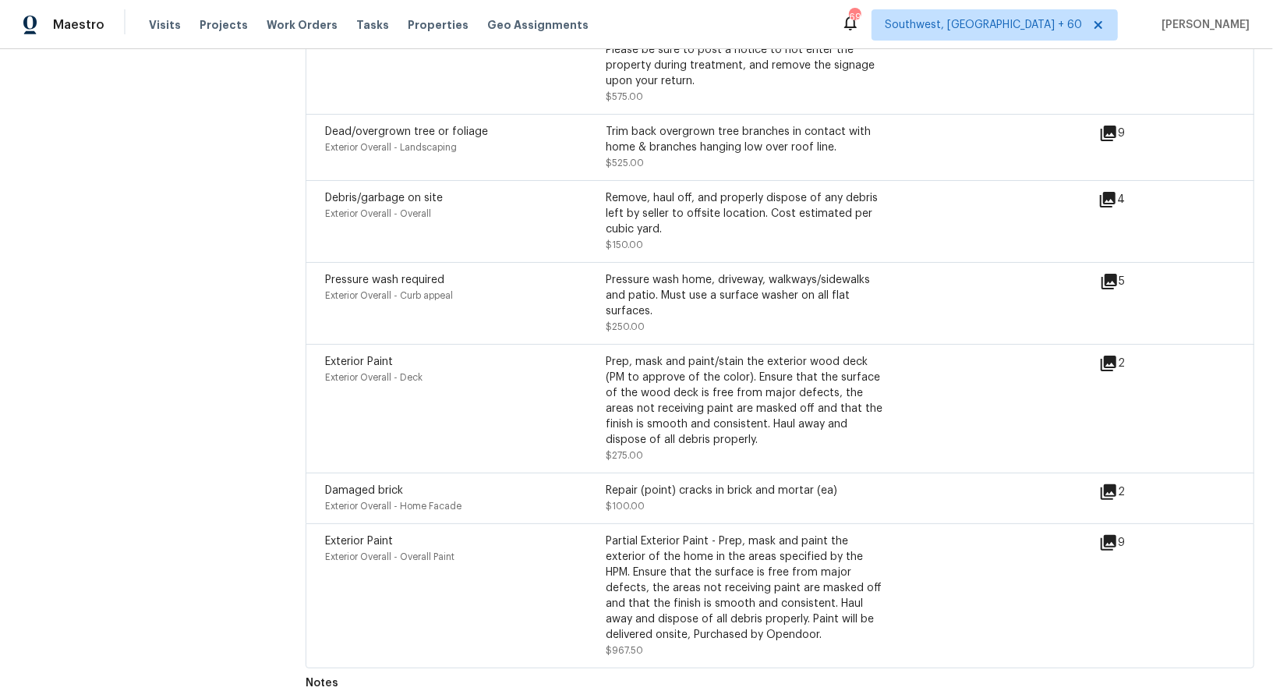
scroll to position [3884, 0]
click at [1114, 490] on icon at bounding box center [1109, 494] width 16 height 16
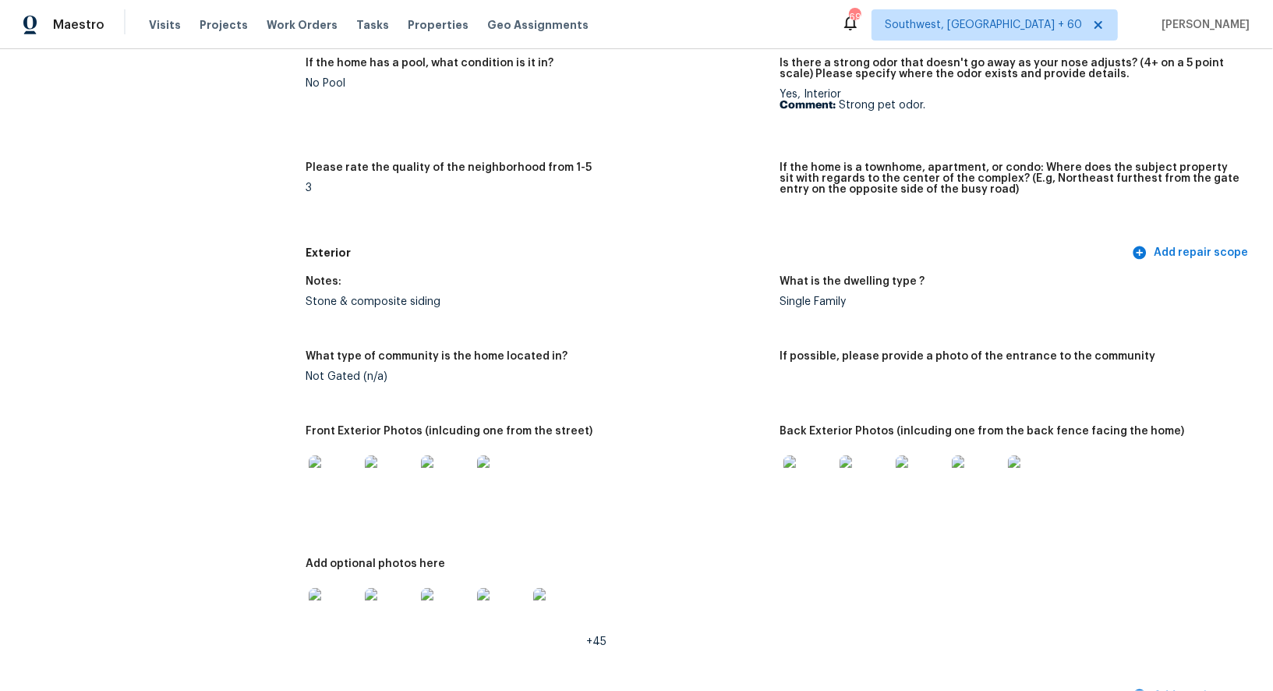
scroll to position [398, 0]
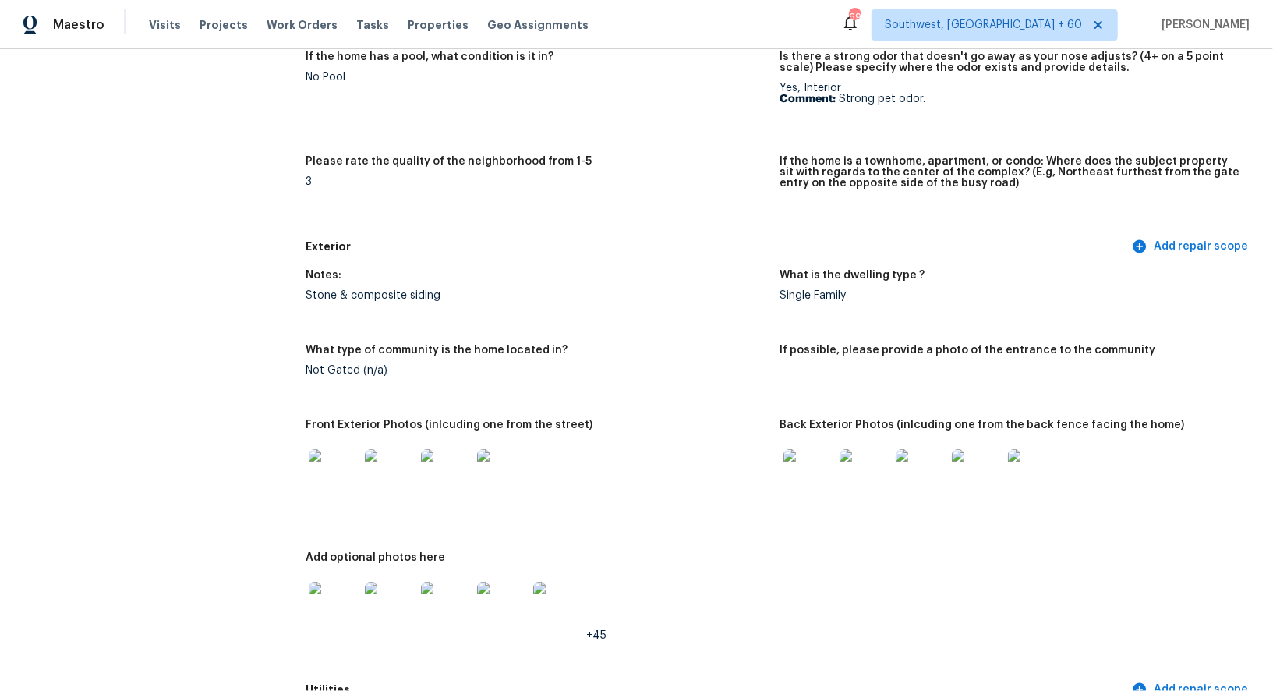
click at [332, 477] on img at bounding box center [334, 474] width 50 height 50
click at [817, 496] on img at bounding box center [809, 474] width 50 height 50
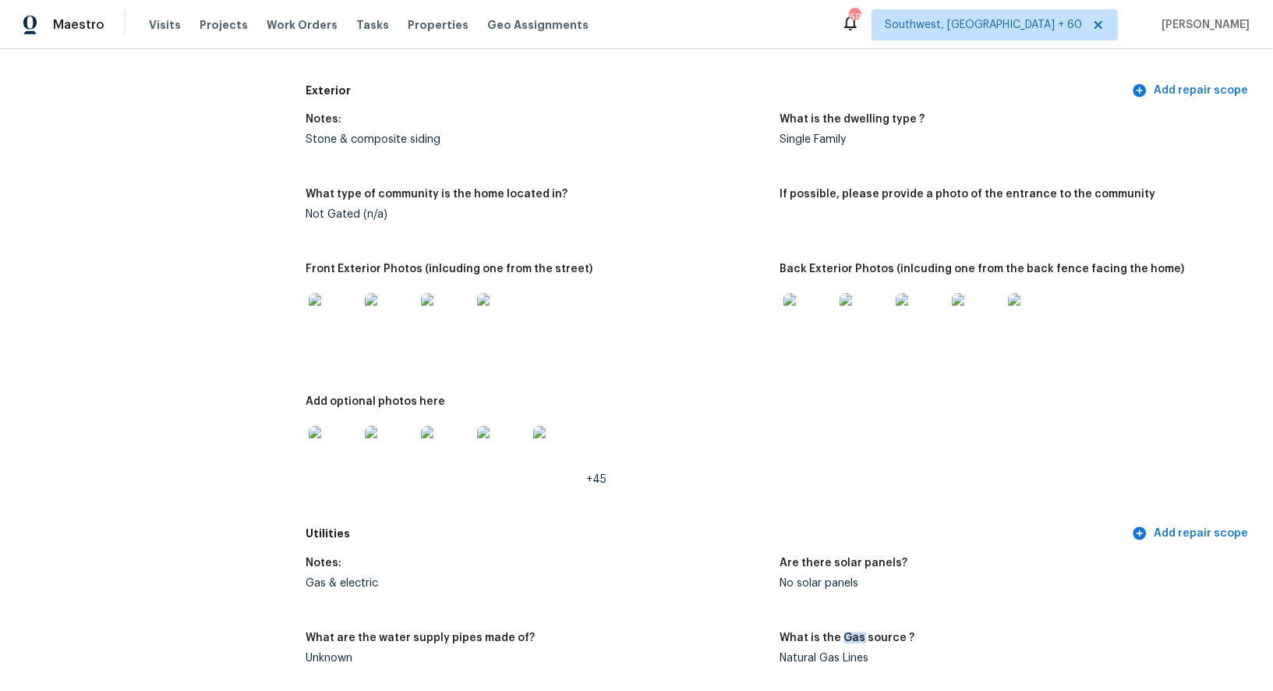
scroll to position [595, 0]
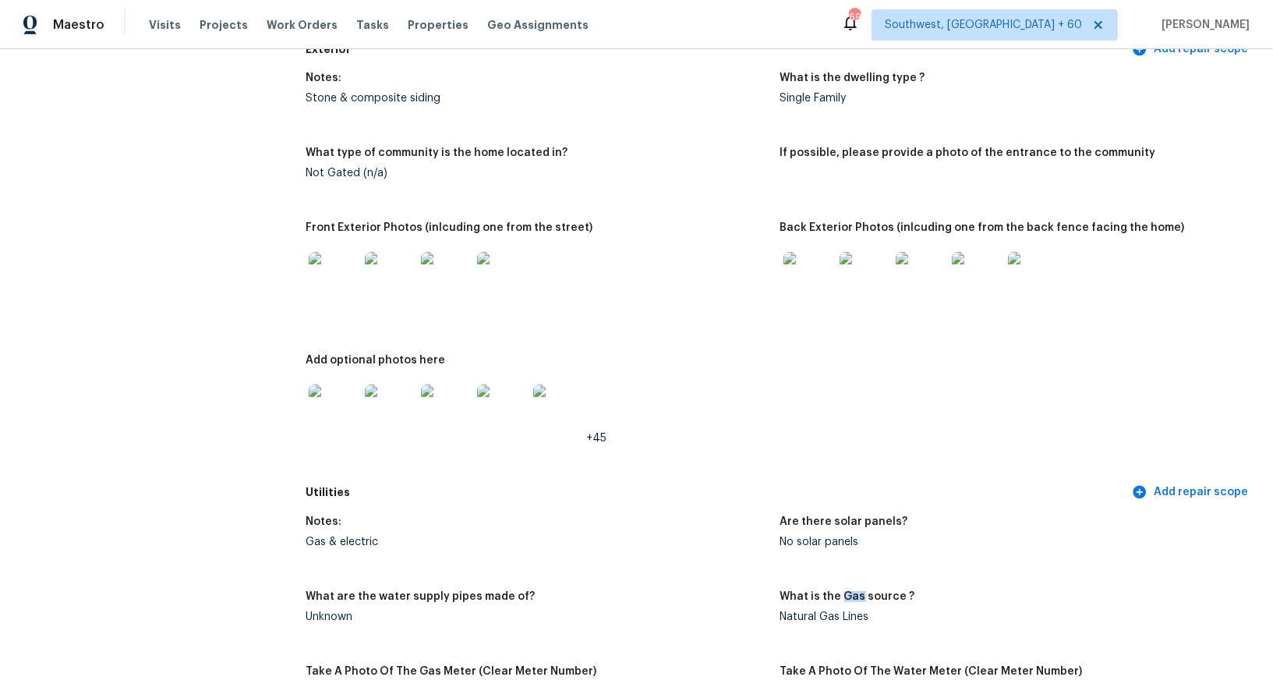
click at [333, 394] on img at bounding box center [334, 409] width 50 height 50
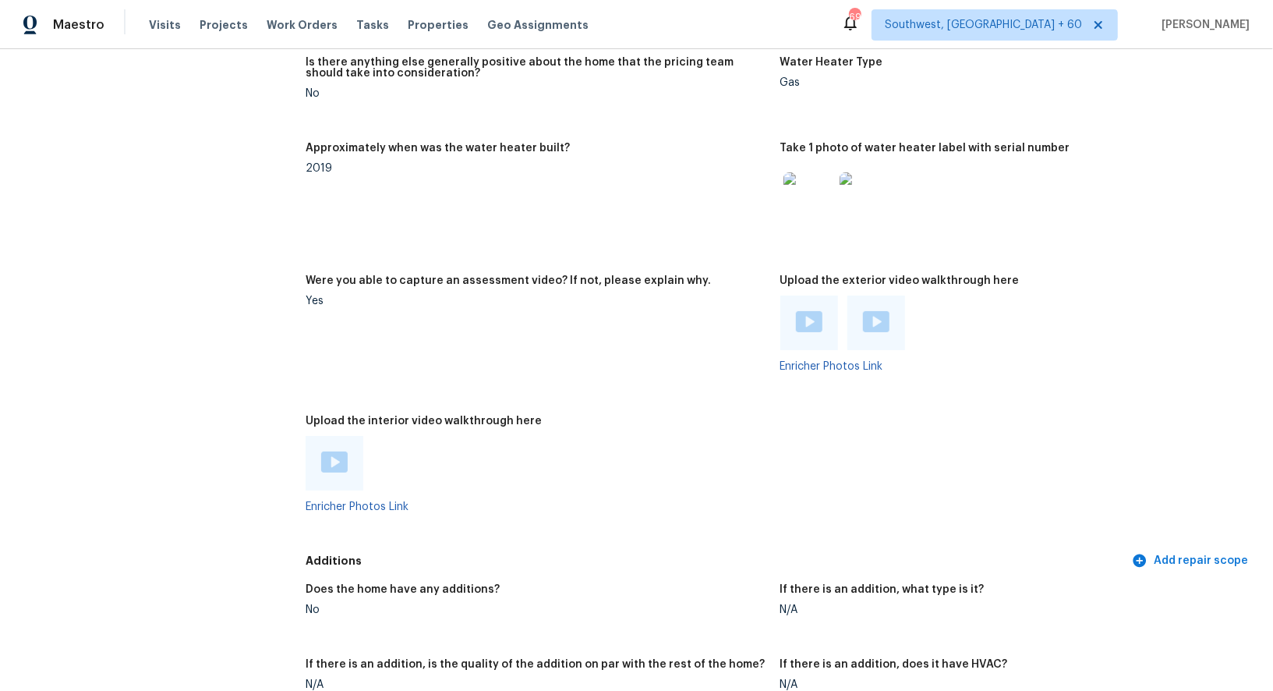
scroll to position [2720, 0]
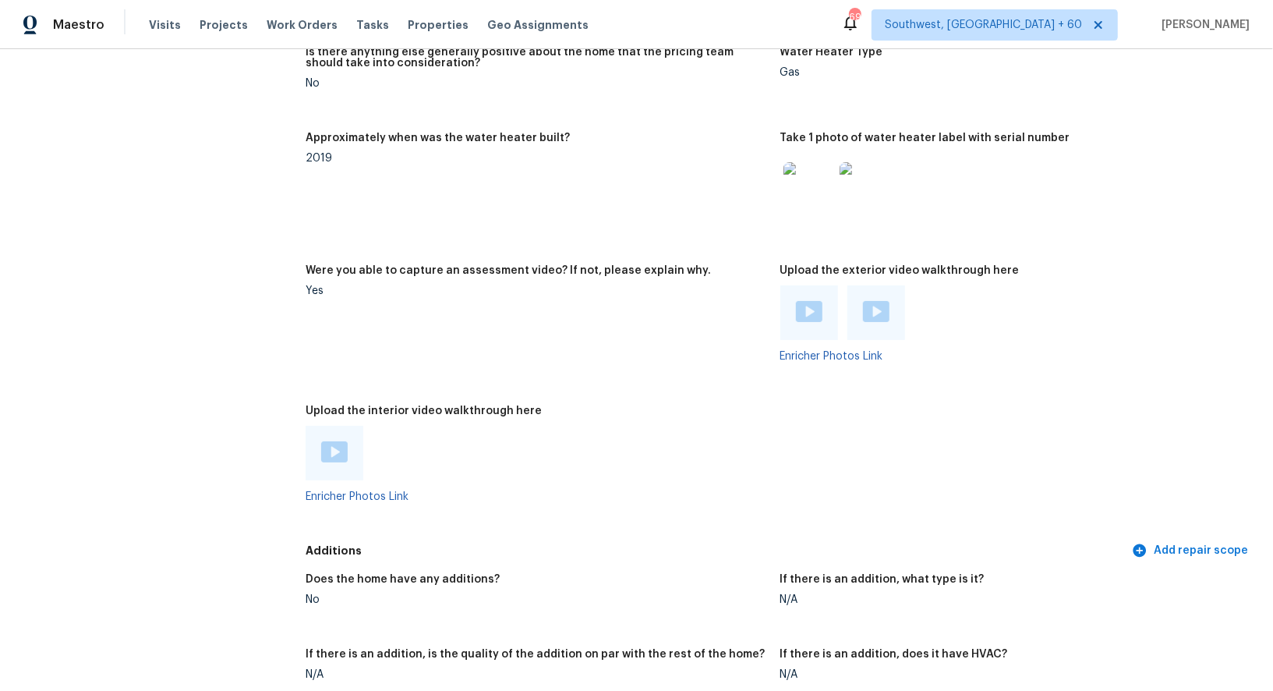
click at [805, 318] on img at bounding box center [809, 311] width 27 height 21
click at [872, 312] on img at bounding box center [876, 311] width 27 height 21
click at [333, 456] on img at bounding box center [334, 451] width 27 height 21
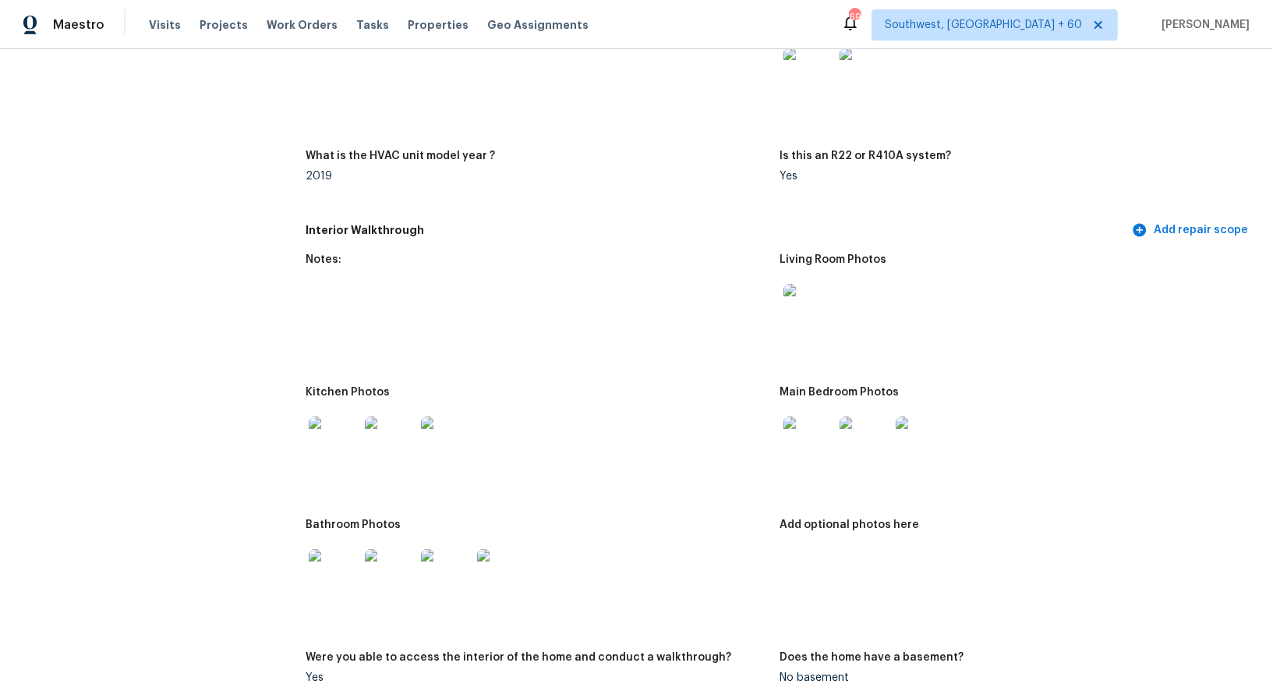
scroll to position [1557, 0]
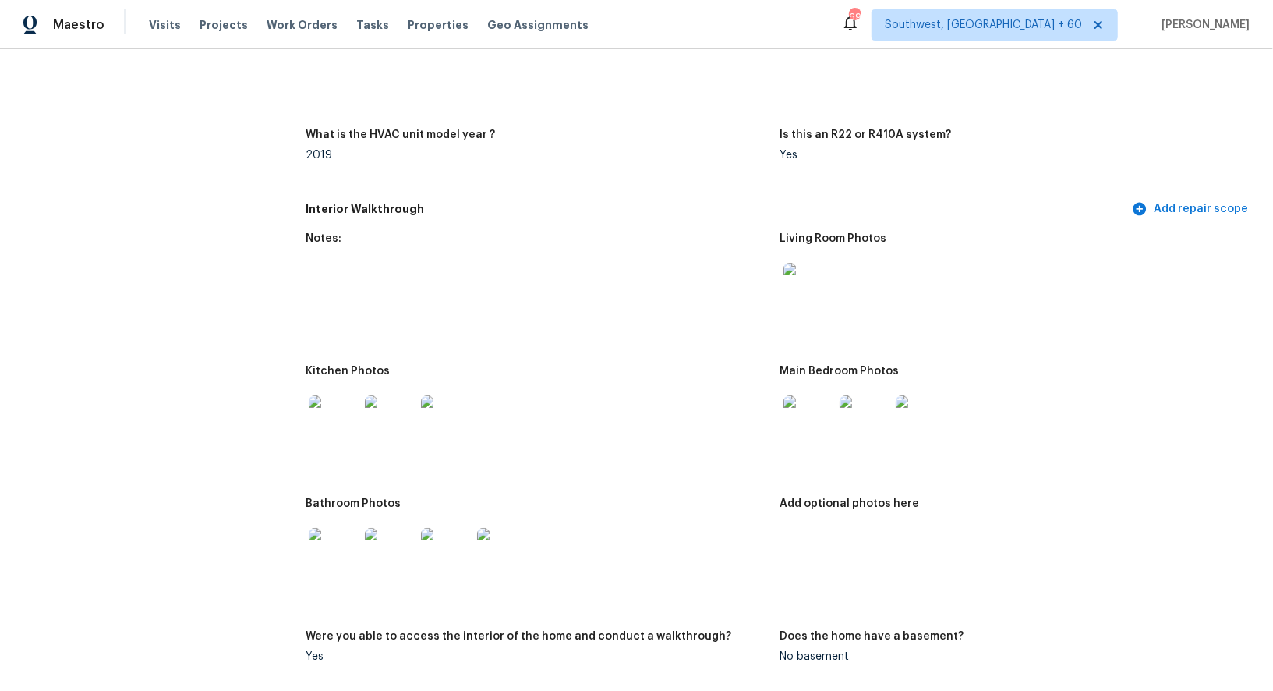
click at [800, 425] on img at bounding box center [809, 420] width 50 height 50
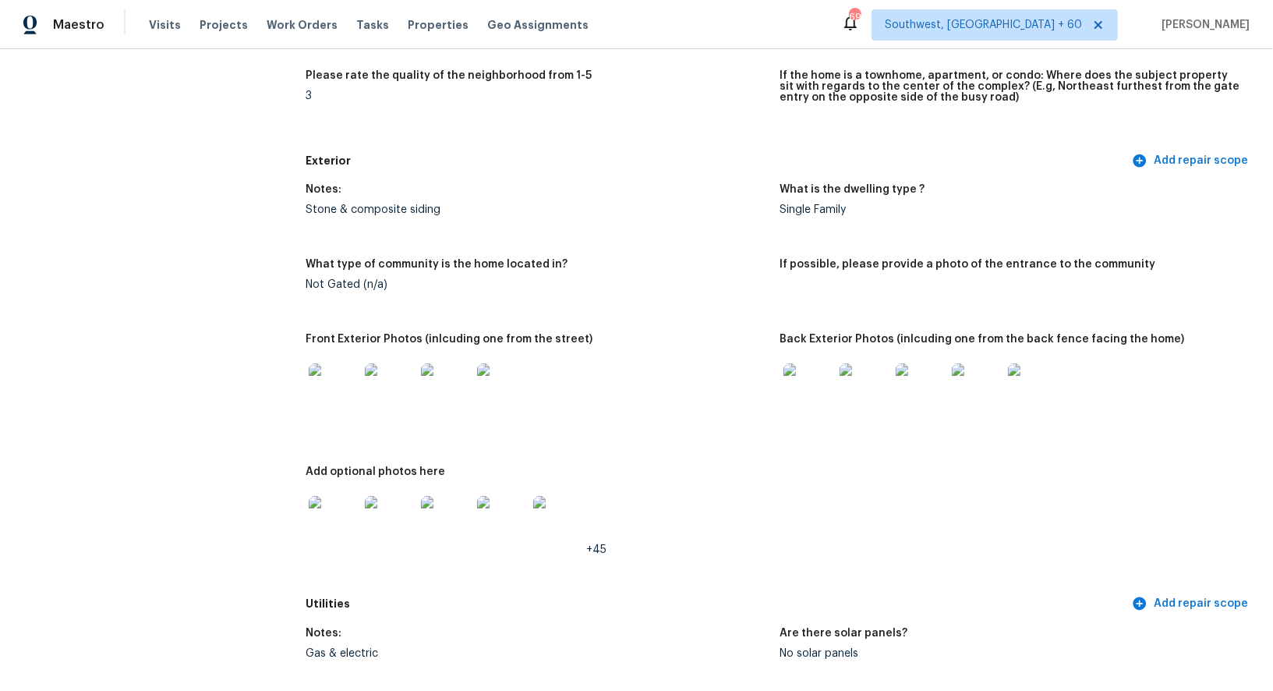
scroll to position [0, 0]
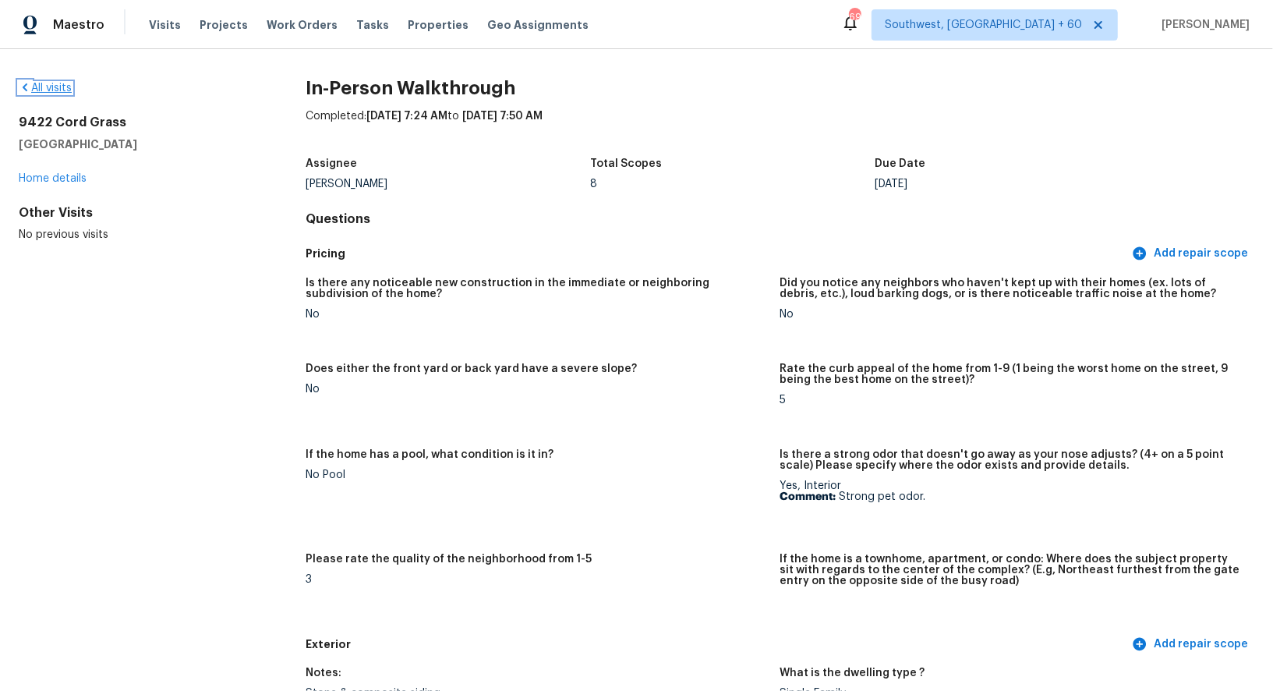
click at [56, 91] on link "All visits" at bounding box center [45, 88] width 53 height 11
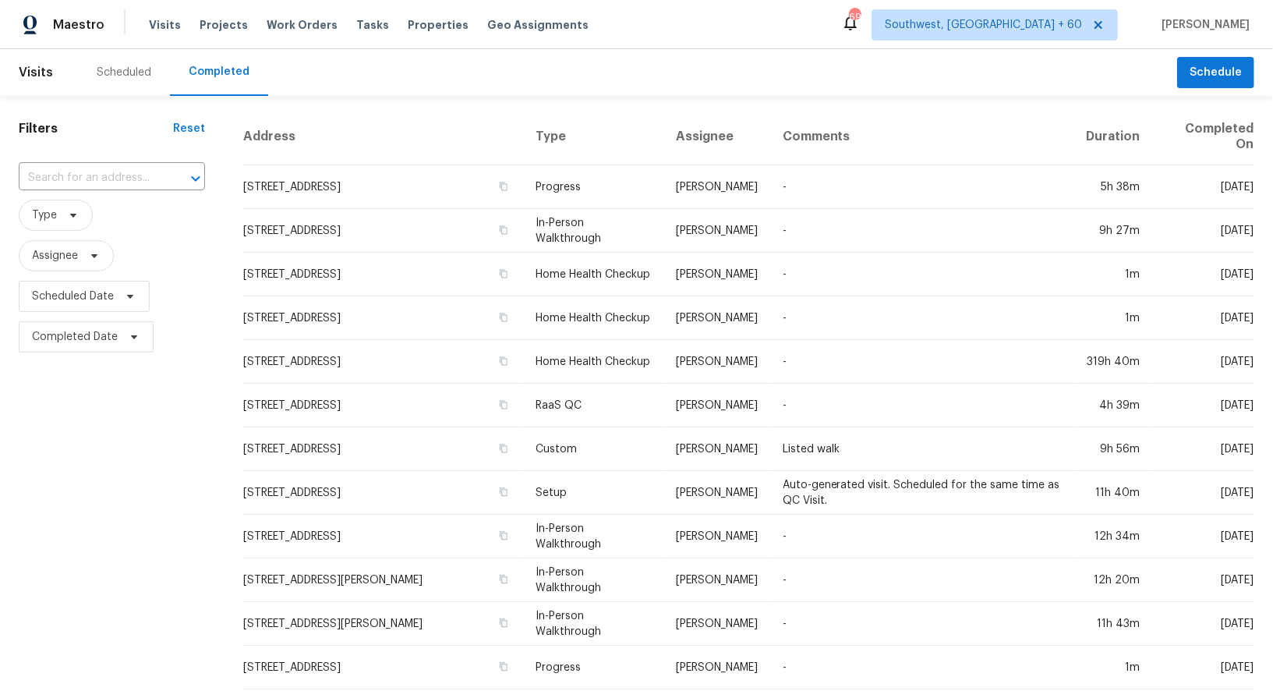
click at [125, 193] on div "​" at bounding box center [112, 178] width 186 height 34
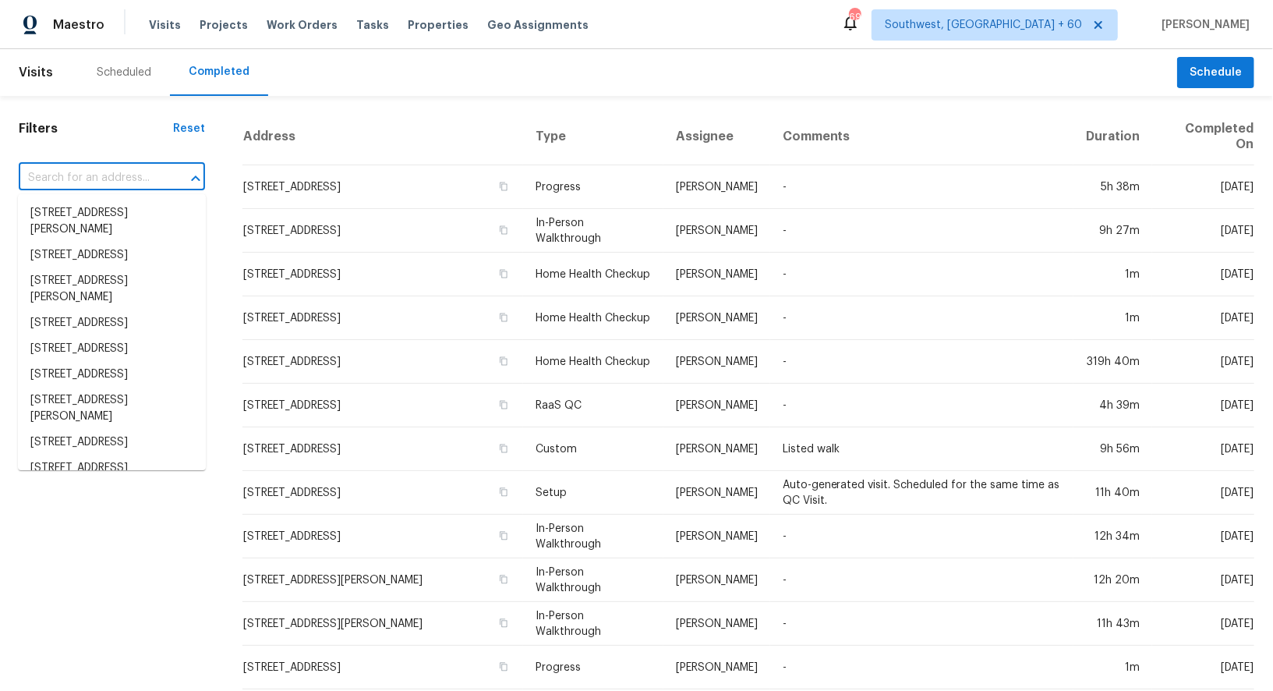
paste input "[STREET_ADDRESS]"
type input "[STREET_ADDRESS]"
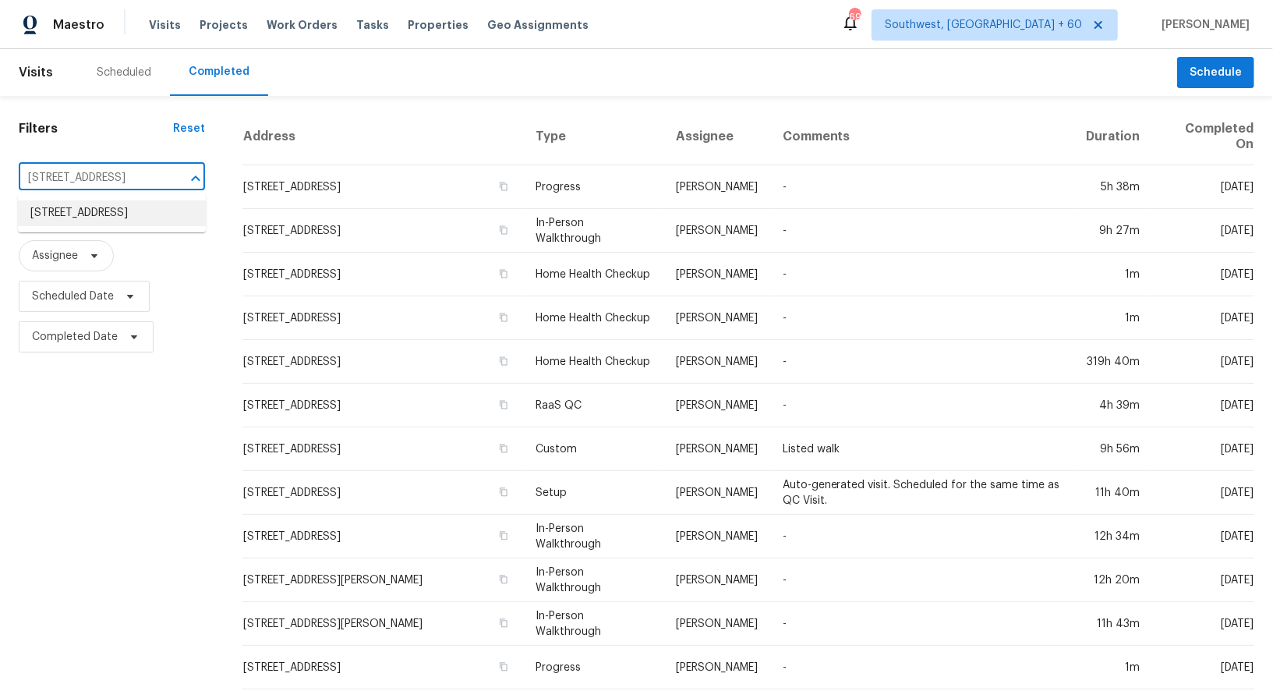
click at [113, 225] on li "[STREET_ADDRESS]" at bounding box center [112, 213] width 188 height 26
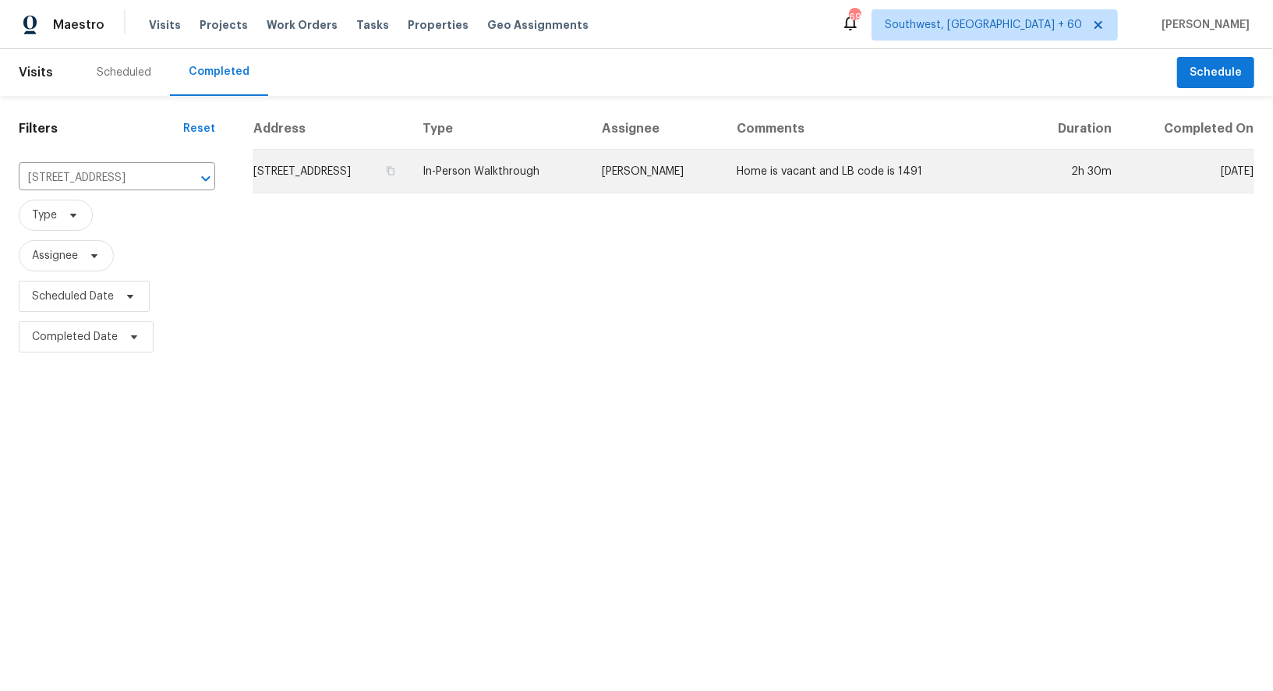
click at [282, 179] on td "[STREET_ADDRESS]" at bounding box center [331, 172] width 157 height 44
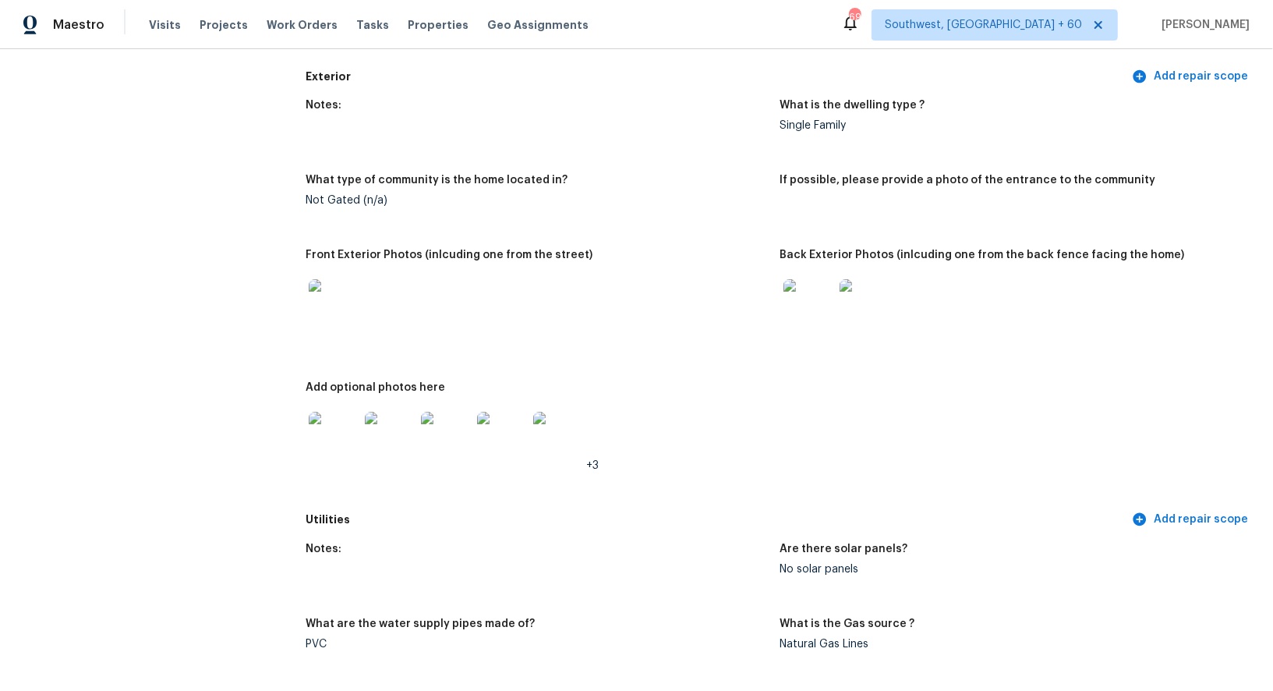
scroll to position [499, 0]
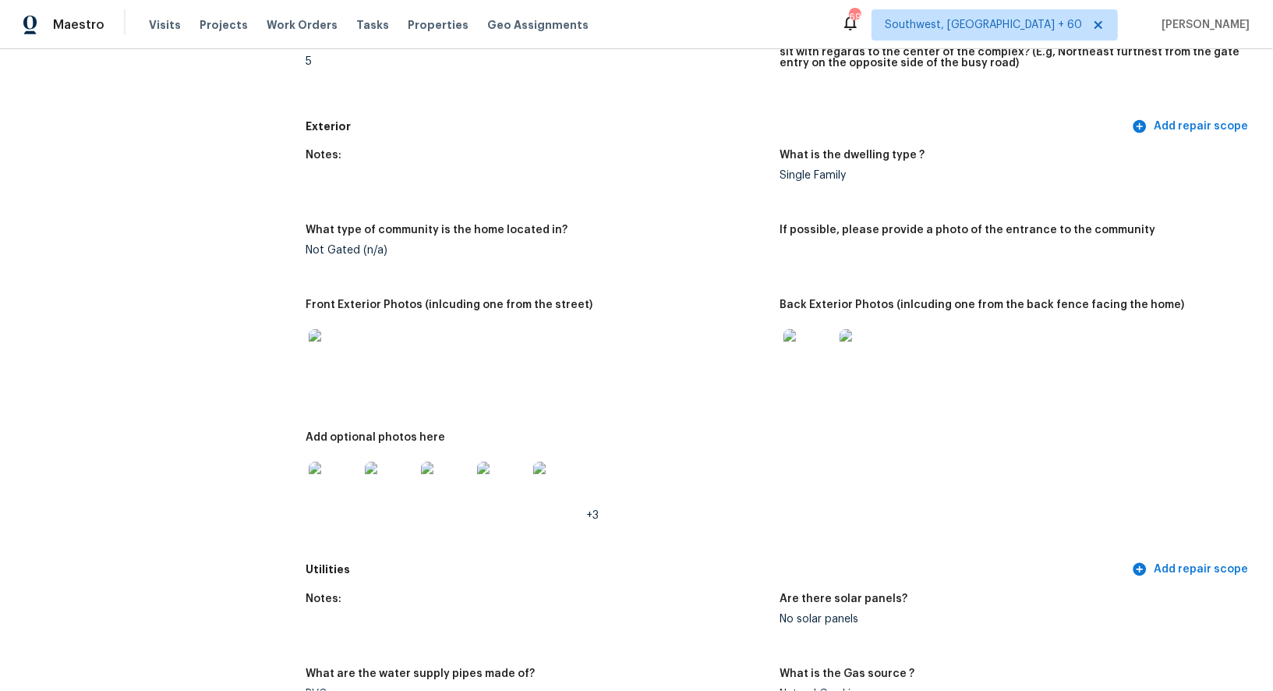
click at [330, 362] on img at bounding box center [334, 354] width 50 height 50
click at [805, 352] on img at bounding box center [809, 354] width 50 height 50
click at [339, 483] on img at bounding box center [334, 487] width 50 height 50
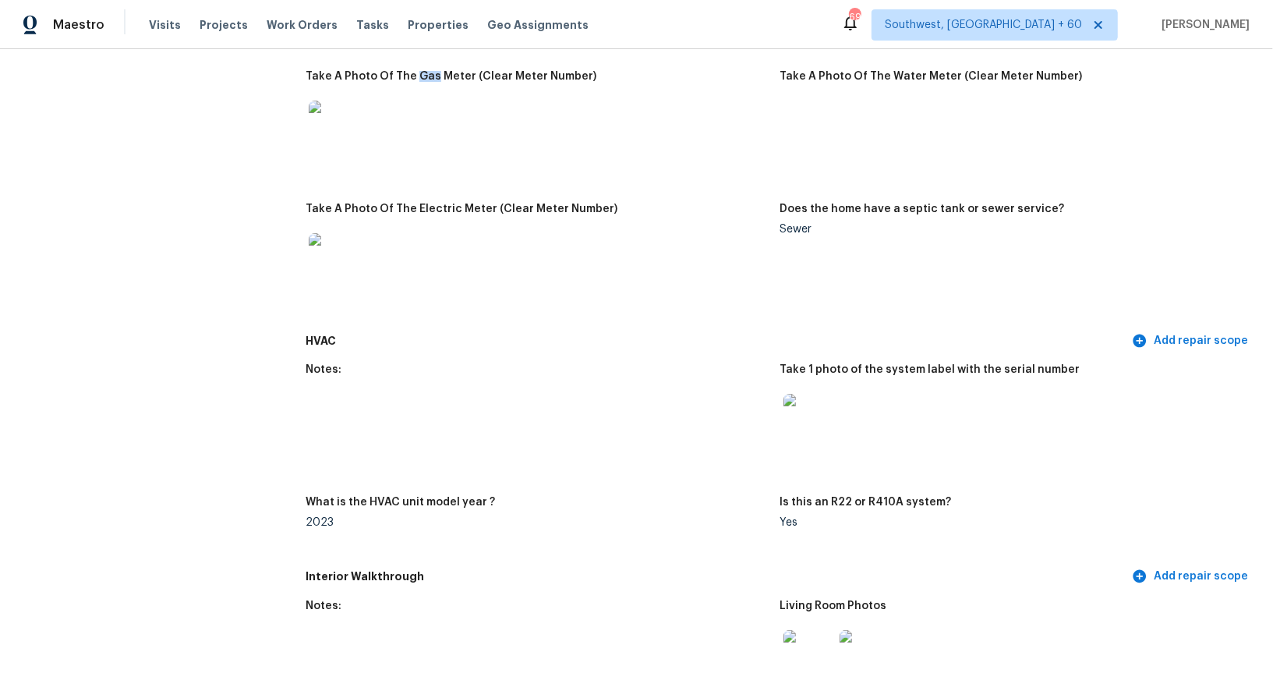
scroll to position [1170, 0]
click at [802, 434] on img at bounding box center [809, 420] width 50 height 50
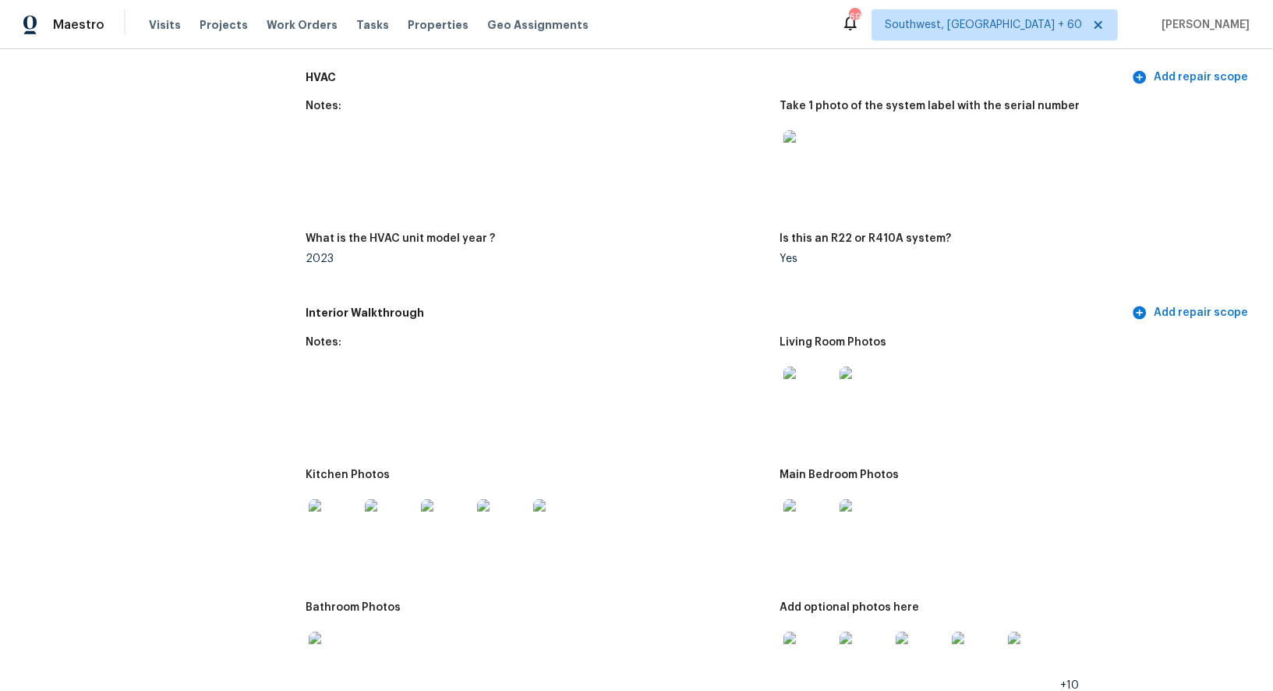
scroll to position [1517, 0]
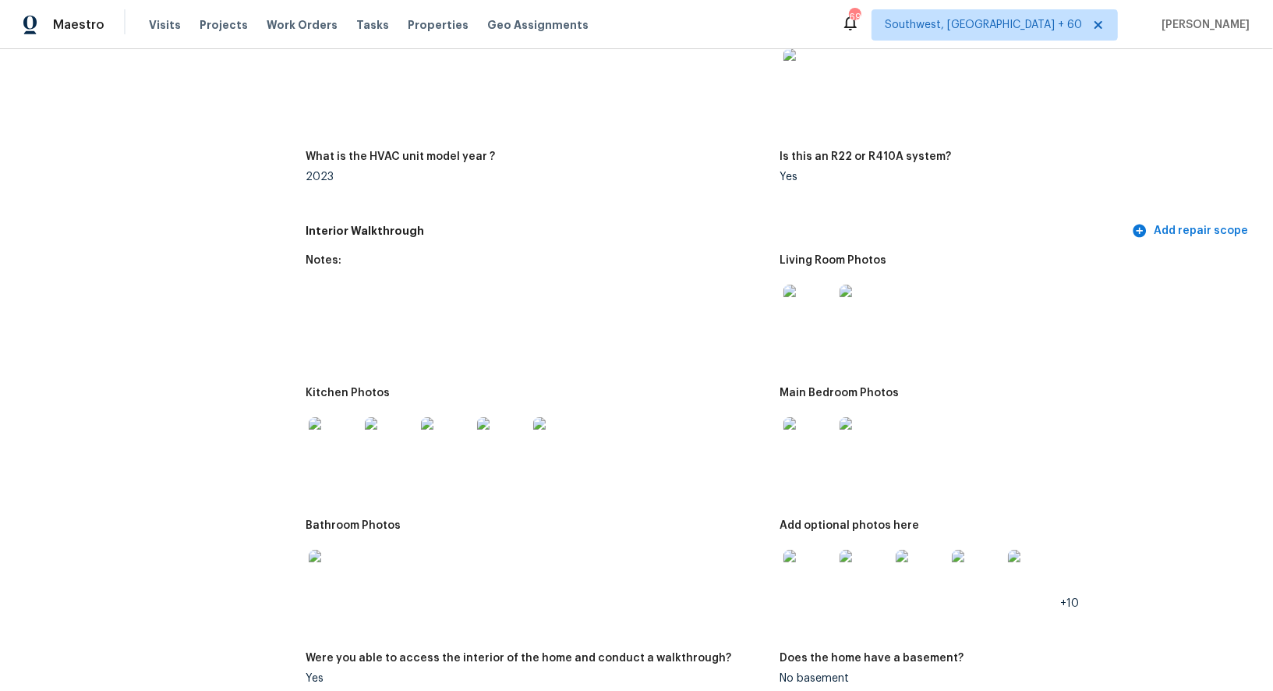
click at [798, 307] on img at bounding box center [809, 310] width 50 height 50
click at [819, 441] on img at bounding box center [809, 442] width 50 height 50
click at [805, 578] on img at bounding box center [809, 575] width 50 height 50
click at [349, 427] on img at bounding box center [334, 442] width 50 height 50
click at [330, 574] on img at bounding box center [334, 575] width 50 height 50
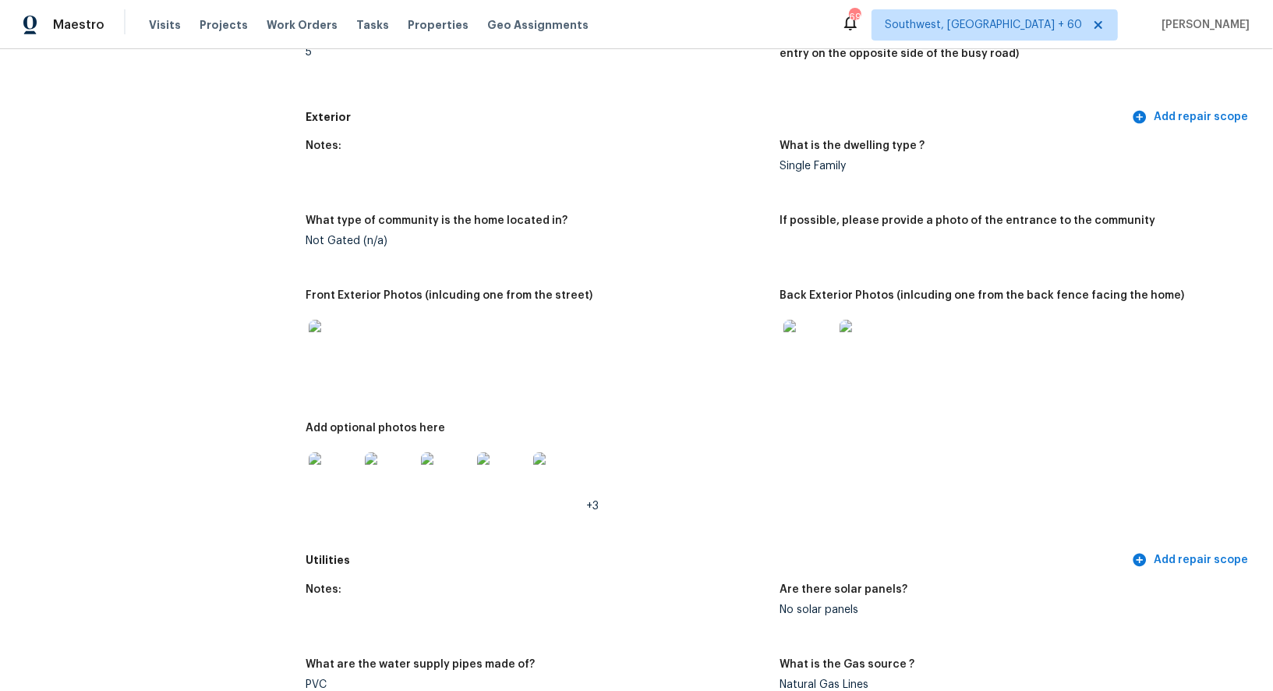
scroll to position [0, 0]
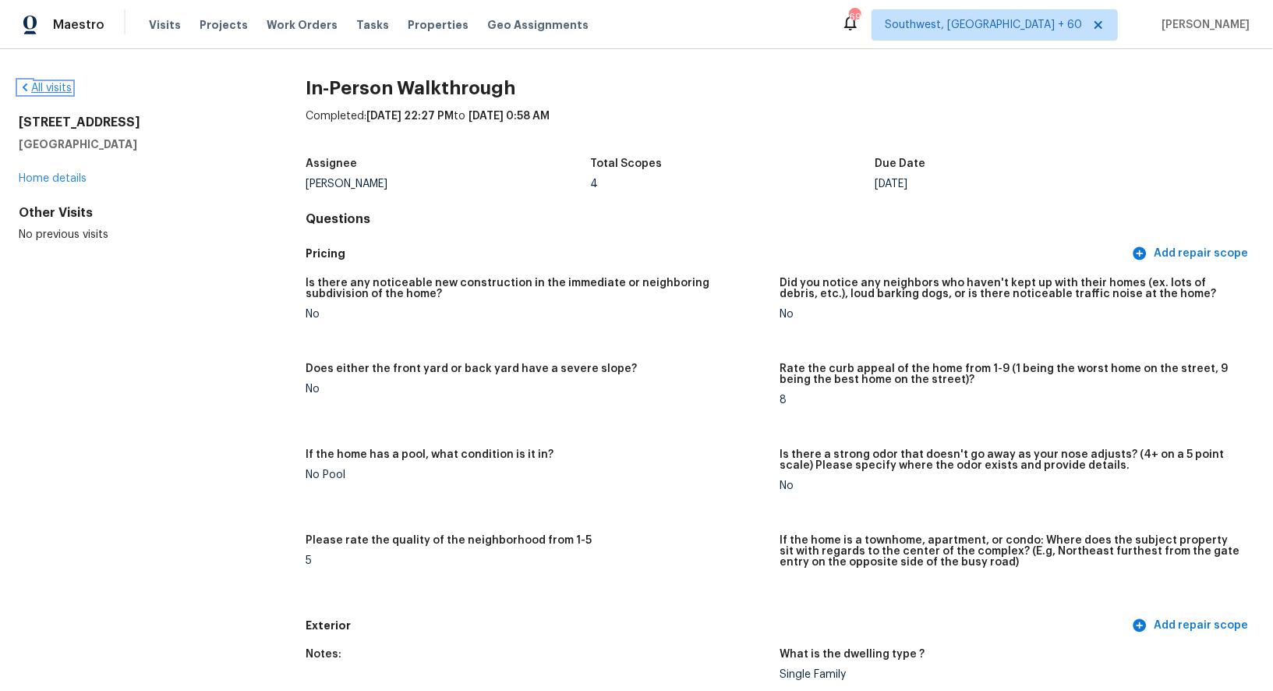
click at [54, 90] on link "All visits" at bounding box center [45, 88] width 53 height 11
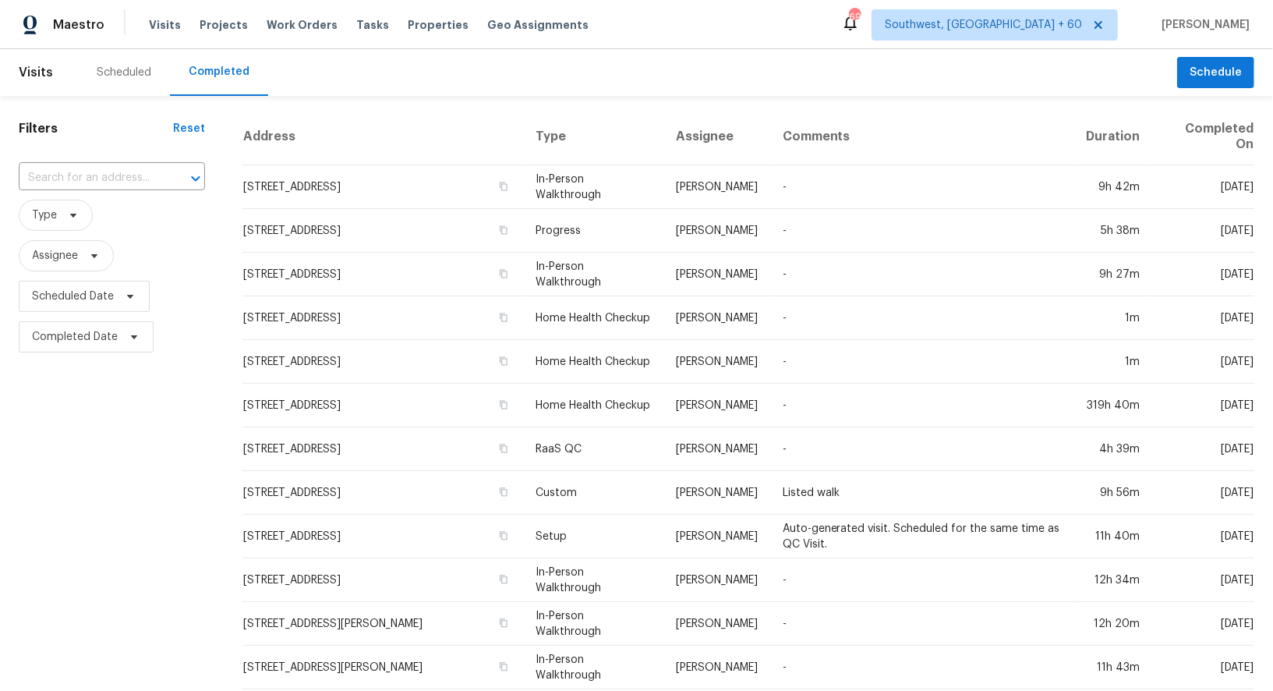
click at [96, 164] on div "​" at bounding box center [112, 178] width 186 height 34
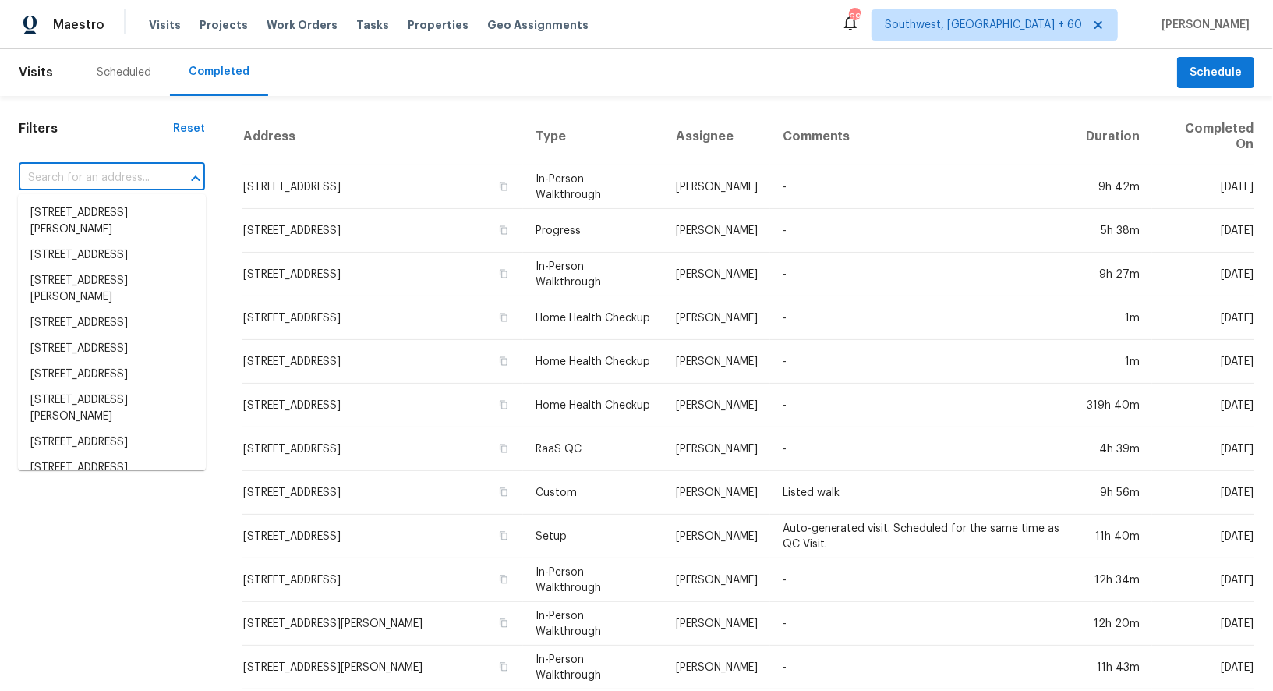
paste input "[STREET_ADDRESS]"
type input "[STREET_ADDRESS]"
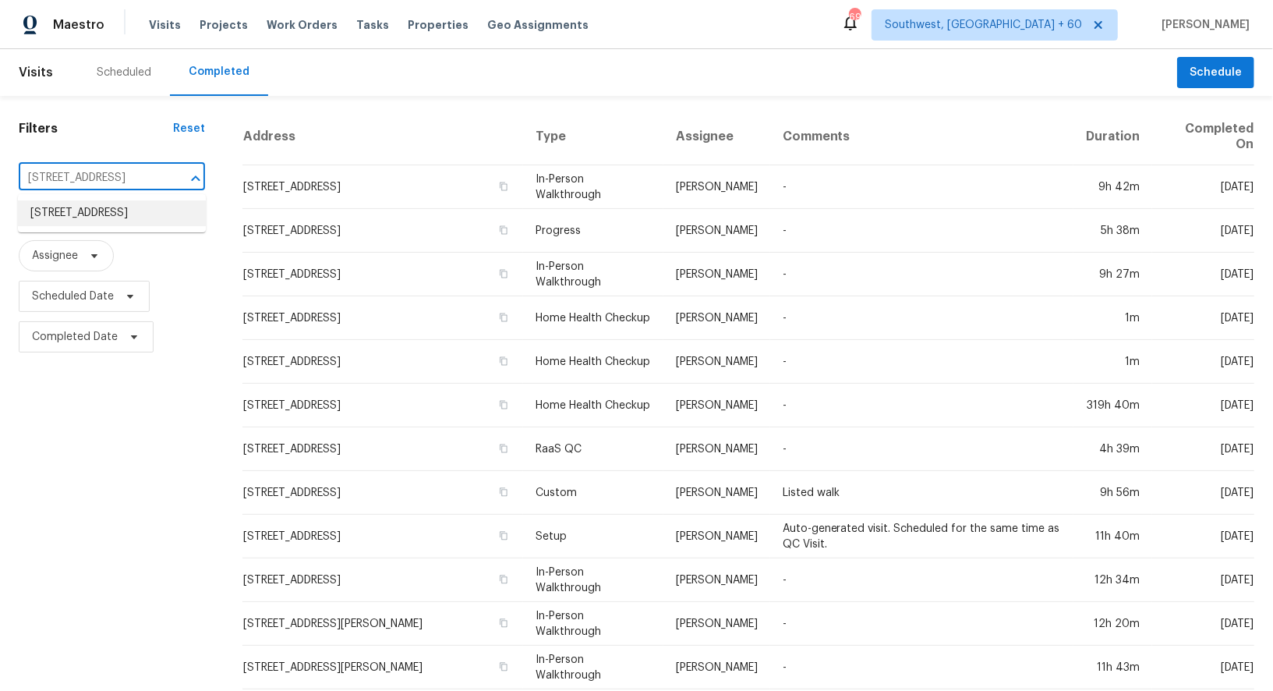
click at [117, 216] on li "[STREET_ADDRESS]" at bounding box center [112, 213] width 188 height 26
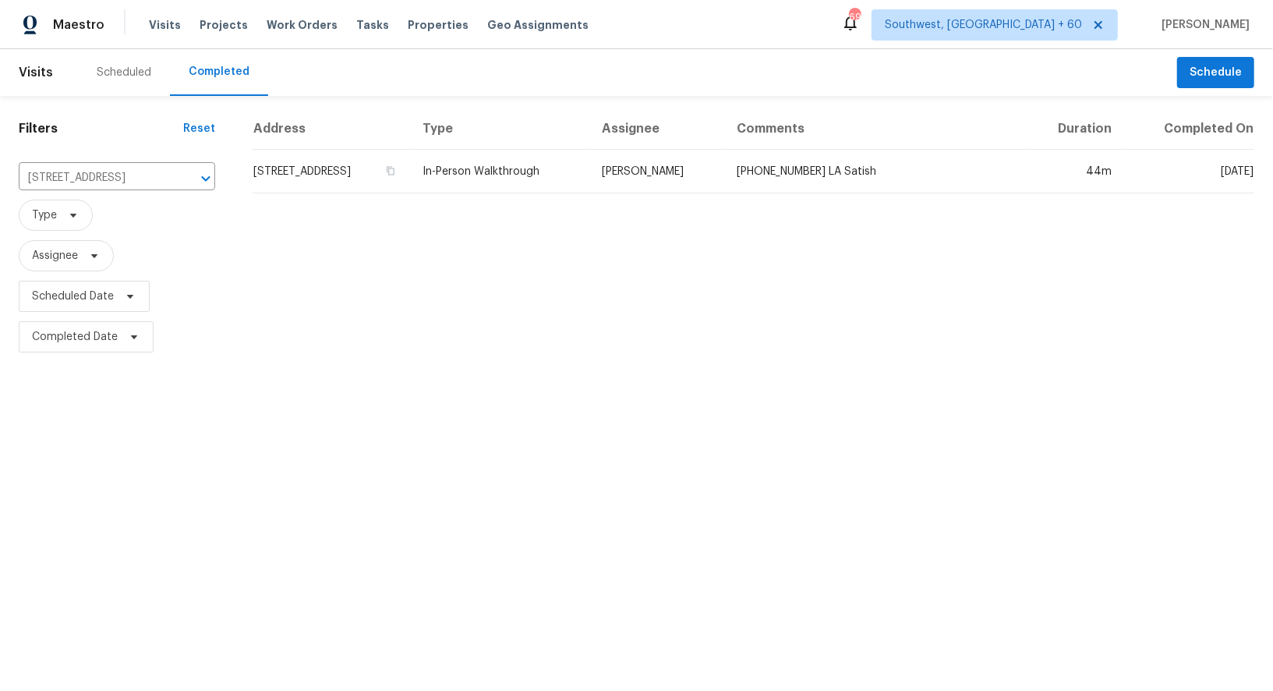
click at [344, 181] on td "[STREET_ADDRESS]" at bounding box center [331, 172] width 157 height 44
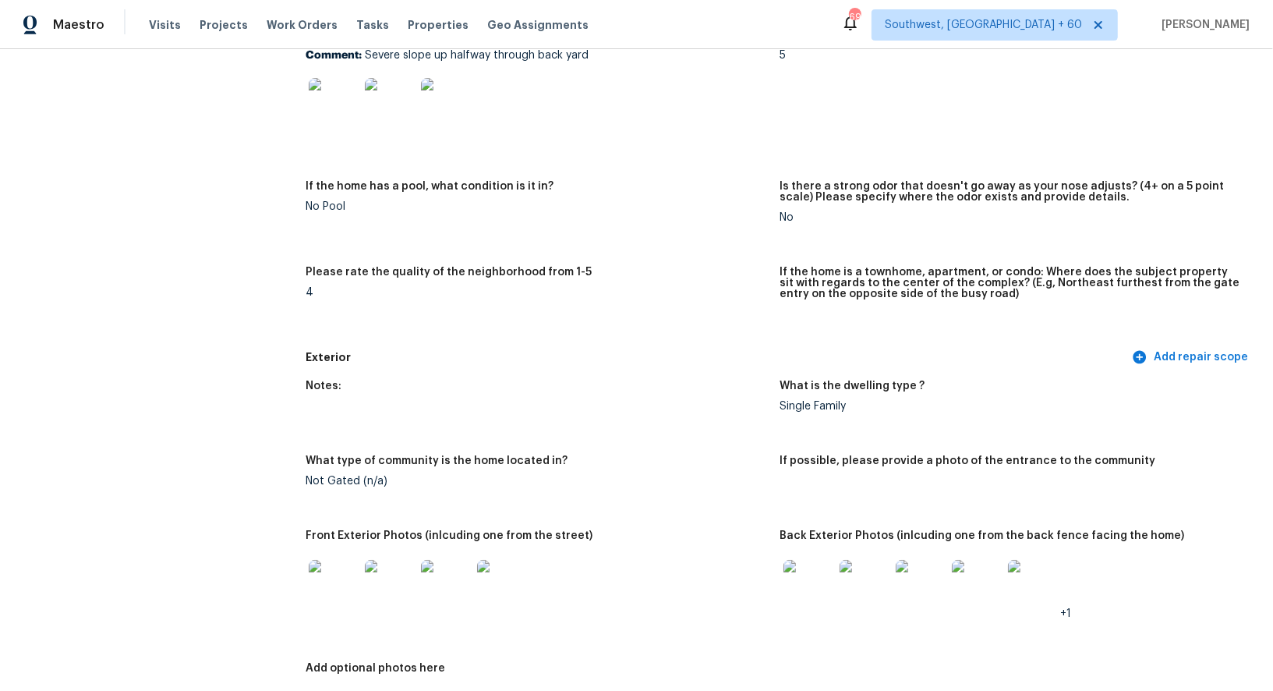
scroll to position [322, 0]
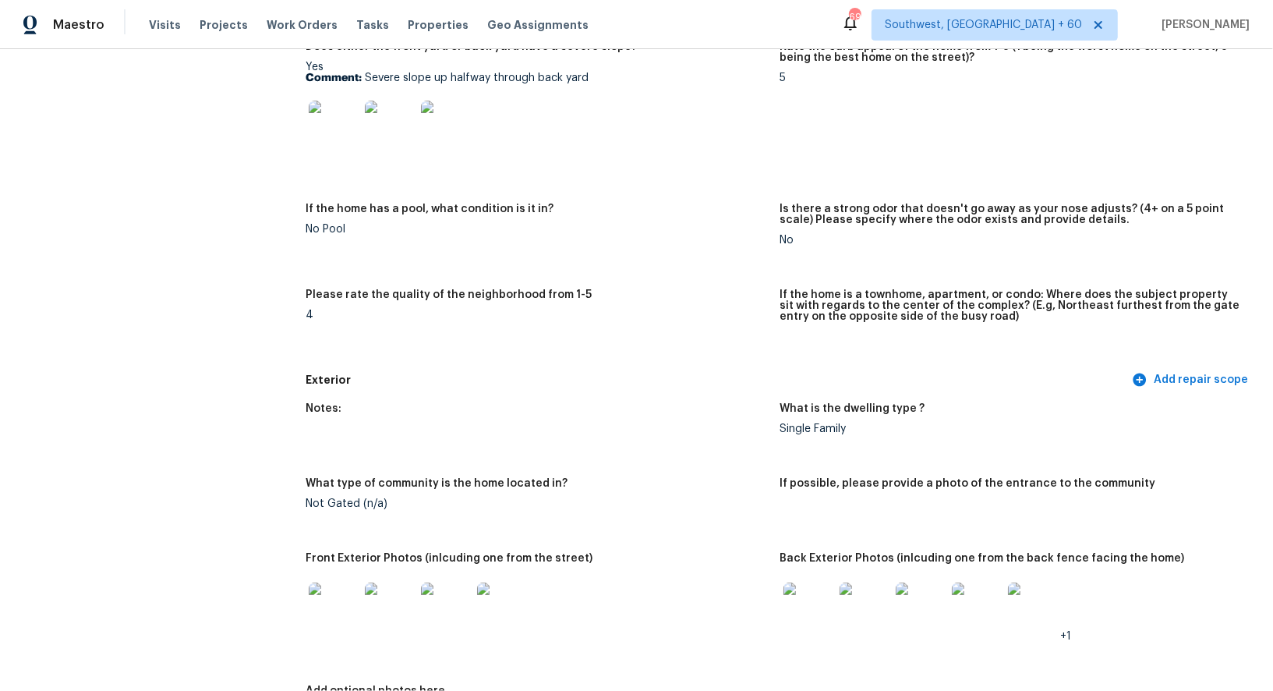
click at [339, 109] on img at bounding box center [334, 126] width 50 height 50
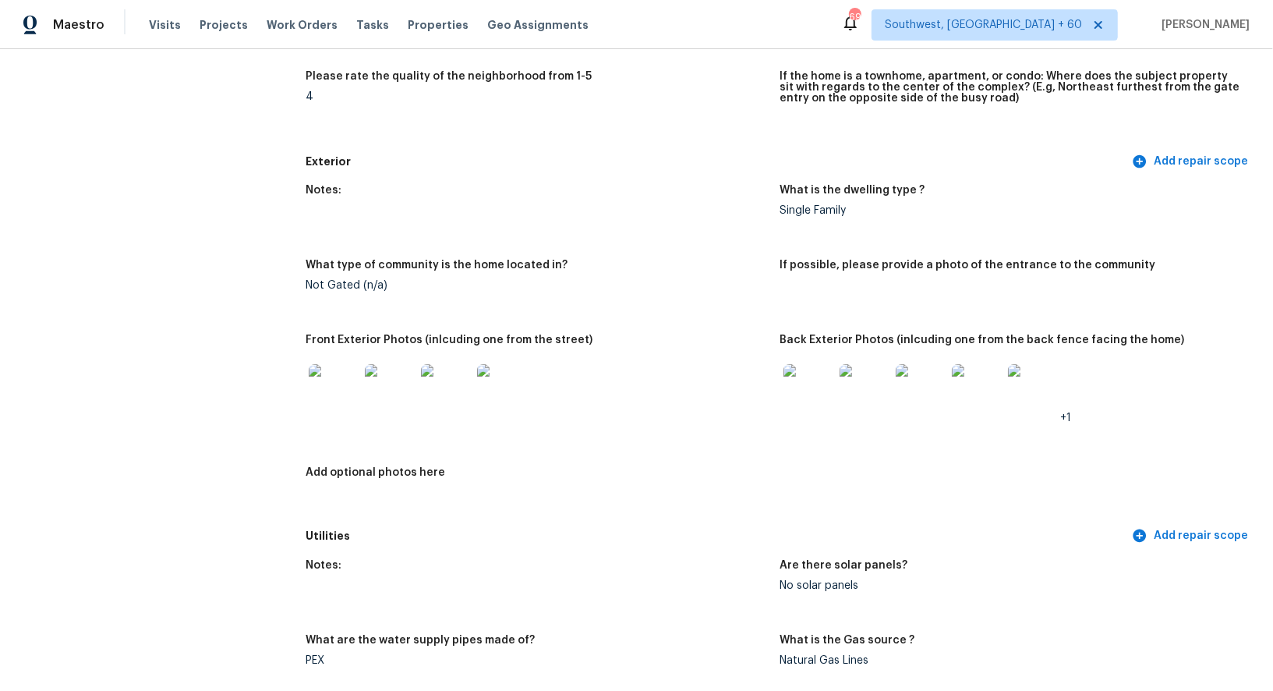
click at [345, 365] on img at bounding box center [334, 389] width 50 height 50
click at [797, 399] on img at bounding box center [809, 389] width 50 height 50
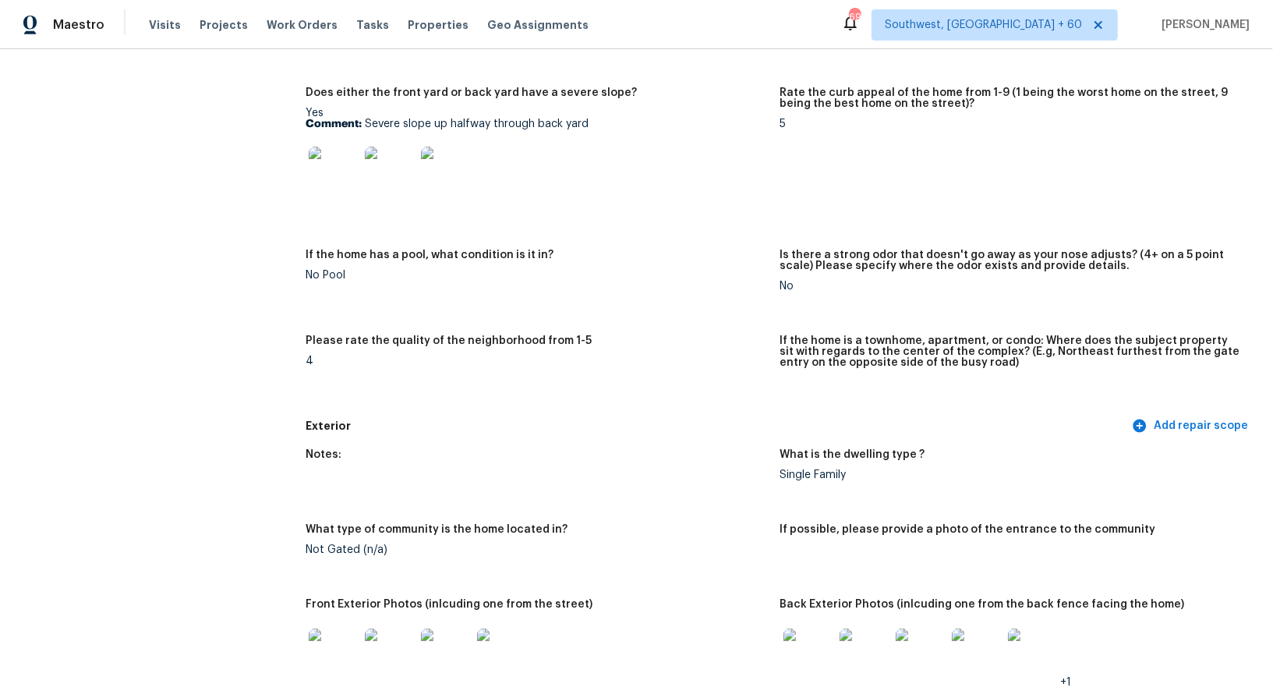
scroll to position [370, 0]
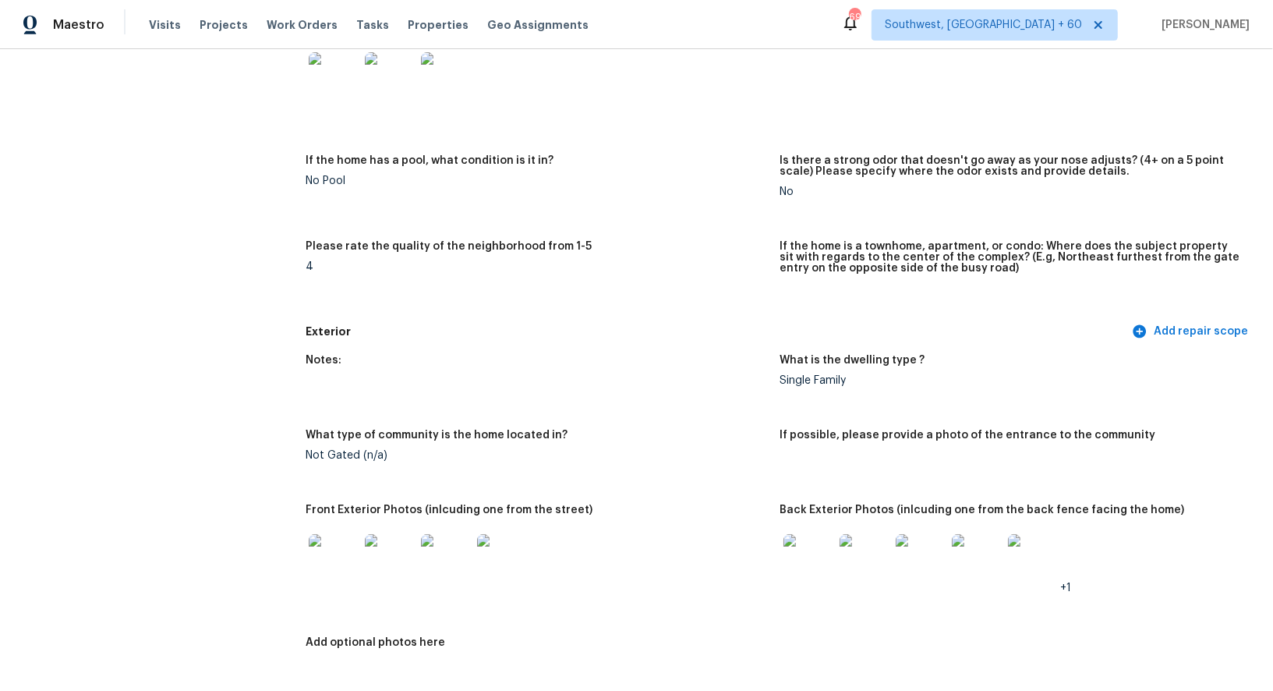
click at [335, 551] on img at bounding box center [334, 559] width 50 height 50
click at [807, 547] on img at bounding box center [809, 559] width 50 height 50
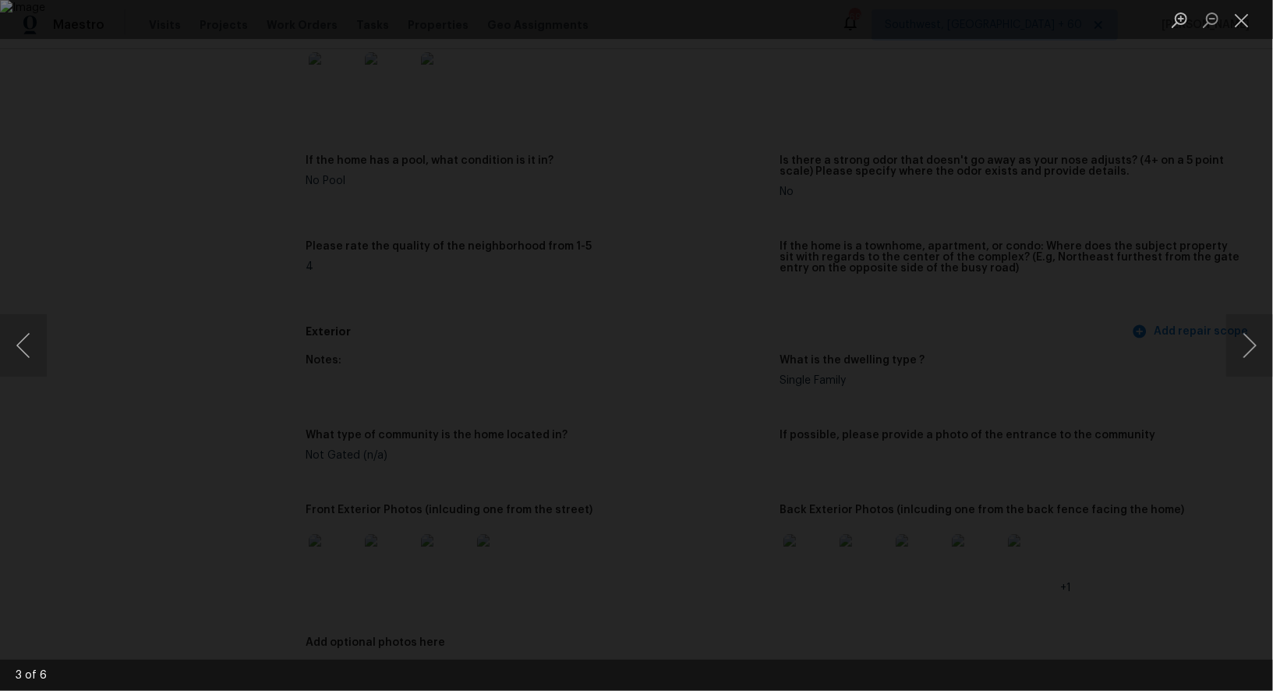
click at [741, 547] on img "Lightbox" at bounding box center [636, 345] width 1273 height 691
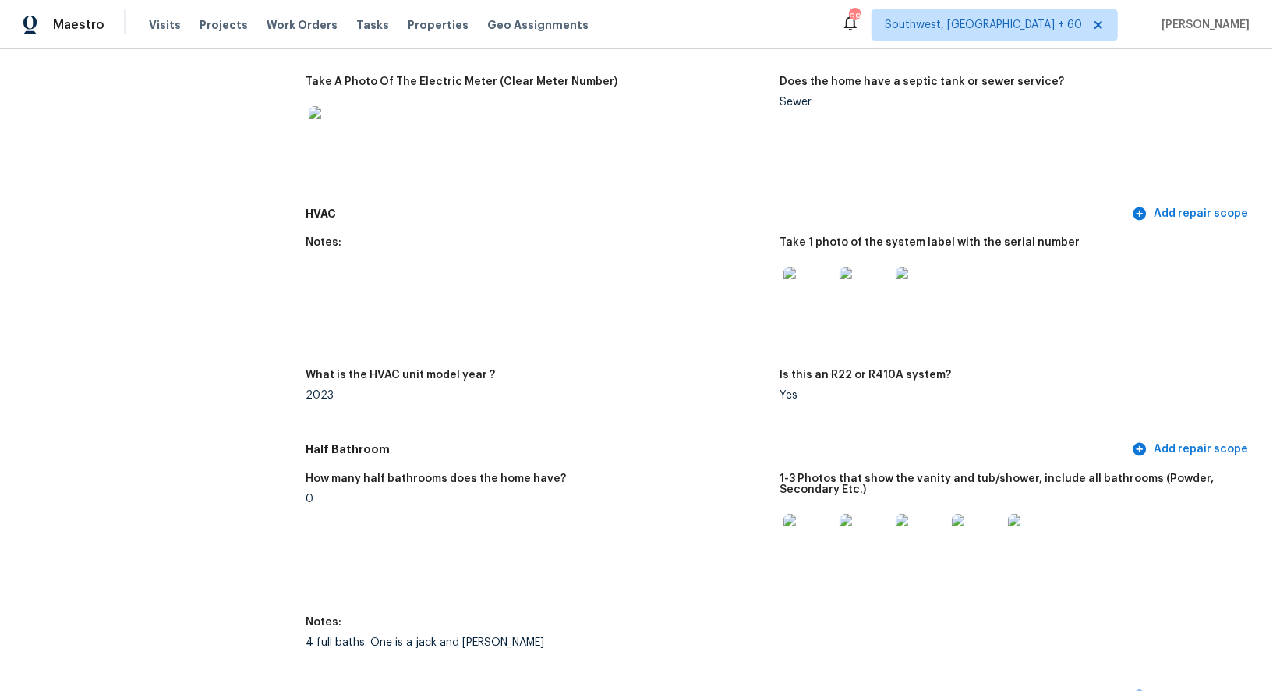
scroll to position [1374, 0]
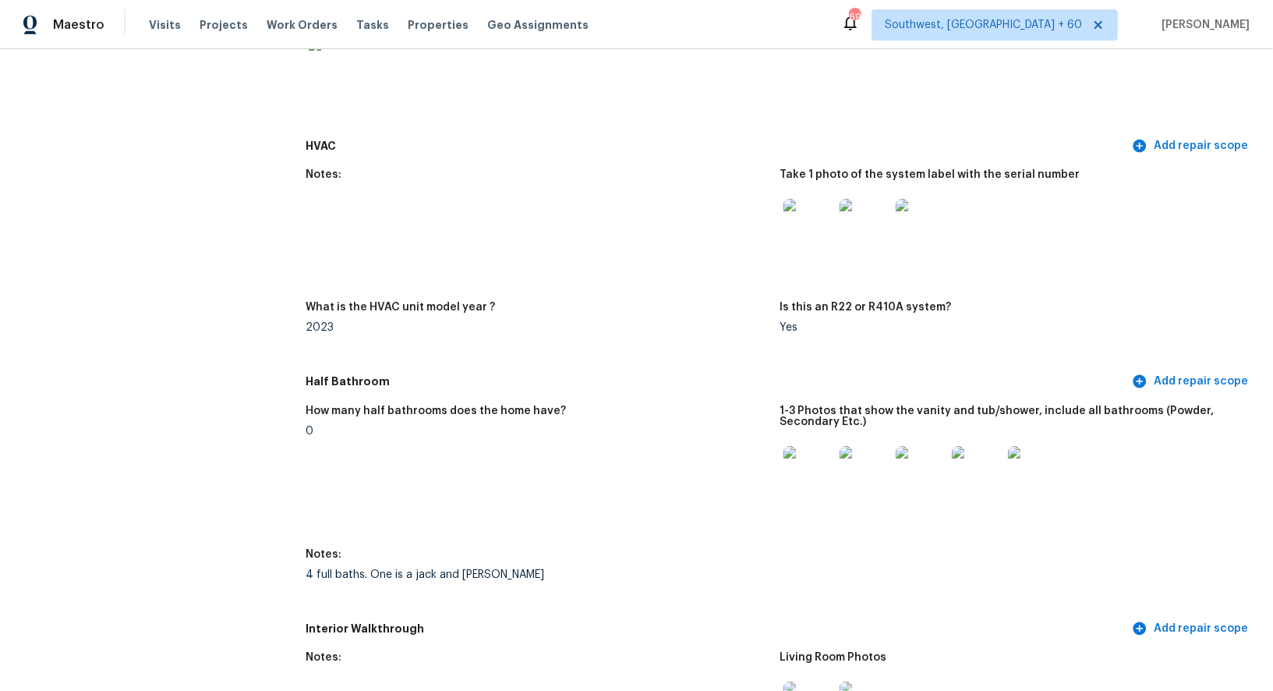
click at [809, 197] on div at bounding box center [808, 223] width 56 height 69
click at [812, 216] on img at bounding box center [809, 224] width 50 height 50
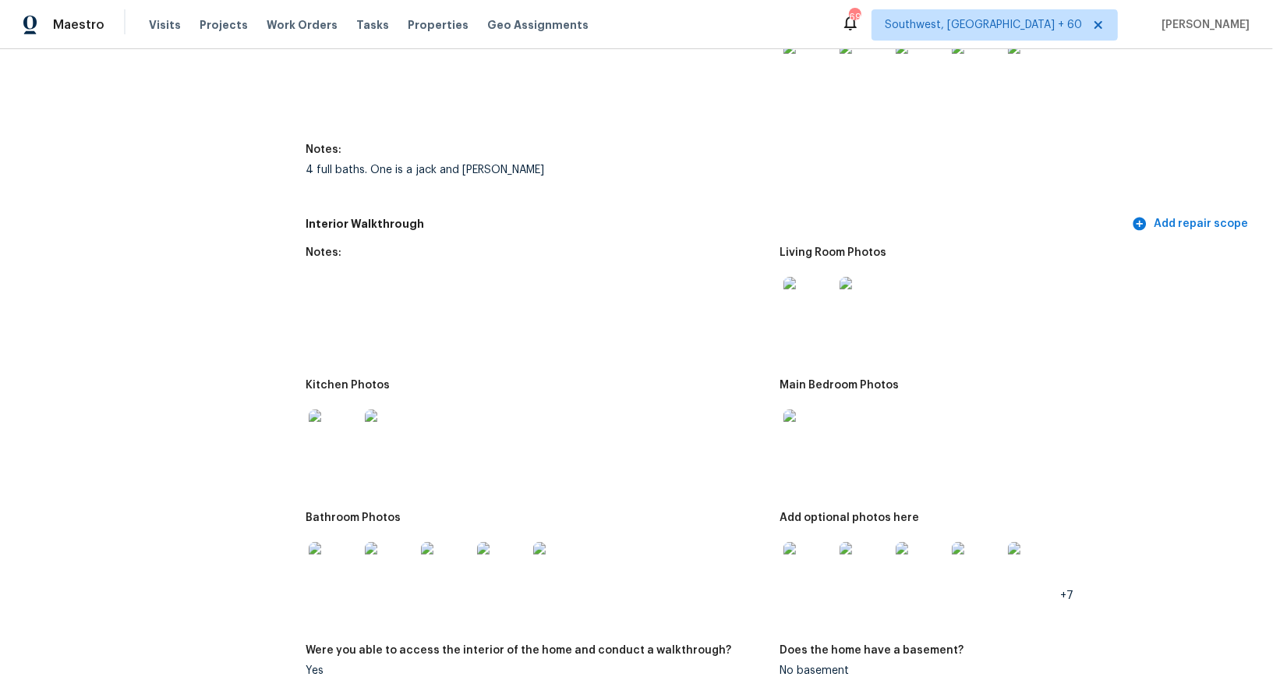
scroll to position [1803, 0]
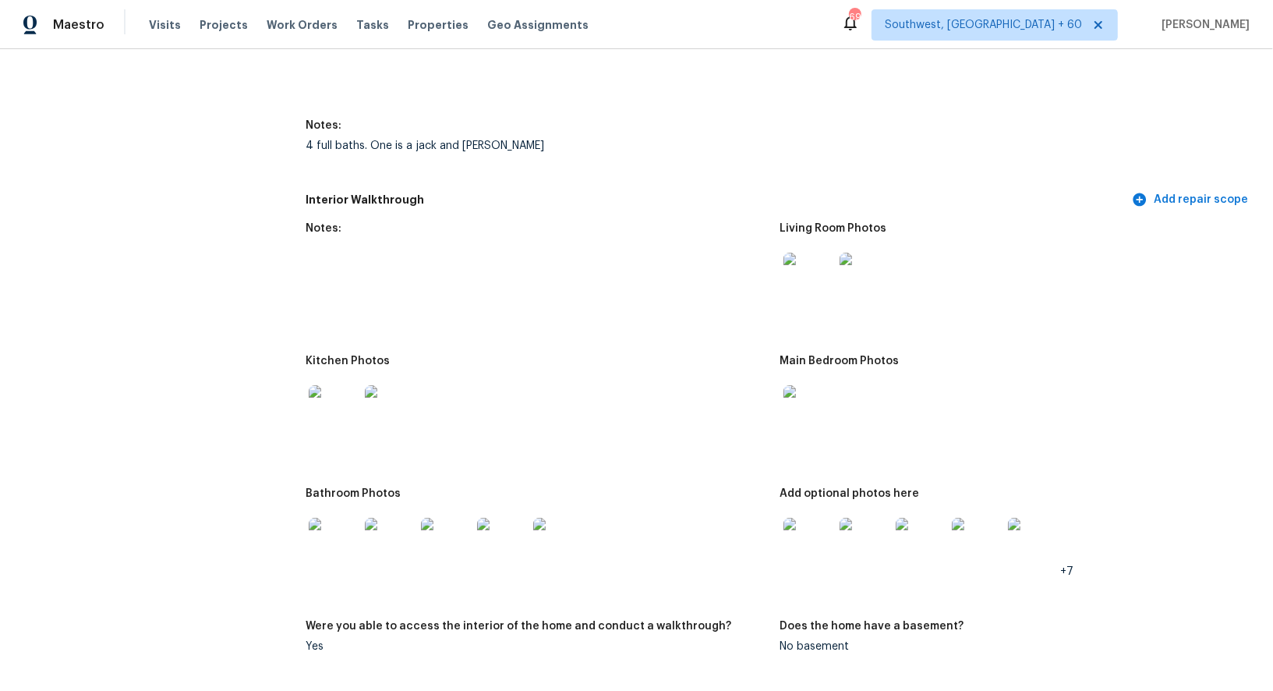
click at [823, 244] on div at bounding box center [808, 277] width 56 height 69
click at [815, 267] on img at bounding box center [809, 278] width 50 height 50
click at [323, 389] on img at bounding box center [334, 410] width 50 height 50
click at [807, 412] on img at bounding box center [809, 410] width 50 height 50
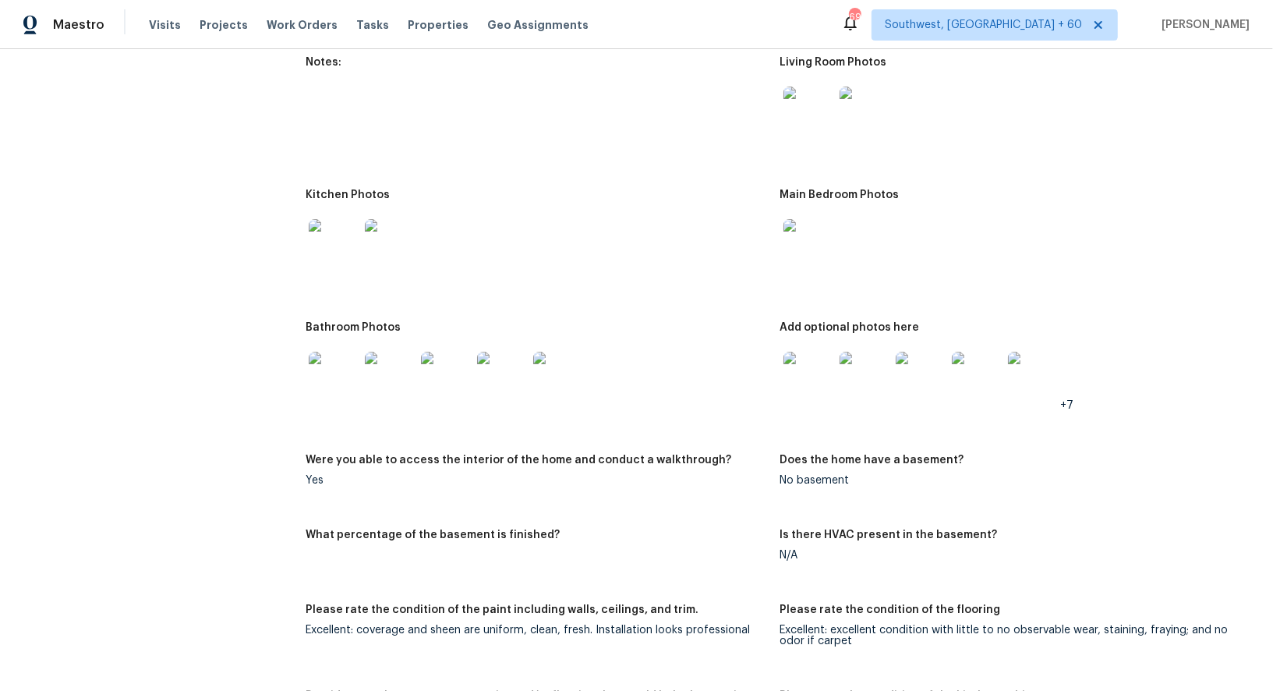
scroll to position [1982, 0]
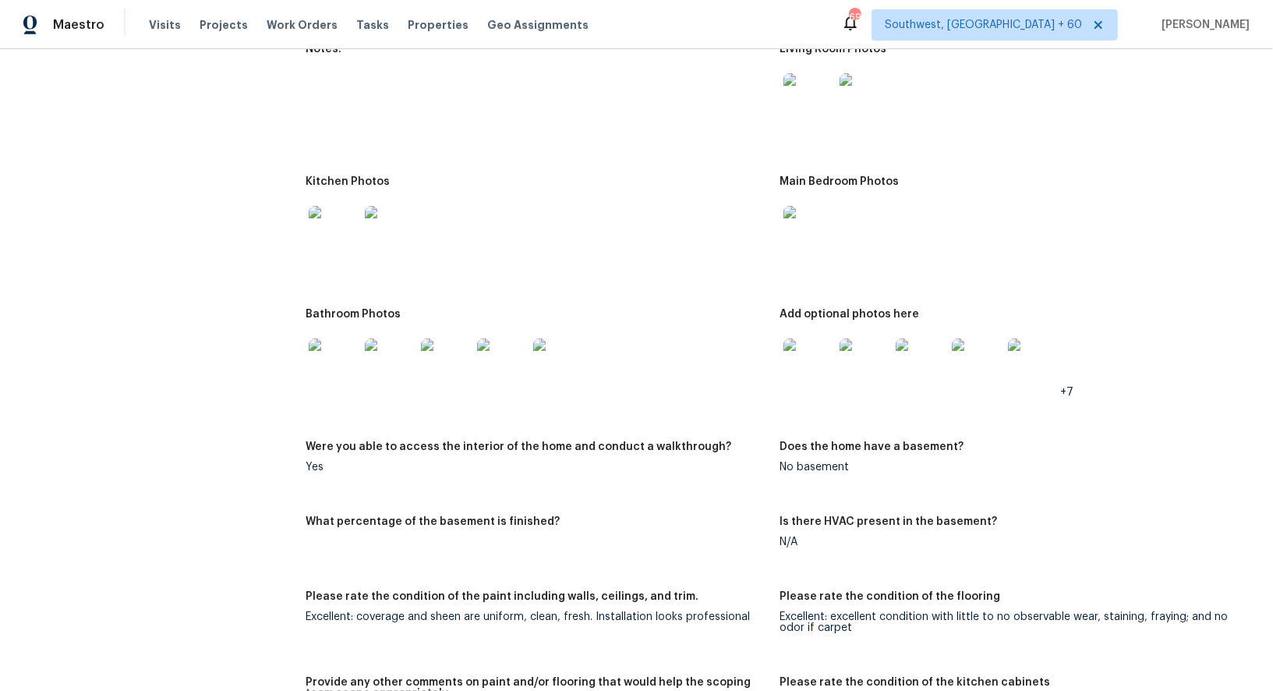
click at [335, 359] on img at bounding box center [334, 363] width 50 height 50
click at [810, 364] on img at bounding box center [809, 363] width 50 height 50
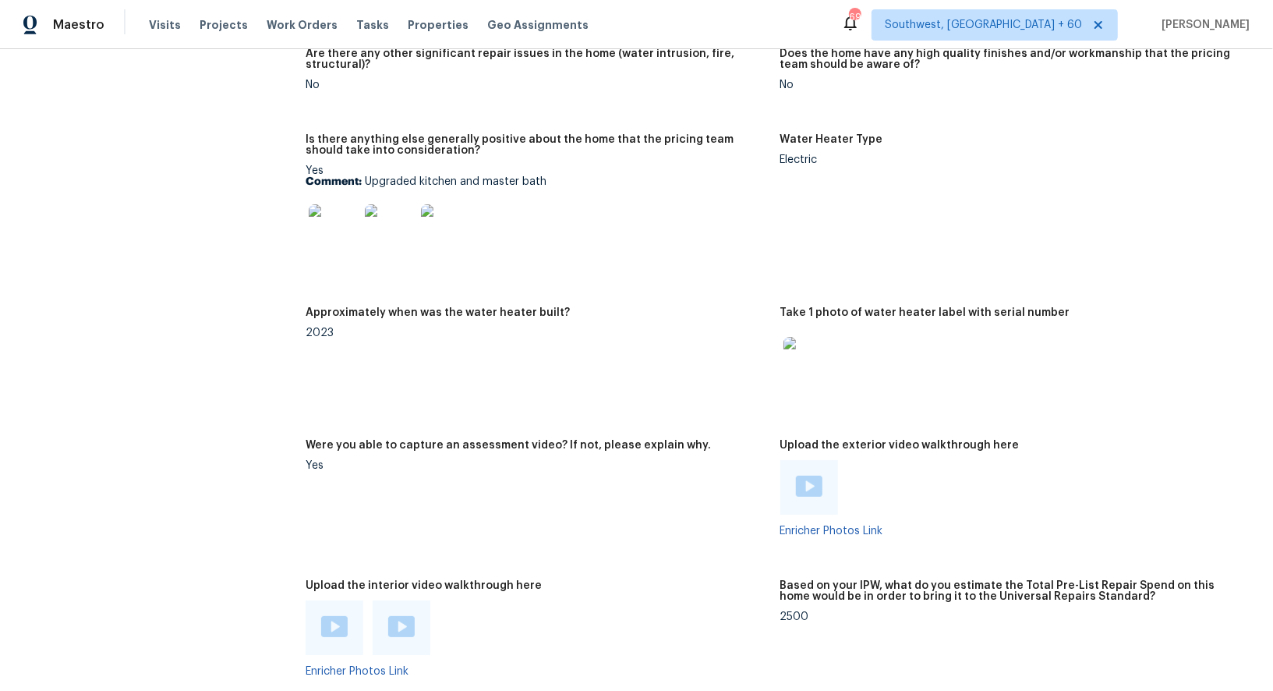
scroll to position [2871, 0]
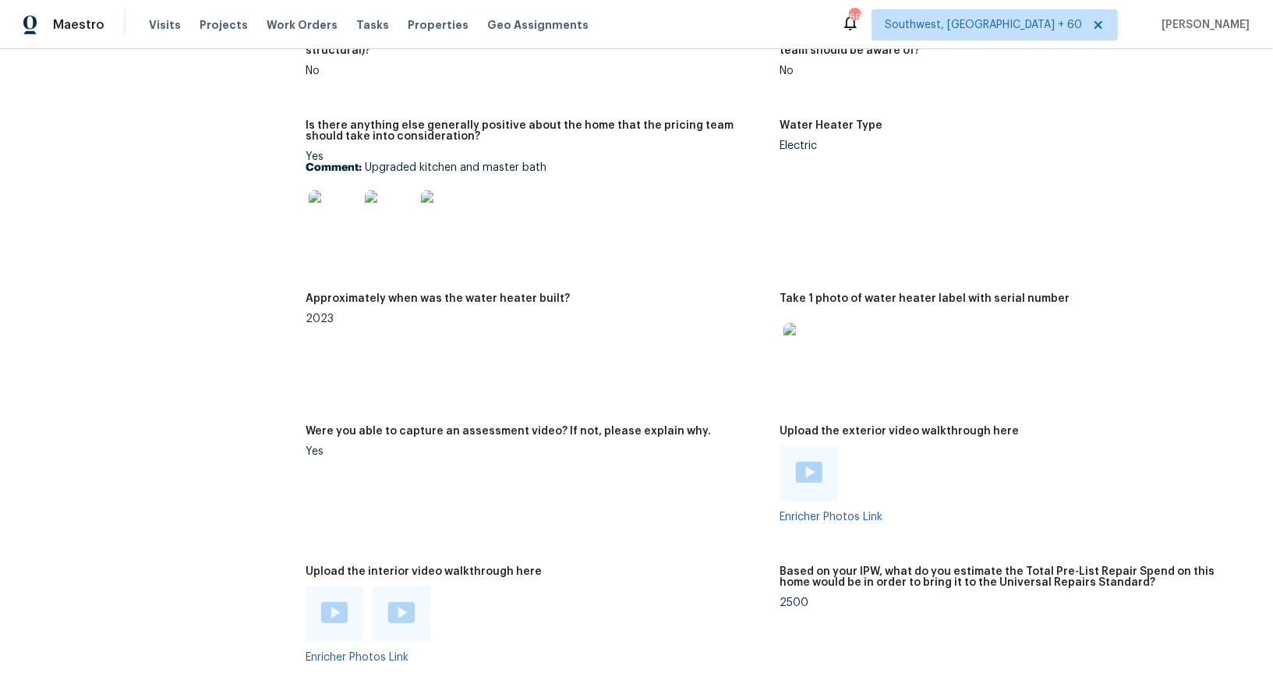
click at [802, 465] on img at bounding box center [809, 472] width 27 height 21
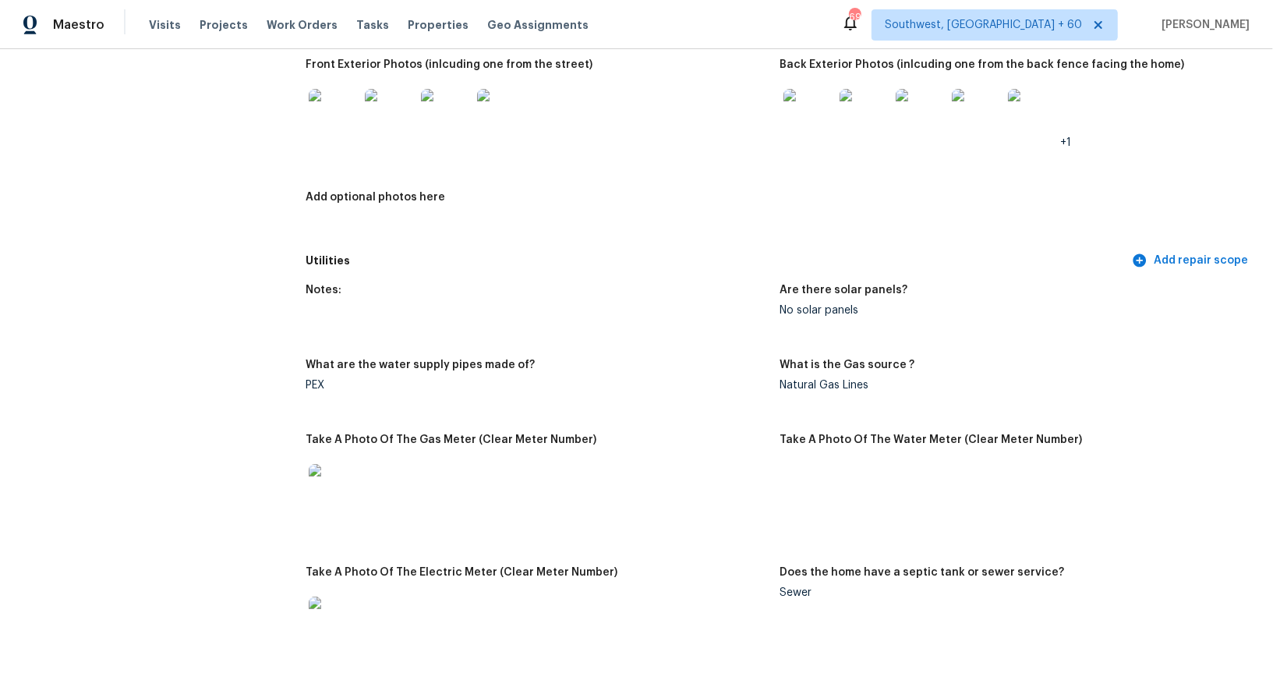
scroll to position [0, 0]
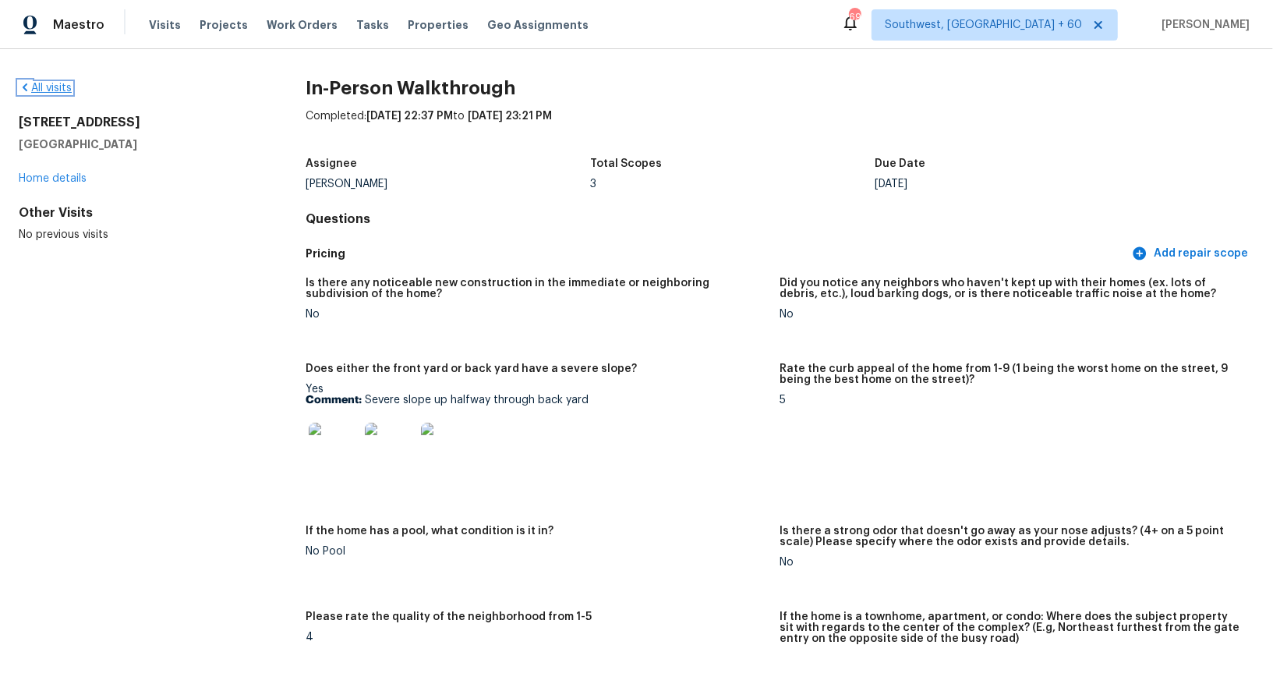
click at [51, 84] on link "All visits" at bounding box center [45, 88] width 53 height 11
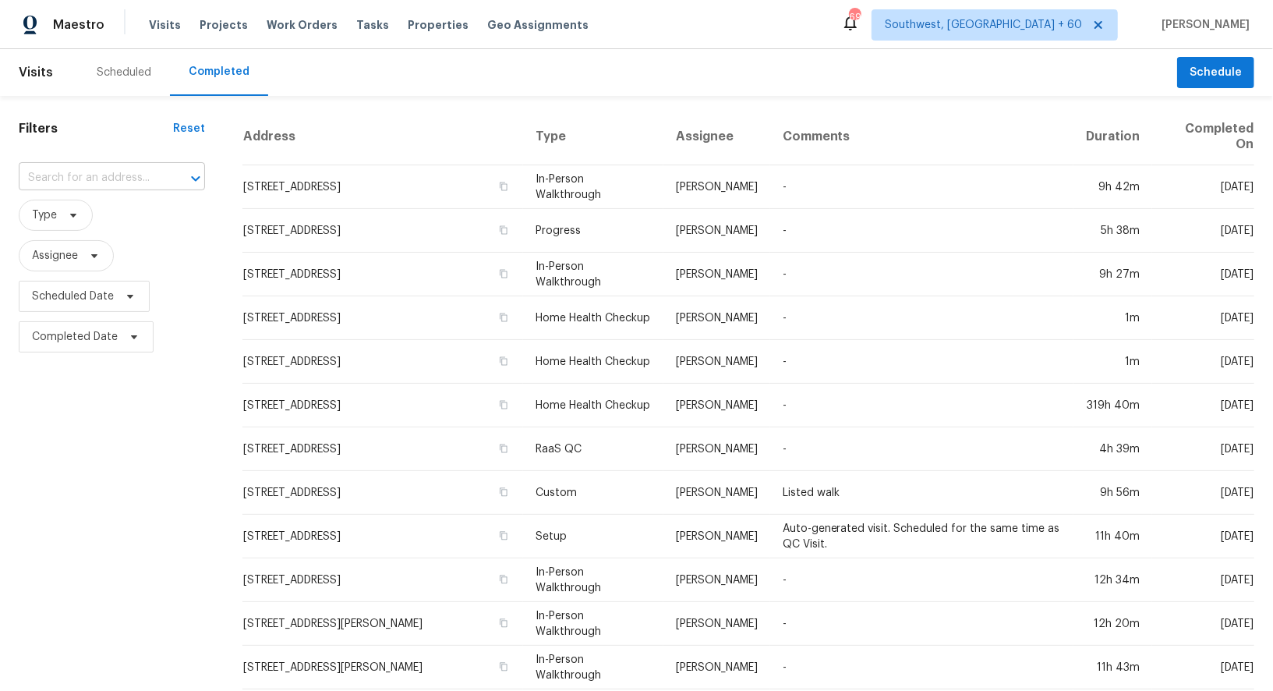
click at [91, 181] on input "text" at bounding box center [90, 178] width 143 height 24
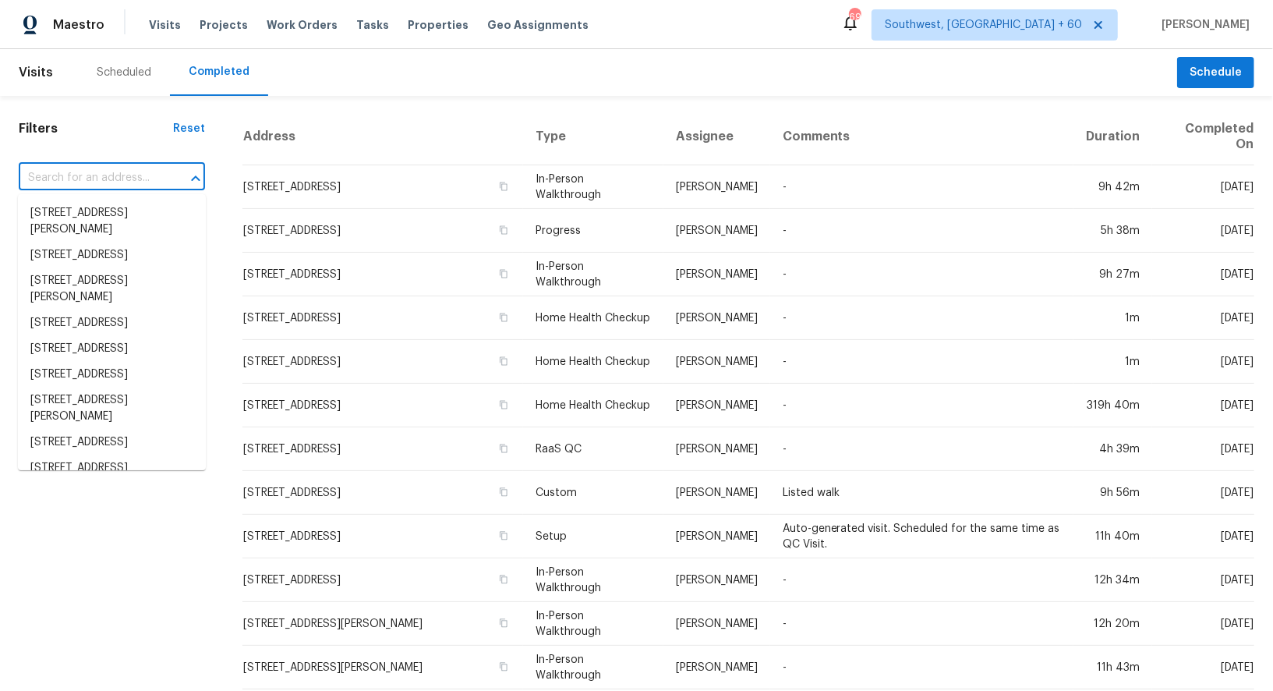
paste input "1444 Eagle Peak Ct Unit E, Chula Vista, CA 91910"
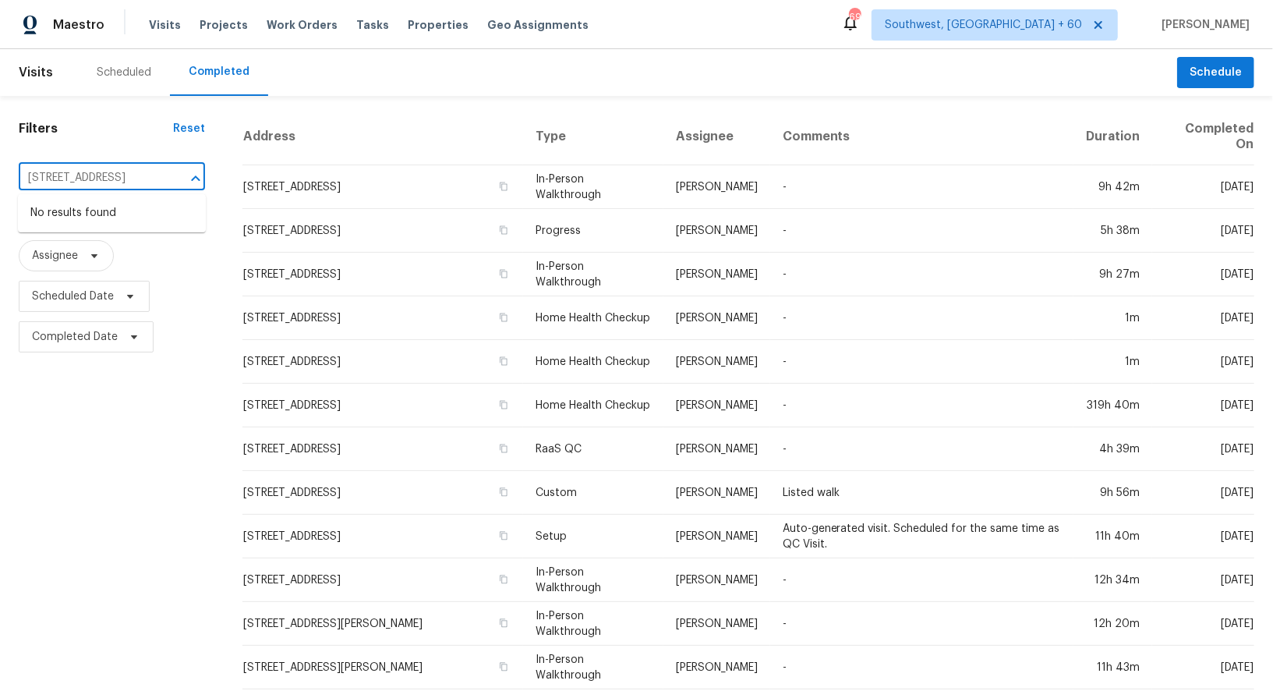
type input "1444 Eagle Peak Ct Unit E, Chula Vista, CA 91910"
click at [123, 174] on input "text" at bounding box center [90, 178] width 143 height 24
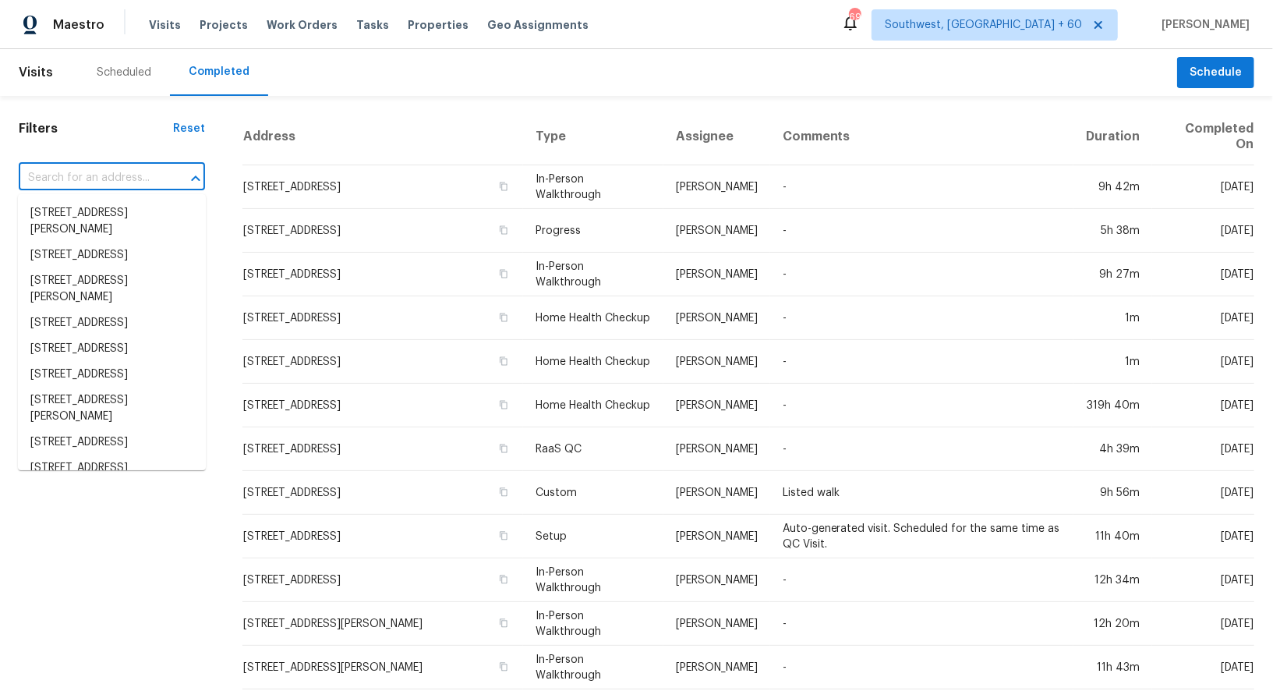
paste input "1444 Eagle Peak Ct Unit E, Chula Vista, CA 91910"
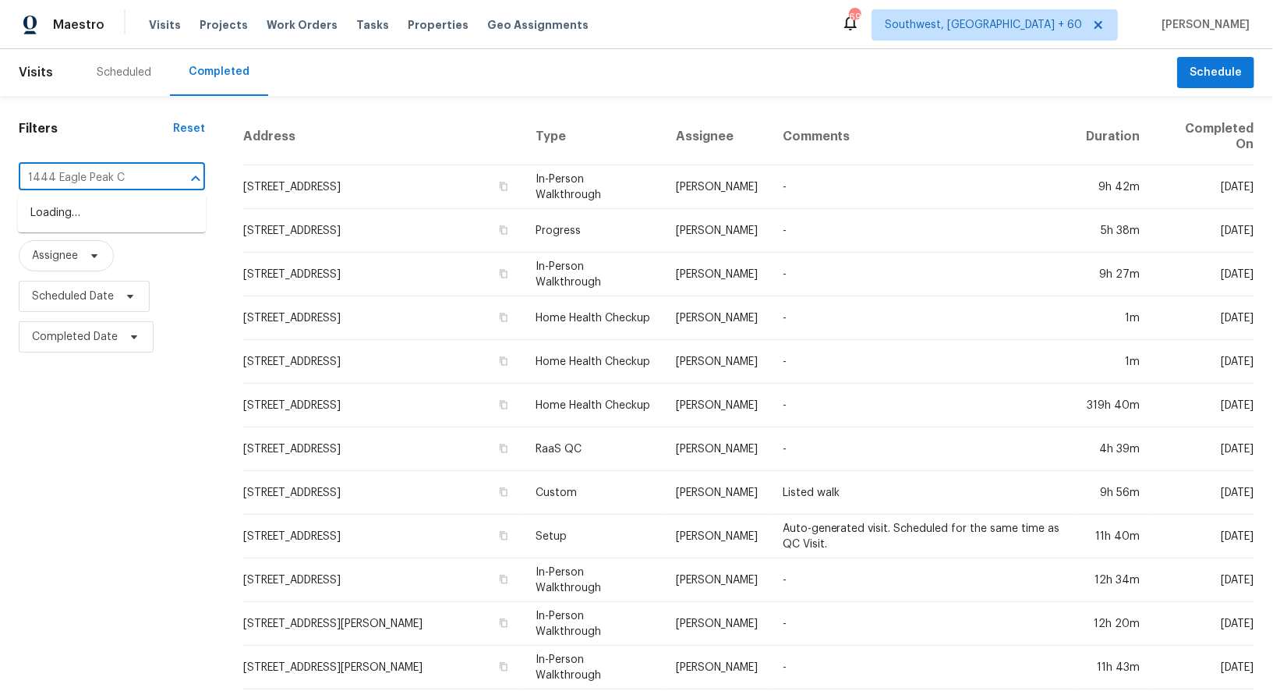
type input "1444 Eagle Peak"
click at [119, 226] on li "1444 Eagle Peak Ct Unit E, Chula Vista, CA 91910" at bounding box center [112, 213] width 188 height 26
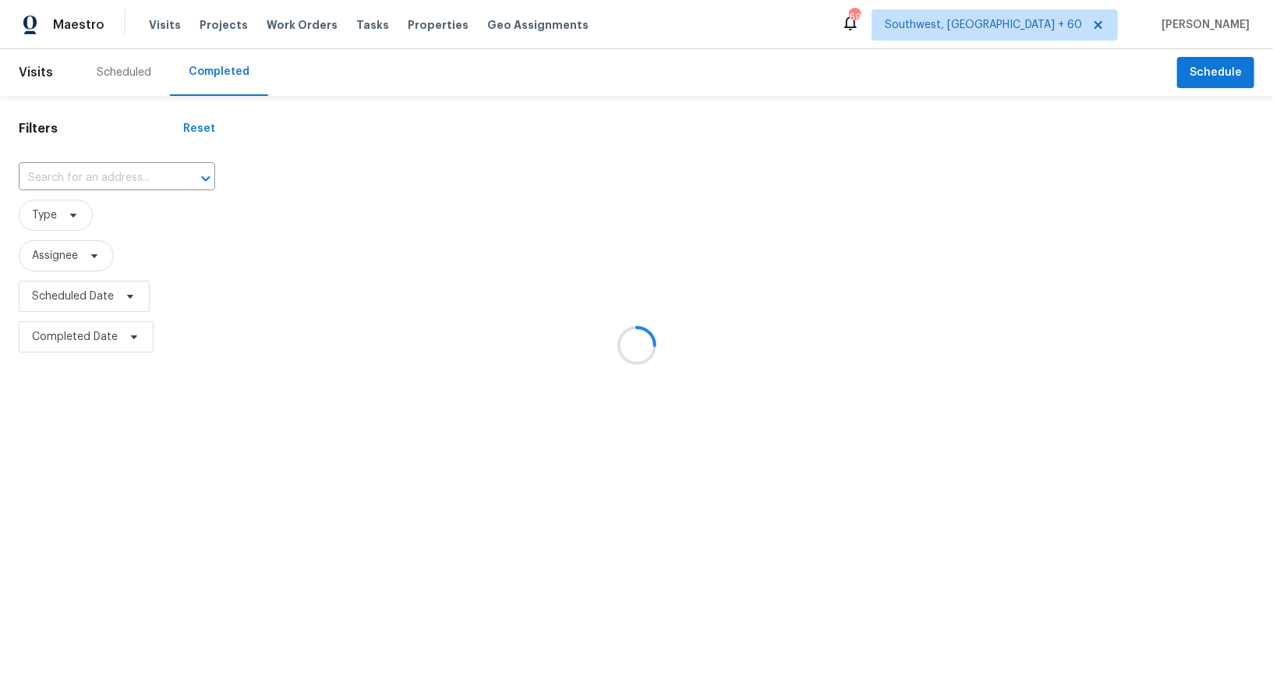
type input "1444 Eagle Peak Ct Unit E, Chula Vista, CA 91910"
click at [119, 229] on div at bounding box center [636, 345] width 1273 height 691
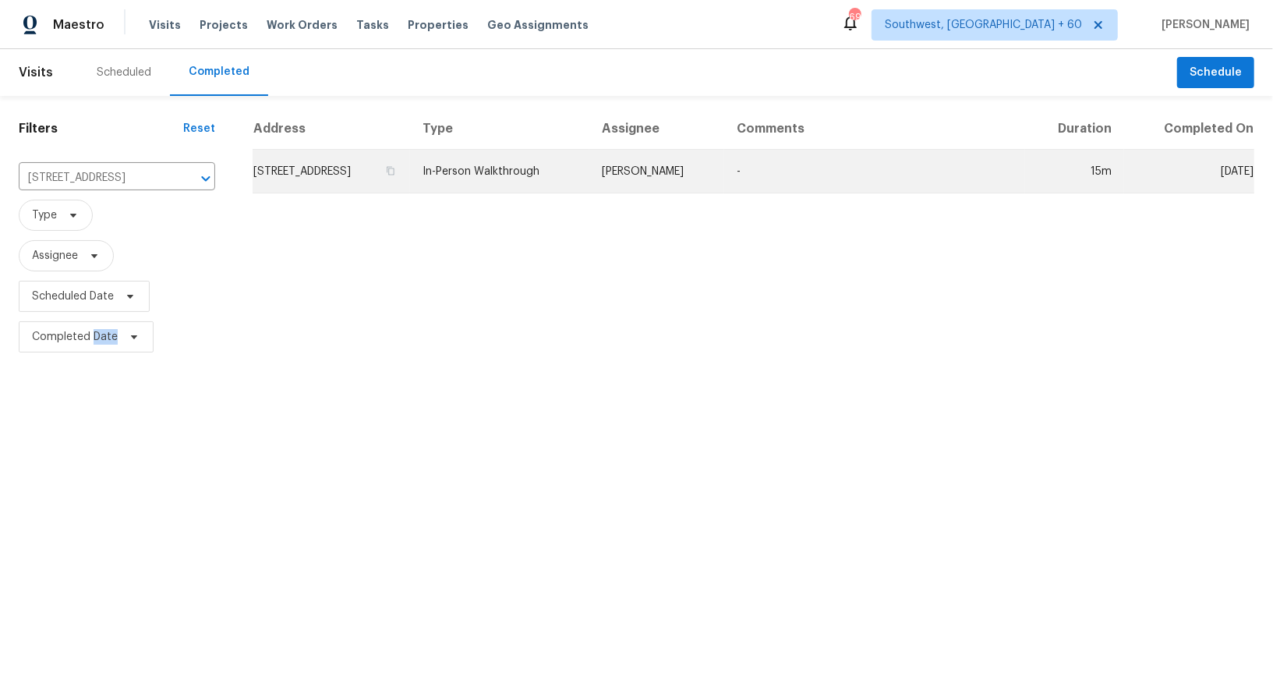
click at [351, 165] on td "1444 Eagle Peak Ct Unit E, Chula Vista, CA 91910" at bounding box center [331, 172] width 157 height 44
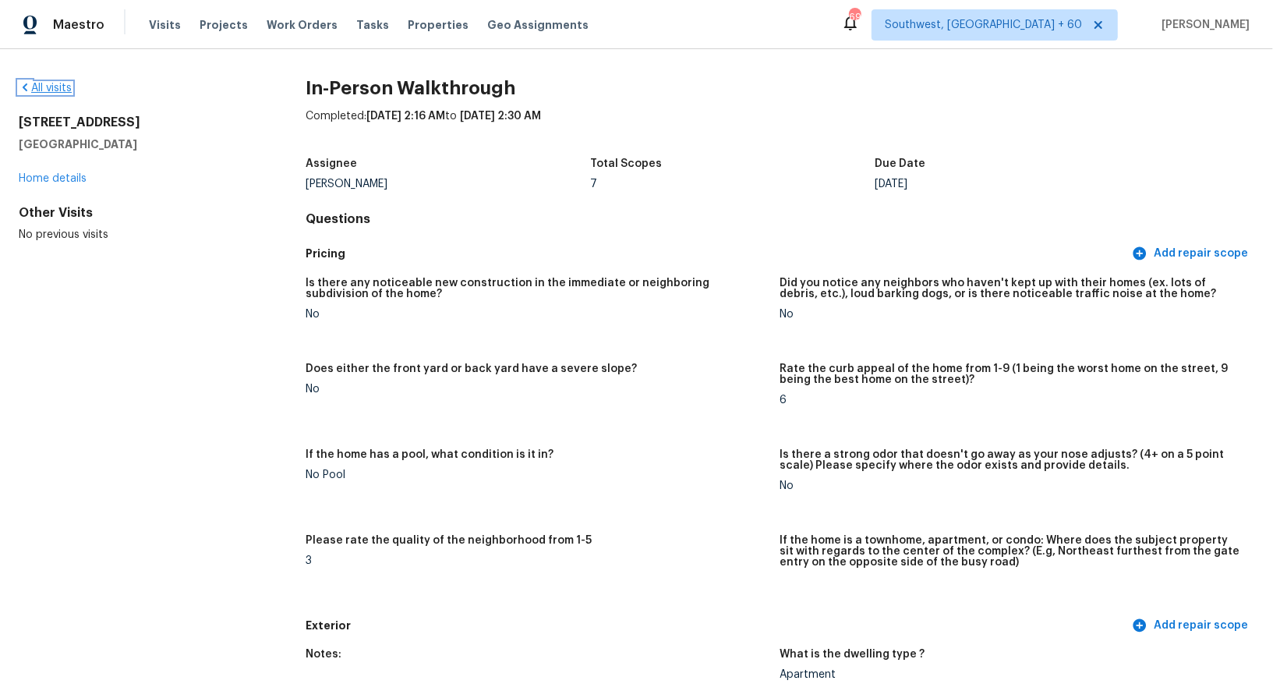
click at [47, 86] on link "All visits" at bounding box center [45, 88] width 53 height 11
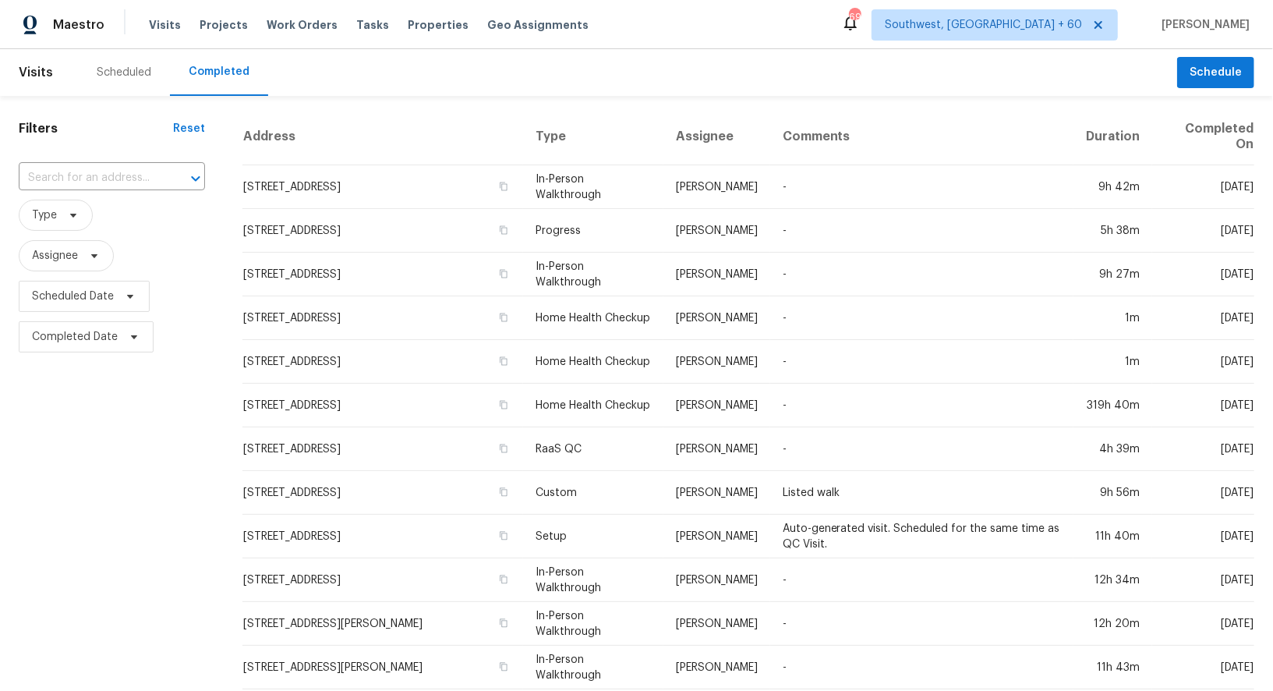
click at [82, 195] on span "Type" at bounding box center [112, 215] width 186 height 41
click at [94, 180] on input "text" at bounding box center [90, 178] width 143 height 24
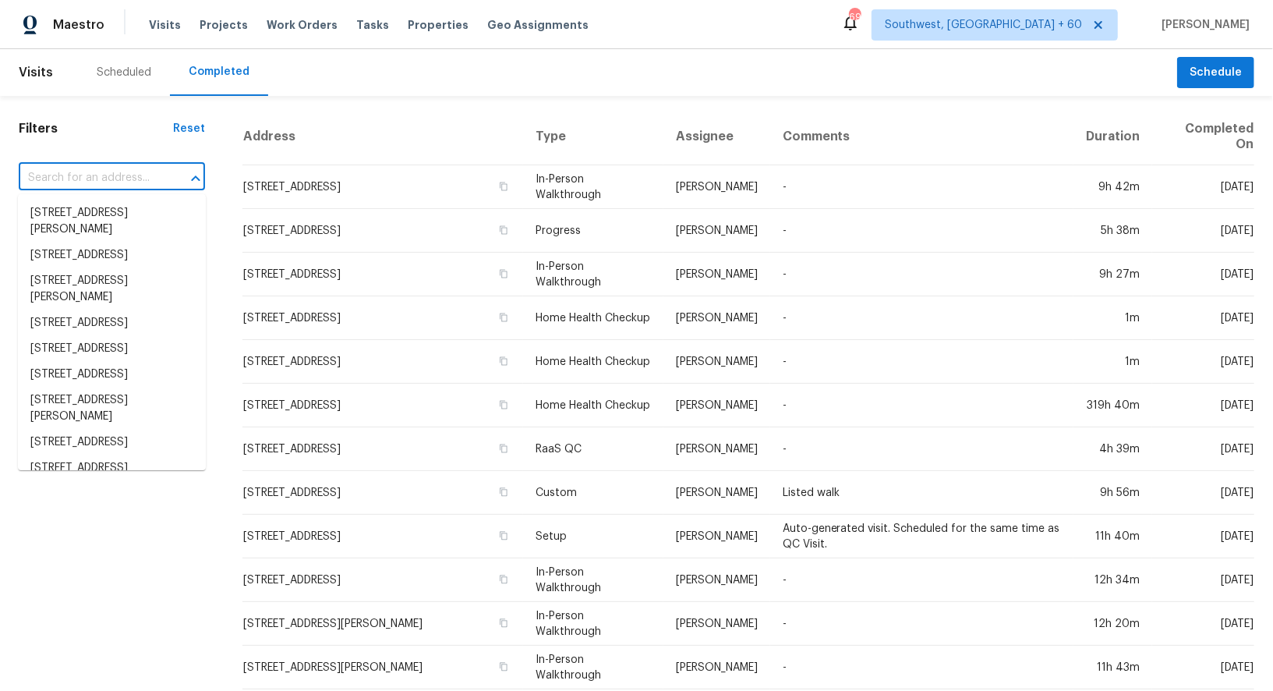
paste input "7334 Henderson Park Rd, Huntersville, NC 28078"
type input "7334 Henderson Park Rd, Huntersville, NC 28078"
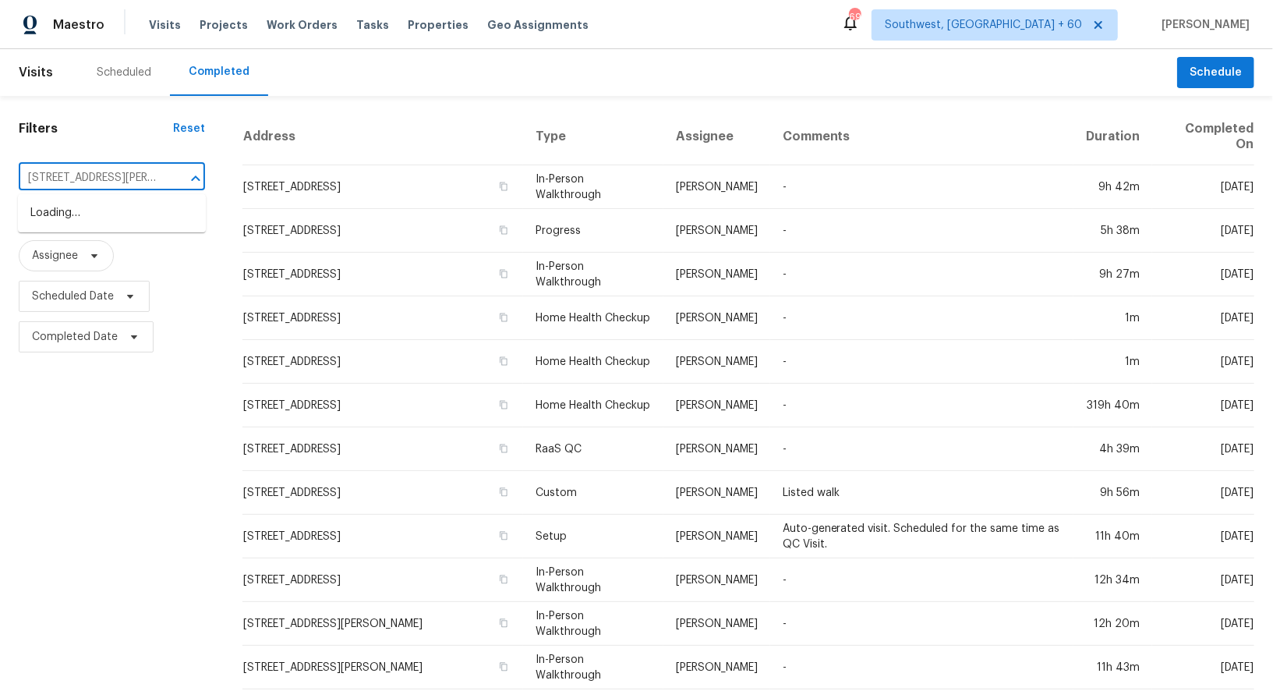
scroll to position [0, 113]
click at [127, 207] on li "7334 Henderson Park Rd, Huntersville, NC 28078" at bounding box center [112, 221] width 188 height 42
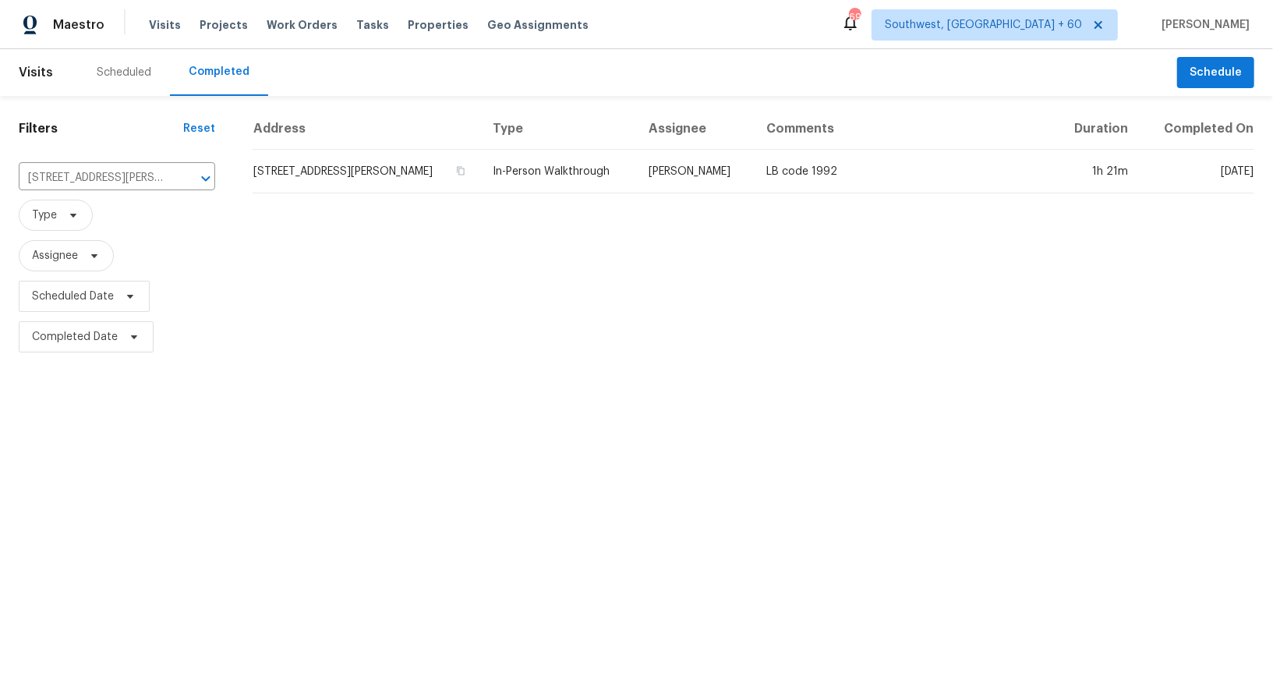
click at [402, 175] on td "7334 Henderson Park Rd, Huntersville, NC 28078" at bounding box center [367, 172] width 228 height 44
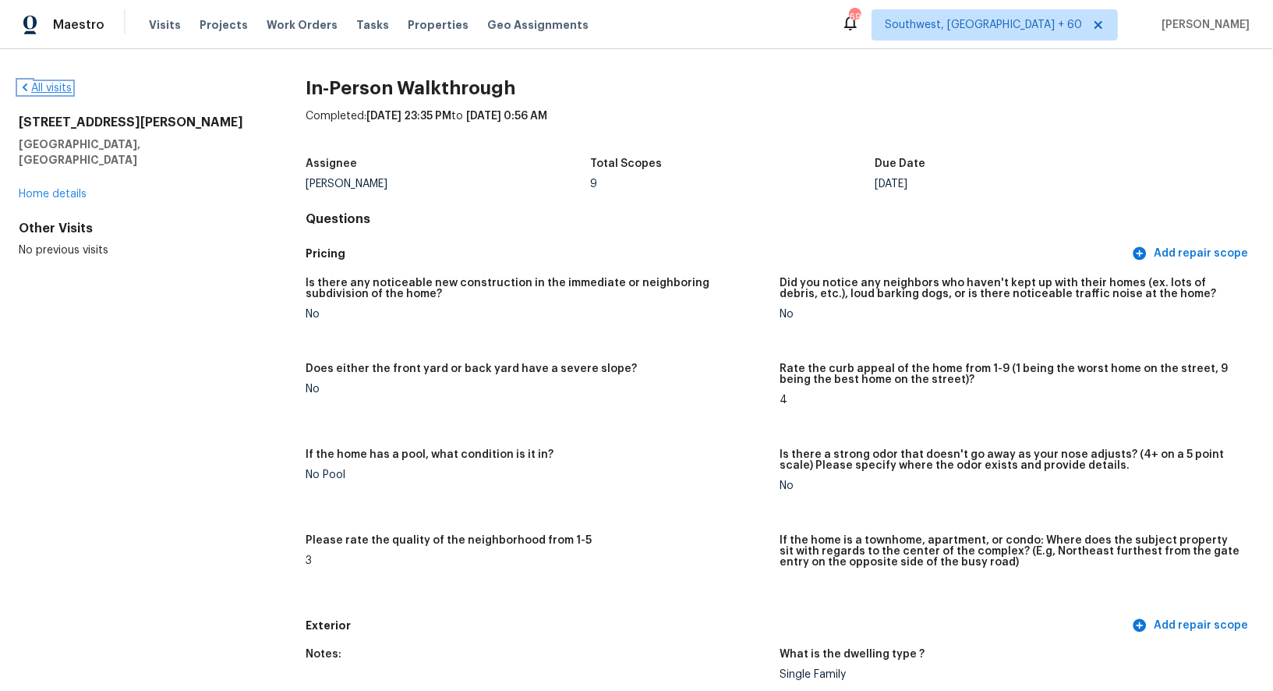
click at [57, 92] on link "All visits" at bounding box center [45, 88] width 53 height 11
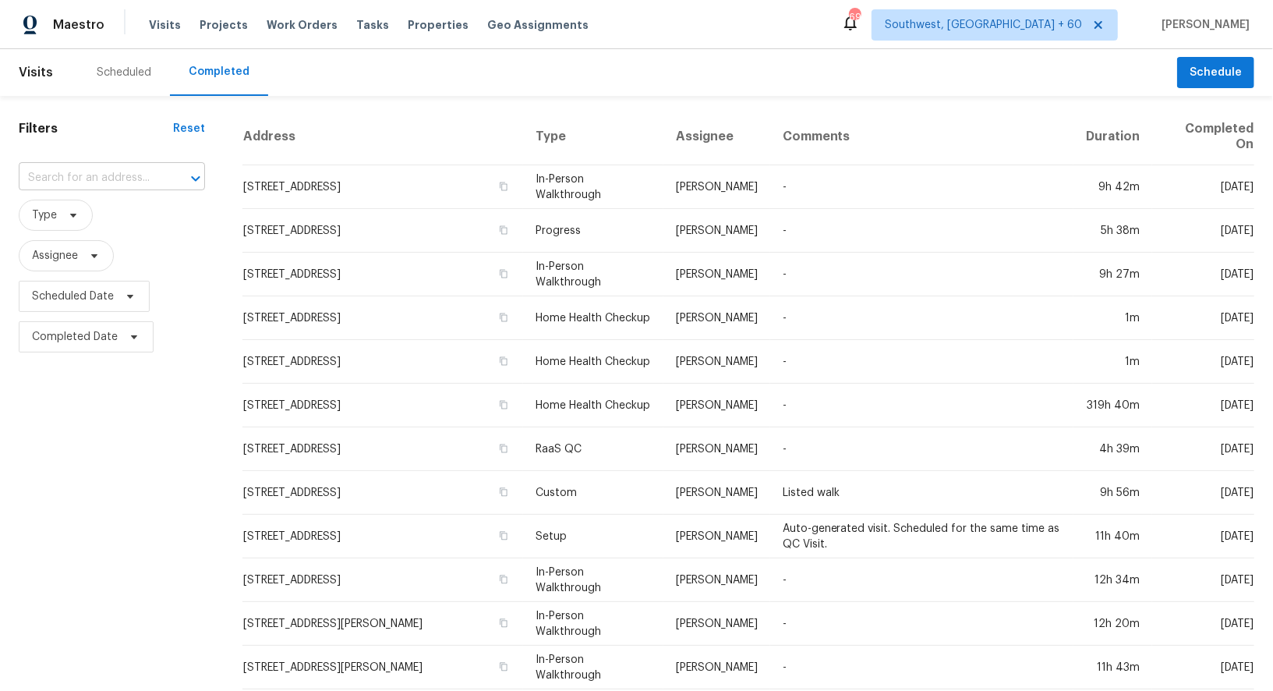
click at [123, 179] on input "text" at bounding box center [90, 178] width 143 height 24
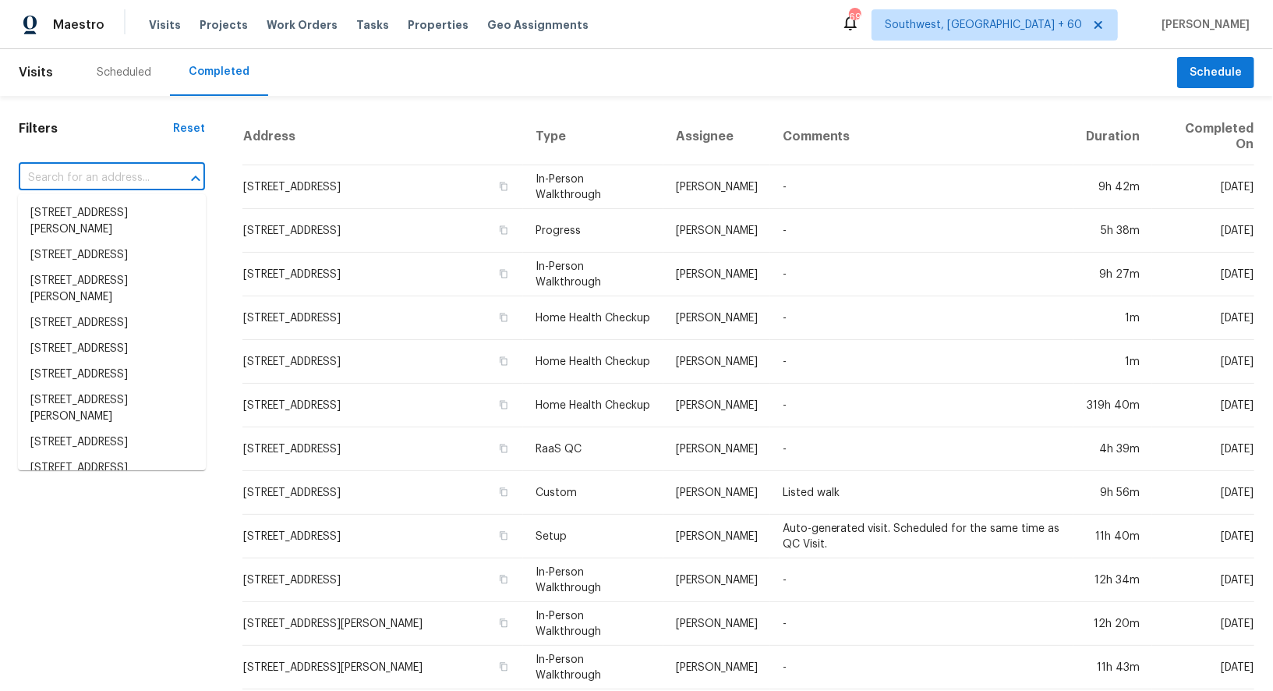
paste input "3677 Sebastopol Rd, Santa Rosa, CA 95407"
type input "3677 Sebastopol Rd, Santa Rosa, CA 95407"
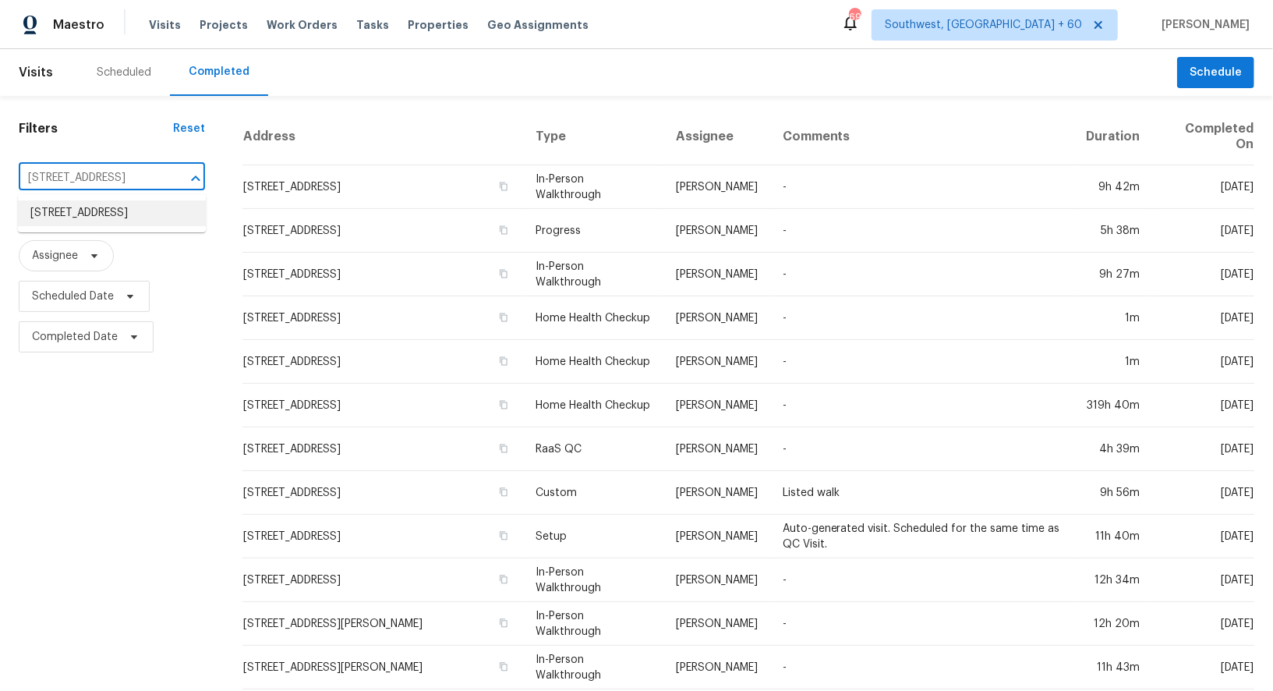
click at [132, 224] on li "3677 Sebastopol Rd, Santa Rosa, CA 95407" at bounding box center [112, 213] width 188 height 26
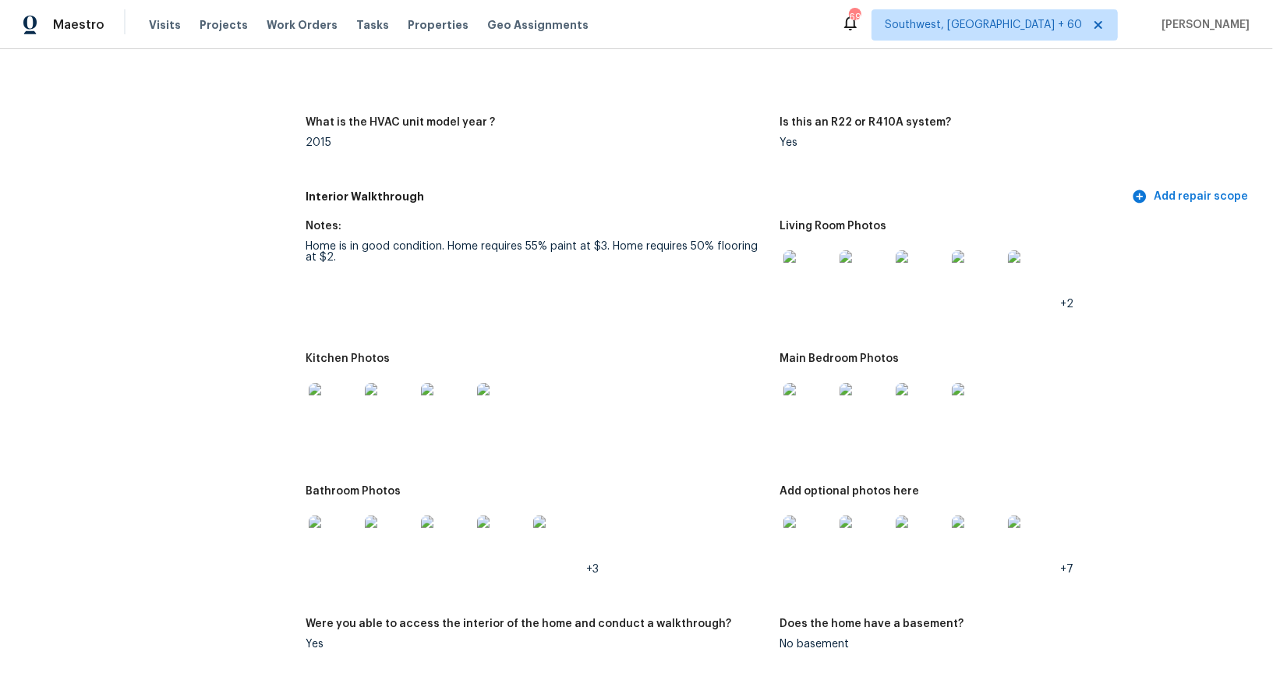
scroll to position [1502, 0]
click at [808, 412] on img at bounding box center [809, 407] width 50 height 50
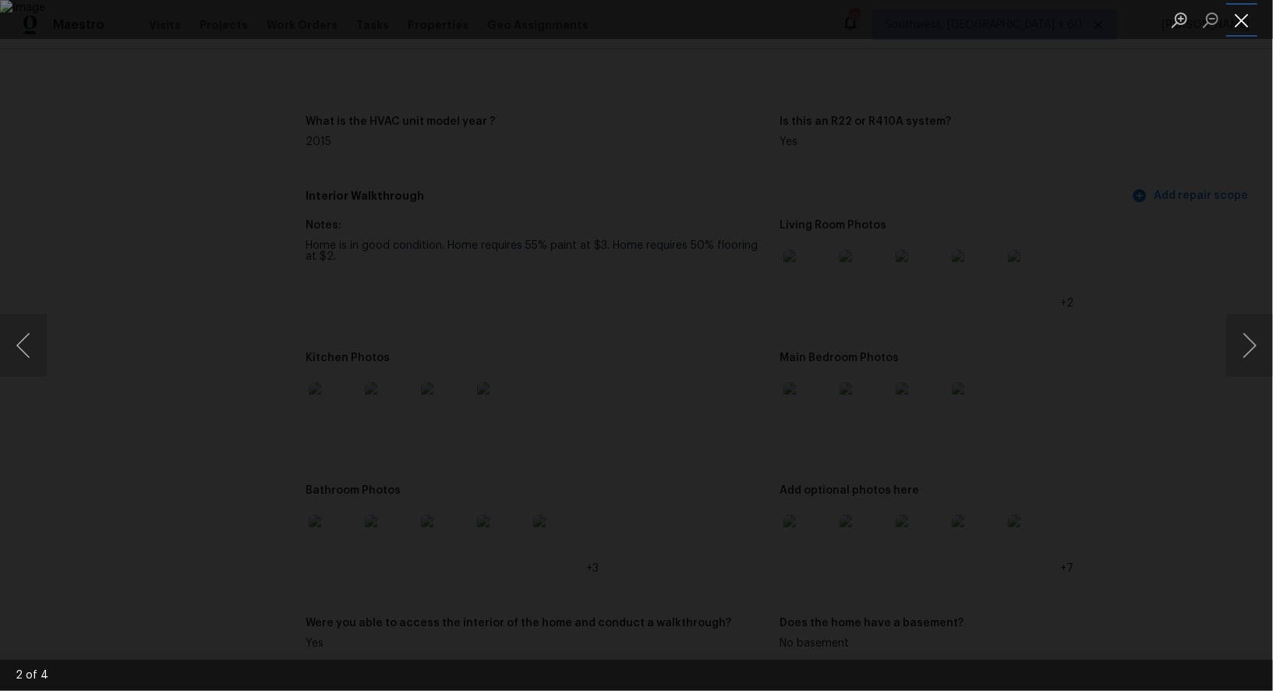
click at [1244, 28] on button "Close lightbox" at bounding box center [1241, 19] width 31 height 27
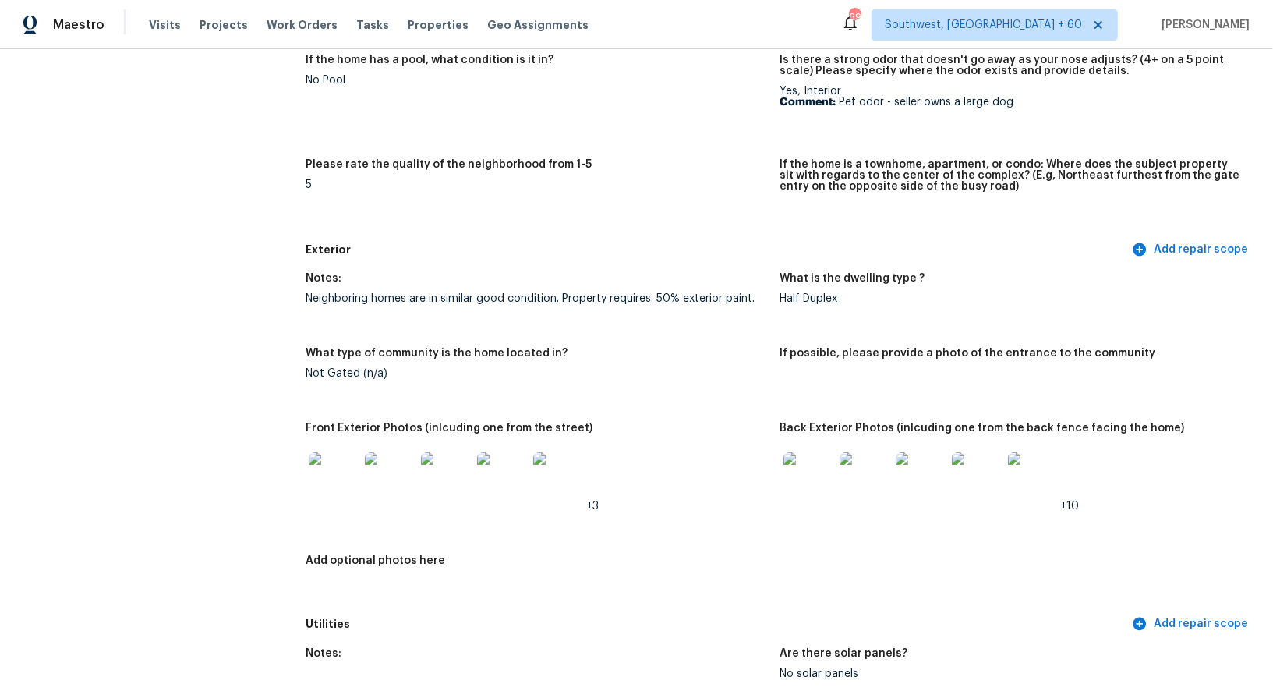
scroll to position [419, 0]
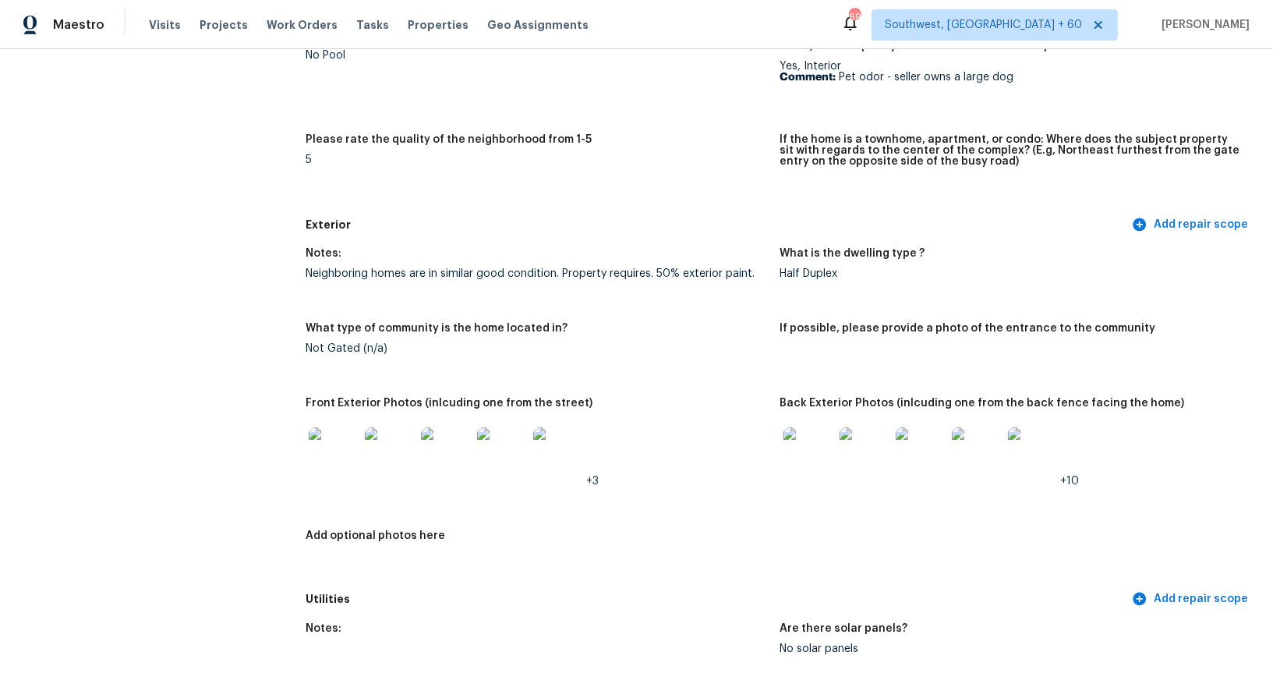
click at [338, 454] on img at bounding box center [334, 452] width 50 height 50
click at [807, 444] on img at bounding box center [809, 452] width 50 height 50
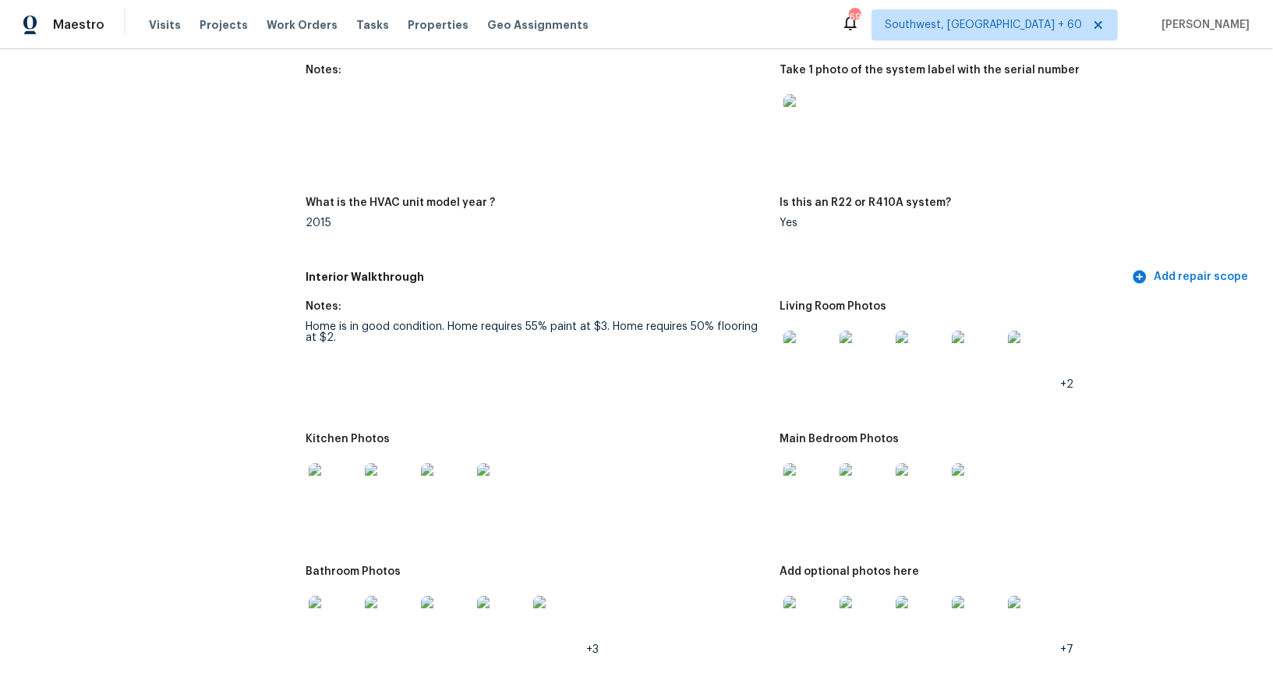
scroll to position [1441, 0]
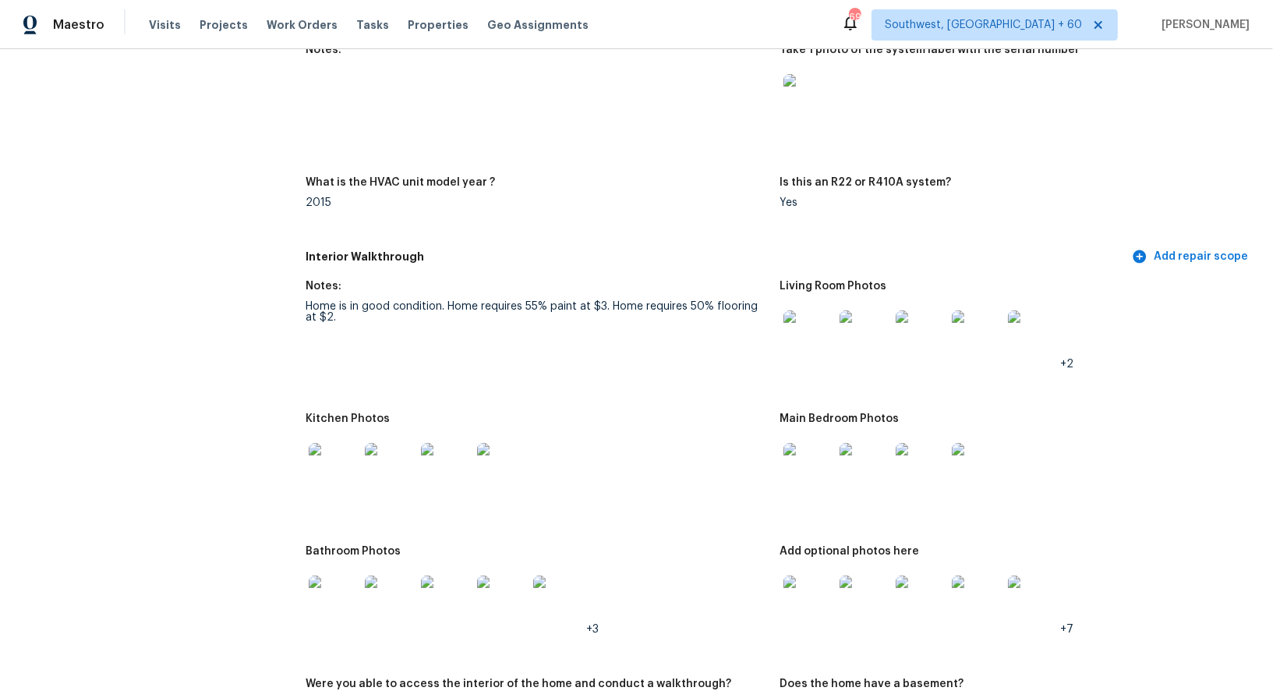
click at [797, 348] on img at bounding box center [809, 335] width 50 height 50
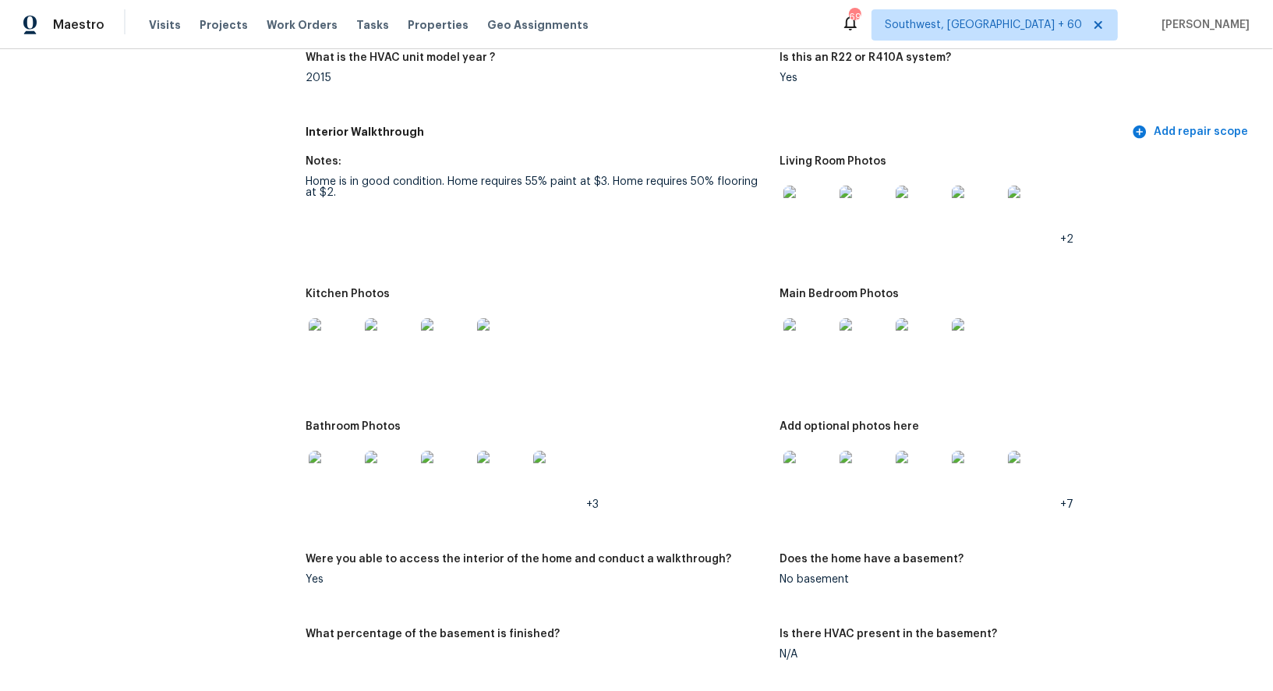
scroll to position [1587, 0]
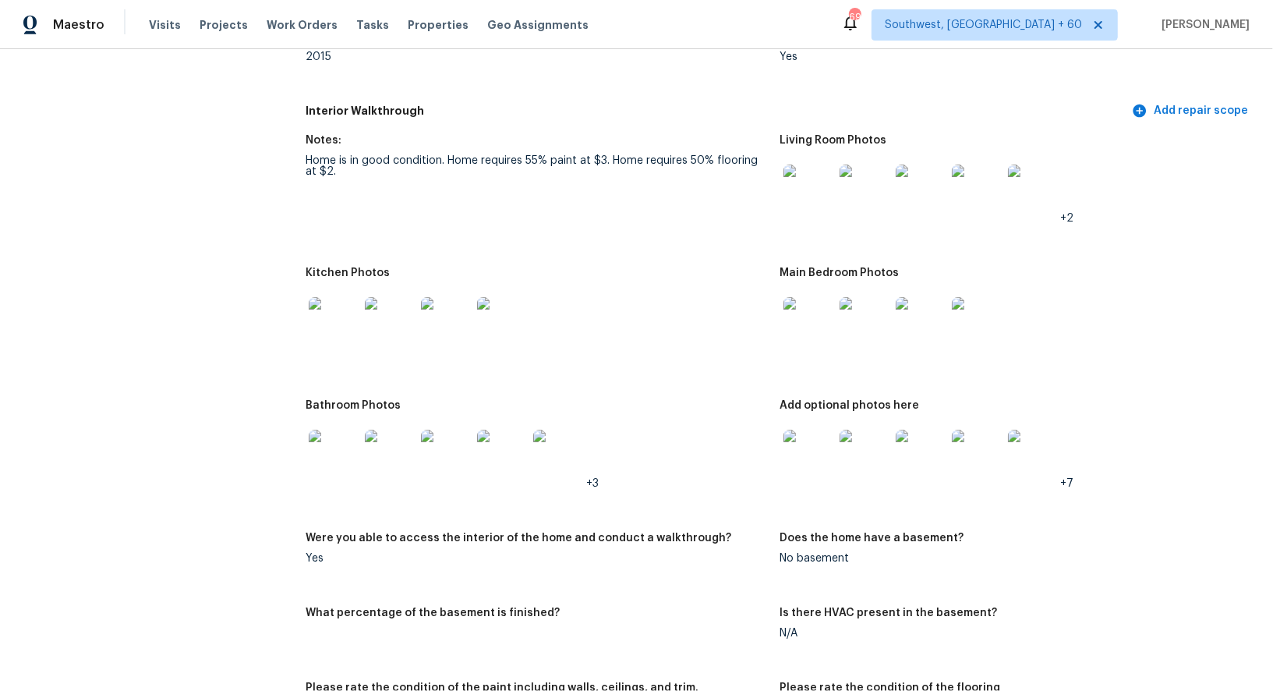
click at [802, 314] on img at bounding box center [809, 322] width 50 height 50
click at [823, 451] on img at bounding box center [809, 455] width 50 height 50
click at [334, 323] on img at bounding box center [334, 322] width 50 height 50
click at [324, 451] on img at bounding box center [334, 455] width 50 height 50
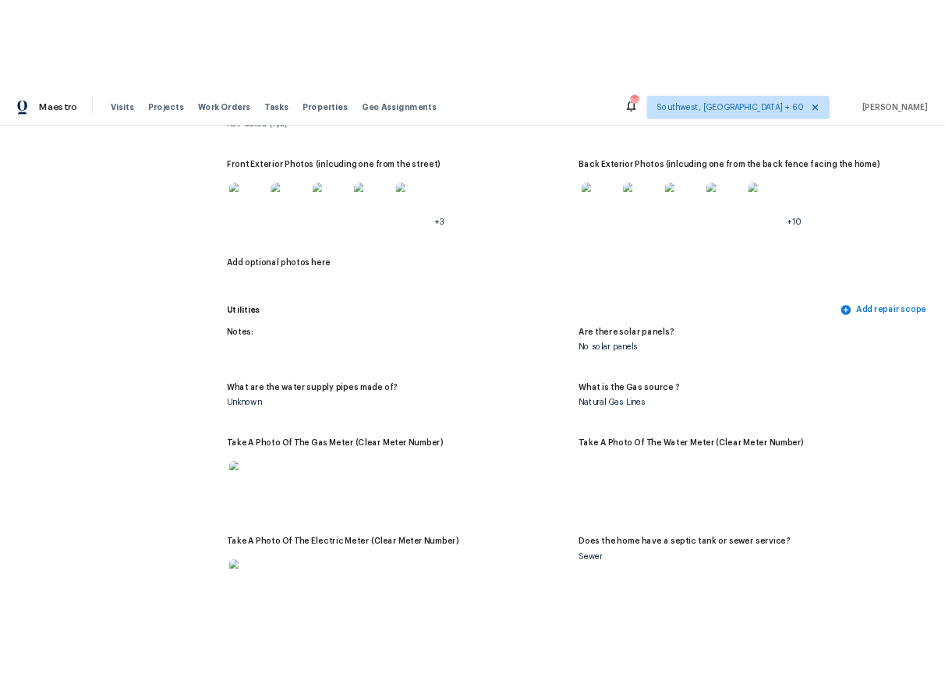
scroll to position [0, 0]
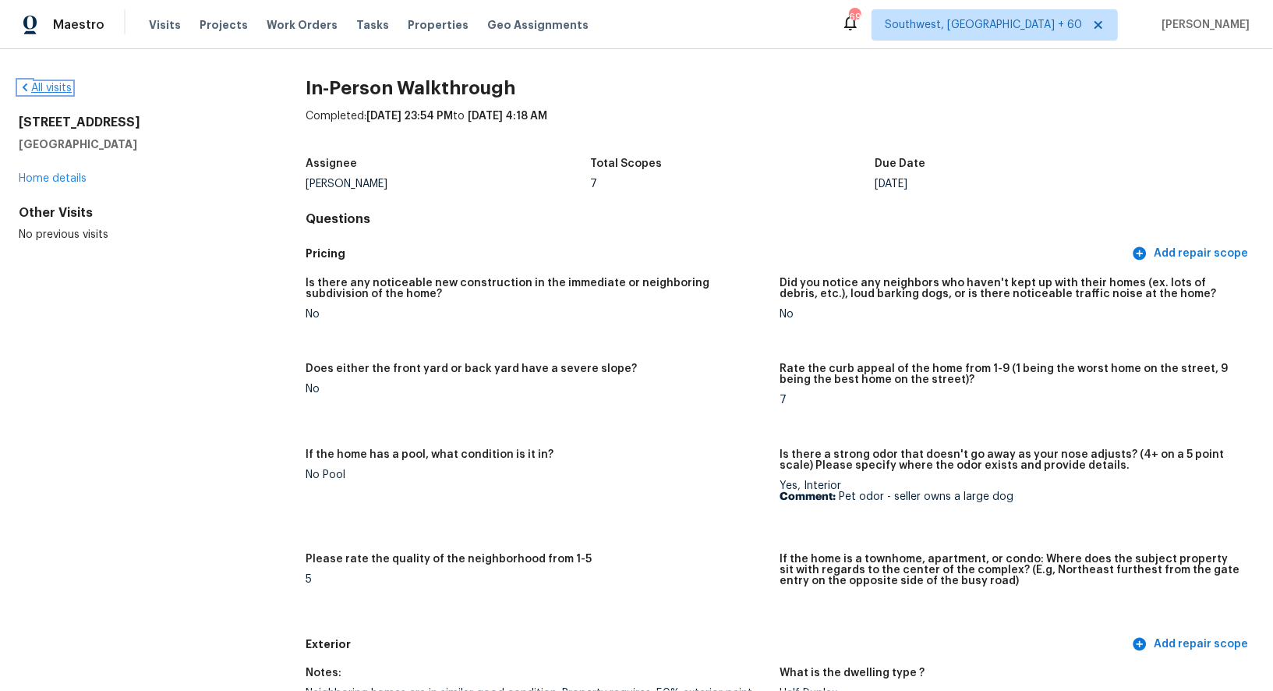
click at [55, 84] on link "All visits" at bounding box center [45, 88] width 53 height 11
